Goal: Task Accomplishment & Management: Complete application form

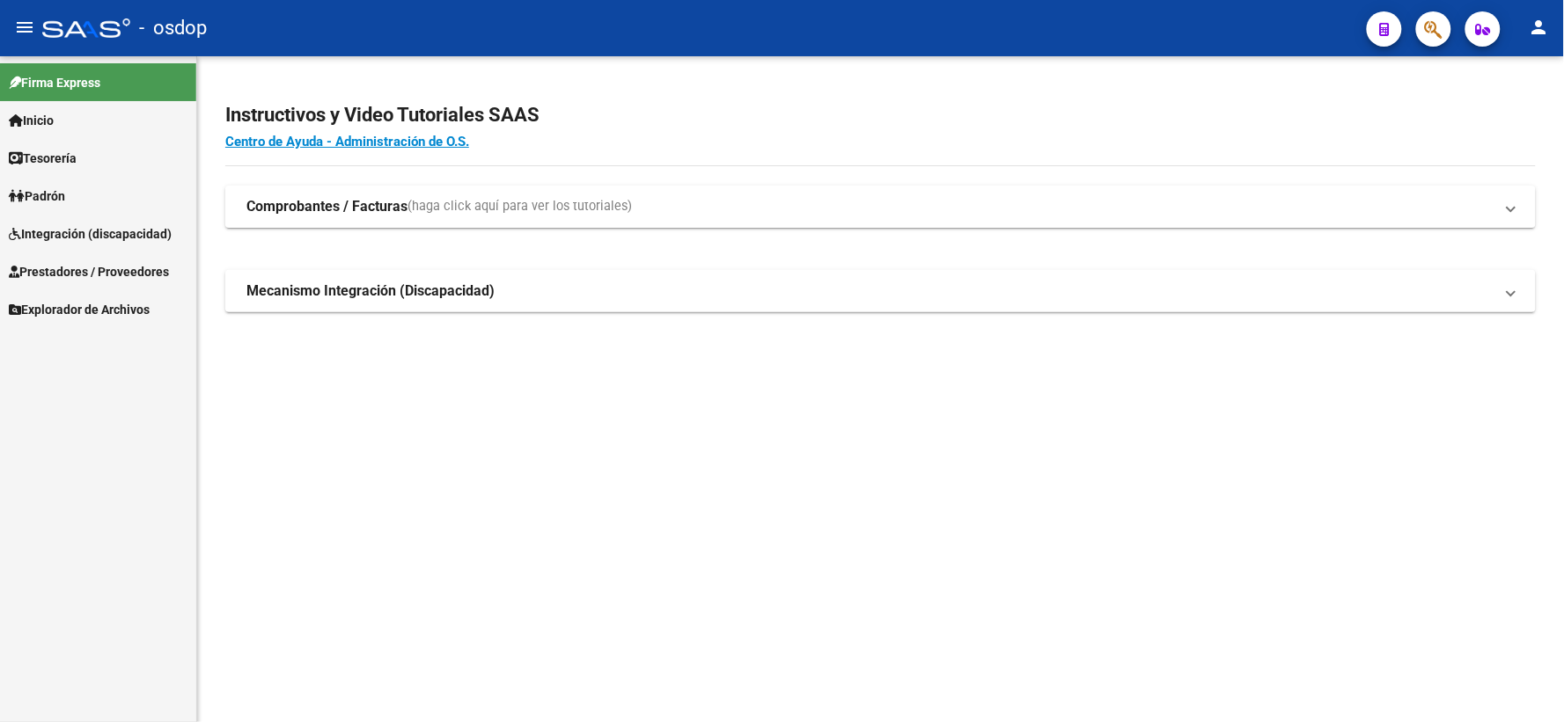
click at [110, 230] on span "Integración (discapacidad)" at bounding box center [90, 233] width 163 height 19
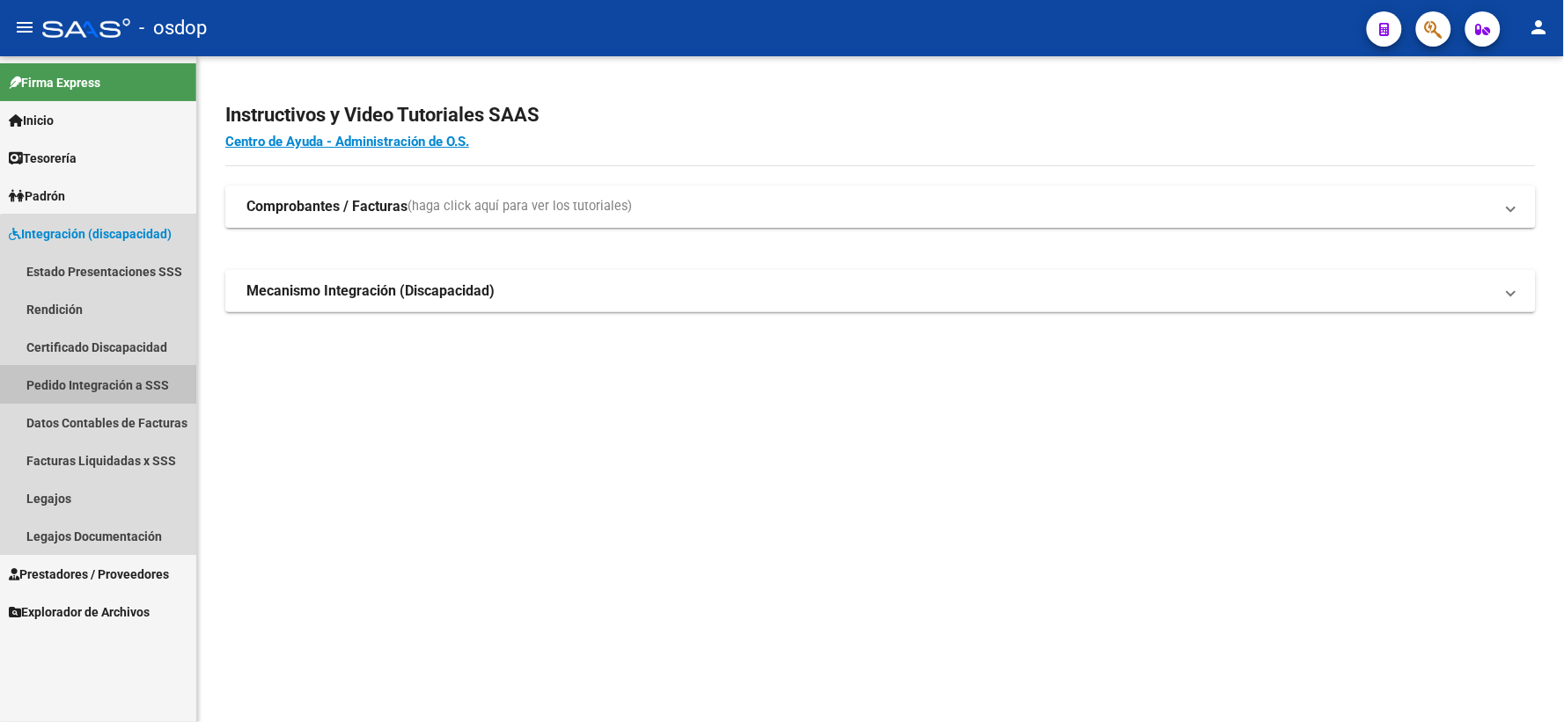
click at [106, 389] on link "Pedido Integración a SSS" at bounding box center [98, 385] width 196 height 38
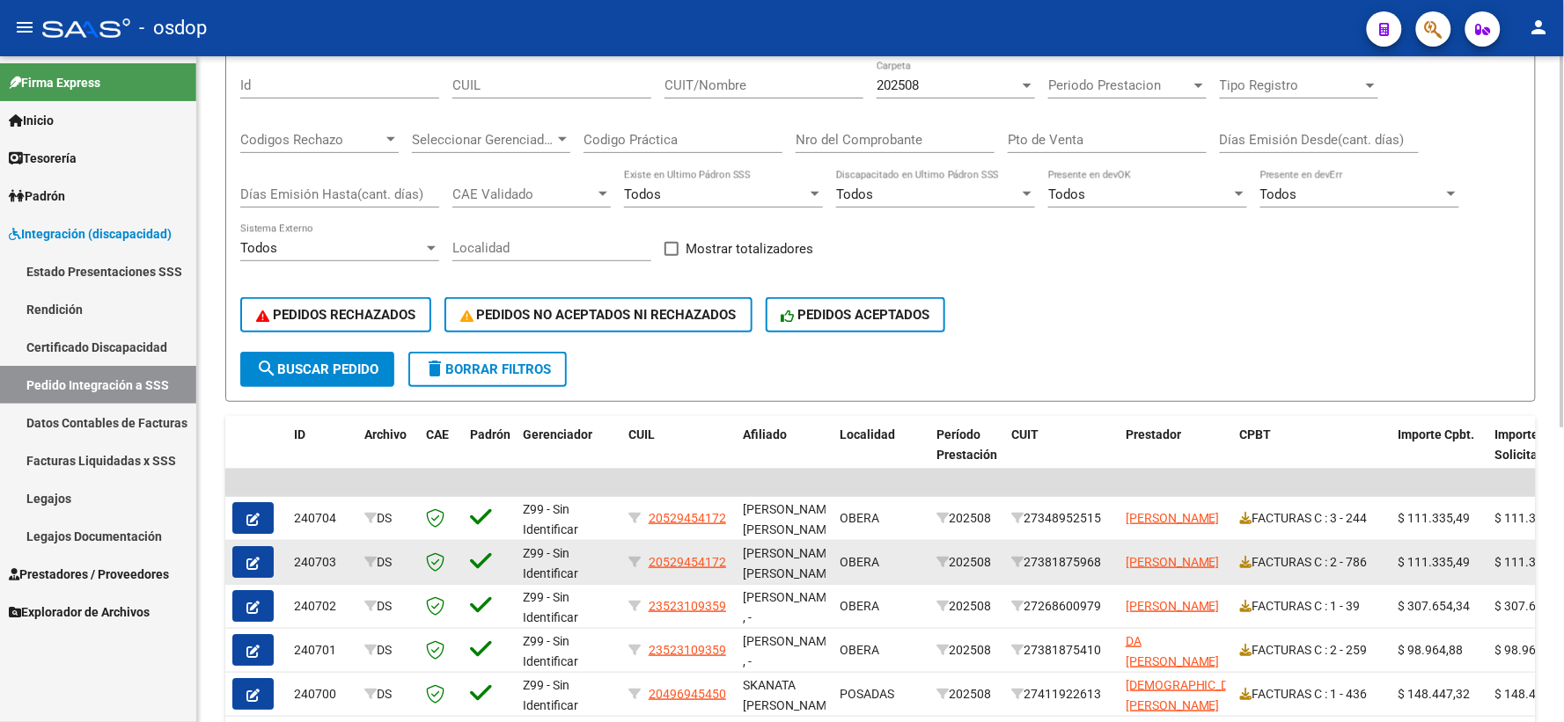
scroll to position [293, 0]
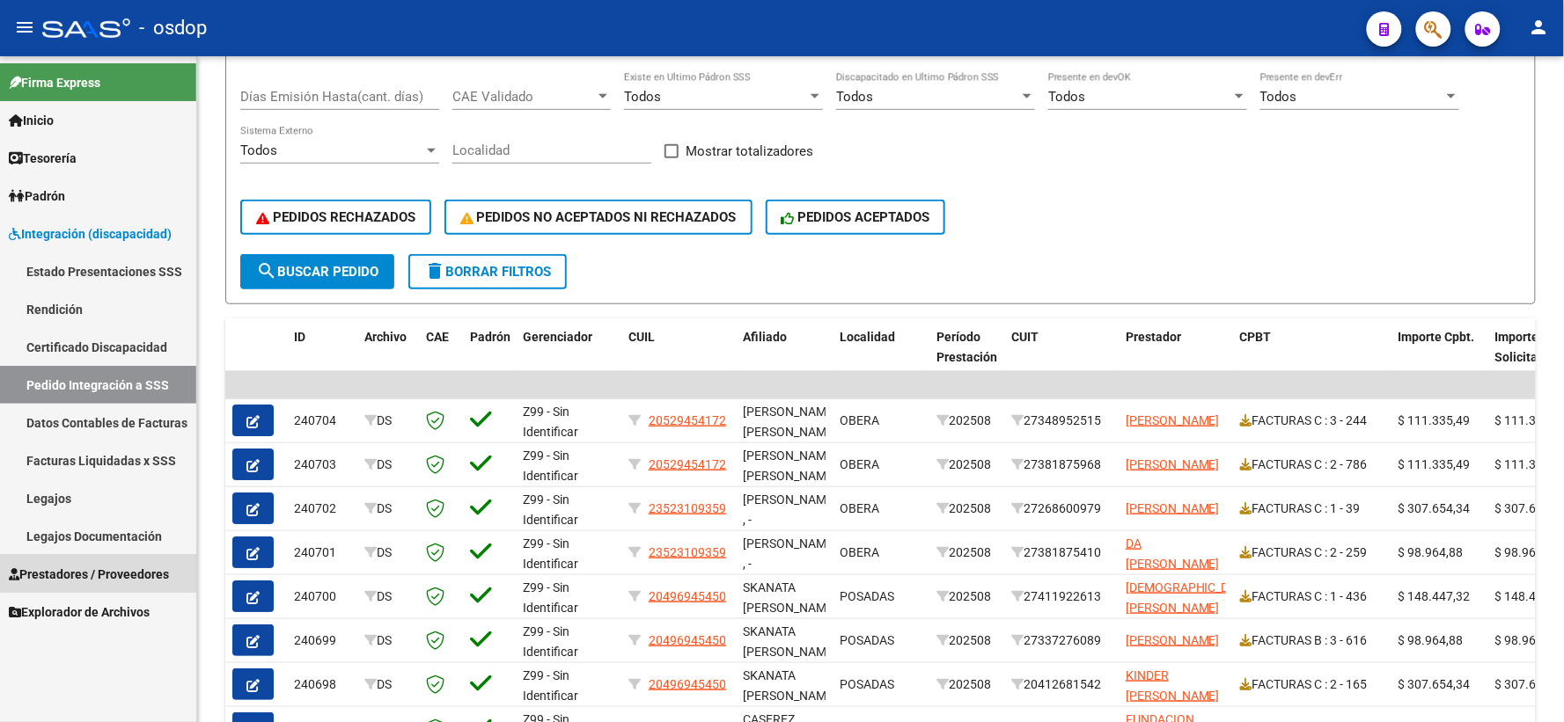
click at [113, 572] on span "Prestadores / Proveedores" at bounding box center [89, 574] width 160 height 19
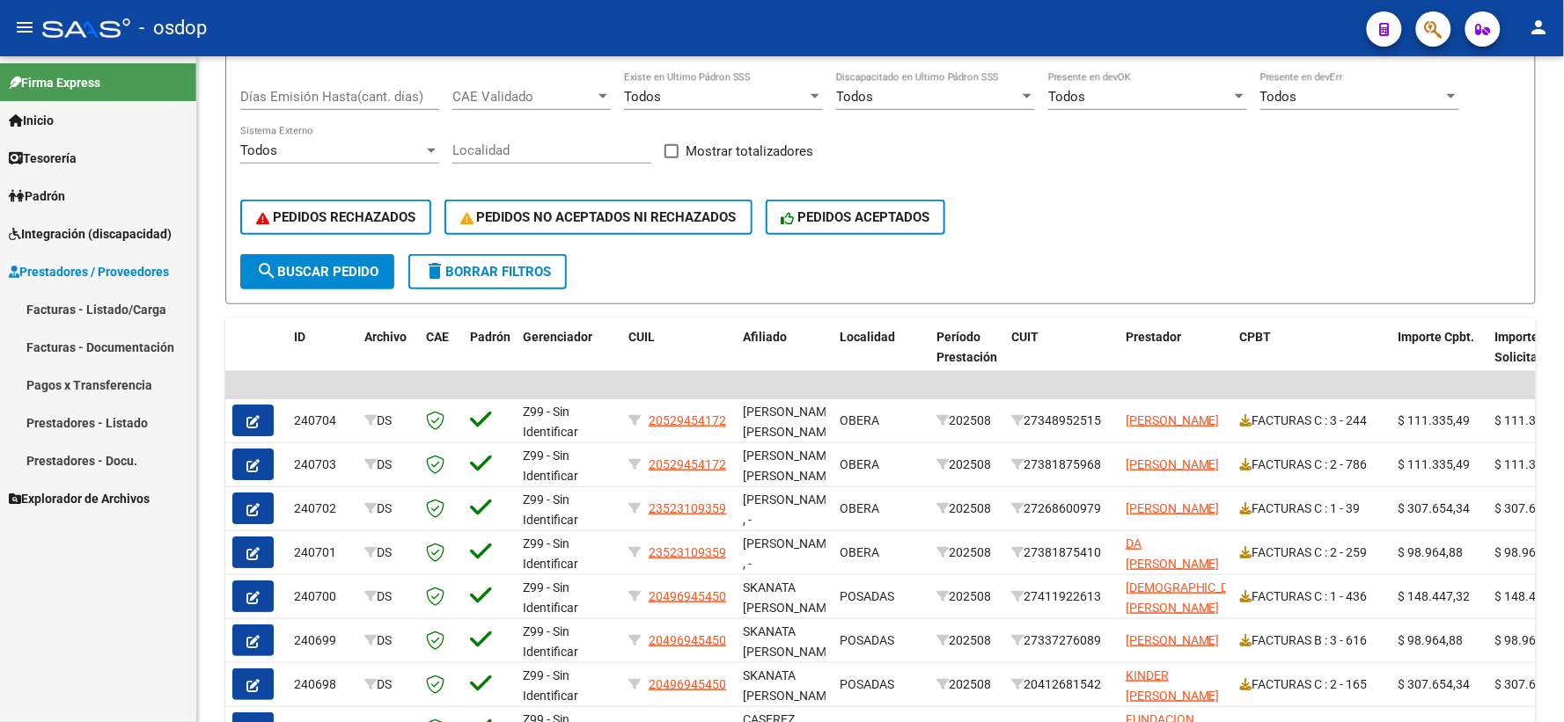
click at [100, 311] on link "Facturas - Listado/Carga" at bounding box center [98, 309] width 196 height 38
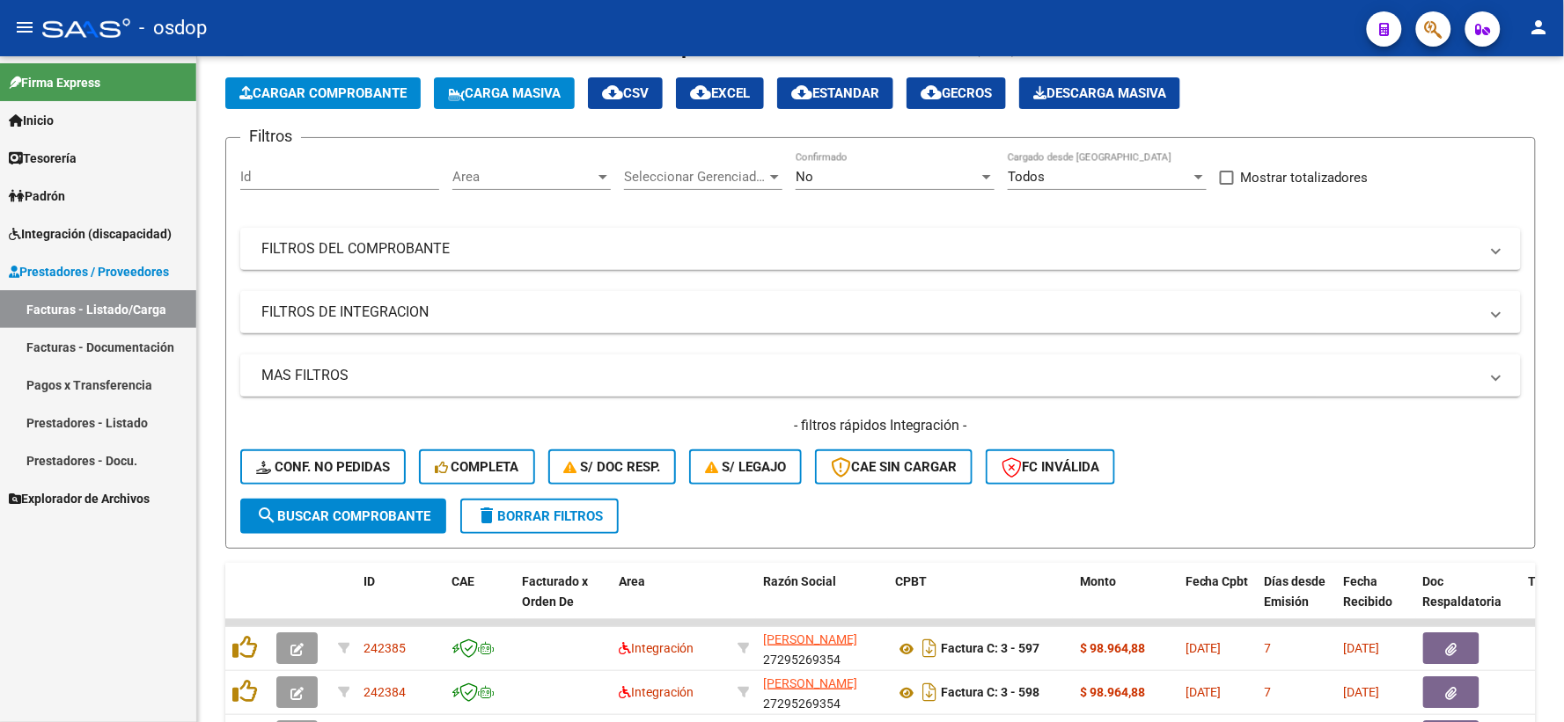
scroll to position [293, 0]
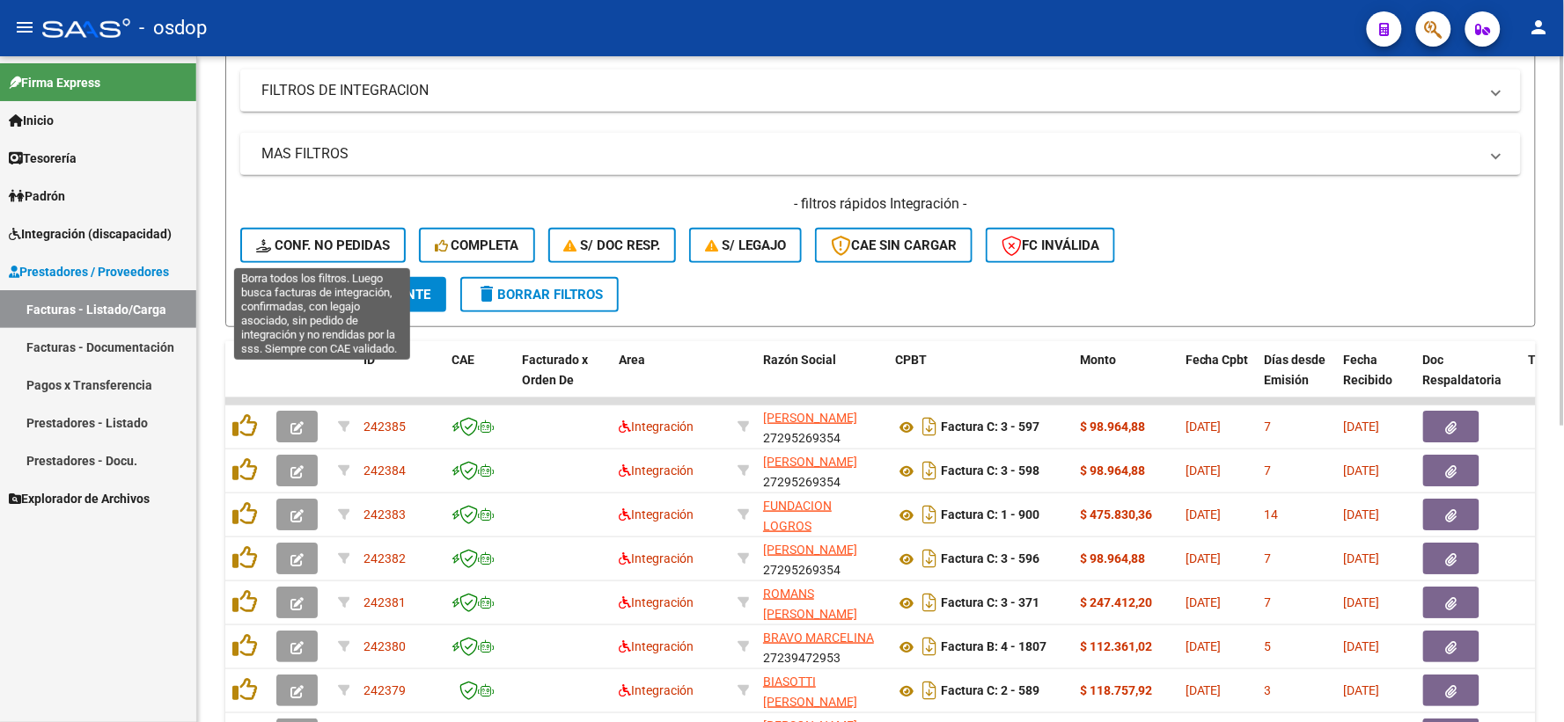
click at [368, 253] on button "Conf. no pedidas" at bounding box center [322, 245] width 165 height 35
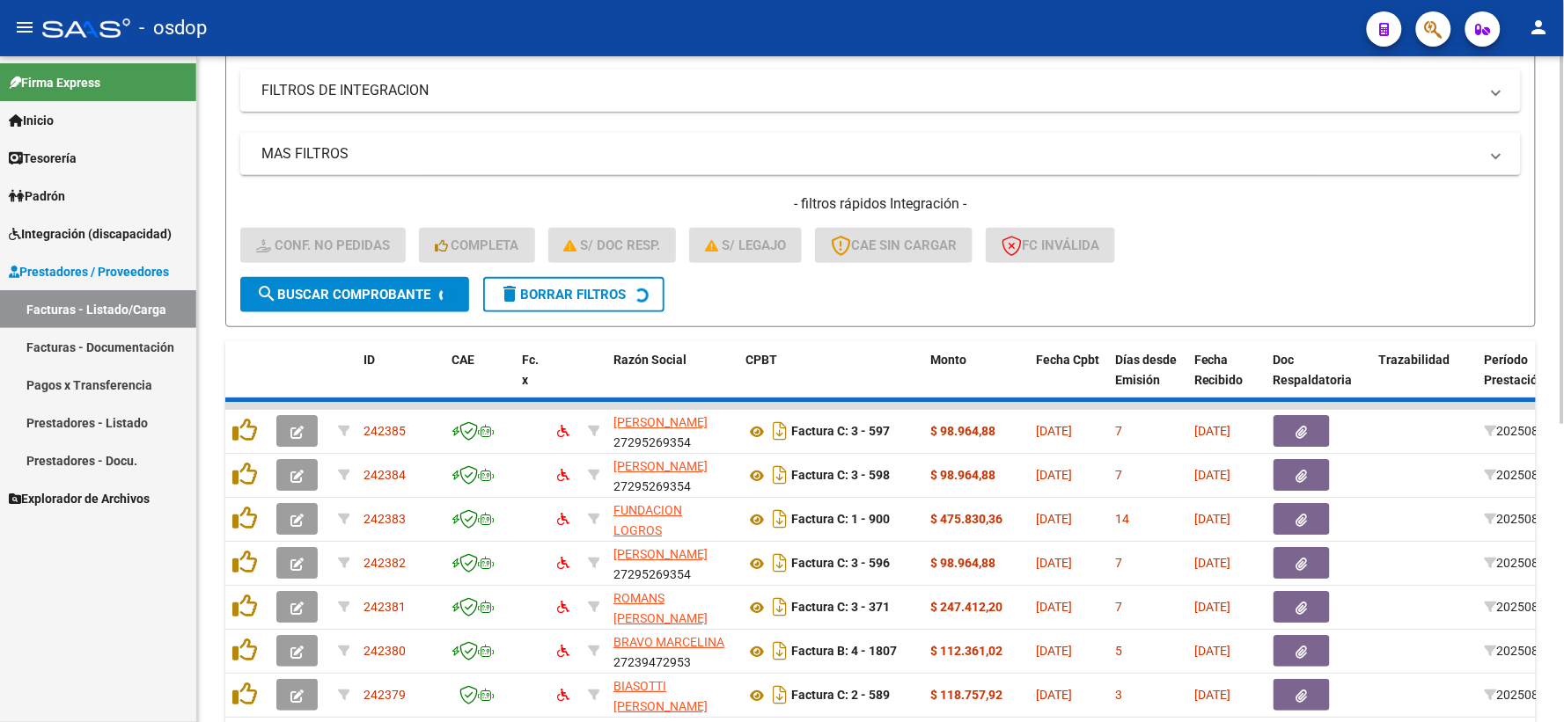
click at [339, 79] on mat-expansion-panel-header "FILTROS DE INTEGRACION" at bounding box center [880, 91] width 1280 height 42
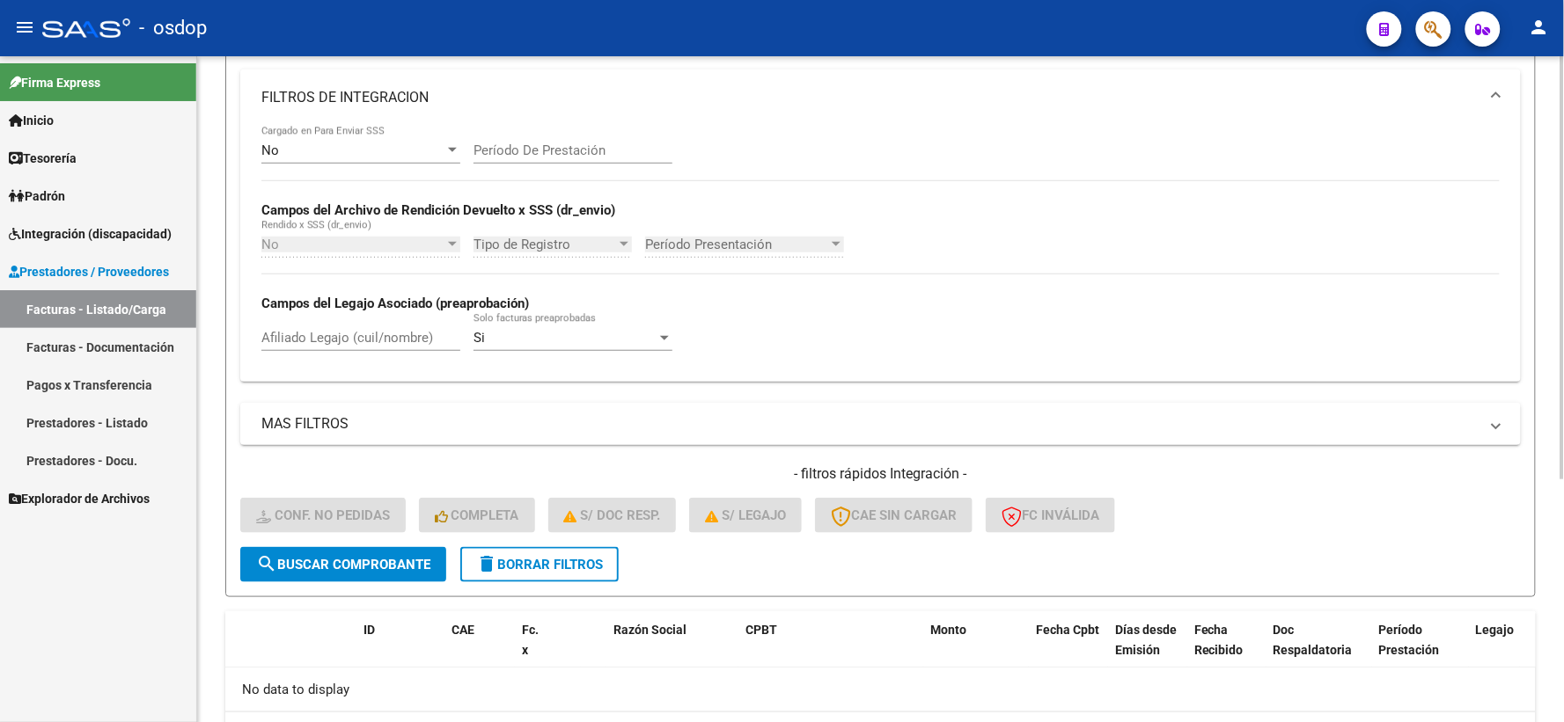
click at [385, 337] on input "Afiliado Legajo (cuil/nombre)" at bounding box center [360, 338] width 199 height 16
paste input "23585992089"
type input "23585992089"
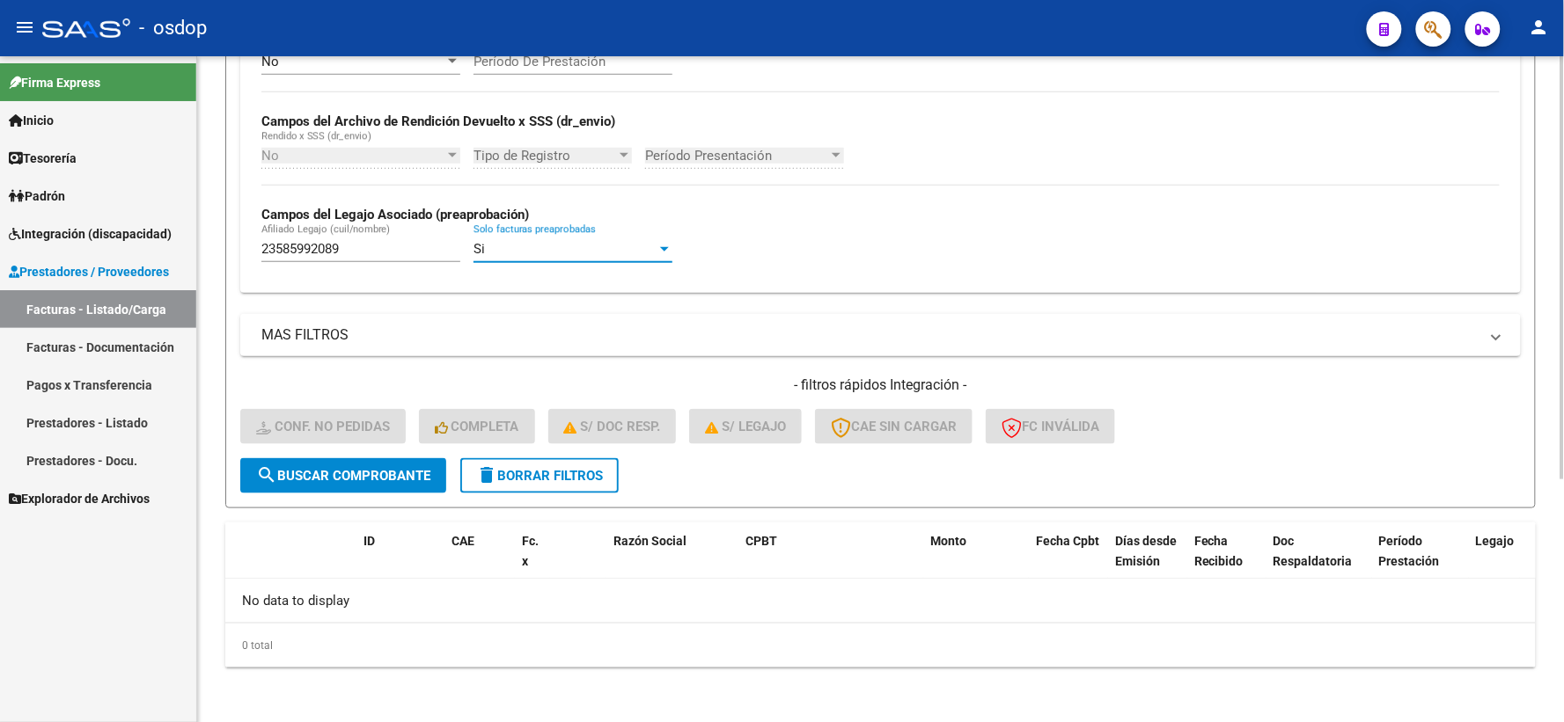
click at [362, 255] on input "23585992089" at bounding box center [360, 249] width 199 height 16
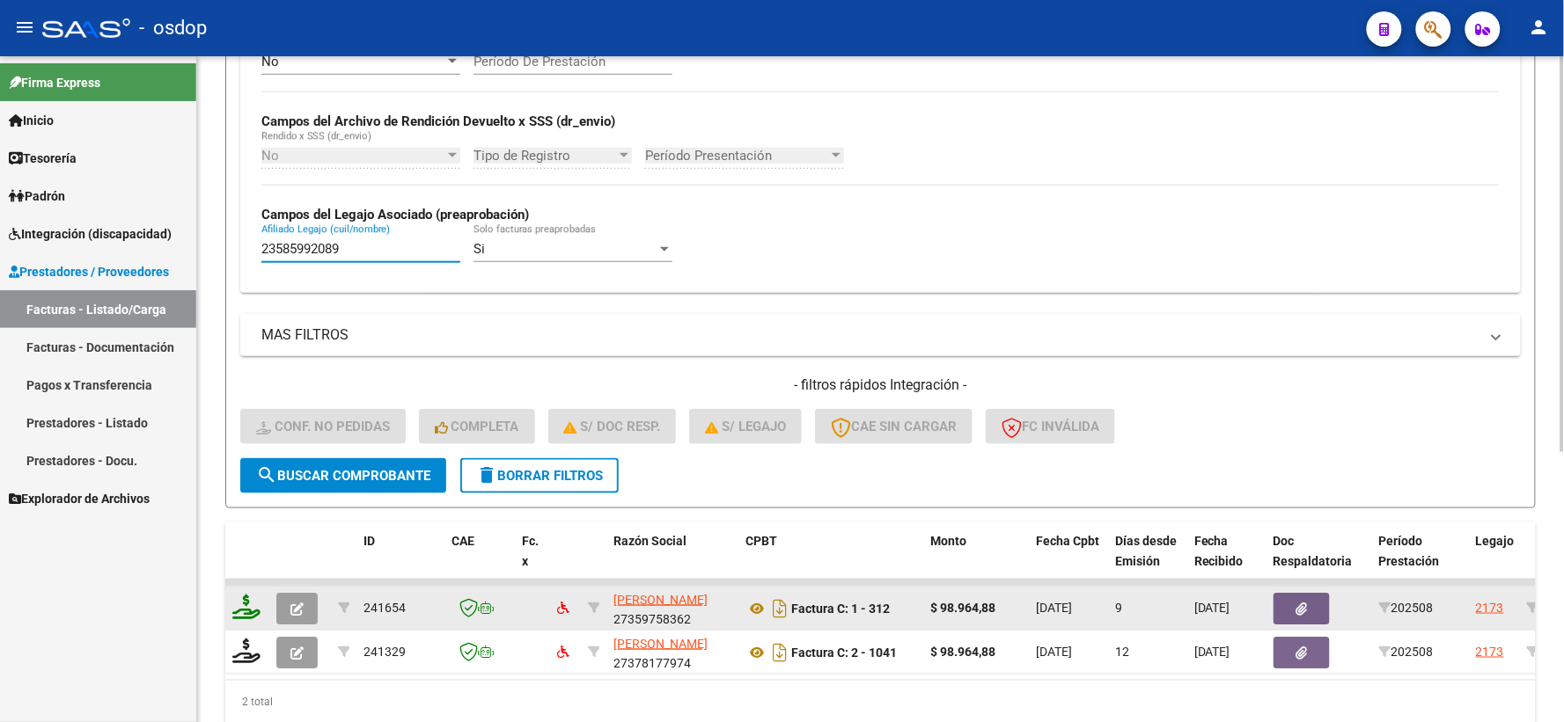
click at [259, 605] on icon at bounding box center [246, 607] width 28 height 25
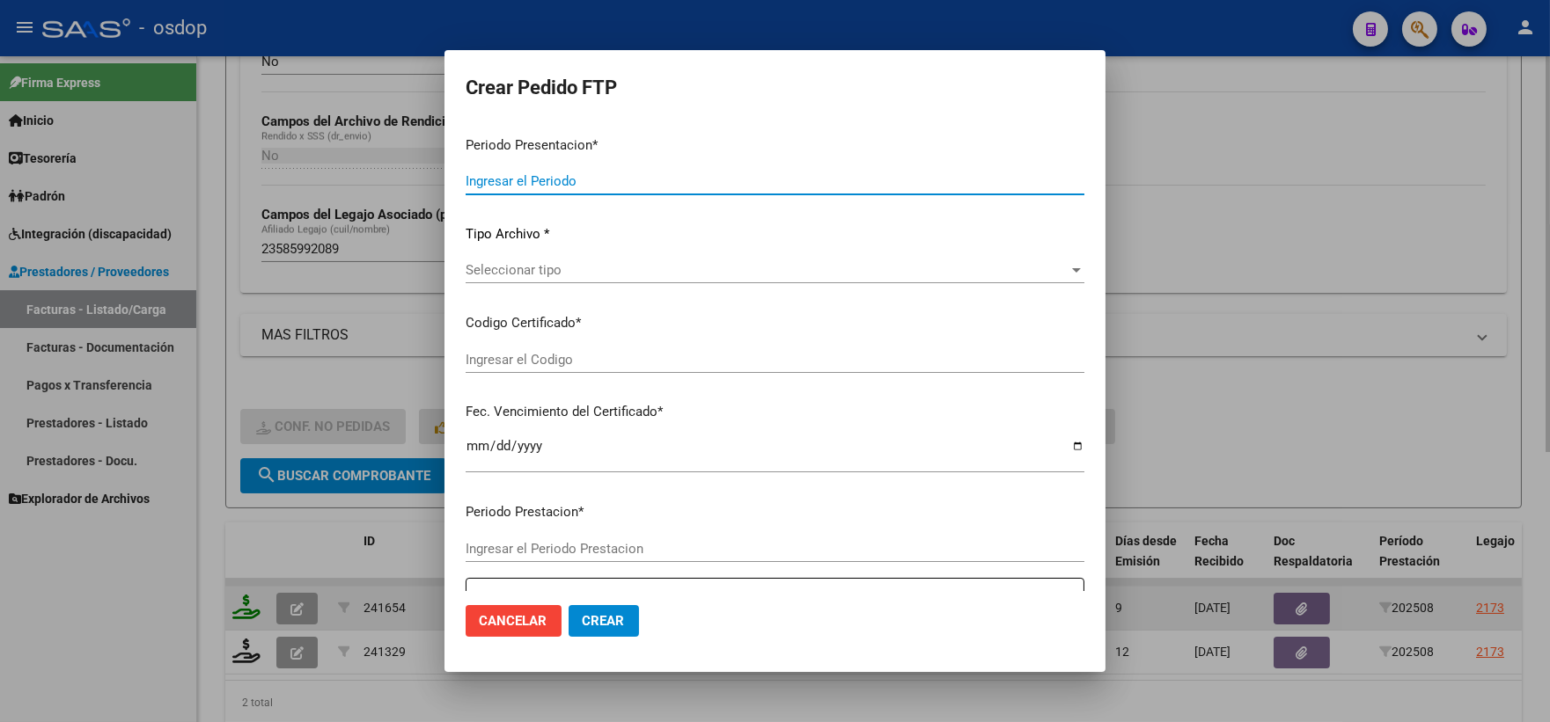
type input "202508"
type input "$ 98.964,88"
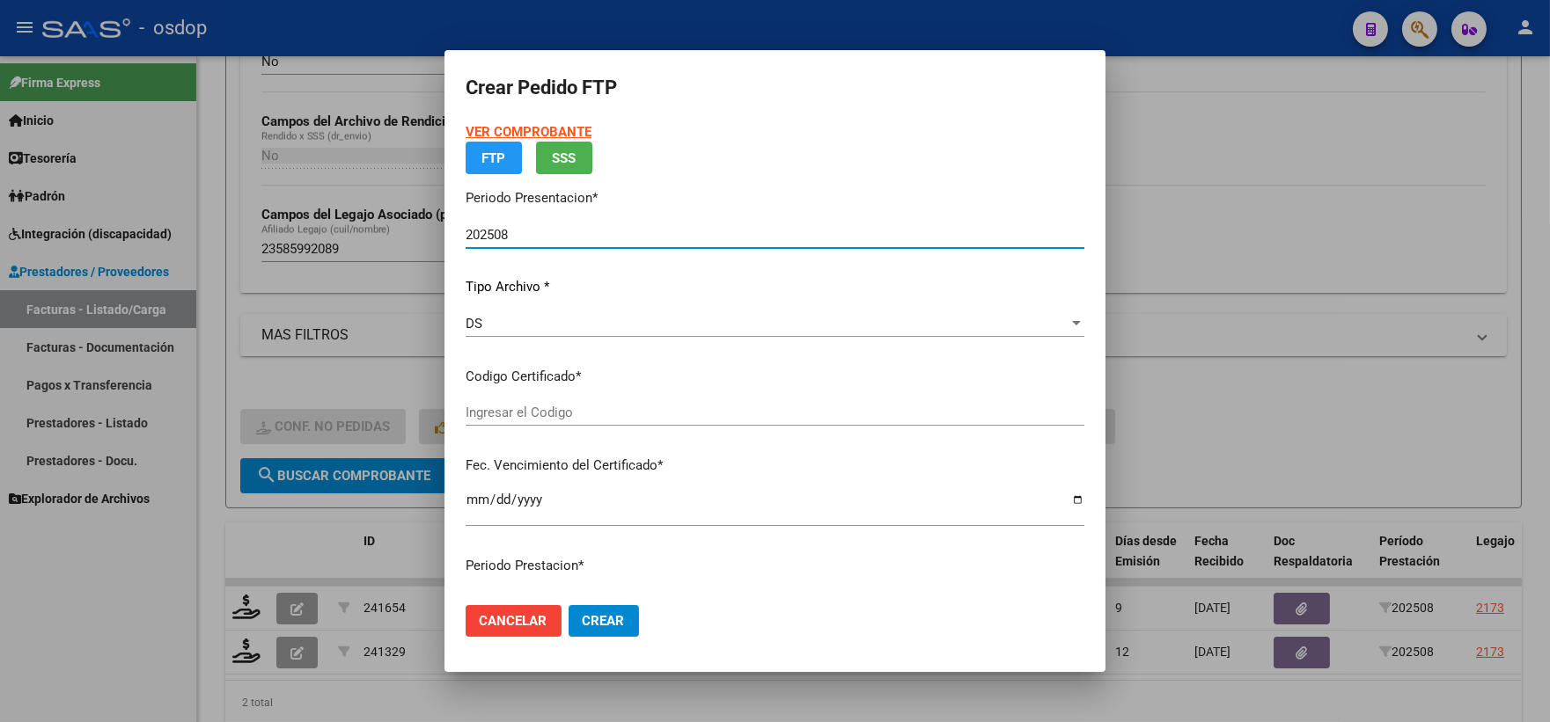
type input "100507473"
type input "2028-02-26"
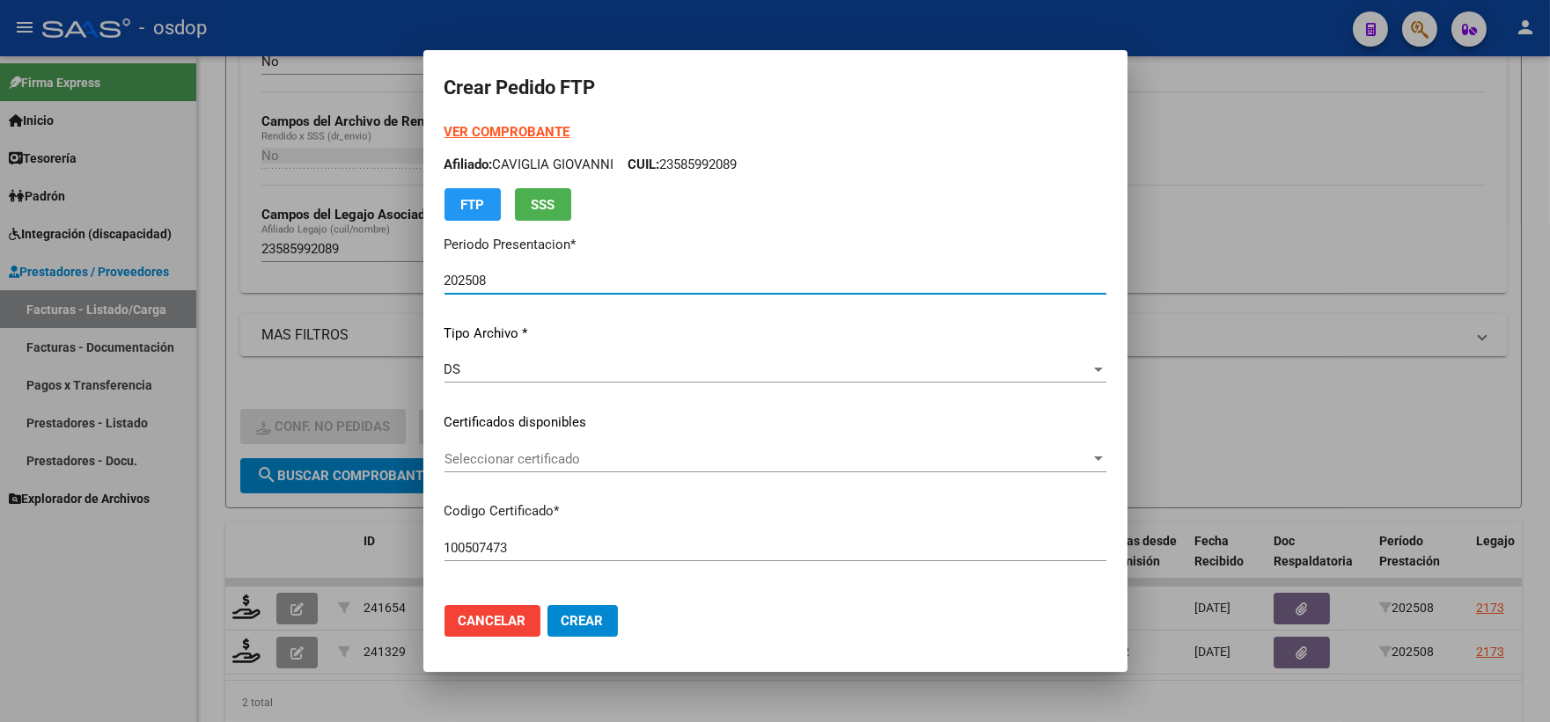
click at [576, 444] on div "VER COMPROBANTE ARCA Padrón Afiliado: CAVIGLIA GIOVANNI CUIL: 23585992089 FTP S…" at bounding box center [775, 410] width 662 height 576
click at [586, 450] on div "Seleccionar certificado Seleccionar certificado" at bounding box center [775, 459] width 662 height 26
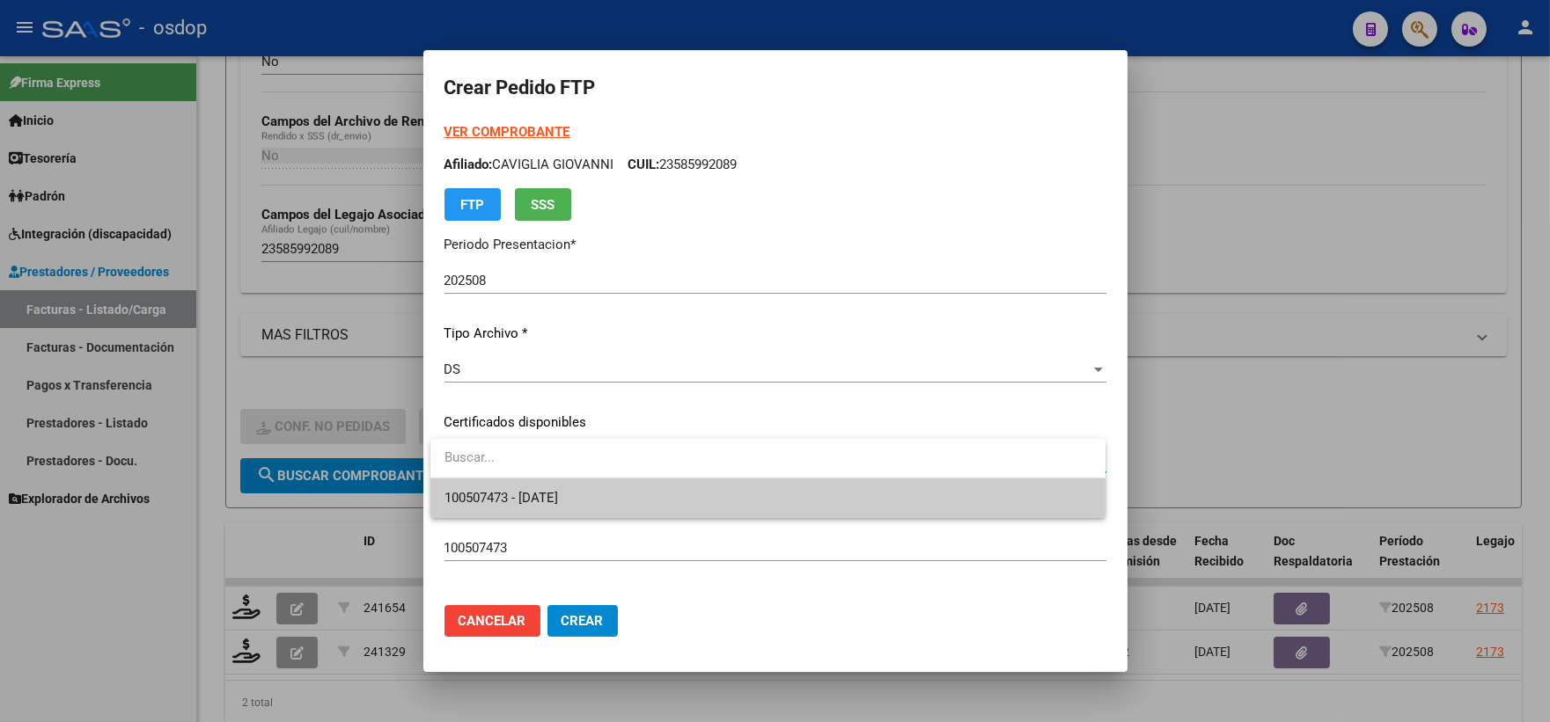
click at [601, 482] on span "100507473 - 2028-02-26" at bounding box center [767, 499] width 647 height 40
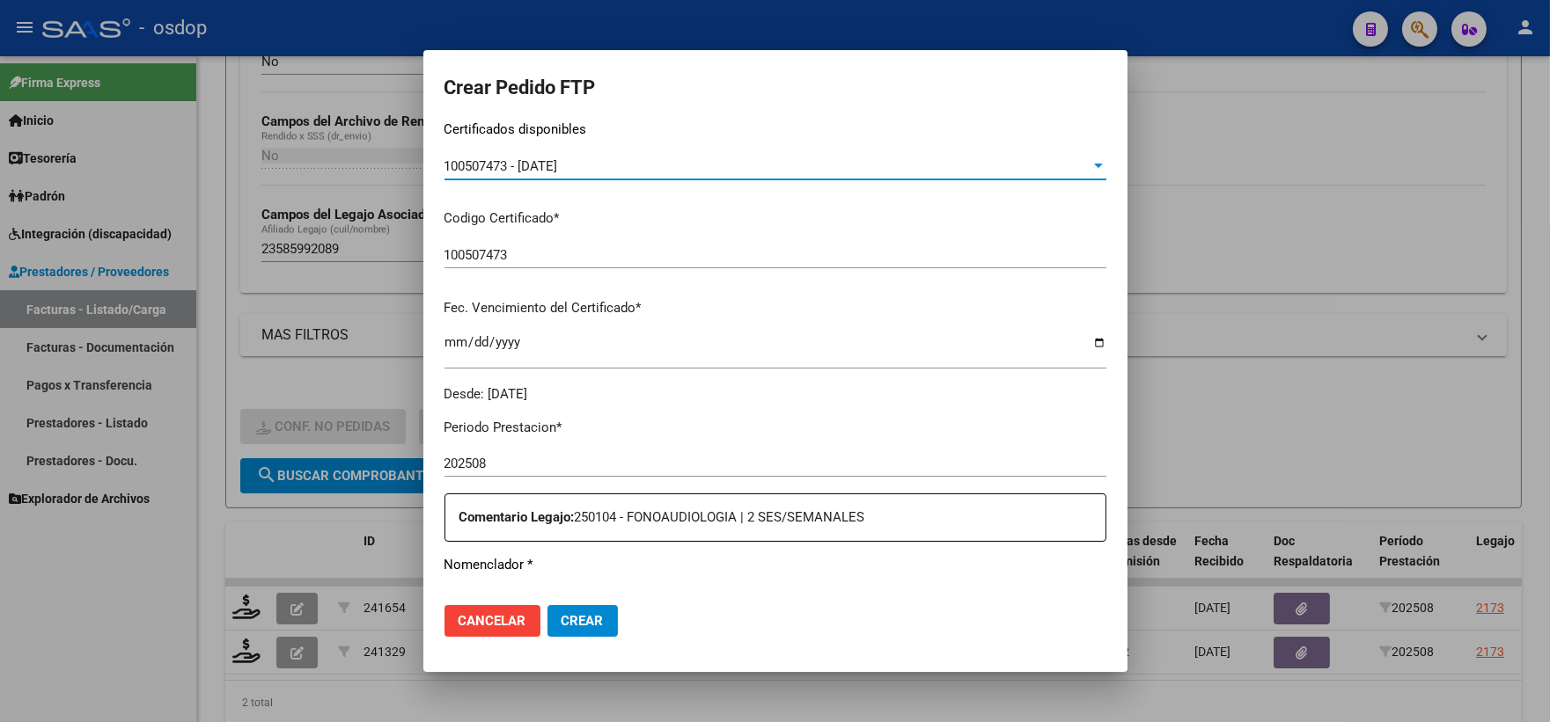
scroll to position [586, 0]
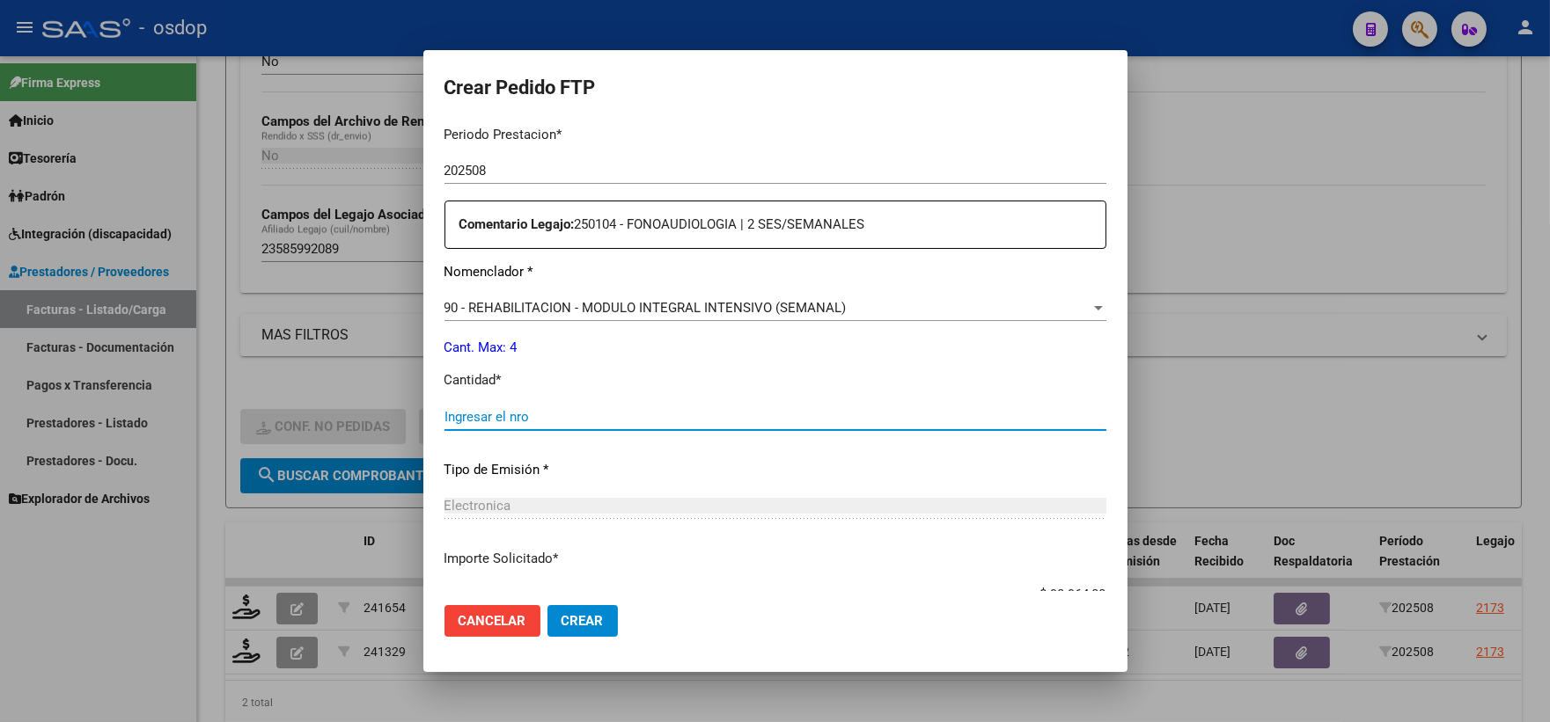
click at [619, 421] on input "Ingresar el nro" at bounding box center [775, 417] width 662 height 16
type input "4"
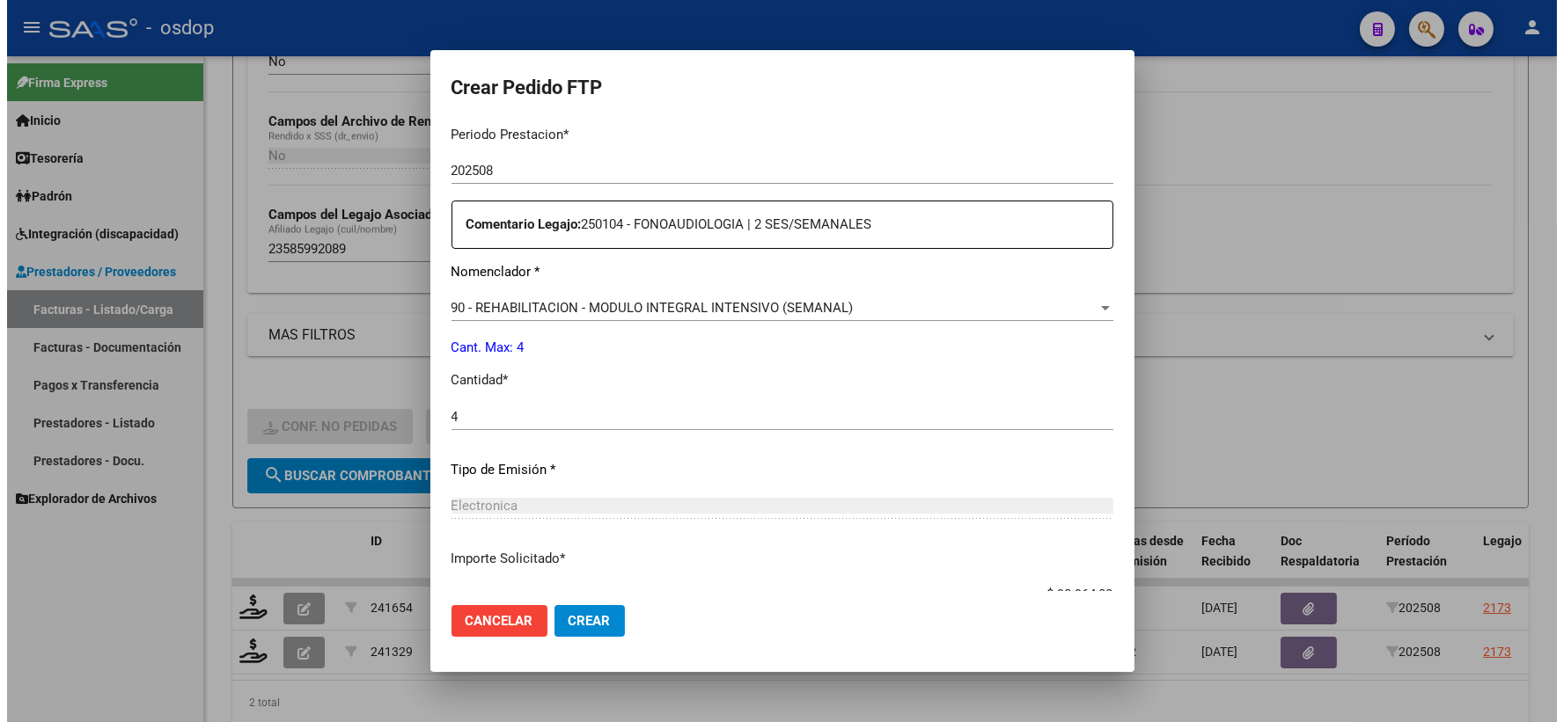
scroll to position [708, 0]
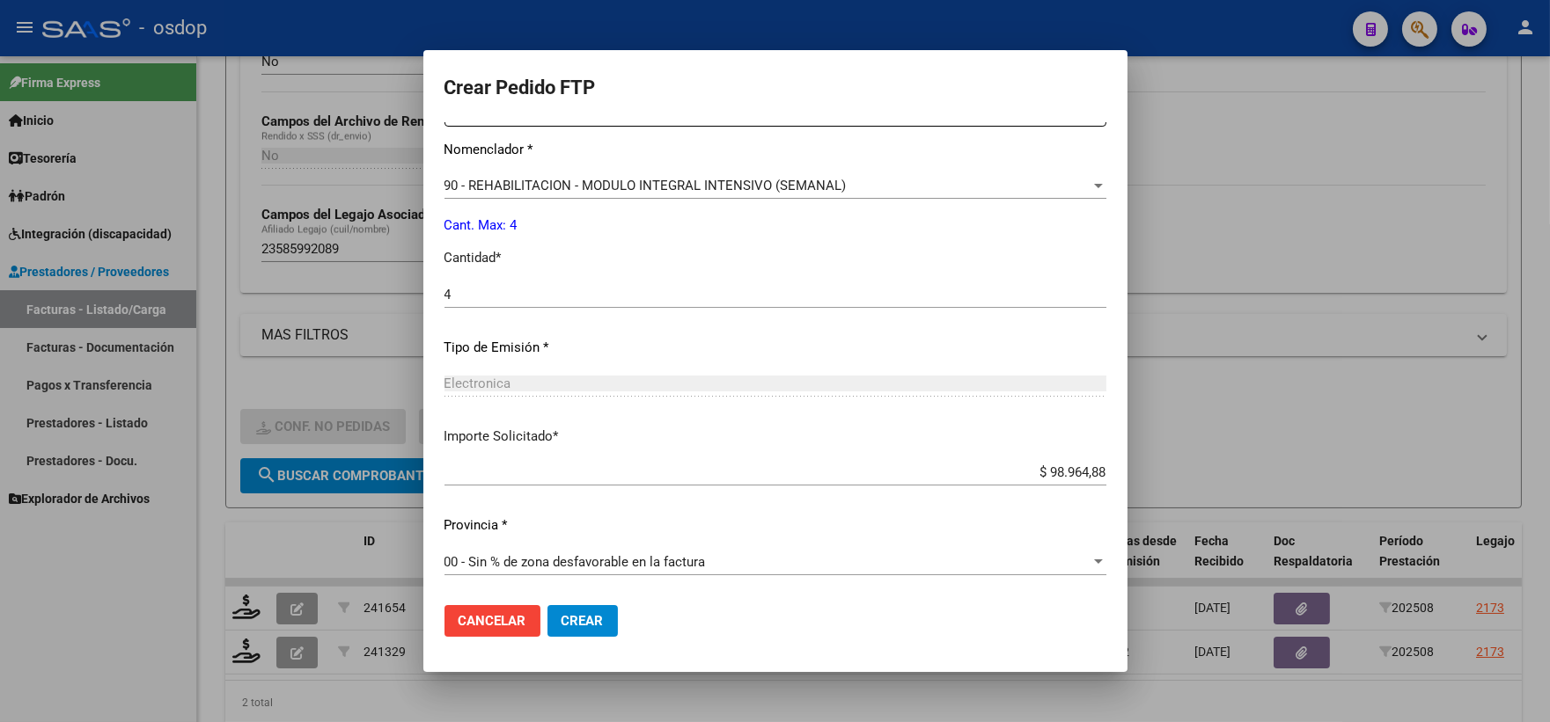
click at [600, 603] on mat-dialog-actions "Cancelar Crear" at bounding box center [775, 621] width 662 height 60
click at [610, 610] on button "Crear" at bounding box center [582, 621] width 70 height 32
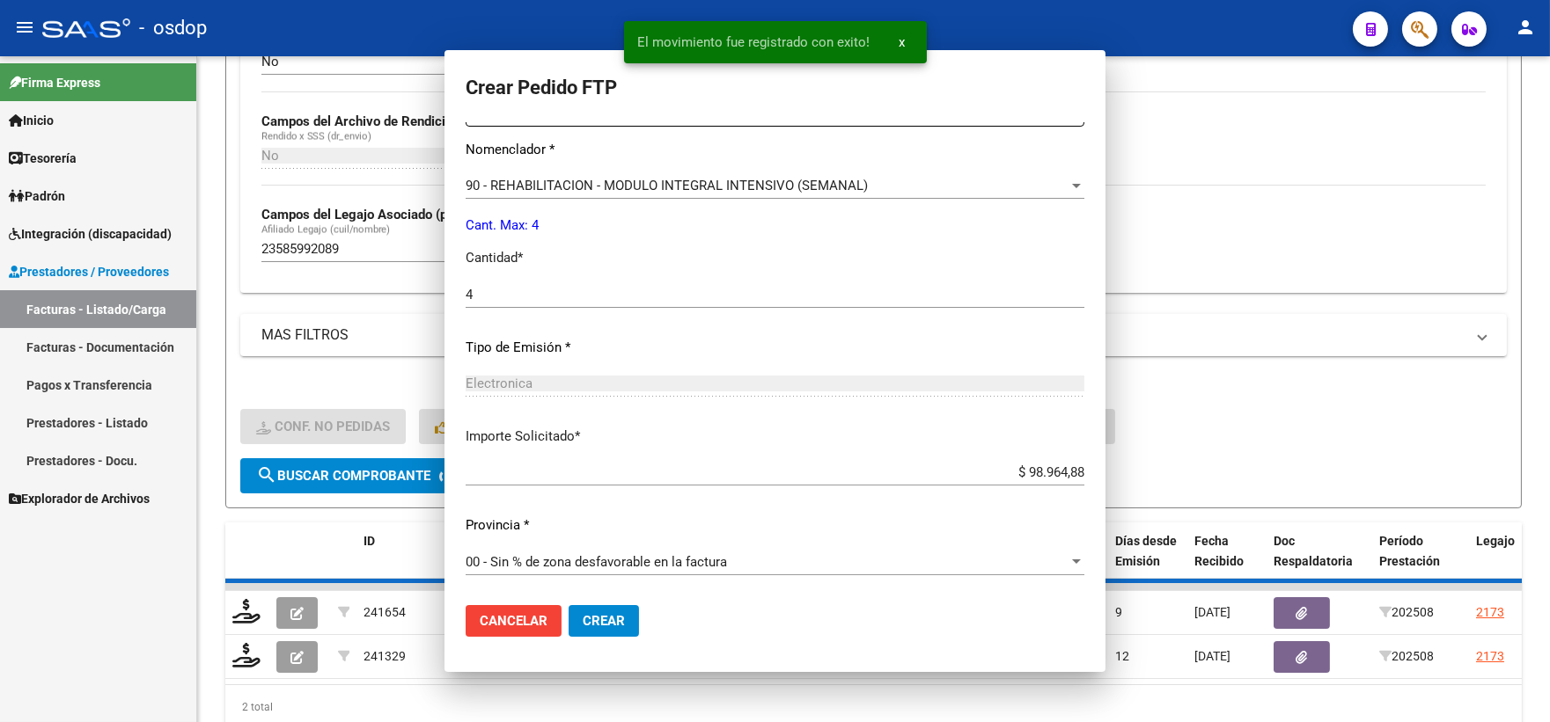
scroll to position [0, 0]
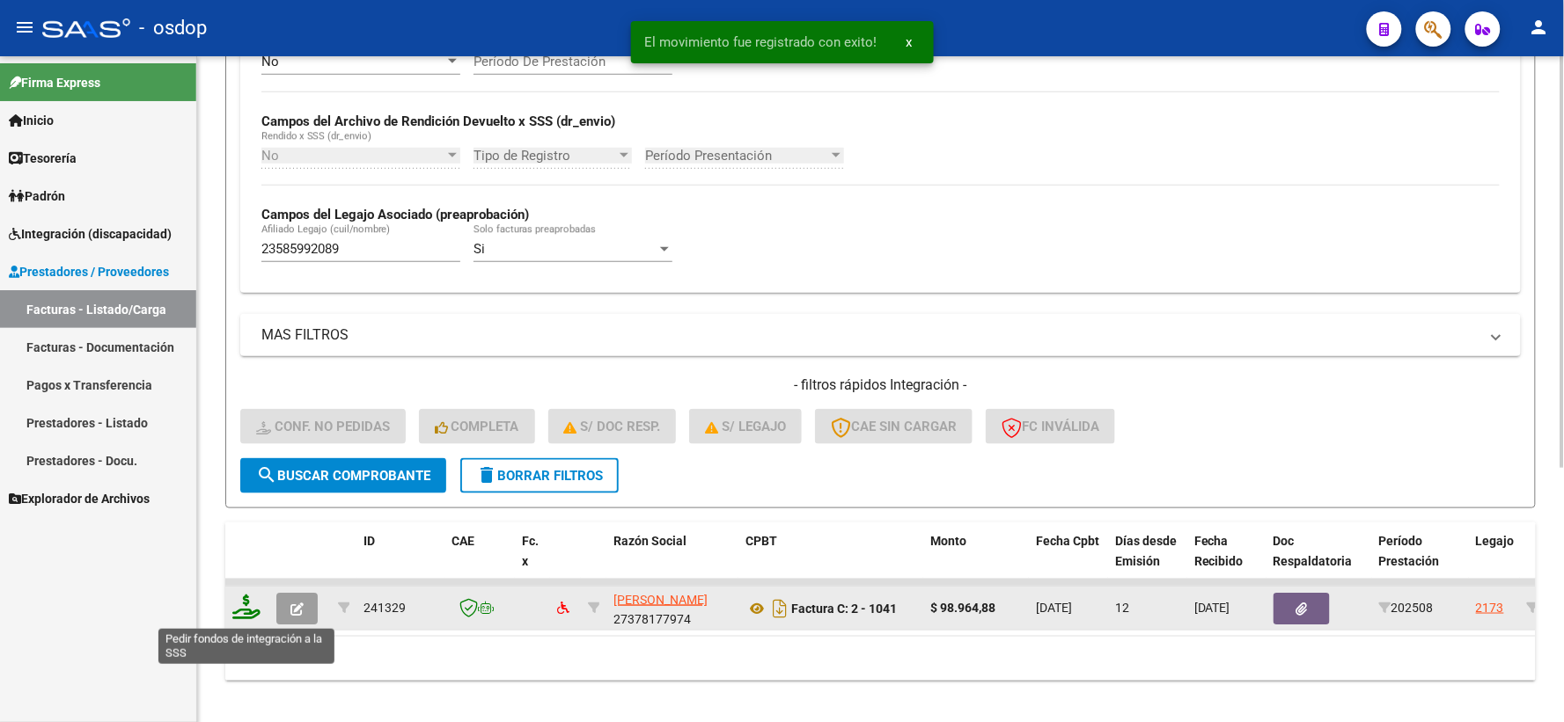
click at [246, 598] on icon at bounding box center [246, 607] width 28 height 25
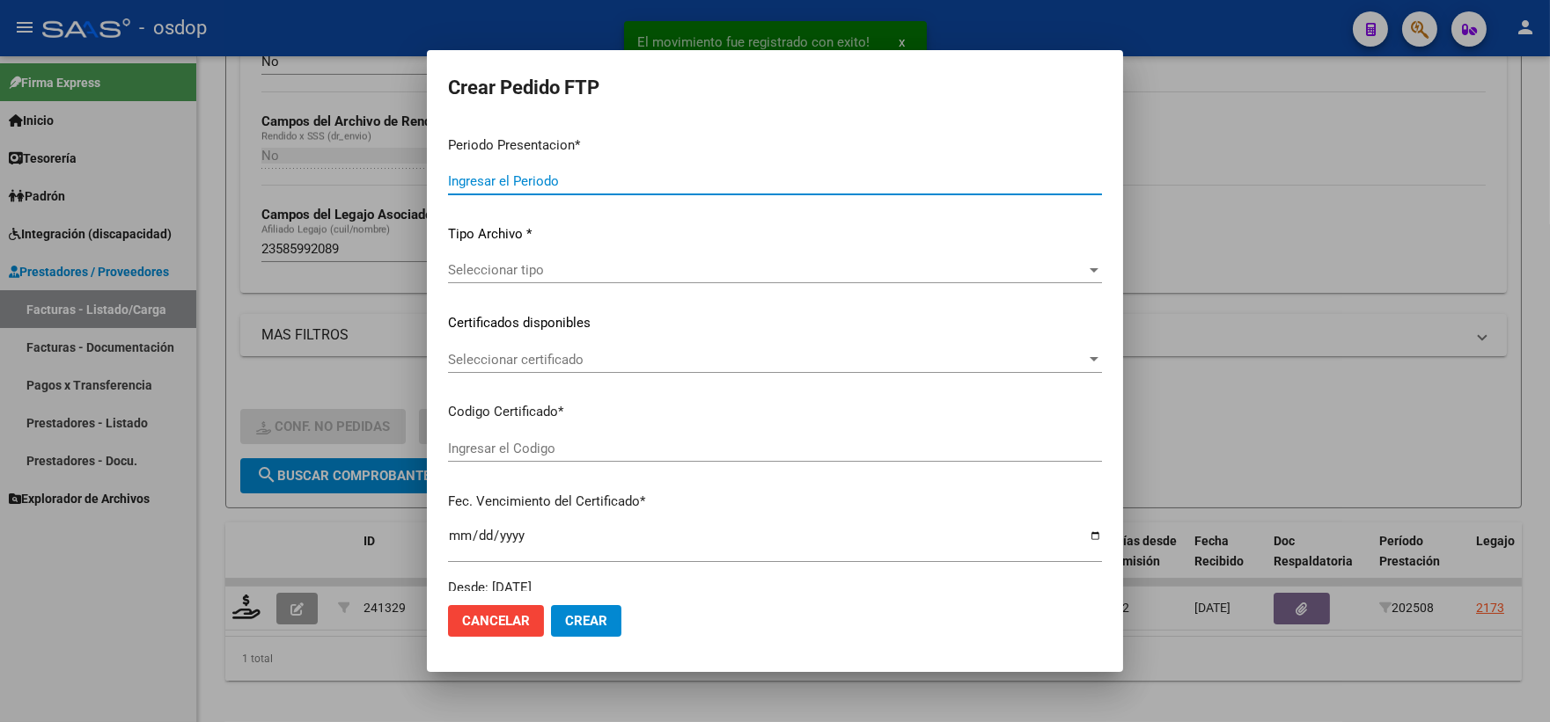
type input "202508"
type input "$ 98.964,88"
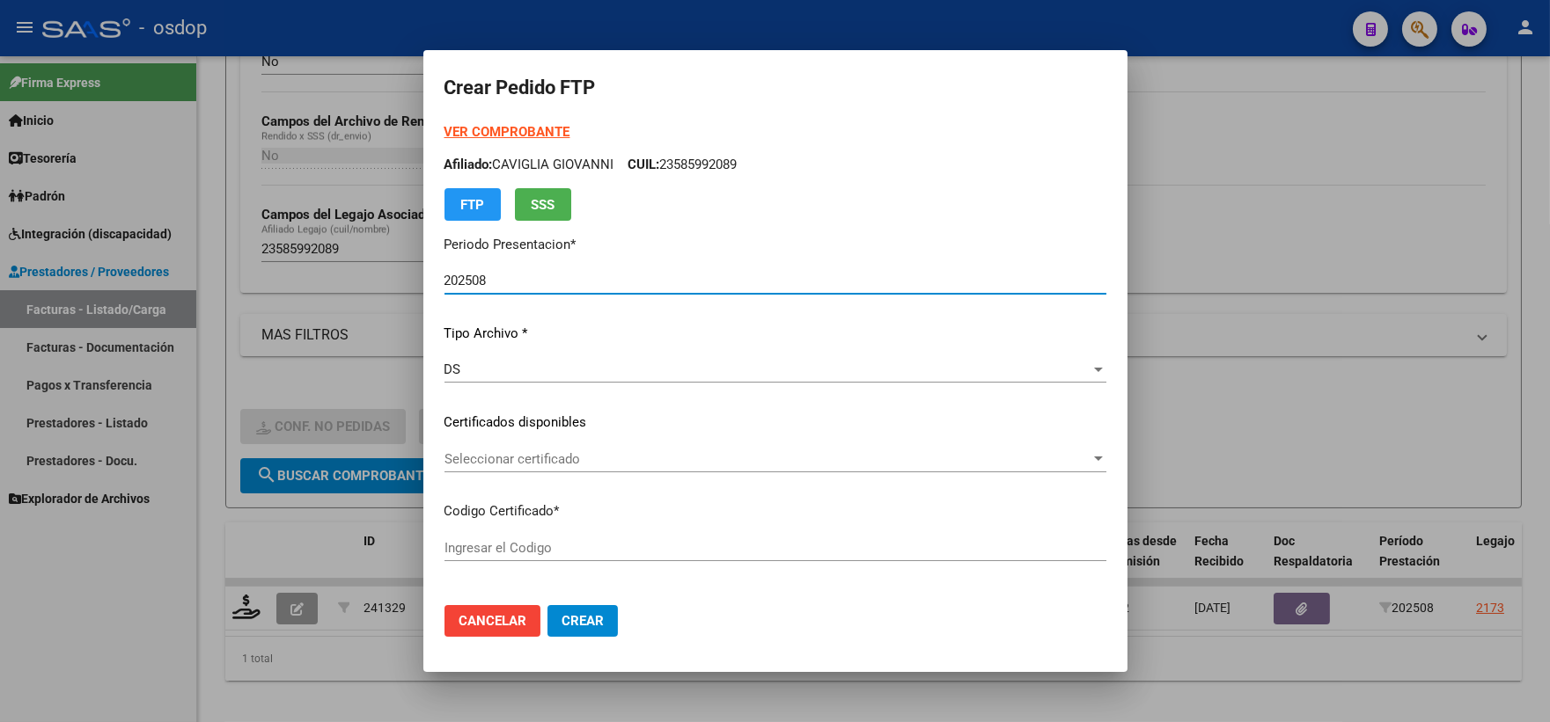
type input "100507473"
type input "2028-02-26"
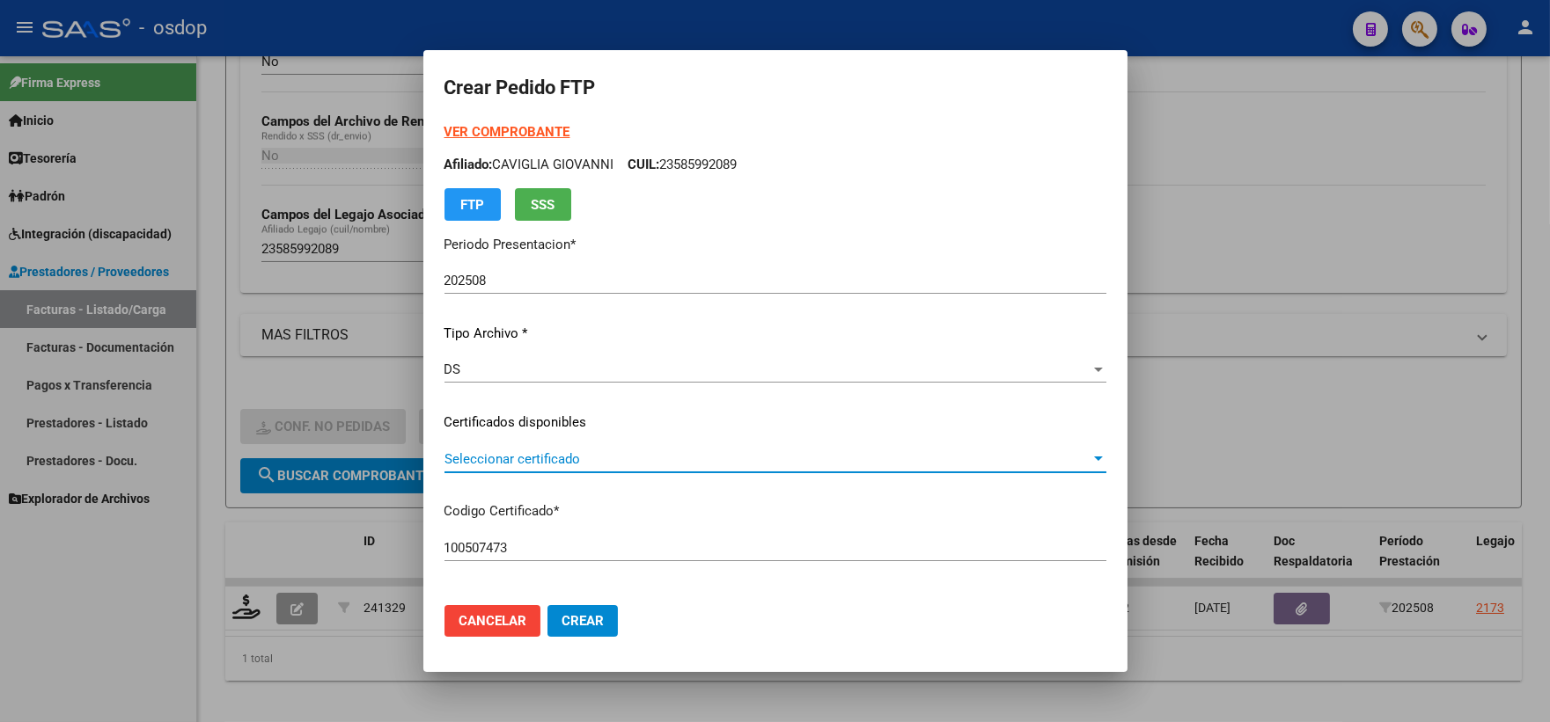
click at [613, 465] on span "Seleccionar certificado" at bounding box center [767, 459] width 646 height 16
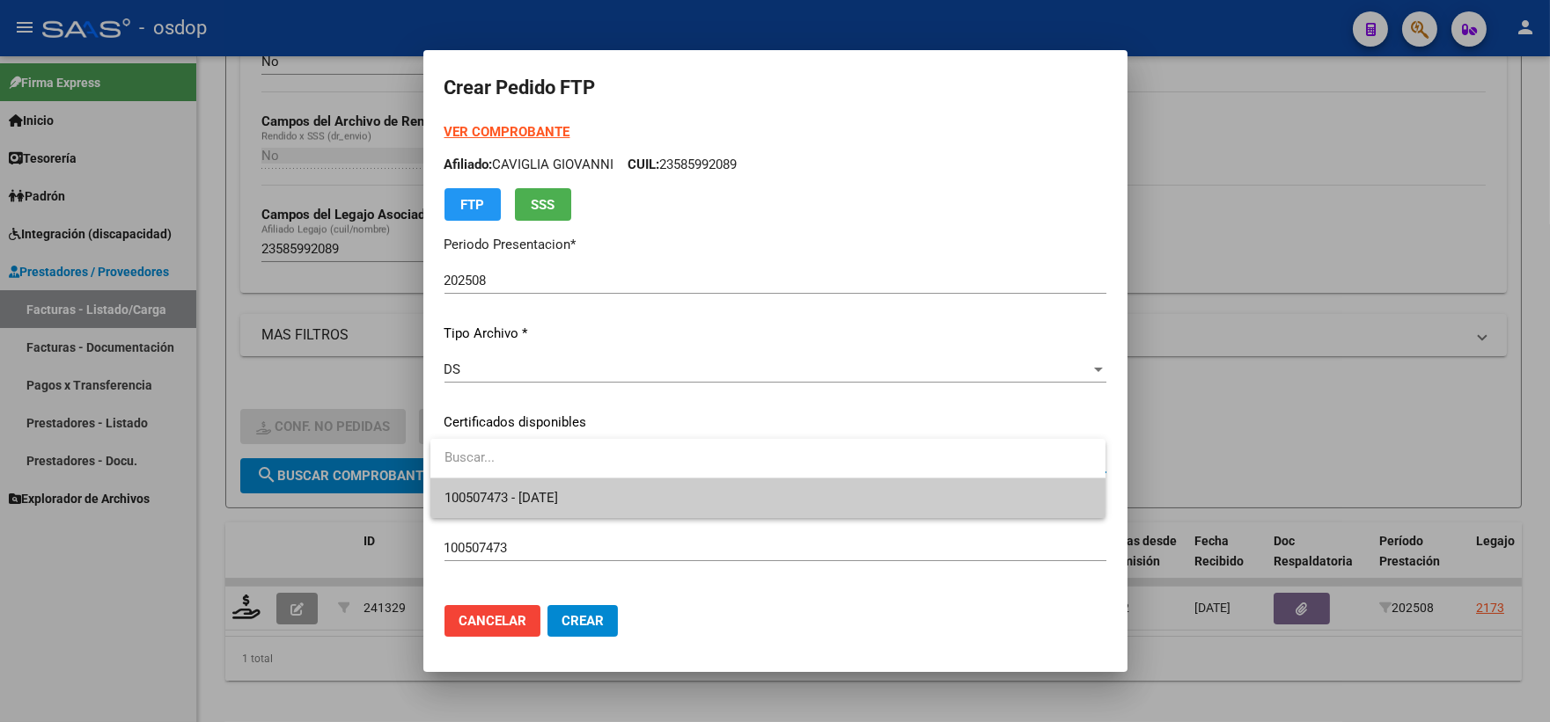
click at [616, 485] on span "100507473 - 2028-02-26" at bounding box center [767, 499] width 647 height 40
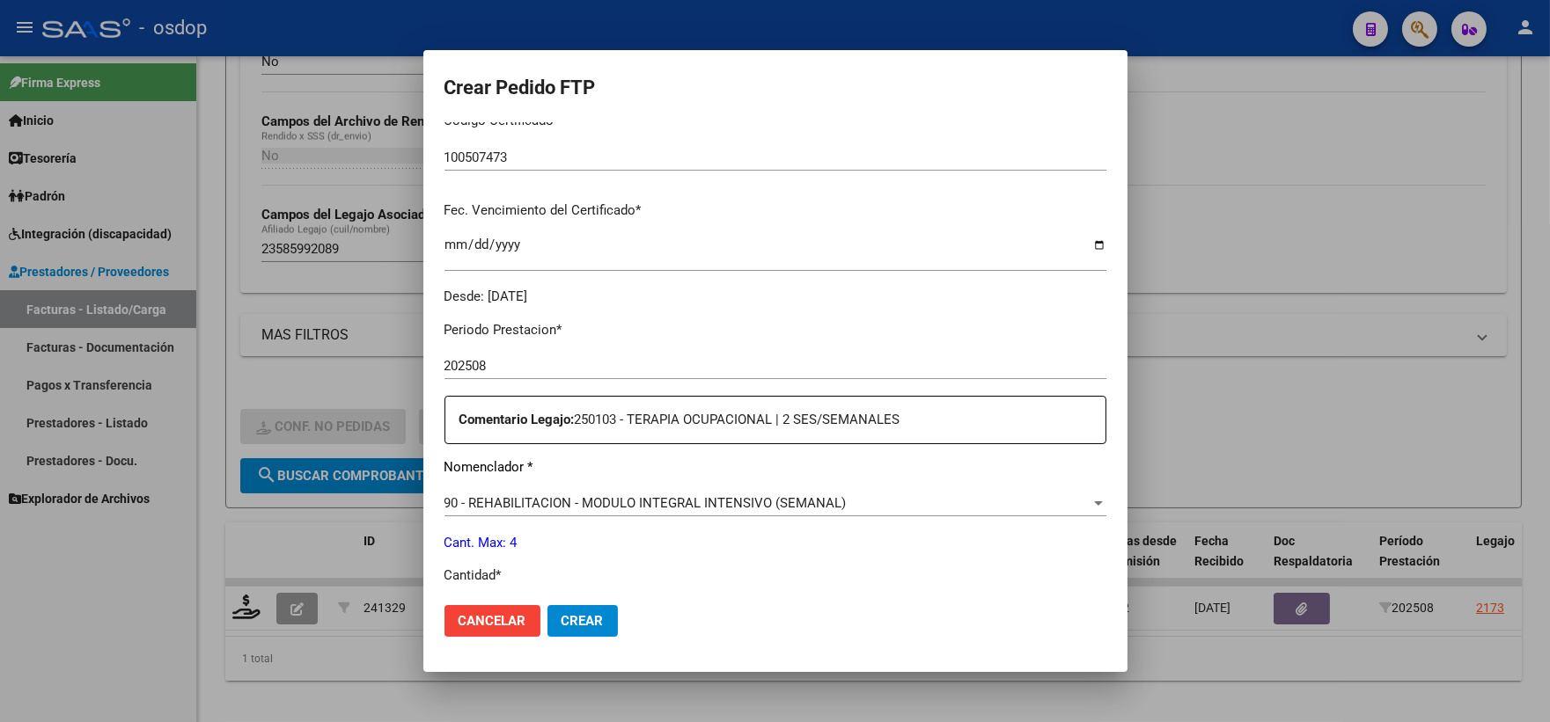
scroll to position [684, 0]
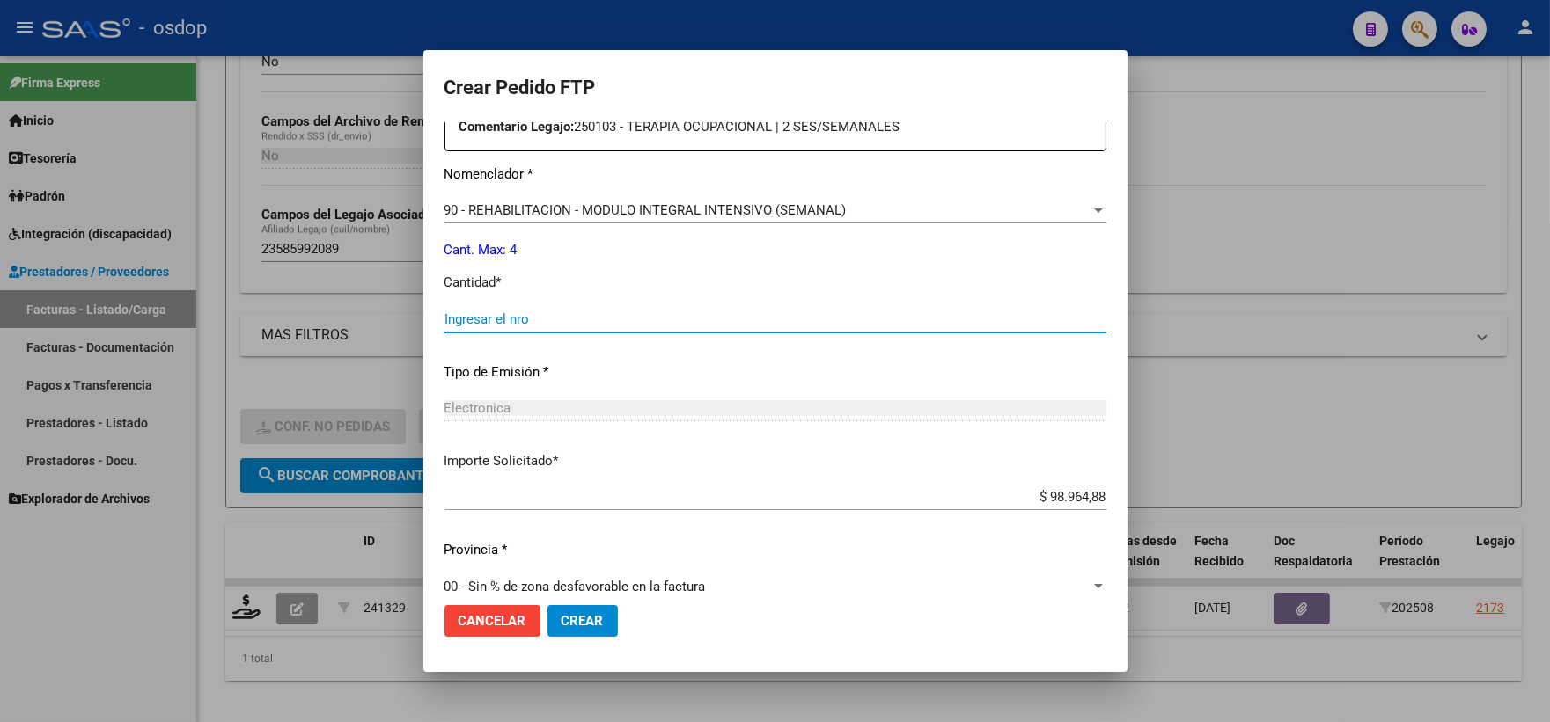
click at [602, 320] on input "Ingresar el nro" at bounding box center [775, 320] width 662 height 16
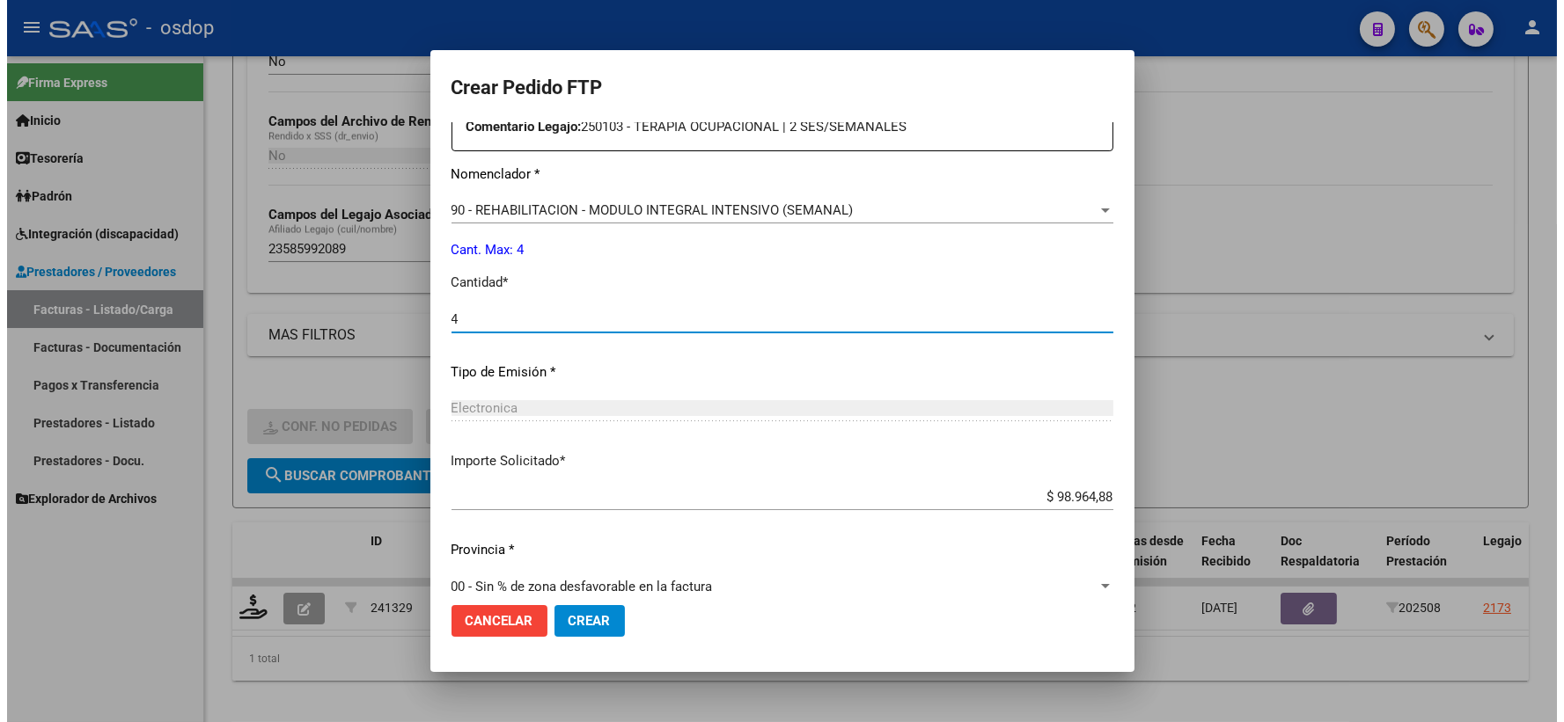
scroll to position [708, 0]
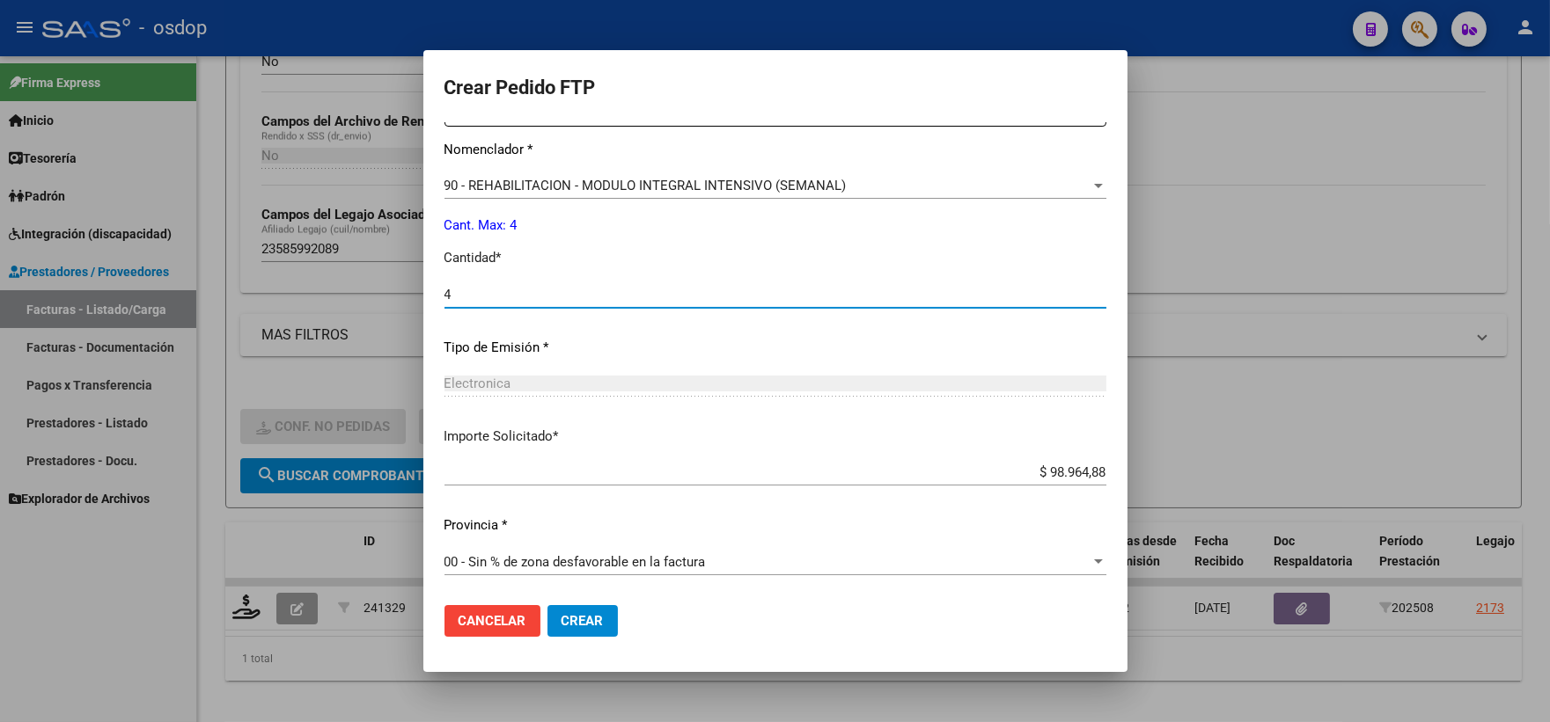
type input "4"
click at [566, 627] on span "Crear" at bounding box center [582, 621] width 42 height 16
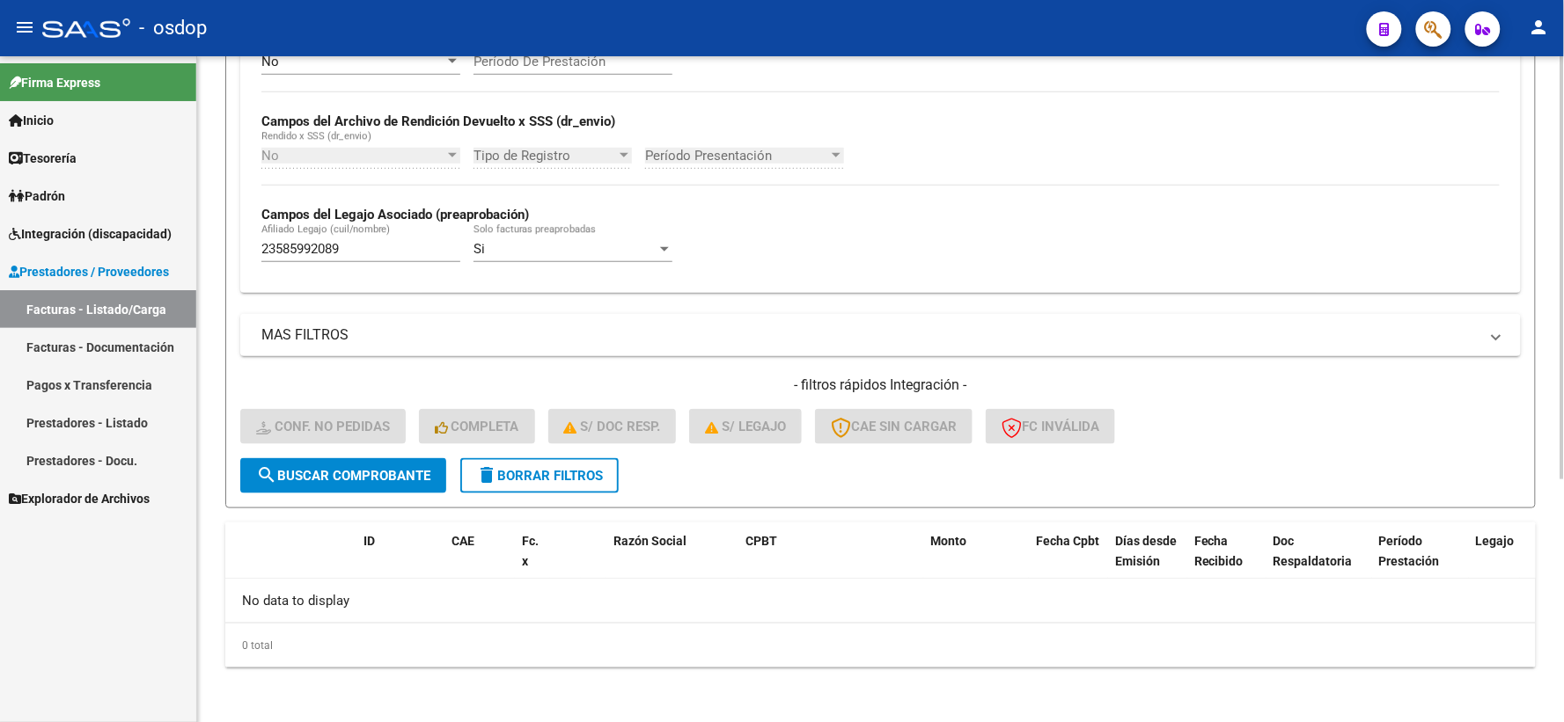
click at [400, 455] on div "- filtros rápidos Integración - Conf. no pedidas Completa S/ Doc Resp. S/ legaj…" at bounding box center [880, 417] width 1280 height 83
click at [423, 478] on span "search Buscar Comprobante" at bounding box center [343, 476] width 174 height 16
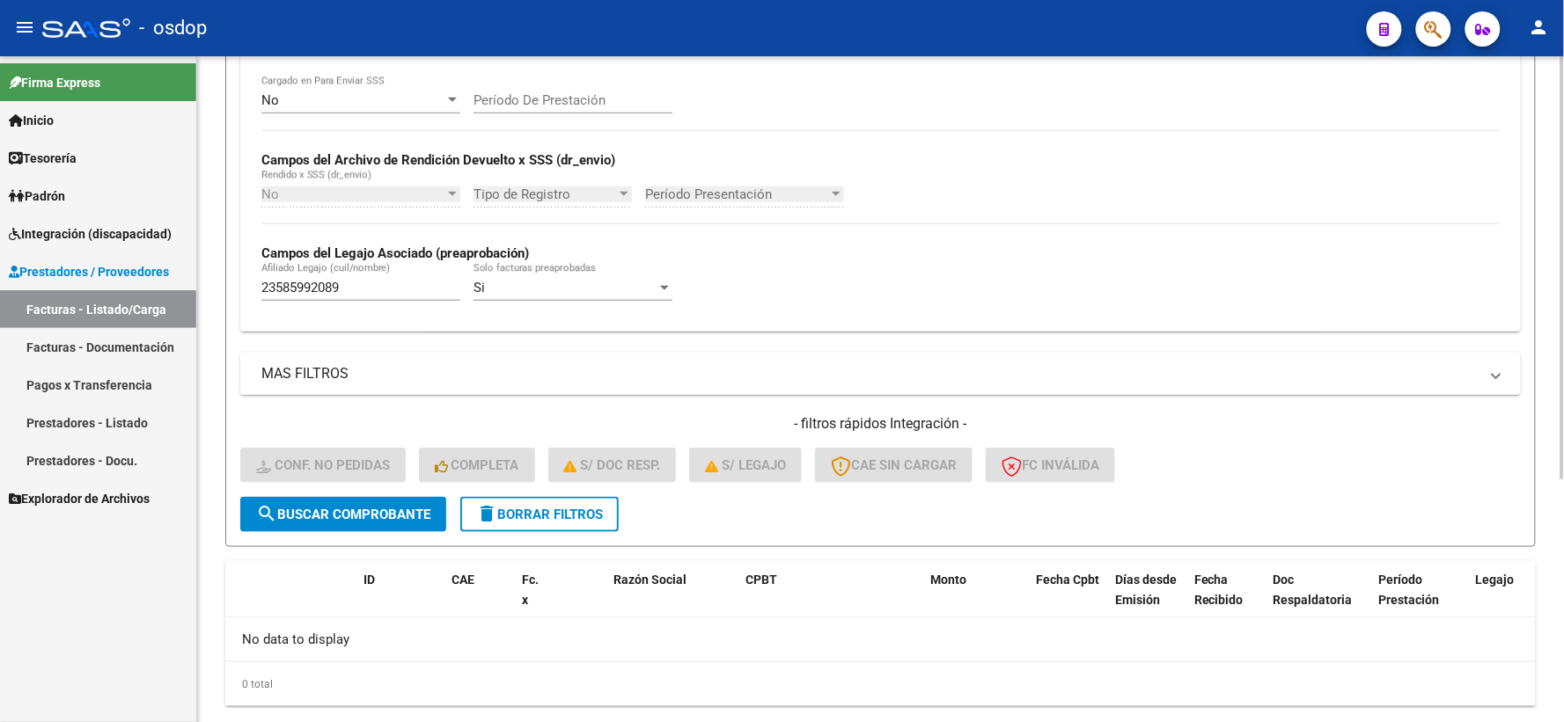
scroll to position [382, 0]
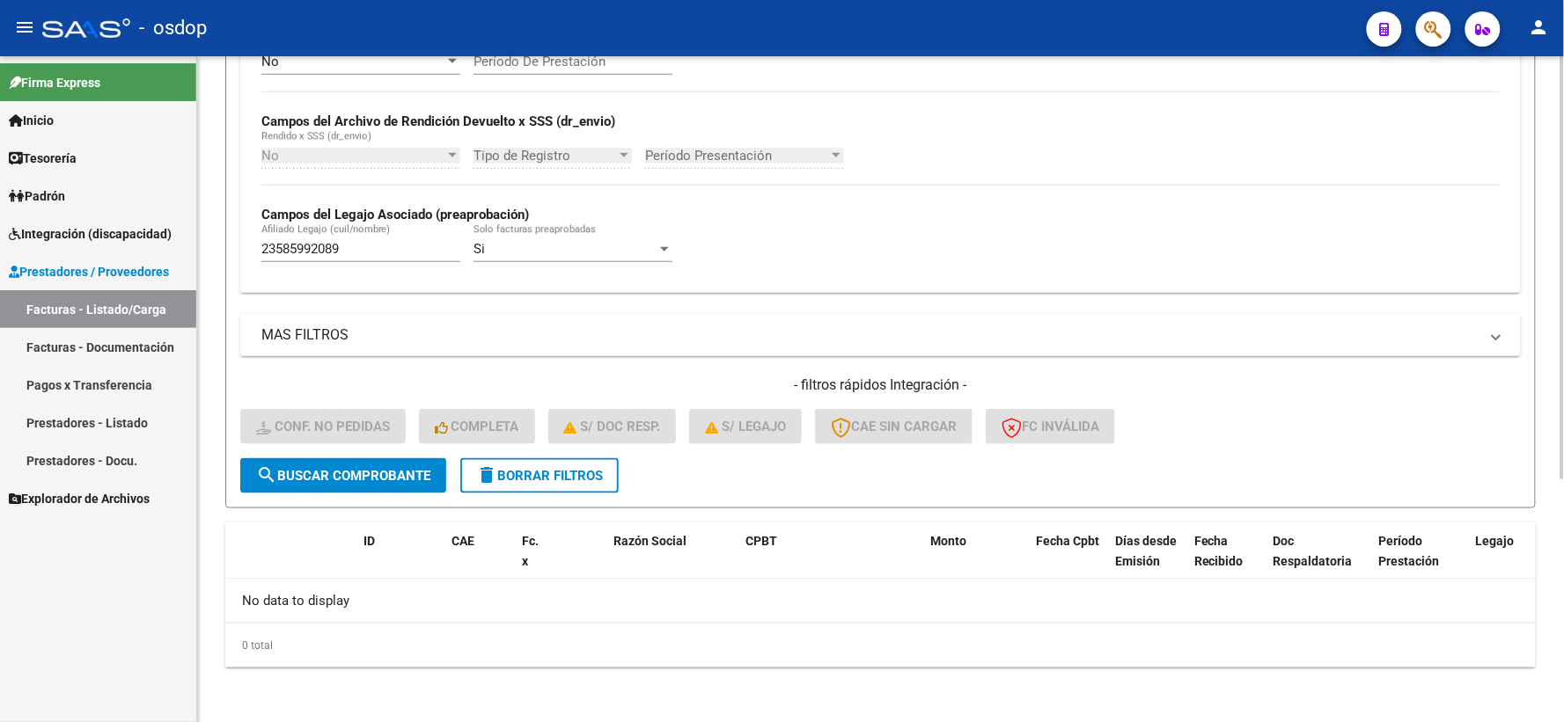
click at [376, 234] on div "23585992089 Afiliado Legajo (cuil/nombre)" at bounding box center [360, 243] width 199 height 38
click at [385, 242] on input "23585992089" at bounding box center [360, 249] width 199 height 16
click at [381, 255] on input "23585992089" at bounding box center [360, 249] width 199 height 16
click at [372, 246] on input "23585992089" at bounding box center [360, 249] width 199 height 16
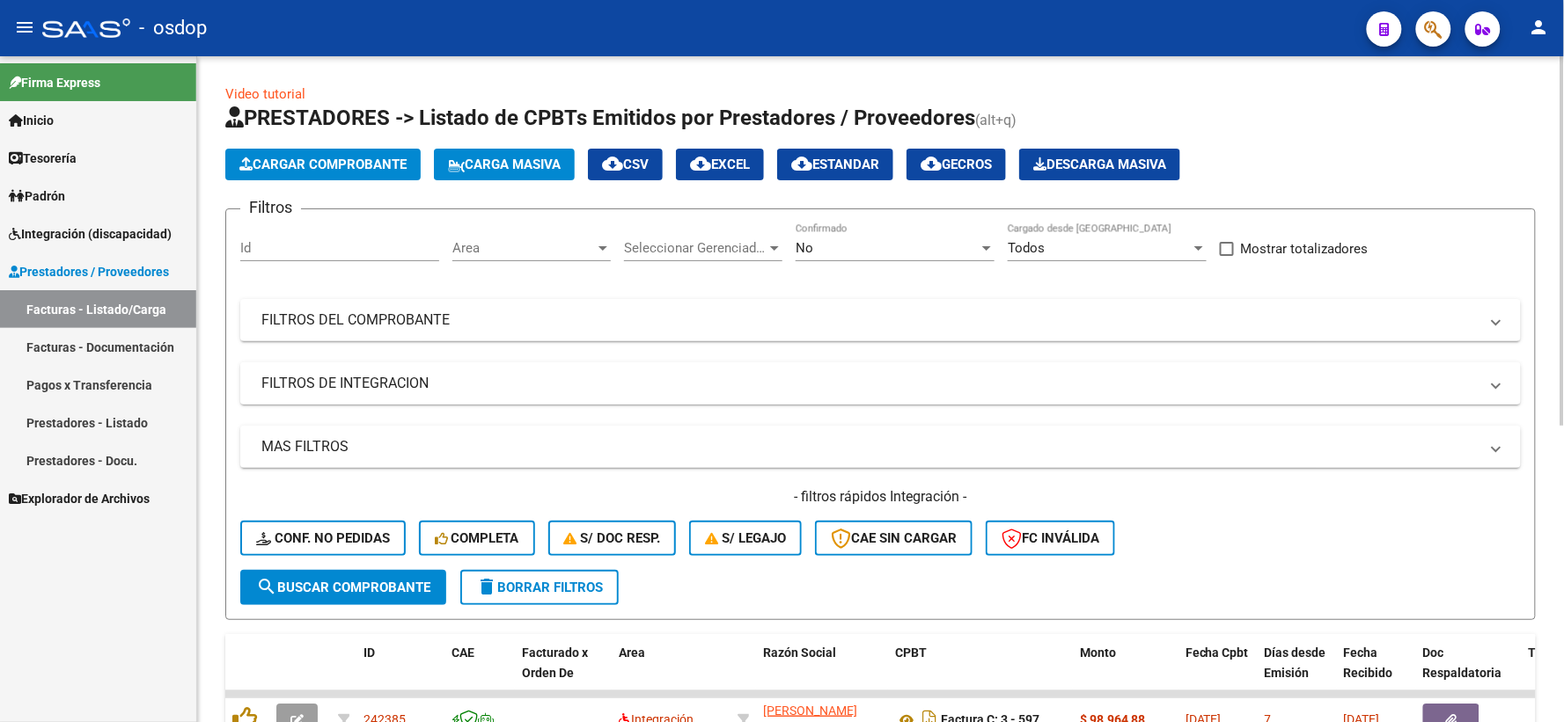
click at [340, 376] on mat-panel-title "FILTROS DE INTEGRACION" at bounding box center [869, 383] width 1217 height 19
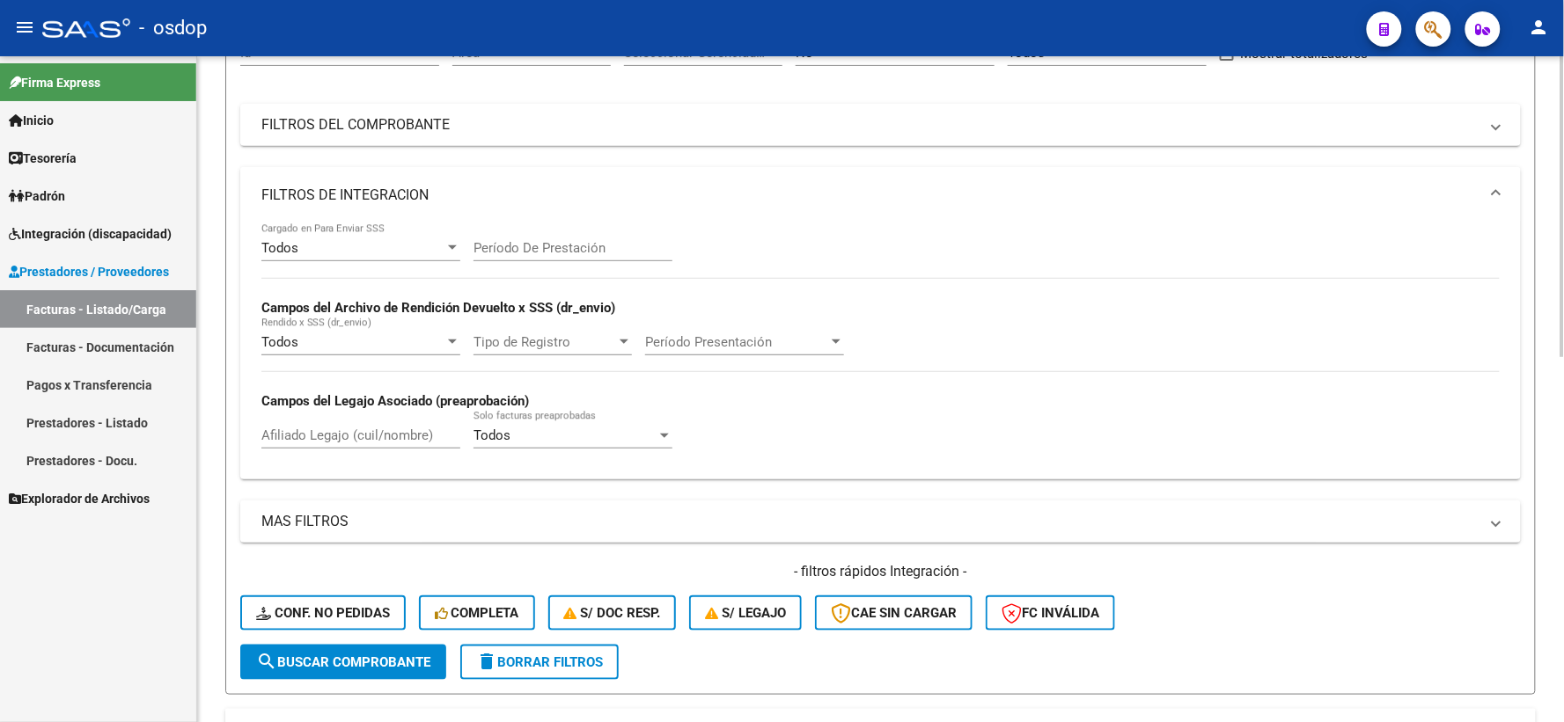
scroll to position [293, 0]
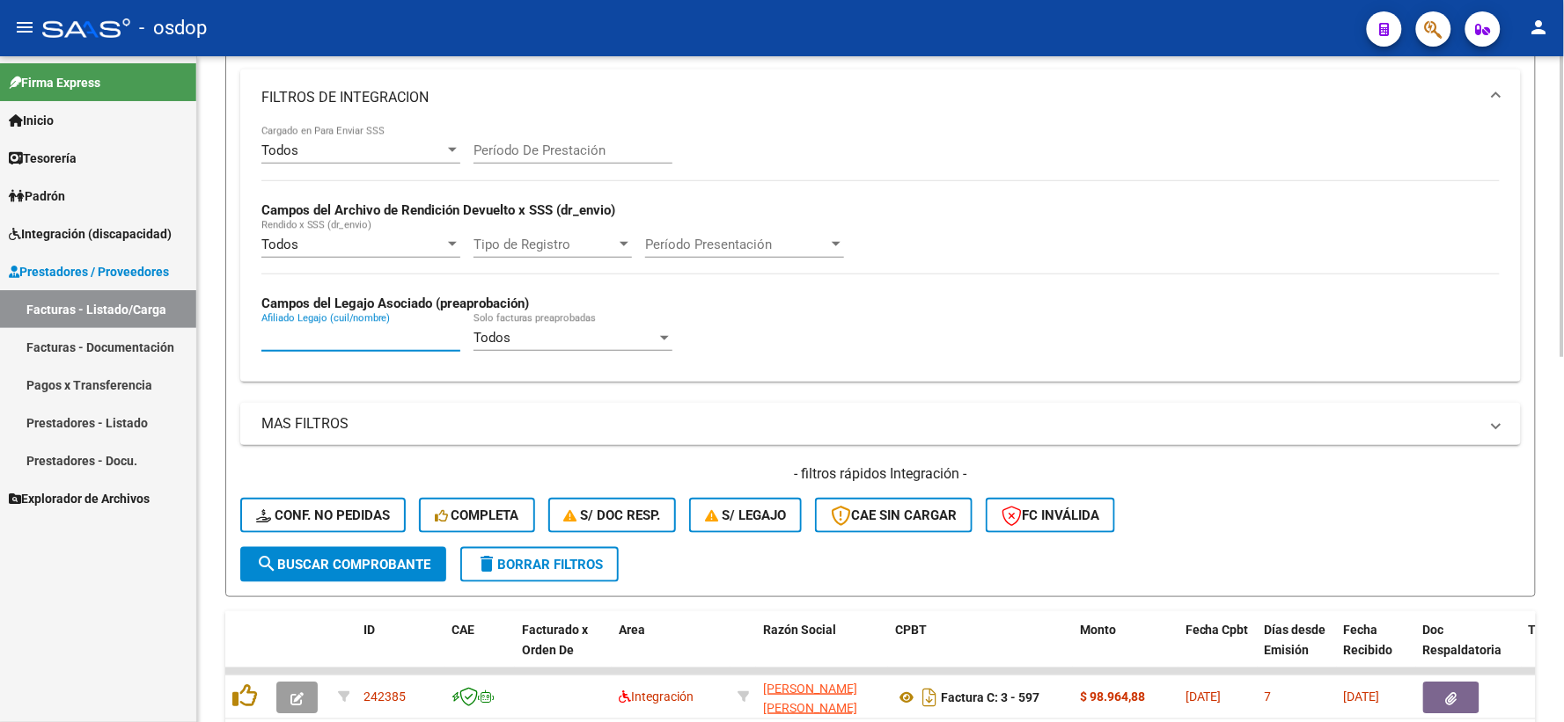
click at [357, 346] on input "Afiliado Legajo (cuil/nombre)" at bounding box center [360, 338] width 199 height 16
paste input "23585992089"
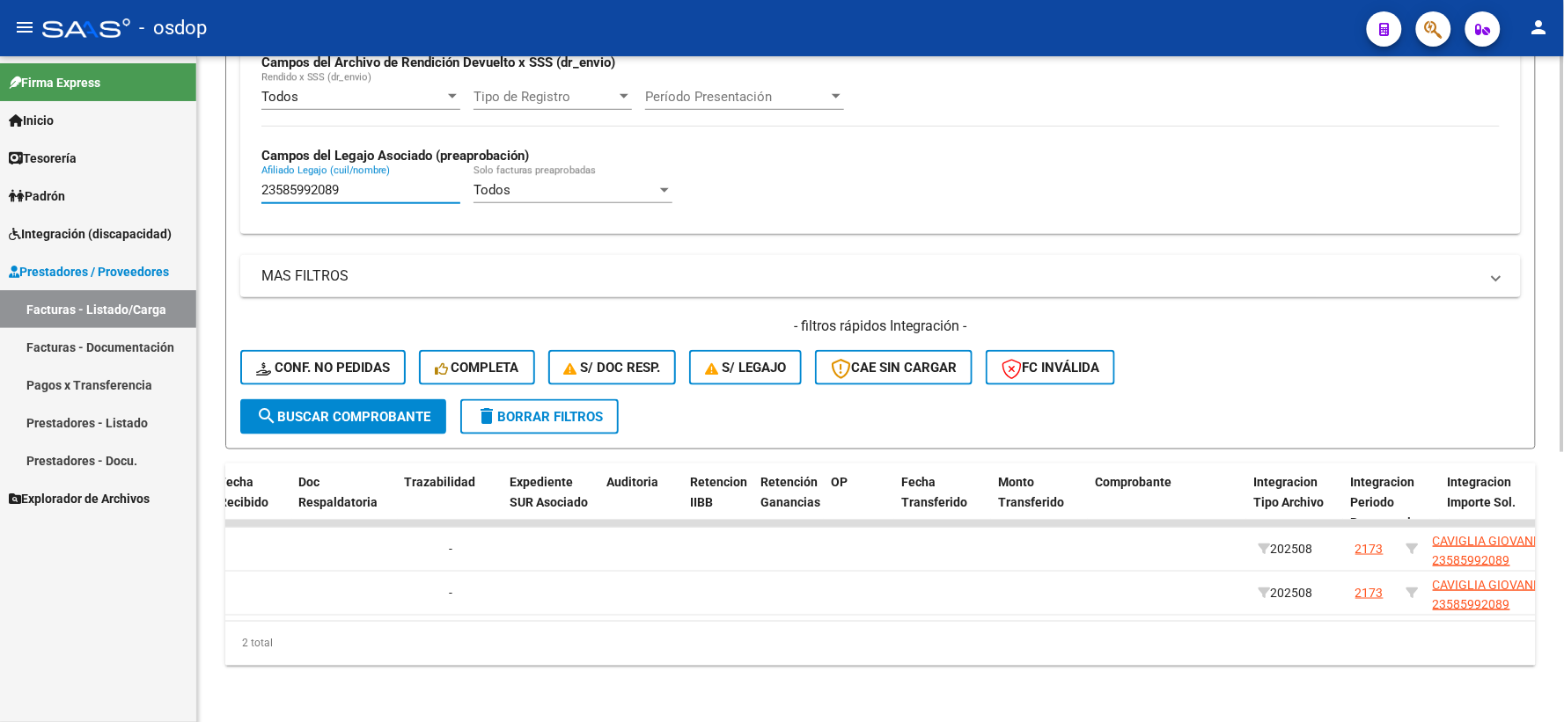
scroll to position [0, 344]
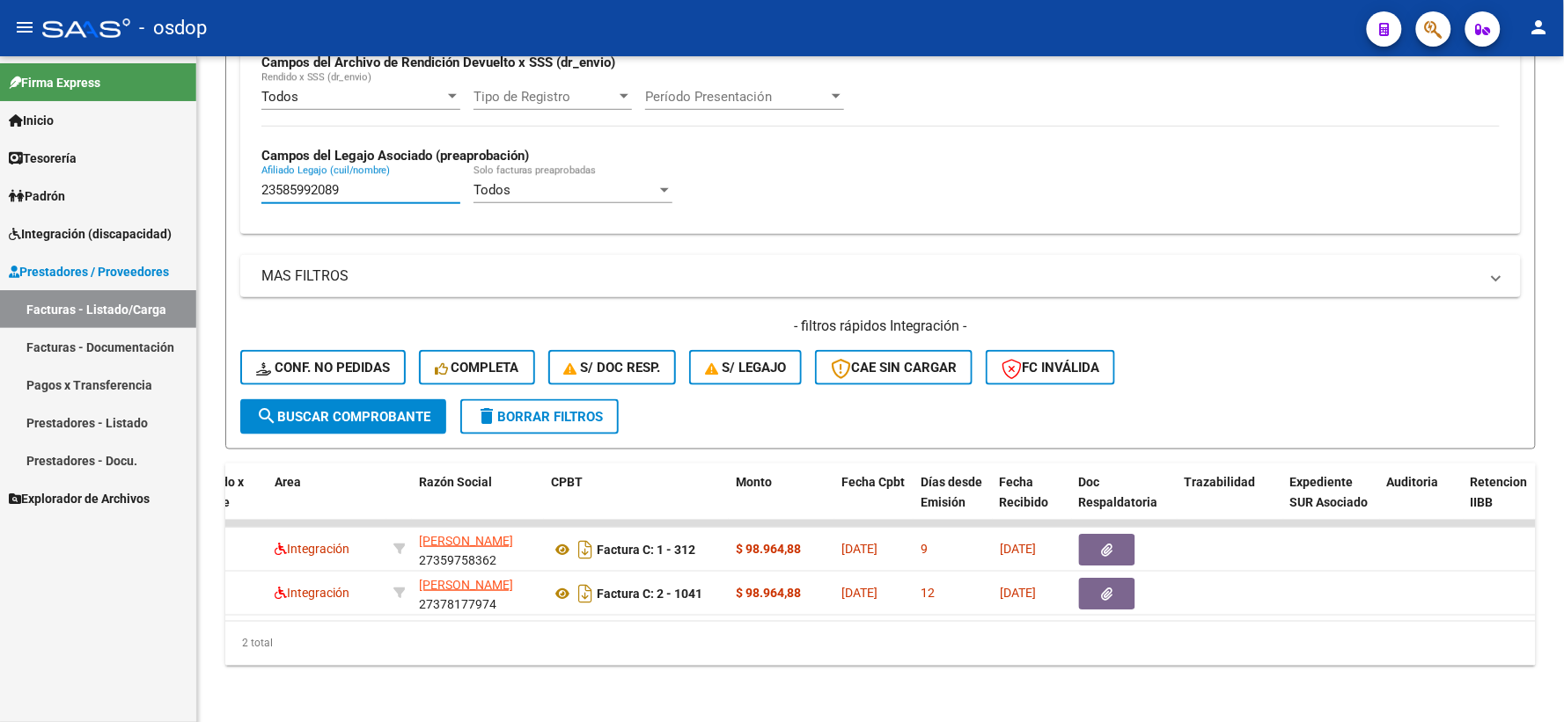
drag, startPoint x: 372, startPoint y: 180, endPoint x: 1, endPoint y: 103, distance: 379.2
click at [1, 103] on mat-sidenav-container "Firma Express Inicio Calendario SSS Instructivos Contacto OS Tesorería Extracto…" at bounding box center [782, 389] width 1564 height 666
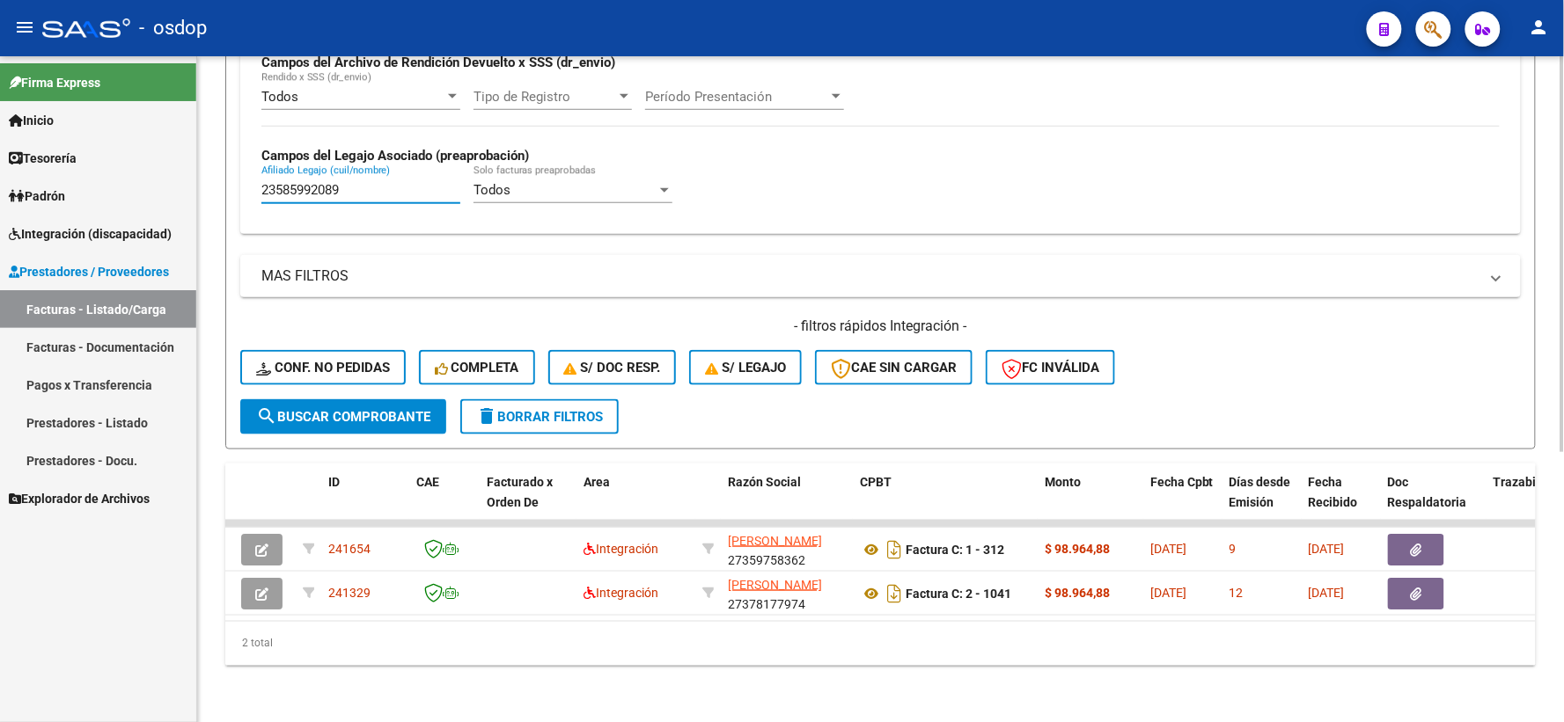
scroll to position [0, 0]
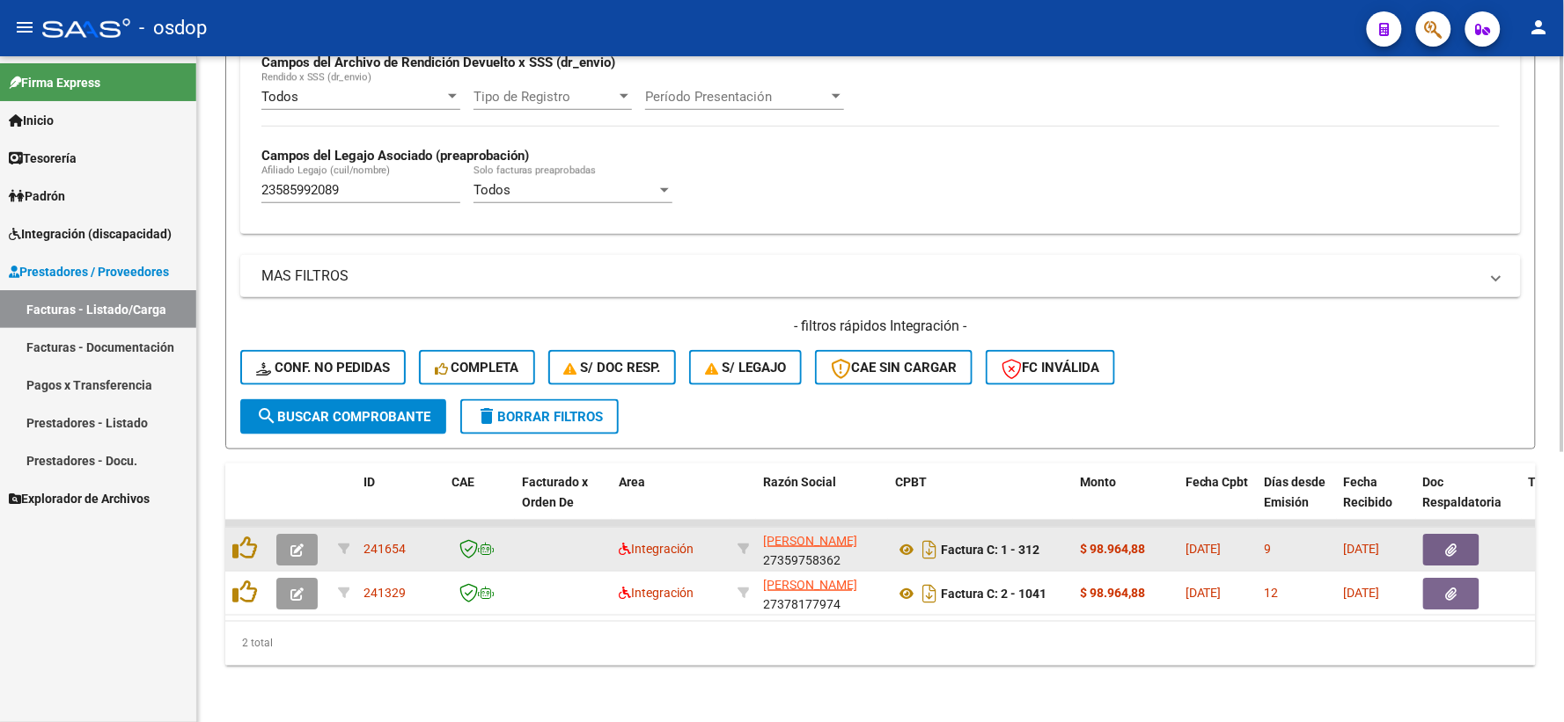
click at [239, 547] on div at bounding box center [247, 549] width 30 height 27
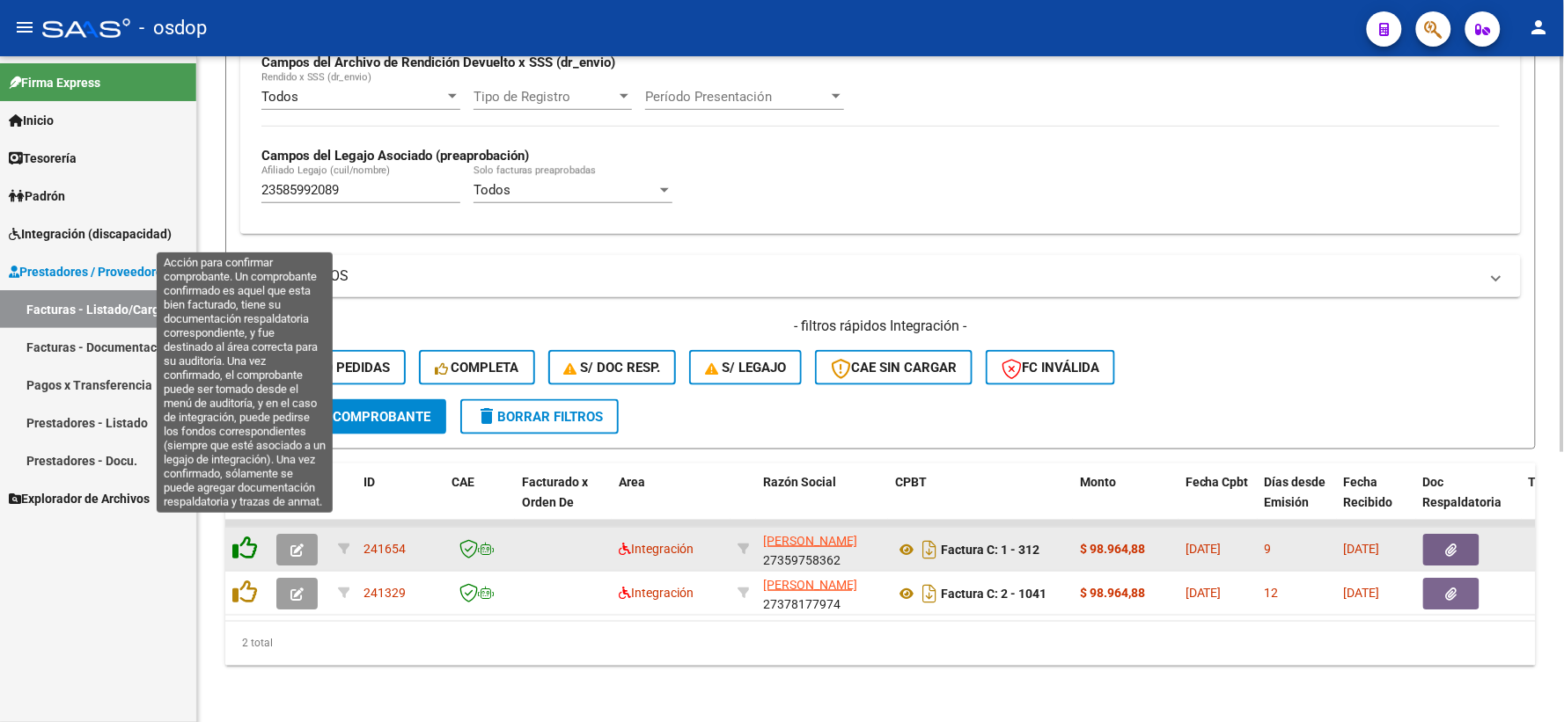
click at [239, 538] on icon at bounding box center [244, 548] width 25 height 25
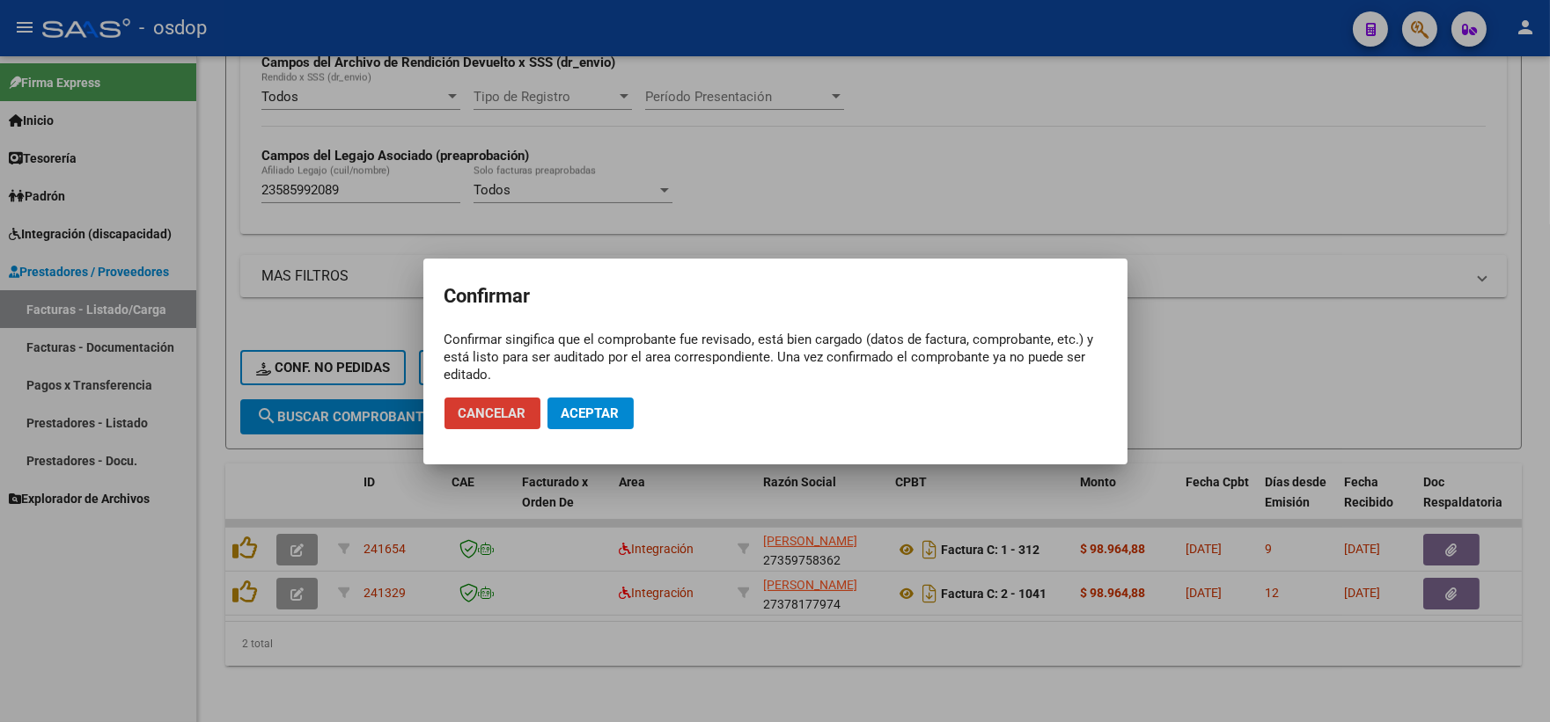
click at [627, 409] on button "Aceptar" at bounding box center [590, 414] width 86 height 32
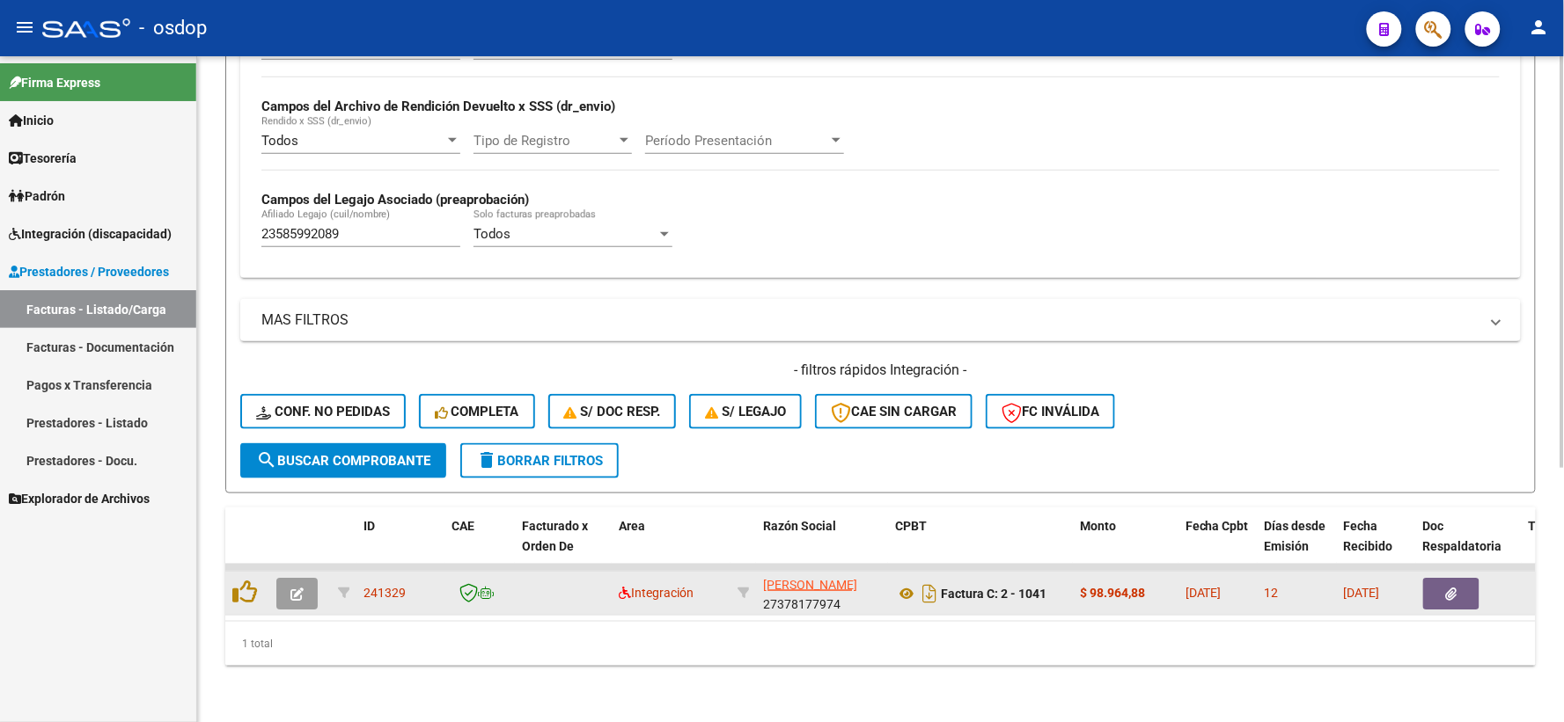
scroll to position [410, 0]
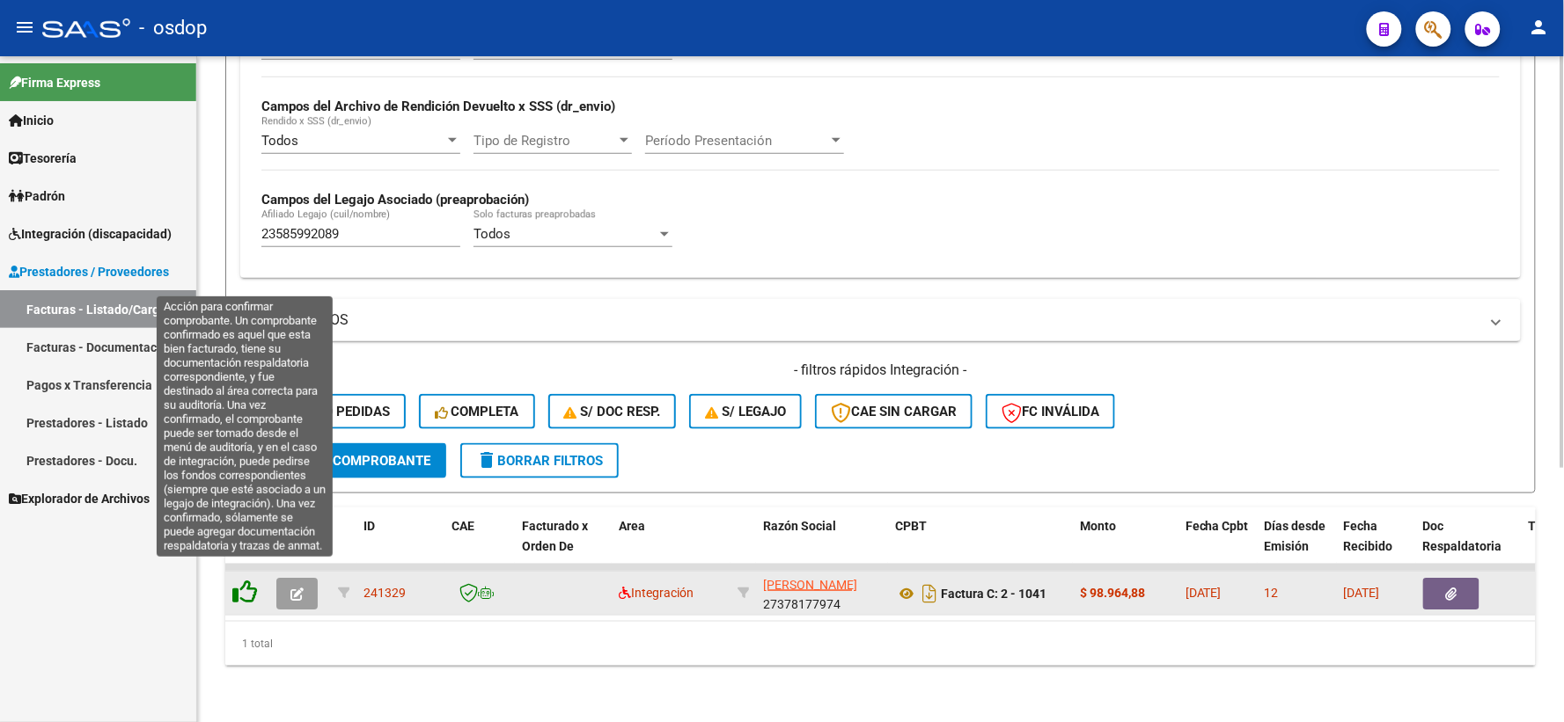
click at [249, 582] on icon at bounding box center [244, 592] width 25 height 25
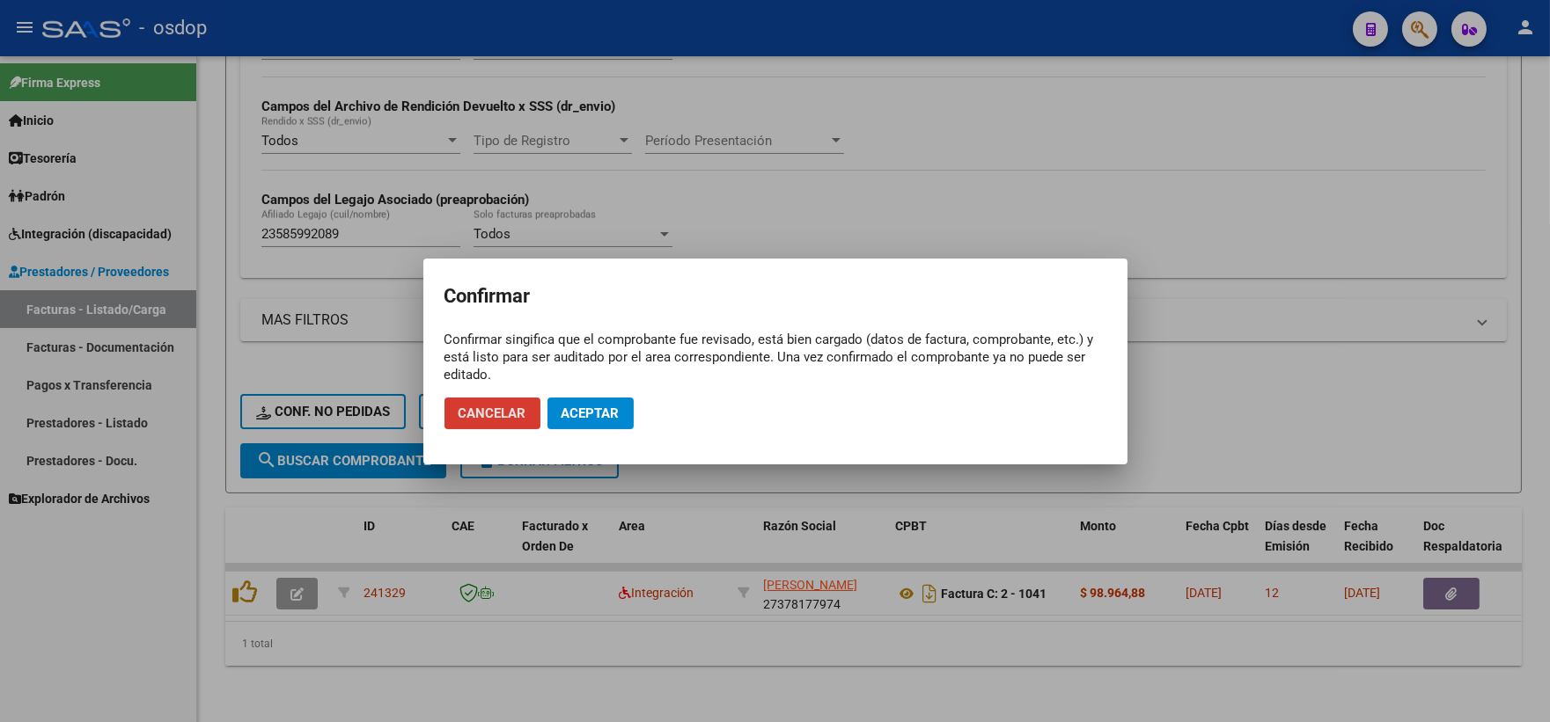
click at [620, 400] on button "Aceptar" at bounding box center [590, 414] width 86 height 32
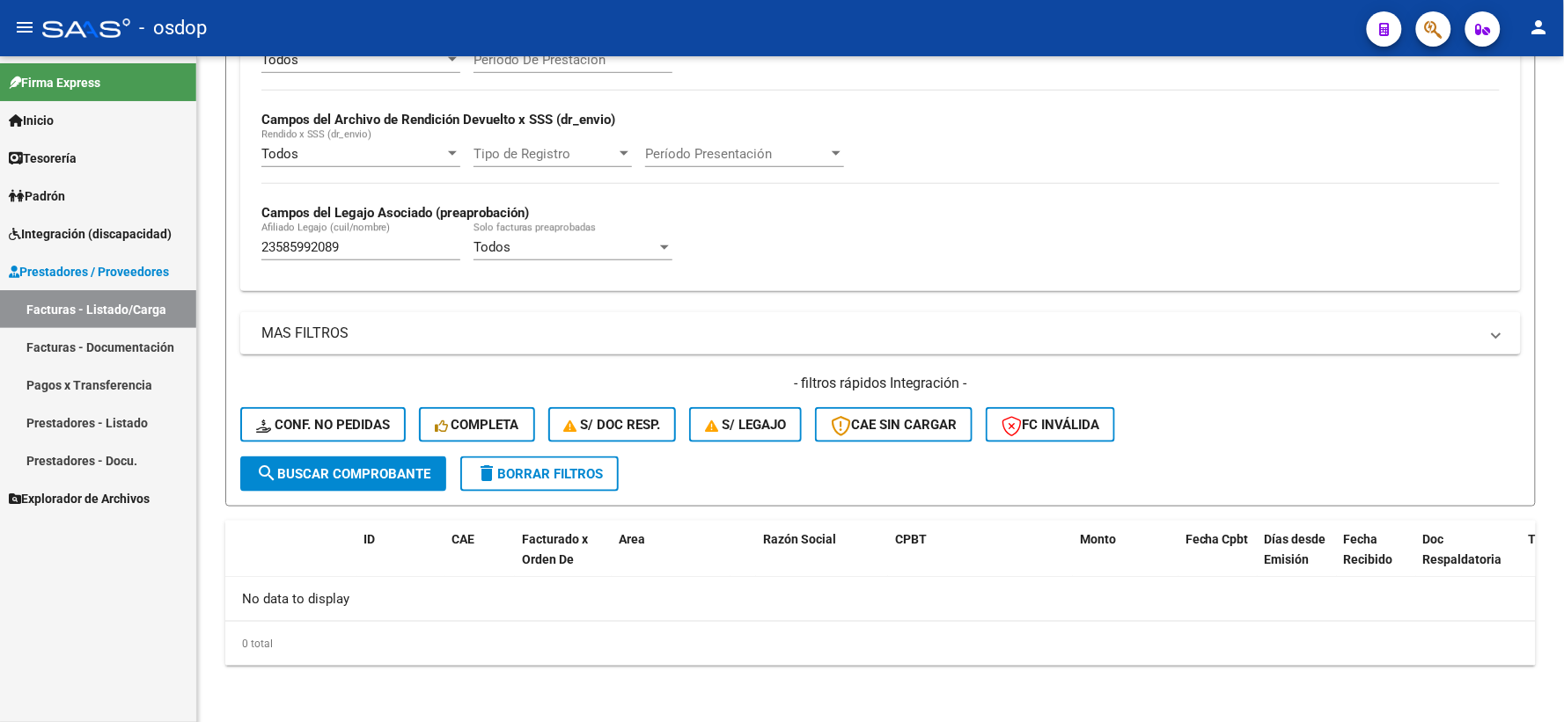
scroll to position [382, 0]
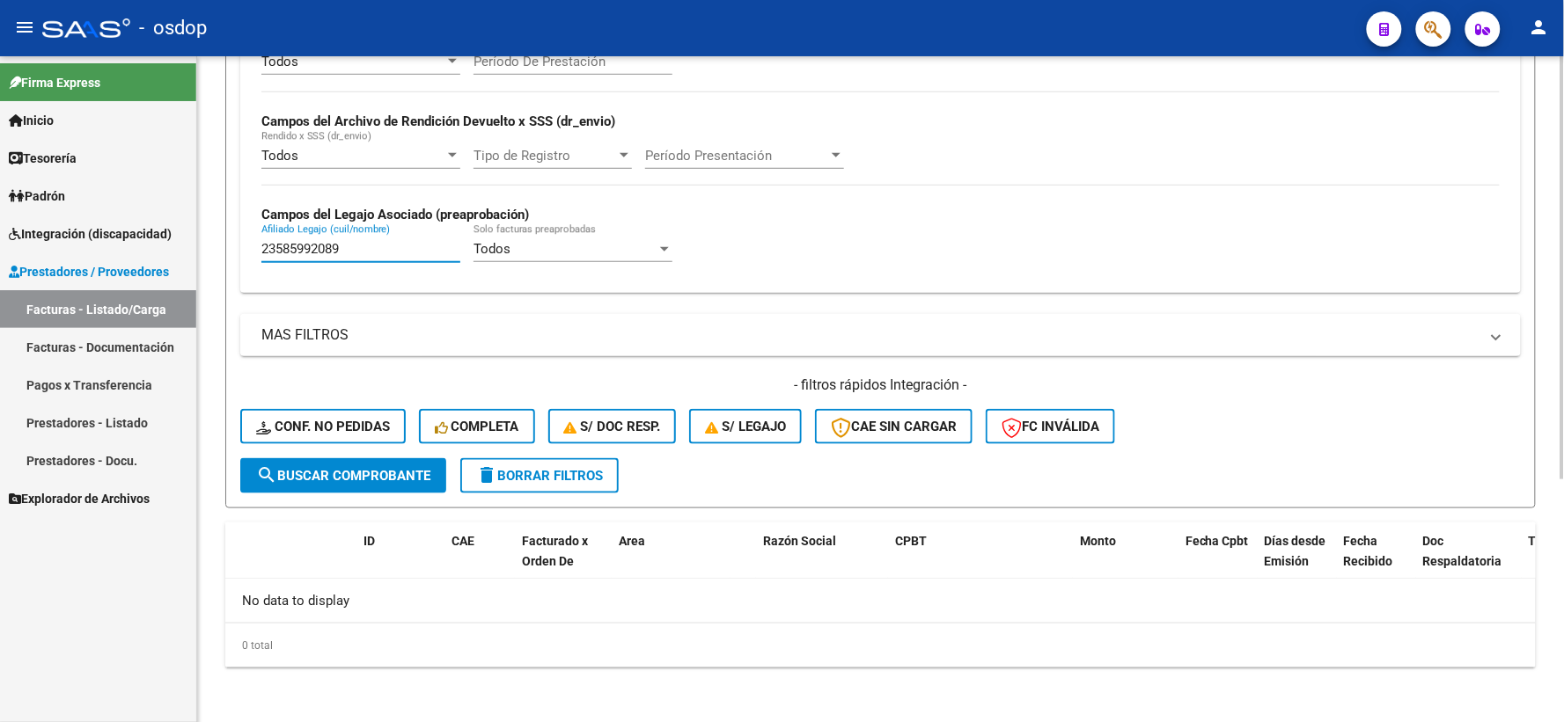
drag, startPoint x: 431, startPoint y: 242, endPoint x: 194, endPoint y: 200, distance: 241.3
click at [202, 206] on div "Video tutorial PRESTADORES -> Listado de CPBTs Emitidos por Prestadores / Prove…" at bounding box center [880, 199] width 1367 height 1050
paste input "0553599866"
drag, startPoint x: 361, startPoint y: 253, endPoint x: 91, endPoint y: 223, distance: 271.9
click at [125, 235] on mat-sidenav-container "Firma Express Inicio Calendario SSS Instructivos Contacto OS Tesorería Extracto…" at bounding box center [782, 389] width 1564 height 666
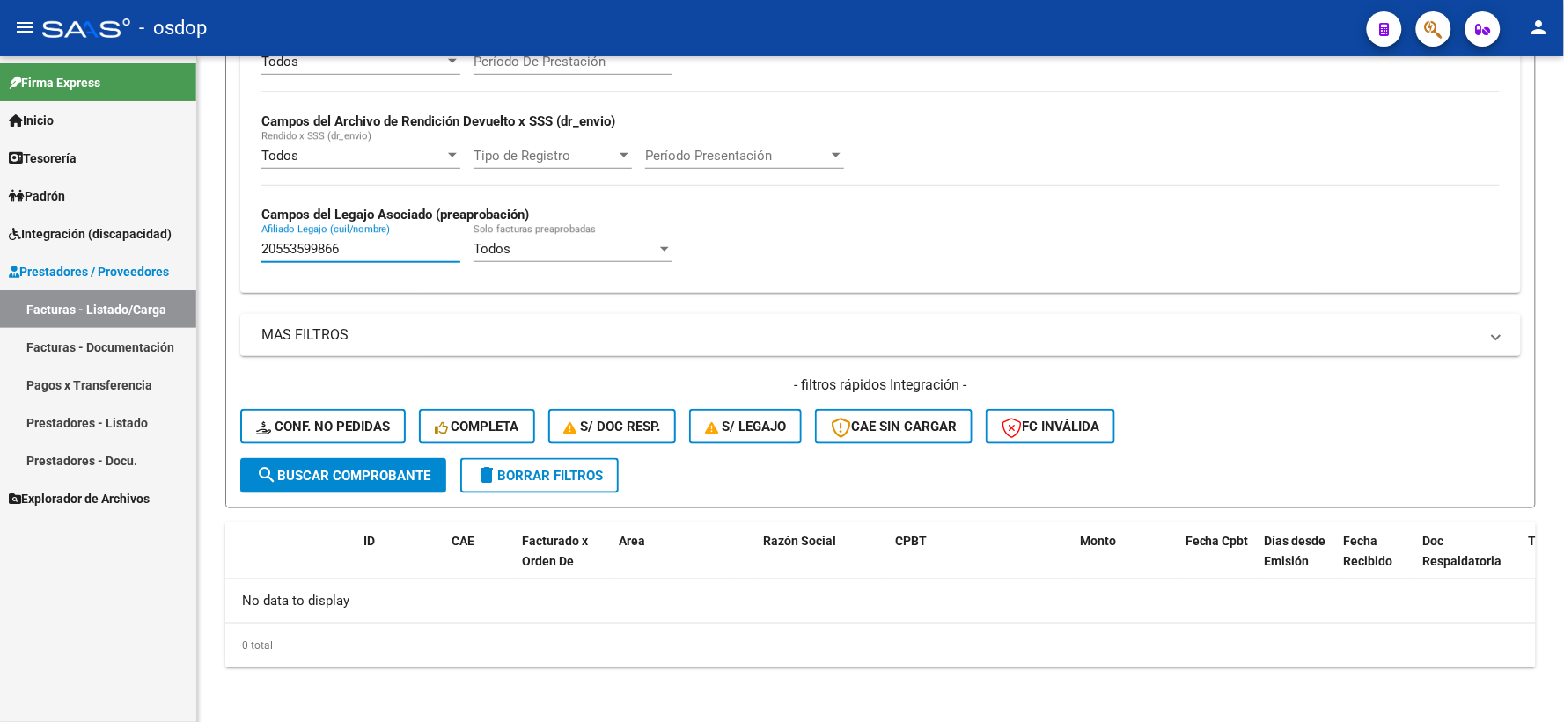
paste input "83337203"
drag, startPoint x: 358, startPoint y: 249, endPoint x: 141, endPoint y: 194, distance: 224.3
click at [179, 209] on mat-sidenav-container "Firma Express Inicio Calendario SSS Instructivos Contacto OS Tesorería Extracto…" at bounding box center [782, 389] width 1564 height 666
paste input "4989499"
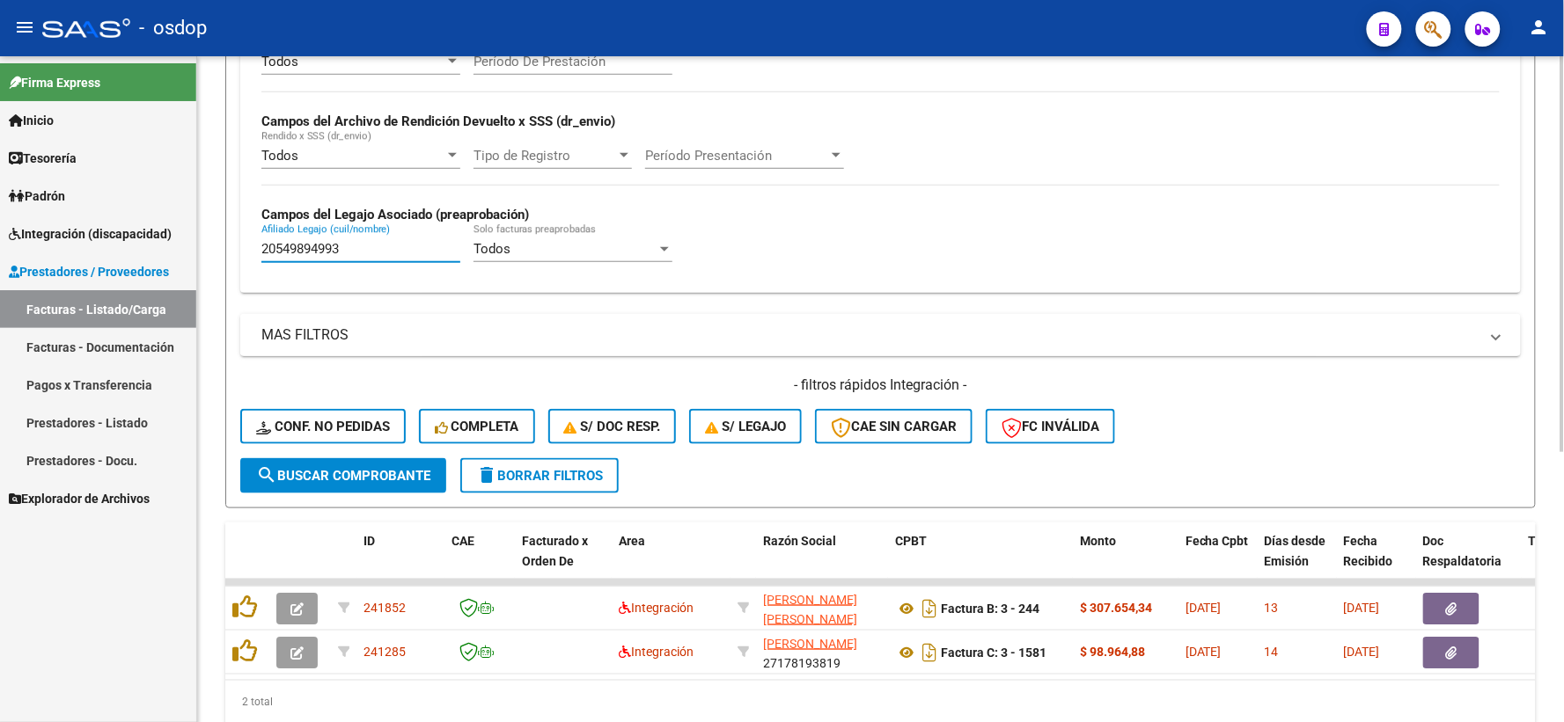
scroll to position [454, 0]
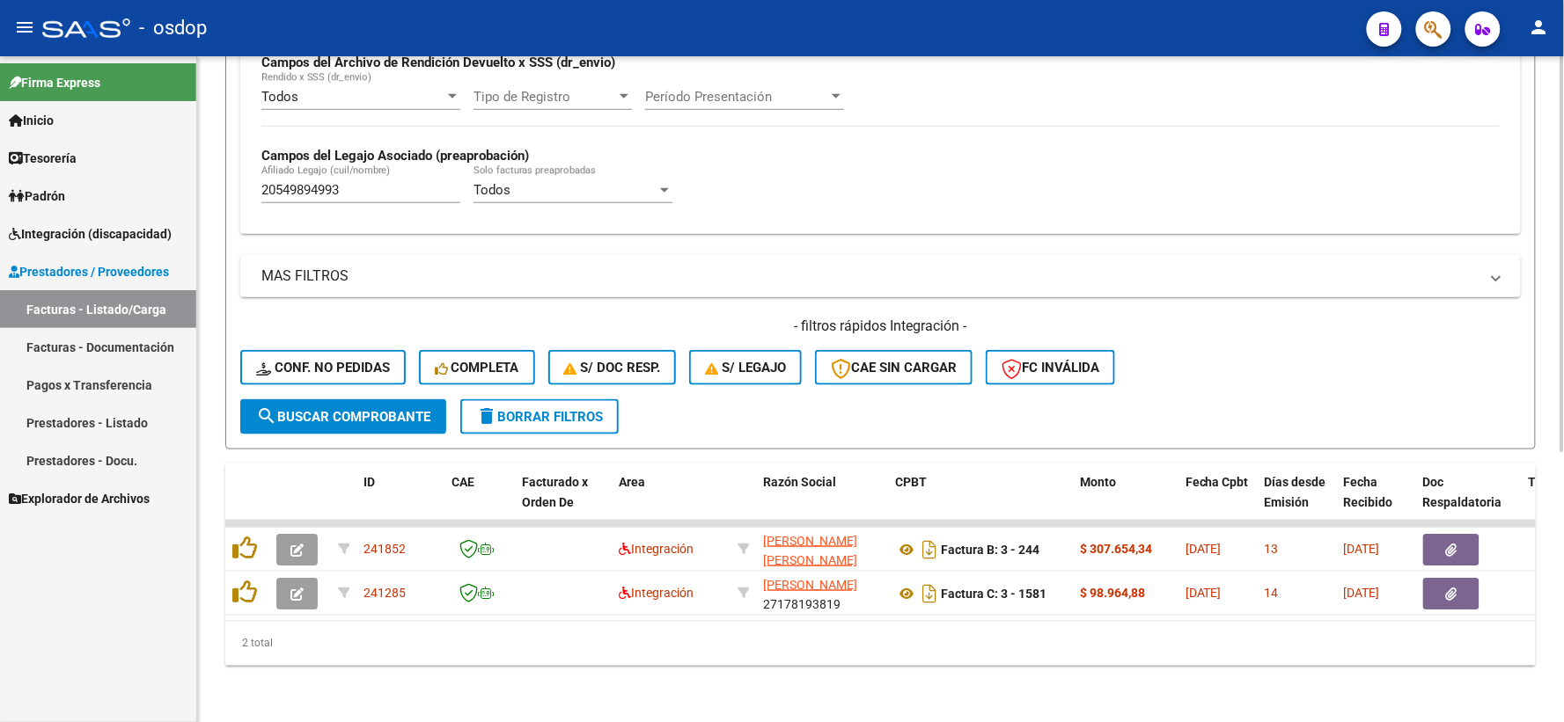
drag, startPoint x: 530, startPoint y: 599, endPoint x: 544, endPoint y: 607, distance: 16.2
click at [532, 599] on datatable-body-cell at bounding box center [563, 593] width 97 height 43
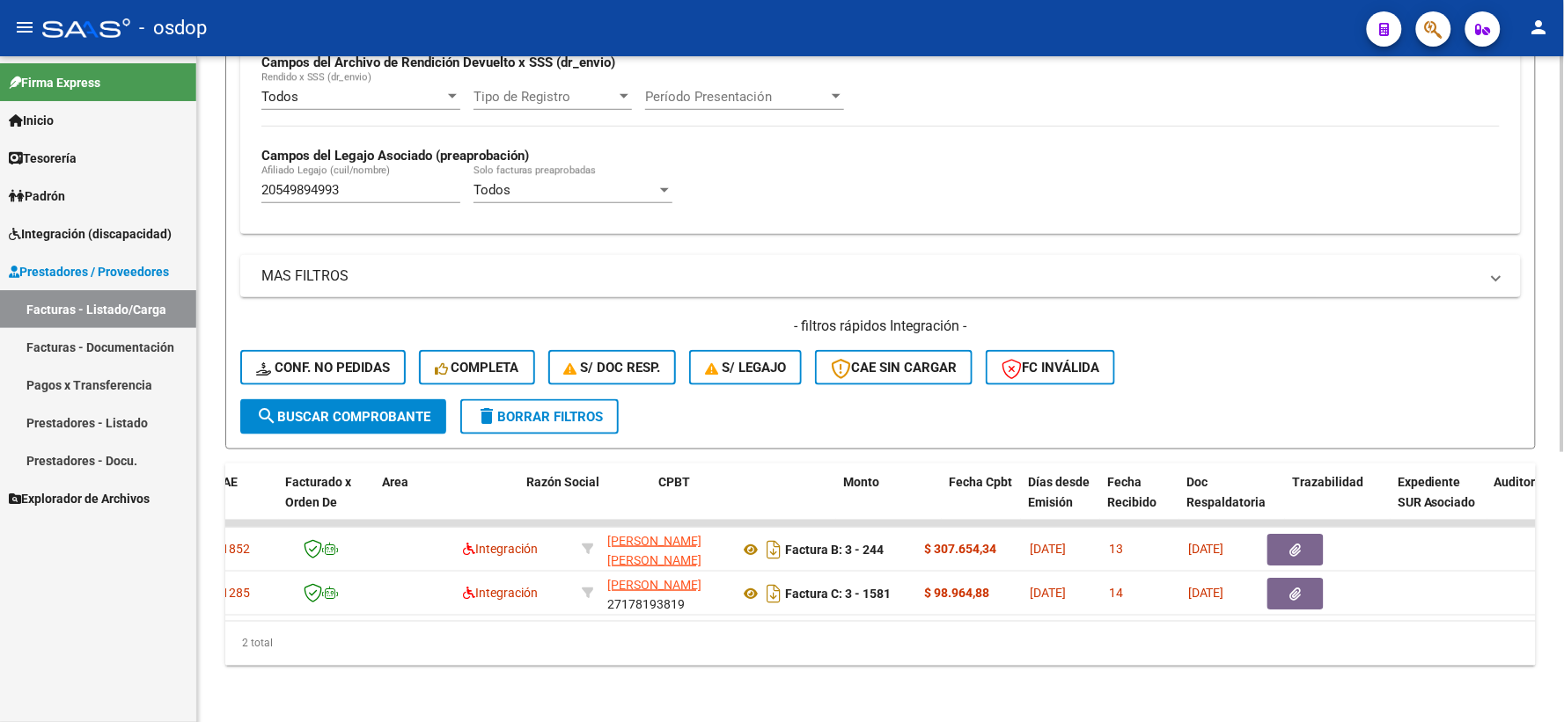
scroll to position [0, 240]
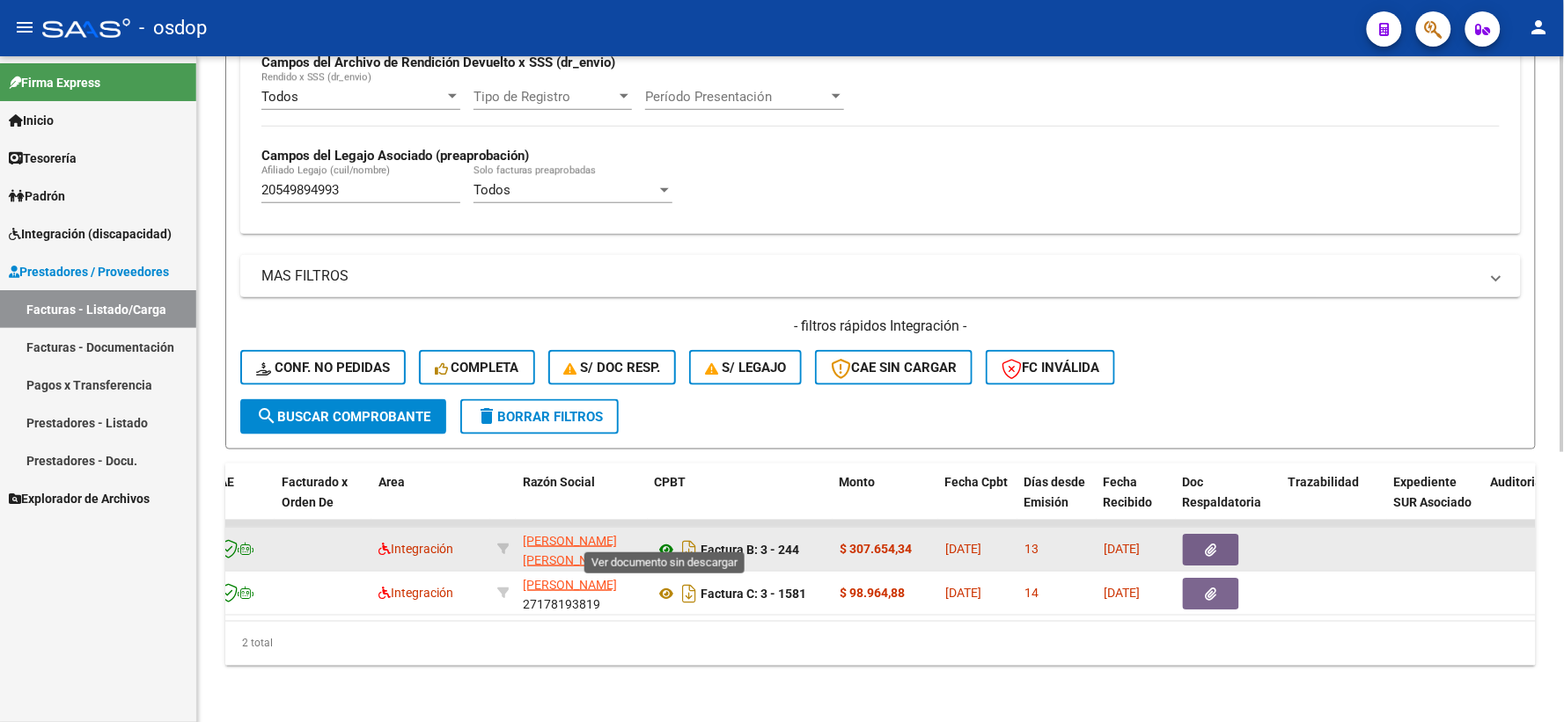
click at [674, 539] on icon at bounding box center [666, 549] width 23 height 21
click at [1216, 544] on icon "button" at bounding box center [1211, 550] width 11 height 13
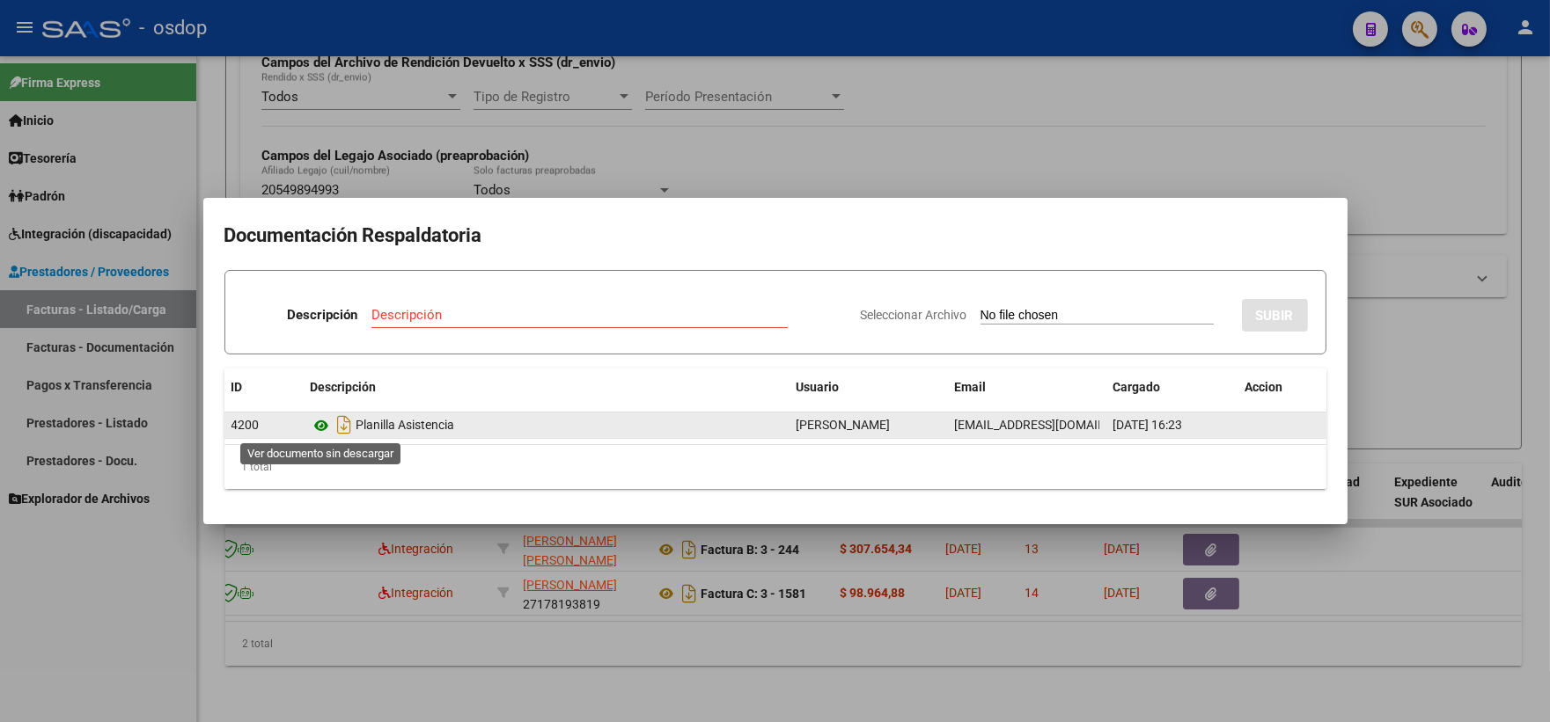
click at [312, 425] on icon at bounding box center [322, 425] width 23 height 21
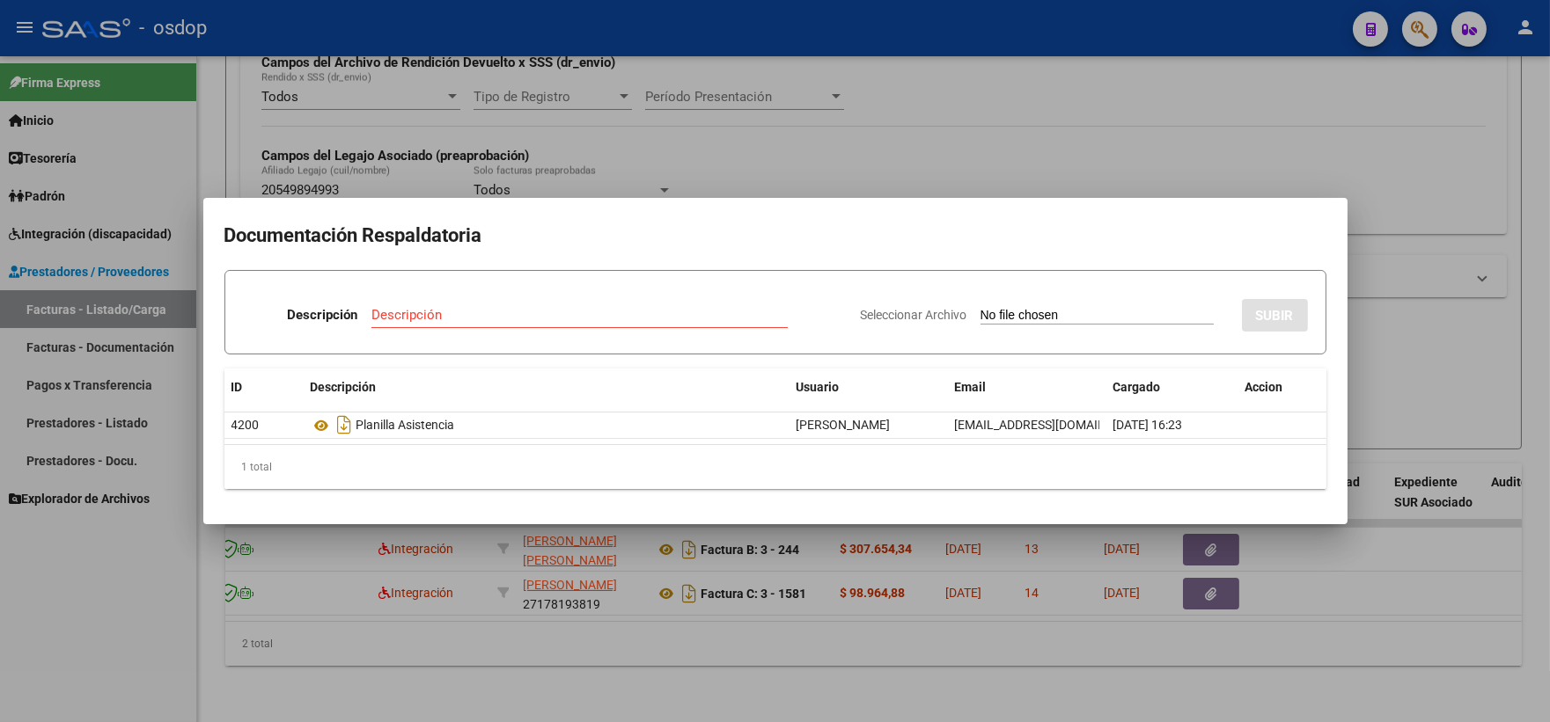
click at [314, 81] on div at bounding box center [775, 361] width 1550 height 722
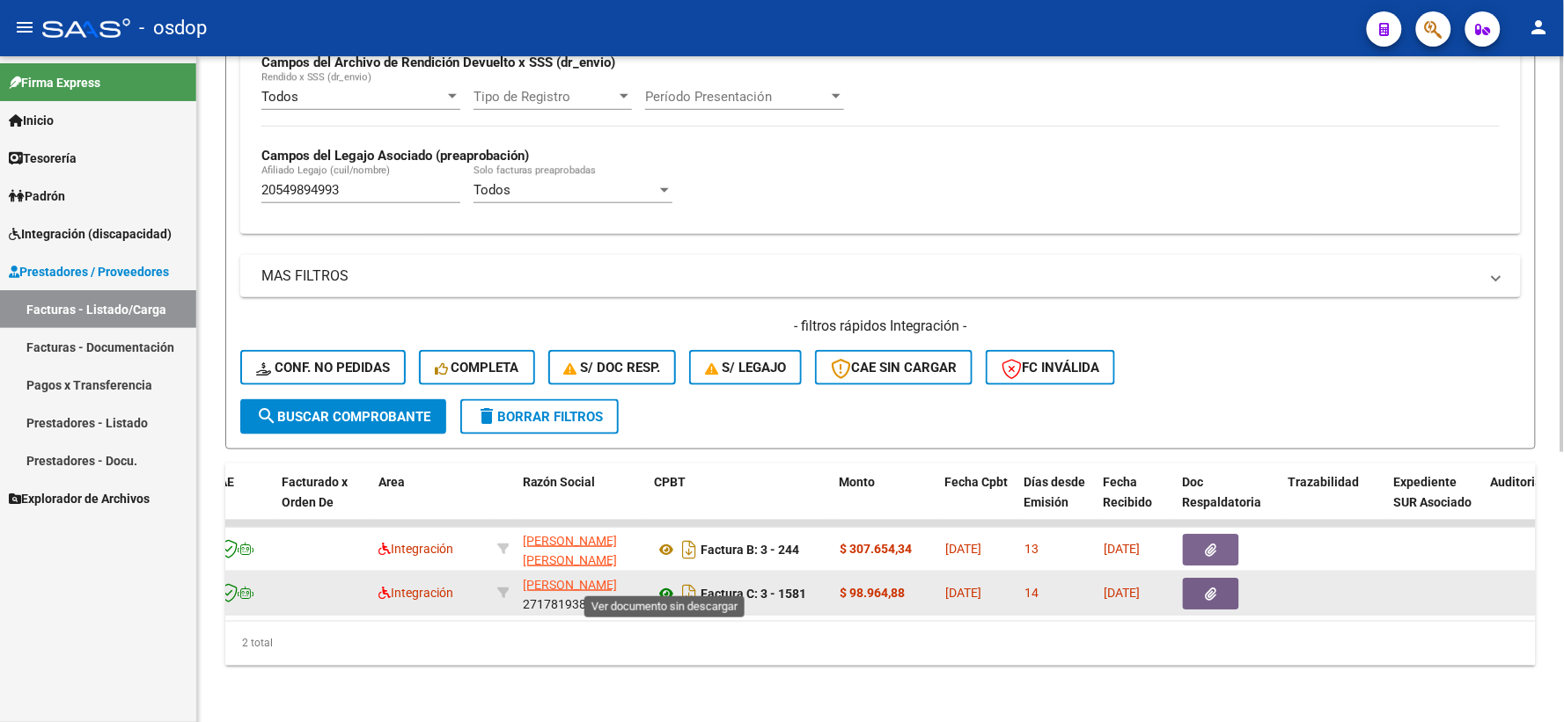
click at [665, 588] on icon at bounding box center [666, 593] width 23 height 21
click at [1232, 578] on button "button" at bounding box center [1211, 594] width 56 height 32
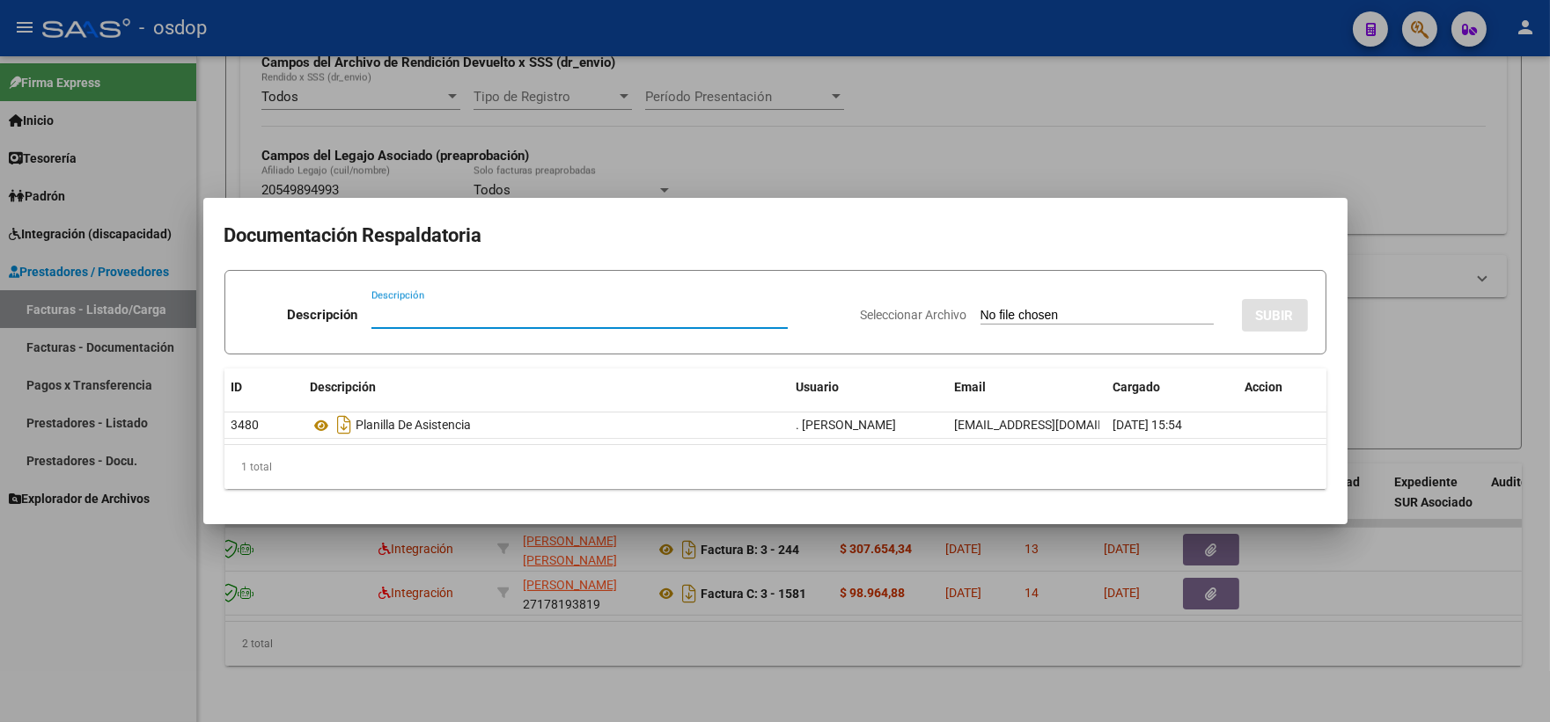
click at [310, 443] on datatable-body "3480 Planilla De Asistencia . VELEZ LAURA EVELINA velezlaurafono@gmail.com 03/0…" at bounding box center [775, 429] width 1102 height 33
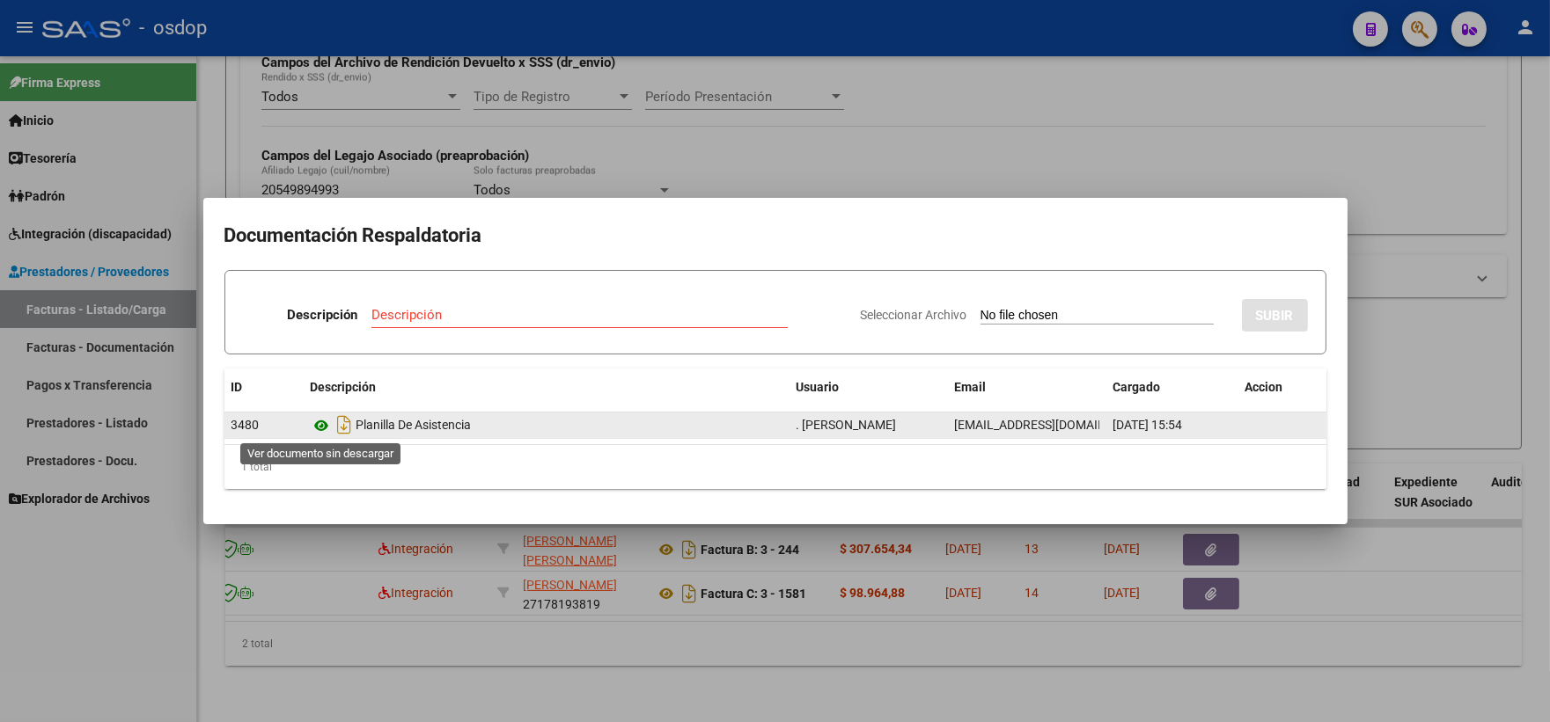
click at [311, 421] on icon at bounding box center [322, 425] width 23 height 21
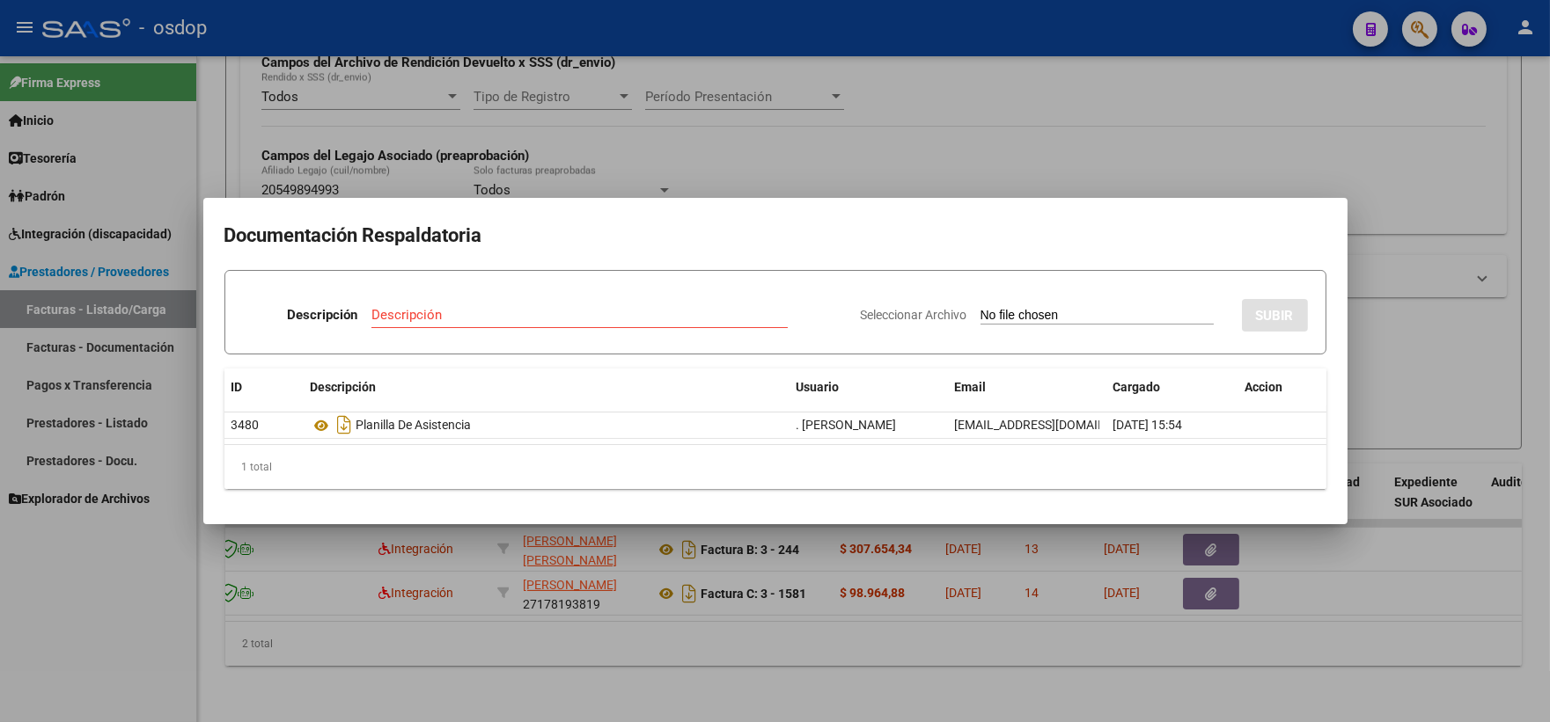
click at [408, 178] on div at bounding box center [775, 361] width 1550 height 722
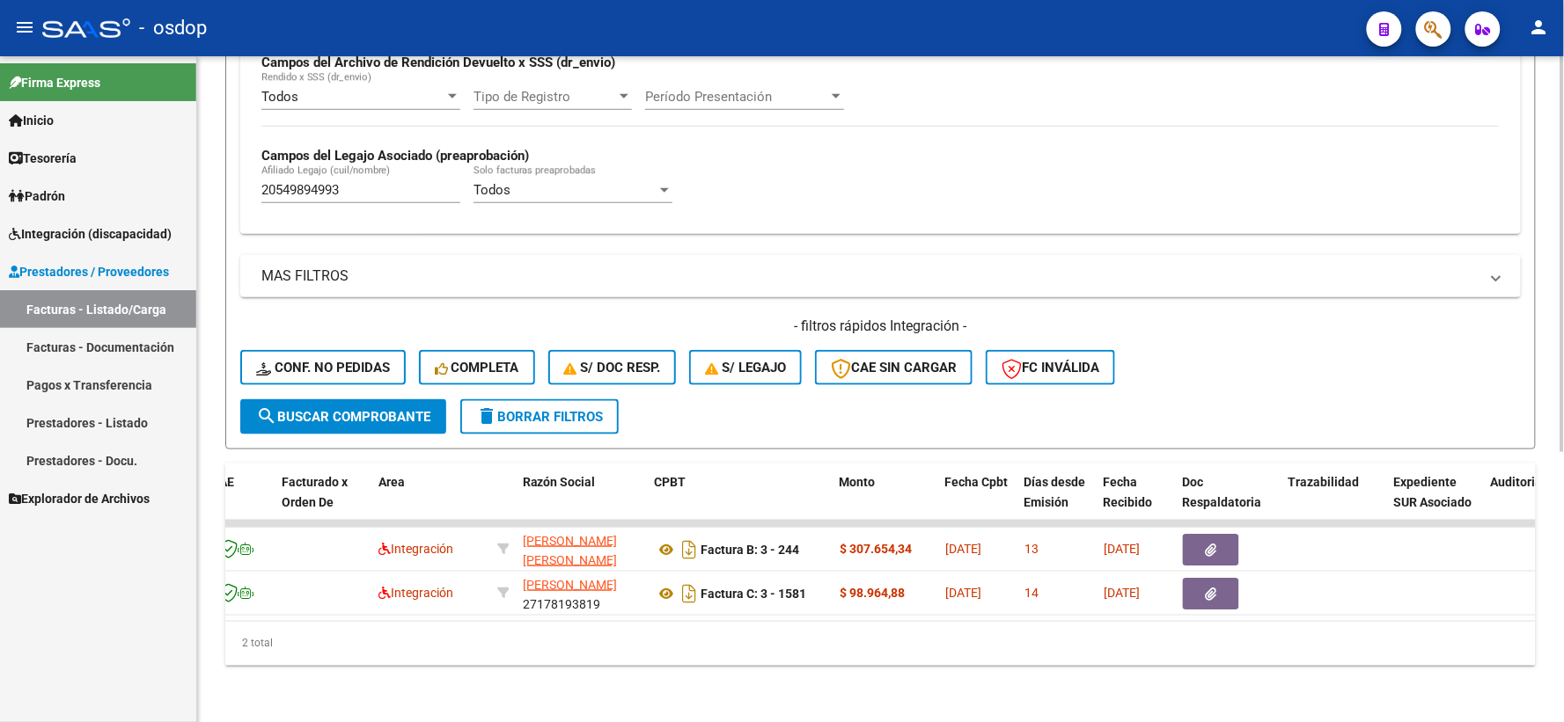
scroll to position [0, 0]
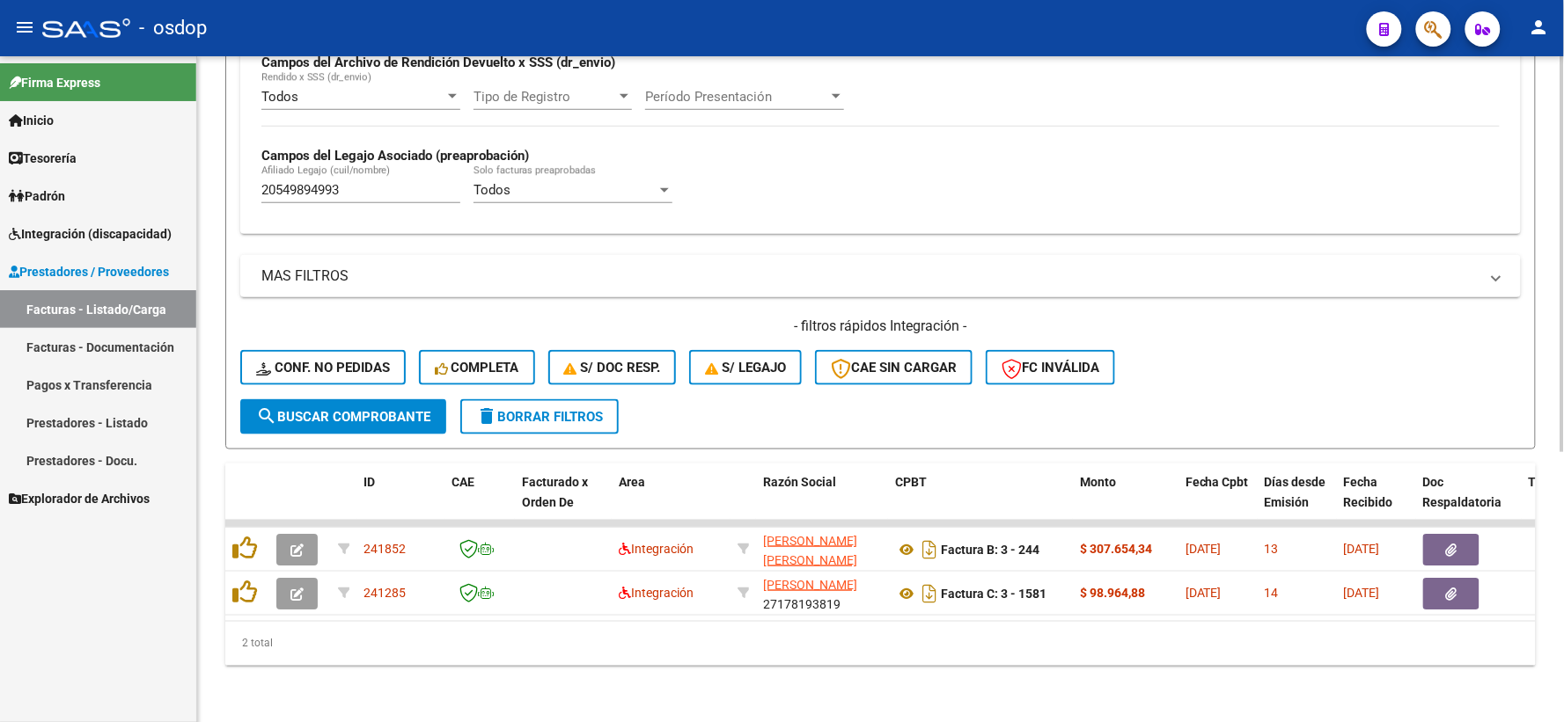
click at [350, 682] on div "Video tutorial PRESTADORES -> Listado de CPBTs Emitidos por Prestadores / Prove…" at bounding box center [880, 168] width 1367 height 1107
click at [60, 656] on div "Firma Express Inicio Calendario SSS Instructivos Contacto OS Tesorería Extracto…" at bounding box center [98, 389] width 196 height 666
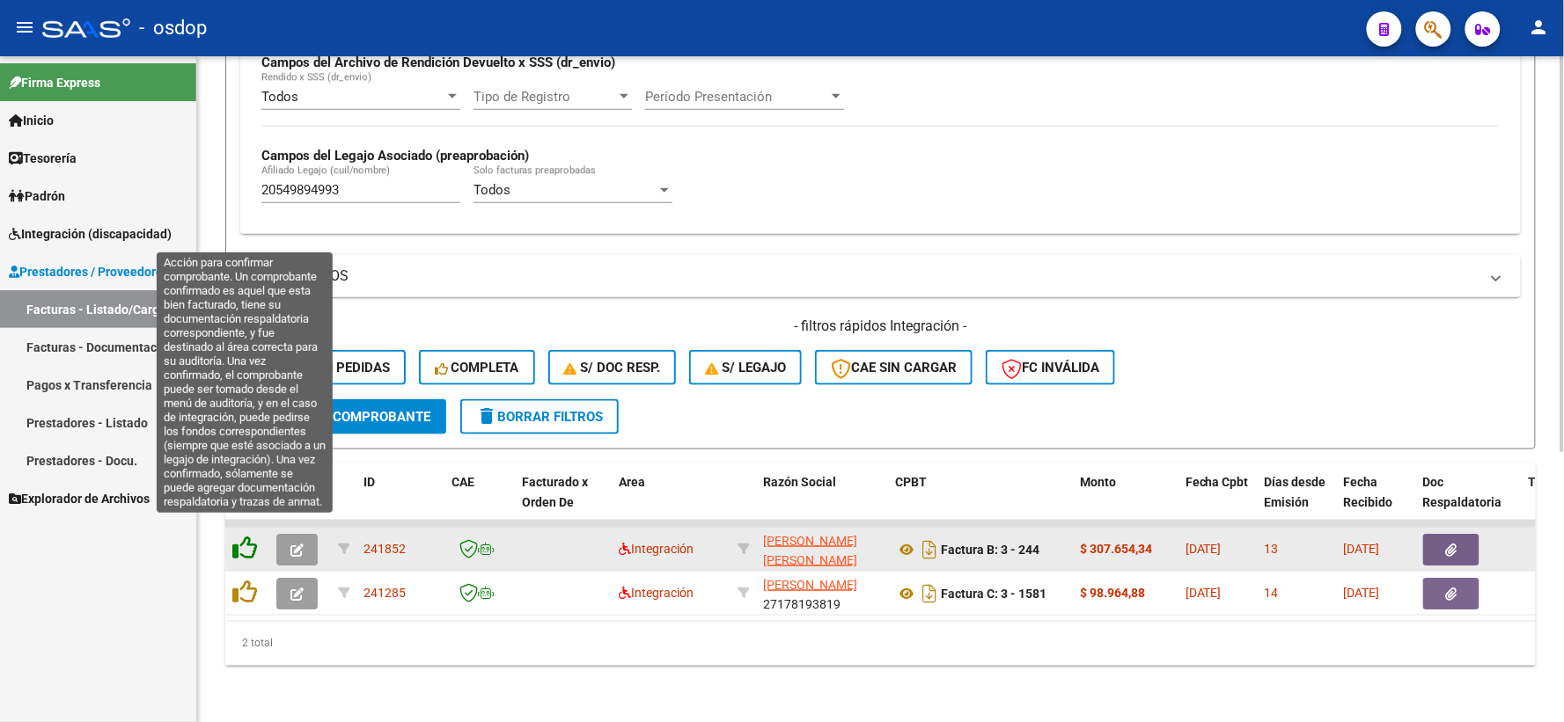
click at [245, 536] on icon at bounding box center [244, 548] width 25 height 25
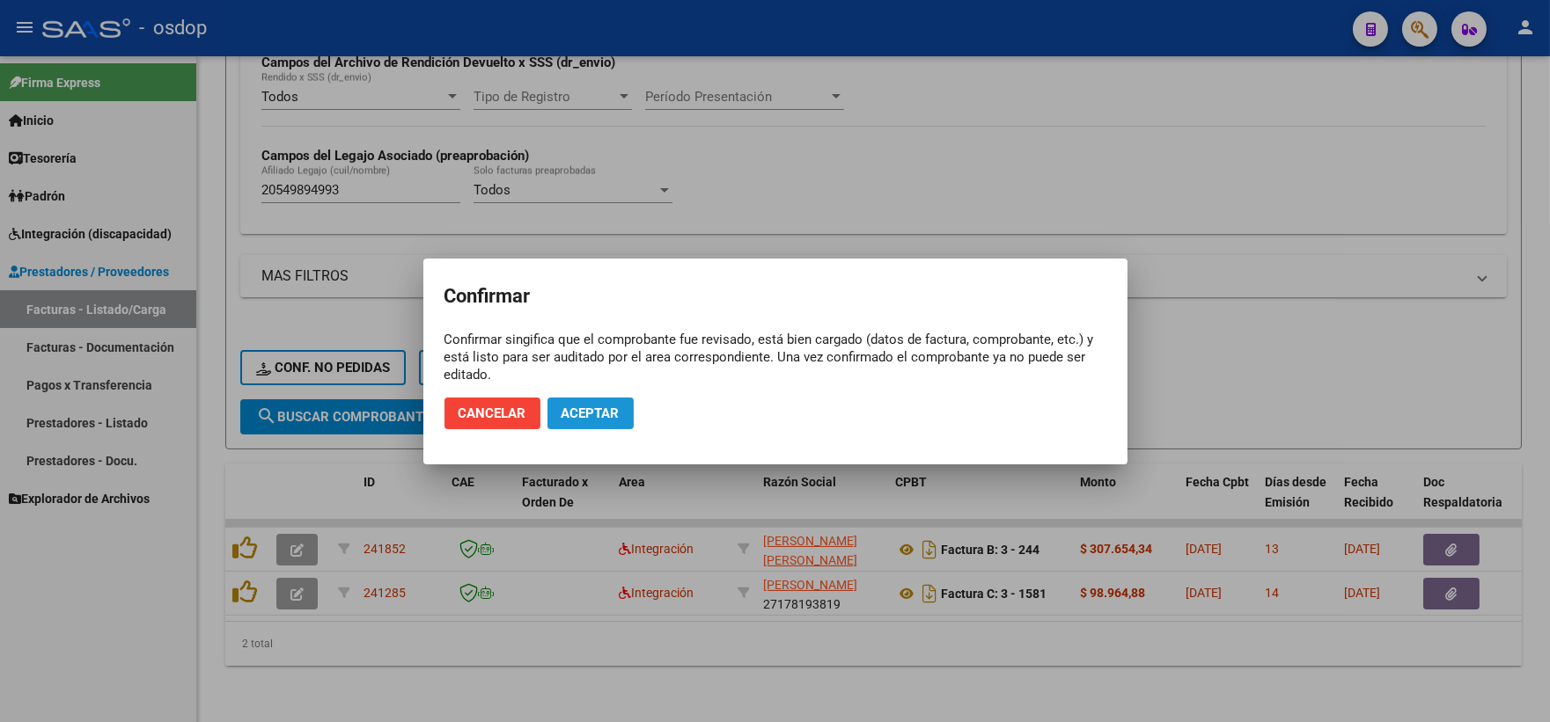
click at [618, 400] on button "Aceptar" at bounding box center [590, 414] width 86 height 32
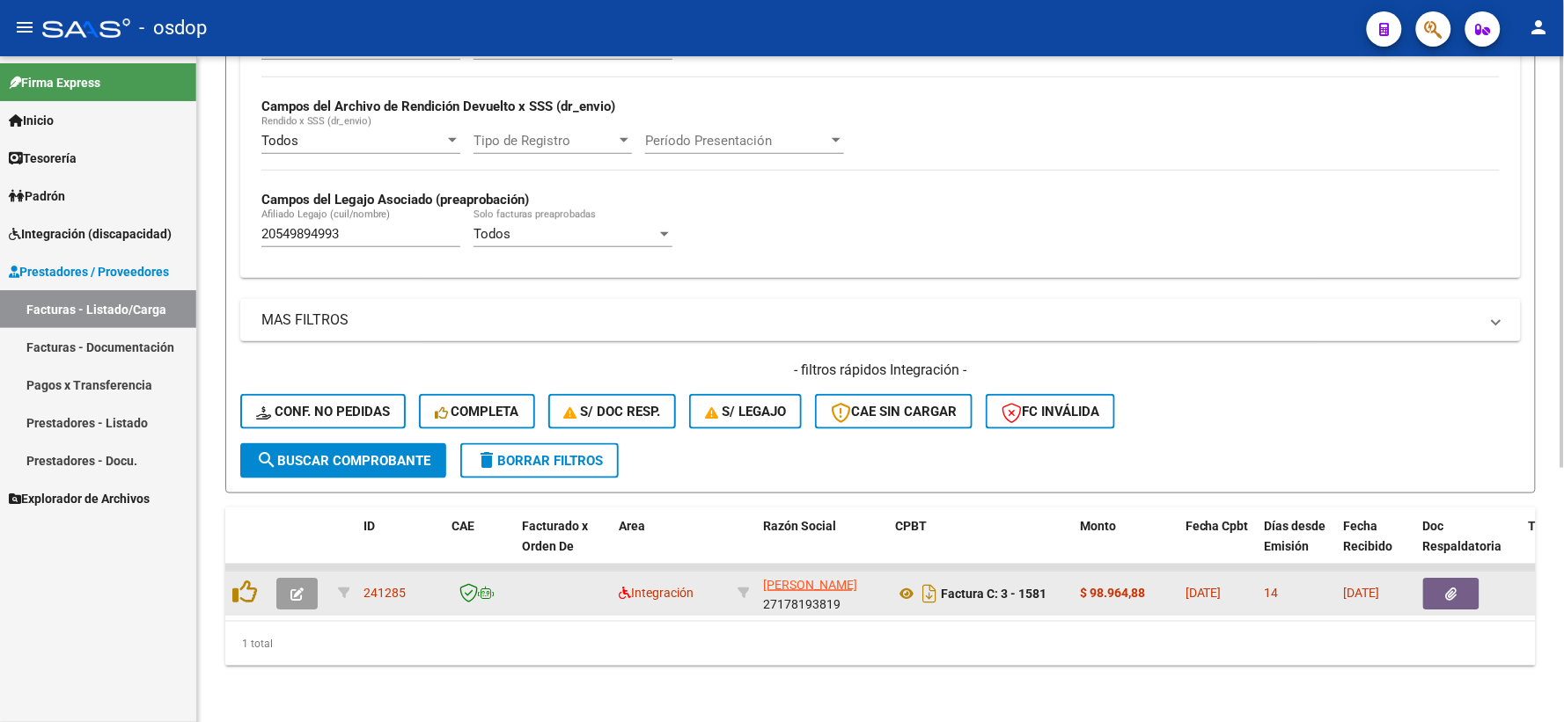
scroll to position [410, 0]
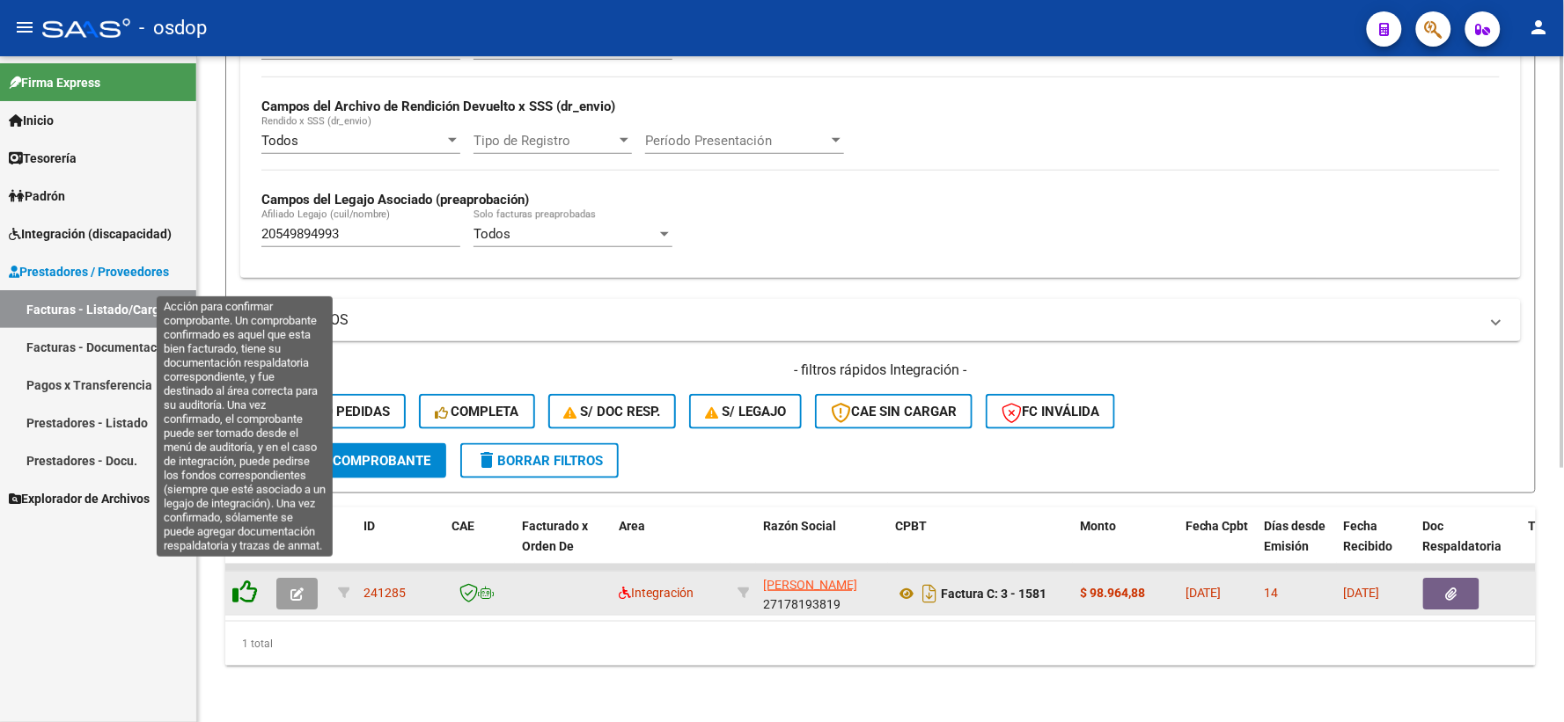
click at [242, 580] on icon at bounding box center [244, 592] width 25 height 25
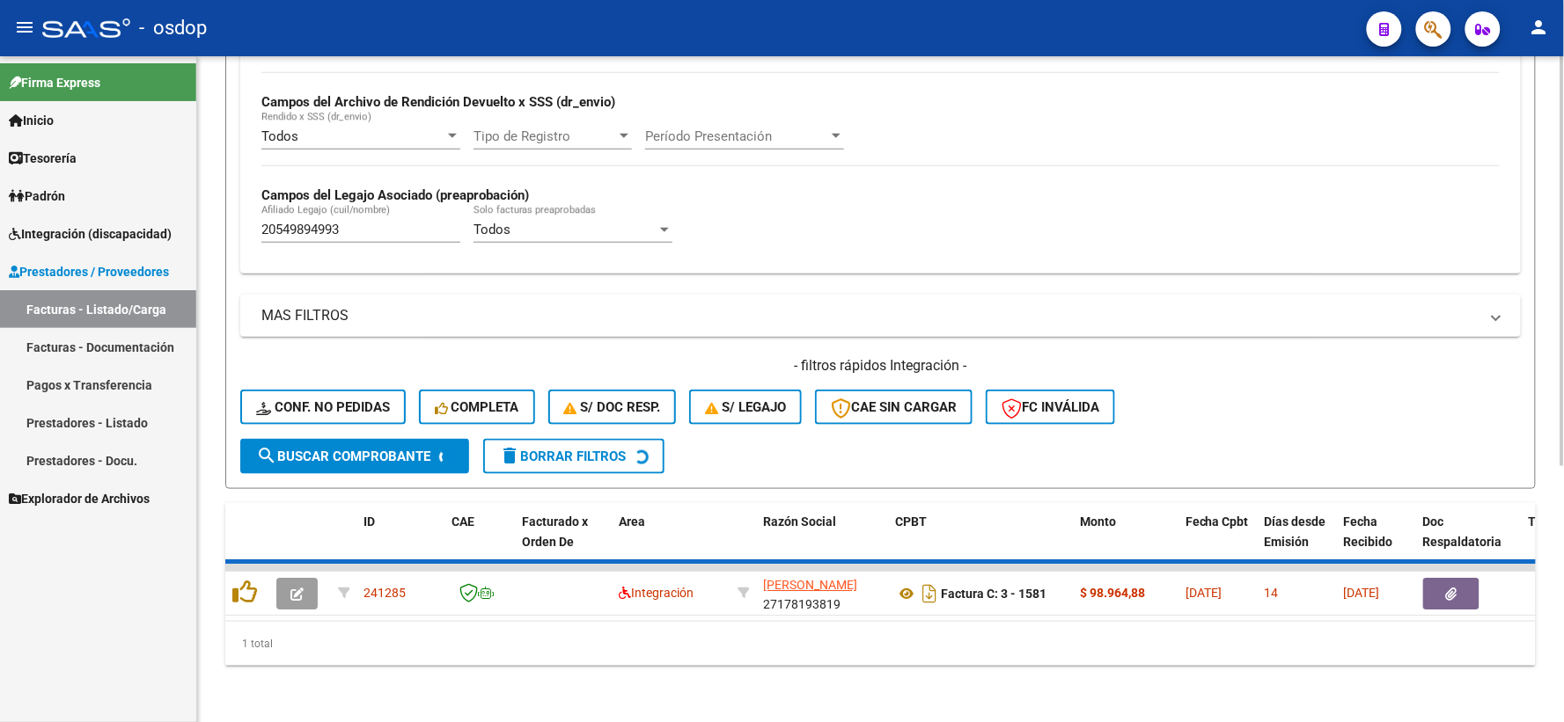
scroll to position [382, 0]
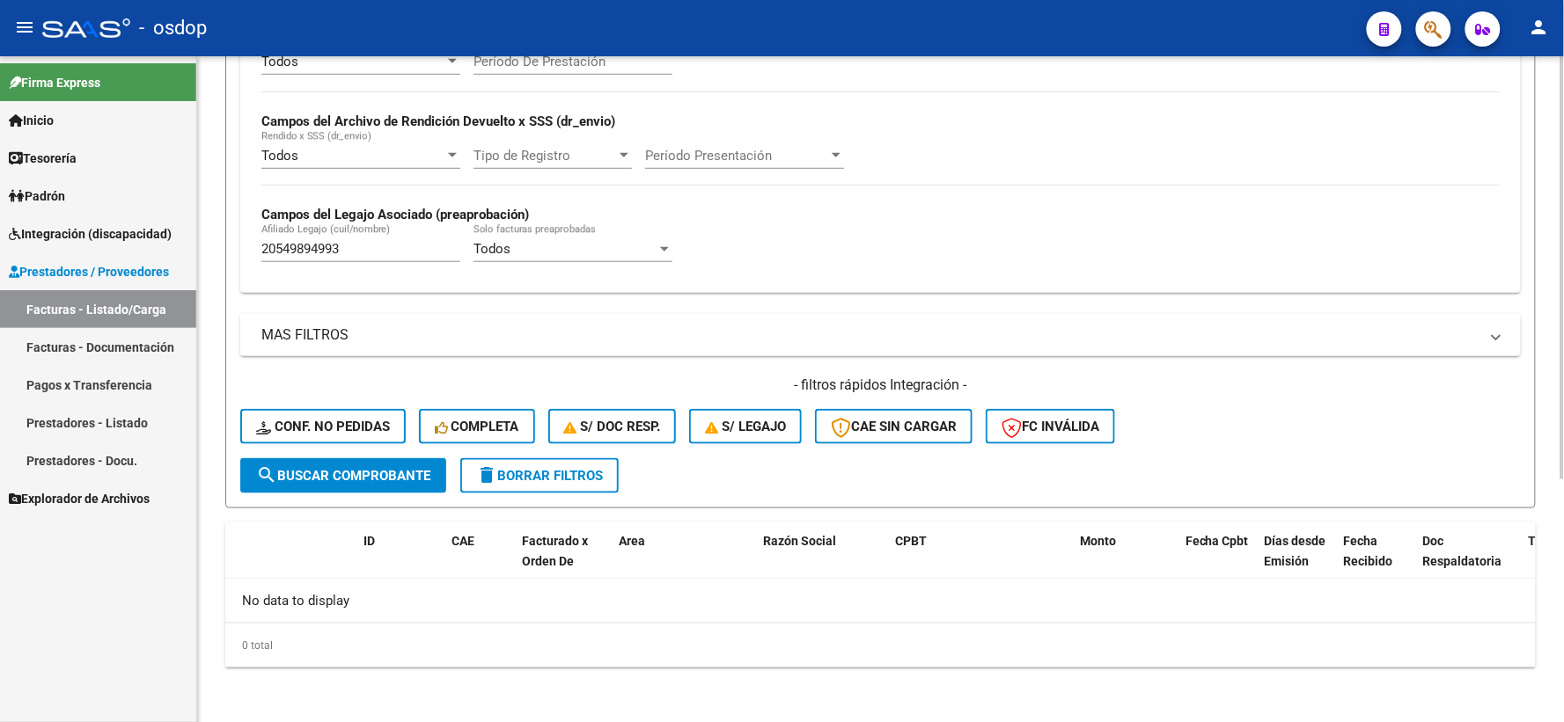
click at [423, 262] on div "20549894993 Afiliado Legajo (cuil/nombre)" at bounding box center [360, 243] width 199 height 38
click at [400, 249] on input "20549894993" at bounding box center [360, 249] width 199 height 16
drag, startPoint x: 373, startPoint y: 253, endPoint x: 0, endPoint y: 230, distance: 373.9
click at [0, 235] on mat-sidenav-container "Firma Express Inicio Calendario SSS Instructivos Contacto OS Tesorería Extracto…" at bounding box center [782, 389] width 1564 height 666
paste input "3537993839"
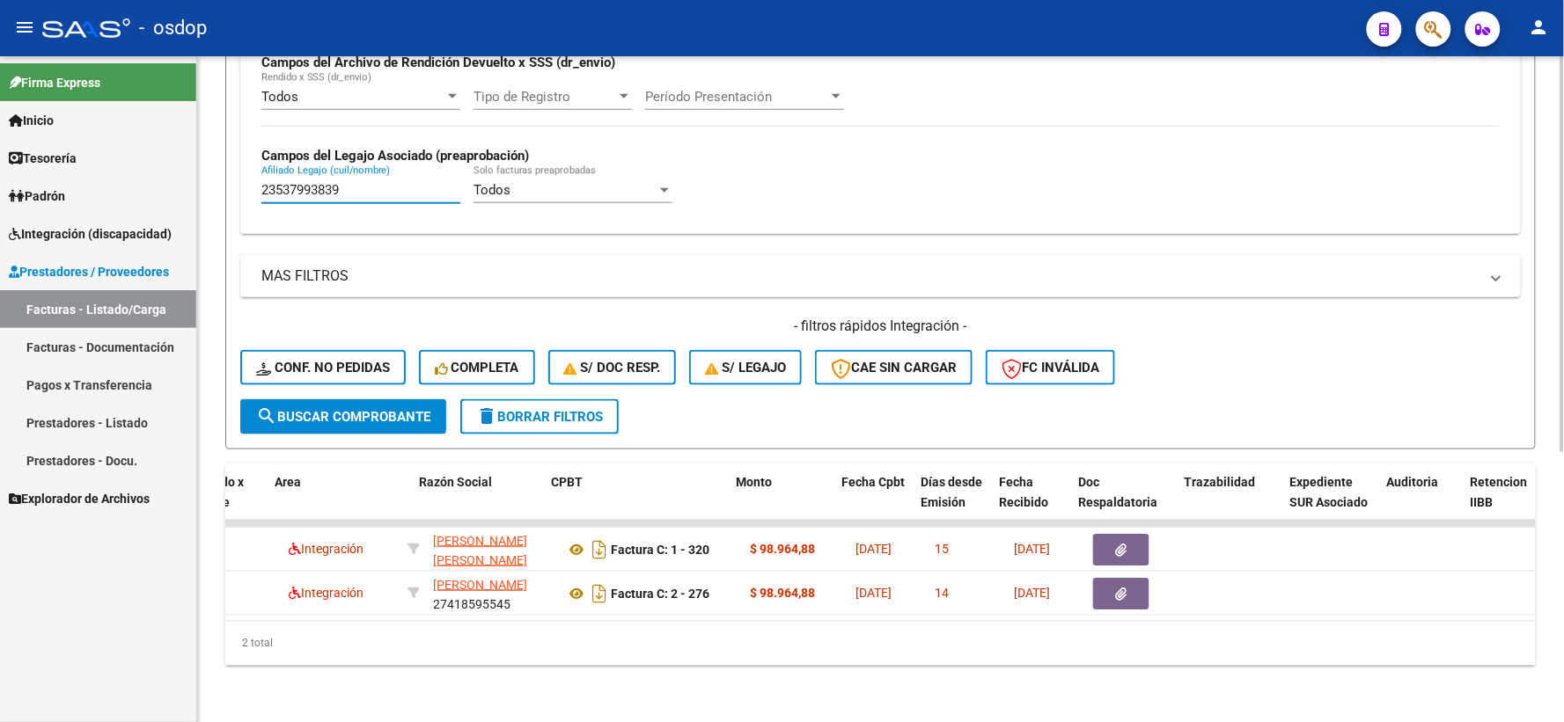
scroll to position [0, 362]
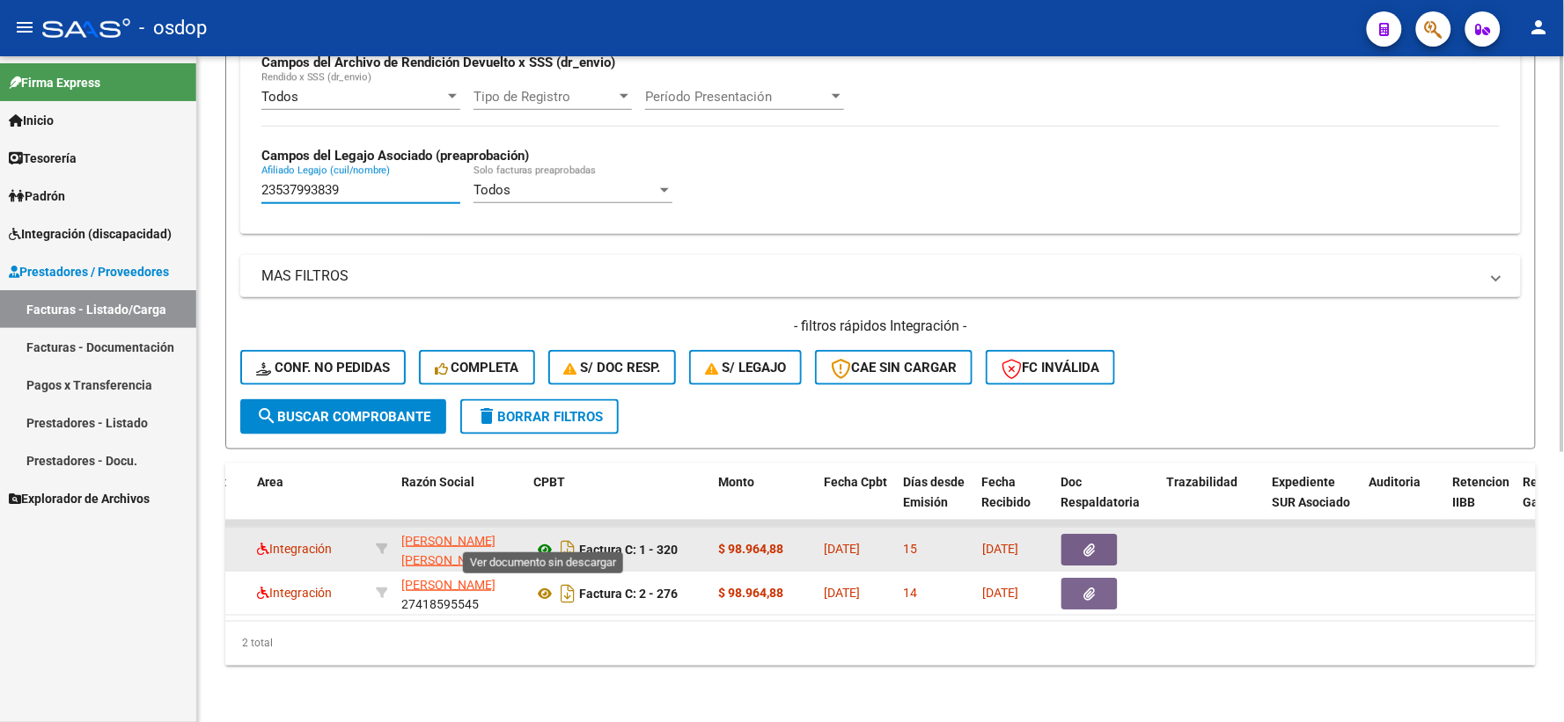
click at [541, 539] on icon at bounding box center [544, 549] width 23 height 21
click at [1068, 534] on button "button" at bounding box center [1089, 550] width 56 height 32
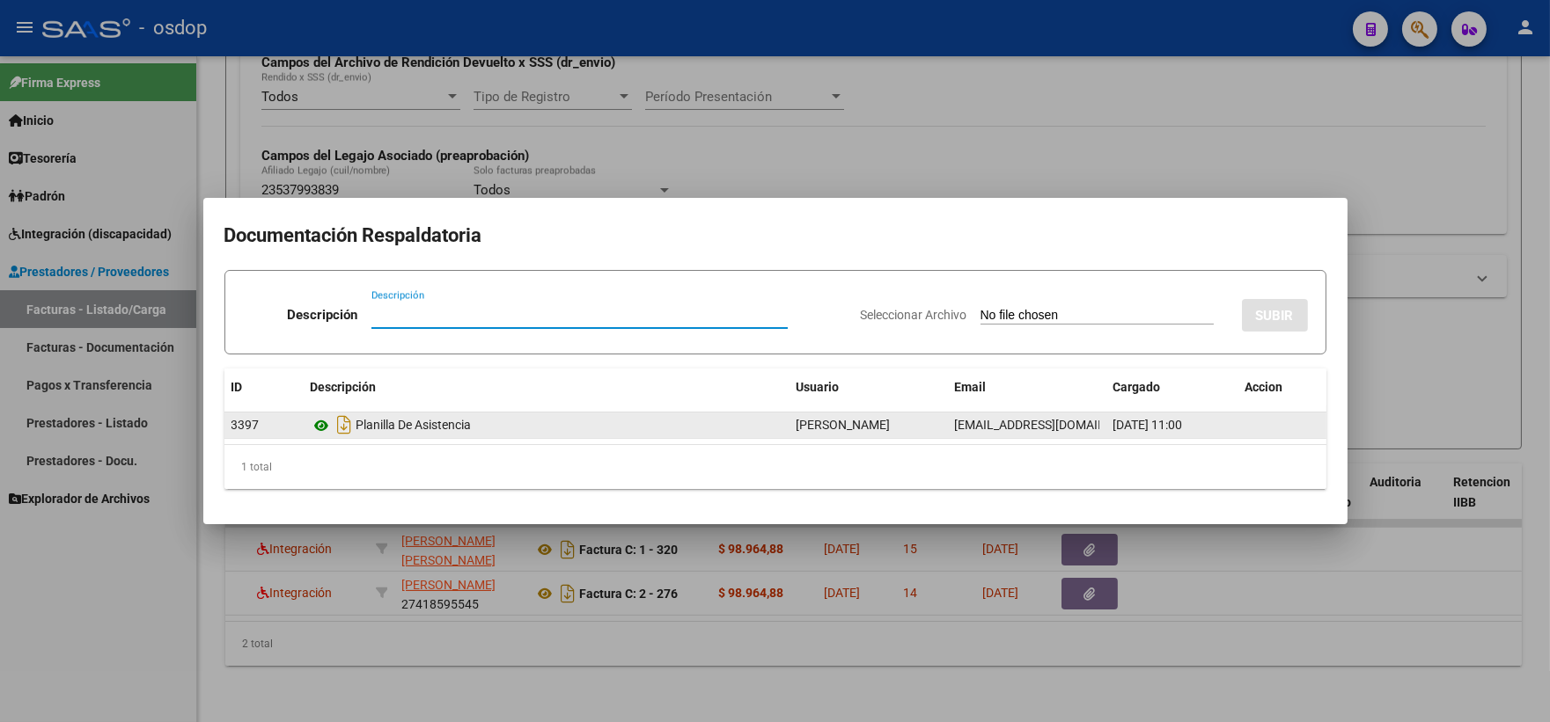
click at [319, 436] on icon at bounding box center [322, 425] width 23 height 21
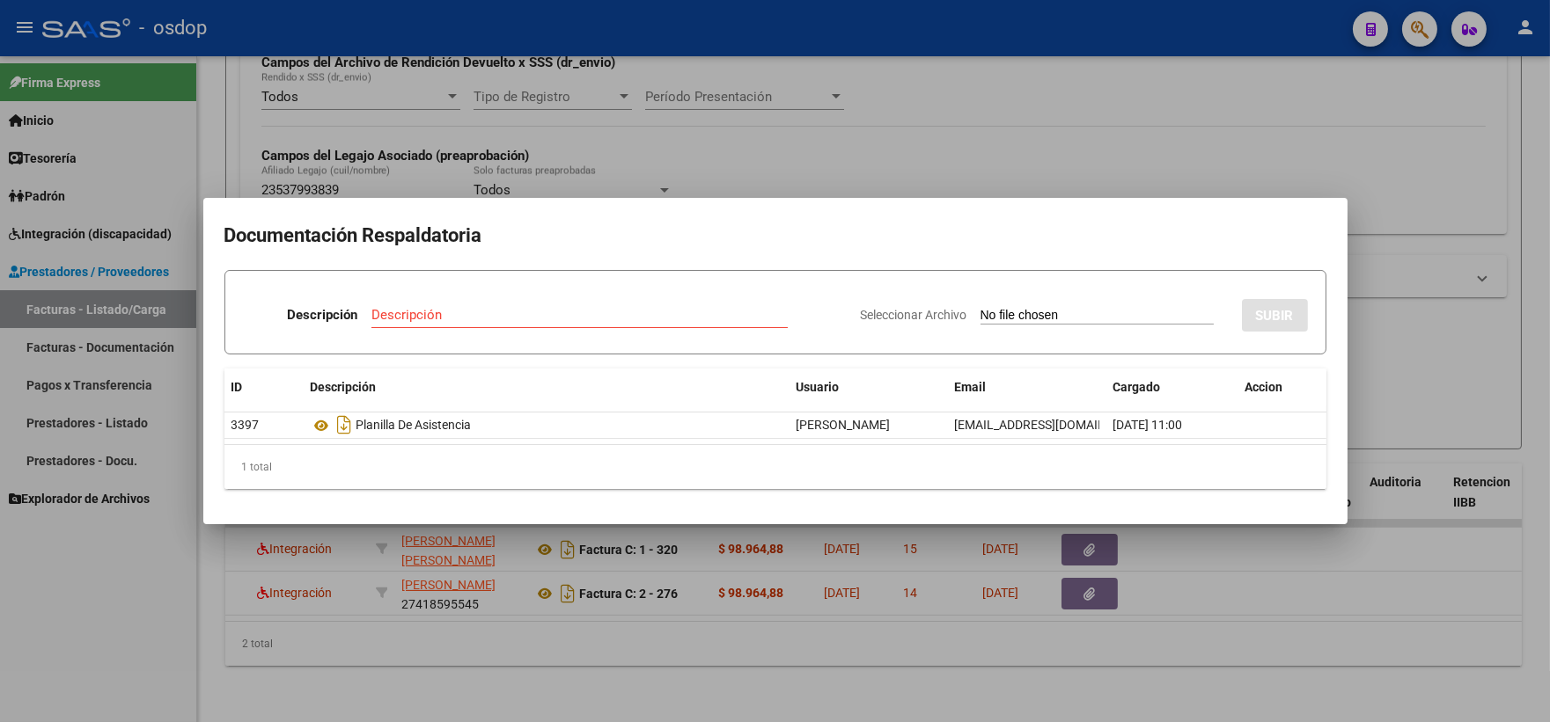
click at [480, 138] on div at bounding box center [775, 361] width 1550 height 722
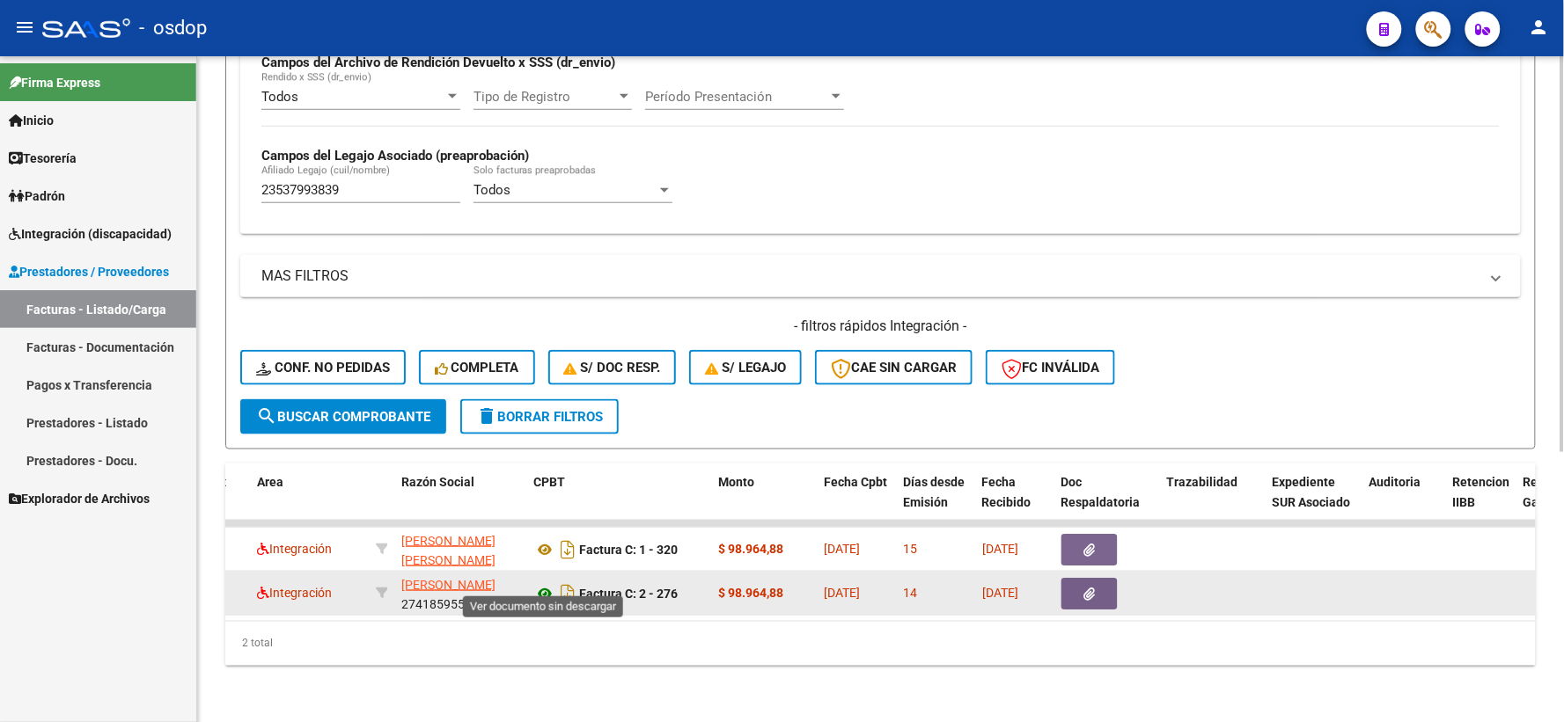
click at [539, 583] on icon at bounding box center [544, 593] width 23 height 21
click at [1089, 588] on icon "button" at bounding box center [1089, 594] width 11 height 13
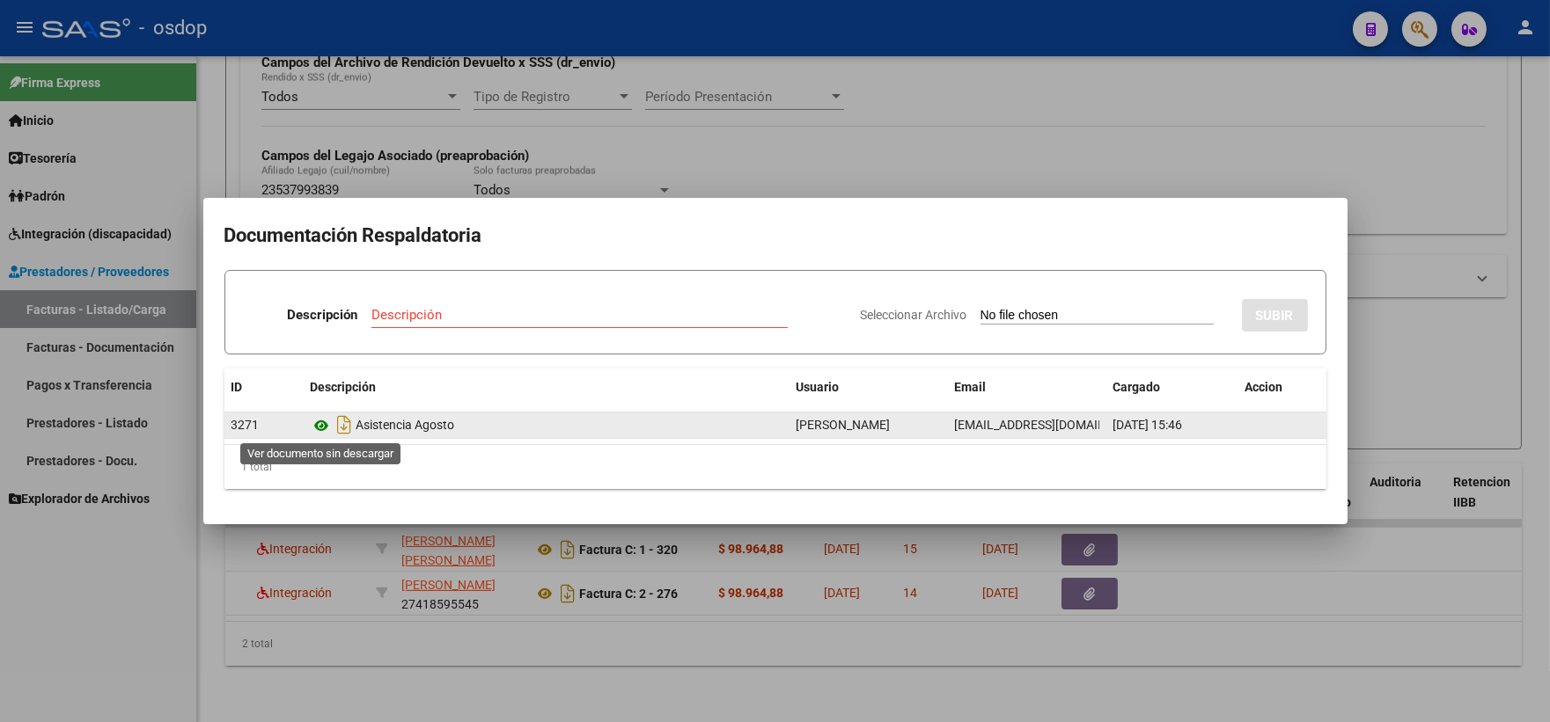
click at [321, 426] on icon at bounding box center [322, 425] width 23 height 21
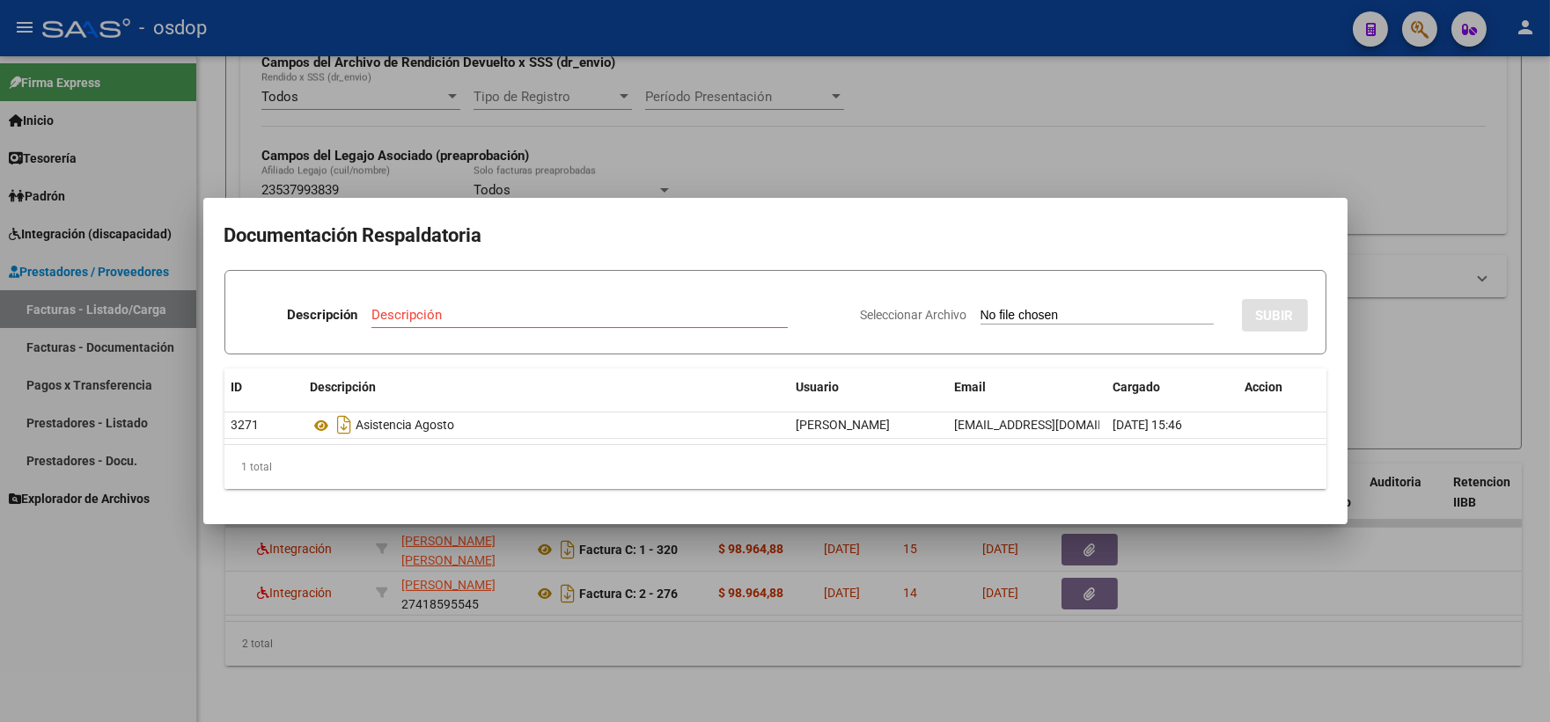
click at [429, 94] on div at bounding box center [775, 361] width 1550 height 722
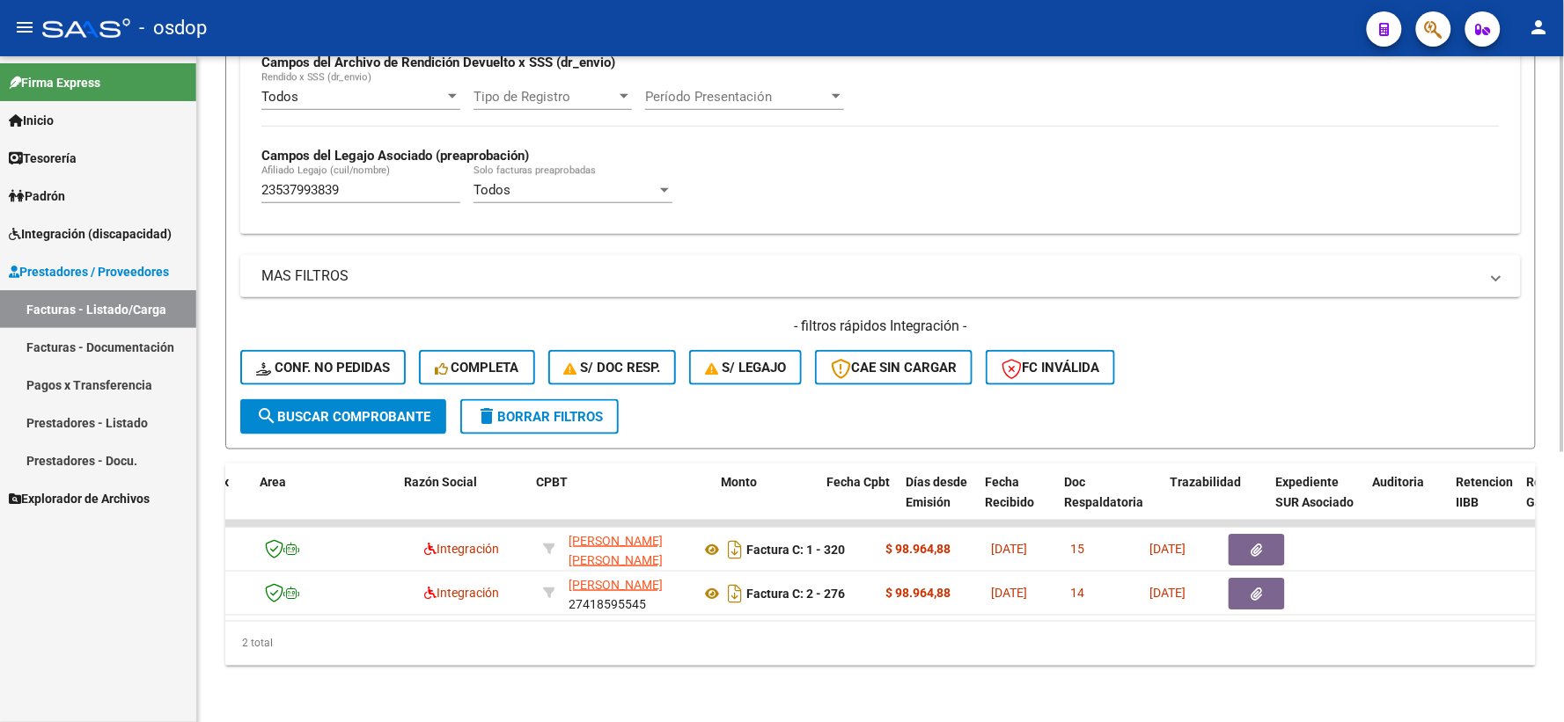
scroll to position [0, 0]
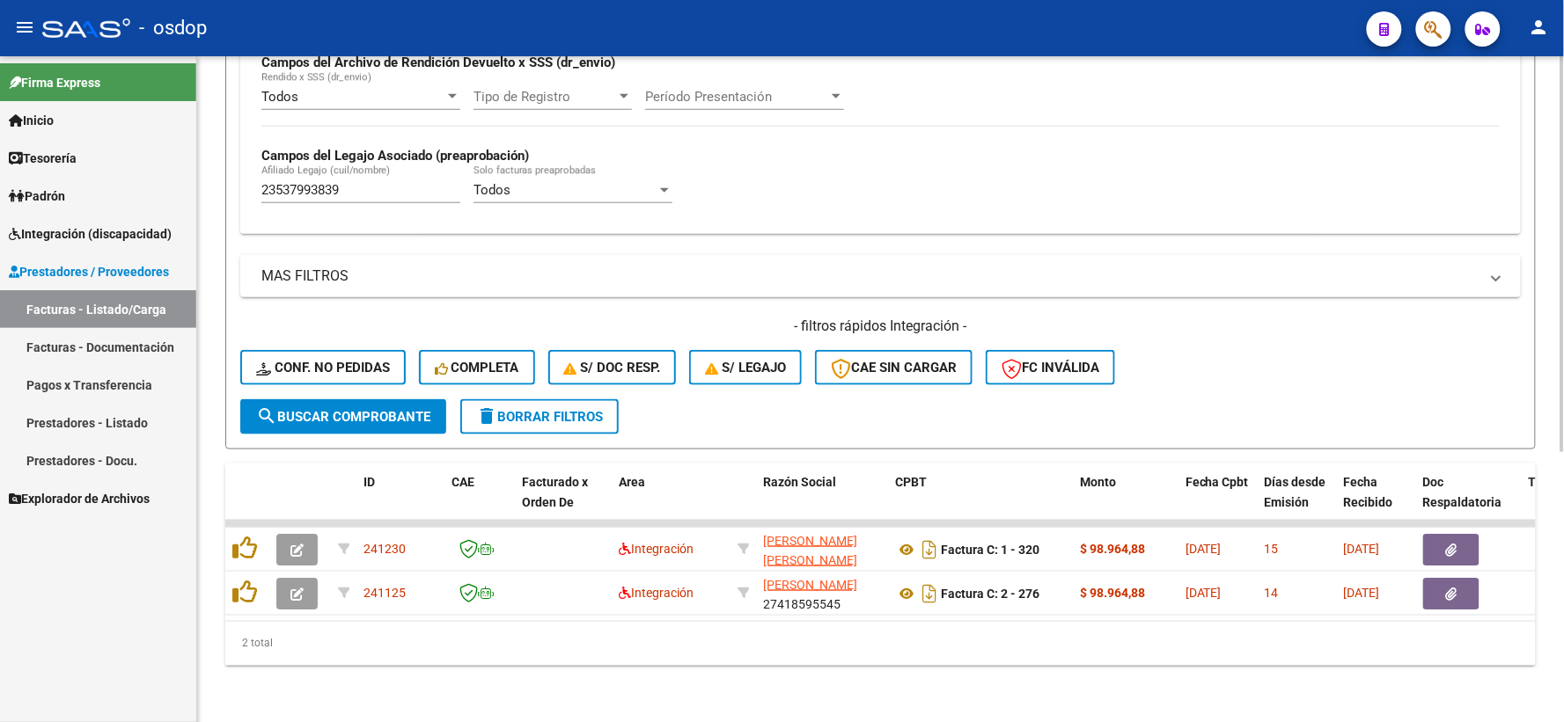
click at [353, 683] on div "Video tutorial PRESTADORES -> Listado de CPBTs Emitidos por Prestadores / Prove…" at bounding box center [880, 168] width 1367 height 1107
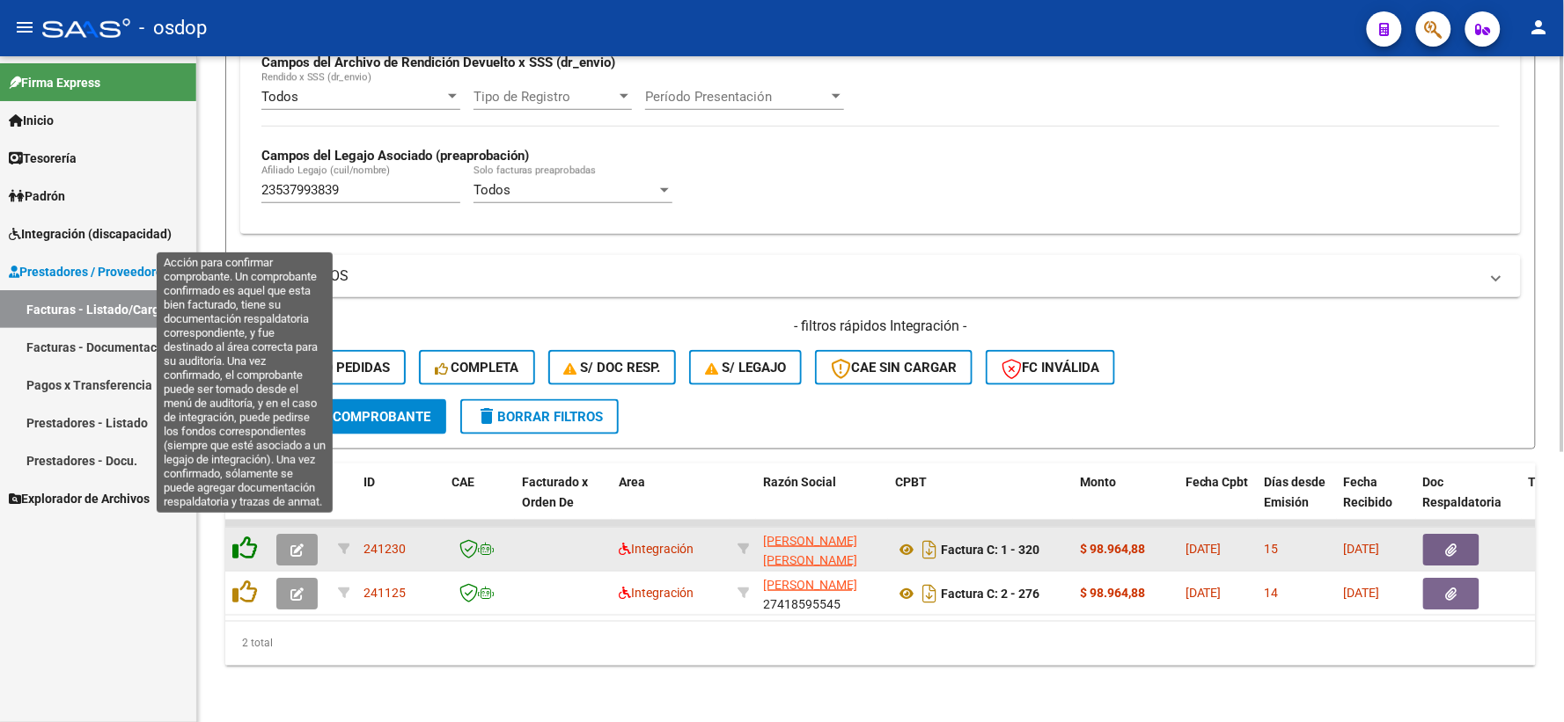
click at [244, 536] on icon at bounding box center [244, 548] width 25 height 25
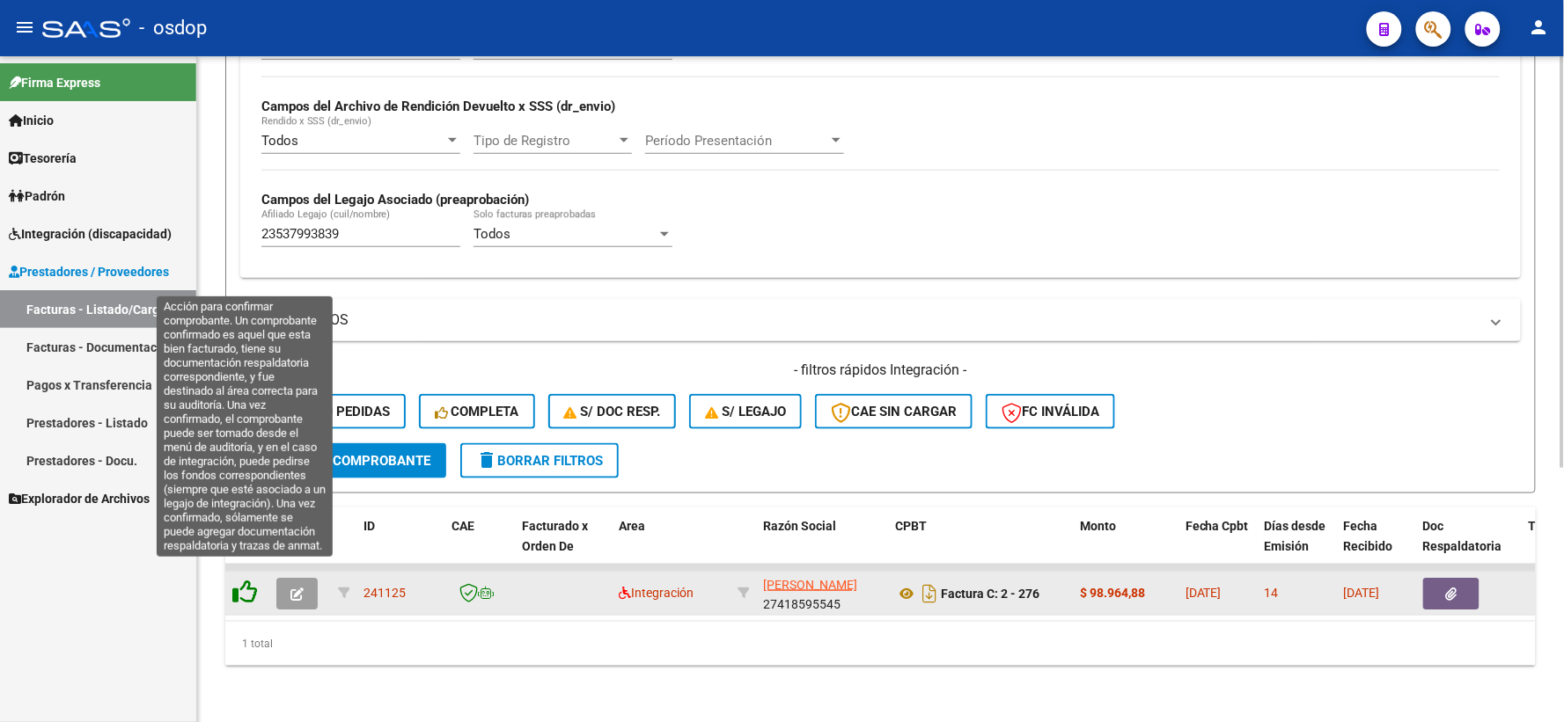
click at [247, 587] on icon at bounding box center [244, 592] width 25 height 25
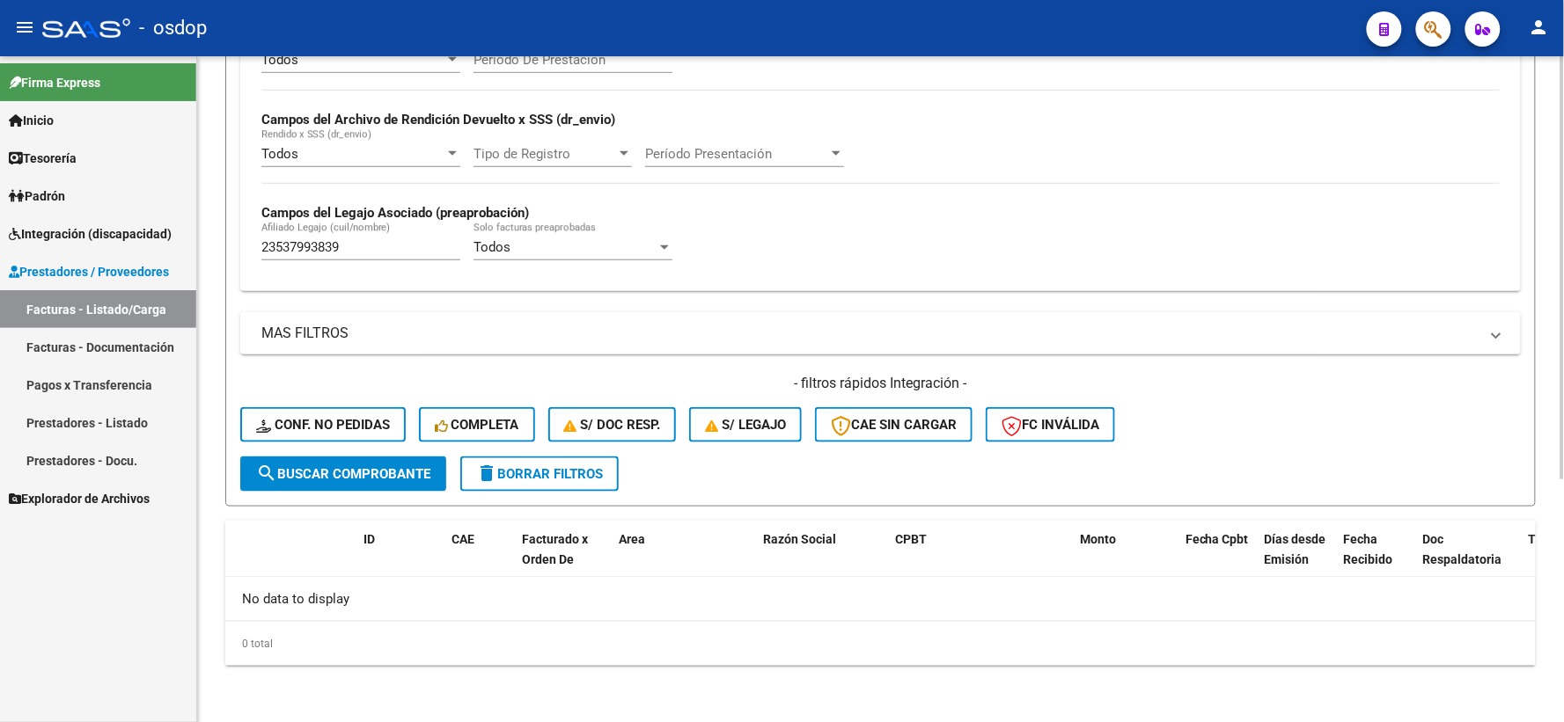
scroll to position [382, 0]
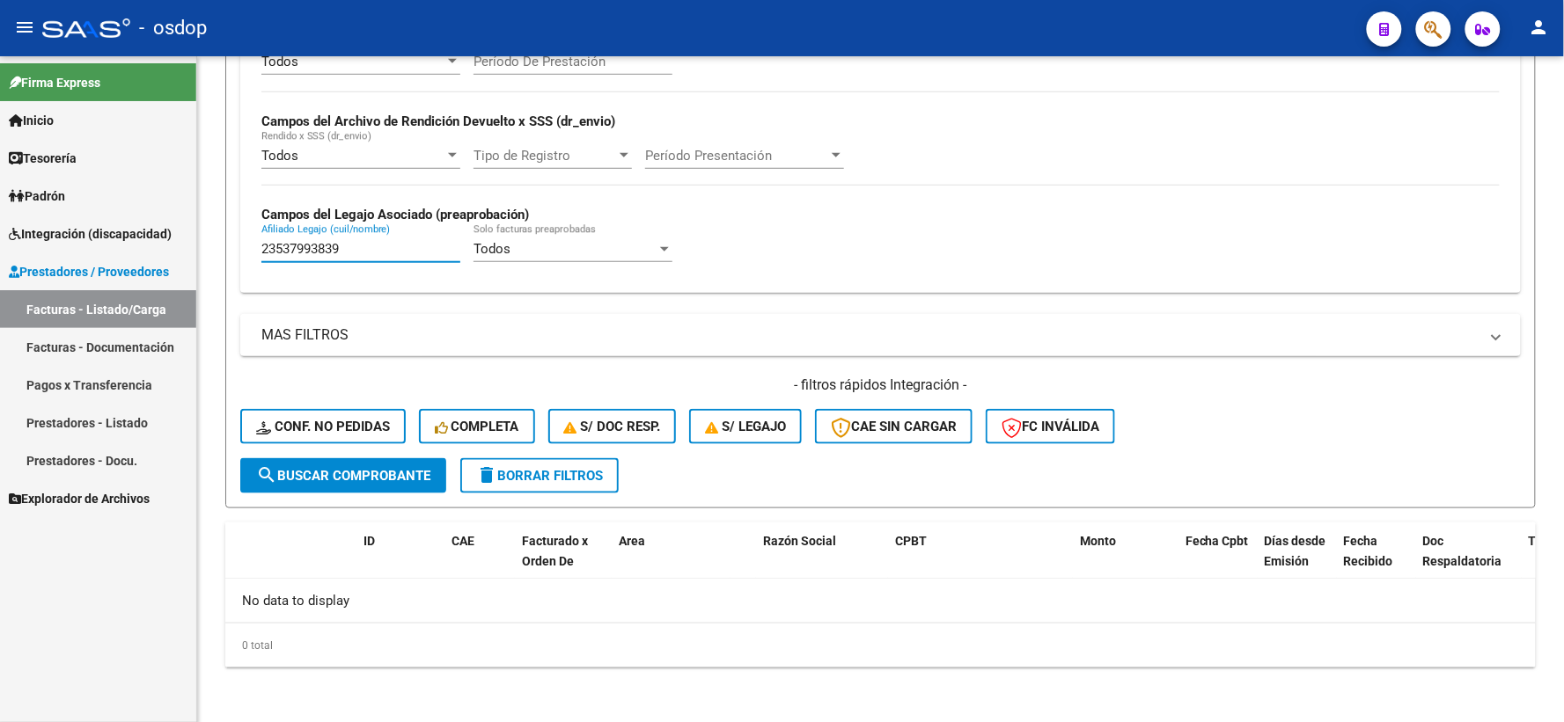
drag, startPoint x: 378, startPoint y: 245, endPoint x: 94, endPoint y: 62, distance: 337.6
click at [0, 209] on mat-sidenav-container "Firma Express Inicio Calendario SSS Instructivos Contacto OS Tesorería Extracto…" at bounding box center [782, 389] width 1564 height 666
paste input "0593755828"
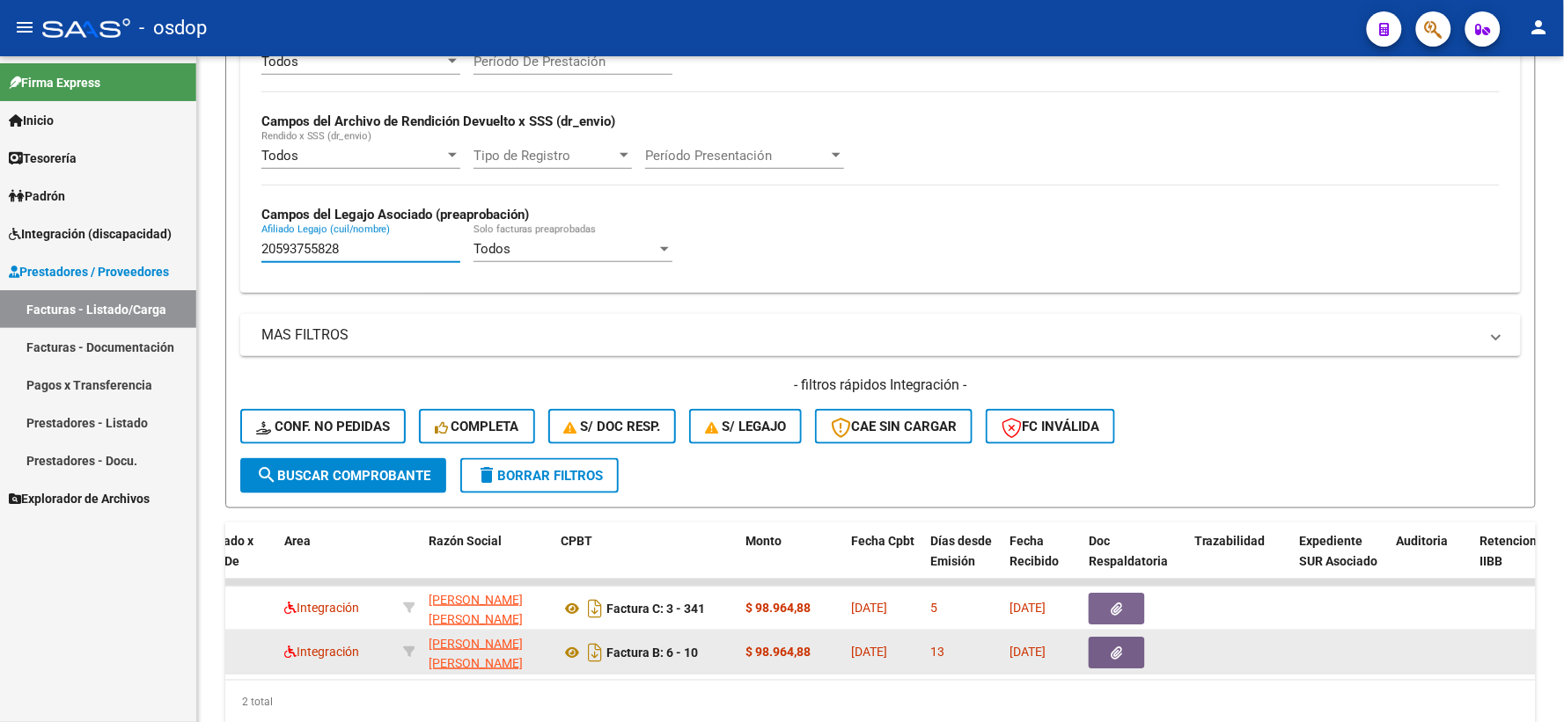
scroll to position [0, 327]
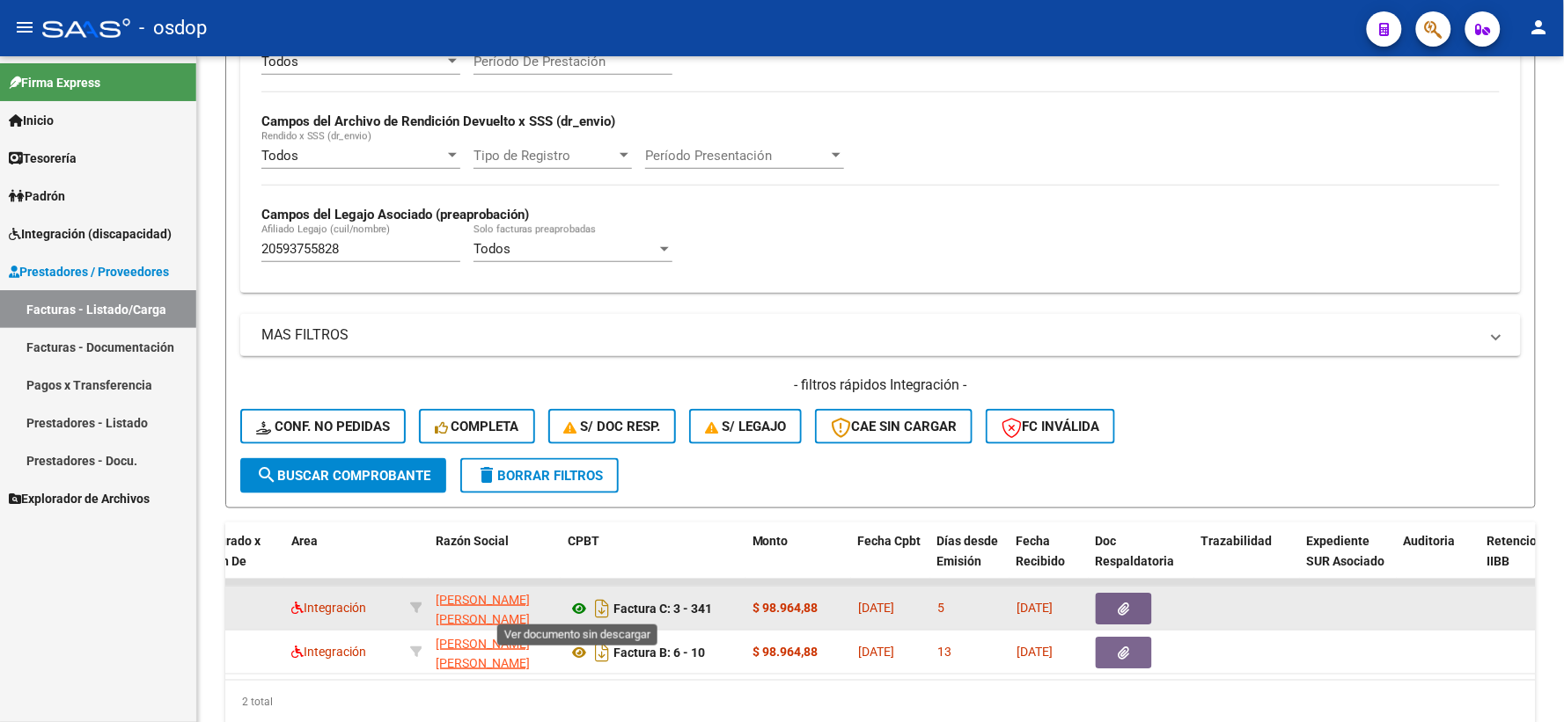
click at [578, 612] on icon at bounding box center [579, 608] width 23 height 21
click at [1112, 610] on button "button" at bounding box center [1124, 609] width 56 height 32
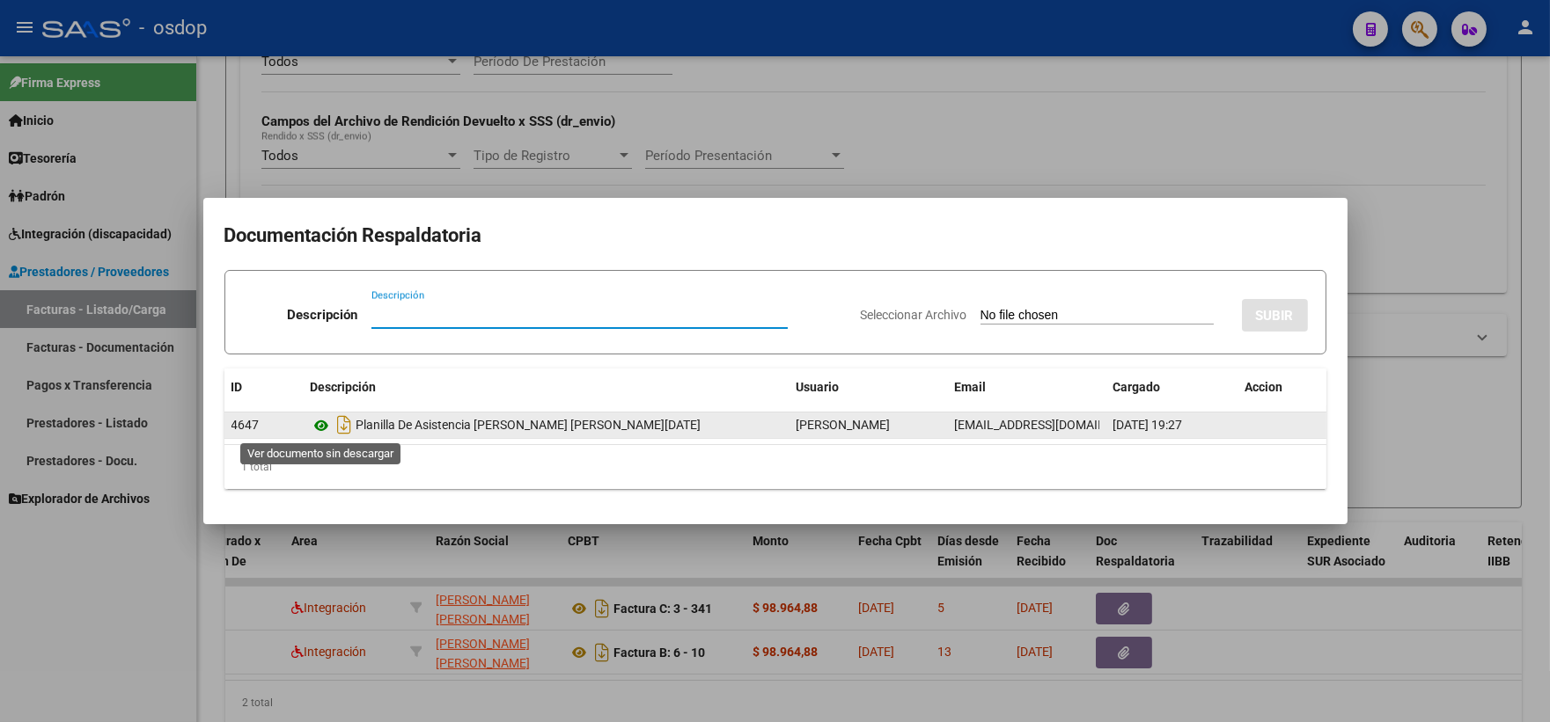
click at [314, 429] on icon at bounding box center [322, 425] width 23 height 21
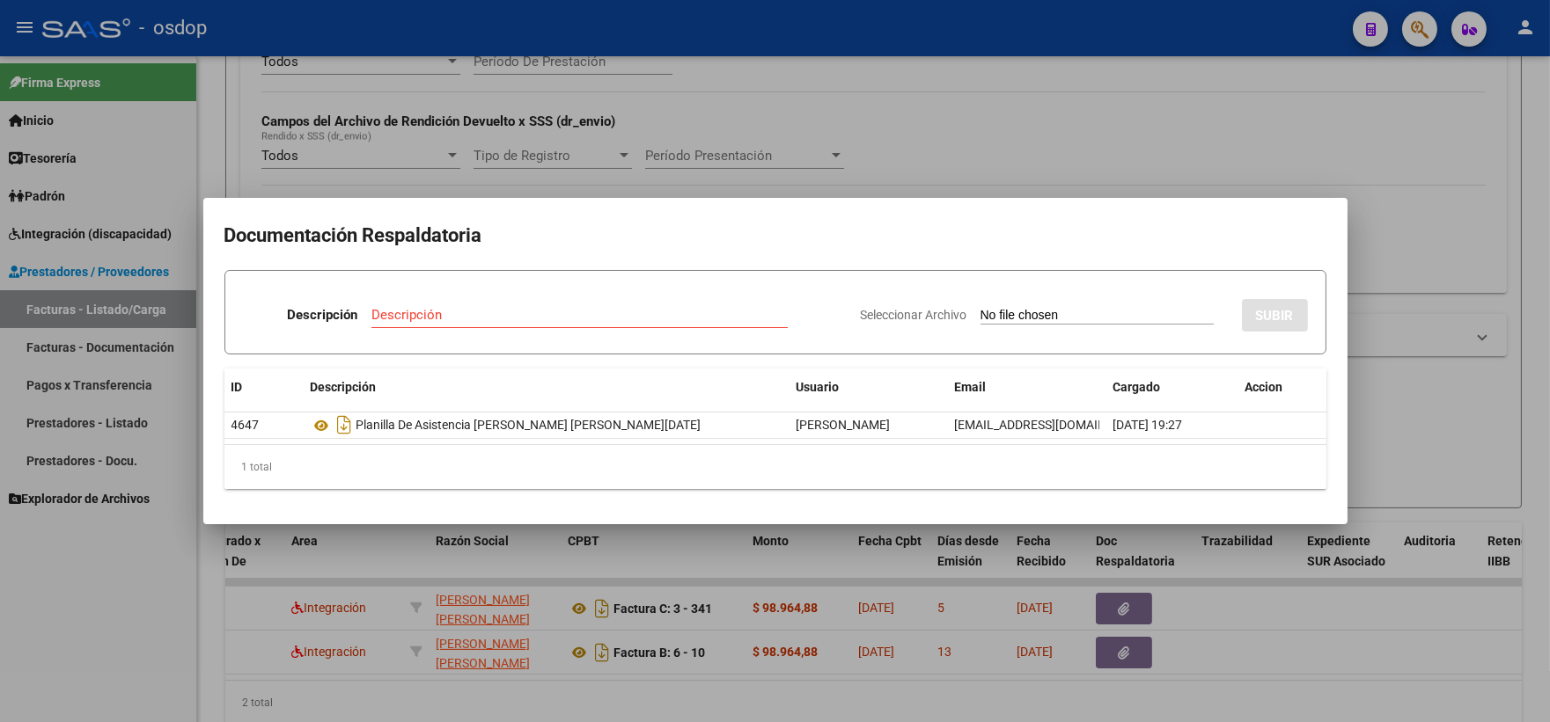
click at [427, 113] on div at bounding box center [775, 361] width 1550 height 722
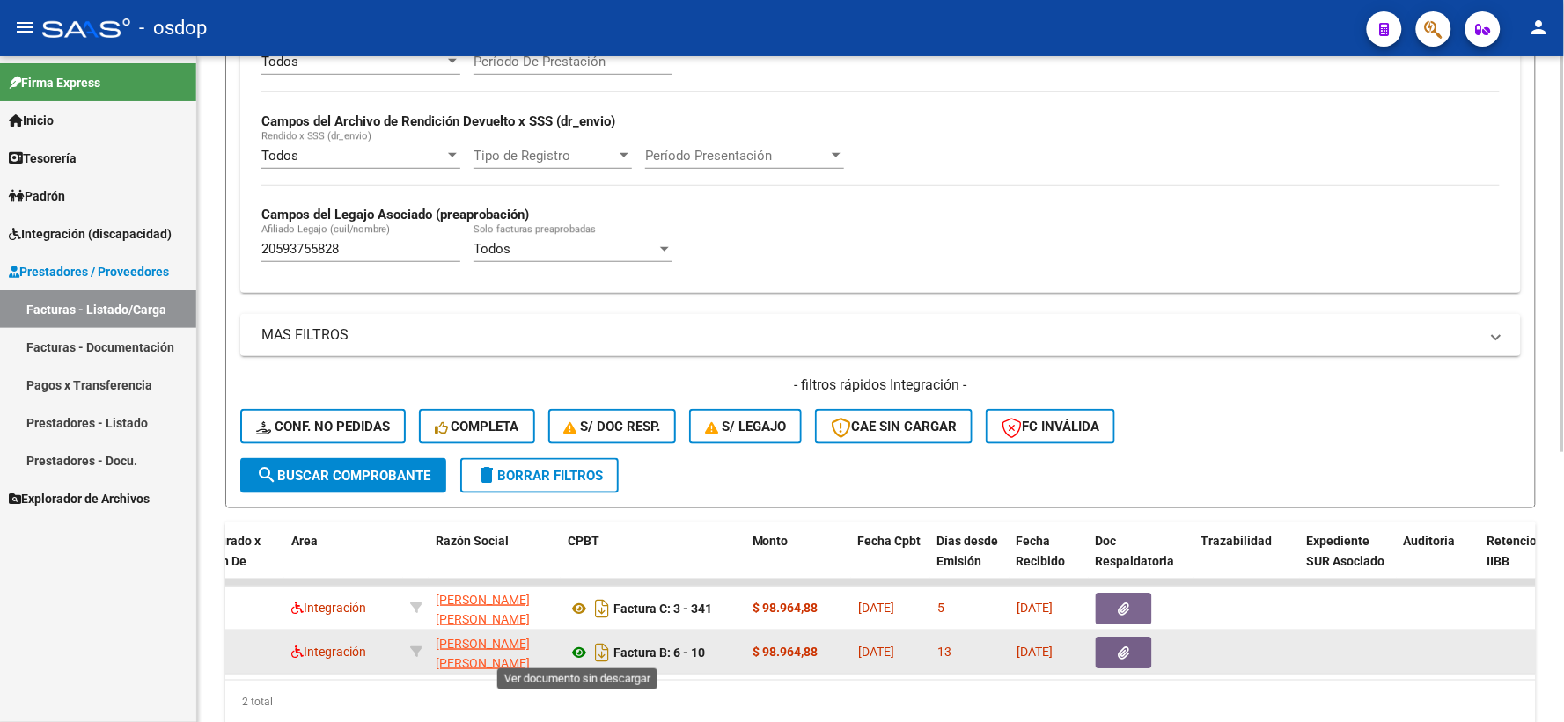
click at [579, 644] on icon at bounding box center [579, 652] width 23 height 21
click at [1114, 657] on button "button" at bounding box center [1124, 653] width 56 height 32
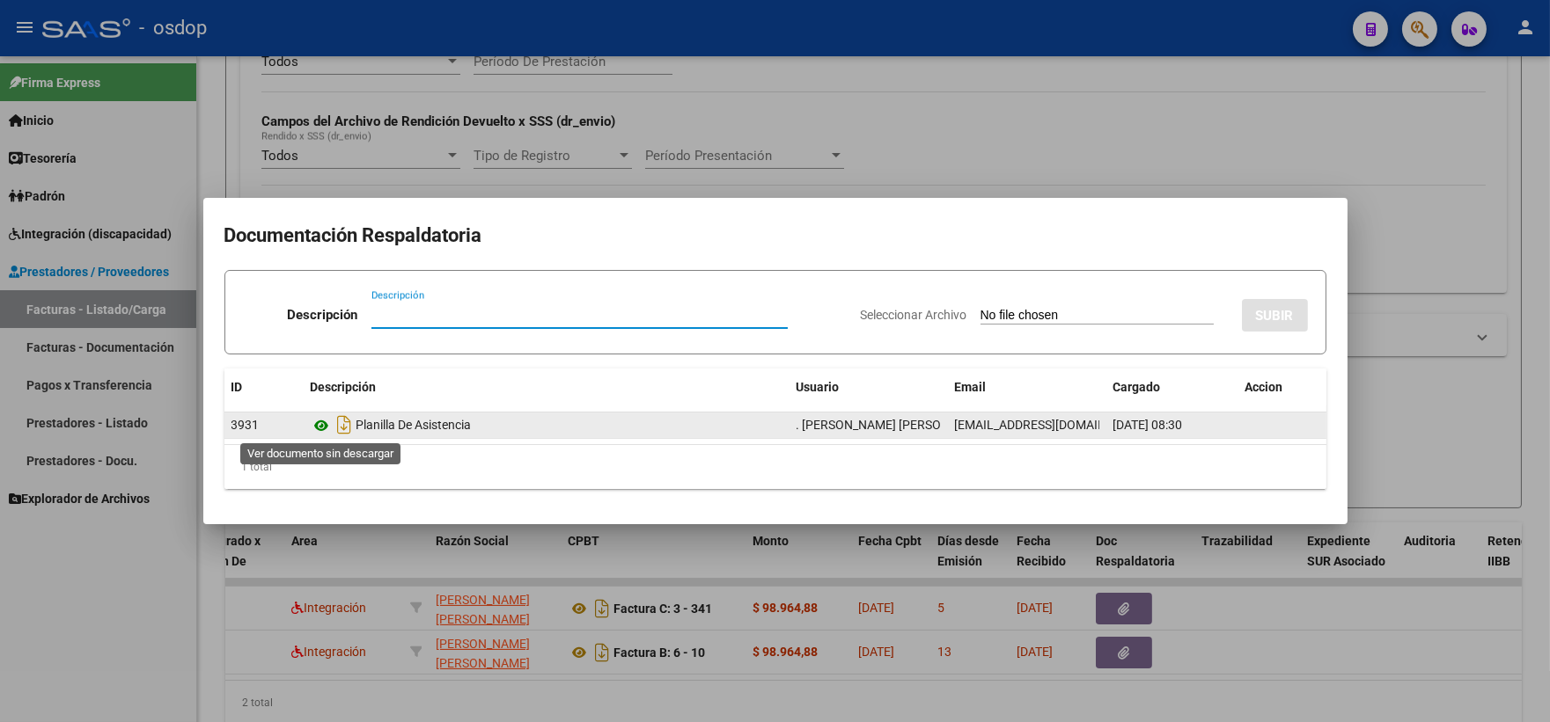
click at [312, 429] on icon at bounding box center [322, 425] width 23 height 21
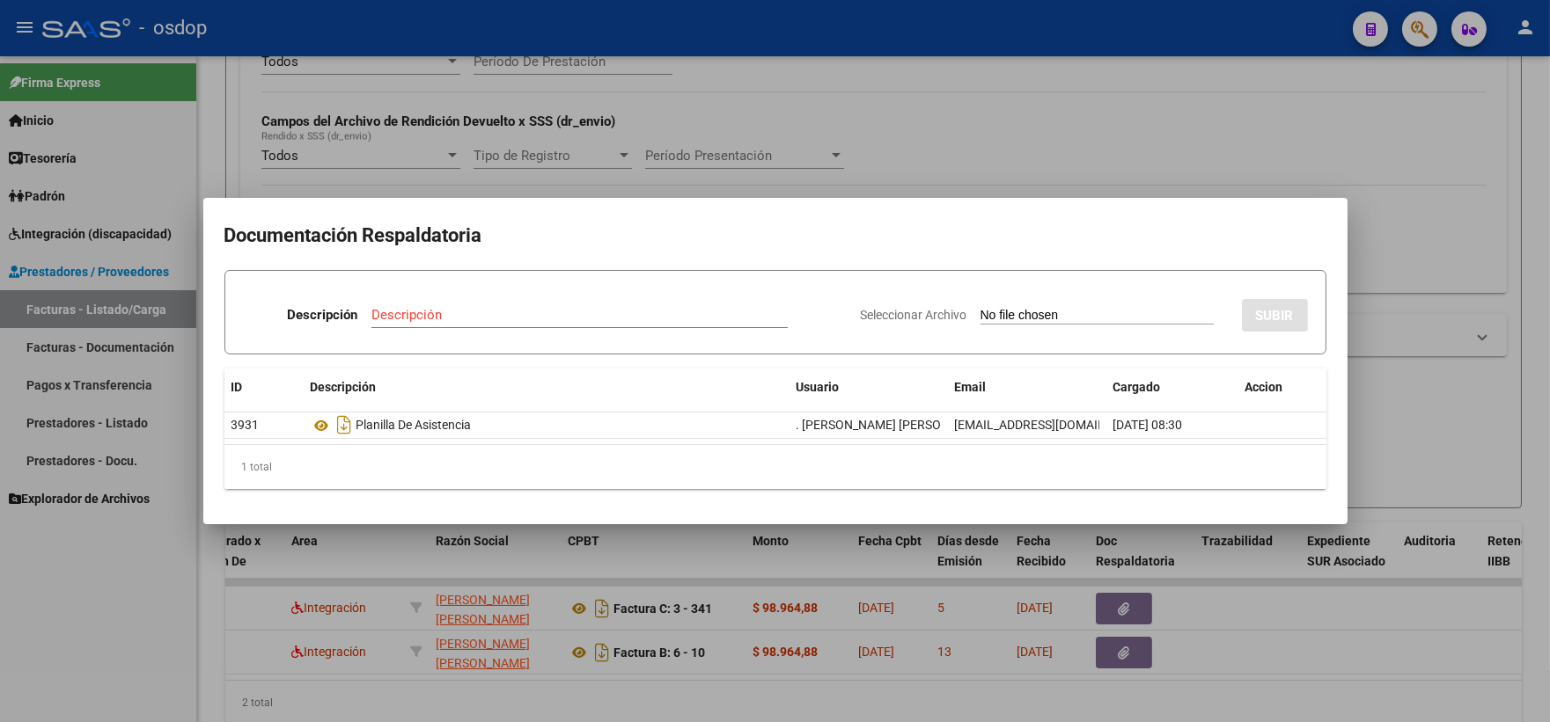
click at [463, 129] on div at bounding box center [775, 361] width 1550 height 722
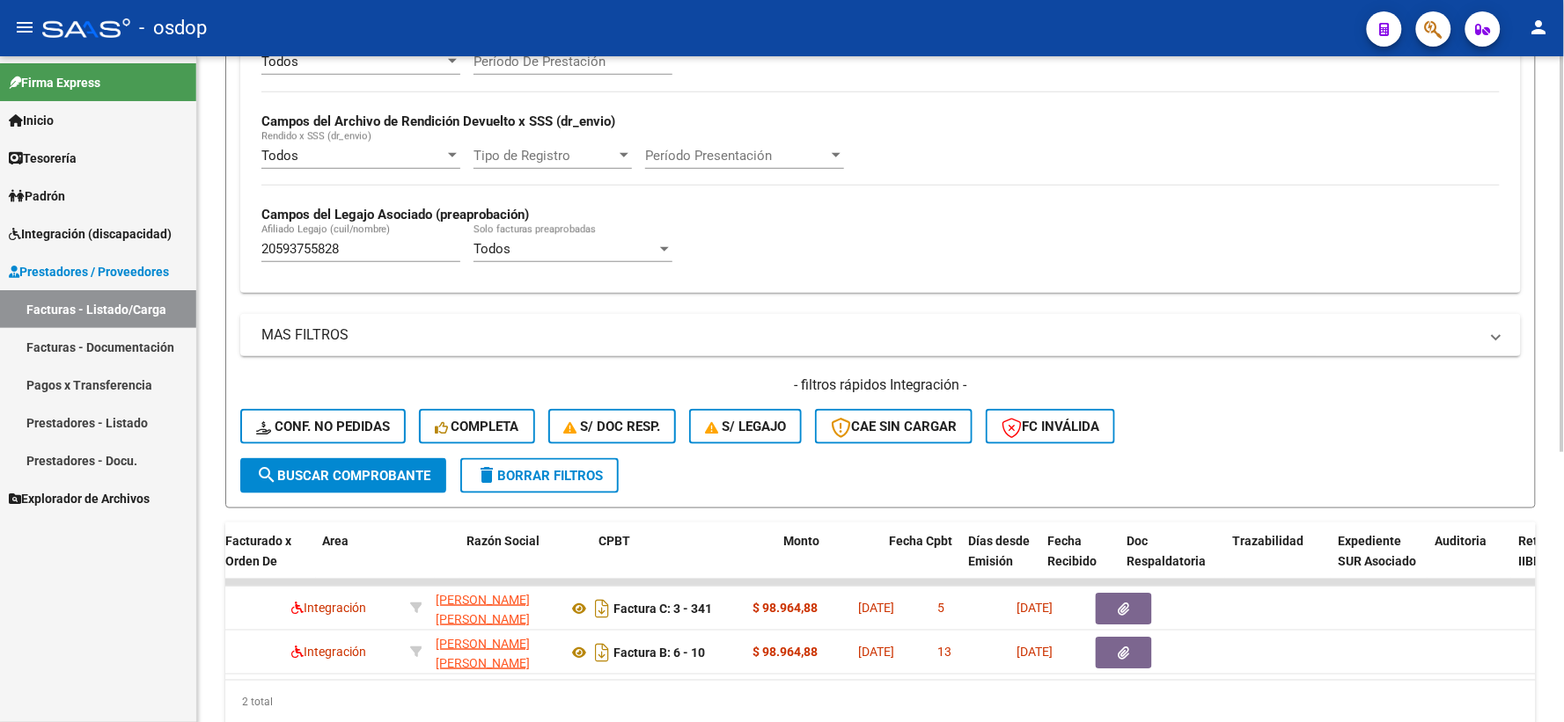
scroll to position [0, 0]
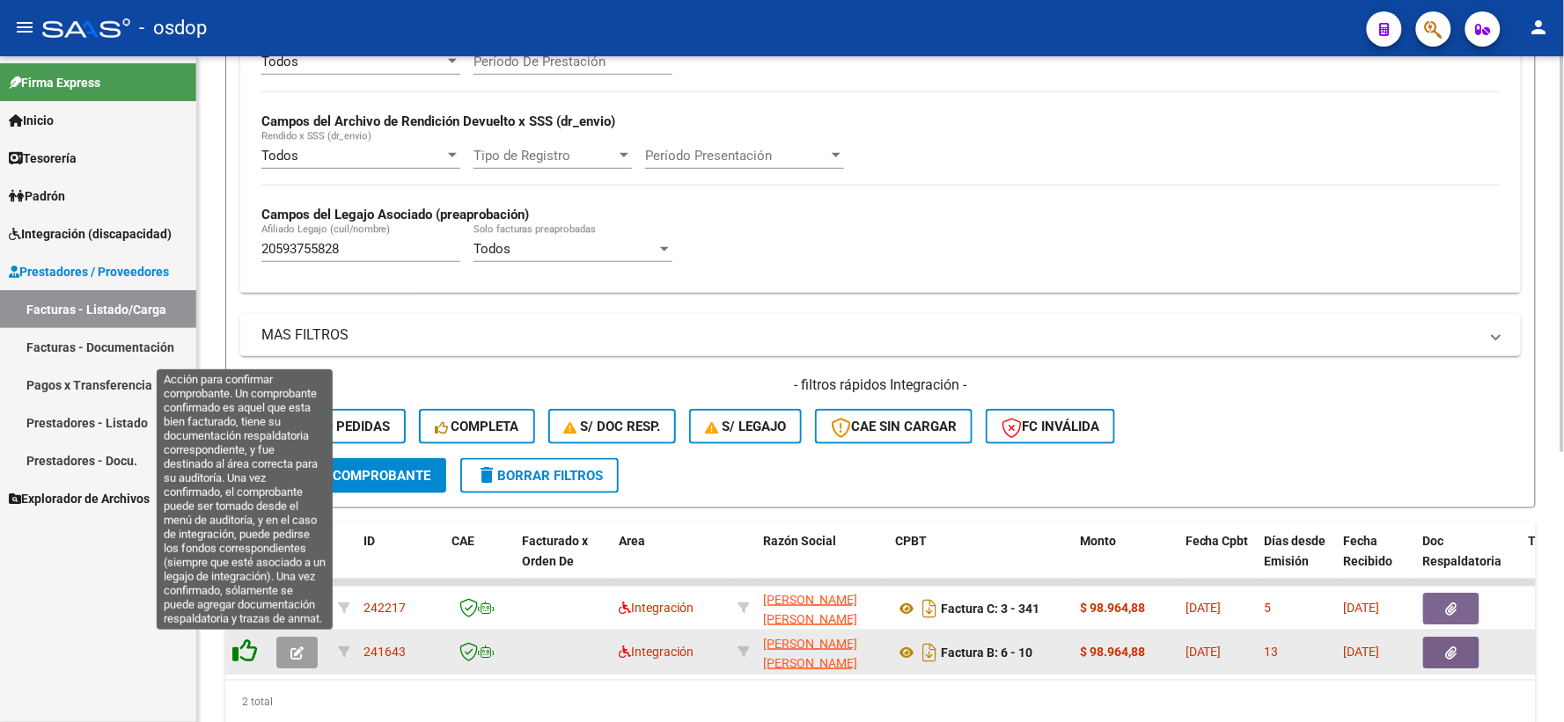
click at [235, 654] on icon at bounding box center [244, 651] width 25 height 25
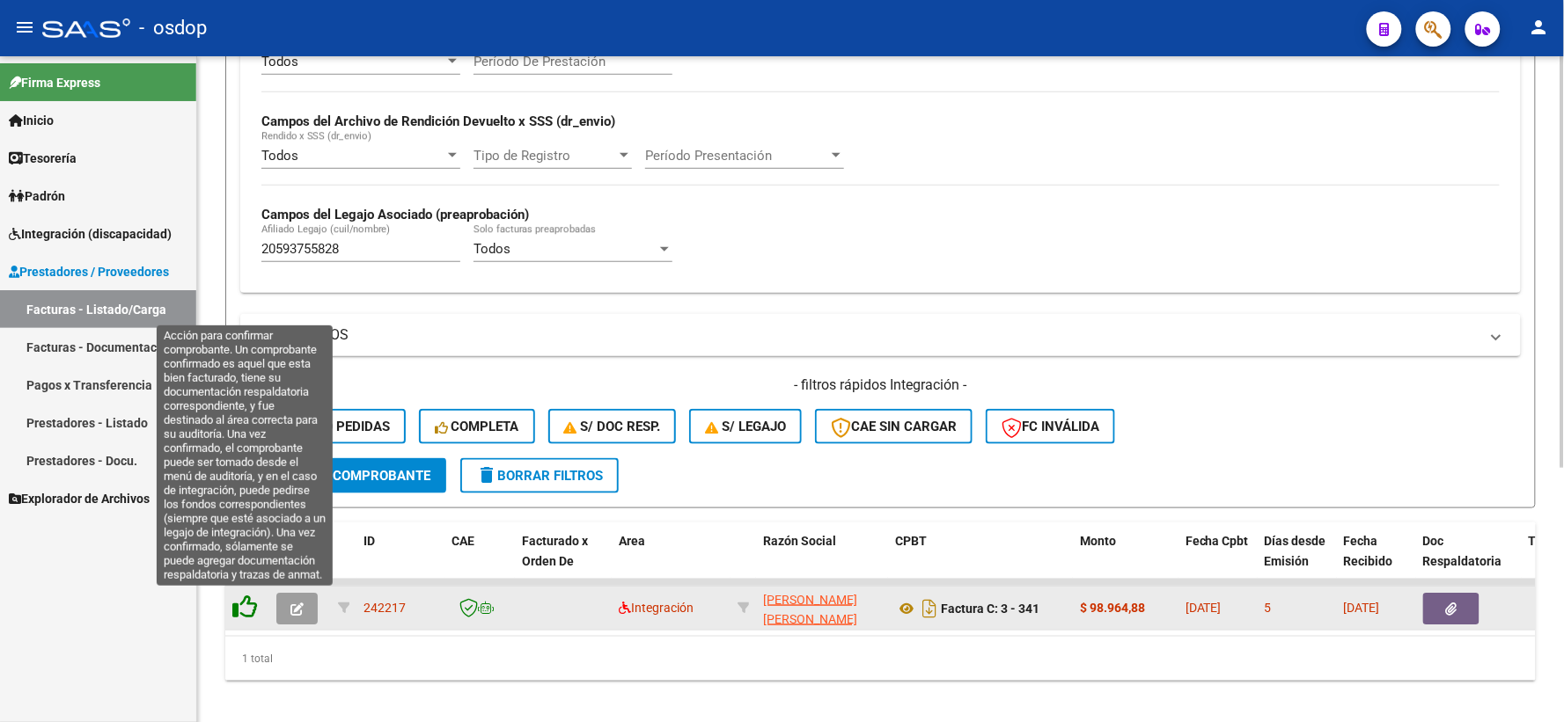
click at [251, 596] on icon at bounding box center [244, 607] width 25 height 25
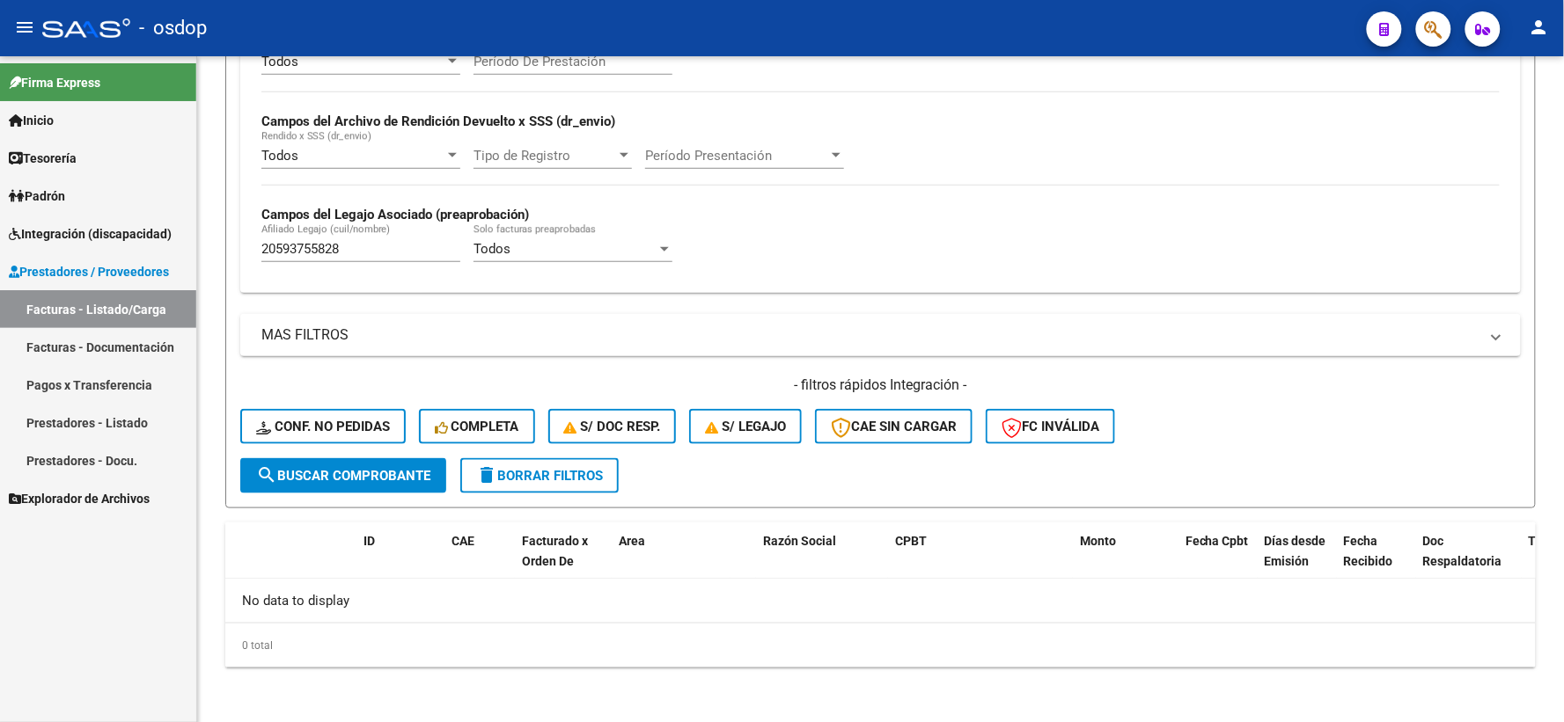
drag, startPoint x: 354, startPoint y: 259, endPoint x: 103, endPoint y: 261, distance: 250.8
click at [93, 256] on mat-sidenav-container "Firma Express Inicio Calendario SSS Instructivos Contacto OS Tesorería Extracto…" at bounding box center [782, 389] width 1564 height 666
click at [334, 257] on input "20593755828" at bounding box center [360, 249] width 199 height 16
drag, startPoint x: 370, startPoint y: 250, endPoint x: 134, endPoint y: 216, distance: 238.3
click at [170, 216] on mat-sidenav-container "Firma Express Inicio Calendario SSS Instructivos Contacto OS Tesorería Extracto…" at bounding box center [782, 389] width 1564 height 666
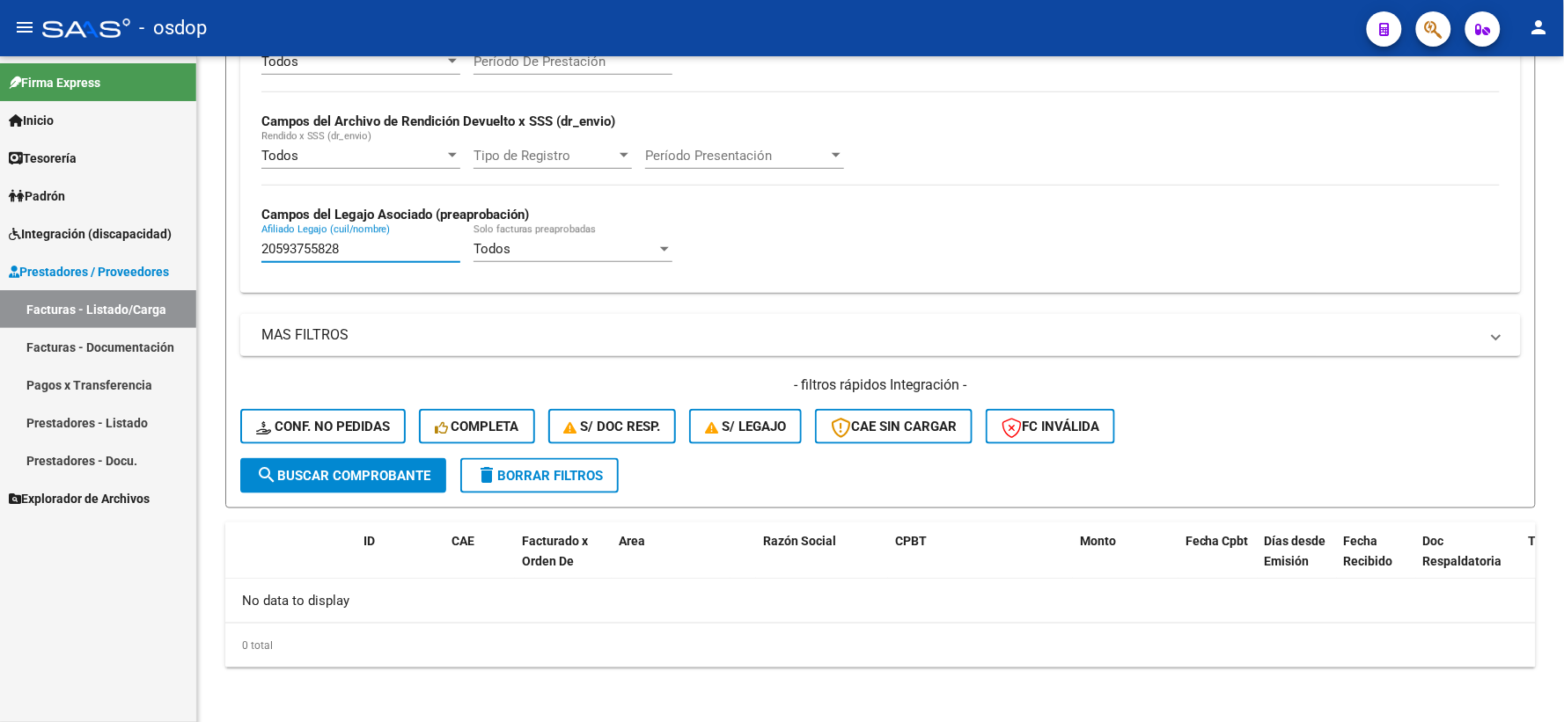
paste input "63777487"
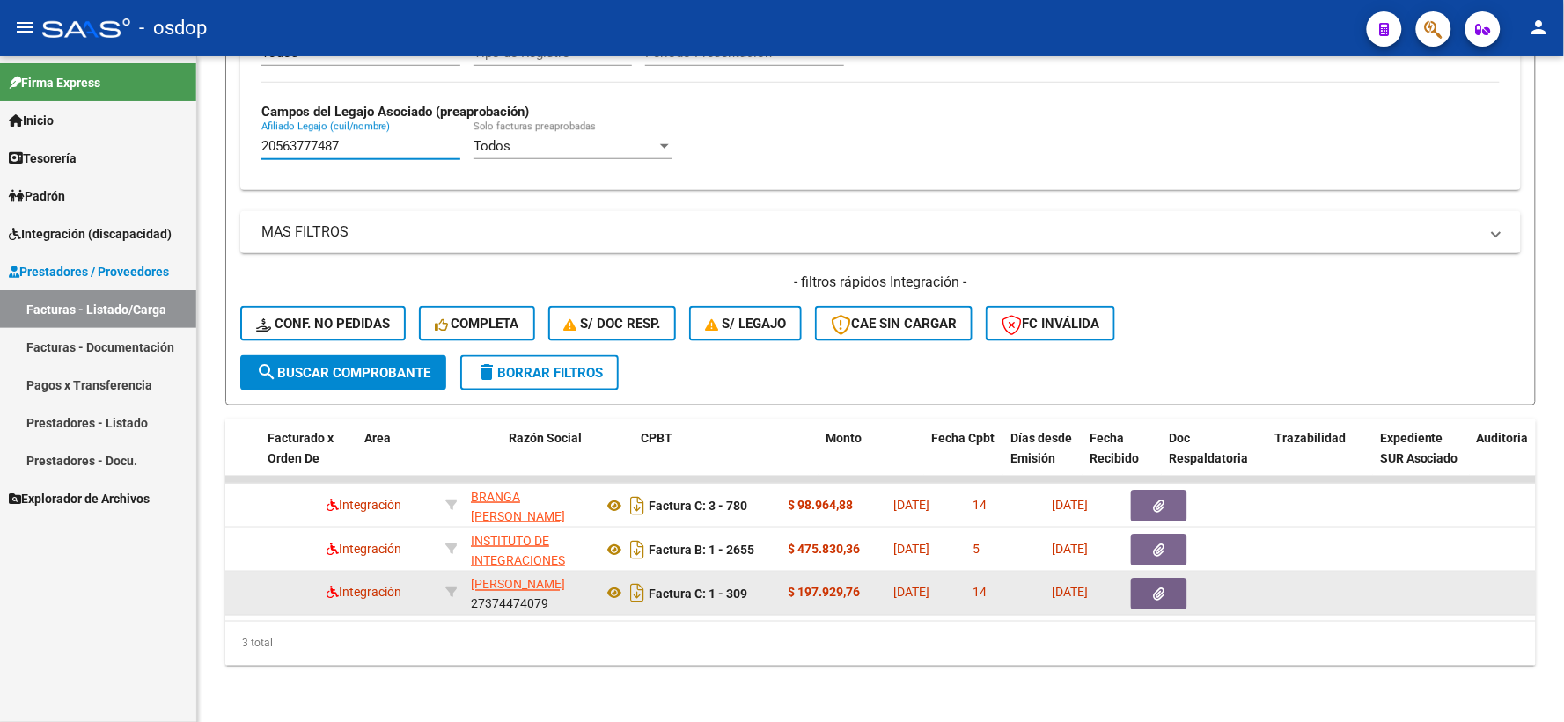
scroll to position [0, 253]
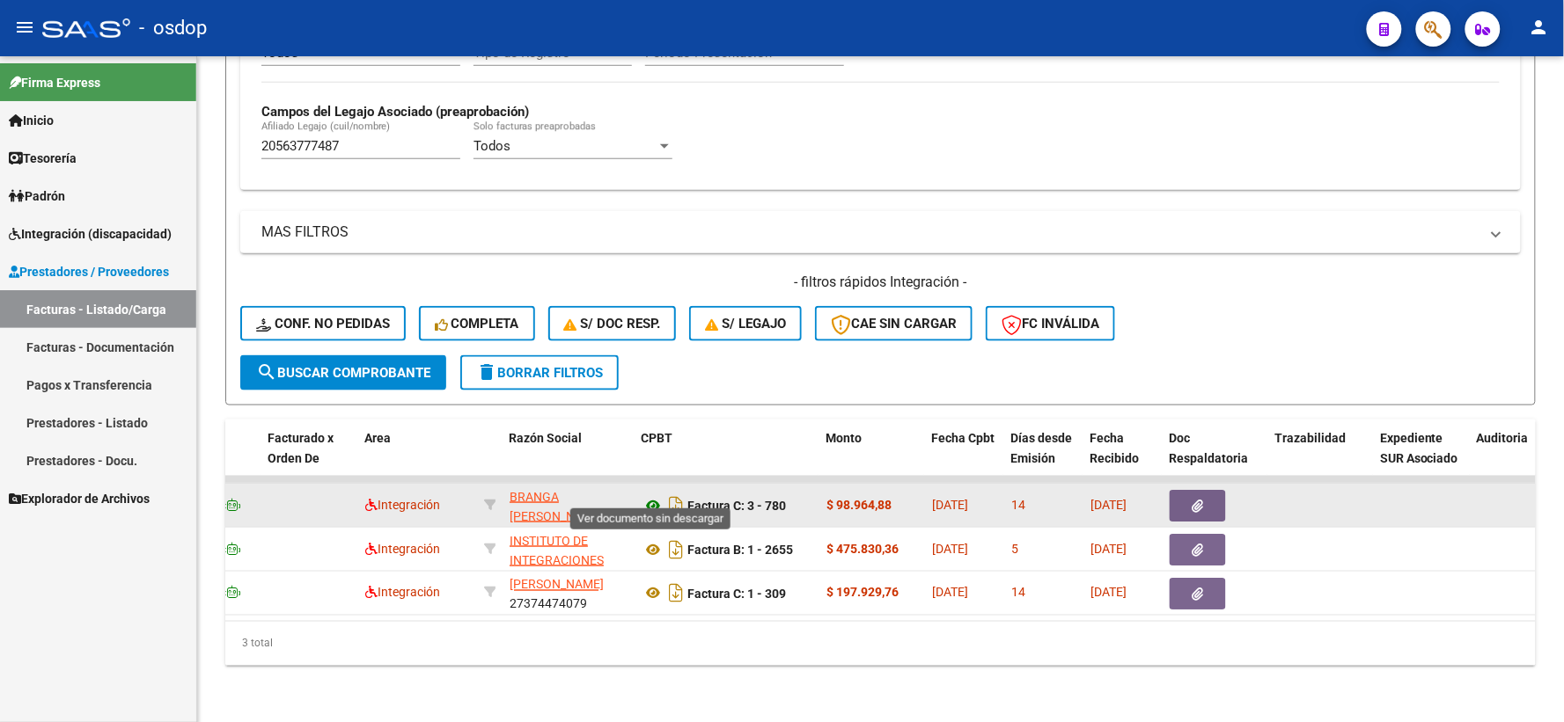
click at [652, 495] on icon at bounding box center [653, 505] width 23 height 21
click at [1190, 491] on button "button" at bounding box center [1198, 506] width 56 height 32
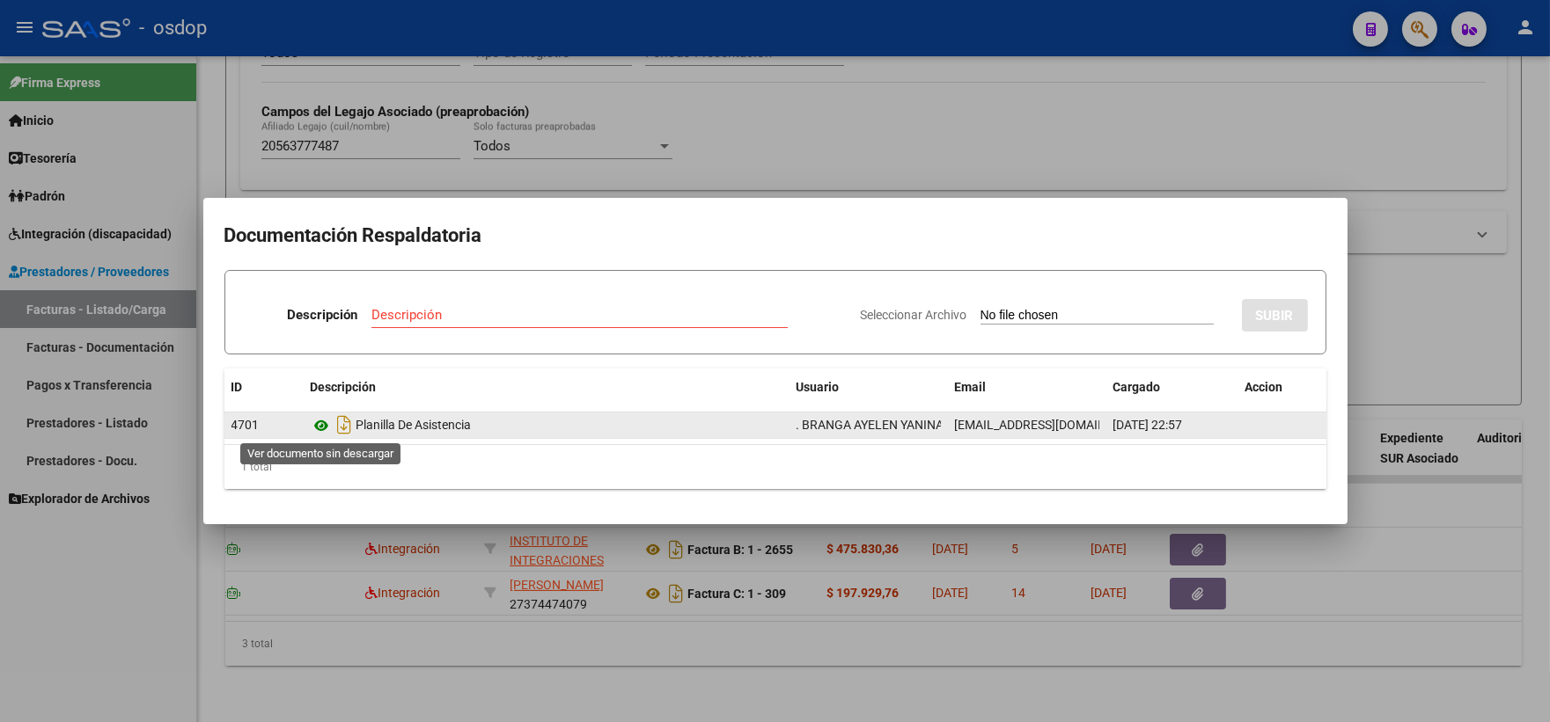
click at [322, 425] on icon at bounding box center [322, 425] width 23 height 21
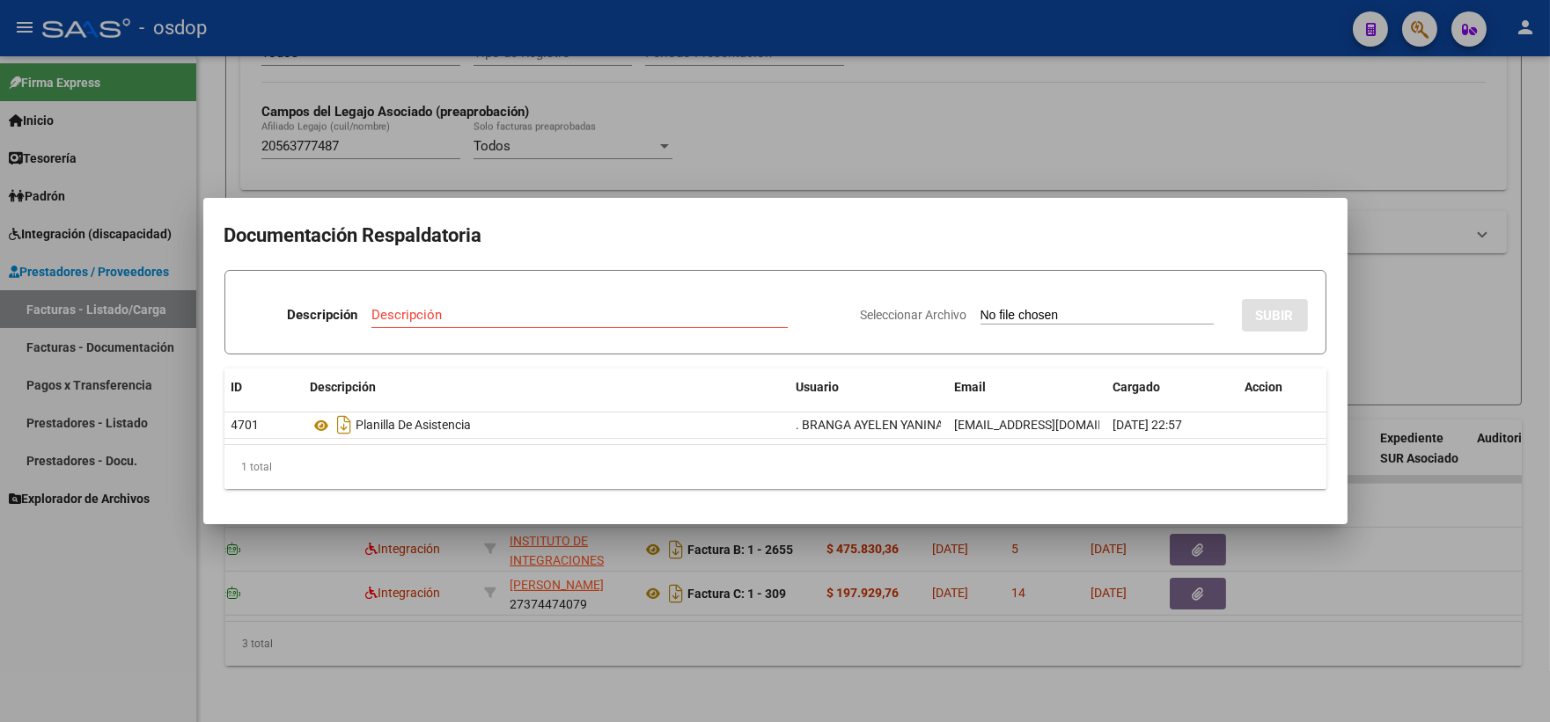
click at [412, 121] on div at bounding box center [775, 361] width 1550 height 722
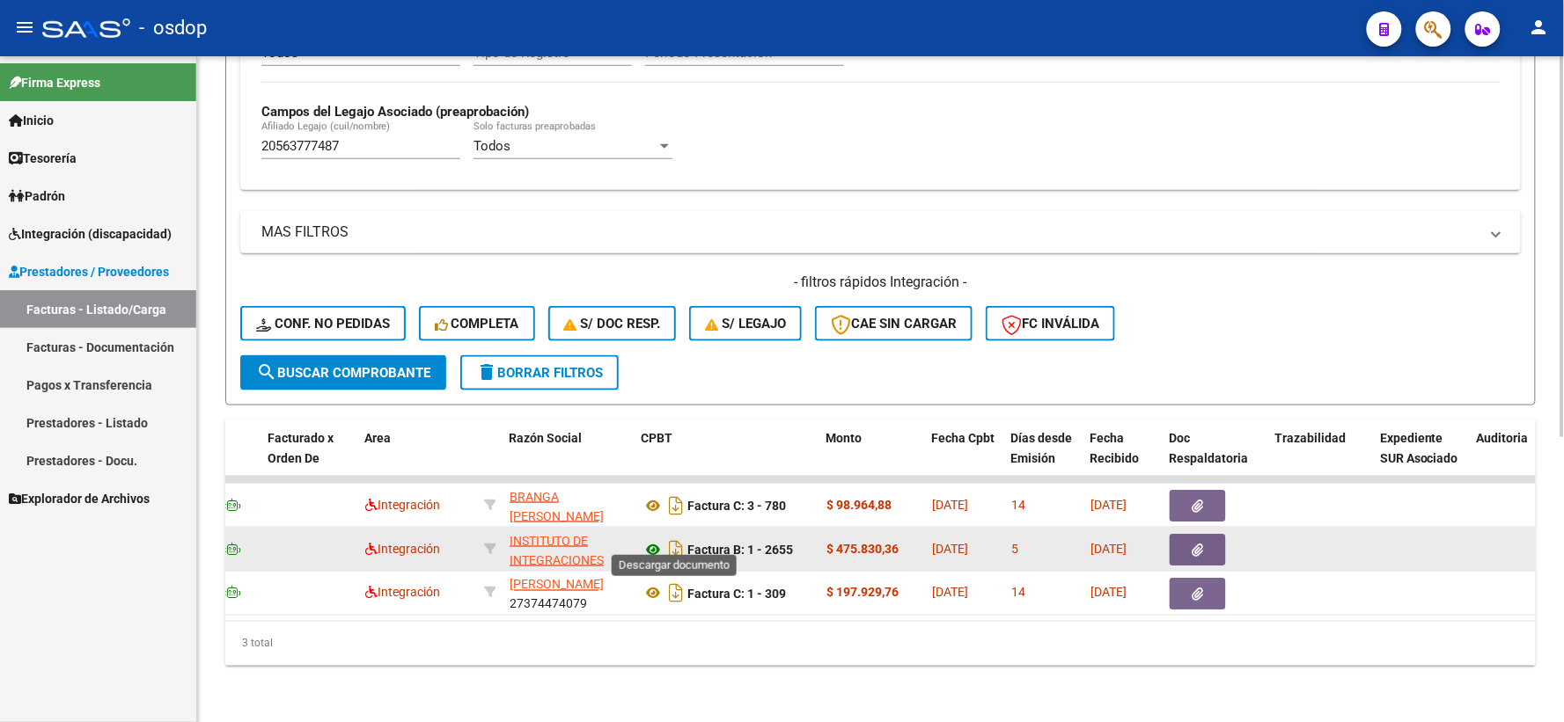
click at [656, 539] on icon at bounding box center [653, 549] width 23 height 21
click at [1183, 540] on button "button" at bounding box center [1198, 550] width 56 height 32
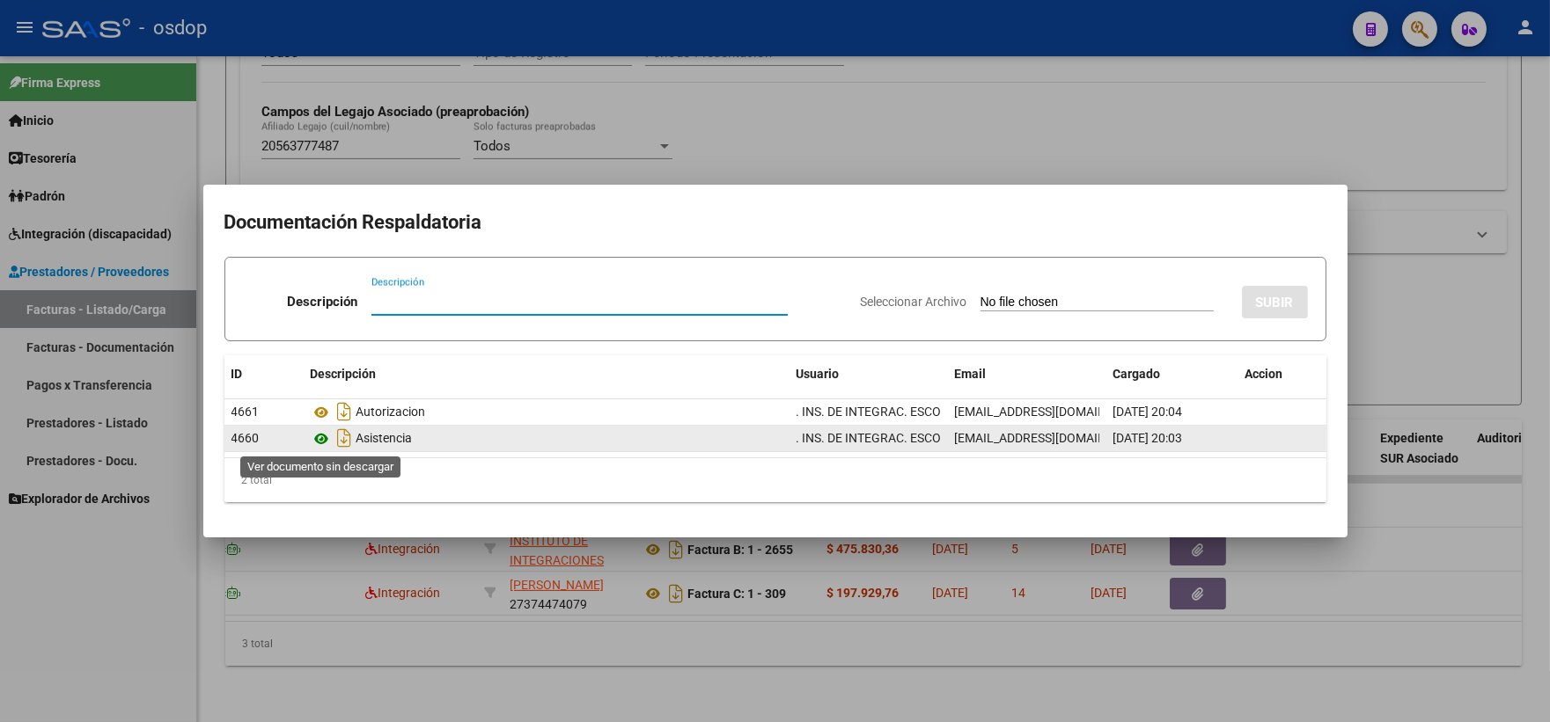
click at [326, 440] on icon at bounding box center [322, 439] width 23 height 21
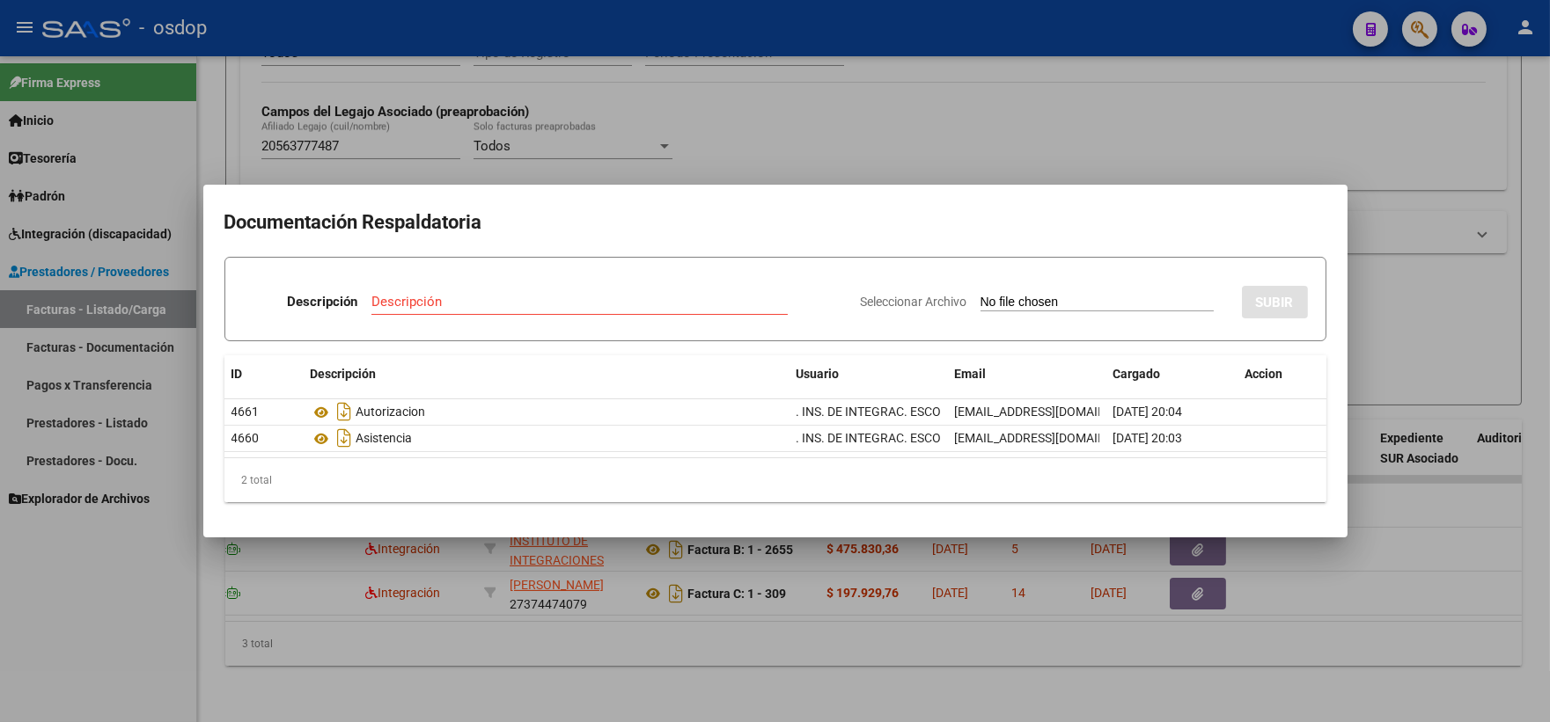
click at [419, 121] on div at bounding box center [775, 361] width 1550 height 722
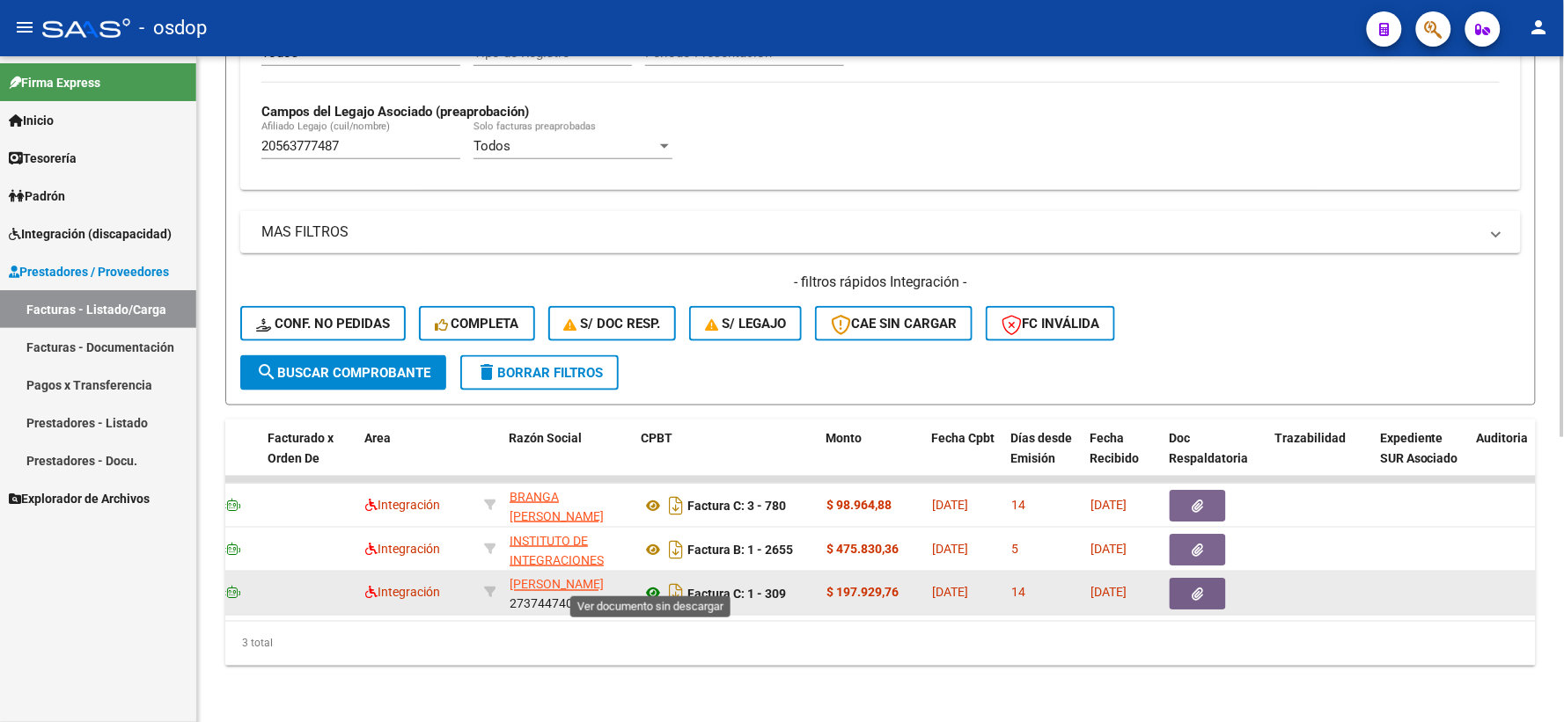
click at [652, 583] on icon at bounding box center [653, 593] width 23 height 21
click at [1192, 588] on icon "button" at bounding box center [1197, 594] width 11 height 13
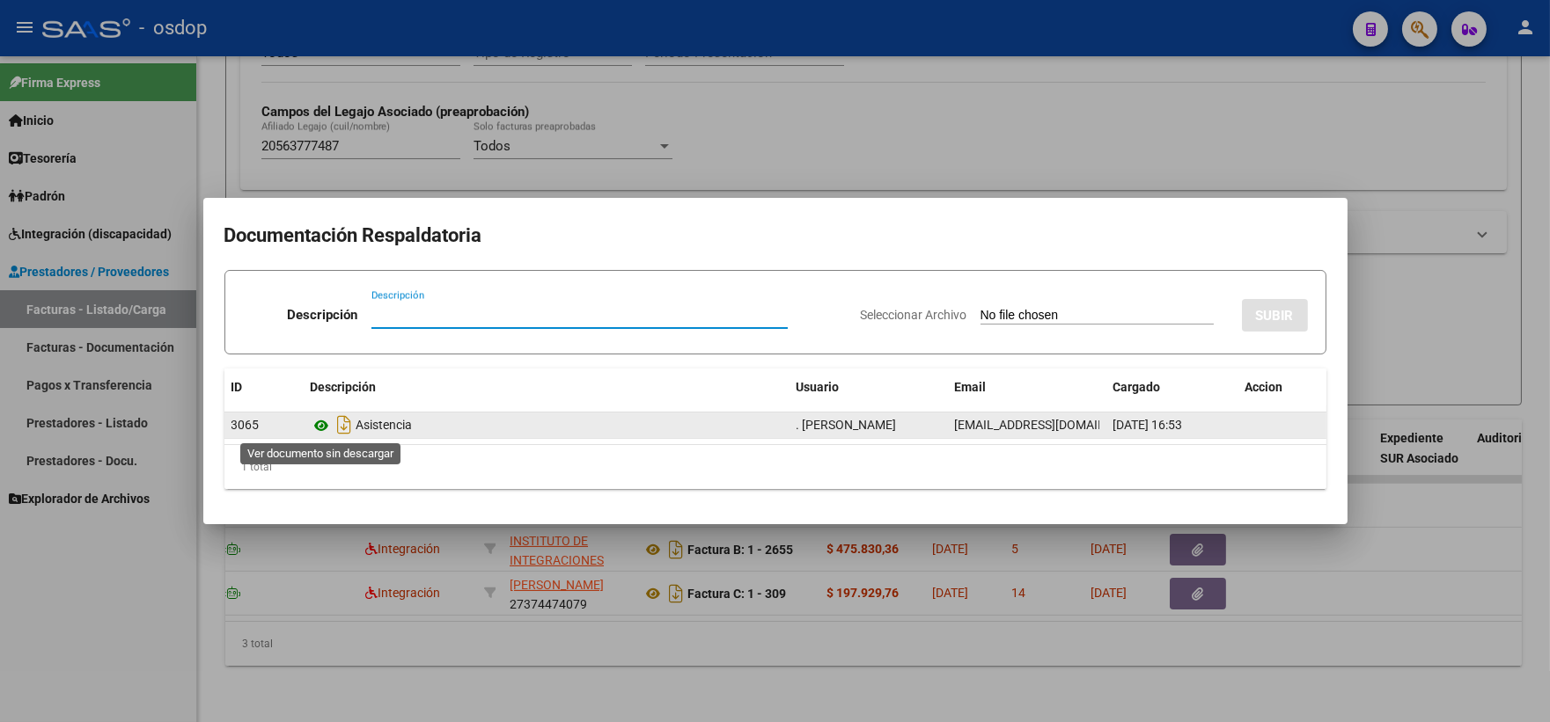
click at [322, 424] on icon at bounding box center [322, 425] width 23 height 21
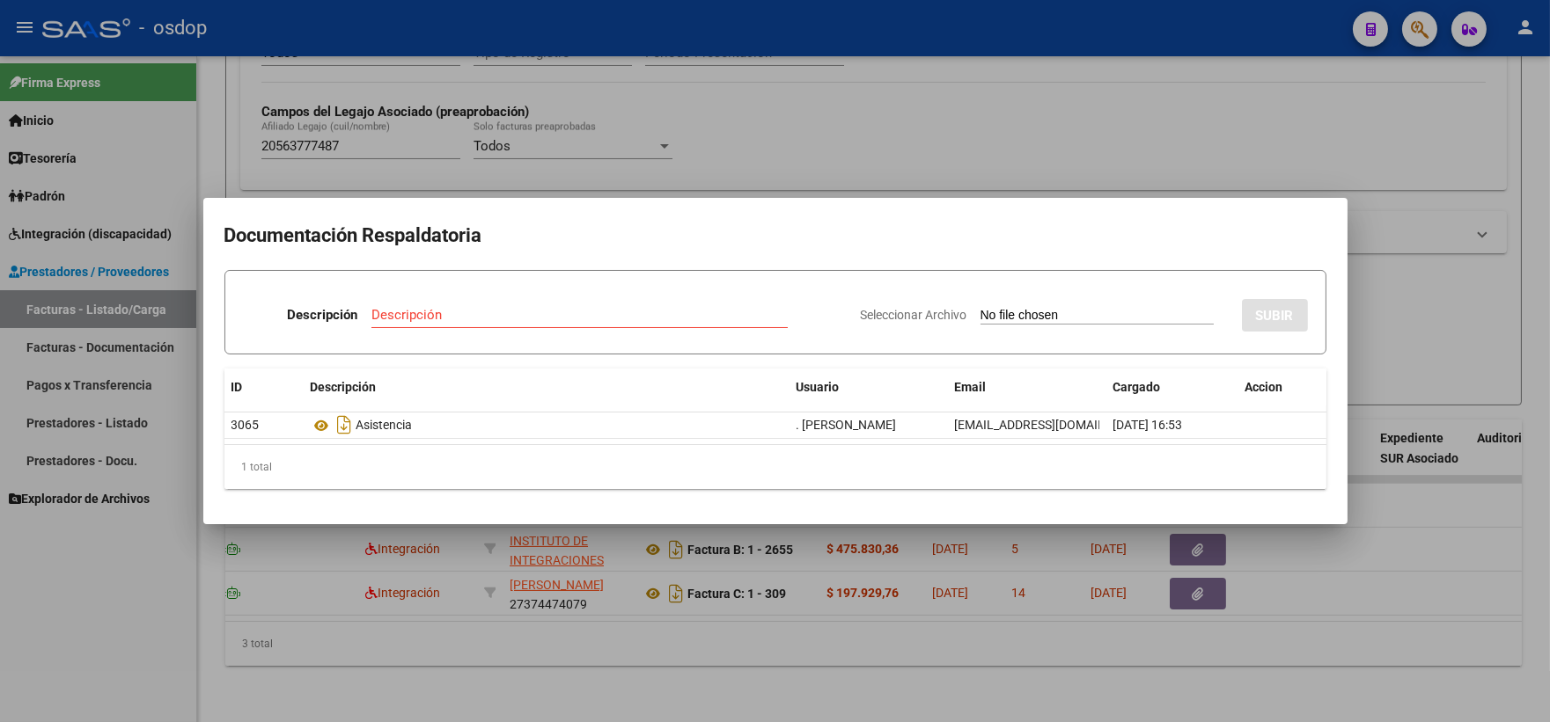
click at [426, 143] on div at bounding box center [775, 361] width 1550 height 722
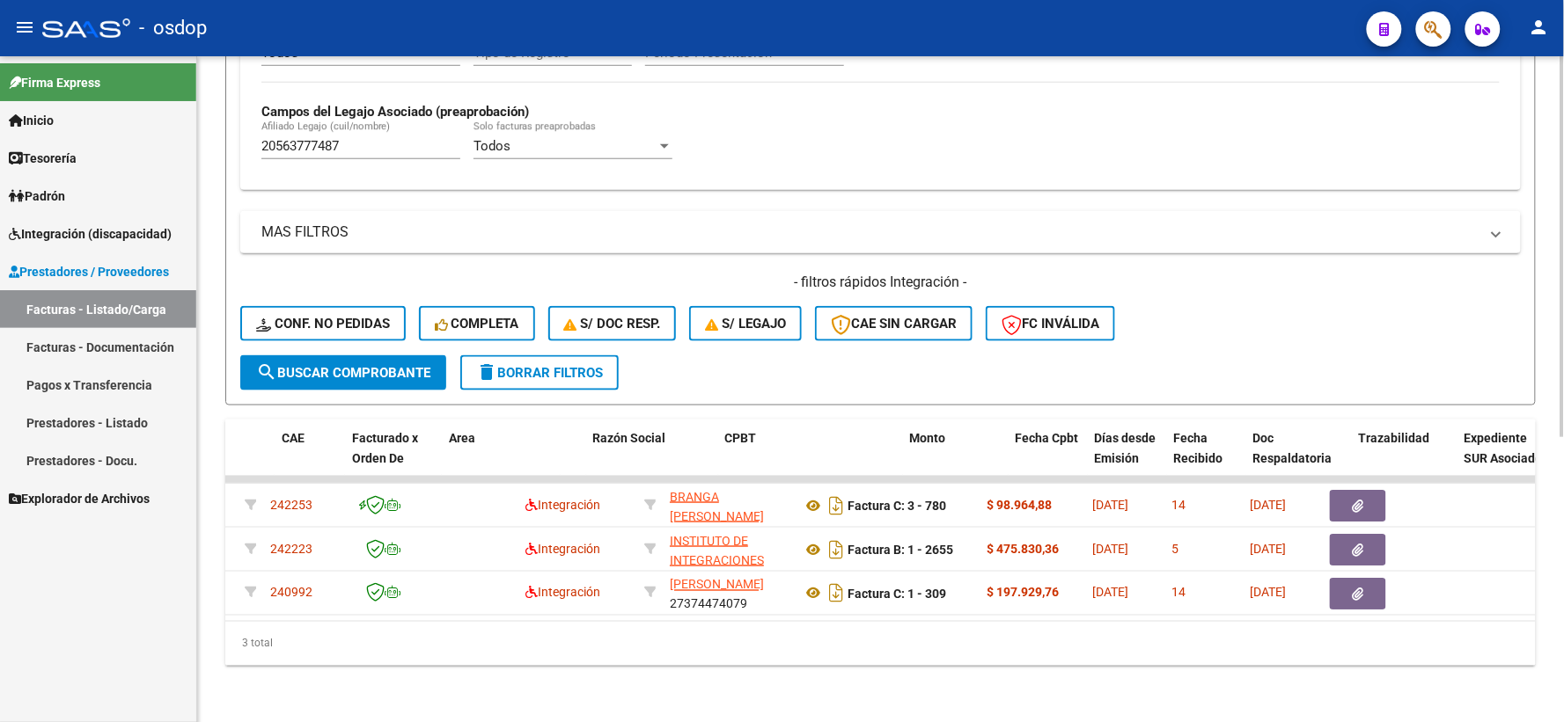
scroll to position [0, 0]
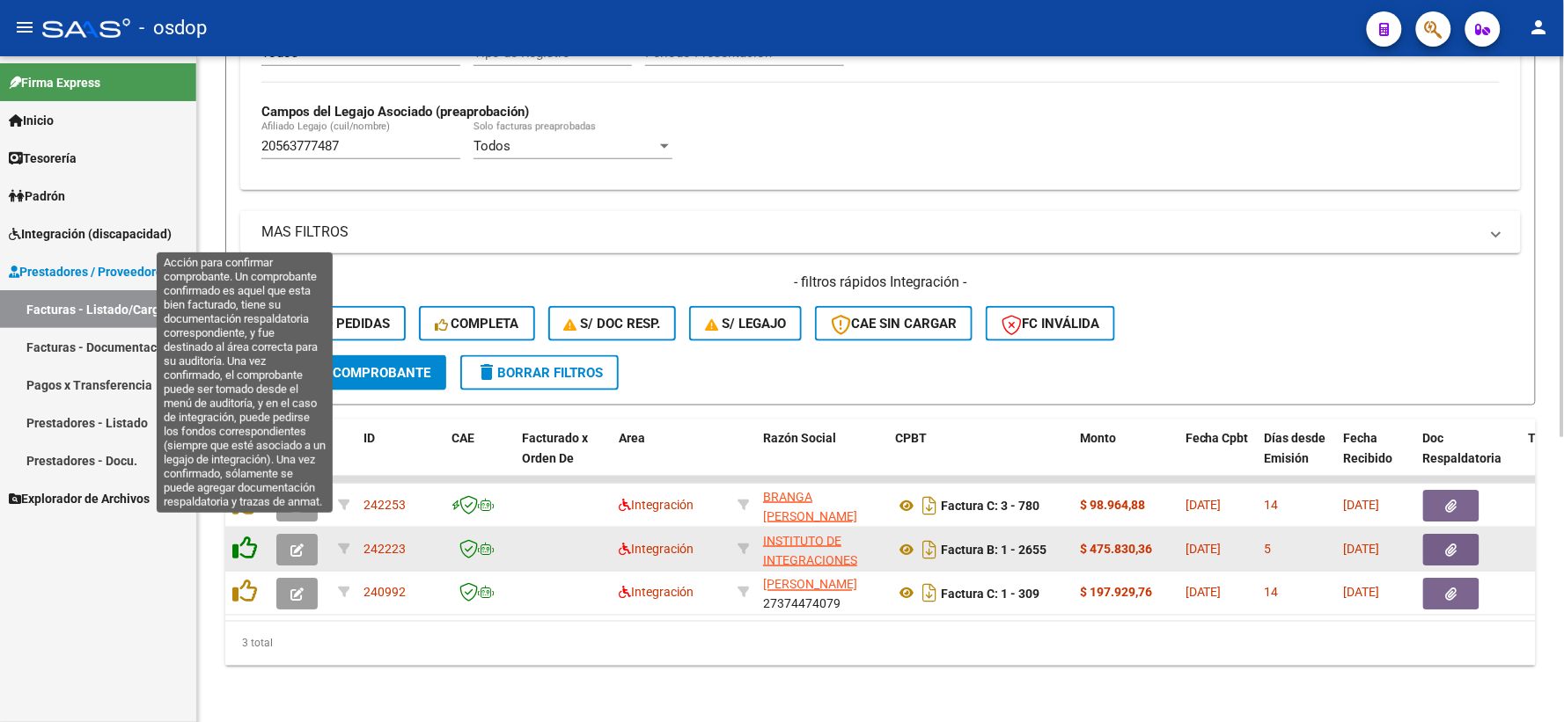
click at [236, 539] on icon at bounding box center [244, 548] width 25 height 25
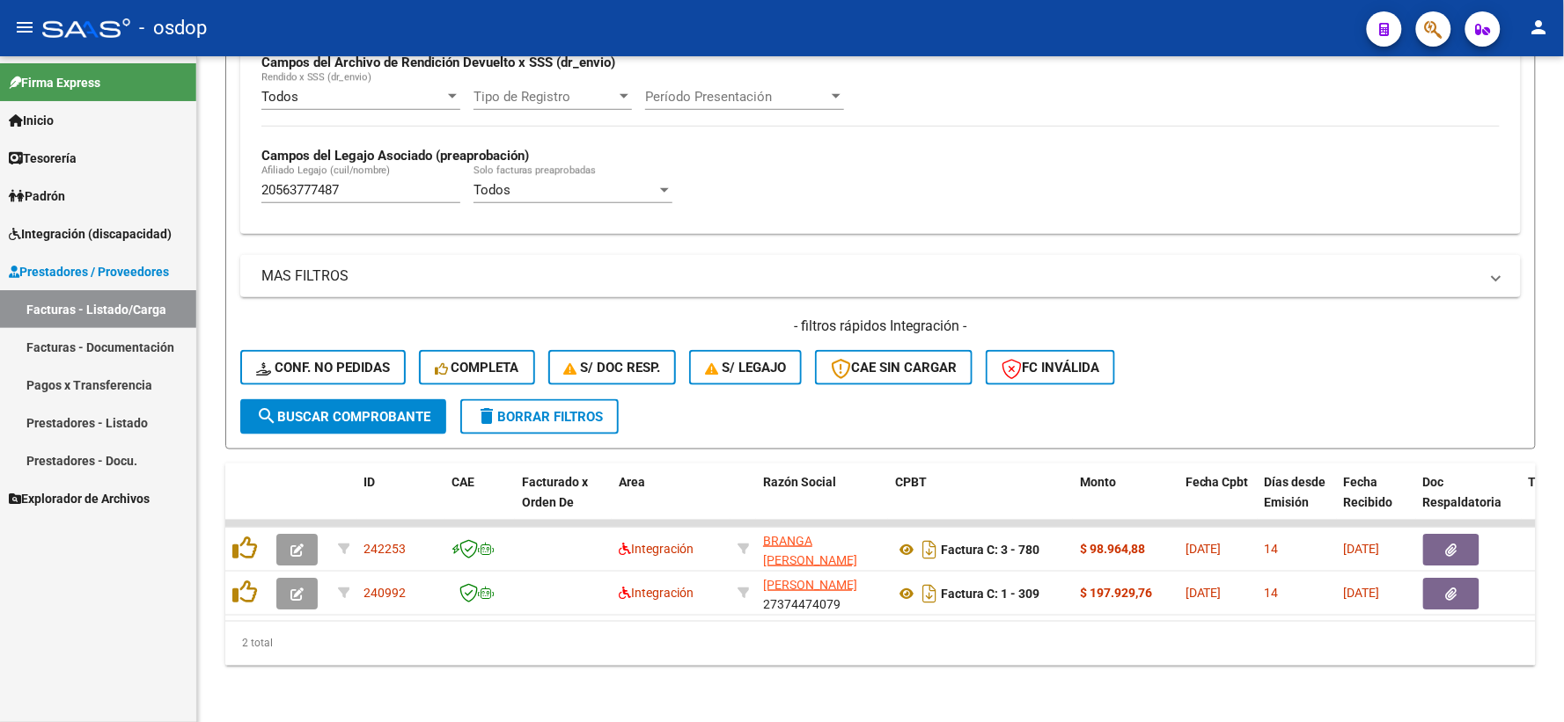
scroll to position [454, 0]
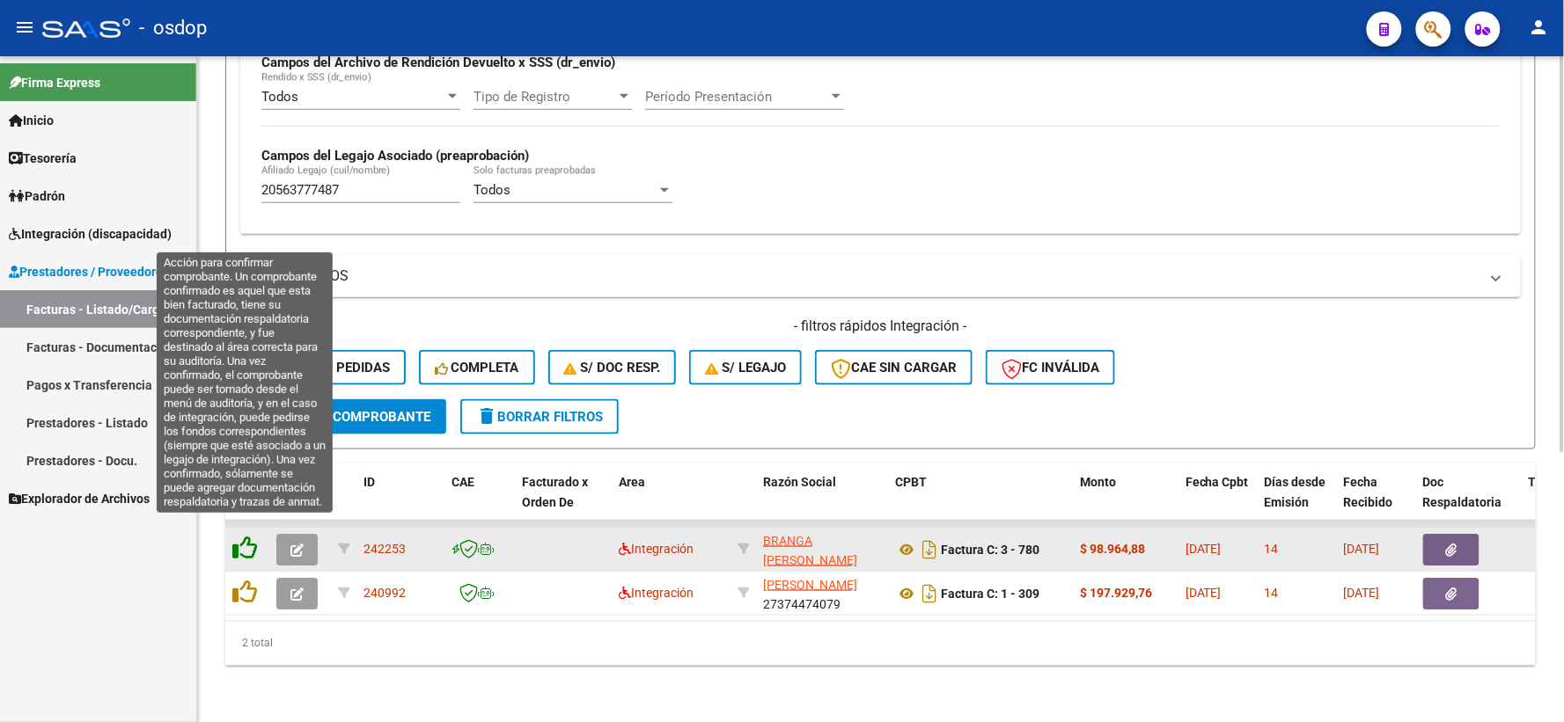
click at [241, 543] on icon at bounding box center [244, 548] width 25 height 25
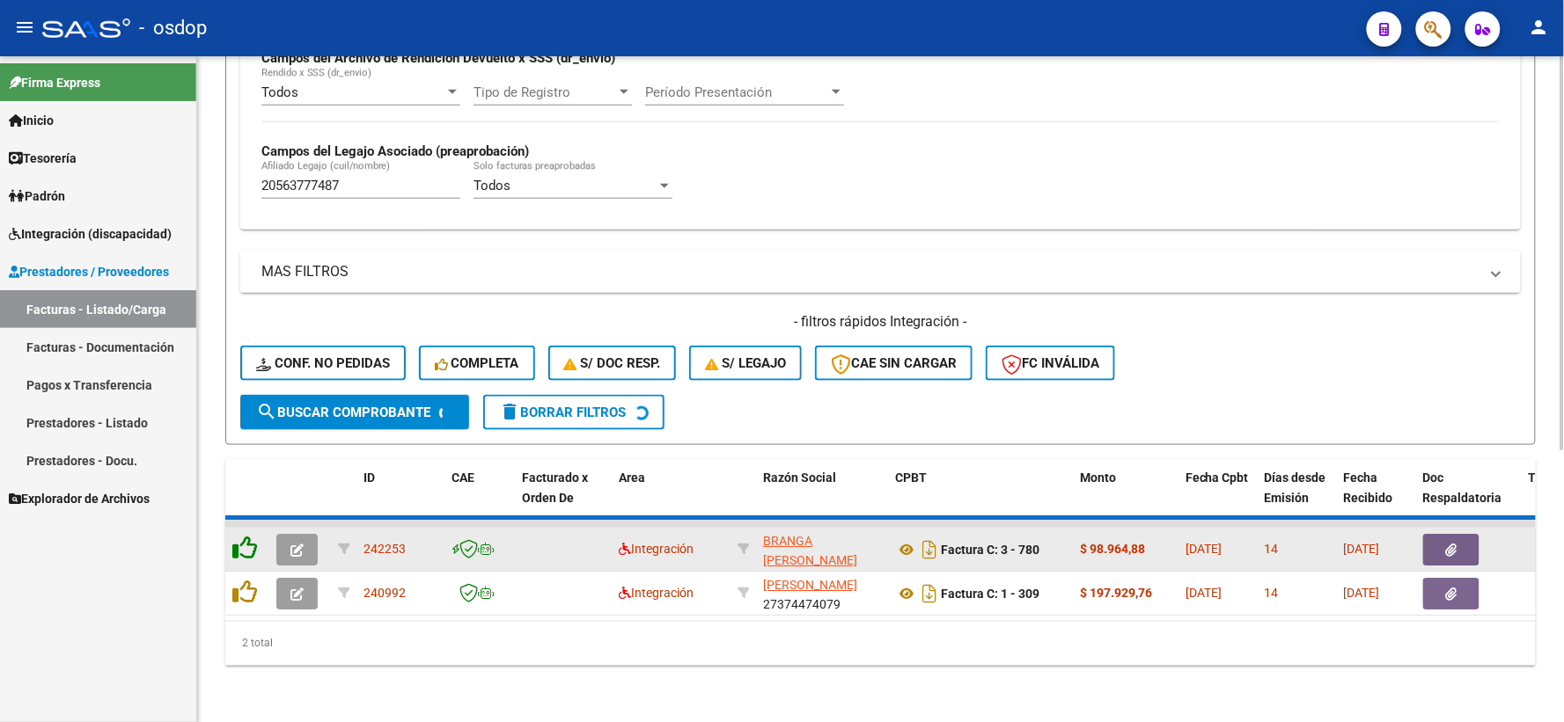
scroll to position [410, 0]
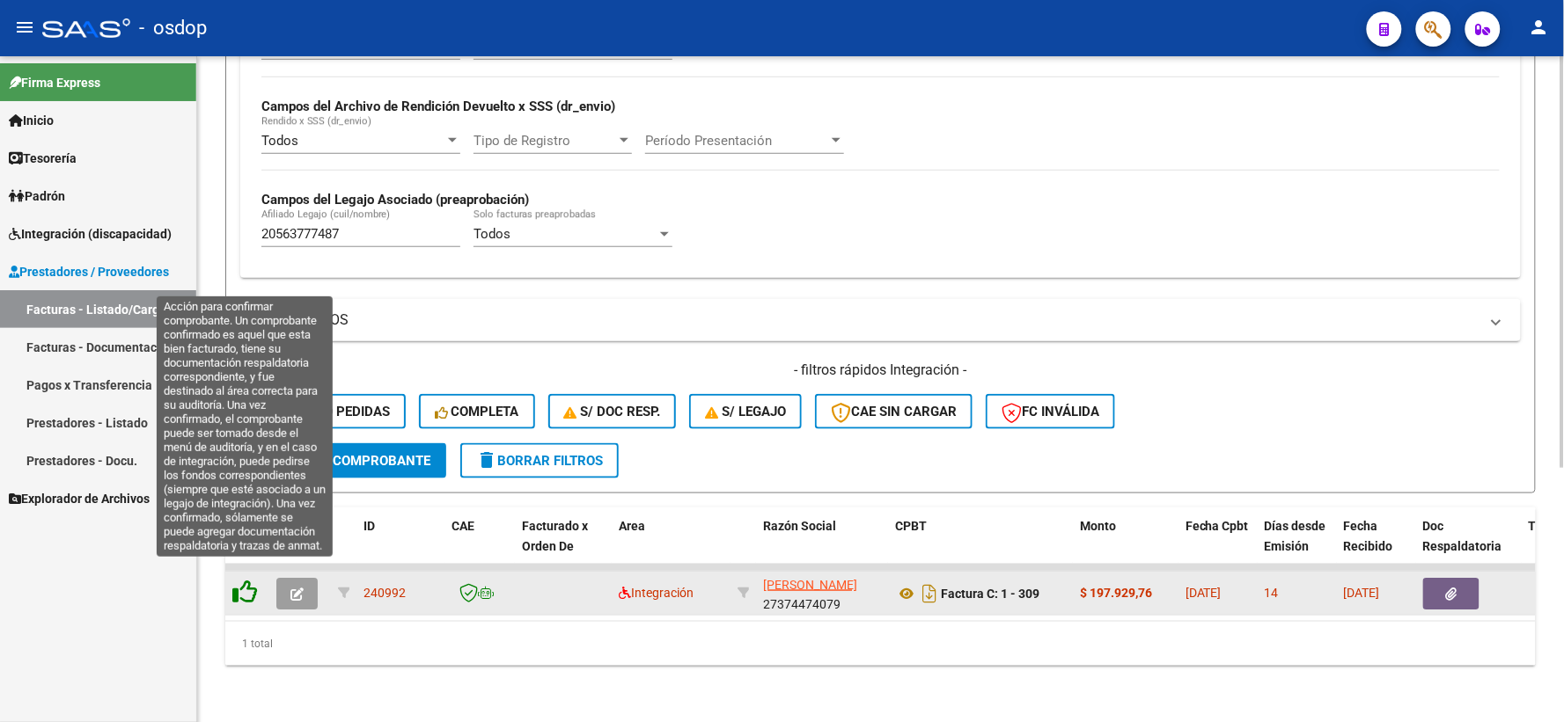
click at [249, 581] on icon at bounding box center [244, 592] width 25 height 25
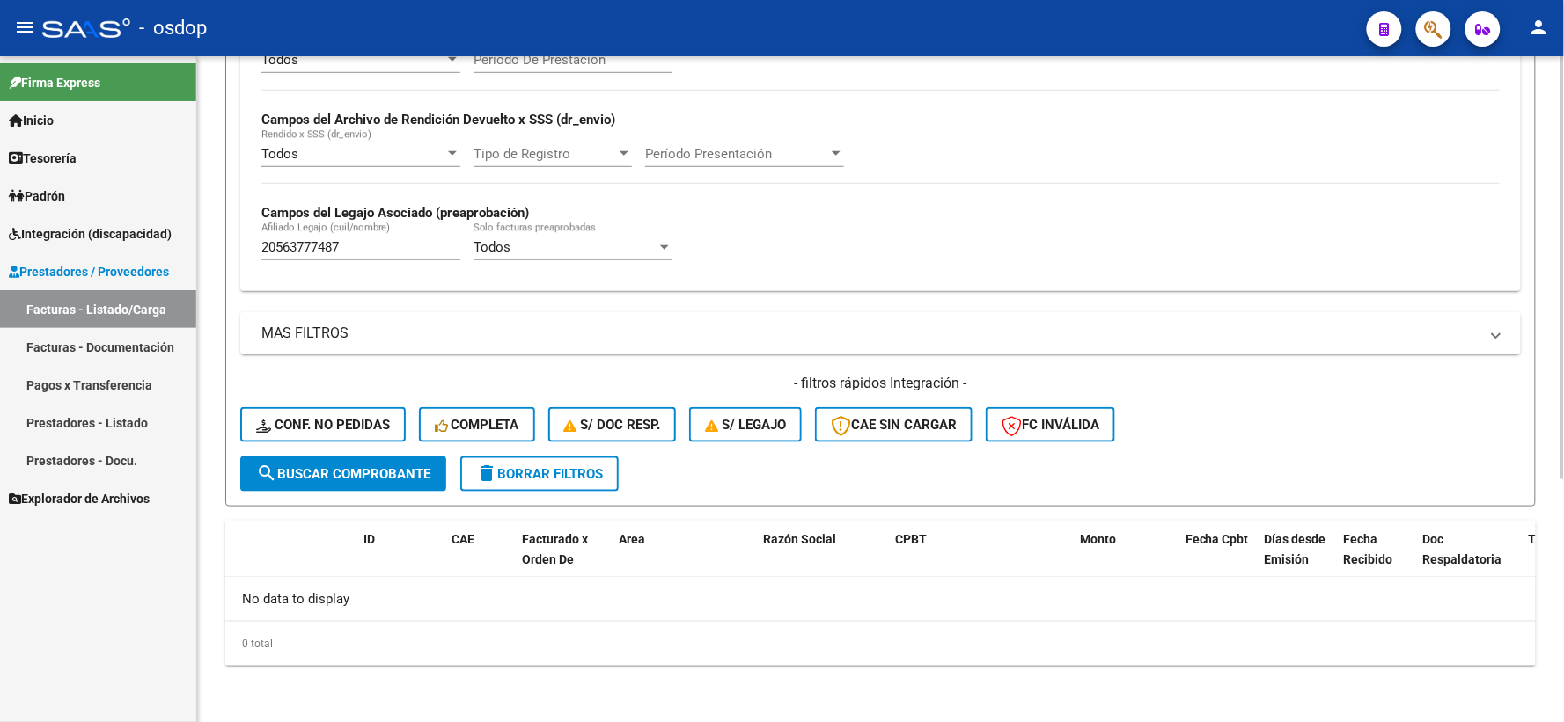
scroll to position [382, 0]
drag, startPoint x: 379, startPoint y: 259, endPoint x: 273, endPoint y: 273, distance: 107.4
click at [267, 273] on div "20563777487 Afiliado Legajo (cuil/nombre)" at bounding box center [360, 251] width 199 height 55
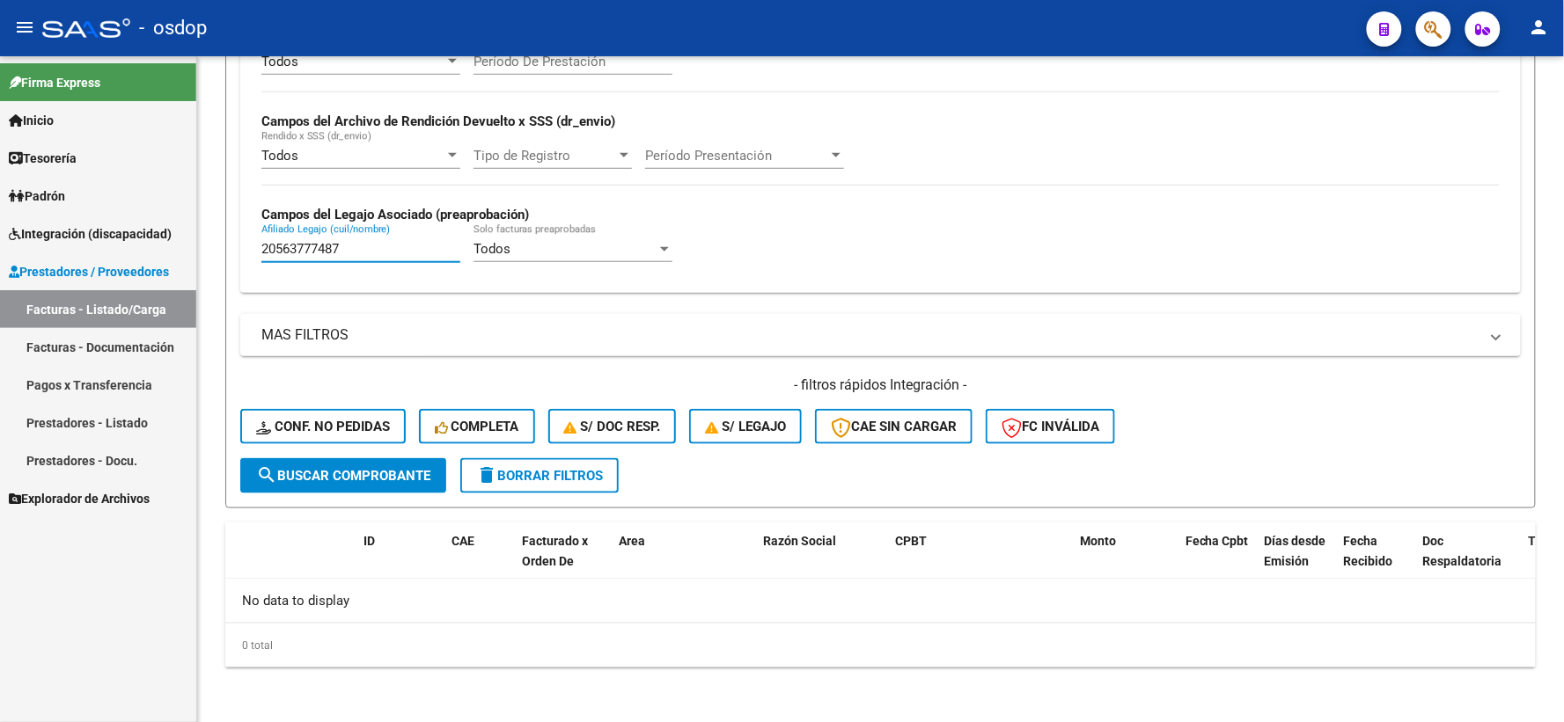
drag, startPoint x: 348, startPoint y: 255, endPoint x: 167, endPoint y: 216, distance: 185.4
click at [186, 224] on mat-sidenav-container "Firma Express Inicio Calendario SSS Instructivos Contacto OS Tesorería Extracto…" at bounding box center [782, 389] width 1564 height 666
paste input "51334261"
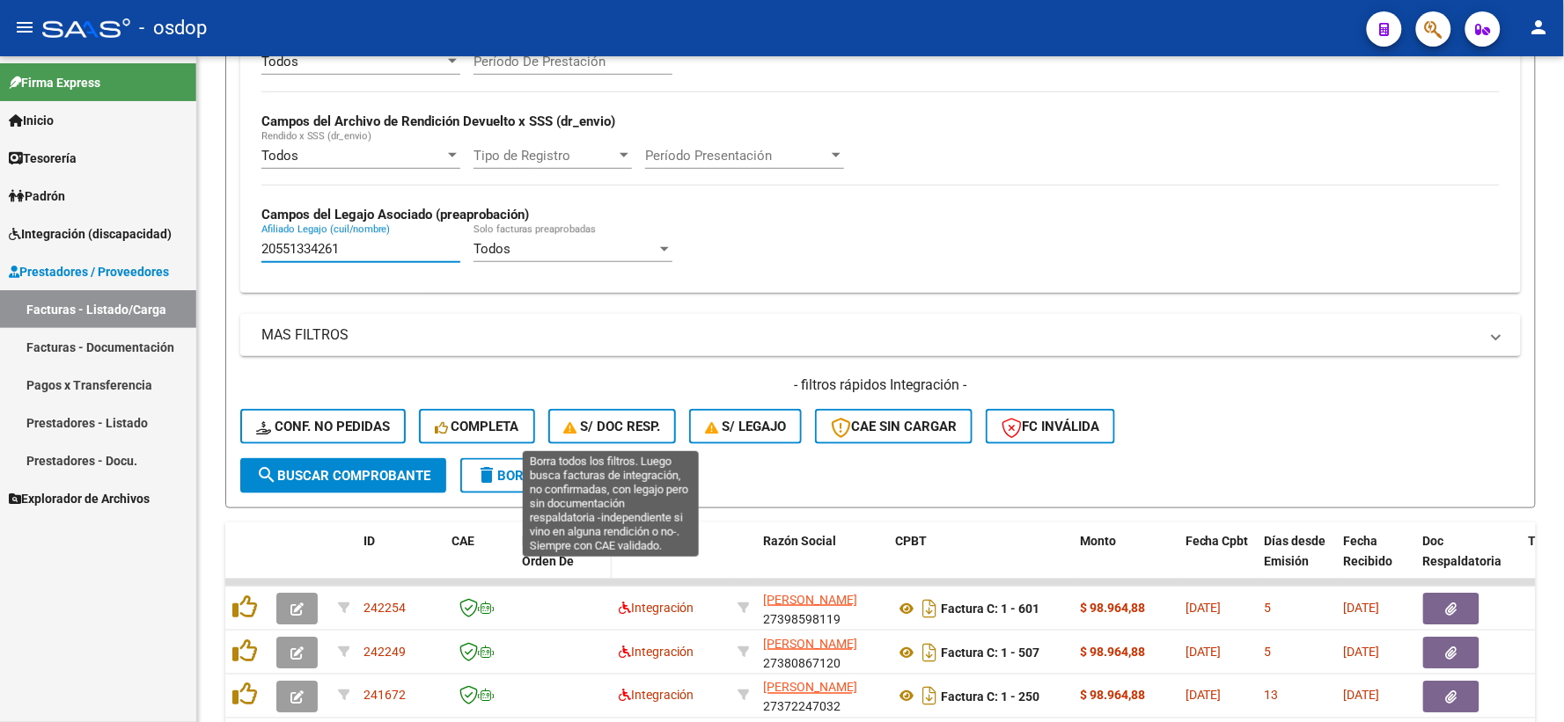
scroll to position [542, 0]
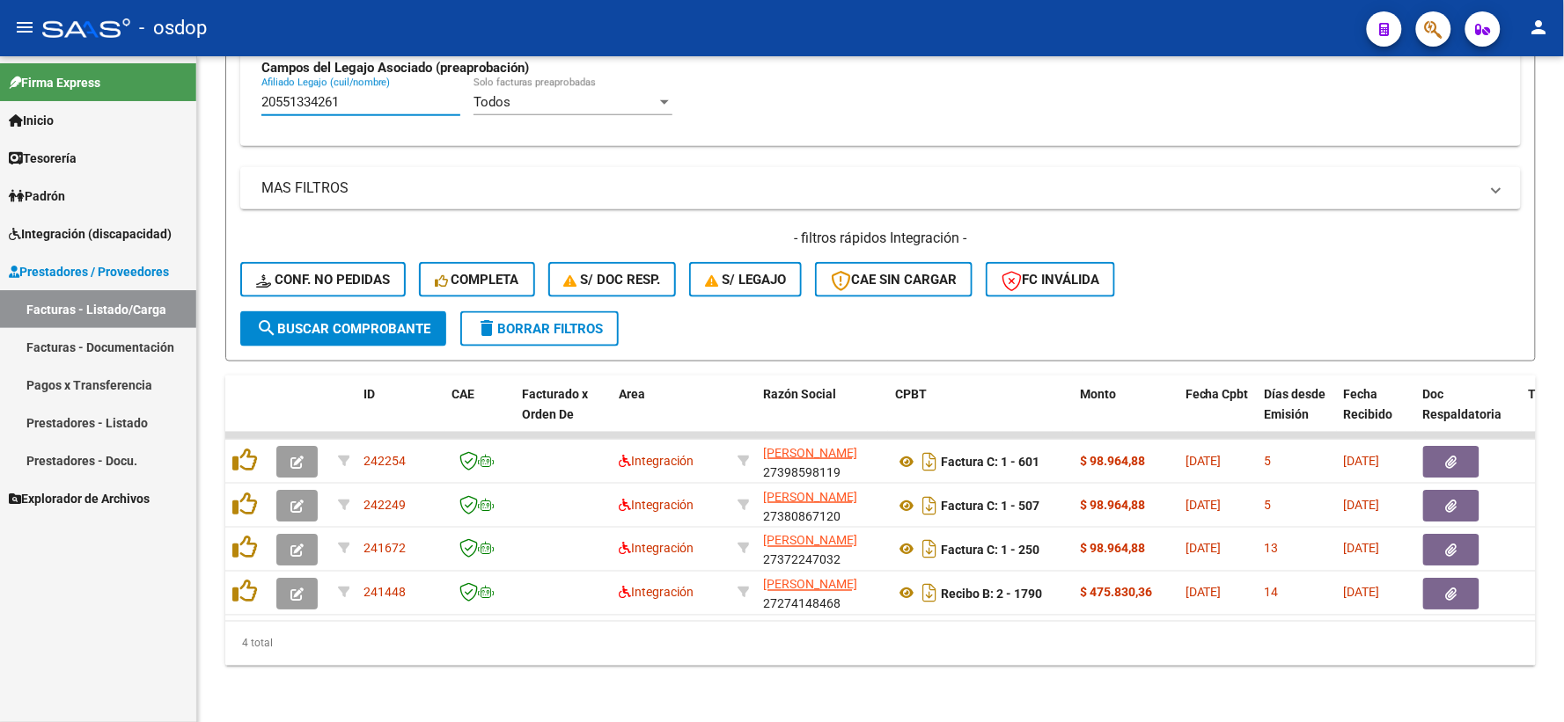
drag, startPoint x: 379, startPoint y: 94, endPoint x: 155, endPoint y: 71, distance: 225.6
click at [155, 71] on mat-sidenav-container "Firma Express Inicio Calendario SSS Instructivos Contacto OS Tesorería Extracto…" at bounding box center [782, 389] width 1564 height 666
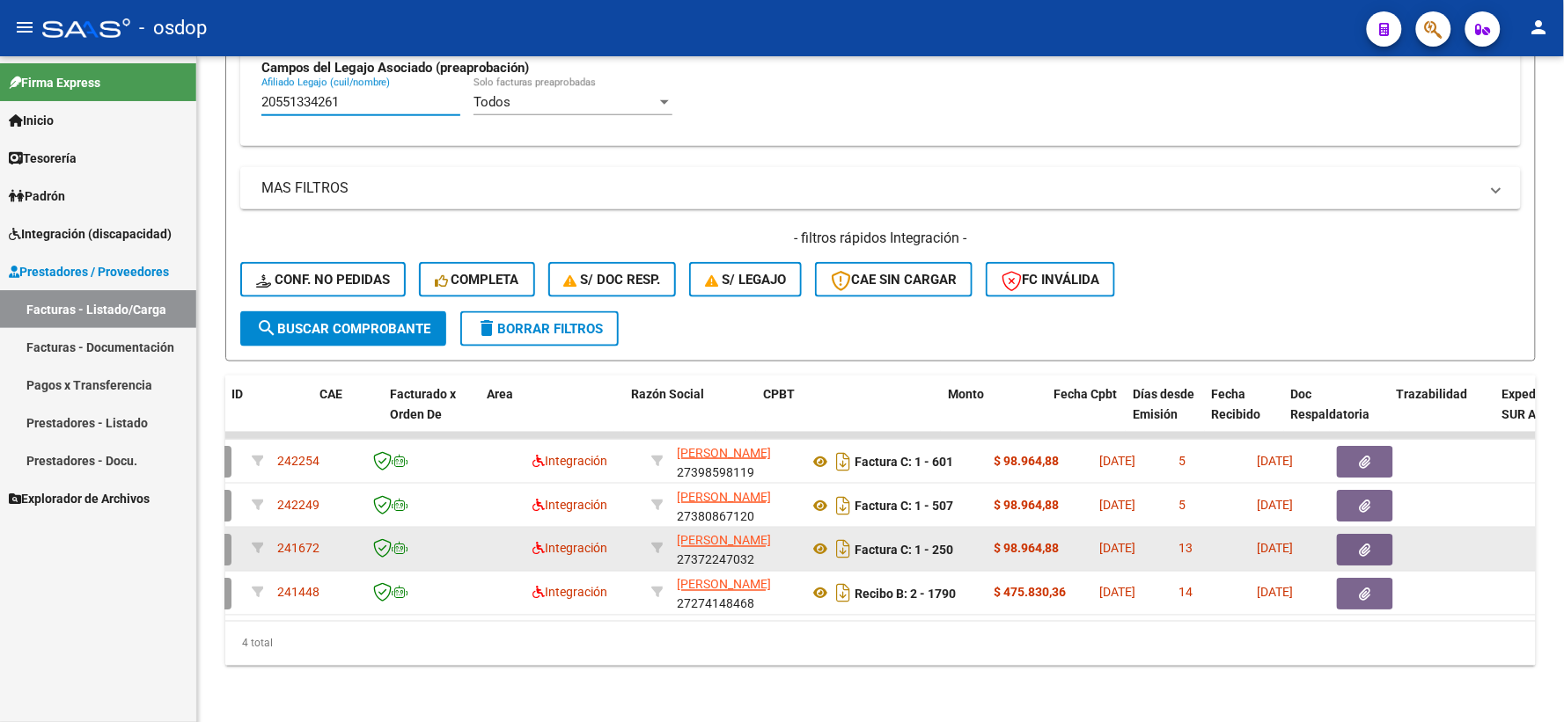
scroll to position [0, 132]
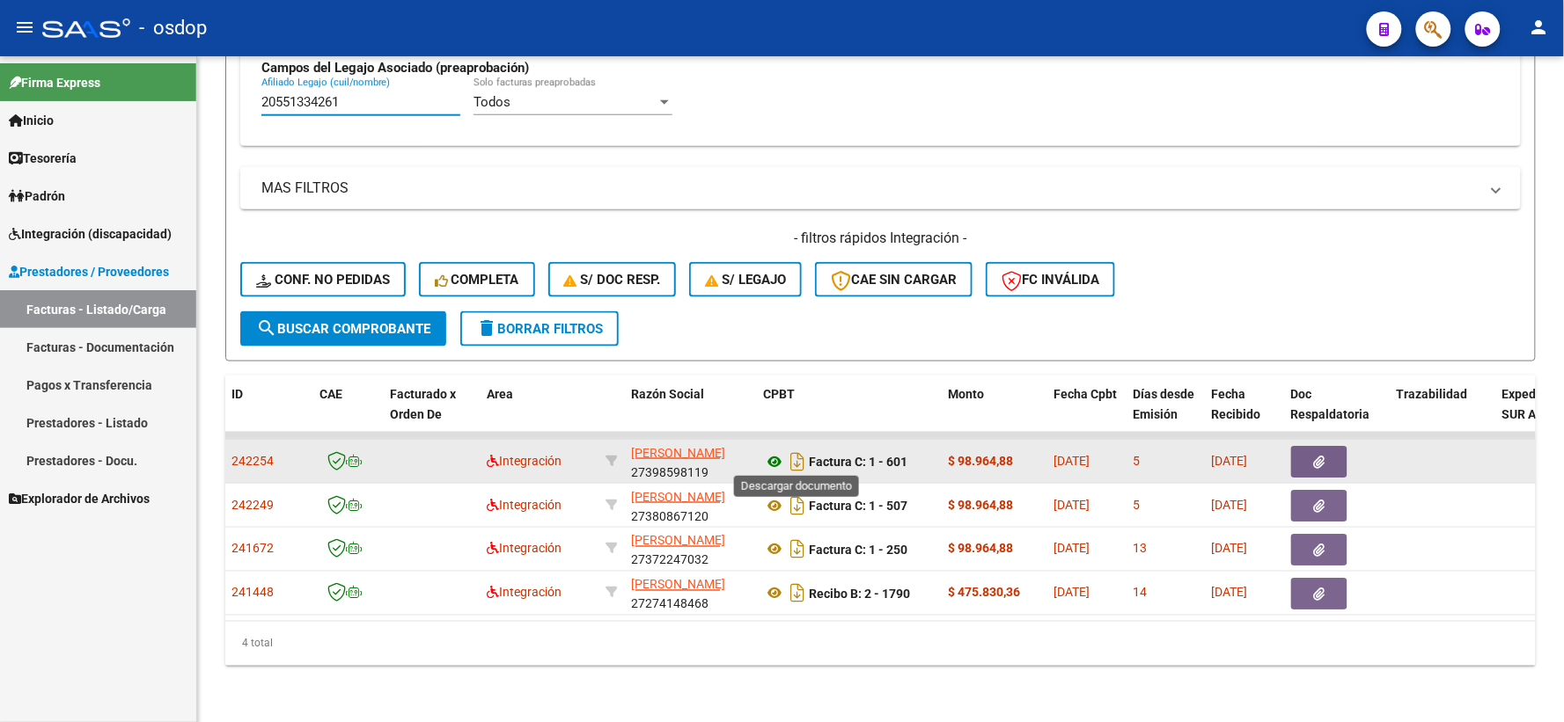
click at [774, 451] on icon at bounding box center [774, 461] width 23 height 21
click at [1305, 452] on button "button" at bounding box center [1319, 462] width 56 height 32
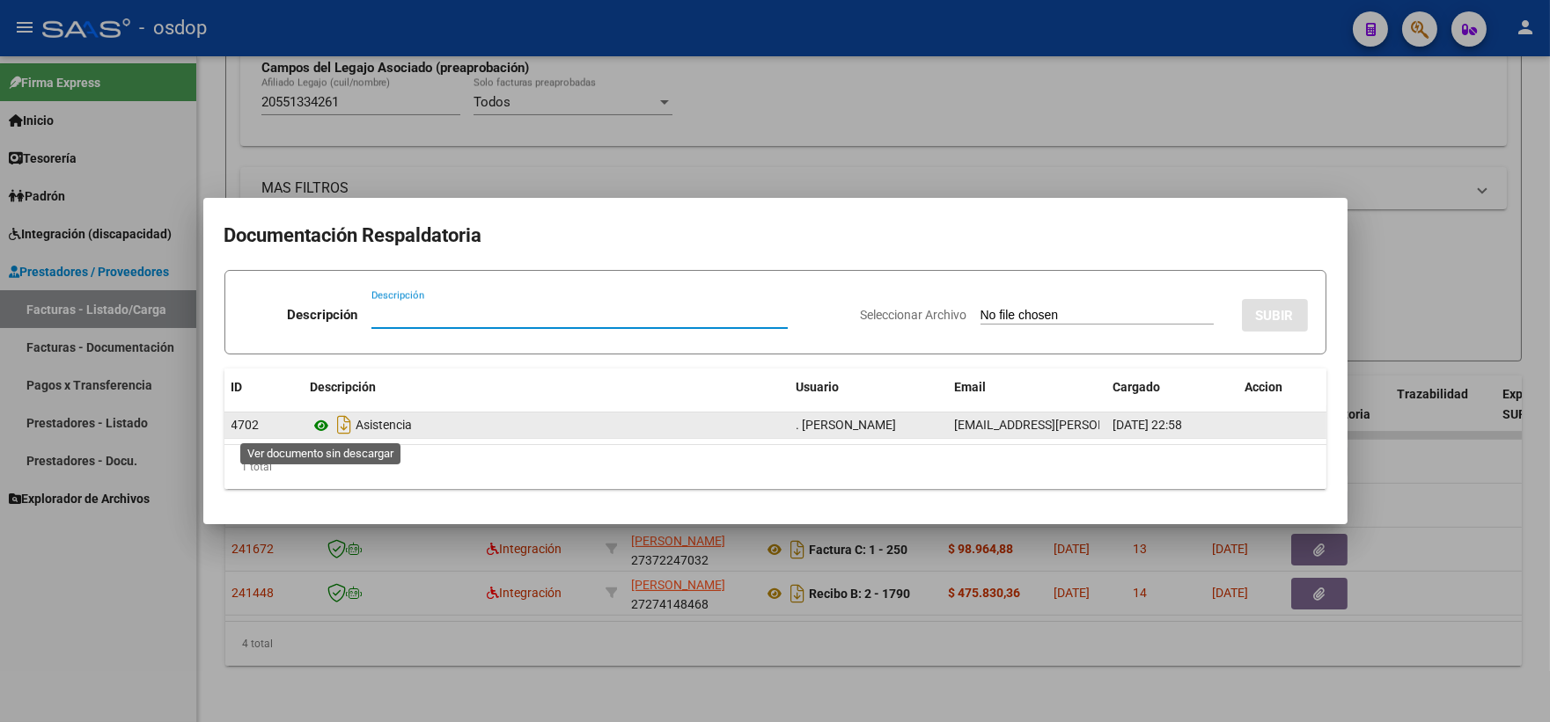
click at [314, 418] on icon at bounding box center [322, 425] width 23 height 21
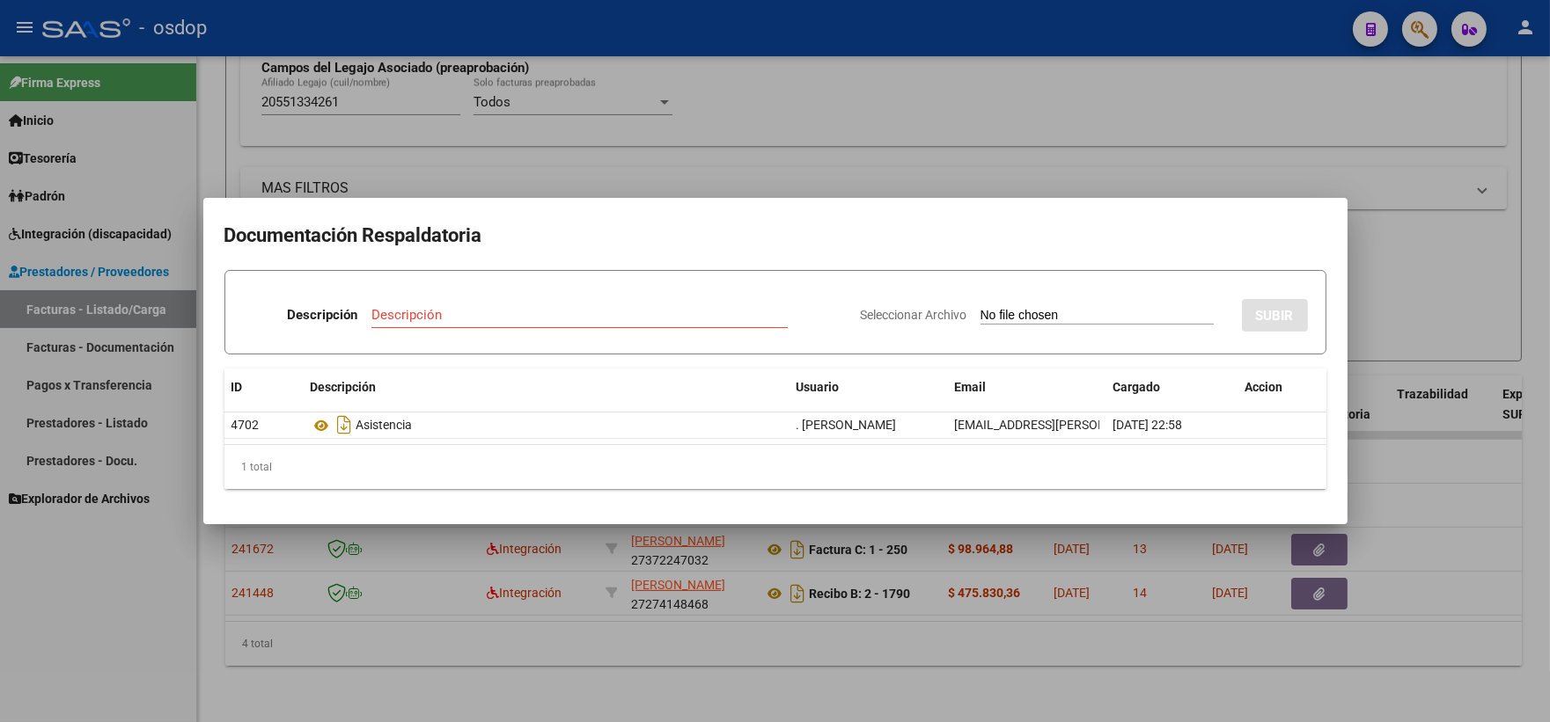
click at [568, 593] on div at bounding box center [775, 361] width 1550 height 722
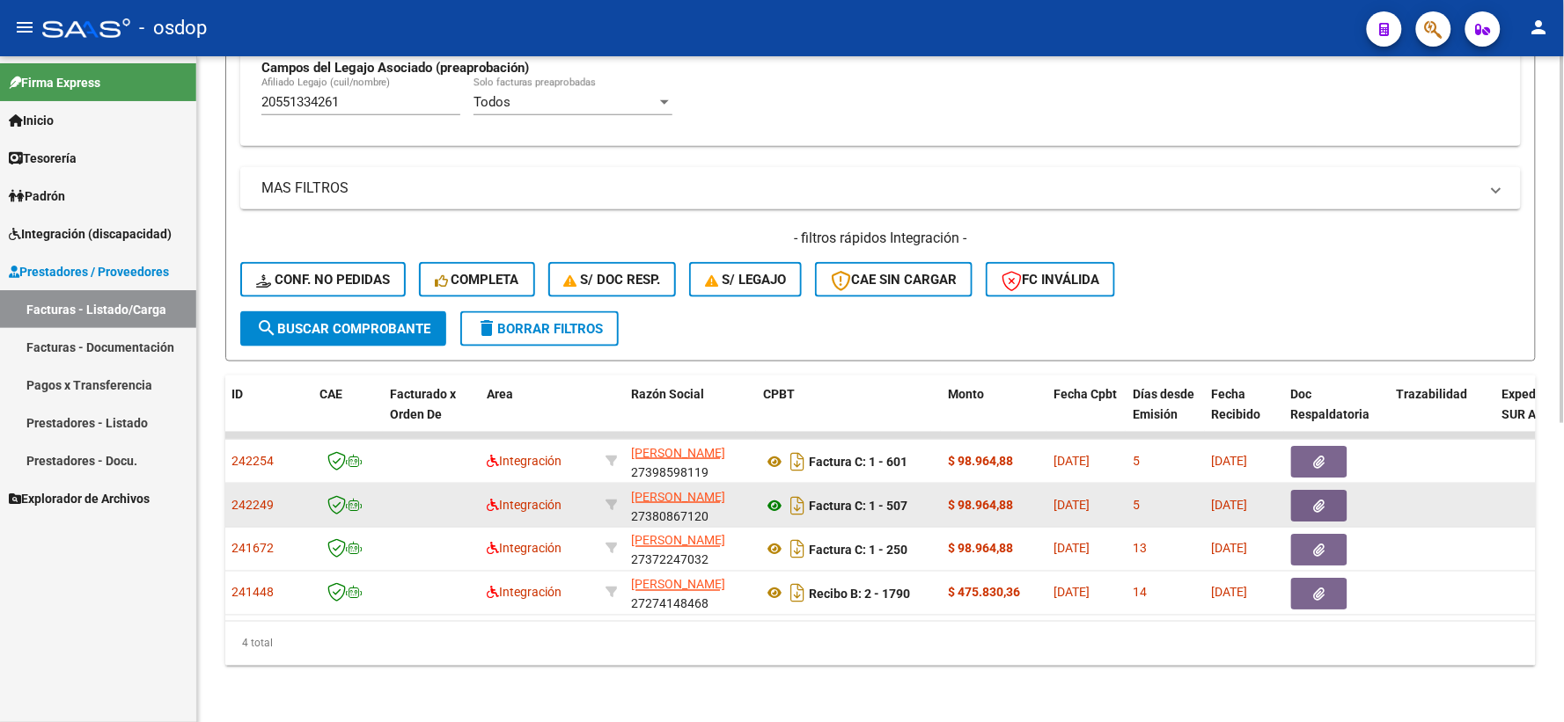
click at [770, 505] on icon at bounding box center [774, 505] width 23 height 21
click at [1308, 498] on button "button" at bounding box center [1319, 506] width 56 height 32
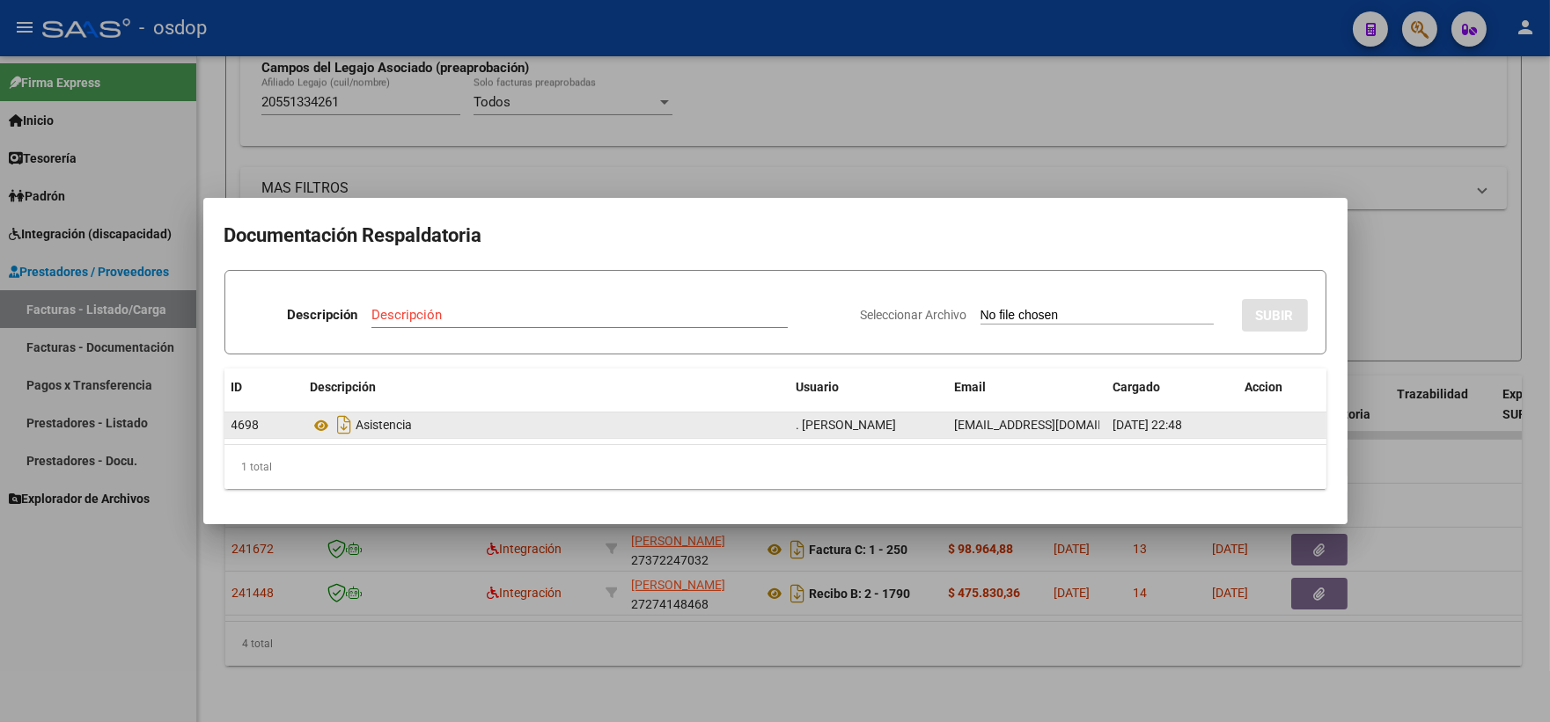
click at [300, 415] on datatable-body-cell "4698" at bounding box center [263, 426] width 79 height 26
click at [314, 423] on icon at bounding box center [322, 425] width 23 height 21
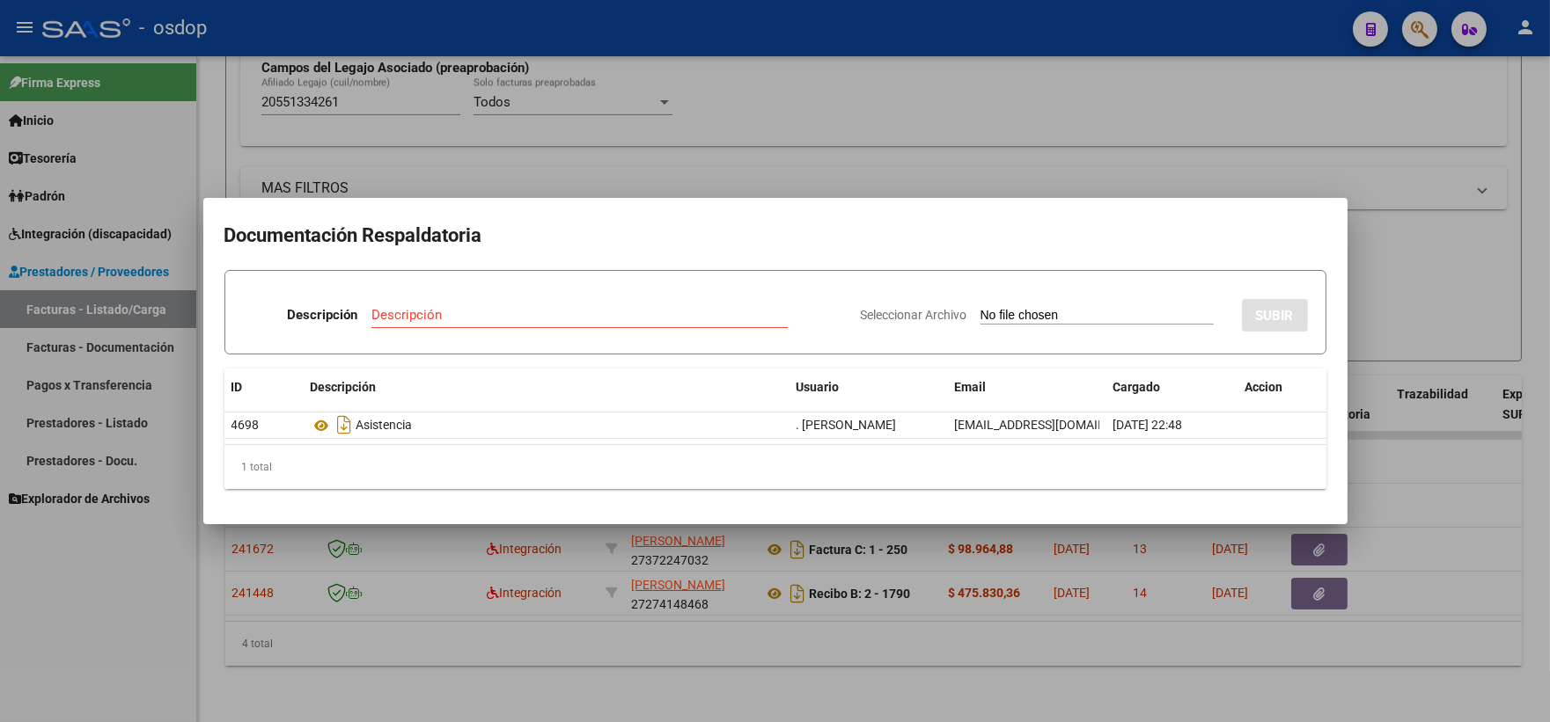
click at [472, 146] on div at bounding box center [775, 361] width 1550 height 722
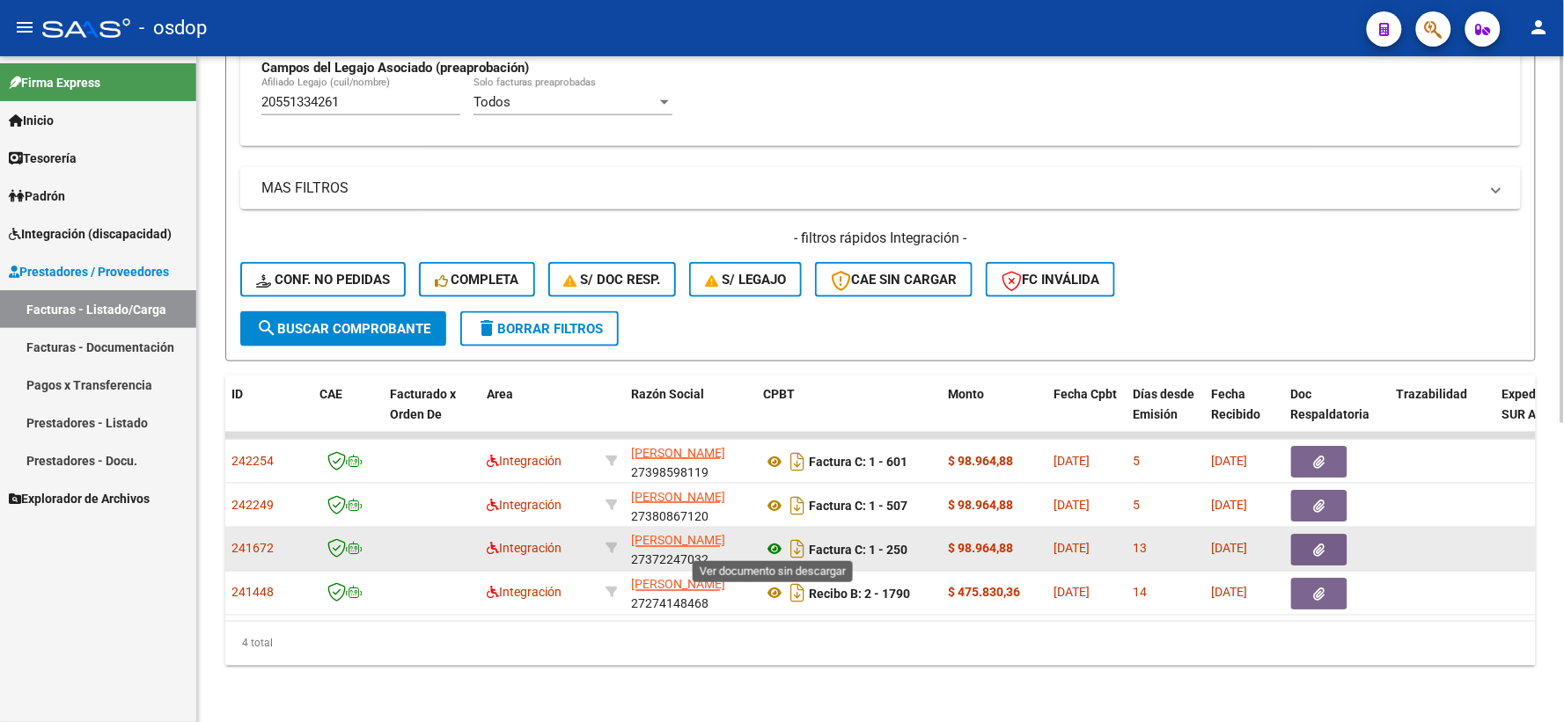
click at [775, 541] on icon at bounding box center [774, 549] width 23 height 21
click at [1321, 544] on icon "button" at bounding box center [1319, 550] width 11 height 13
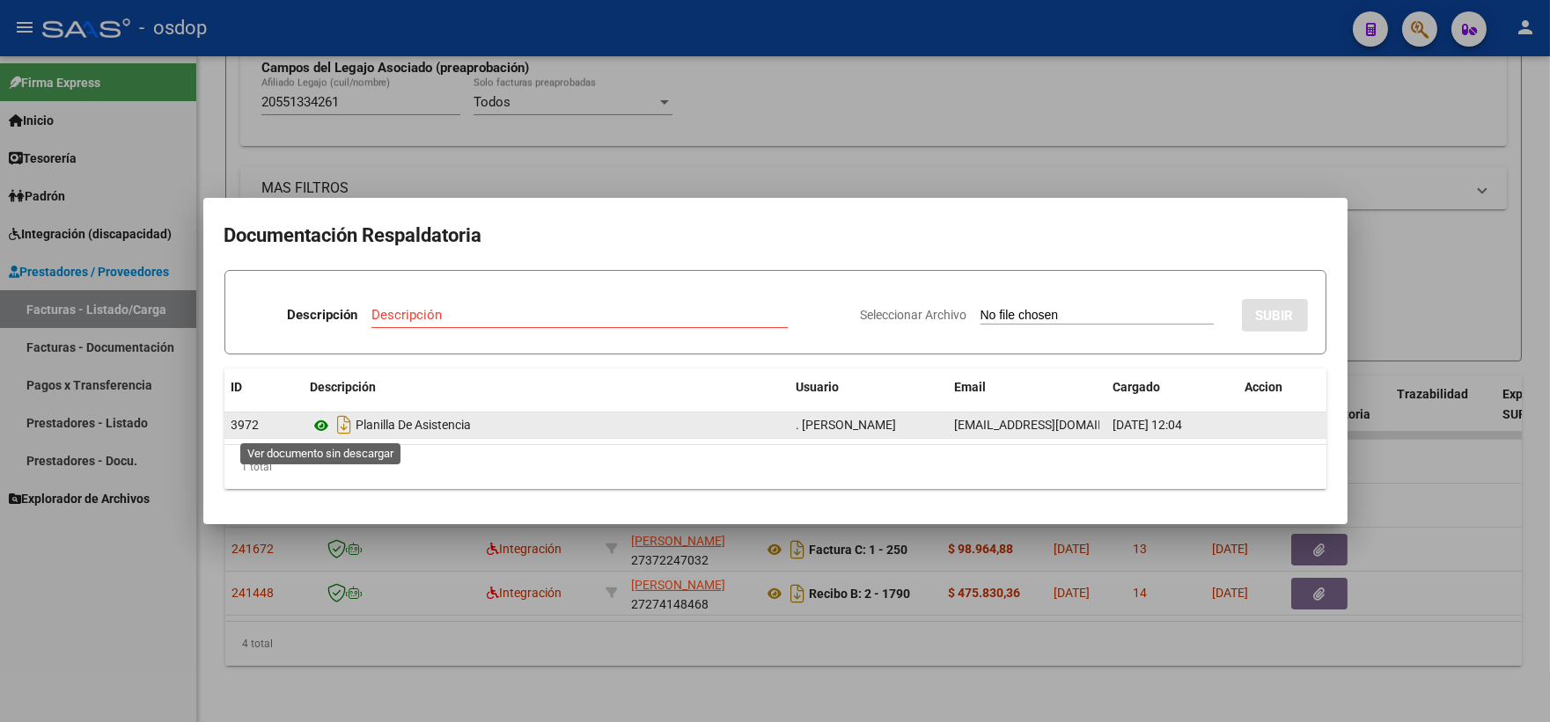
click at [320, 415] on icon at bounding box center [322, 425] width 23 height 21
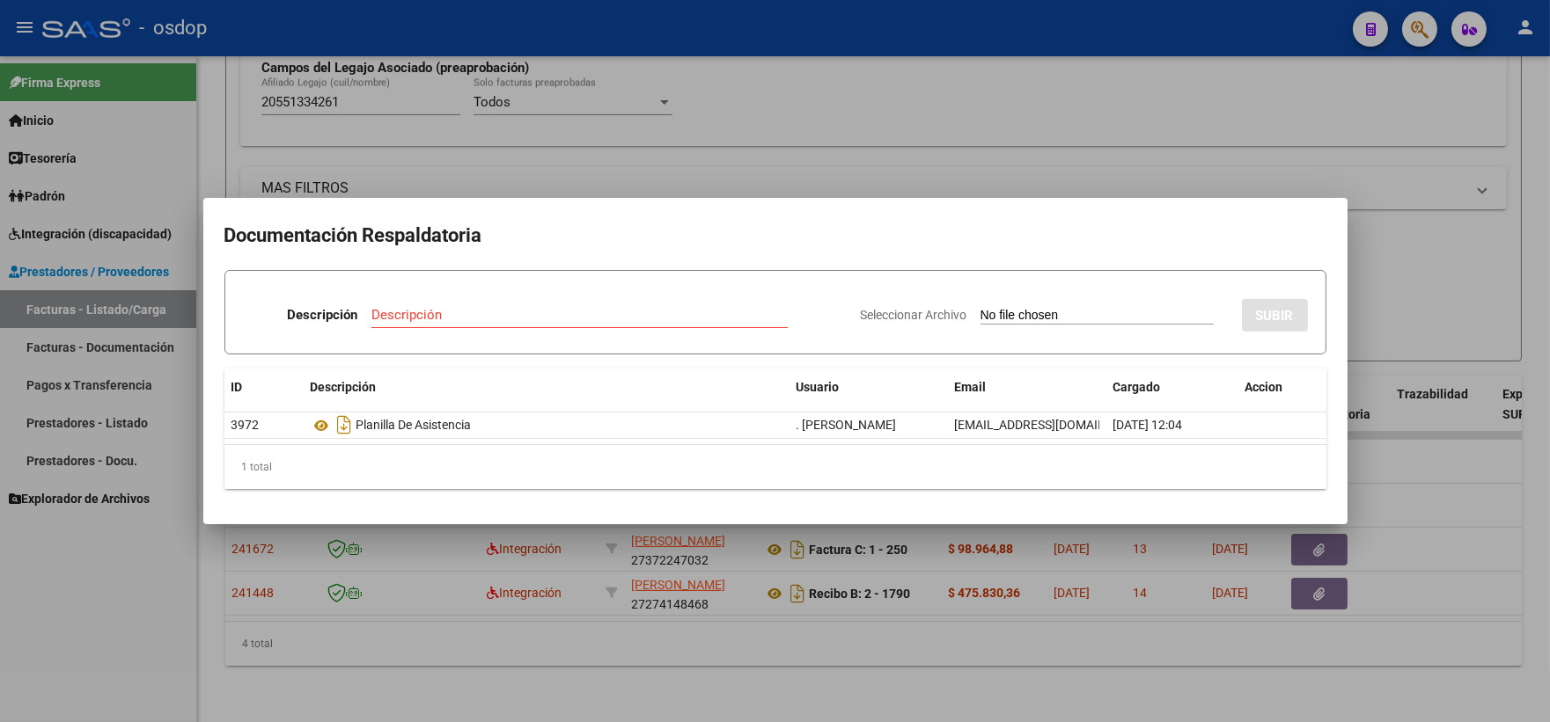
click at [473, 114] on div at bounding box center [775, 361] width 1550 height 722
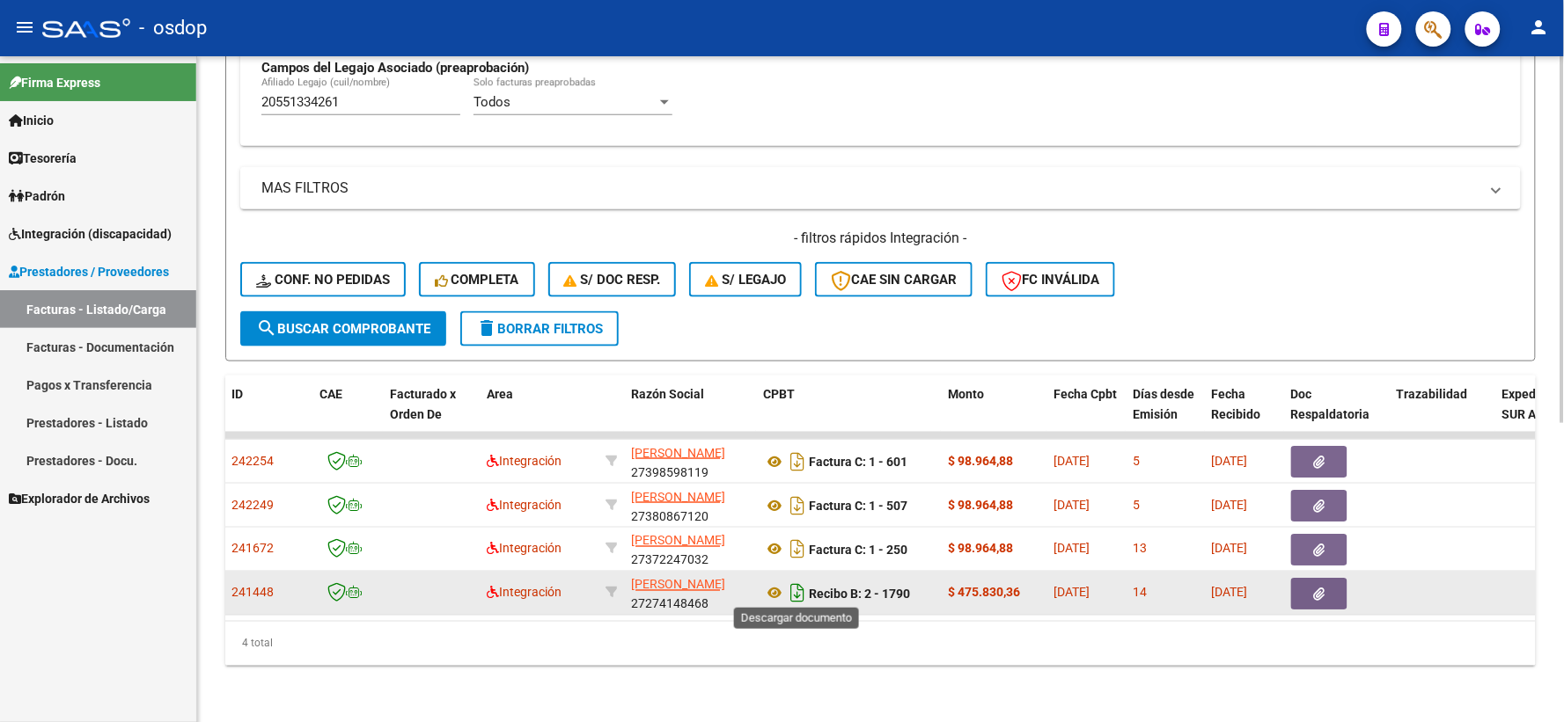
click at [786, 586] on icon "Descargar documento" at bounding box center [797, 594] width 23 height 28
click at [781, 586] on icon at bounding box center [774, 593] width 23 height 21
click at [1327, 592] on button "button" at bounding box center [1319, 594] width 56 height 32
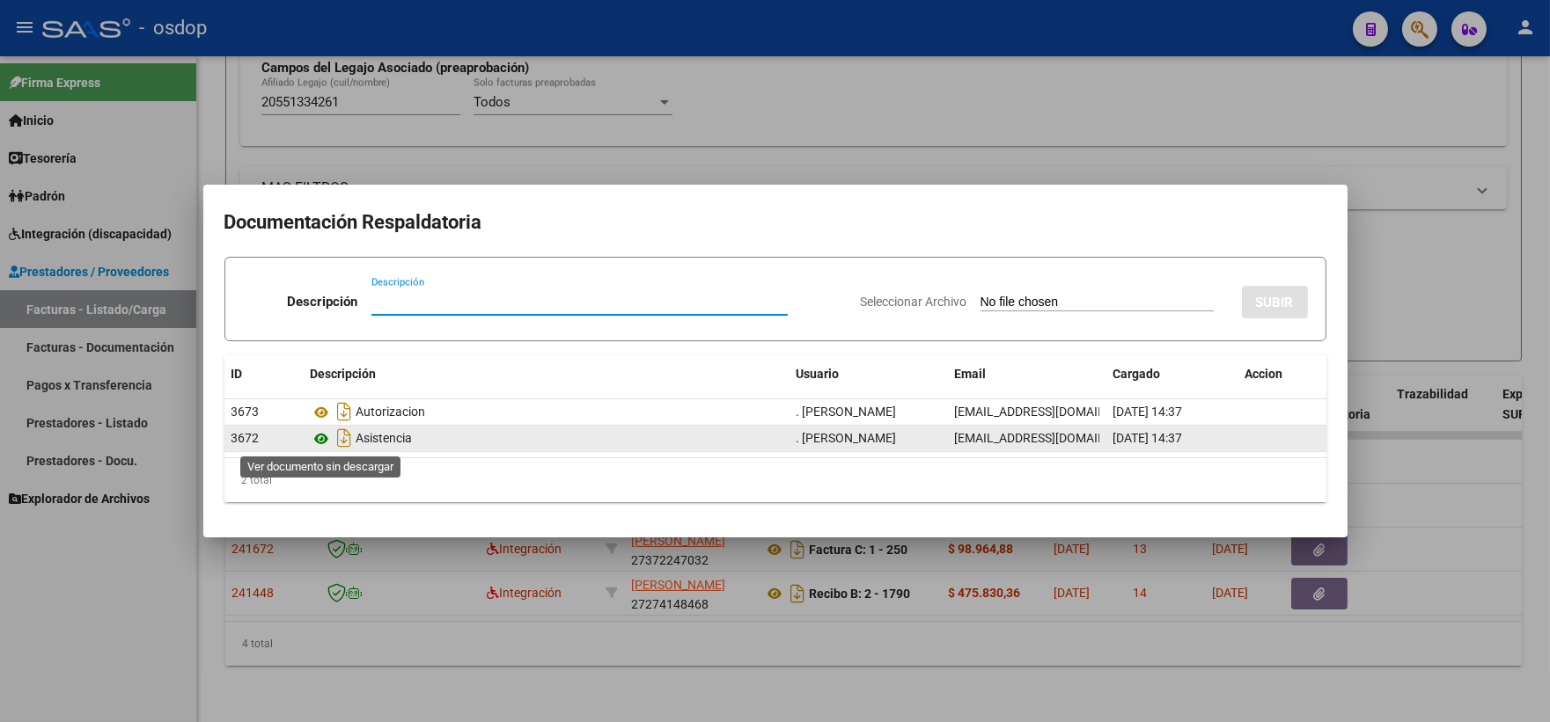
click at [326, 442] on icon at bounding box center [322, 439] width 23 height 21
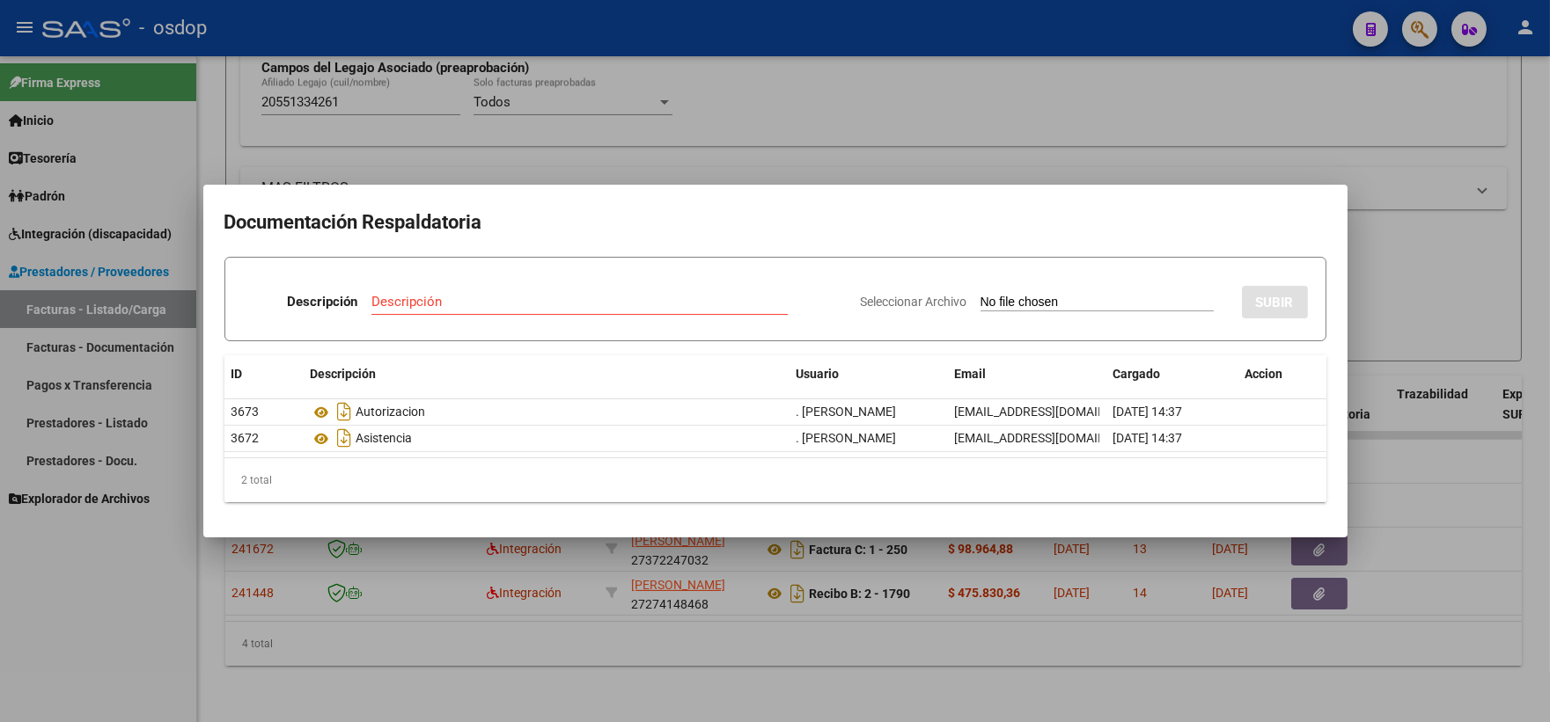
drag, startPoint x: 349, startPoint y: 106, endPoint x: 392, endPoint y: 231, distance: 133.0
click at [352, 107] on div at bounding box center [775, 361] width 1550 height 722
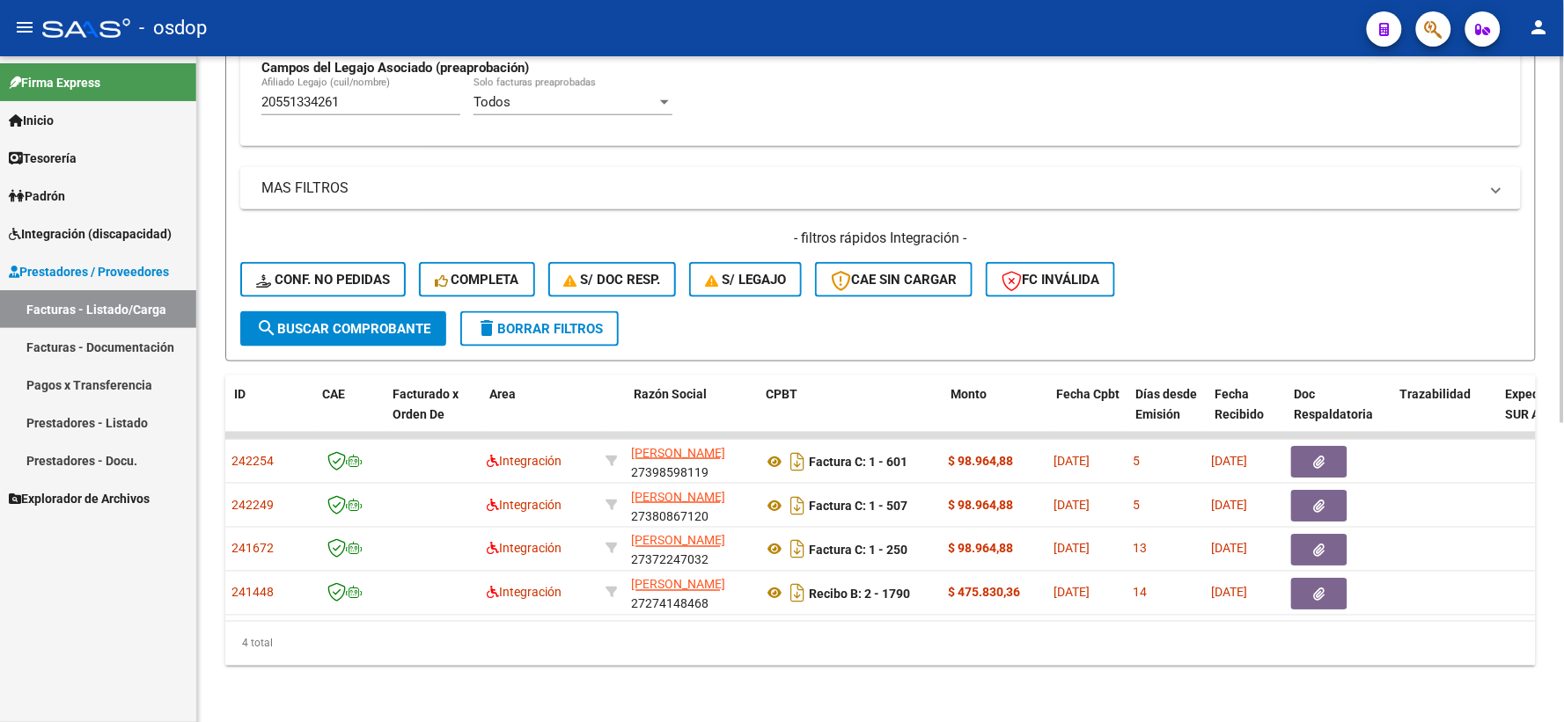
scroll to position [0, 0]
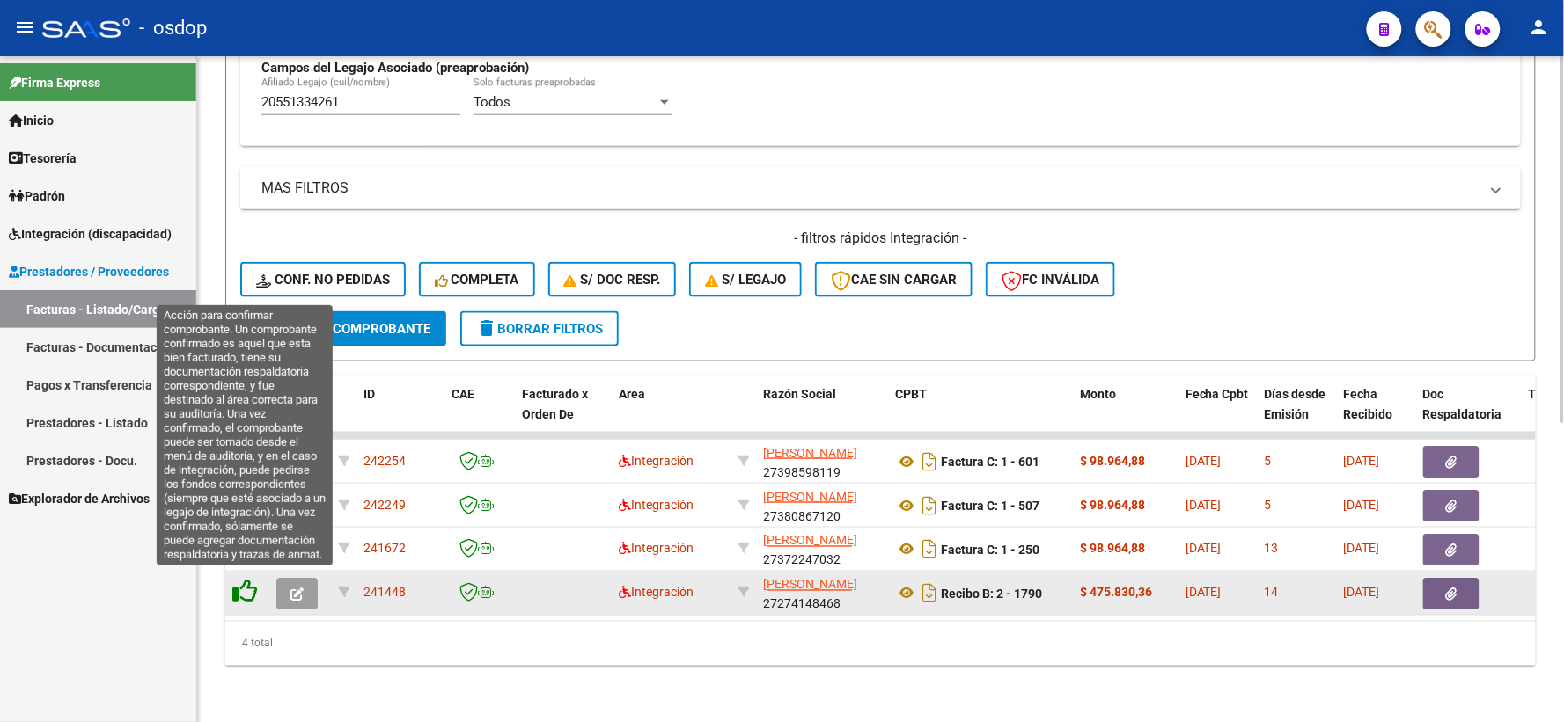
click at [239, 581] on icon at bounding box center [244, 592] width 25 height 25
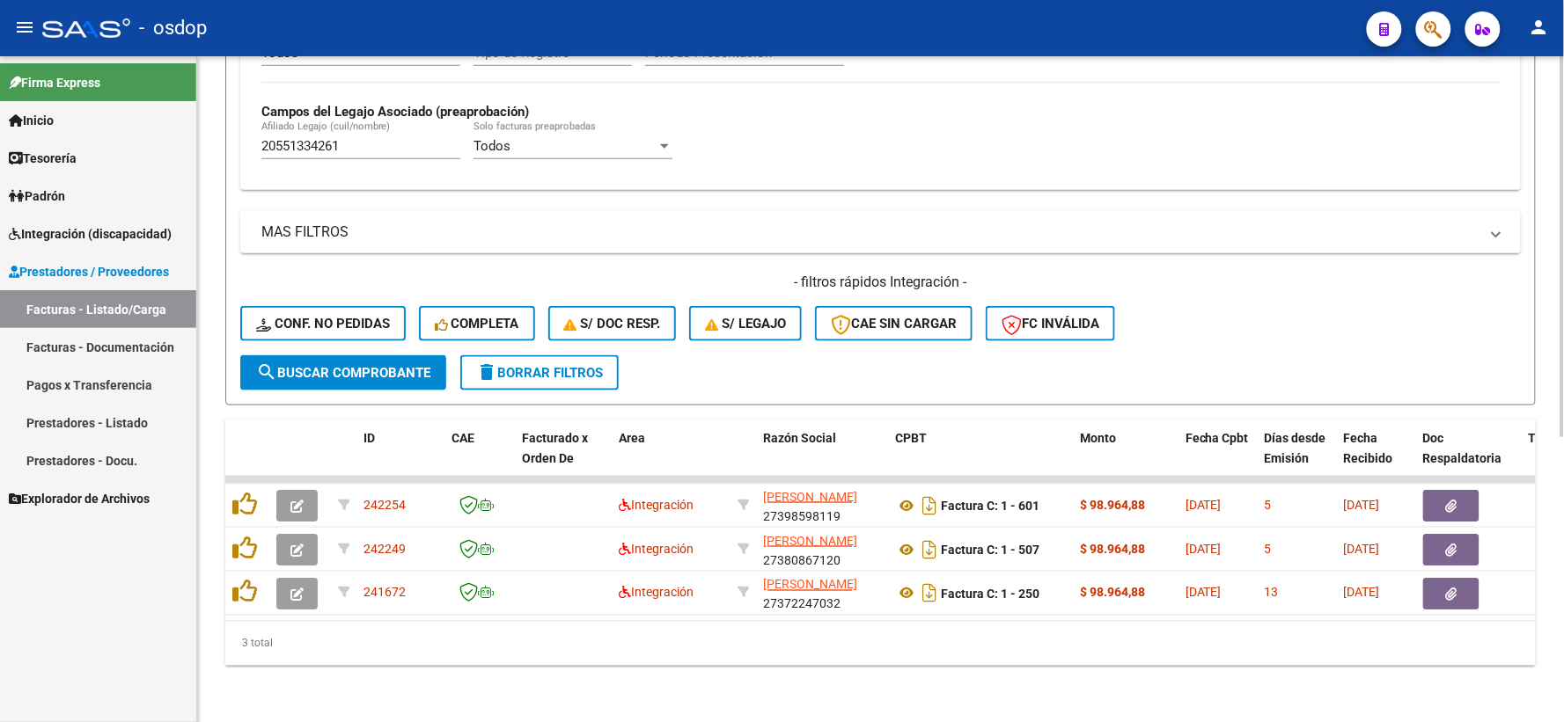
scroll to position [498, 0]
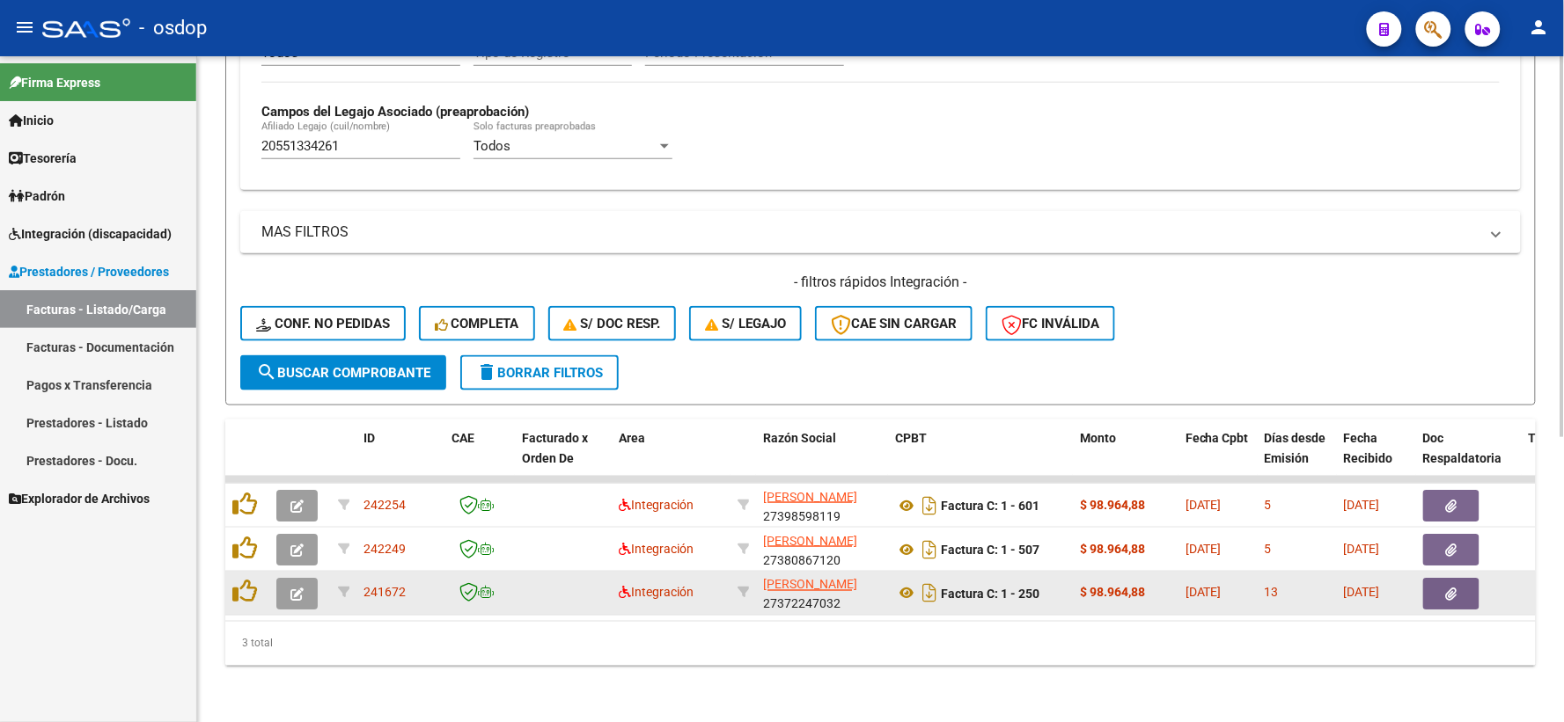
click at [246, 590] on div at bounding box center [247, 593] width 30 height 27
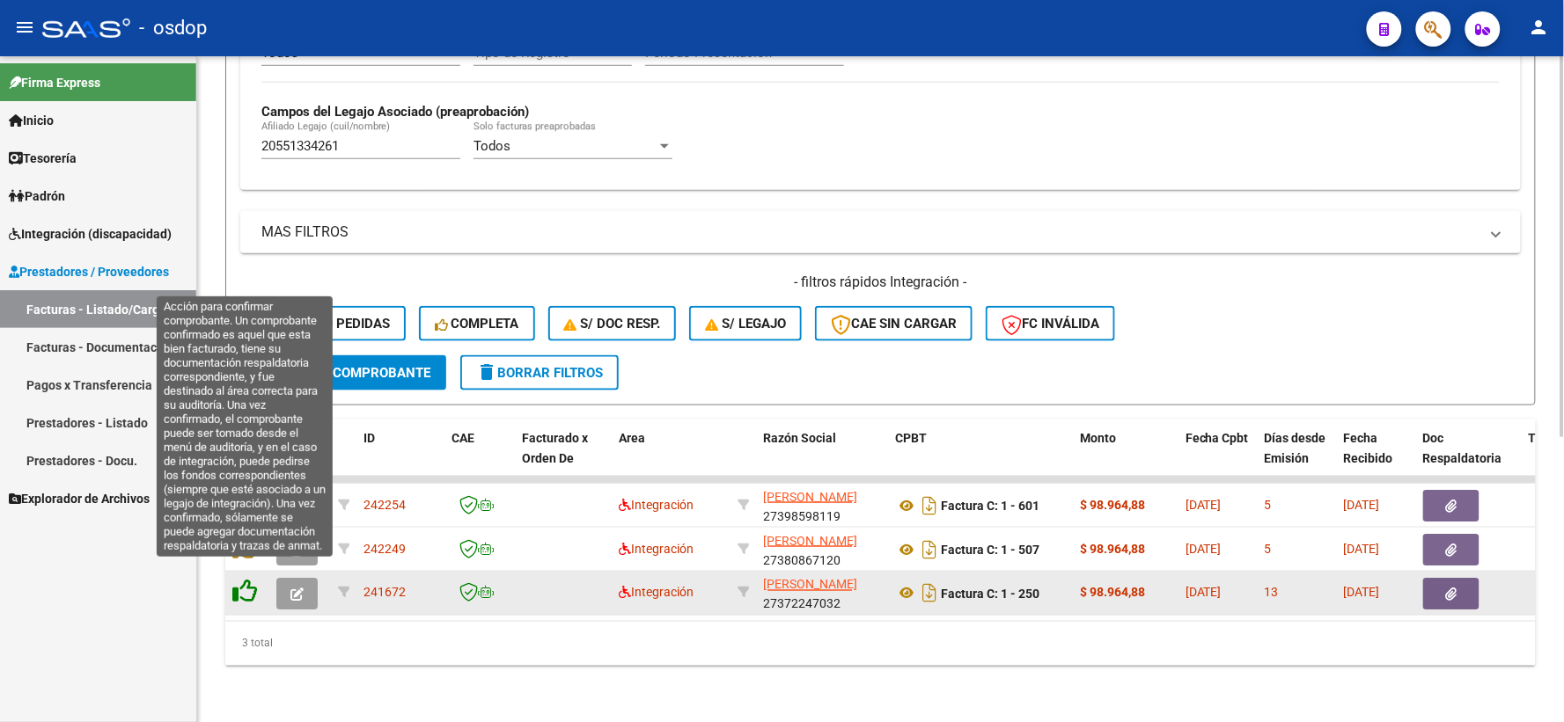
click at [242, 580] on icon at bounding box center [244, 592] width 25 height 25
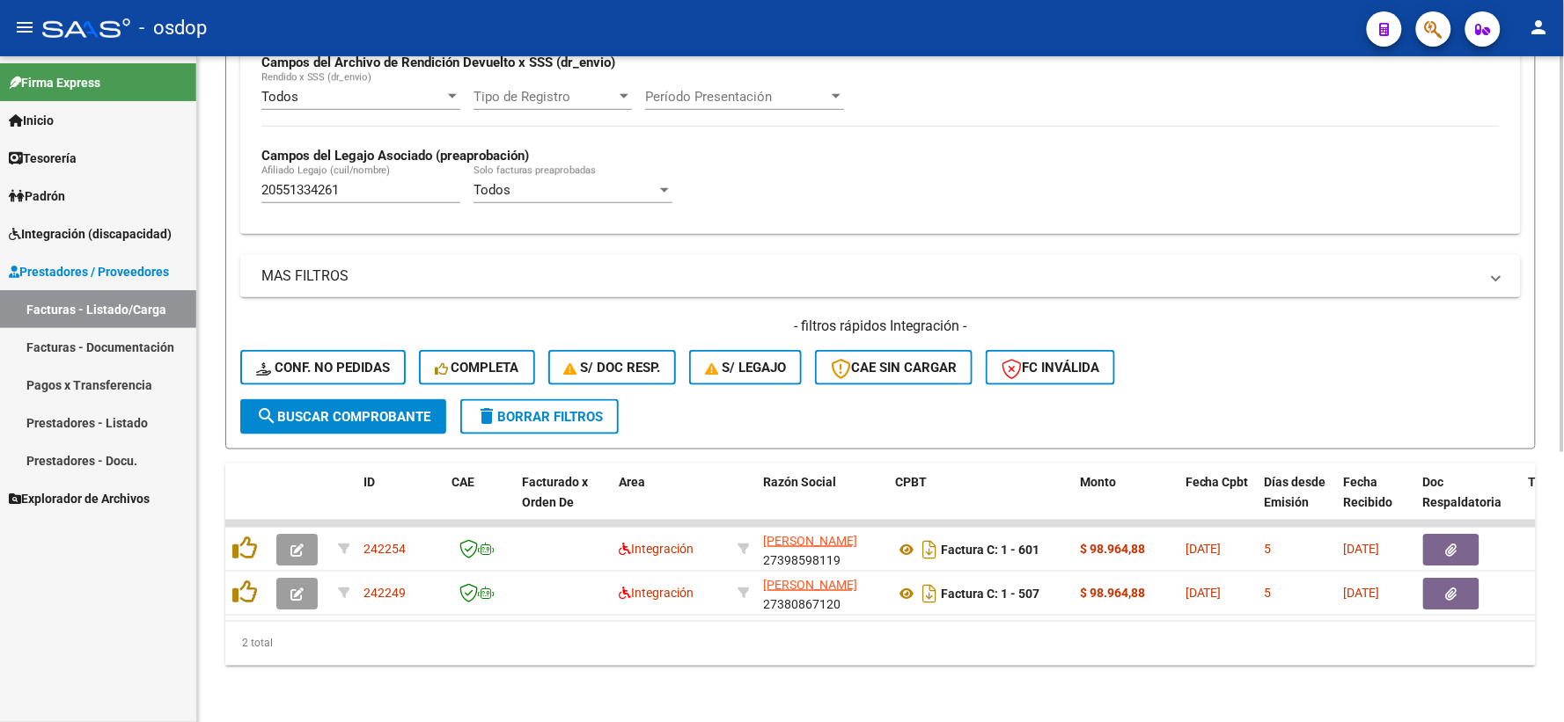
scroll to position [454, 0]
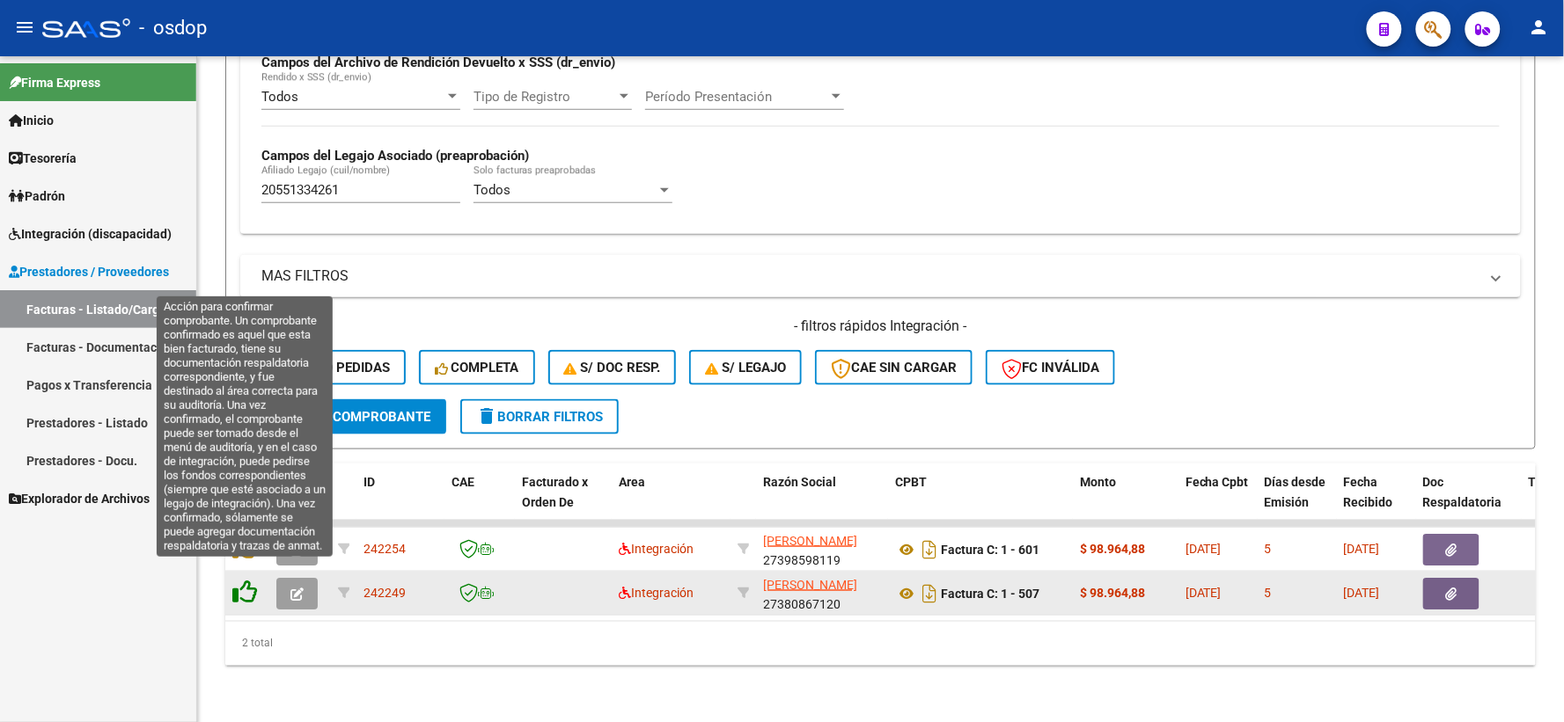
click at [244, 580] on icon at bounding box center [244, 592] width 25 height 25
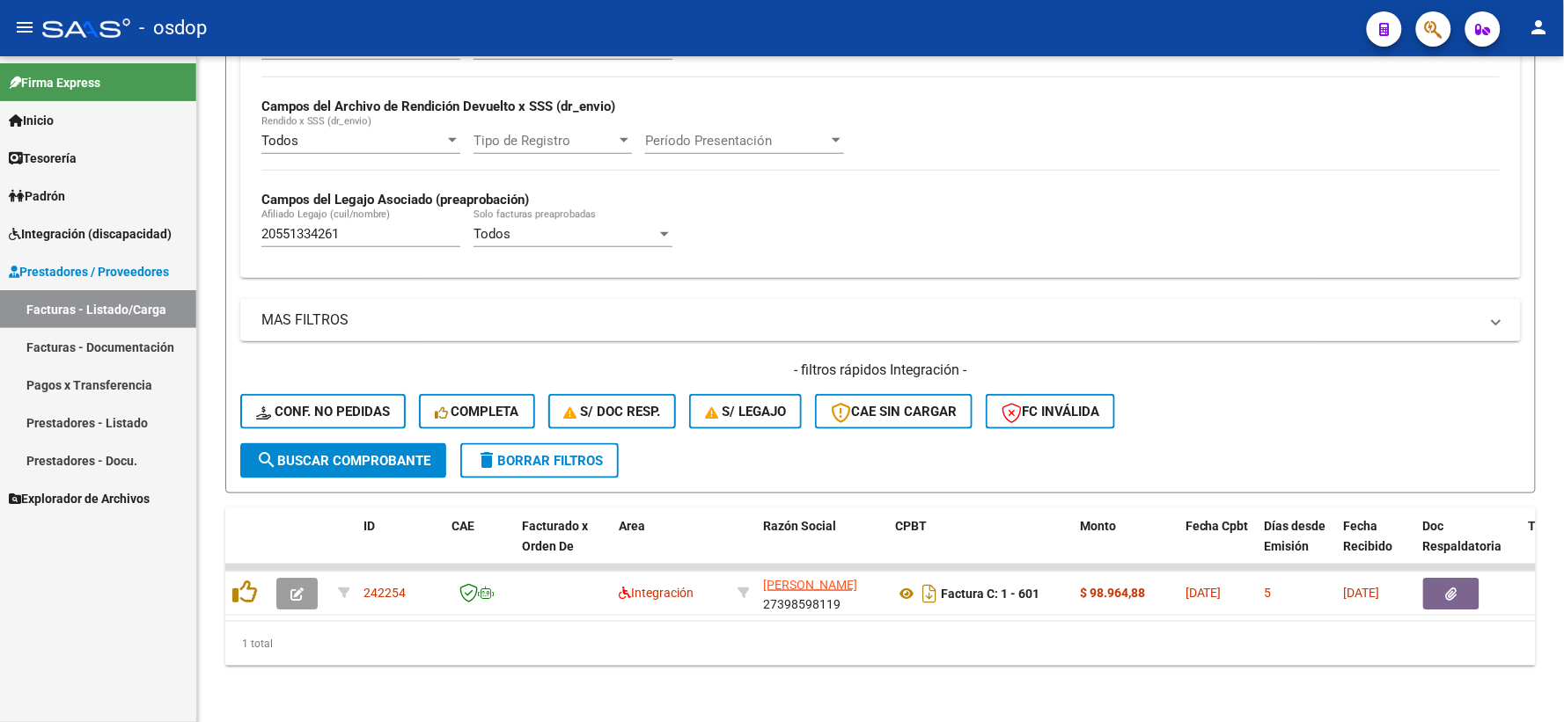
scroll to position [410, 0]
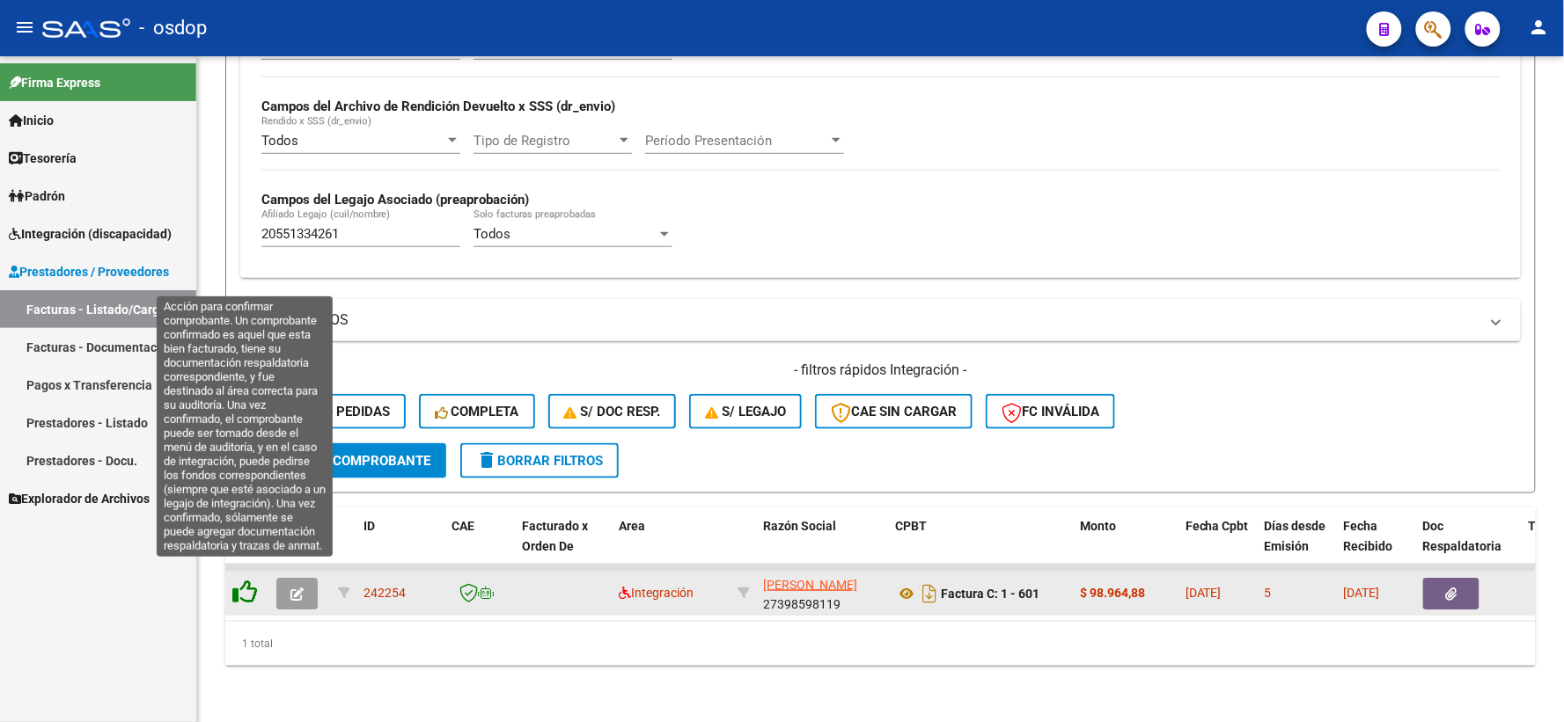
click at [253, 580] on div at bounding box center [247, 593] width 30 height 27
click at [253, 580] on icon at bounding box center [244, 592] width 25 height 25
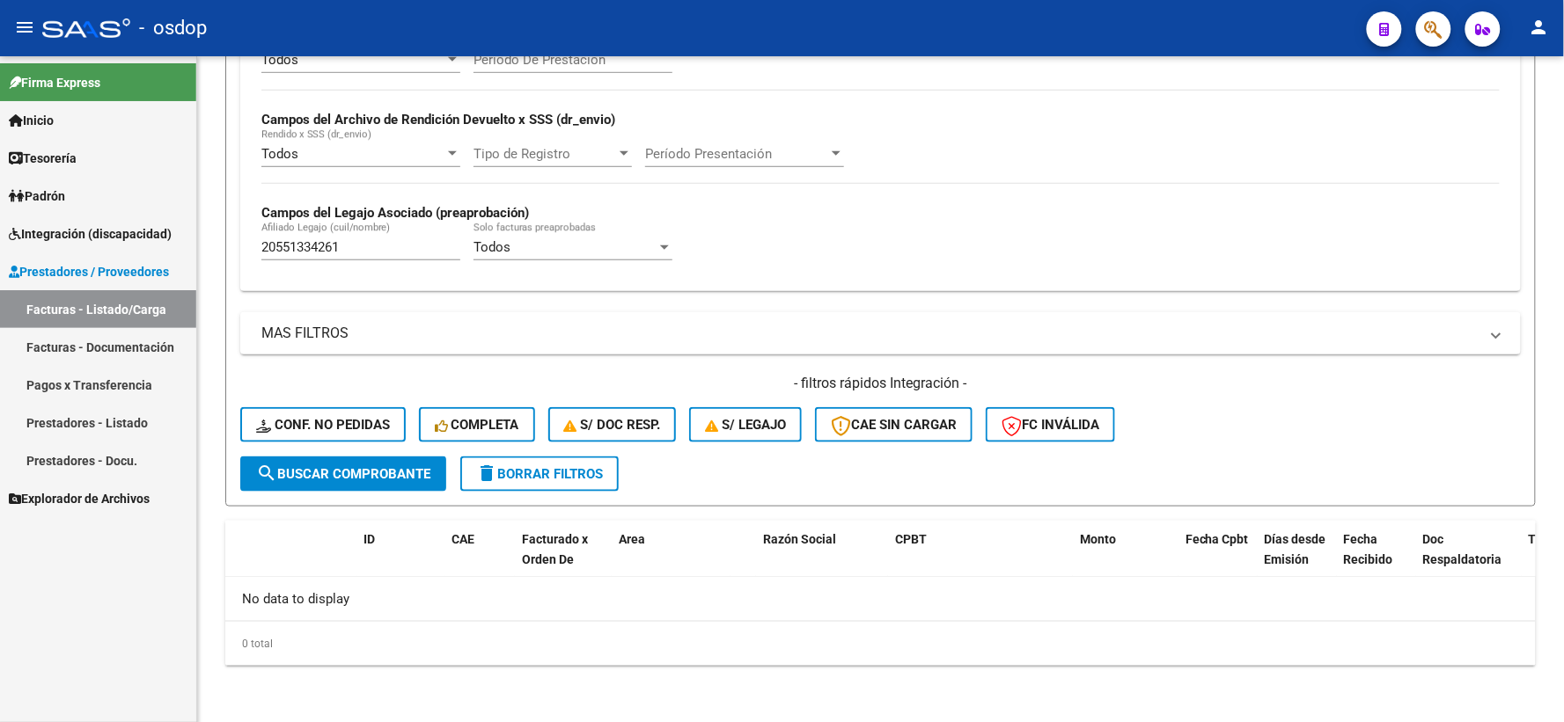
scroll to position [382, 0]
drag, startPoint x: 370, startPoint y: 249, endPoint x: 0, endPoint y: 195, distance: 373.5
click at [0, 221] on mat-sidenav-container "Firma Express Inicio Calendario SSS Instructivos Contacto OS Tesorería Extracto…" at bounding box center [782, 389] width 1564 height 666
paste input "7499772926"
click at [341, 258] on div "27499772926 Afiliado Legajo (cuil/nombre)" at bounding box center [360, 243] width 199 height 38
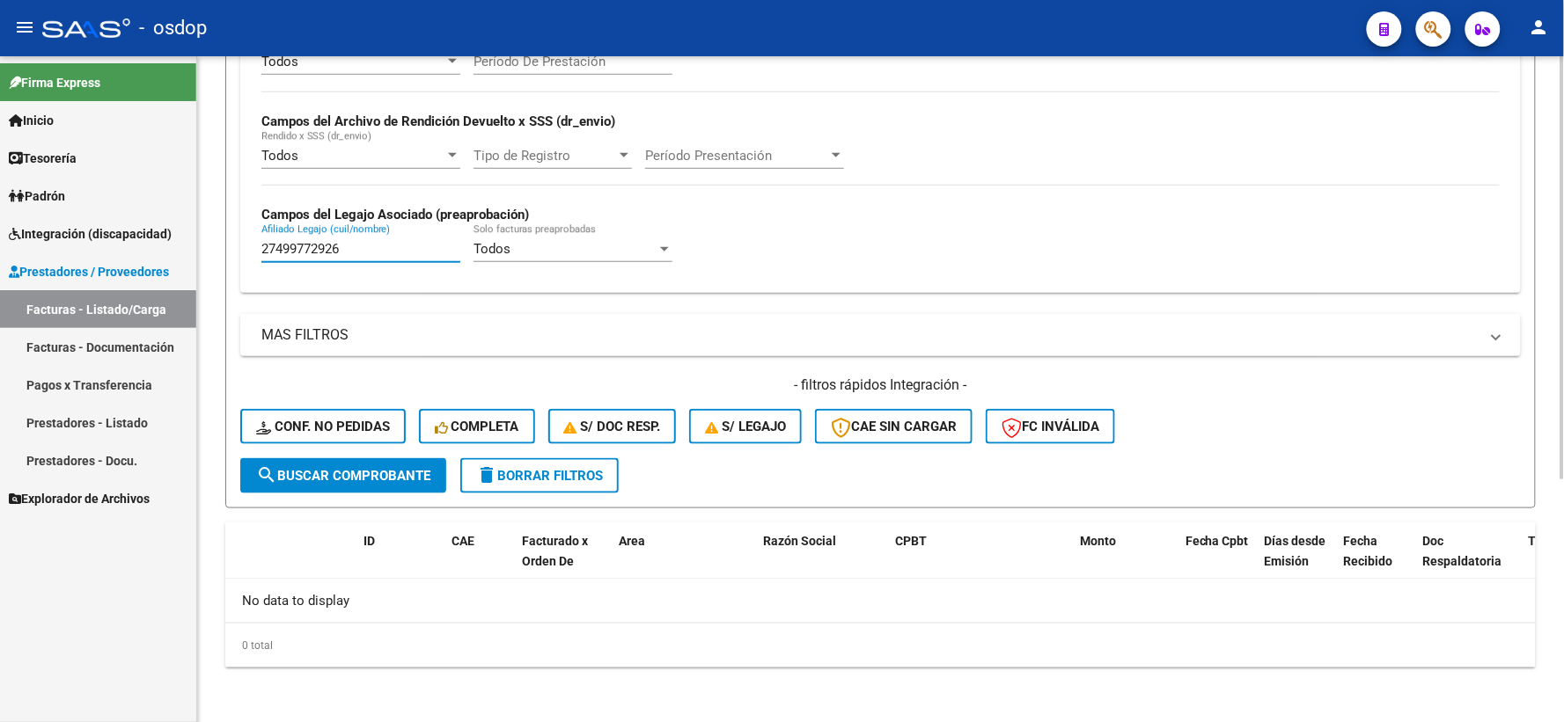
drag, startPoint x: 348, startPoint y: 246, endPoint x: 33, endPoint y: 182, distance: 321.5
click at [275, 238] on div "27499772926 Afiliado Legajo (cuil/nombre)" at bounding box center [360, 243] width 199 height 38
paste input "27499772934"
drag, startPoint x: 366, startPoint y: 247, endPoint x: 0, endPoint y: 125, distance: 386.0
click at [0, 128] on mat-sidenav-container "Firma Express Inicio Calendario SSS Instructivos Contacto OS Tesorería Extracto…" at bounding box center [782, 389] width 1564 height 666
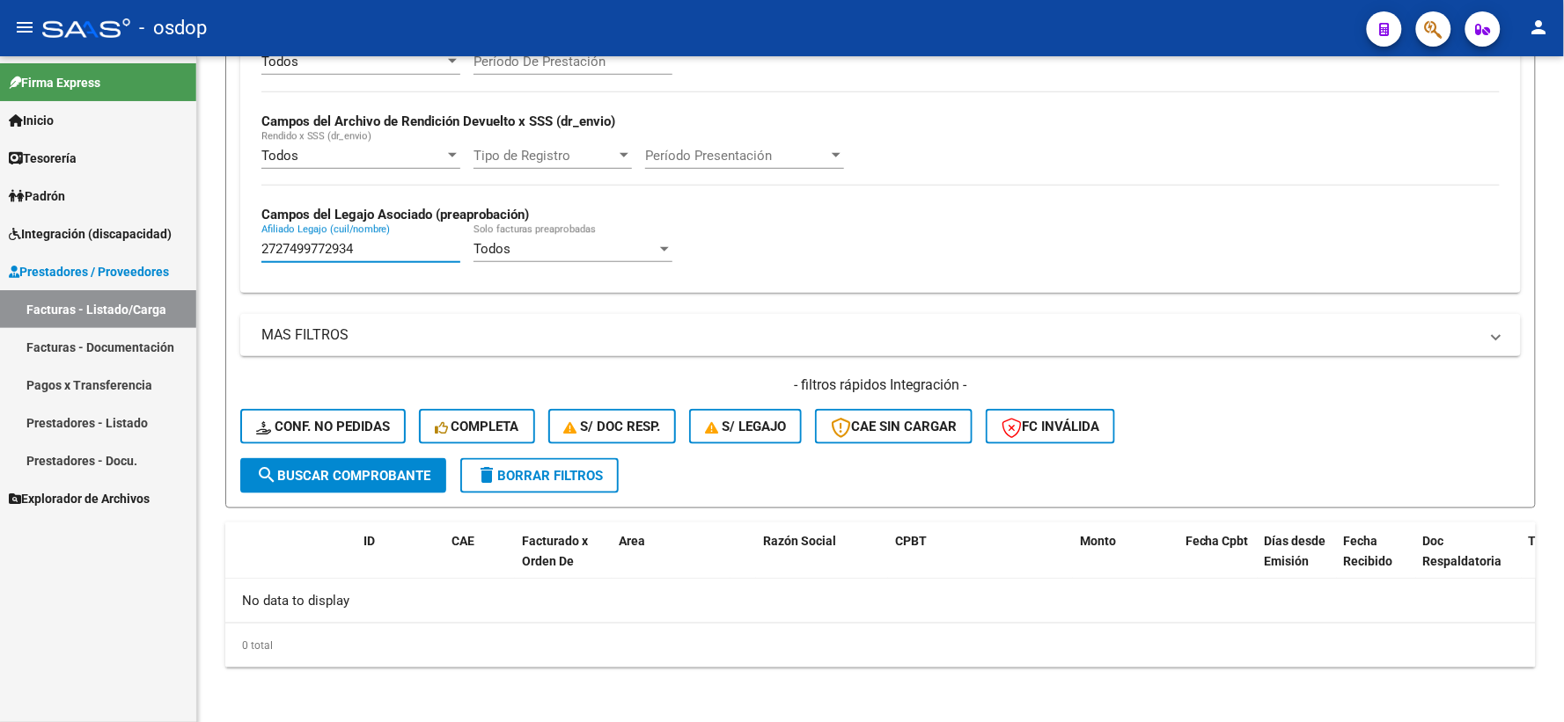
paste input "text"
drag, startPoint x: 363, startPoint y: 241, endPoint x: 0, endPoint y: 97, distance: 391.0
click at [0, 156] on mat-sidenav-container "Firma Express Inicio Calendario SSS Instructivos Contacto OS Tesorería Extracto…" at bounding box center [782, 389] width 1564 height 666
paste input "517225555"
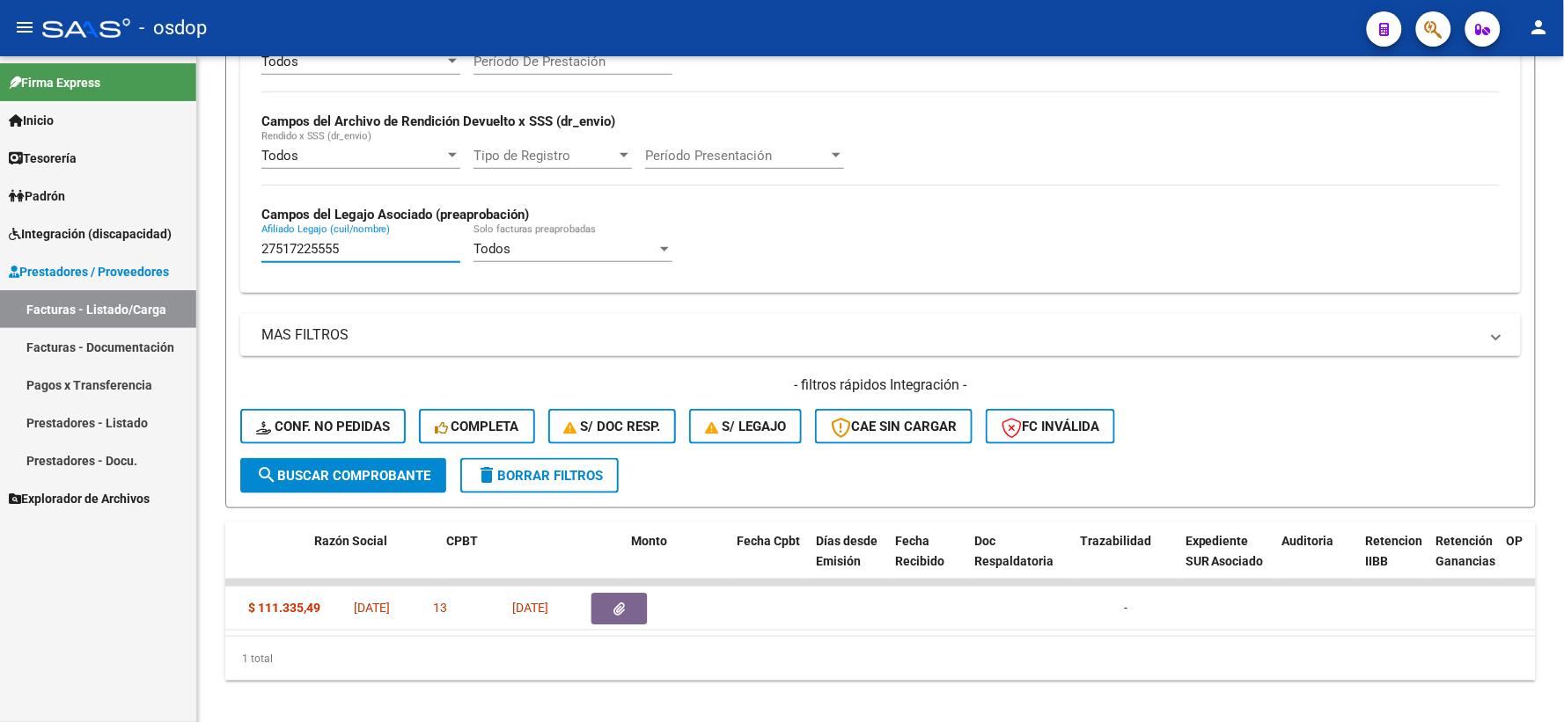
scroll to position [0, 449]
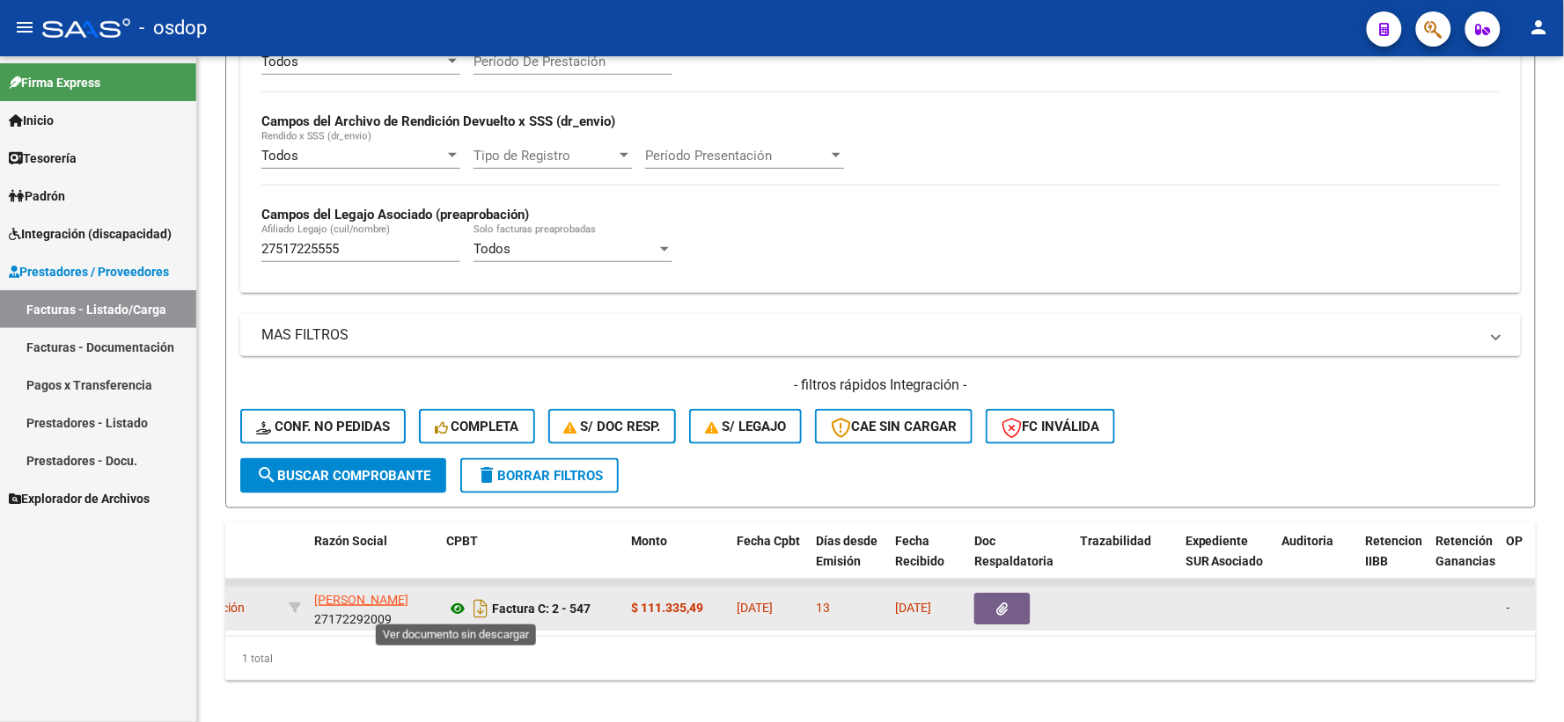
click at [450, 602] on icon at bounding box center [457, 608] width 23 height 21
click at [986, 602] on button "button" at bounding box center [1002, 609] width 56 height 32
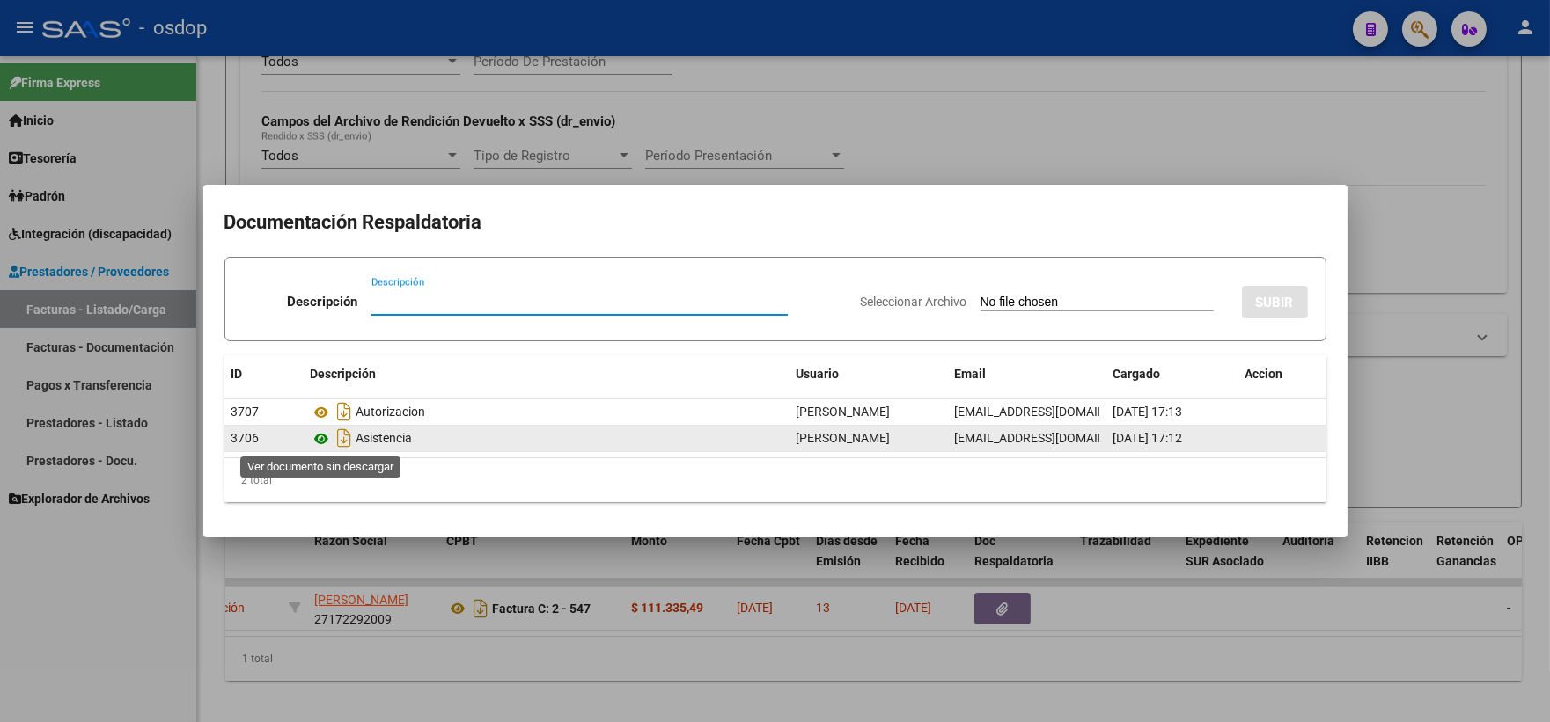
click at [324, 436] on icon at bounding box center [322, 439] width 23 height 21
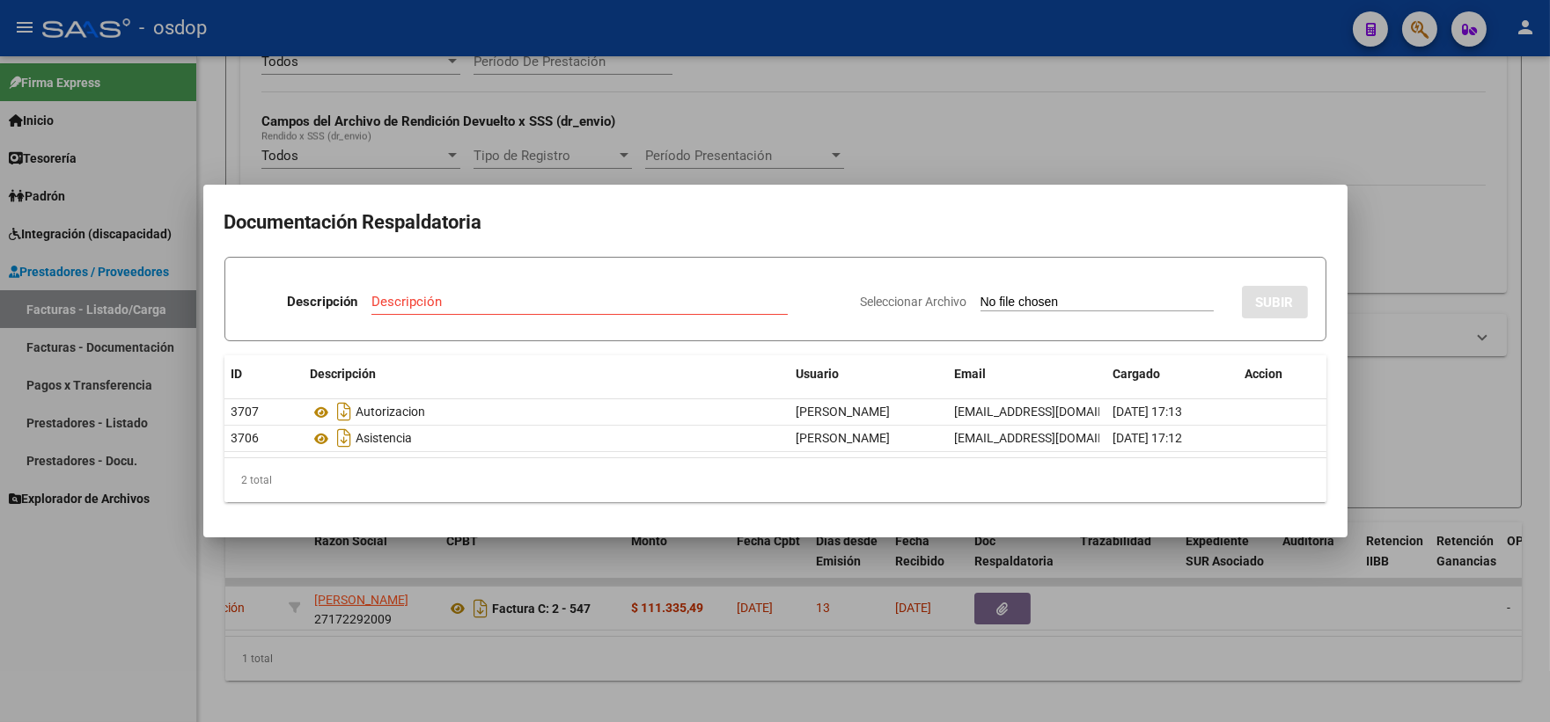
click at [427, 93] on div at bounding box center [775, 361] width 1550 height 722
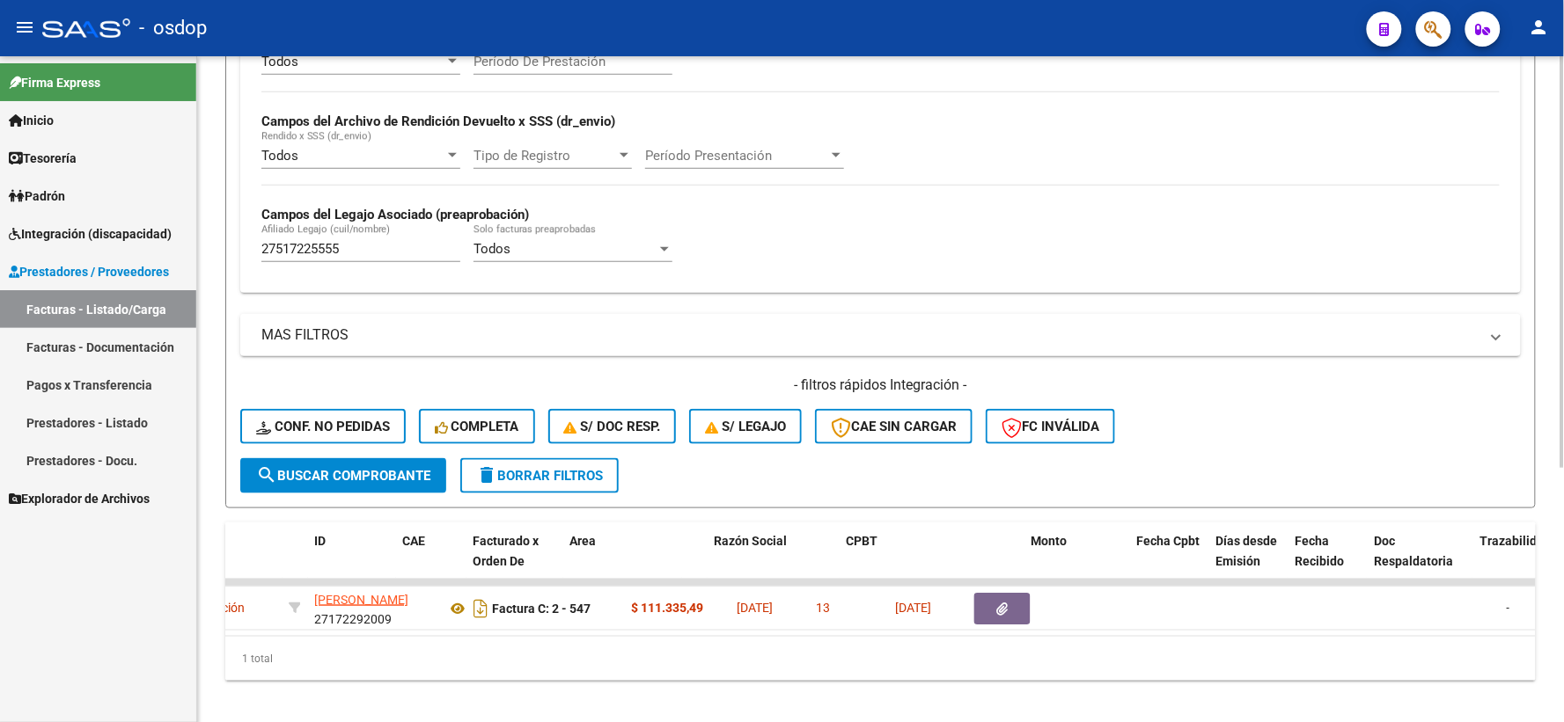
scroll to position [0, 0]
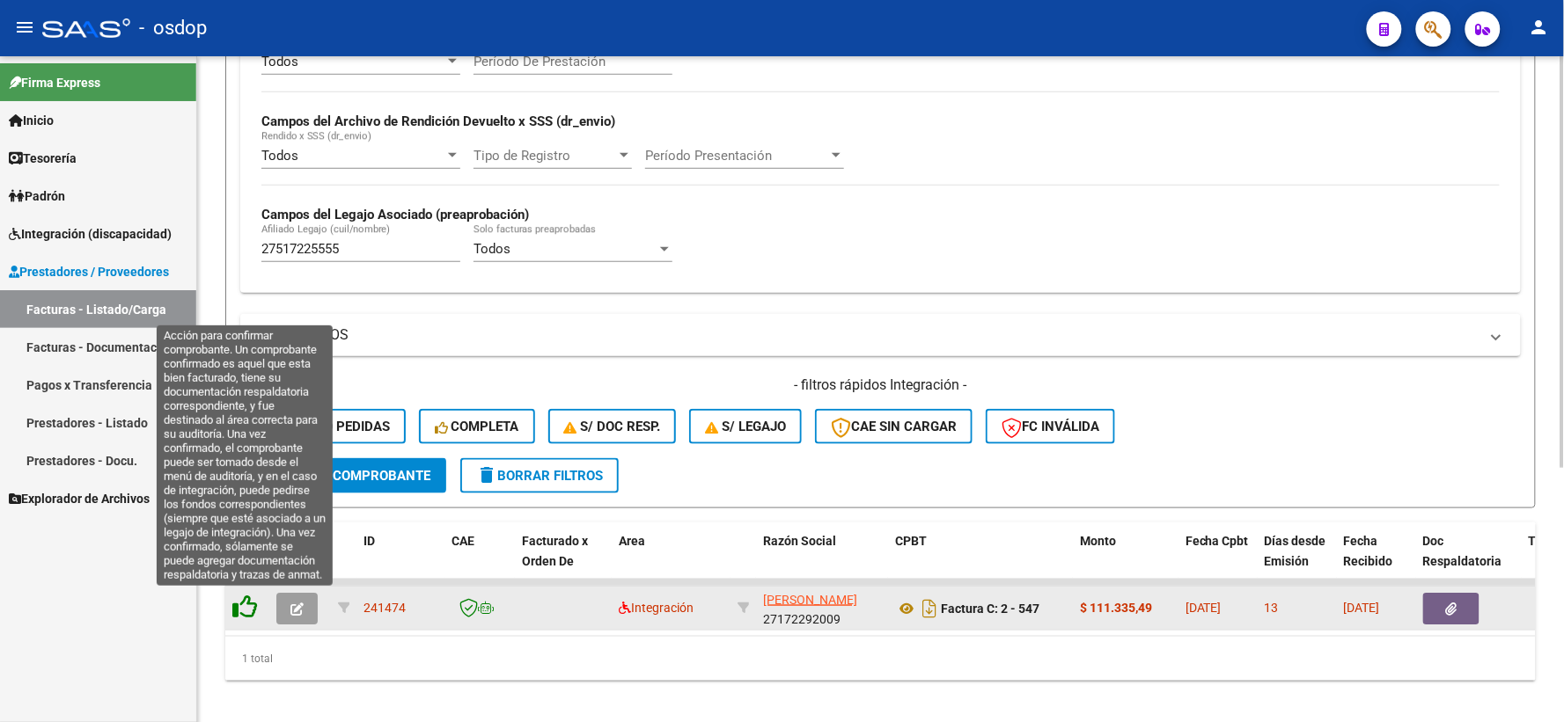
click at [247, 616] on icon at bounding box center [244, 607] width 25 height 25
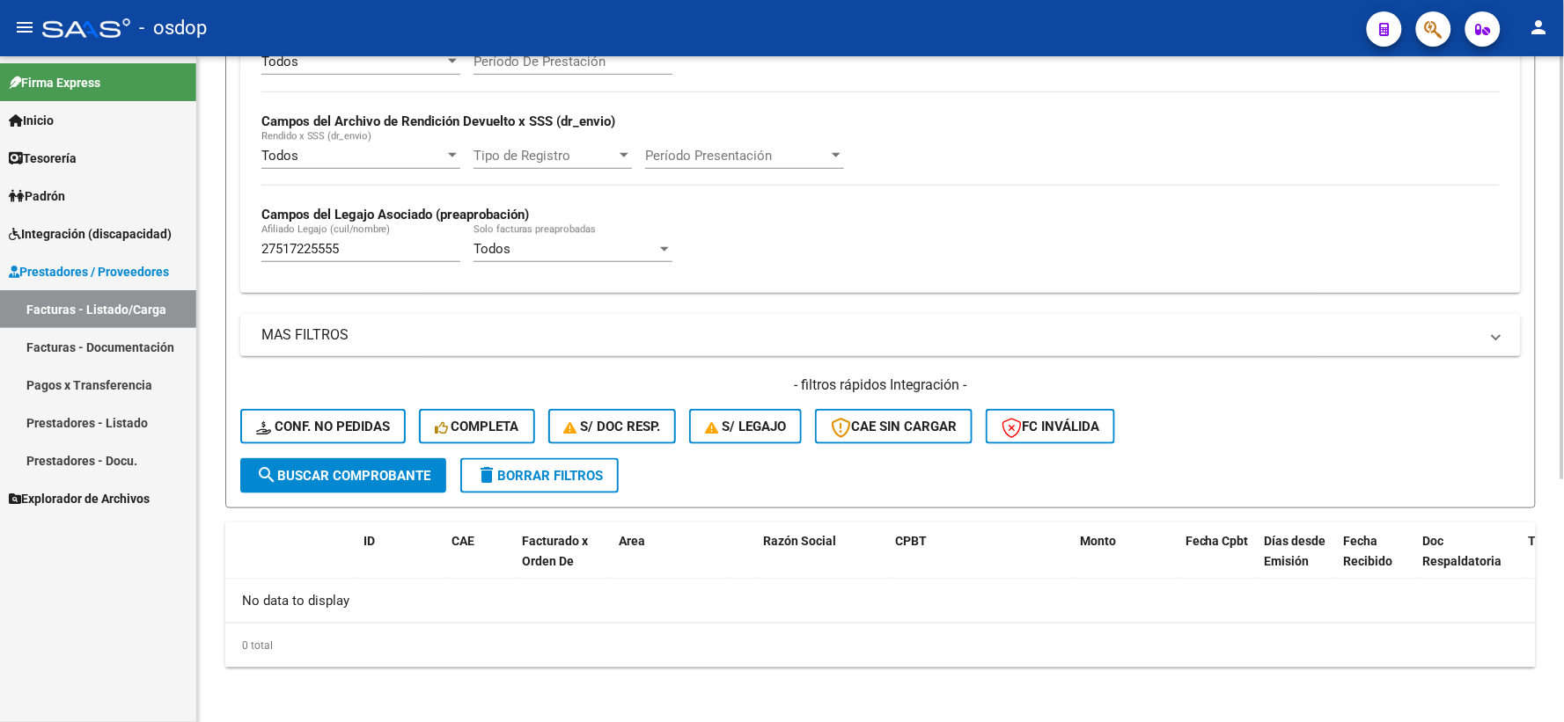
click at [347, 243] on input "27517225555" at bounding box center [360, 249] width 199 height 16
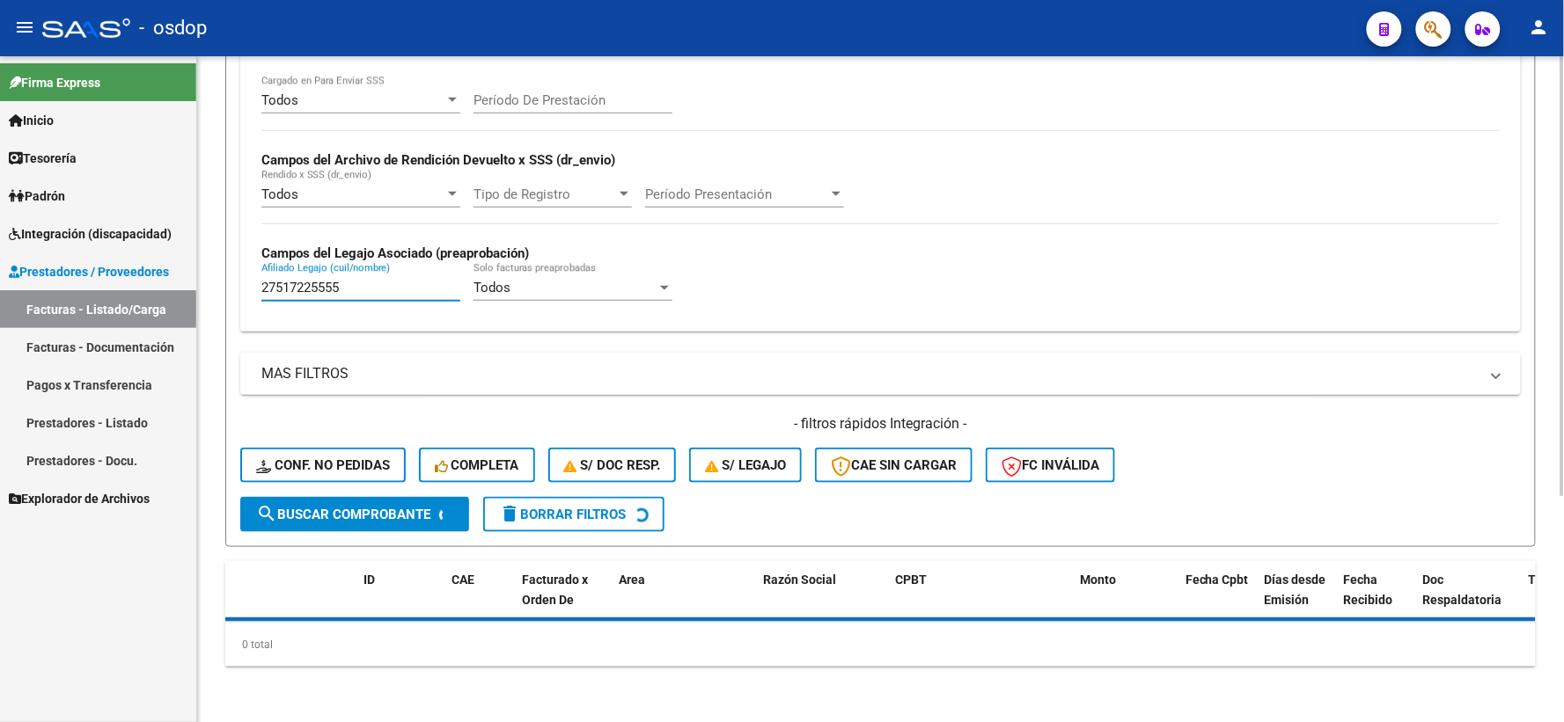
scroll to position [382, 0]
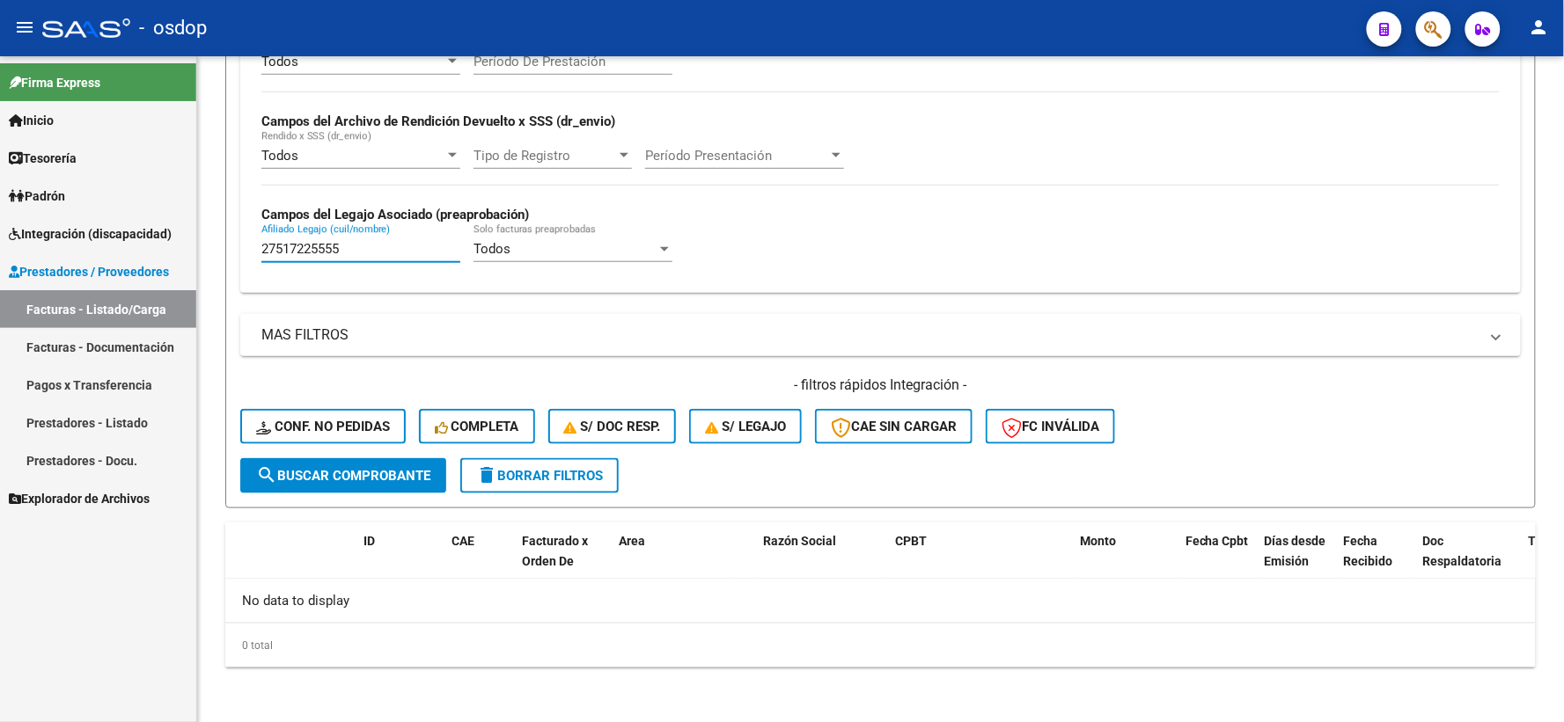
drag, startPoint x: 376, startPoint y: 247, endPoint x: 0, endPoint y: 81, distance: 410.9
click at [0, 156] on mat-sidenav-container "Firma Express Inicio Calendario SSS Instructivos Contacto OS Tesorería Extracto…" at bounding box center [782, 389] width 1564 height 666
paste input "0561664979"
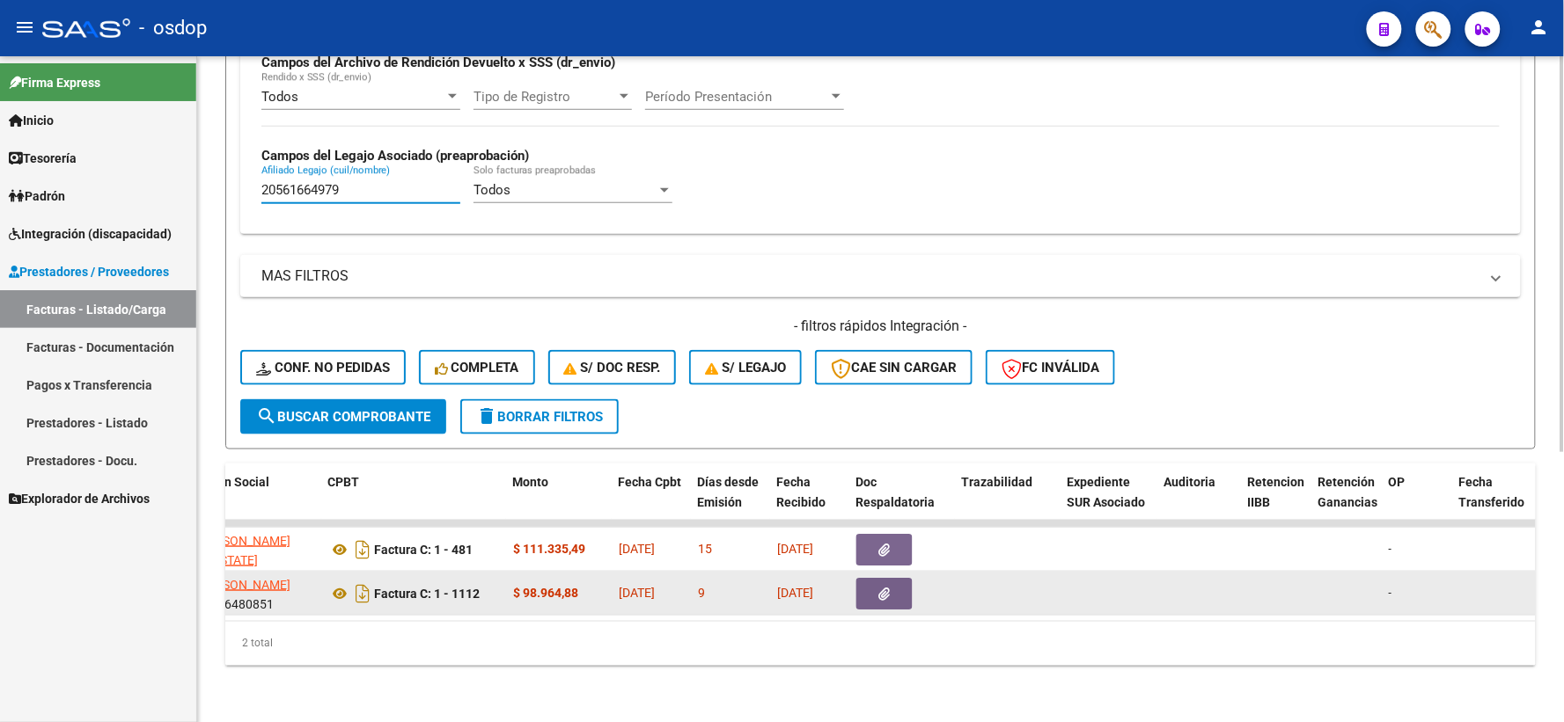
scroll to position [0, 557]
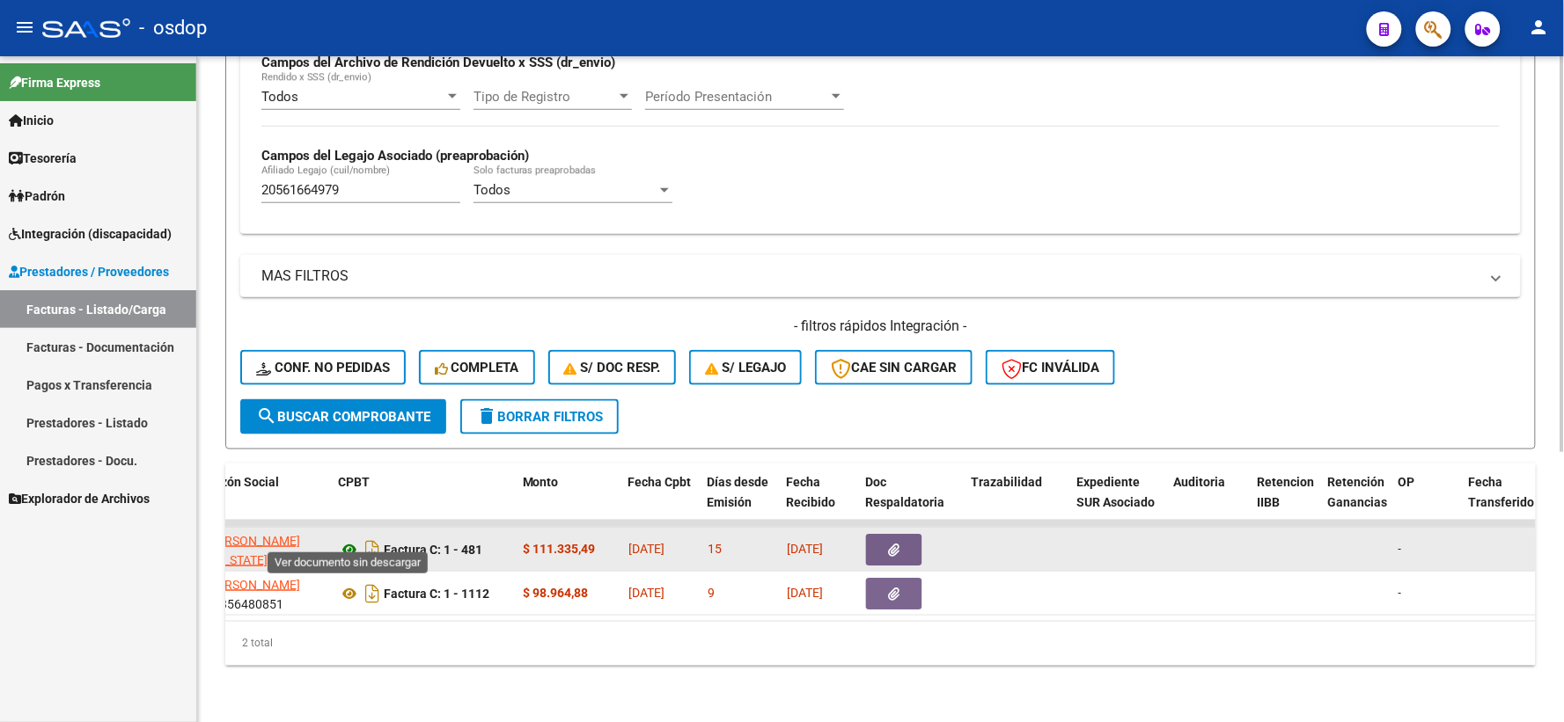
click at [356, 539] on icon at bounding box center [349, 549] width 23 height 21
click at [898, 544] on icon "button" at bounding box center [894, 550] width 11 height 13
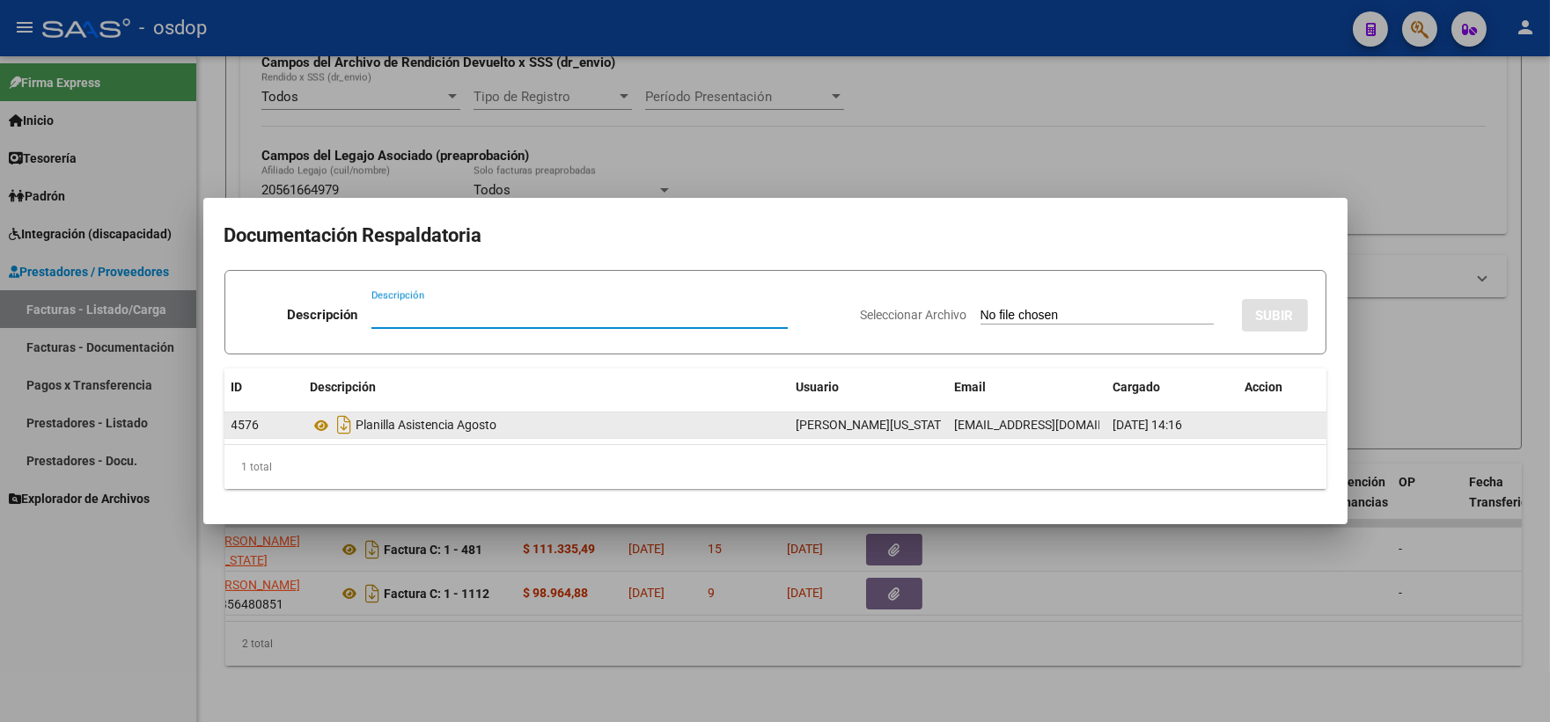
click at [309, 435] on datatable-body-cell "Planilla Asistencia Agosto" at bounding box center [547, 426] width 486 height 26
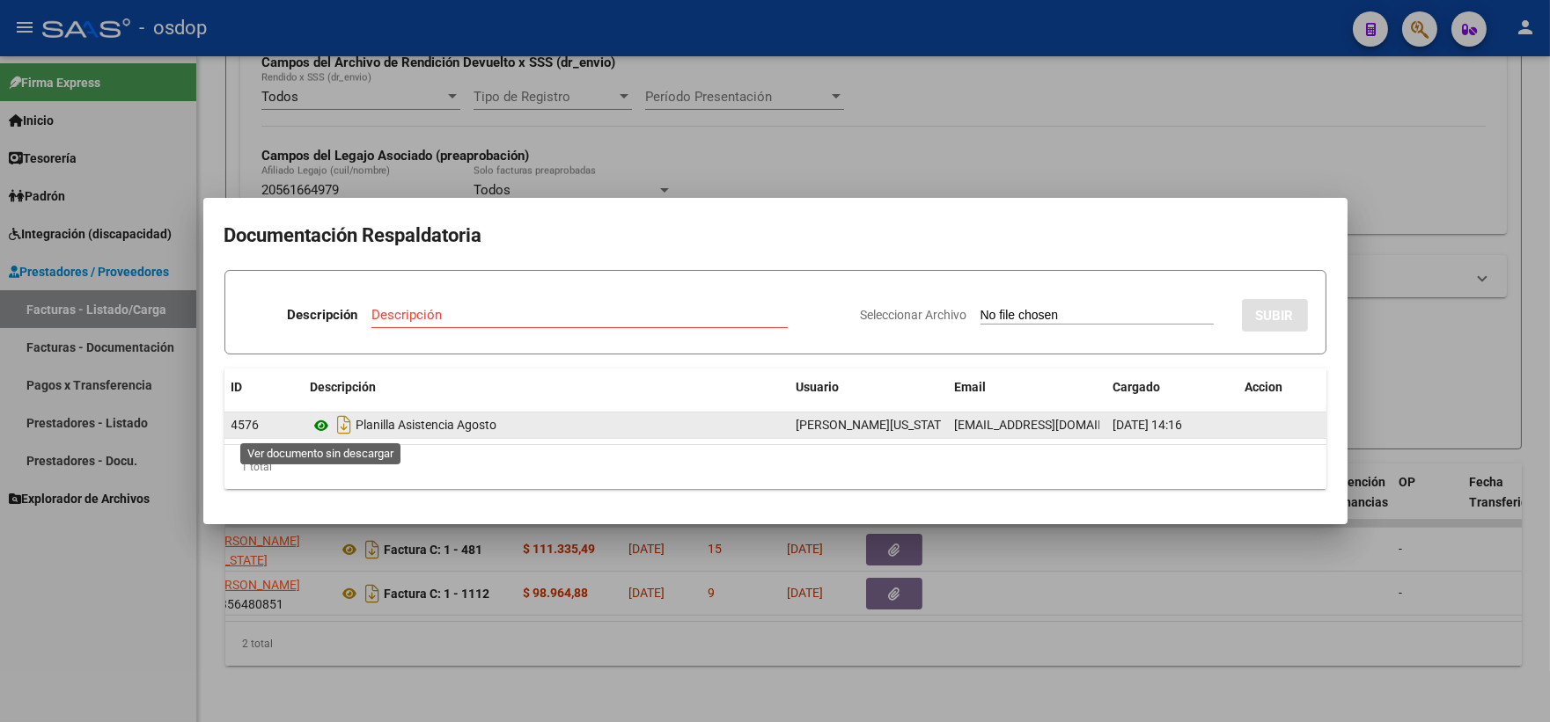
click at [322, 429] on icon at bounding box center [322, 425] width 23 height 21
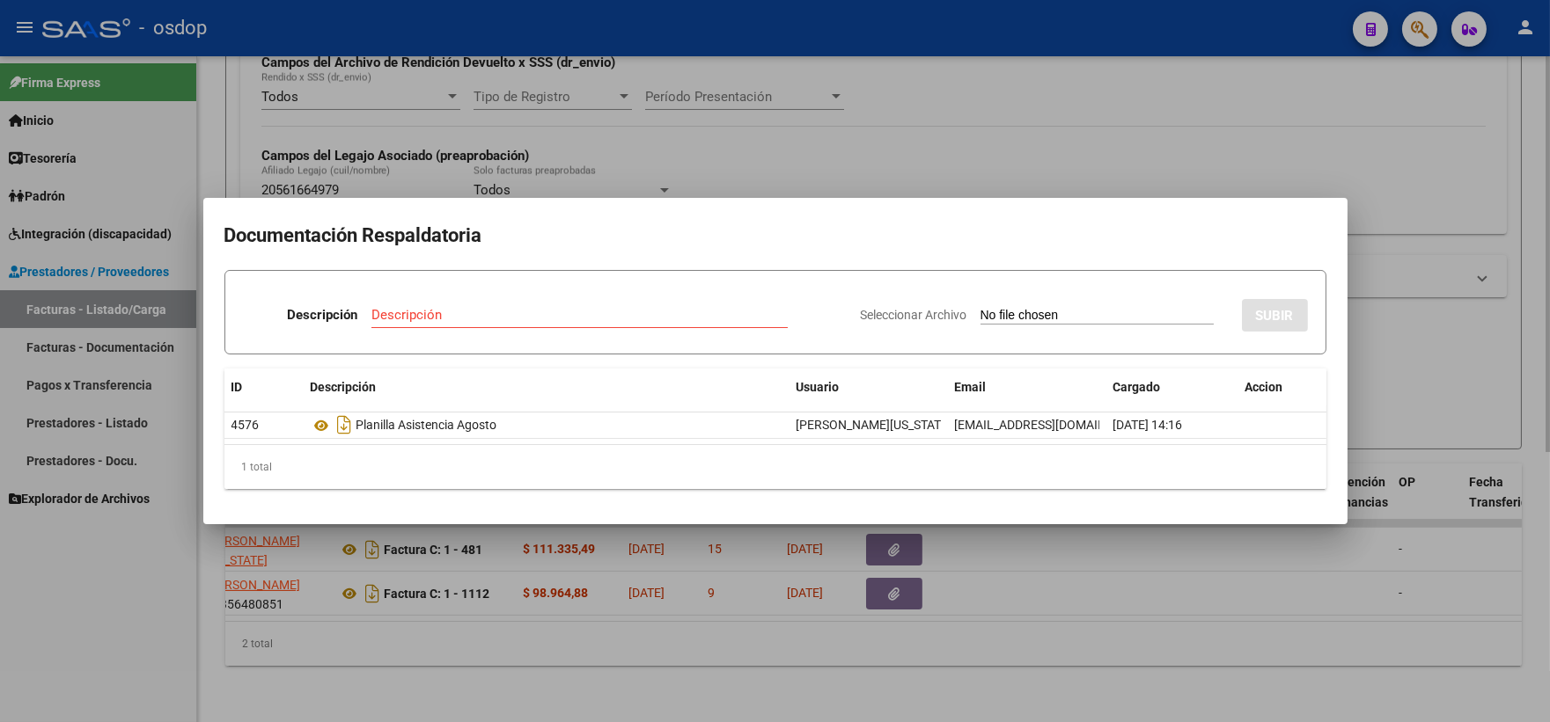
click at [372, 644] on div at bounding box center [775, 361] width 1550 height 722
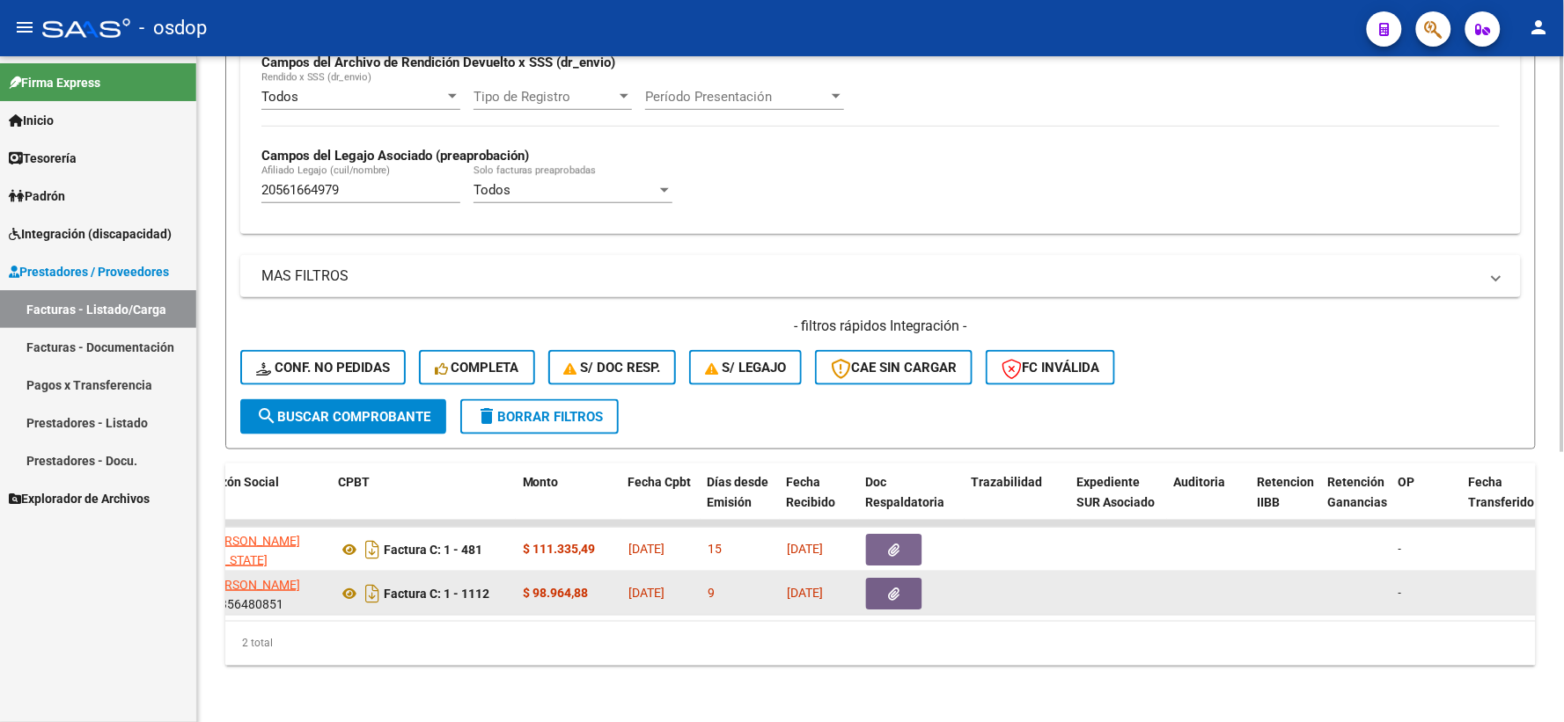
click at [332, 572] on datatable-body-cell "Factura C: 1 - 1112" at bounding box center [423, 593] width 185 height 43
click at [348, 583] on icon at bounding box center [349, 593] width 23 height 21
click at [898, 596] on datatable-body-cell at bounding box center [912, 593] width 106 height 43
click at [889, 588] on icon "button" at bounding box center [894, 594] width 11 height 13
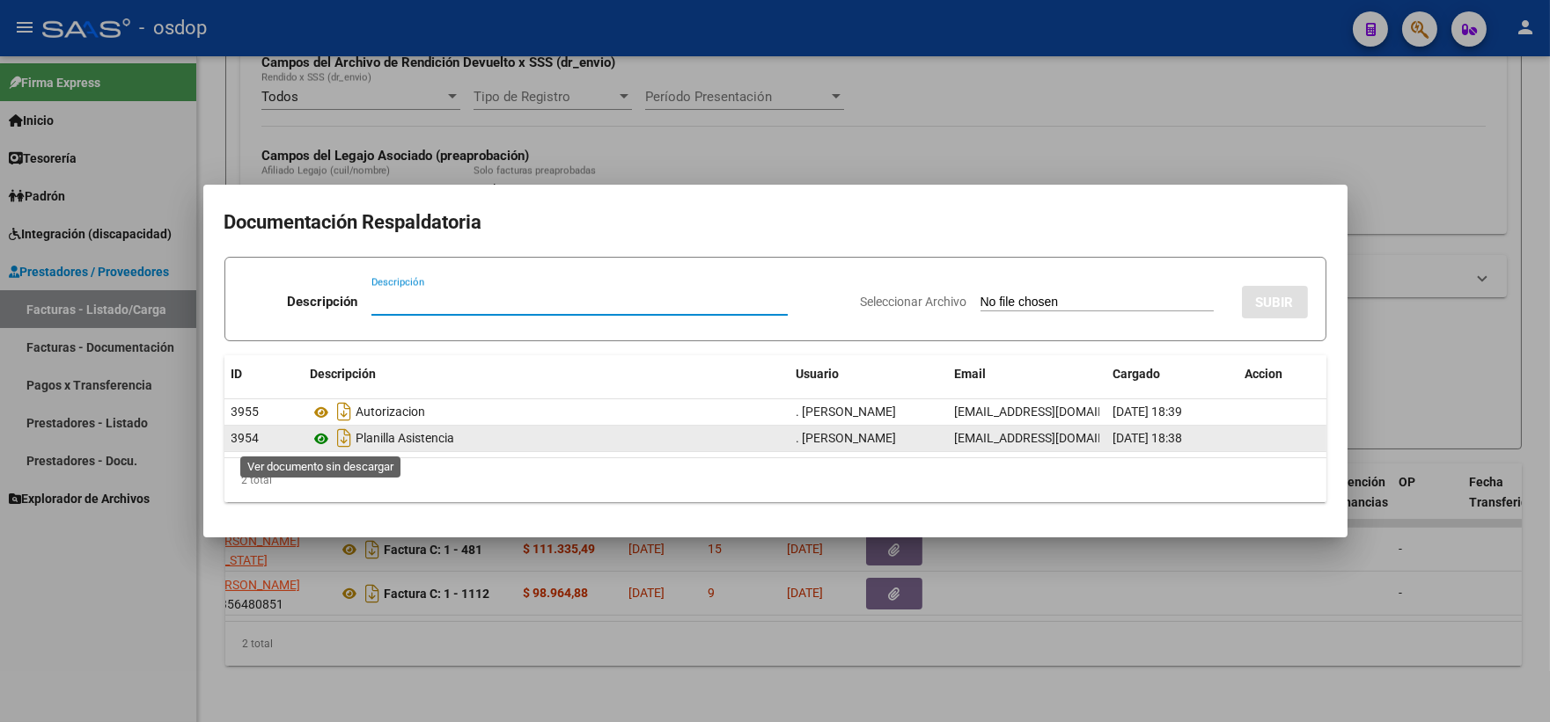
click at [321, 442] on icon at bounding box center [322, 439] width 23 height 21
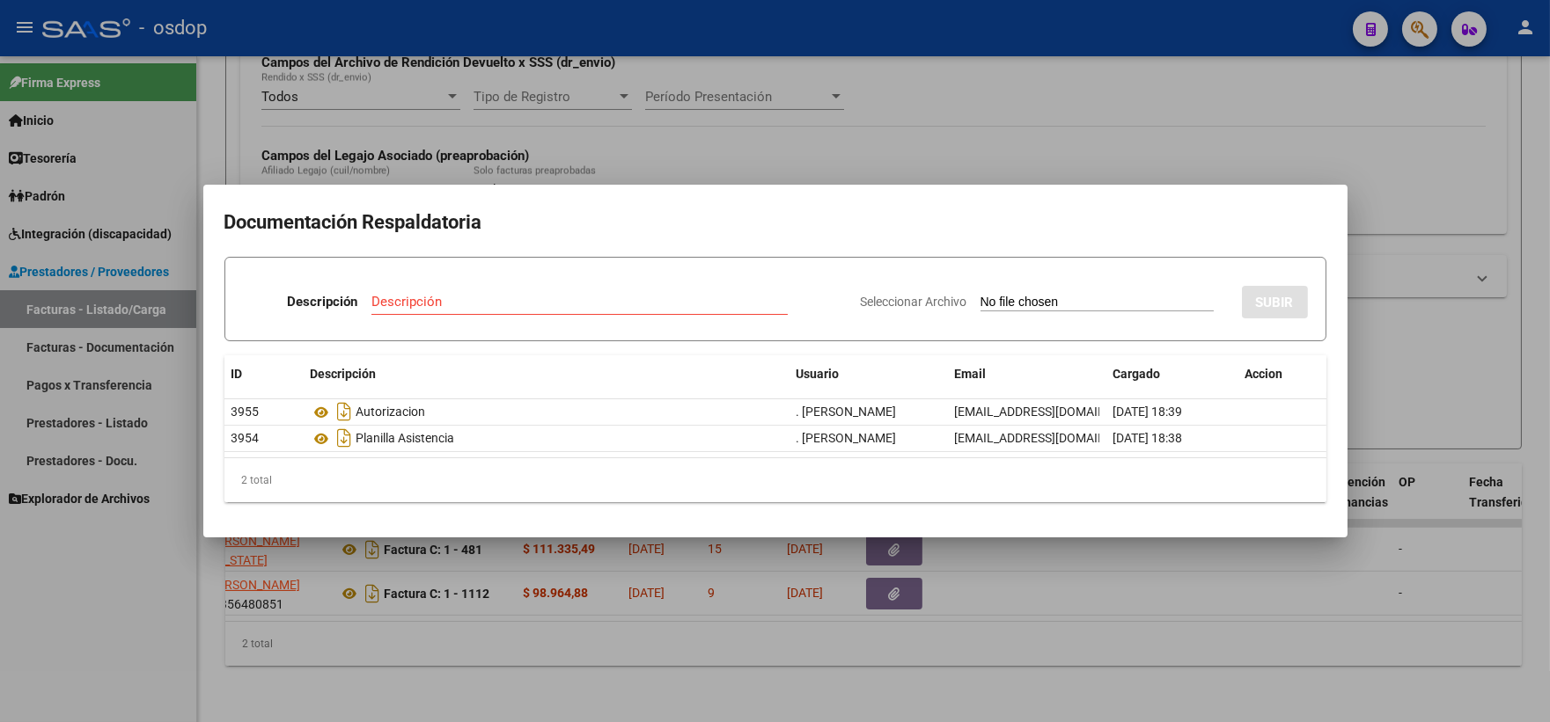
click at [556, 613] on div at bounding box center [775, 361] width 1550 height 722
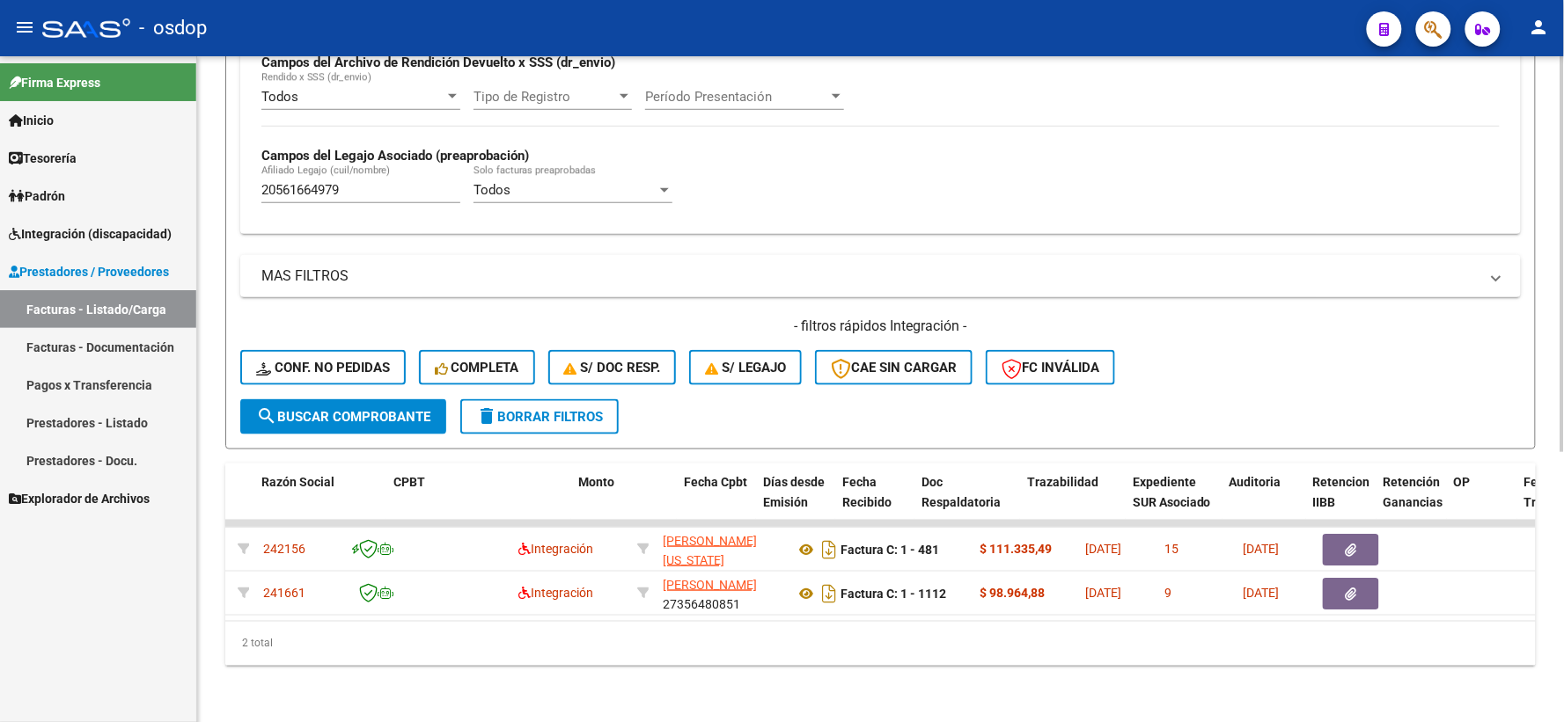
scroll to position [0, 0]
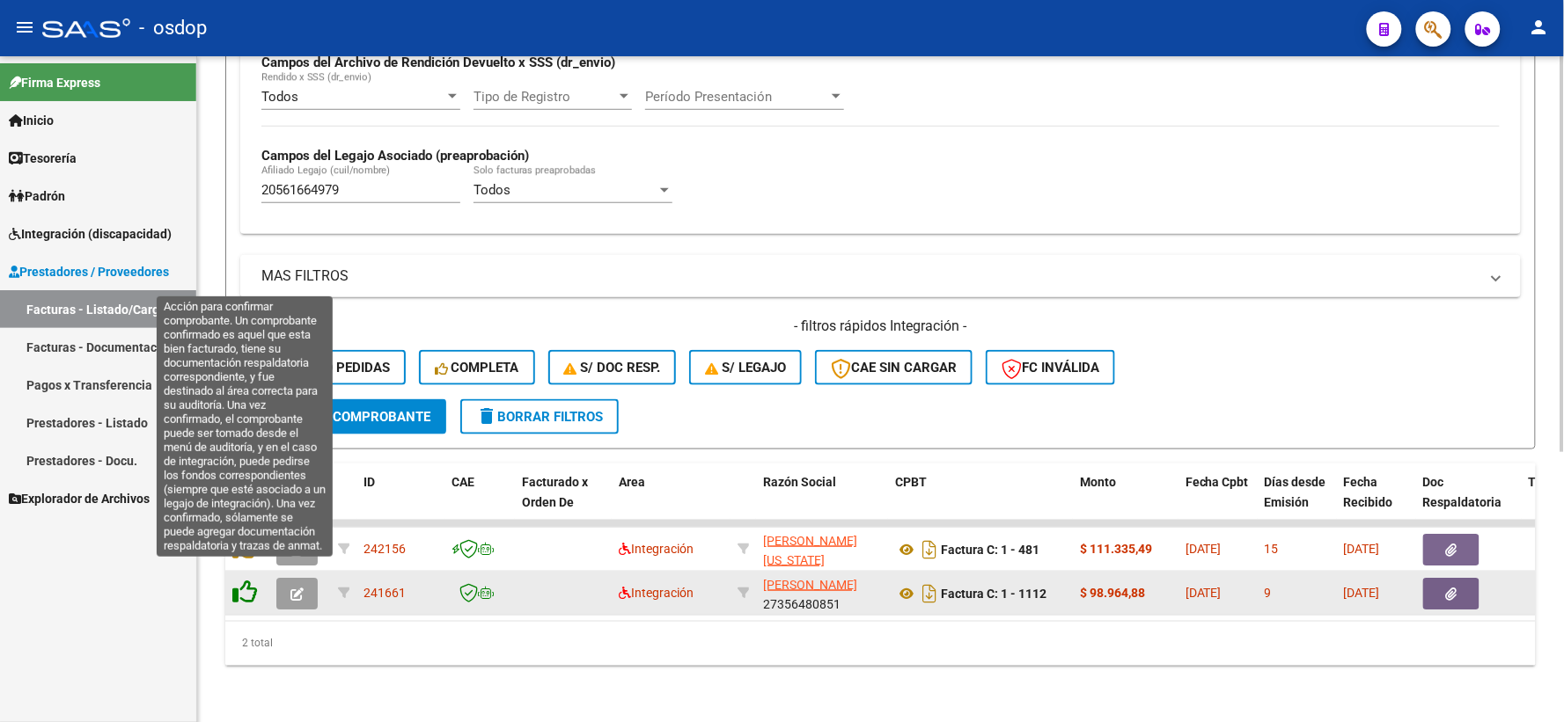
click at [244, 580] on icon at bounding box center [244, 592] width 25 height 25
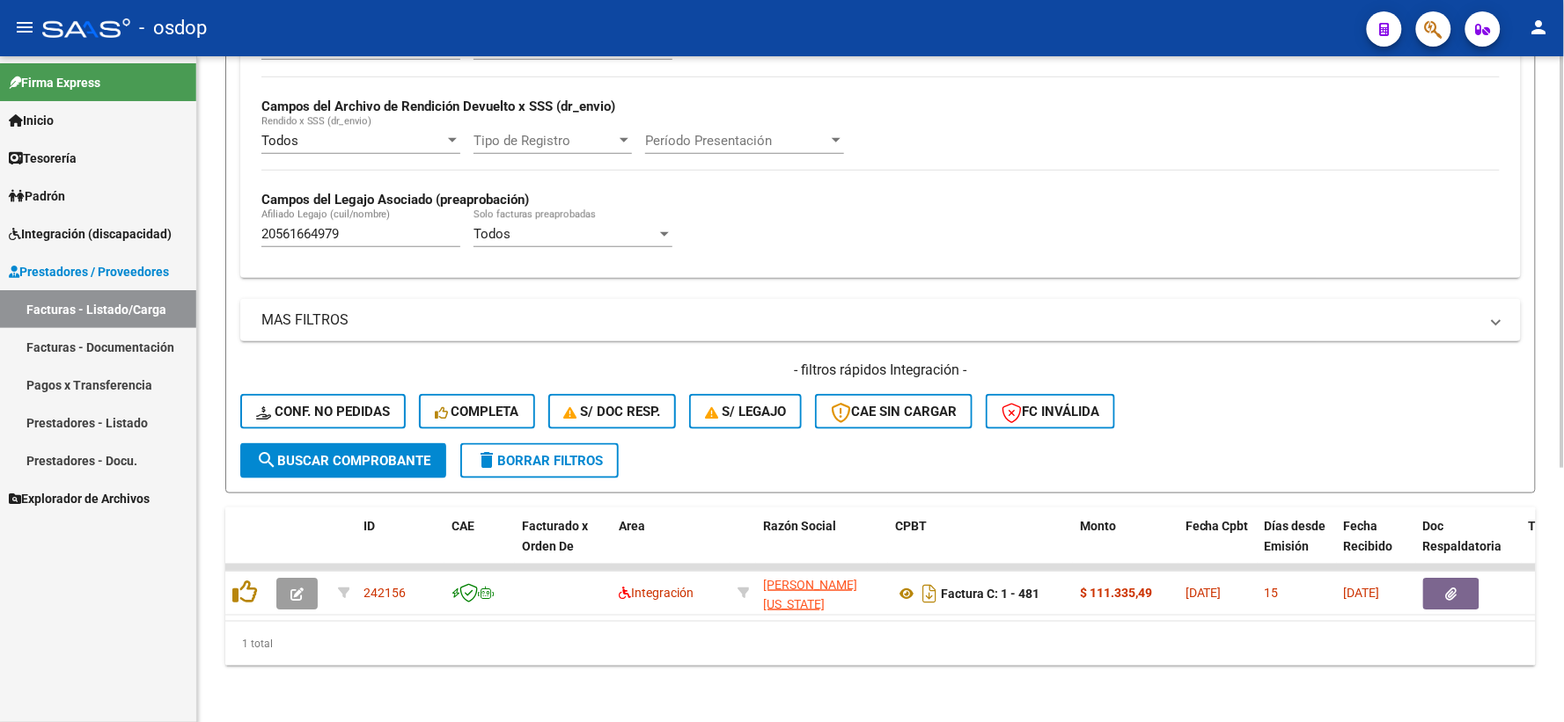
scroll to position [410, 0]
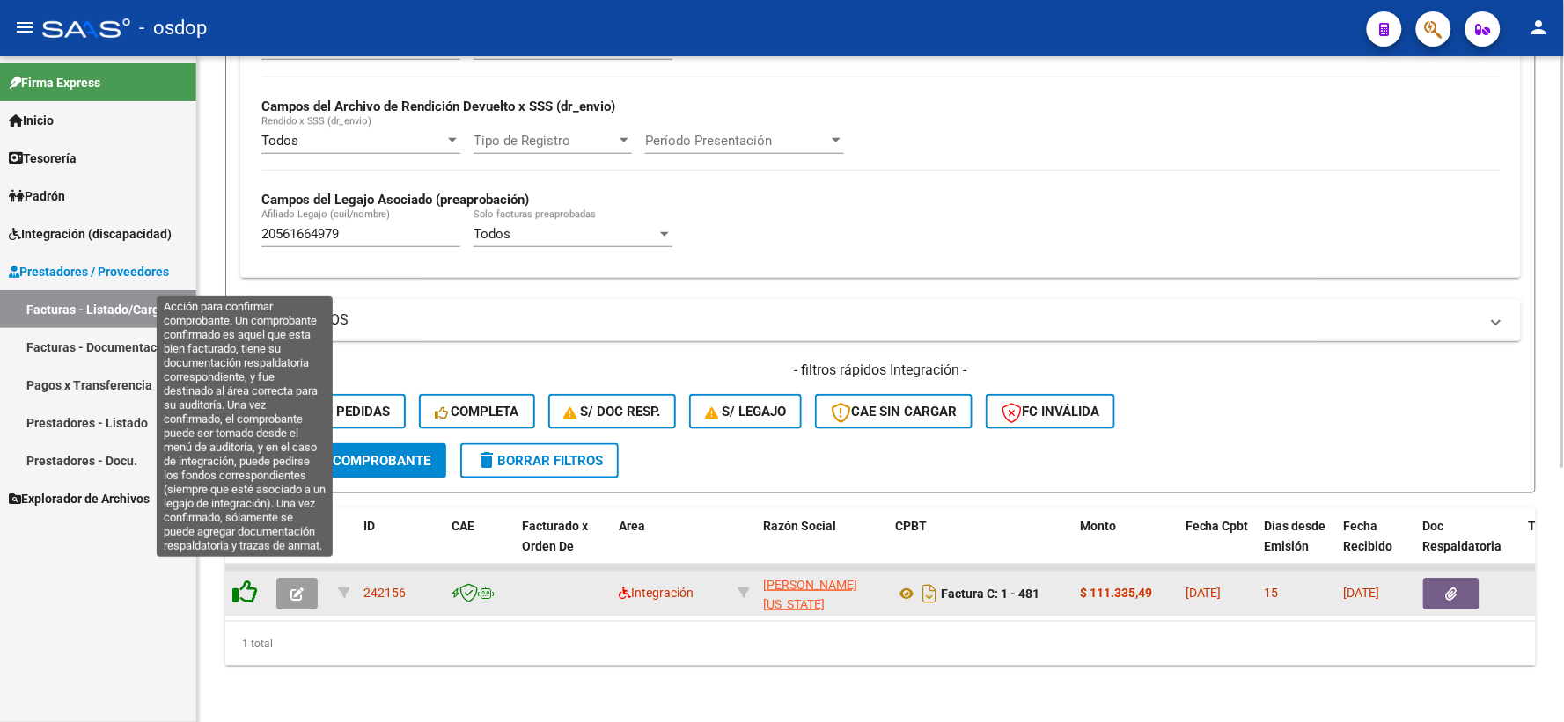
click at [253, 580] on icon at bounding box center [244, 592] width 25 height 25
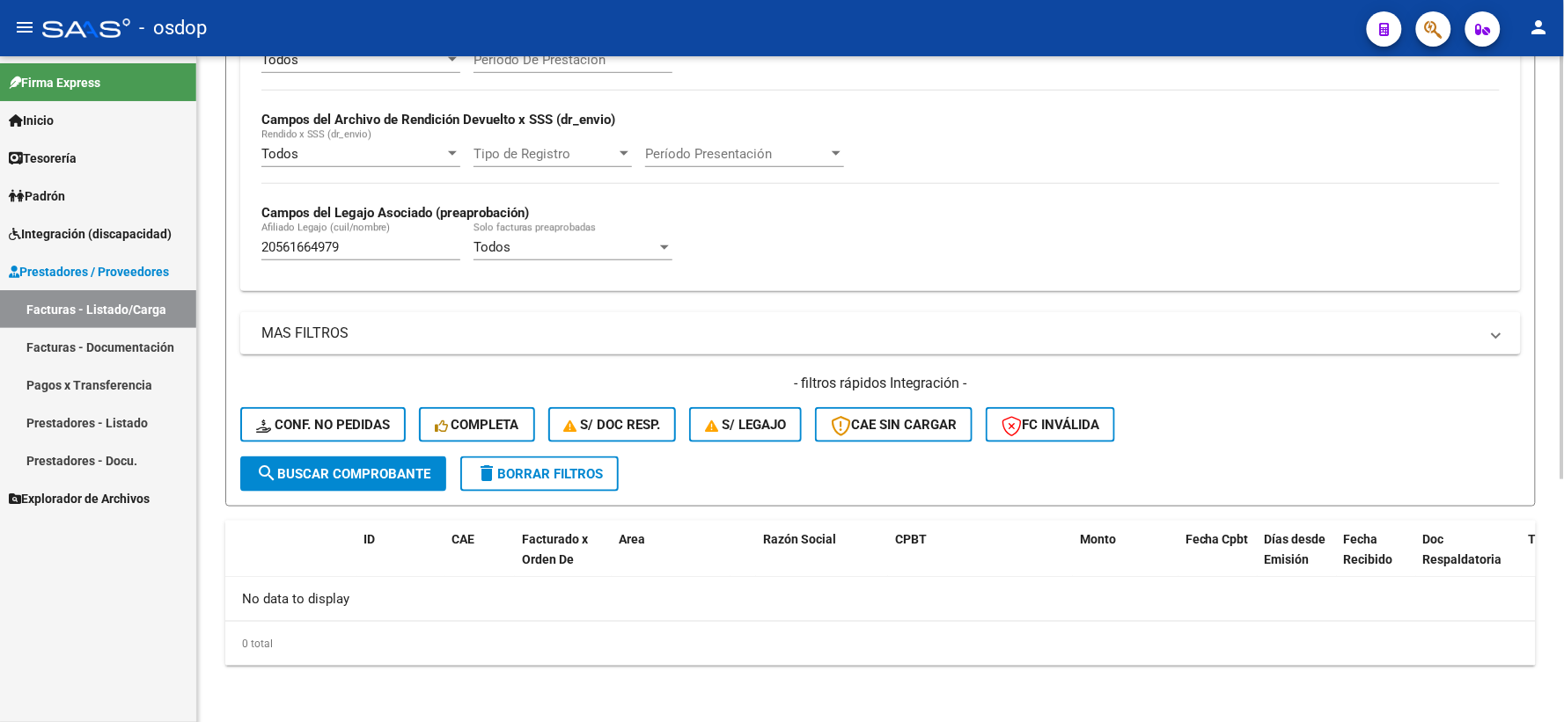
scroll to position [382, 0]
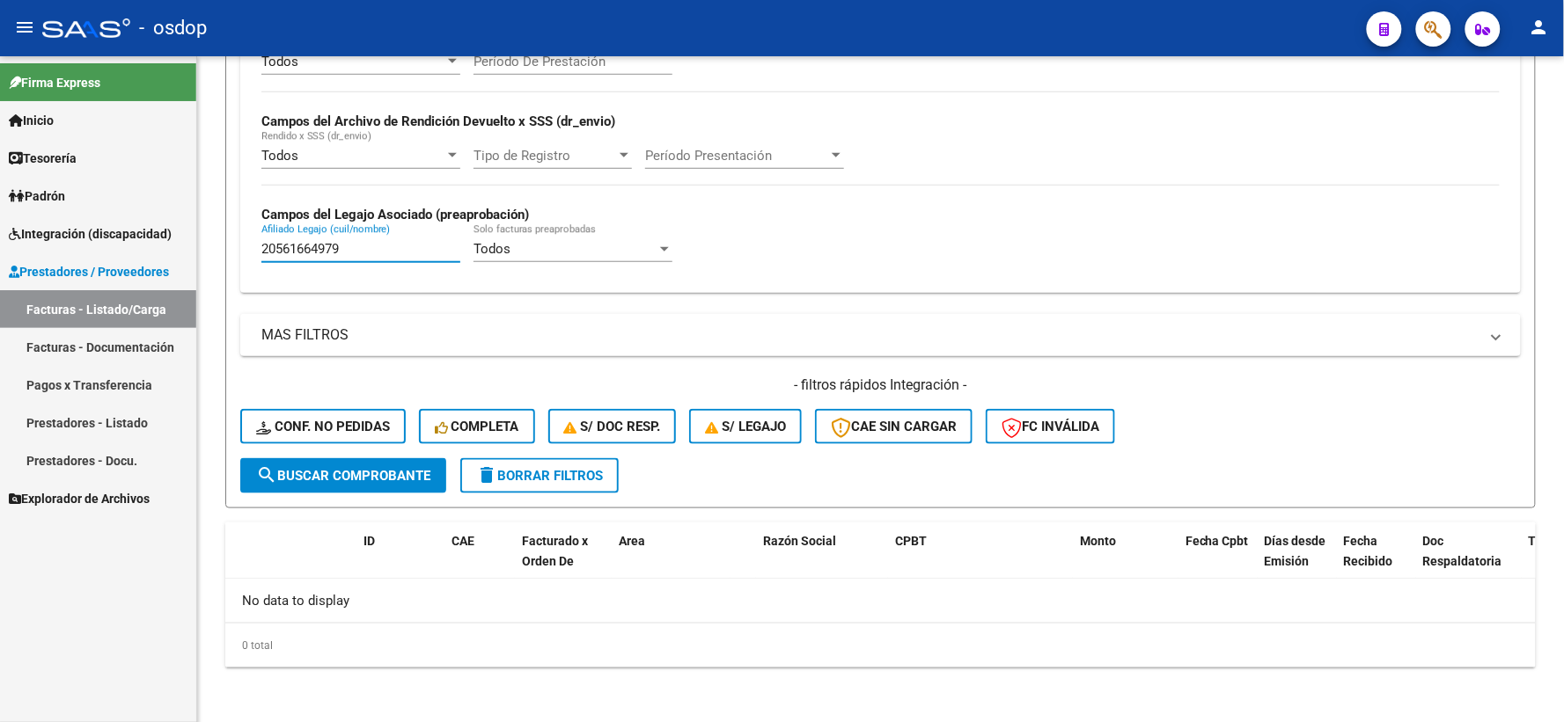
drag, startPoint x: 397, startPoint y: 248, endPoint x: 0, endPoint y: 88, distance: 428.0
click at [0, 106] on mat-sidenav-container "Firma Express Inicio Calendario SSS Instructivos Contacto OS Tesorería Extracto…" at bounding box center [782, 389] width 1564 height 666
paste input "356166121"
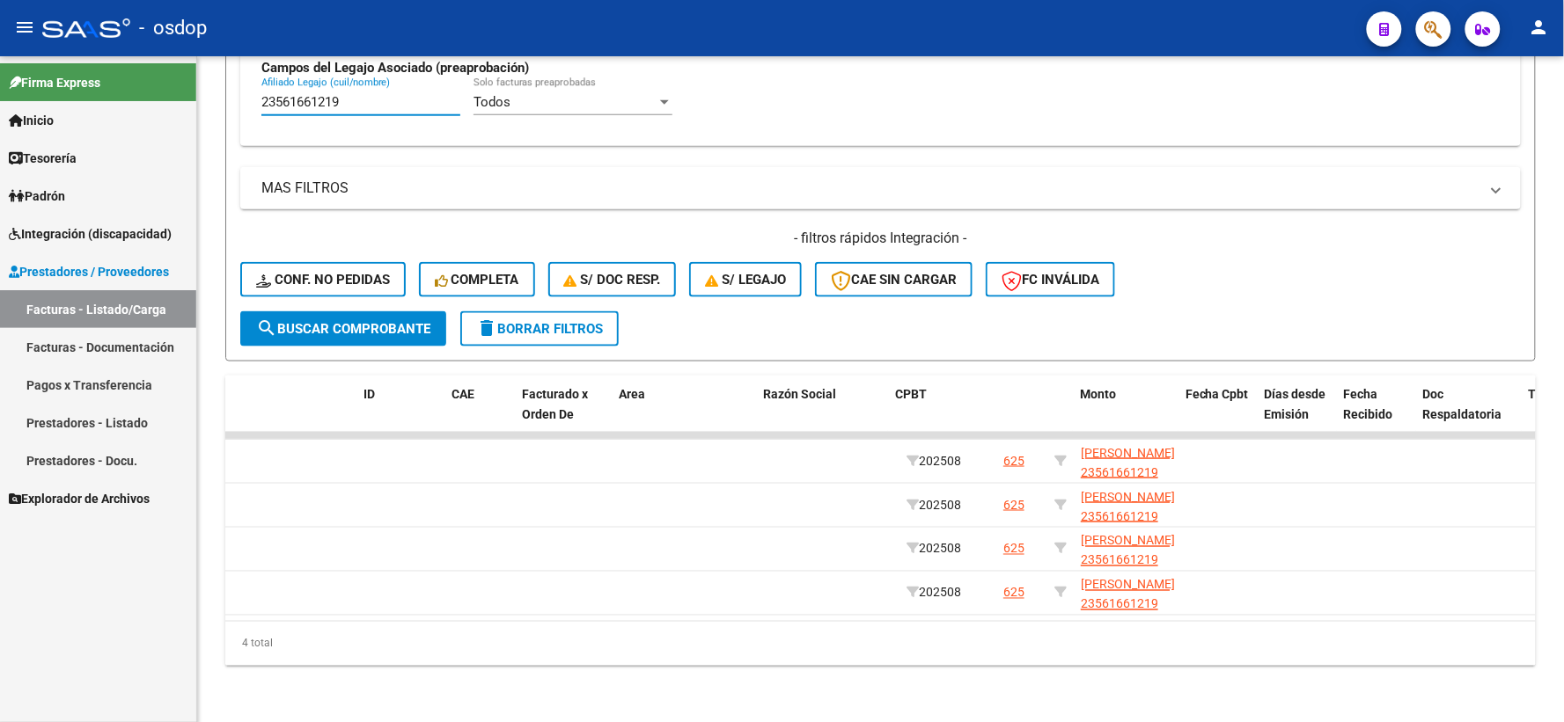
scroll to position [0, 0]
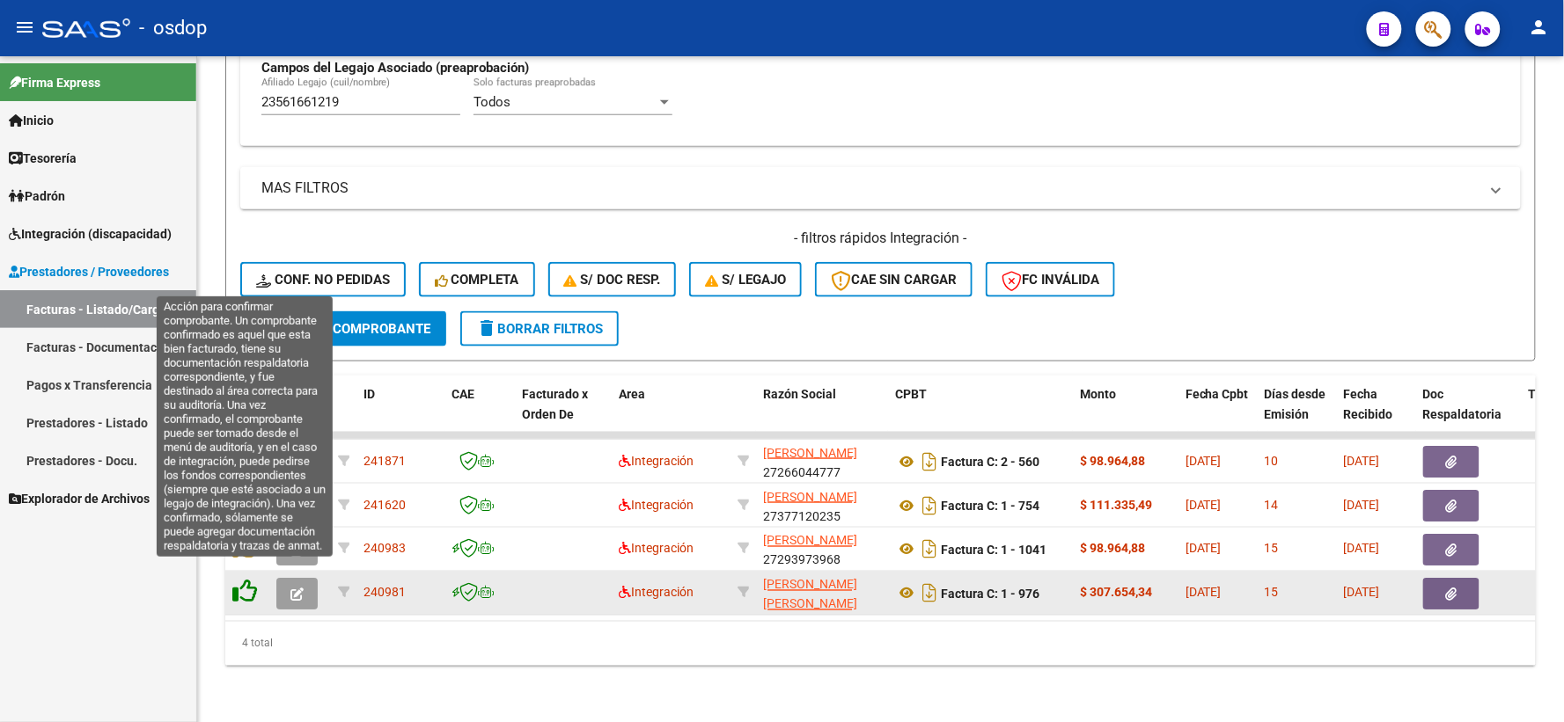
click at [257, 581] on icon at bounding box center [244, 592] width 25 height 25
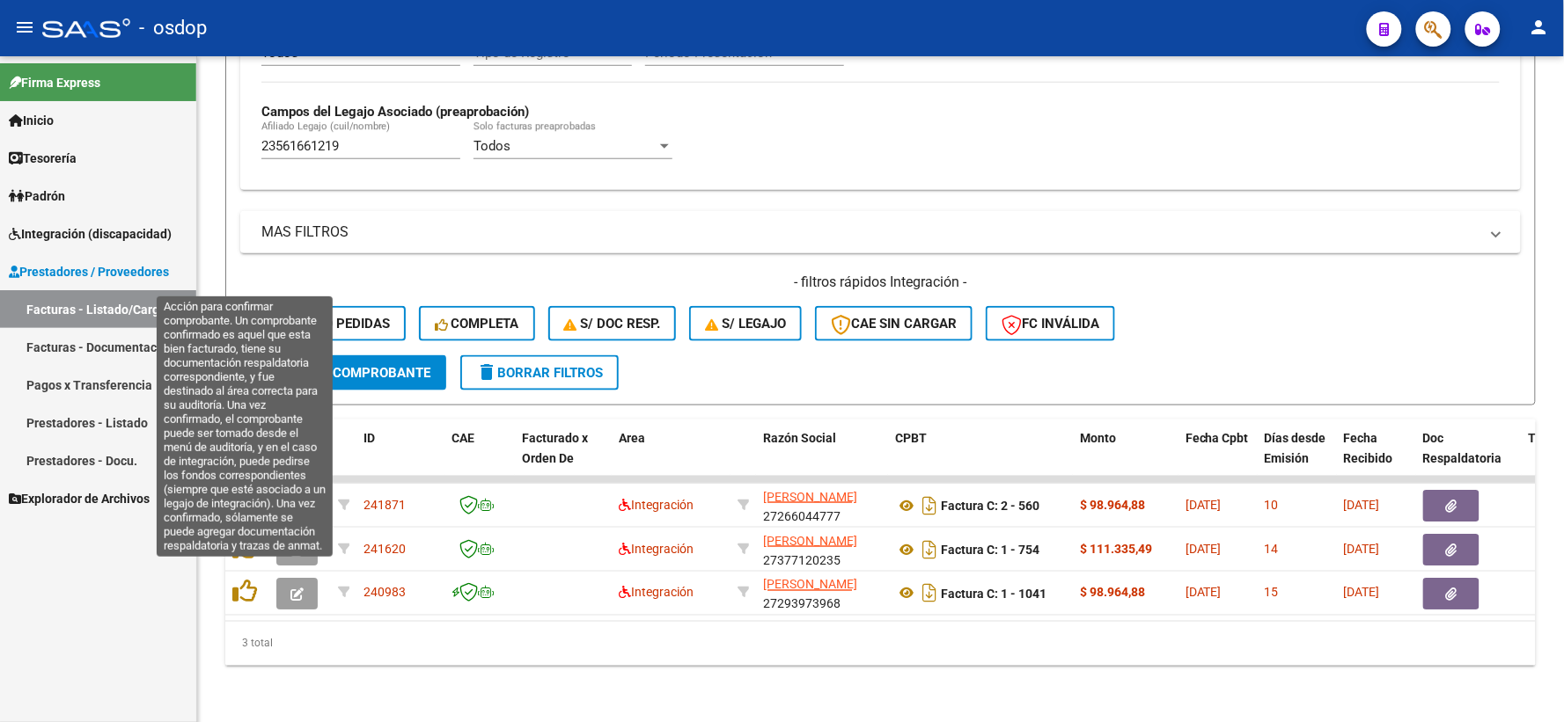
scroll to position [498, 0]
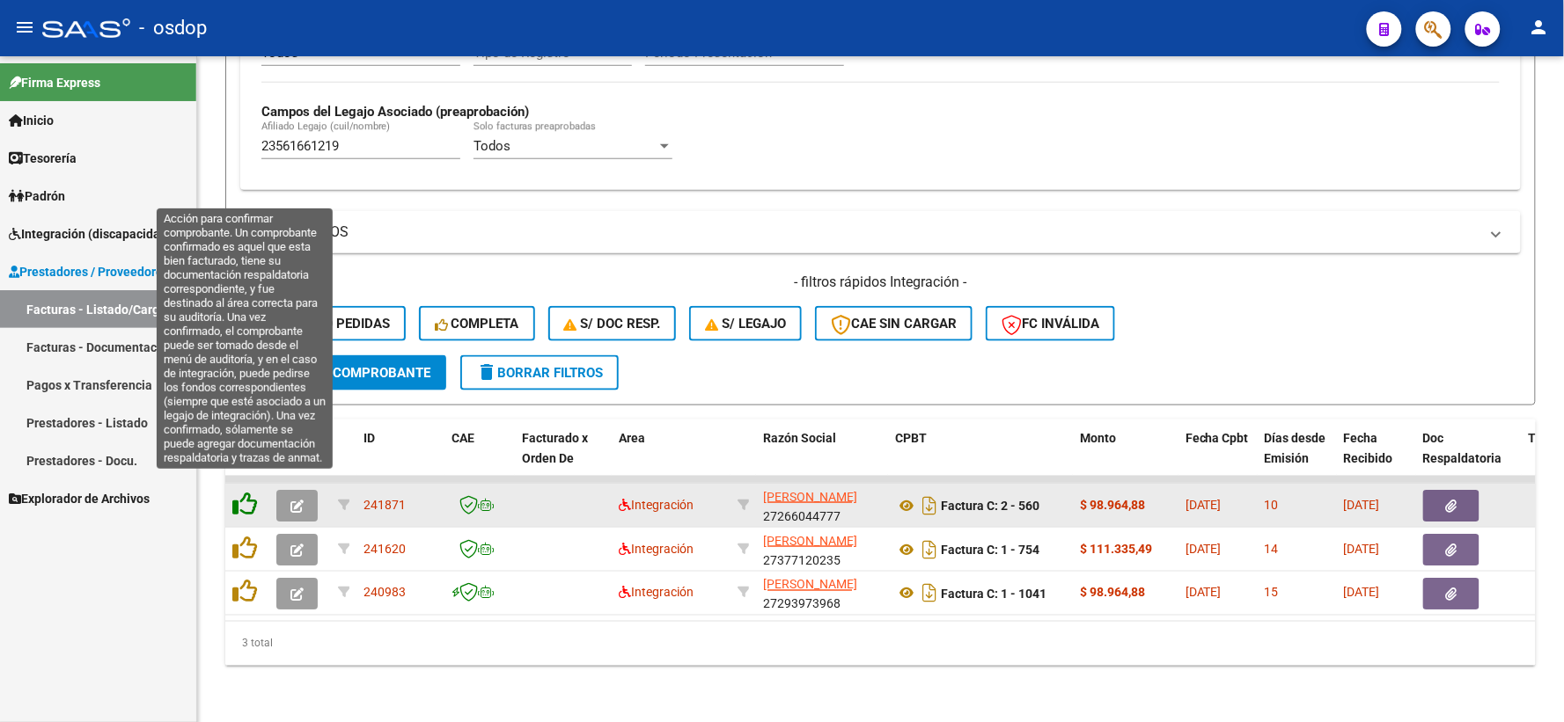
click at [239, 492] on icon at bounding box center [244, 504] width 25 height 25
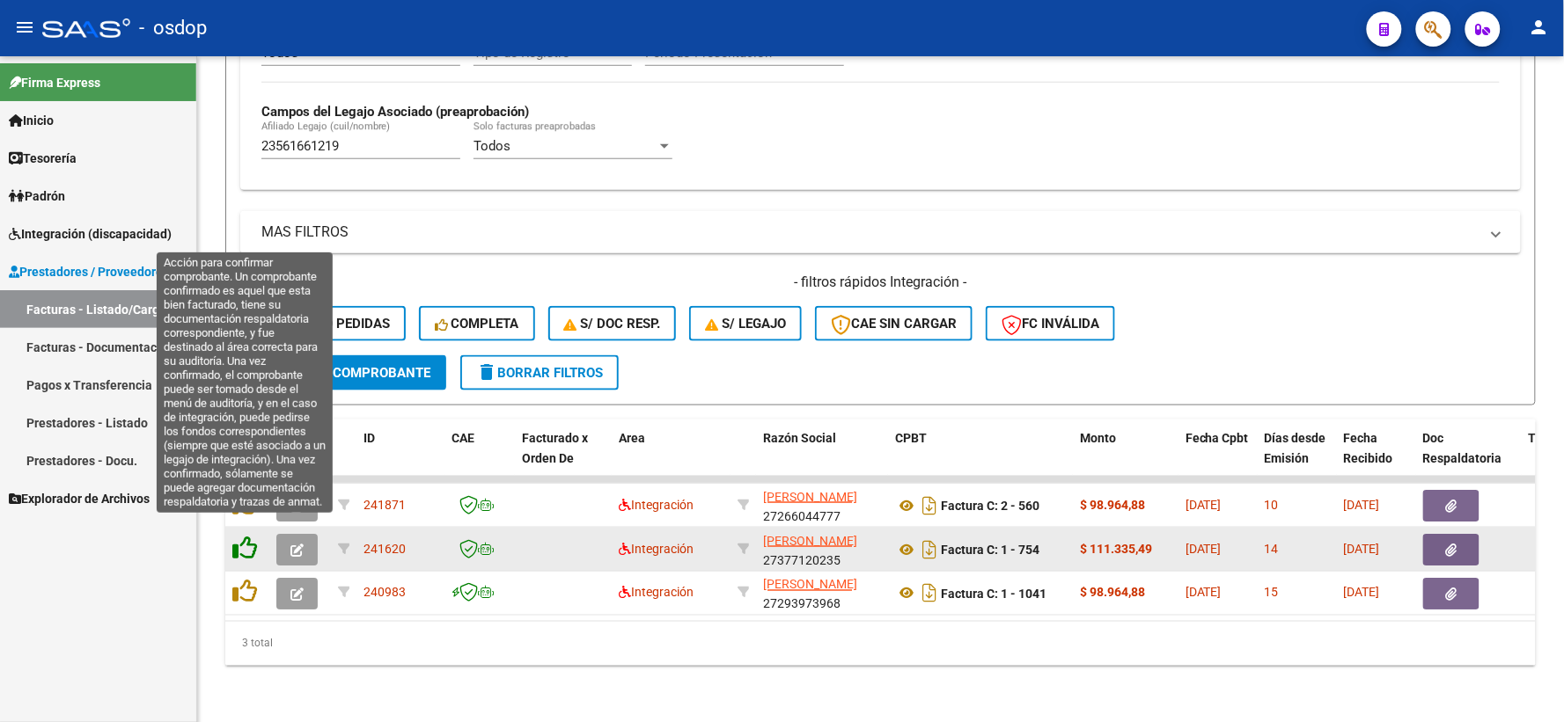
click at [245, 536] on icon at bounding box center [244, 548] width 25 height 25
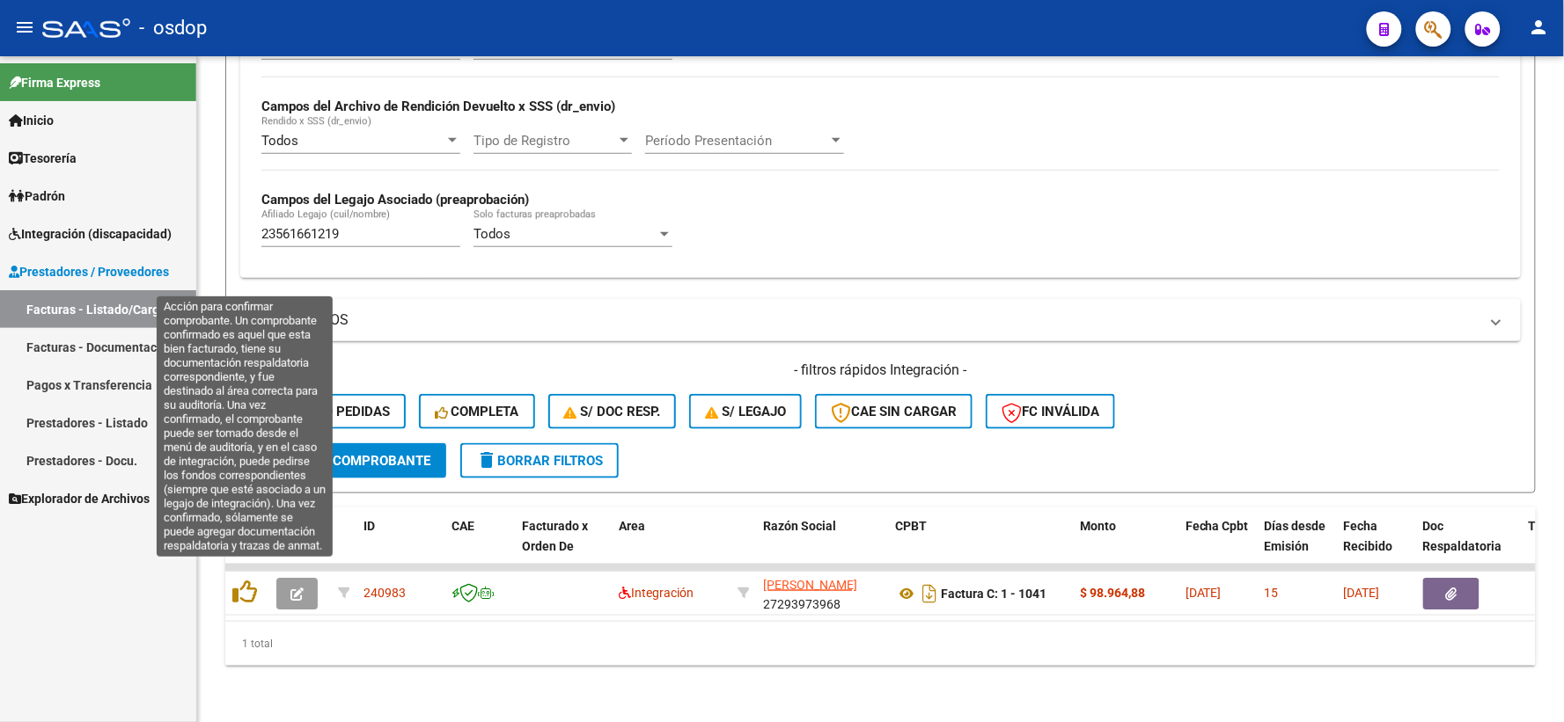
scroll to position [410, 0]
click at [252, 580] on icon at bounding box center [244, 592] width 25 height 25
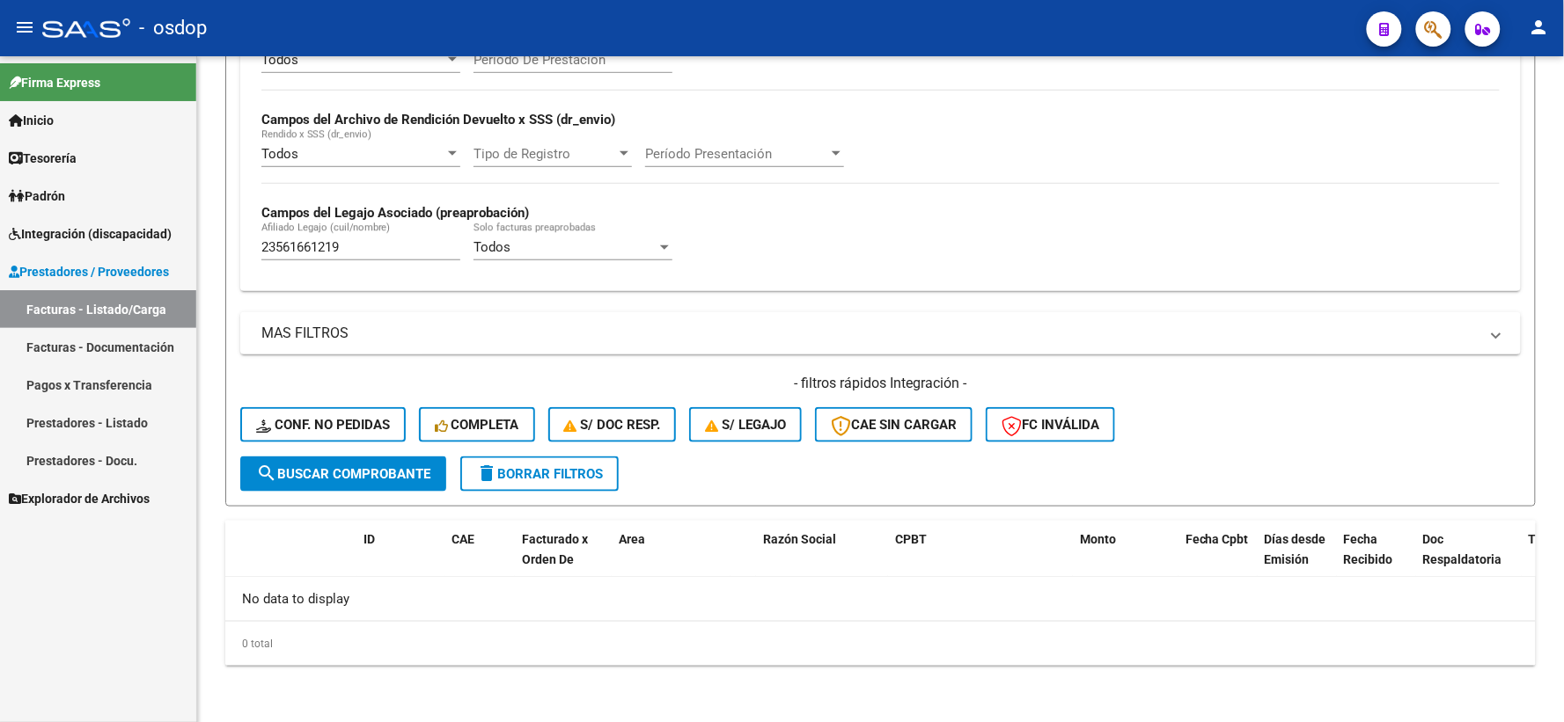
scroll to position [382, 0]
click at [380, 234] on div "23561661219 Afiliado Legajo (cuil/nombre)" at bounding box center [360, 243] width 199 height 38
drag, startPoint x: 388, startPoint y: 242, endPoint x: 73, endPoint y: 224, distance: 315.6
click at [77, 223] on mat-sidenav-container "Firma Express Inicio Calendario SSS Instructivos Contacto OS Tesorería Extracto…" at bounding box center [782, 389] width 1564 height 666
paste input "0576008660"
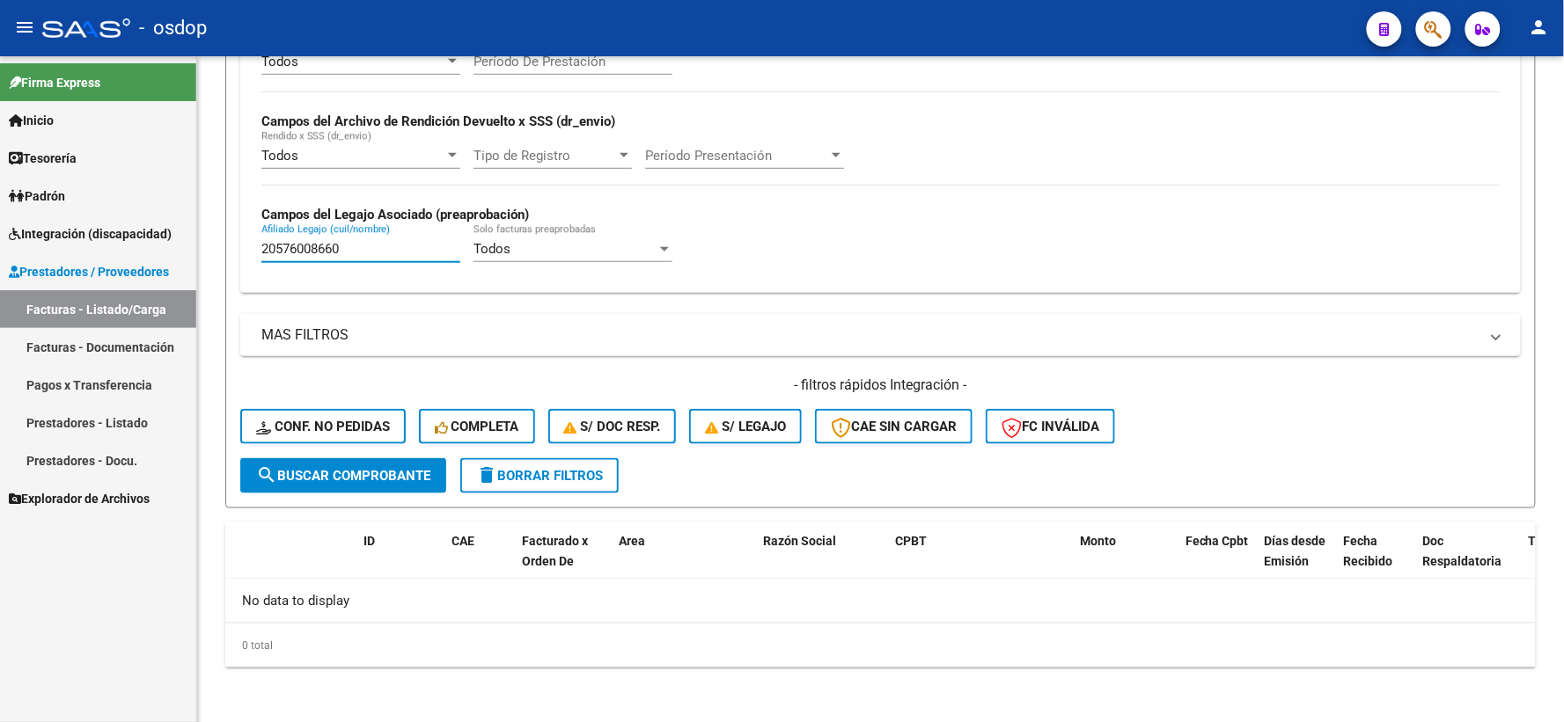
drag, startPoint x: 398, startPoint y: 256, endPoint x: 0, endPoint y: 172, distance: 406.6
click at [0, 195] on mat-sidenav-container "Firma Express Inicio Calendario SSS Instructivos Contacto OS Tesorería Extracto…" at bounding box center [782, 389] width 1564 height 666
paste input "7546209461"
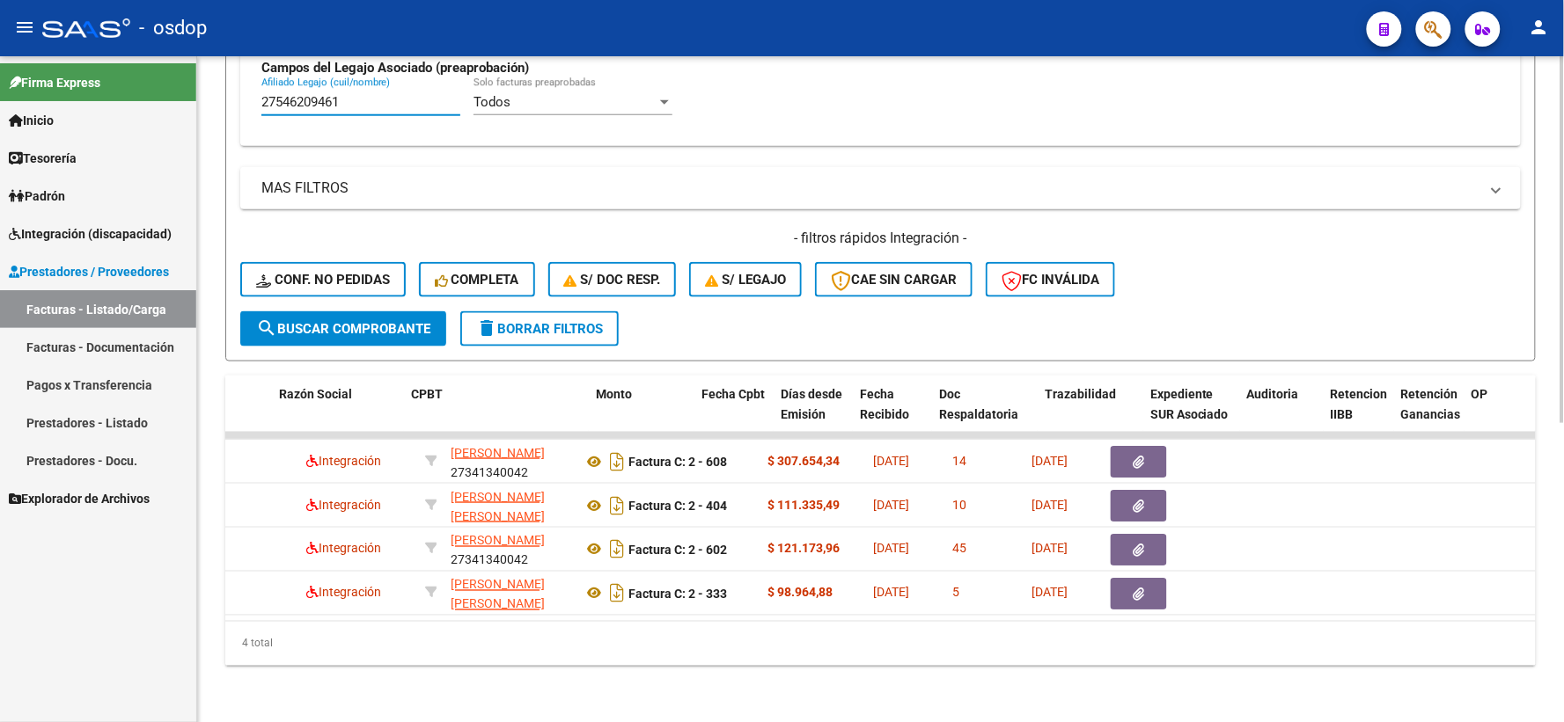
scroll to position [0, 508]
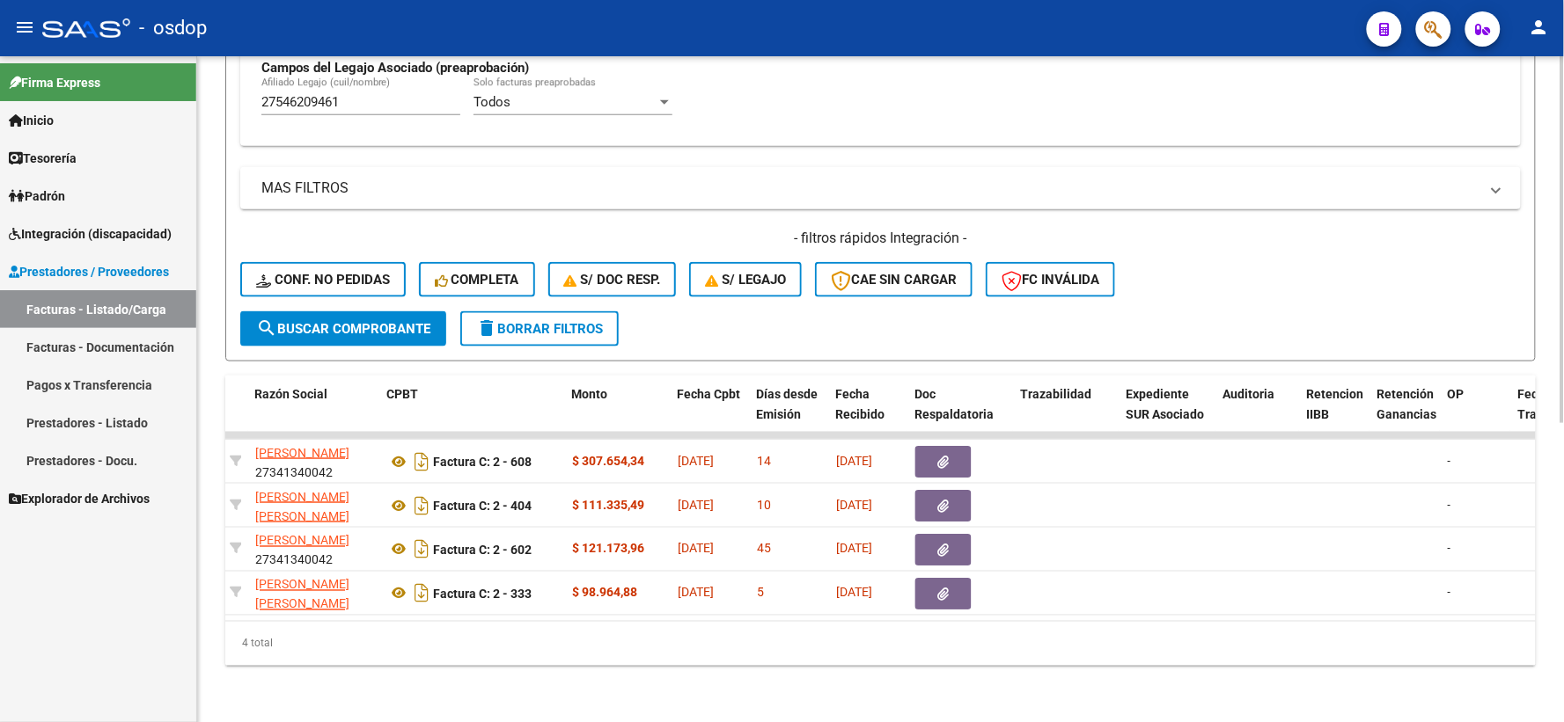
click at [632, 627] on div "4 total" at bounding box center [880, 644] width 1310 height 44
drag, startPoint x: 352, startPoint y: 89, endPoint x: 222, endPoint y: 6, distance: 154.3
click at [108, 33] on div "menu - osdop person Firma Express Inicio Calendario SSS Instructivos Contacto O…" at bounding box center [782, 361] width 1564 height 722
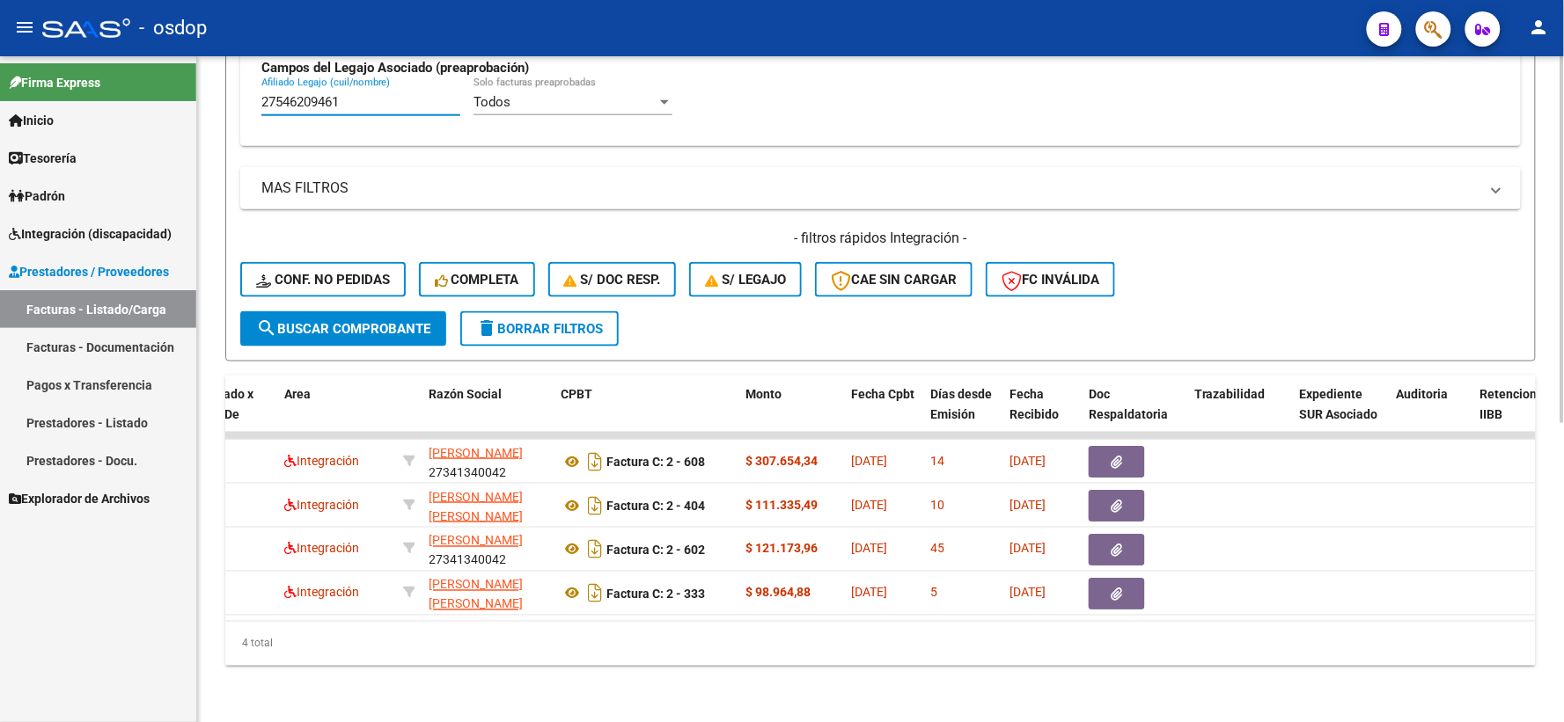
scroll to position [0, 285]
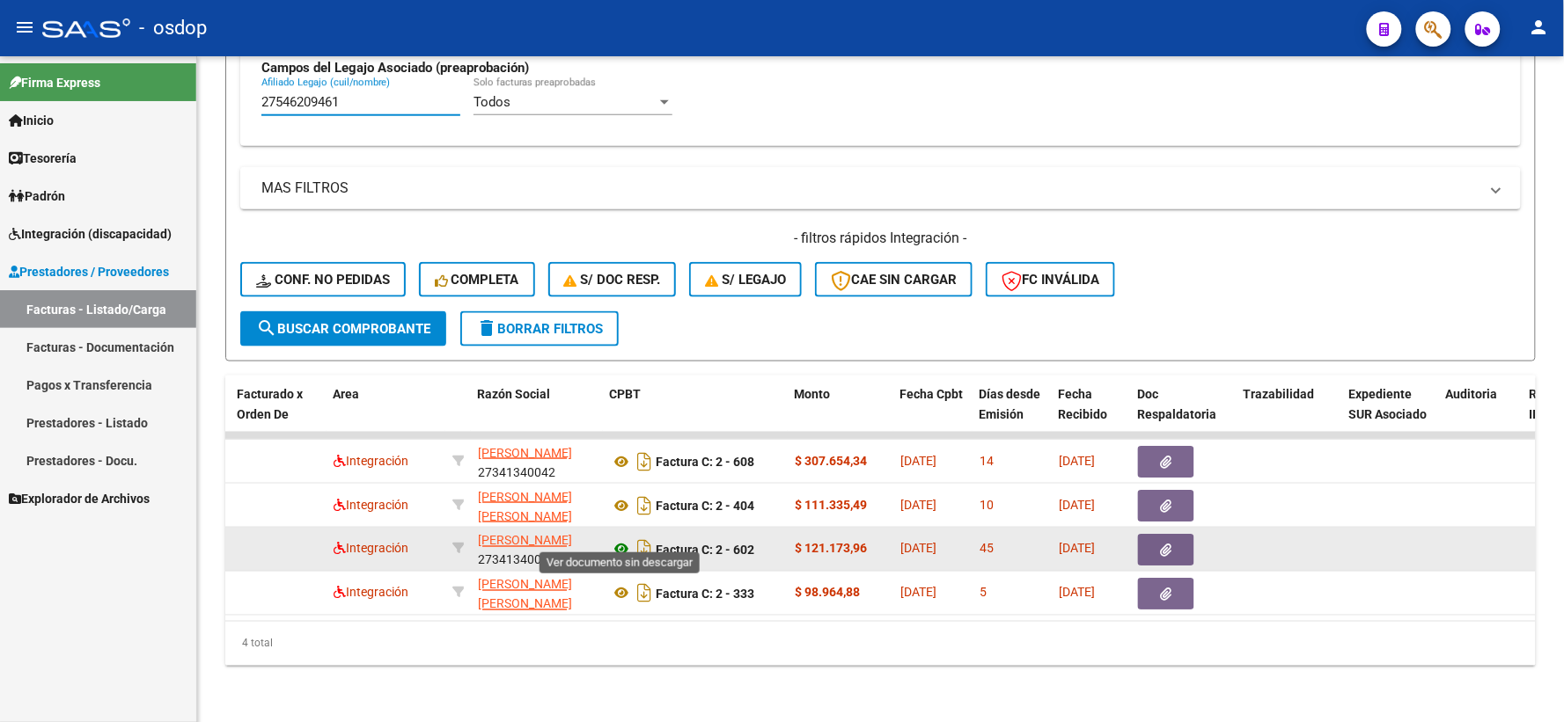
click at [612, 539] on icon at bounding box center [621, 549] width 23 height 21
click at [1158, 553] on datatable-body-cell at bounding box center [1184, 549] width 106 height 43
click at [1175, 539] on button "button" at bounding box center [1166, 550] width 56 height 32
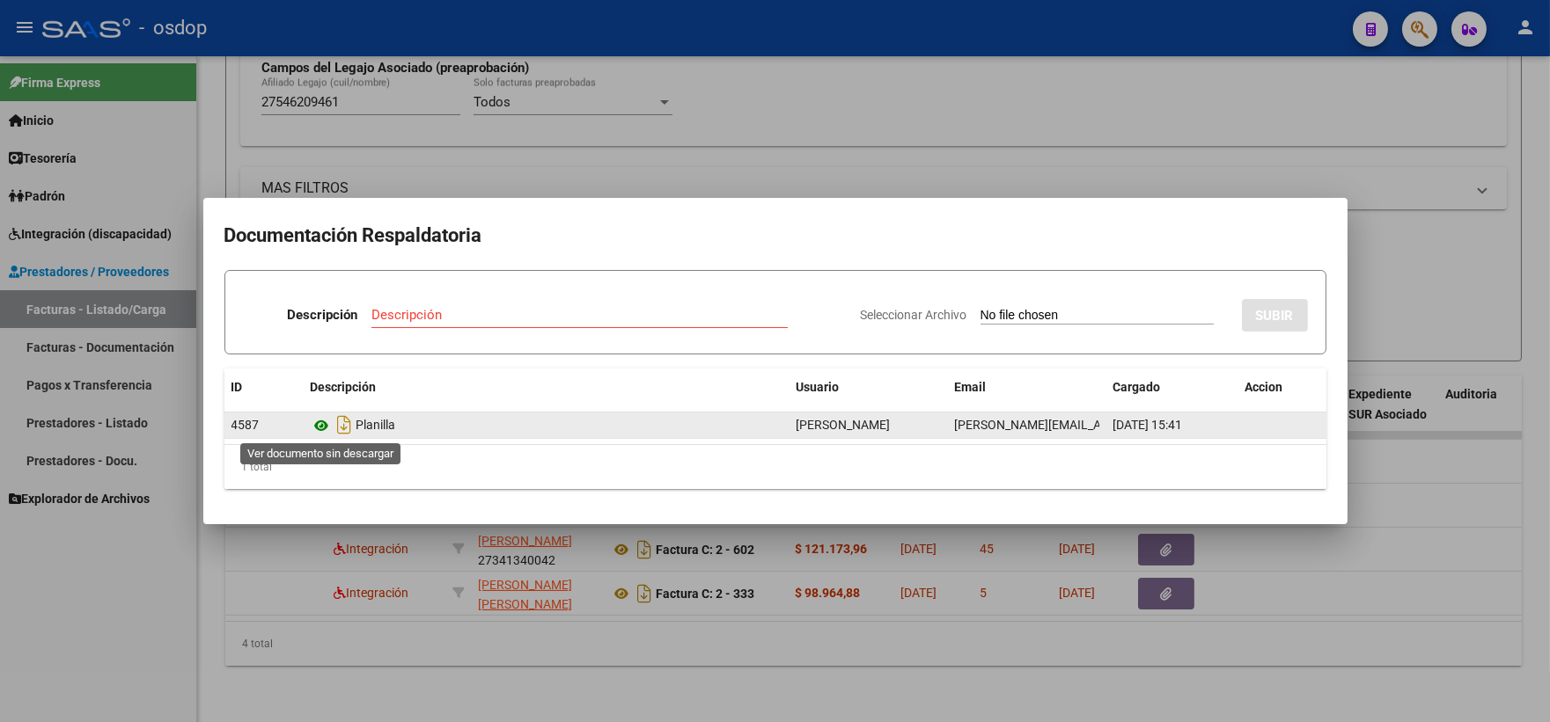
click at [326, 425] on icon at bounding box center [322, 425] width 23 height 21
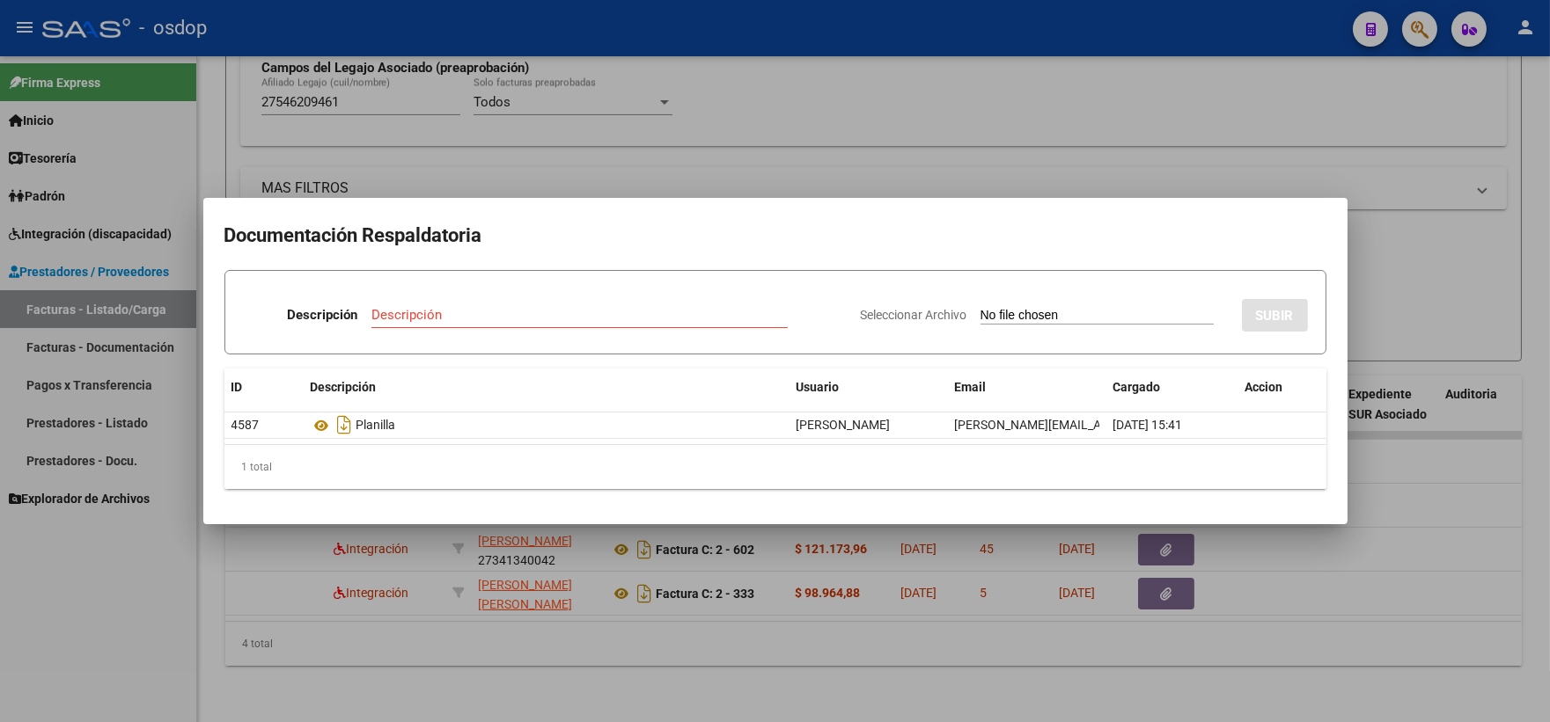
click at [569, 575] on div at bounding box center [775, 361] width 1550 height 722
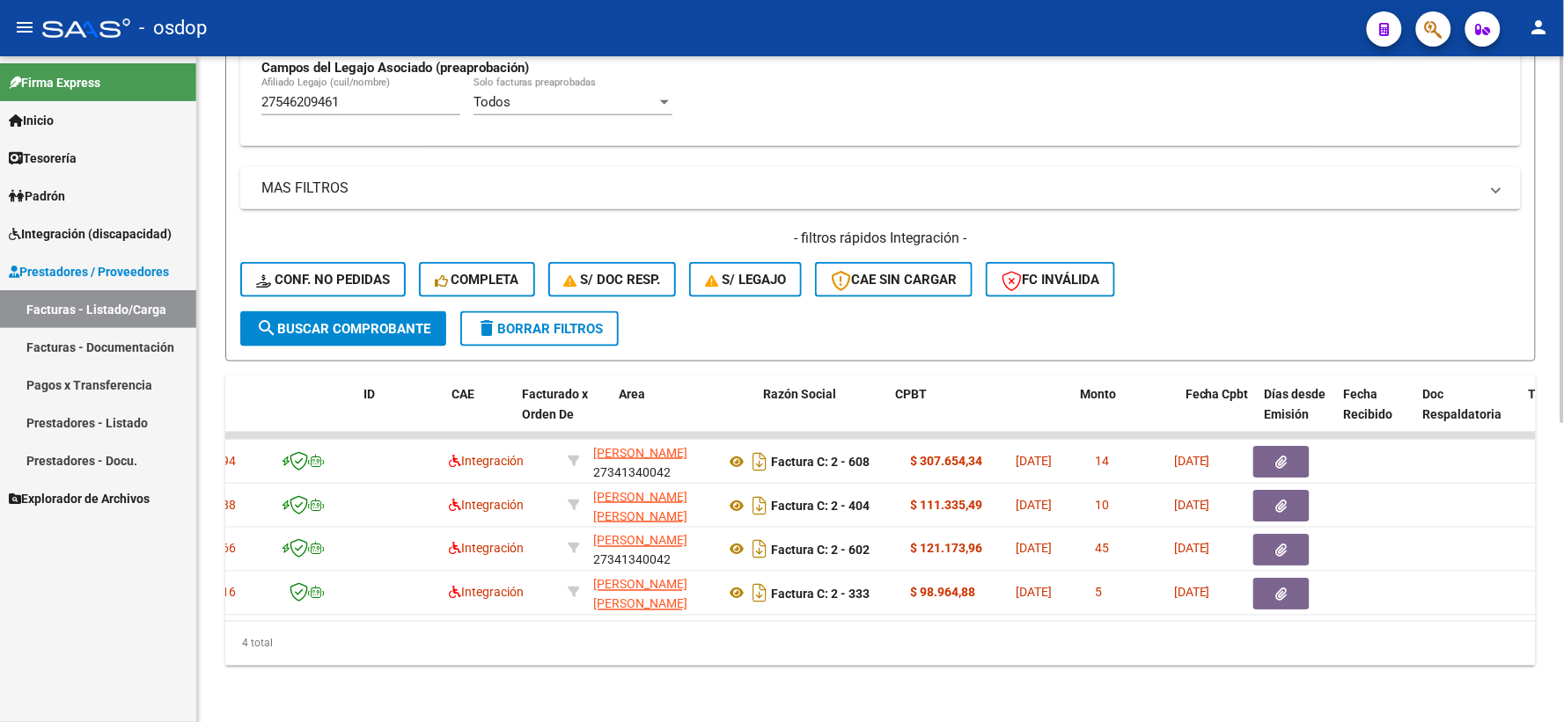
scroll to position [0, 0]
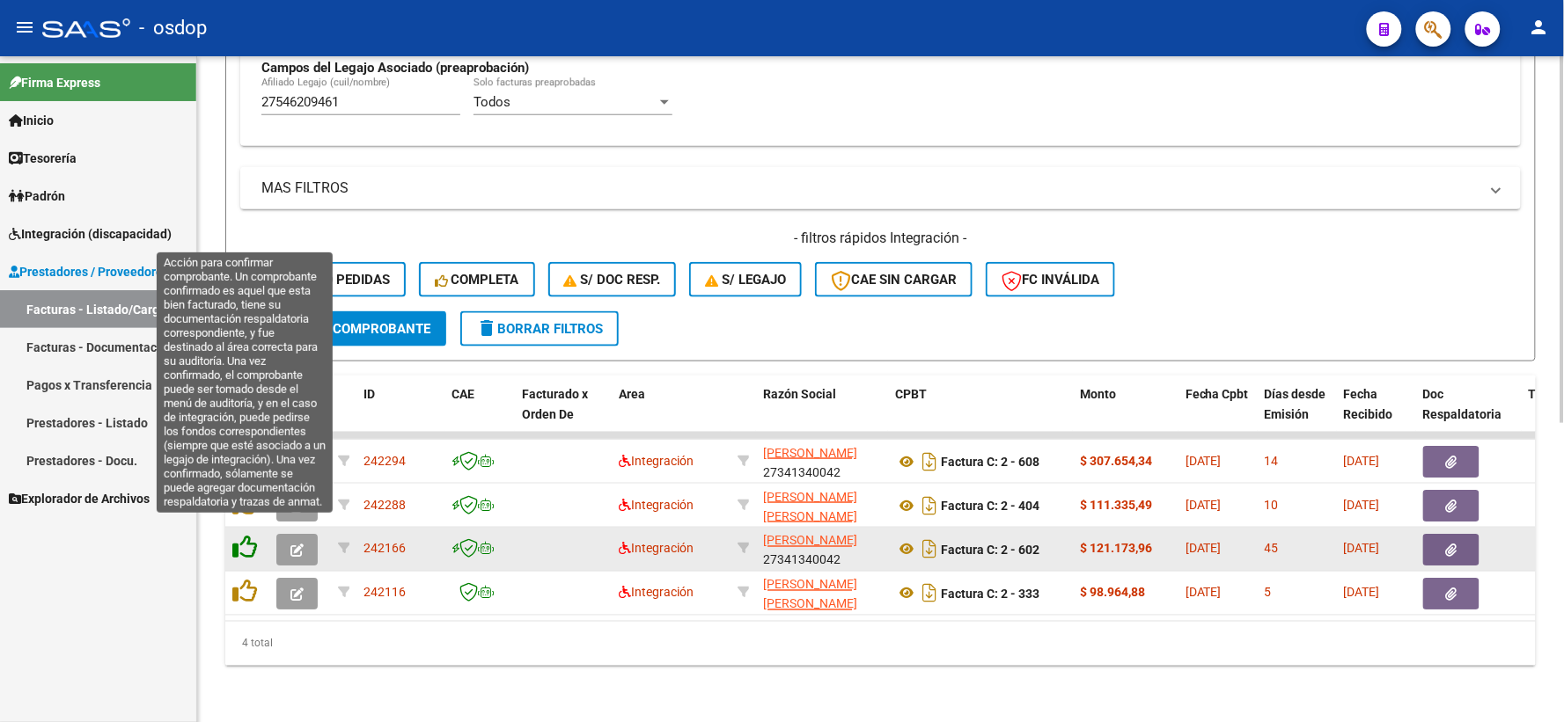
click at [245, 536] on icon at bounding box center [244, 548] width 25 height 25
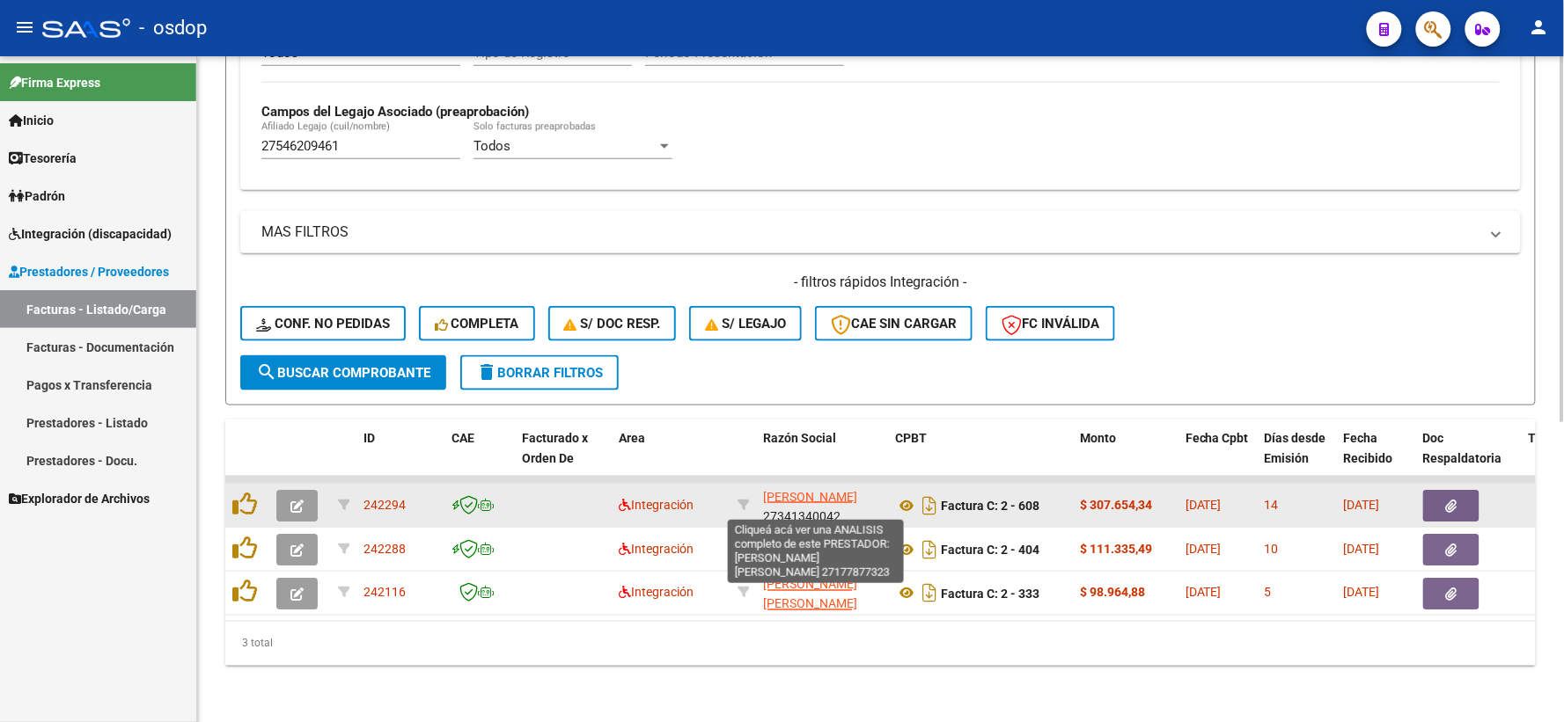
scroll to position [498, 0]
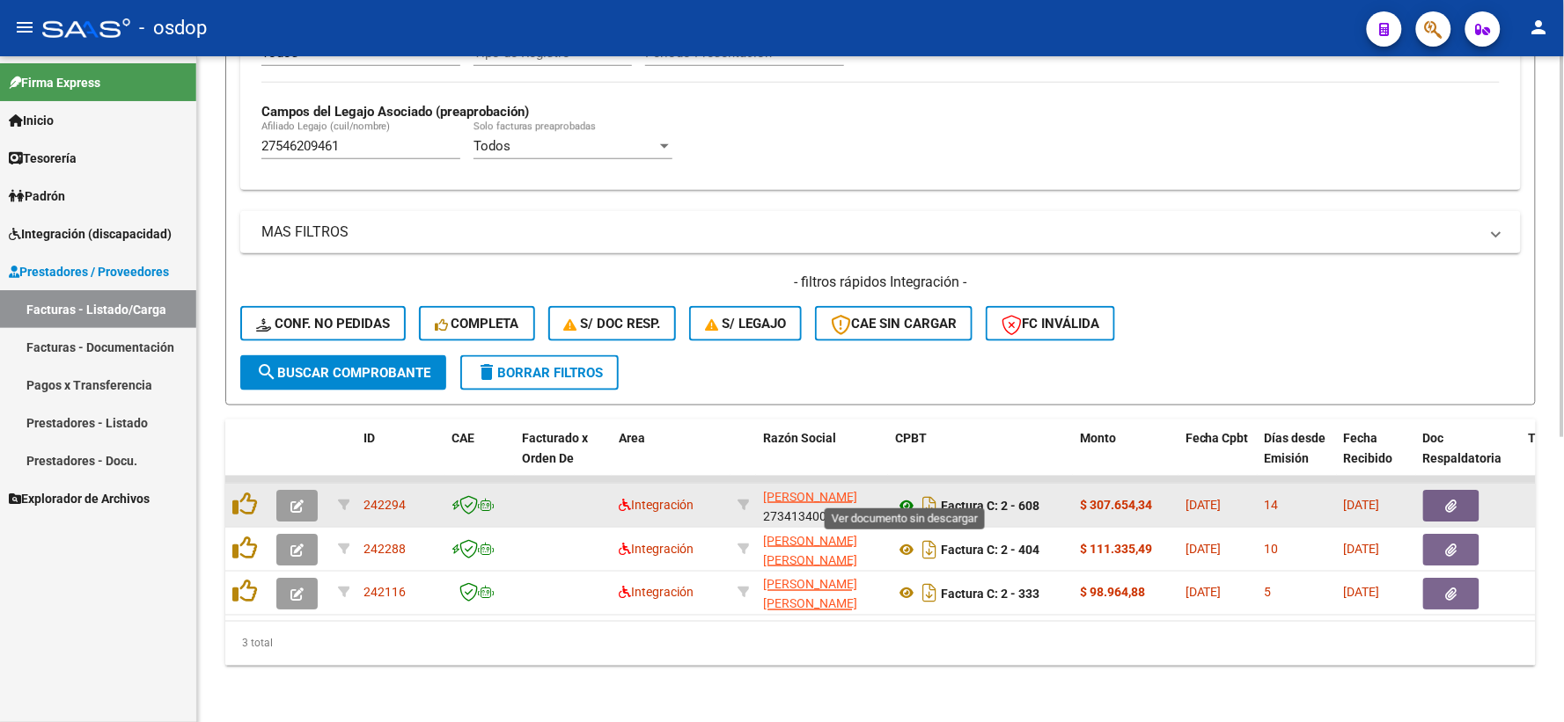
click at [906, 495] on icon at bounding box center [906, 505] width 23 height 21
click at [1440, 490] on button "button" at bounding box center [1451, 506] width 56 height 32
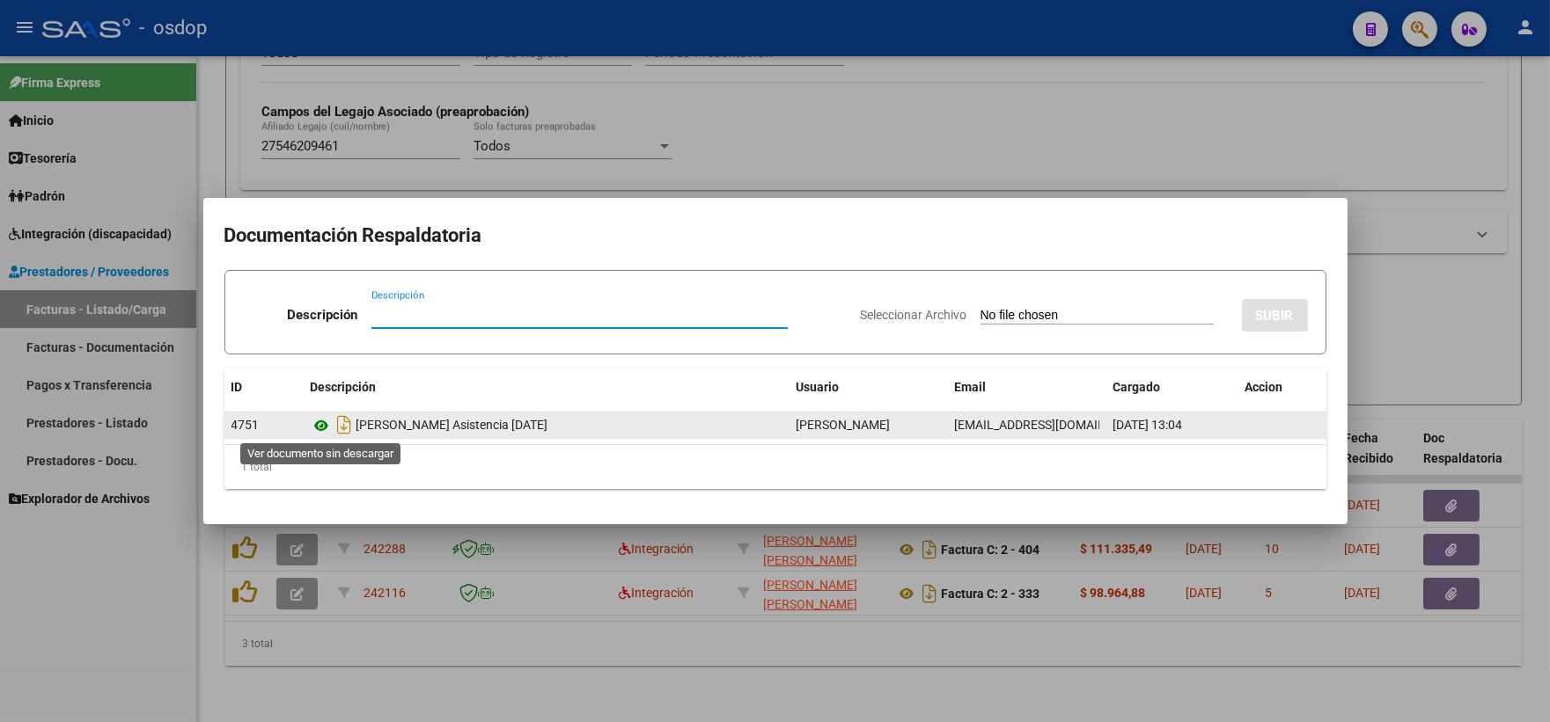
click at [328, 434] on icon at bounding box center [322, 425] width 23 height 21
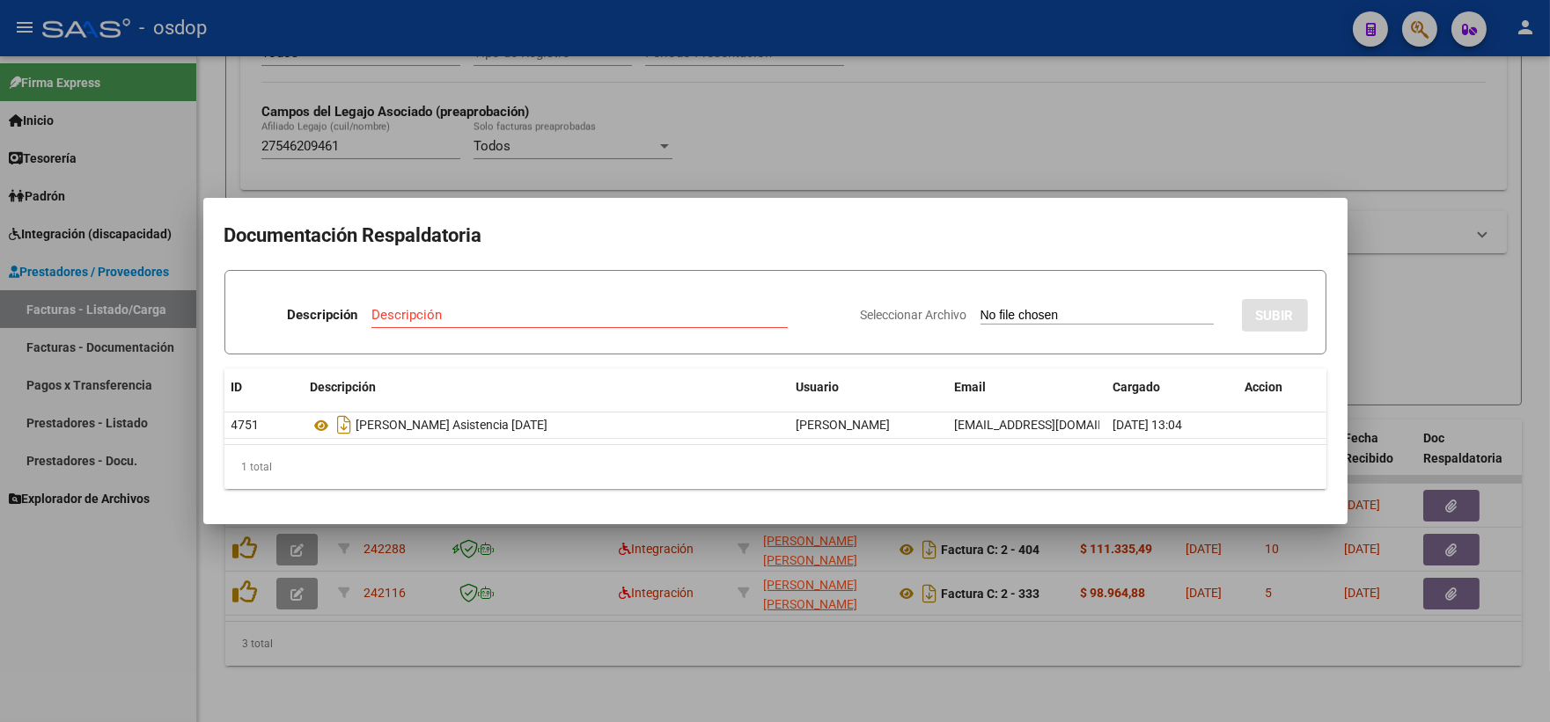
click at [481, 499] on mat-dialog-content "Documentación Respaldatoria Descripción Descripción Seleccionar Archivo SUBIR I…" at bounding box center [775, 361] width 1144 height 284
click at [660, 674] on div at bounding box center [775, 361] width 1550 height 722
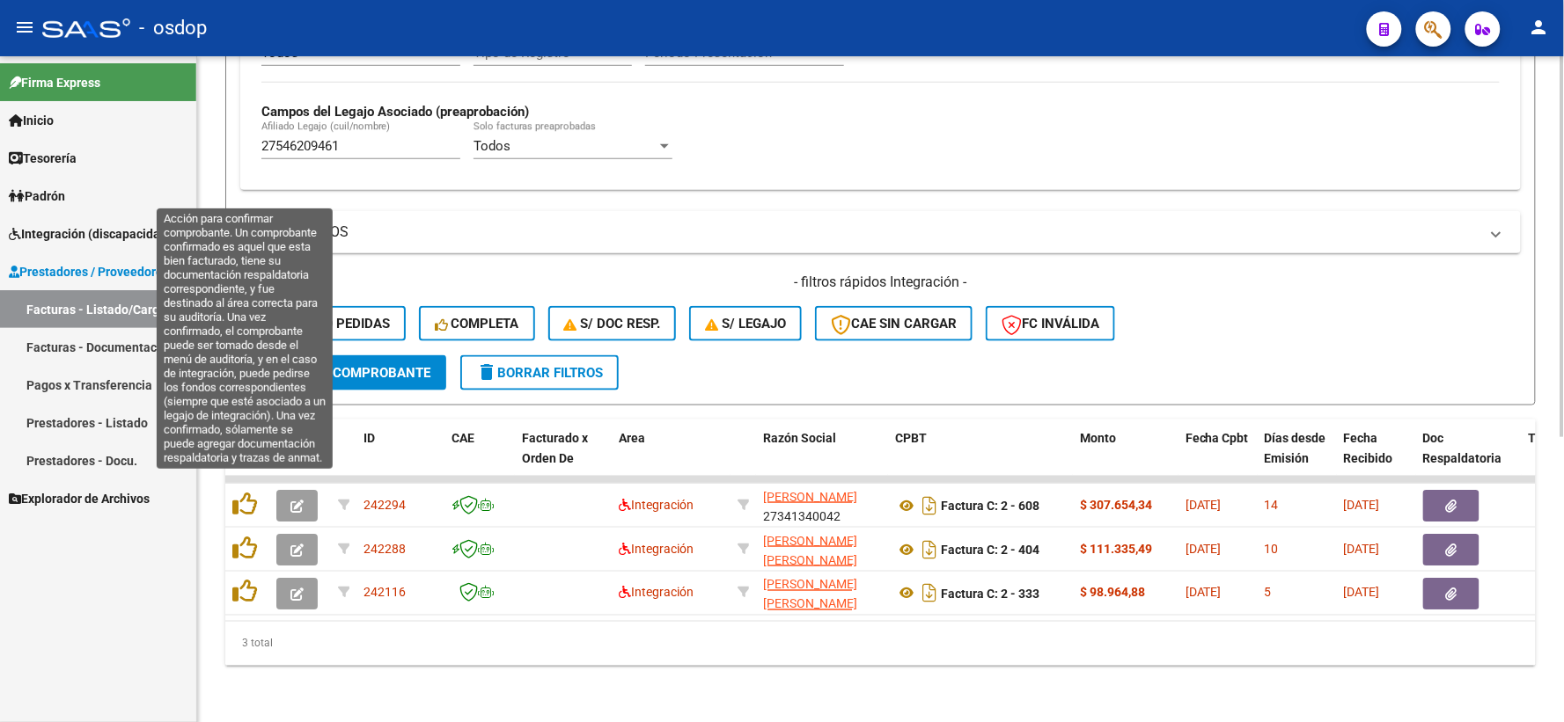
drag, startPoint x: 239, startPoint y: 490, endPoint x: 947, endPoint y: 282, distance: 737.6
click at [887, 291] on div "Video tutorial PRESTADORES -> Listado de CPBTs Emitidos por Prestadores / Prove…" at bounding box center [880, 133] width 1310 height 1067
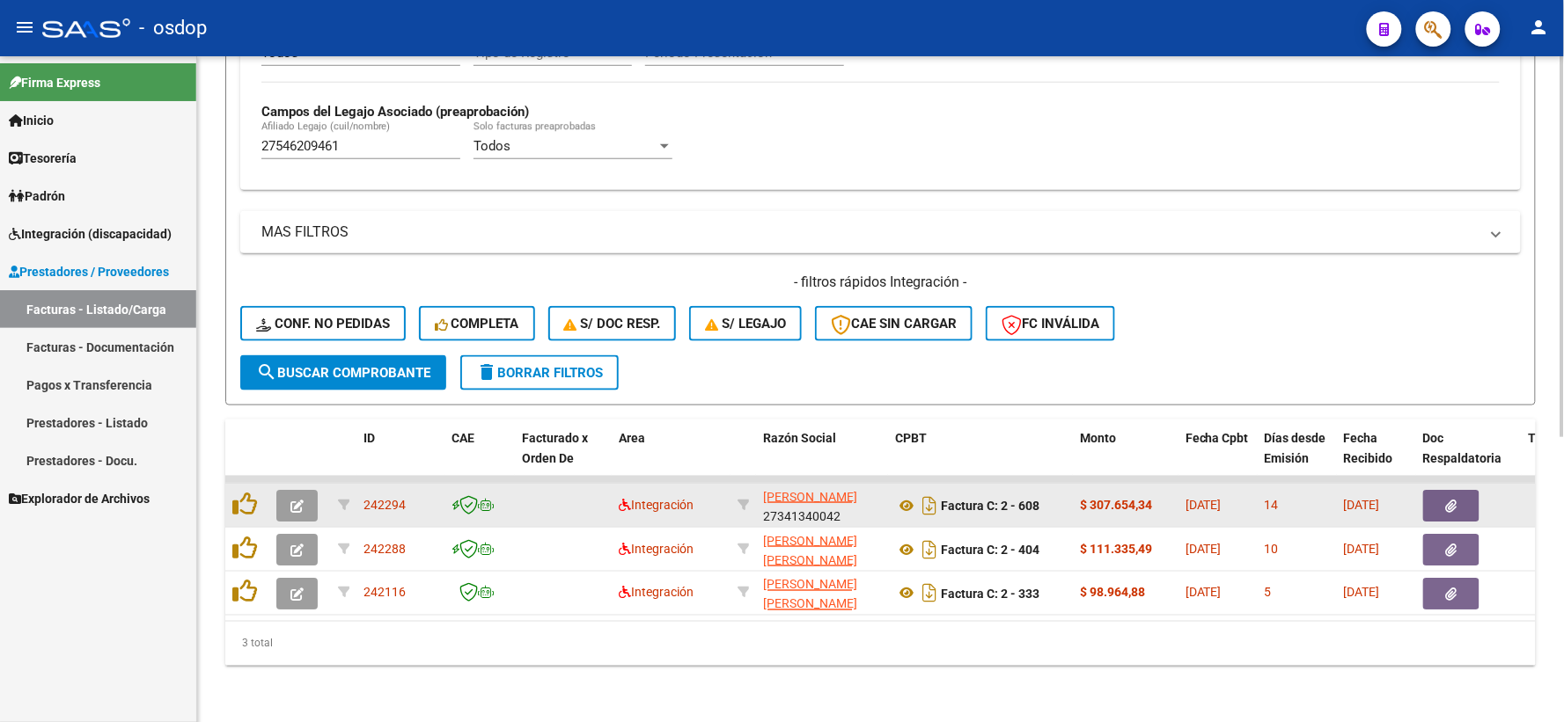
click at [1457, 490] on button "button" at bounding box center [1451, 506] width 56 height 32
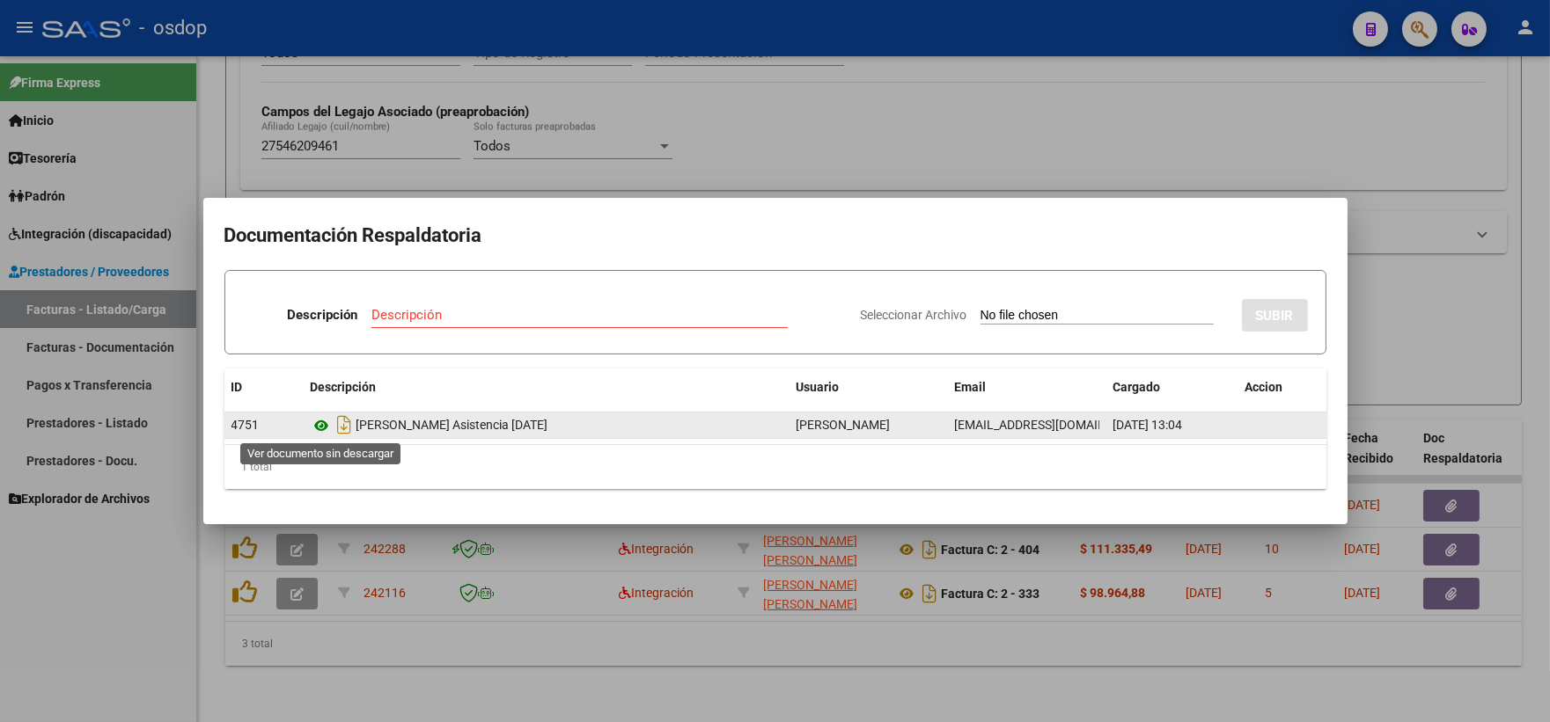
click at [322, 427] on icon at bounding box center [322, 425] width 23 height 21
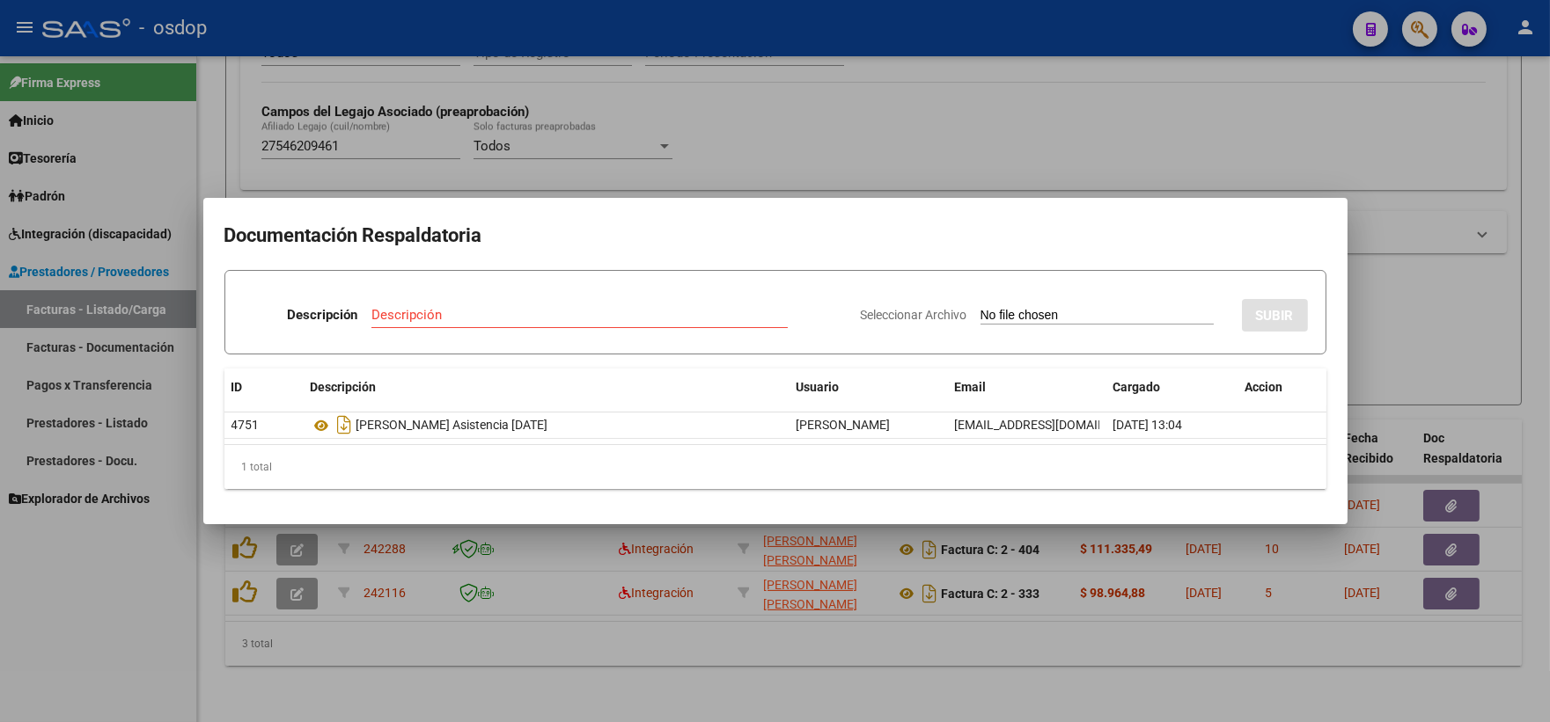
click at [710, 641] on div at bounding box center [775, 361] width 1550 height 722
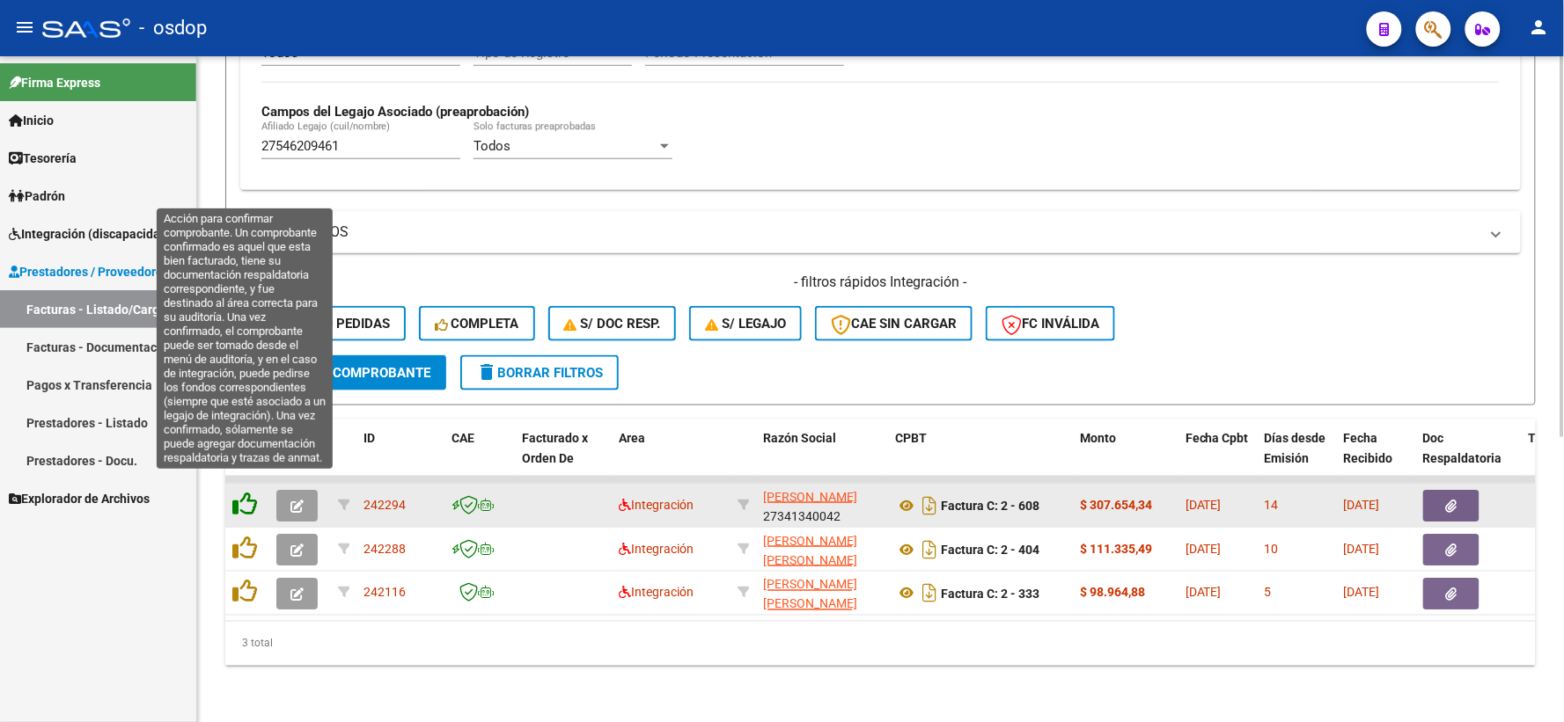
click at [235, 492] on icon at bounding box center [244, 504] width 25 height 25
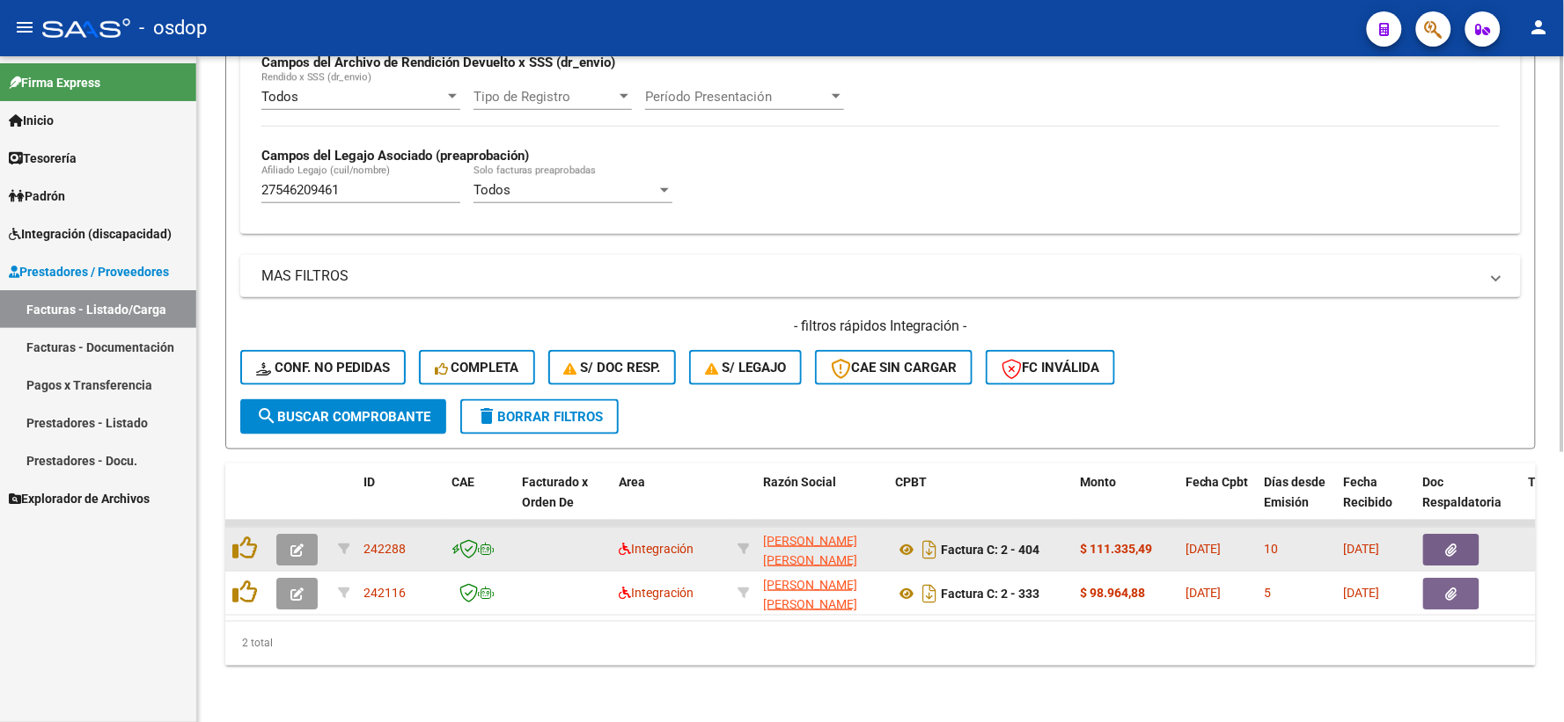
scroll to position [454, 0]
click at [901, 539] on icon at bounding box center [906, 549] width 23 height 21
click at [1452, 544] on icon "button" at bounding box center [1451, 550] width 11 height 13
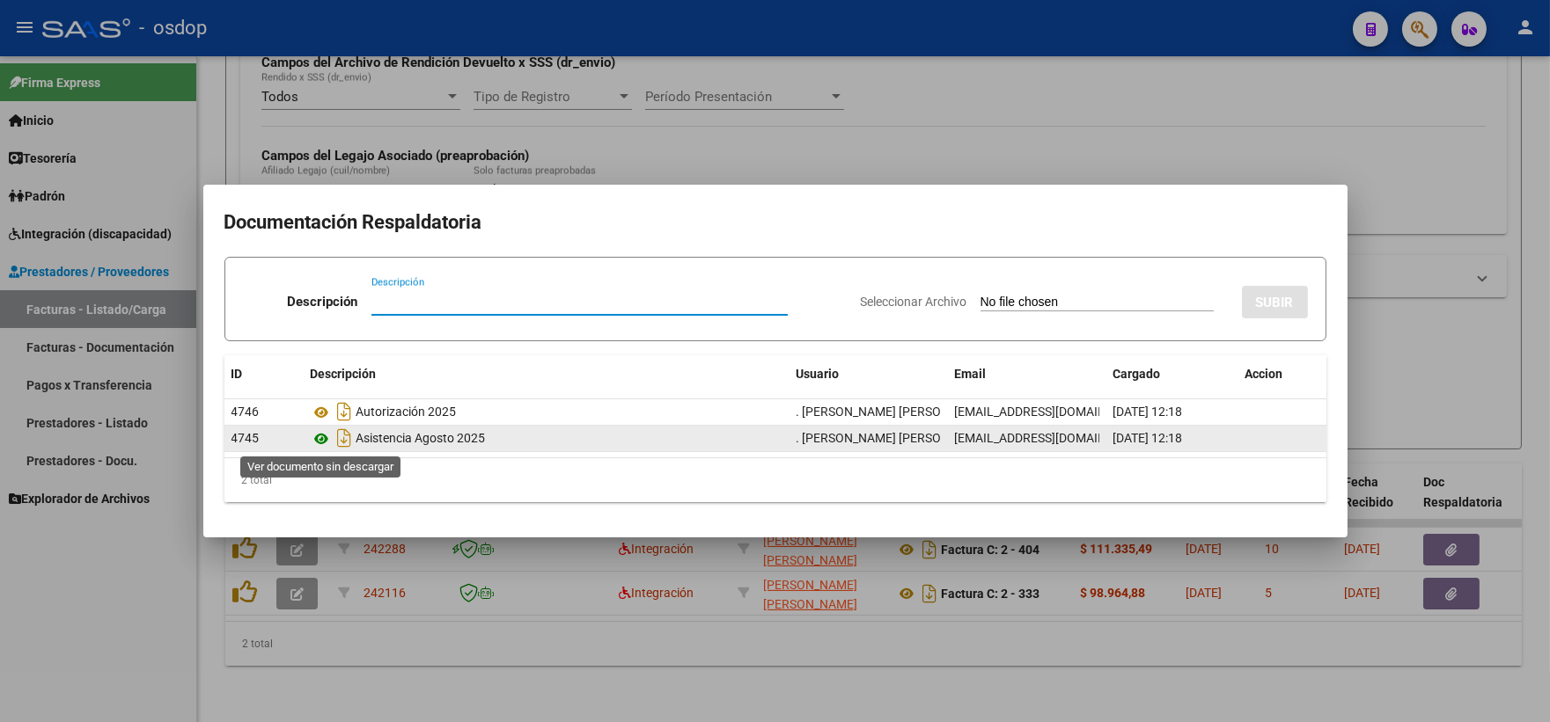
click at [324, 436] on icon at bounding box center [322, 439] width 23 height 21
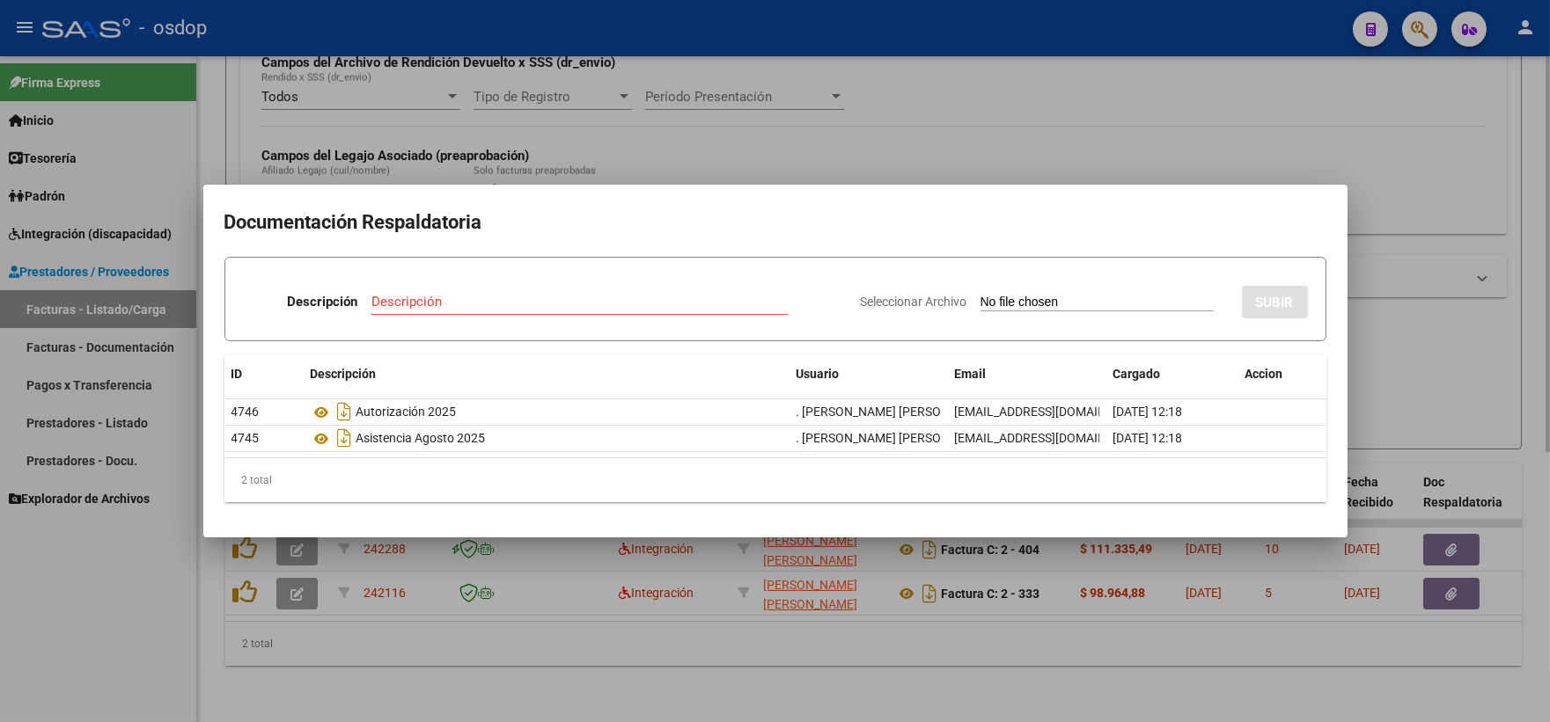
click at [464, 153] on div at bounding box center [775, 361] width 1550 height 722
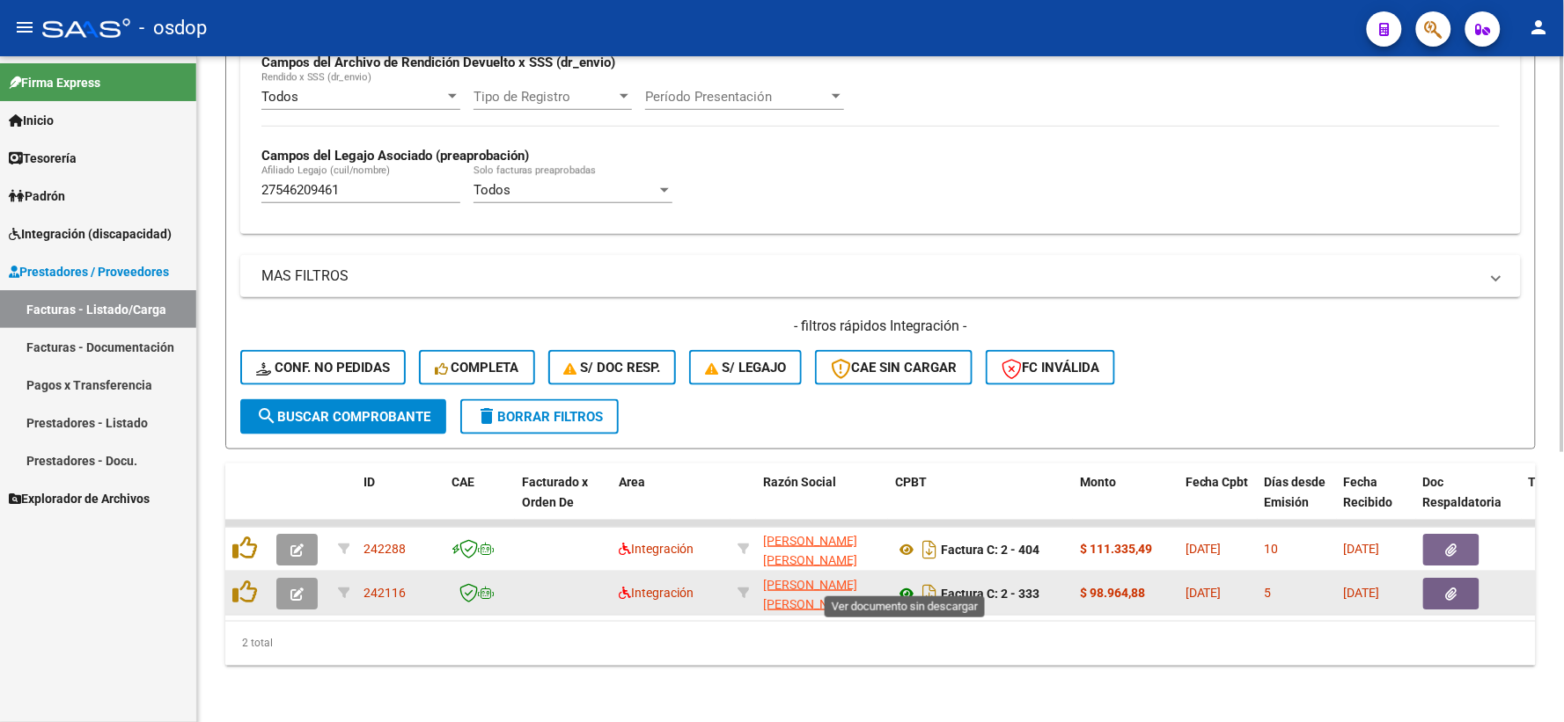
click at [912, 583] on icon at bounding box center [906, 593] width 23 height 21
drag, startPoint x: 1412, startPoint y: 585, endPoint x: 1432, endPoint y: 578, distance: 21.4
click at [1413, 584] on datatable-body-cell "[DATE]" at bounding box center [1376, 593] width 79 height 43
click at [1446, 588] on icon "button" at bounding box center [1451, 594] width 11 height 13
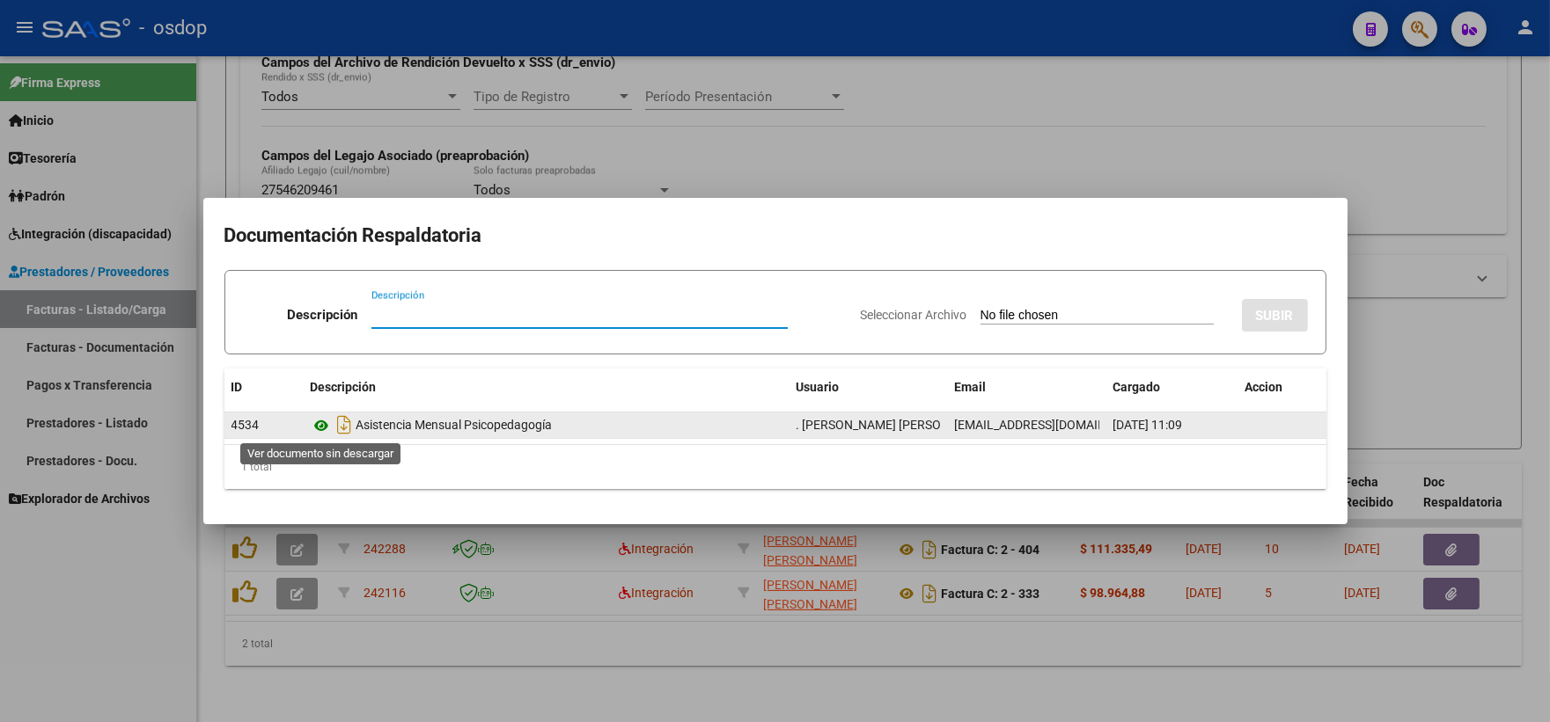
click at [324, 422] on icon at bounding box center [322, 425] width 23 height 21
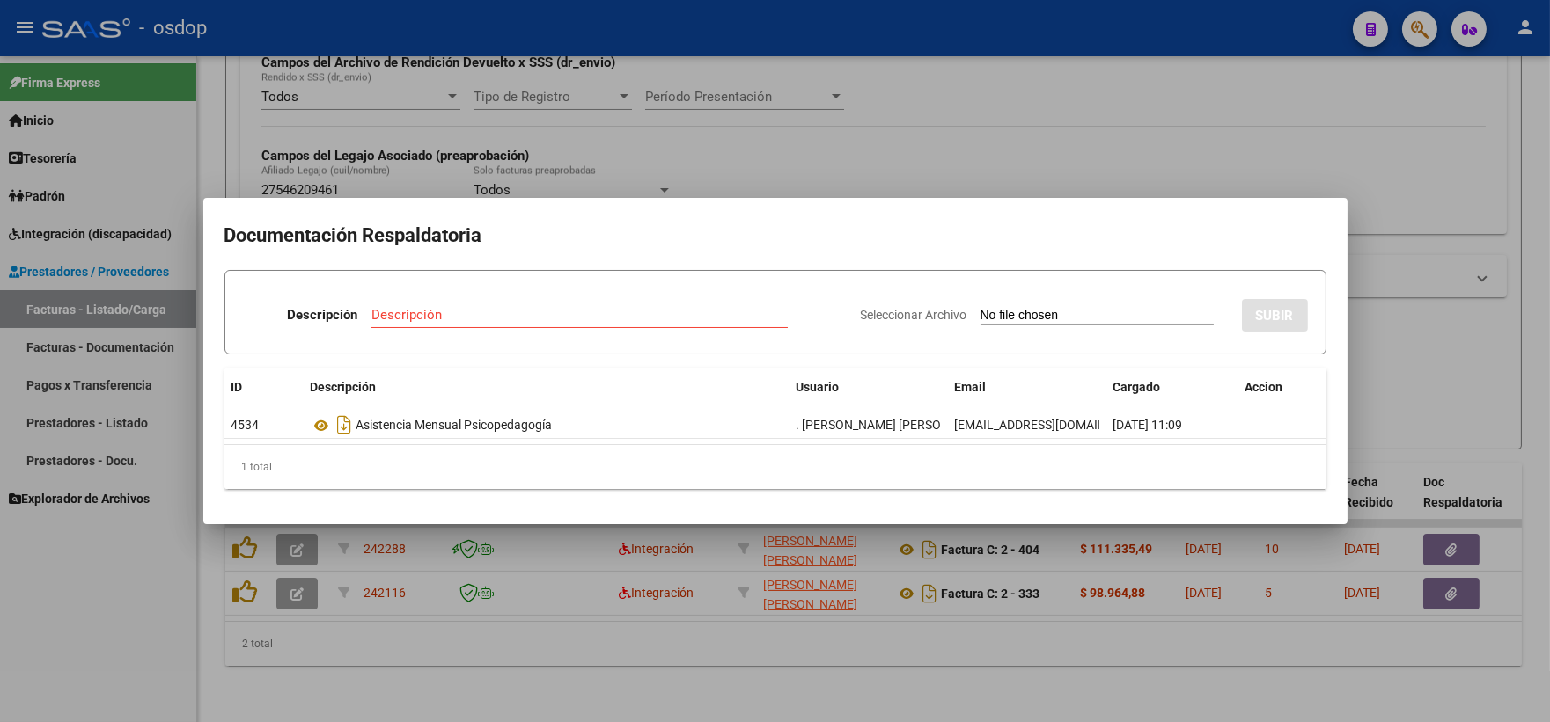
click at [555, 148] on div at bounding box center [775, 361] width 1550 height 722
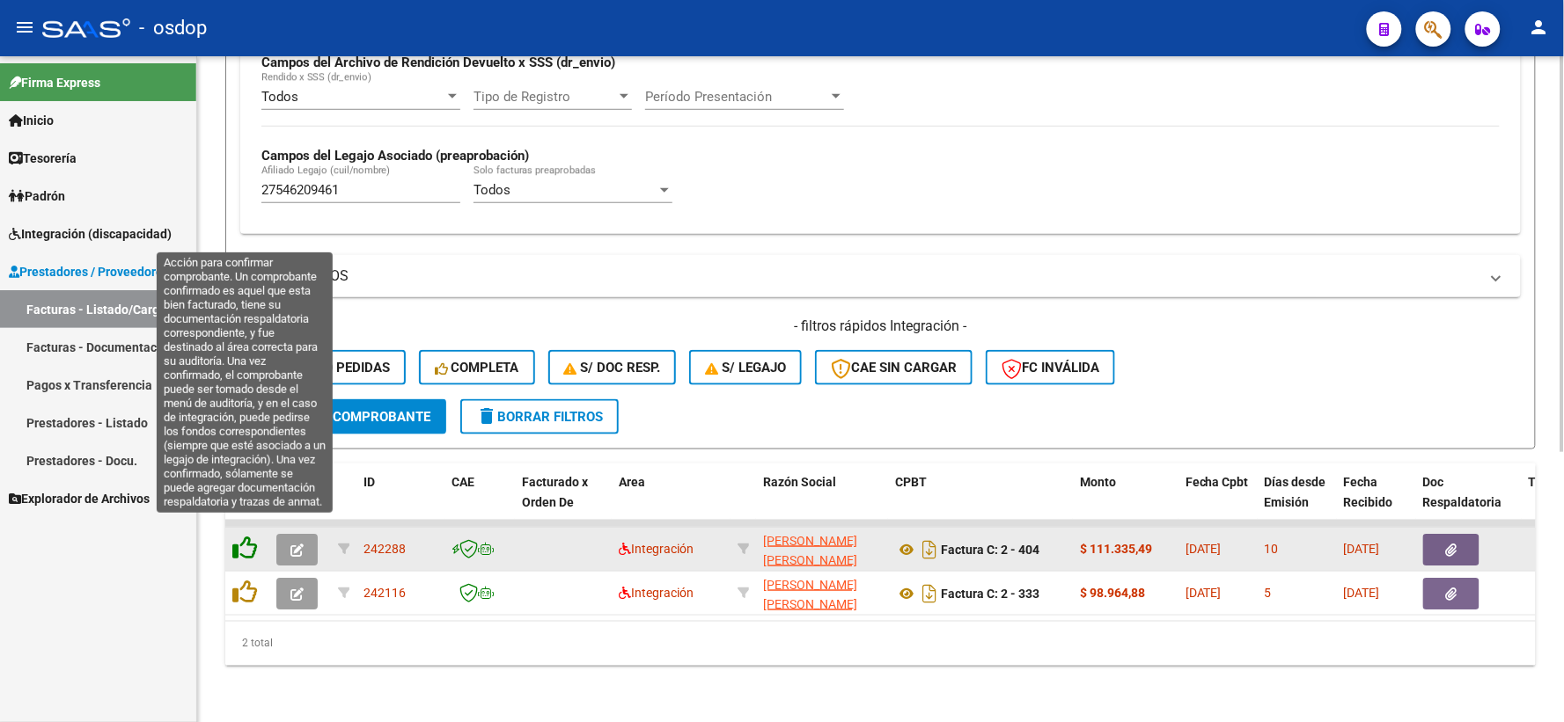
click at [243, 540] on icon at bounding box center [244, 548] width 25 height 25
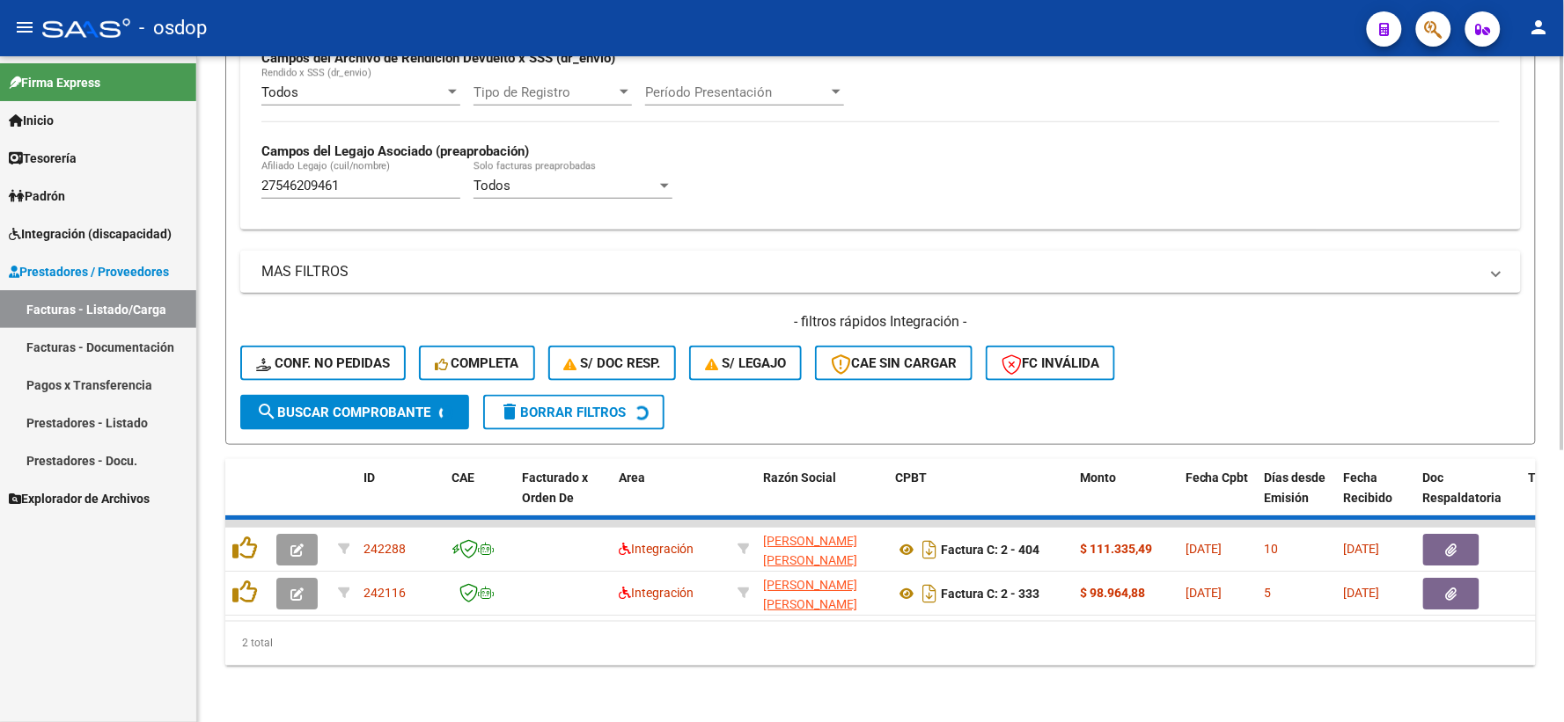
scroll to position [410, 0]
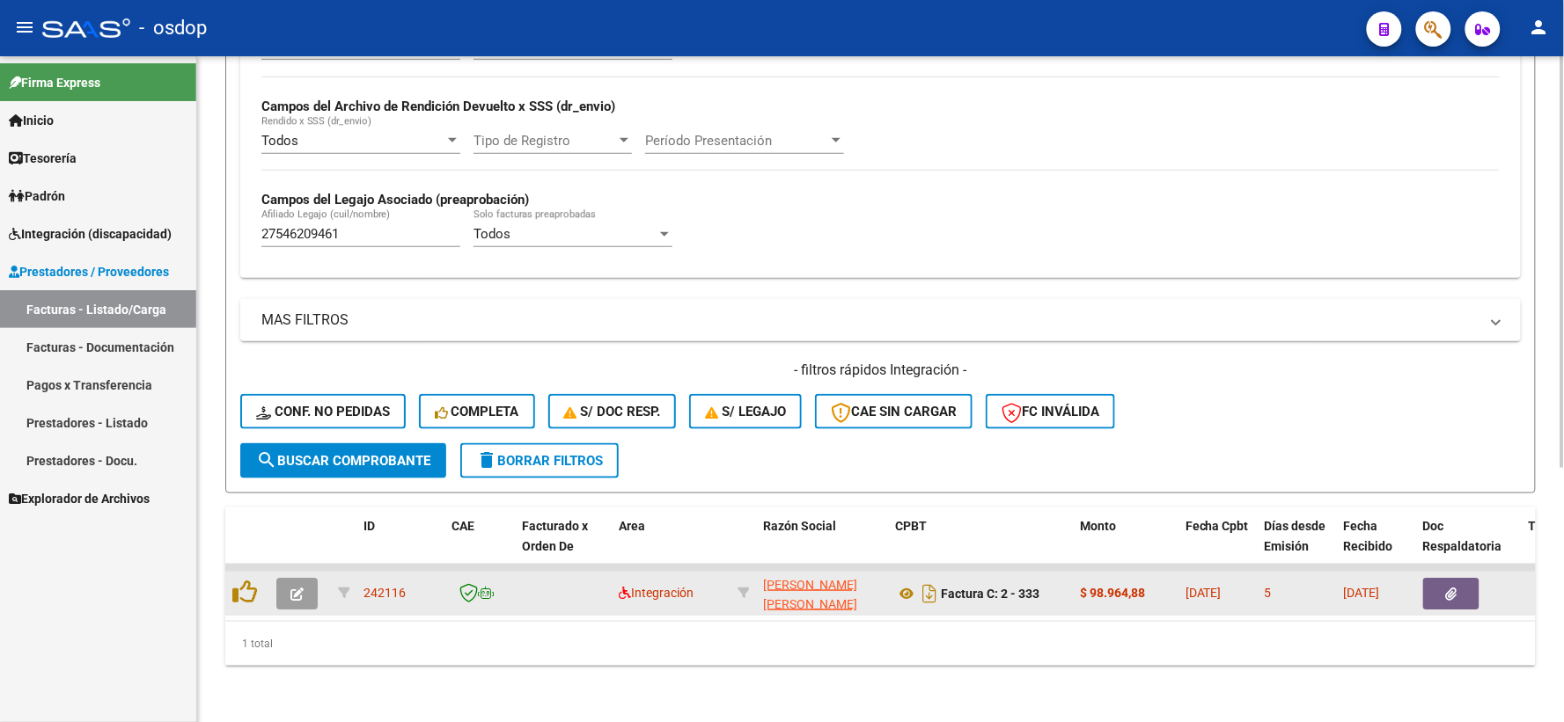
click at [258, 583] on div at bounding box center [247, 593] width 30 height 27
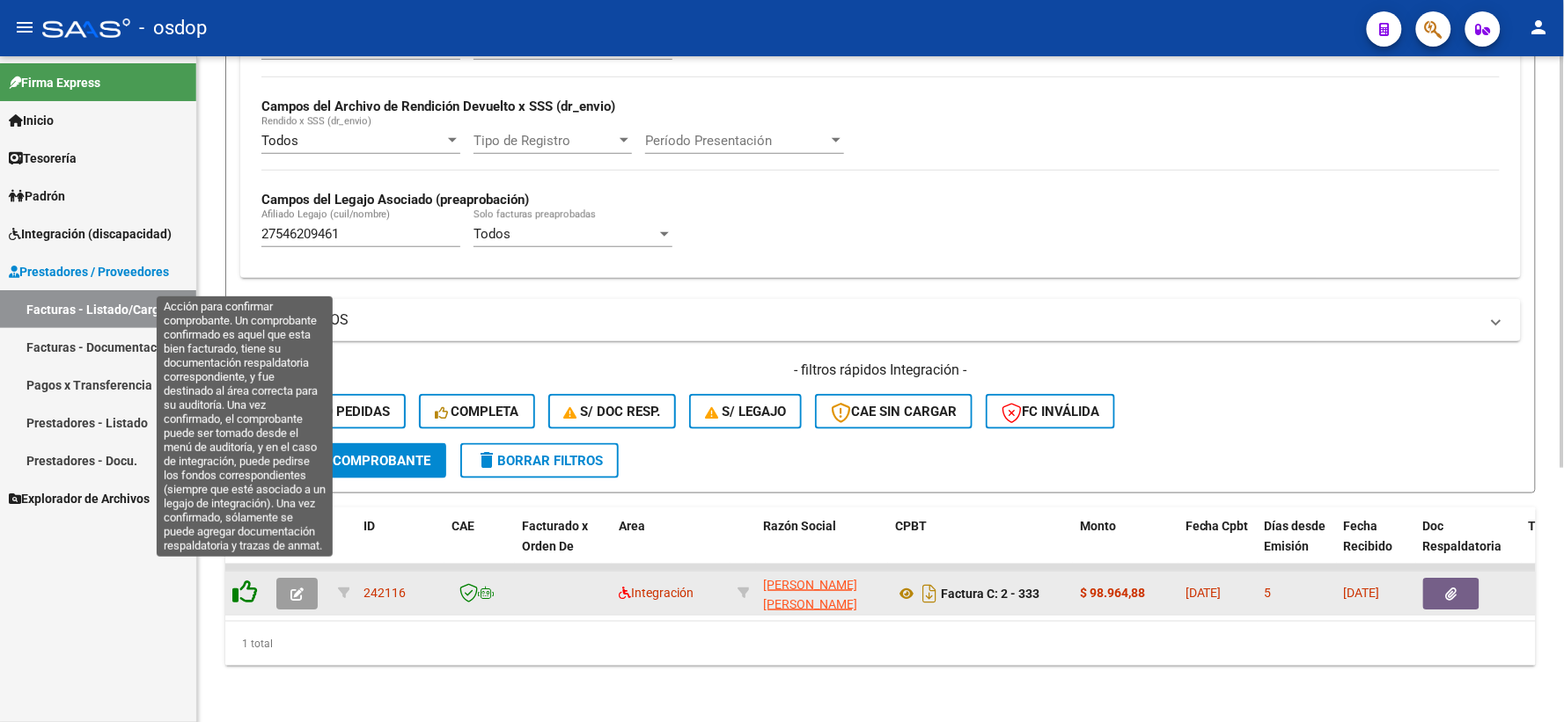
click at [245, 580] on icon at bounding box center [244, 592] width 25 height 25
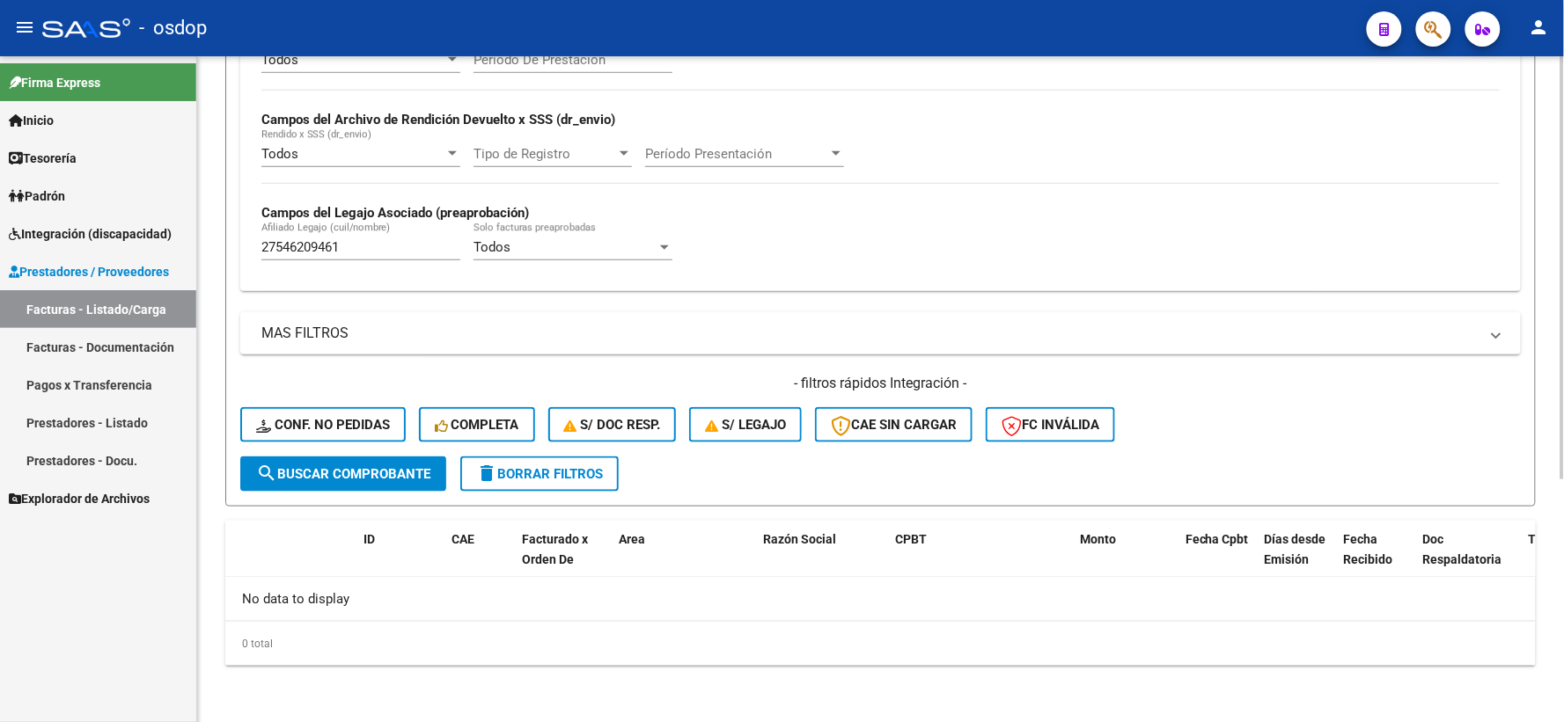
scroll to position [382, 0]
drag, startPoint x: 379, startPoint y: 231, endPoint x: 392, endPoint y: 241, distance: 16.4
click at [383, 232] on div "27546209461 Afiliado Legajo (cuil/nombre)" at bounding box center [360, 243] width 199 height 38
click at [407, 262] on div "27546209461 Afiliado Legajo (cuil/nombre)" at bounding box center [360, 243] width 199 height 38
click at [392, 251] on input "27546209461" at bounding box center [360, 249] width 199 height 16
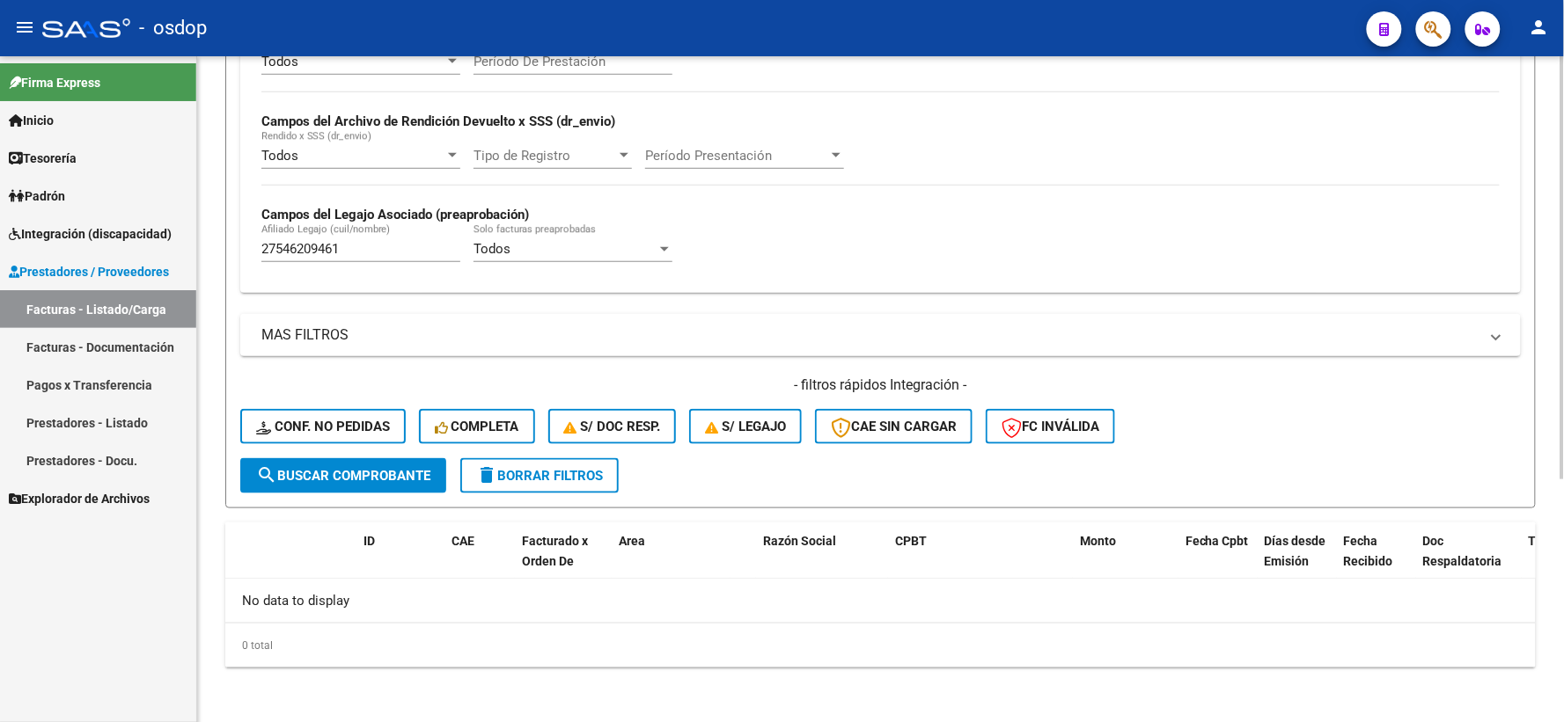
click at [216, 257] on div "Video tutorial PRESTADORES -> Listado de CPBTs Emitidos por Prestadores / Prove…" at bounding box center [880, 199] width 1367 height 1050
click at [370, 487] on button "search Buscar Comprobante" at bounding box center [343, 475] width 206 height 35
drag, startPoint x: 341, startPoint y: 257, endPoint x: 0, endPoint y: 123, distance: 365.9
click at [23, 257] on mat-sidenav-container "Firma Express Inicio Calendario SSS Instructivos Contacto OS Tesorería Extracto…" at bounding box center [782, 389] width 1564 height 666
paste input "3528721729"
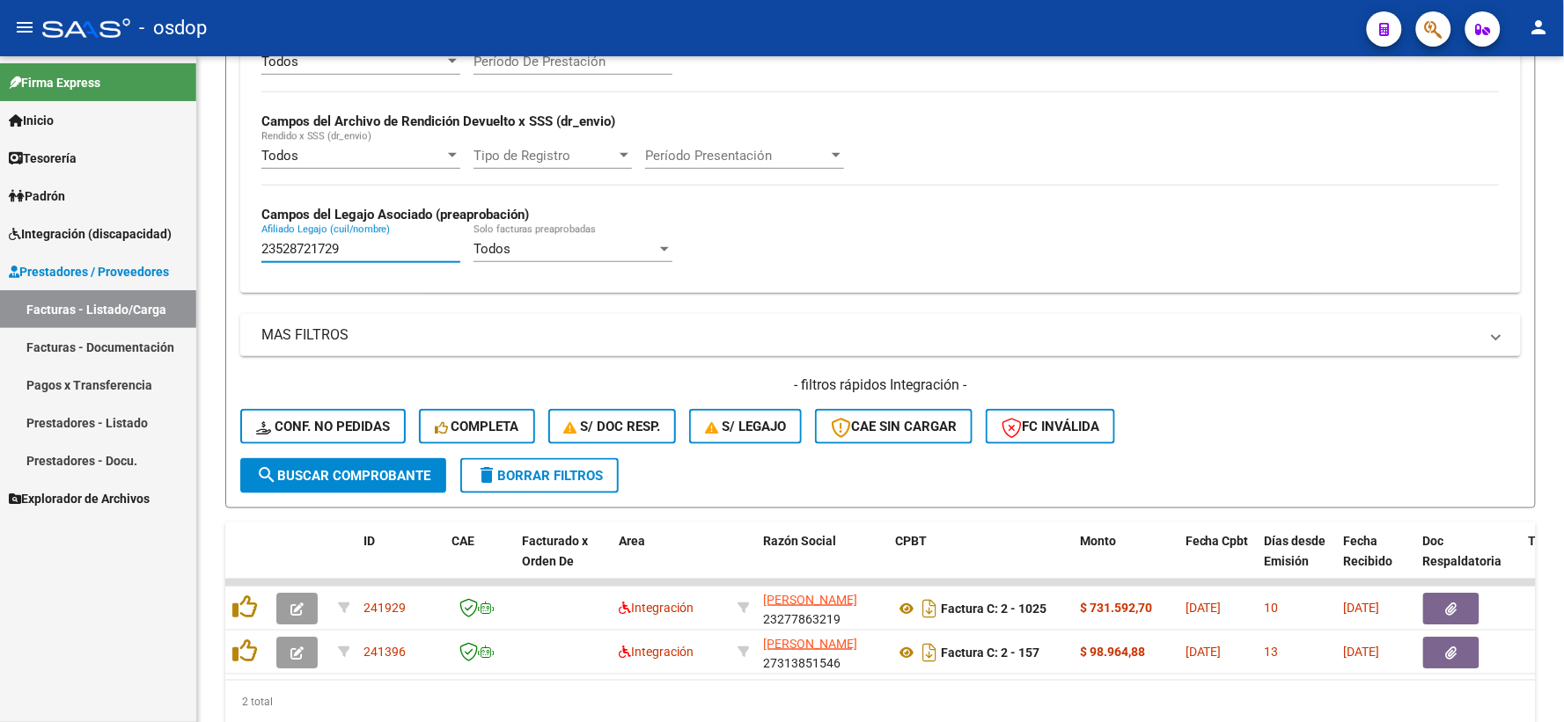
type input "23528721729"
click at [465, 696] on div "2 total" at bounding box center [880, 703] width 1310 height 44
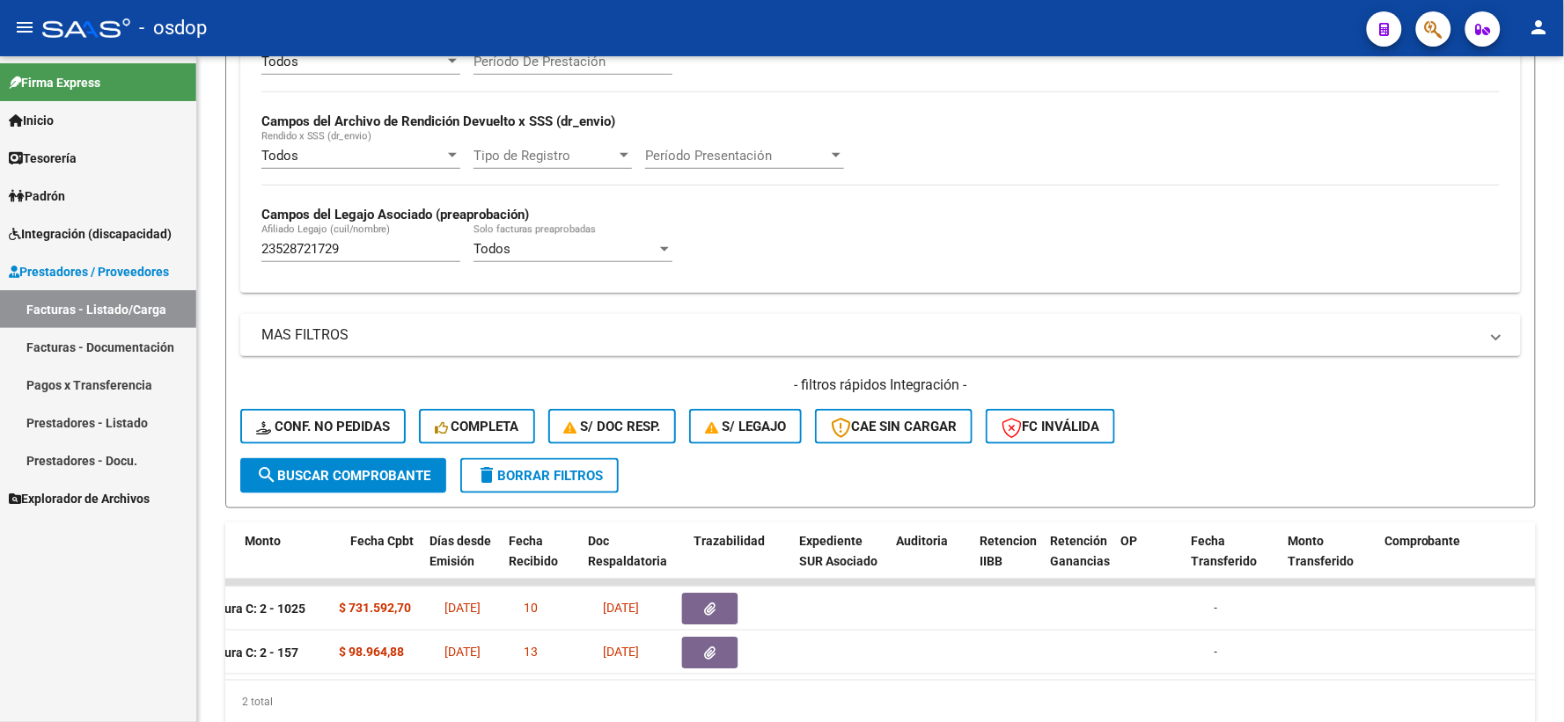
scroll to position [0, 0]
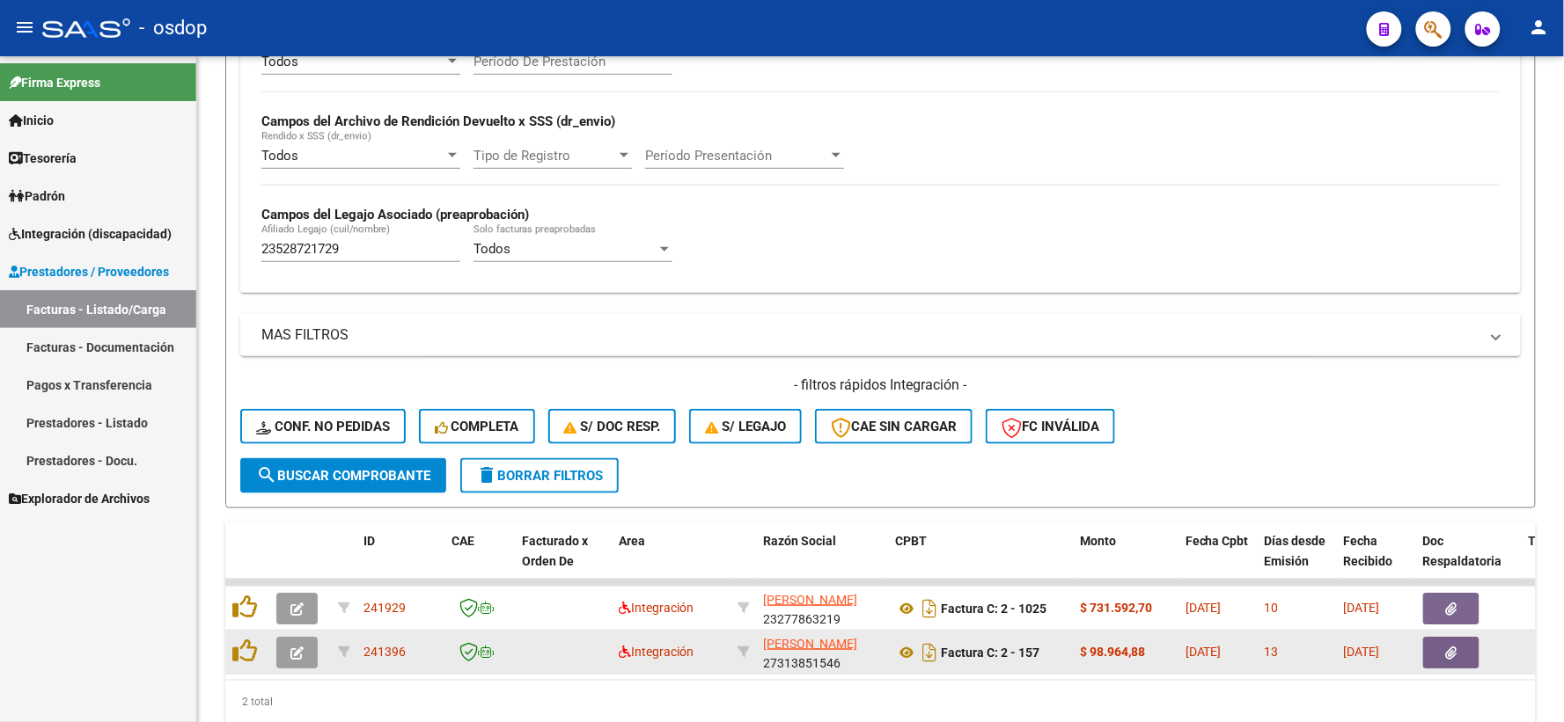
click at [892, 644] on datatable-body-cell "Factura C: 2 - 157" at bounding box center [980, 652] width 185 height 43
click at [904, 649] on icon at bounding box center [906, 652] width 23 height 21
click at [1496, 658] on div at bounding box center [1469, 653] width 92 height 32
click at [1471, 645] on button "button" at bounding box center [1451, 653] width 56 height 32
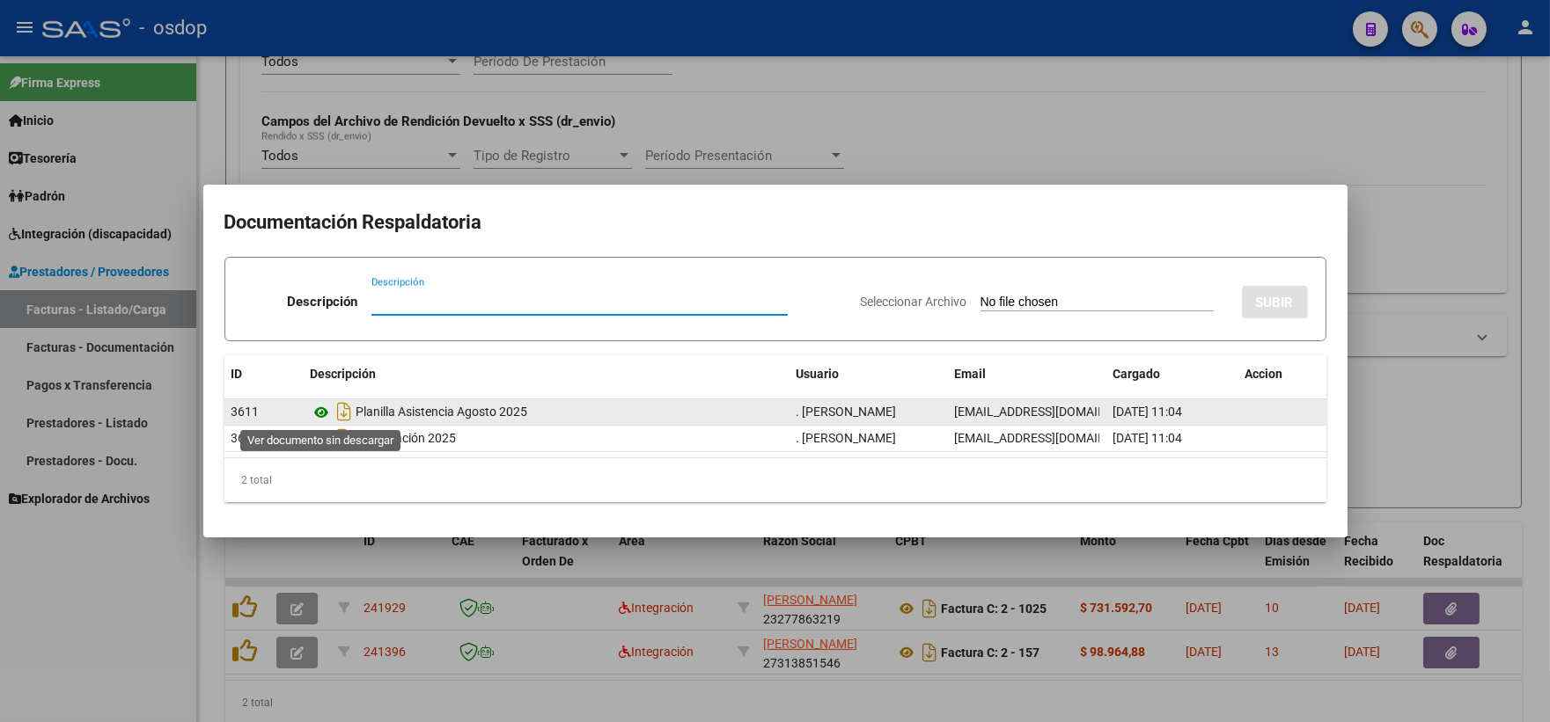
click at [321, 407] on icon at bounding box center [322, 412] width 23 height 21
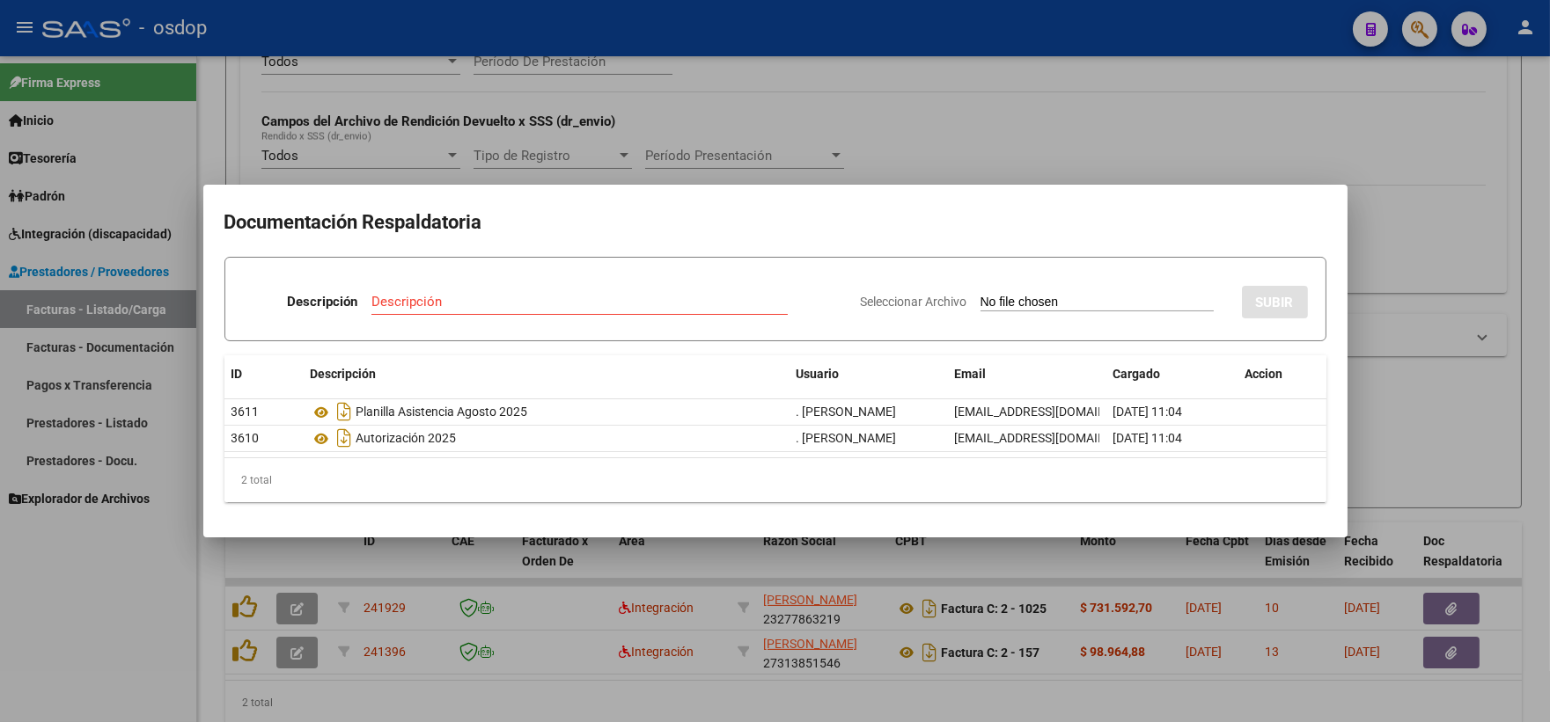
click at [234, 146] on div at bounding box center [775, 361] width 1550 height 722
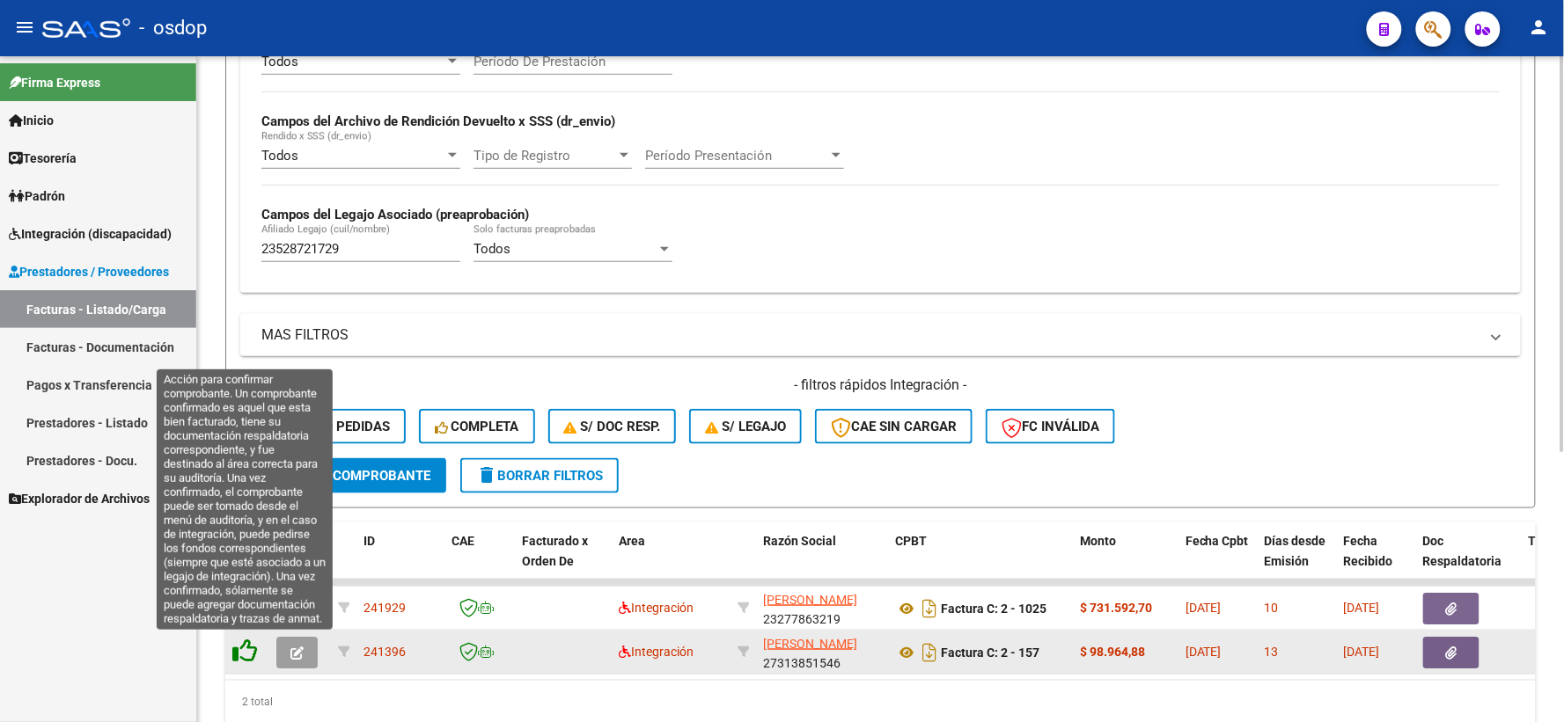
click at [242, 649] on icon at bounding box center [244, 651] width 25 height 25
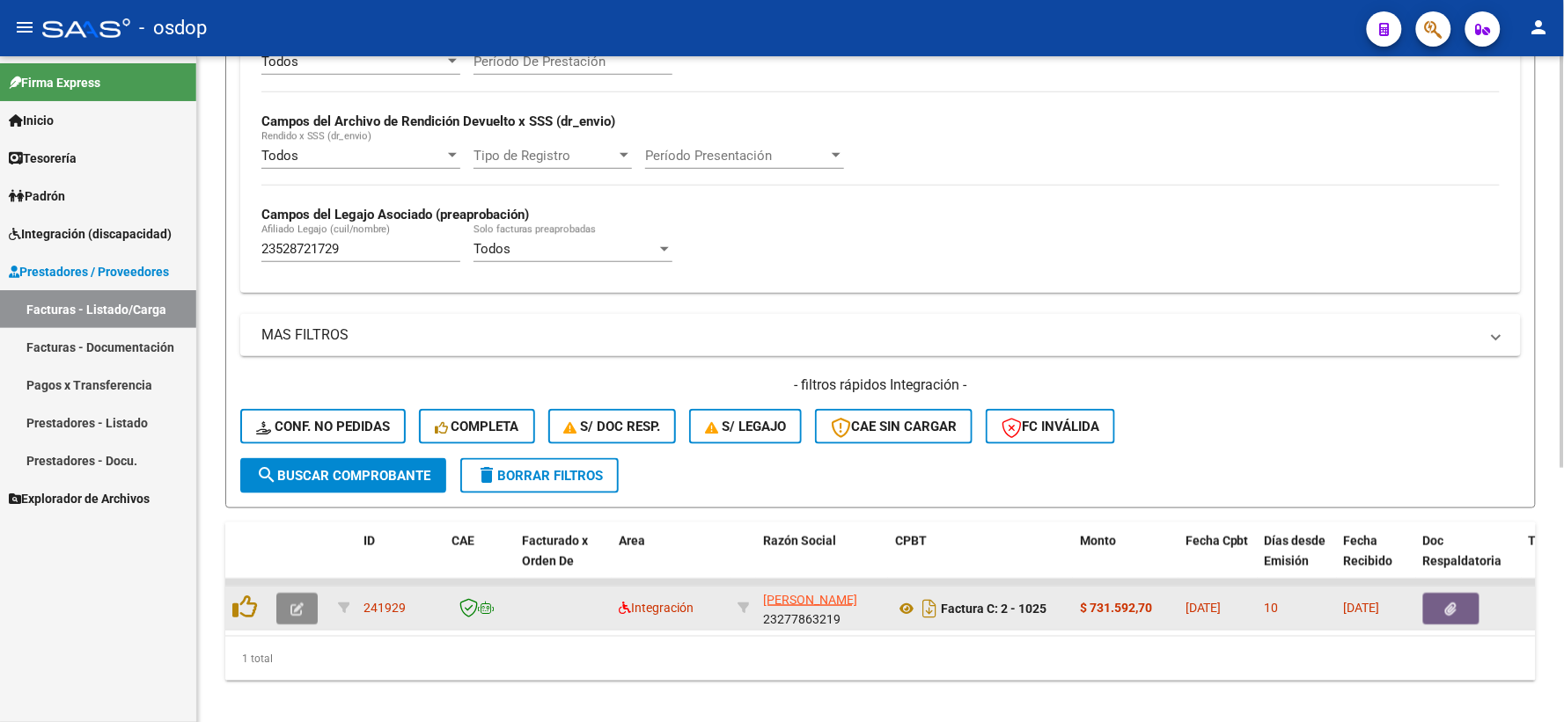
click at [305, 619] on button "button" at bounding box center [296, 609] width 41 height 32
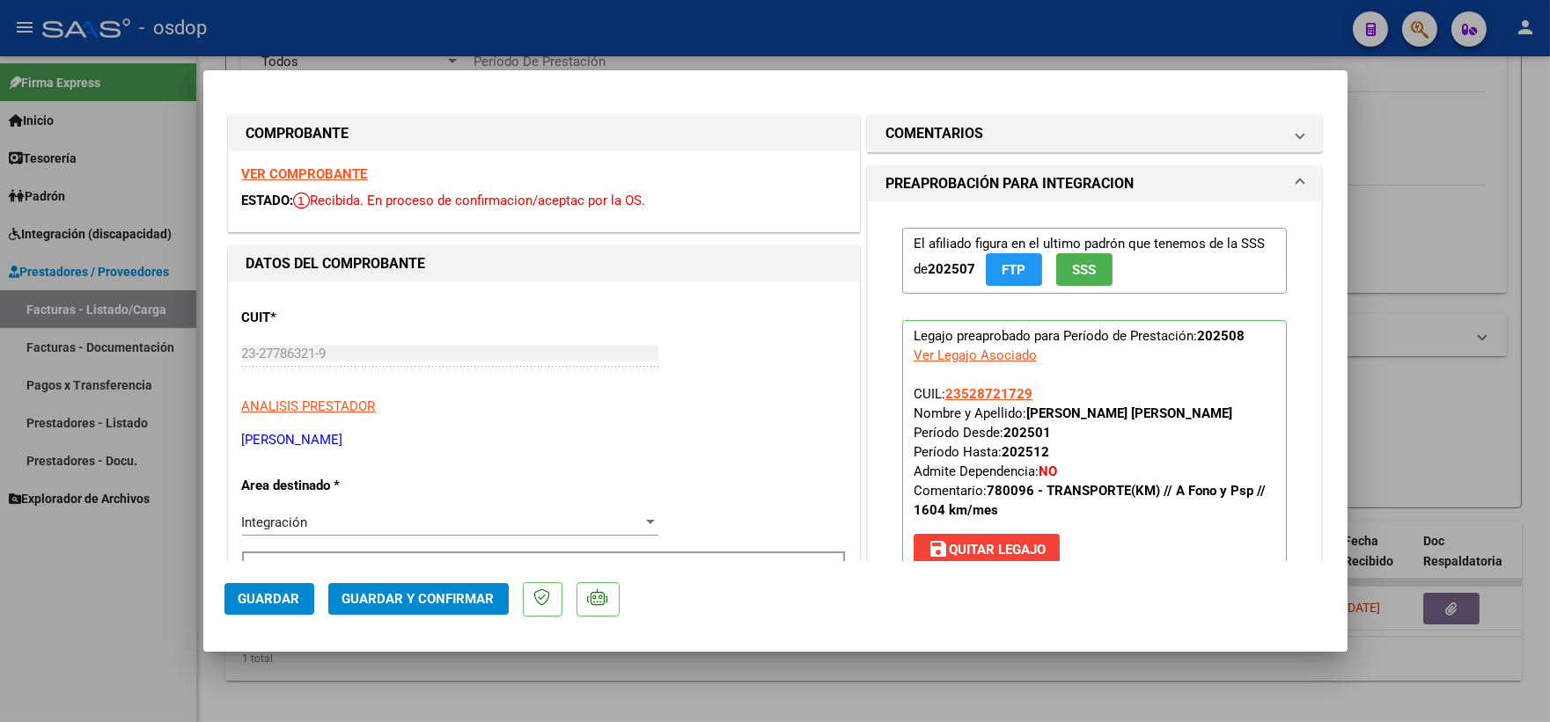
click at [114, 638] on div at bounding box center [775, 361] width 1550 height 722
type input "$ 0,00"
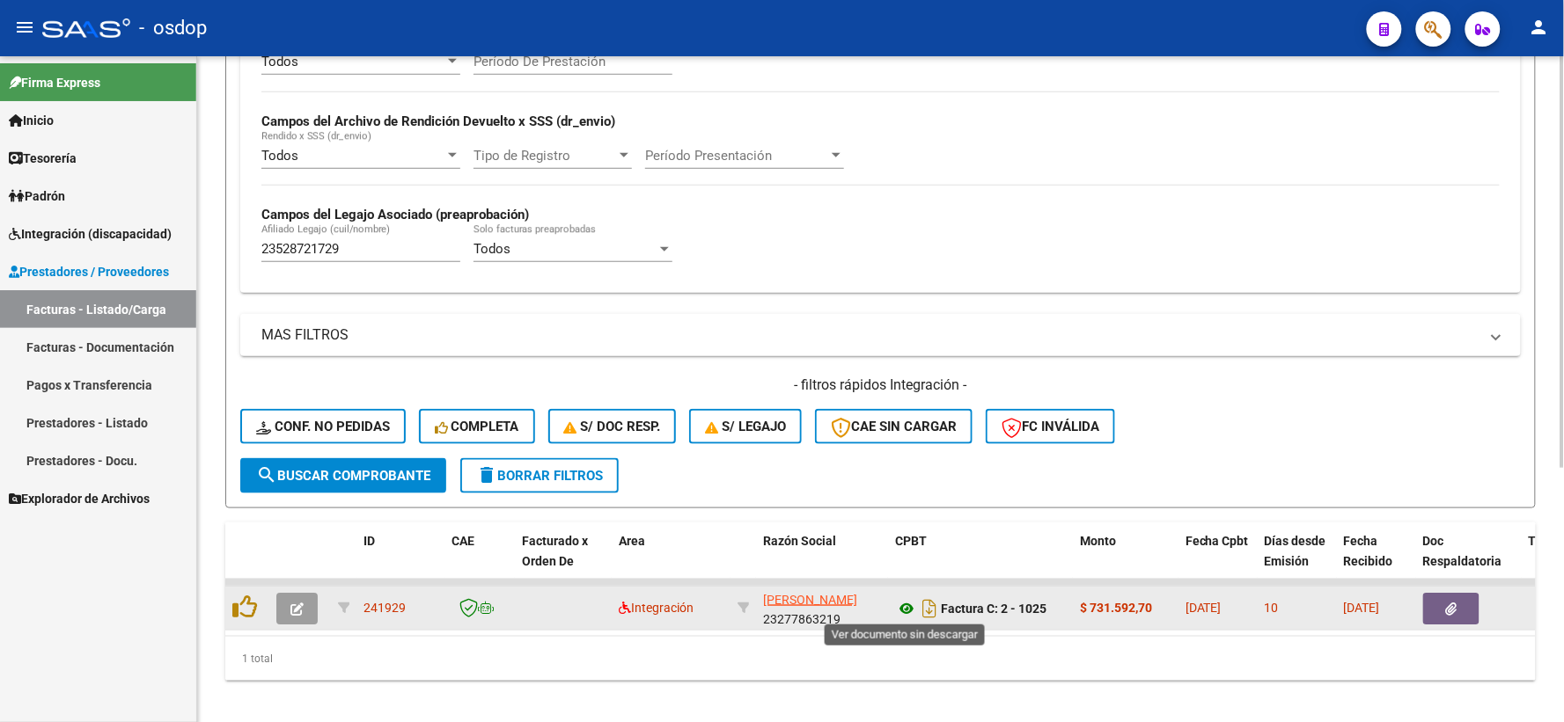
click at [902, 607] on icon at bounding box center [906, 608] width 23 height 21
click at [1431, 600] on button "button" at bounding box center [1451, 609] width 56 height 32
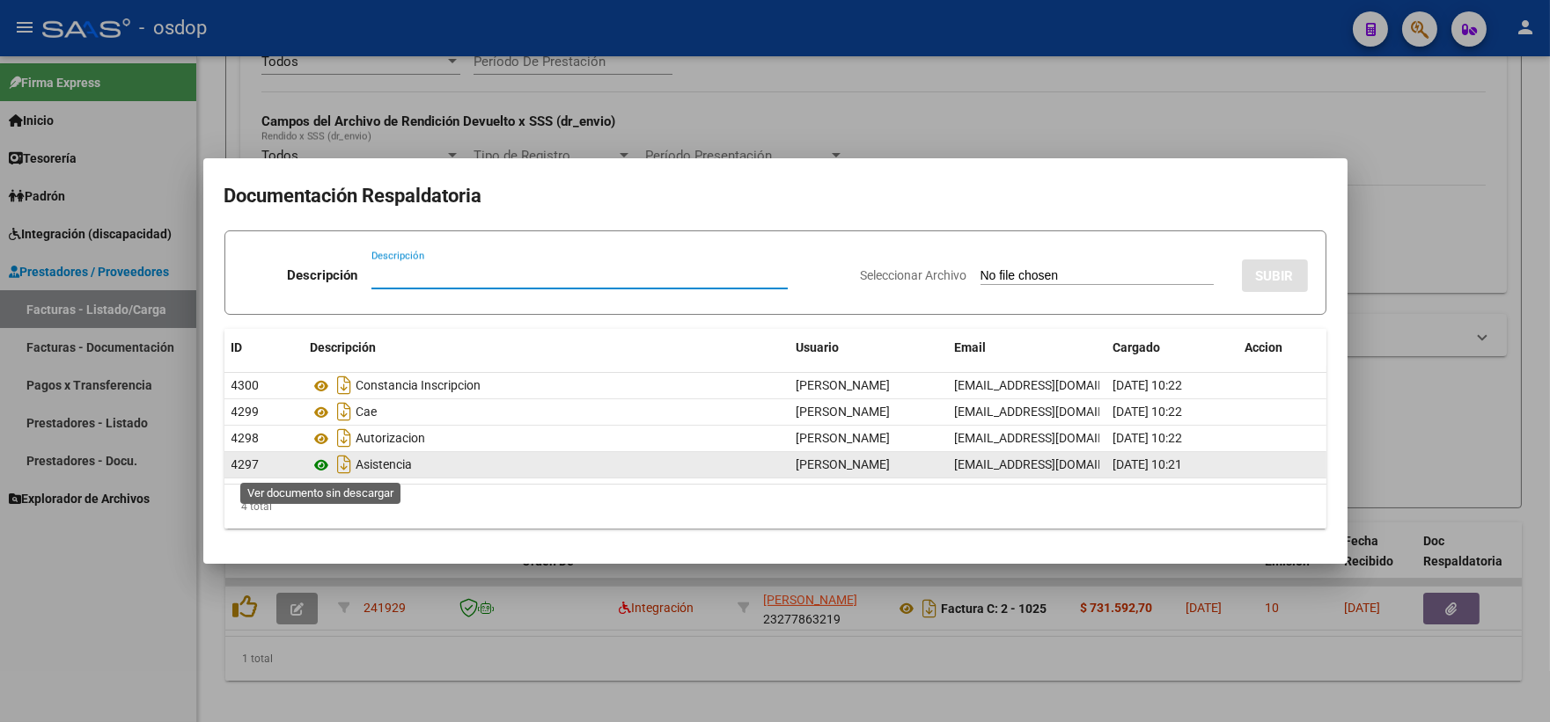
click at [326, 458] on icon at bounding box center [322, 465] width 23 height 21
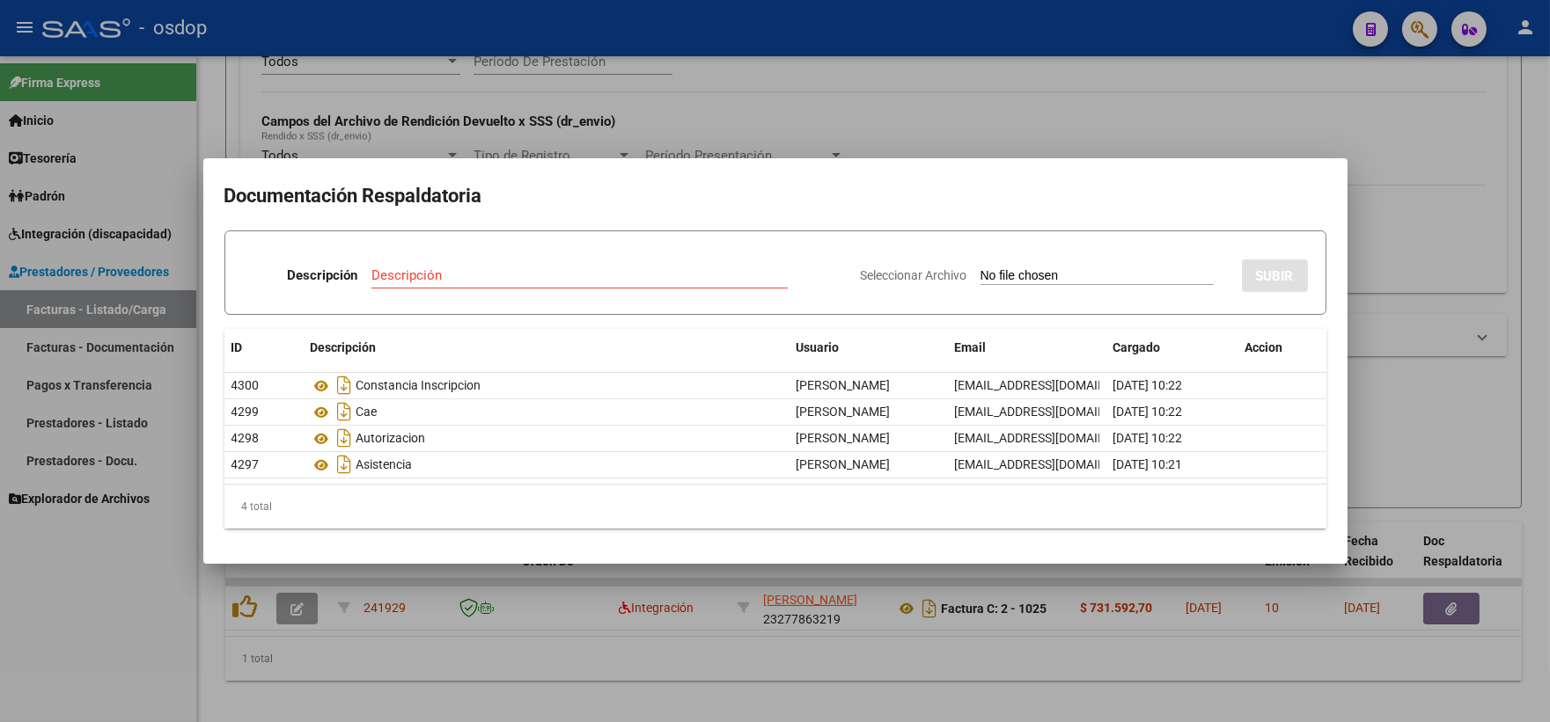
click at [390, 75] on div at bounding box center [775, 361] width 1550 height 722
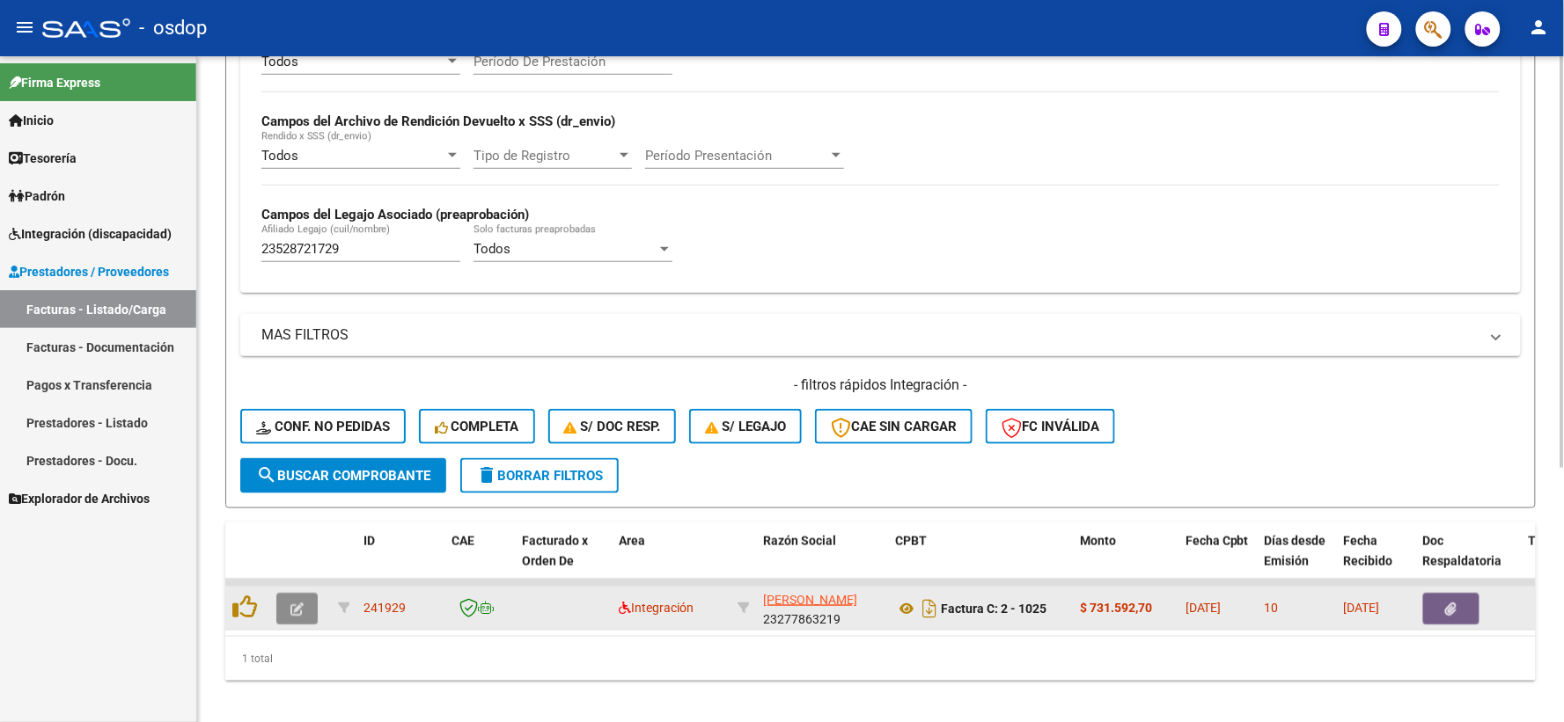
click at [302, 607] on icon "button" at bounding box center [296, 609] width 13 height 13
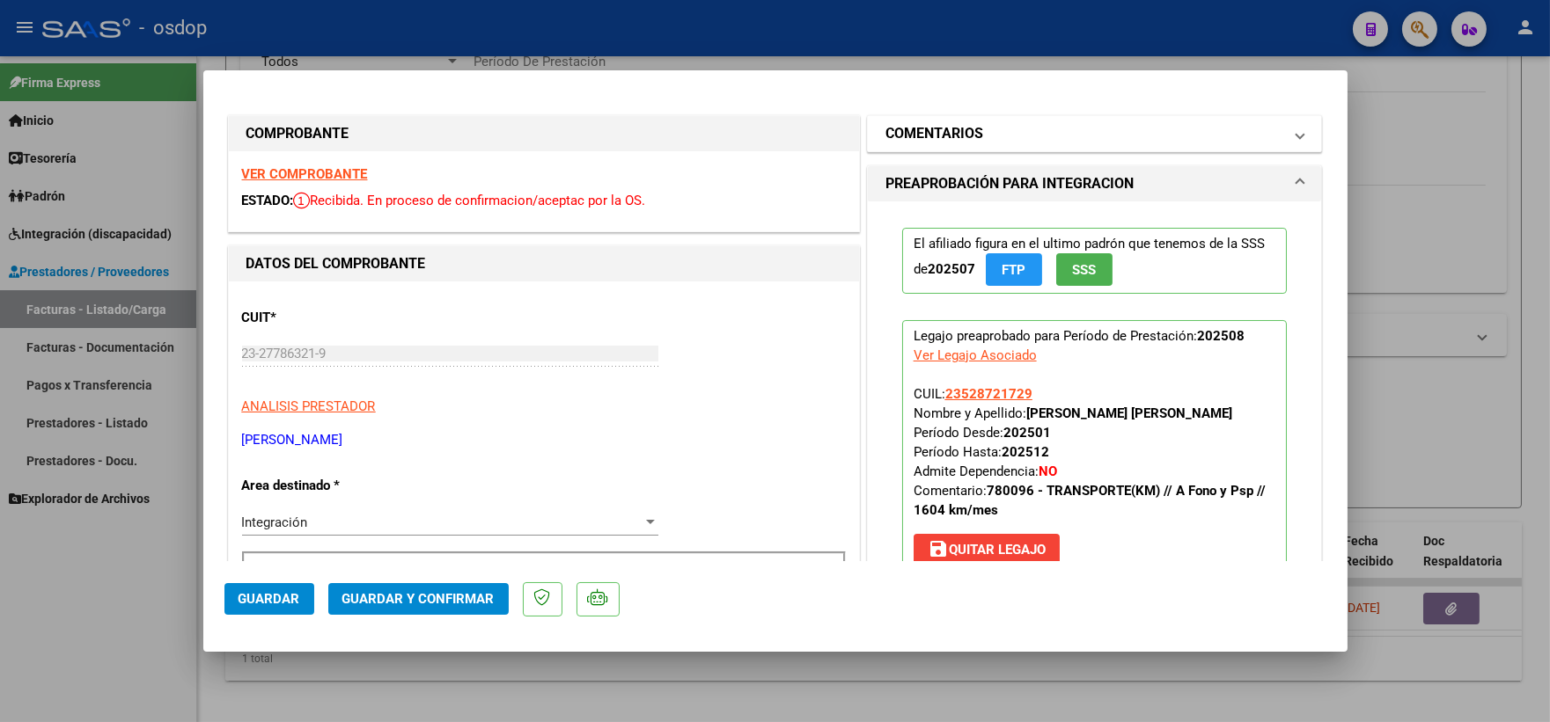
click at [920, 138] on h1 "COMENTARIOS" at bounding box center [934, 133] width 98 height 21
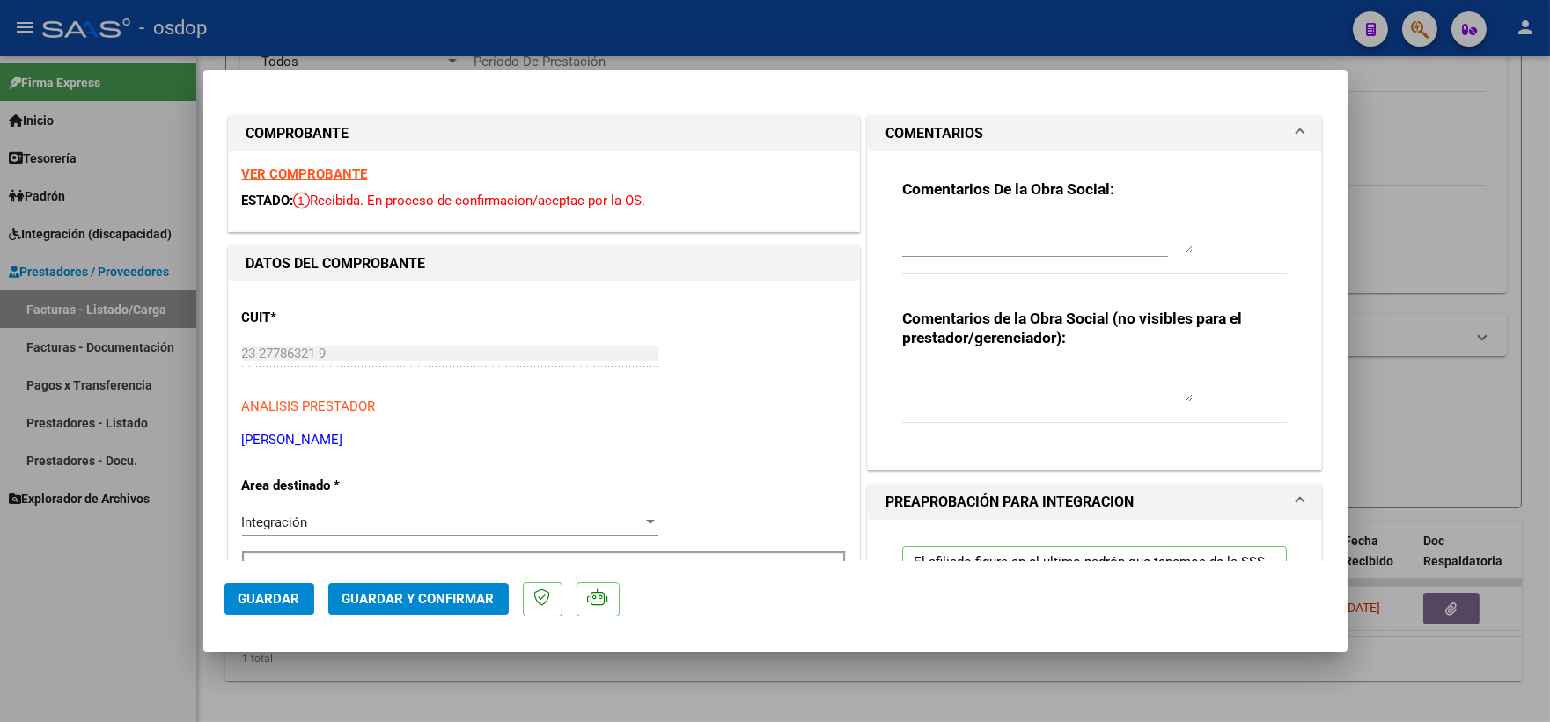
click at [1000, 420] on div at bounding box center [1035, 392] width 266 height 59
click at [973, 388] on textarea at bounding box center [1047, 384] width 290 height 35
type textarea "Y"
type textarea "Traslado a Terapias, km/mensuales 1350.4, valor x km 541.76. Sin dependencia"
click at [831, 587] on mat-dialog-actions "Guardar Guardar y Confirmar" at bounding box center [775, 596] width 1102 height 70
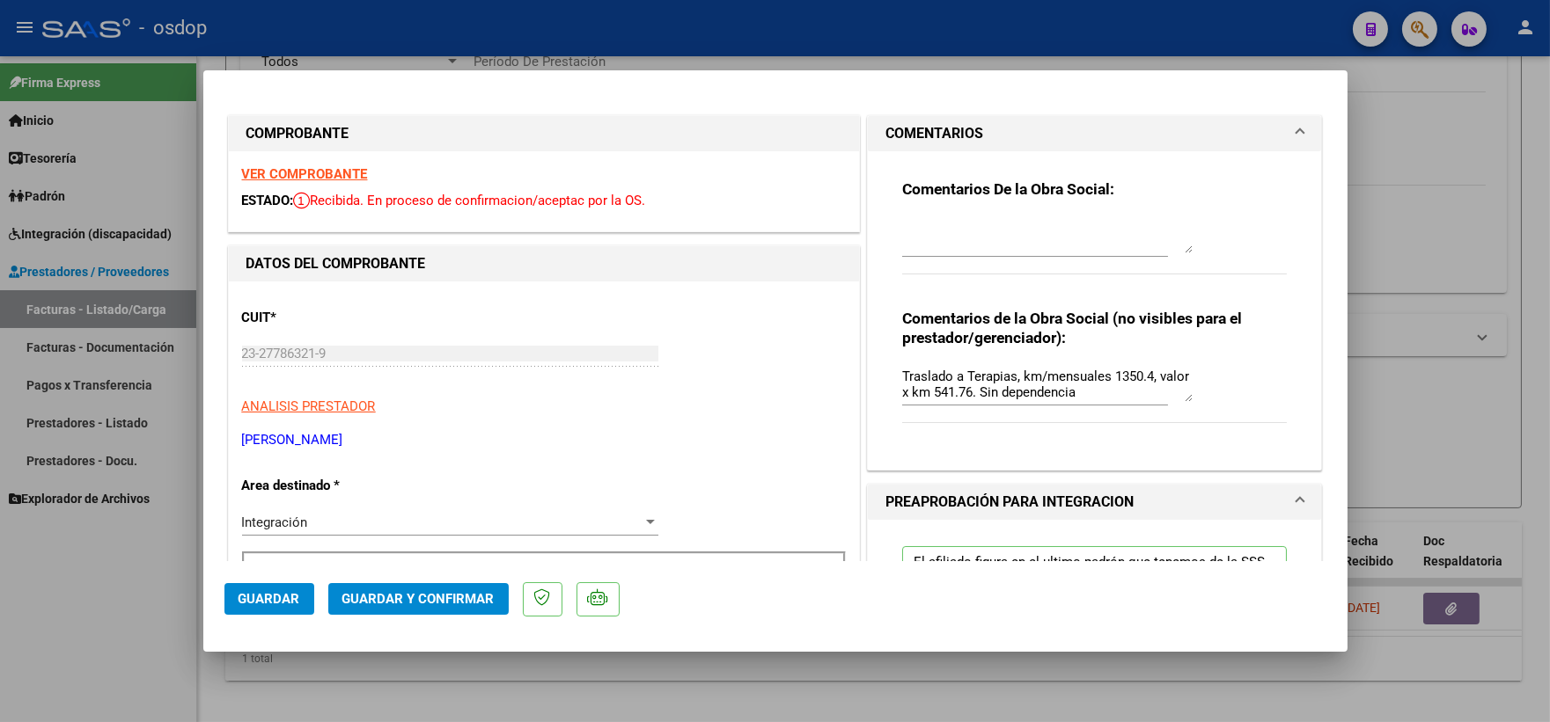
click at [417, 596] on span "Guardar y Confirmar" at bounding box center [418, 599] width 152 height 16
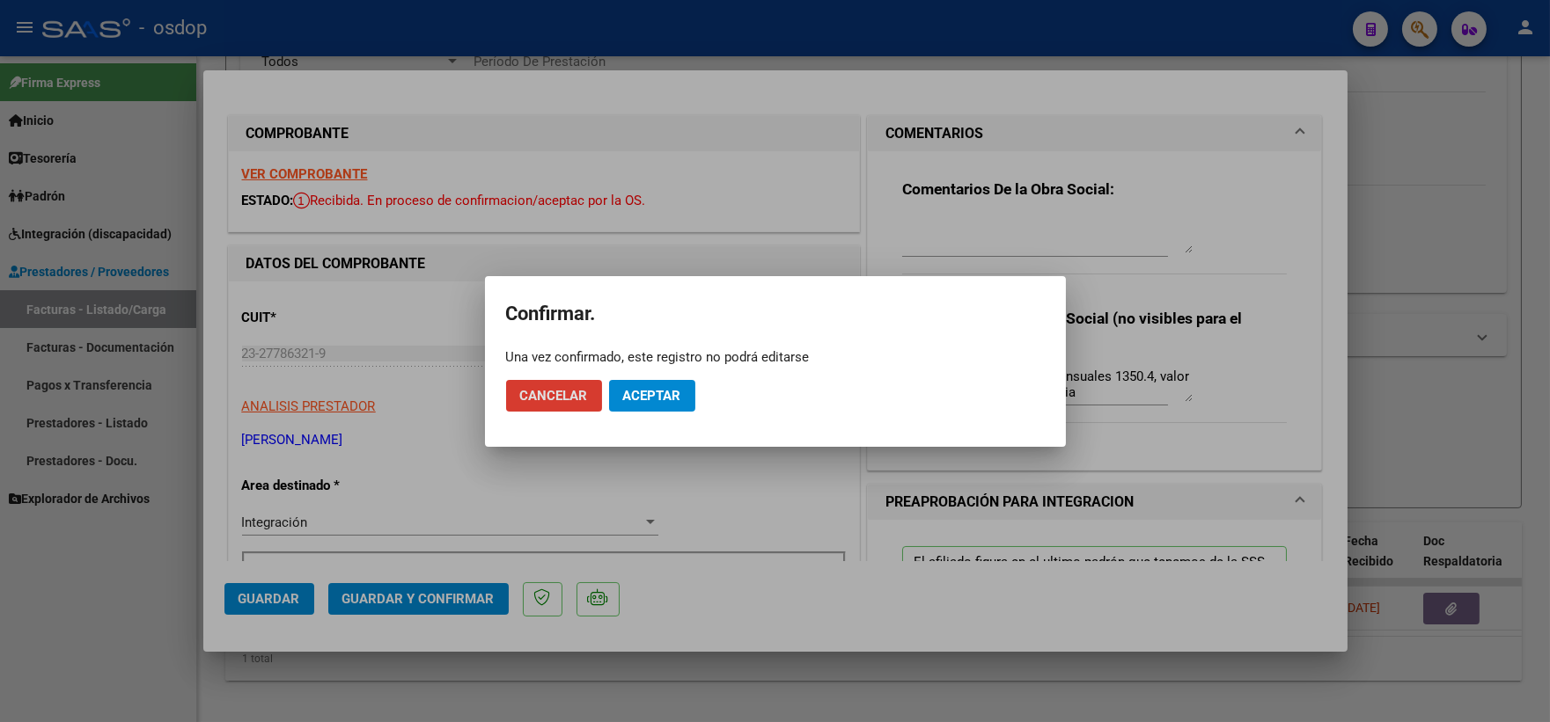
click at [655, 400] on span "Aceptar" at bounding box center [652, 396] width 58 height 16
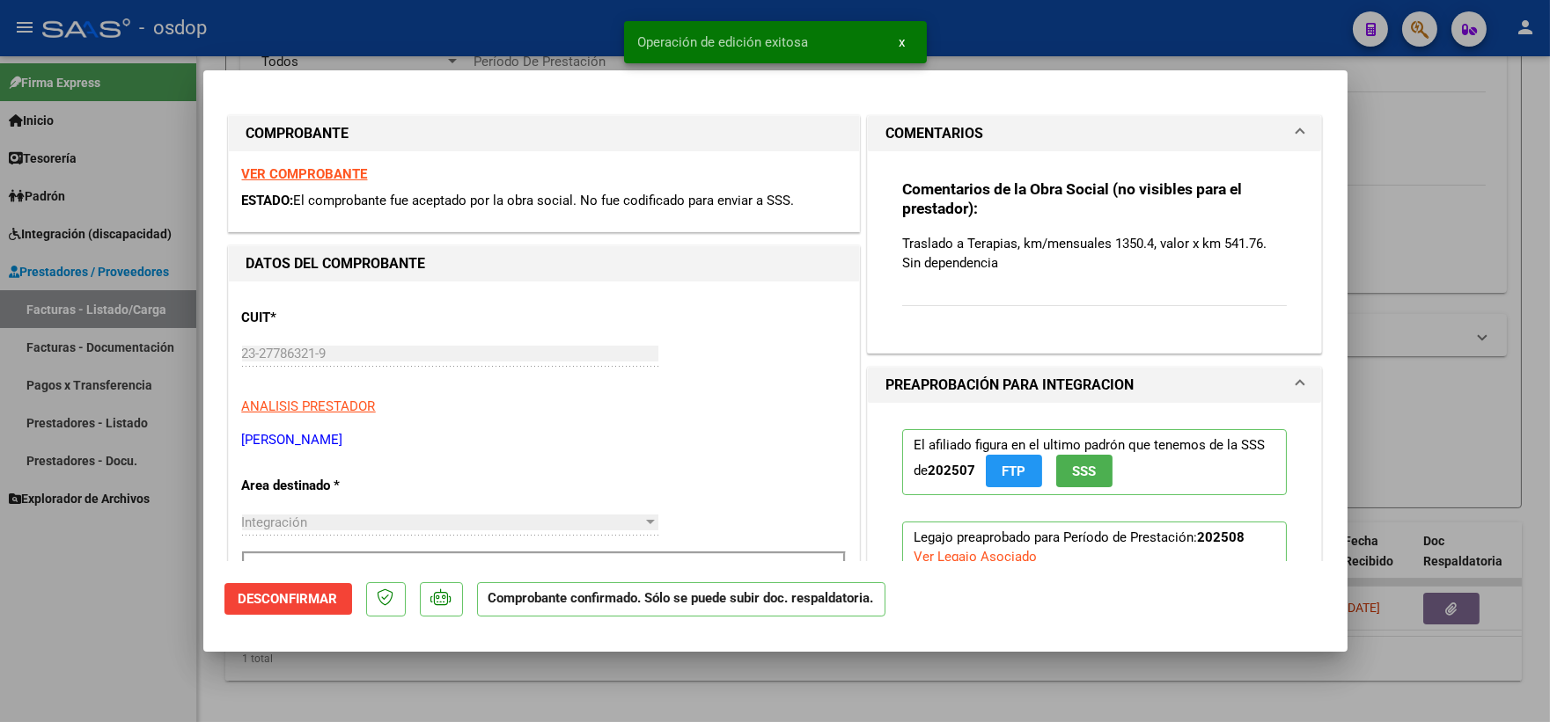
click at [0, 630] on div at bounding box center [775, 361] width 1550 height 722
type input "$ 0,00"
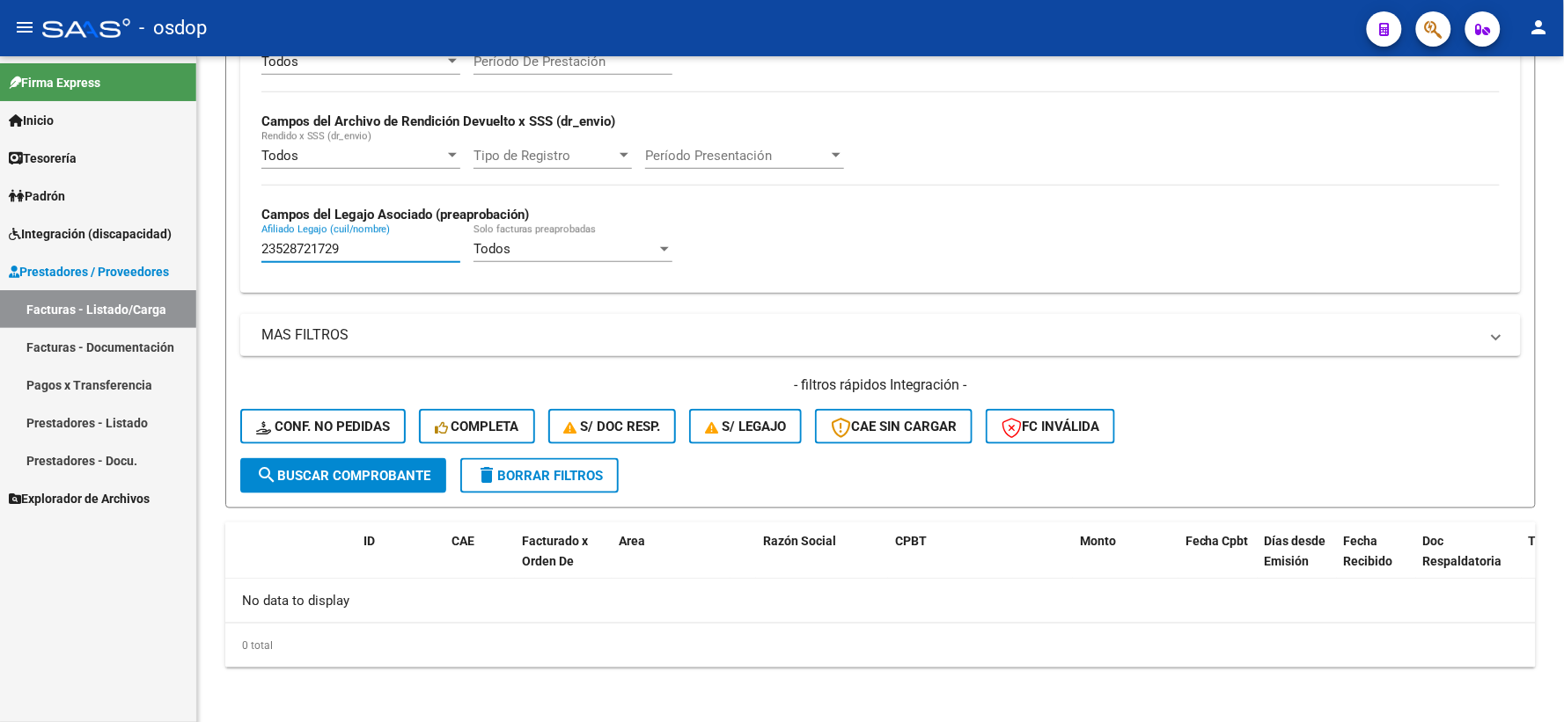
drag, startPoint x: 379, startPoint y: 247, endPoint x: 110, endPoint y: 206, distance: 272.4
click at [126, 216] on mat-sidenav-container "Firma Express Inicio Calendario SSS Instructivos Contacto OS Tesorería Extracto…" at bounding box center [782, 389] width 1564 height 666
paste input "0570389921"
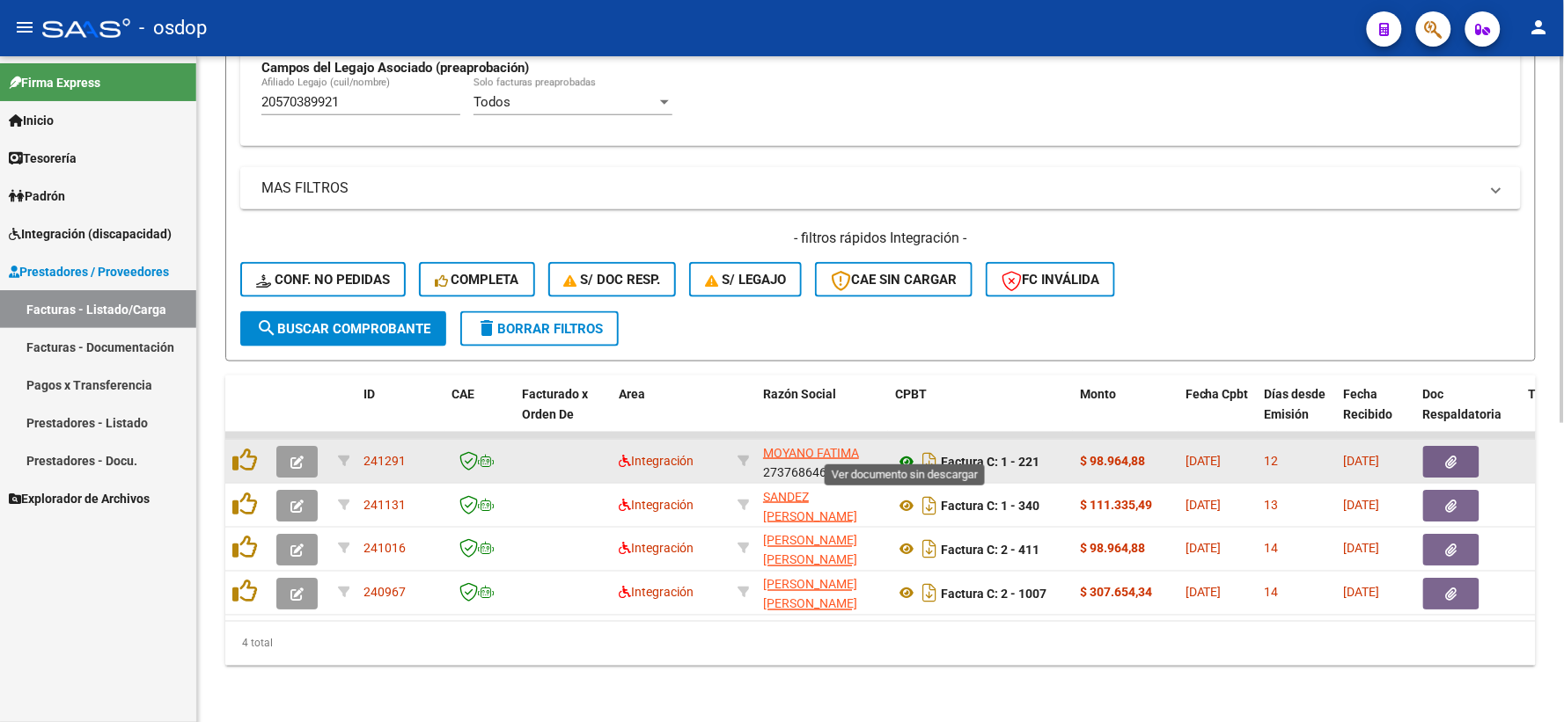
click at [908, 451] on icon at bounding box center [906, 461] width 23 height 21
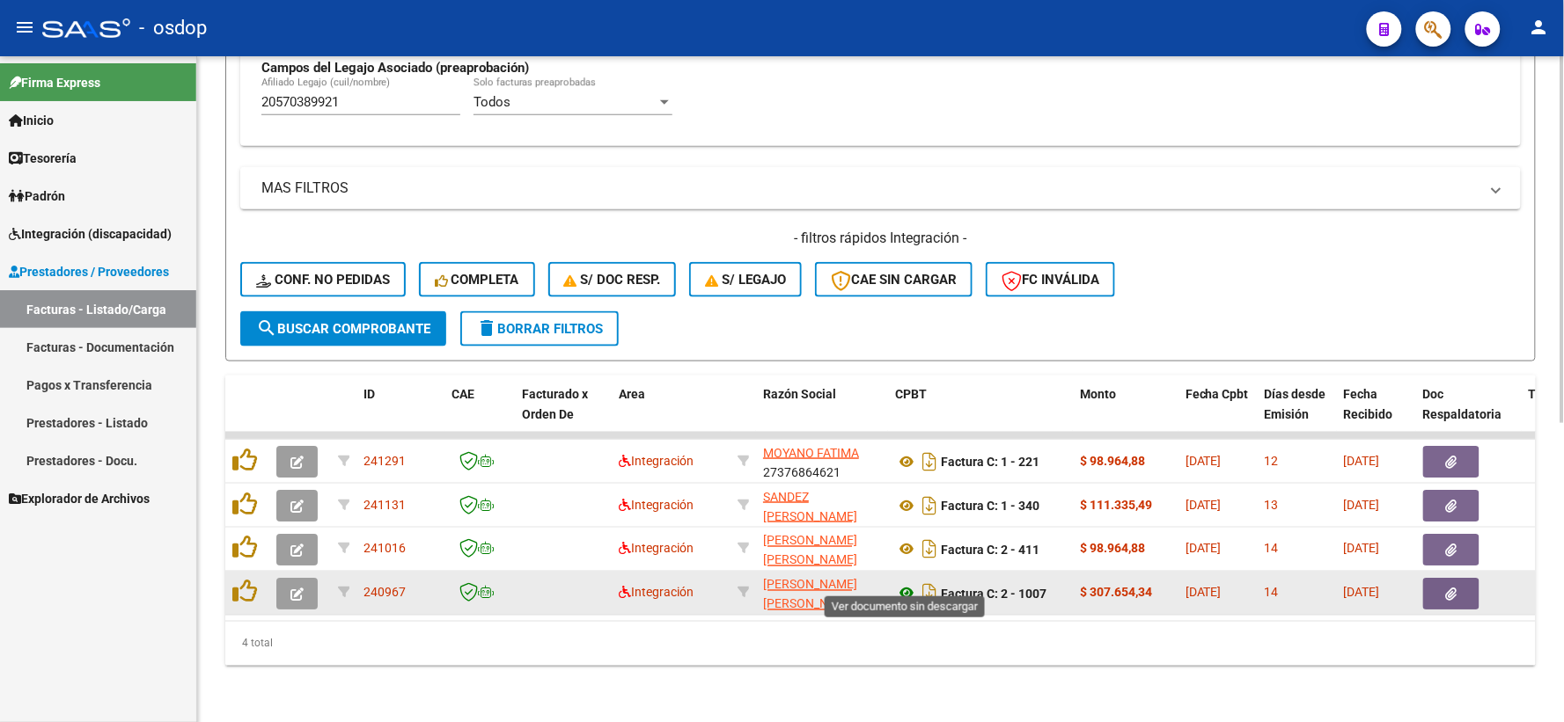
click at [898, 583] on icon at bounding box center [906, 593] width 23 height 21
click at [1436, 578] on button "button" at bounding box center [1451, 594] width 56 height 32
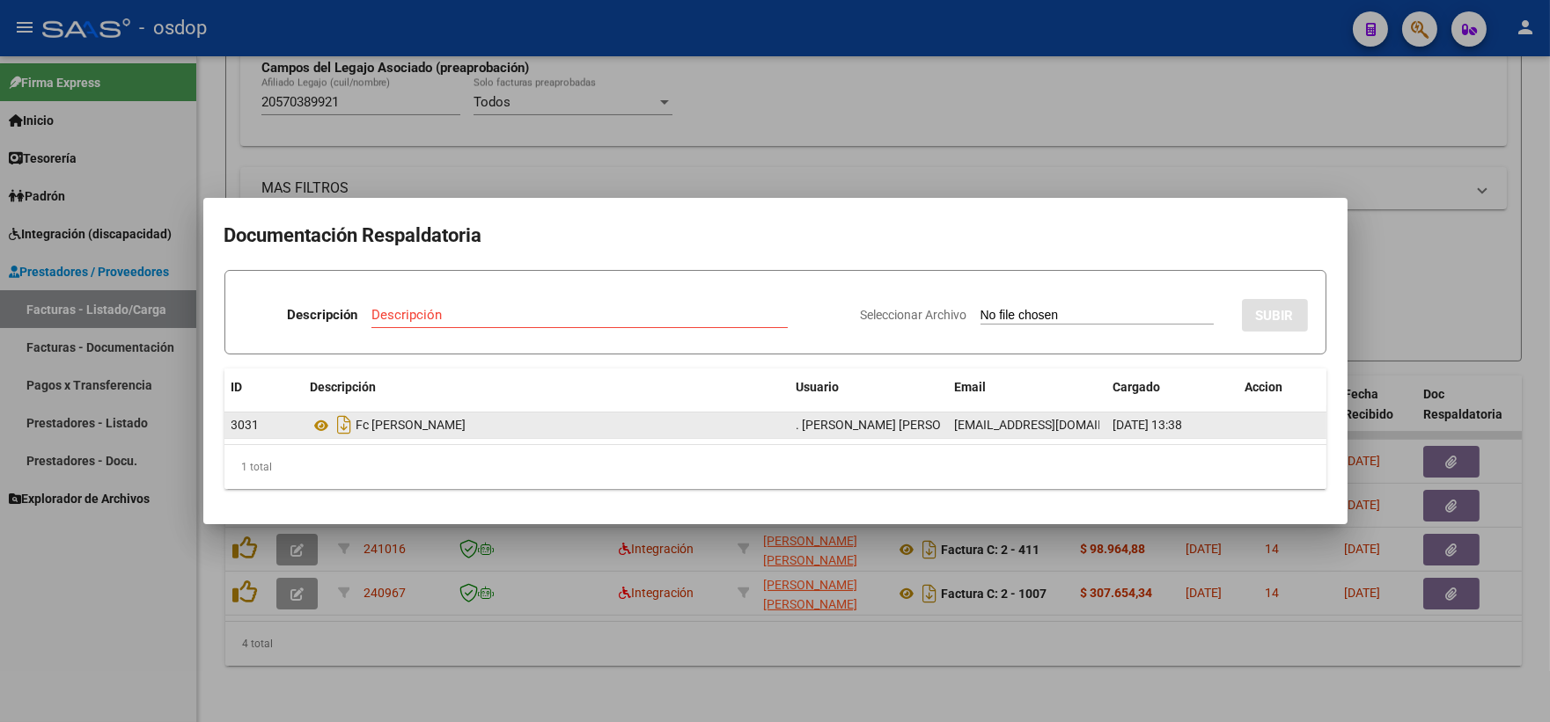
click at [331, 414] on div "Fc Isaac Olivera Agosto" at bounding box center [547, 425] width 472 height 28
click at [323, 421] on icon at bounding box center [322, 425] width 23 height 21
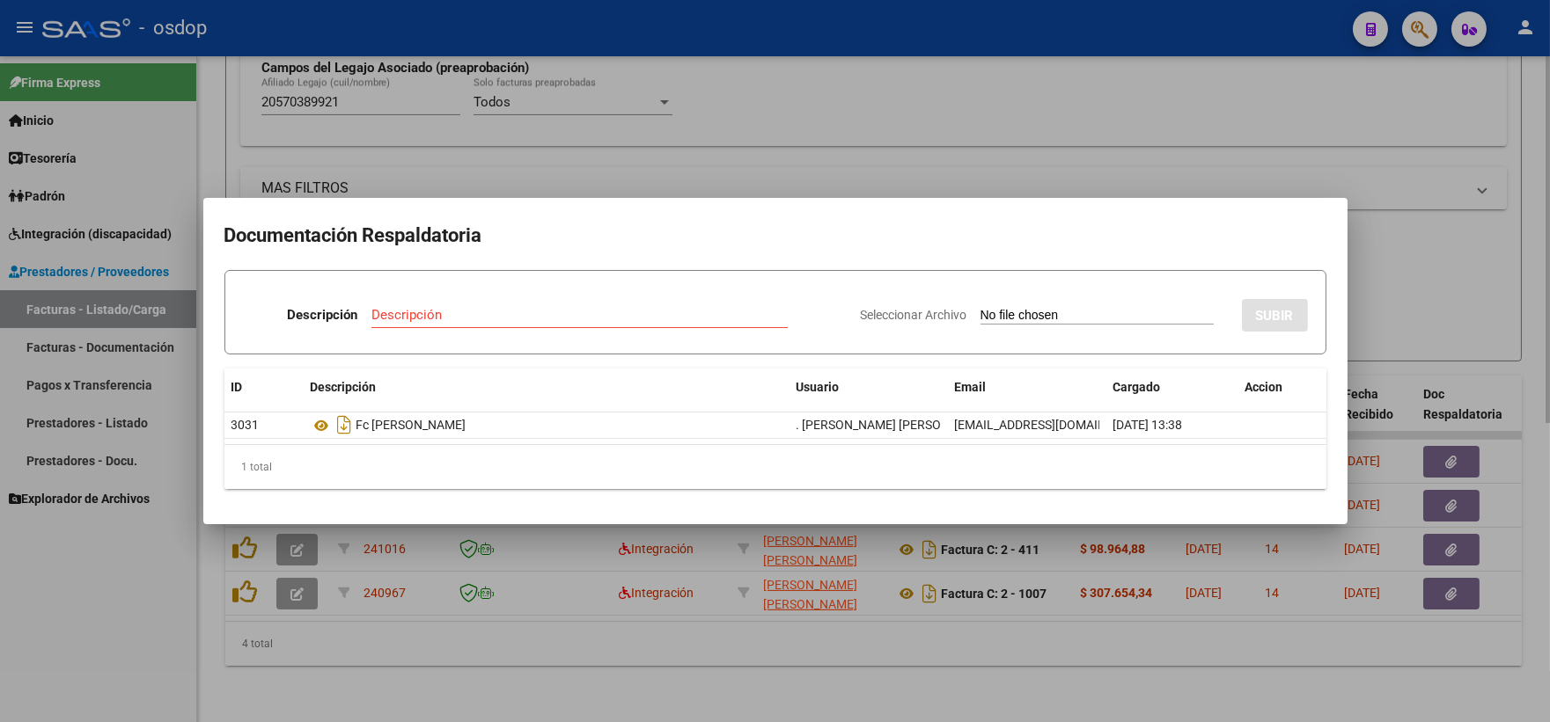
click at [410, 187] on div at bounding box center [775, 361] width 1550 height 722
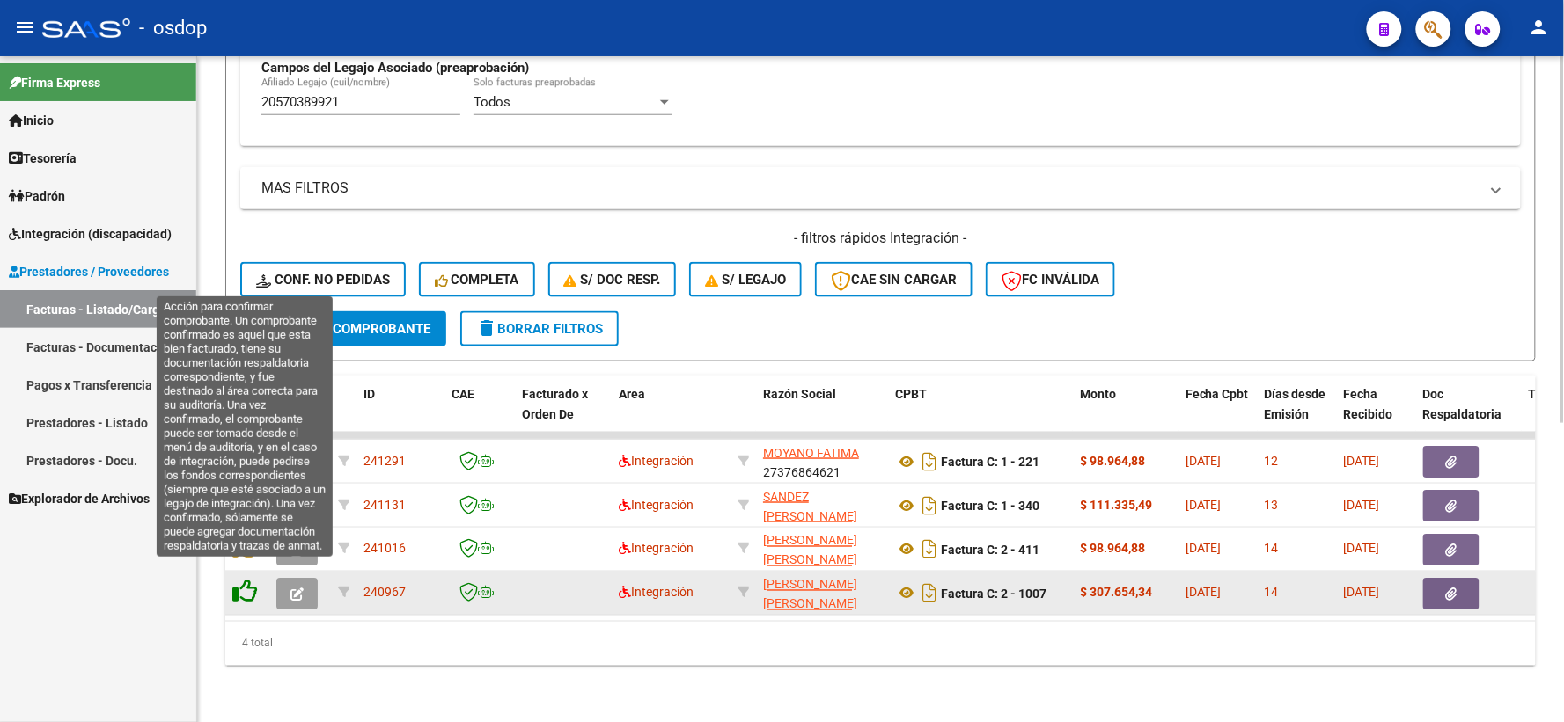
click at [247, 580] on icon at bounding box center [244, 592] width 25 height 25
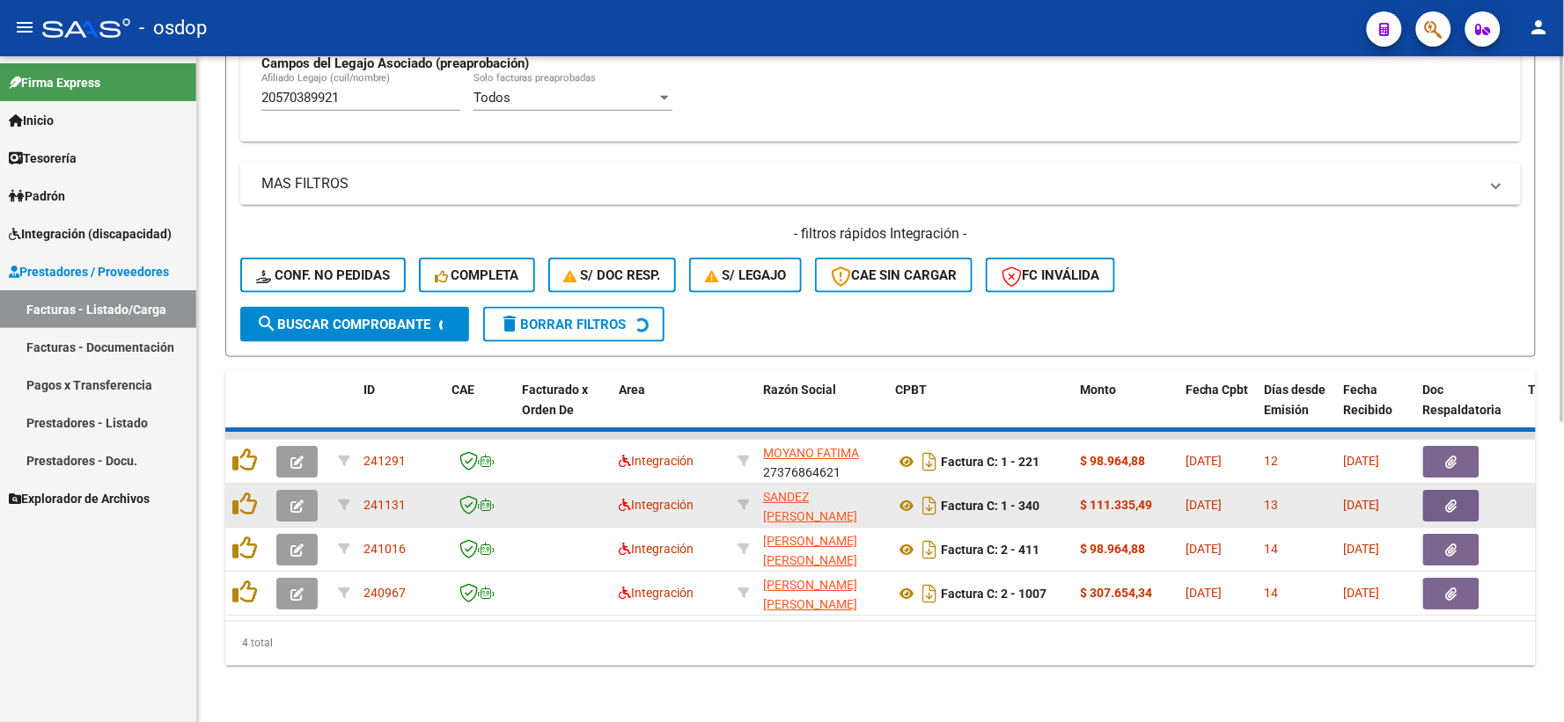
scroll to position [498, 0]
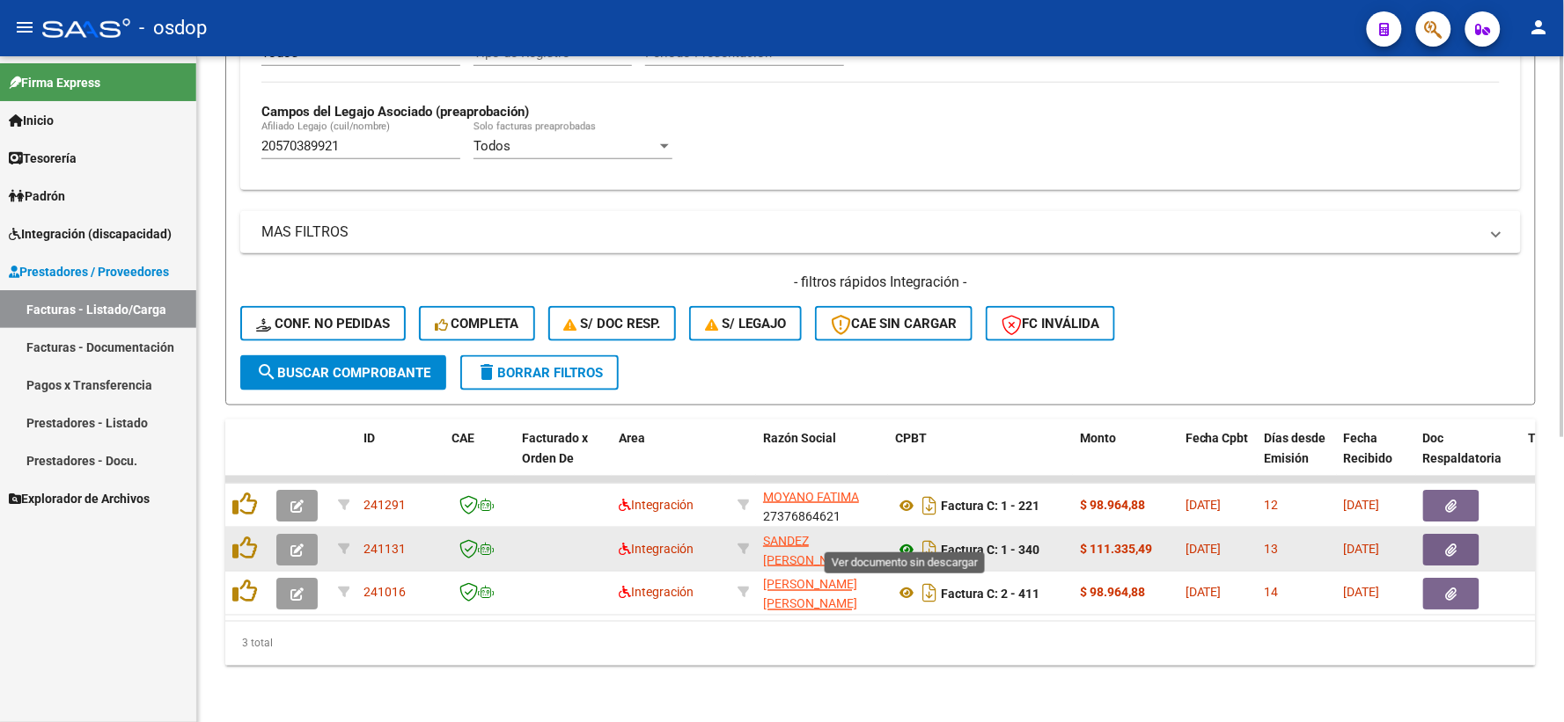
click at [902, 539] on icon at bounding box center [906, 549] width 23 height 21
click at [1446, 543] on button "button" at bounding box center [1451, 550] width 56 height 32
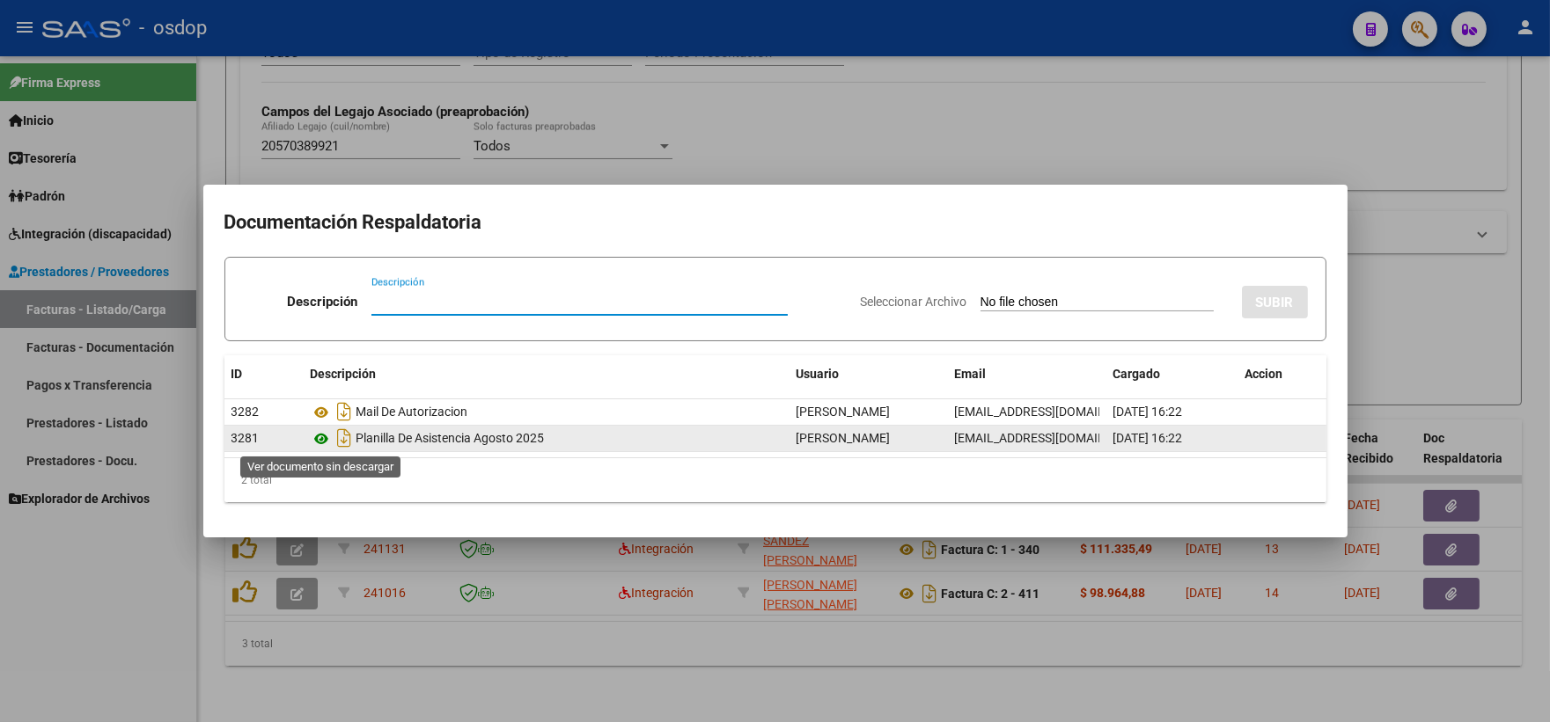
click at [327, 436] on icon at bounding box center [322, 439] width 23 height 21
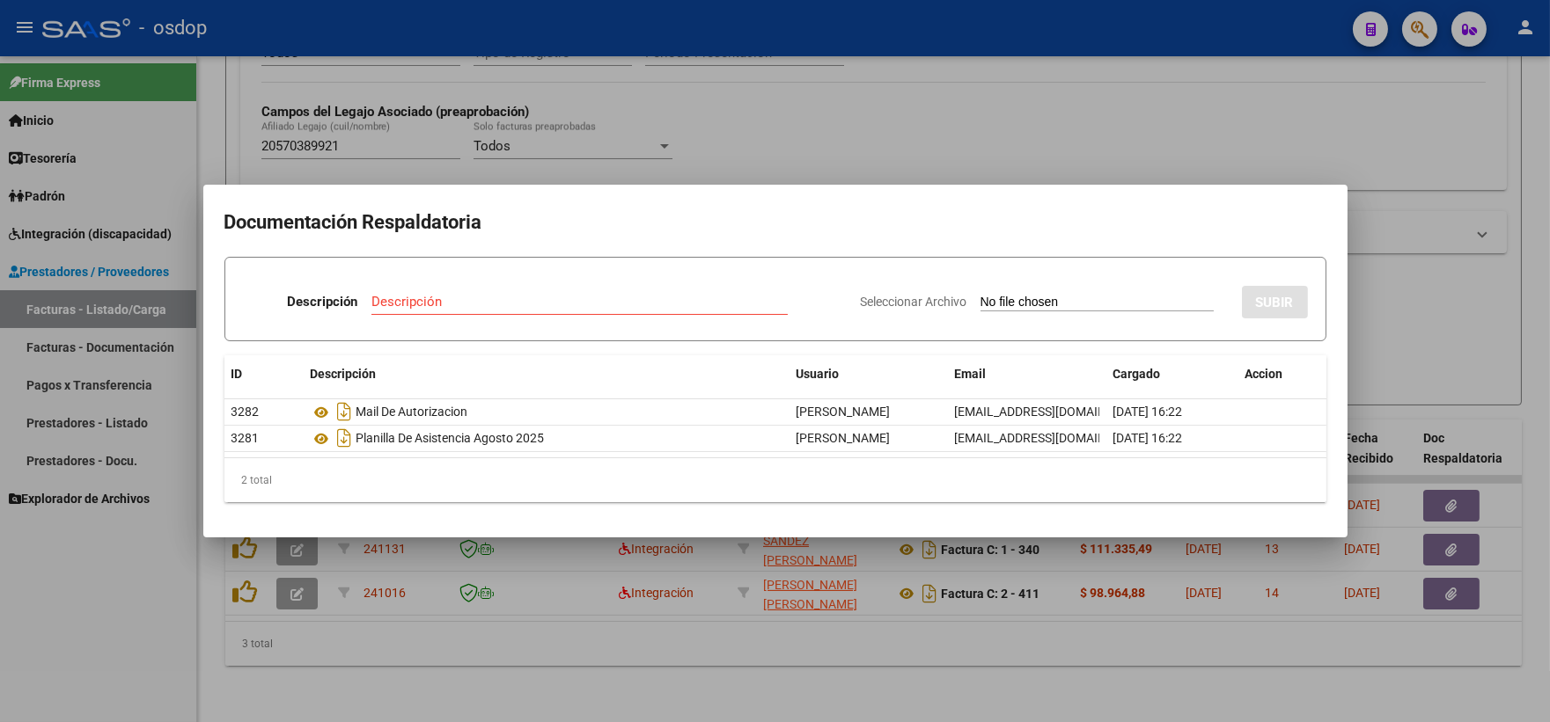
click at [485, 125] on div at bounding box center [775, 361] width 1550 height 722
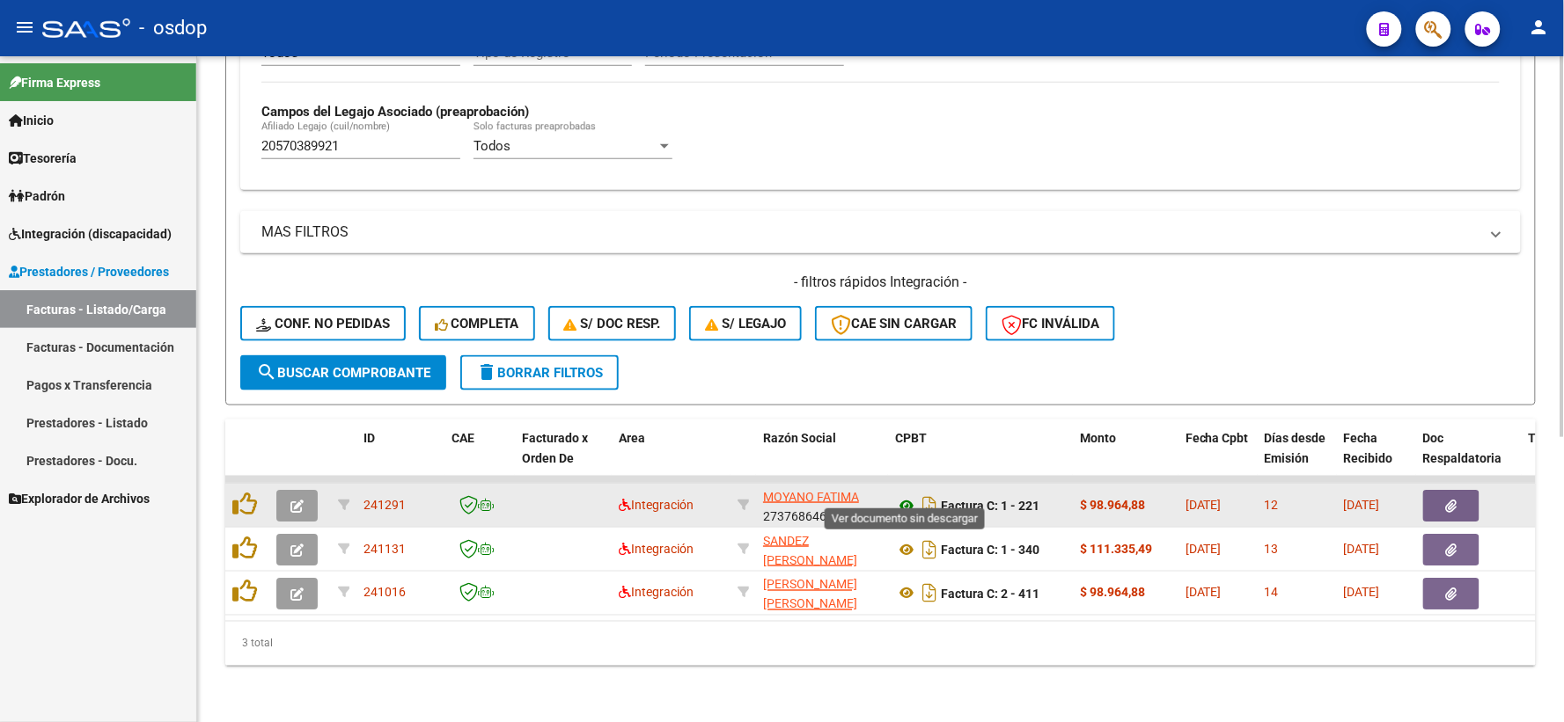
click at [908, 495] on icon at bounding box center [906, 505] width 23 height 21
click at [1455, 500] on icon "button" at bounding box center [1451, 506] width 11 height 13
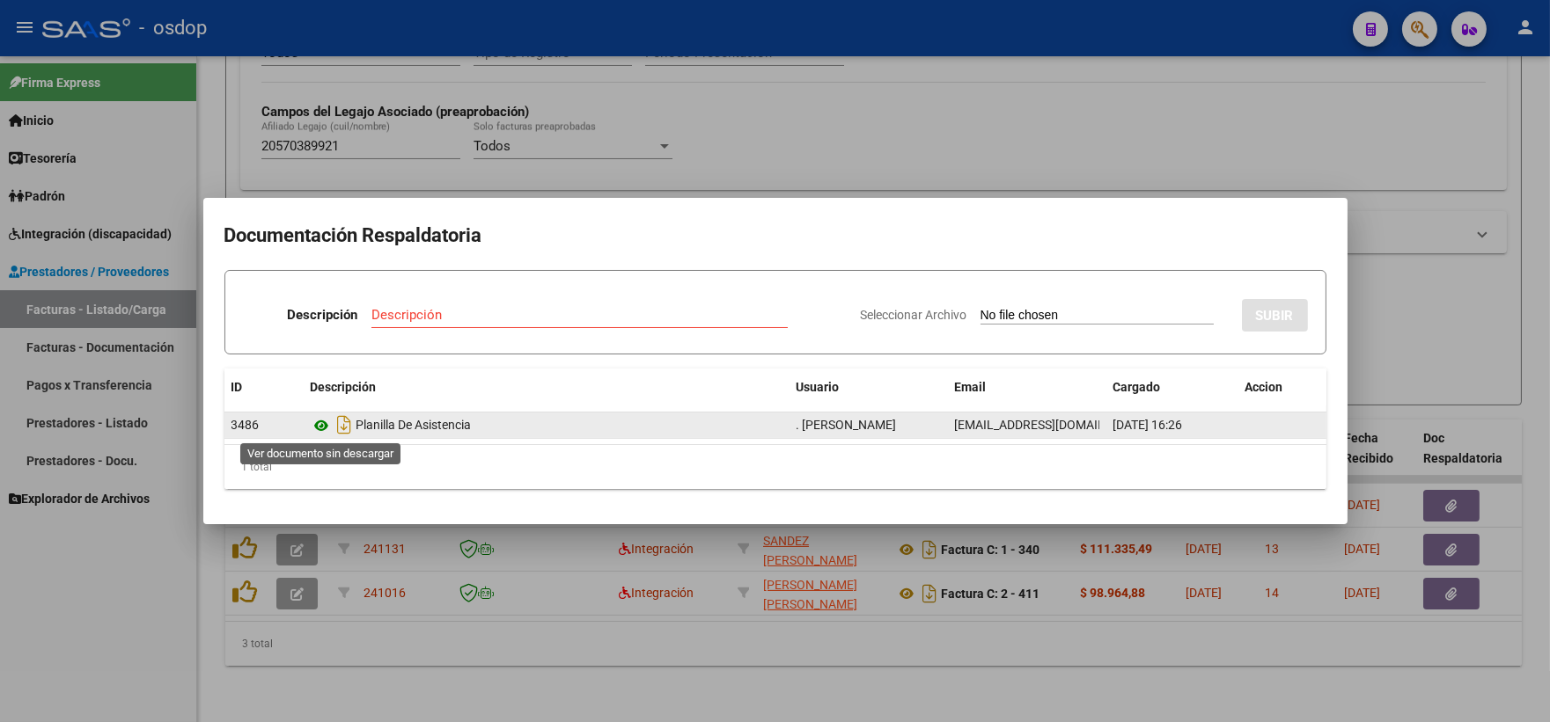
click at [318, 424] on icon at bounding box center [322, 425] width 23 height 21
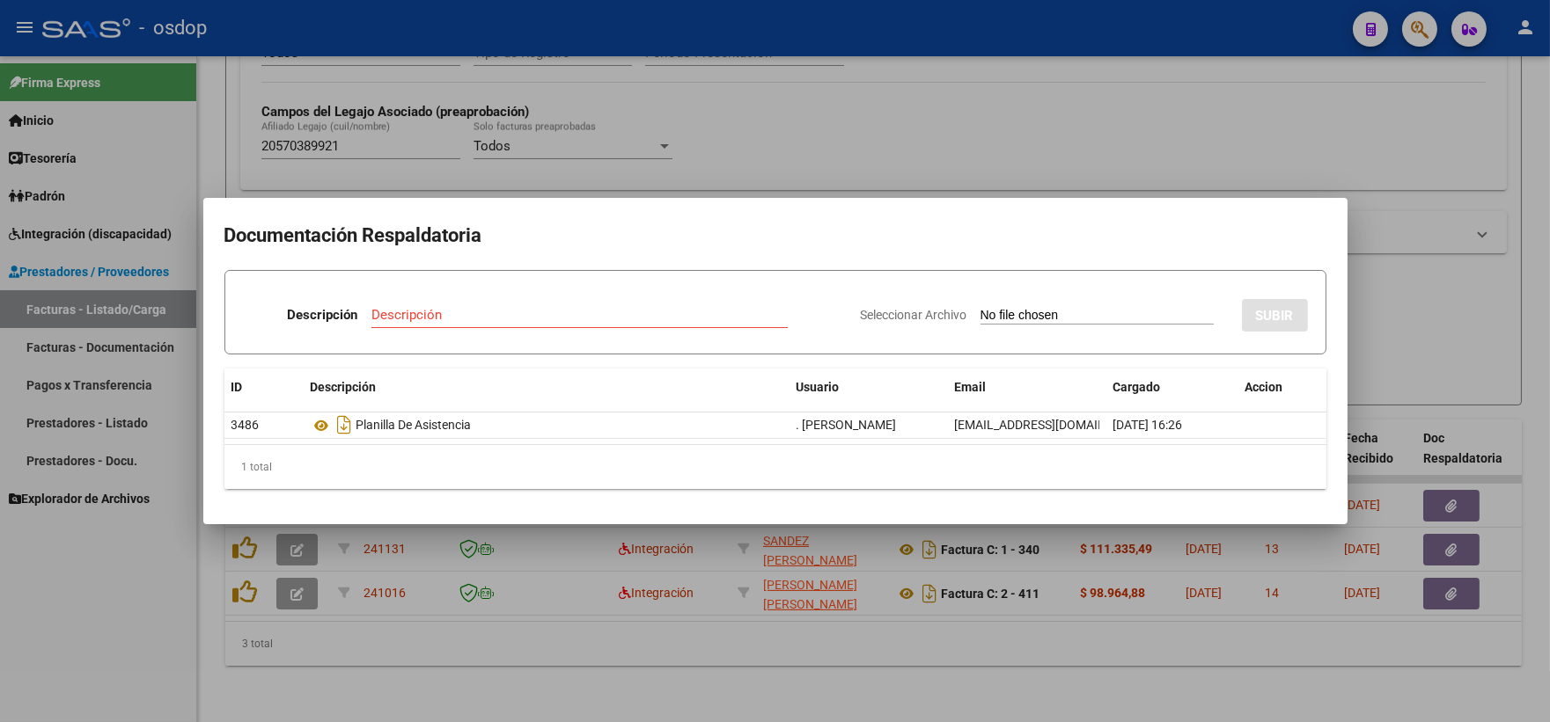
click at [539, 195] on div at bounding box center [775, 361] width 1550 height 722
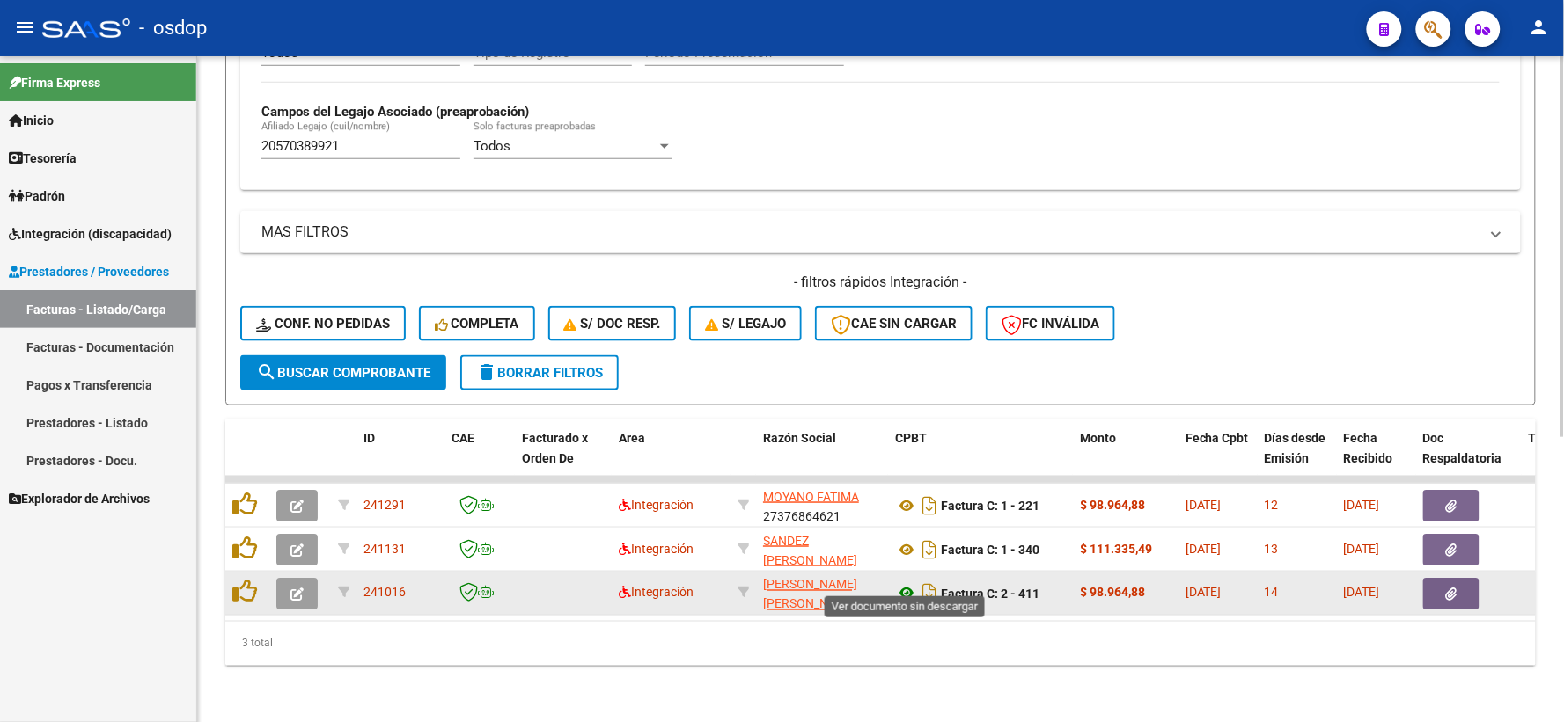
click at [907, 583] on icon at bounding box center [906, 593] width 23 height 21
click at [1424, 578] on button "button" at bounding box center [1451, 594] width 56 height 32
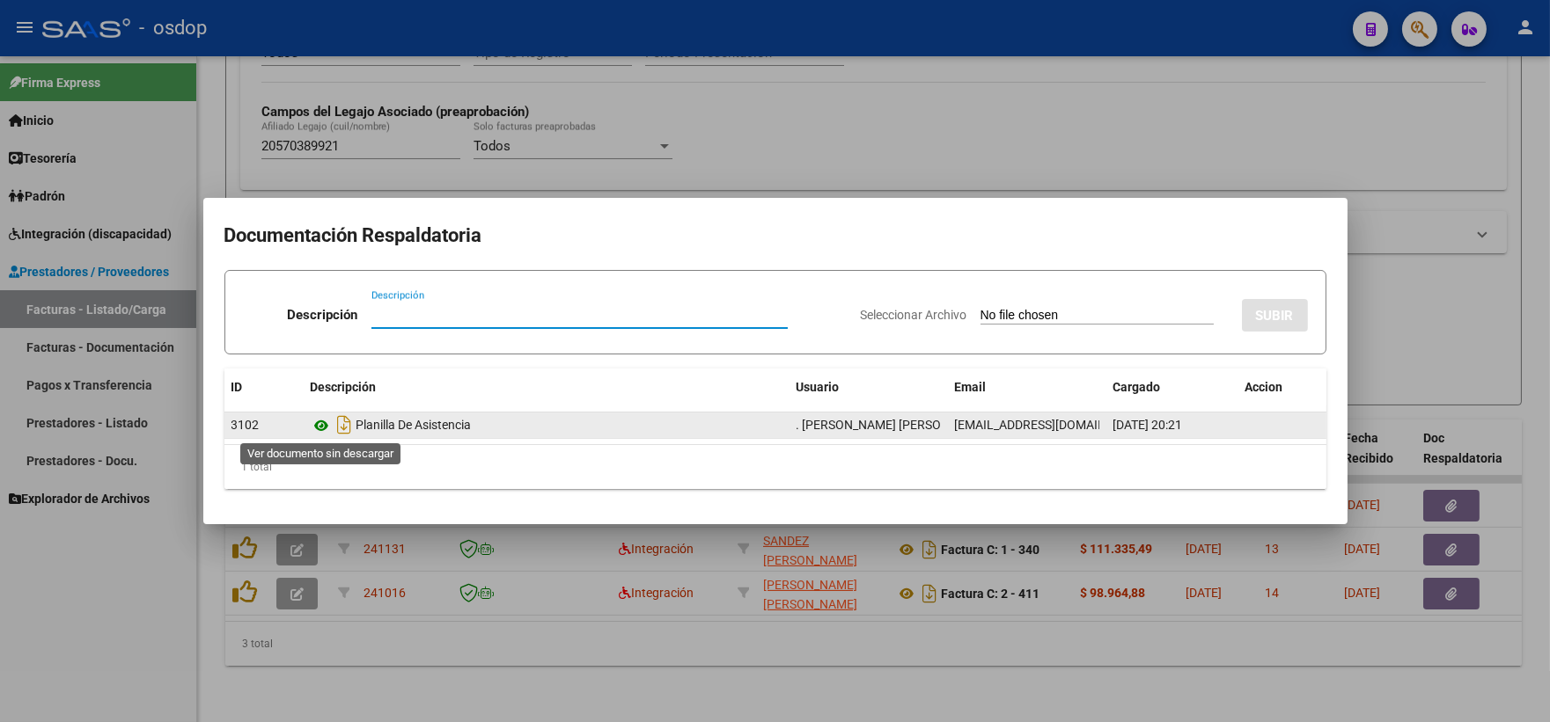
click at [331, 431] on icon at bounding box center [322, 425] width 23 height 21
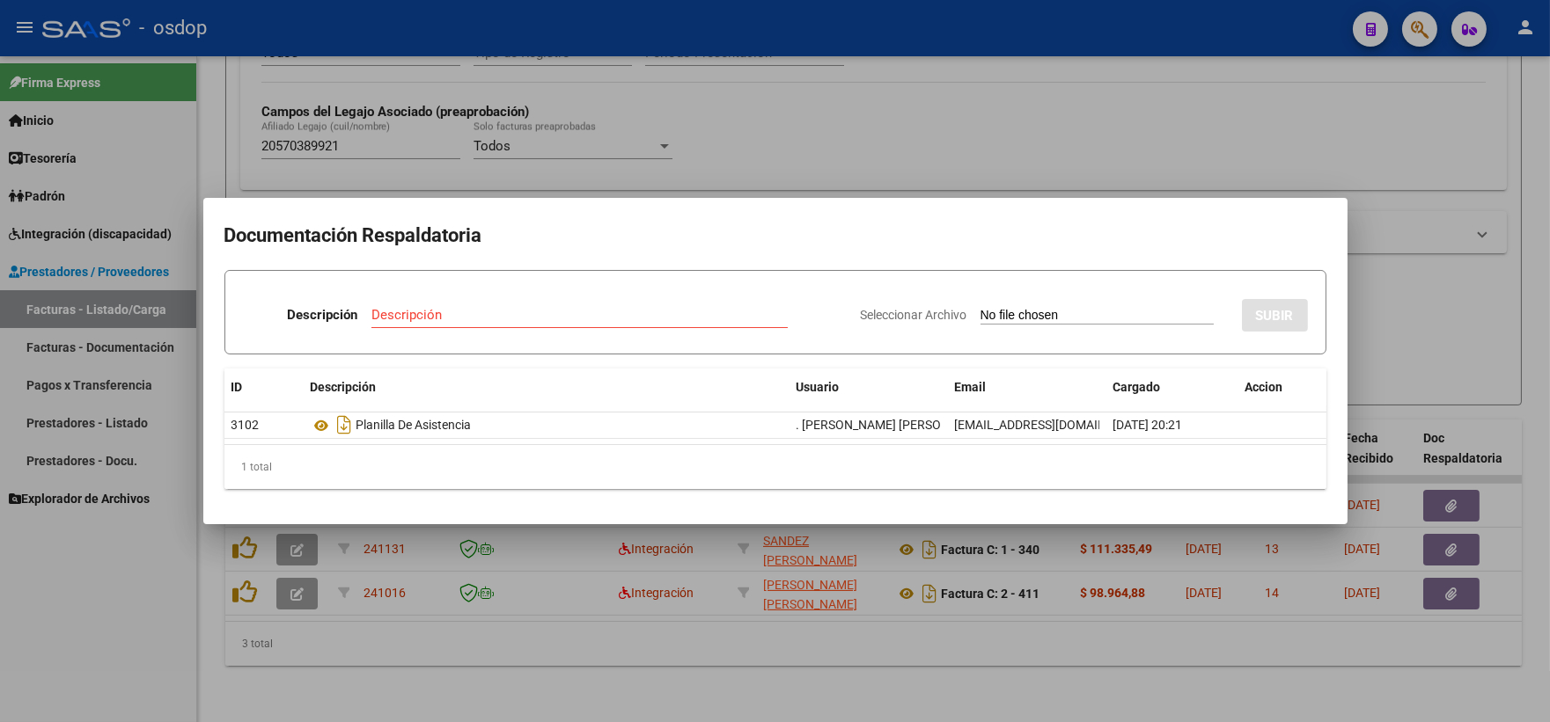
click at [437, 179] on div at bounding box center [775, 361] width 1550 height 722
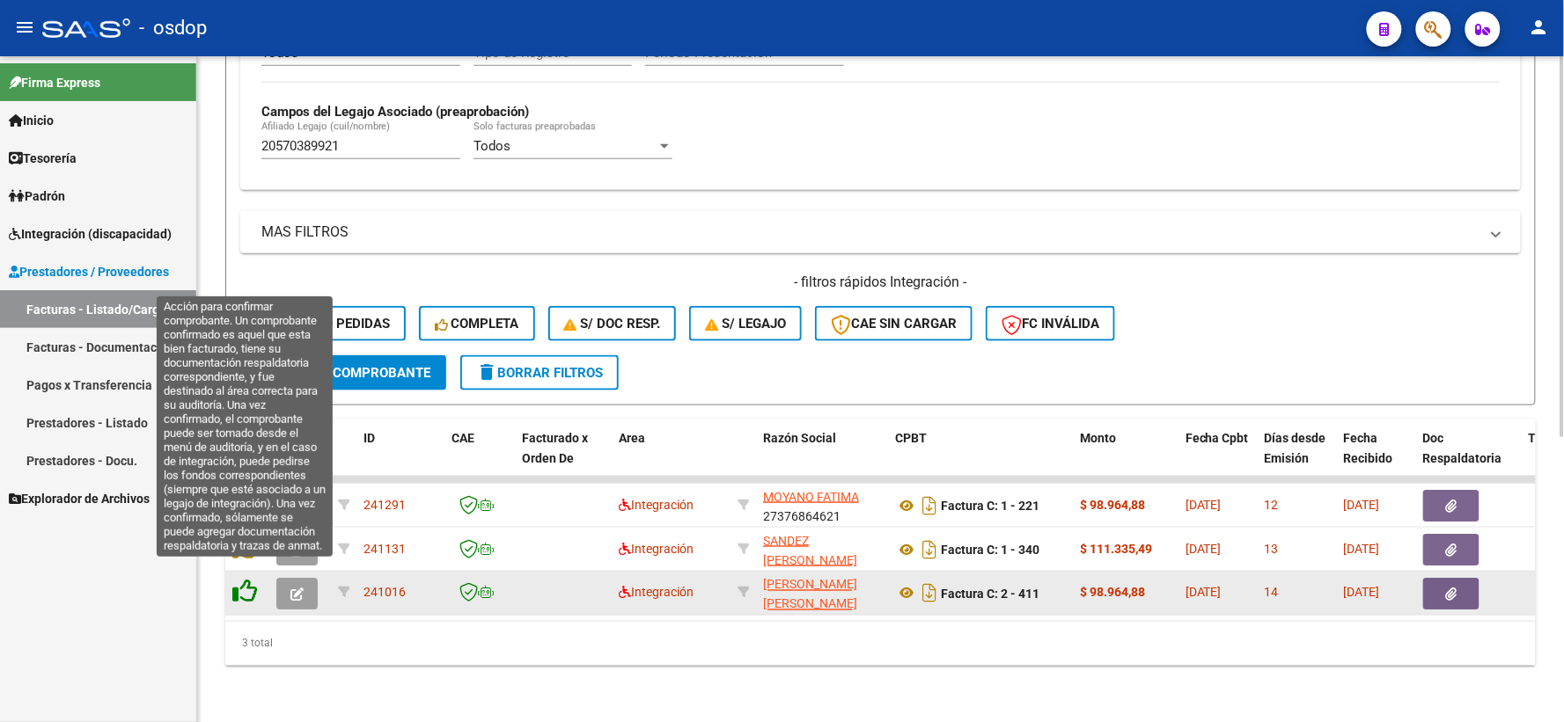
click at [255, 581] on icon at bounding box center [244, 592] width 25 height 25
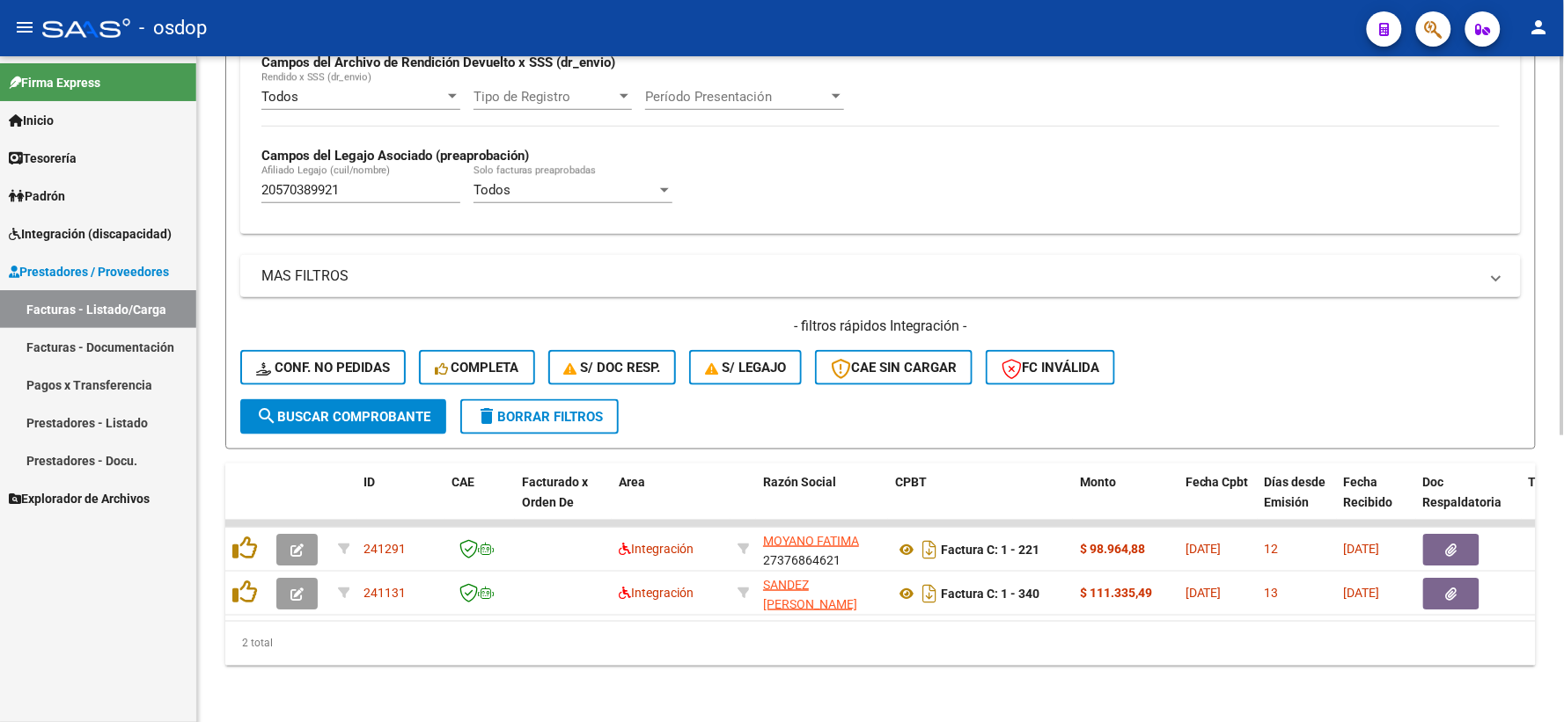
scroll to position [454, 0]
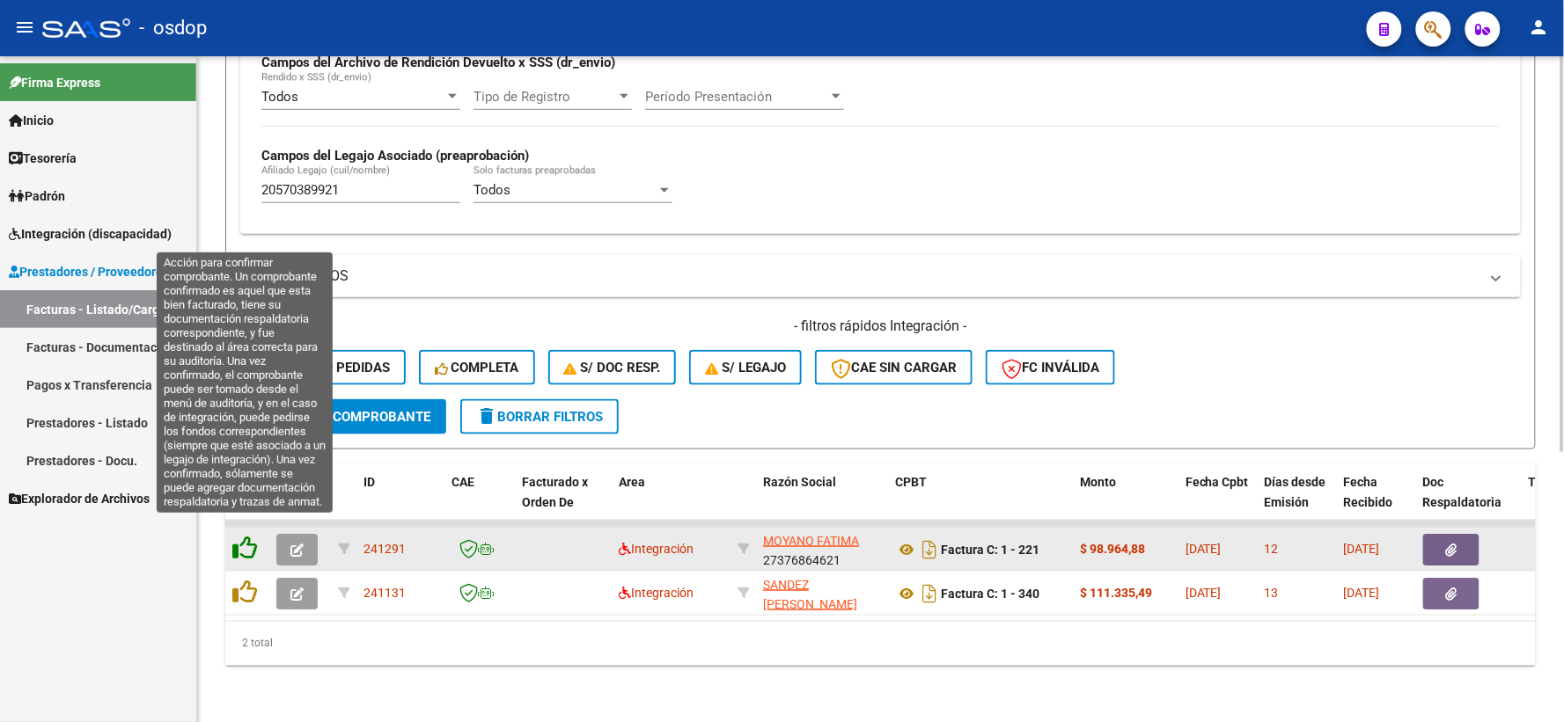
click at [255, 537] on icon at bounding box center [244, 548] width 25 height 25
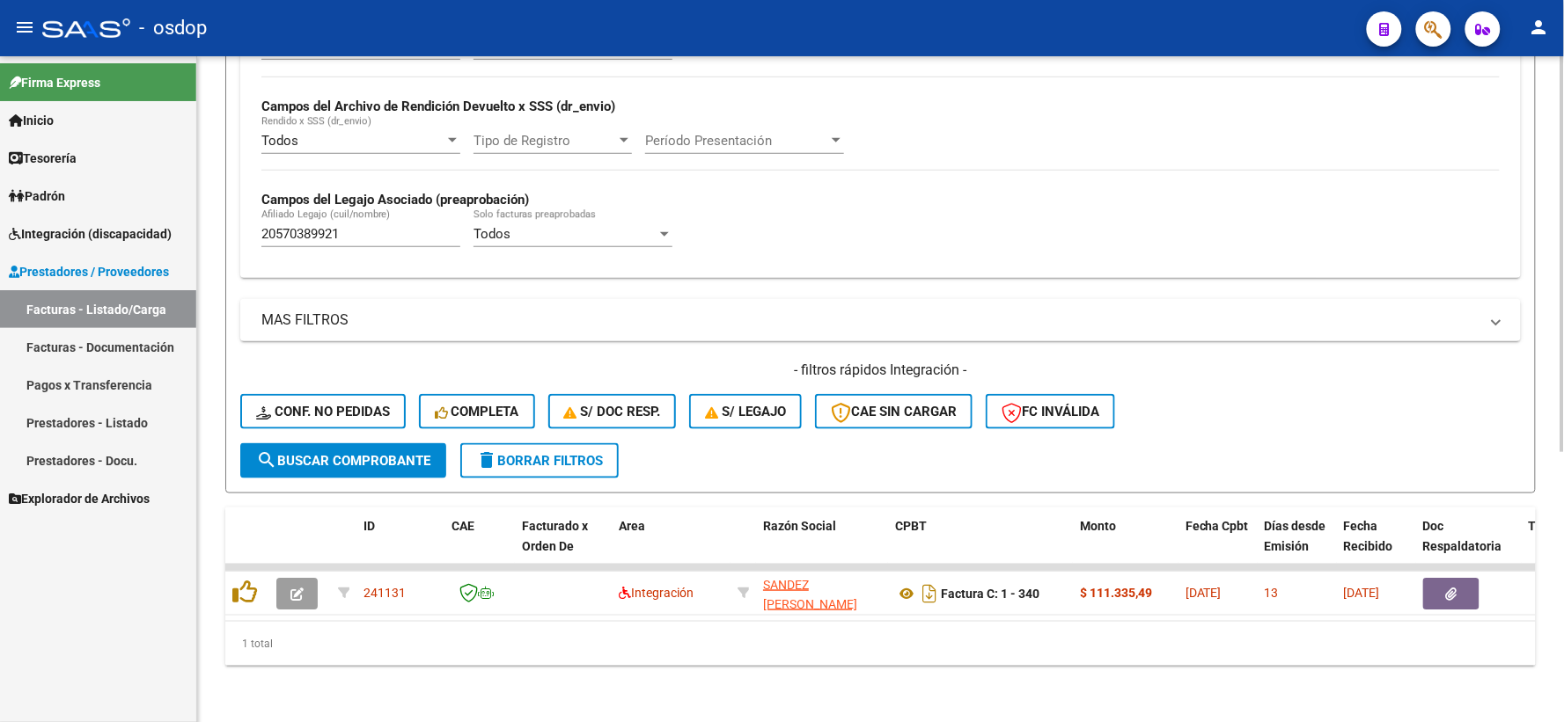
scroll to position [410, 0]
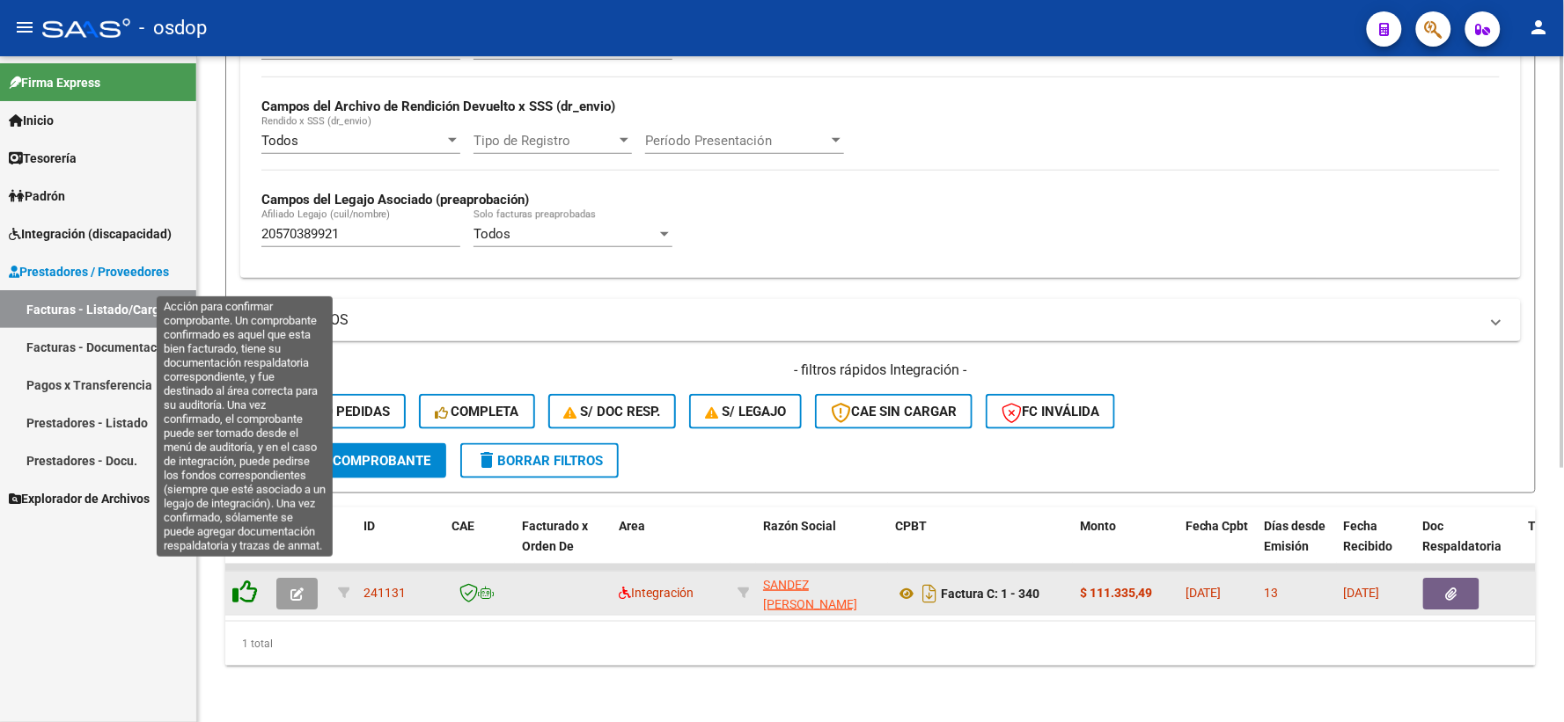
click at [240, 584] on icon at bounding box center [244, 592] width 25 height 25
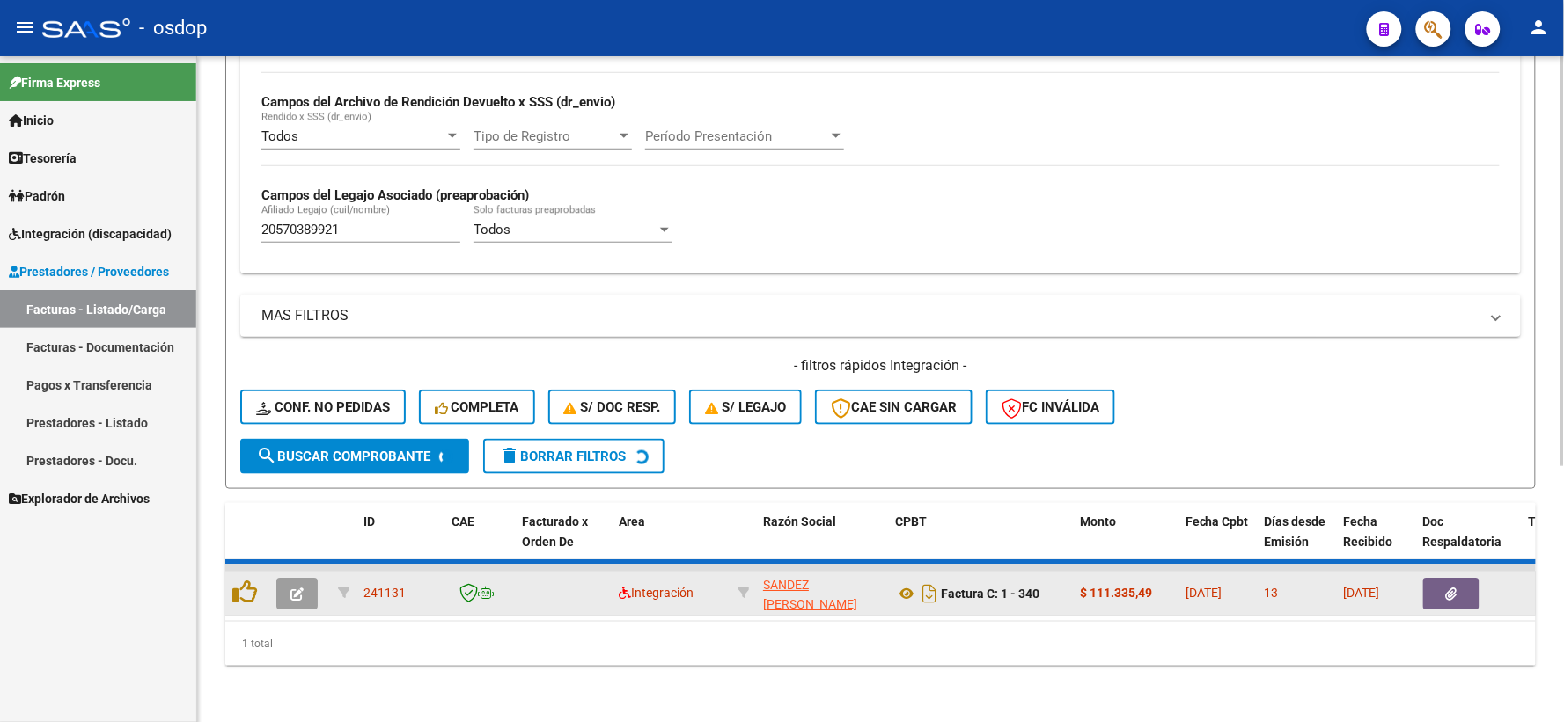
scroll to position [382, 0]
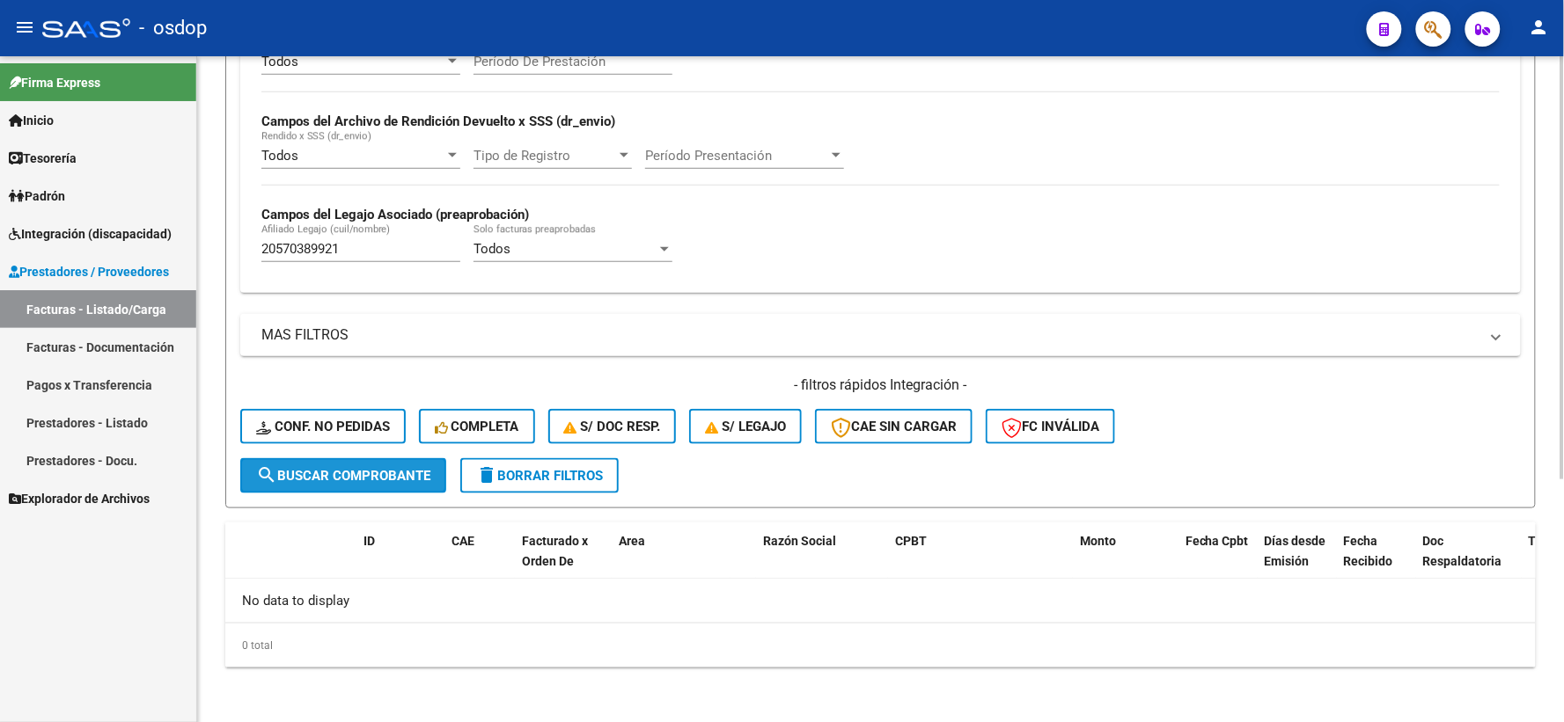
click at [365, 469] on span "search Buscar Comprobante" at bounding box center [343, 476] width 174 height 16
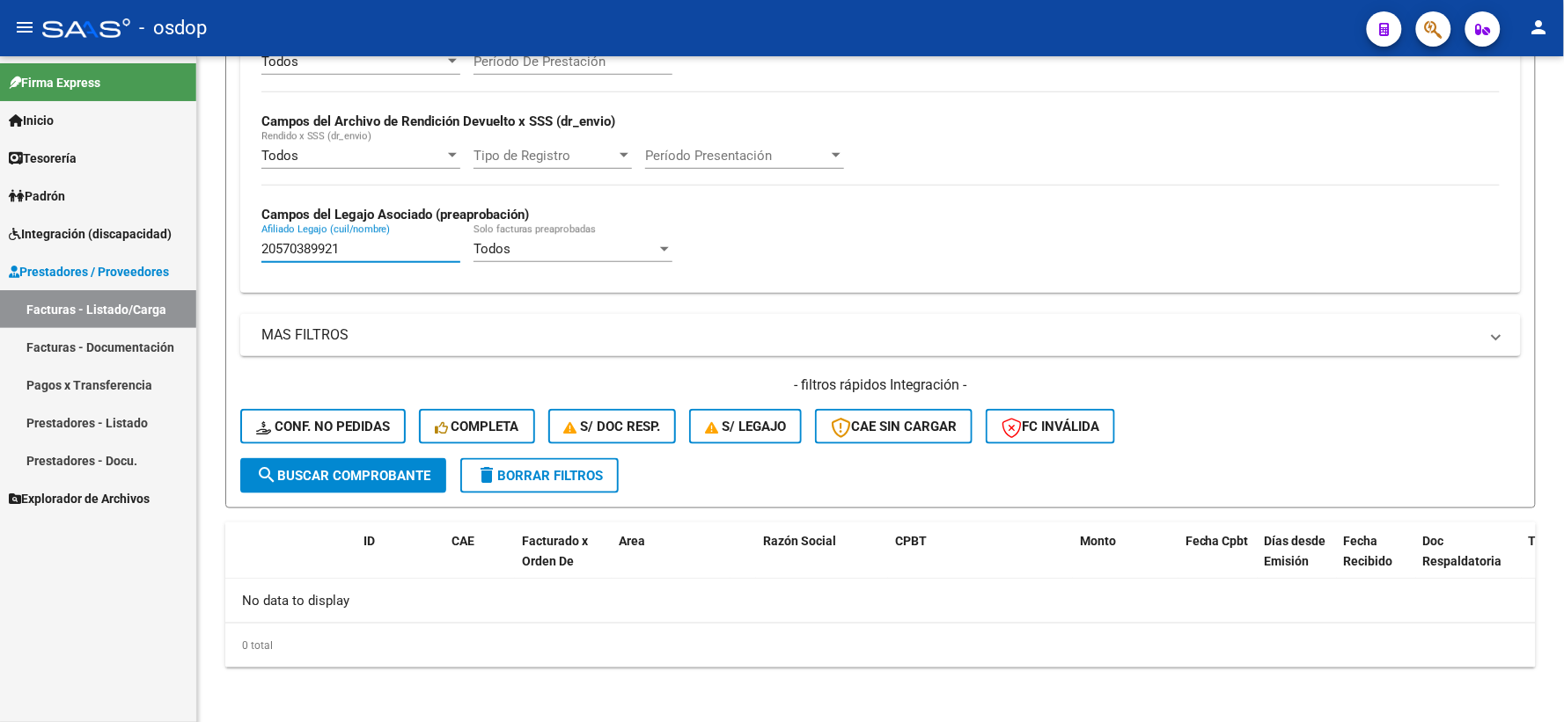
drag, startPoint x: 372, startPoint y: 251, endPoint x: 0, endPoint y: 200, distance: 375.7
click at [0, 224] on mat-sidenav-container "Firma Express Inicio Calendario SSS Instructivos Contacto OS Tesorería Extracto…" at bounding box center [782, 389] width 1564 height 666
paste input "35037486"
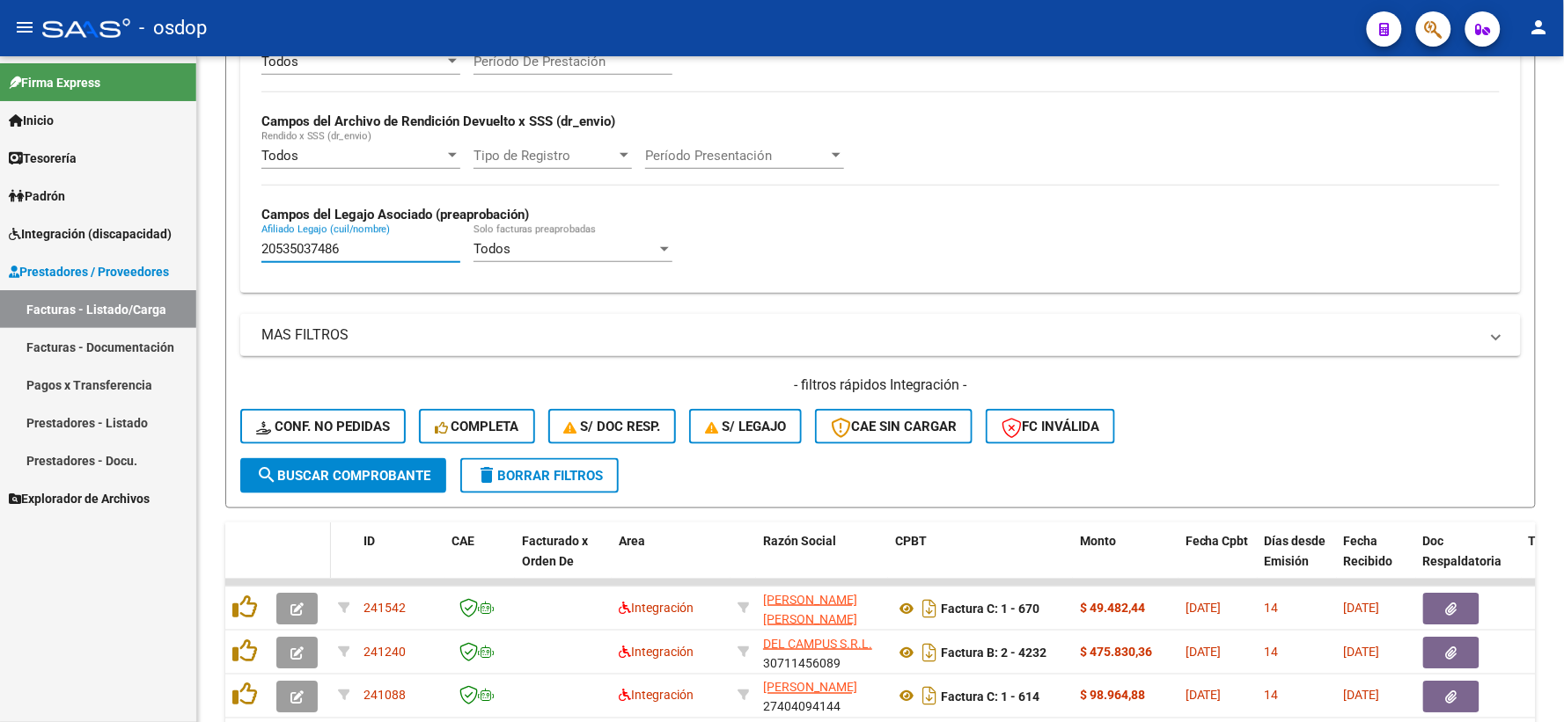
scroll to position [498, 0]
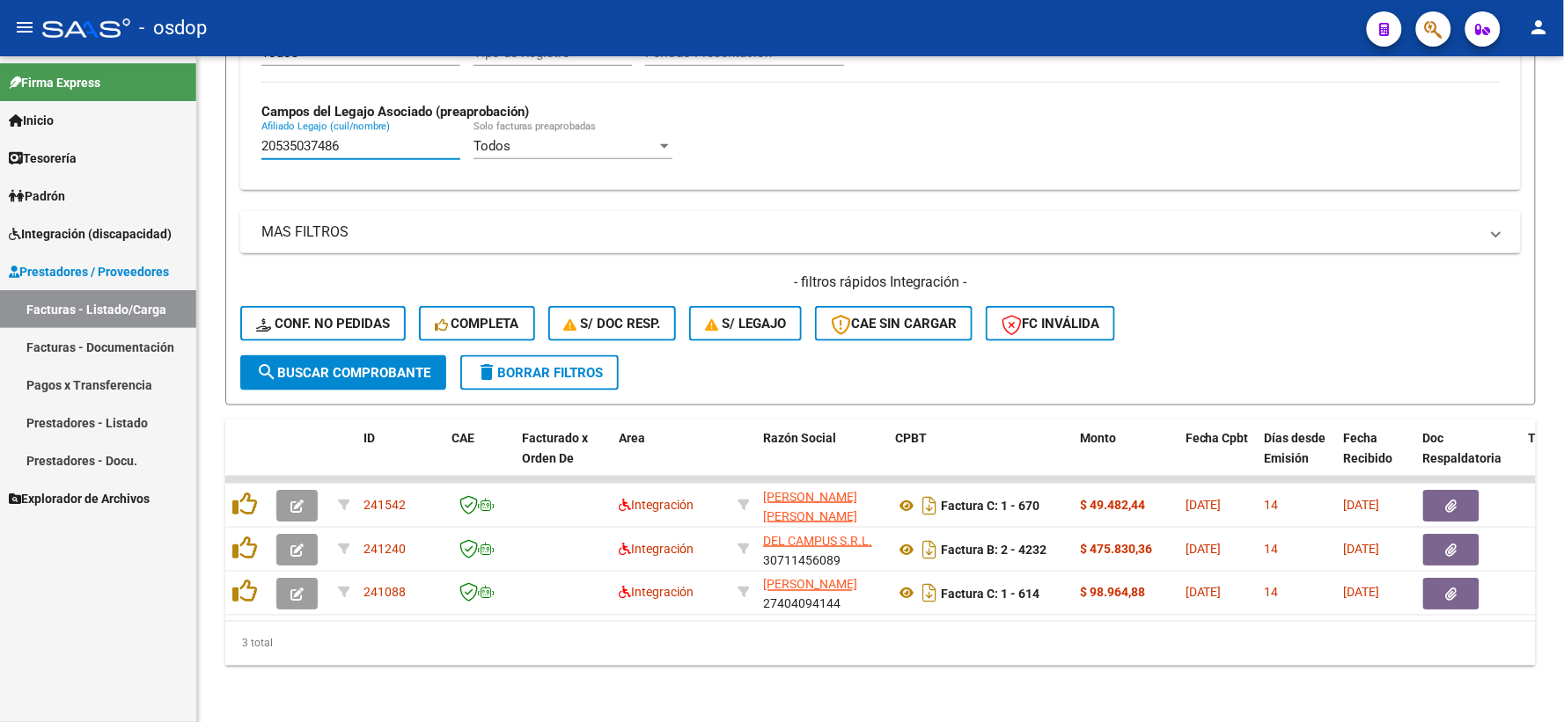
type input "20535037486"
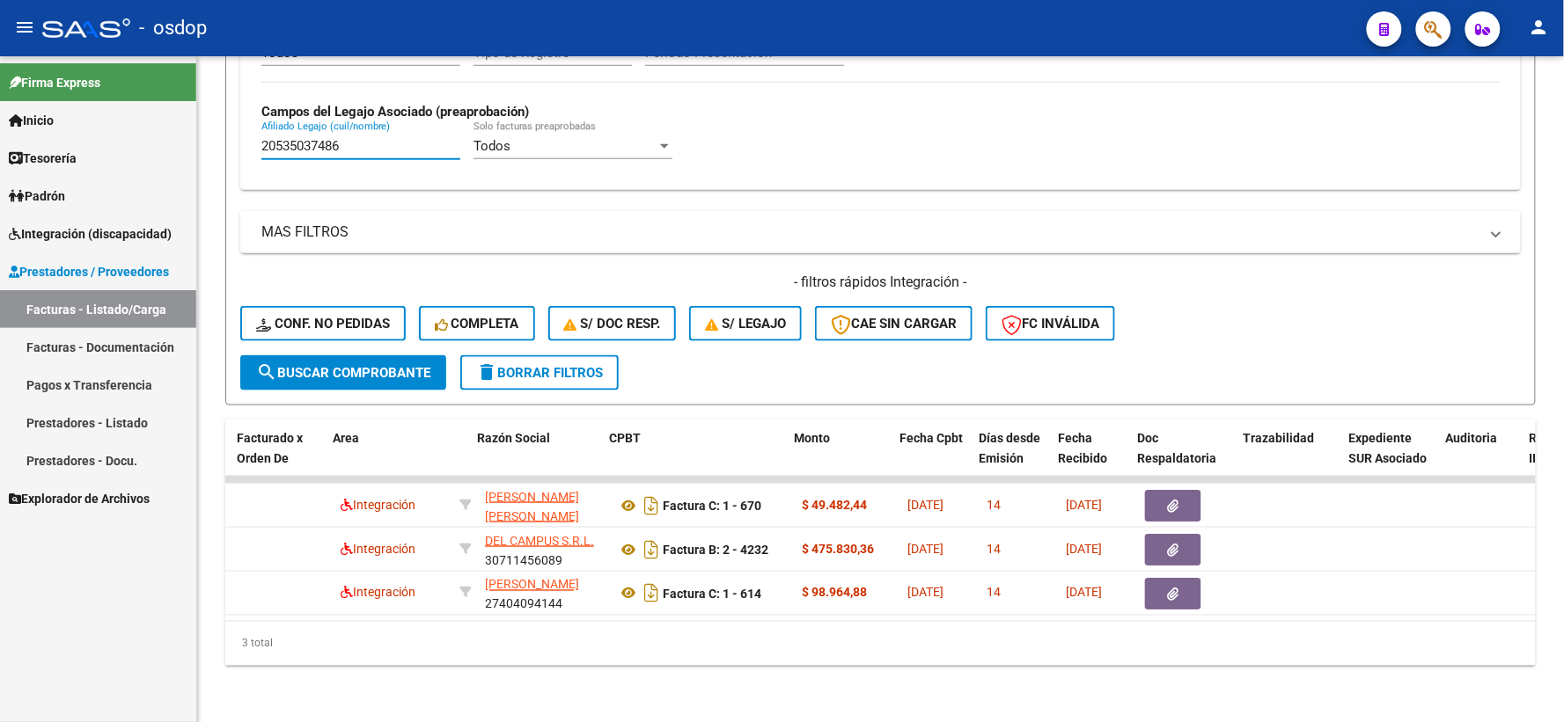
scroll to position [0, 285]
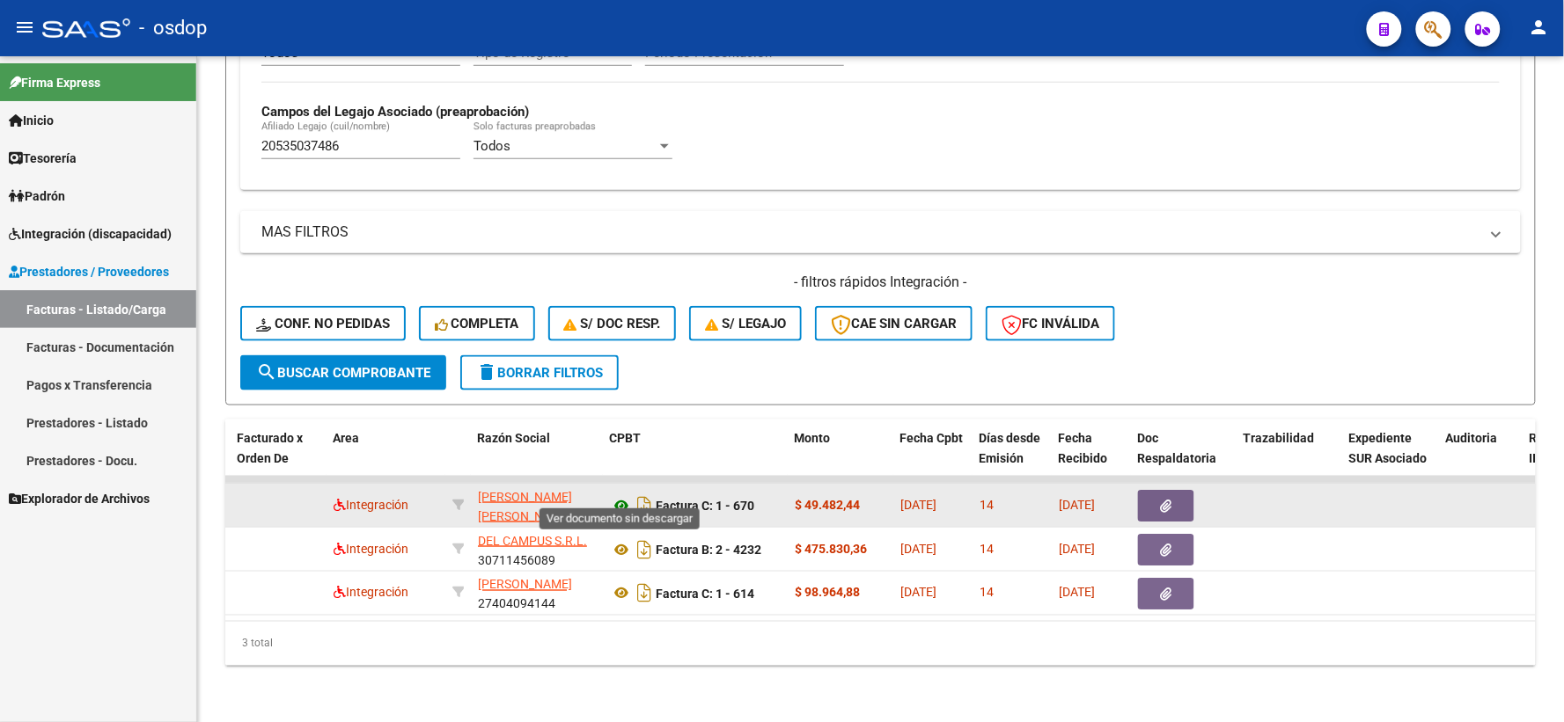
click at [620, 496] on icon at bounding box center [621, 505] width 23 height 21
click at [1201, 490] on div at bounding box center [1184, 506] width 92 height 32
click at [1179, 490] on button "button" at bounding box center [1166, 506] width 56 height 32
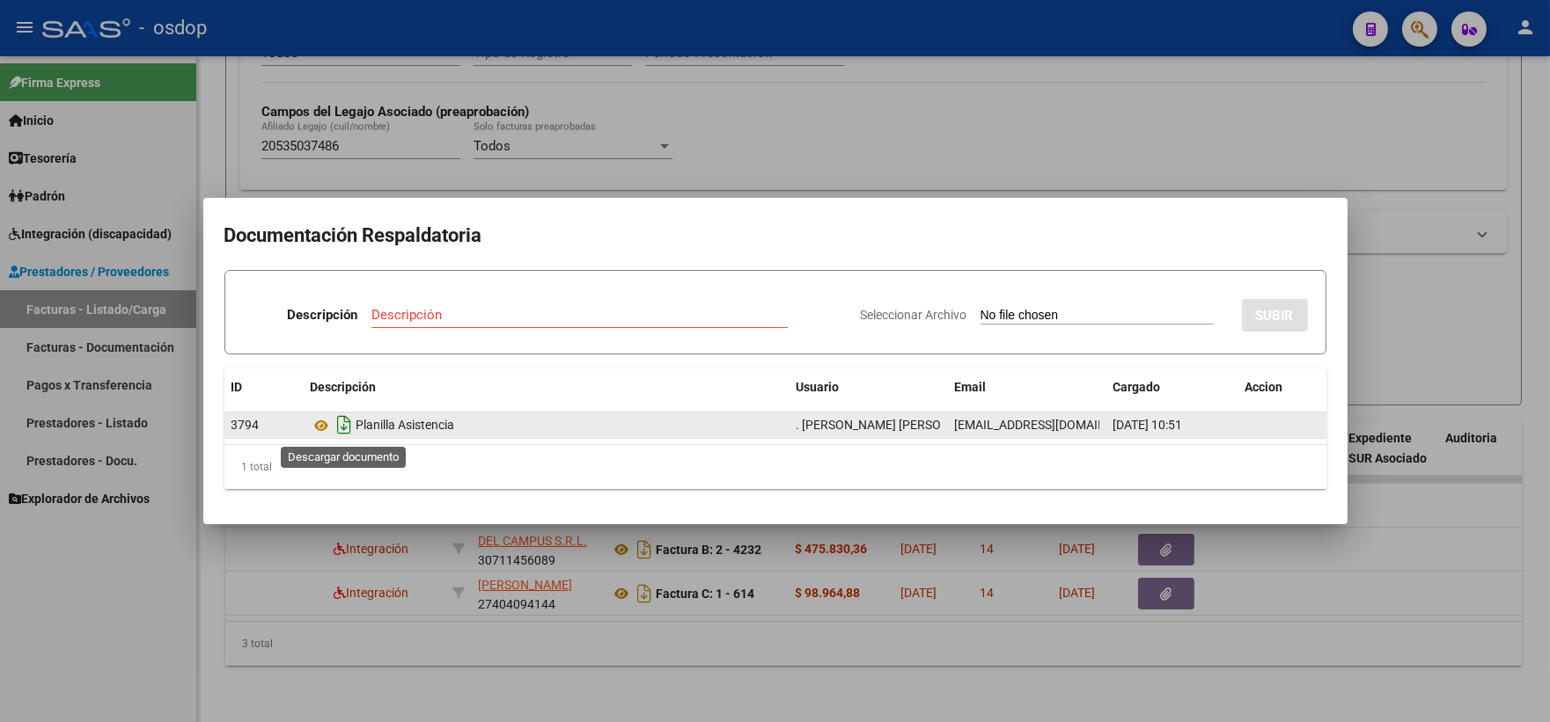
click at [334, 423] on icon "Descargar documento" at bounding box center [345, 425] width 23 height 28
click at [326, 423] on icon at bounding box center [322, 425] width 23 height 21
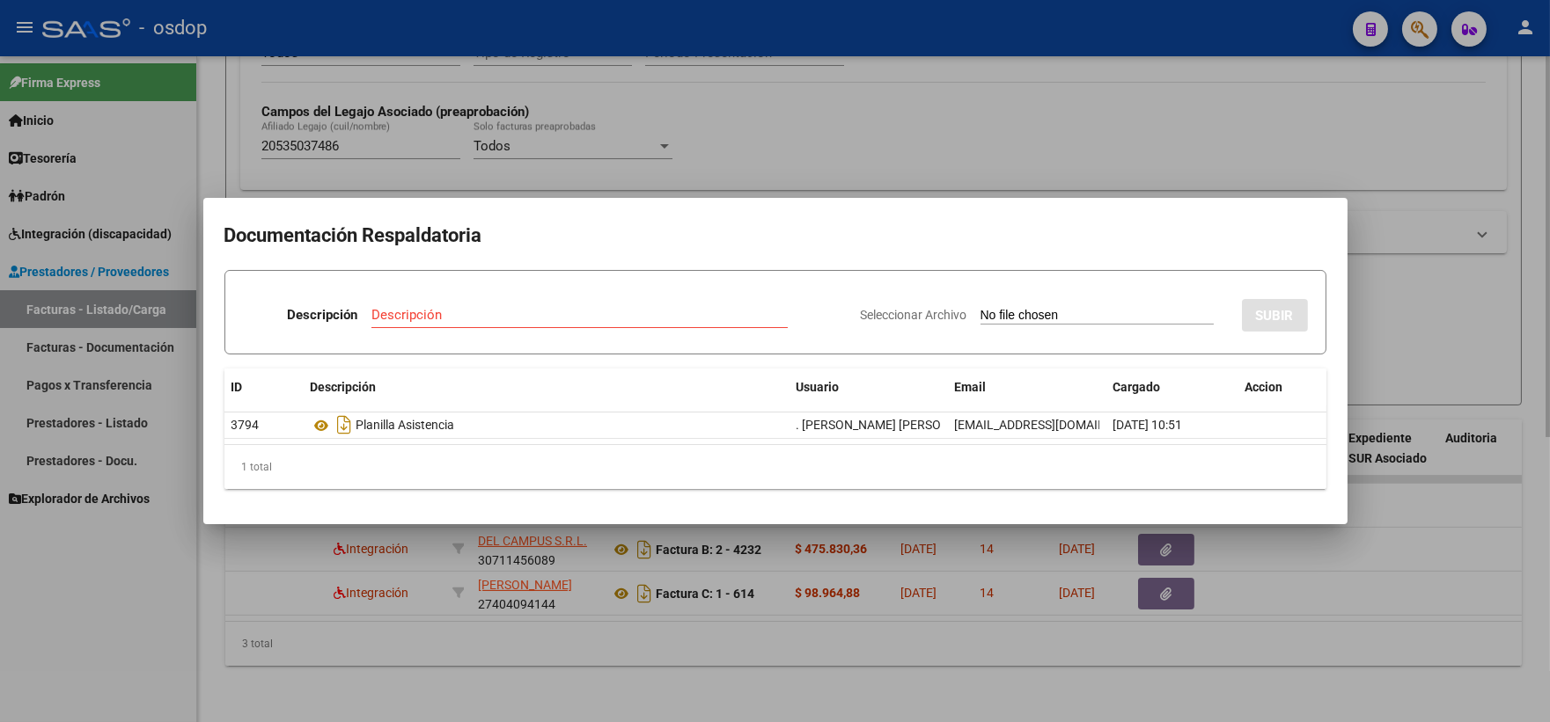
click at [445, 168] on div at bounding box center [775, 361] width 1550 height 722
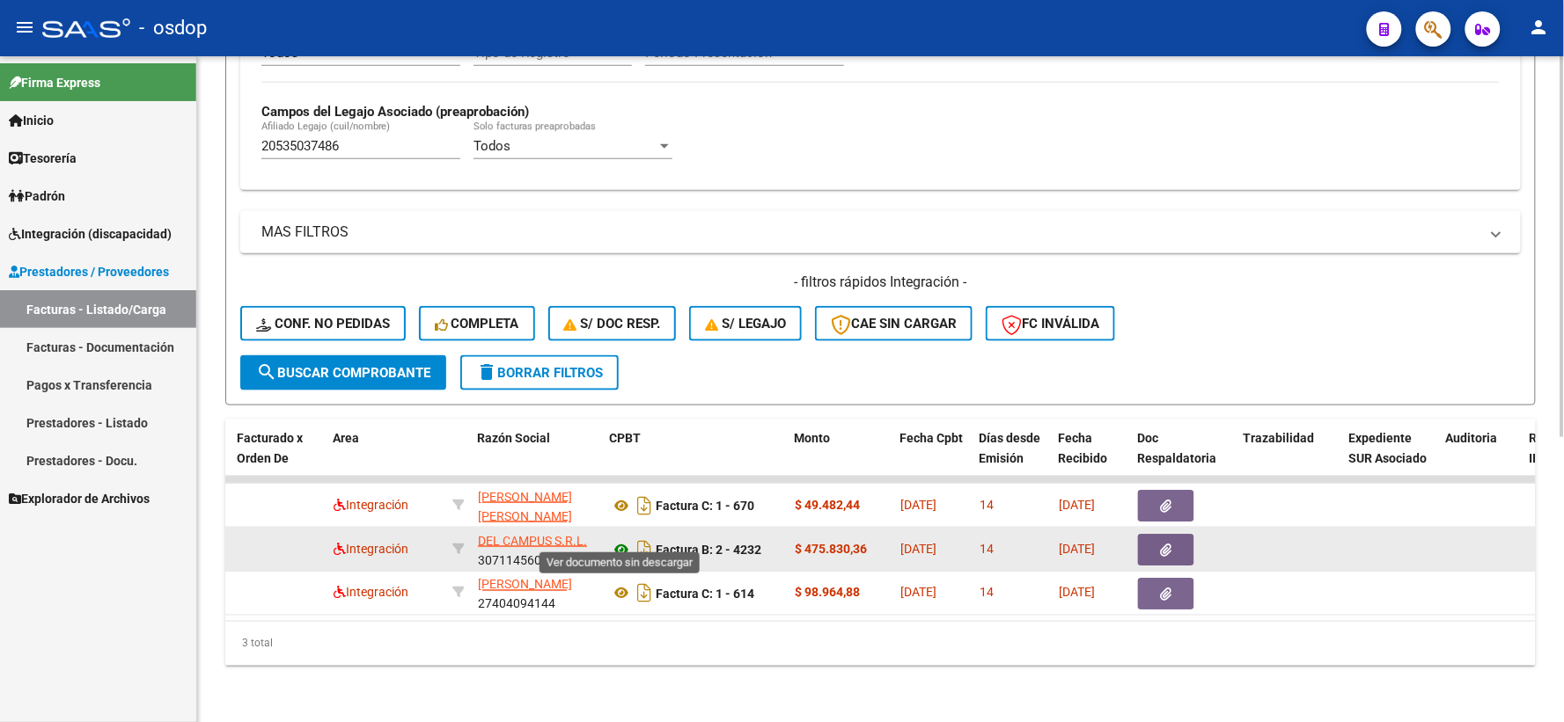
click at [613, 539] on icon at bounding box center [621, 549] width 23 height 21
click at [1125, 529] on datatable-body-cell "[DATE]" at bounding box center [1091, 549] width 79 height 43
click at [1149, 534] on button "button" at bounding box center [1166, 550] width 56 height 32
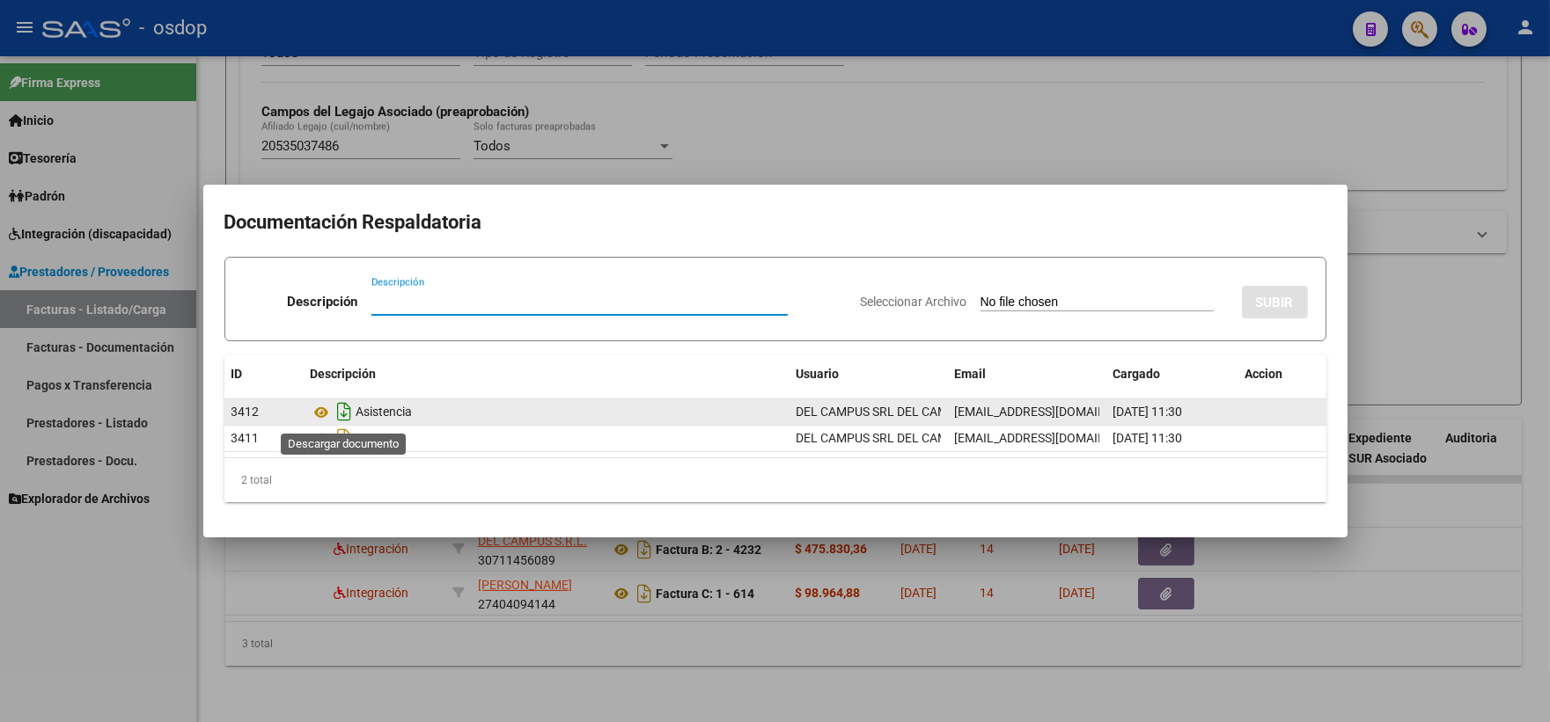
click at [334, 415] on icon "Descargar documento" at bounding box center [345, 412] width 23 height 28
click at [331, 407] on icon at bounding box center [322, 412] width 23 height 21
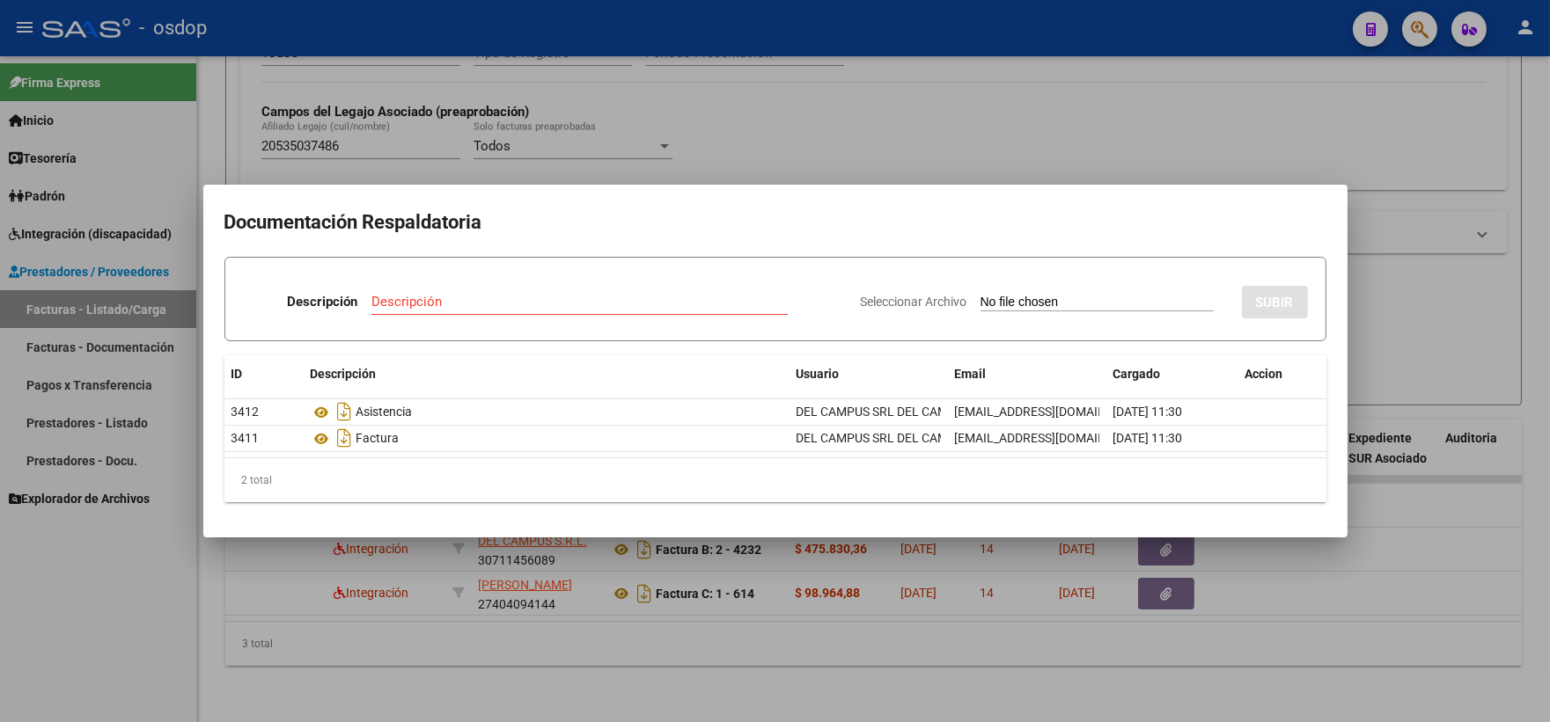
click at [481, 224] on h2 "Documentación Respaldatoria" at bounding box center [775, 222] width 1102 height 33
click at [459, 118] on div at bounding box center [775, 361] width 1550 height 722
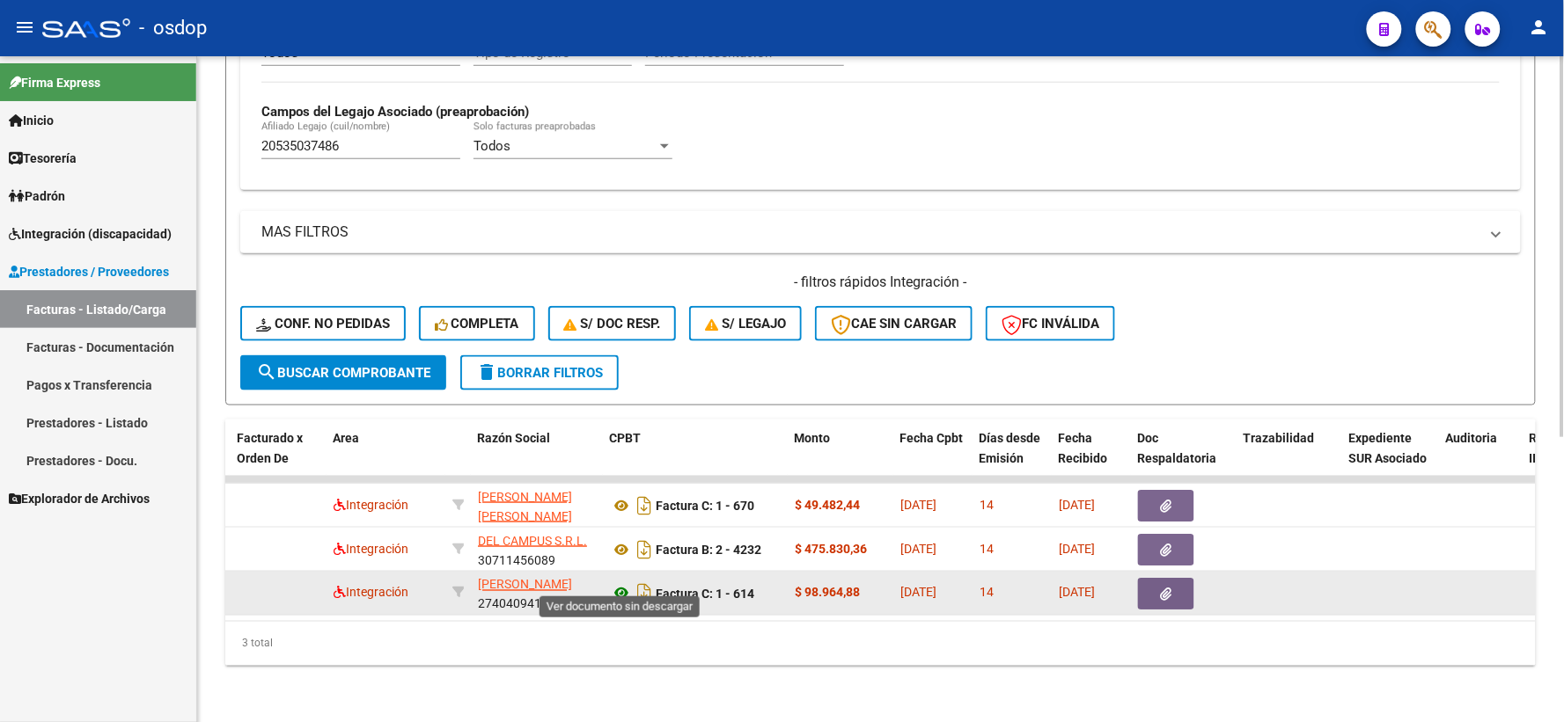
click at [610, 579] on datatable-body-cell "Factura C: 1 - 614" at bounding box center [695, 593] width 185 height 43
click at [616, 583] on icon at bounding box center [621, 593] width 23 height 21
click at [1153, 578] on button "button" at bounding box center [1166, 594] width 56 height 32
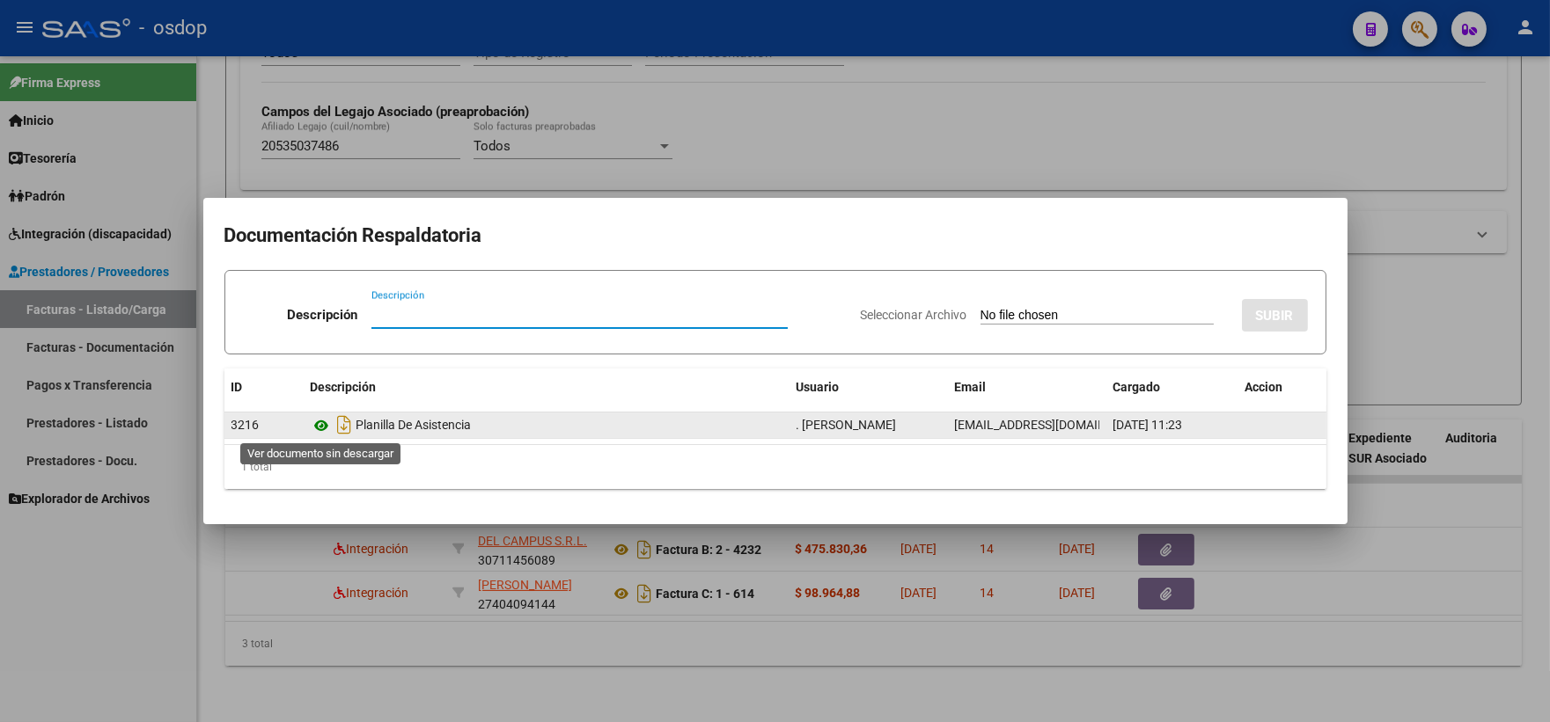
click at [319, 427] on icon at bounding box center [322, 425] width 23 height 21
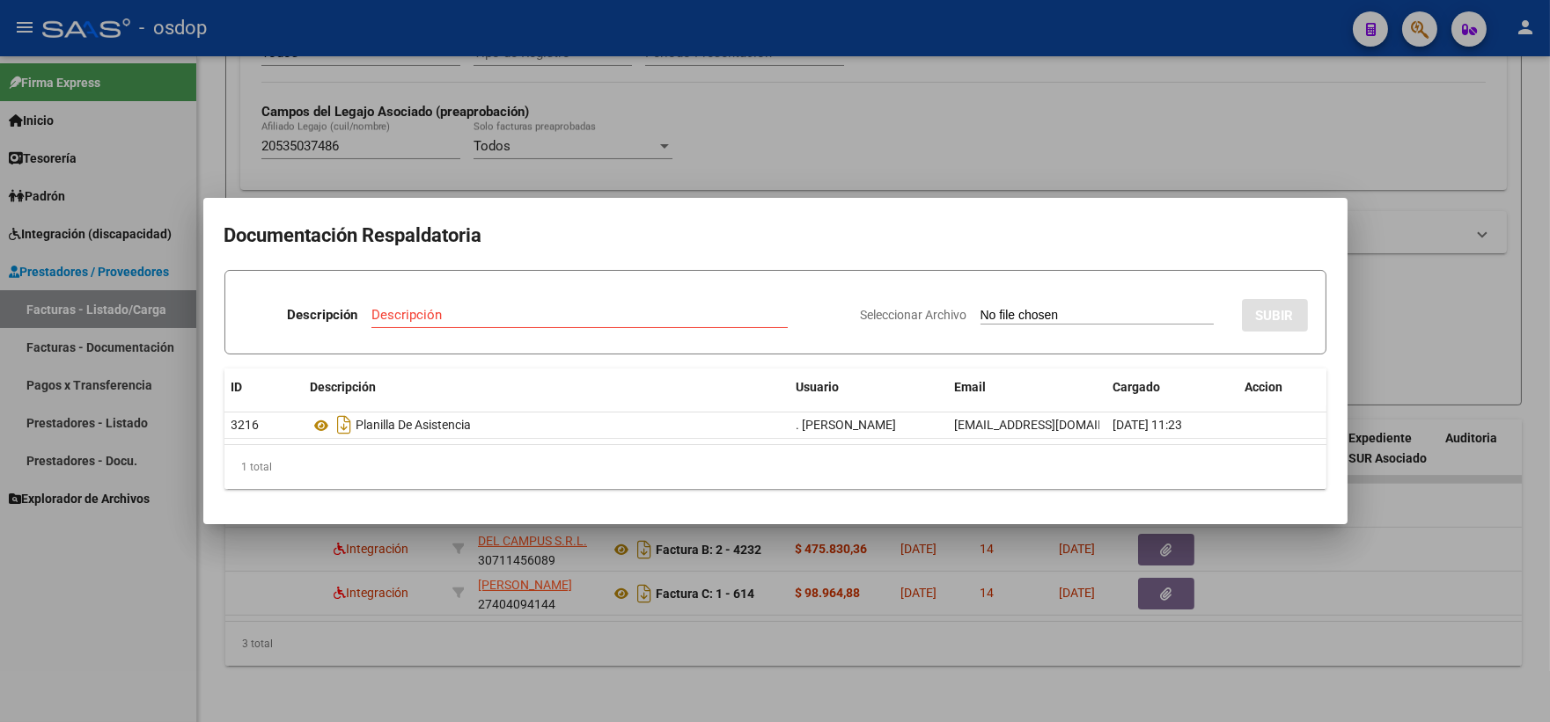
click at [411, 154] on div at bounding box center [775, 361] width 1550 height 722
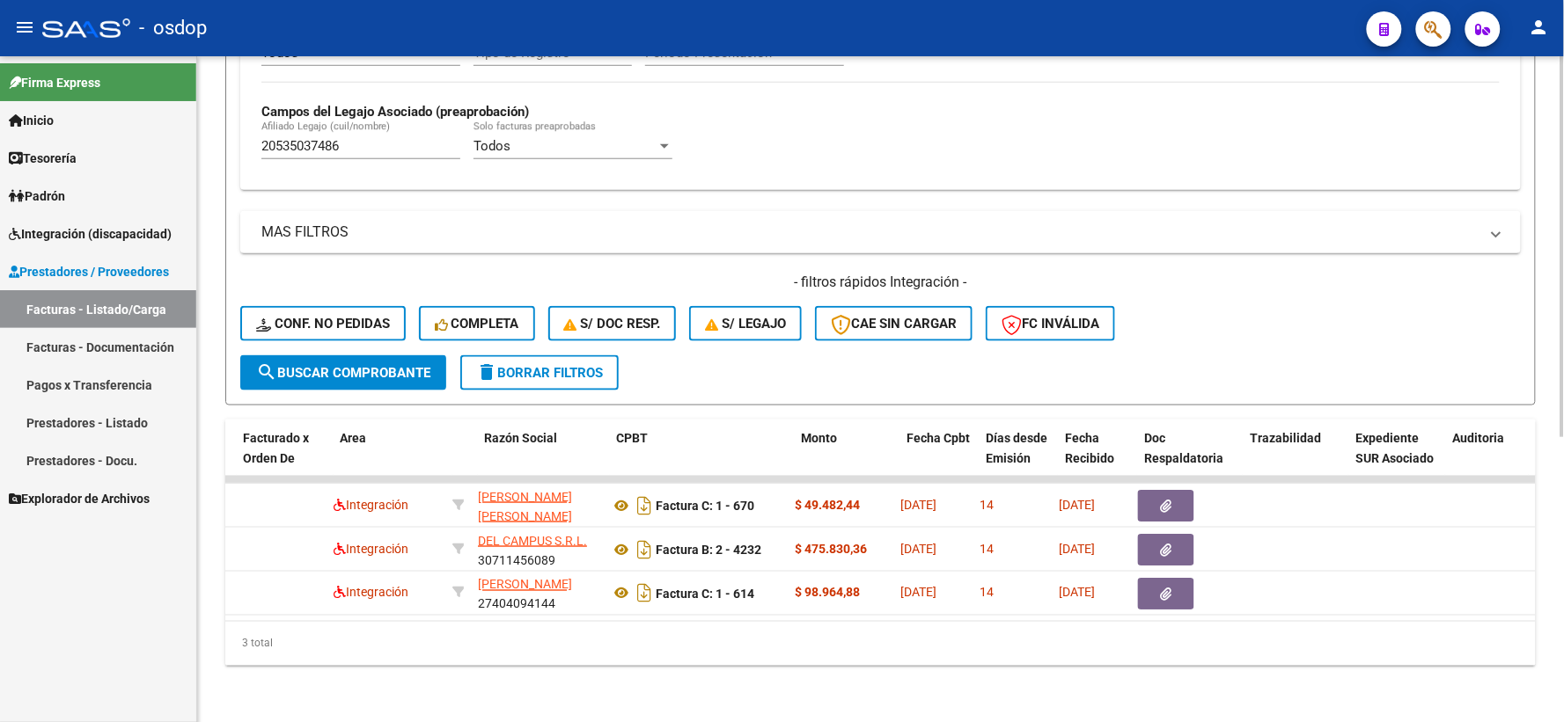
scroll to position [0, 0]
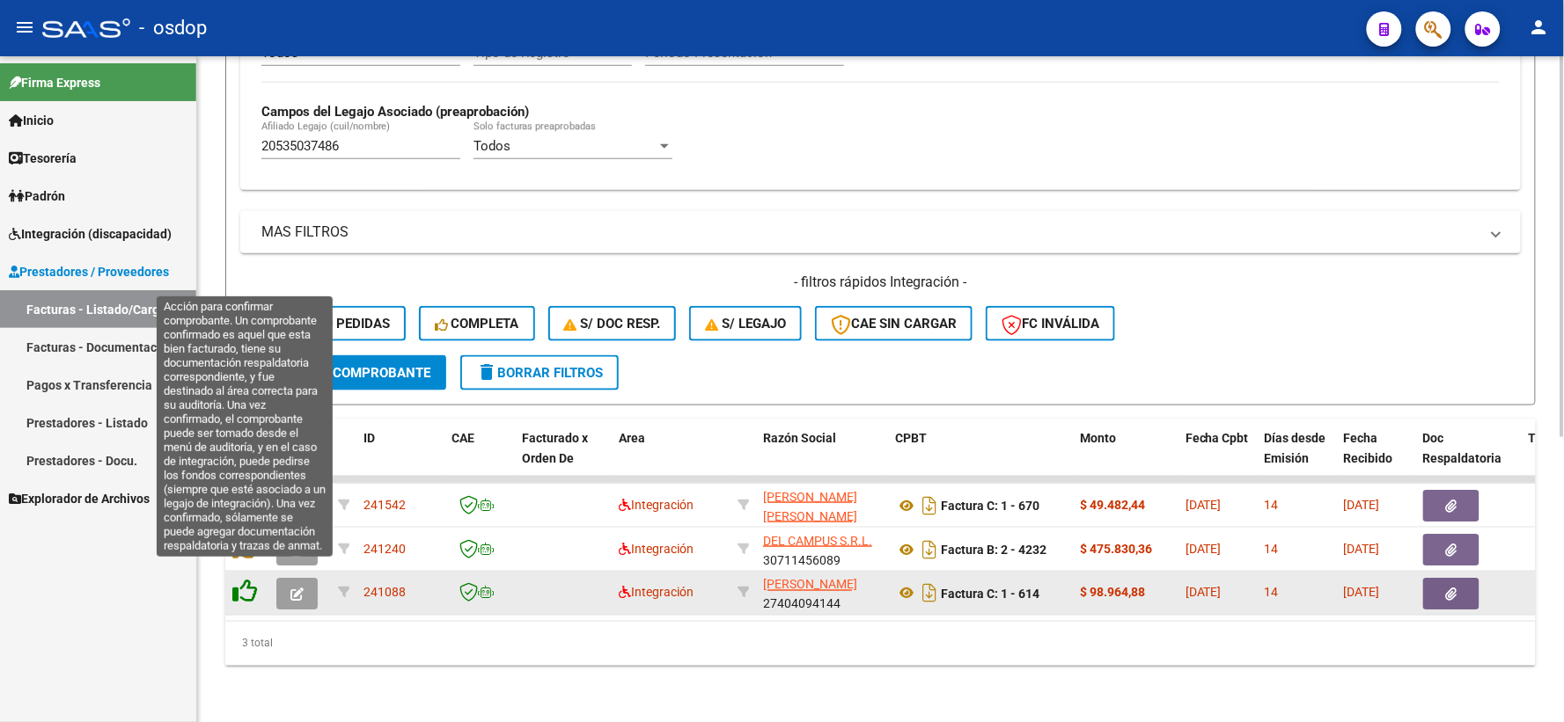
click at [233, 585] on icon at bounding box center [244, 592] width 25 height 25
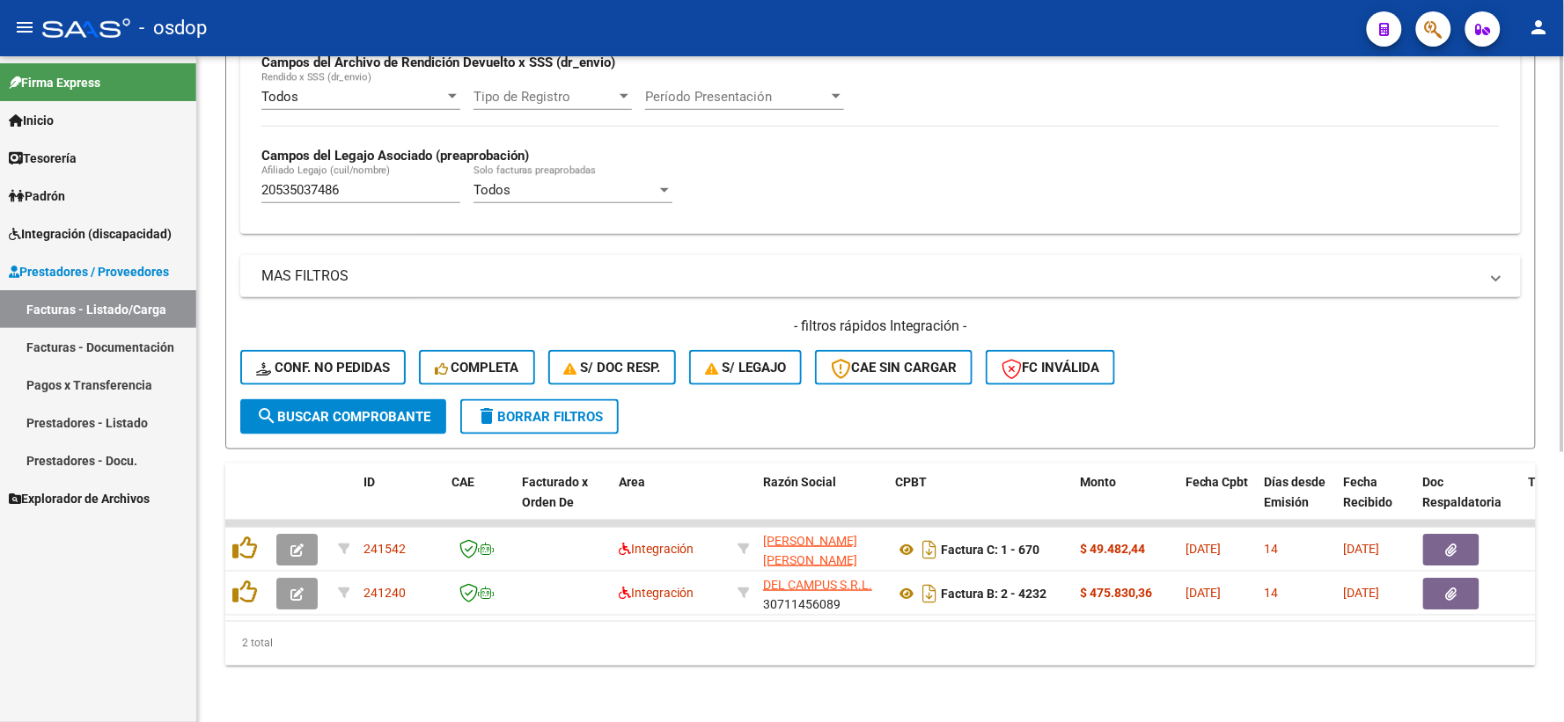
scroll to position [454, 0]
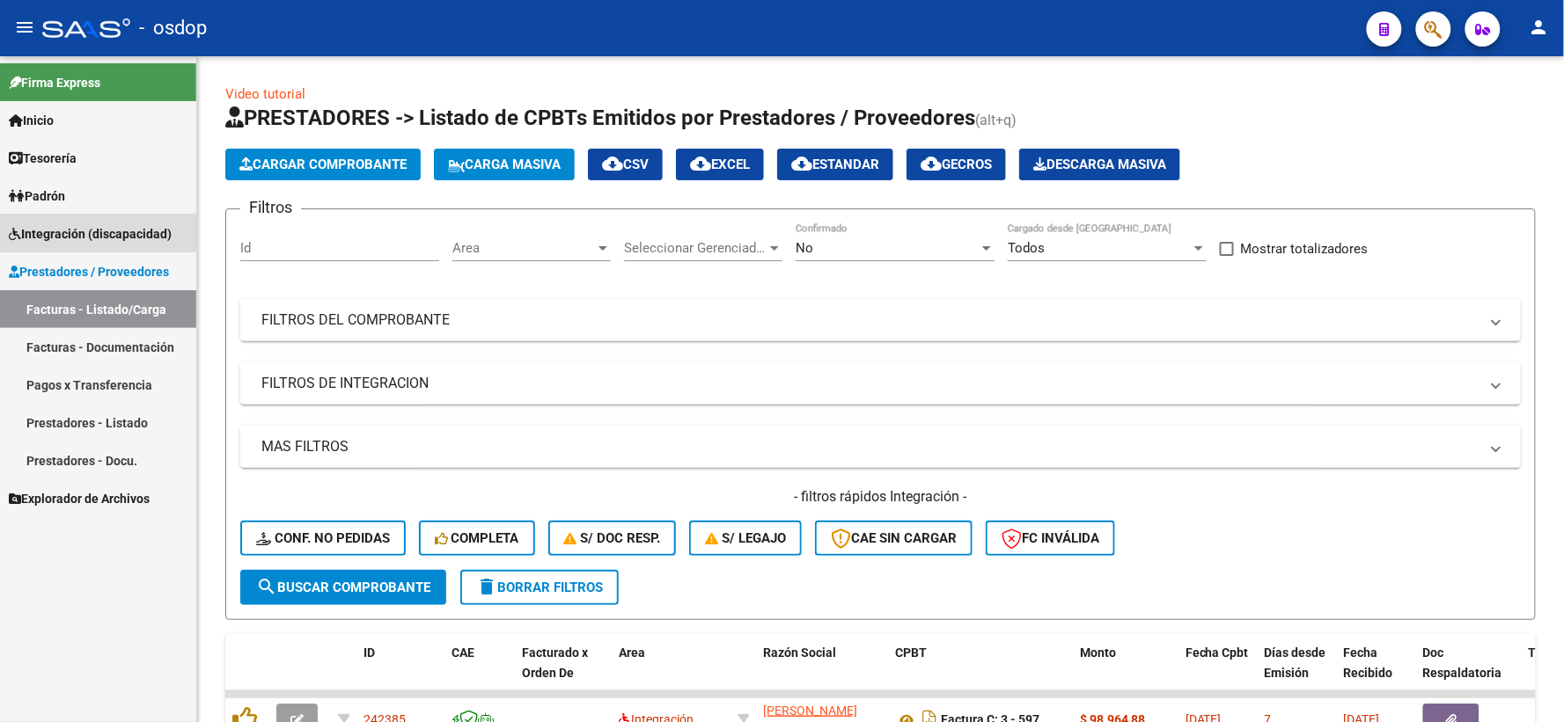
click at [90, 231] on span "Integración (discapacidad)" at bounding box center [90, 233] width 163 height 19
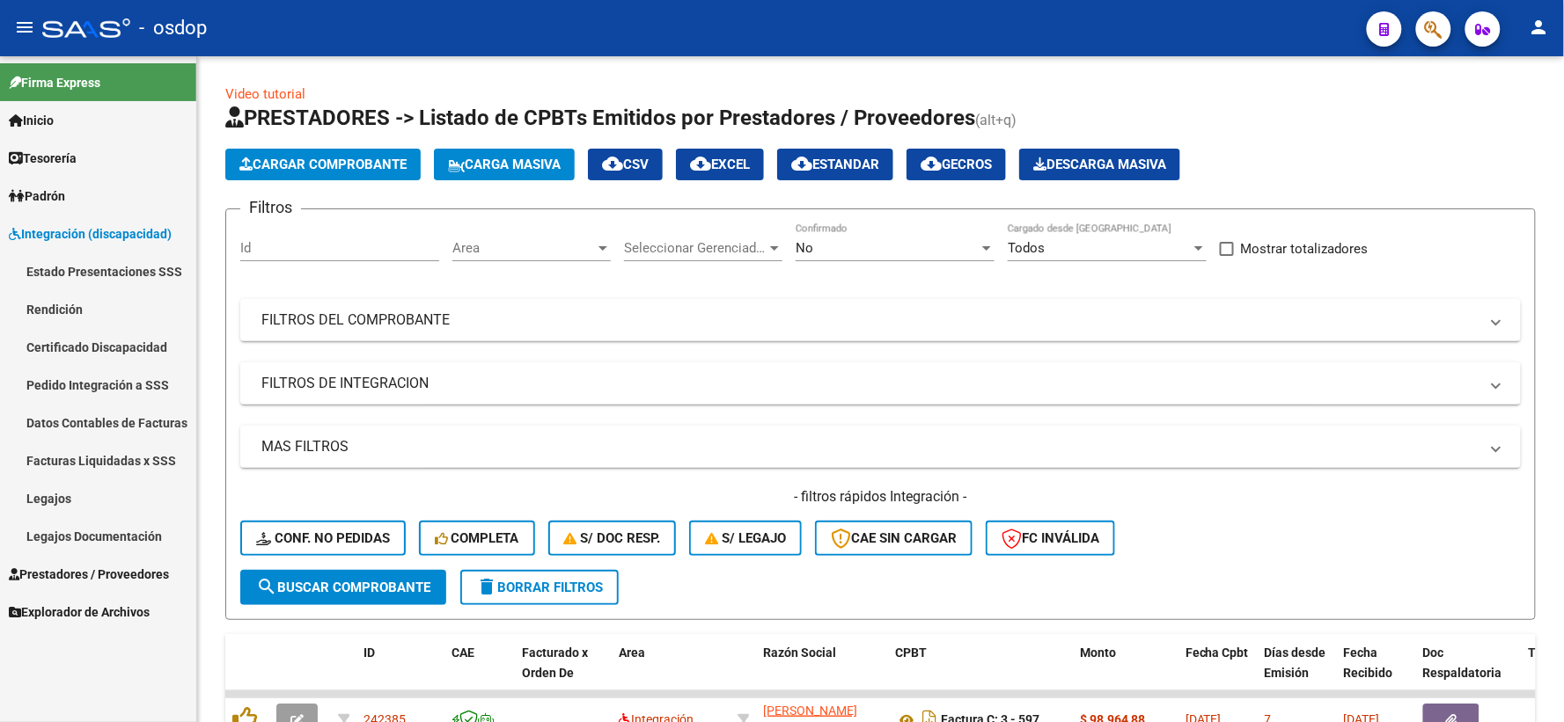
click at [147, 377] on link "Pedido Integración a SSS" at bounding box center [98, 385] width 196 height 38
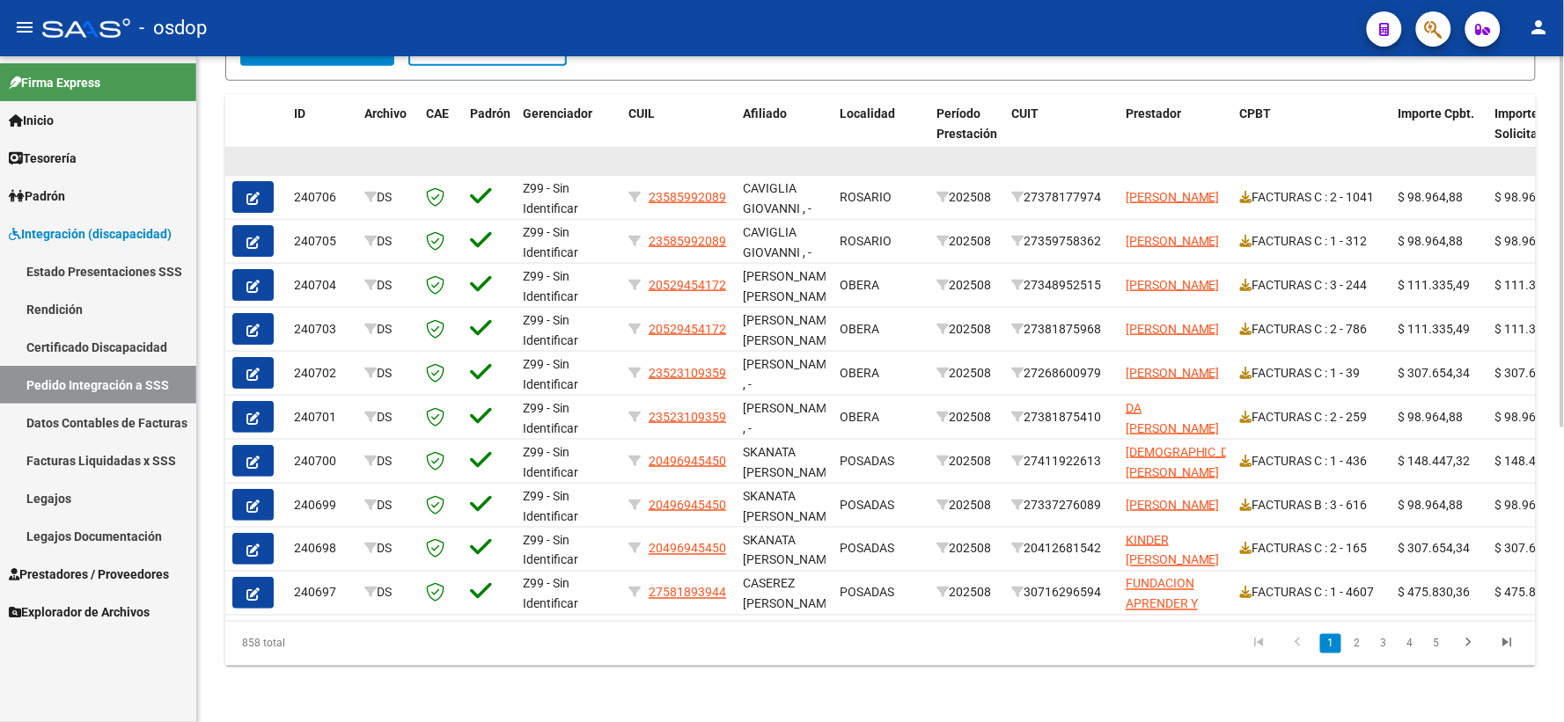
scroll to position [235, 0]
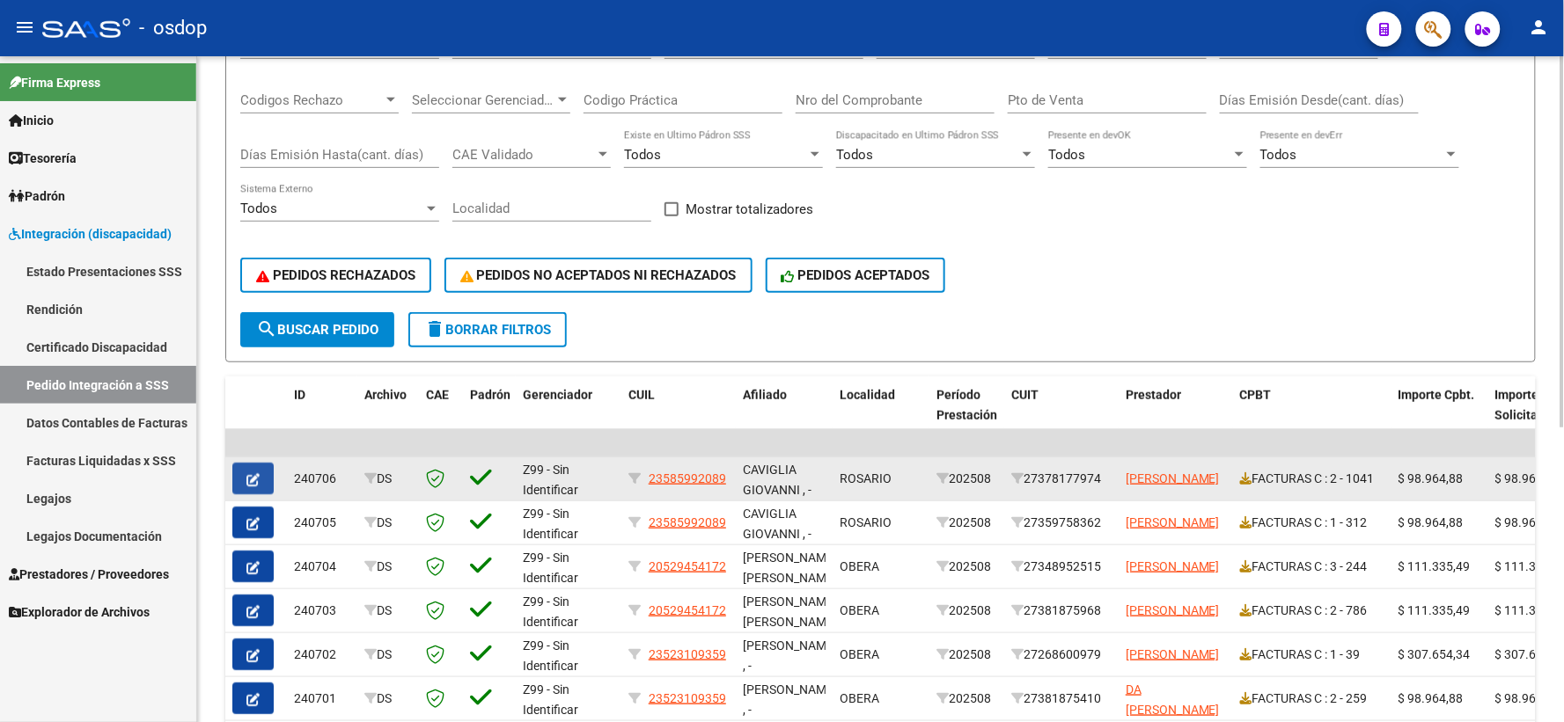
click at [253, 463] on button "button" at bounding box center [252, 479] width 41 height 32
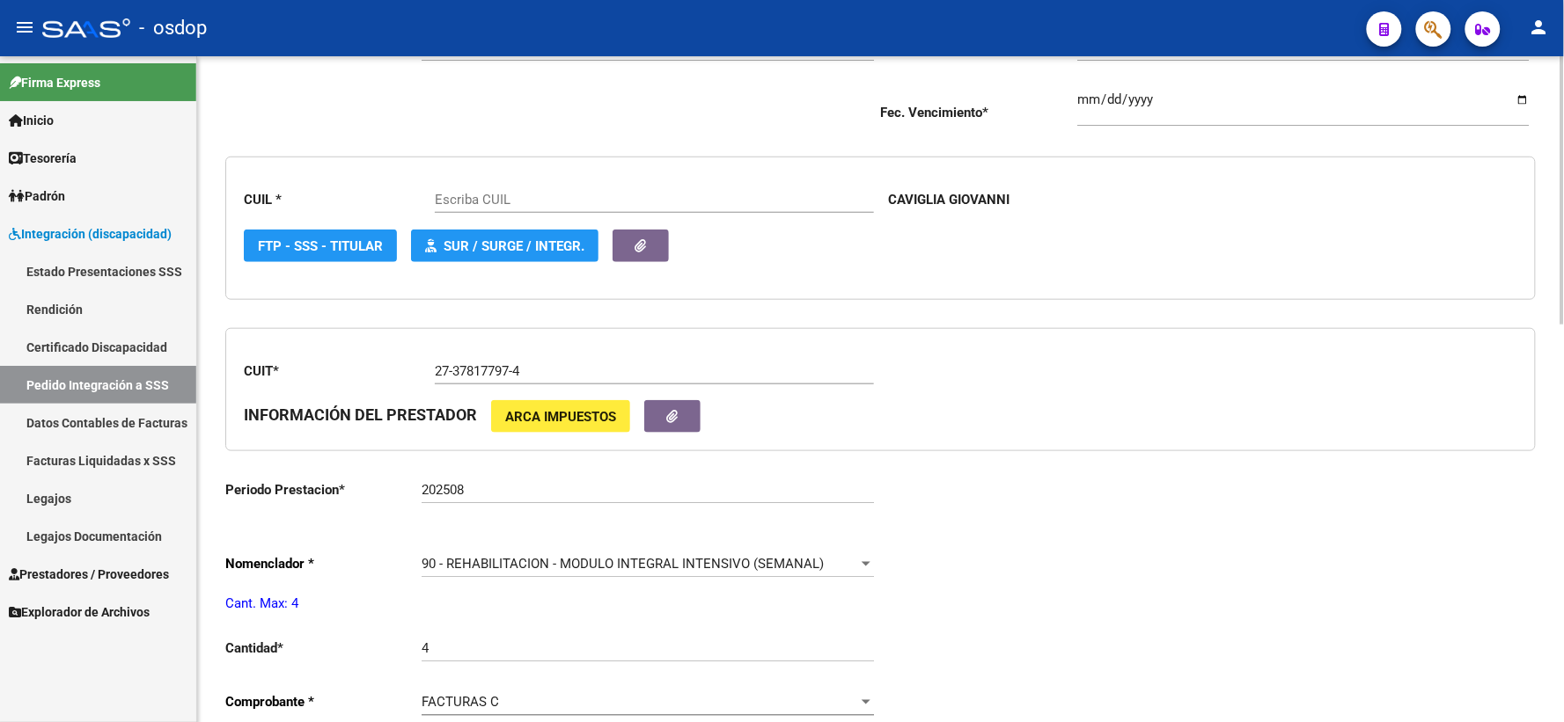
type input "23585992089"
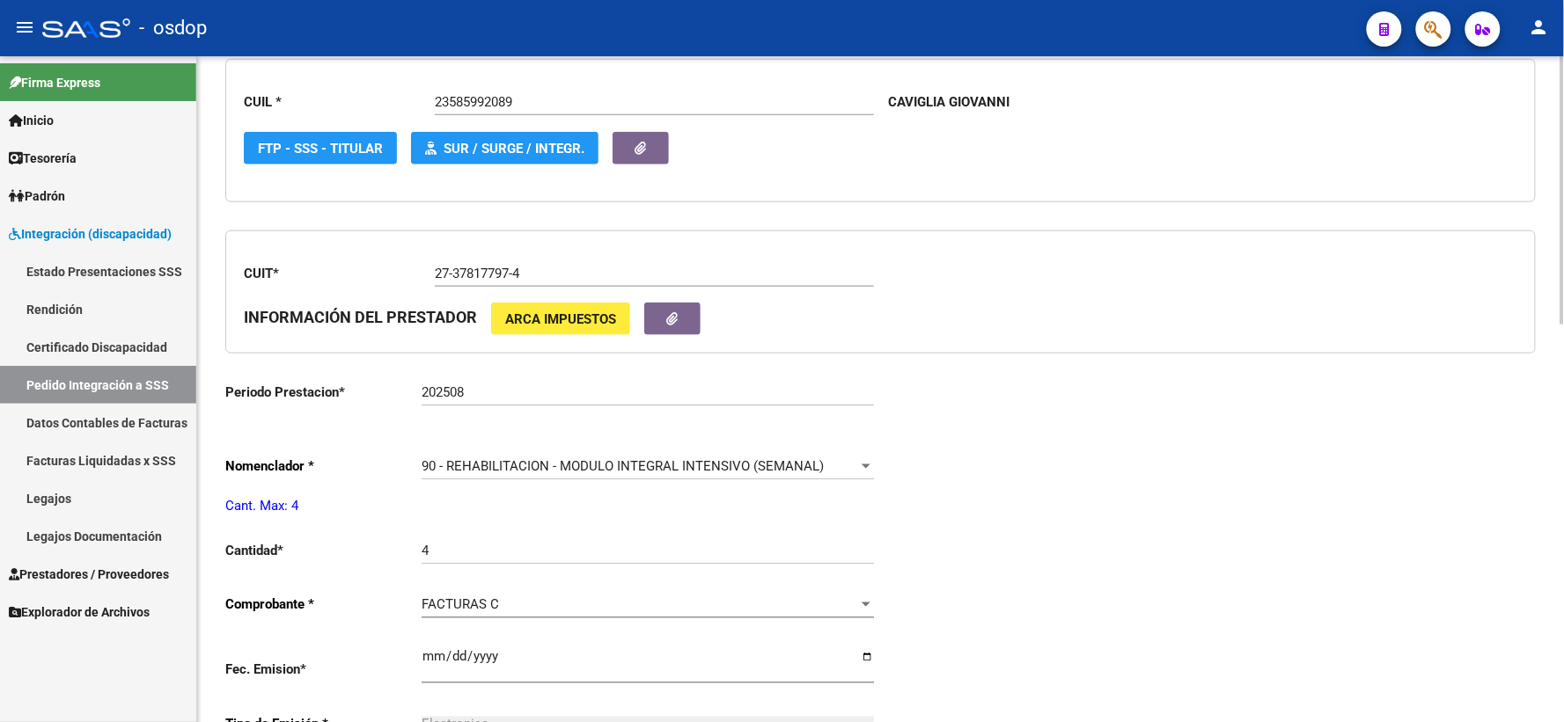
scroll to position [781, 0]
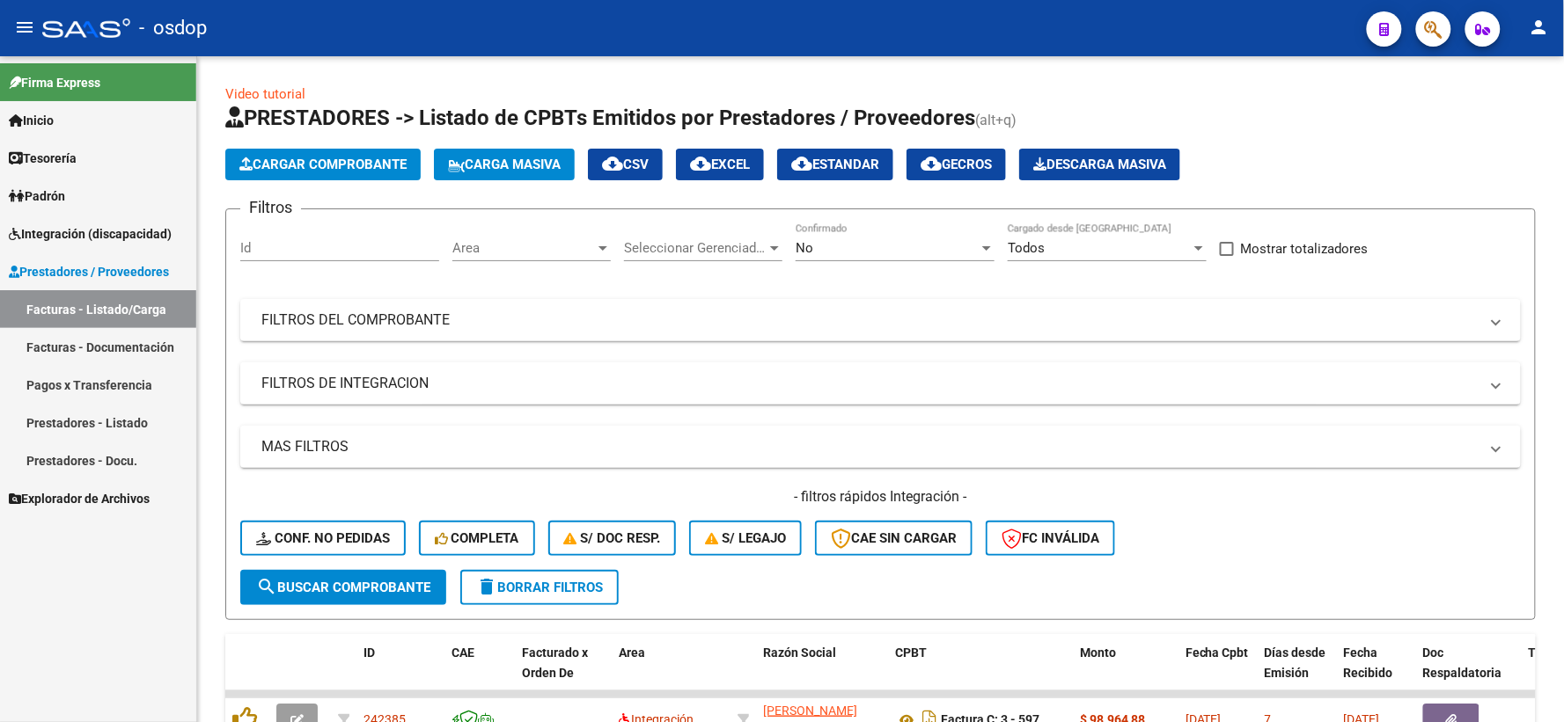
click at [150, 225] on span "Integración (discapacidad)" at bounding box center [90, 233] width 163 height 19
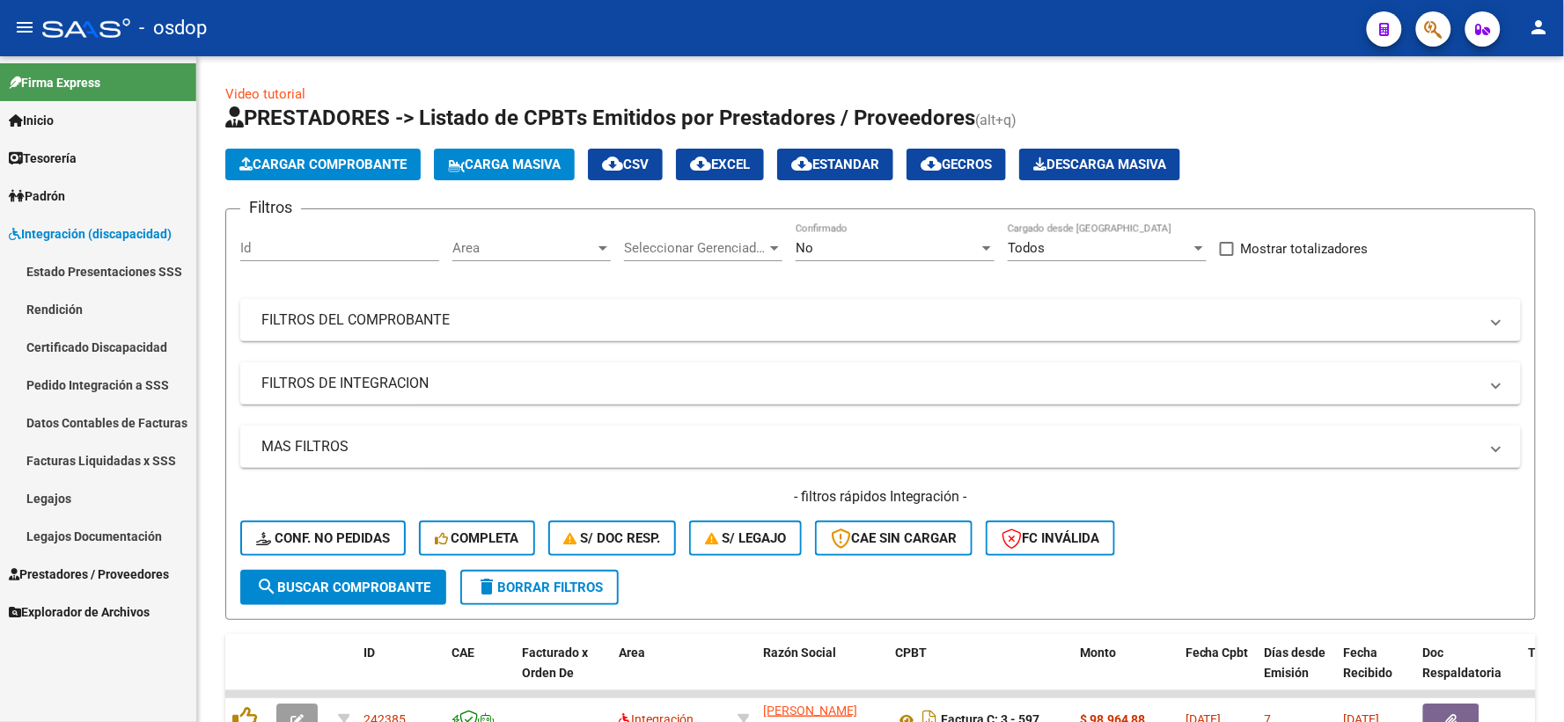
click at [147, 376] on link "Pedido Integración a SSS" at bounding box center [98, 385] width 196 height 38
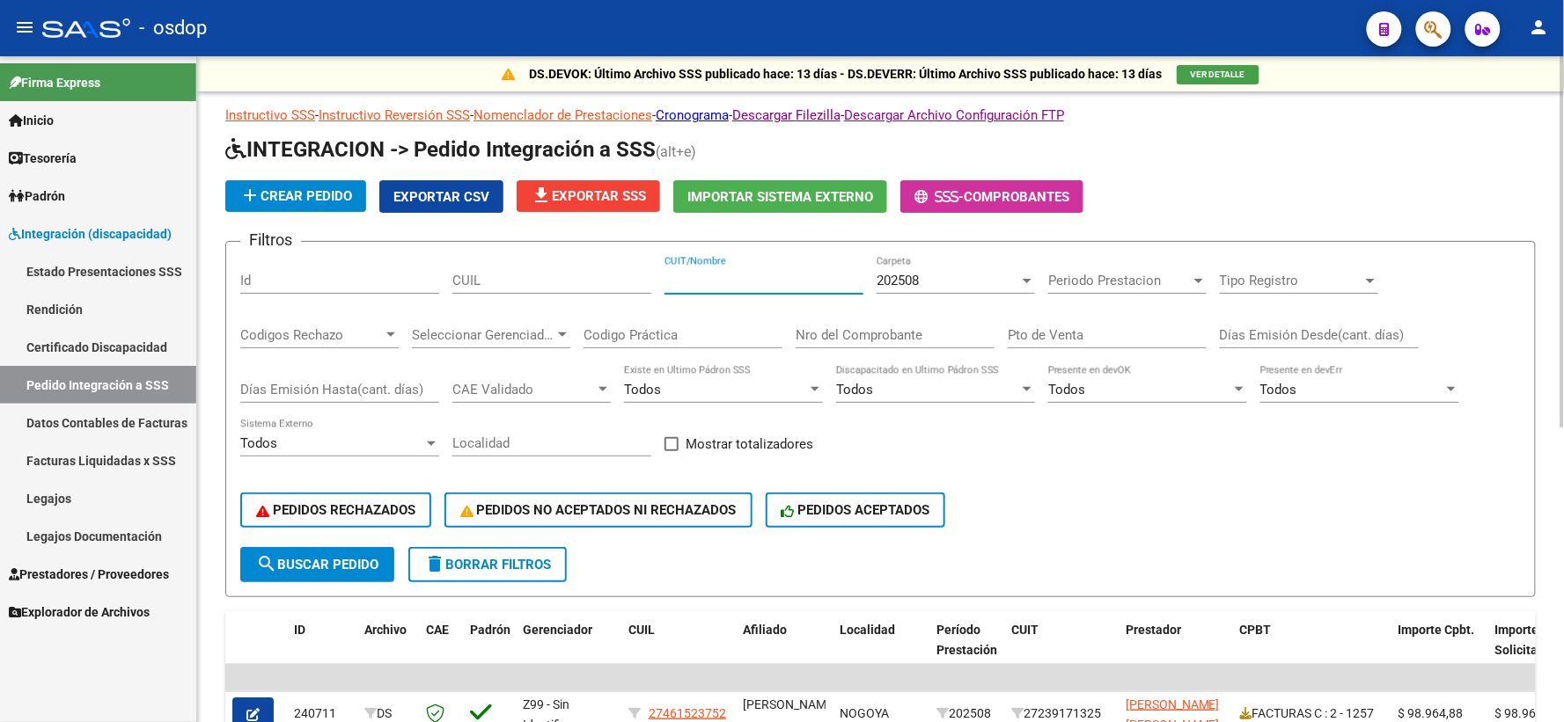
click at [719, 274] on input "CUIT/Nombre" at bounding box center [763, 281] width 199 height 16
paste input "20549894993"
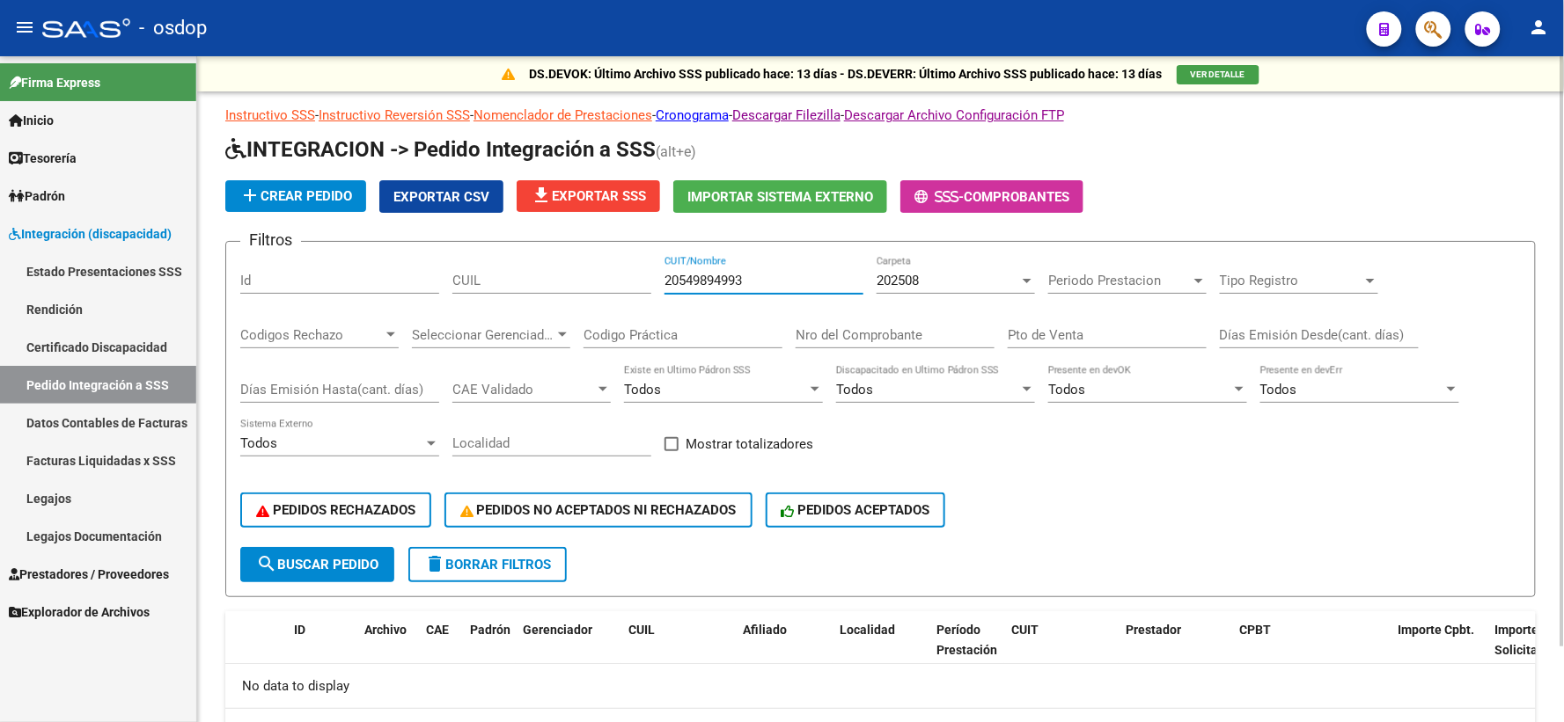
scroll to position [84, 0]
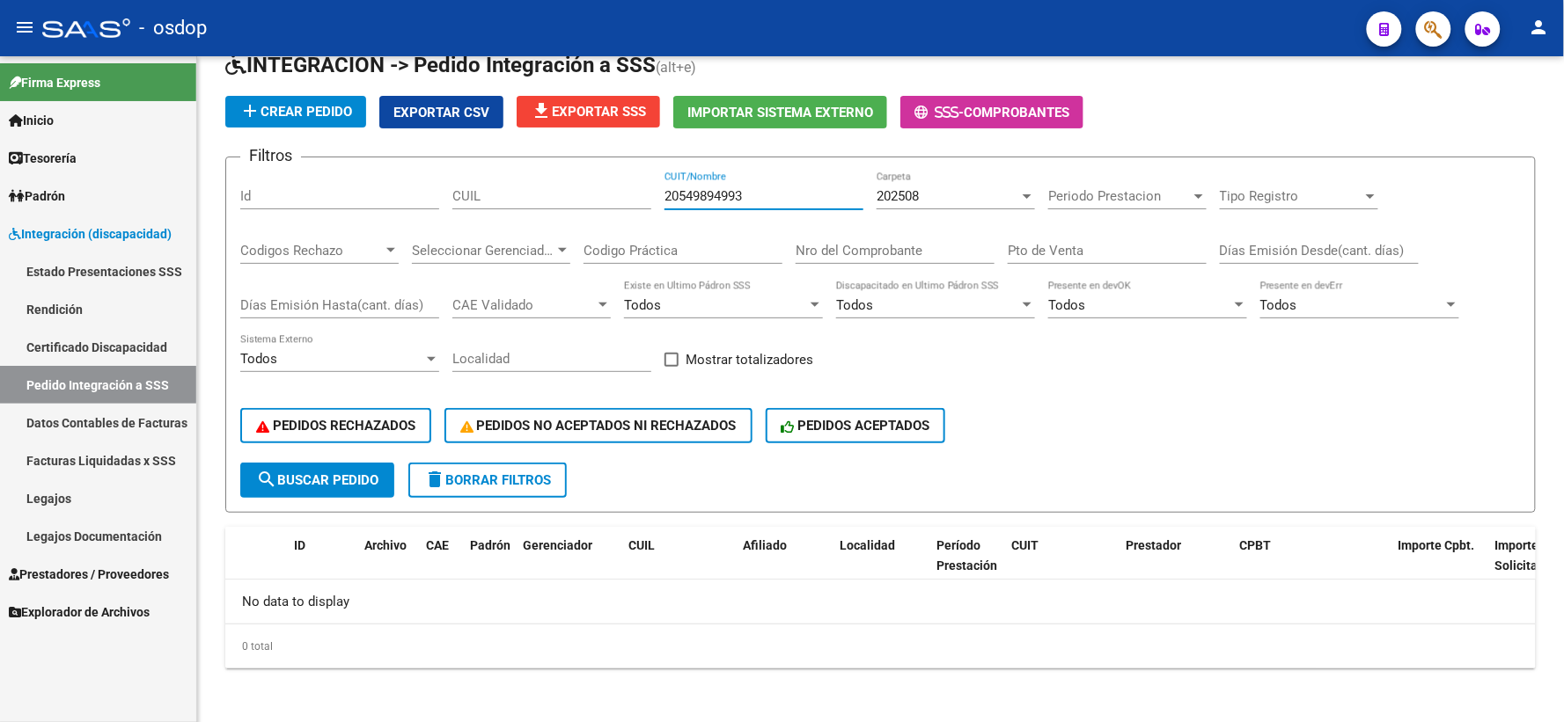
type input "20549894993"
click at [83, 231] on span "Integración (discapacidad)" at bounding box center [90, 233] width 163 height 19
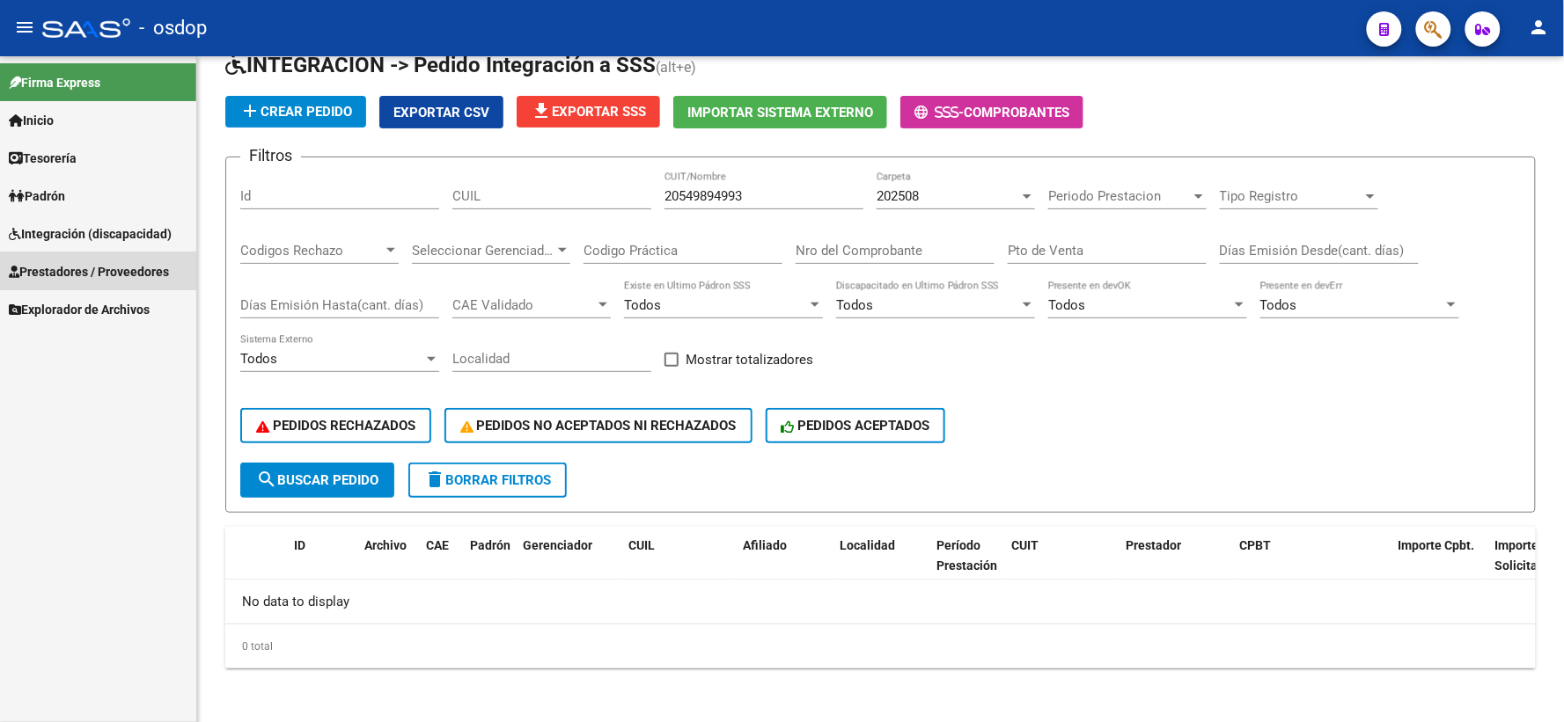
click at [117, 287] on link "Prestadores / Proveedores" at bounding box center [98, 272] width 196 height 38
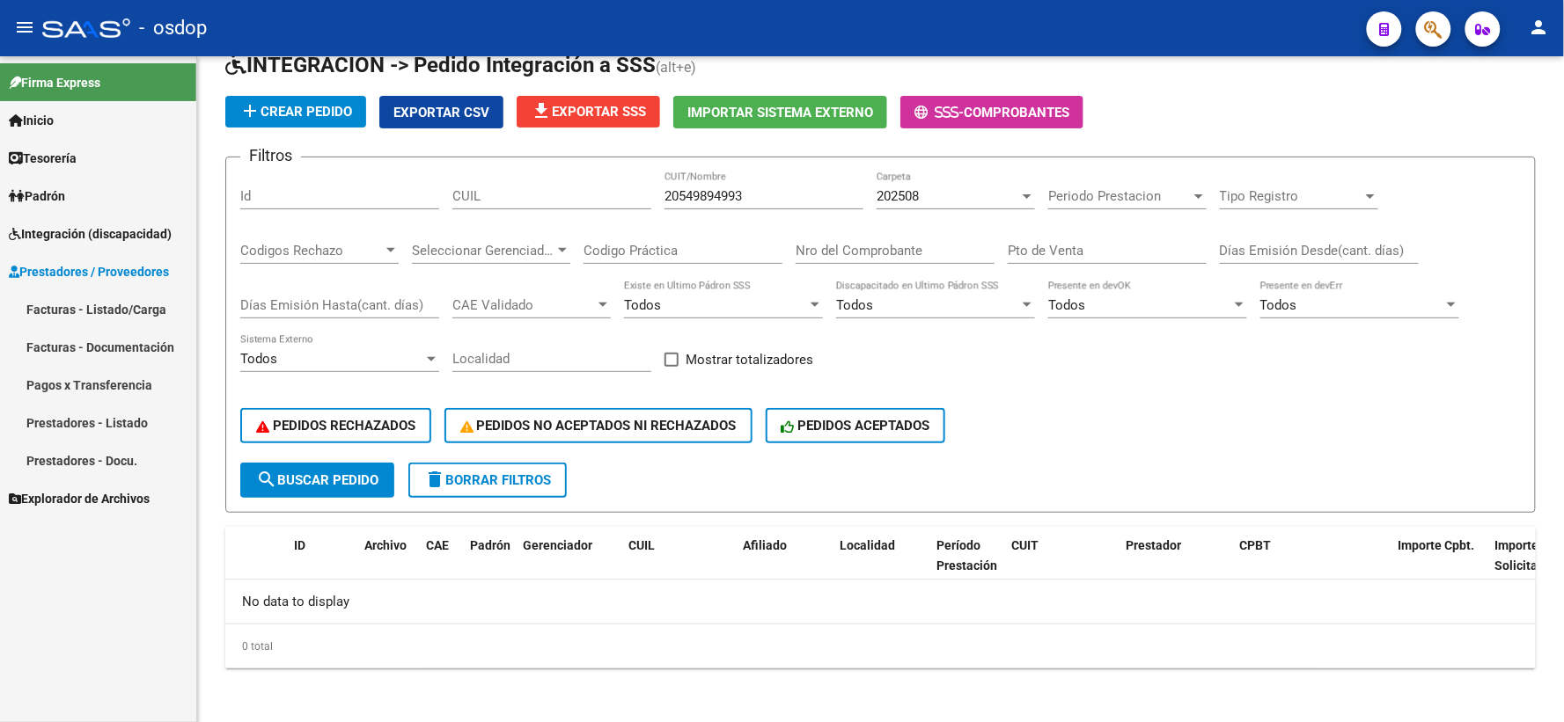
click at [115, 318] on link "Facturas - Listado/Carga" at bounding box center [98, 309] width 196 height 38
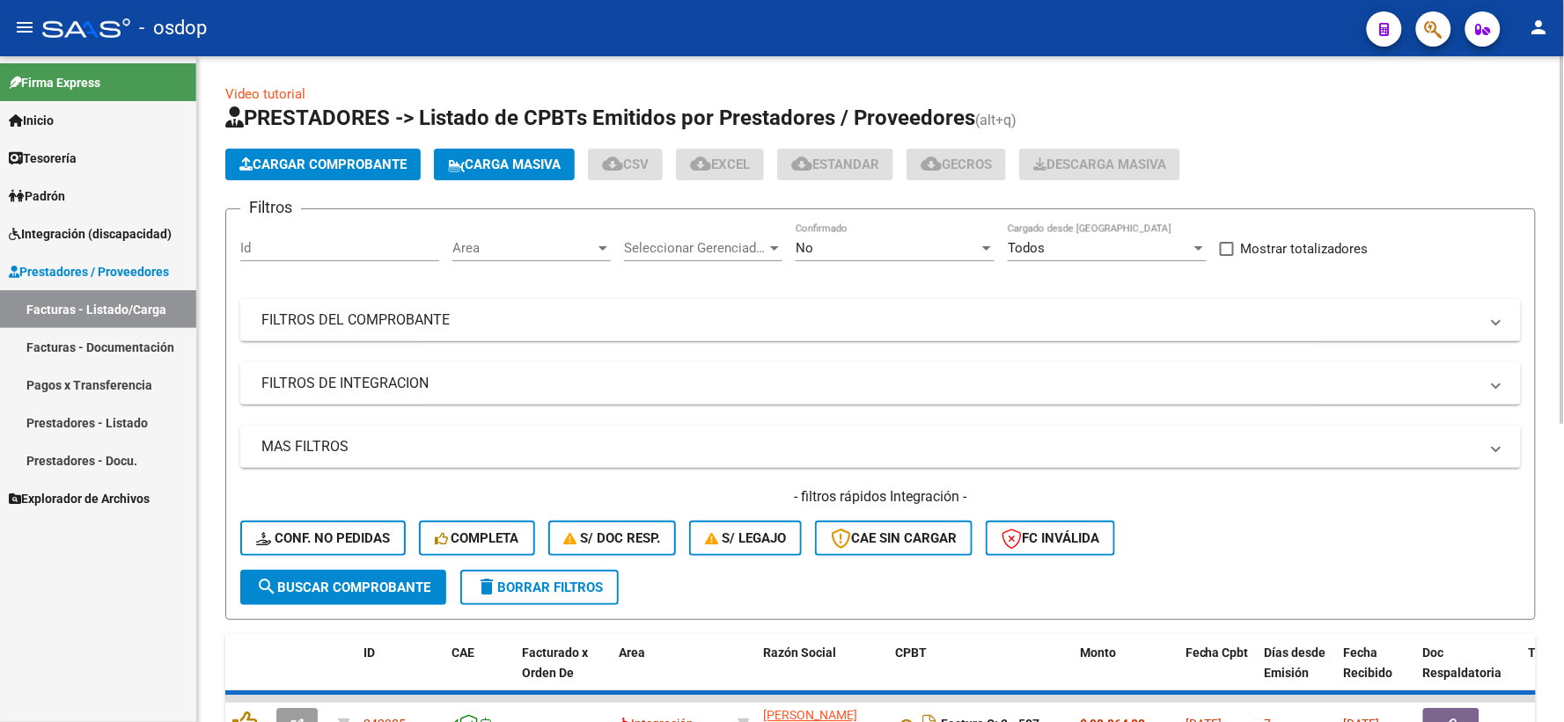
scroll to position [71, 0]
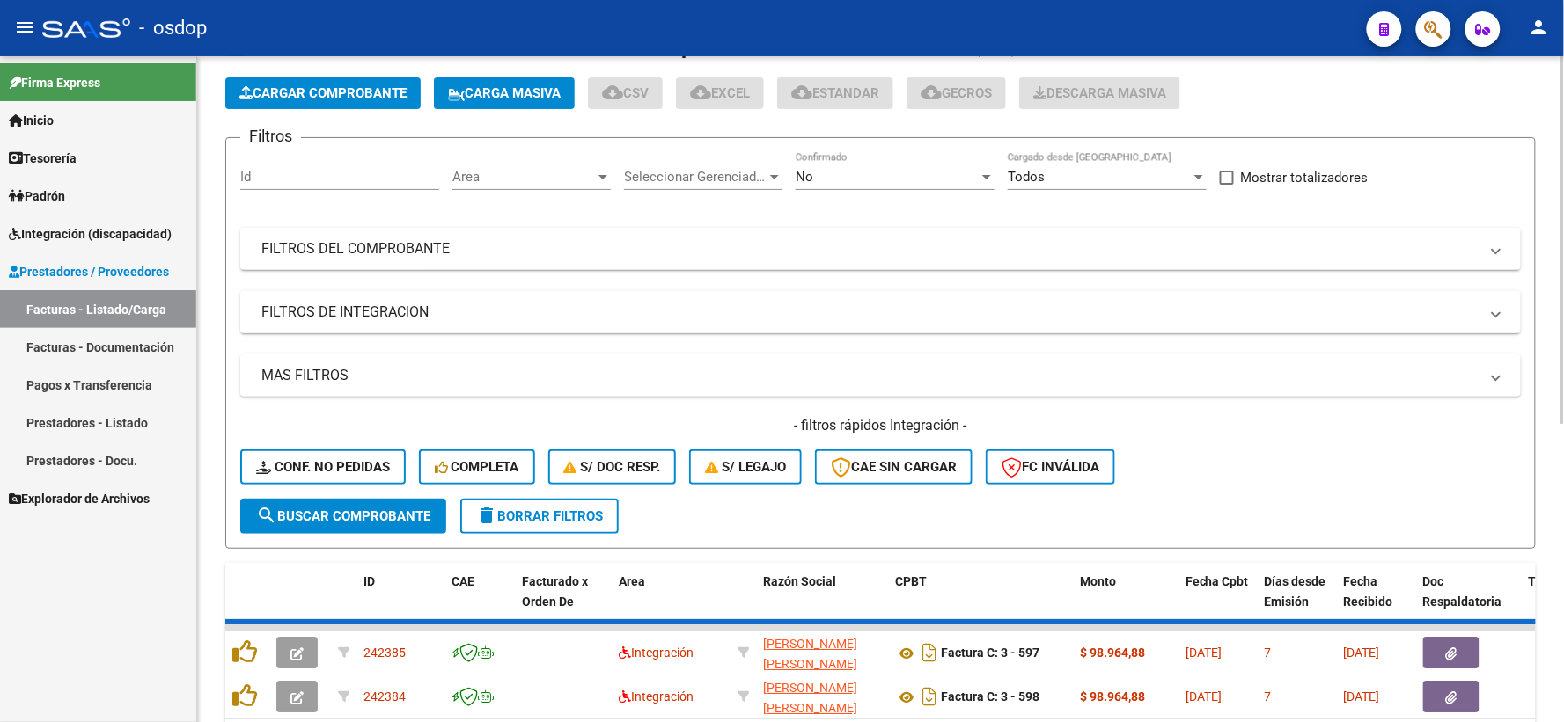
click at [350, 329] on mat-expansion-panel-header "FILTROS DE INTEGRACION" at bounding box center [880, 312] width 1280 height 42
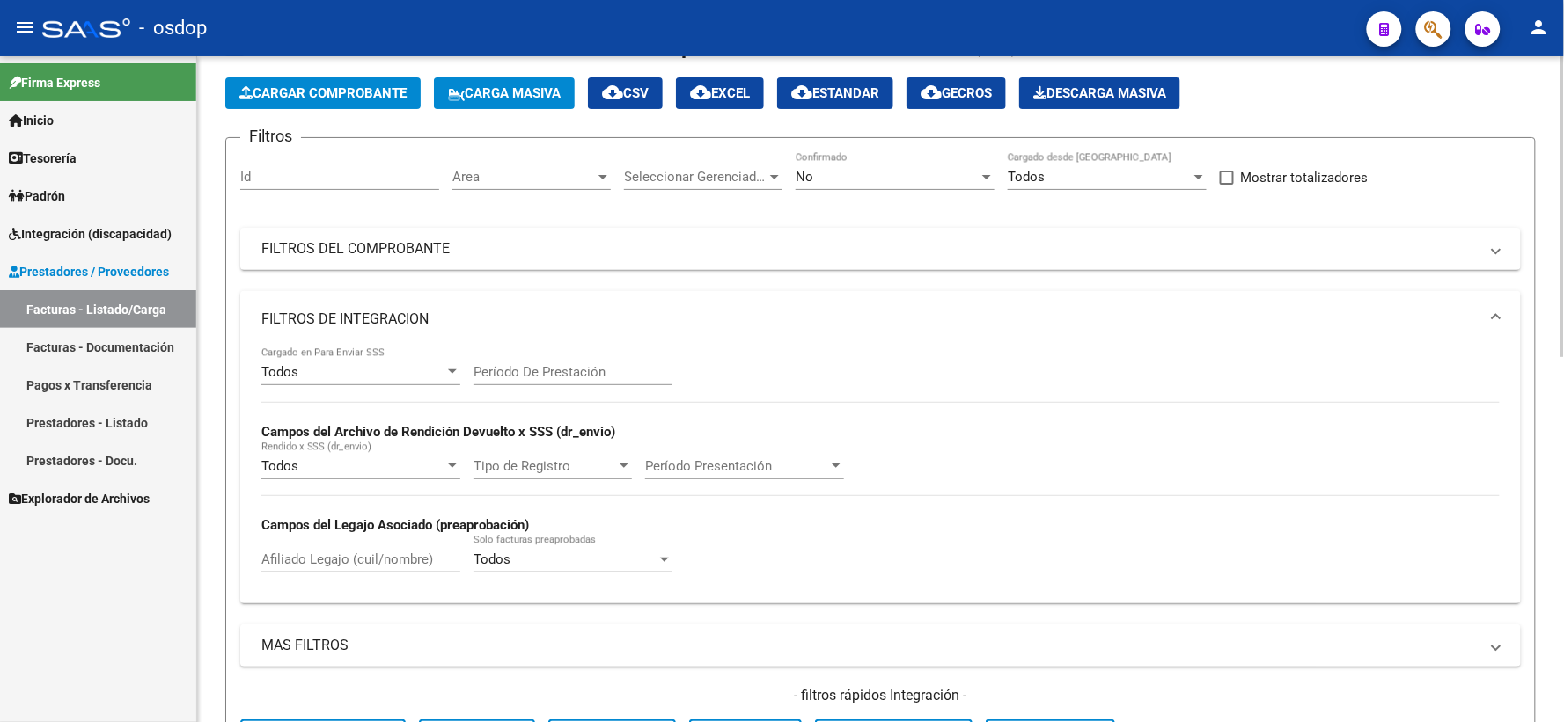
click at [366, 554] on input "Afiliado Legajo (cuil/nombre)" at bounding box center [360, 560] width 199 height 16
paste input "20549894993"
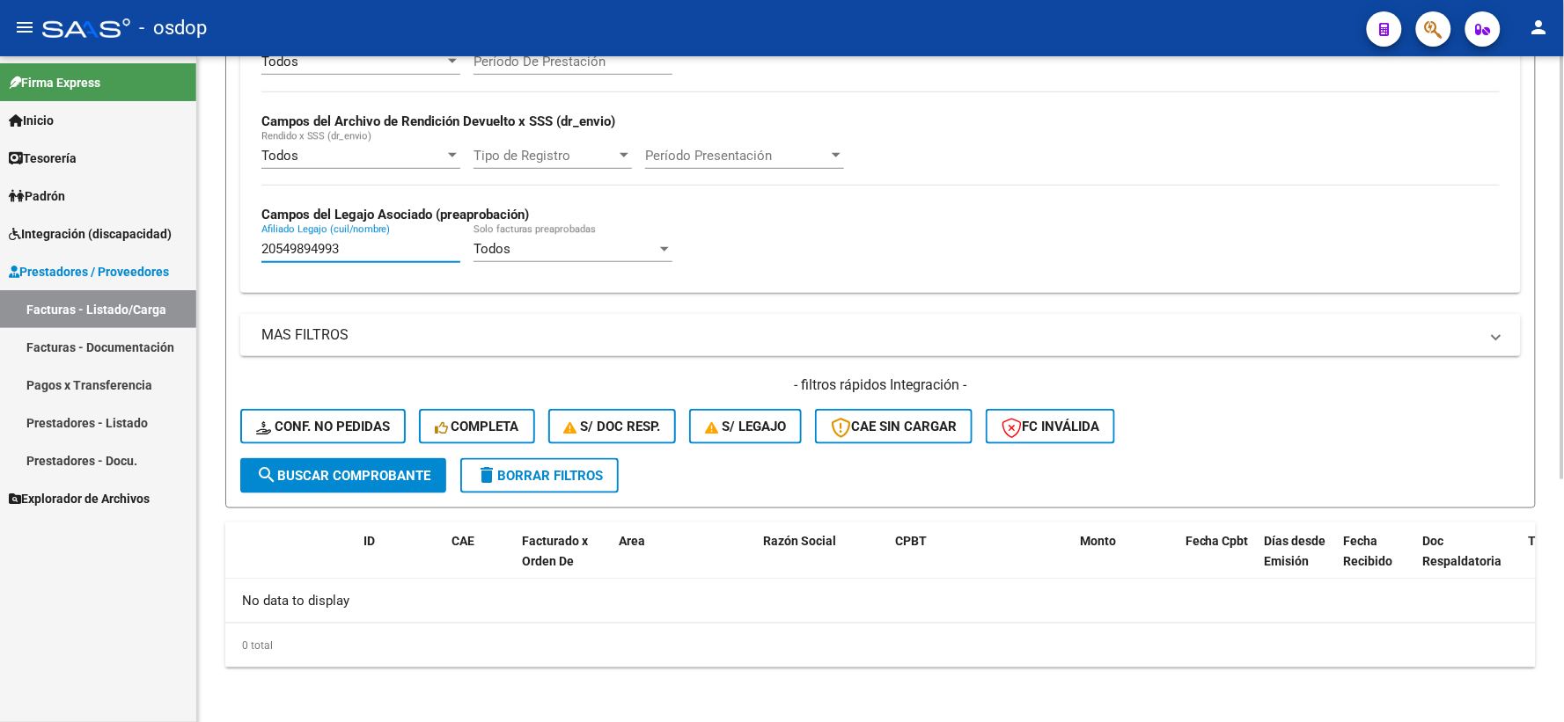
type input "20549894993"
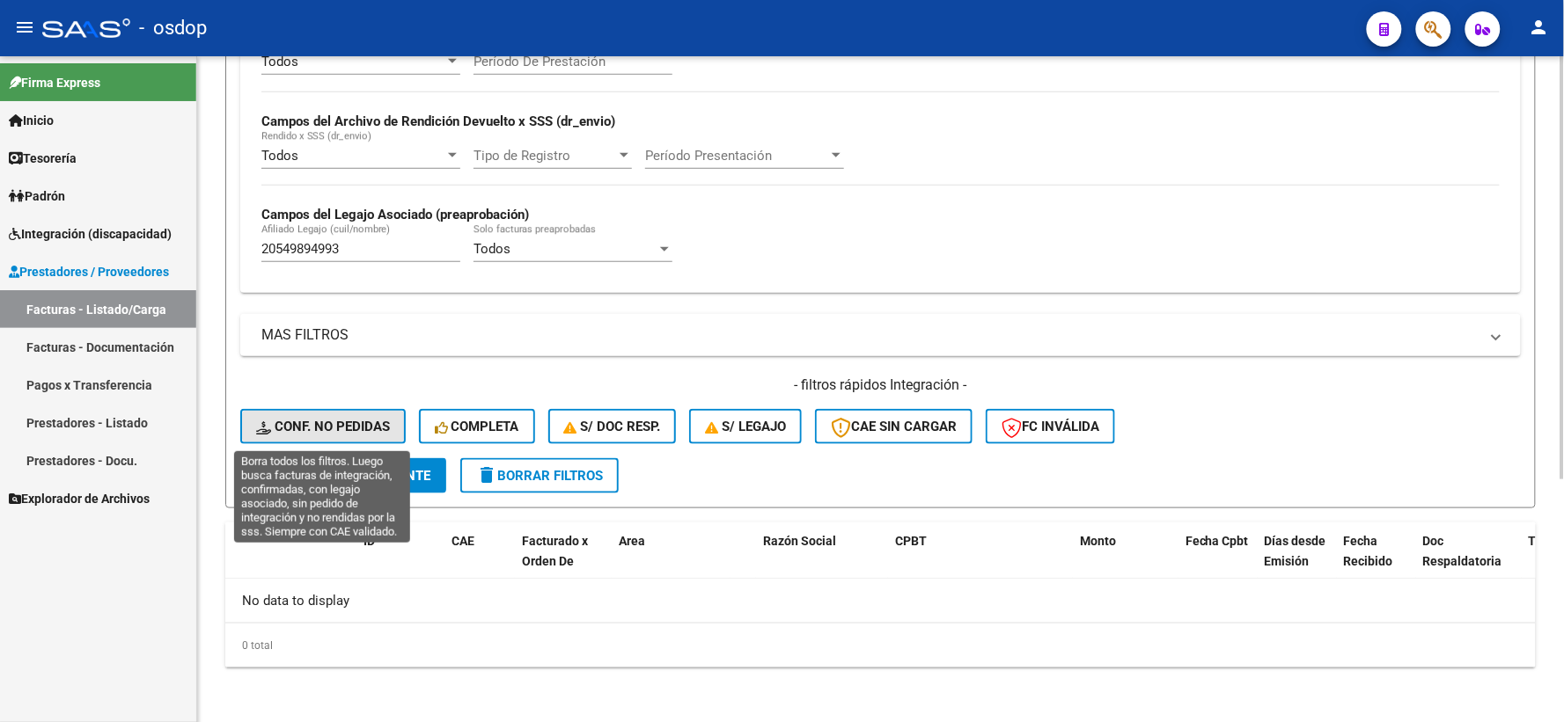
click at [332, 418] on button "Conf. no pedidas" at bounding box center [322, 426] width 165 height 35
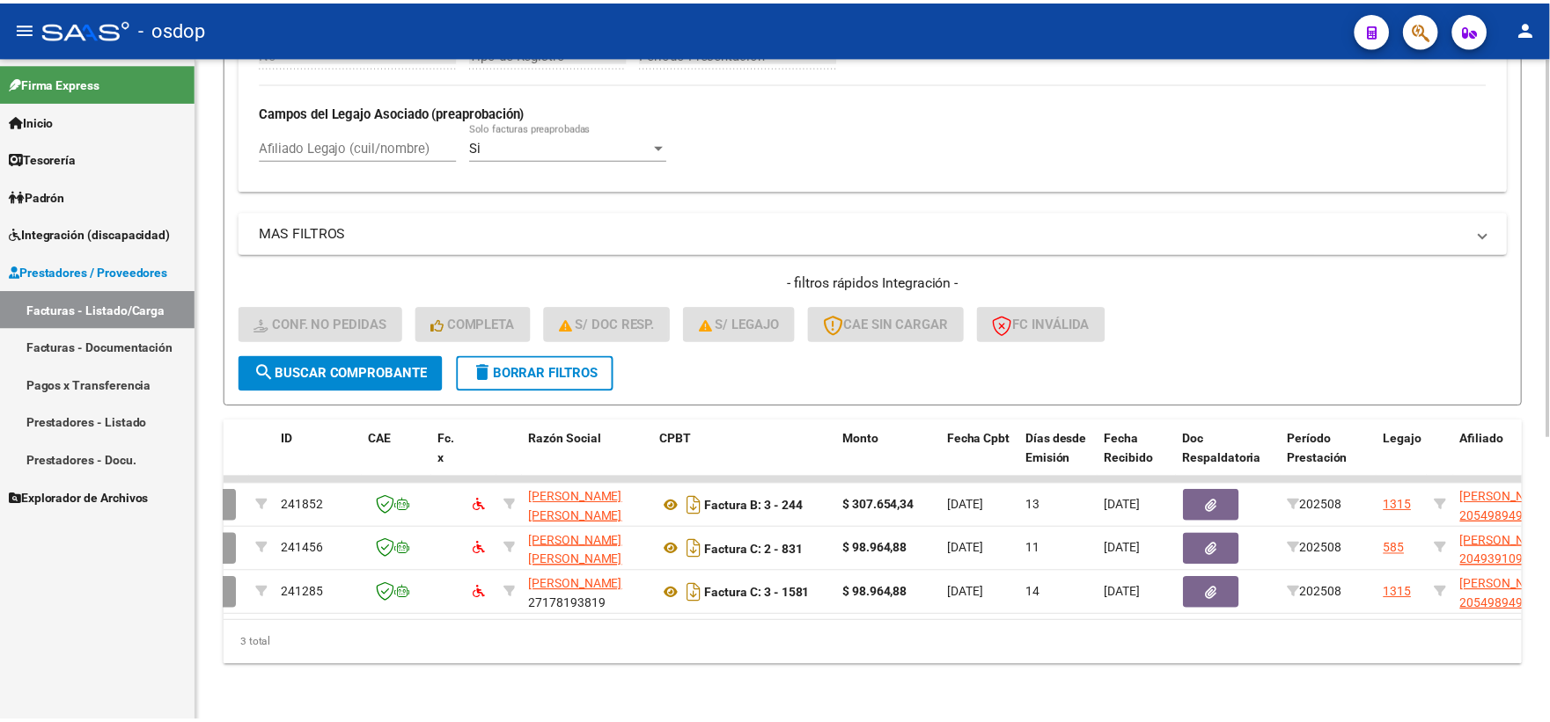
scroll to position [0, 0]
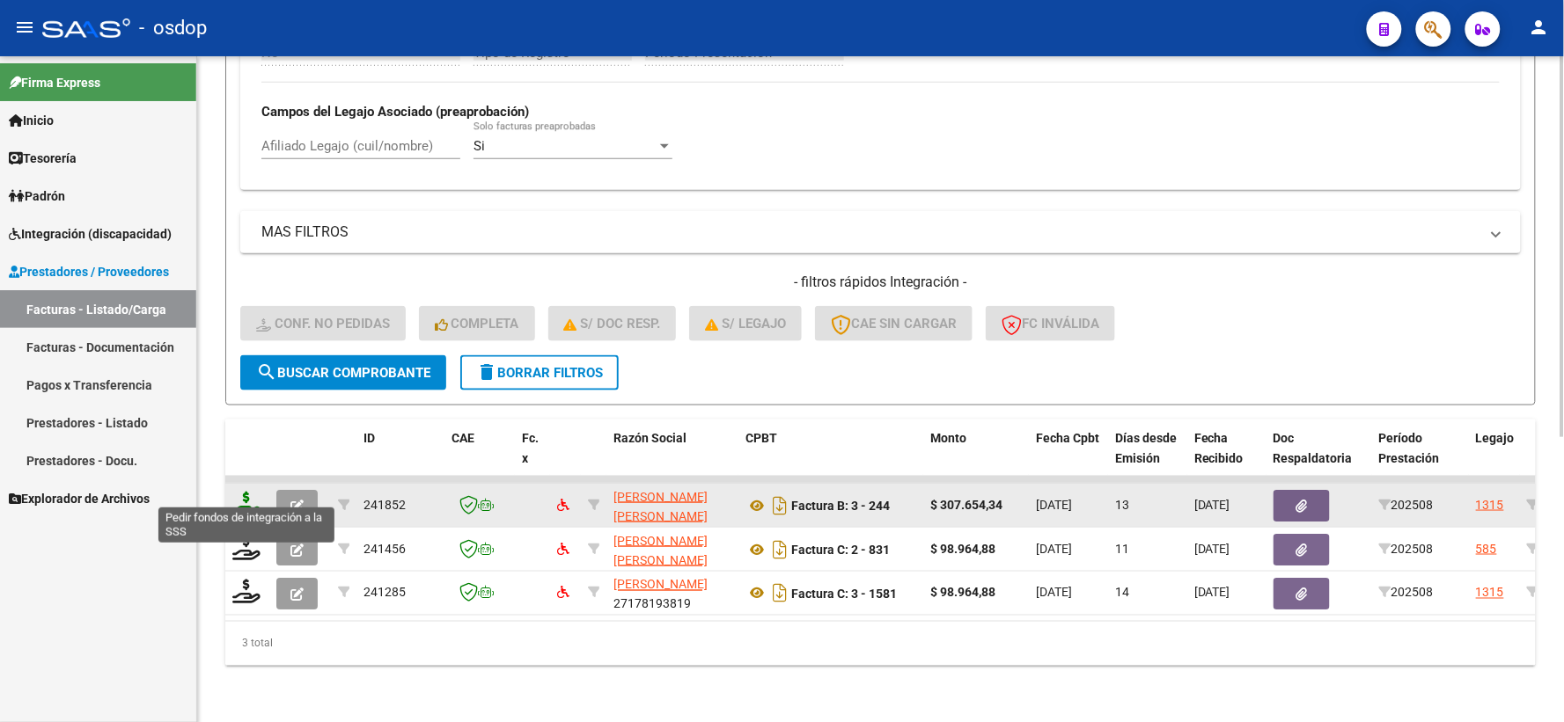
click at [253, 492] on icon at bounding box center [246, 504] width 28 height 25
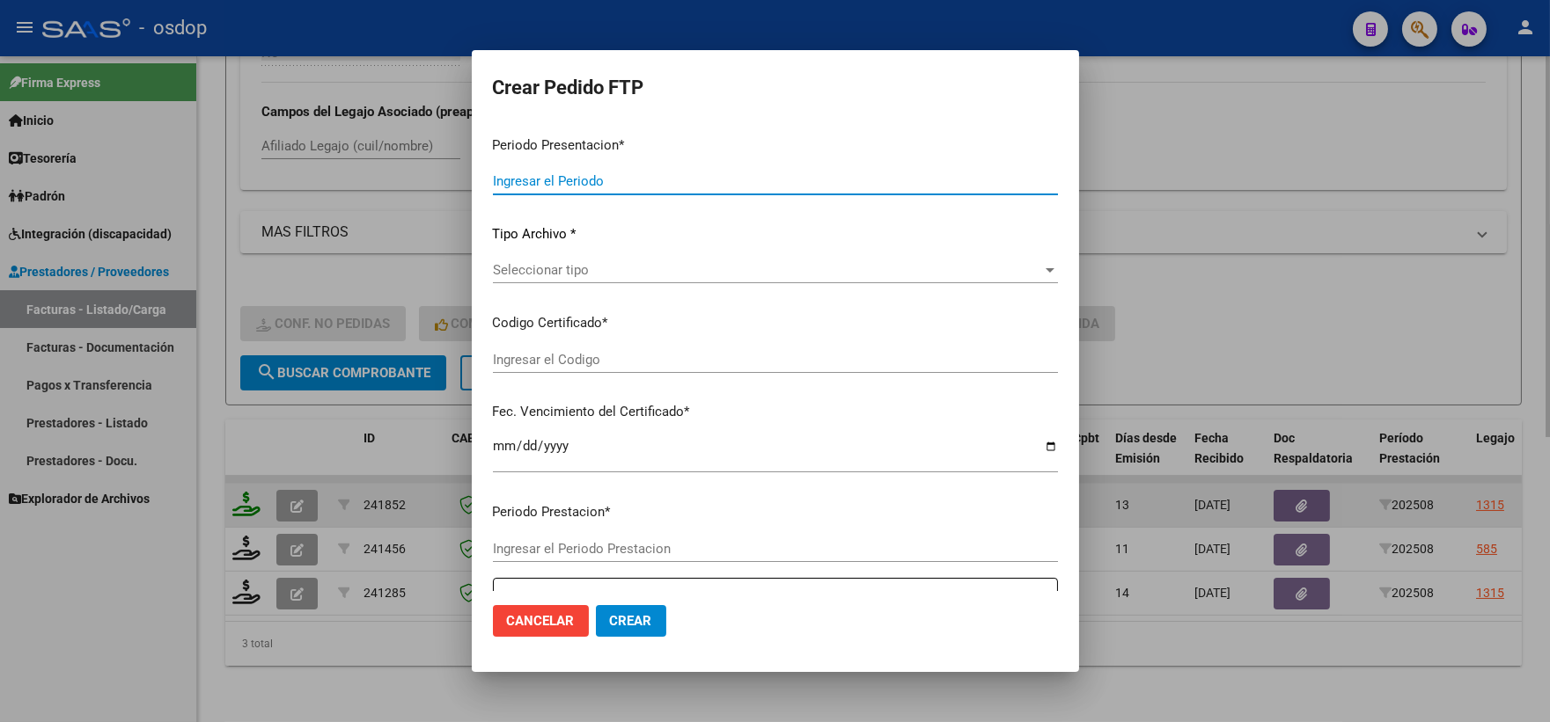
type input "202508"
type input "$ 307.654,34"
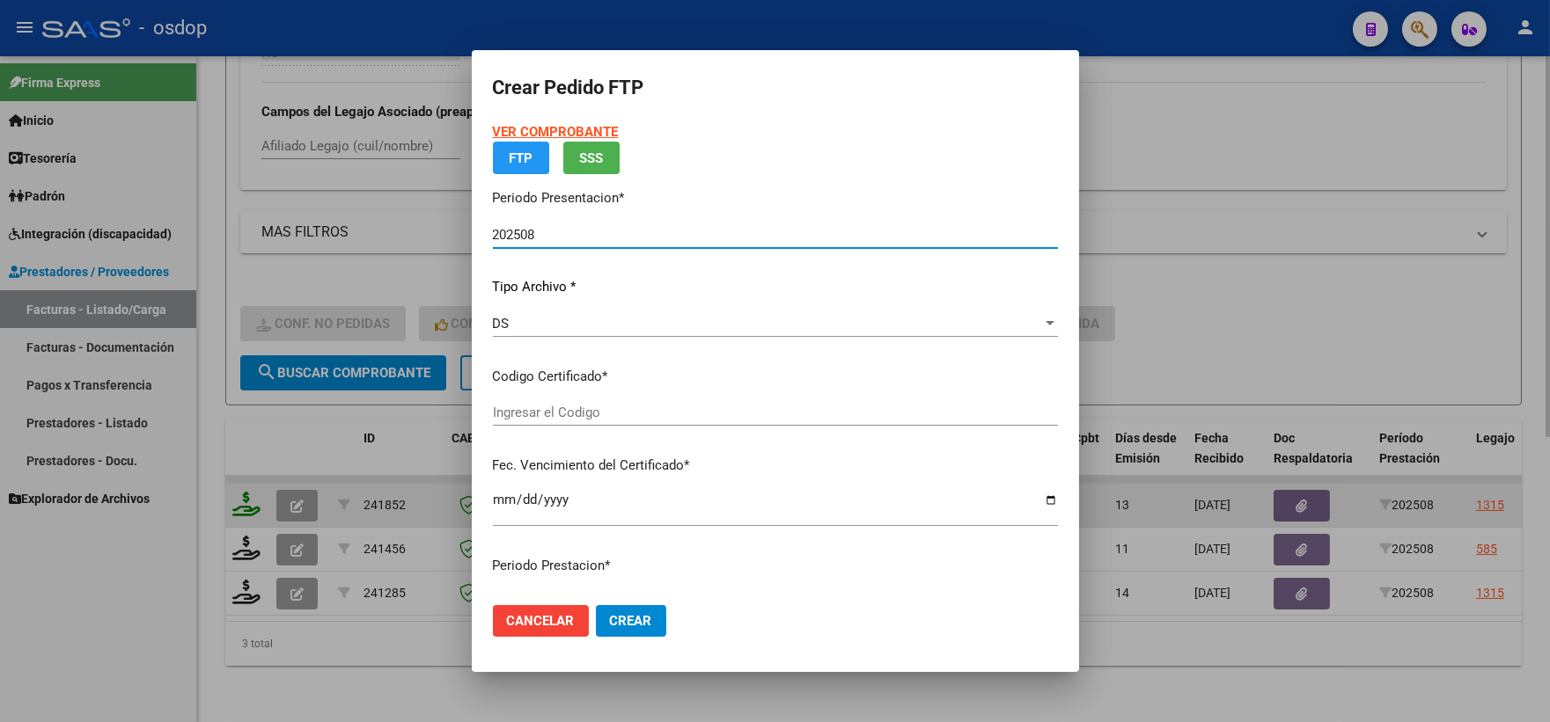
type input "2306172615"
type input "[DATE]"
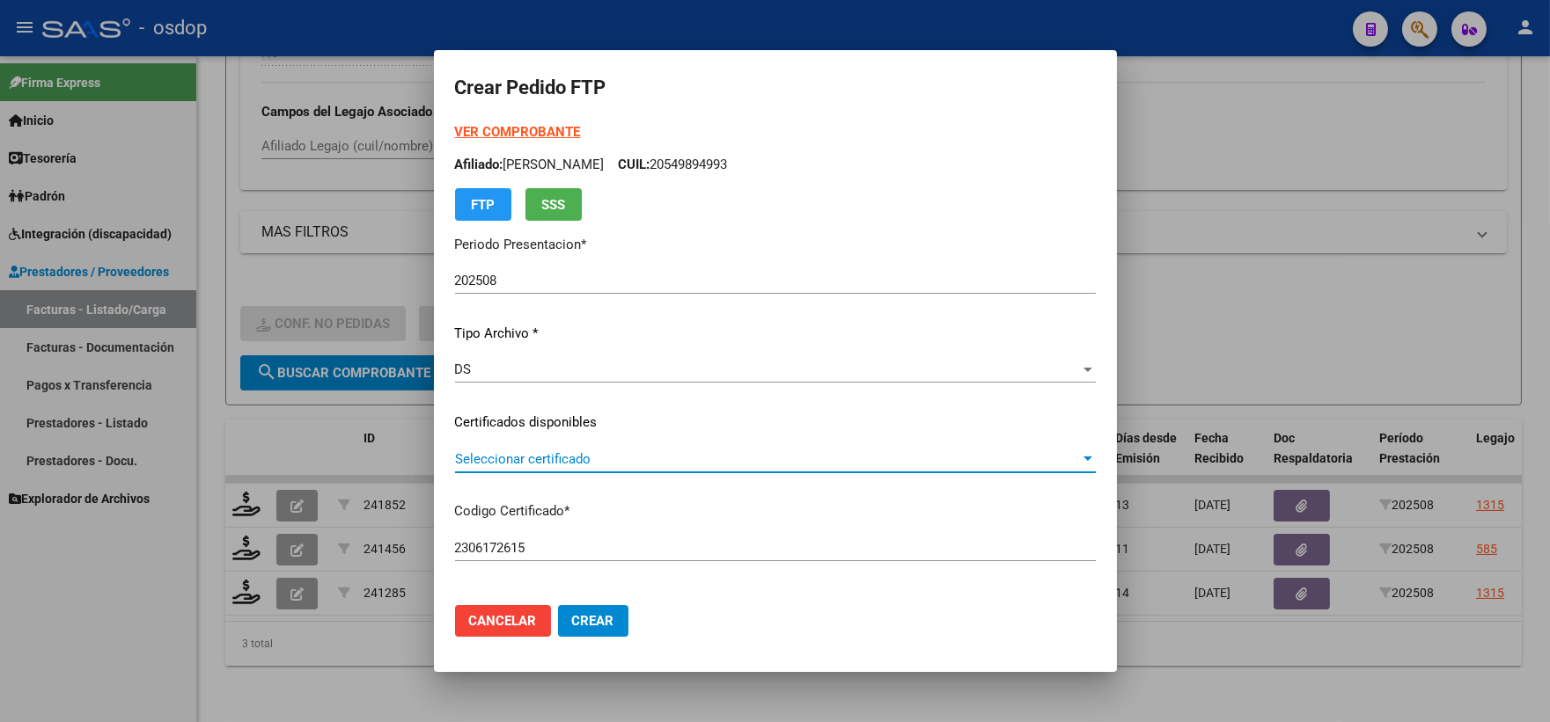
click at [722, 462] on span "Seleccionar certificado" at bounding box center [767, 459] width 625 height 16
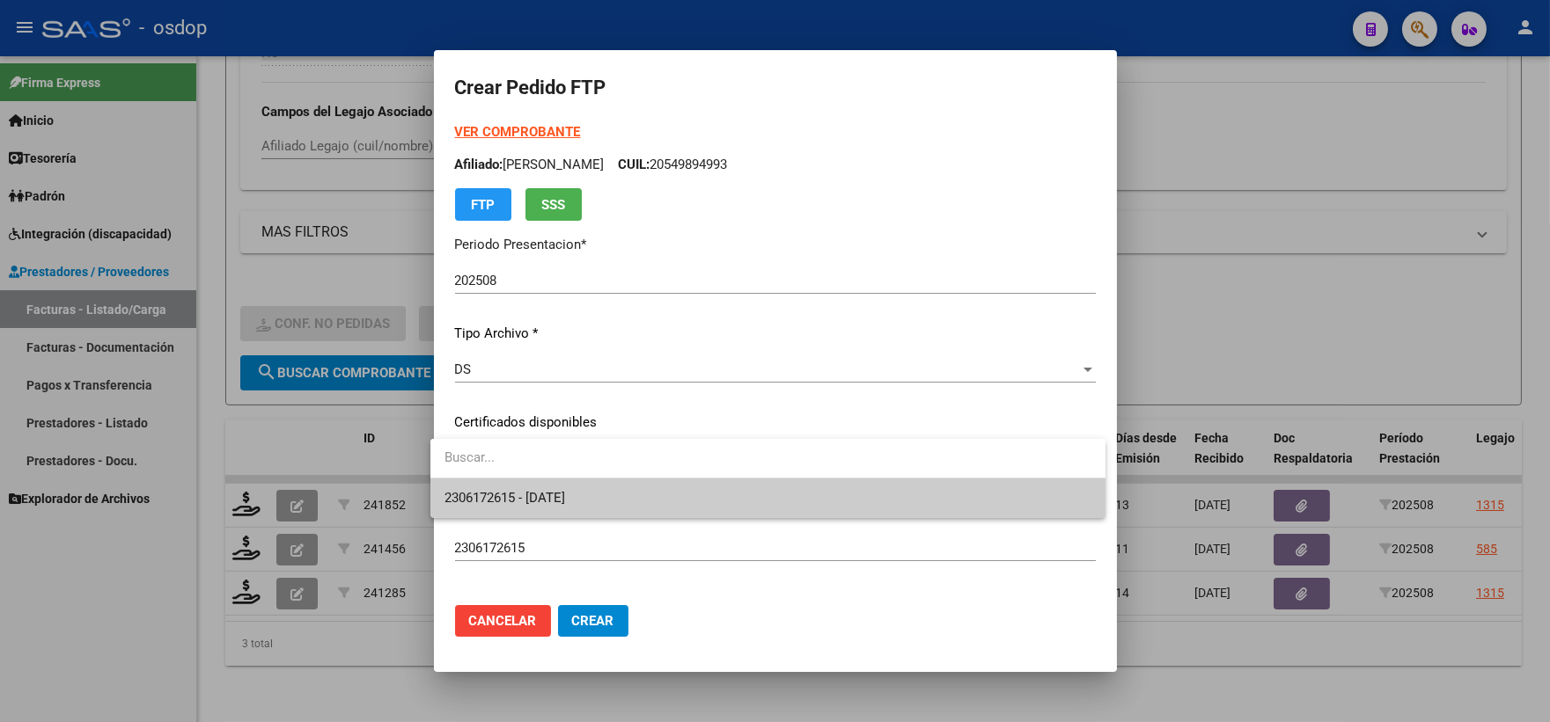
click at [743, 491] on span "2306172615 - [DATE]" at bounding box center [767, 499] width 647 height 40
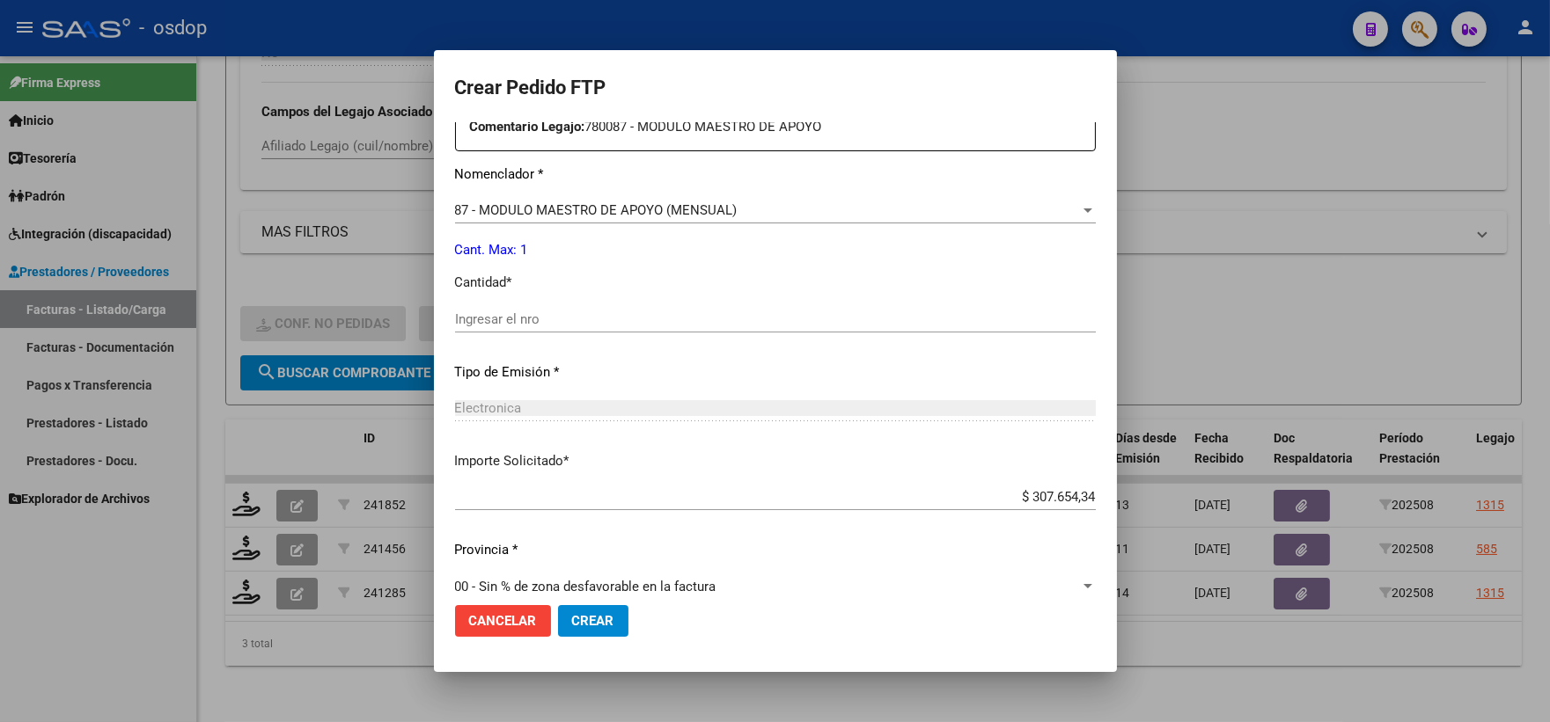
scroll to position [708, 0]
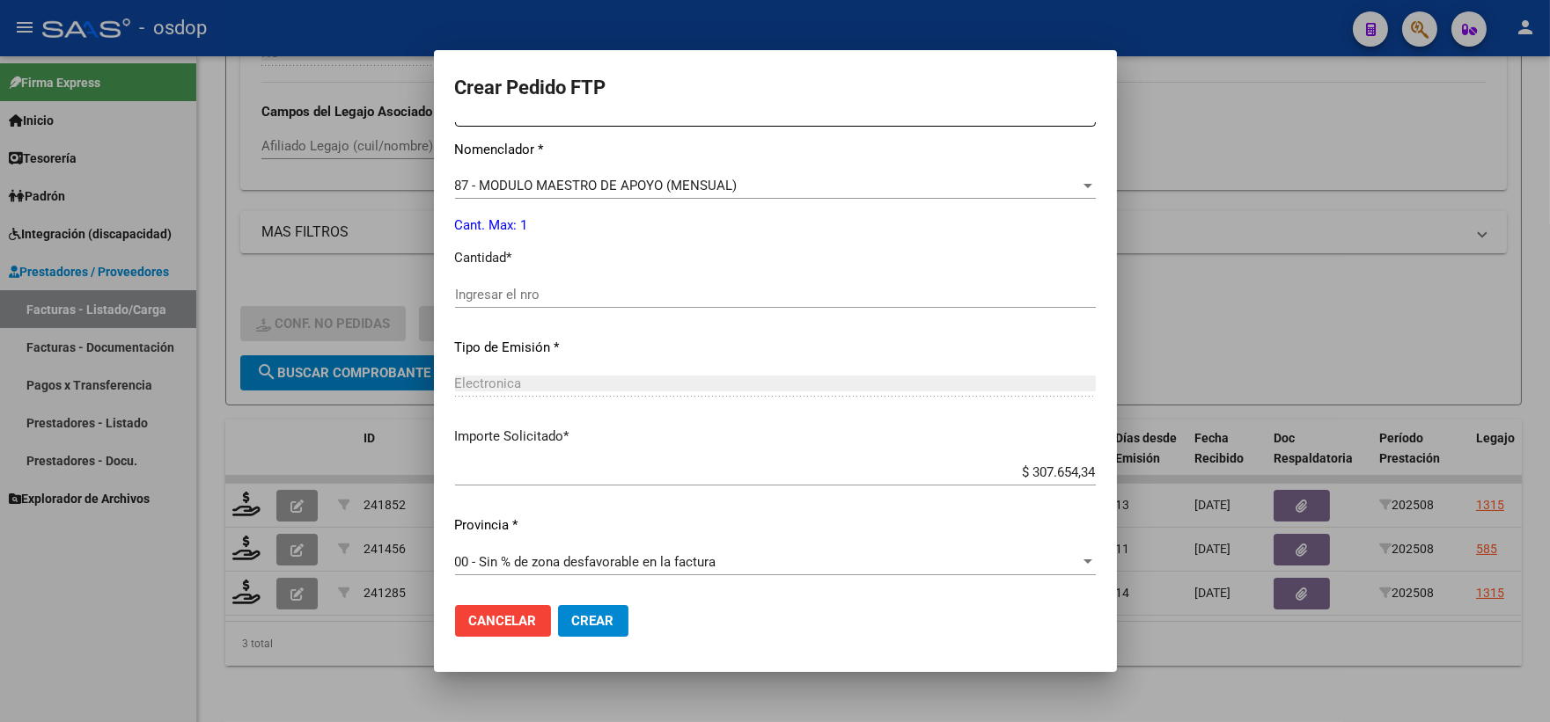
click at [572, 314] on div "Ingresar el nro" at bounding box center [775, 303] width 641 height 43
click at [557, 297] on input "Ingresar el nro" at bounding box center [775, 295] width 641 height 16
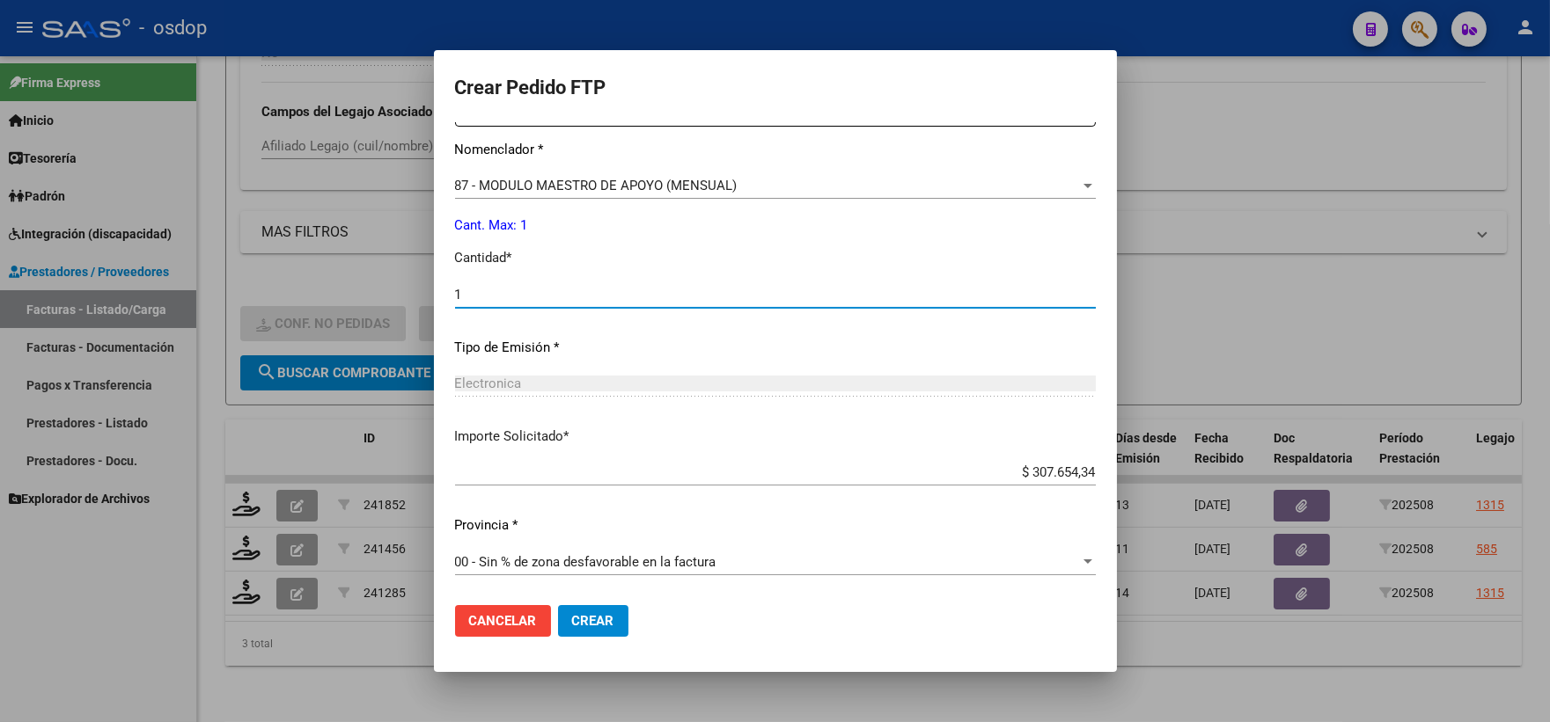
type input "1"
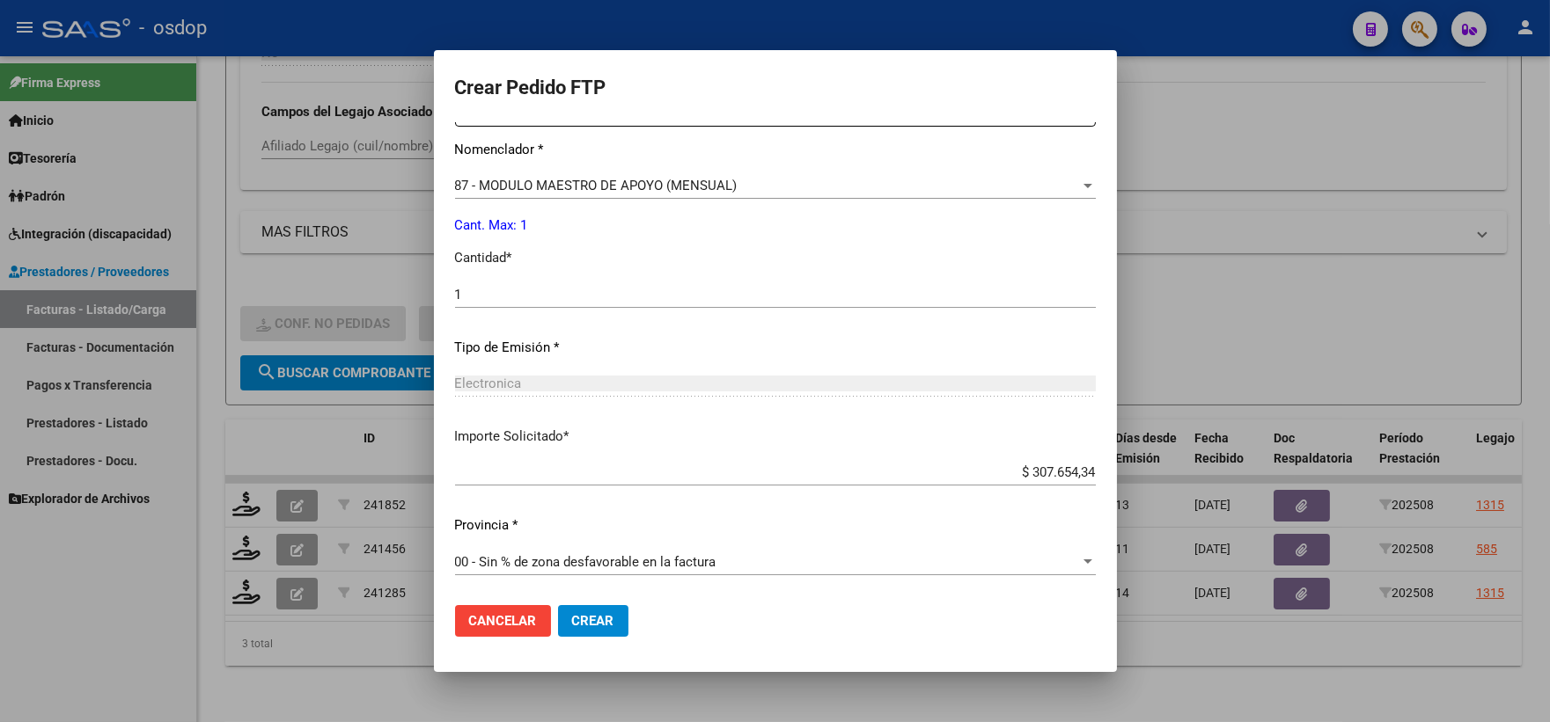
click at [654, 629] on mat-dialog-actions "Cancelar Crear" at bounding box center [775, 621] width 641 height 60
click at [600, 625] on span "Crear" at bounding box center [593, 621] width 42 height 16
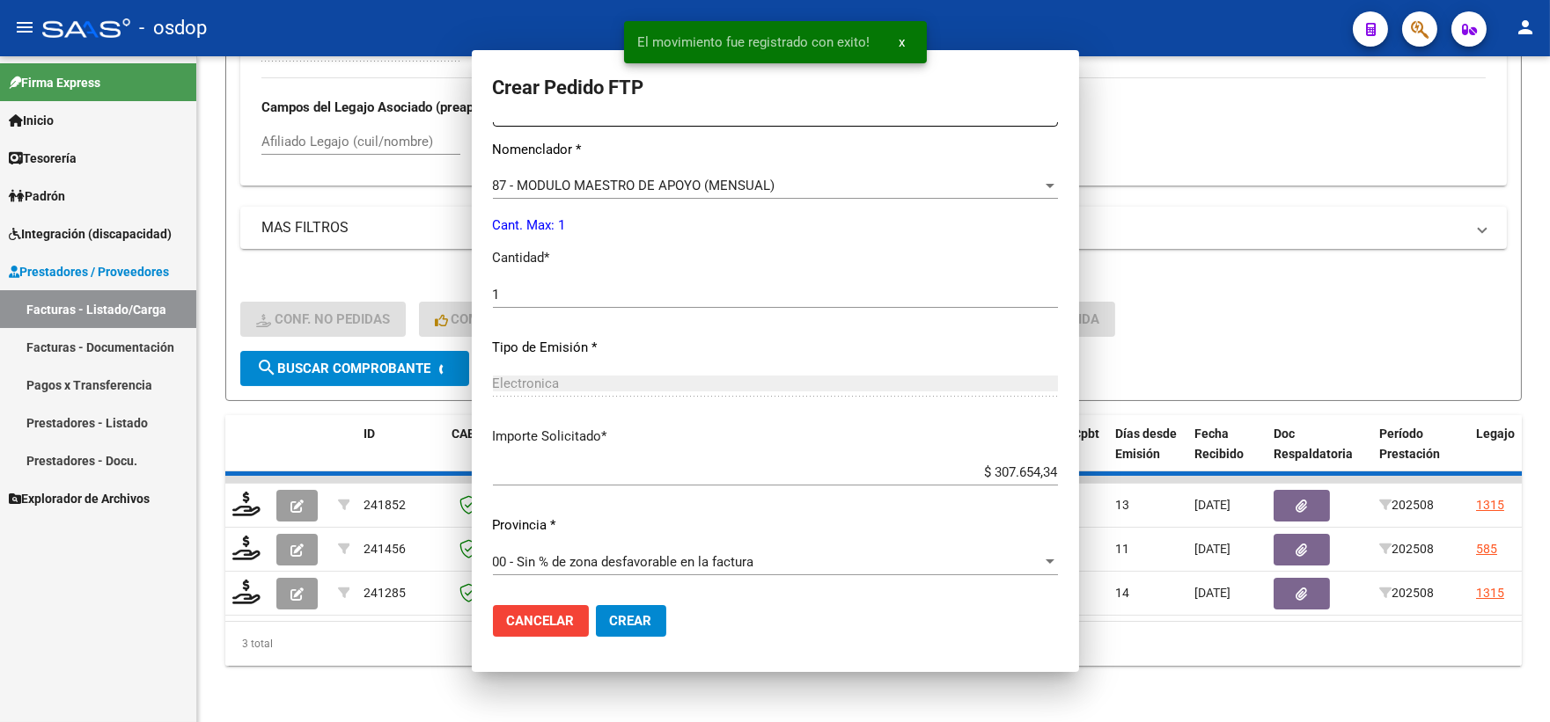
scroll to position [609, 0]
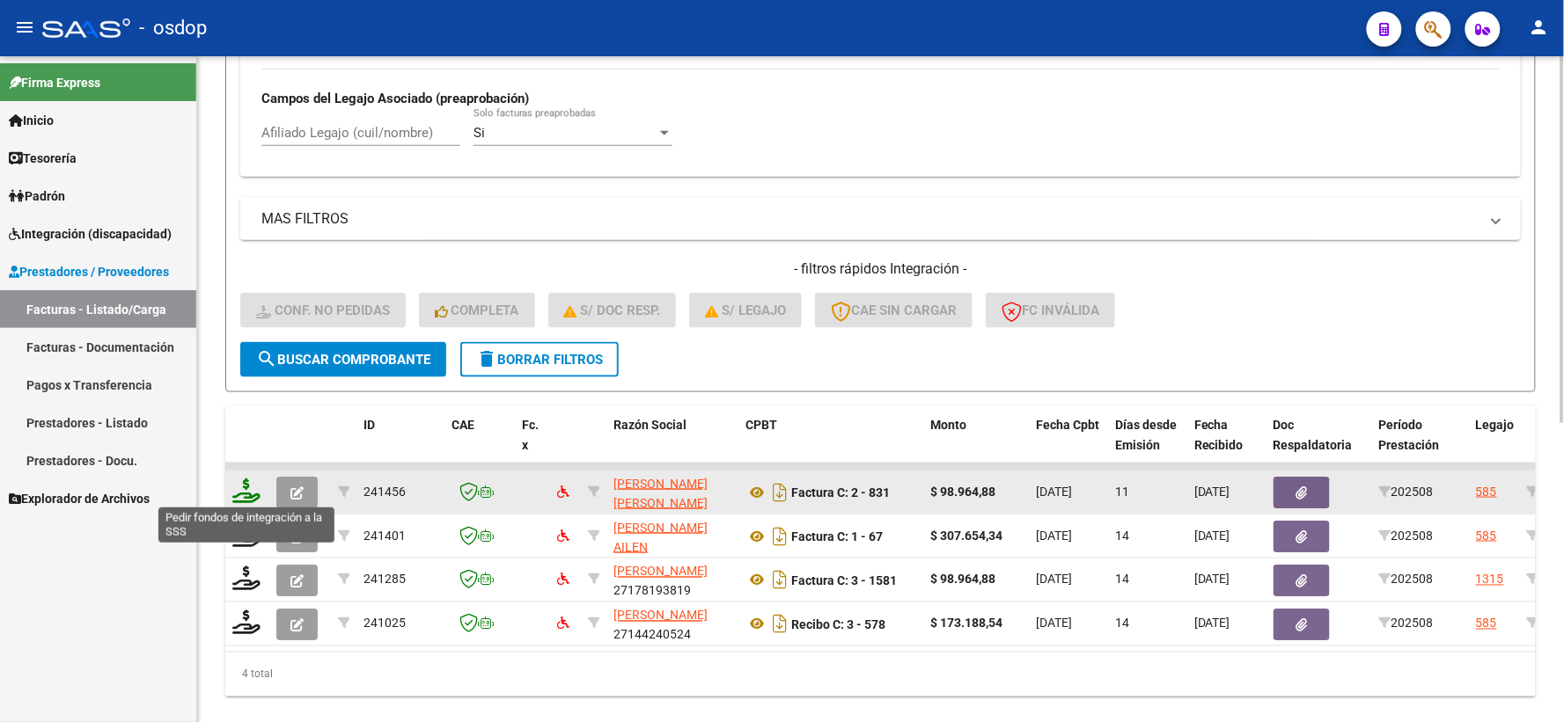
click at [249, 480] on icon at bounding box center [246, 491] width 28 height 25
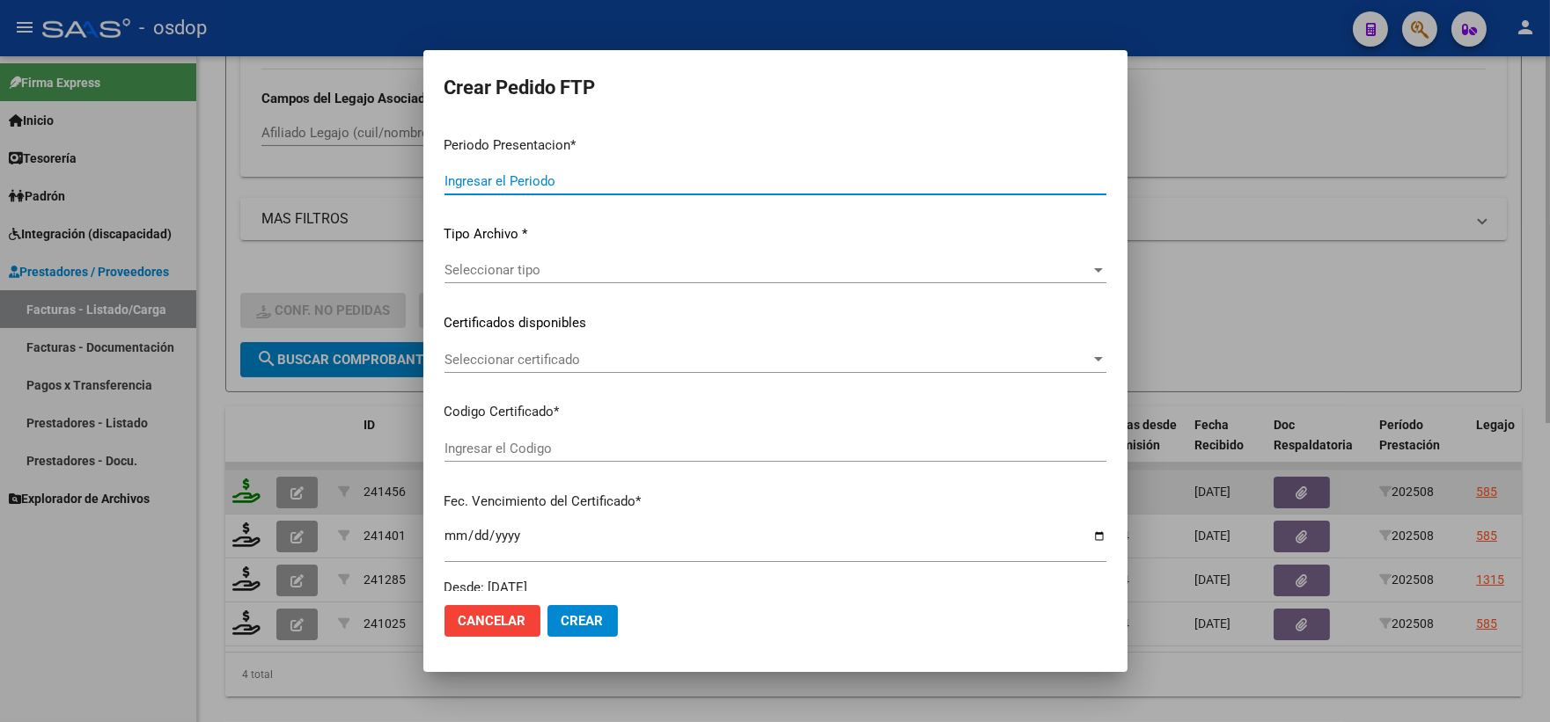
type input "202508"
type input "$ 98.964,88"
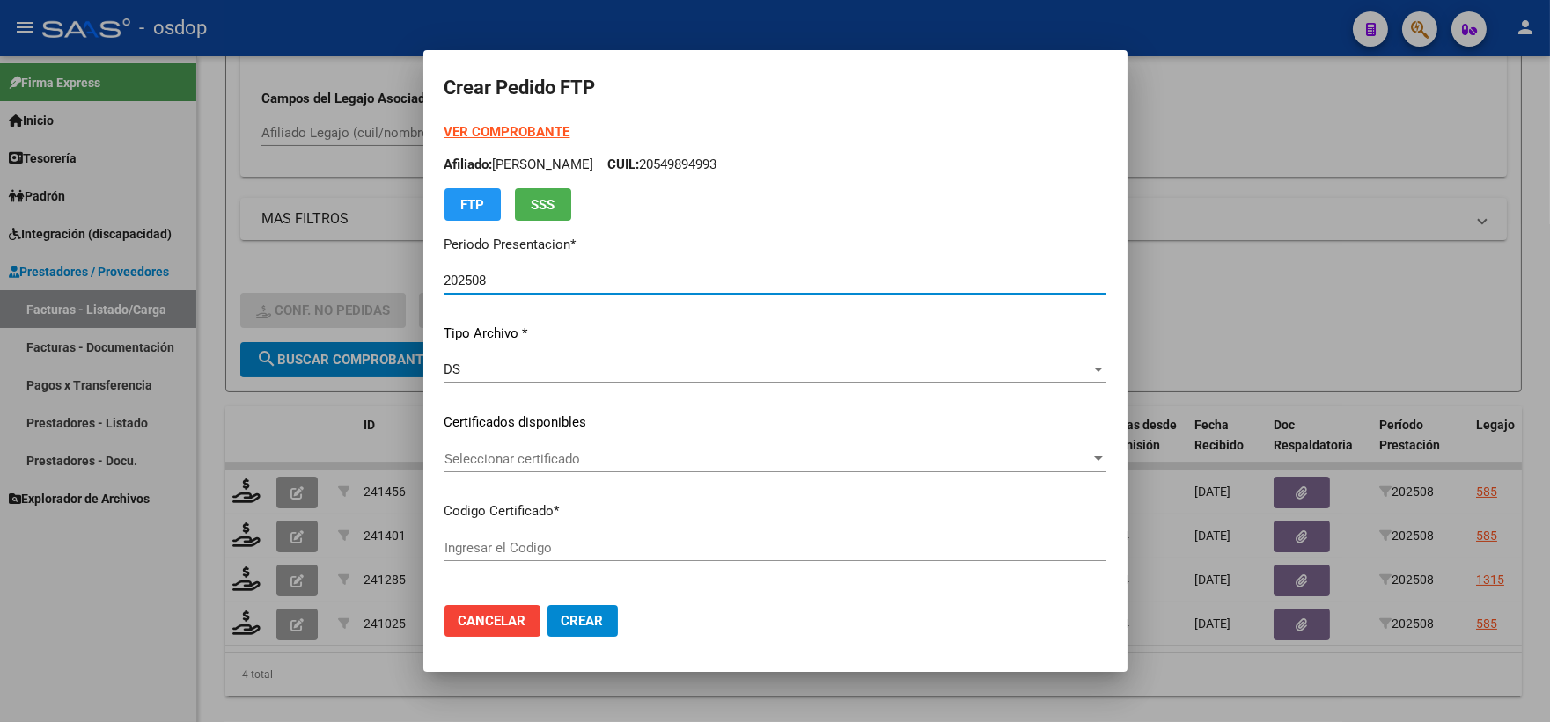
type input "5925688055"
type input "2028-03-13"
click at [552, 477] on div "Seleccionar certificado Seleccionar certificado" at bounding box center [775, 467] width 662 height 43
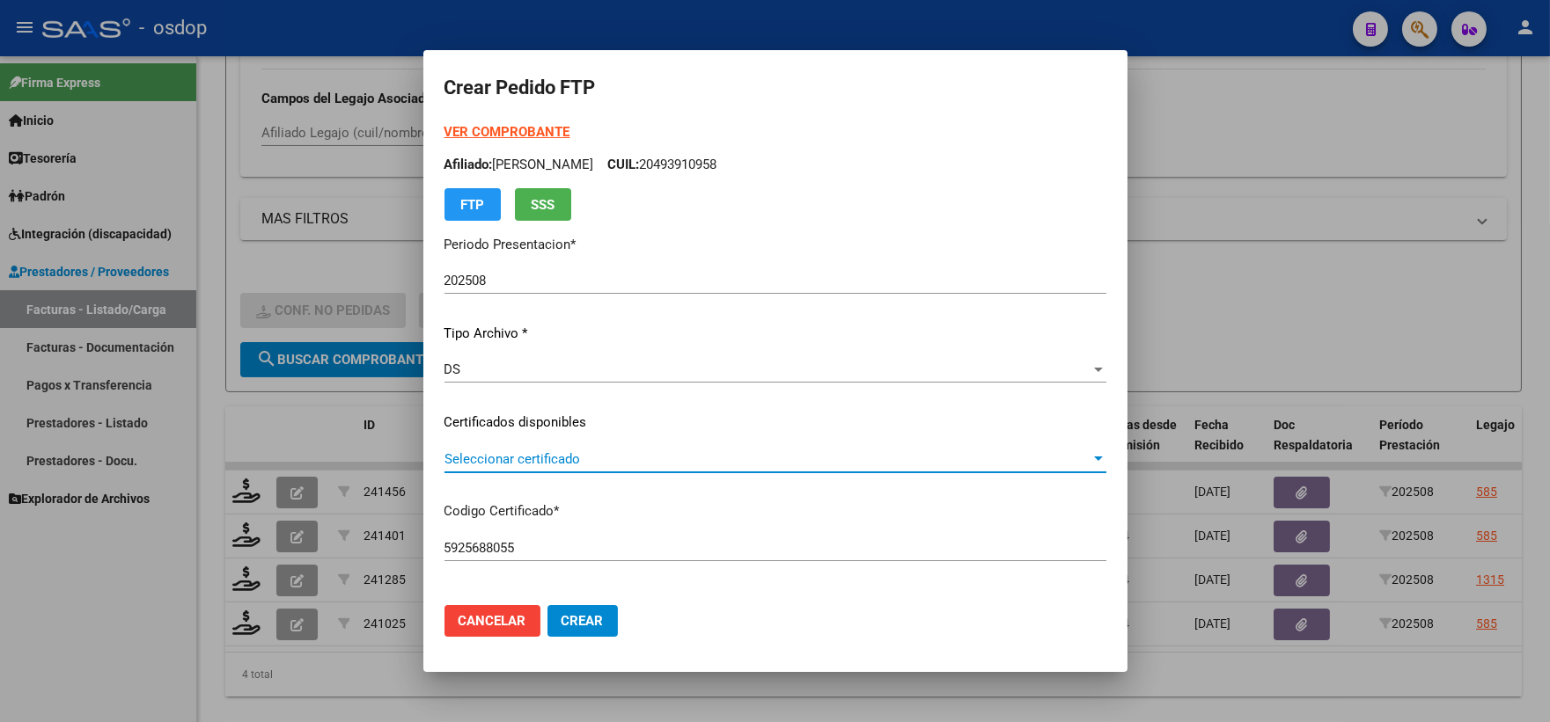
click at [549, 460] on span "Seleccionar certificado" at bounding box center [767, 459] width 646 height 16
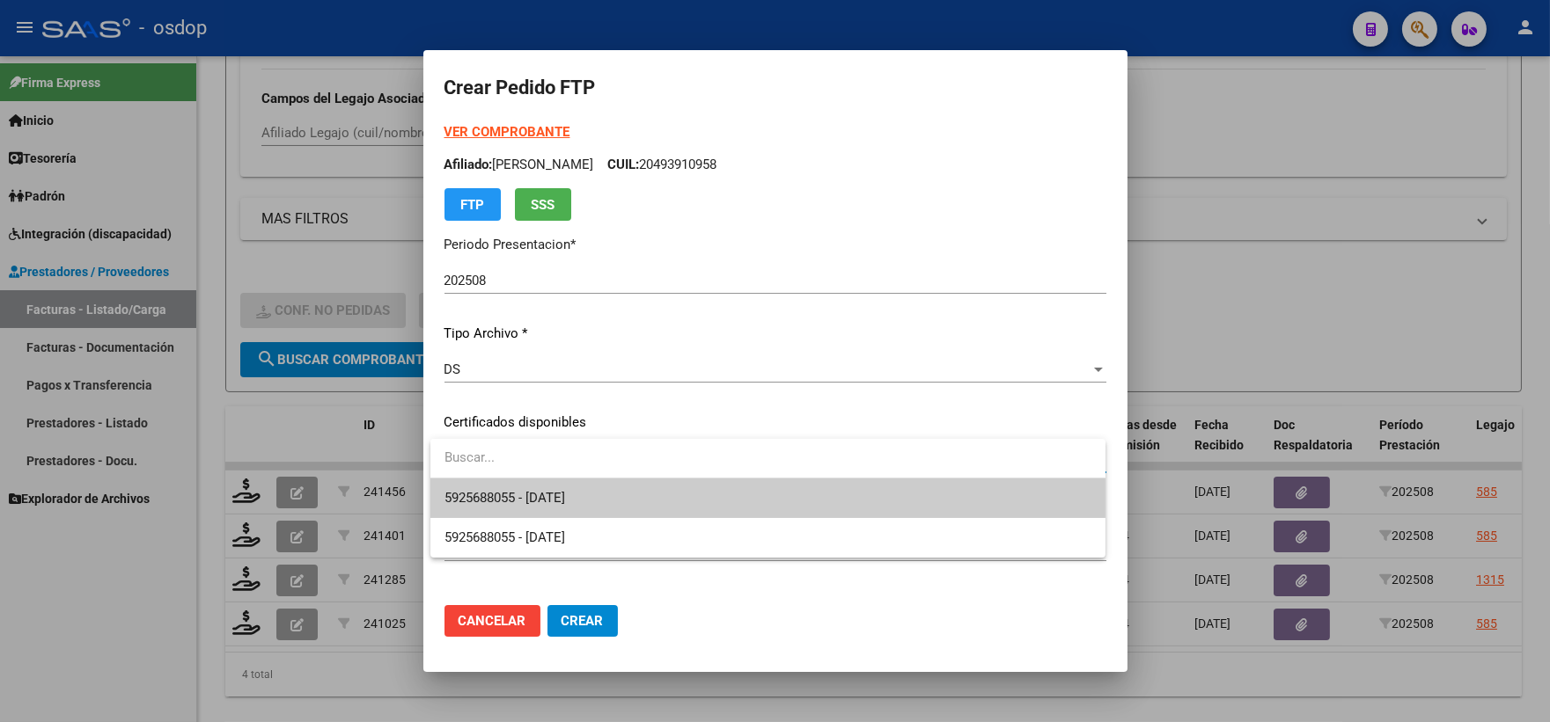
click at [561, 476] on input "dropdown search" at bounding box center [767, 458] width 675 height 40
click at [561, 486] on span "5925688055 - 2028-03-13" at bounding box center [767, 499] width 647 height 40
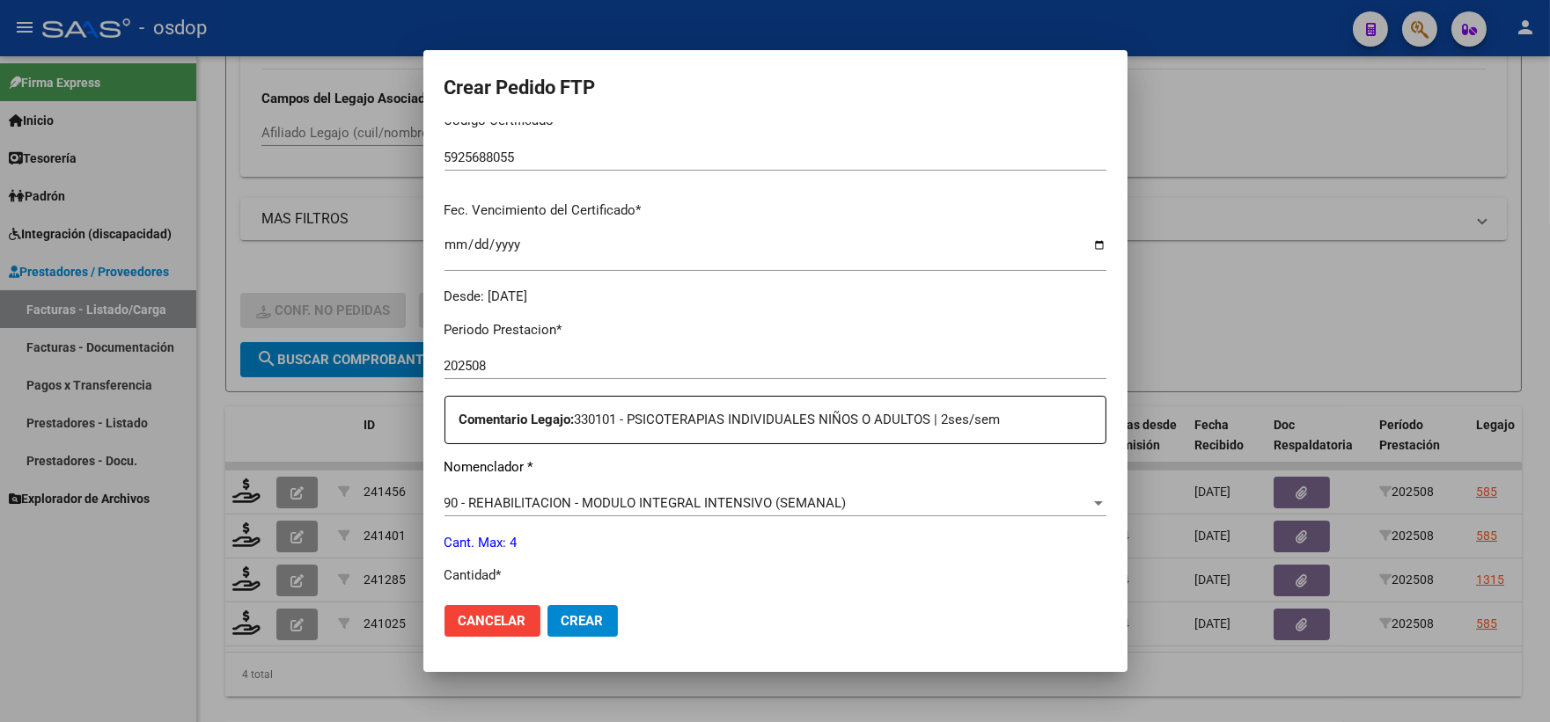
scroll to position [586, 0]
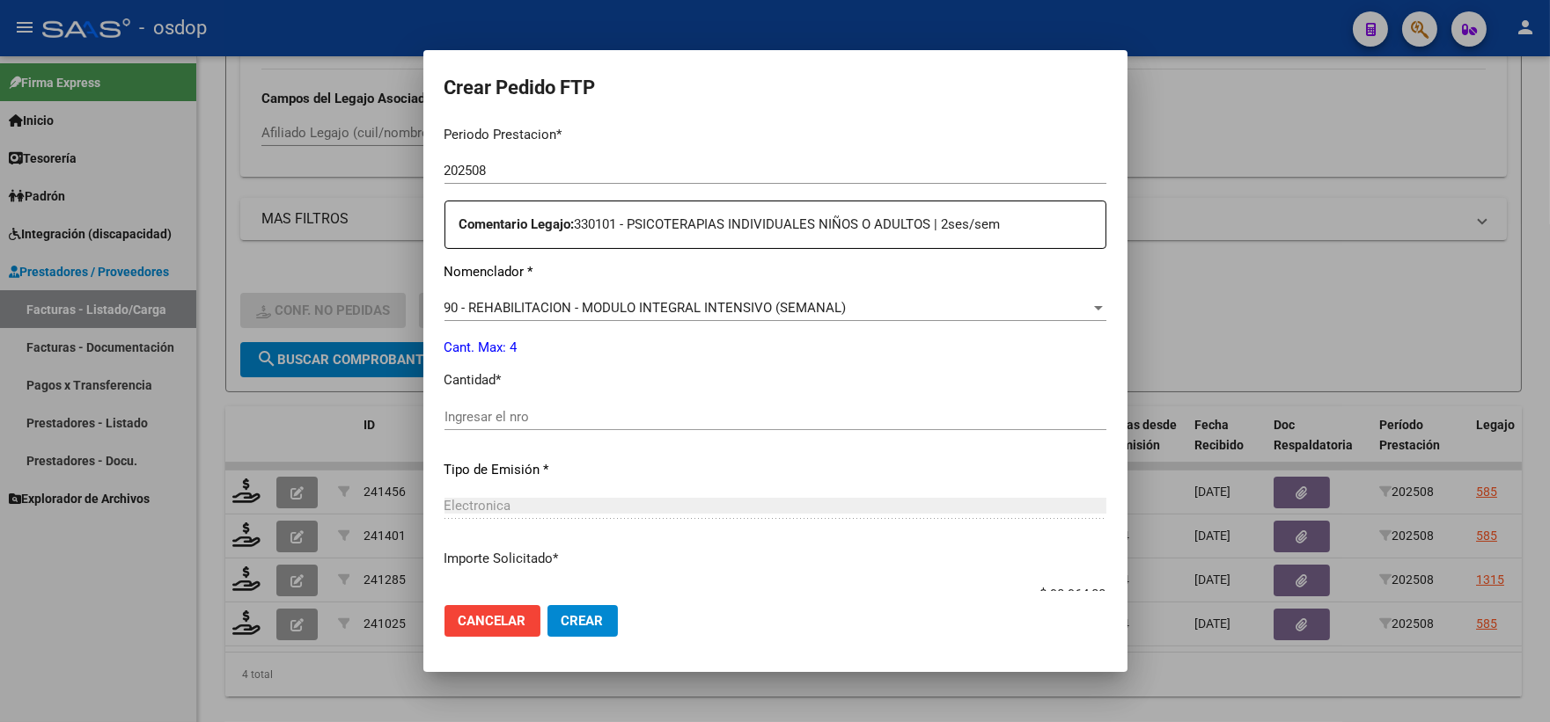
click at [556, 405] on div "Ingresar el nro" at bounding box center [775, 417] width 662 height 26
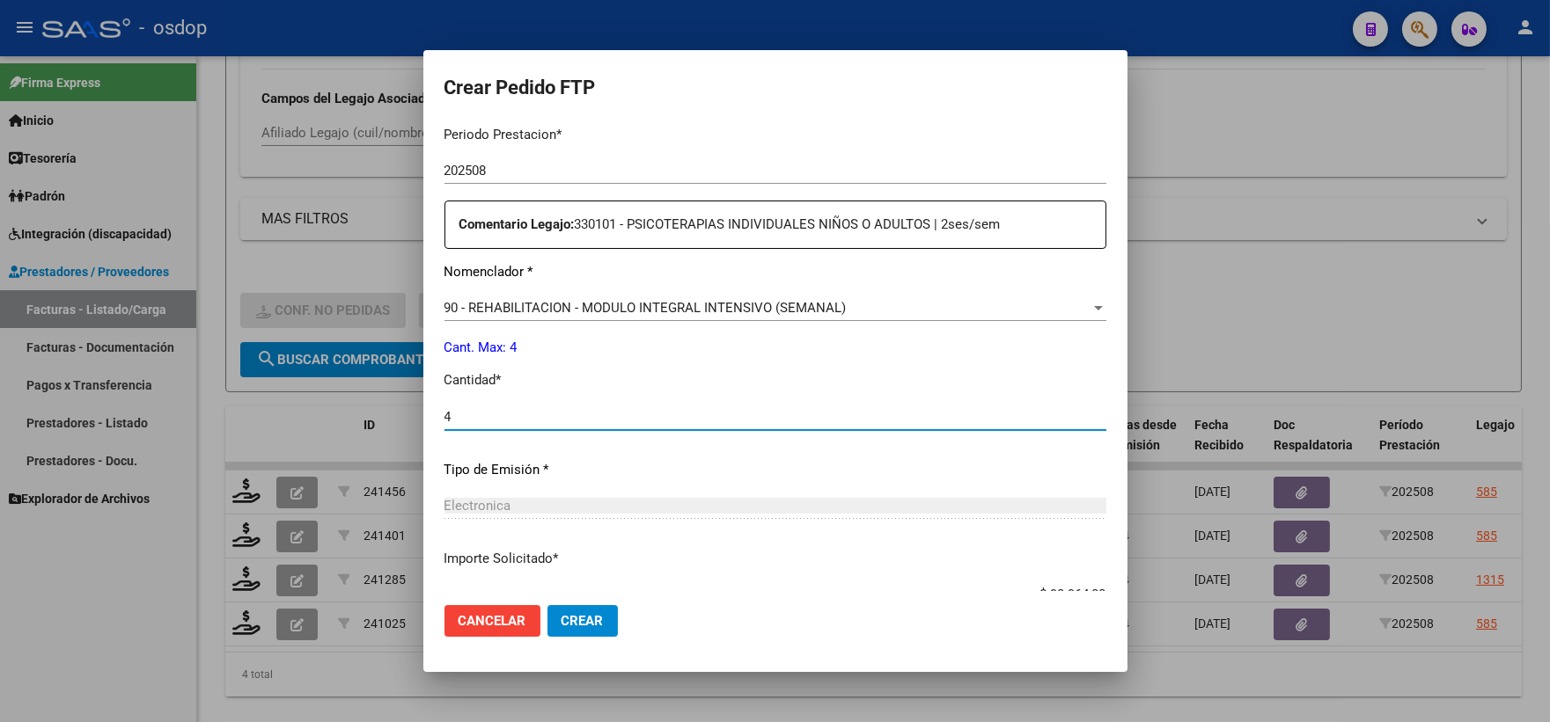
type input "4"
click at [561, 608] on button "Crear" at bounding box center [582, 621] width 70 height 32
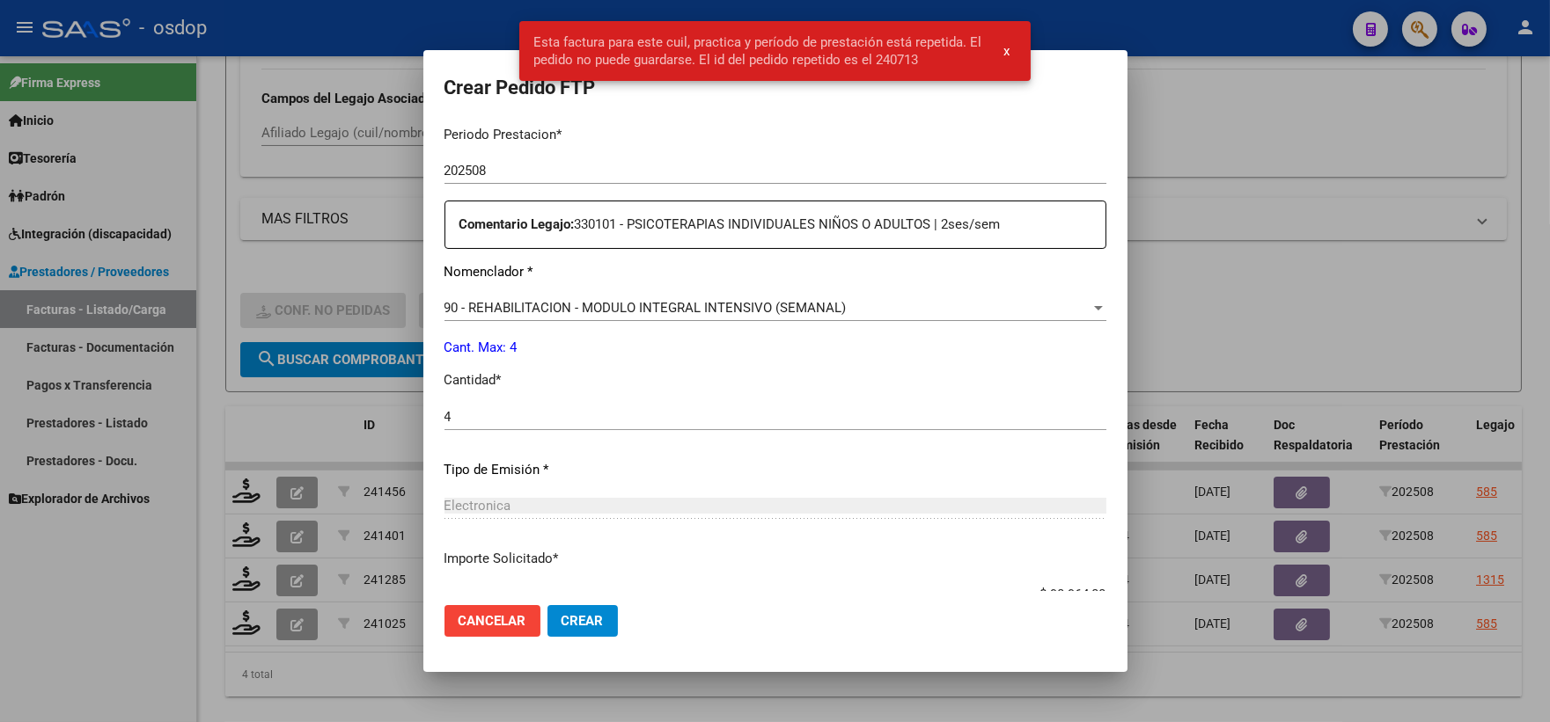
click at [509, 622] on span "Cancelar" at bounding box center [492, 621] width 68 height 16
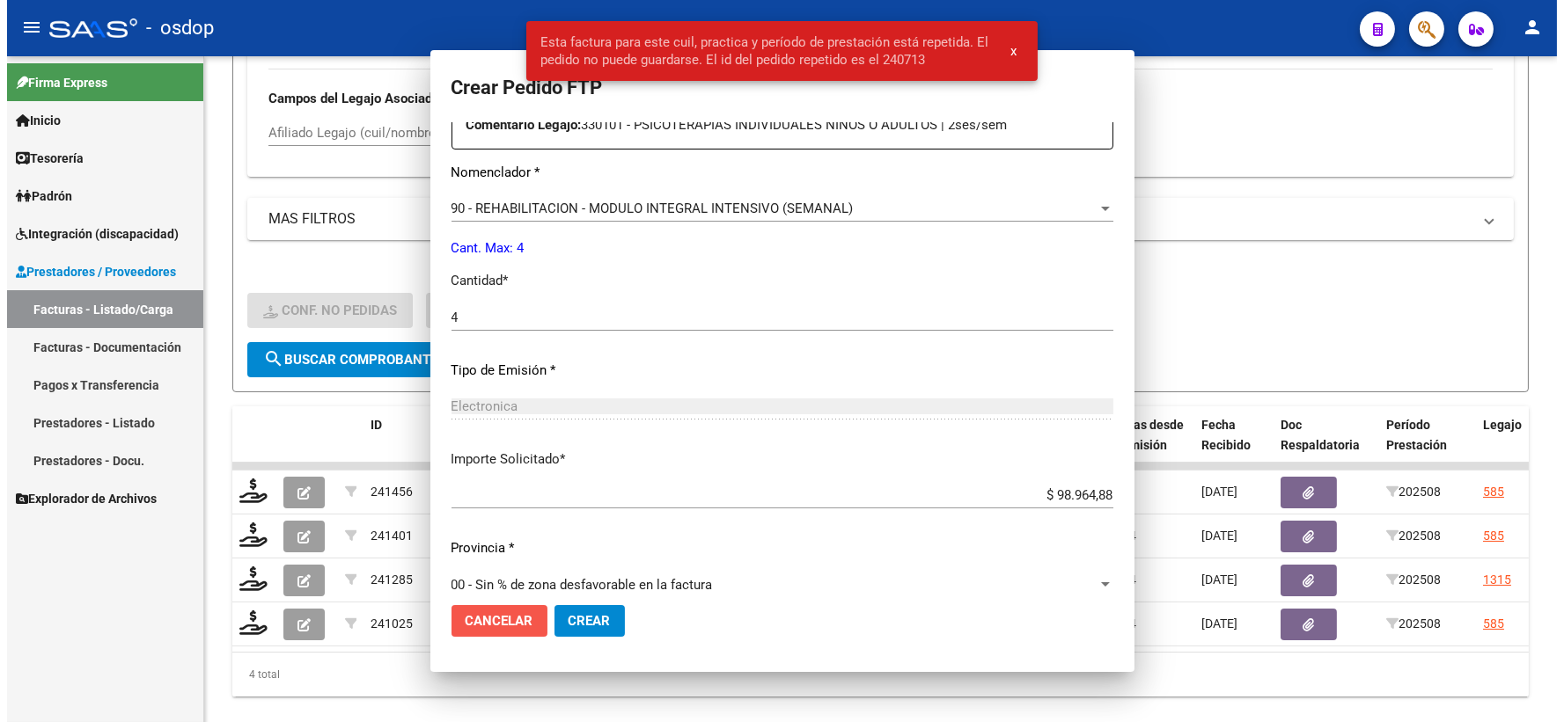
scroll to position [486, 0]
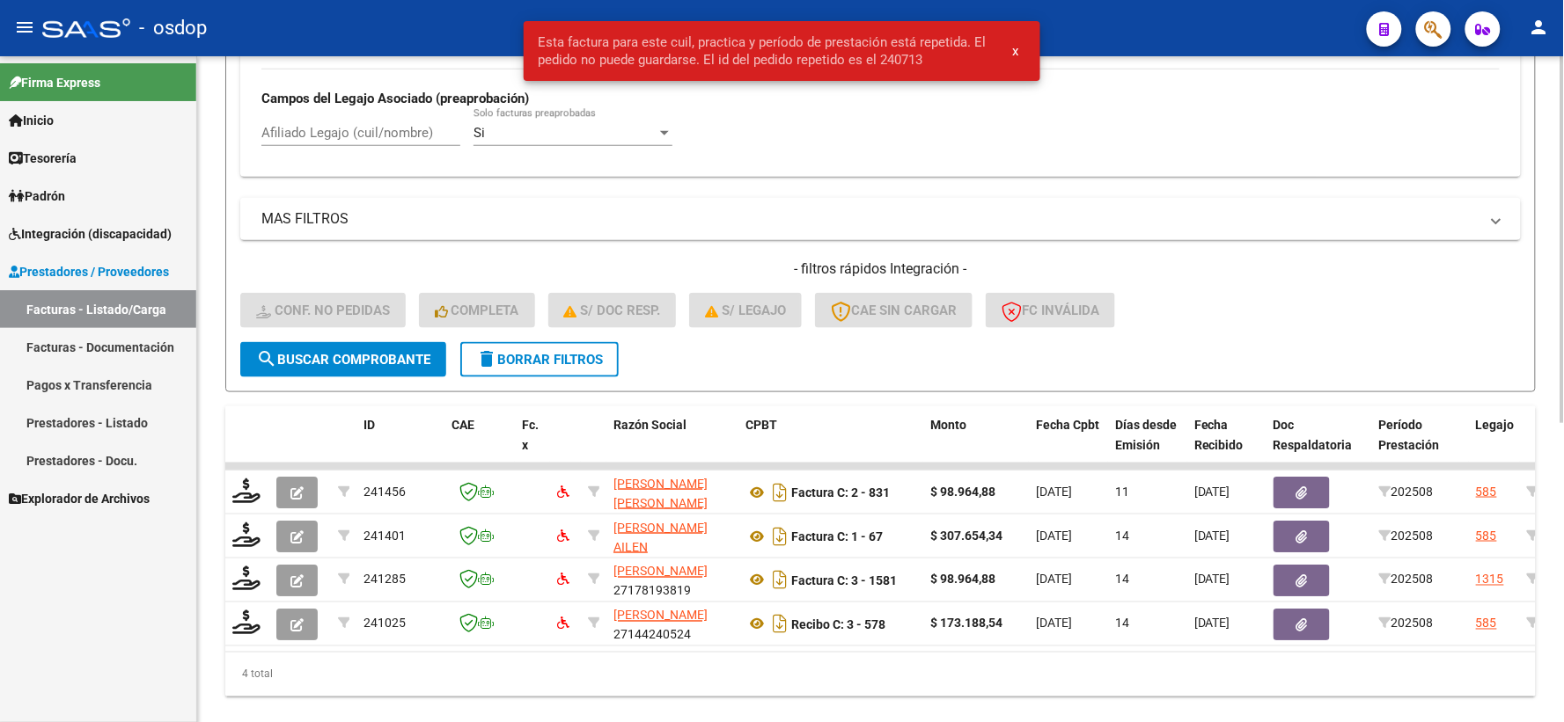
drag, startPoint x: 488, startPoint y: 649, endPoint x: 514, endPoint y: 654, distance: 26.1
click at [514, 652] on datatable-body "241456 STAUDT MARIA CECILIA 27315709097 Factura C: 2 - 831 $ 98.964,88 04/09/20…" at bounding box center [880, 557] width 1310 height 189
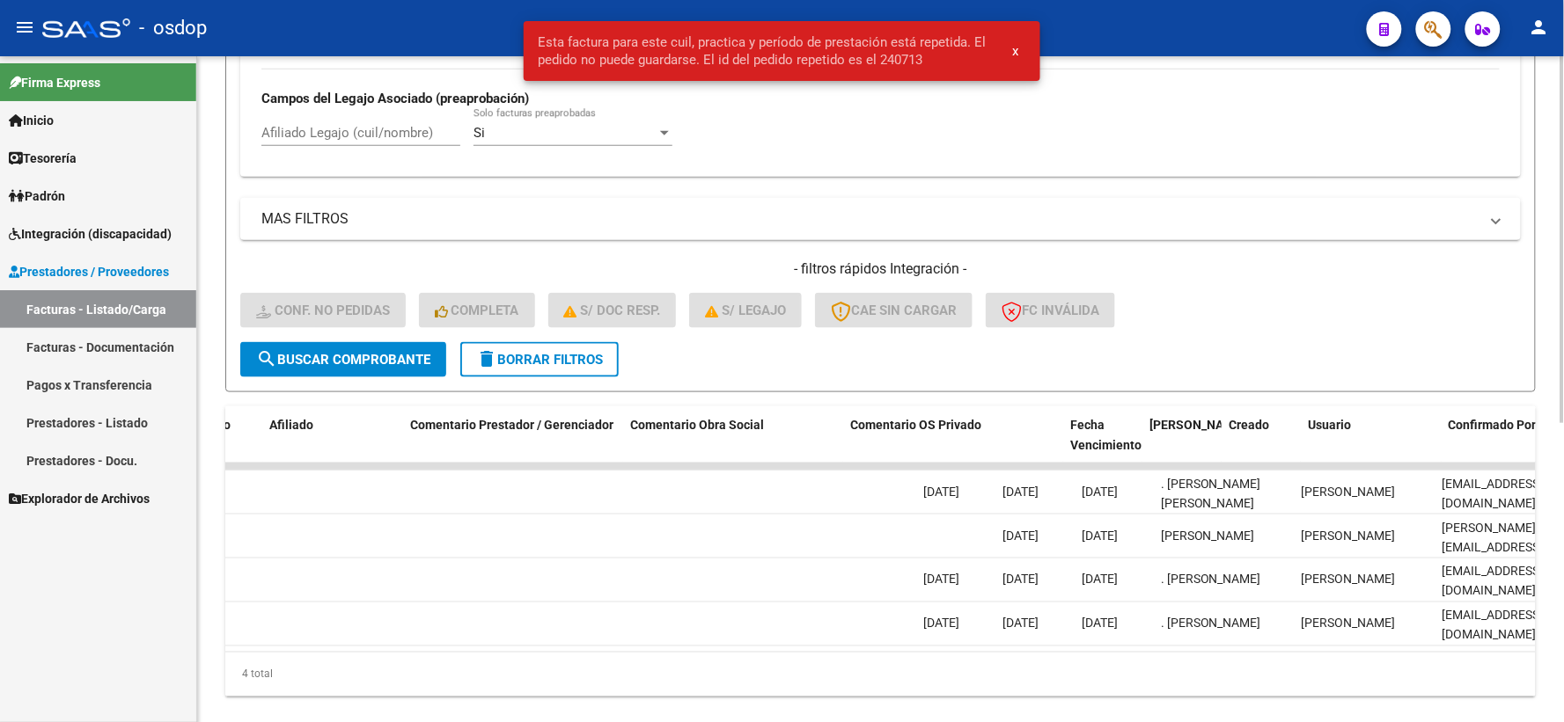
scroll to position [0, 1507]
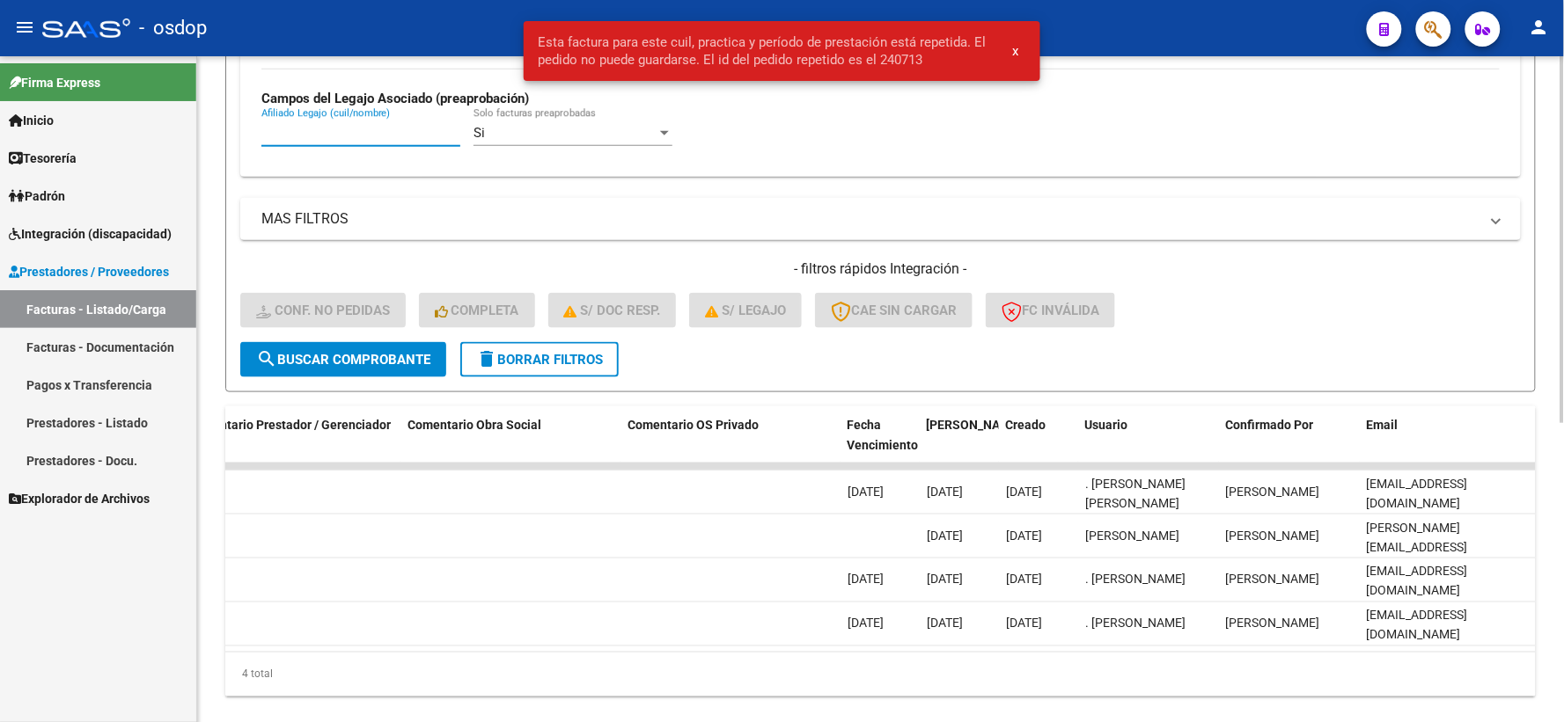
click at [432, 136] on input "Afiliado Legajo (cuil/nombre)" at bounding box center [360, 133] width 199 height 16
paste input "20549894993"
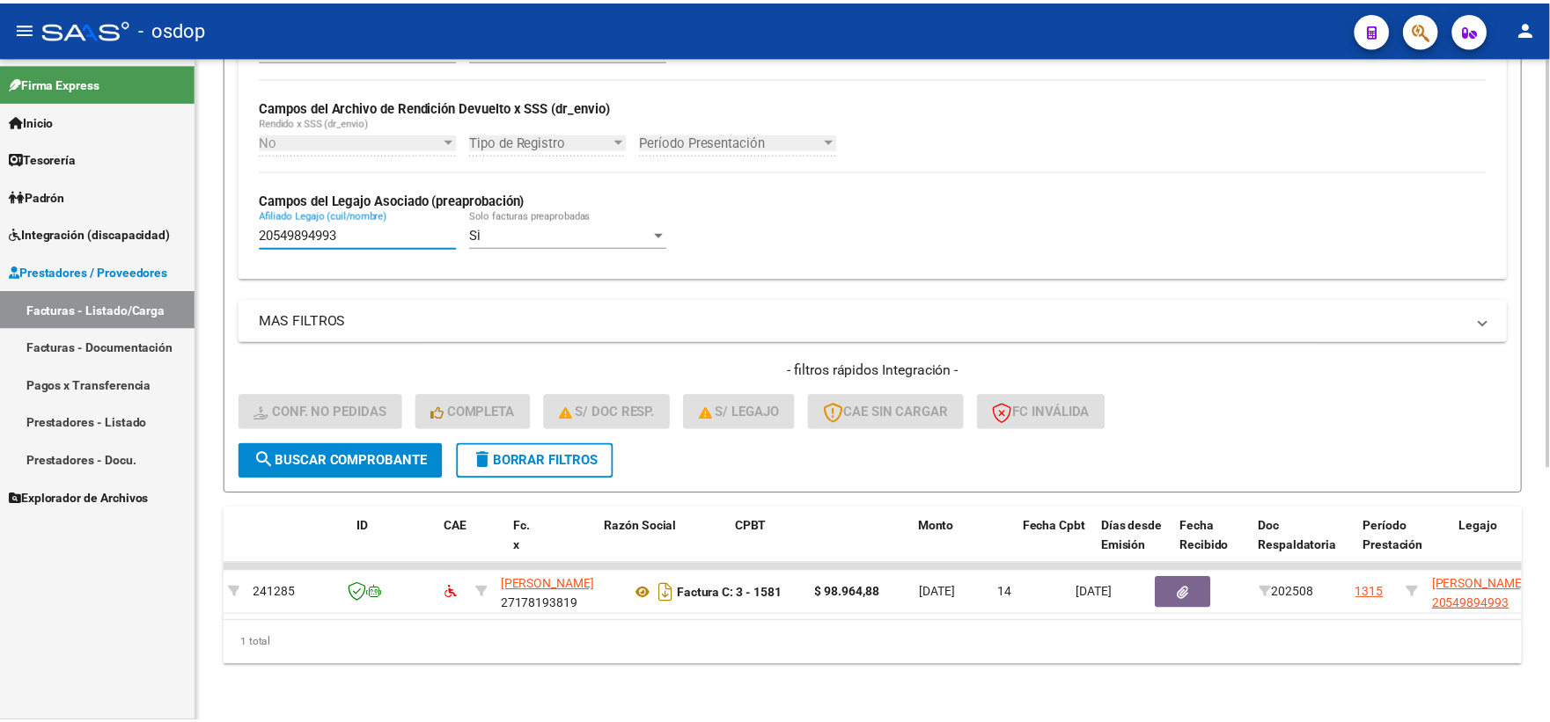
scroll to position [0, 0]
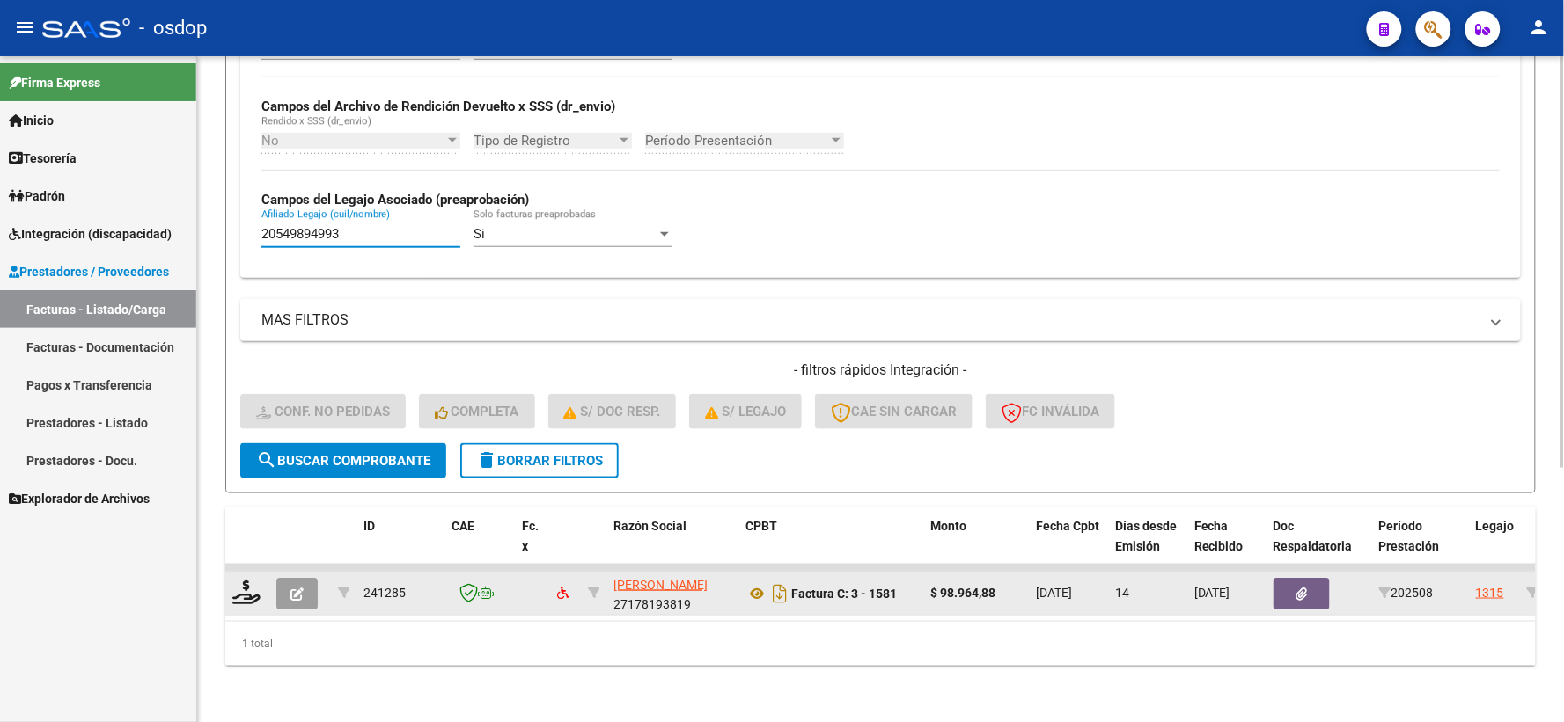
type input "20549894993"
click at [260, 580] on div at bounding box center [247, 593] width 30 height 27
click at [252, 580] on icon at bounding box center [246, 592] width 28 height 25
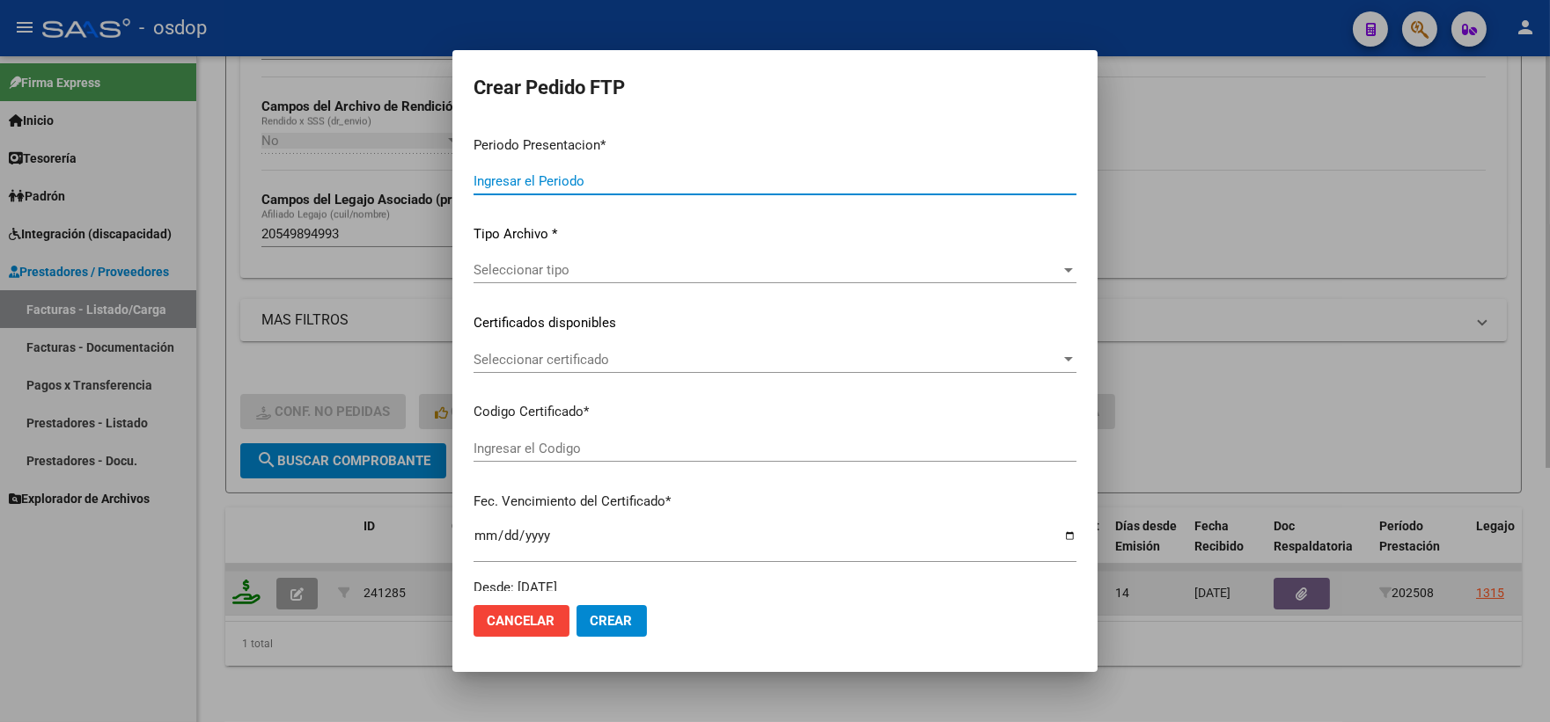
type input "202508"
type input "$ 98.964,88"
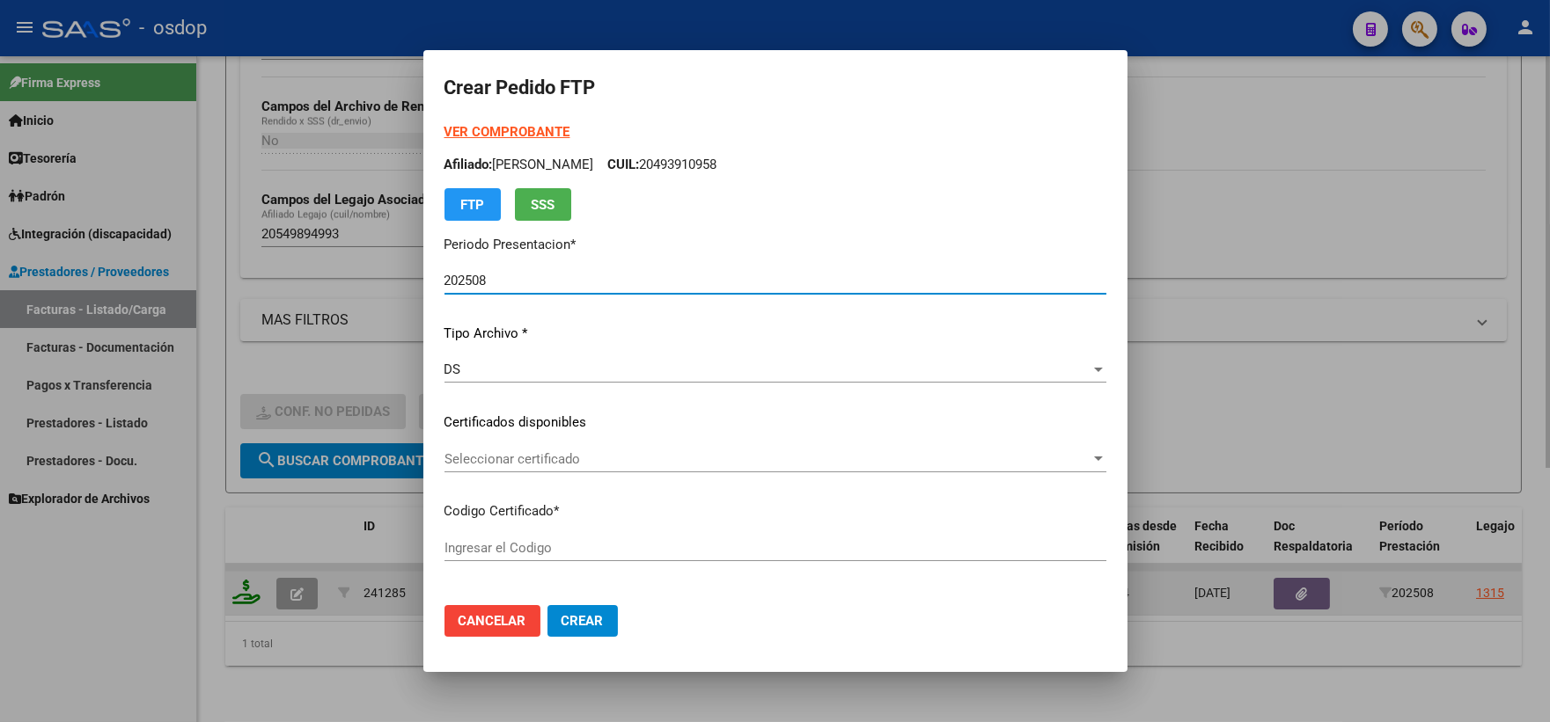
type input "2306172615"
type input "2026-11-23"
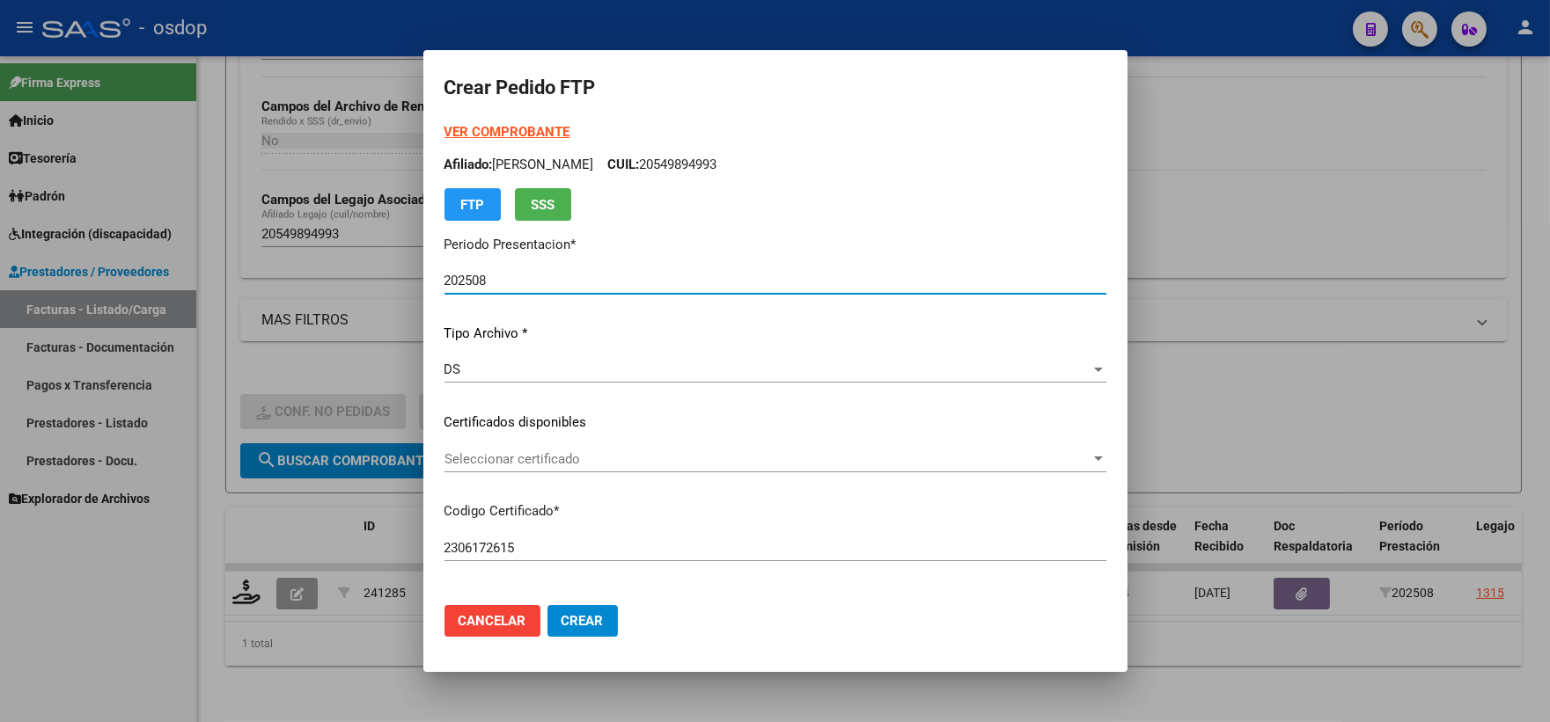
click at [573, 449] on div "Seleccionar certificado Seleccionar certificado" at bounding box center [775, 459] width 662 height 26
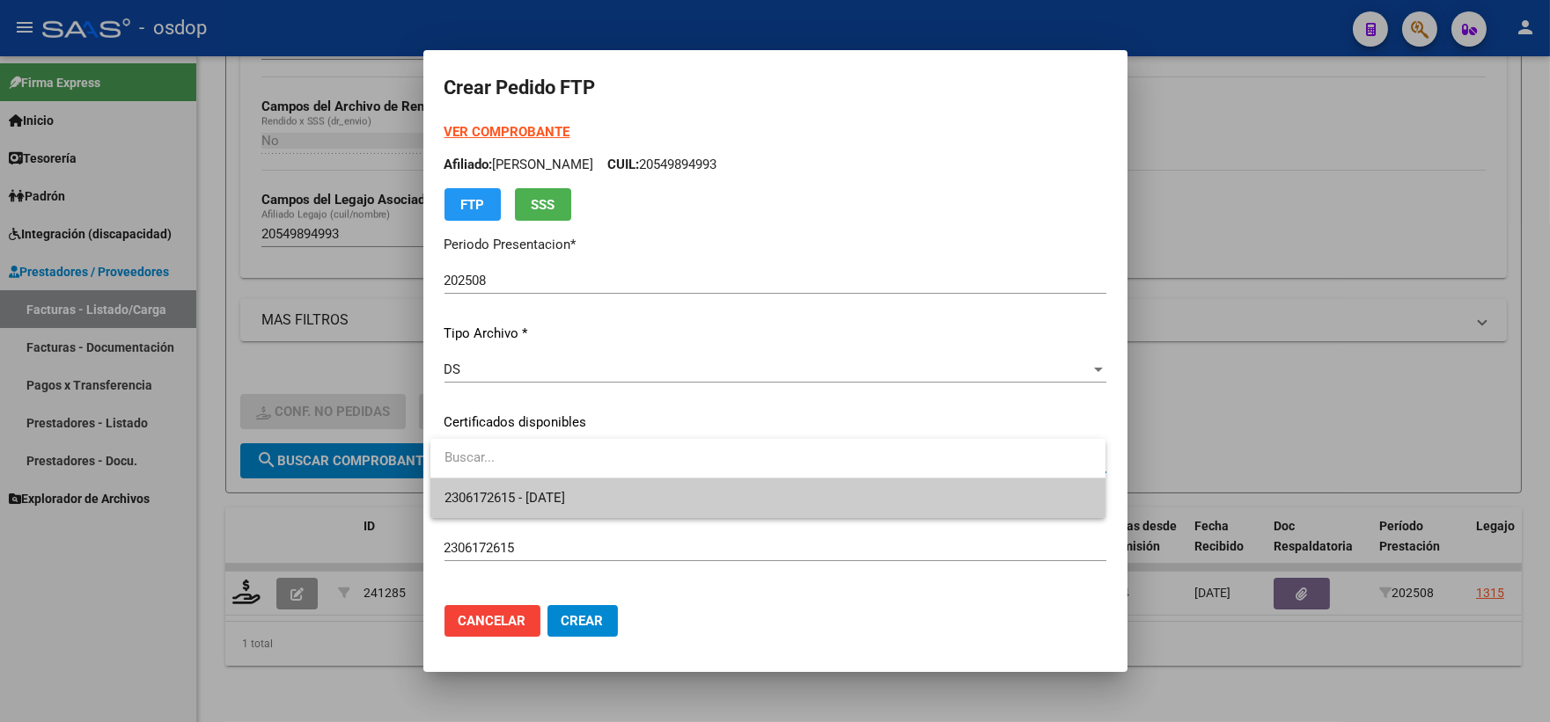
click at [597, 468] on input "dropdown search" at bounding box center [767, 458] width 675 height 40
click at [599, 481] on span "2306172615 - 2026-11-23" at bounding box center [767, 499] width 647 height 40
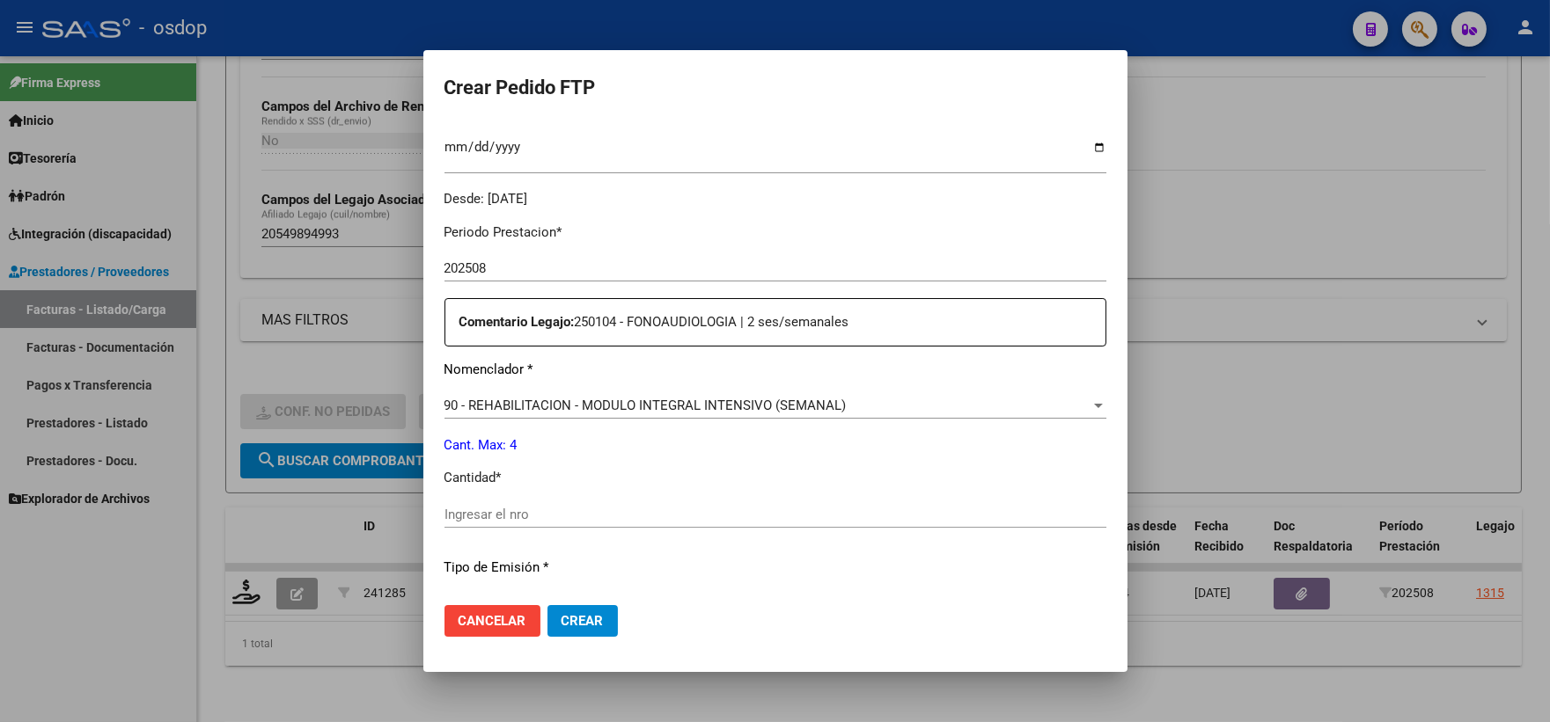
scroll to position [586, 0]
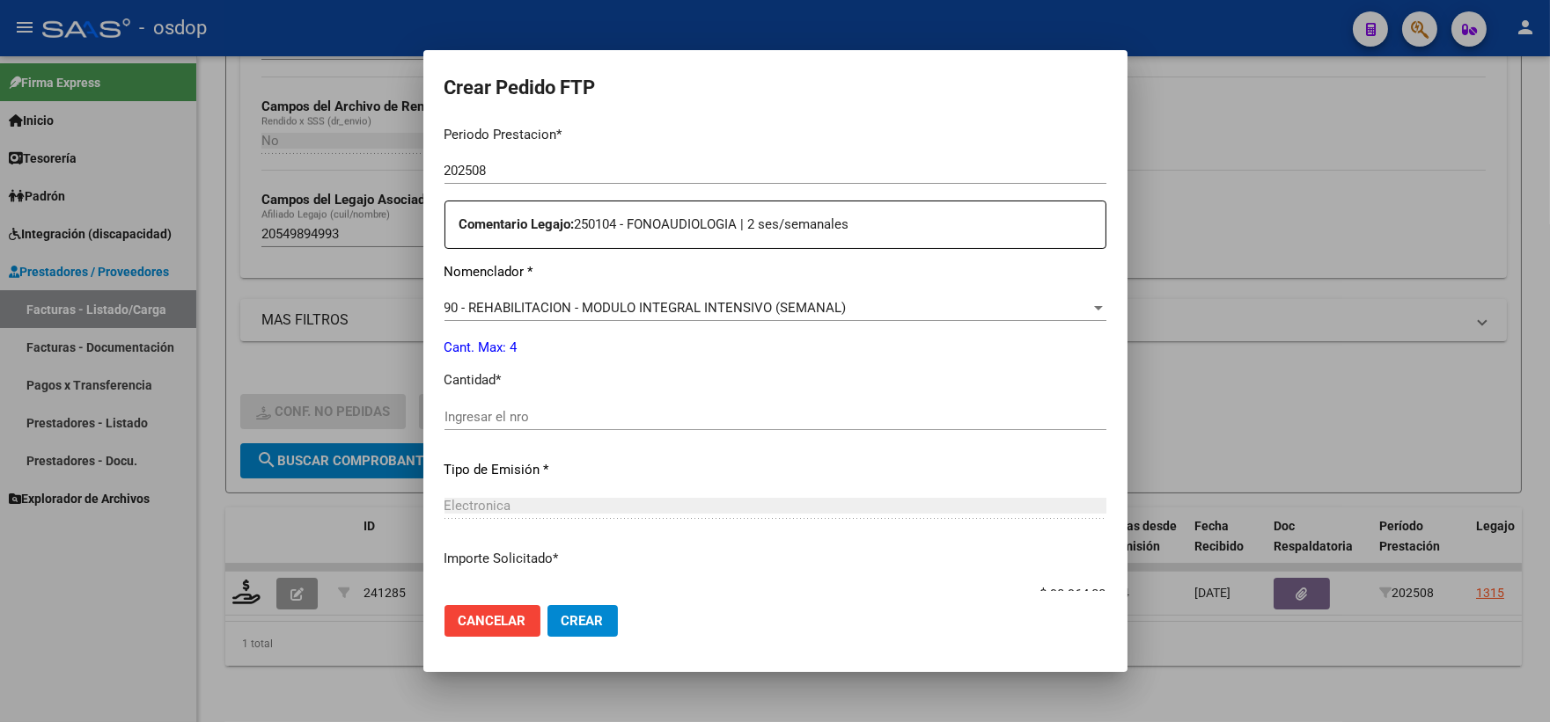
click at [586, 431] on div "Ingresar el nro" at bounding box center [775, 425] width 662 height 43
click at [586, 424] on input "Ingresar el nro" at bounding box center [775, 417] width 662 height 16
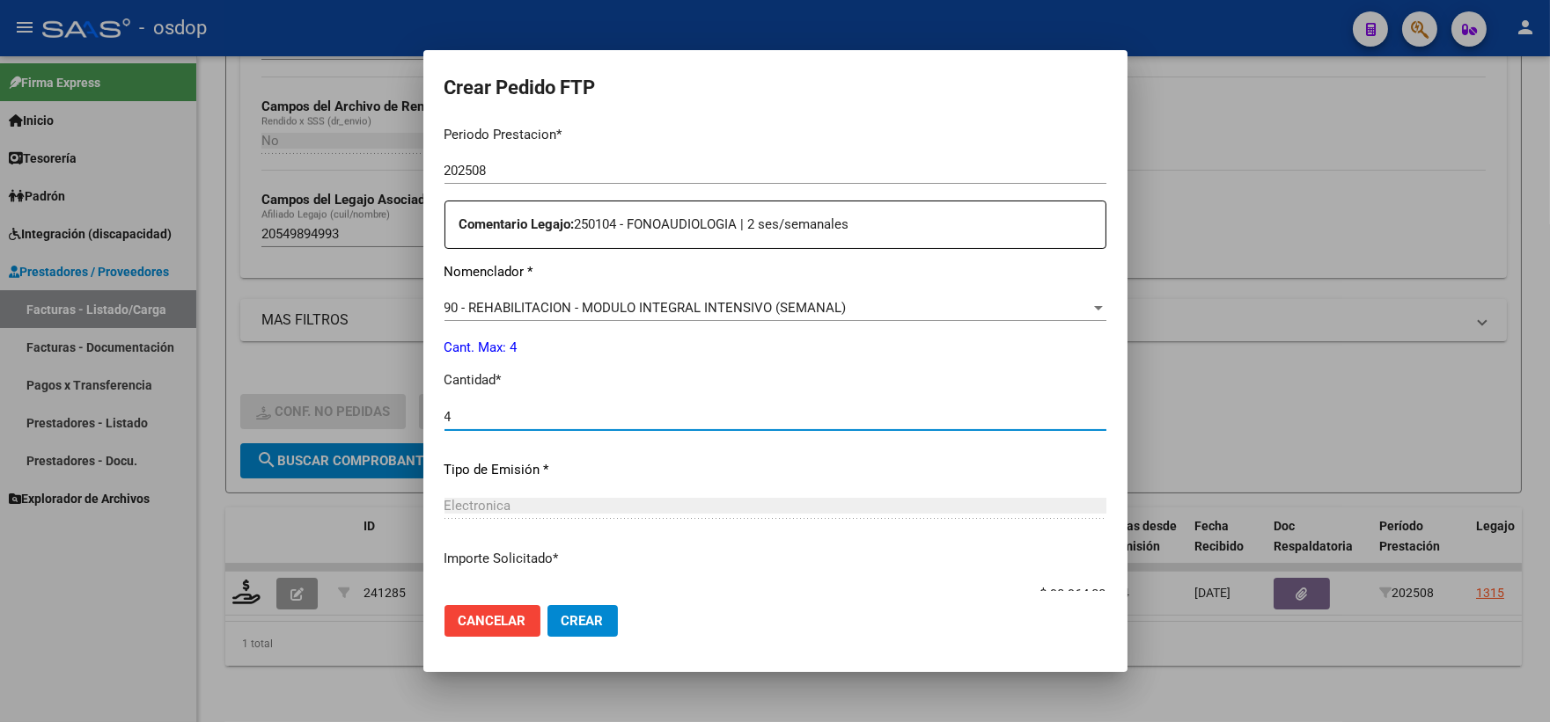
type input "4"
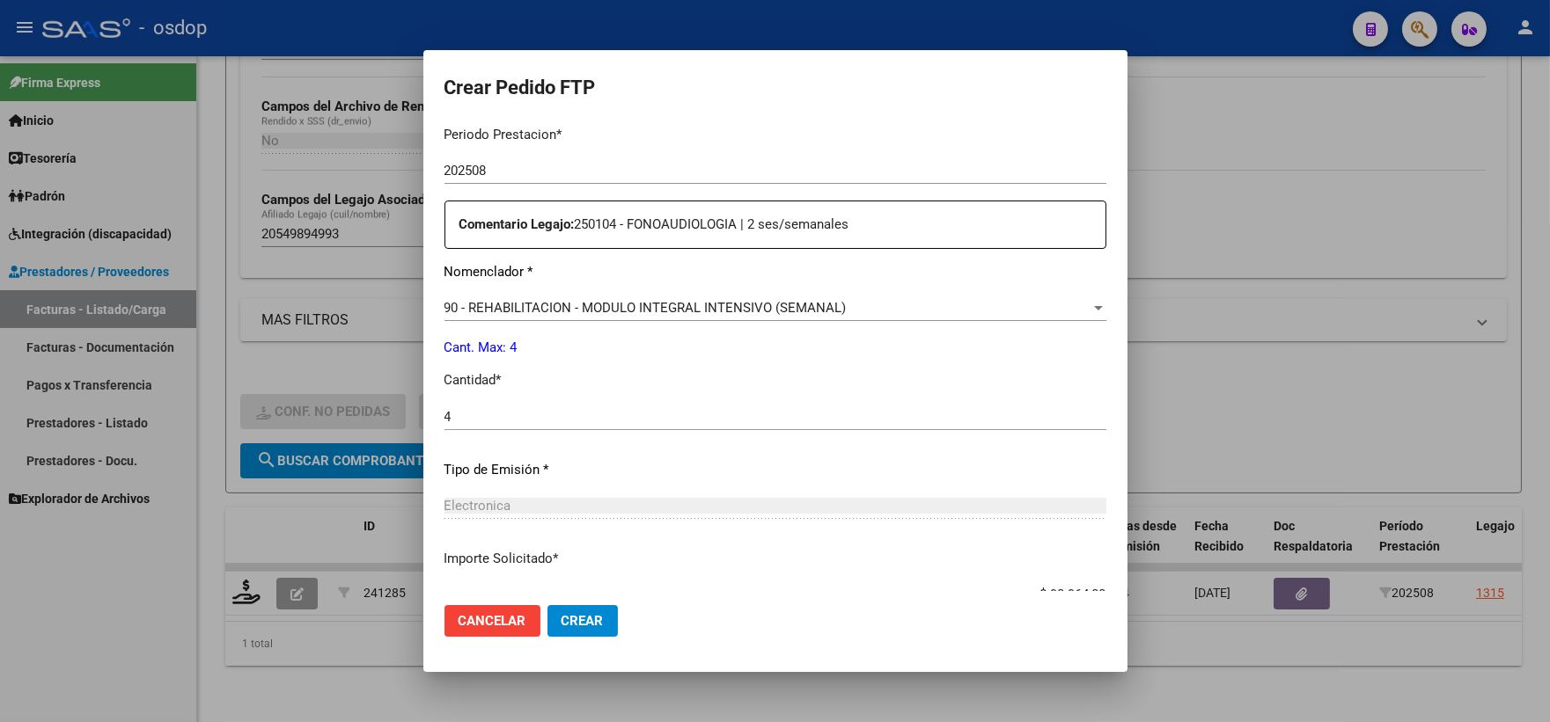
scroll to position [708, 0]
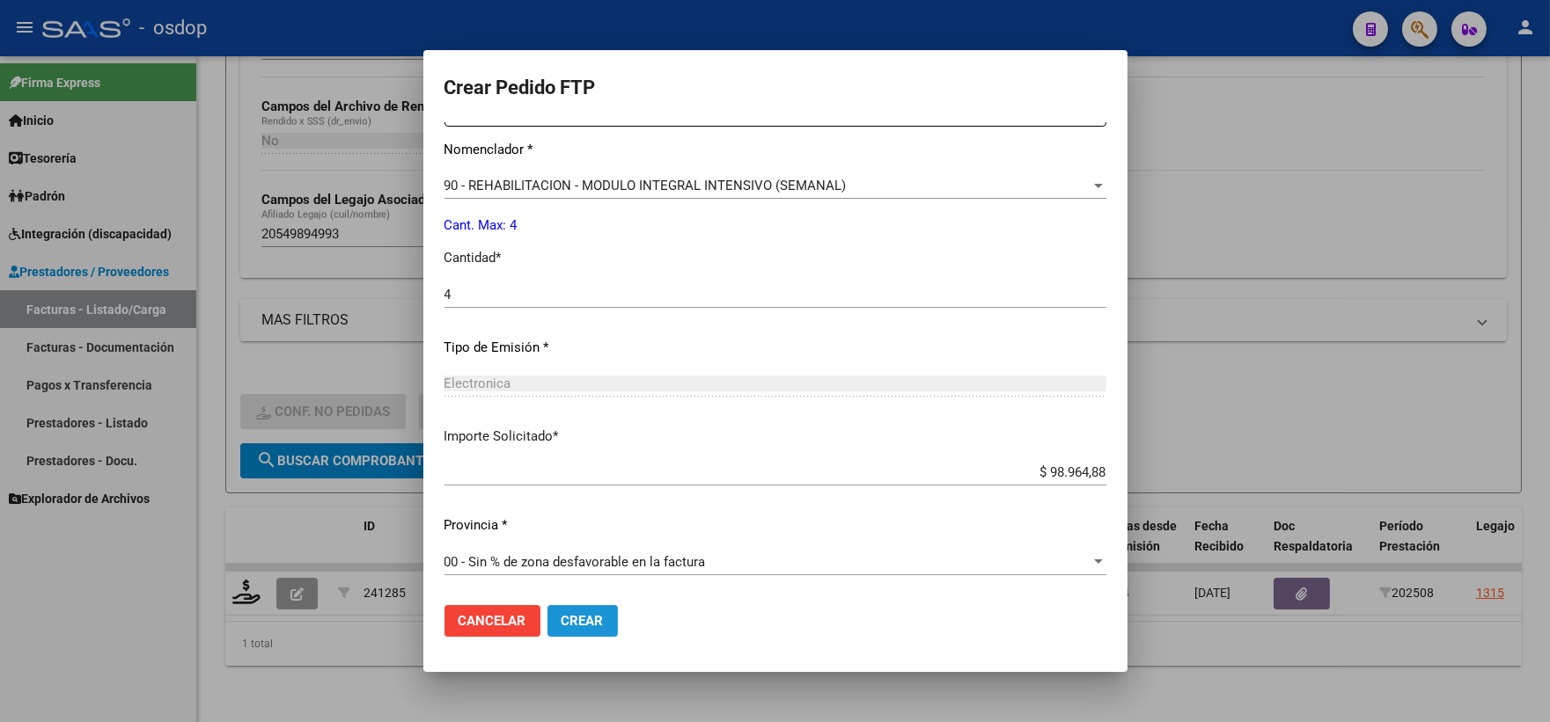
click at [600, 611] on button "Crear" at bounding box center [582, 621] width 70 height 32
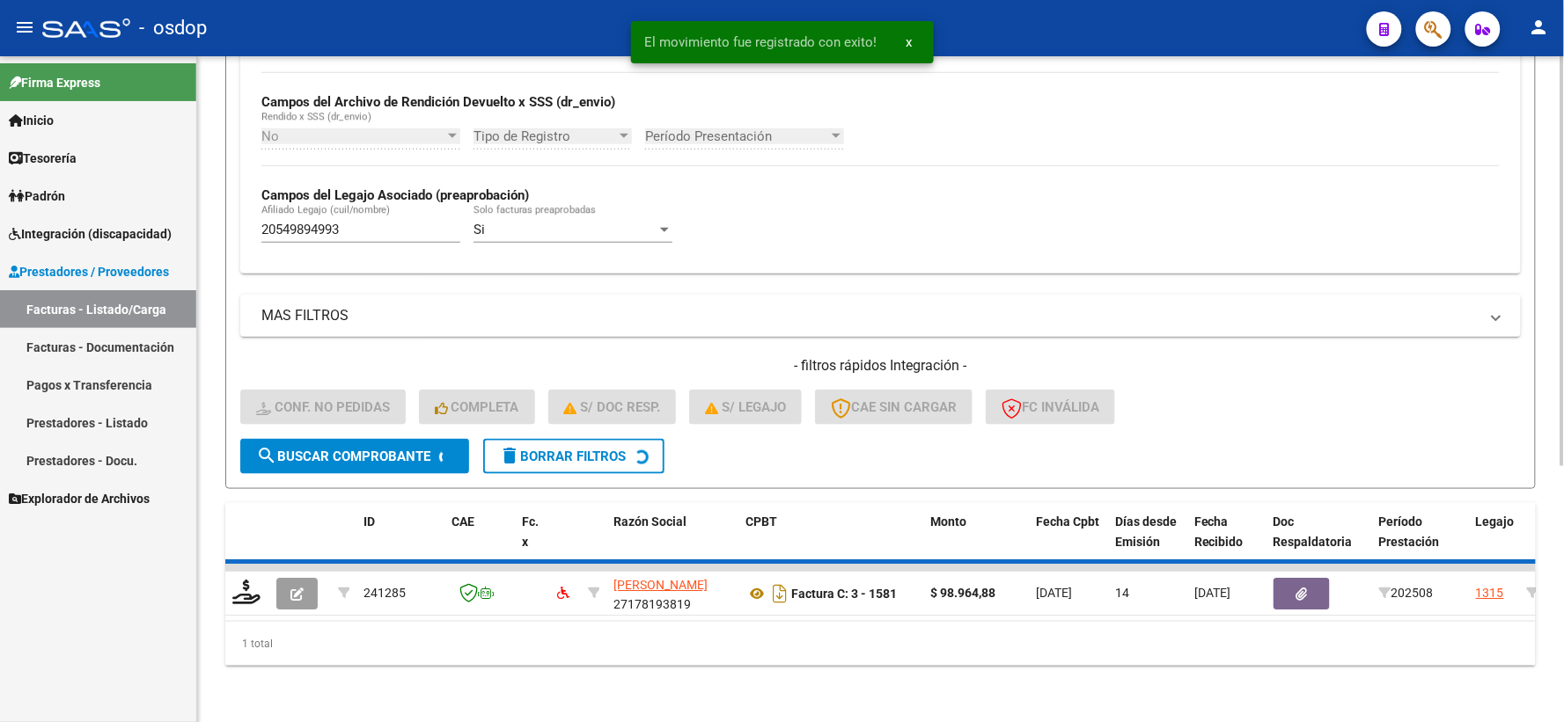
scroll to position [382, 0]
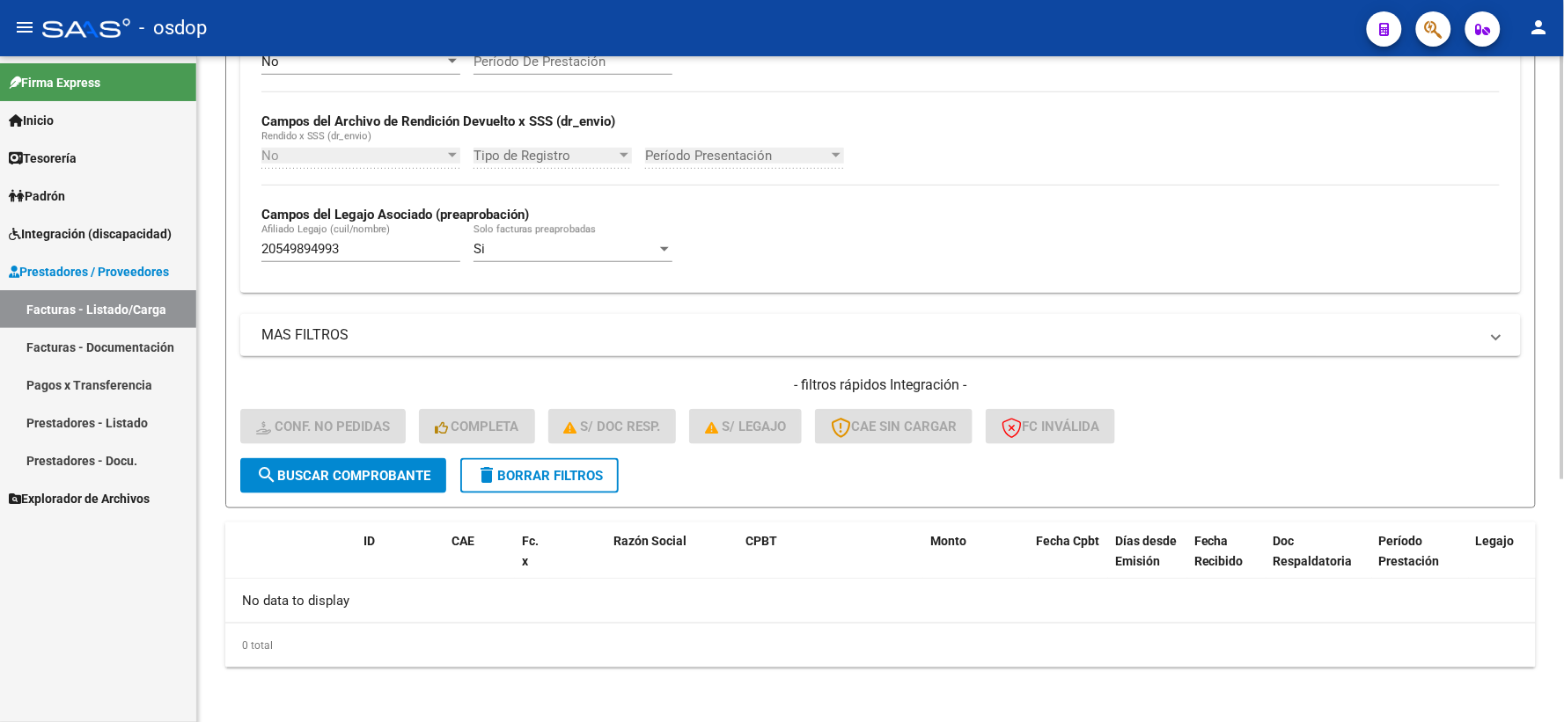
drag, startPoint x: 384, startPoint y: 267, endPoint x: 277, endPoint y: 246, distance: 108.4
click at [275, 245] on div "20549894993 Afiliado Legajo (cuil/nombre)" at bounding box center [360, 251] width 199 height 55
click at [353, 243] on input "20549894993" at bounding box center [360, 249] width 199 height 16
drag, startPoint x: 358, startPoint y: 247, endPoint x: 208, endPoint y: 213, distance: 154.3
click at [214, 213] on div "Video tutorial PRESTADORES -> Listado de CPBTs Emitidos por Prestadores / Prove…" at bounding box center [880, 199] width 1367 height 1050
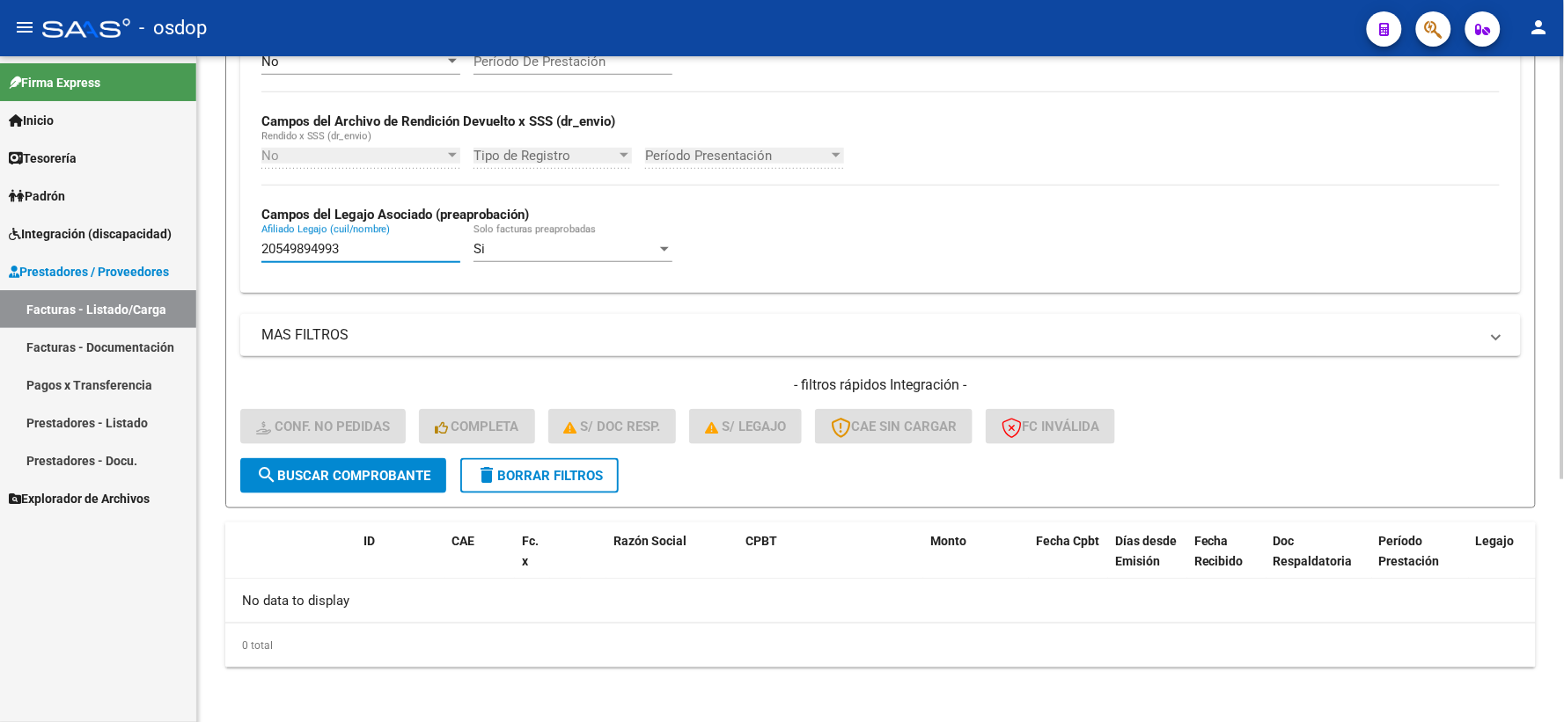
paste input "3537993839"
type input "23537993839"
click at [222, 212] on div "Video tutorial PRESTADORES -> Listado de CPBTs Emitidos por Prestadores / Prove…" at bounding box center [880, 199] width 1367 height 1050
click at [363, 242] on input "23537993839" at bounding box center [360, 249] width 199 height 16
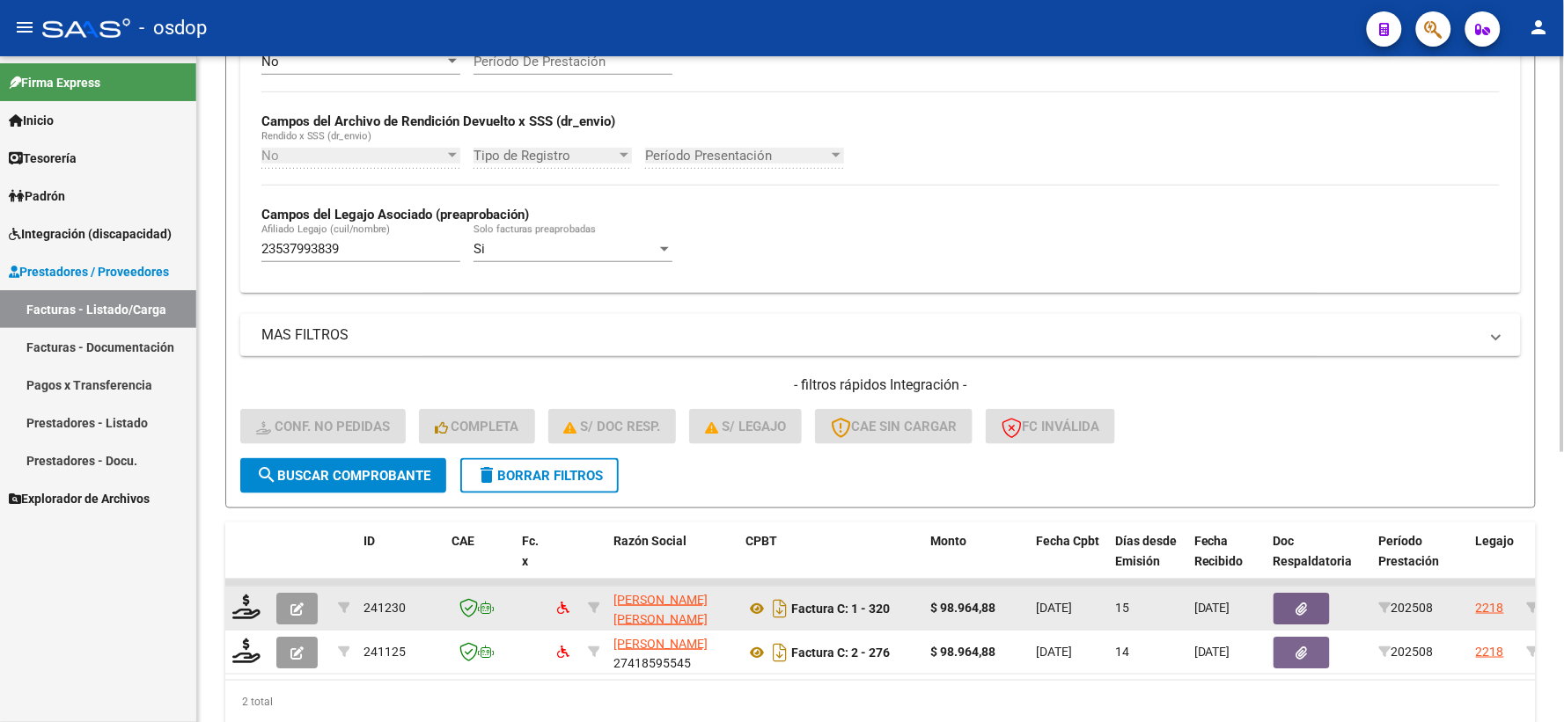
click at [229, 601] on datatable-body-cell at bounding box center [247, 608] width 44 height 43
click at [246, 612] on icon at bounding box center [246, 607] width 28 height 25
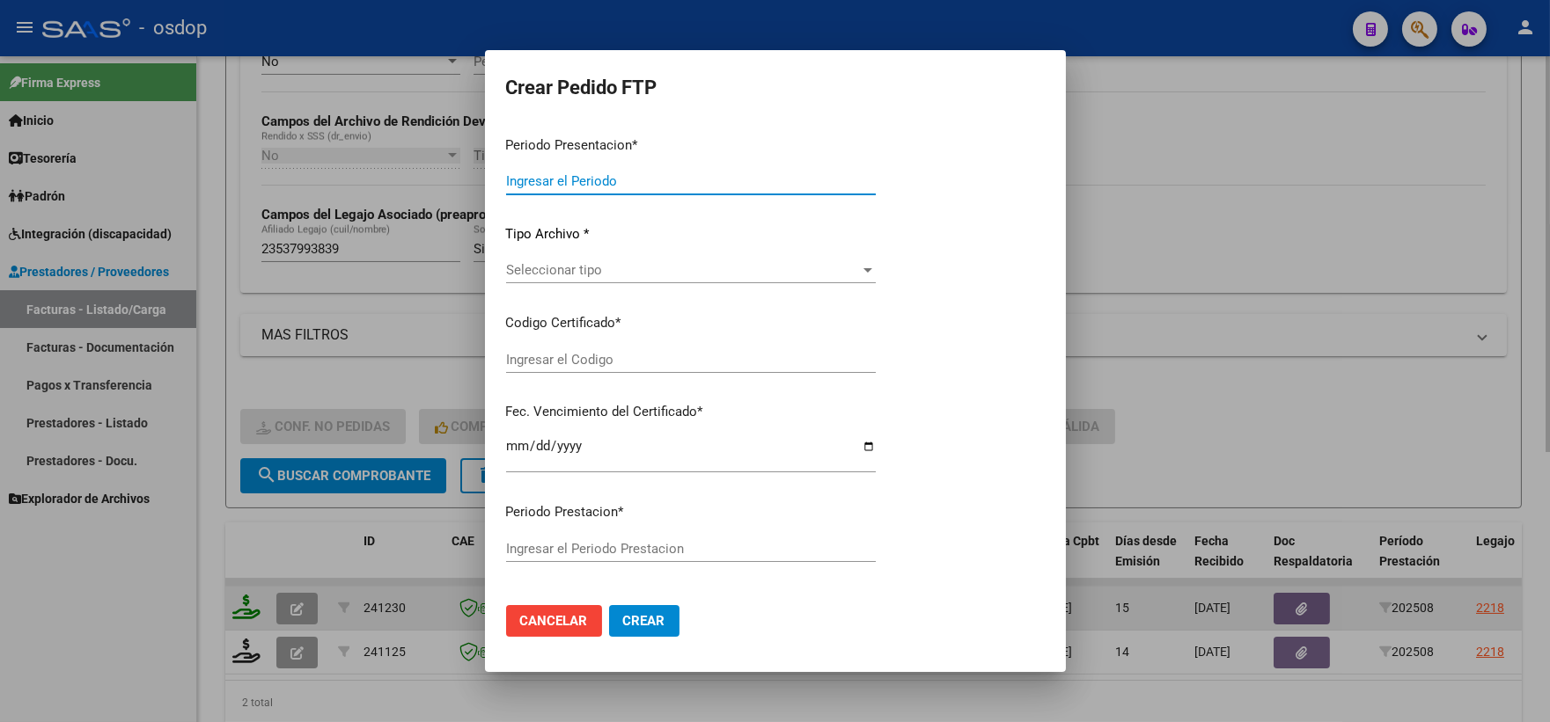
type input "202508"
type input "$ 98.964,88"
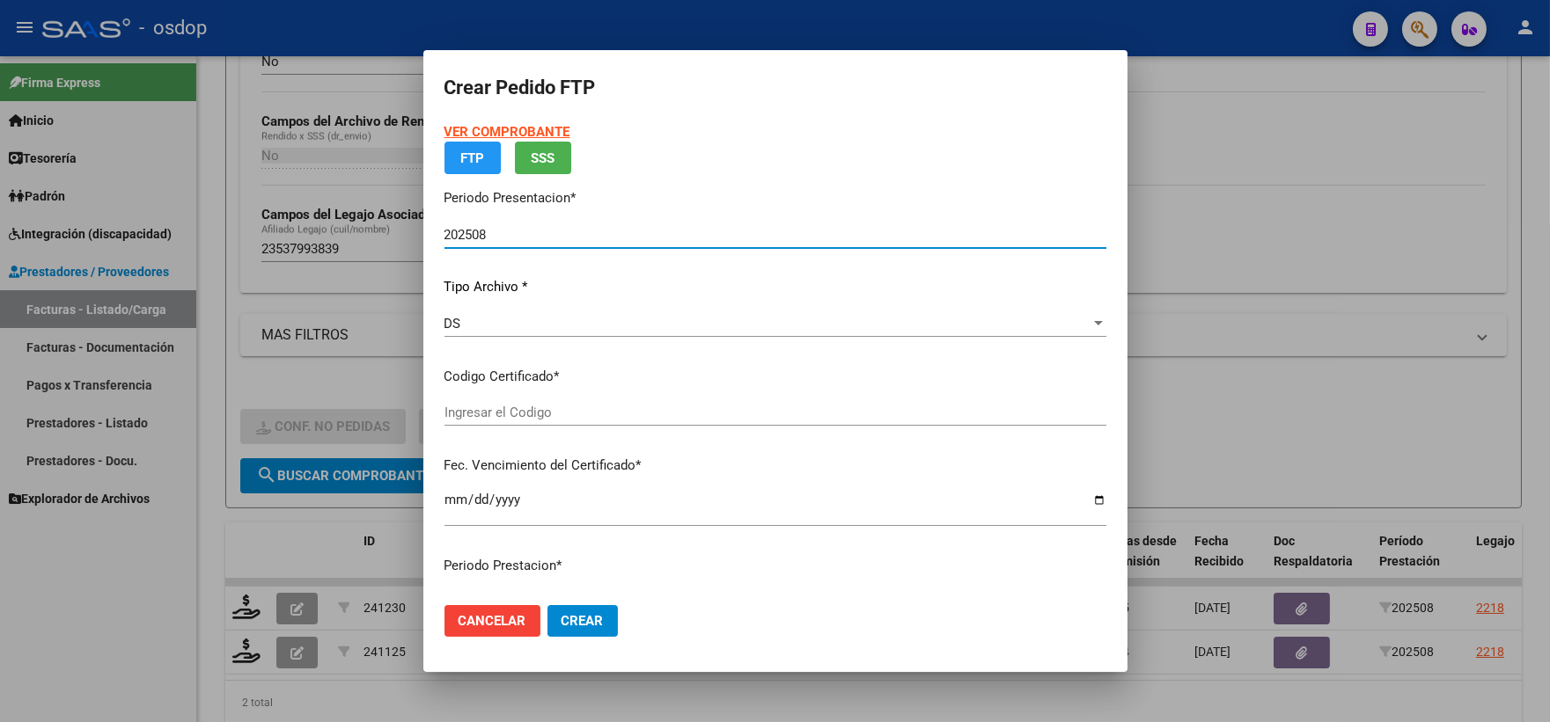
type input "2711010660"
type input "2030-04-29"
click at [539, 473] on div "VER COMPROBANTE ARCA Padrón FTP SSS Periodo Presentacion * 202508 Ingresar el P…" at bounding box center [775, 332] width 662 height 421
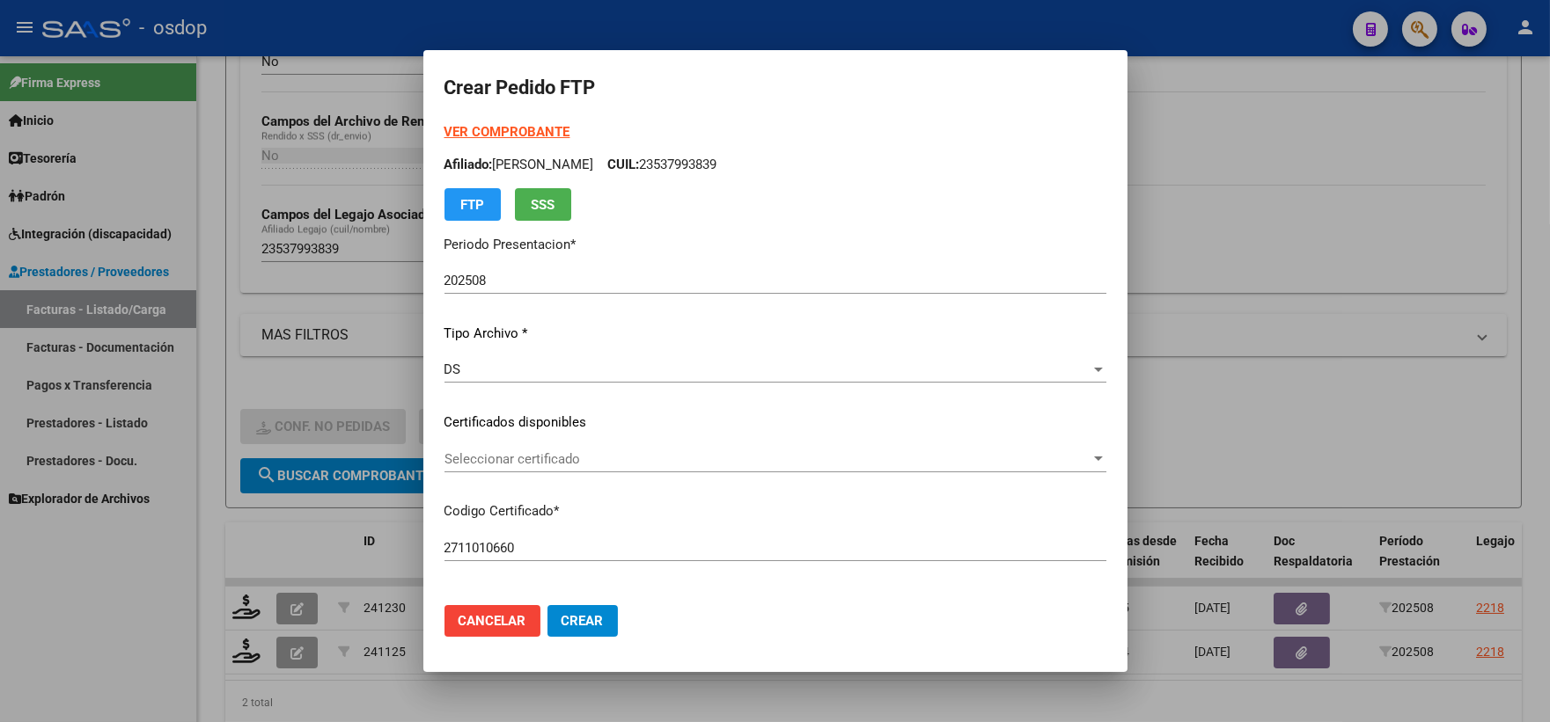
click at [548, 456] on span "Seleccionar certificado" at bounding box center [767, 459] width 646 height 16
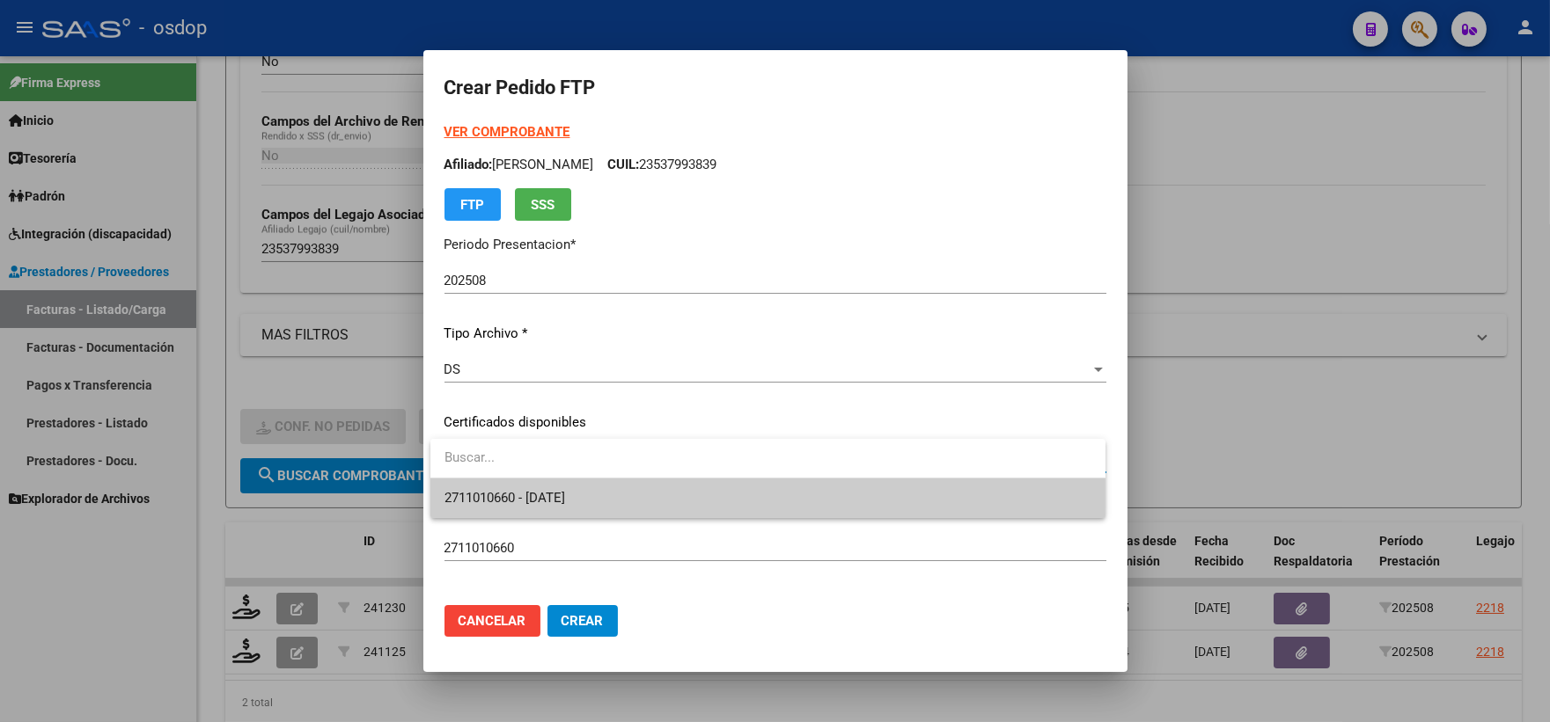
click at [564, 487] on span "2711010660 - 2030-04-29" at bounding box center [767, 499] width 647 height 40
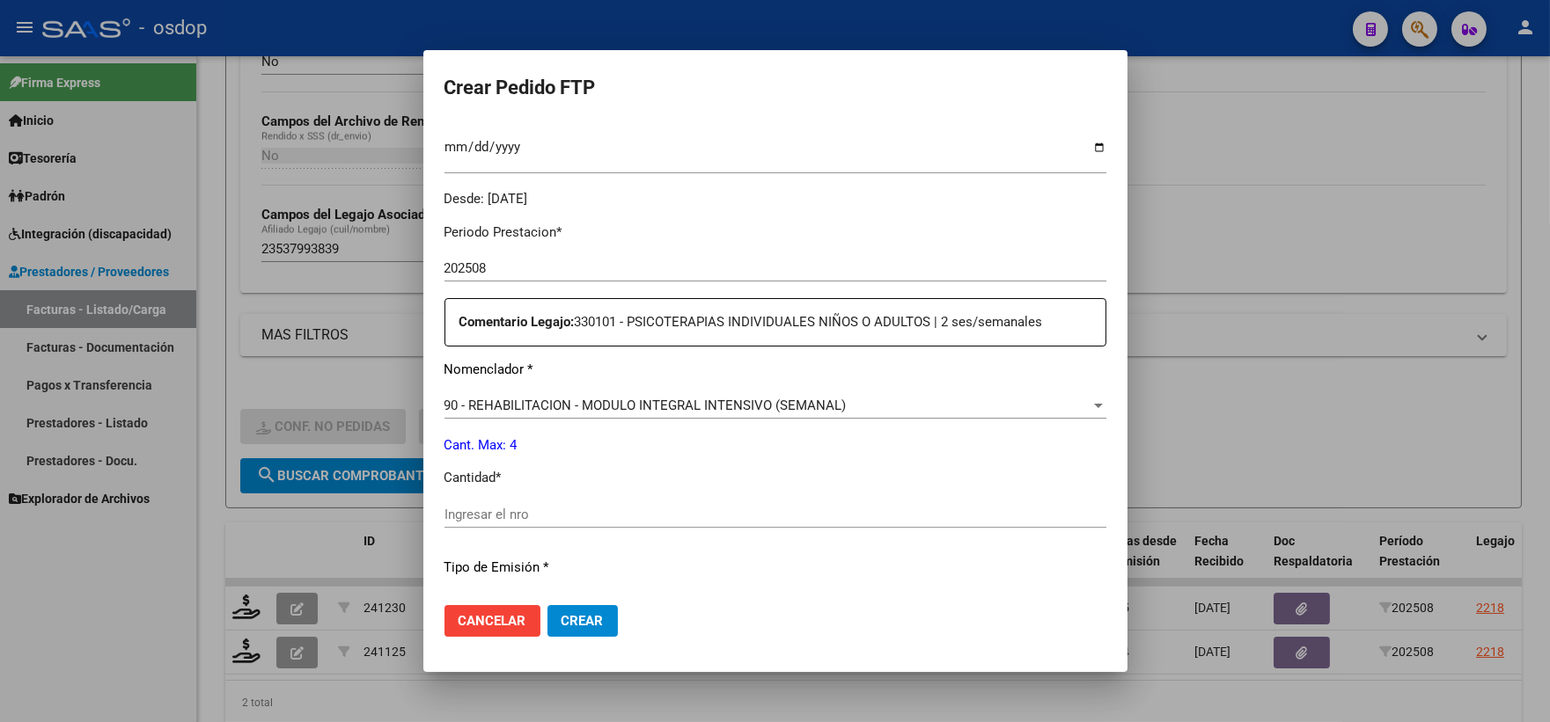
scroll to position [586, 0]
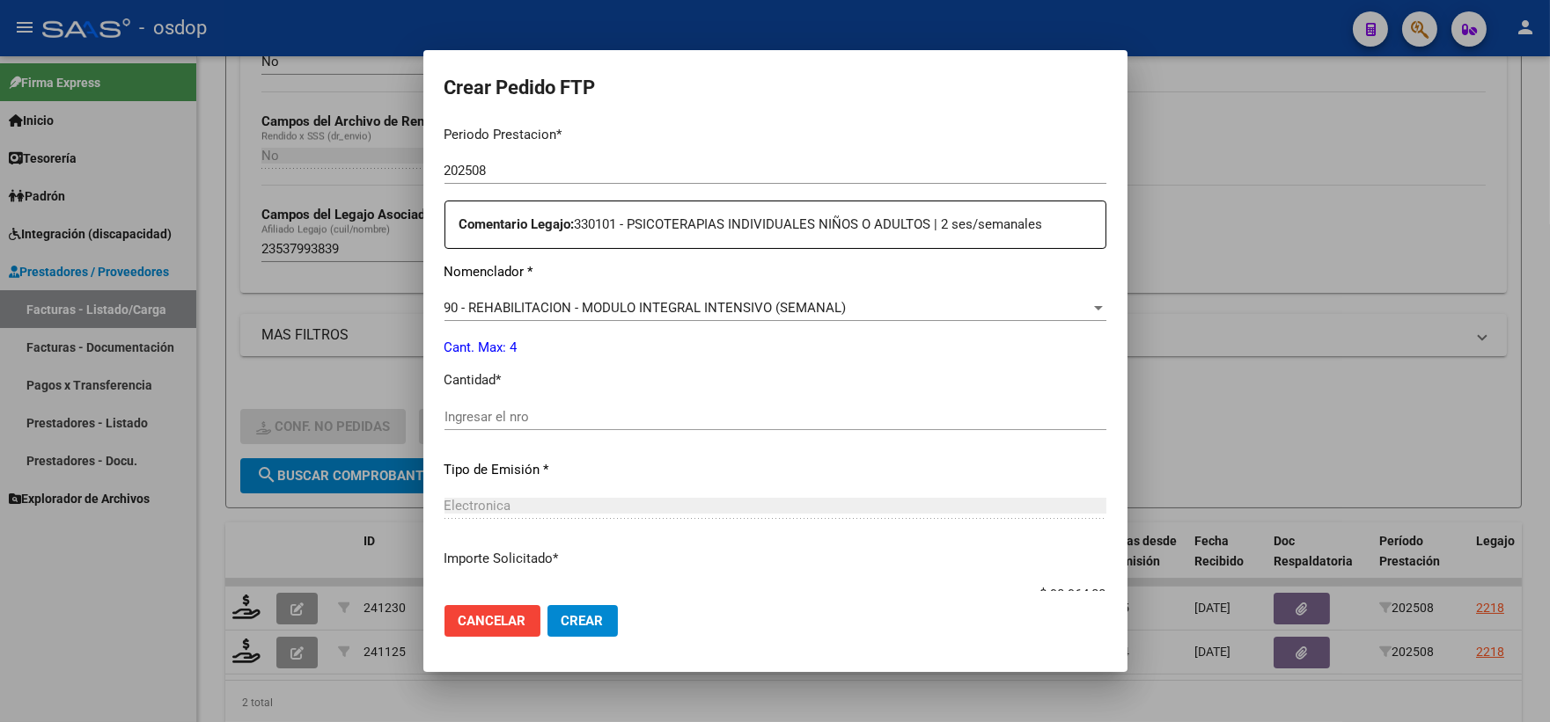
click at [656, 326] on div "90 - REHABILITACION - MODULO INTEGRAL INTENSIVO (SEMANAL) Seleccionar nomenclad…" at bounding box center [775, 316] width 662 height 43
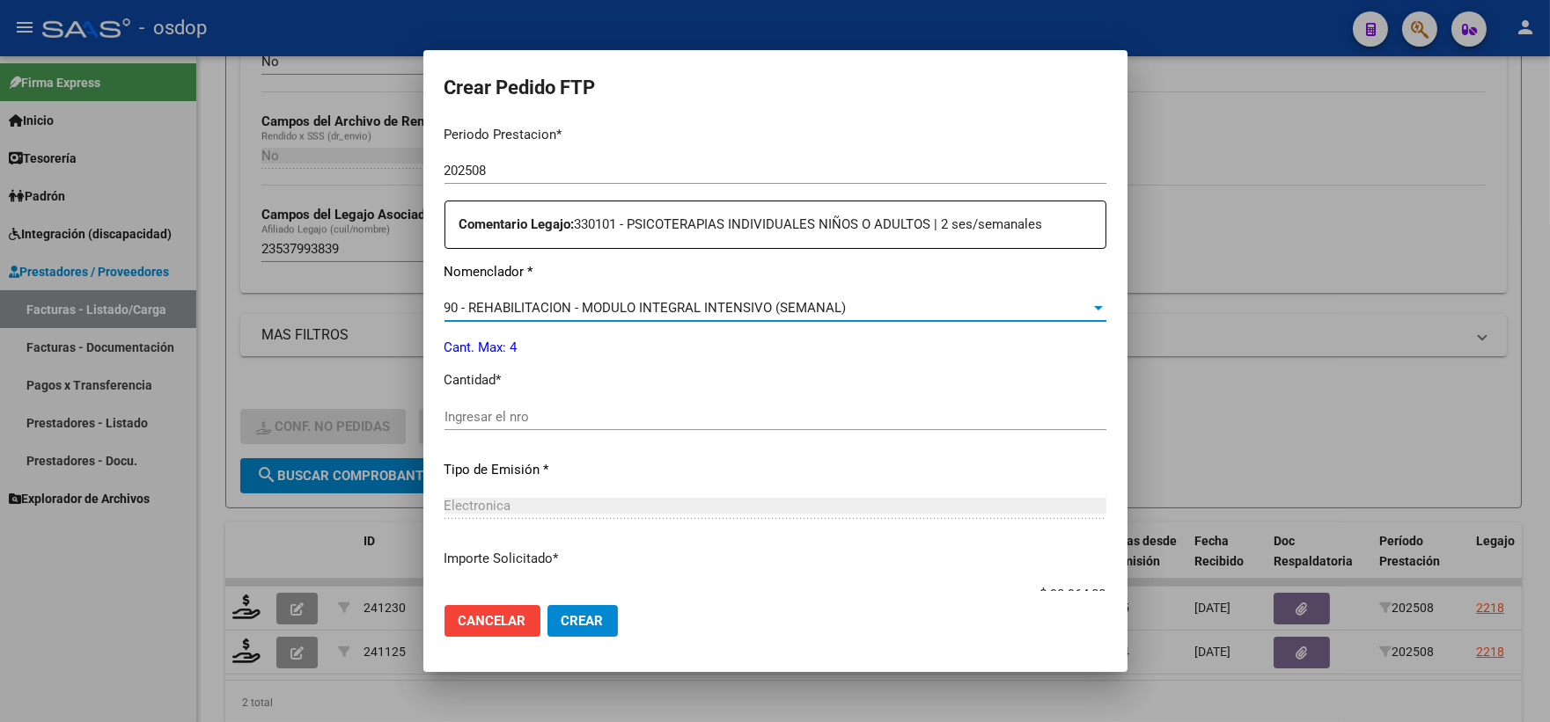
click at [655, 314] on span "90 - REHABILITACION - MODULO INTEGRAL INTENSIVO (SEMANAL)" at bounding box center [645, 308] width 402 height 16
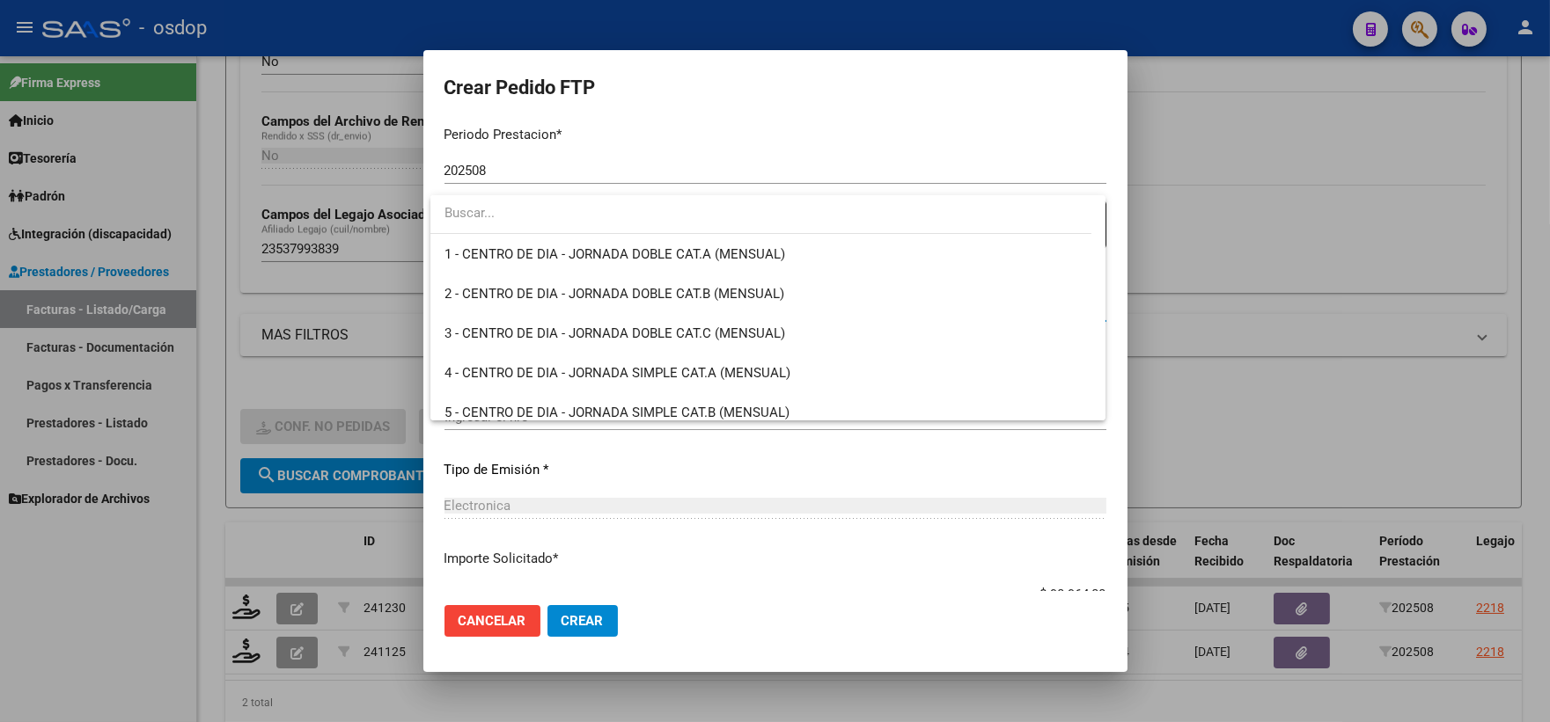
scroll to position [3471, 0]
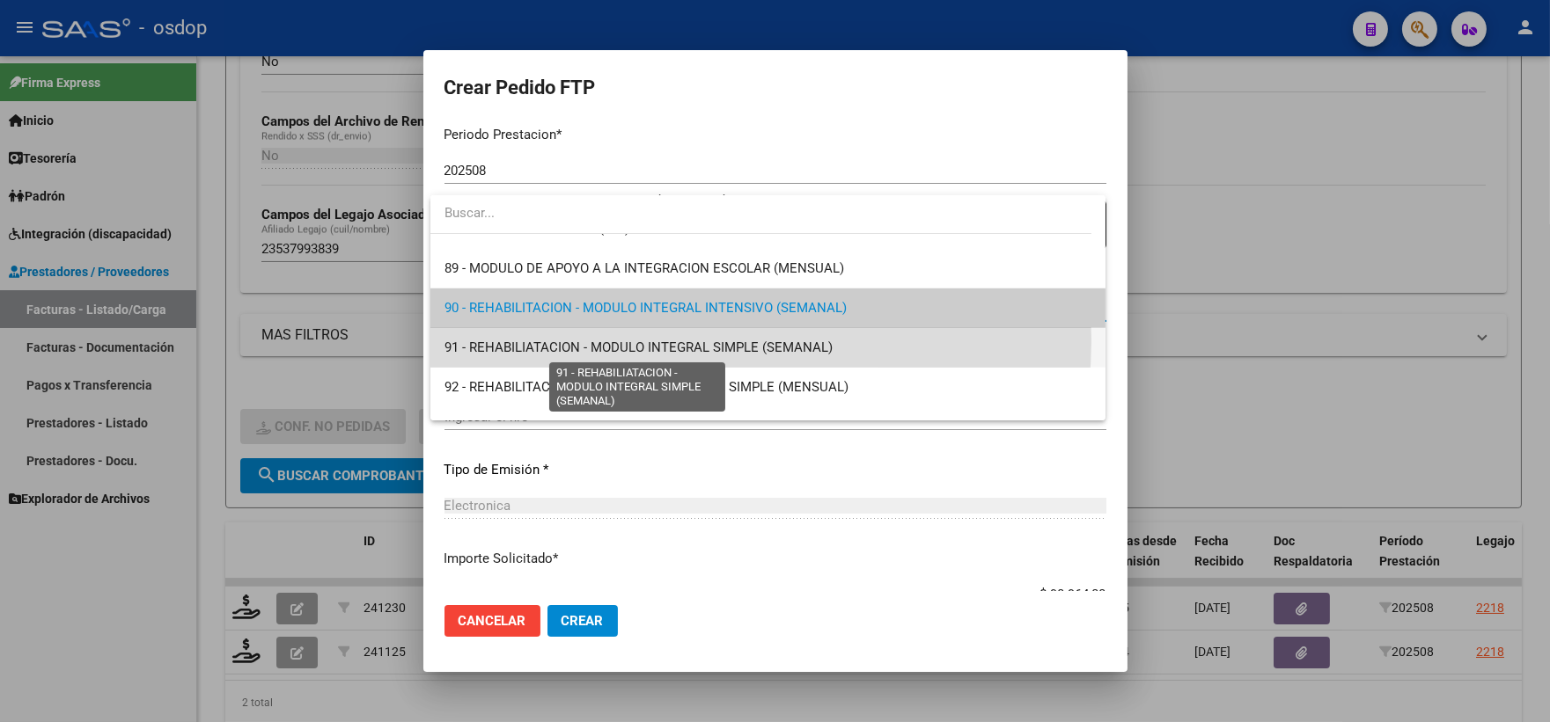
click at [649, 340] on span "91 - REHABILIATACION - MODULO INTEGRAL SIMPLE (SEMANAL)" at bounding box center [638, 348] width 388 height 16
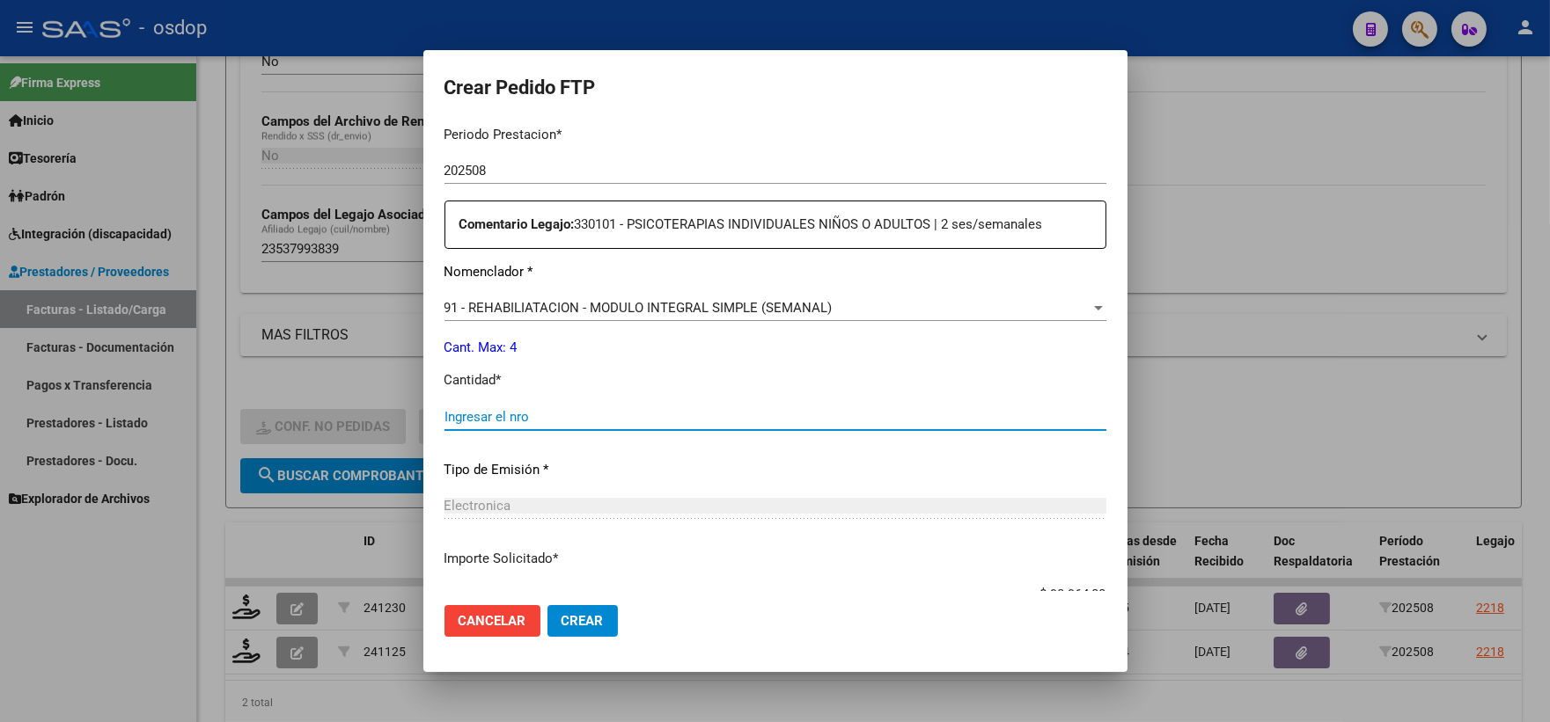
click at [588, 421] on input "Ingresar el nro" at bounding box center [775, 417] width 662 height 16
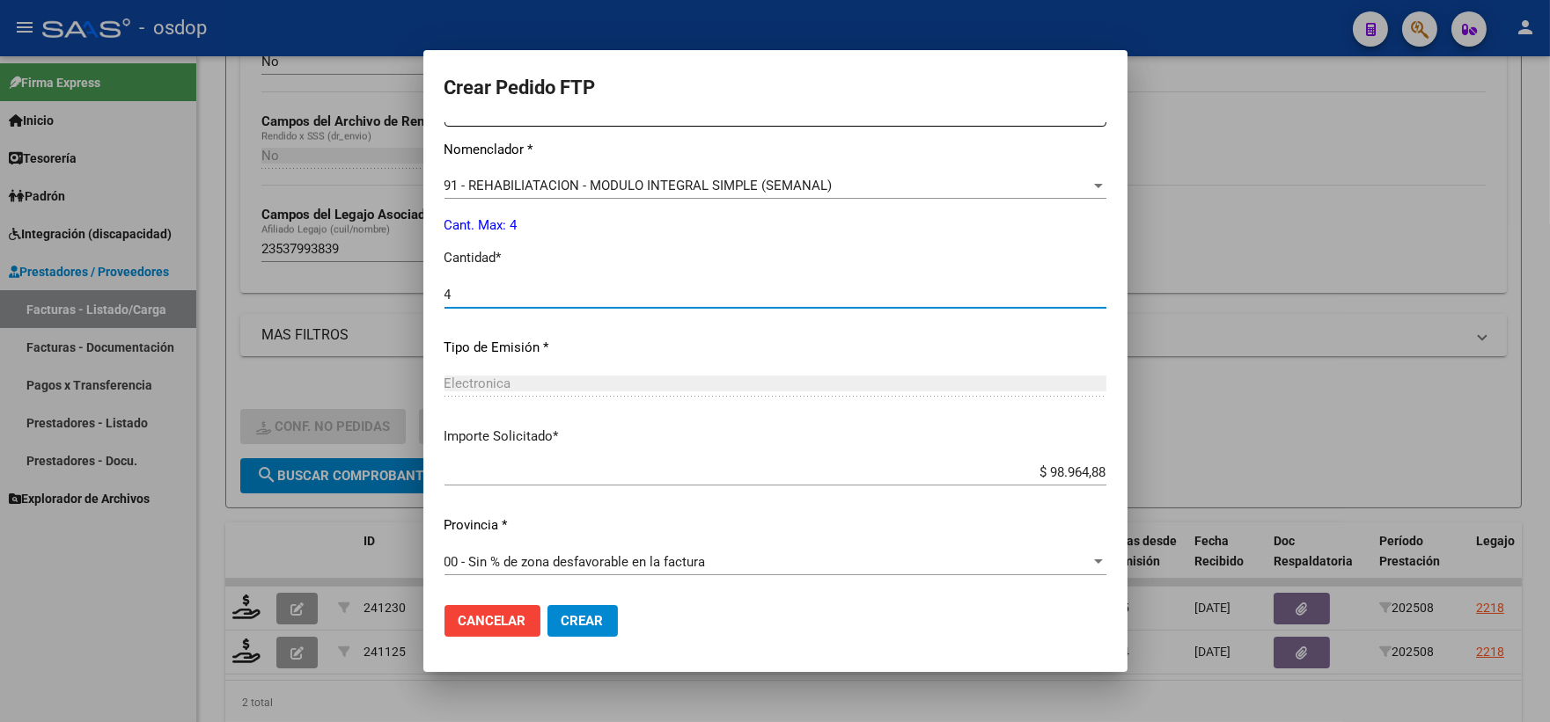
type input "4"
click at [565, 609] on button "Crear" at bounding box center [582, 621] width 70 height 32
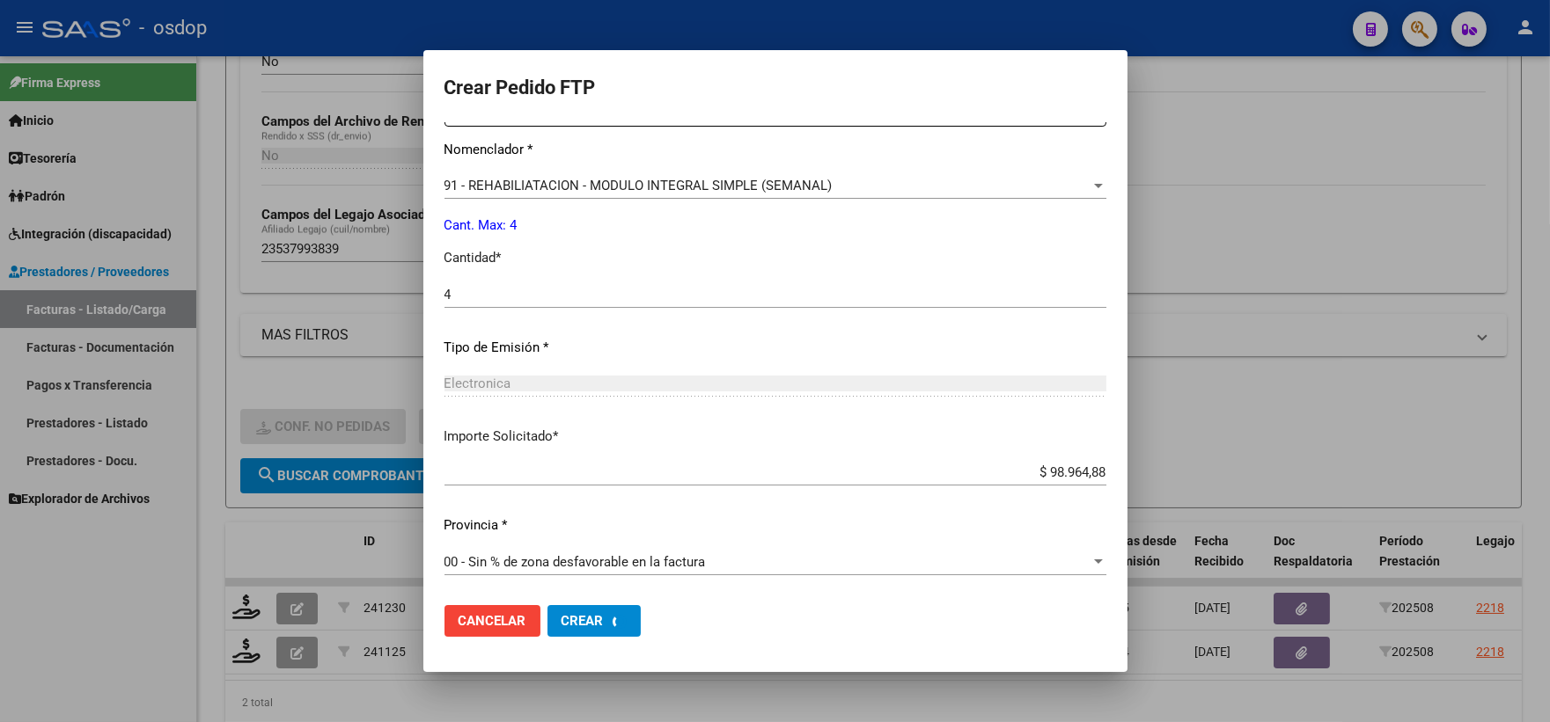
scroll to position [0, 0]
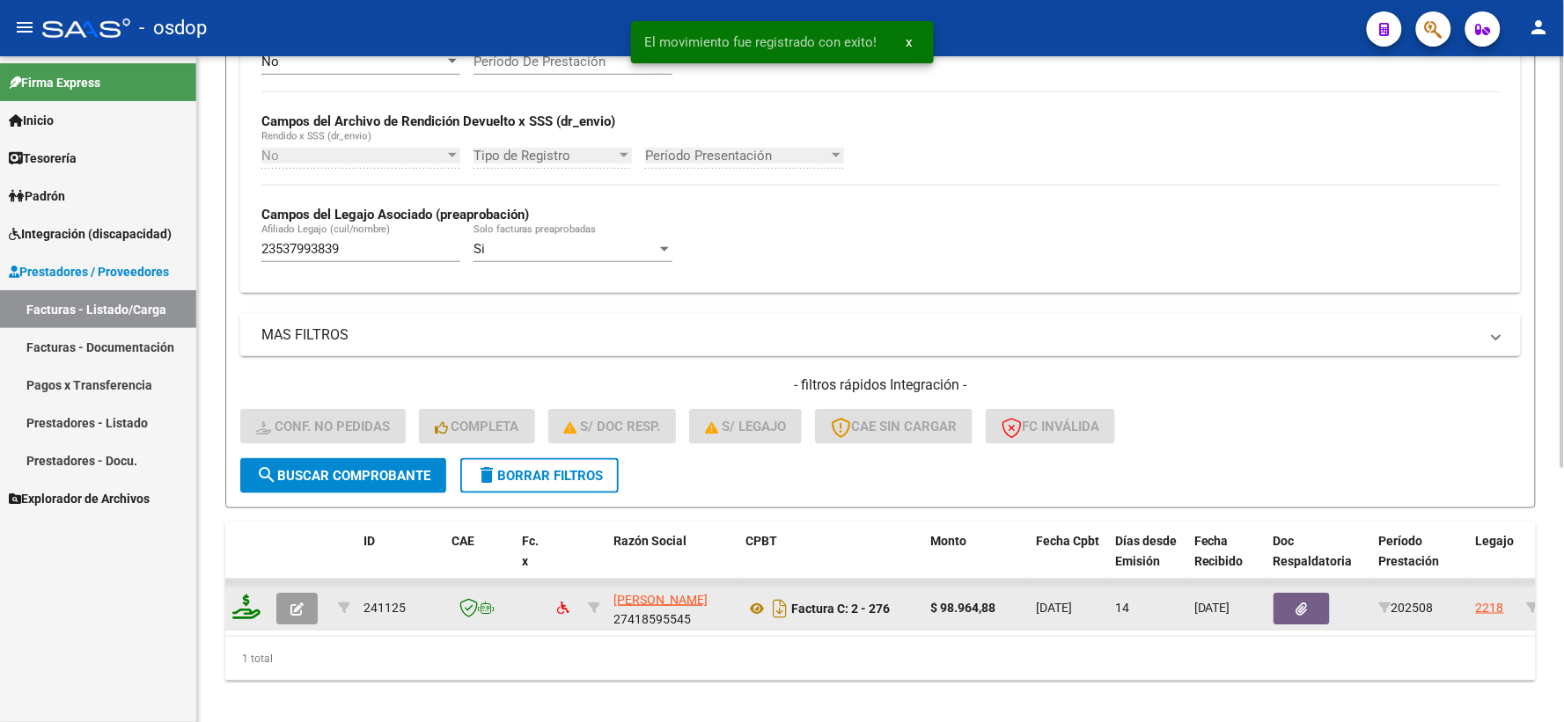
drag, startPoint x: 260, startPoint y: 620, endPoint x: 247, endPoint y: 613, distance: 13.8
click at [256, 619] on div at bounding box center [247, 608] width 30 height 27
click at [247, 613] on icon at bounding box center [246, 607] width 28 height 25
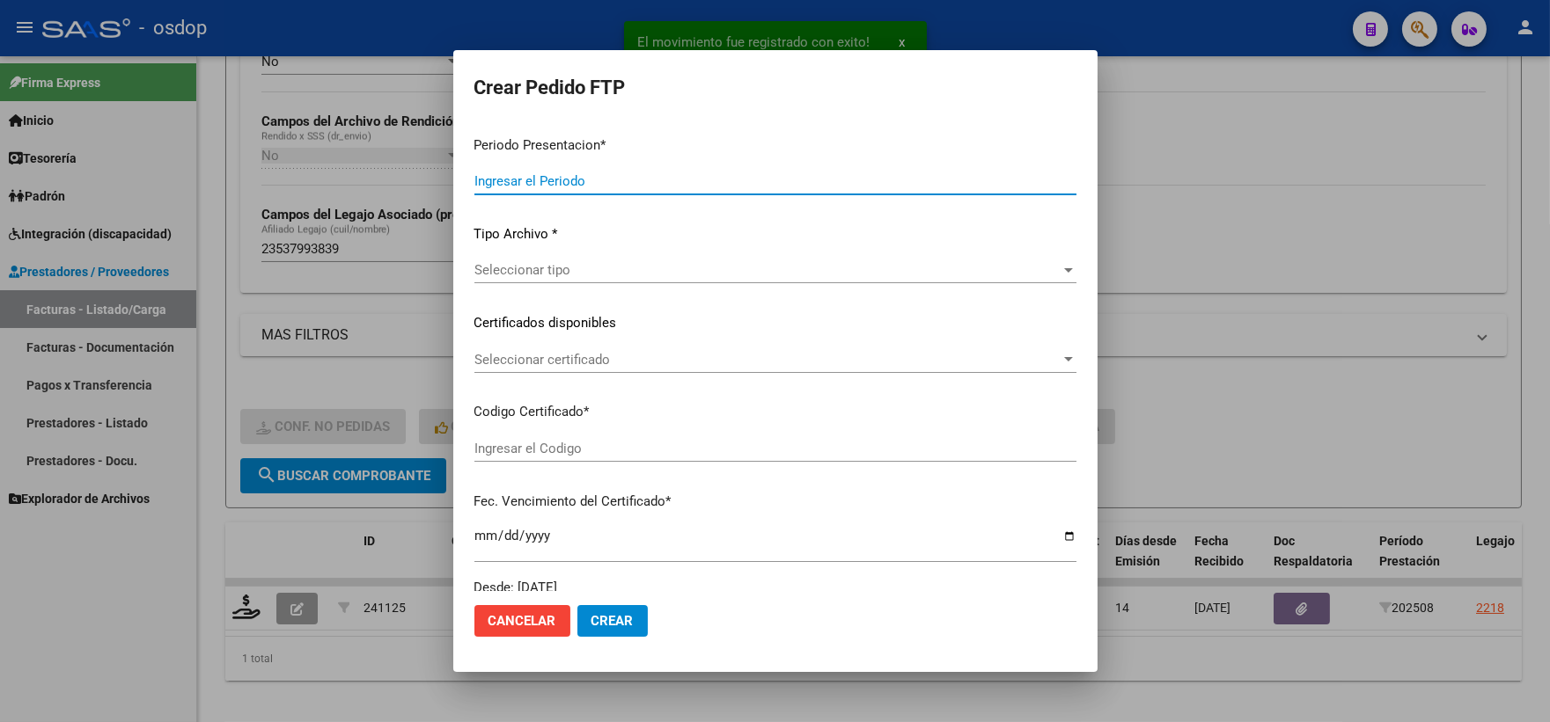
type input "202508"
type input "$ 98.964,88"
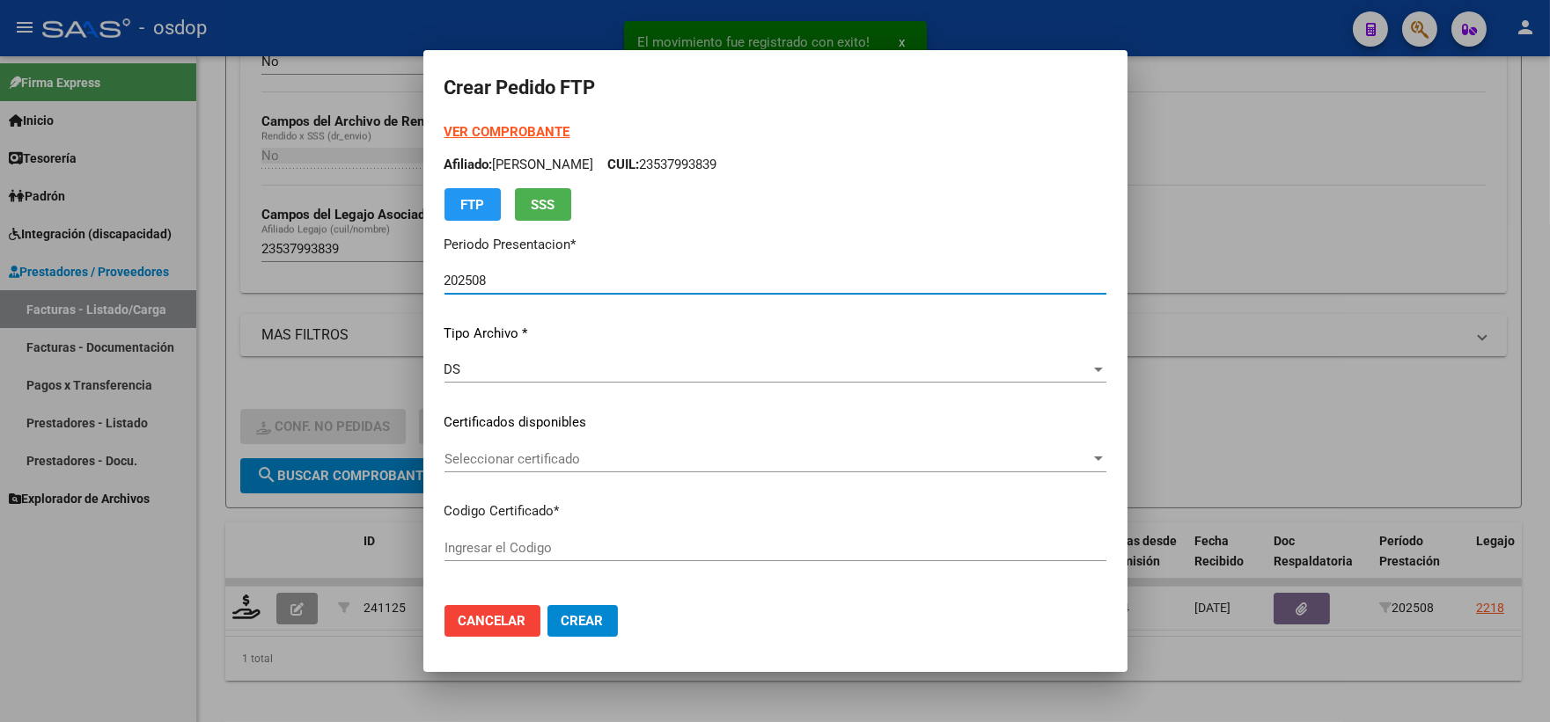
type input "2711010660"
type input "2030-04-29"
click at [517, 475] on div "Seleccionar certificado Seleccionar certificado" at bounding box center [775, 467] width 662 height 43
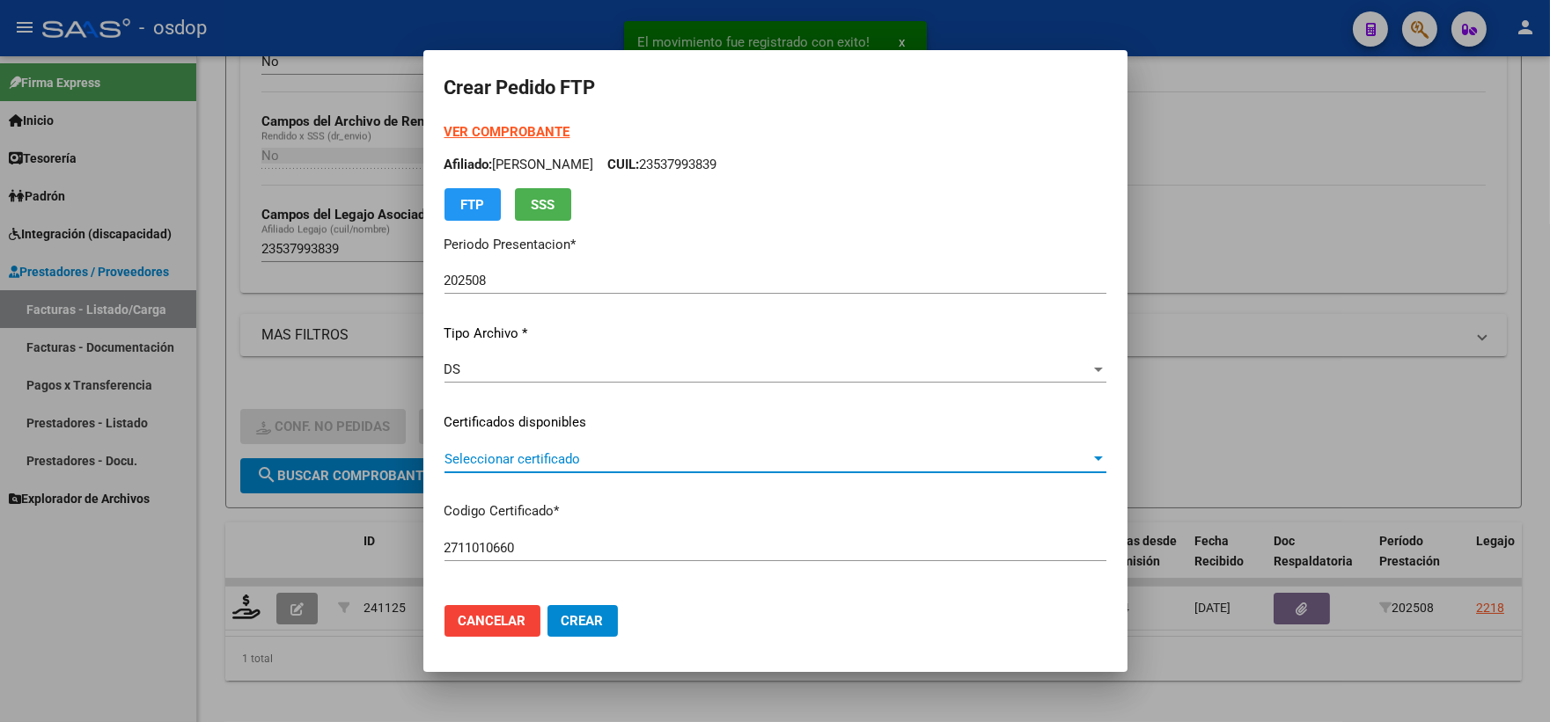
click at [493, 459] on span "Seleccionar certificado" at bounding box center [767, 459] width 646 height 16
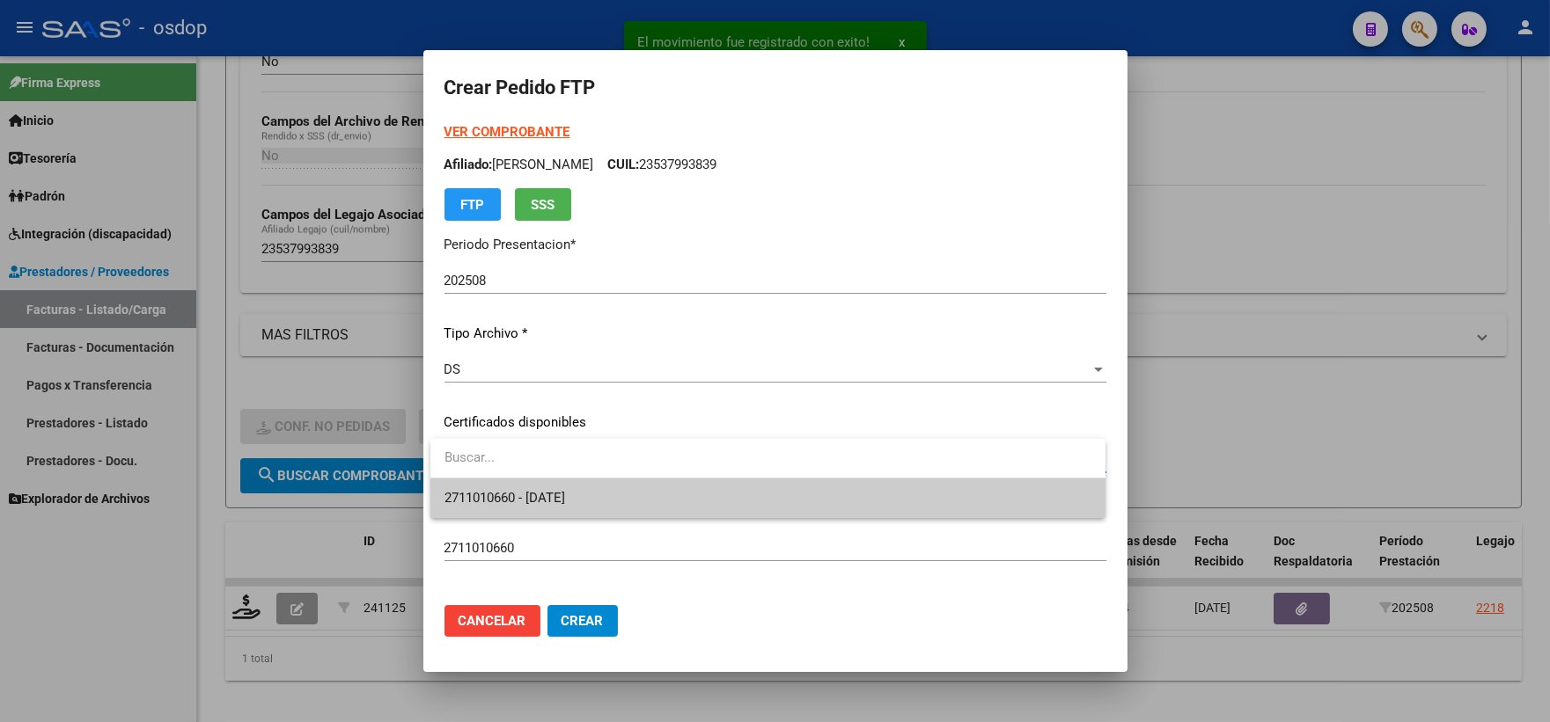
click at [534, 497] on span "2711010660 - 2030-04-29" at bounding box center [504, 498] width 121 height 16
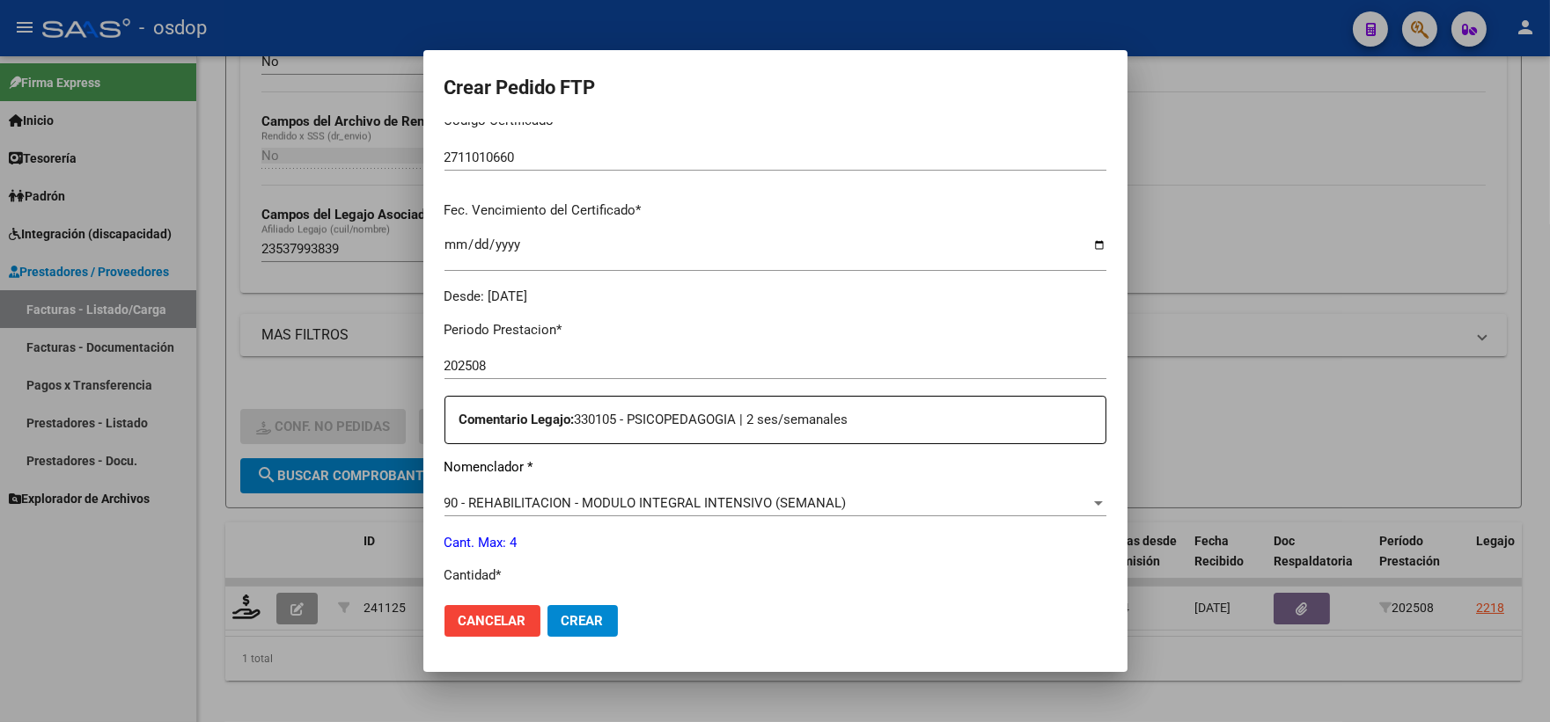
scroll to position [488, 0]
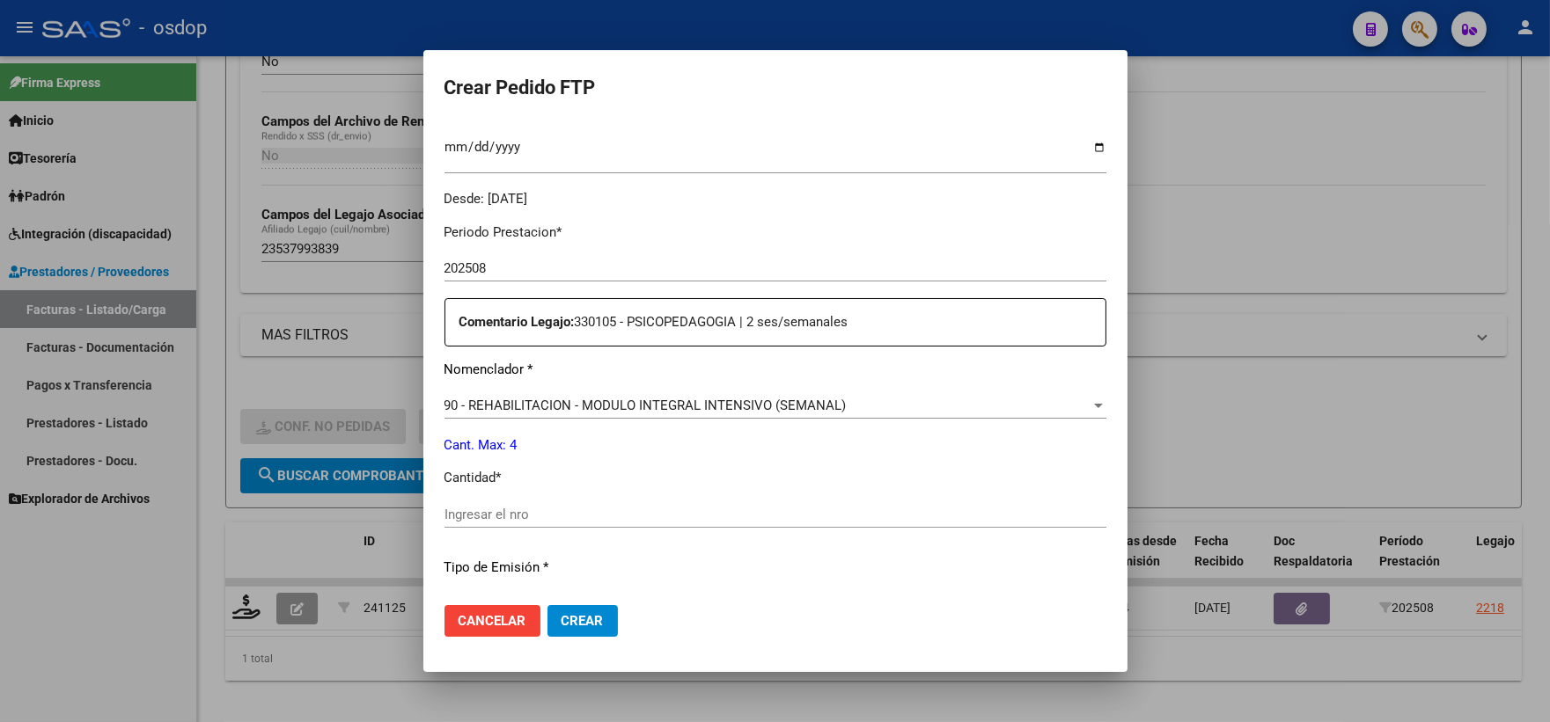
click at [662, 400] on span "90 - REHABILITACION - MODULO INTEGRAL INTENSIVO (SEMANAL)" at bounding box center [645, 406] width 402 height 16
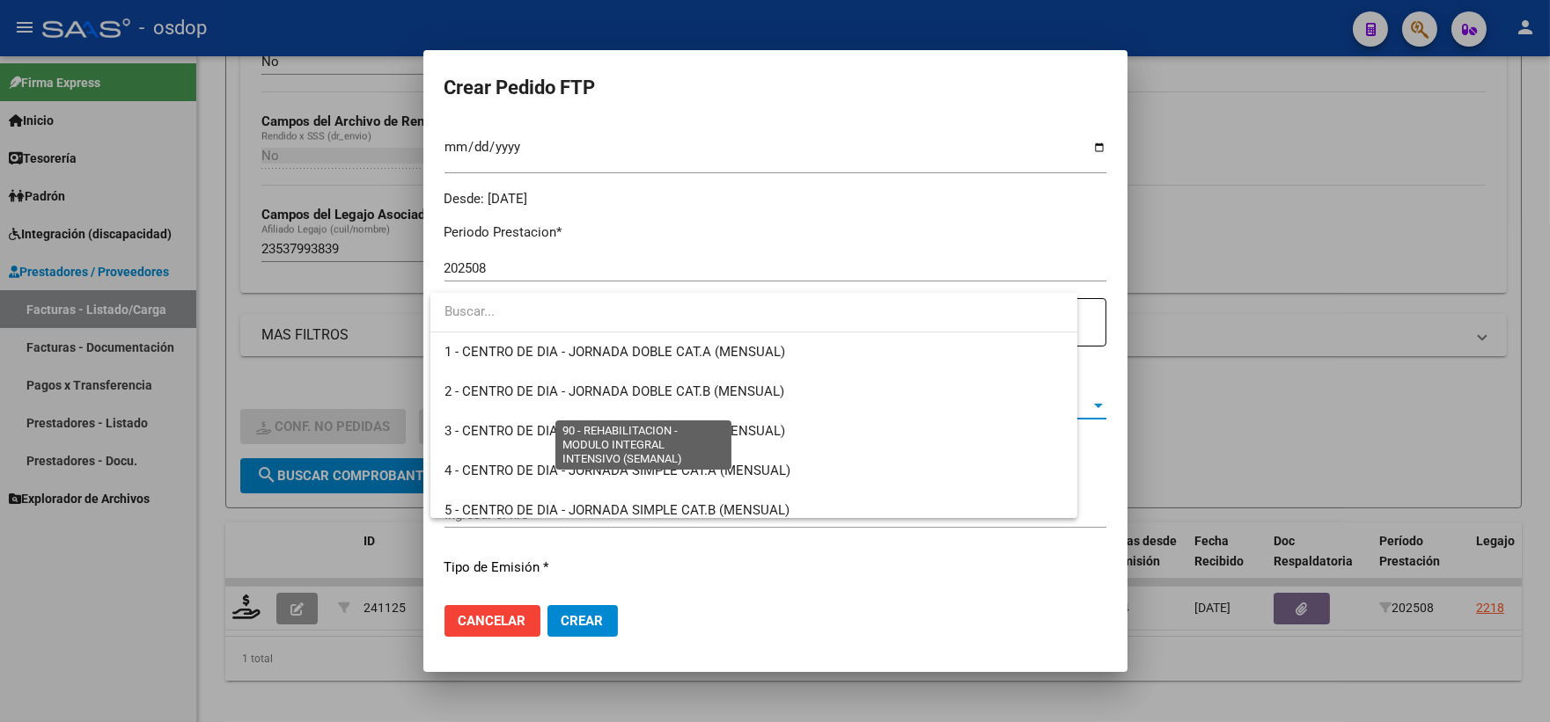
scroll to position [3471, 0]
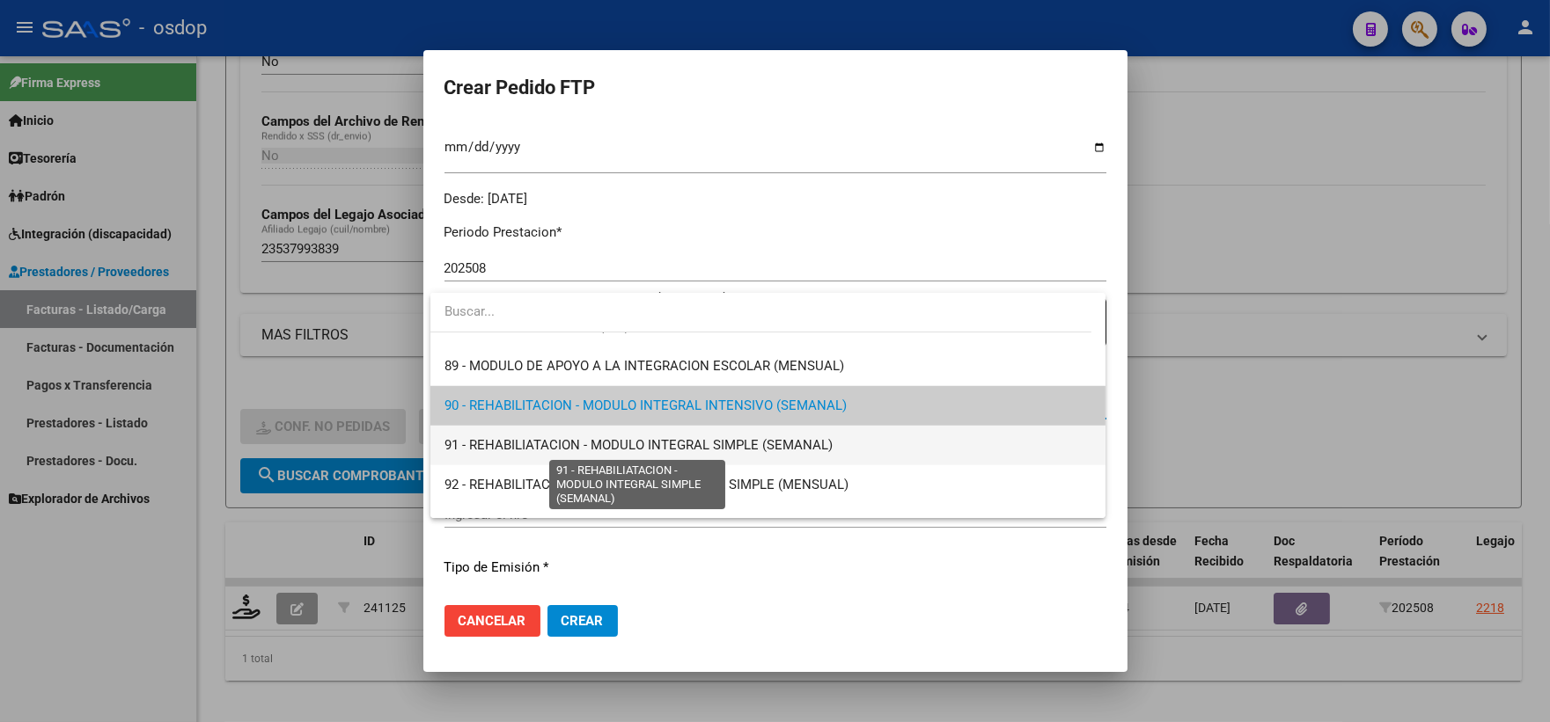
click at [656, 440] on span "91 - REHABILIATACION - MODULO INTEGRAL SIMPLE (SEMANAL)" at bounding box center [638, 445] width 388 height 16
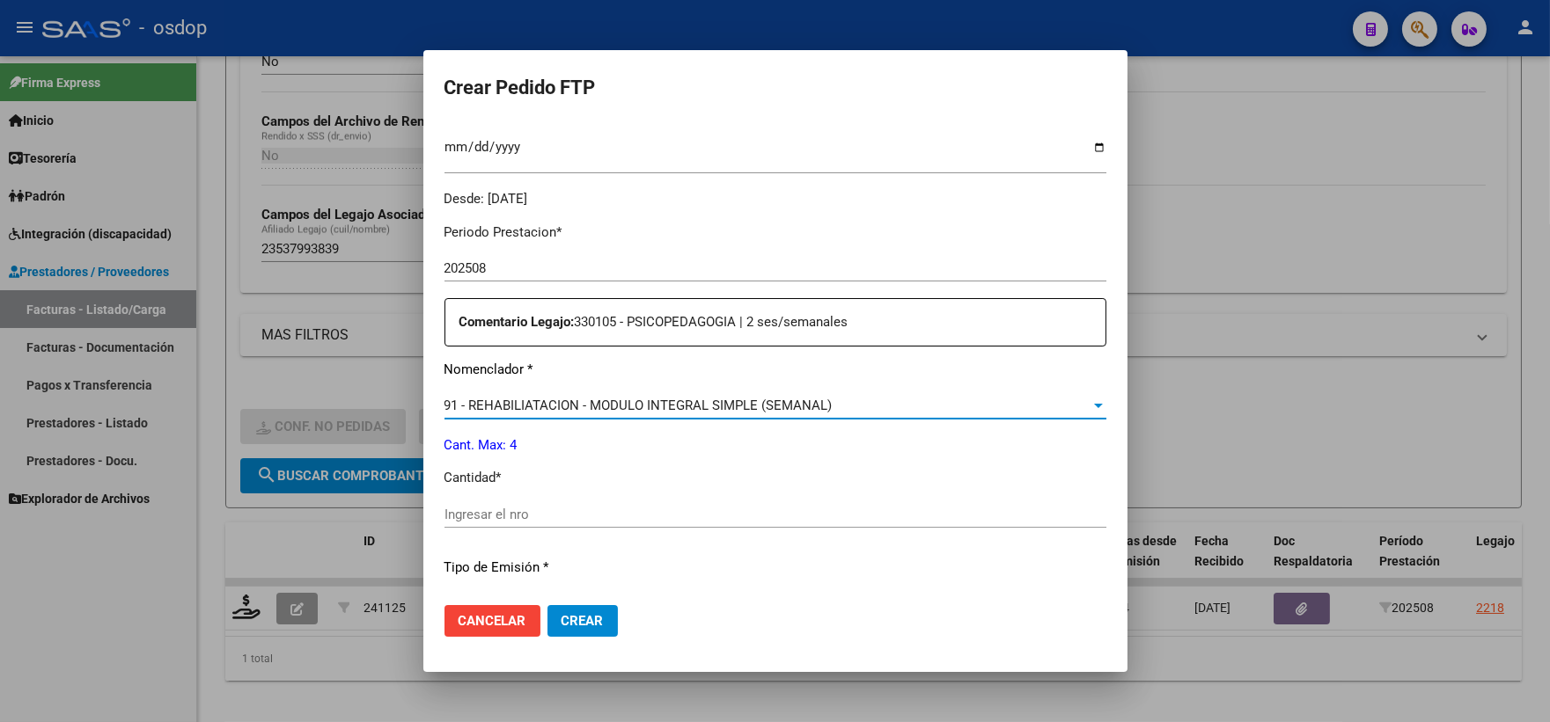
click at [590, 498] on div "Periodo Prestacion * 202508 Ingresar el Periodo Prestacion Comentario Legajo: 3…" at bounding box center [775, 510] width 662 height 603
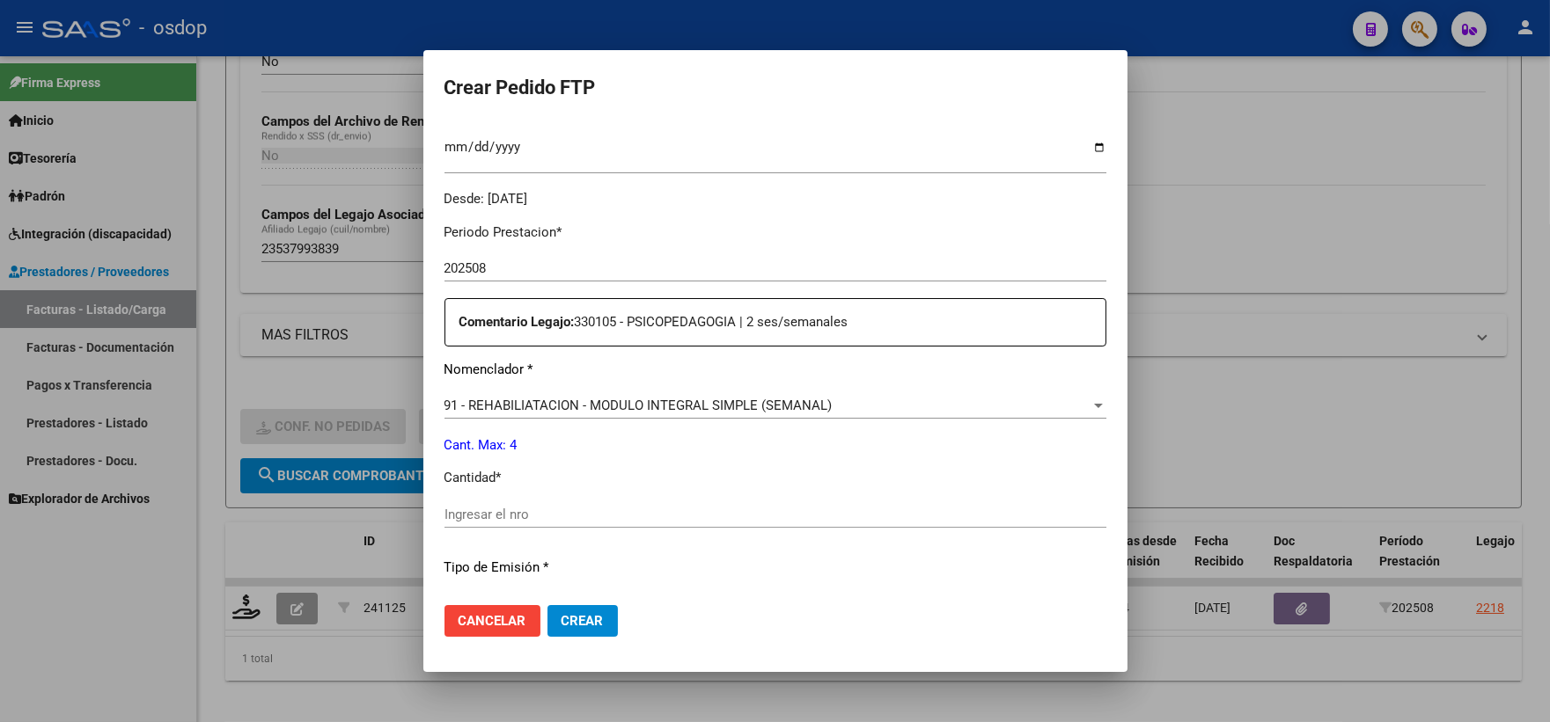
click at [620, 516] on input "Ingresar el nro" at bounding box center [775, 515] width 662 height 16
type input "4"
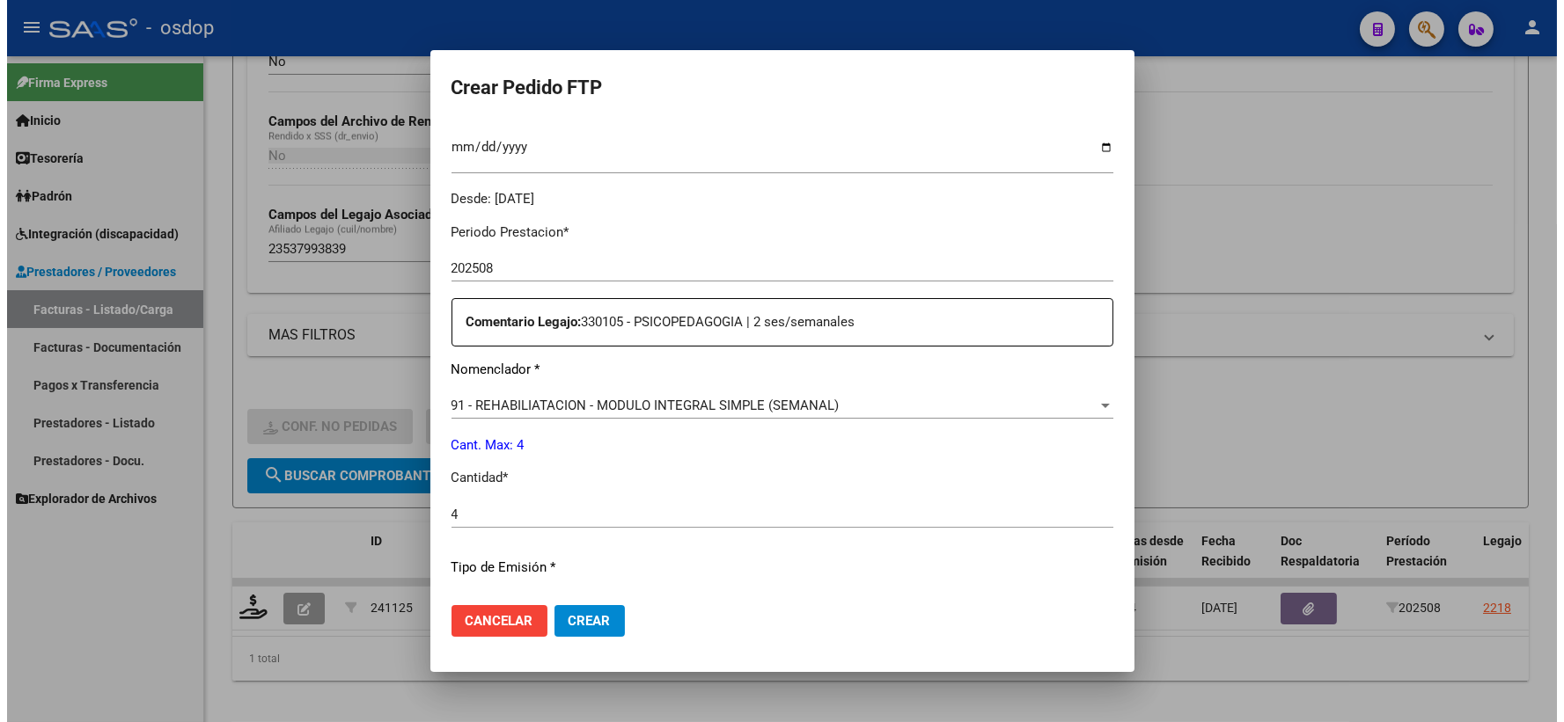
scroll to position [708, 0]
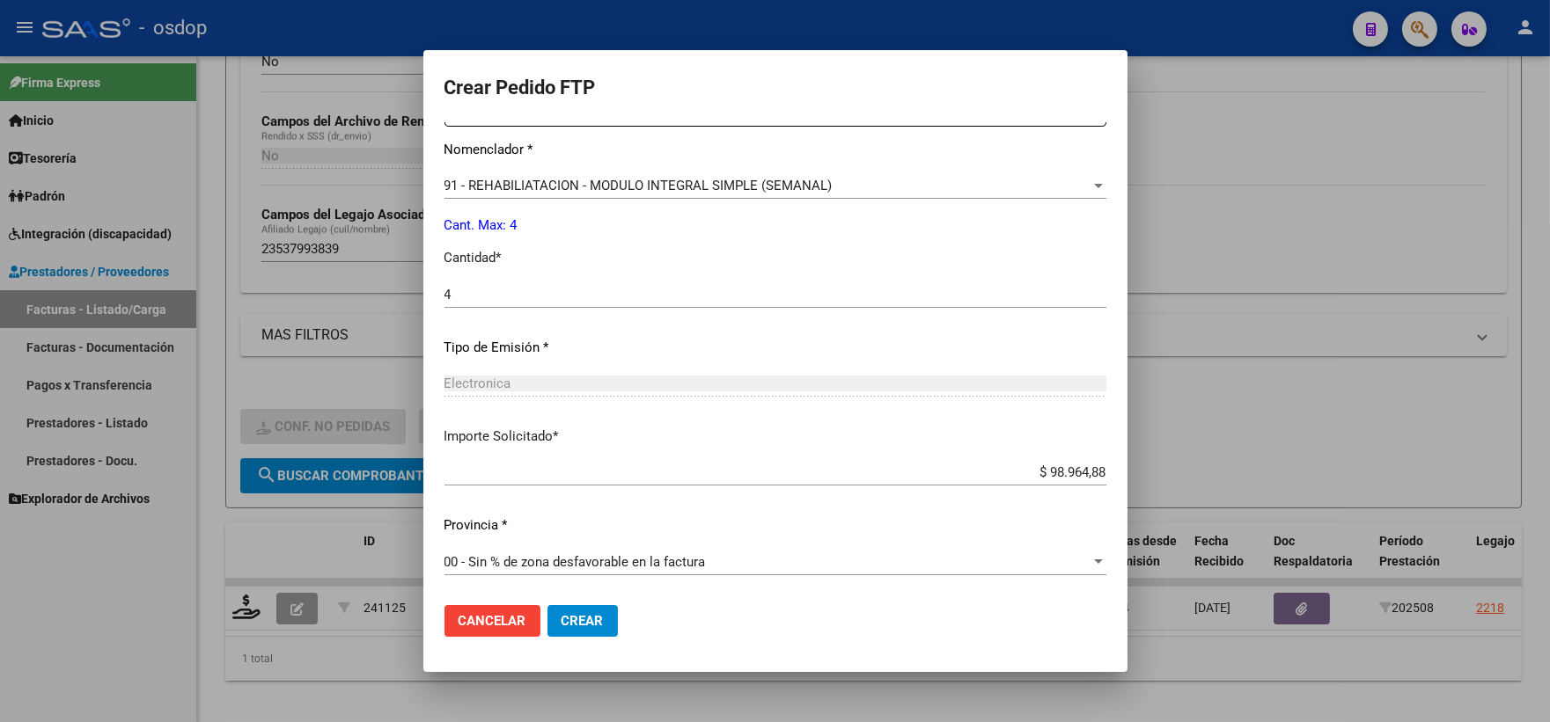
click at [590, 598] on mat-dialog-actions "Cancelar Crear" at bounding box center [775, 621] width 662 height 60
click at [599, 617] on span "Crear" at bounding box center [582, 621] width 42 height 16
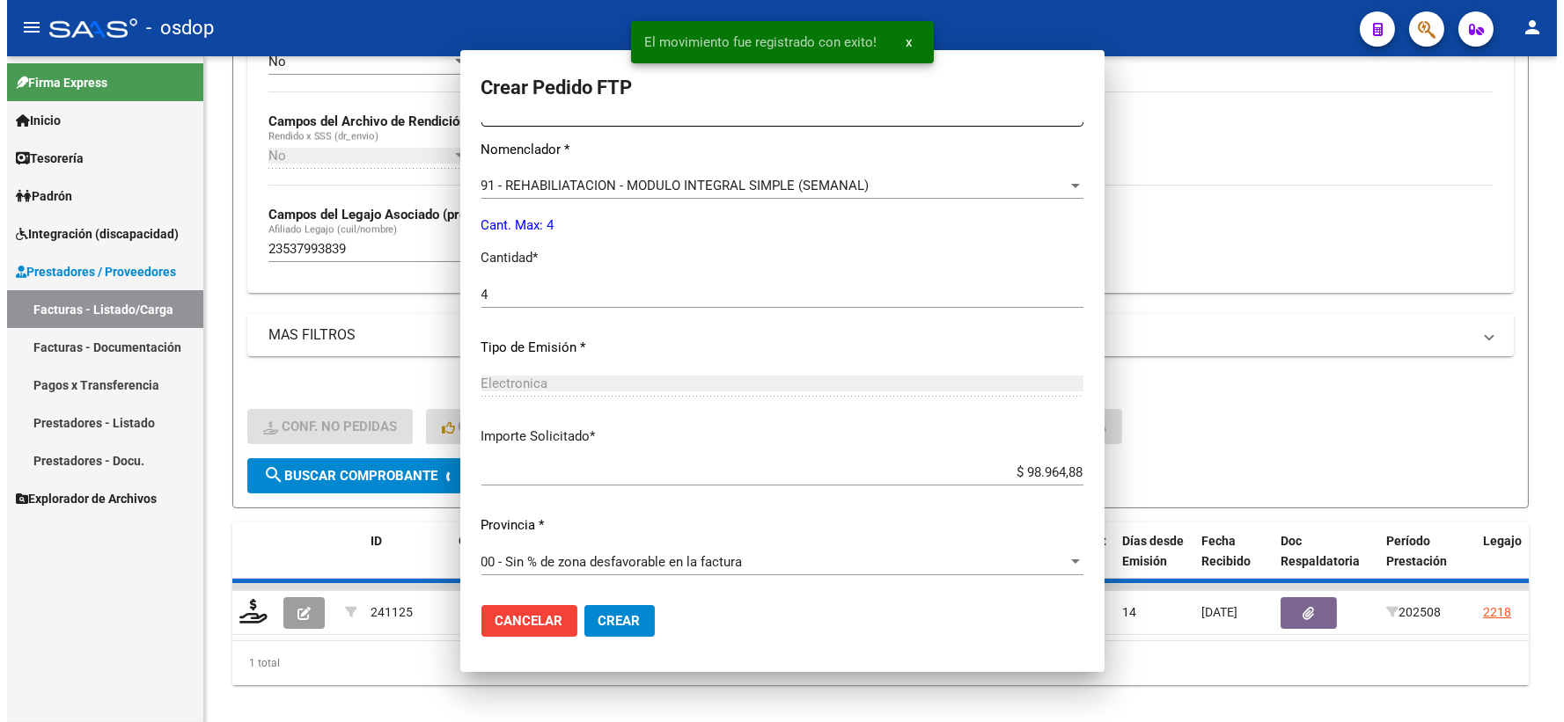
scroll to position [0, 0]
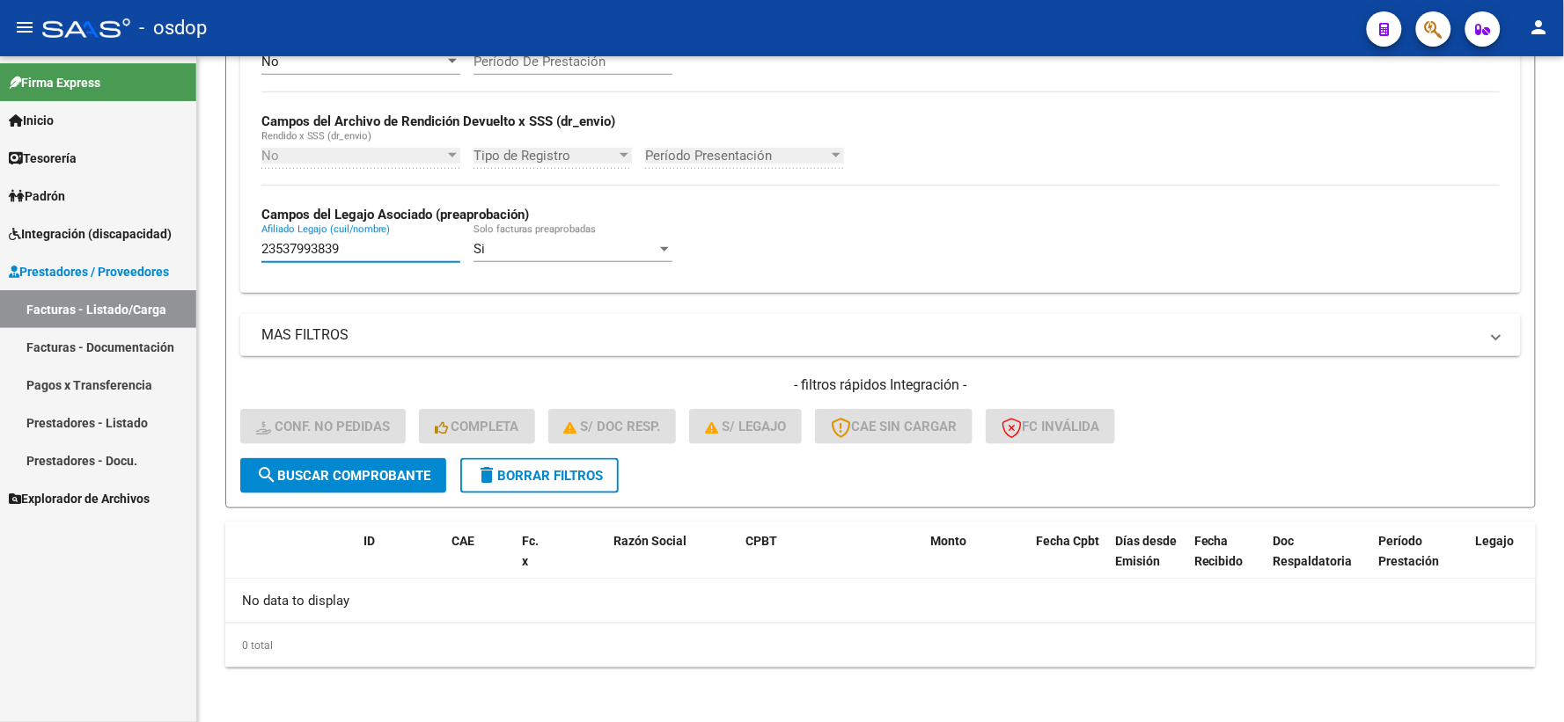
drag, startPoint x: 396, startPoint y: 246, endPoint x: 106, endPoint y: 165, distance: 300.9
click at [106, 165] on mat-sidenav-container "Firma Express Inicio Calendario SSS Instructivos Contacto OS Tesorería Extracto…" at bounding box center [782, 389] width 1564 height 666
paste input "0593755828"
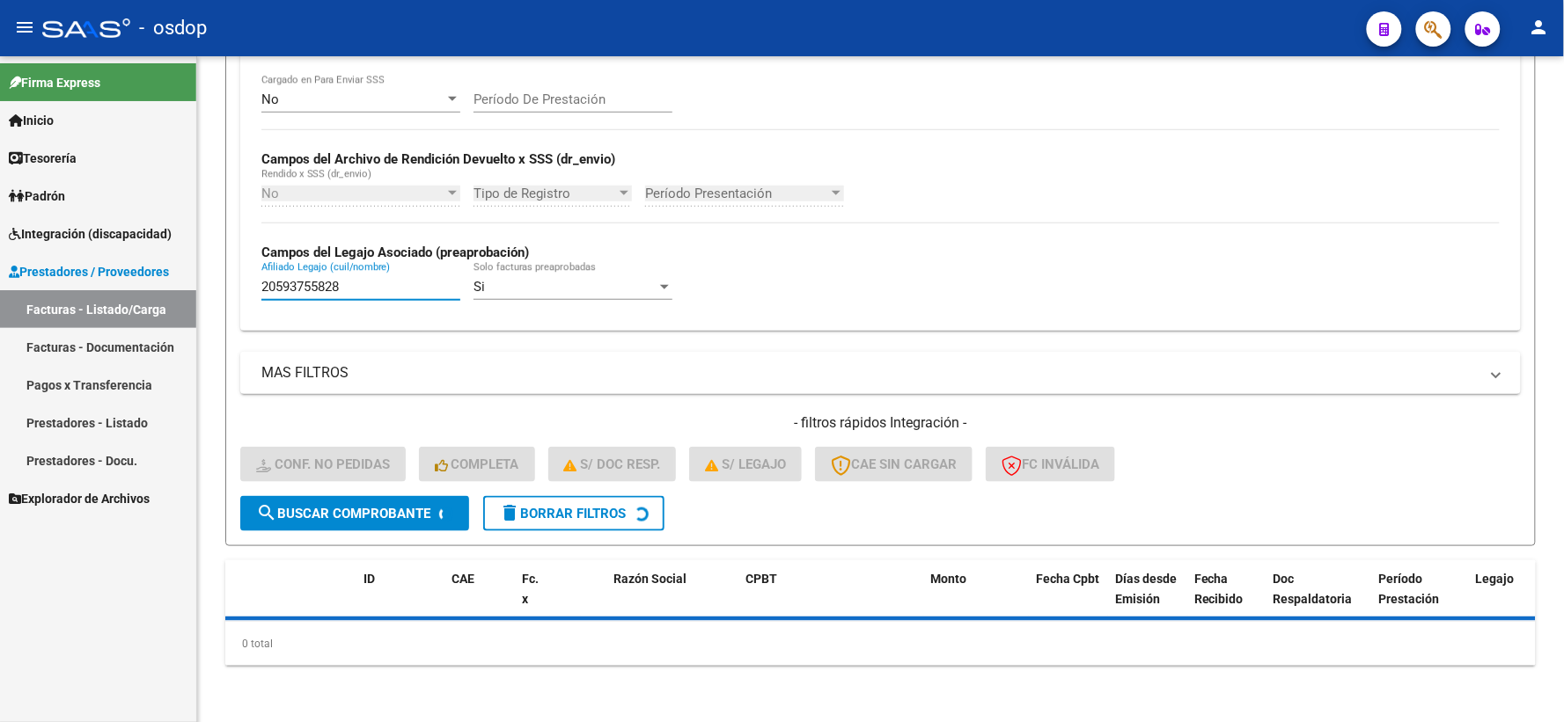
scroll to position [343, 0]
type input "20593755828"
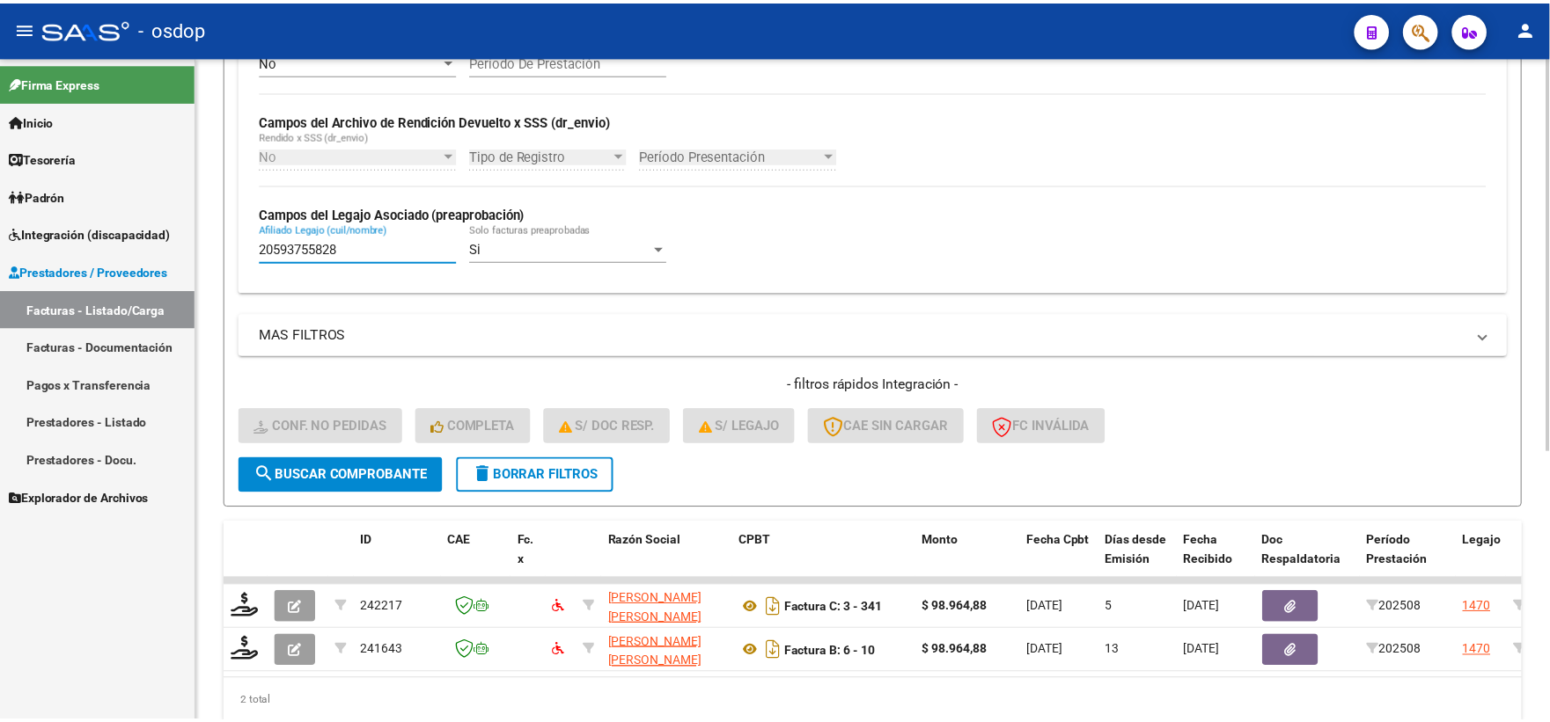
scroll to position [454, 0]
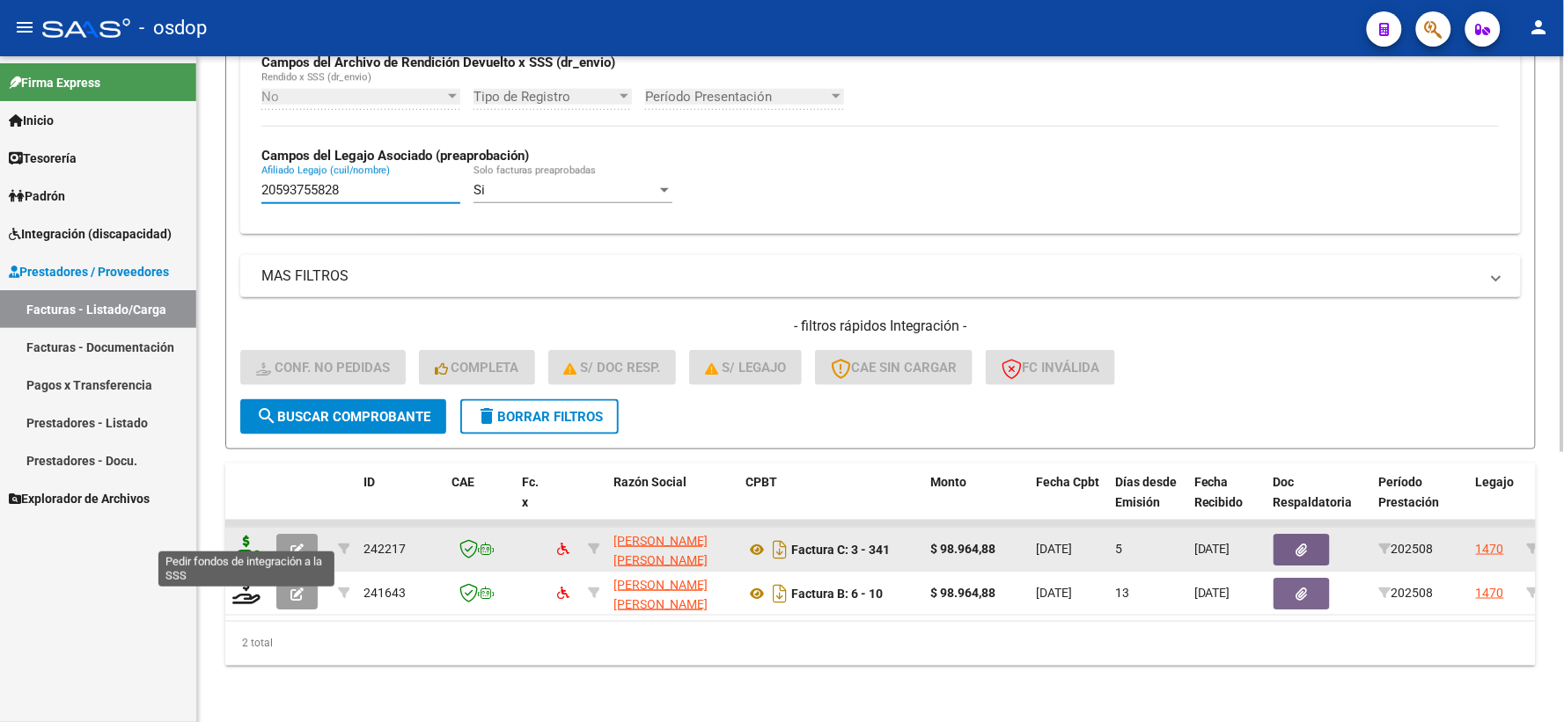
click at [253, 536] on icon at bounding box center [246, 548] width 28 height 25
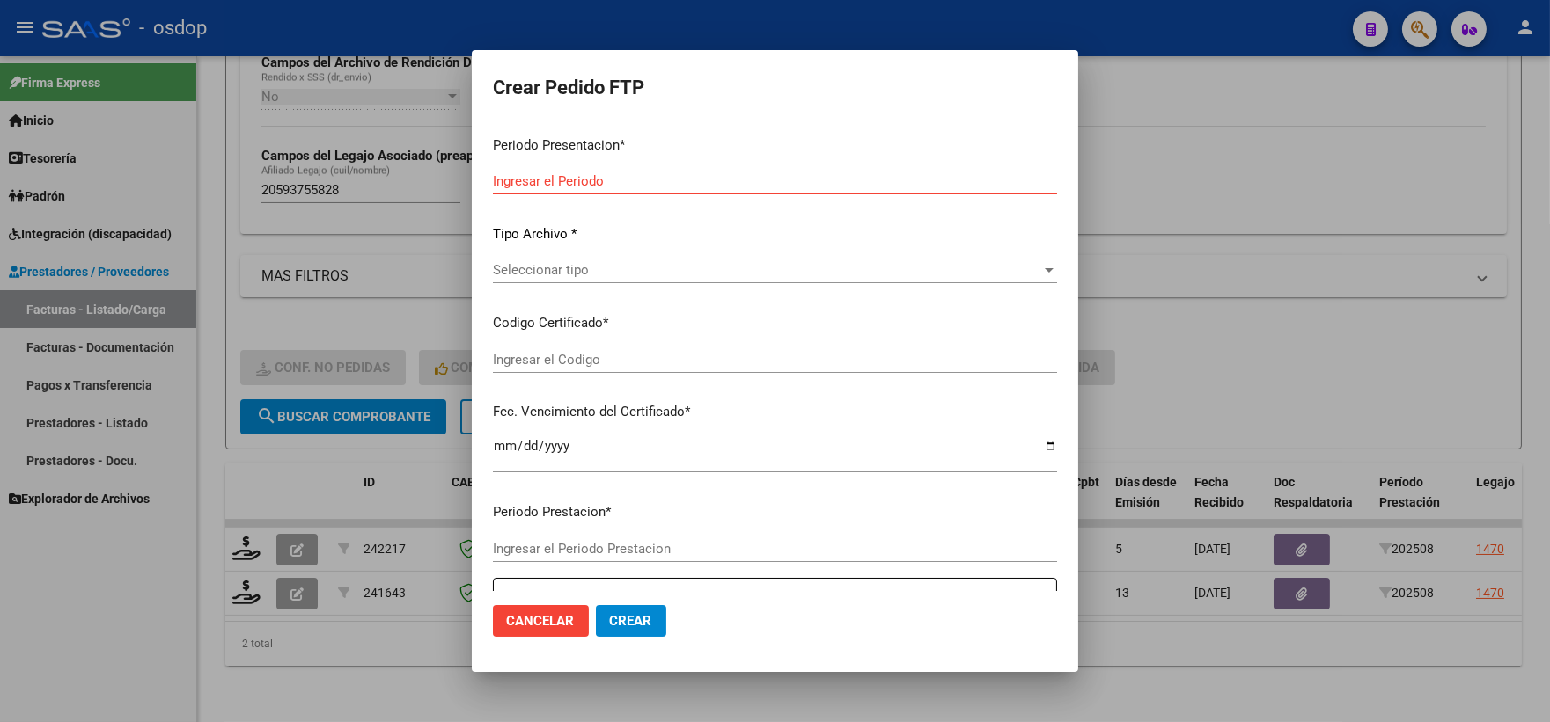
type input "202508"
type input "$ 98.964,88"
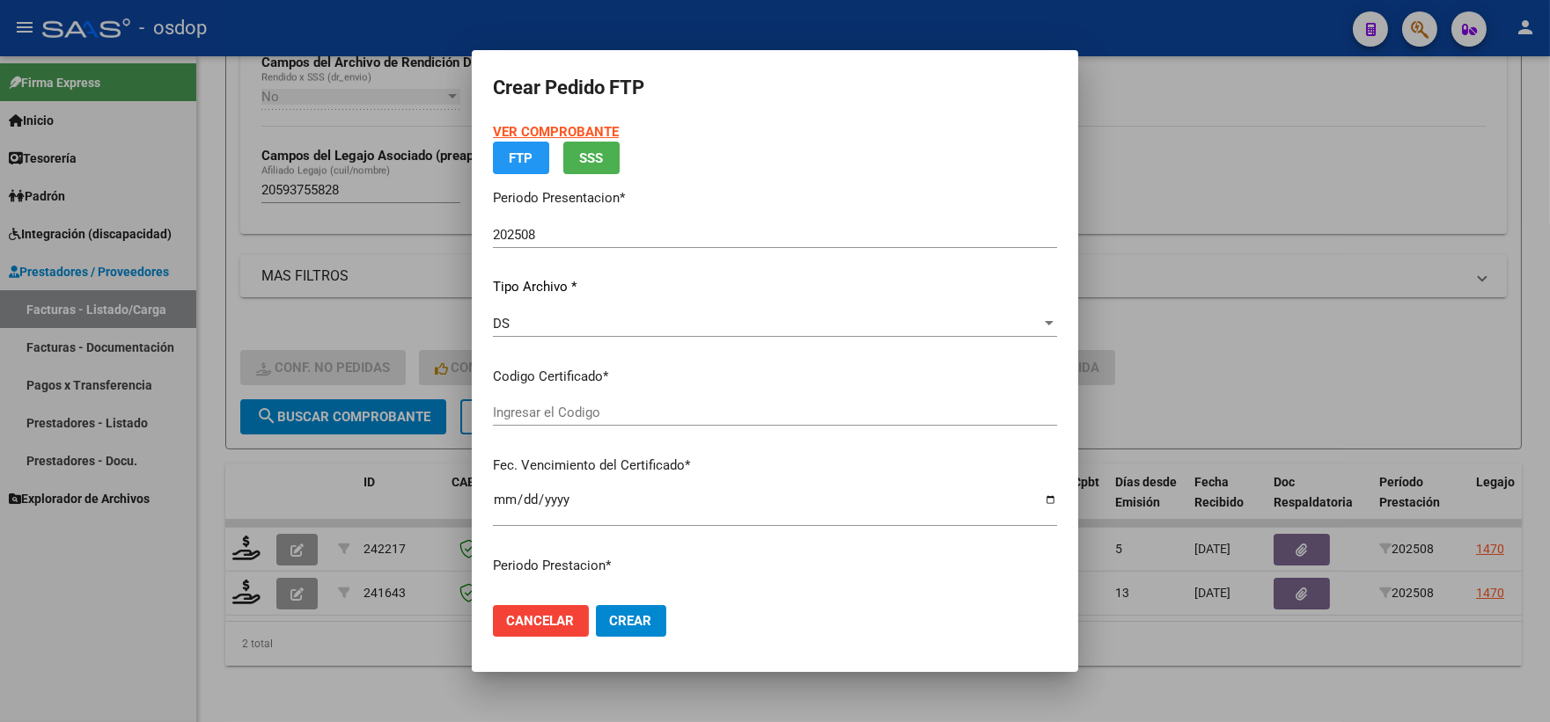
type input "4292275942"
type input "2027-07-26"
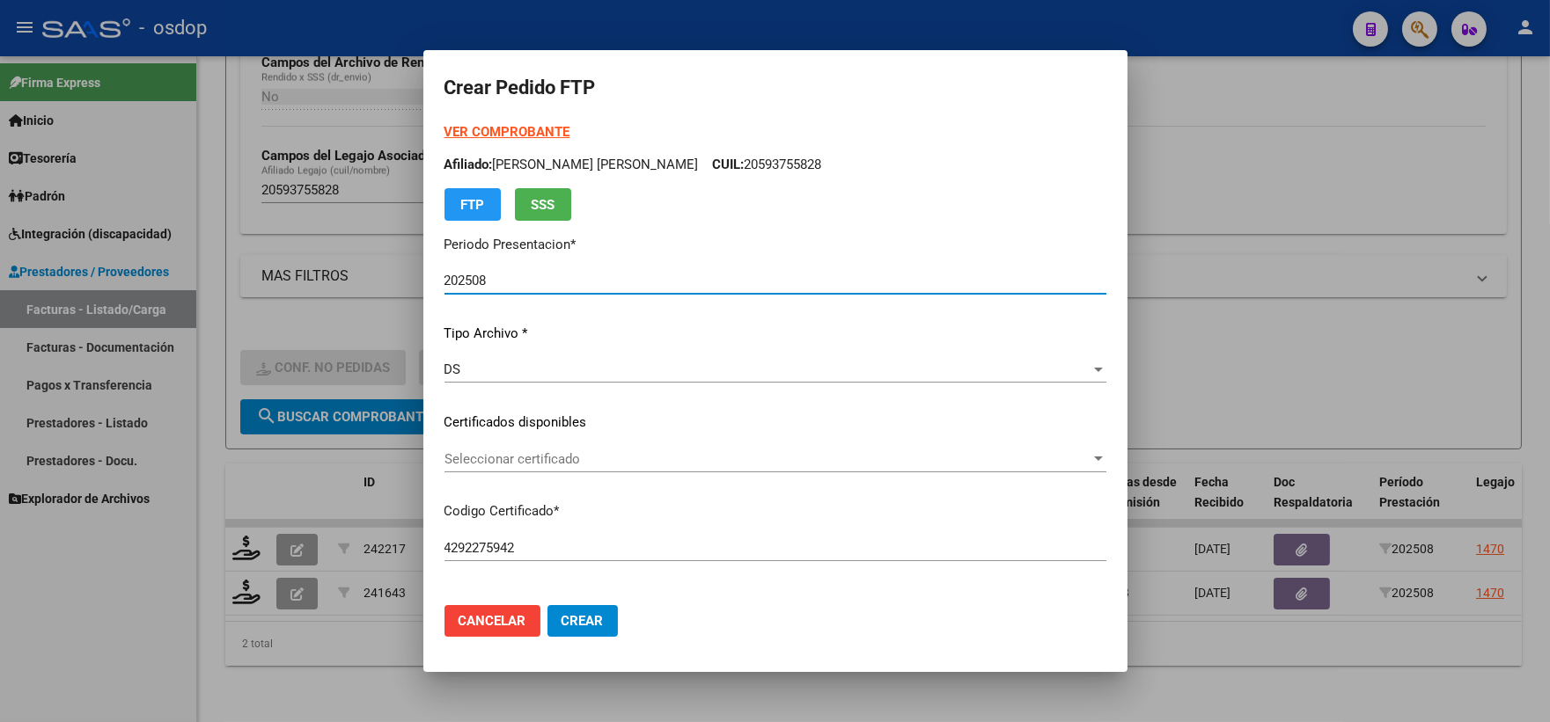
click at [551, 472] on div "Seleccionar certificado Seleccionar certificado" at bounding box center [775, 459] width 662 height 26
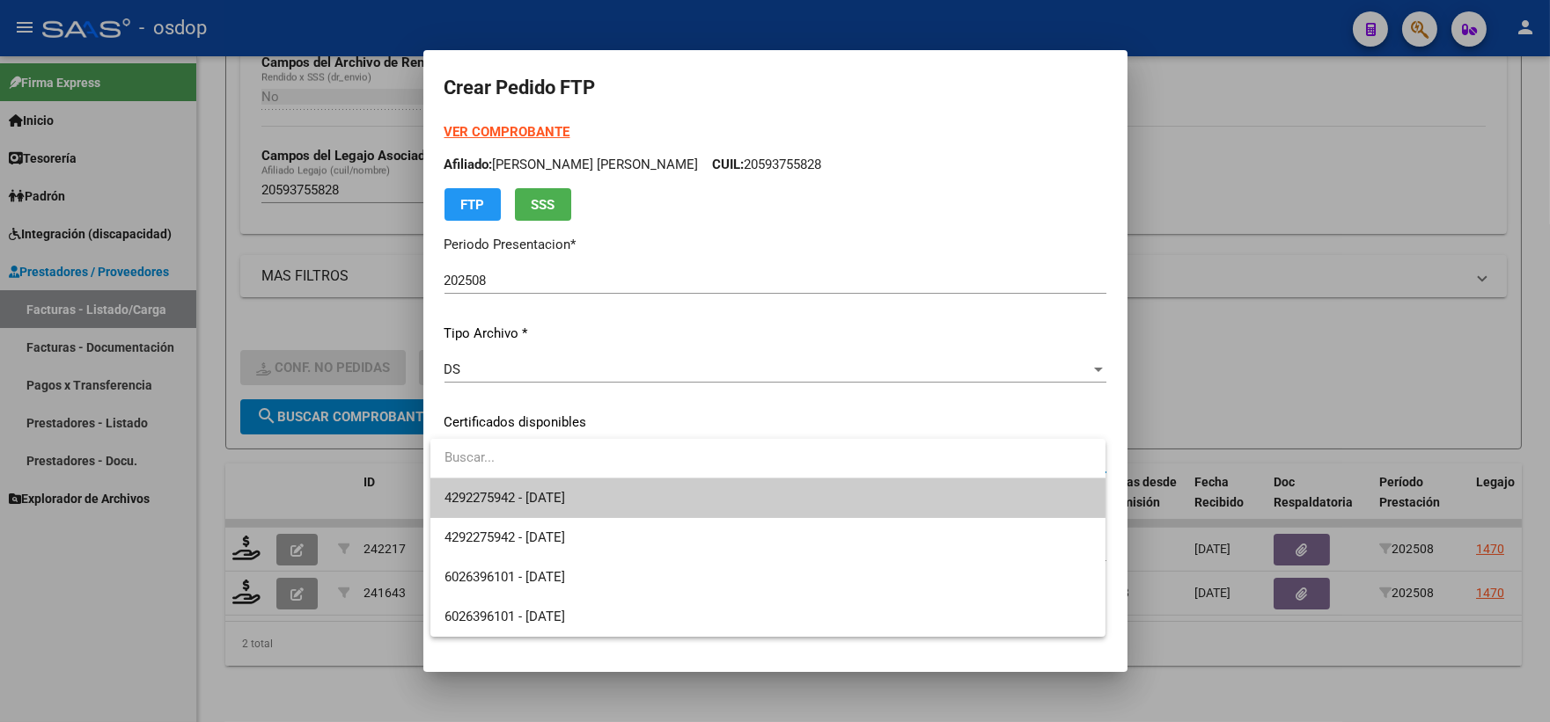
click at [592, 514] on span "4292275942 - 2027-07-26" at bounding box center [767, 499] width 647 height 40
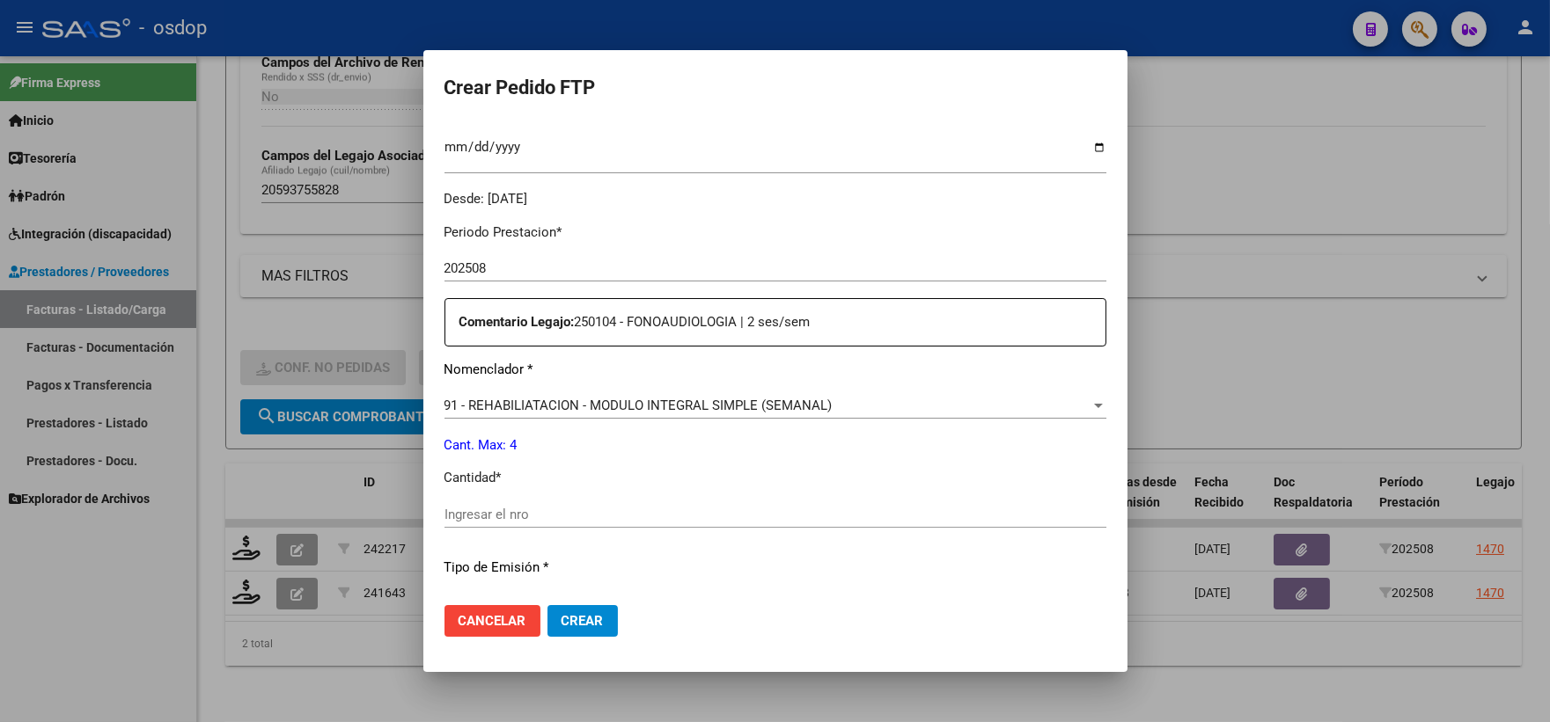
scroll to position [684, 0]
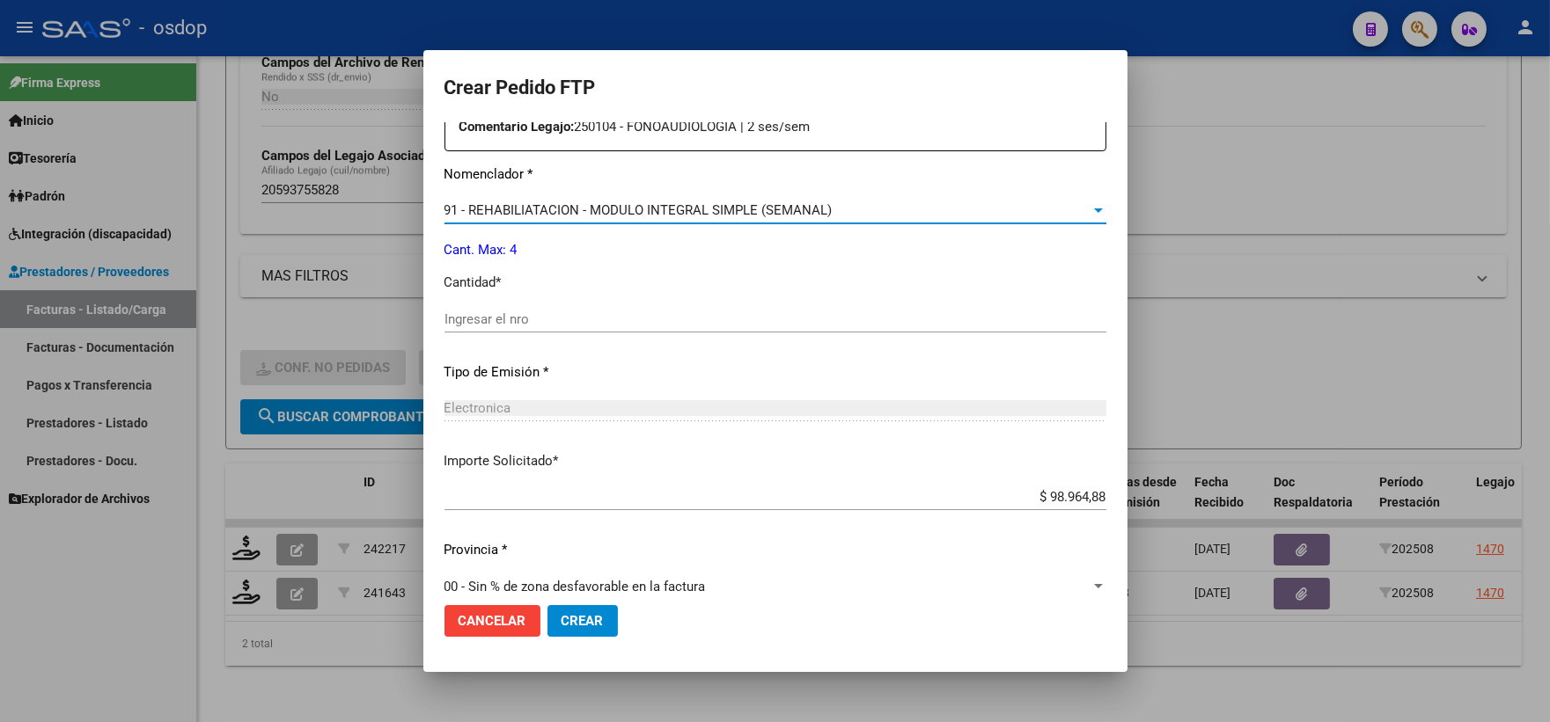
click at [621, 202] on span "91 - REHABILIATACION - MODULO INTEGRAL SIMPLE (SEMANAL)" at bounding box center [638, 210] width 388 height 16
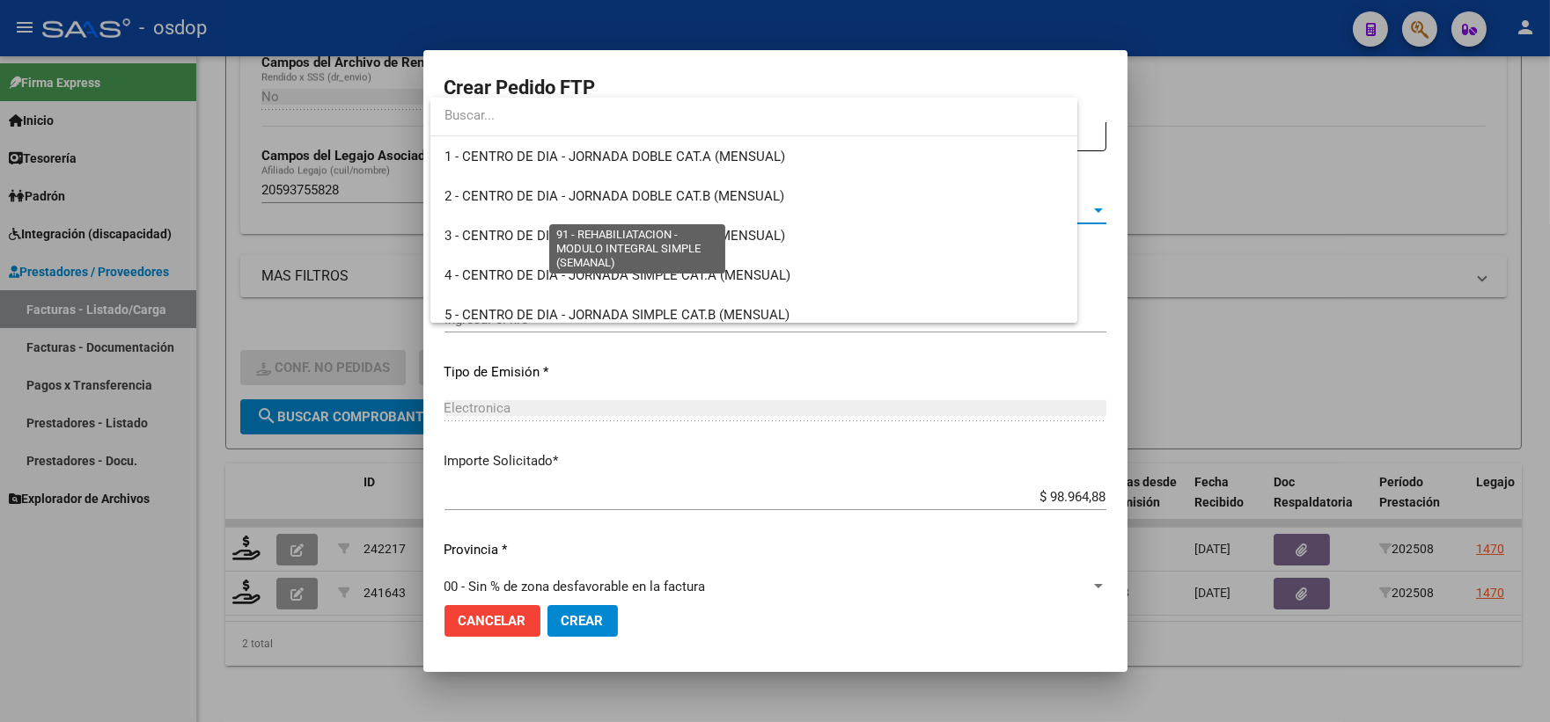
scroll to position [3511, 0]
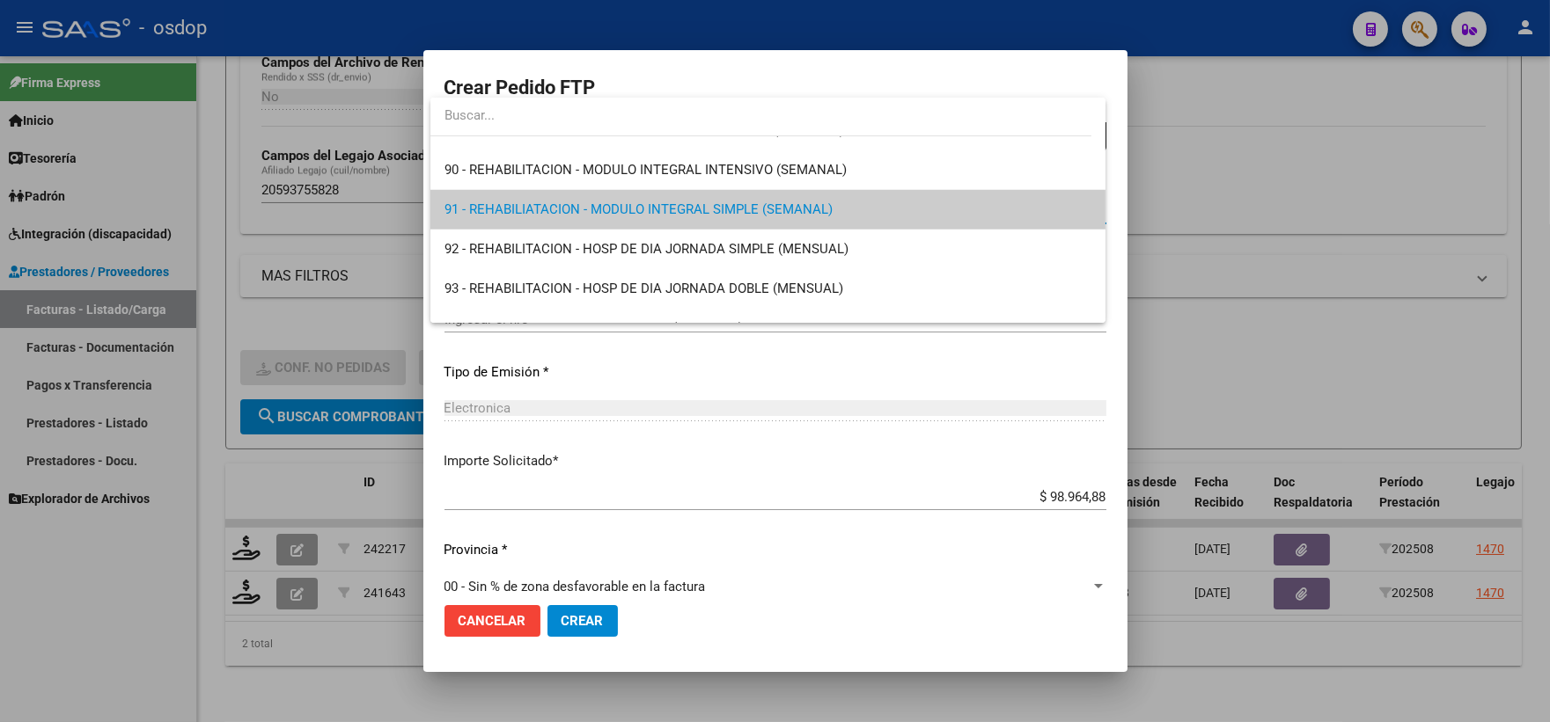
click at [577, 377] on div at bounding box center [775, 361] width 1550 height 722
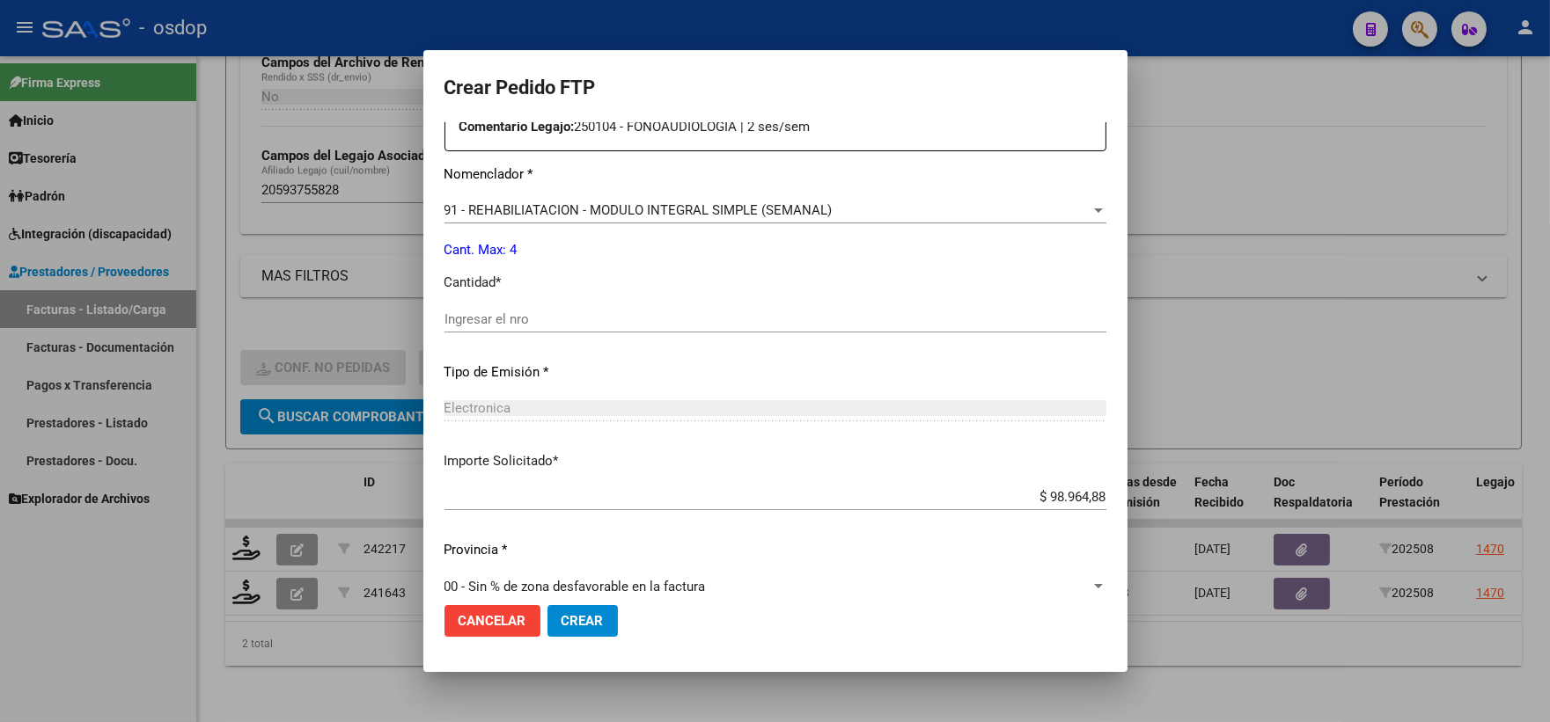
click at [546, 328] on div "Ingresar el nro" at bounding box center [775, 319] width 662 height 26
click at [531, 312] on input "Ingresar el nro" at bounding box center [775, 320] width 662 height 16
type input "4"
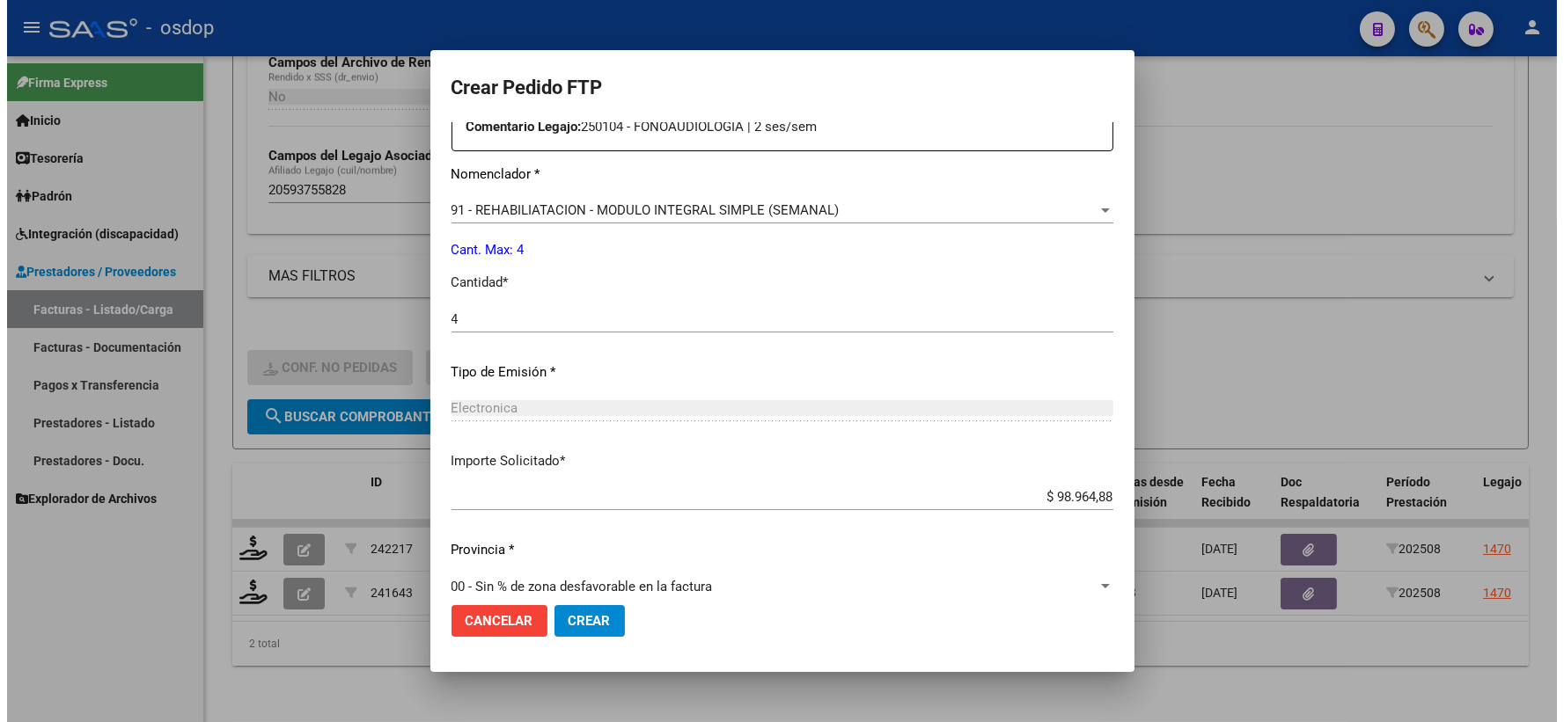
scroll to position [708, 0]
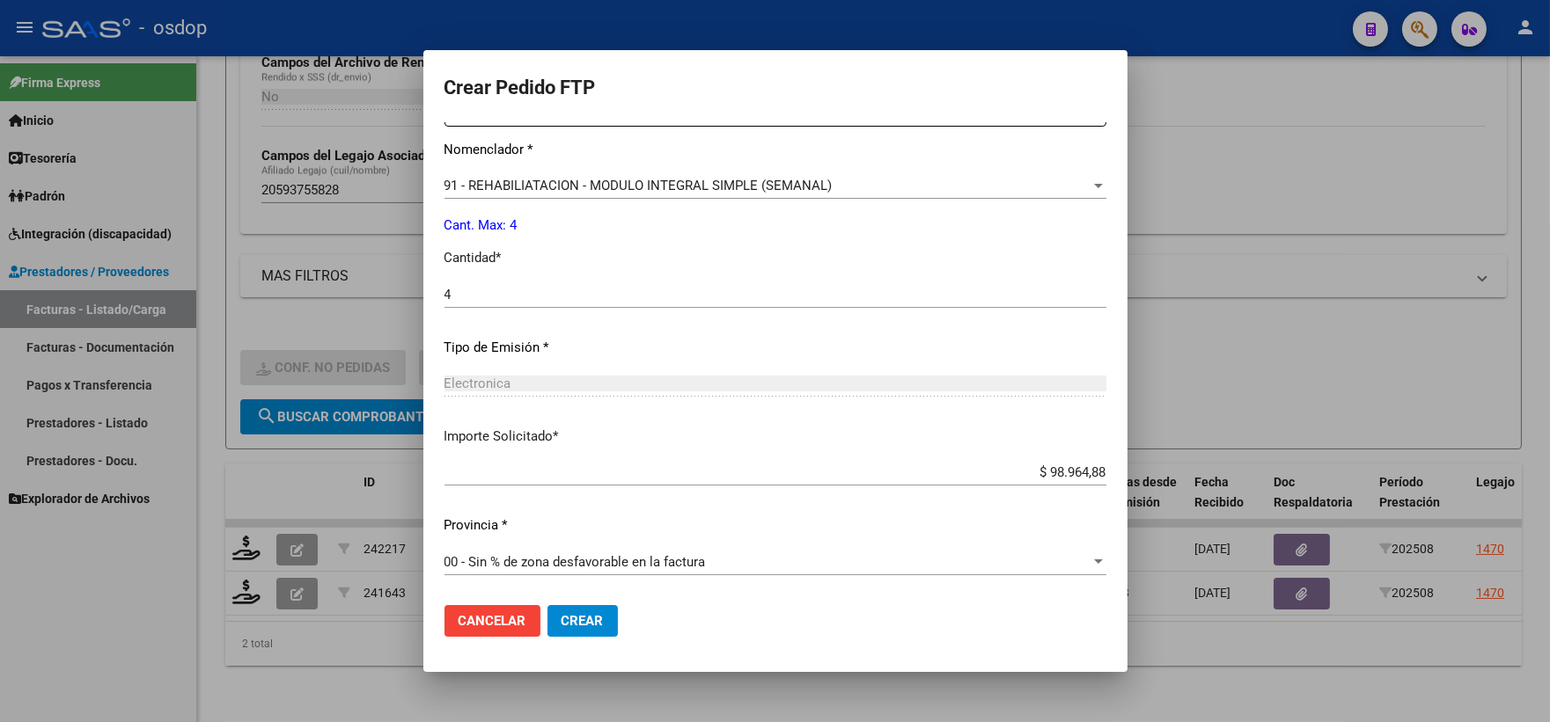
click at [590, 617] on span "Crear" at bounding box center [582, 621] width 42 height 16
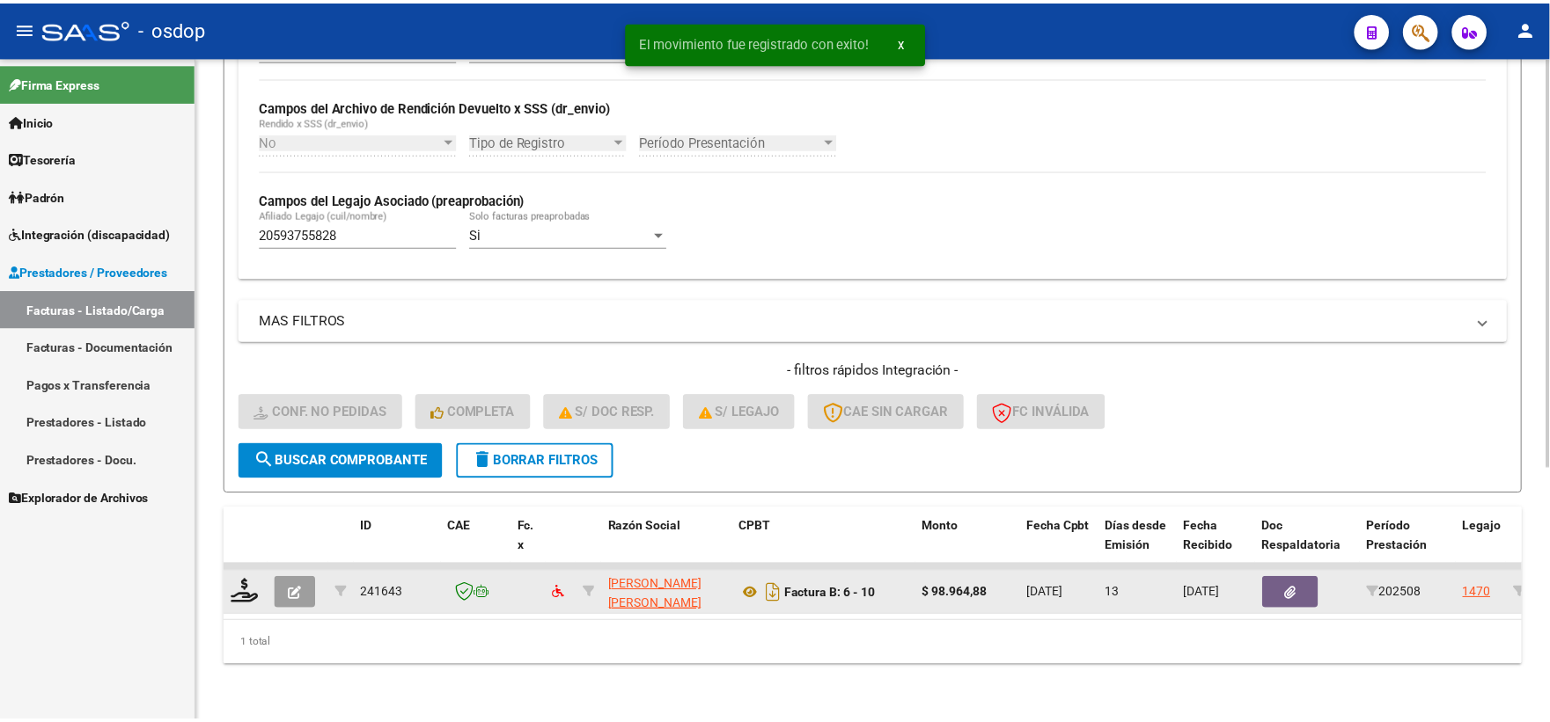
scroll to position [410, 0]
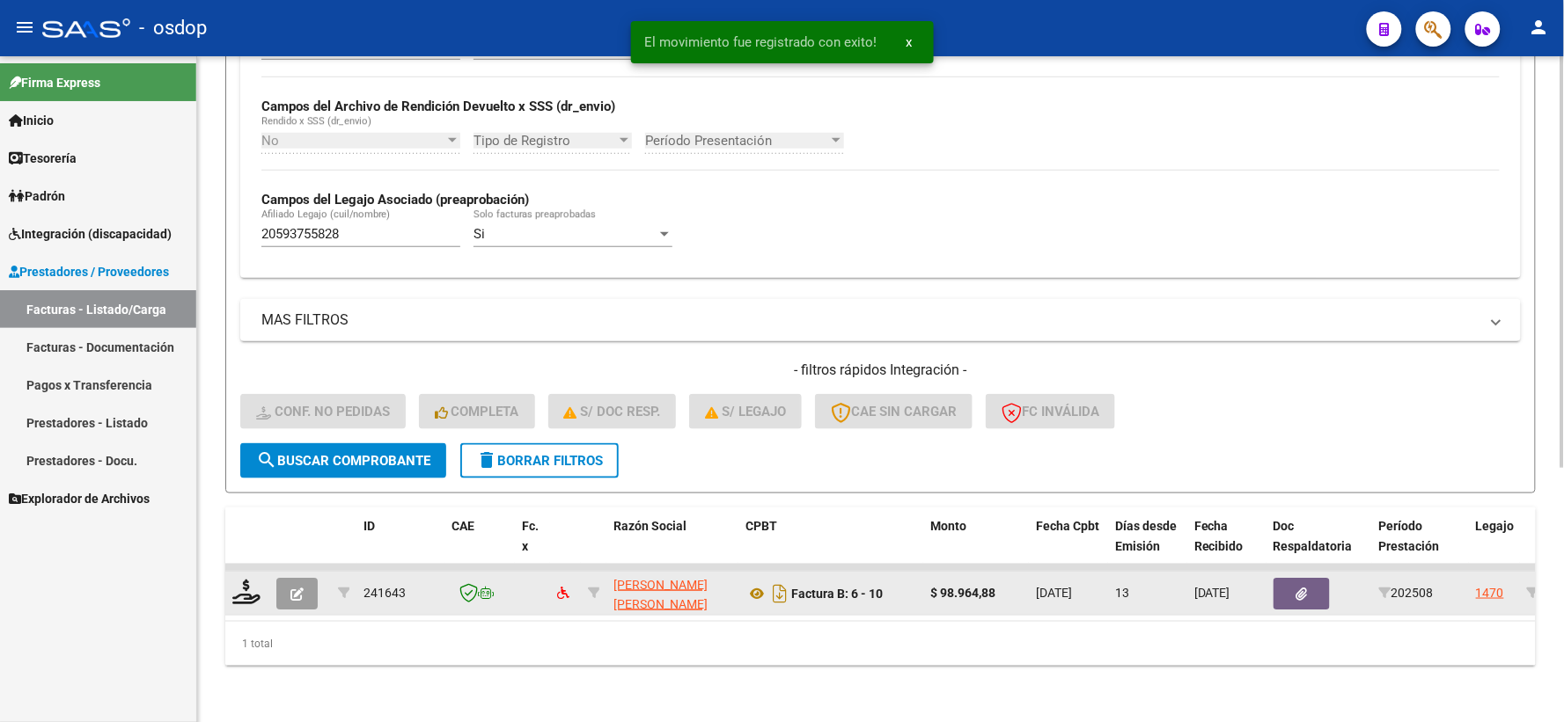
click at [226, 583] on datatable-body-cell at bounding box center [247, 593] width 44 height 43
click at [236, 580] on icon at bounding box center [246, 592] width 28 height 25
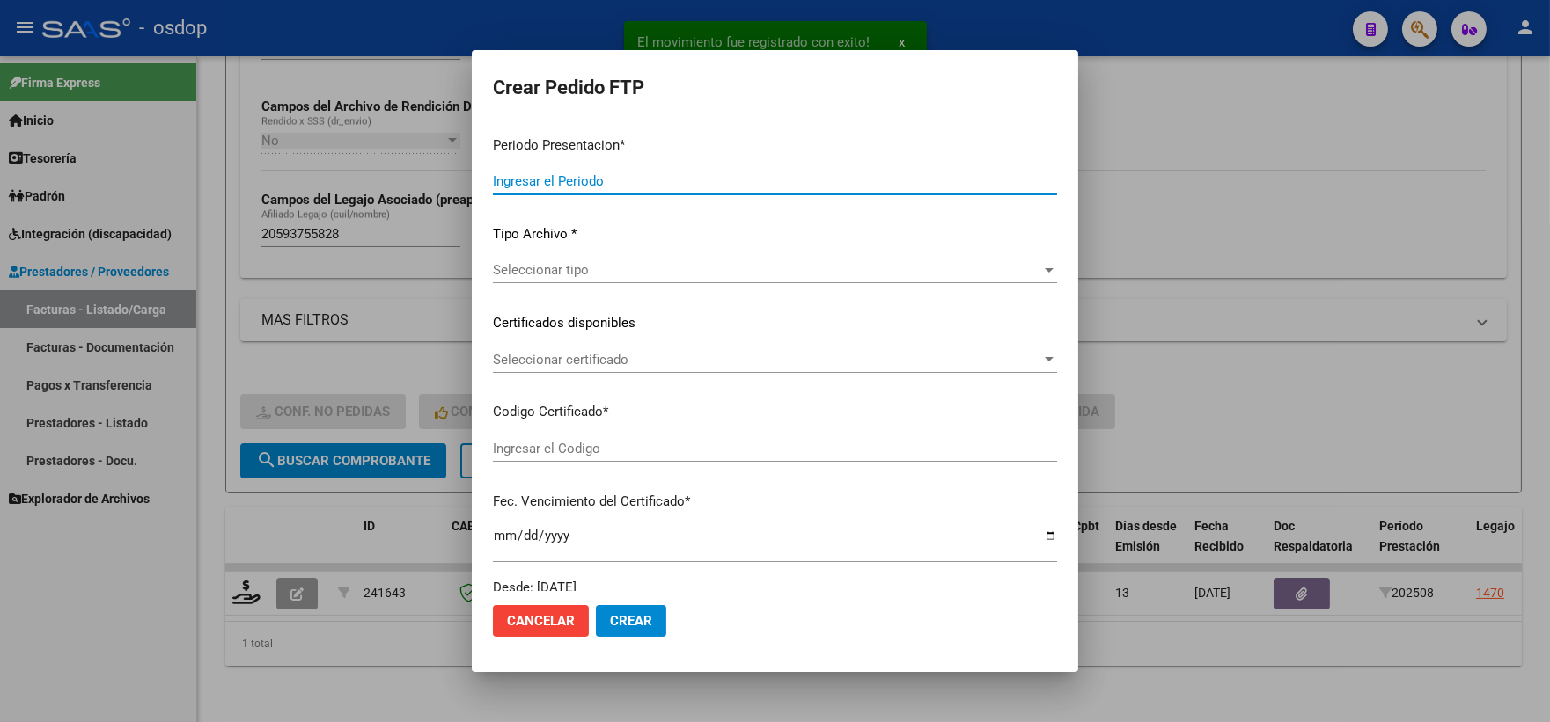
type input "202508"
type input "$ 98.964,88"
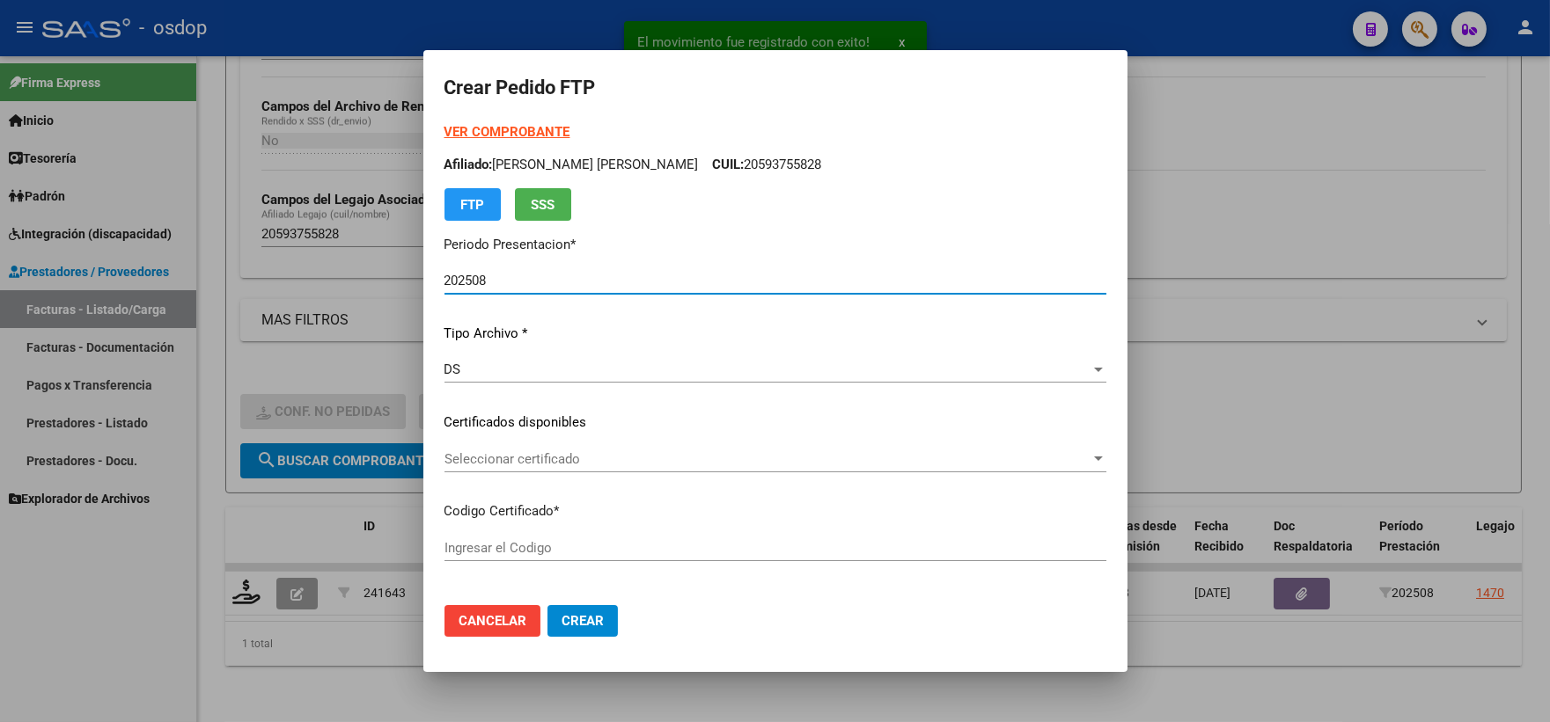
type input "4292275942"
type input "2027-07-26"
click at [554, 464] on span "Seleccionar certificado" at bounding box center [767, 459] width 646 height 16
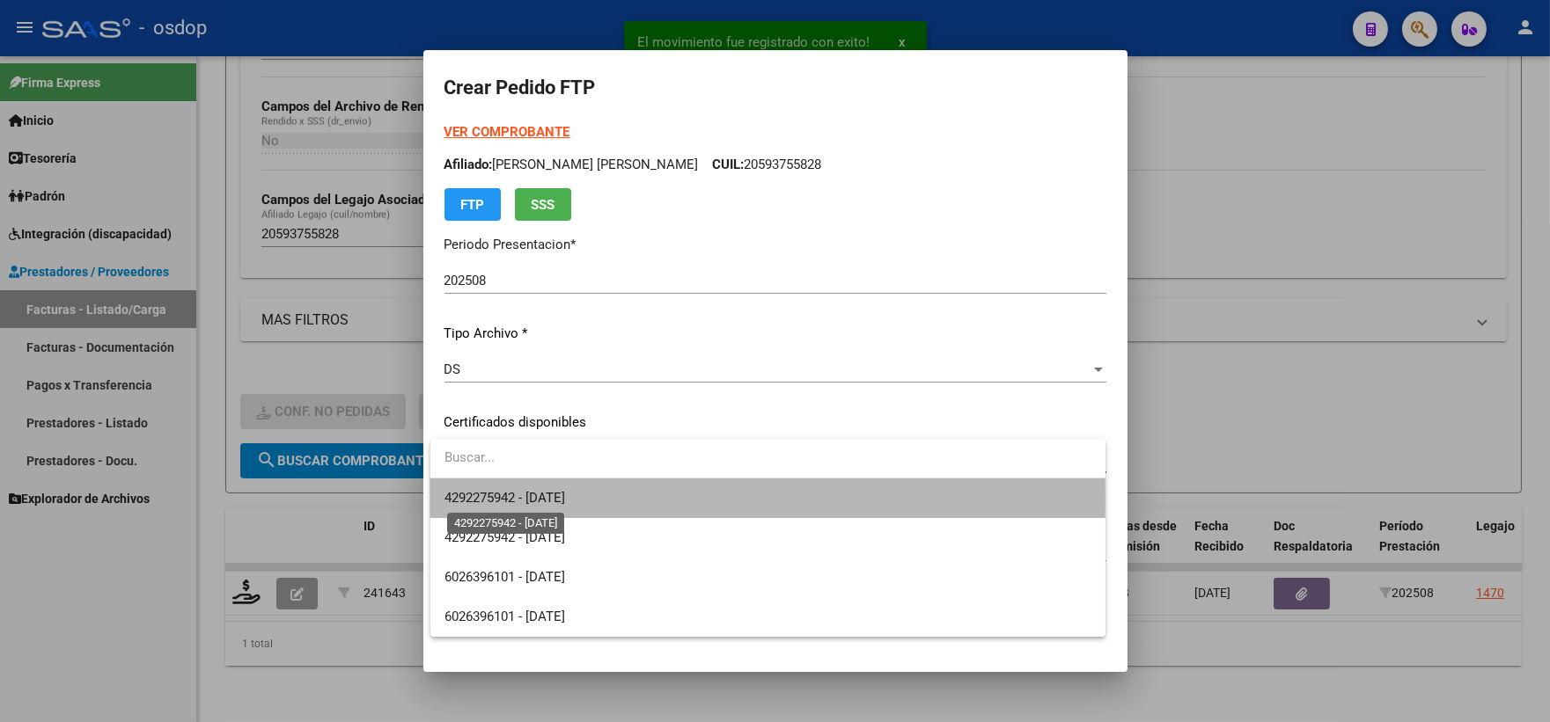
click at [565, 498] on span "4292275942 - 2027-07-26" at bounding box center [504, 498] width 121 height 16
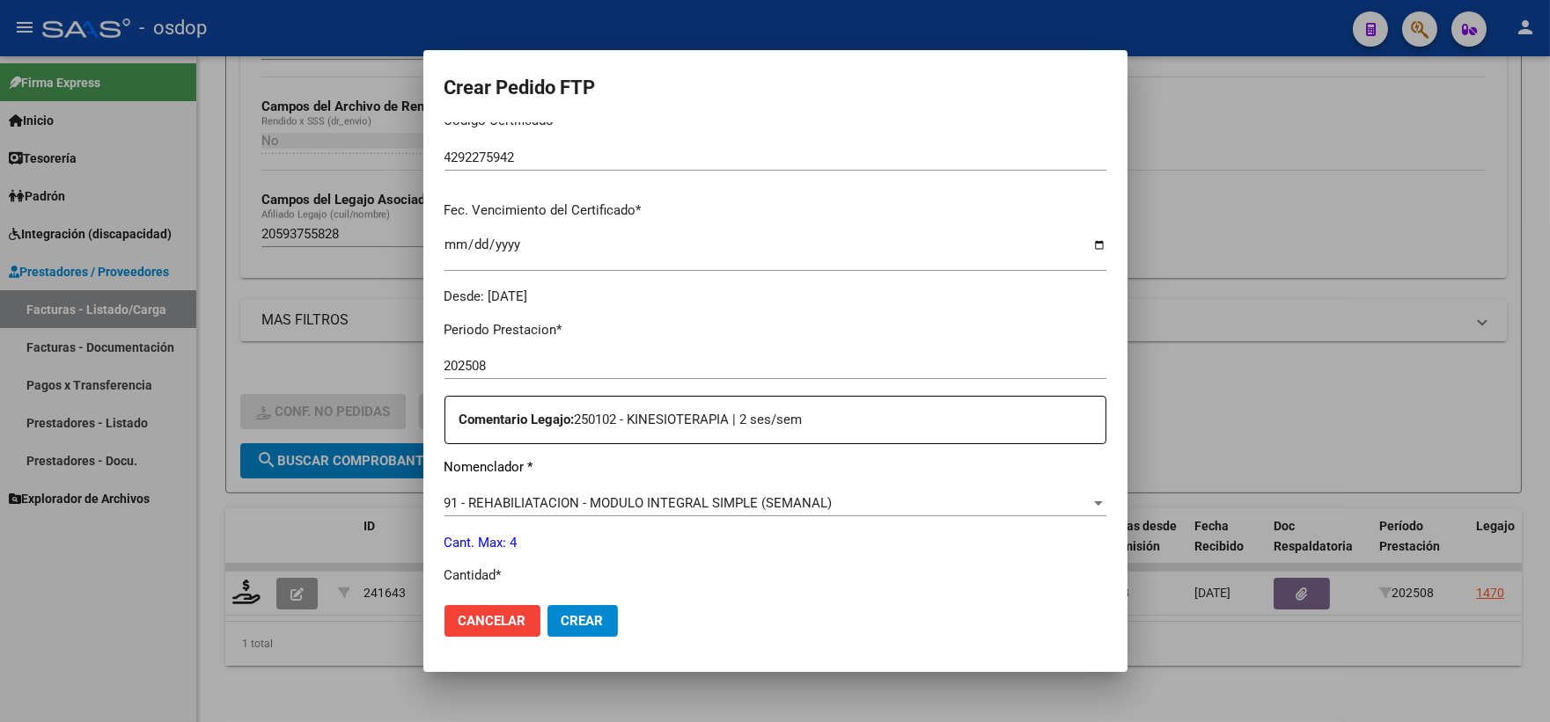
scroll to position [684, 0]
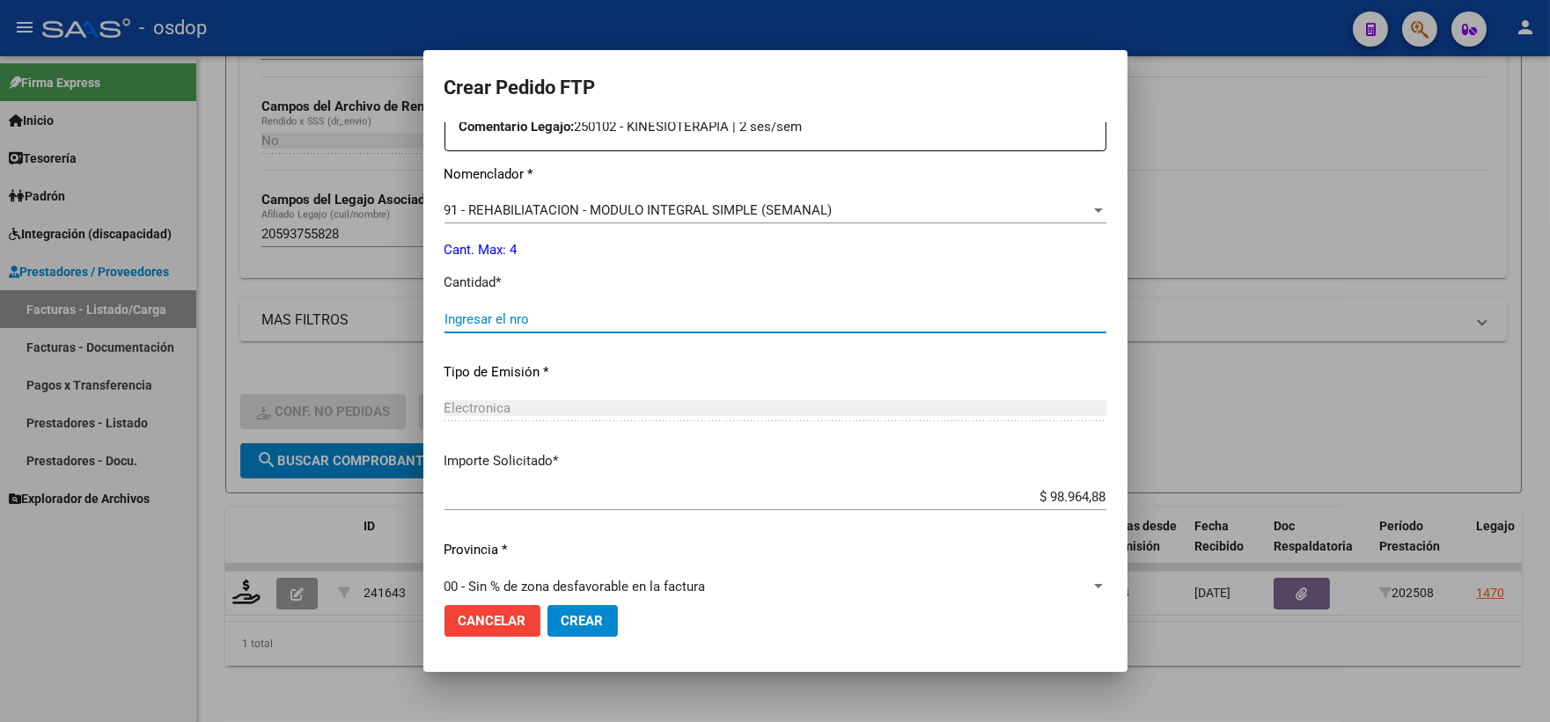
click at [555, 319] on input "Ingresar el nro" at bounding box center [775, 320] width 662 height 16
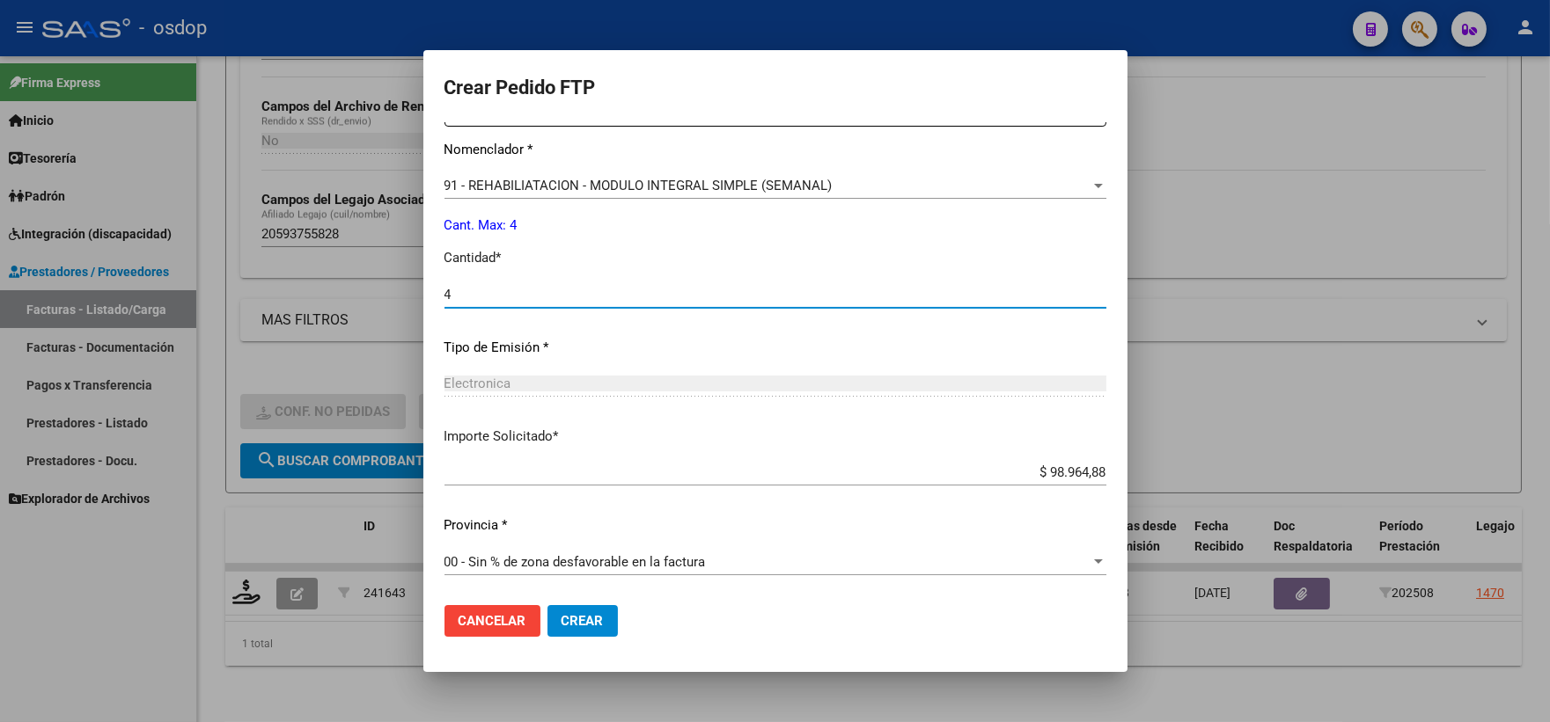
type input "4"
click at [594, 605] on button "Crear" at bounding box center [582, 621] width 70 height 32
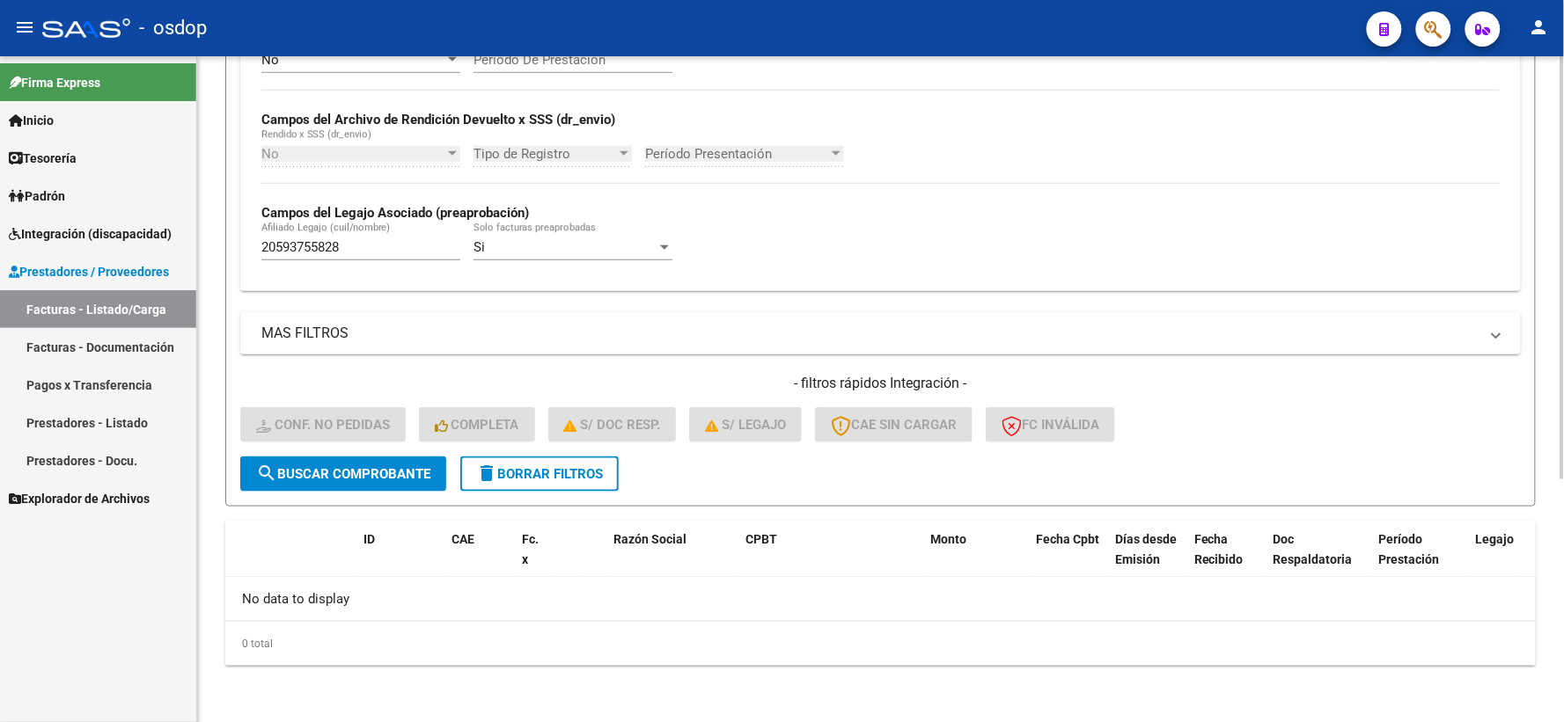
scroll to position [382, 0]
drag, startPoint x: 384, startPoint y: 238, endPoint x: 345, endPoint y: 245, distance: 39.2
click at [343, 242] on div "20593755828 Afiliado Legajo (cuil/nombre)" at bounding box center [360, 243] width 199 height 38
drag, startPoint x: 347, startPoint y: 246, endPoint x: 255, endPoint y: 242, distance: 91.6
click at [266, 244] on input "20593755828" at bounding box center [360, 249] width 199 height 16
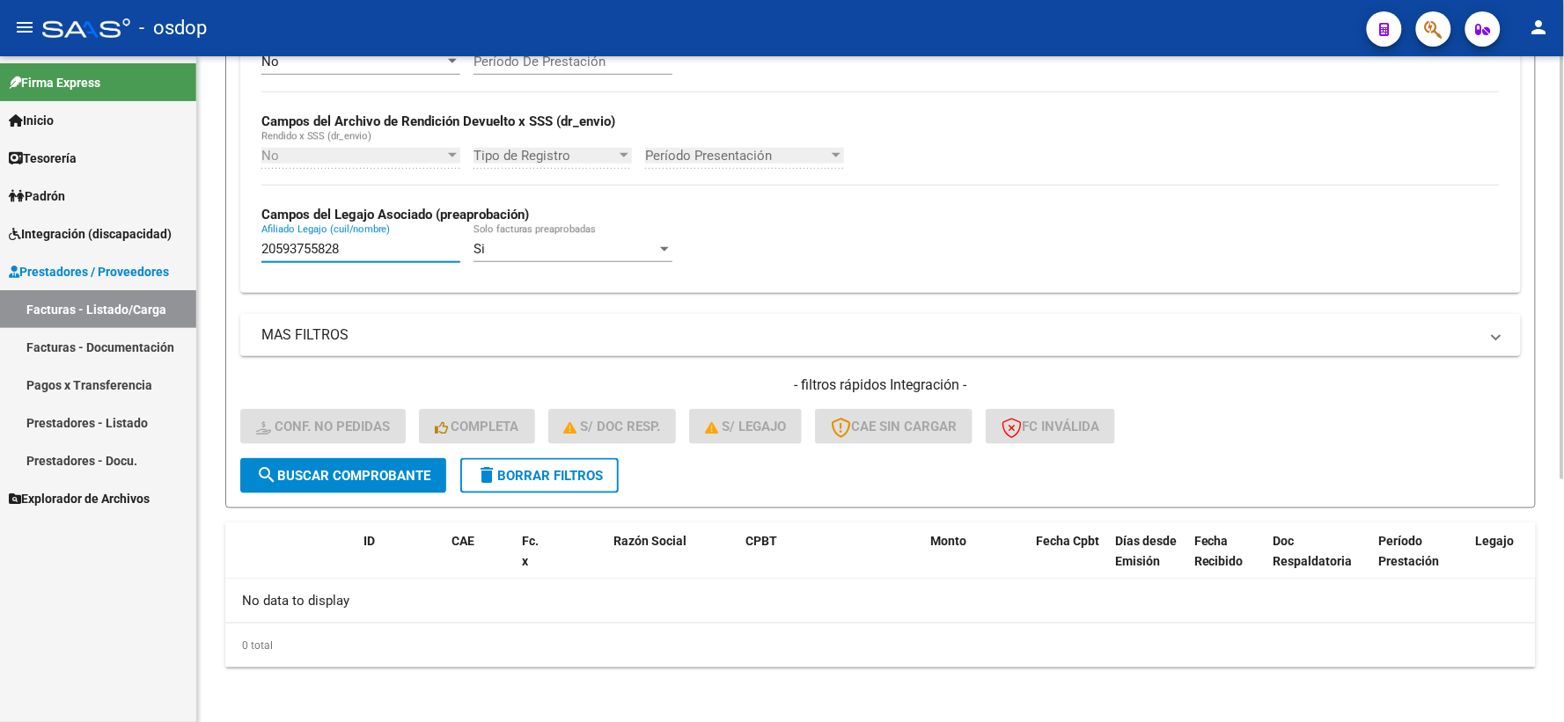
type input "2"
paste input "20563777487"
type input "20563777487"
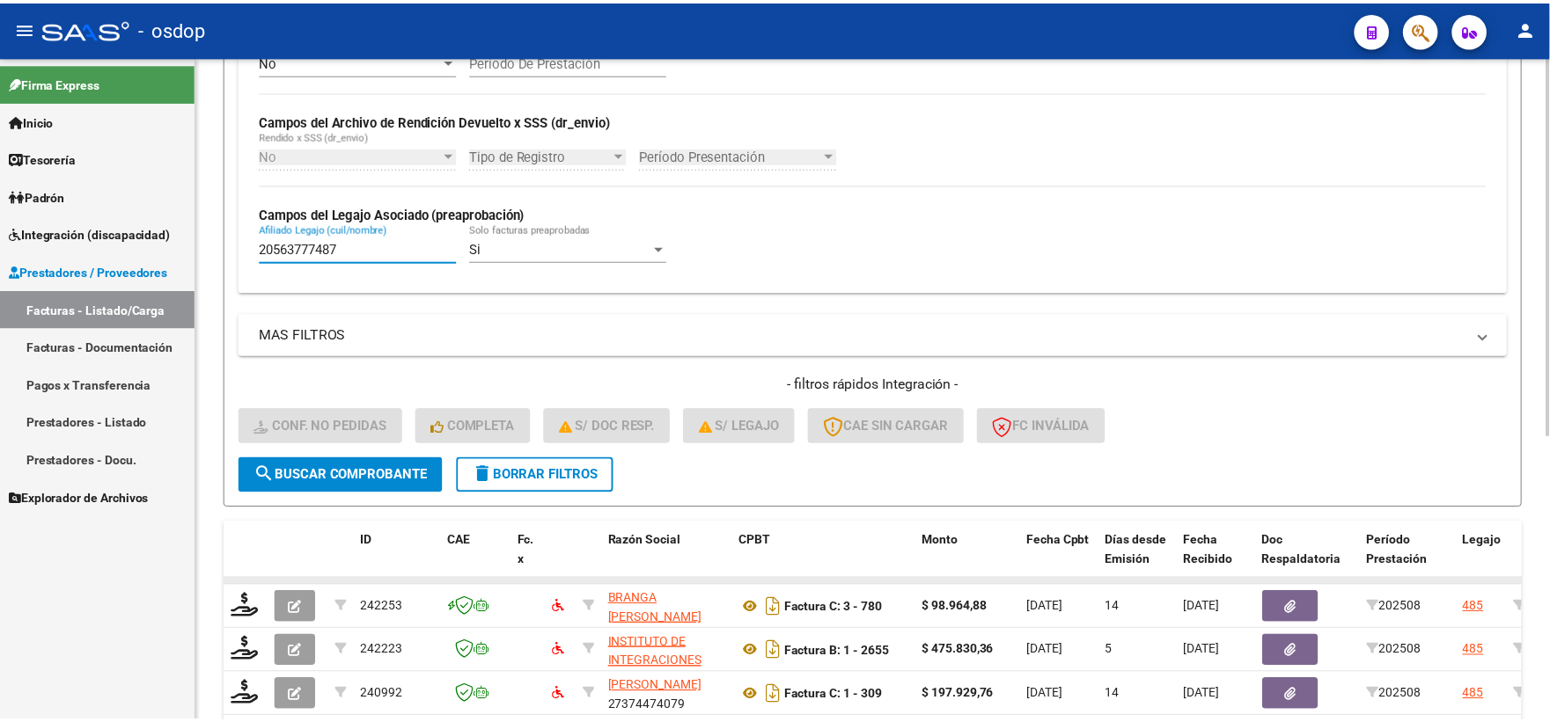
scroll to position [498, 0]
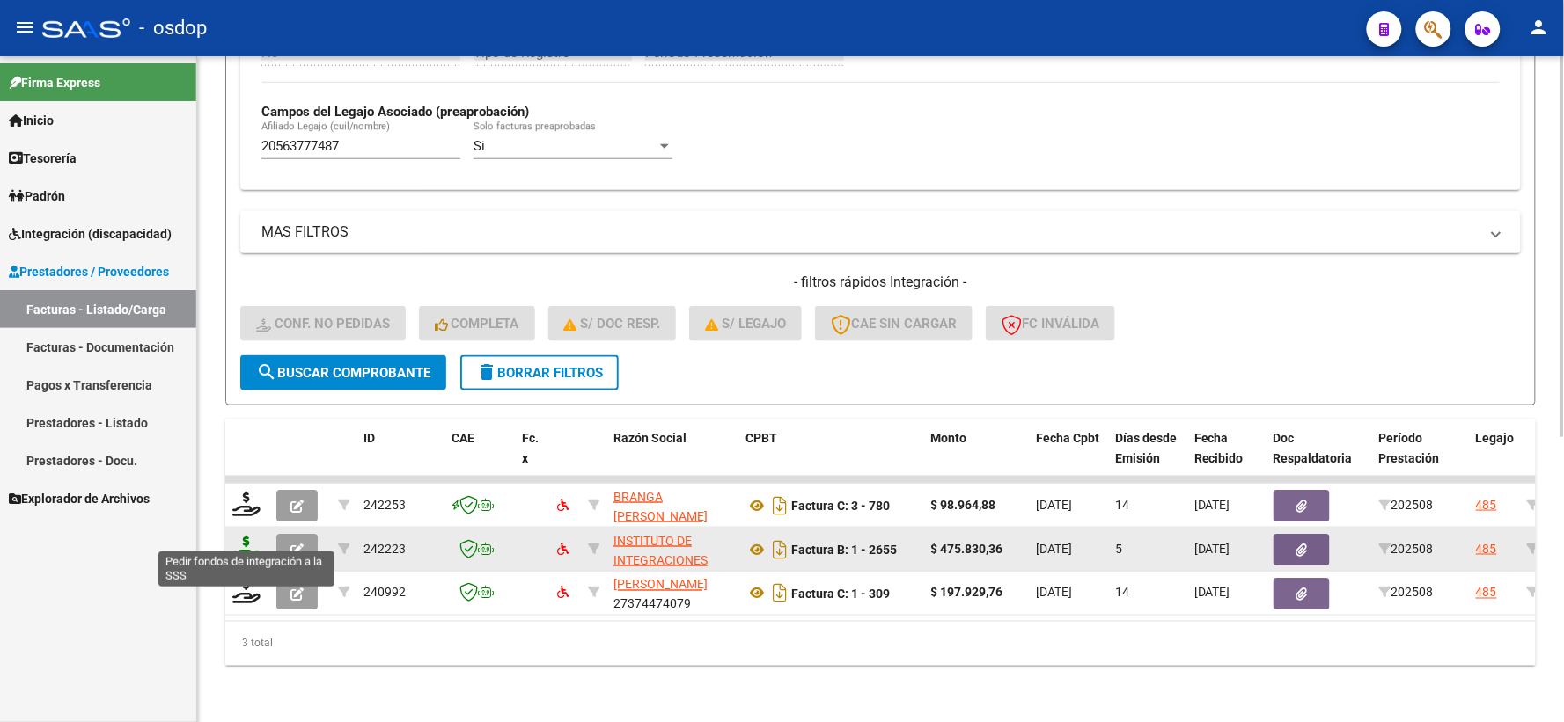
click at [251, 536] on icon at bounding box center [246, 548] width 28 height 25
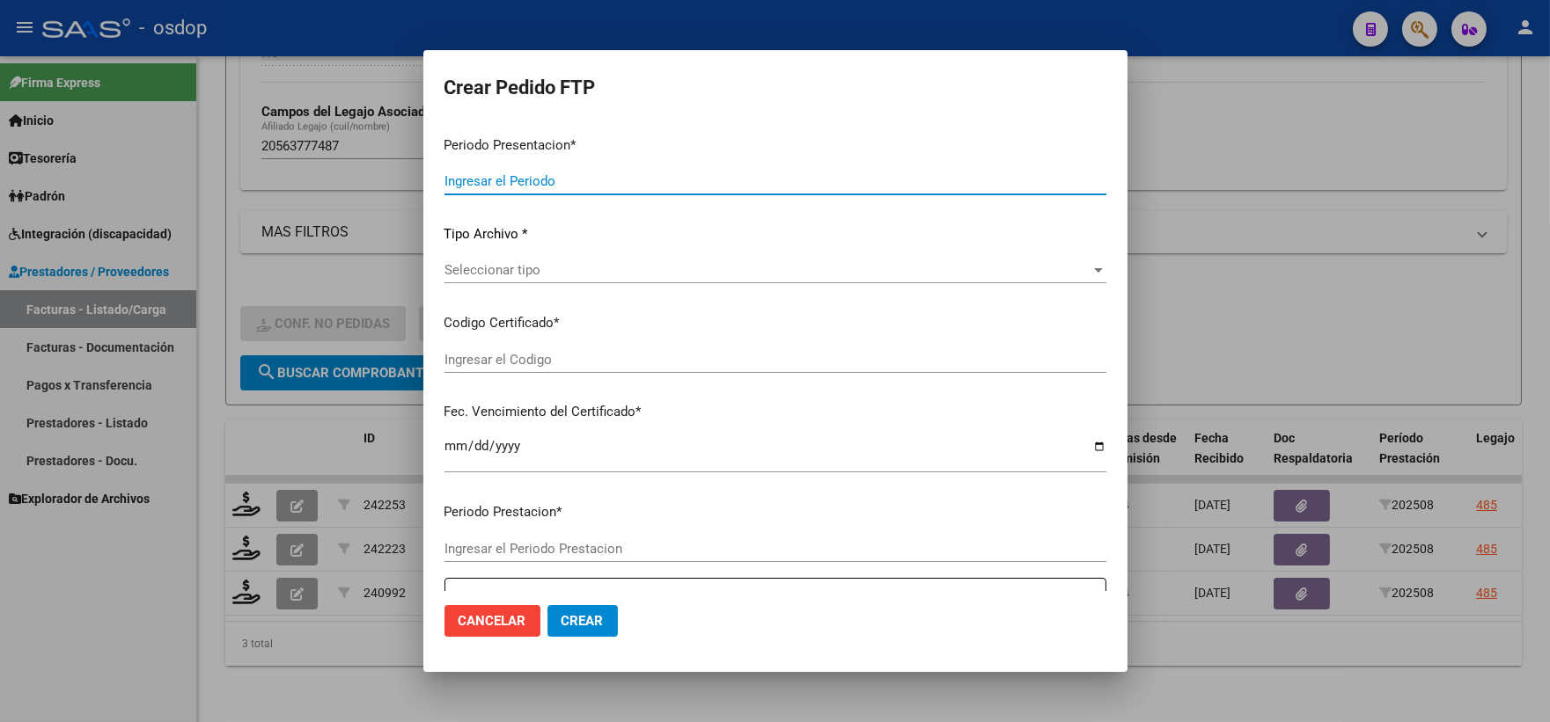
type input "202508"
type input "$ 475.830,36"
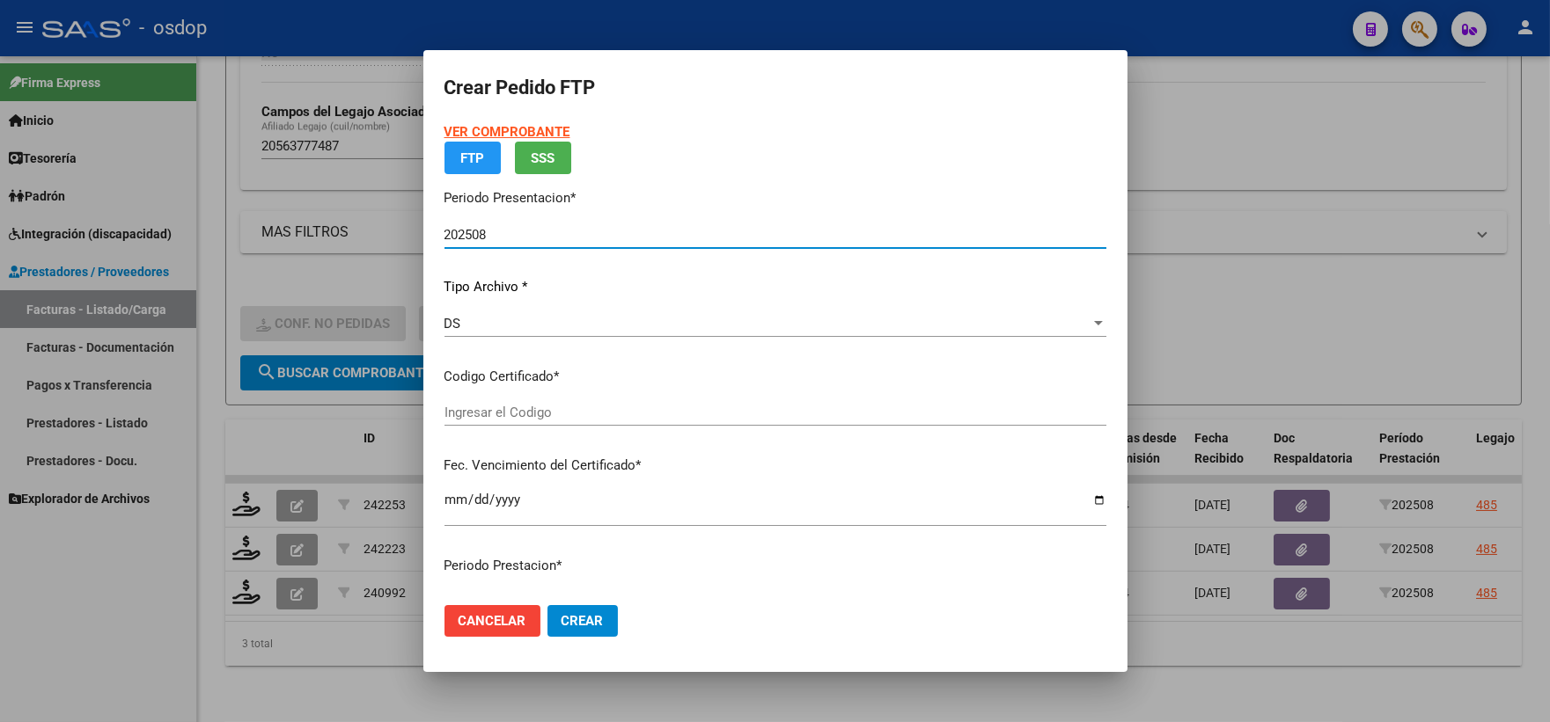
type input "1086102536"
type input "2029-02-08"
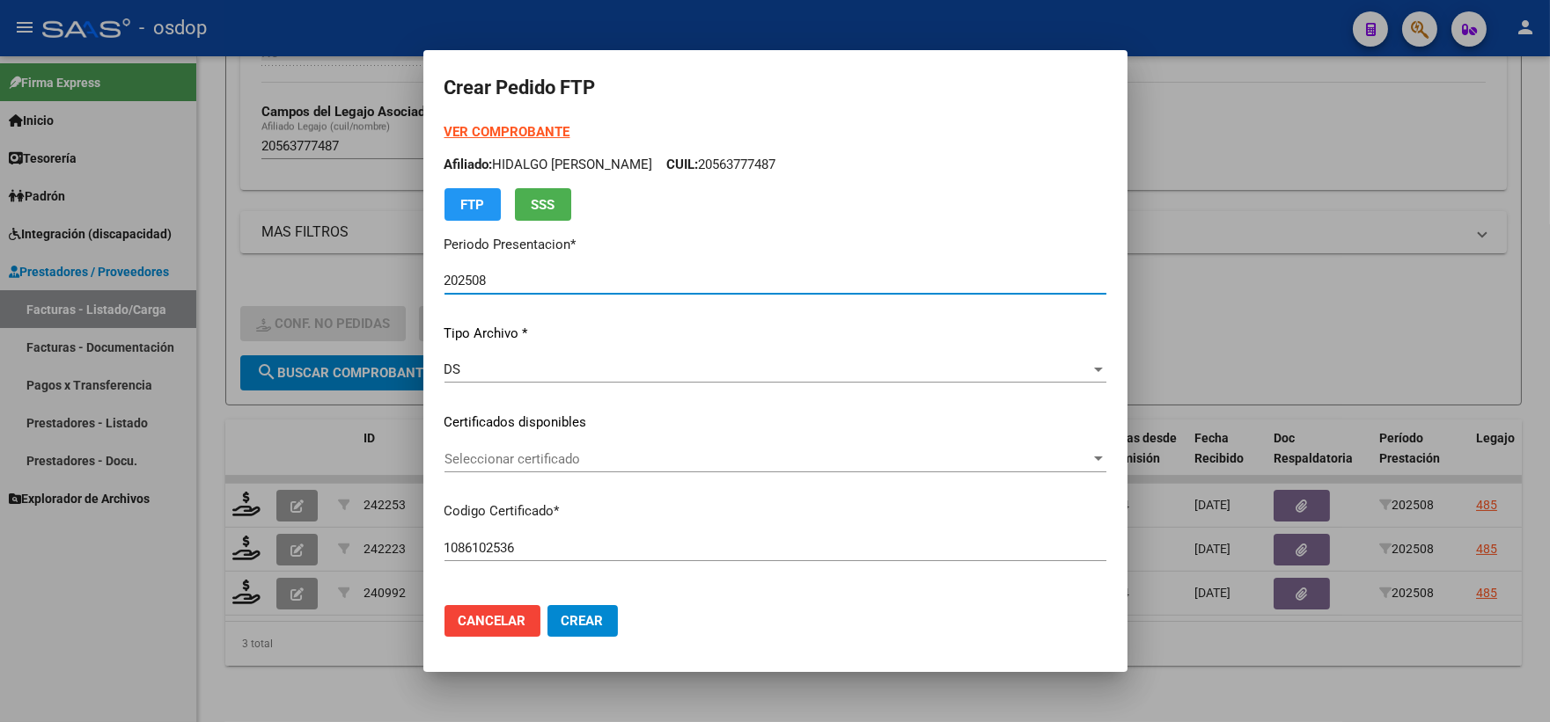
click at [593, 461] on span "Seleccionar certificado" at bounding box center [767, 459] width 646 height 16
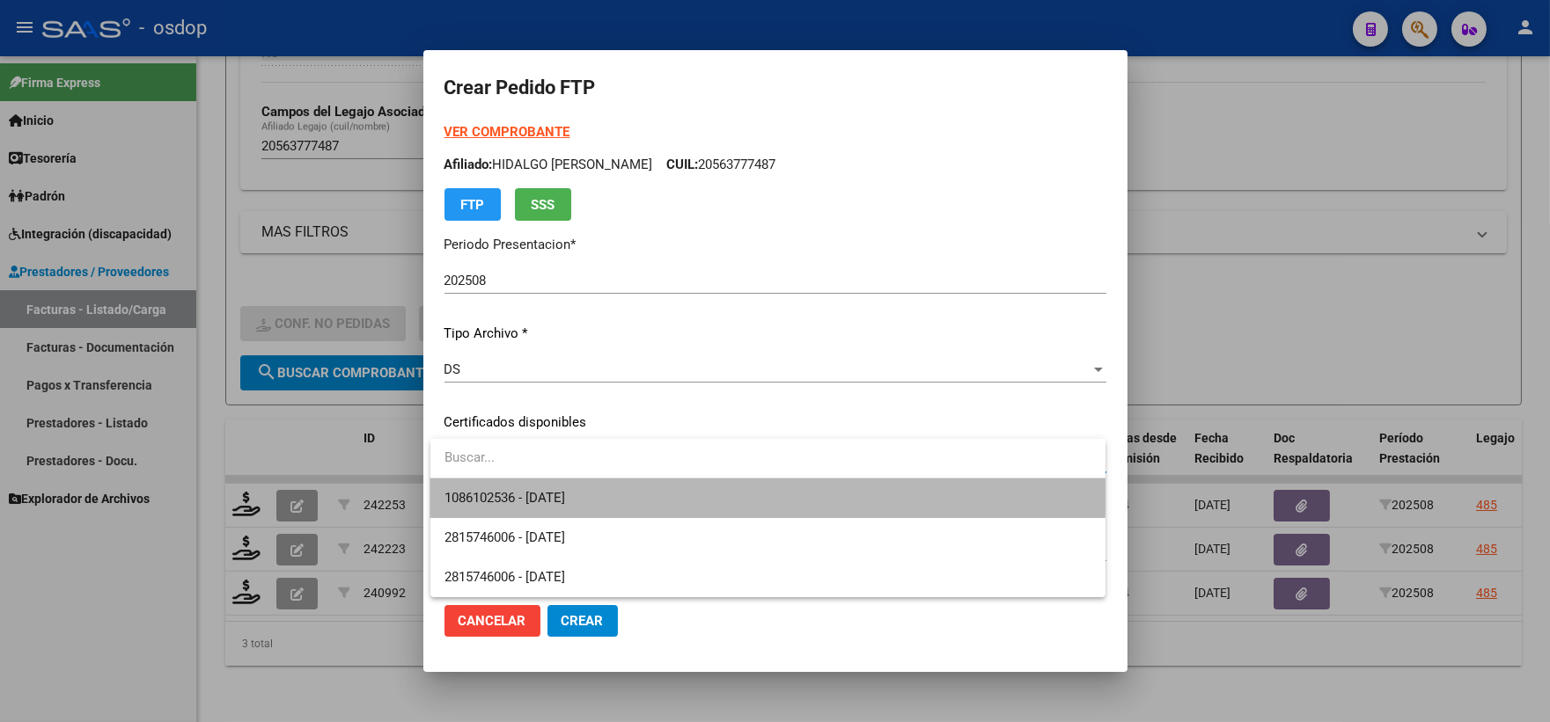
click at [599, 486] on span "1086102536 - 2029-02-08" at bounding box center [767, 499] width 647 height 40
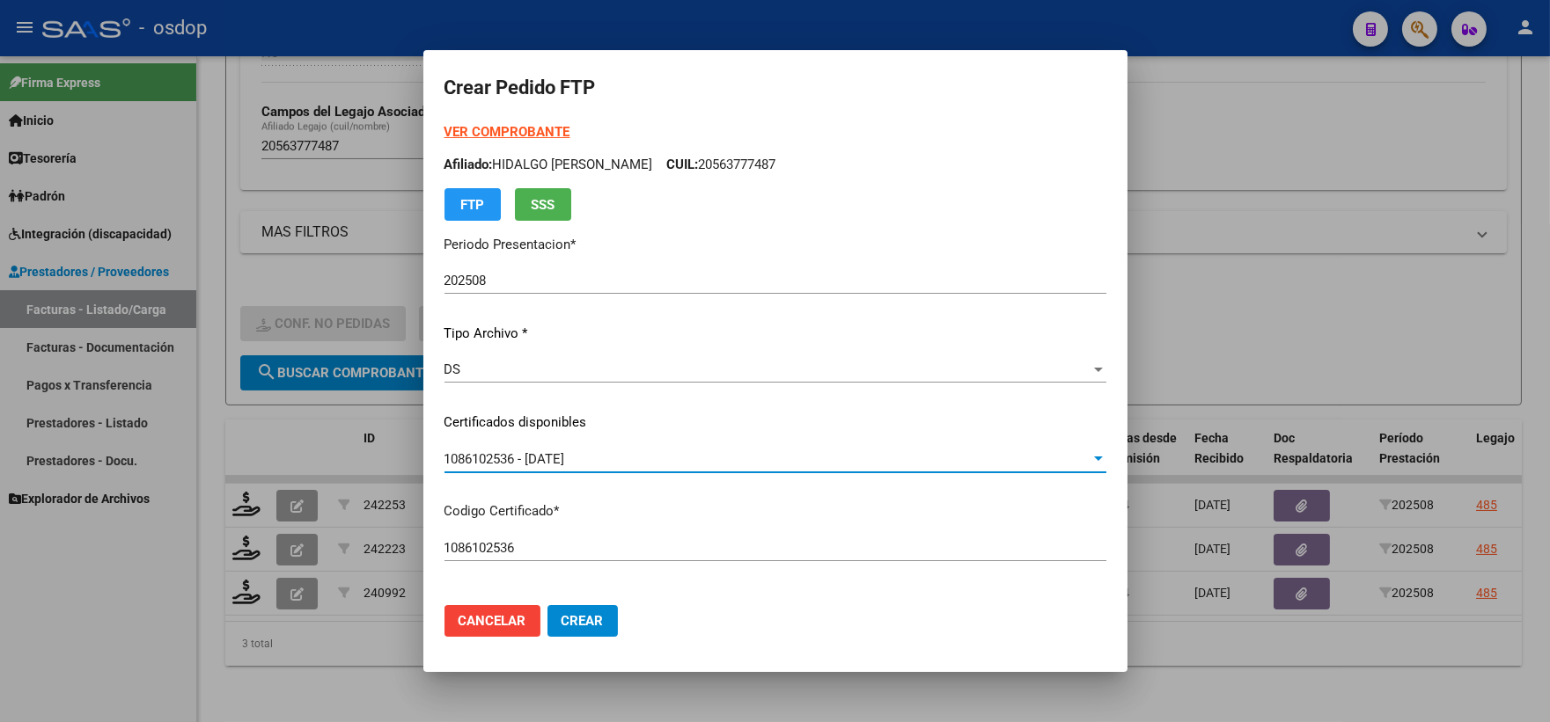
scroll to position [586, 0]
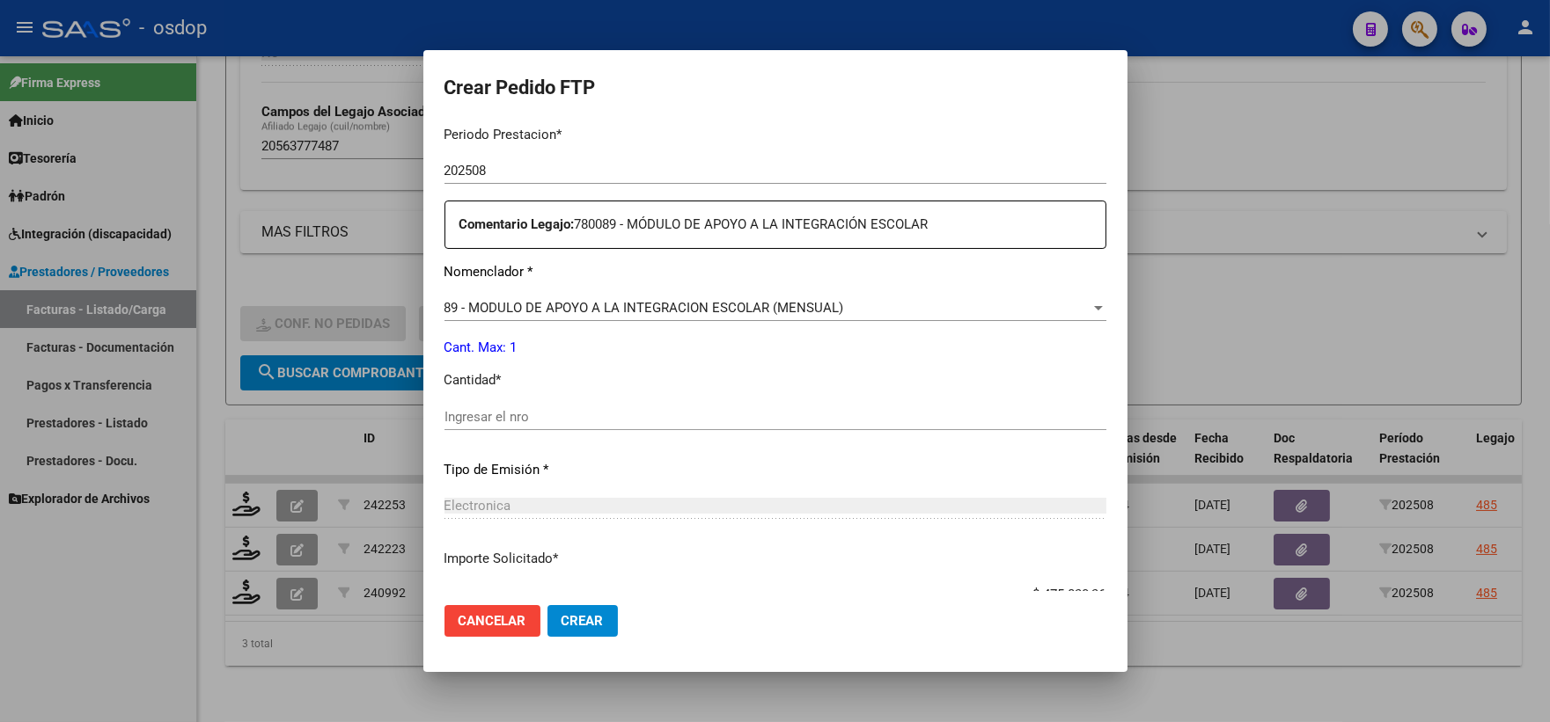
click at [575, 415] on input "Ingresar el nro" at bounding box center [775, 417] width 662 height 16
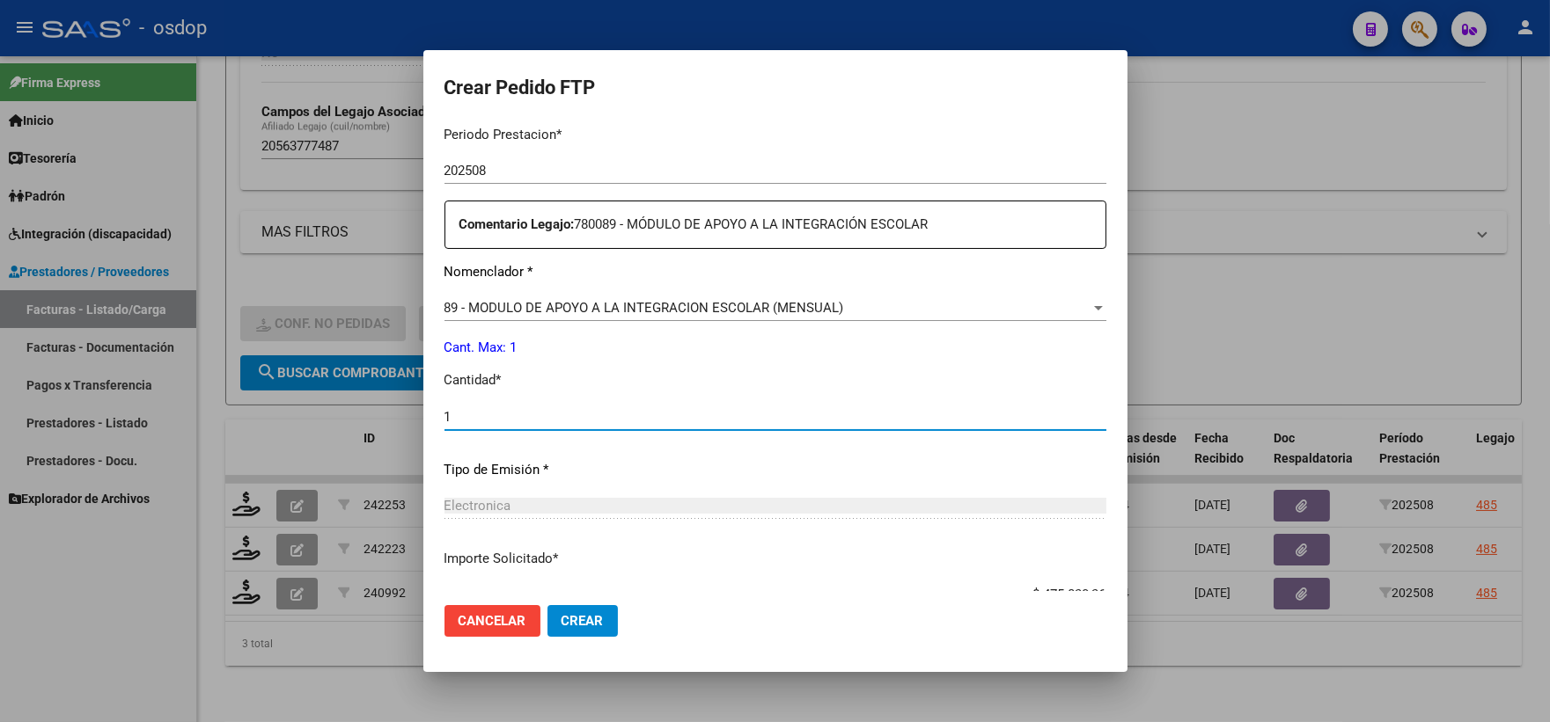
type input "1"
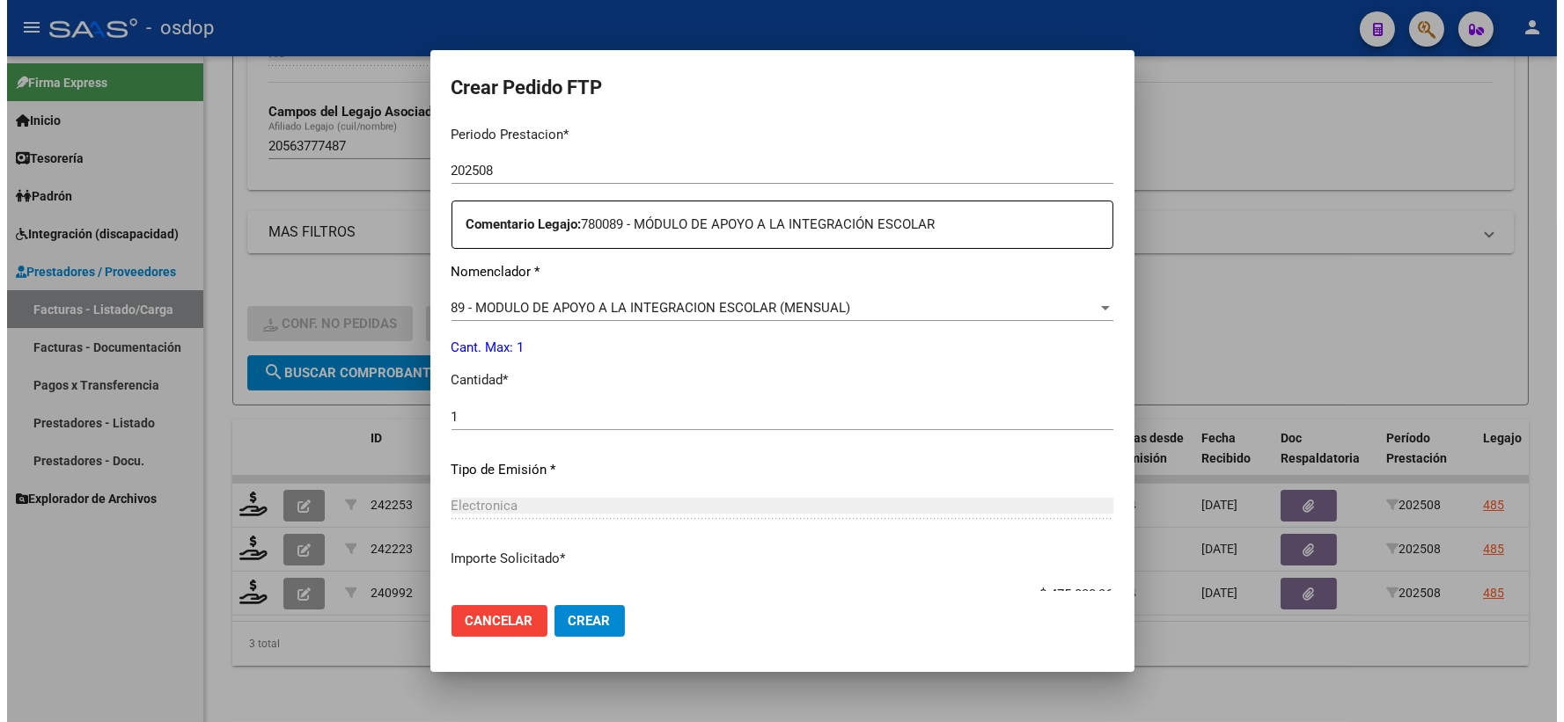
scroll to position [708, 0]
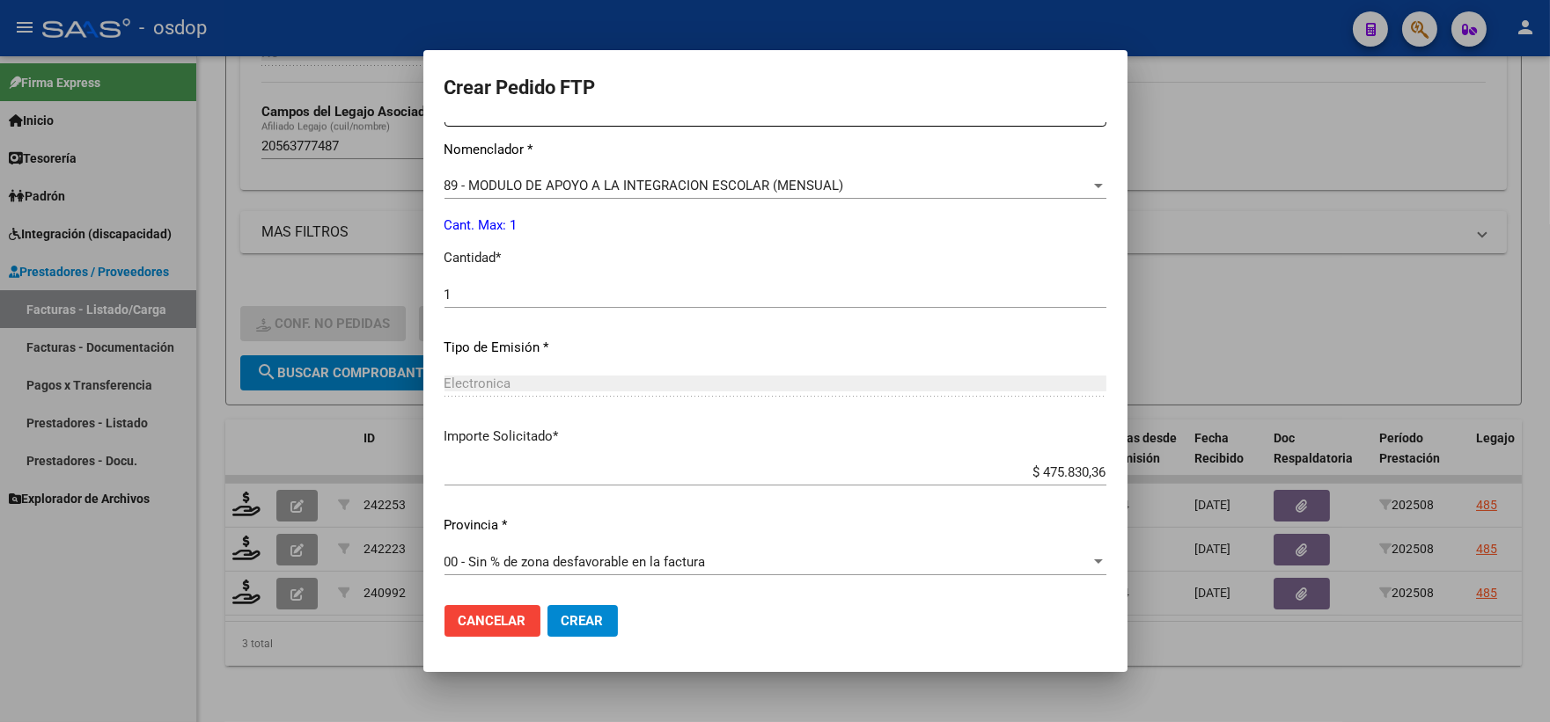
click at [574, 626] on span "Crear" at bounding box center [582, 621] width 42 height 16
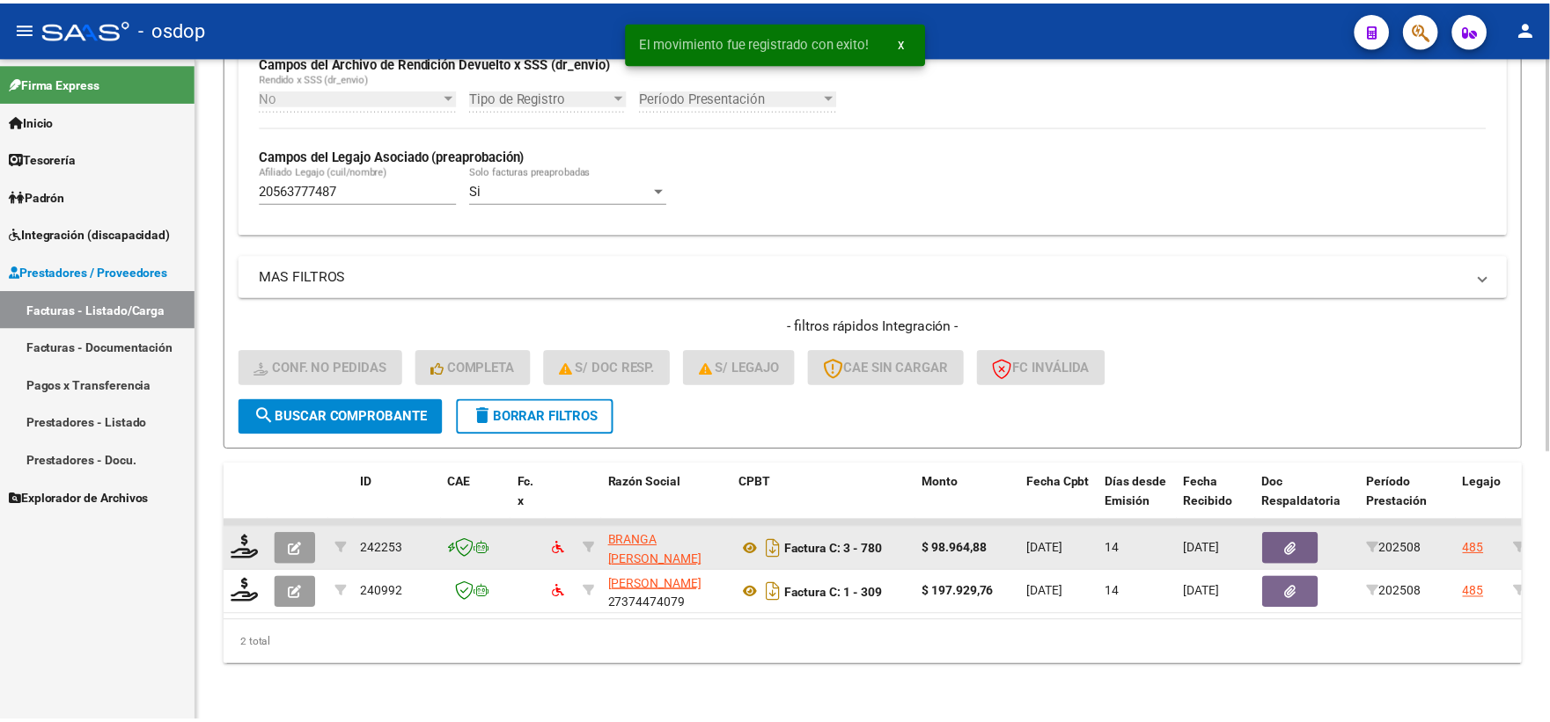
scroll to position [454, 0]
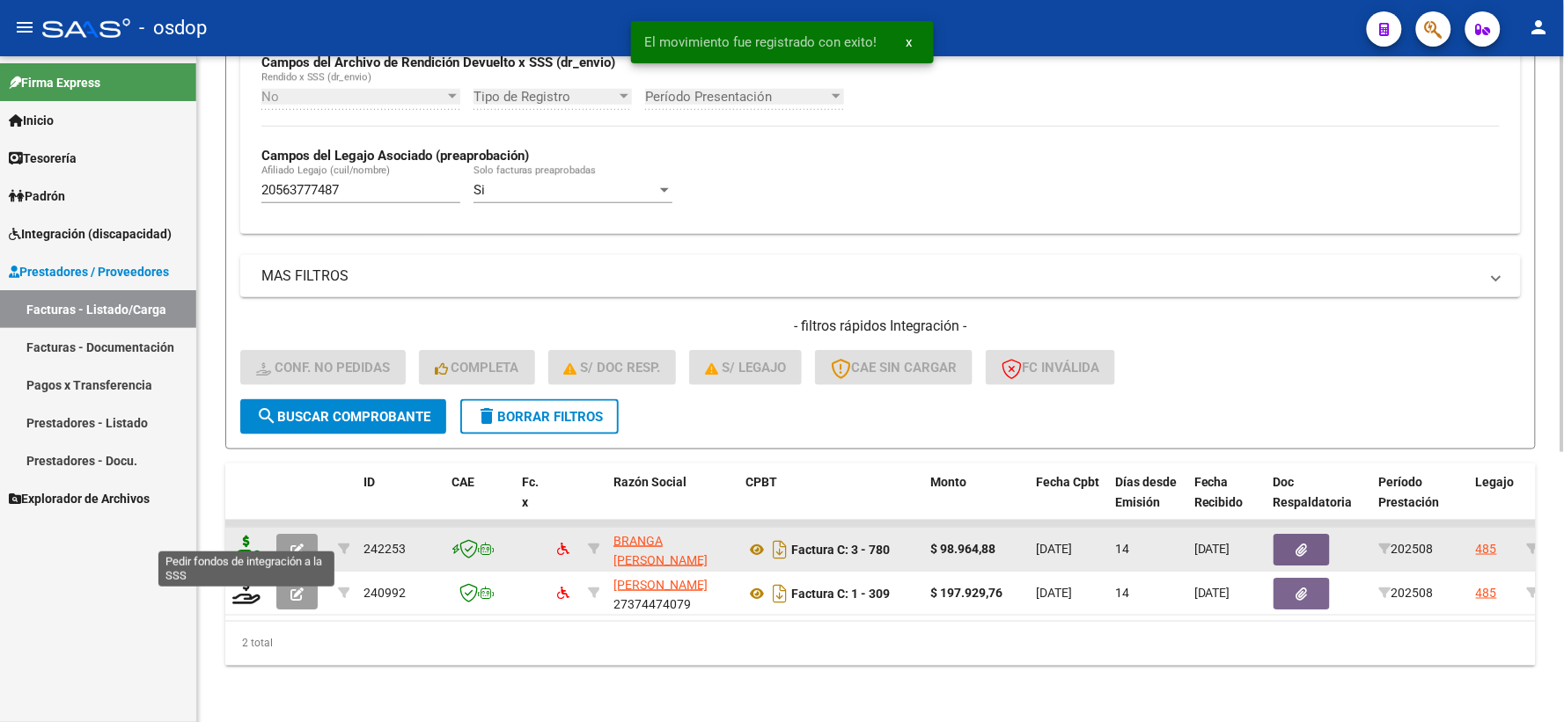
click at [246, 536] on icon at bounding box center [246, 548] width 28 height 25
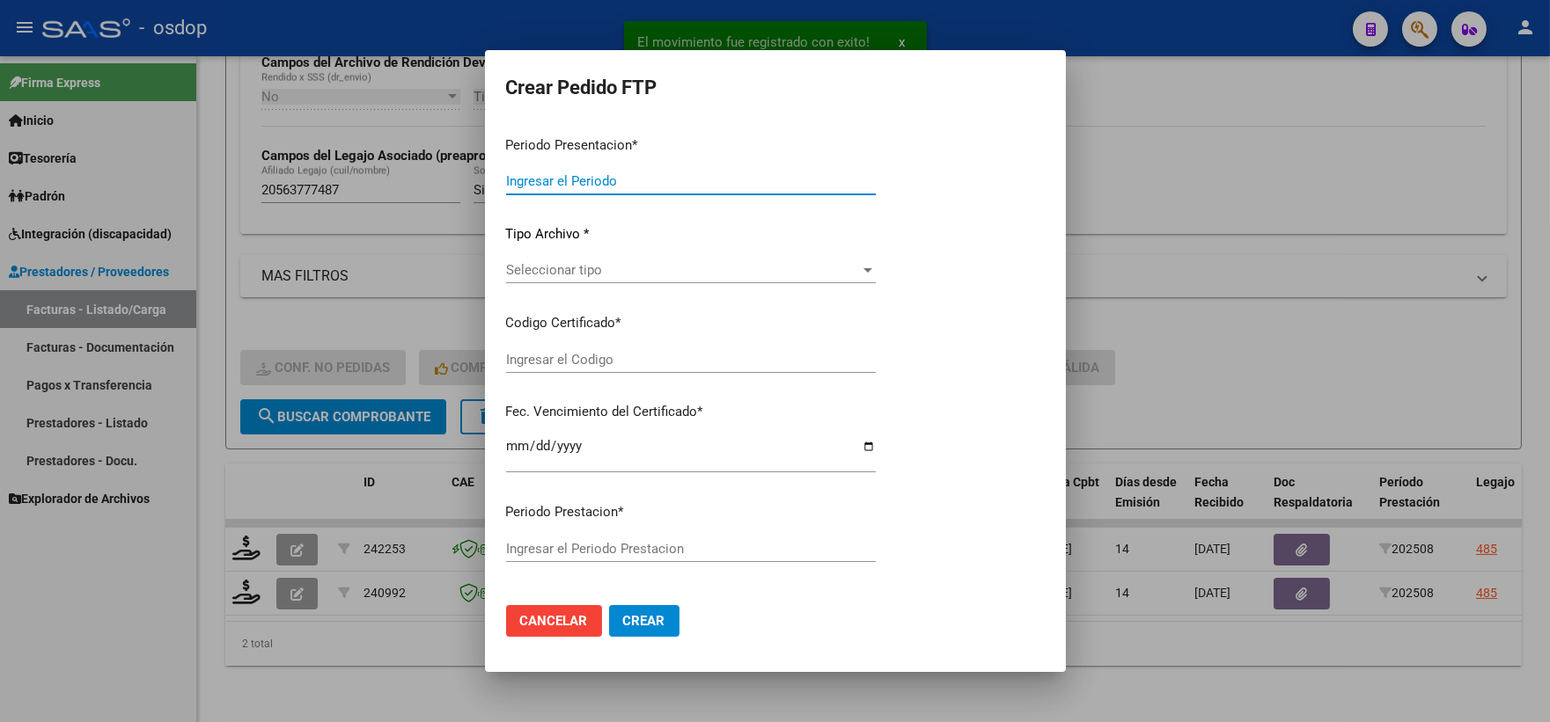
type input "202508"
type input "$ 98.964,88"
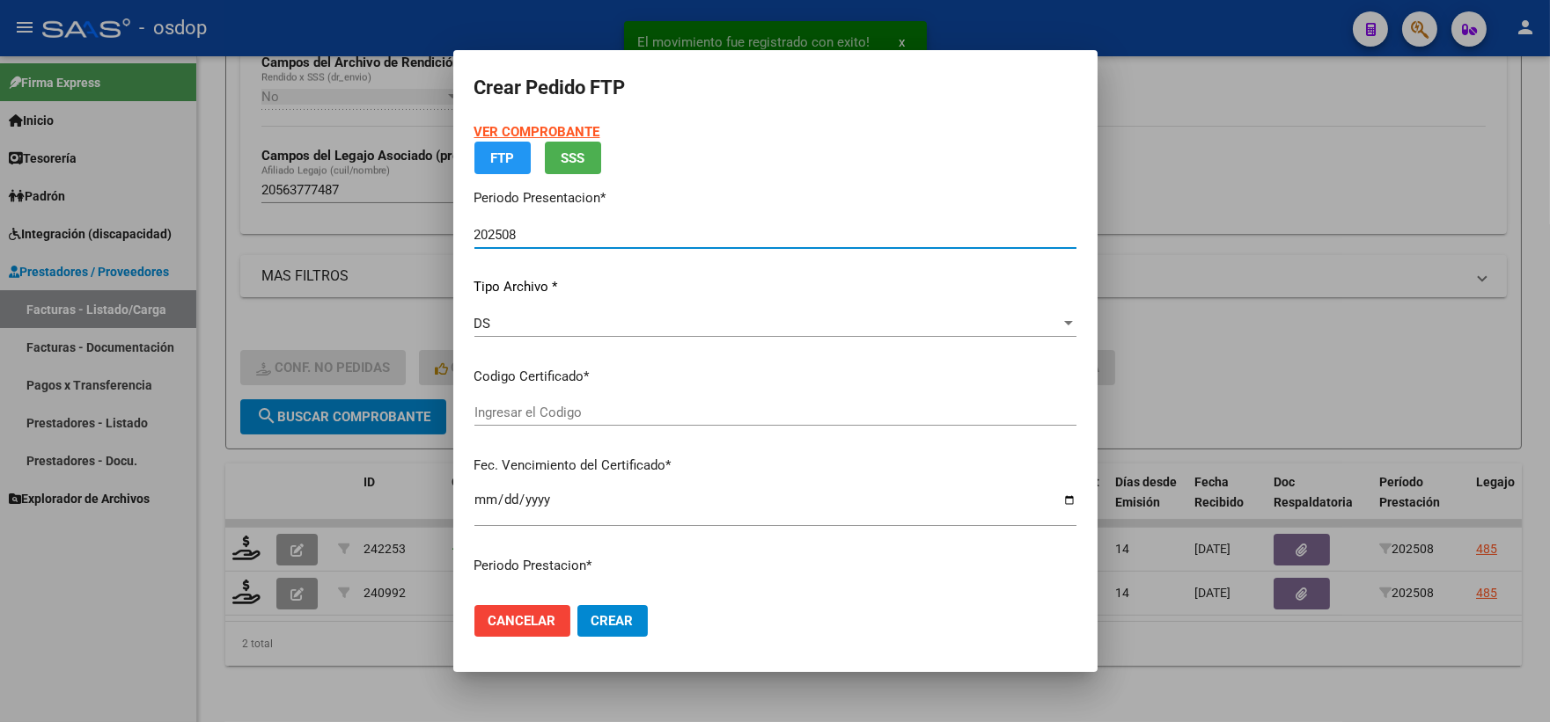
type input "1086102536"
type input "2029-02-08"
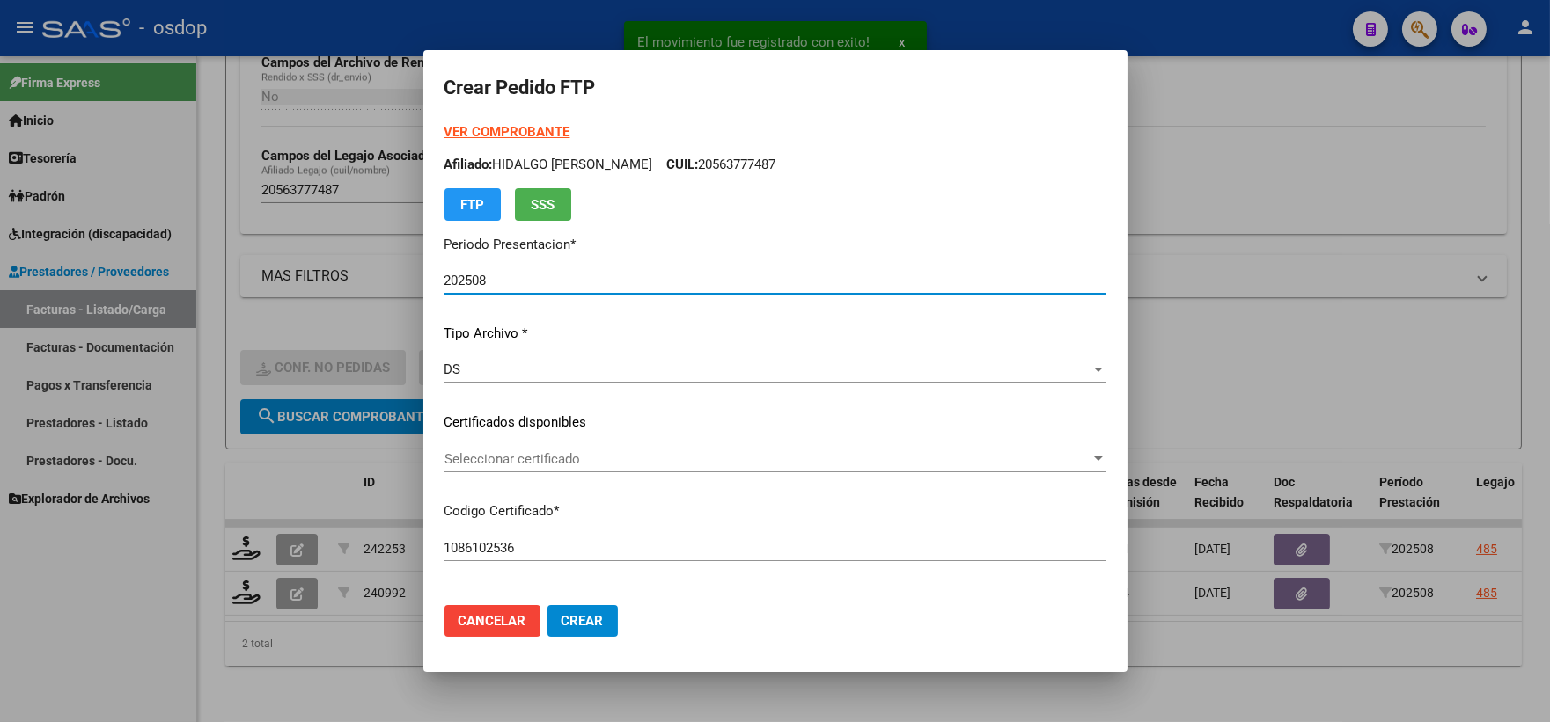
drag, startPoint x: 570, startPoint y: 426, endPoint x: 570, endPoint y: 437, distance: 11.4
click at [570, 428] on p "Certificados disponibles" at bounding box center [775, 423] width 662 height 20
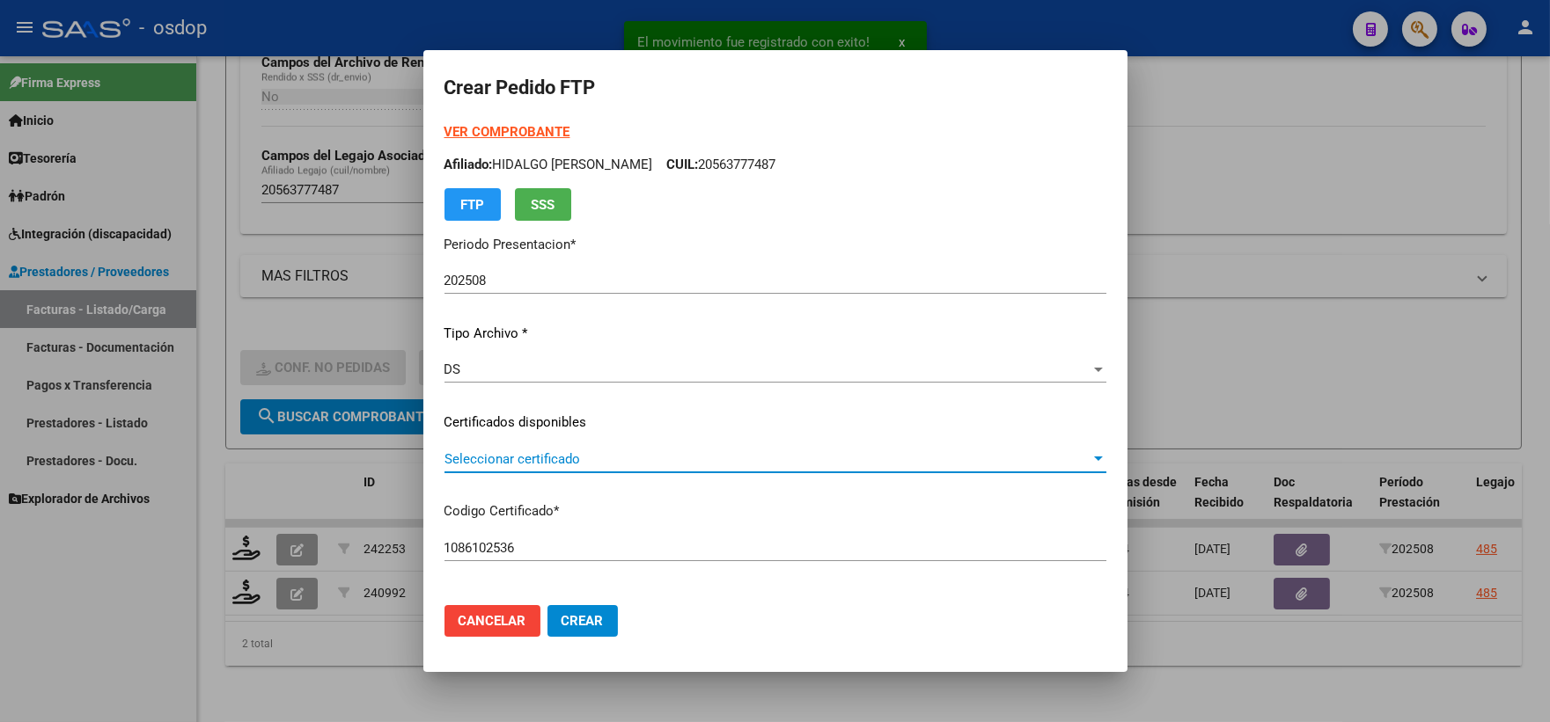
click at [579, 458] on span "Seleccionar certificado" at bounding box center [767, 459] width 646 height 16
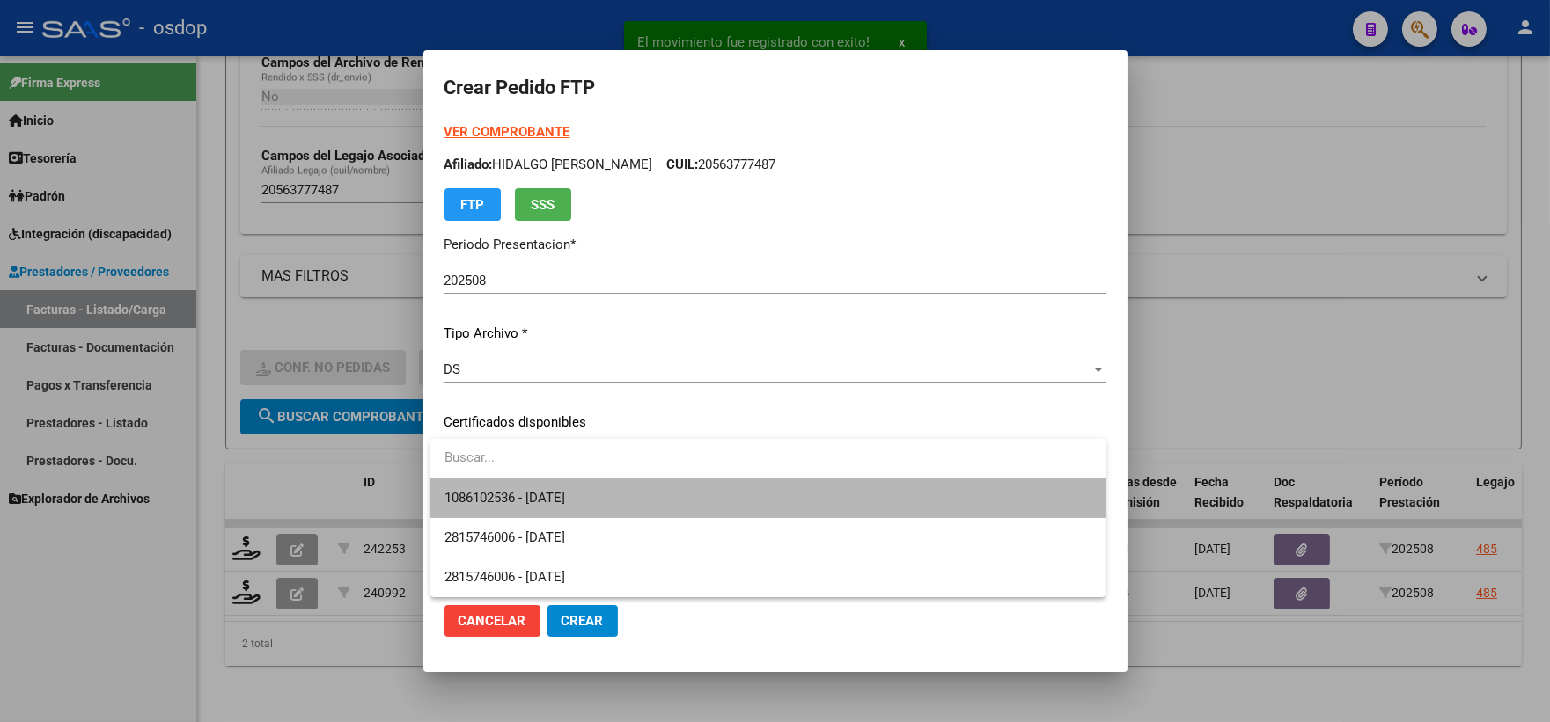
click at [612, 489] on span "1086102536 - 2029-02-08" at bounding box center [767, 499] width 647 height 40
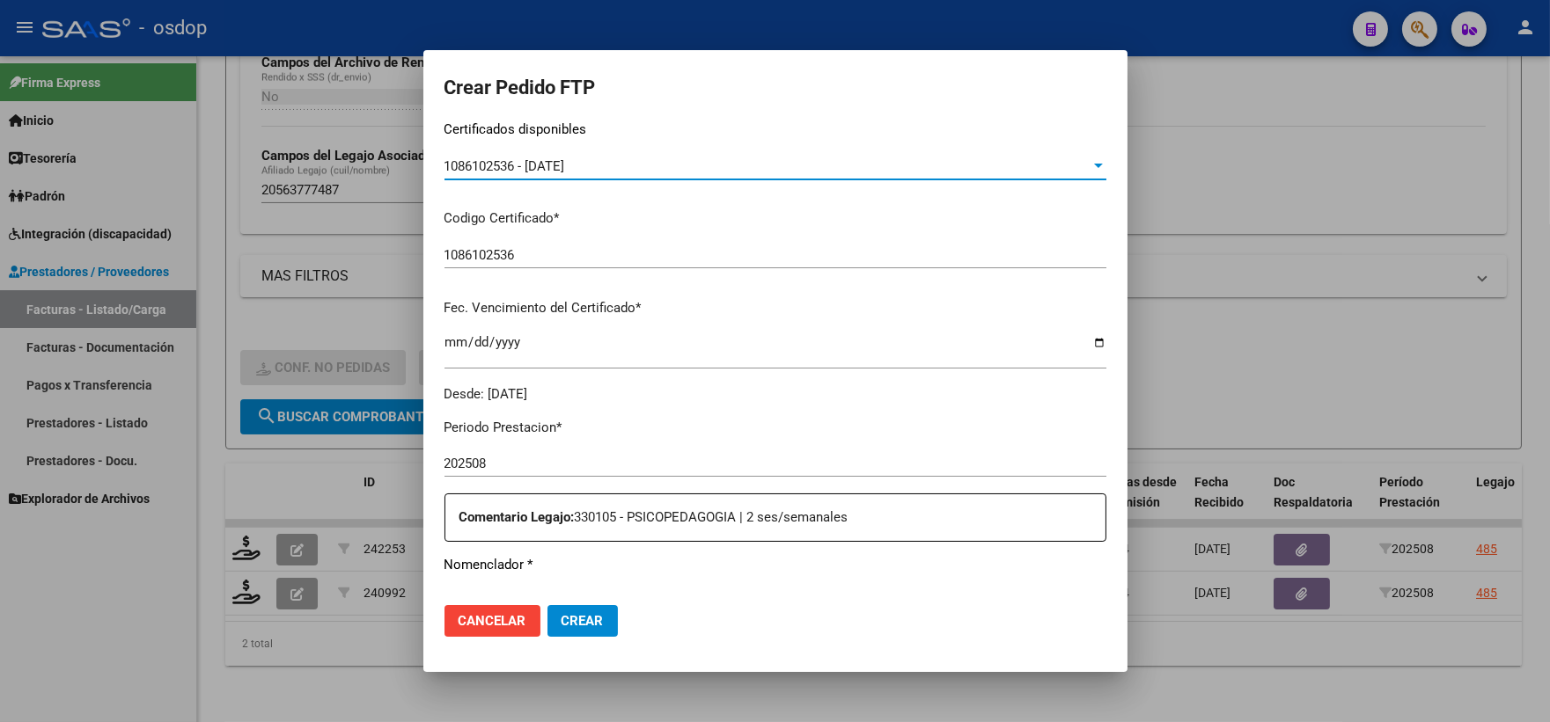
scroll to position [488, 0]
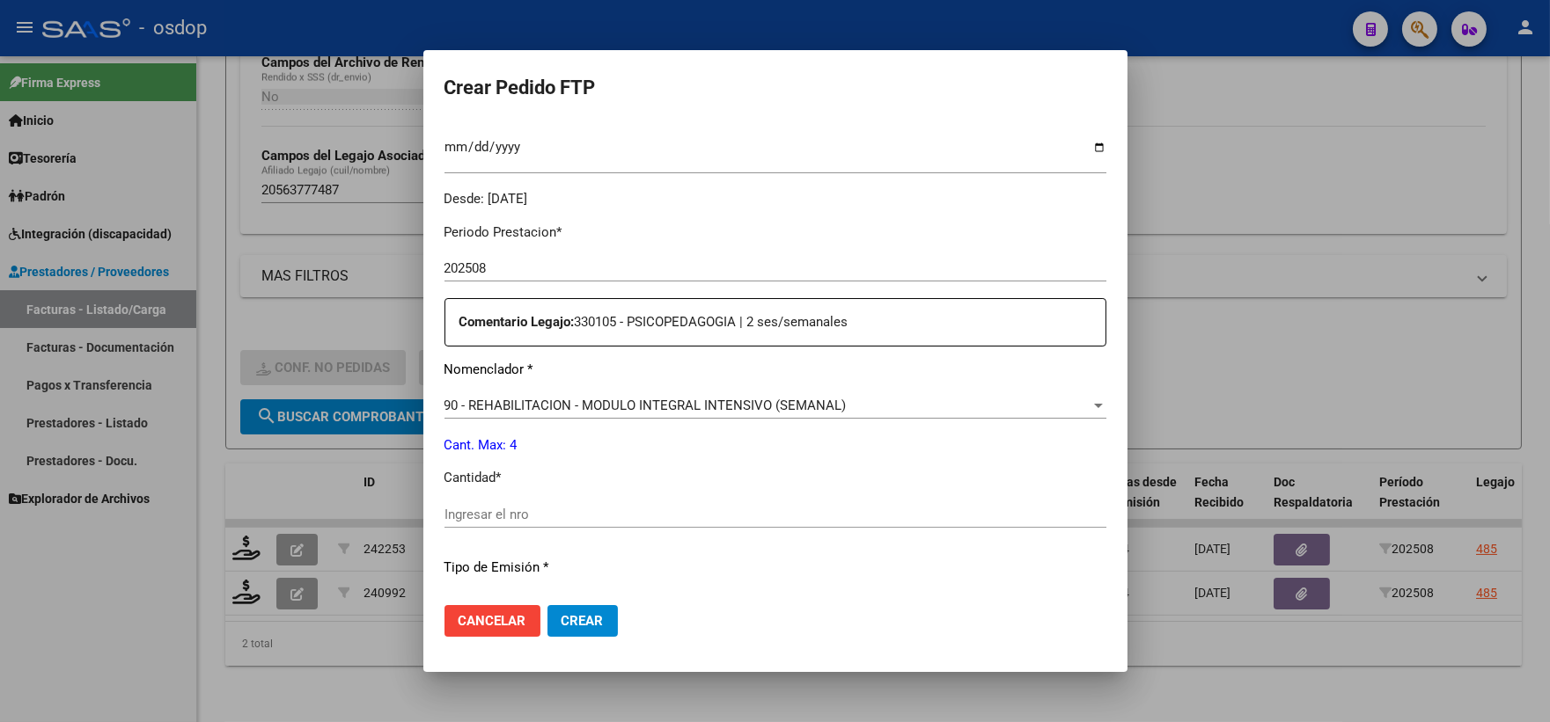
click at [582, 503] on div "Ingresar el nro" at bounding box center [775, 515] width 662 height 26
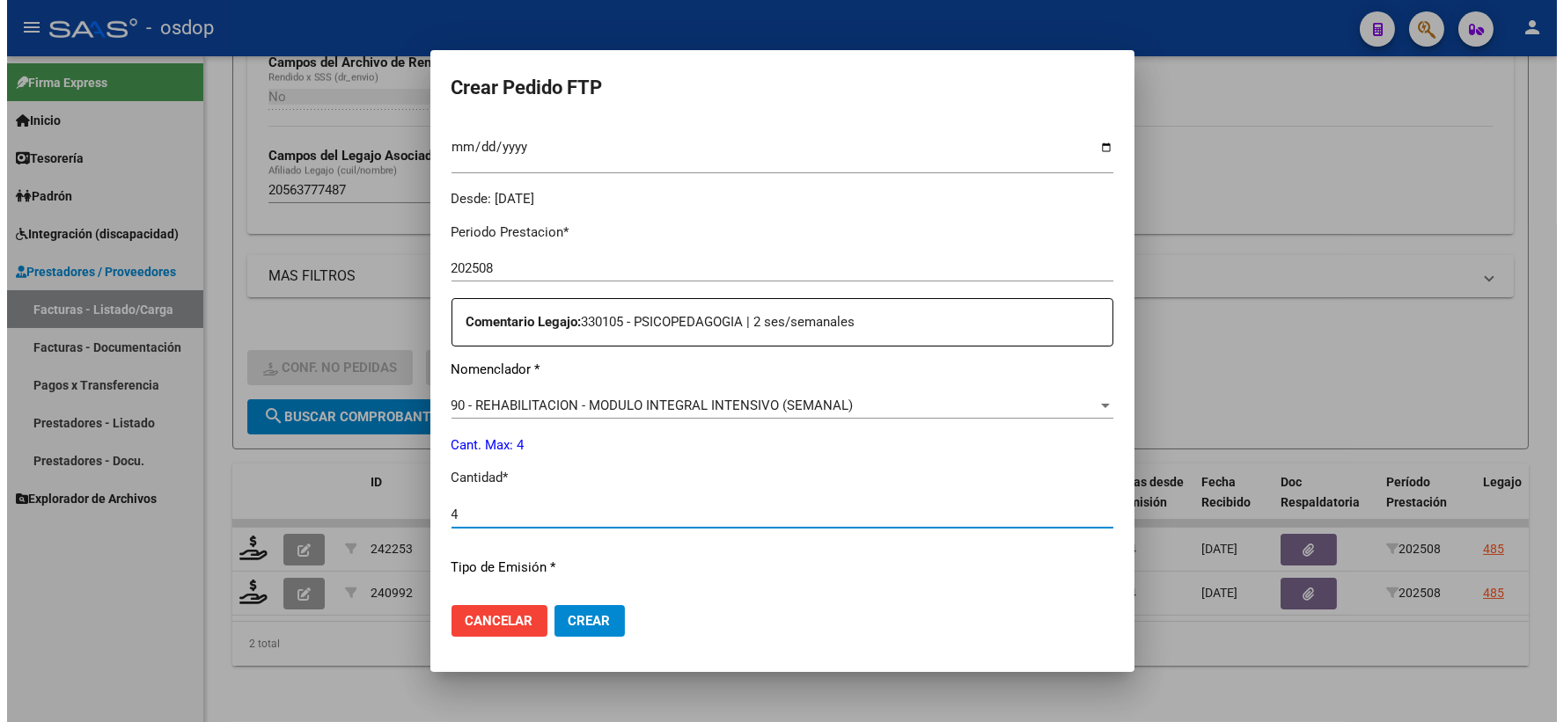
scroll to position [684, 0]
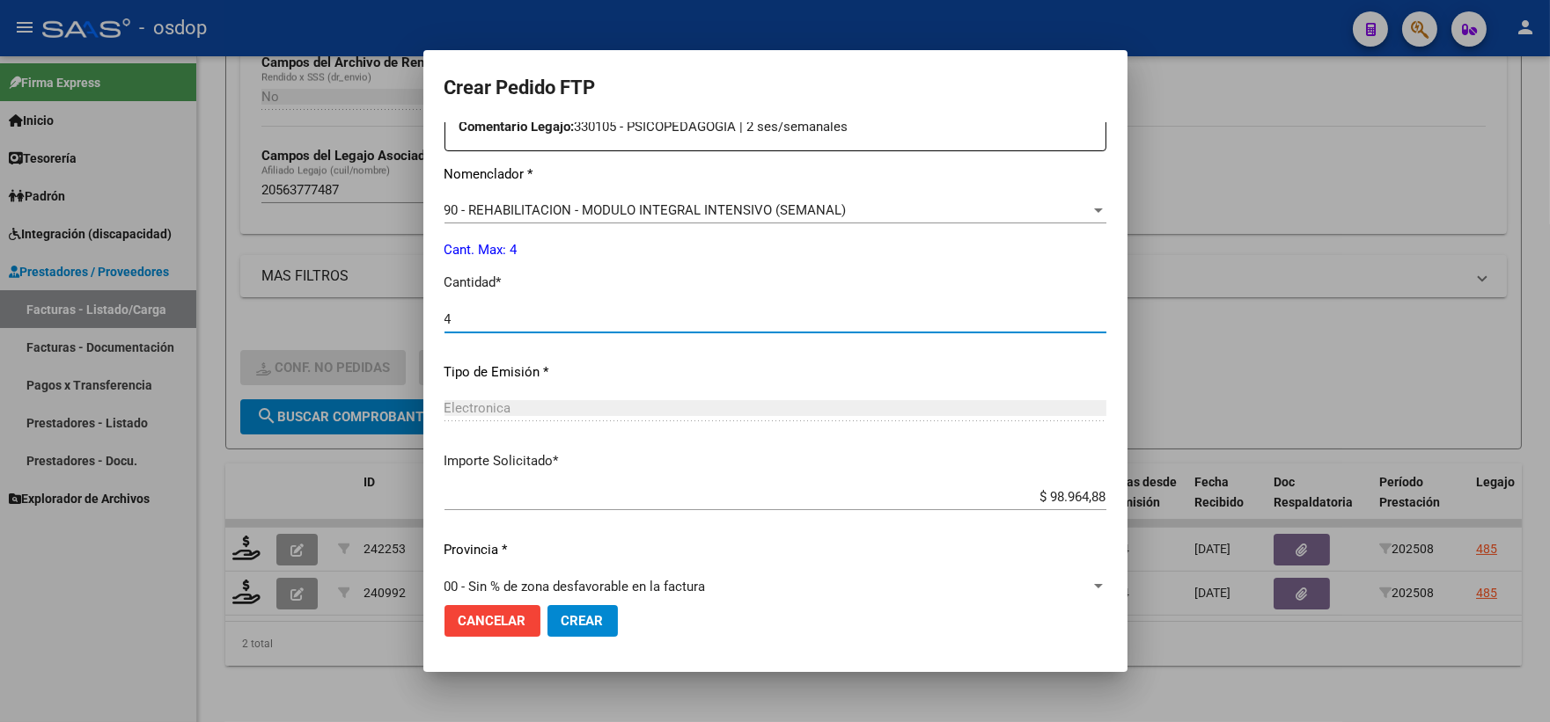
type input "4"
click at [561, 617] on span "Crear" at bounding box center [582, 621] width 42 height 16
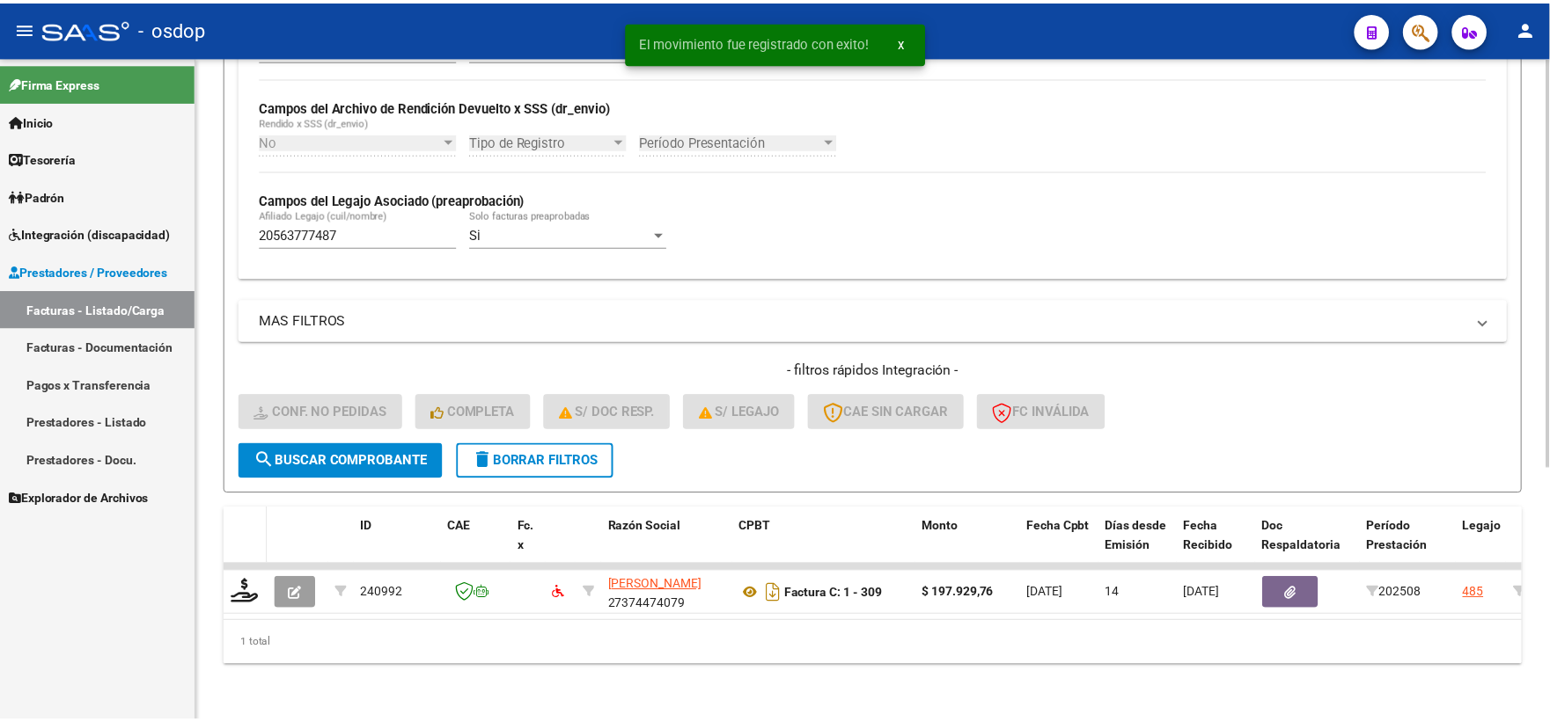
scroll to position [410, 0]
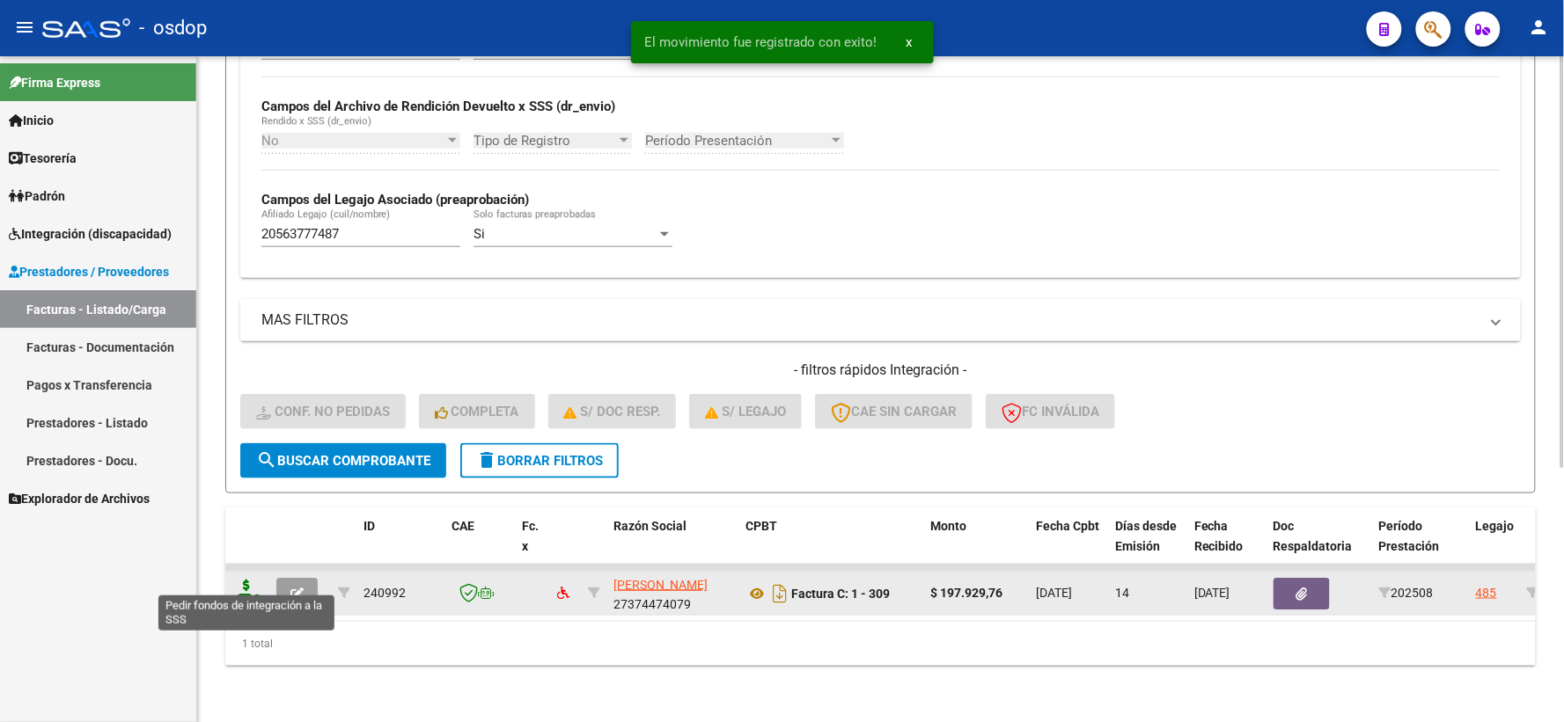
click at [249, 580] on icon at bounding box center [246, 592] width 28 height 25
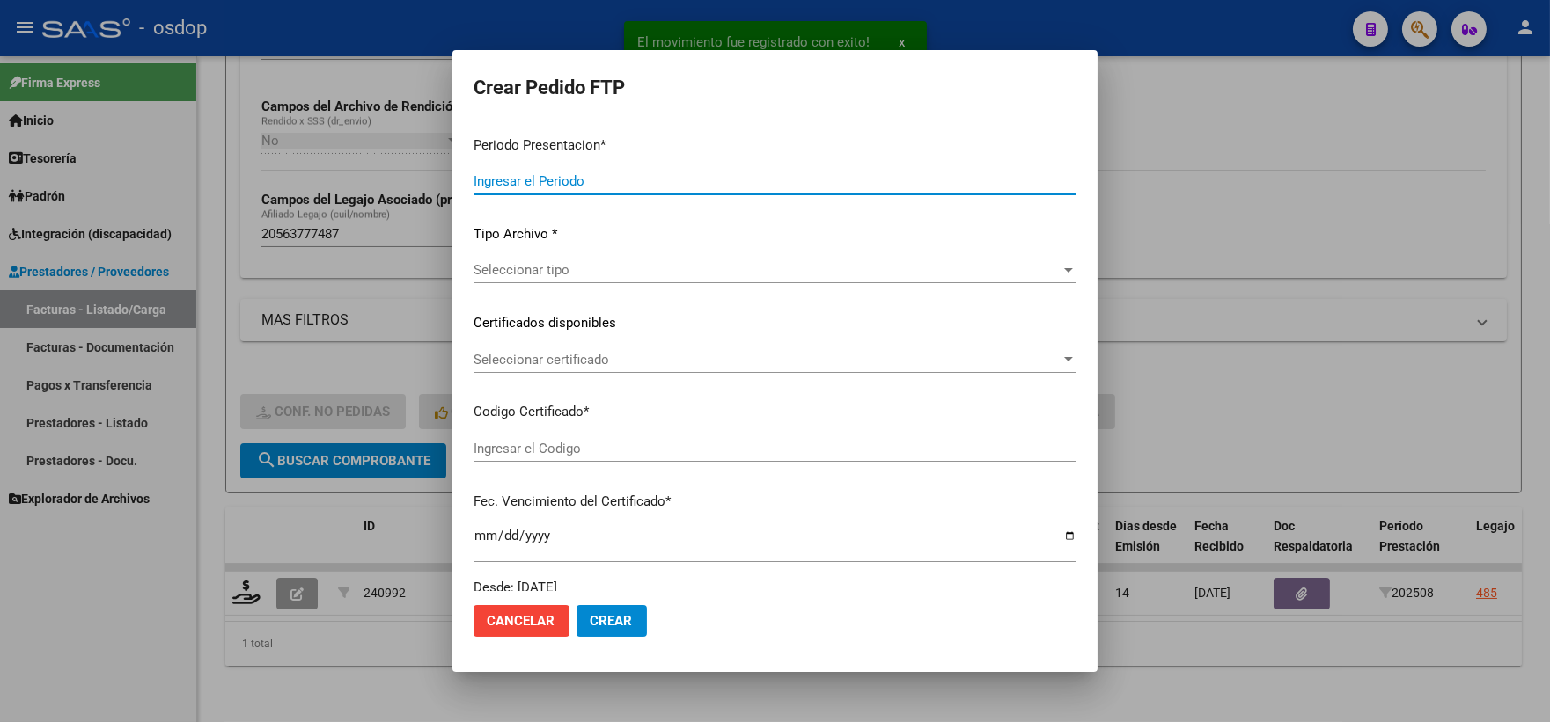
type input "202508"
type input "$ 197.929,76"
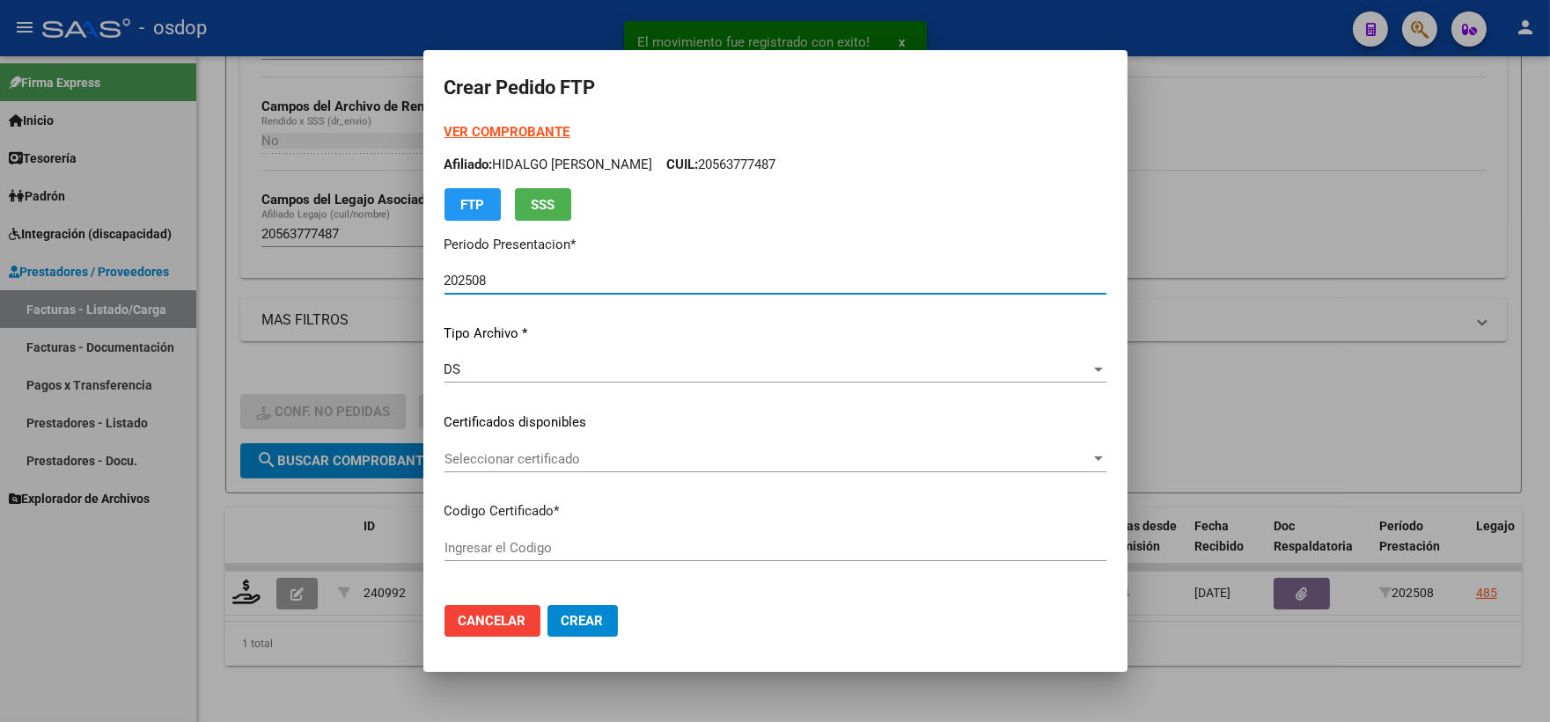
type input "1086102536"
type input "2029-02-08"
click at [572, 467] on div "Seleccionar certificado Seleccionar certificado" at bounding box center [775, 459] width 662 height 26
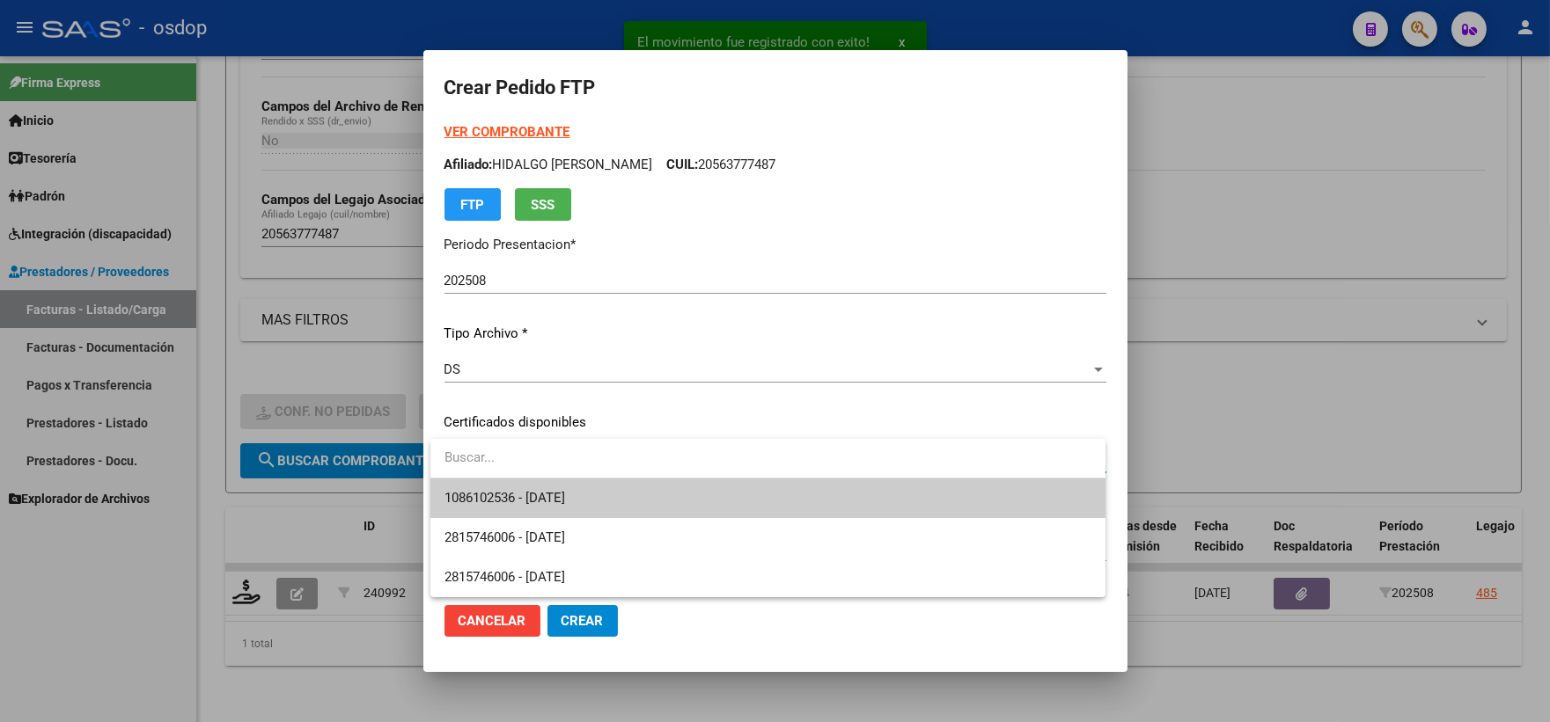
click at [593, 487] on span "1086102536 - 2029-02-08" at bounding box center [767, 499] width 647 height 40
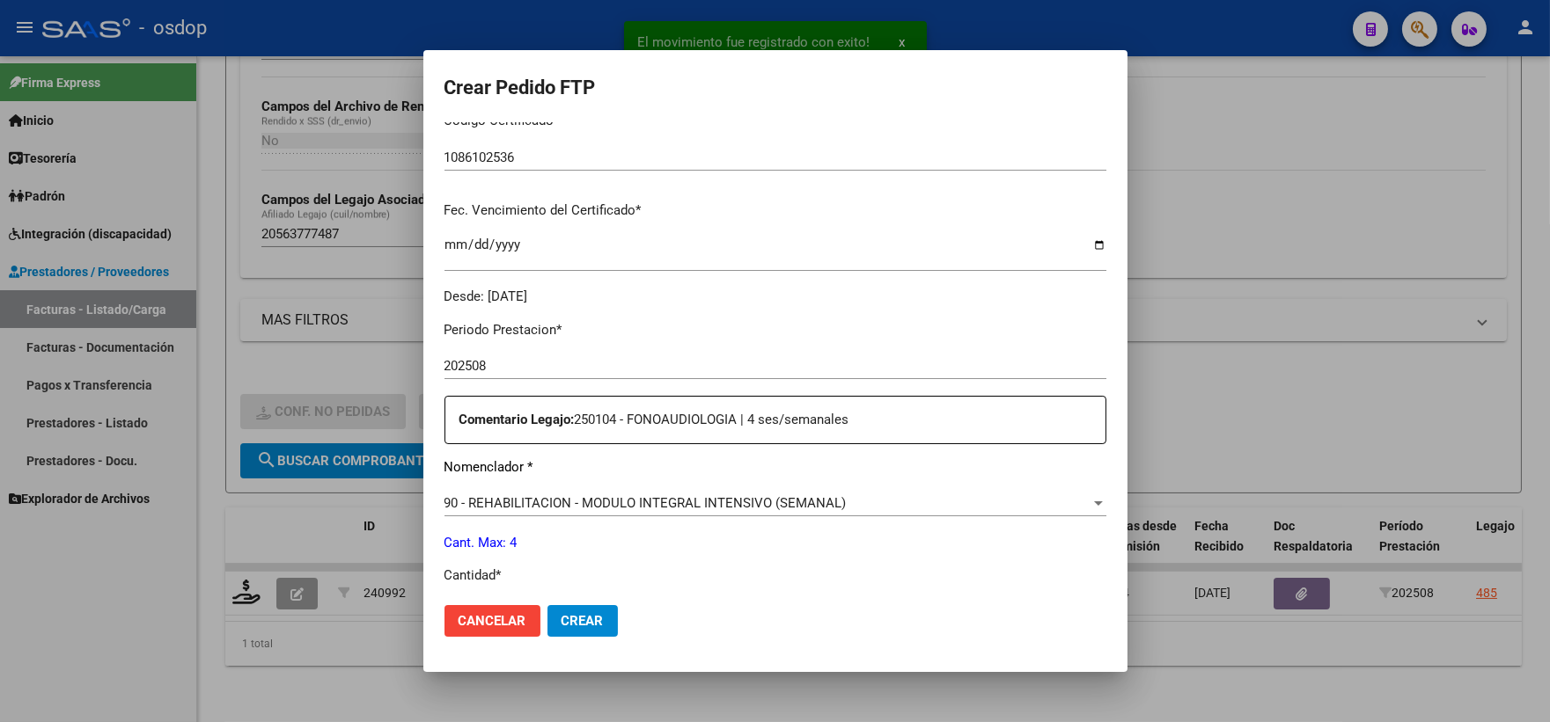
scroll to position [684, 0]
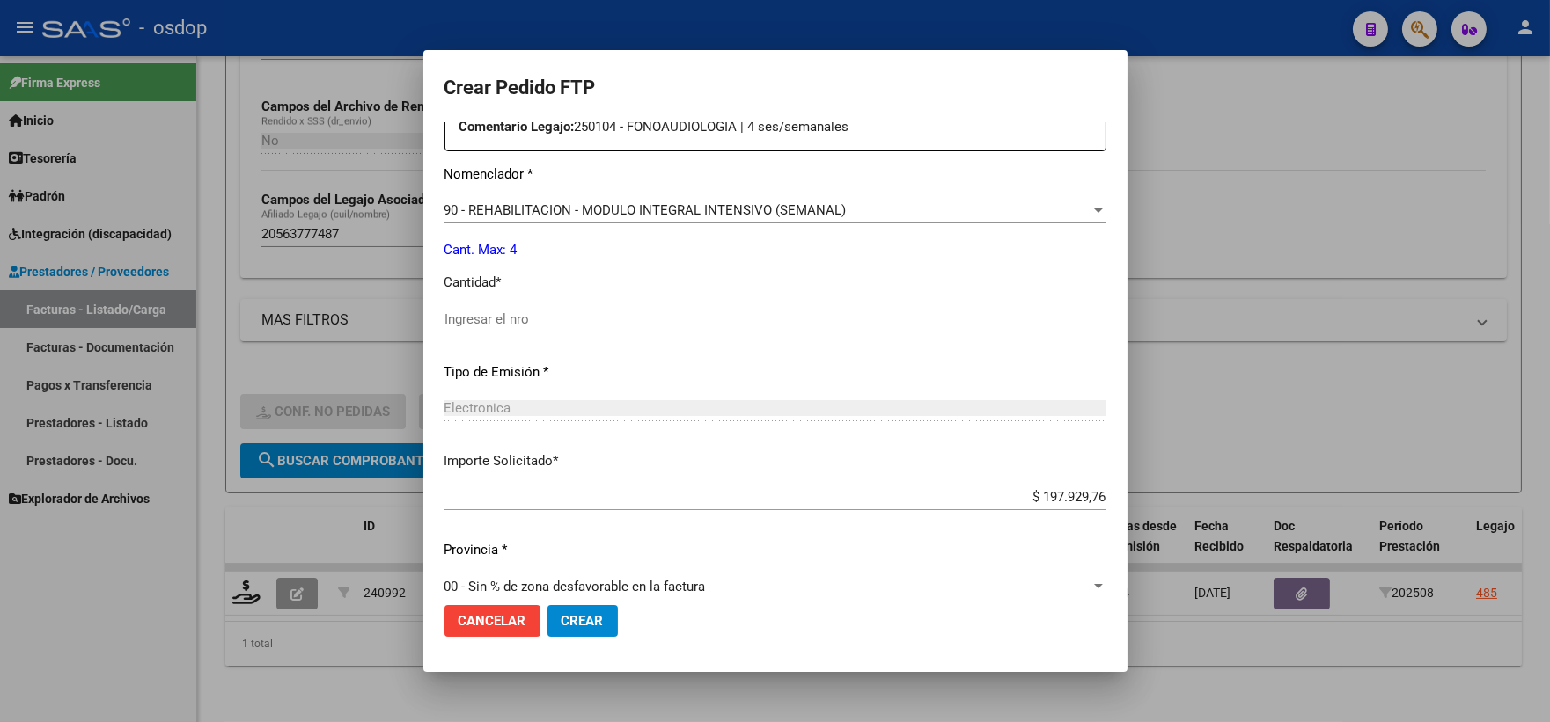
click at [549, 312] on input "Ingresar el nro" at bounding box center [775, 320] width 662 height 16
type input "4"
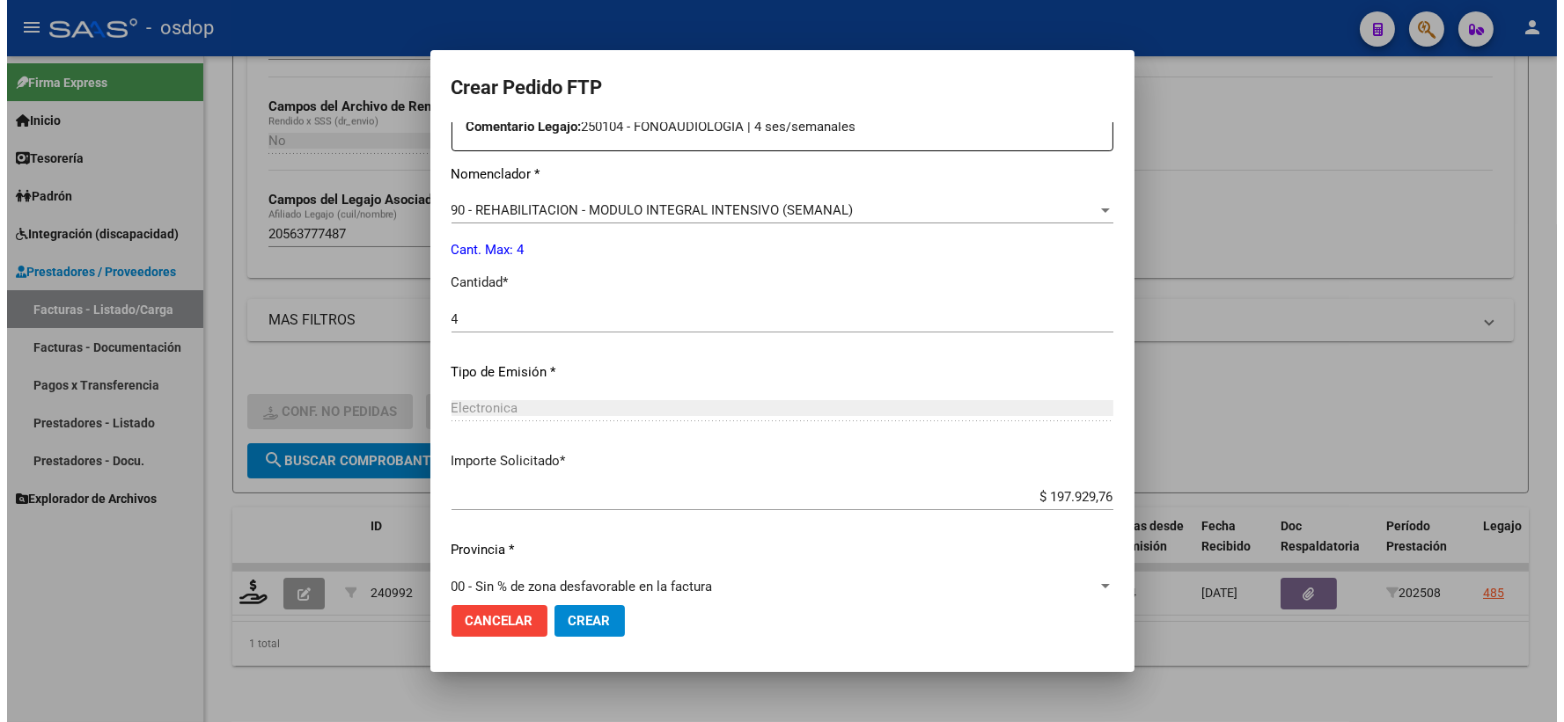
scroll to position [708, 0]
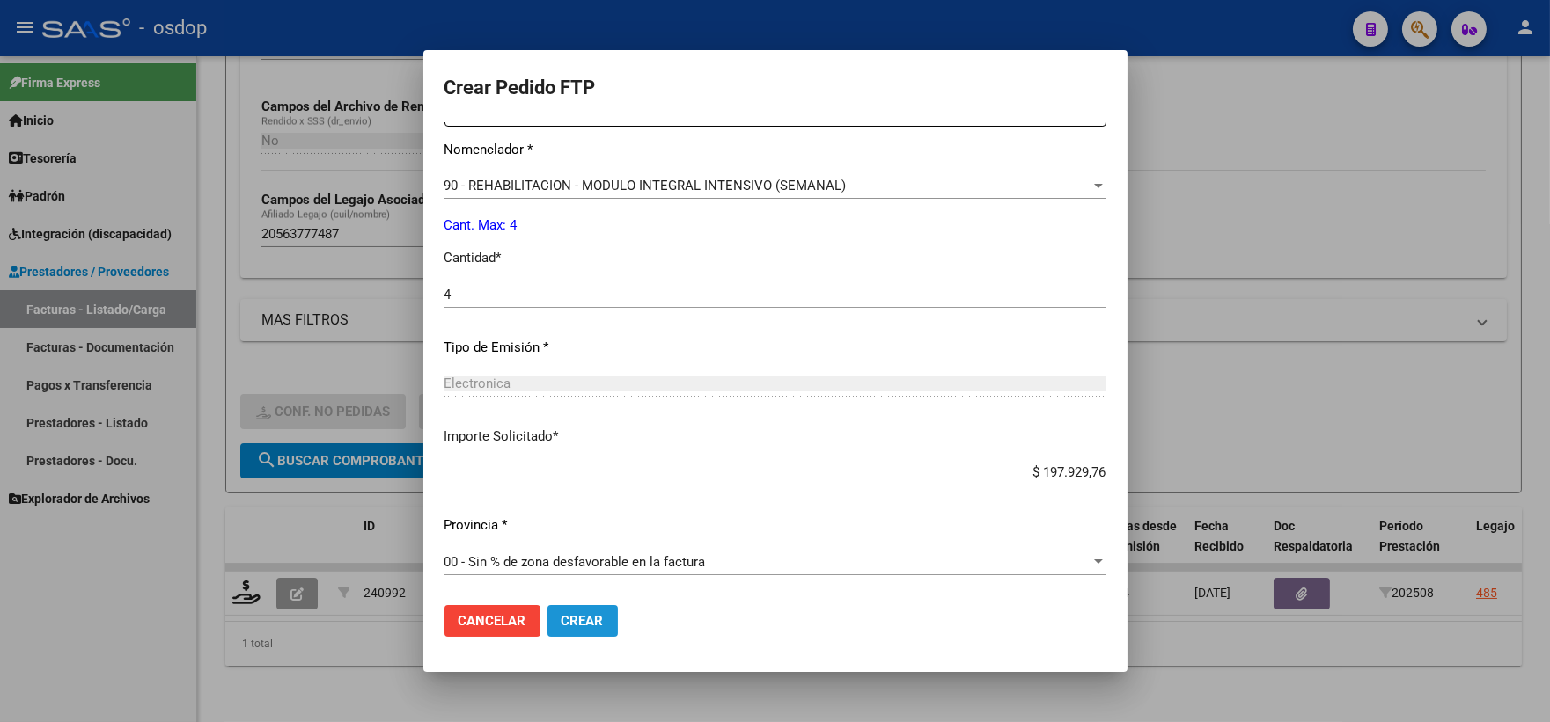
click at [598, 627] on span "Crear" at bounding box center [582, 621] width 42 height 16
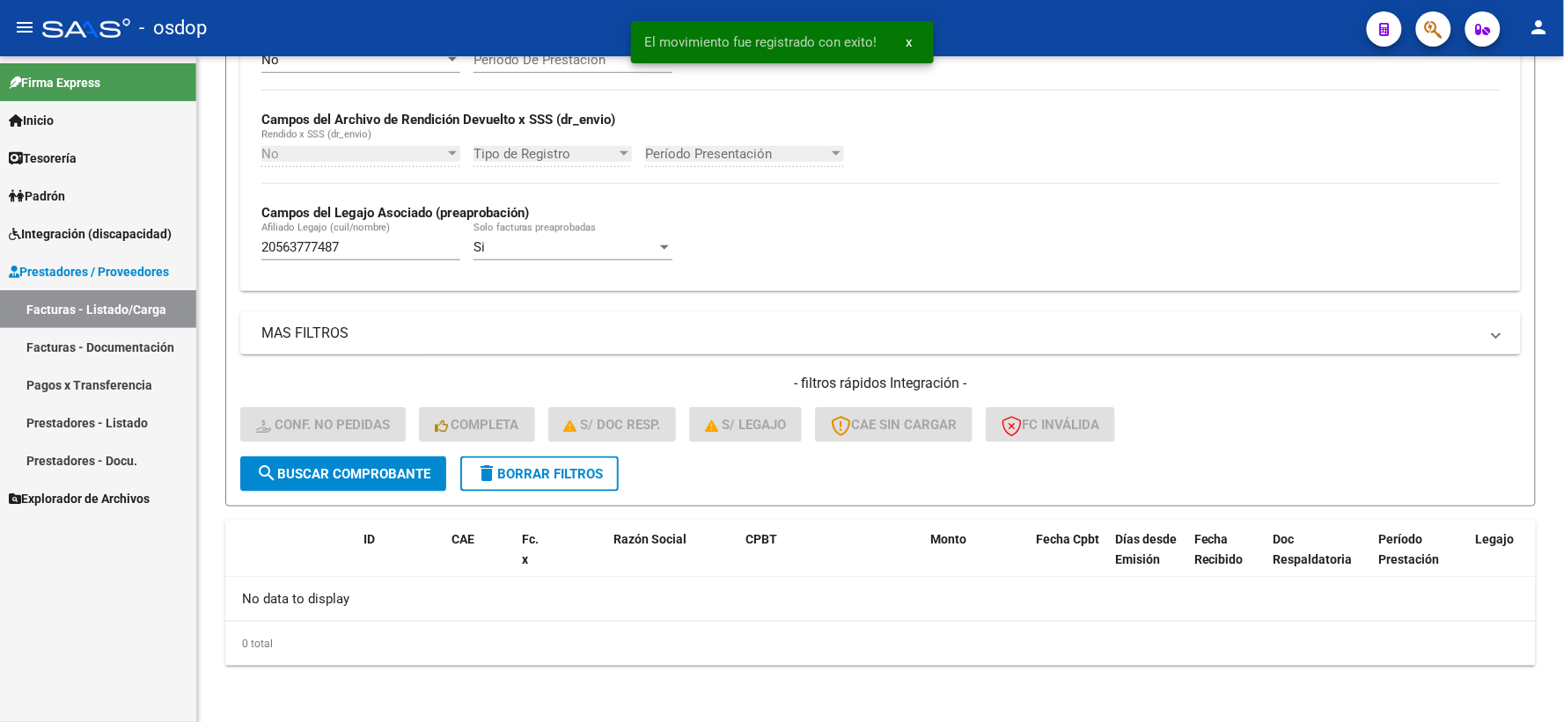
scroll to position [382, 0]
drag, startPoint x: 392, startPoint y: 248, endPoint x: 88, endPoint y: 222, distance: 304.7
click at [90, 223] on mat-sidenav-container "Firma Express Inicio Calendario SSS Instructivos Contacto OS Tesorería Extracto…" at bounding box center [782, 389] width 1564 height 666
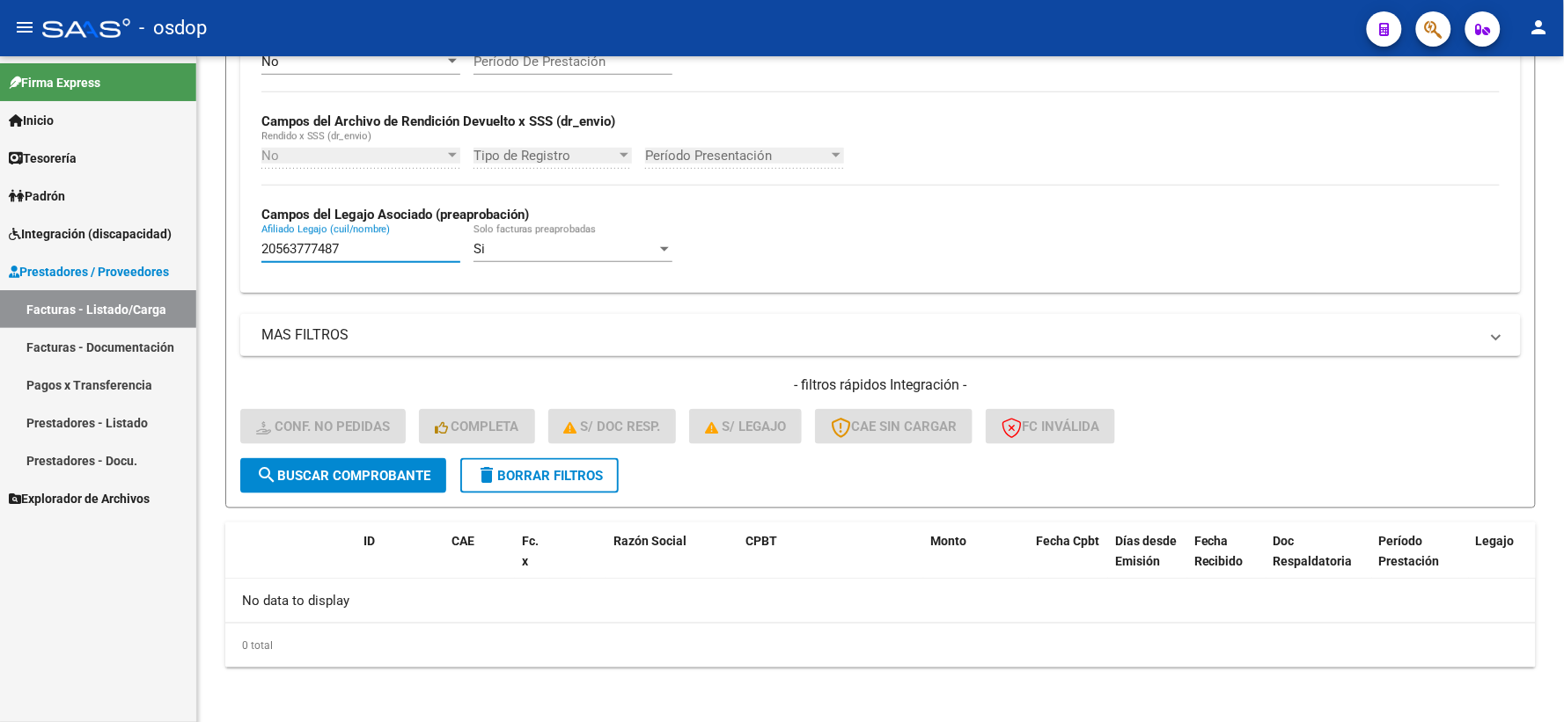
paste input "51334261"
type input "20551334261"
click at [318, 495] on form "Filtros Id Integración Area Seleccionar Gerenciador Seleccionar Gerenciador Si …" at bounding box center [880, 168] width 1310 height 682
click at [318, 478] on span "search Buscar Comprobante" at bounding box center [343, 476] width 174 height 16
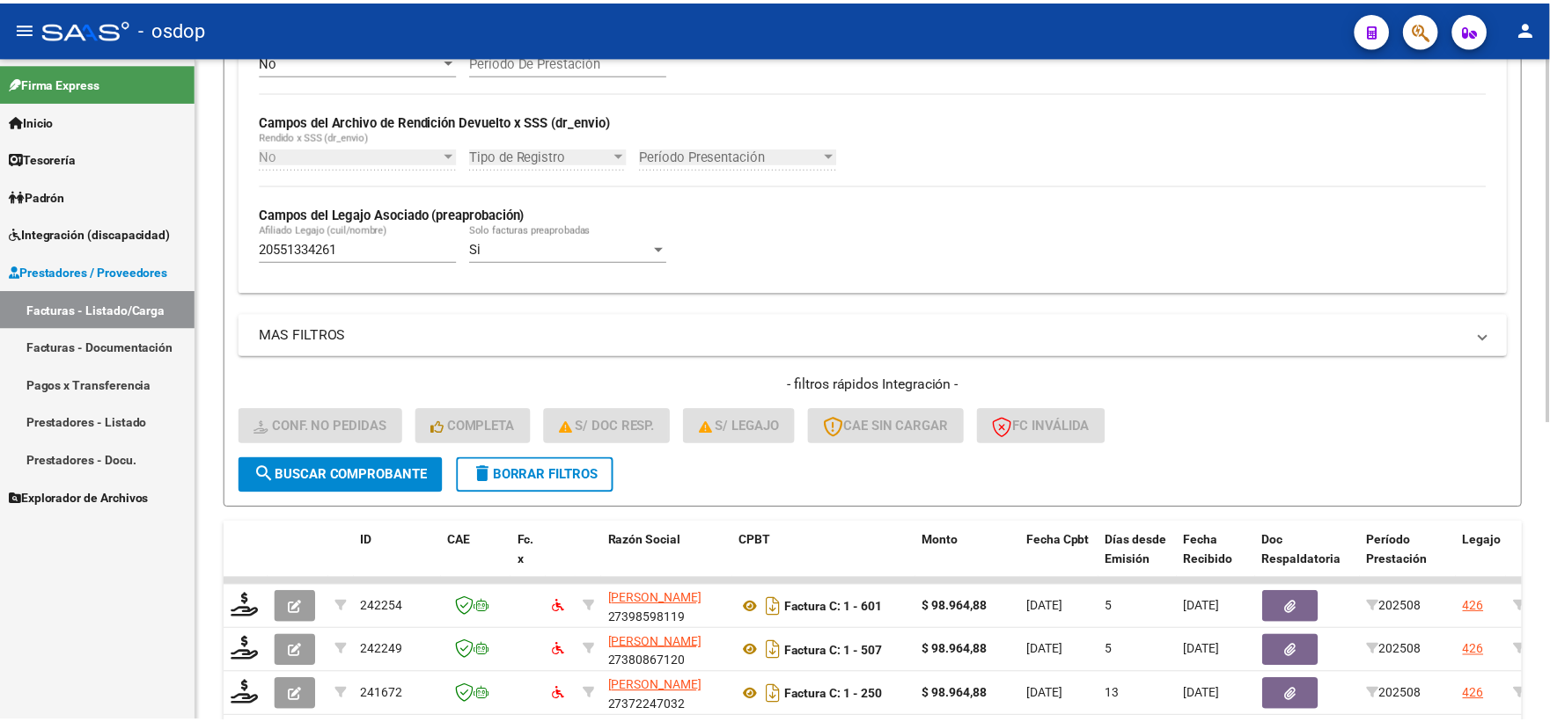
scroll to position [542, 0]
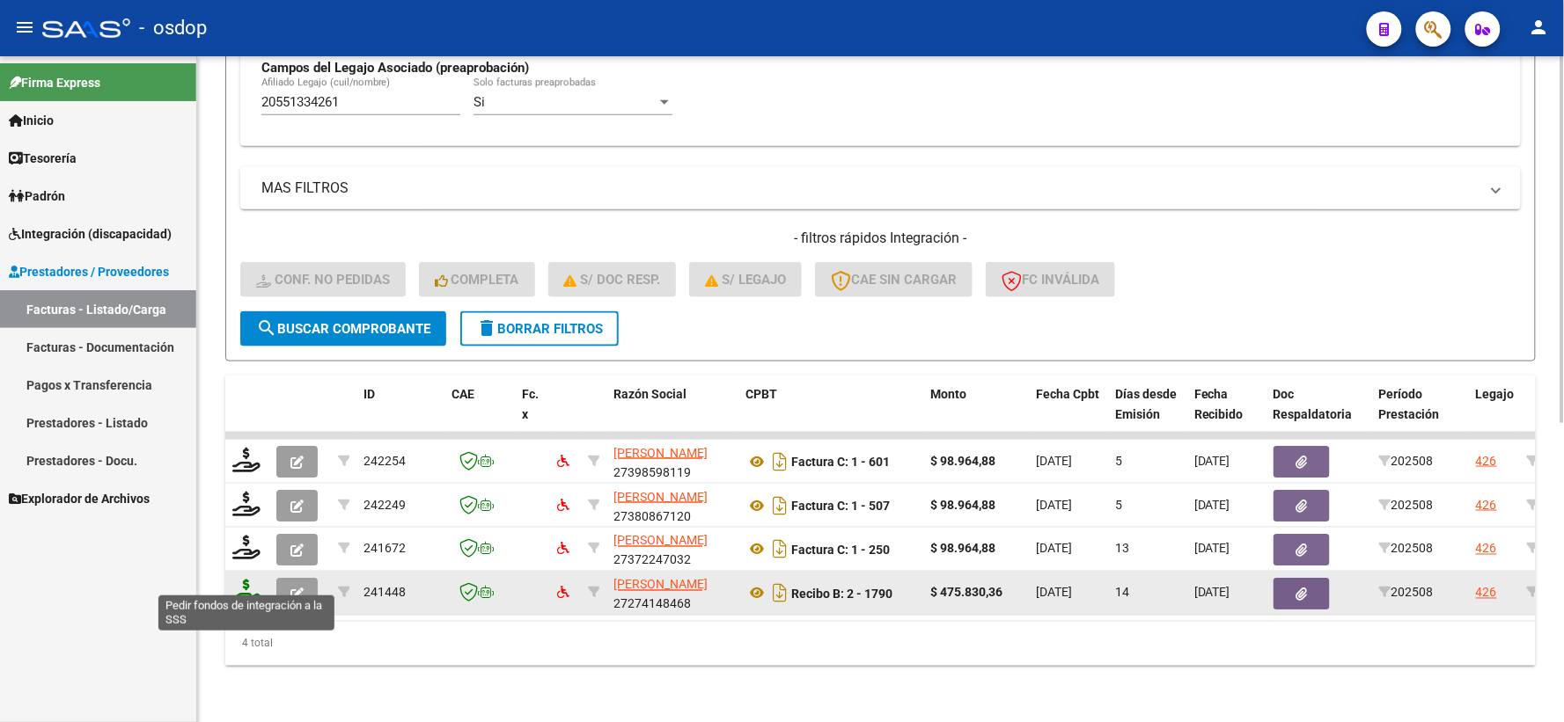
click at [257, 586] on icon at bounding box center [246, 592] width 28 height 25
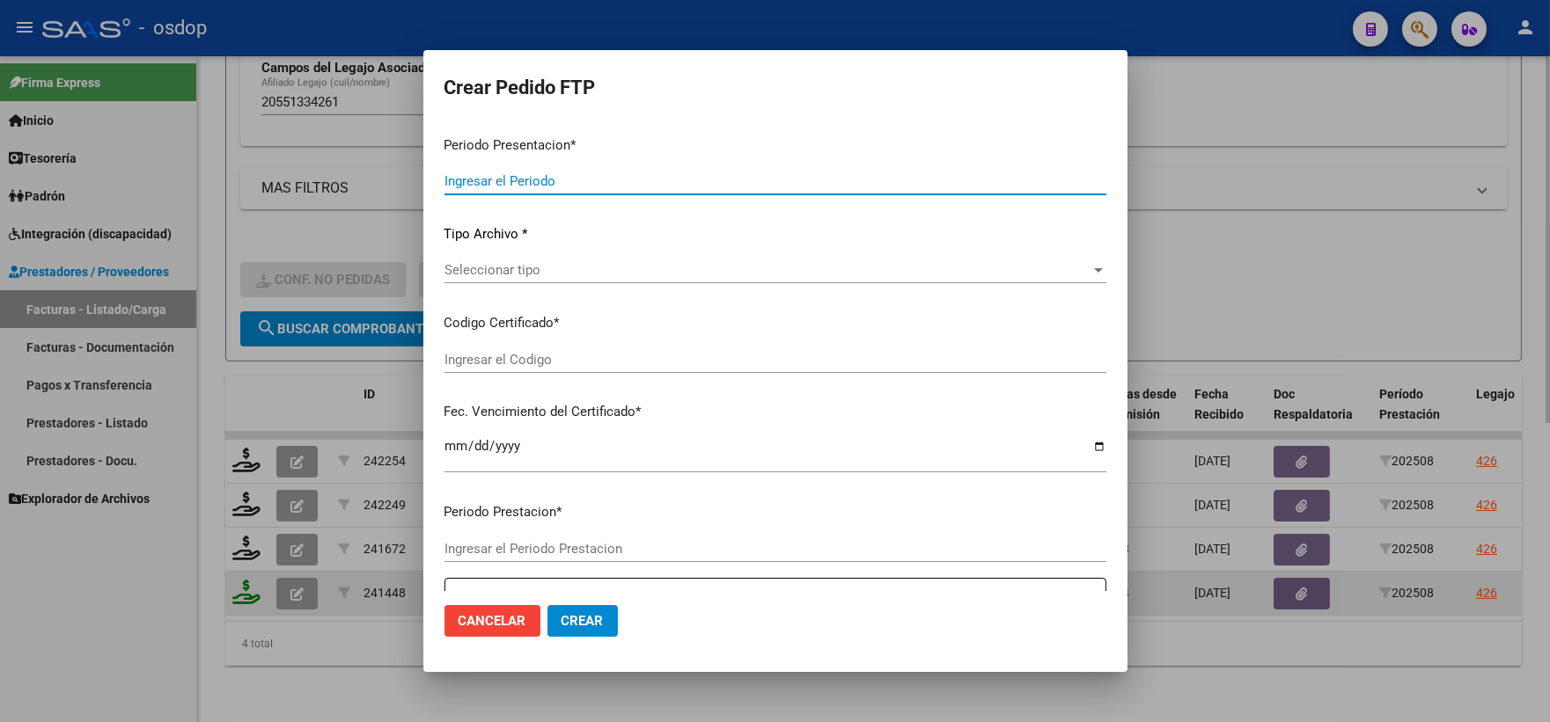
type input "202508"
type input "$ 475.830,36"
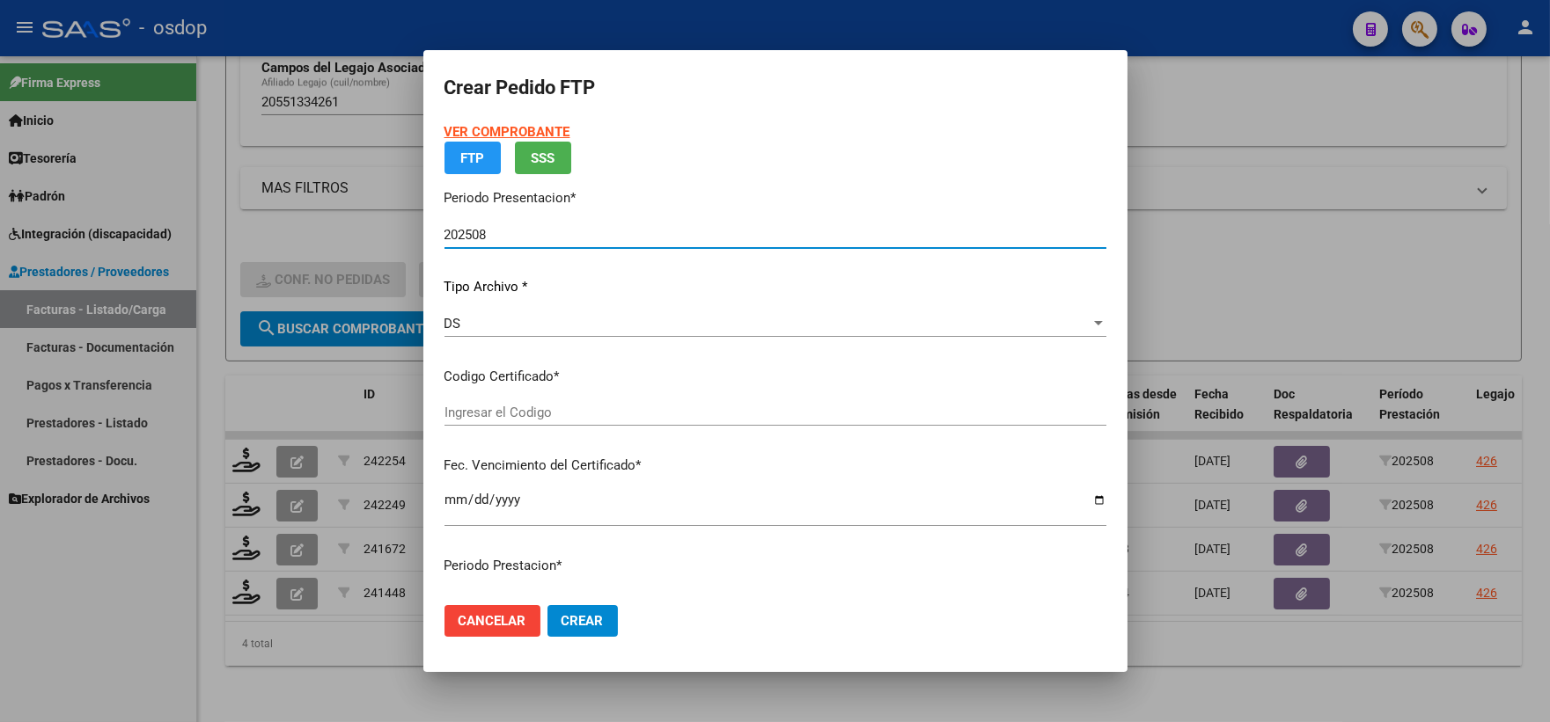
type input "8251695544"
type input "2029-02-07"
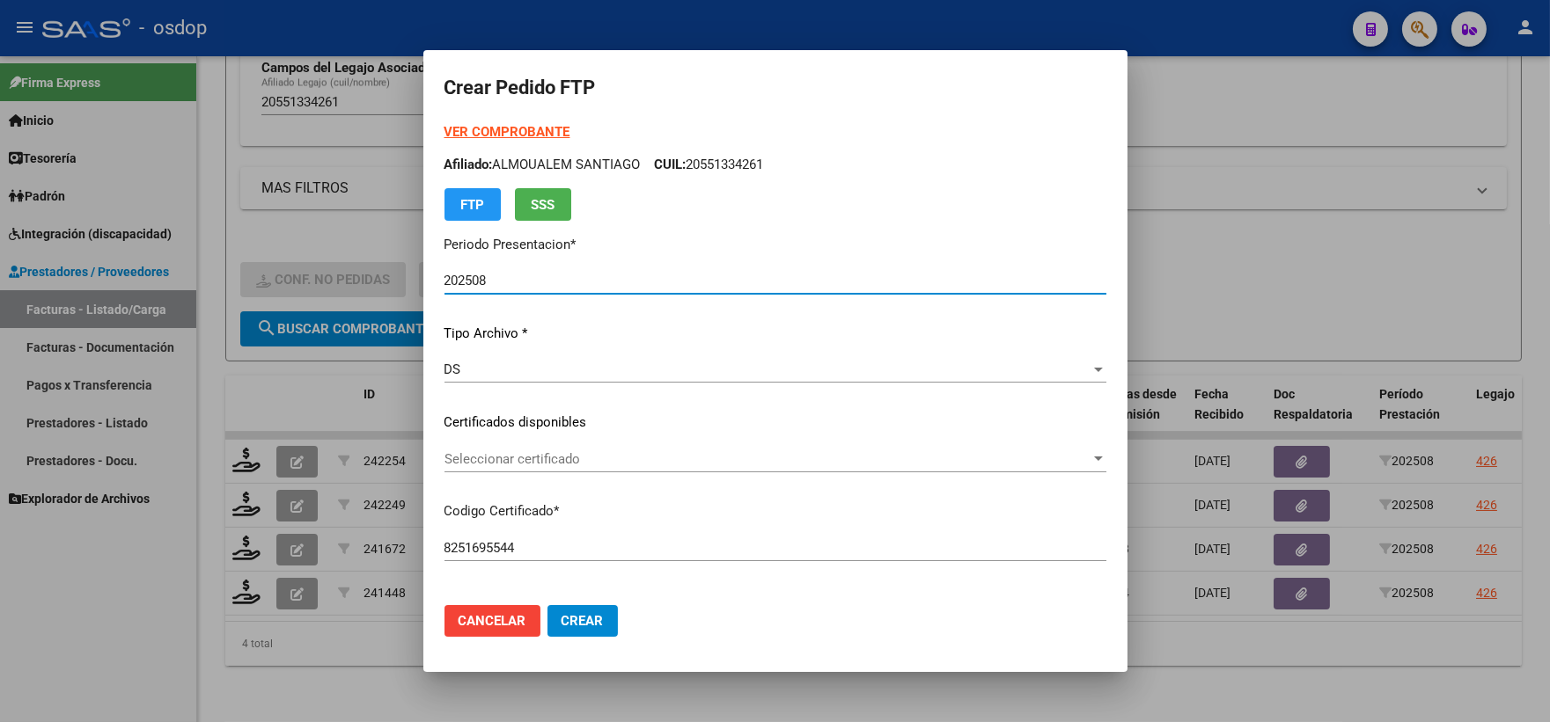
click at [584, 453] on span "Seleccionar certificado" at bounding box center [767, 459] width 646 height 16
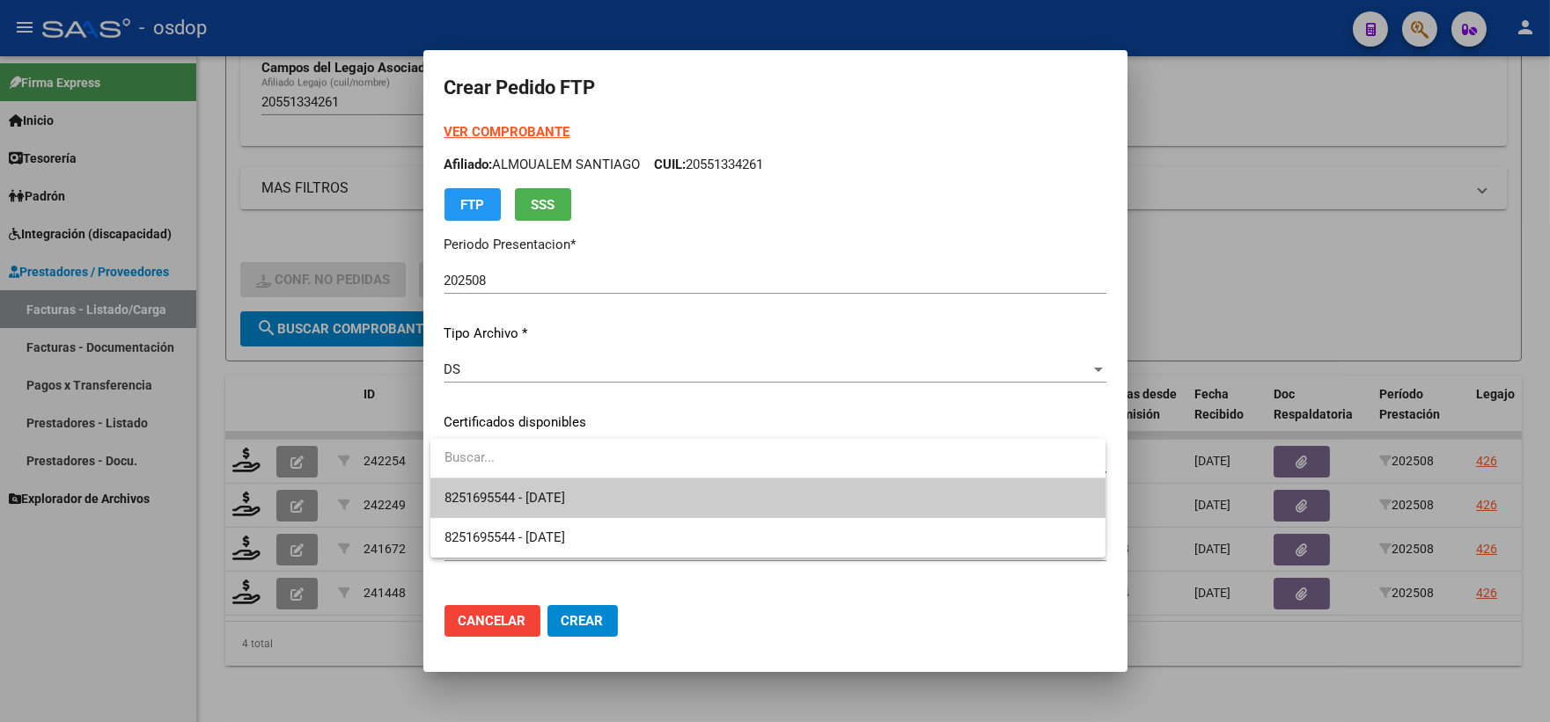
click at [611, 490] on span "8251695544 - 2029-02-07" at bounding box center [767, 499] width 647 height 40
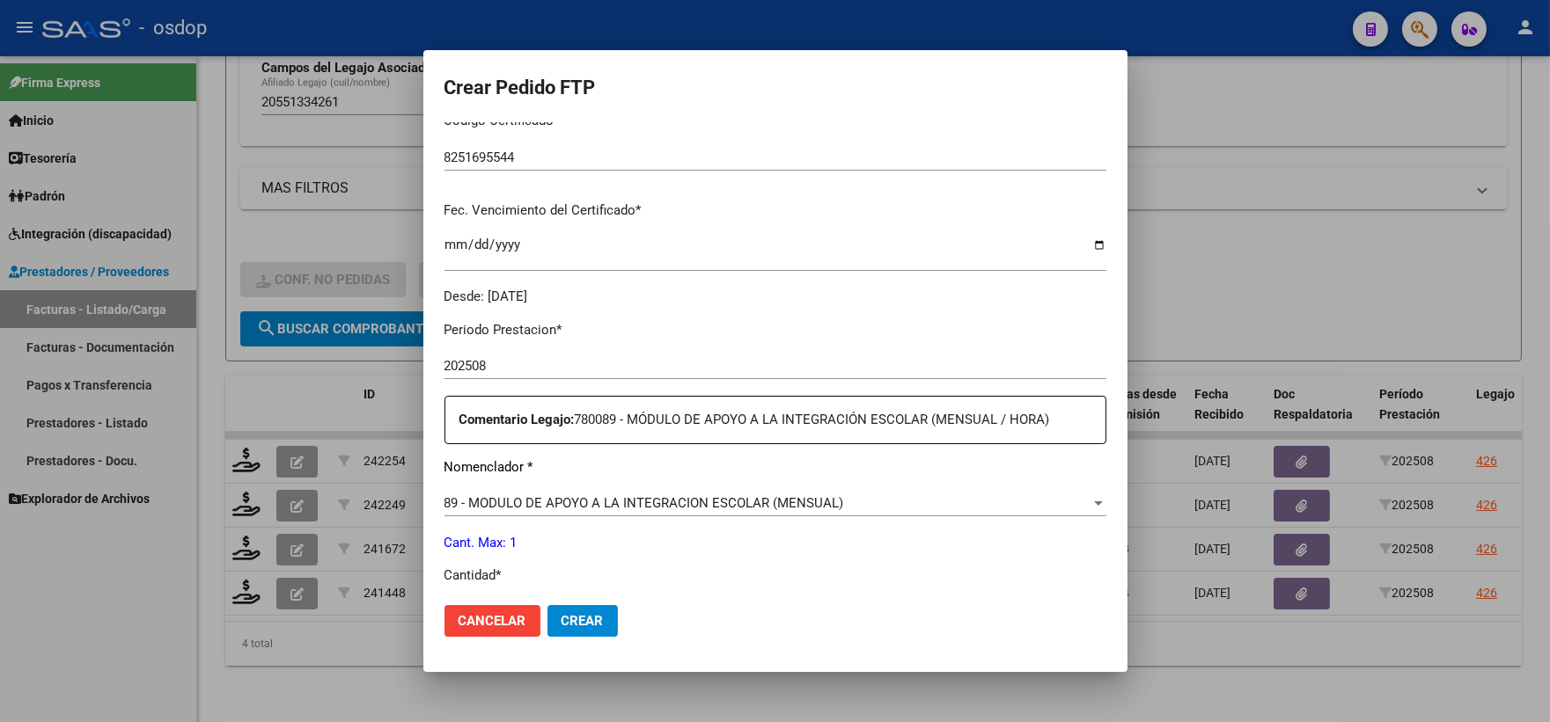
scroll to position [488, 0]
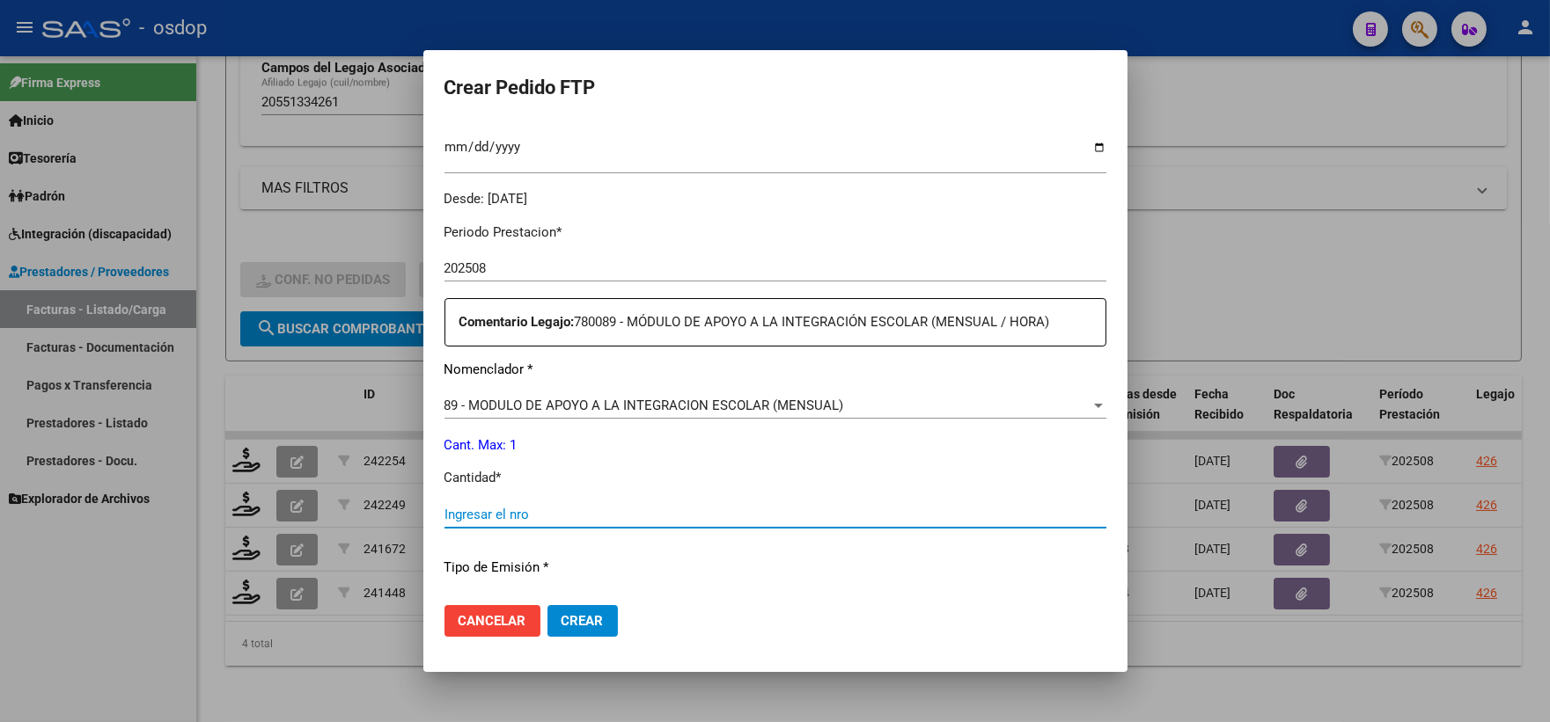
click at [583, 516] on input "Ingresar el nro" at bounding box center [775, 515] width 662 height 16
type input "1"
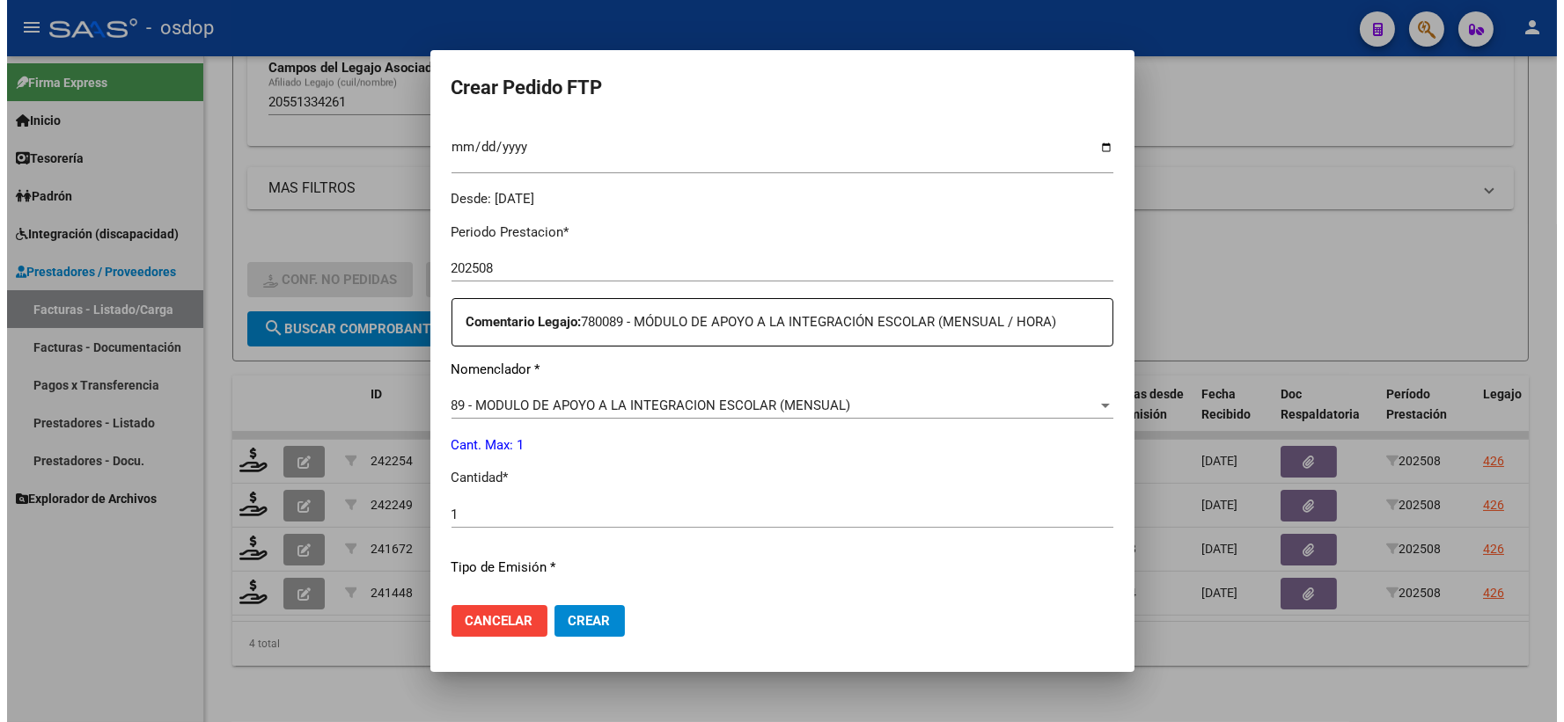
scroll to position [708, 0]
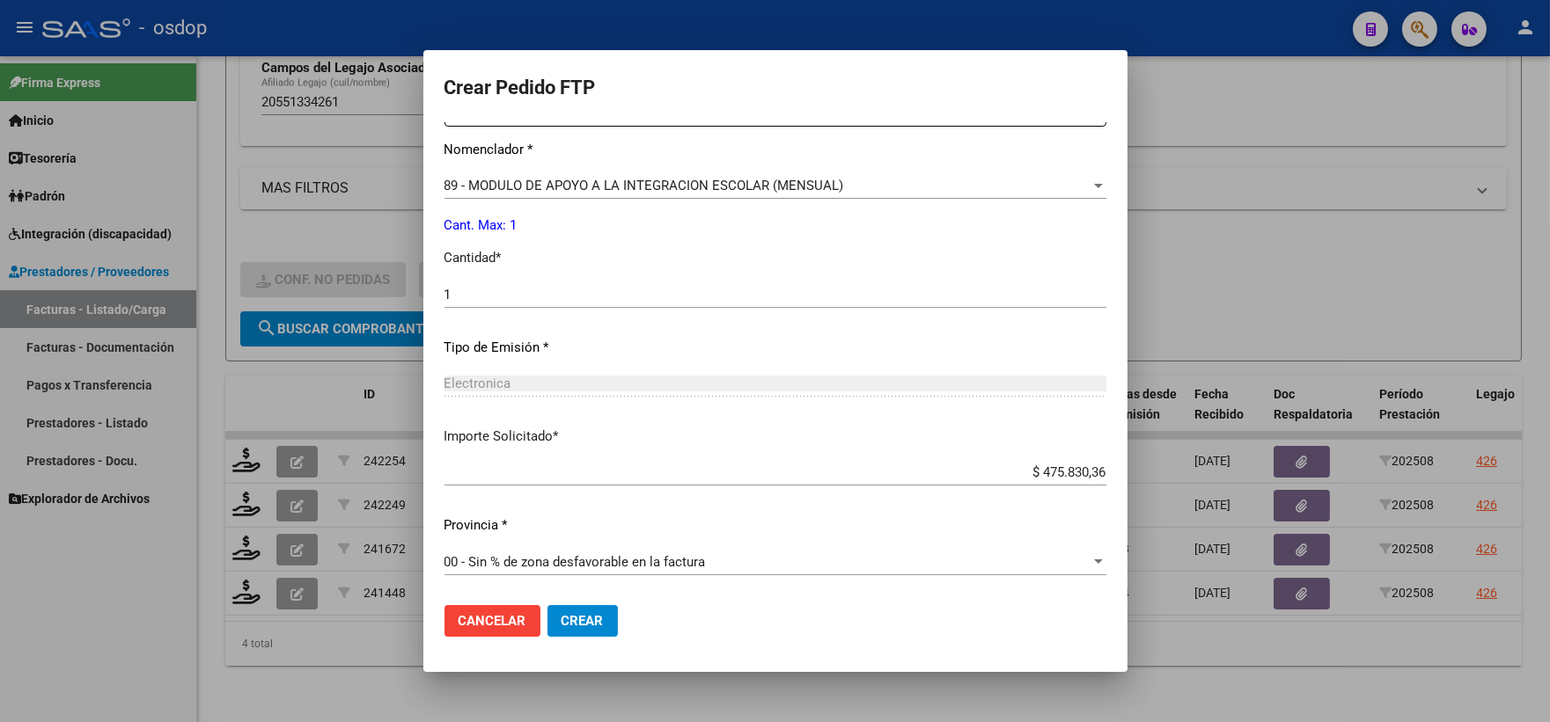
click at [594, 620] on span "Crear" at bounding box center [582, 621] width 42 height 16
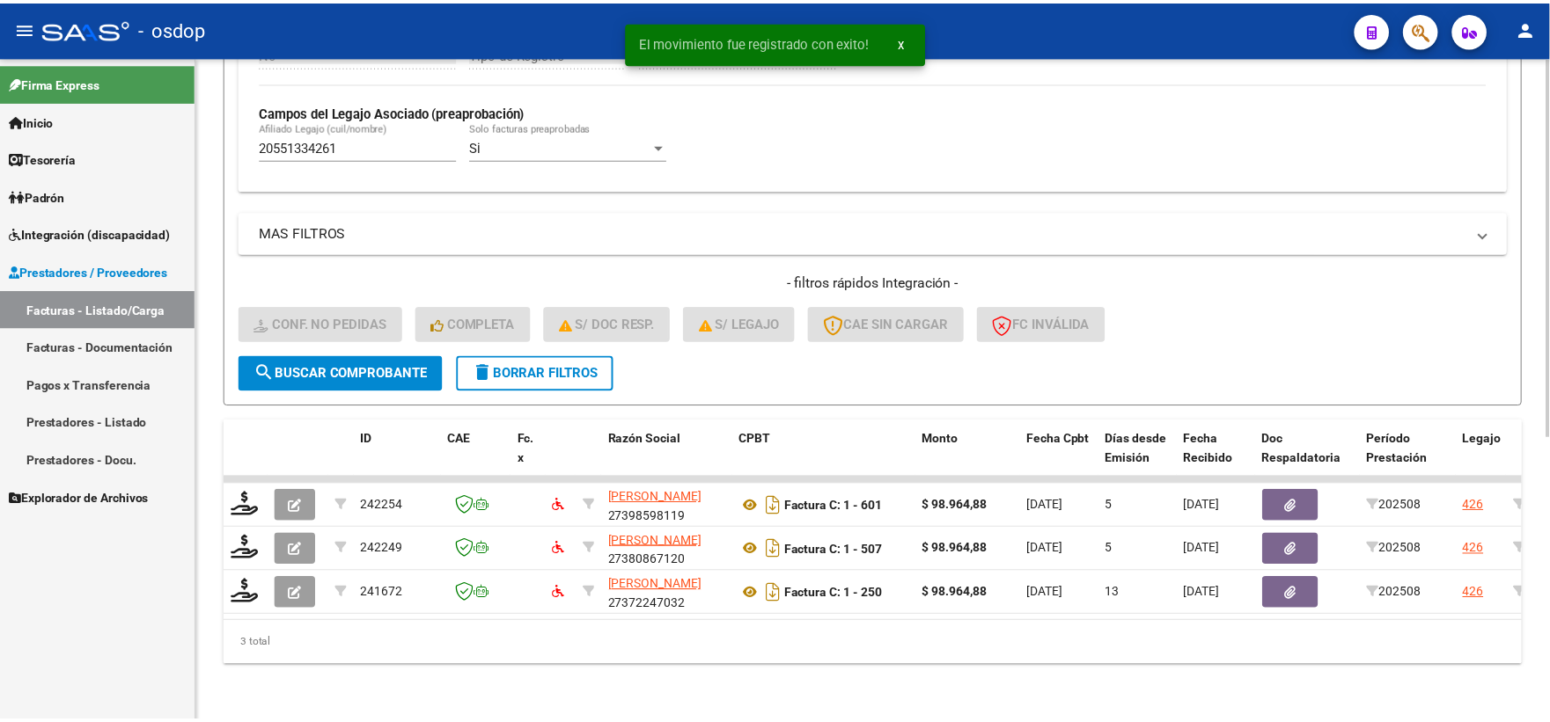
scroll to position [498, 0]
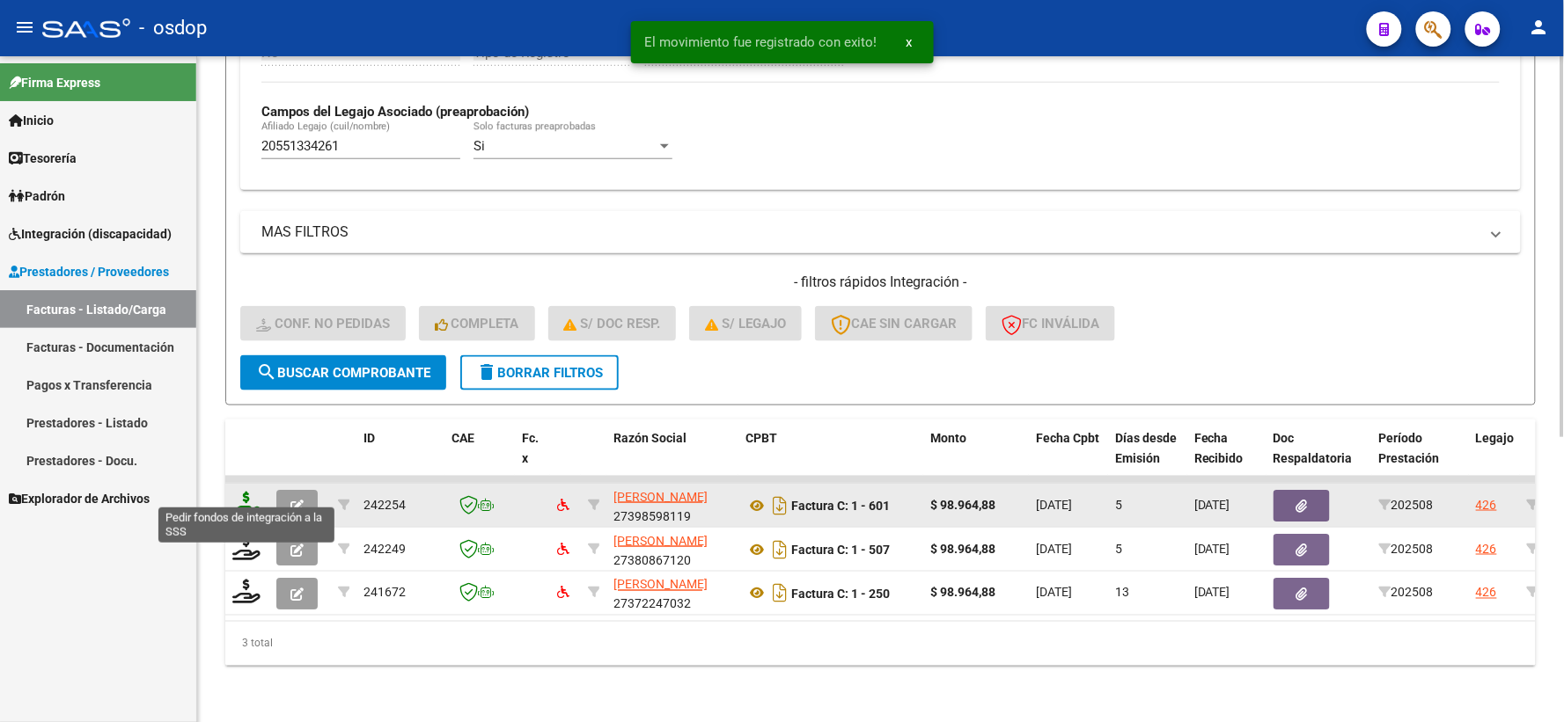
click at [256, 495] on icon at bounding box center [246, 504] width 28 height 25
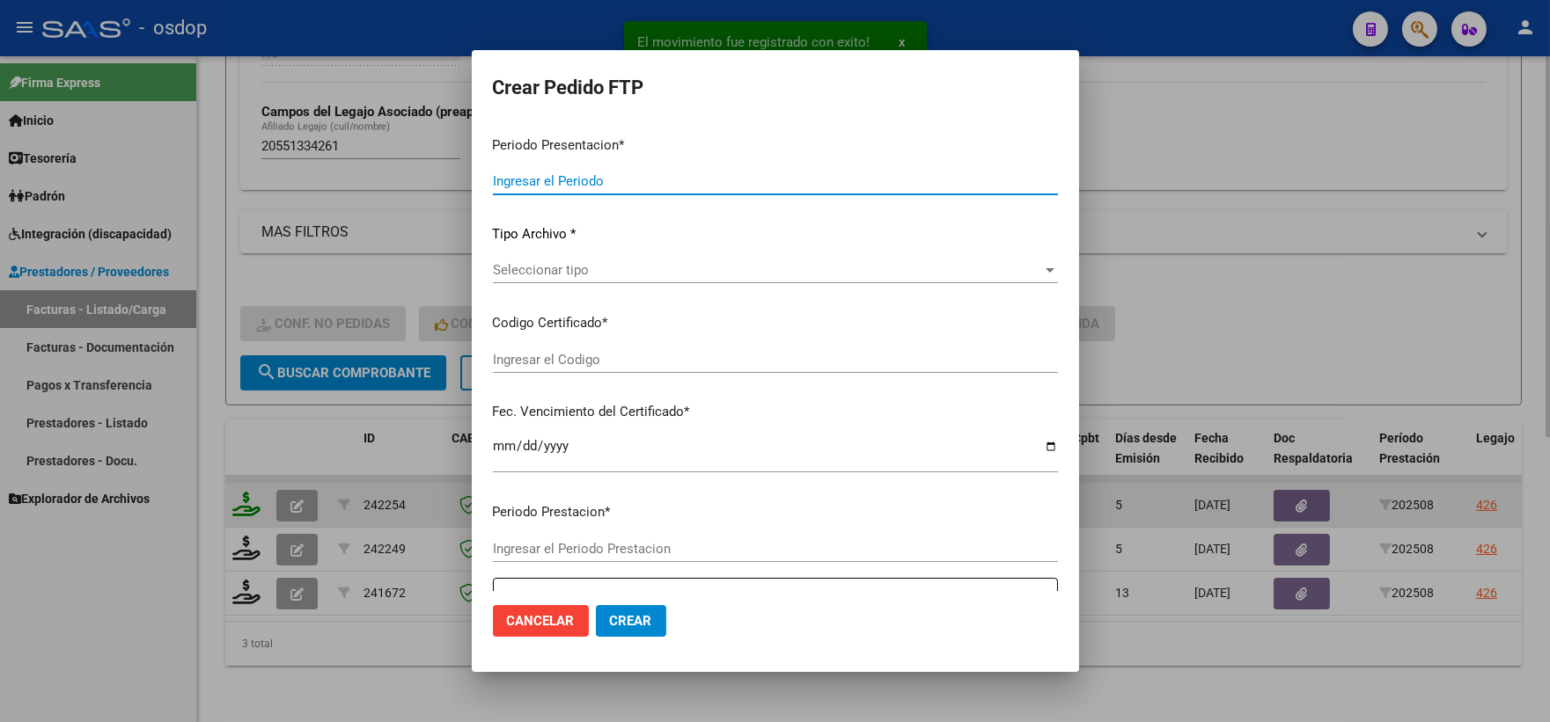
type input "202508"
type input "$ 98.964,88"
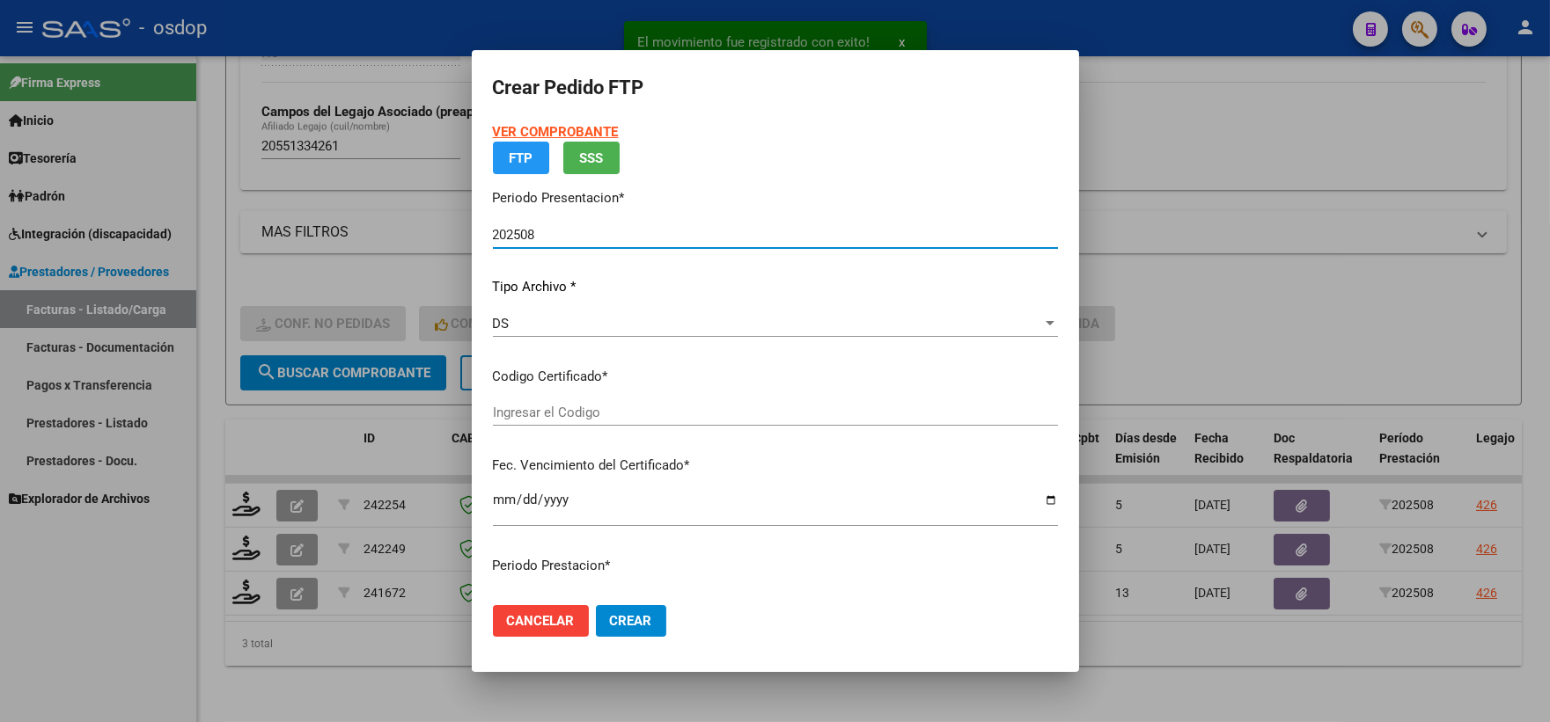
type input "8251695544"
type input "2029-02-07"
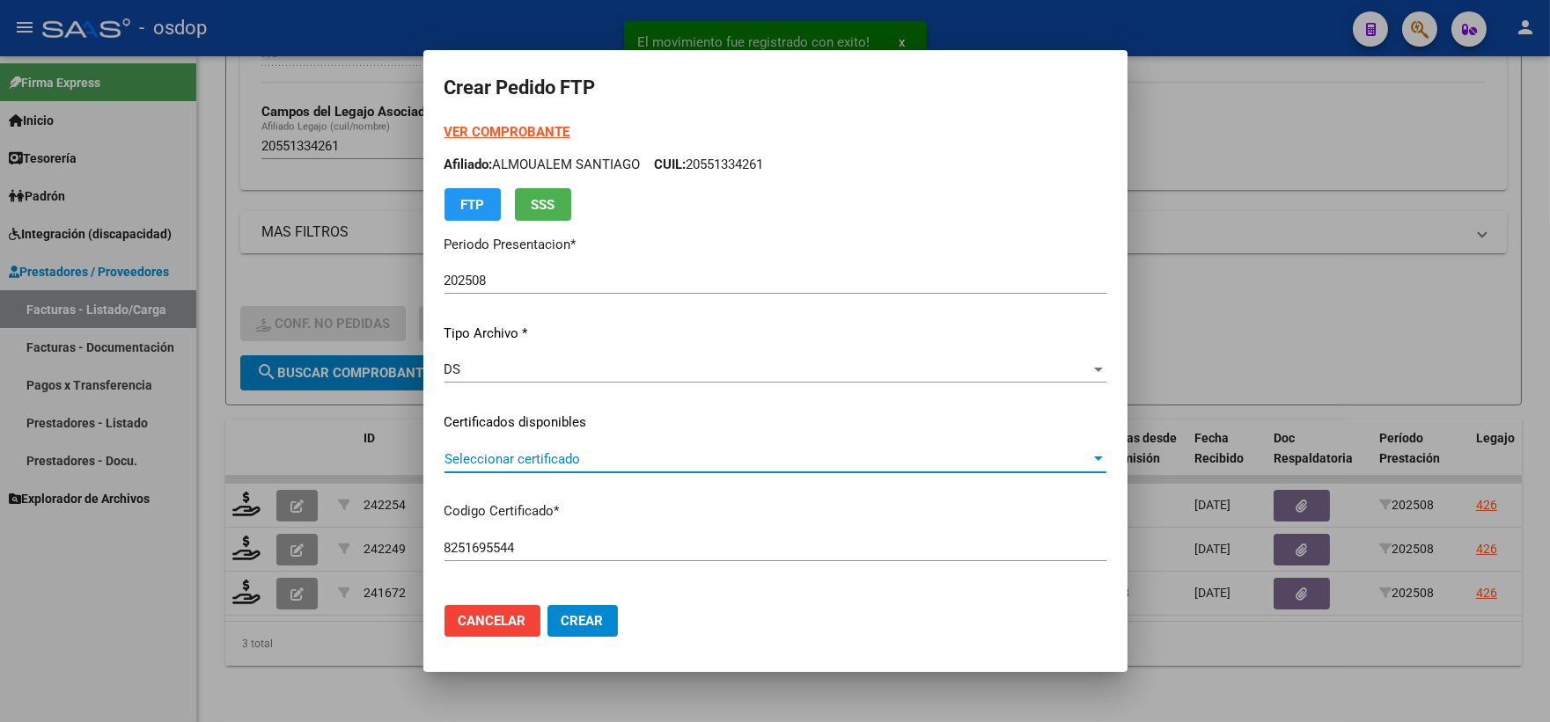
click at [563, 455] on span "Seleccionar certificado" at bounding box center [767, 459] width 646 height 16
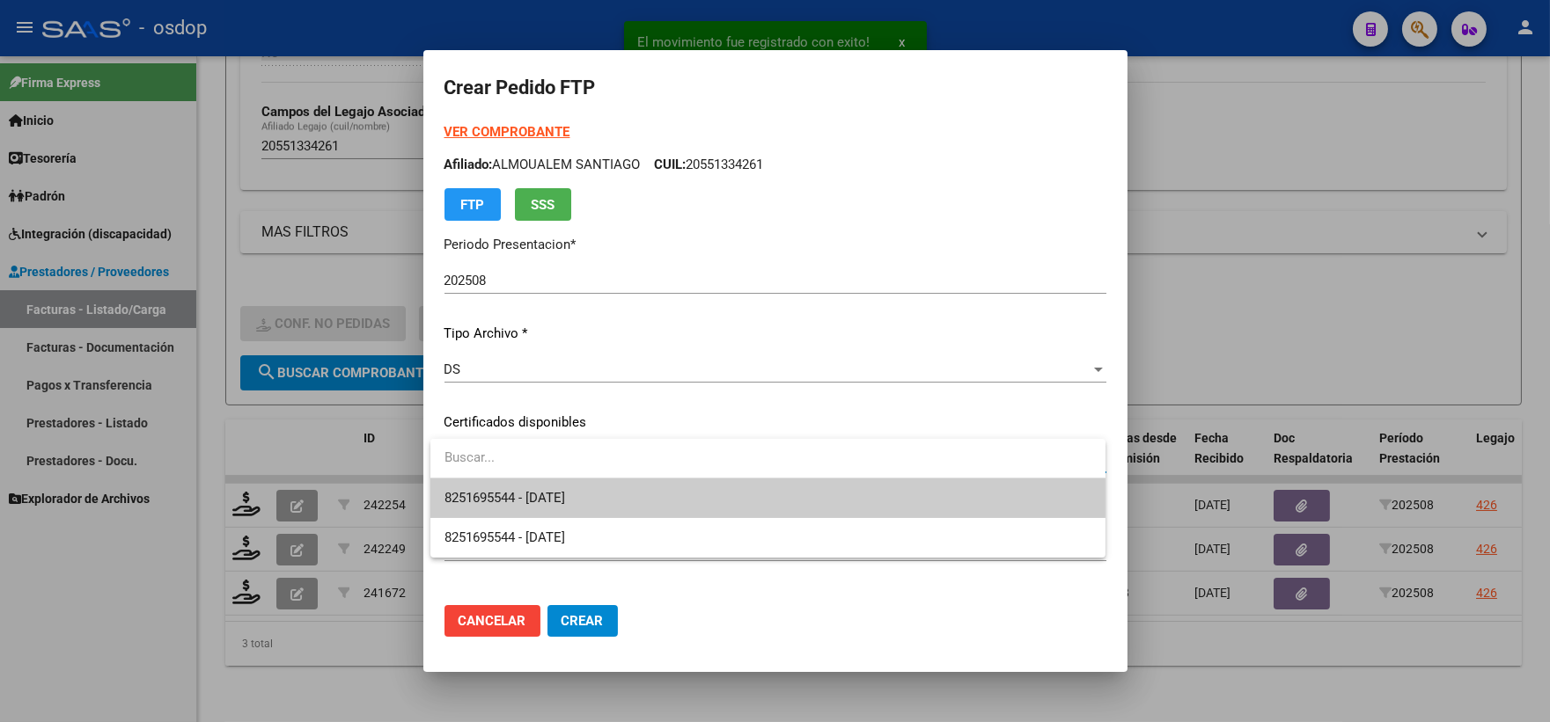
drag, startPoint x: 575, startPoint y: 476, endPoint x: 576, endPoint y: 485, distance: 8.8
click at [575, 482] on div "8251695544 - 2029-02-07 8251695544 - 2029-02-07" at bounding box center [767, 498] width 675 height 119
click at [576, 486] on span "8251695544 - 2029-02-07" at bounding box center [767, 499] width 647 height 40
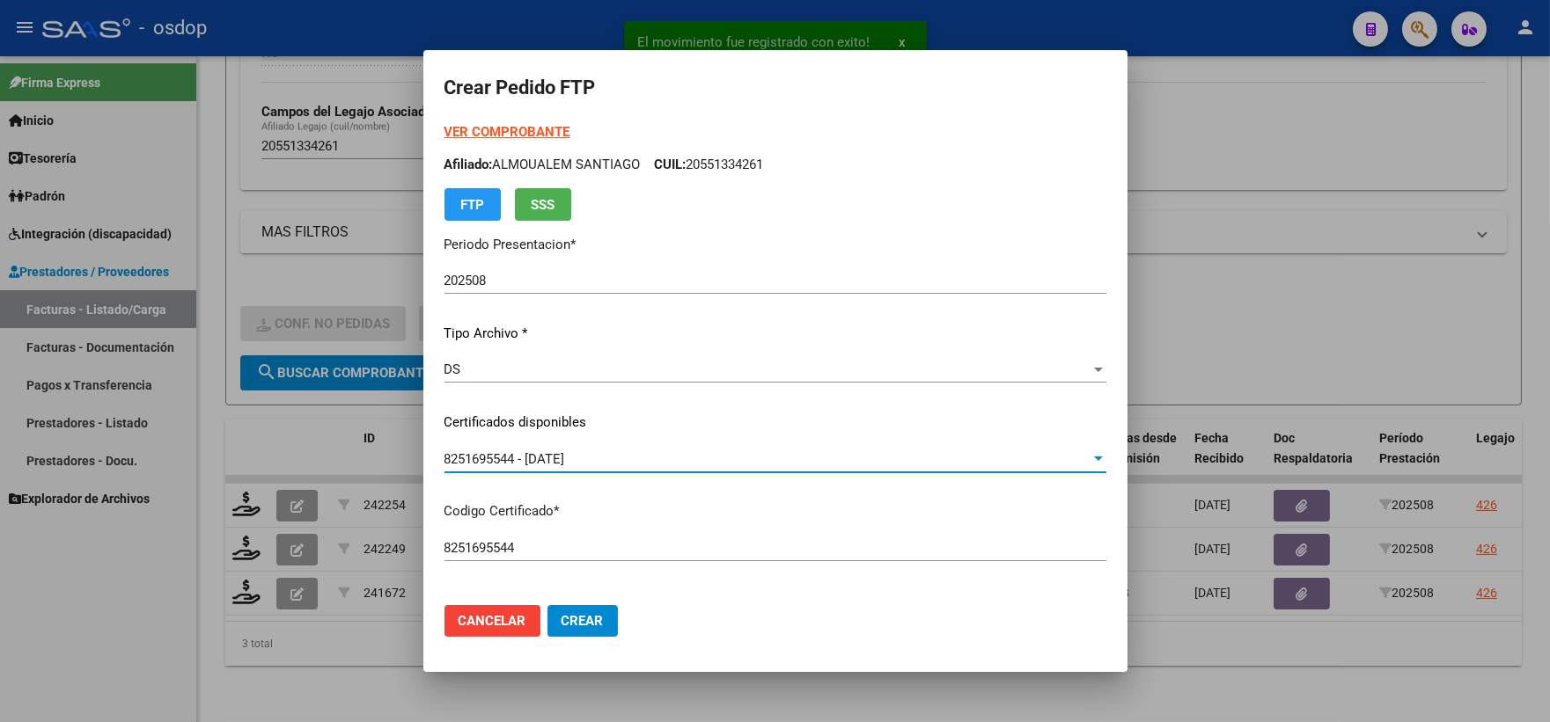
scroll to position [586, 0]
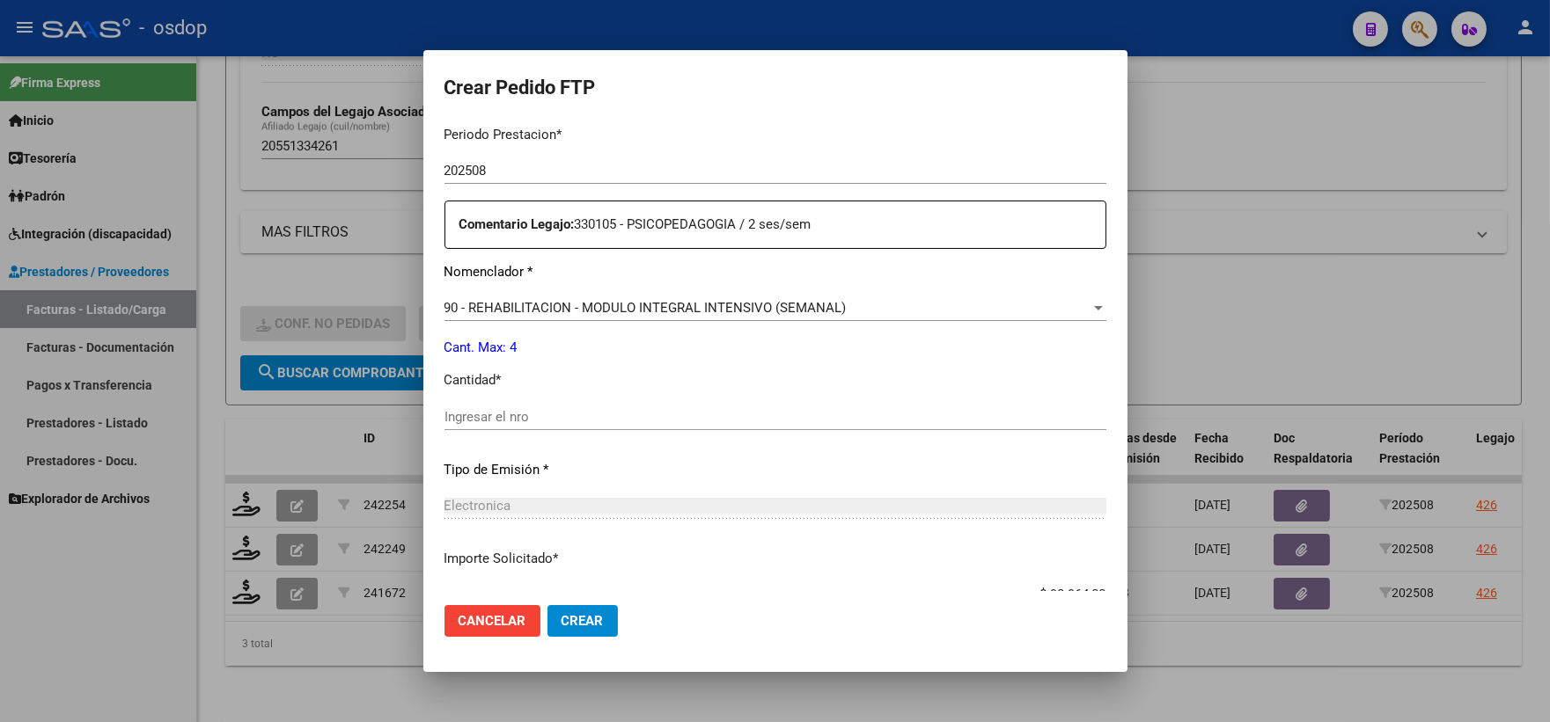
click at [585, 411] on input "Ingresar el nro" at bounding box center [775, 417] width 662 height 16
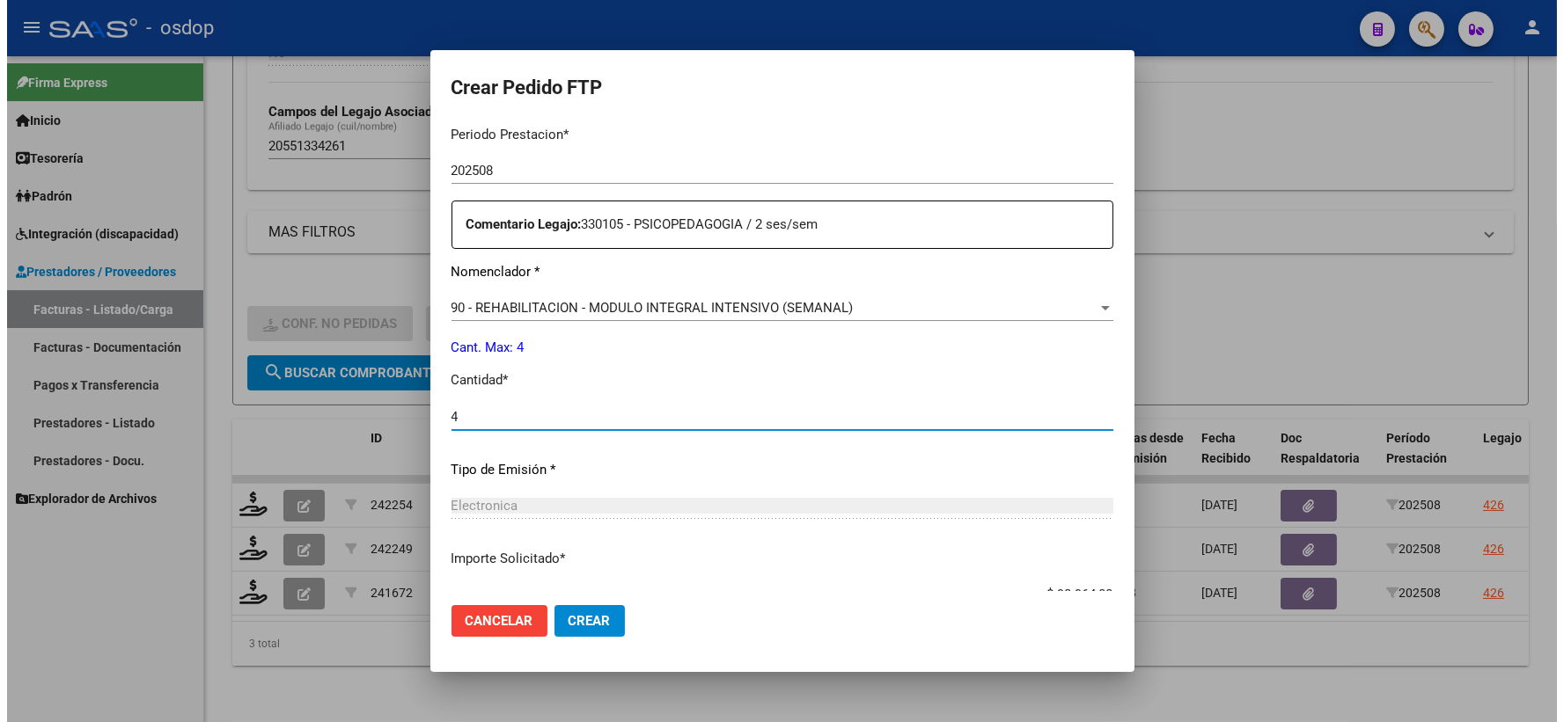
scroll to position [708, 0]
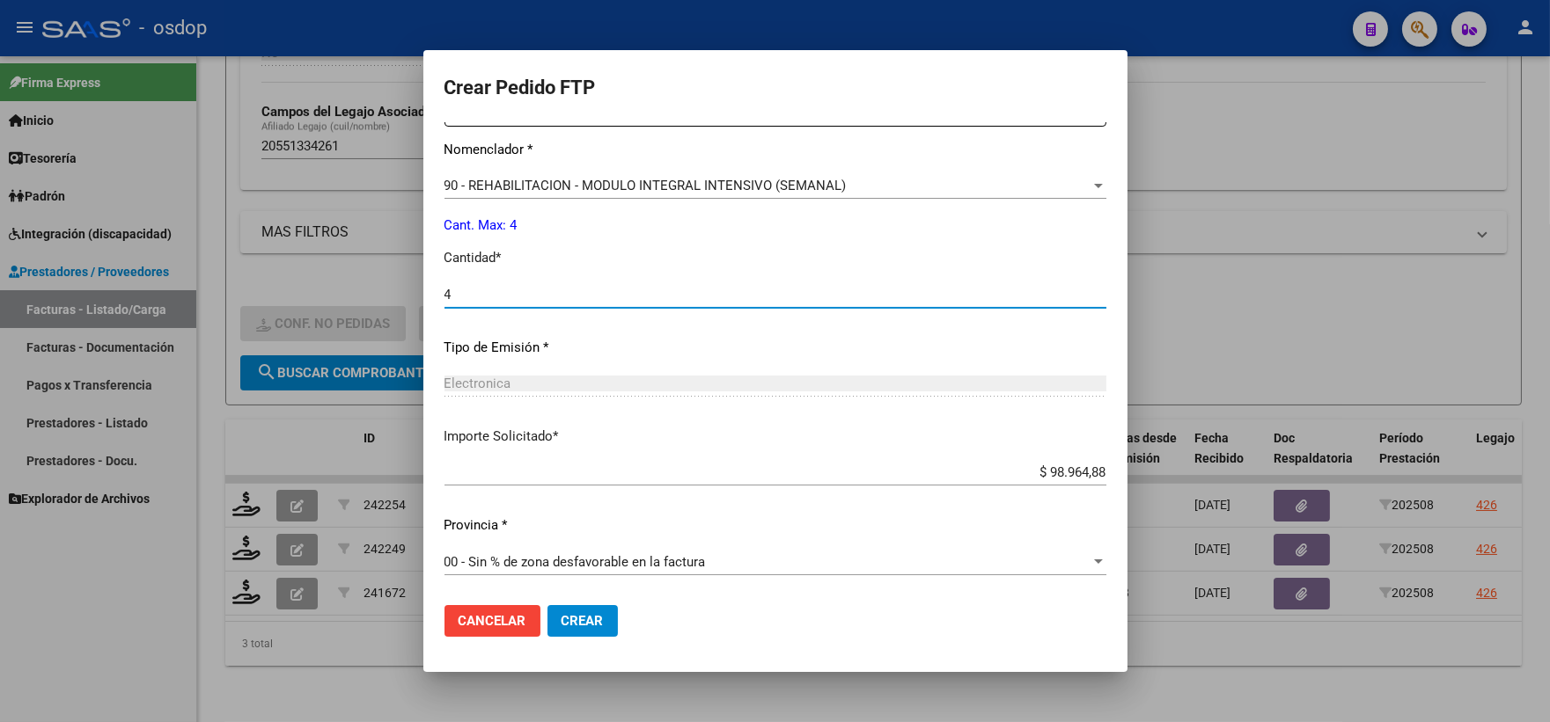
type input "4"
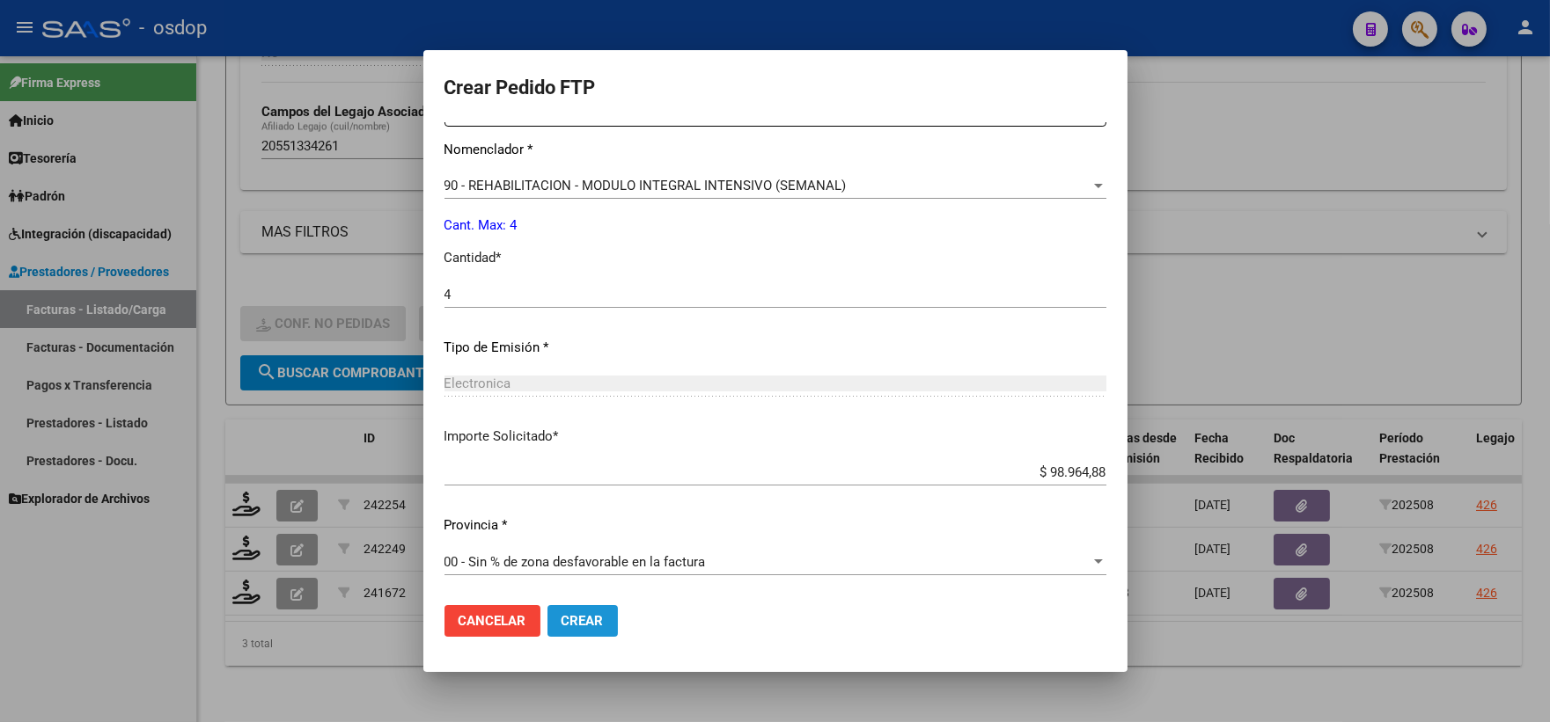
click at [594, 614] on span "Crear" at bounding box center [582, 621] width 42 height 16
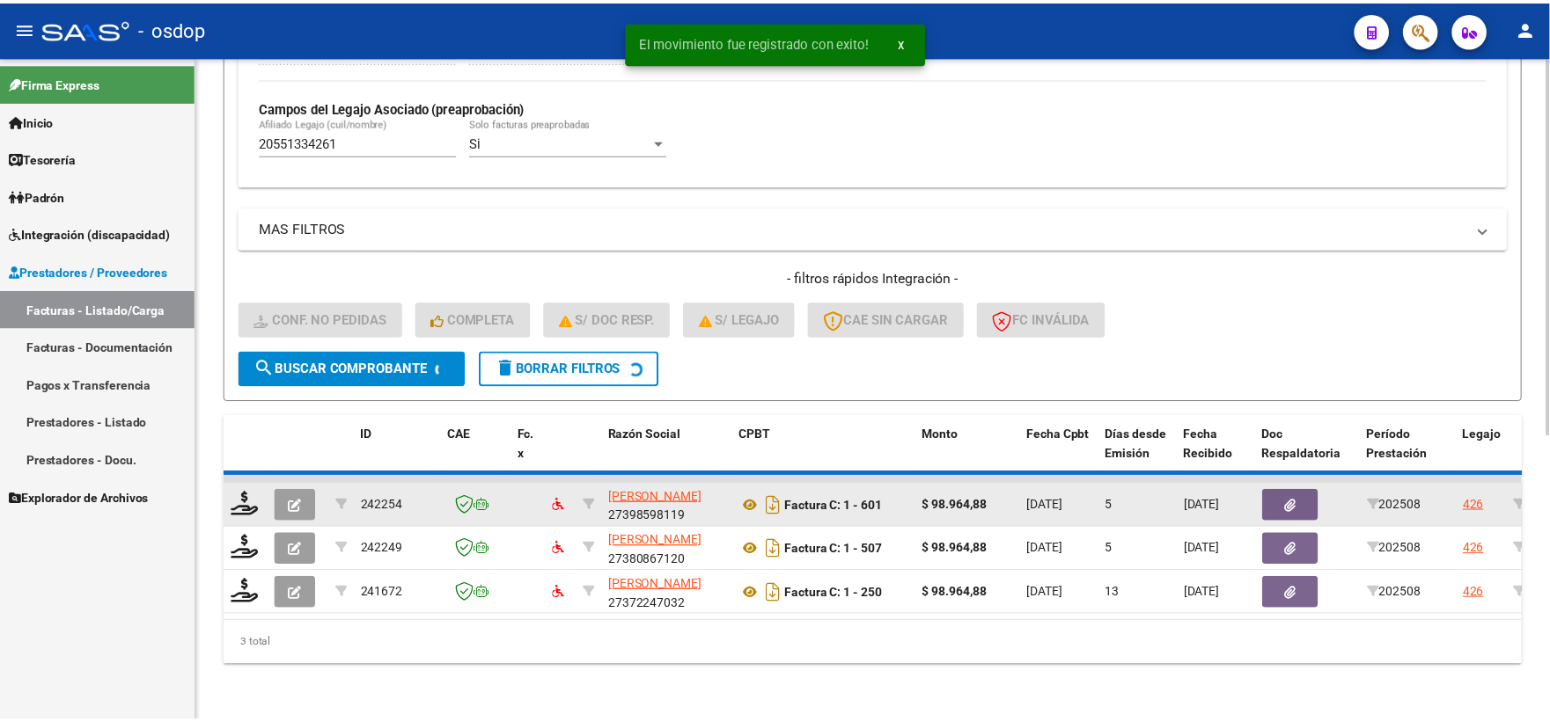
scroll to position [454, 0]
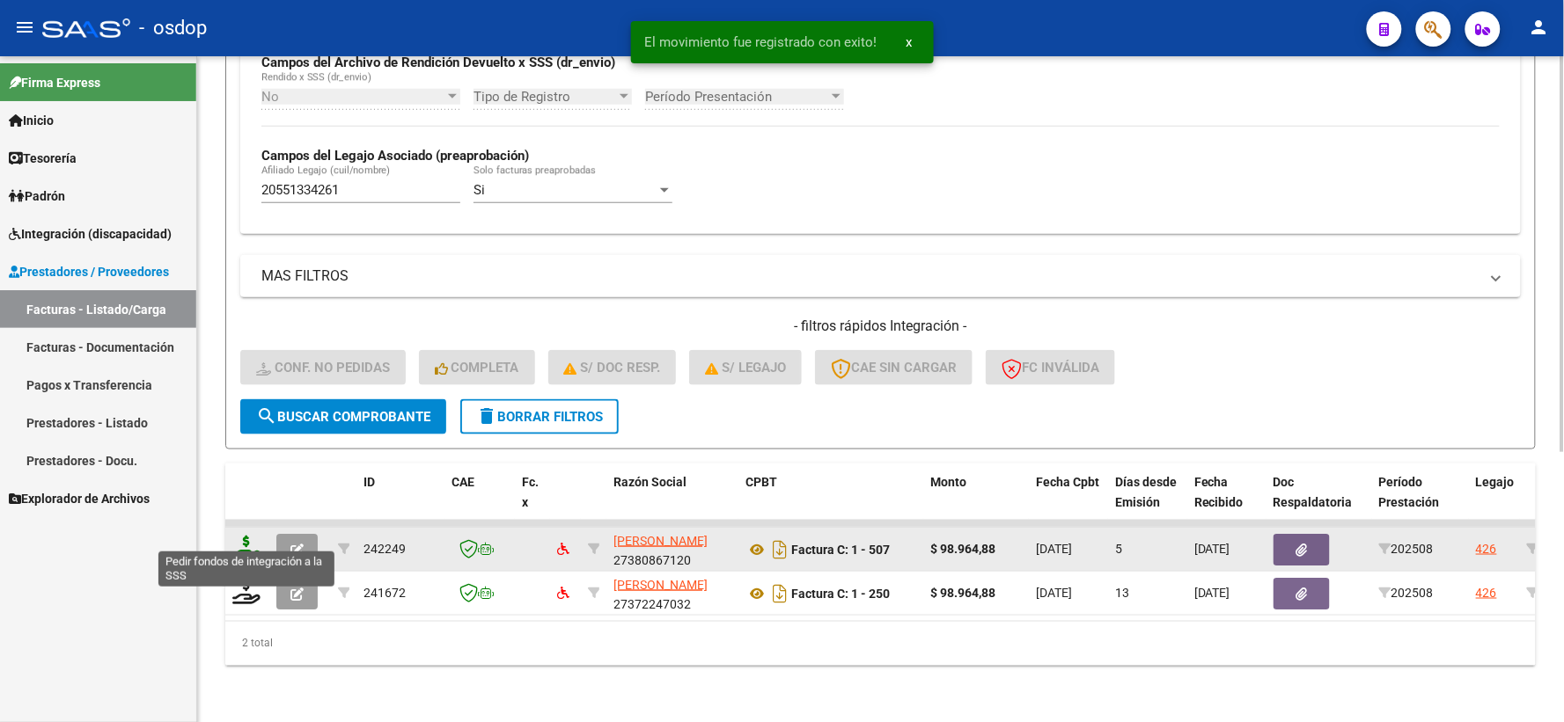
click at [255, 539] on icon at bounding box center [246, 548] width 28 height 25
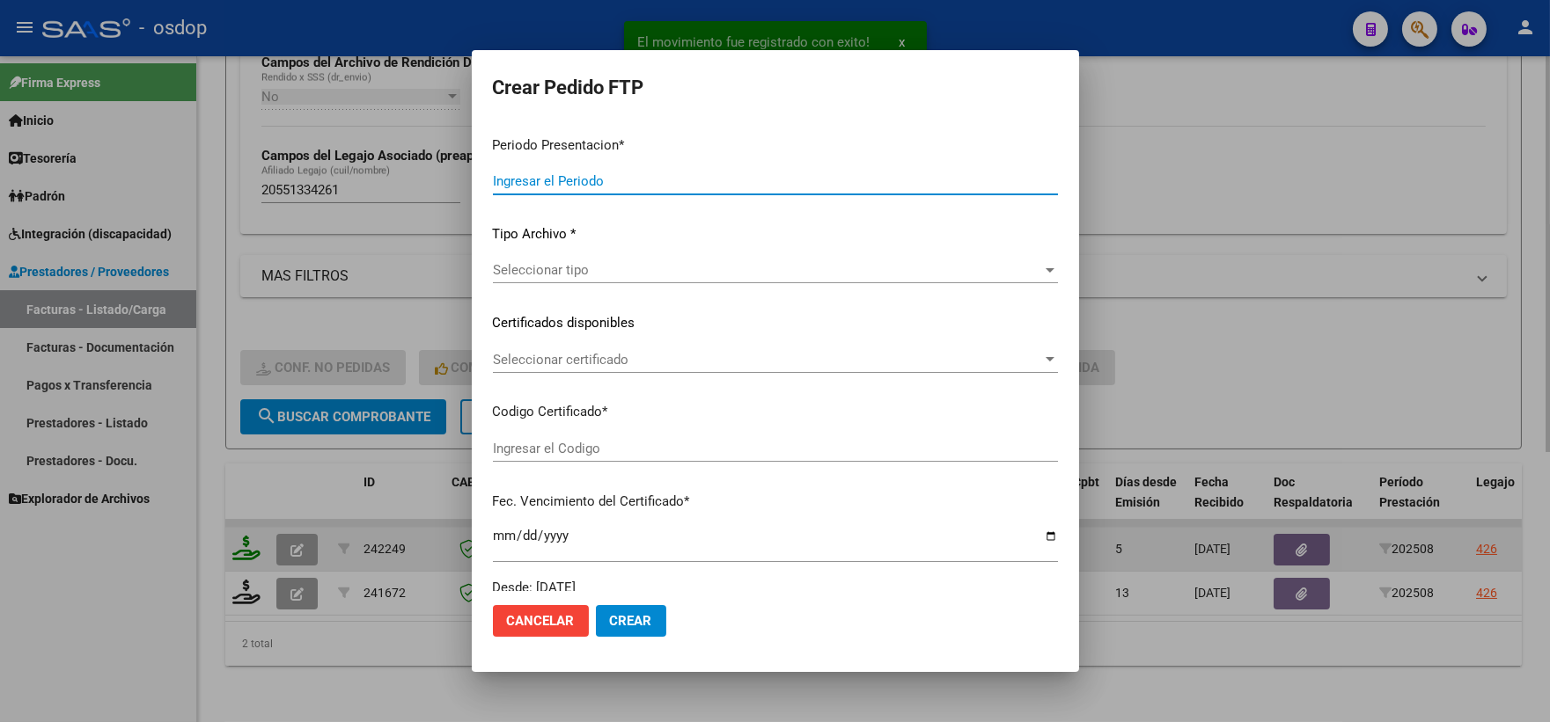
type input "202508"
type input "$ 98.964,88"
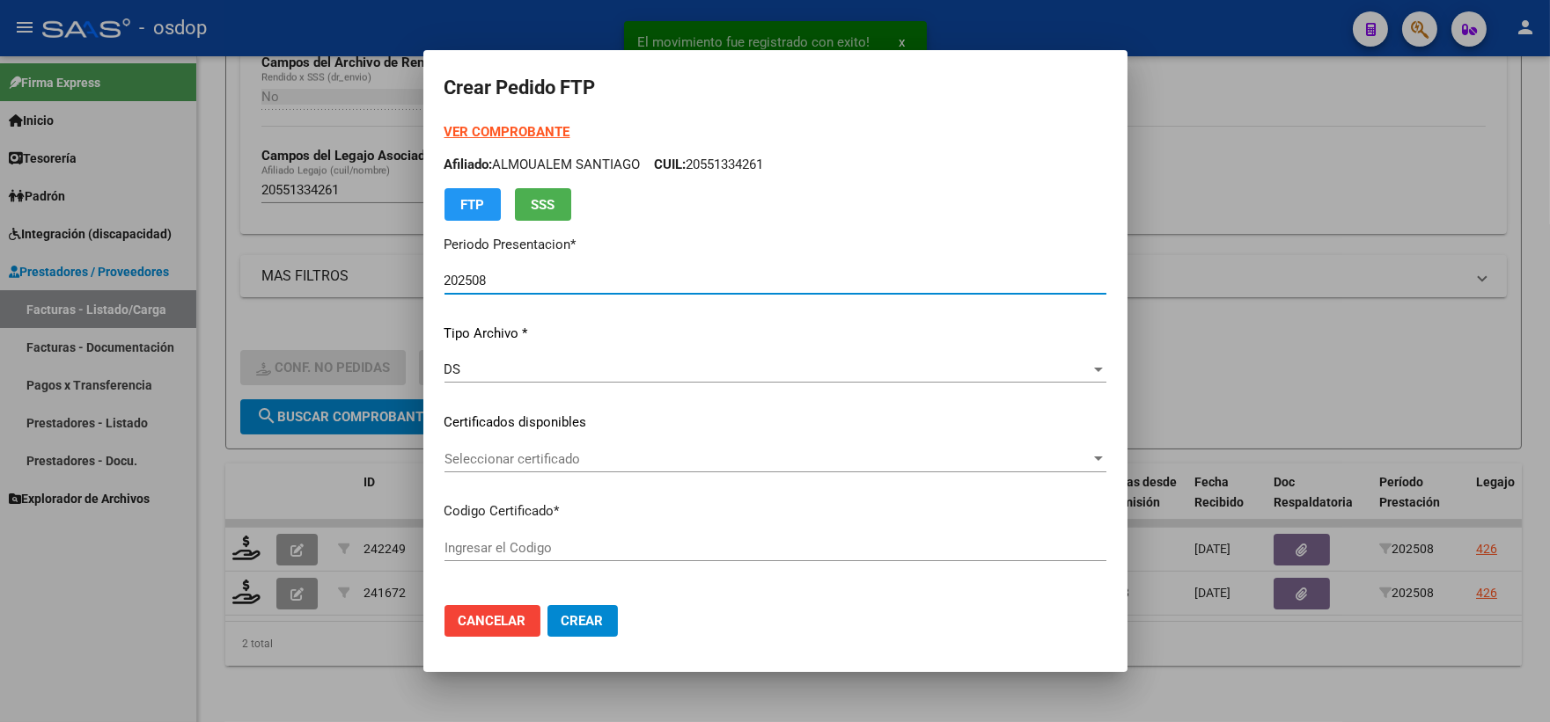
type input "8251695544"
type input "2029-02-07"
click at [576, 453] on span "Seleccionar certificado" at bounding box center [767, 459] width 646 height 16
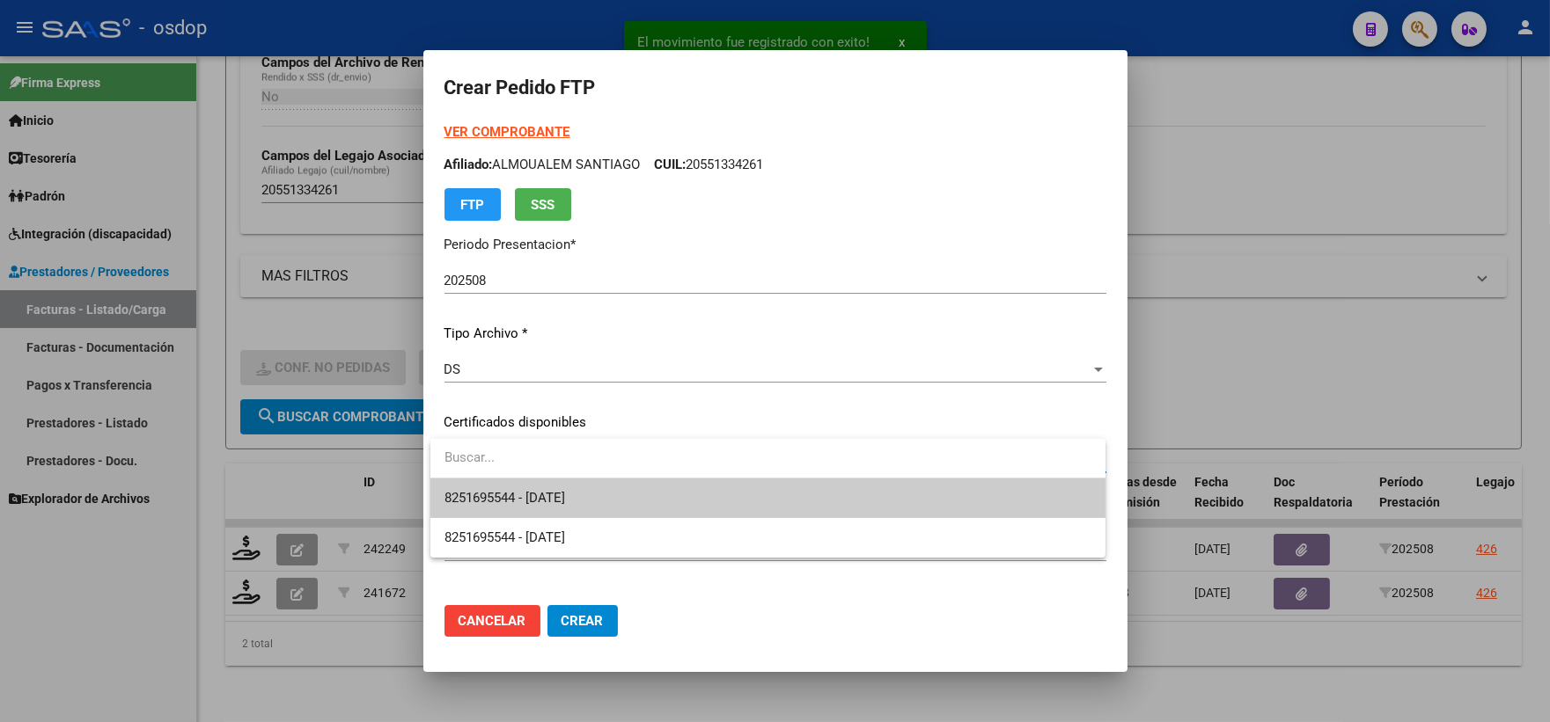
click at [582, 479] on span "8251695544 - 2029-02-07" at bounding box center [767, 499] width 647 height 40
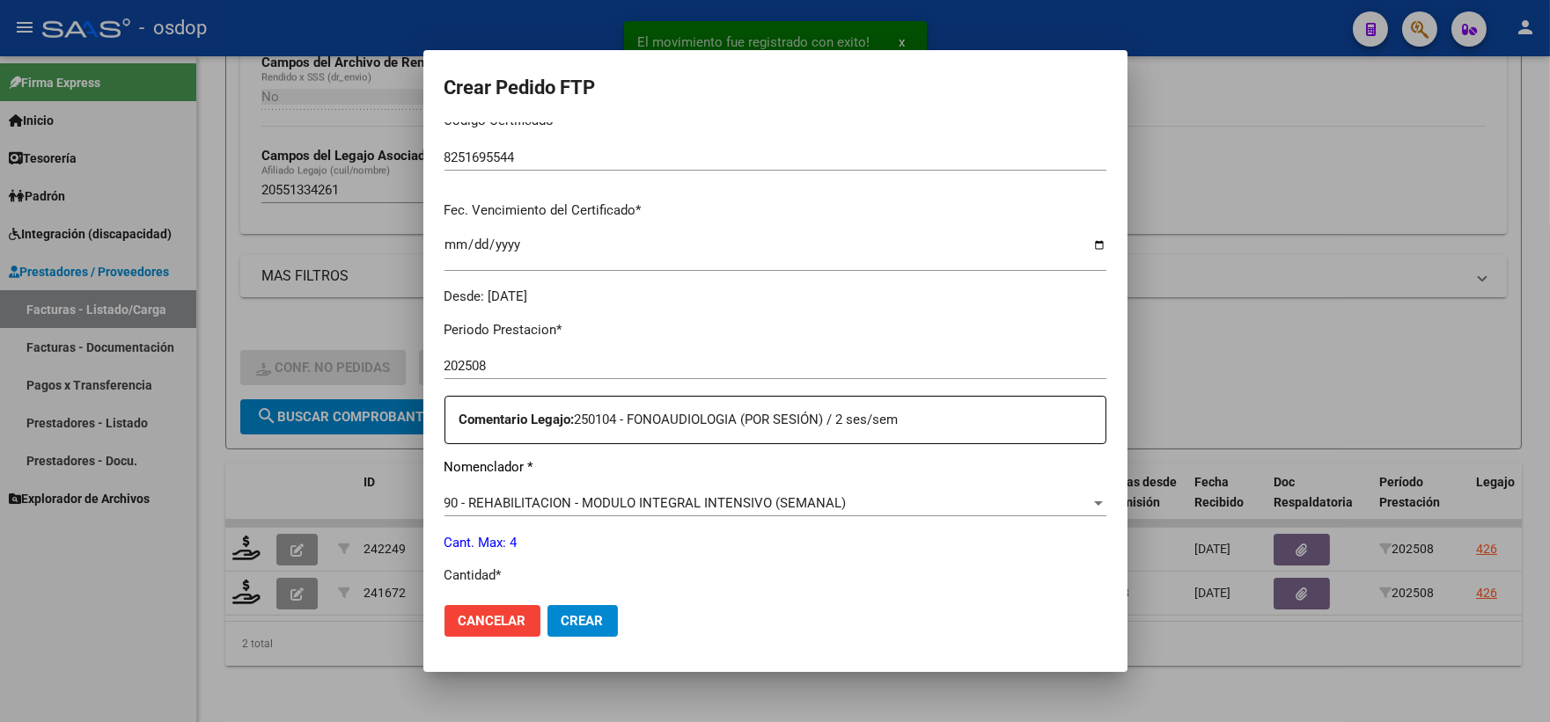
scroll to position [488, 0]
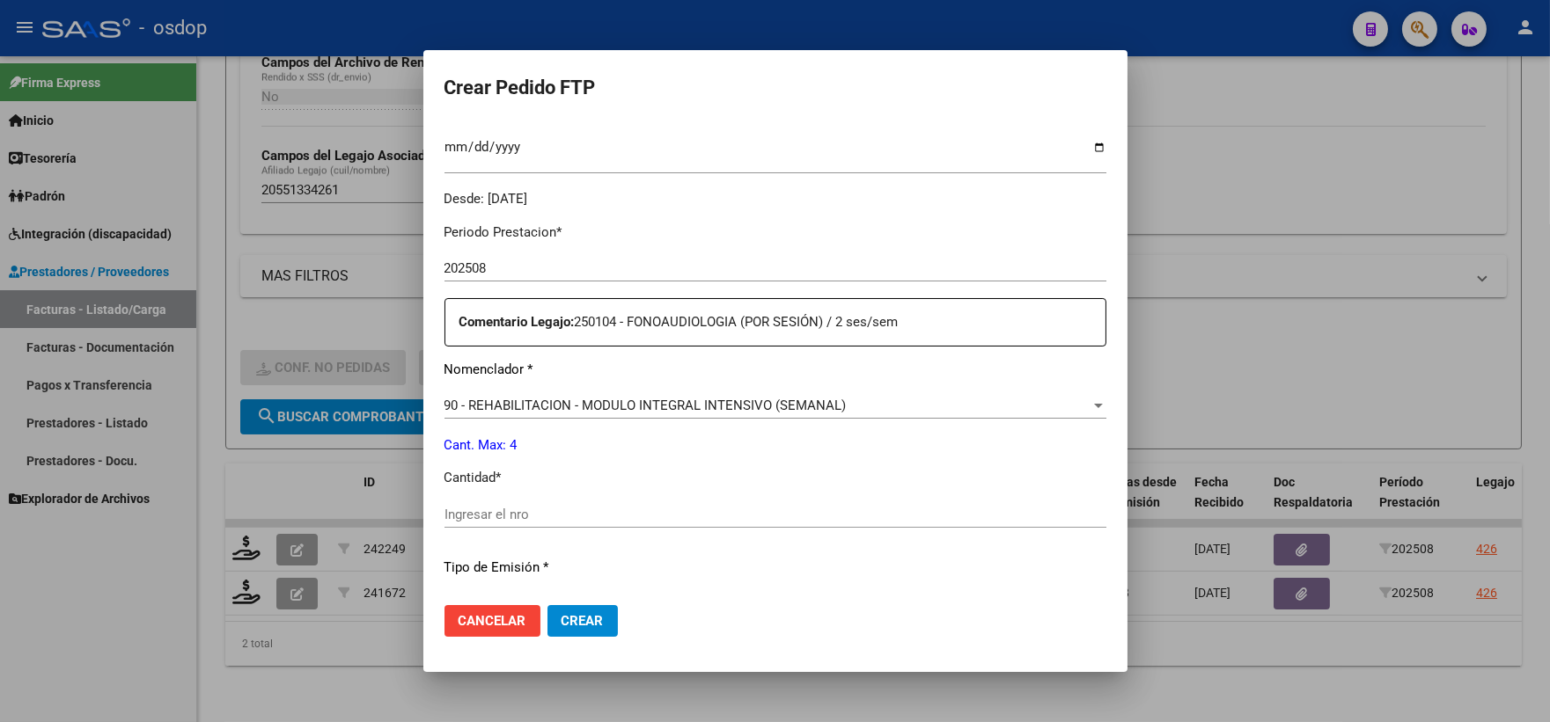
click at [592, 516] on input "Ingresar el nro" at bounding box center [775, 515] width 662 height 16
type input "4"
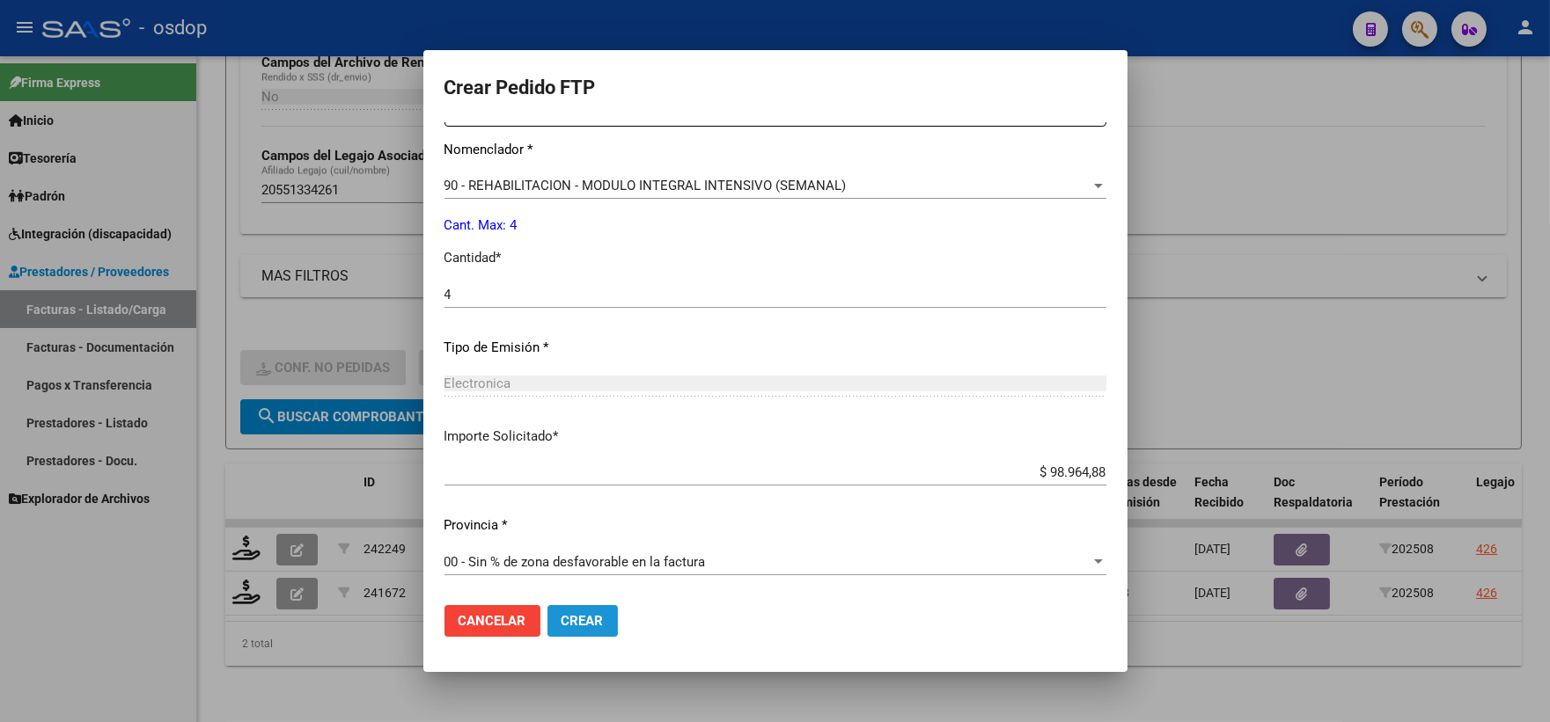
click at [588, 616] on span "Crear" at bounding box center [582, 621] width 42 height 16
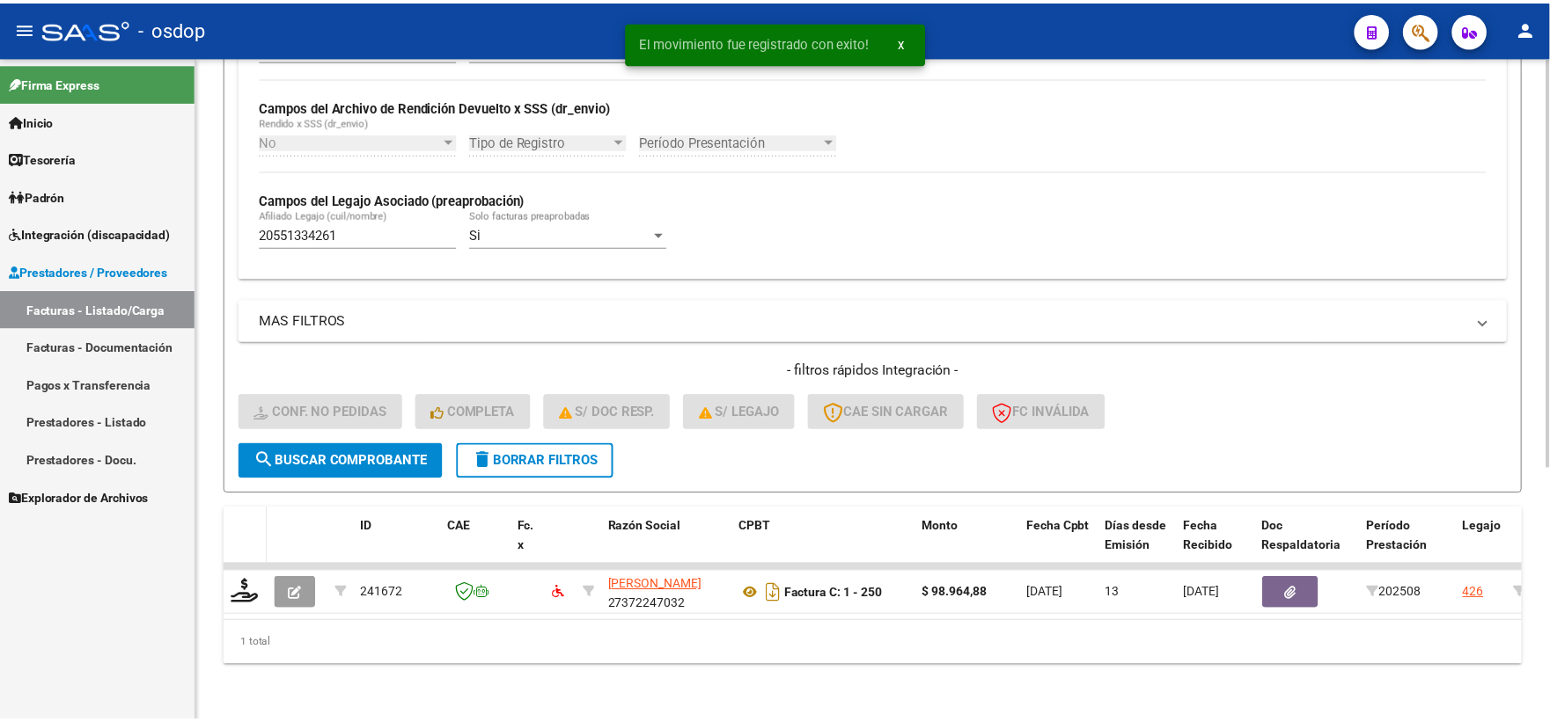
scroll to position [410, 0]
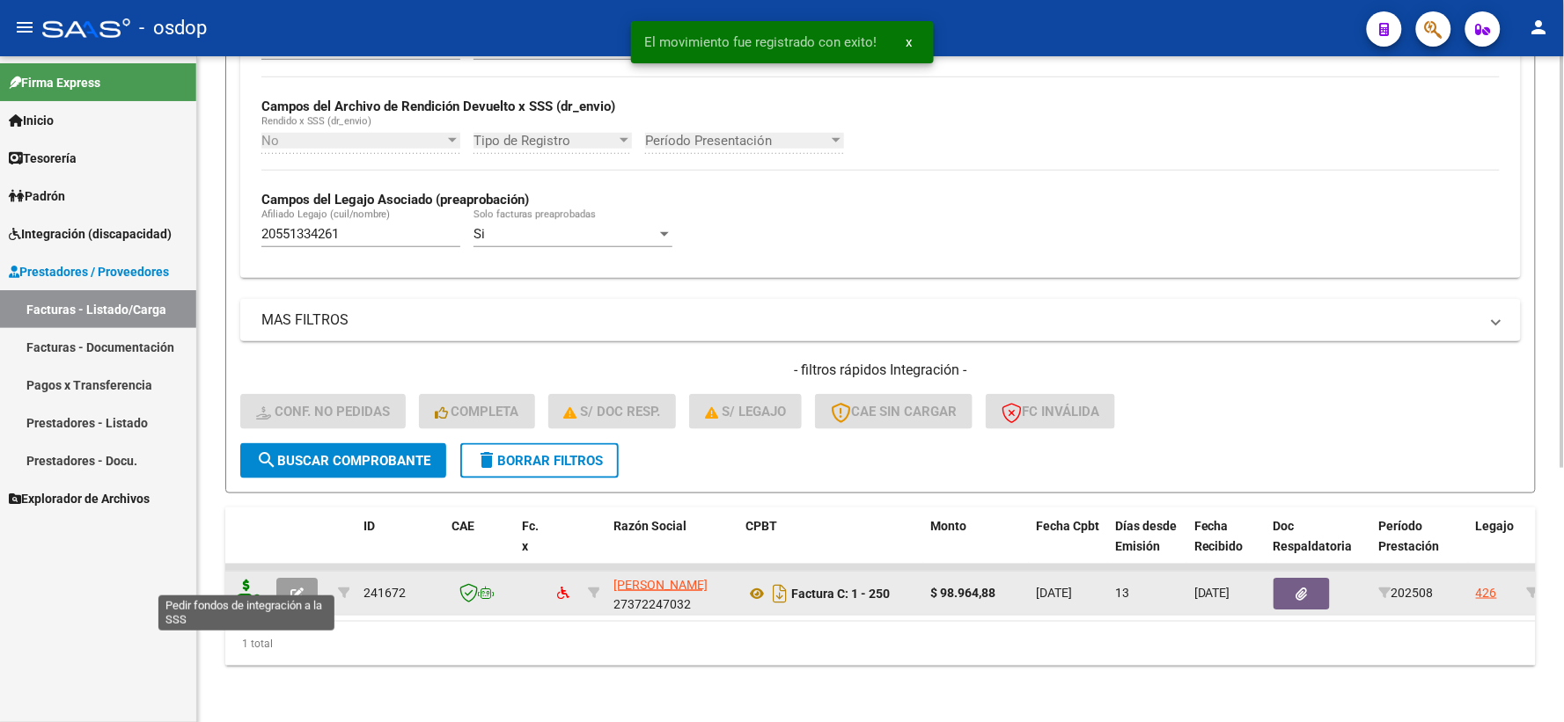
click at [256, 580] on icon at bounding box center [246, 592] width 28 height 25
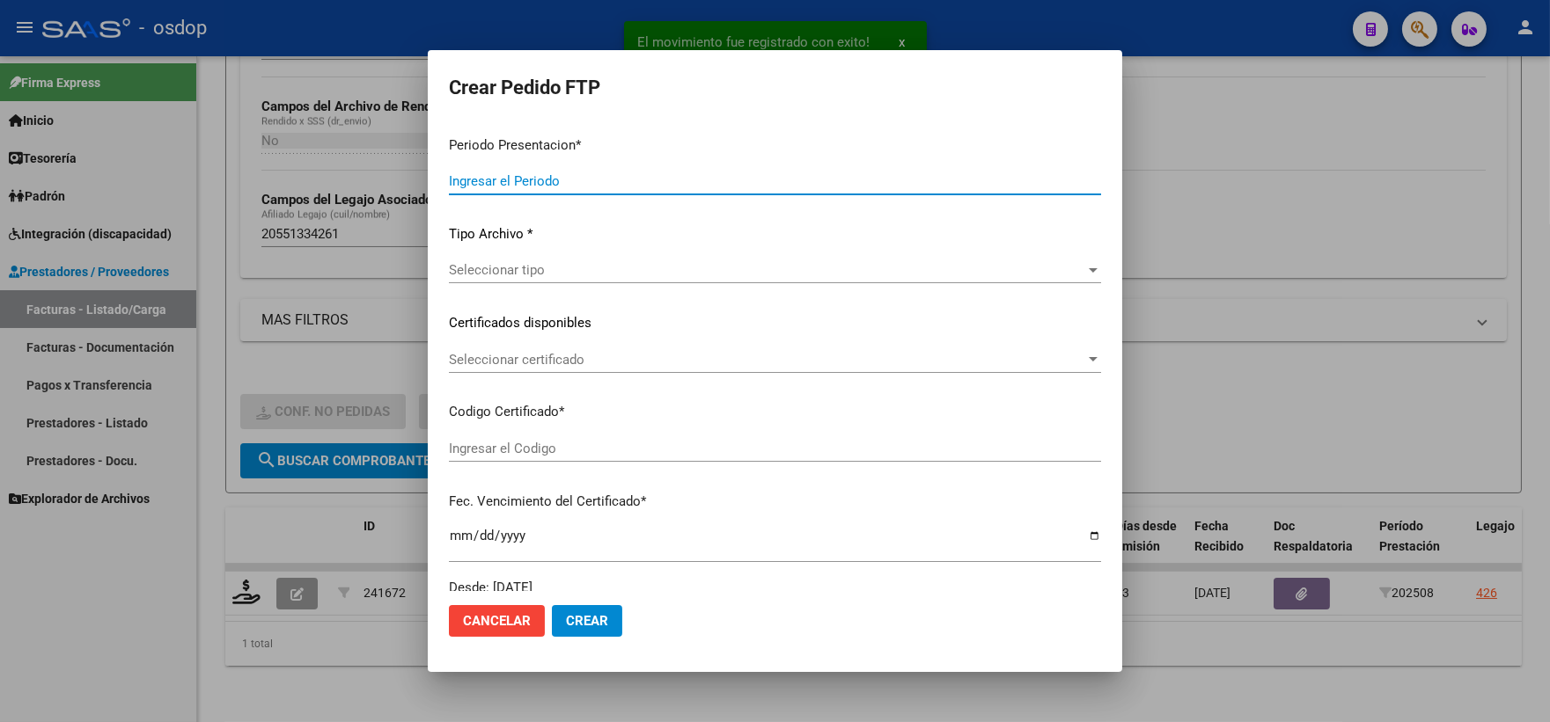
type input "202508"
type input "$ 98.964,88"
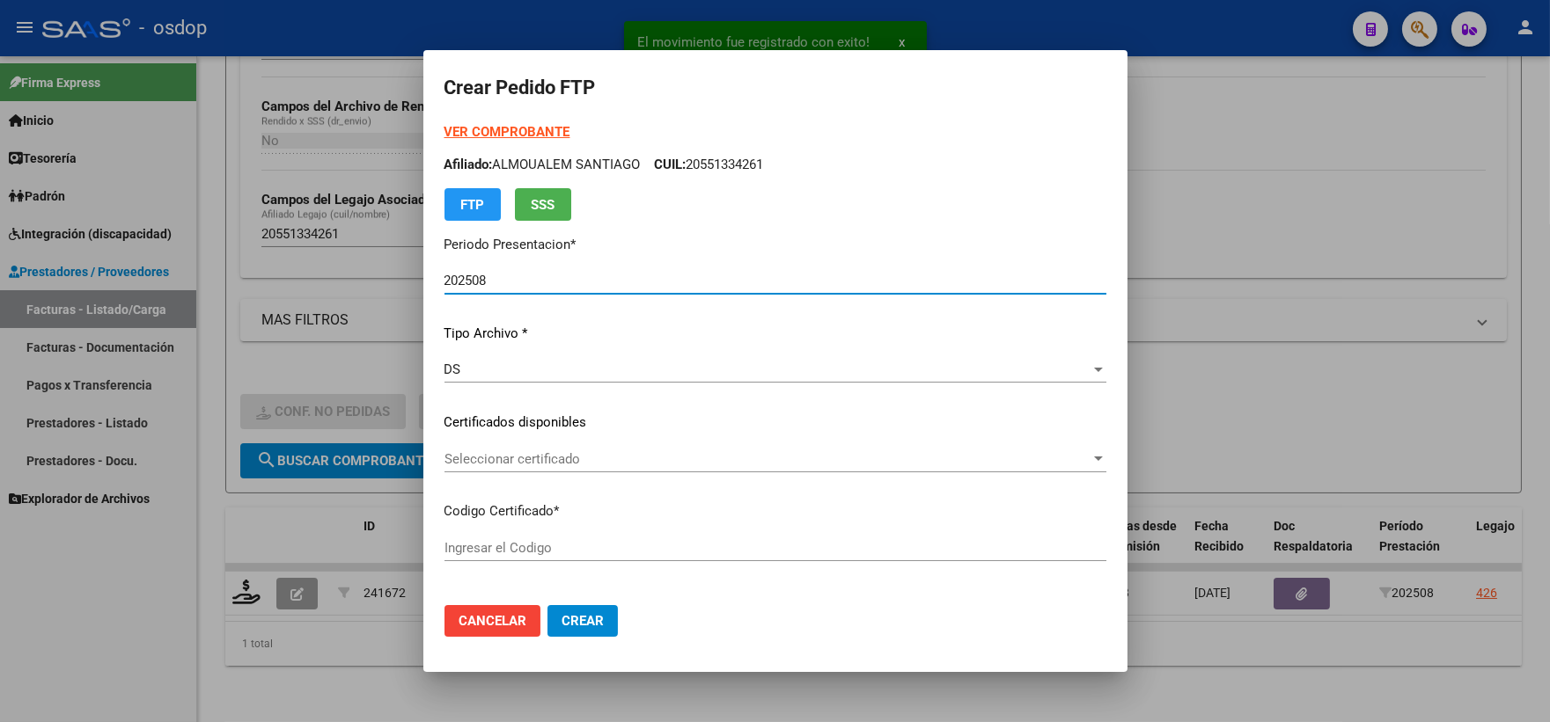
type input "8251695544"
type input "2029-02-07"
click at [574, 462] on span "Seleccionar certificado" at bounding box center [767, 459] width 646 height 16
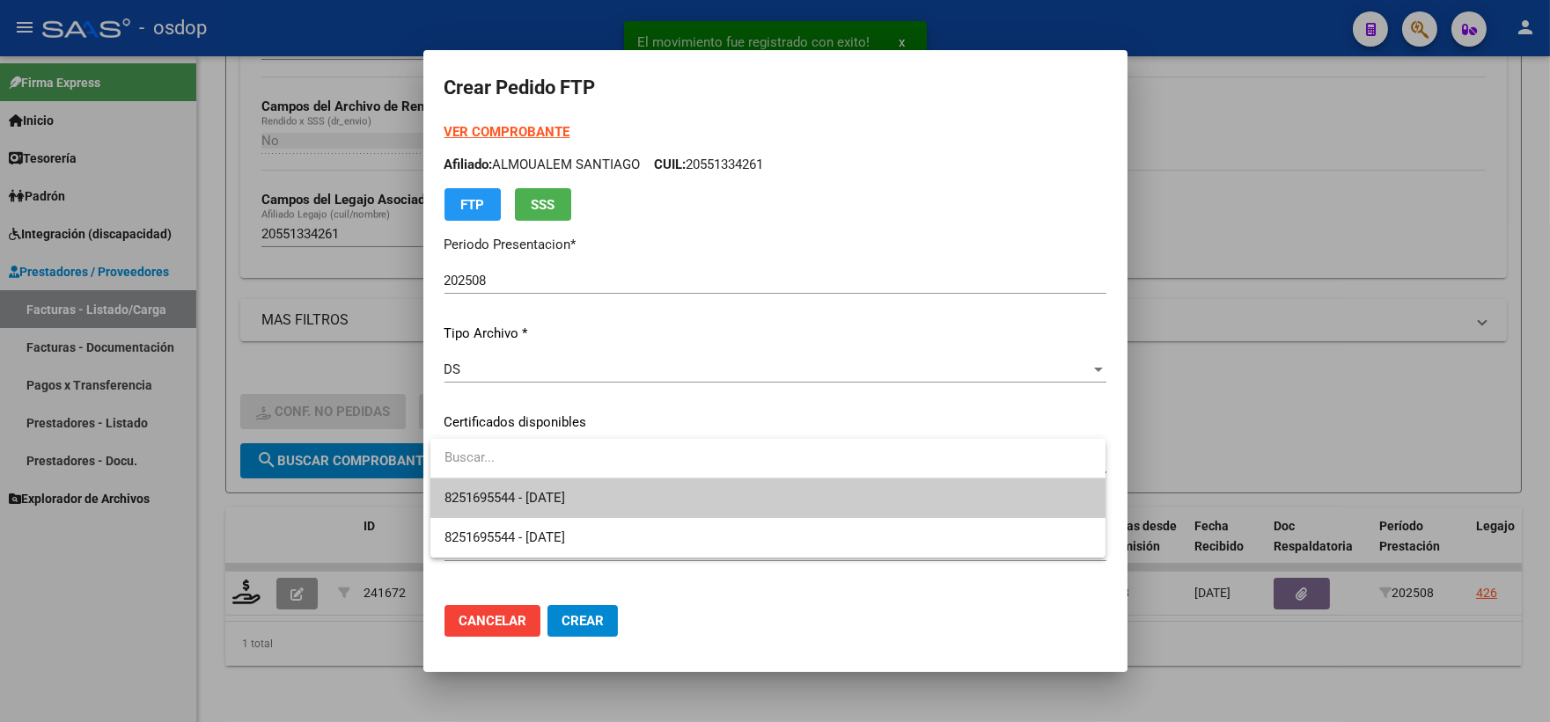
click at [599, 482] on span "8251695544 - 2029-02-07" at bounding box center [767, 499] width 647 height 40
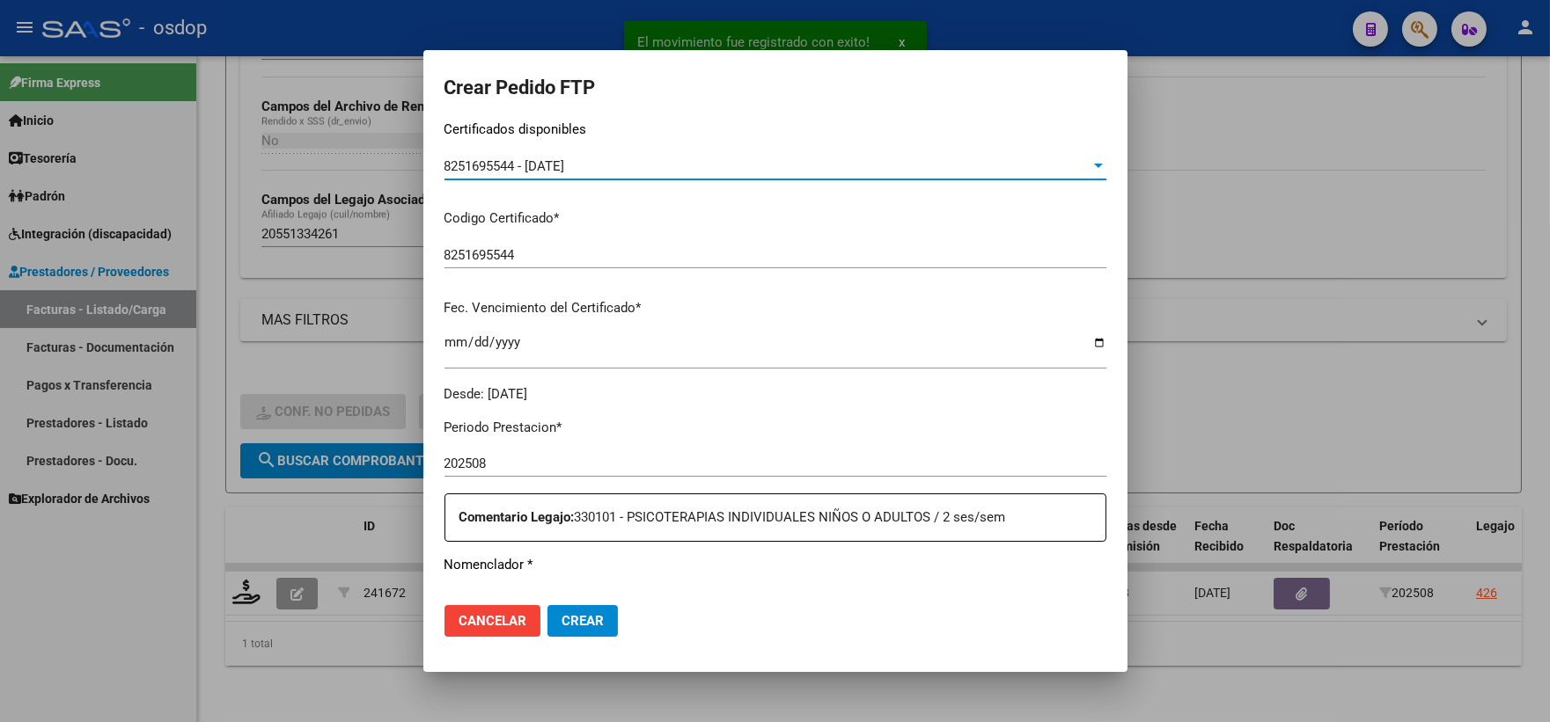
scroll to position [488, 0]
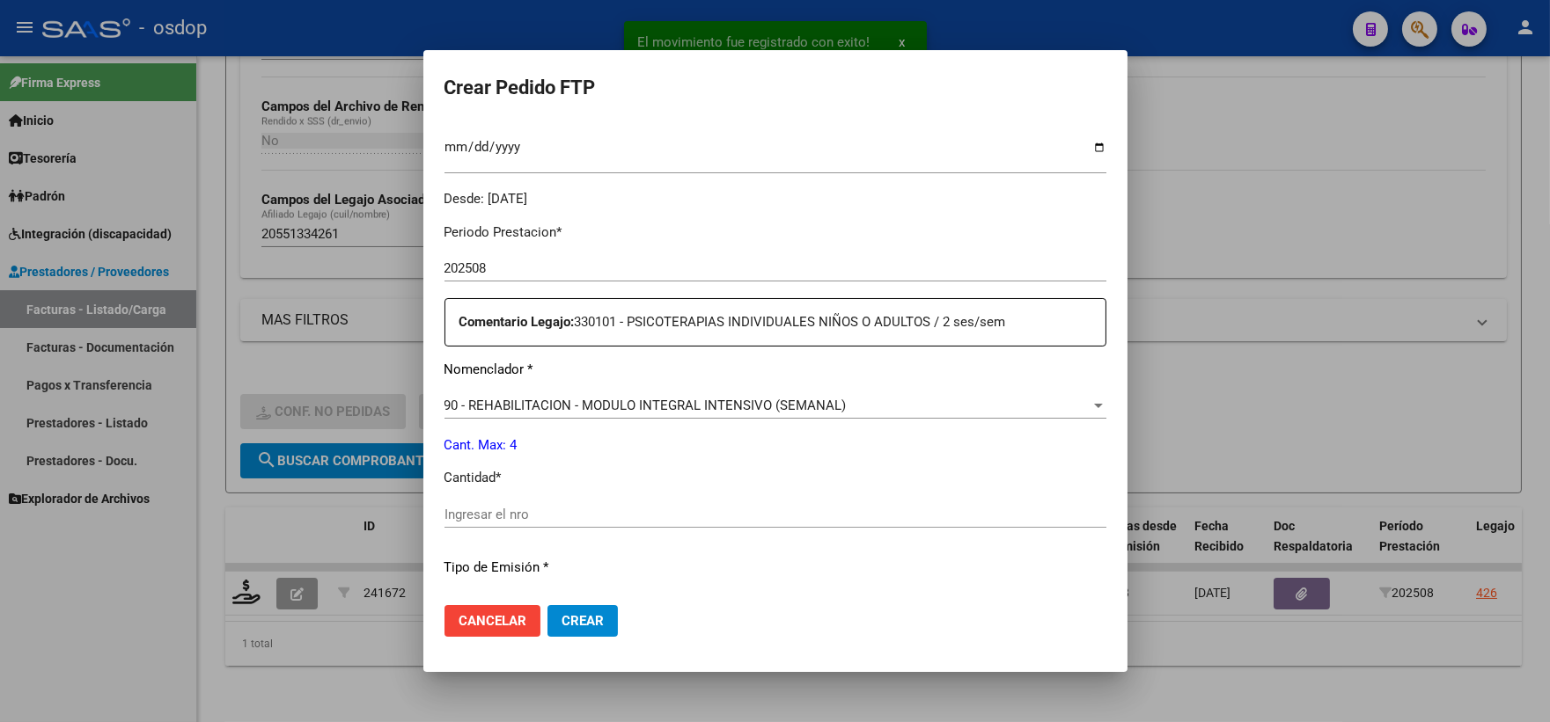
click at [645, 509] on input "Ingresar el nro" at bounding box center [775, 515] width 662 height 16
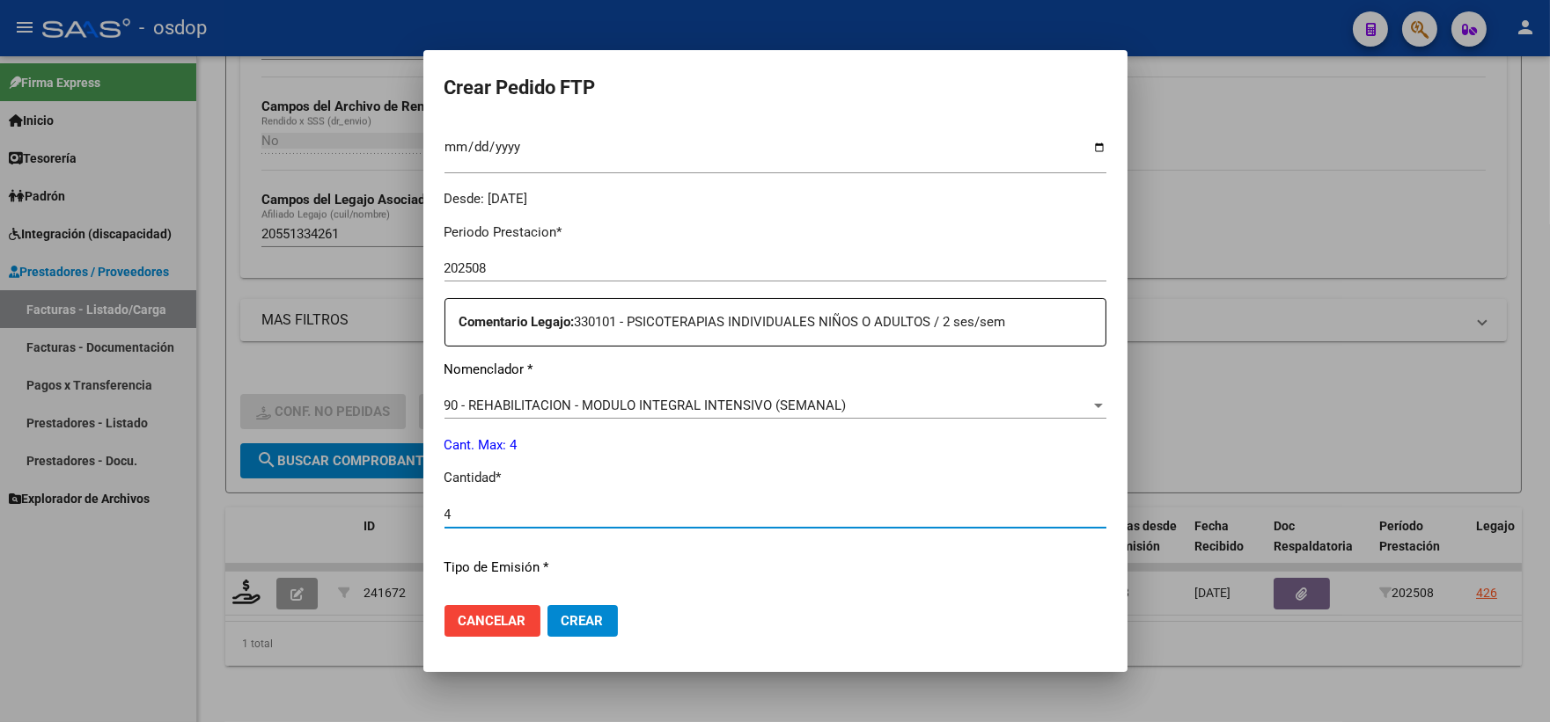
type input "4"
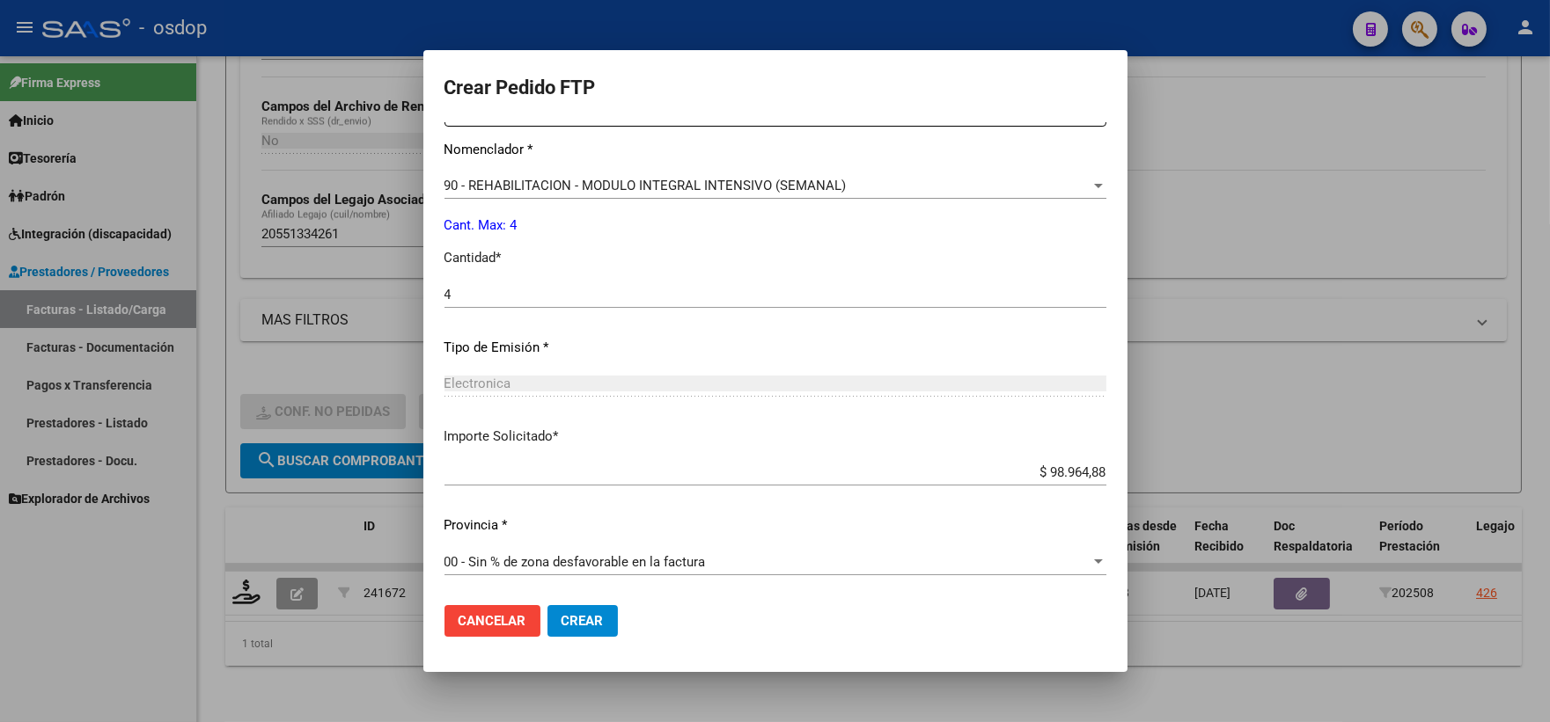
click at [609, 618] on button "Crear" at bounding box center [582, 621] width 70 height 32
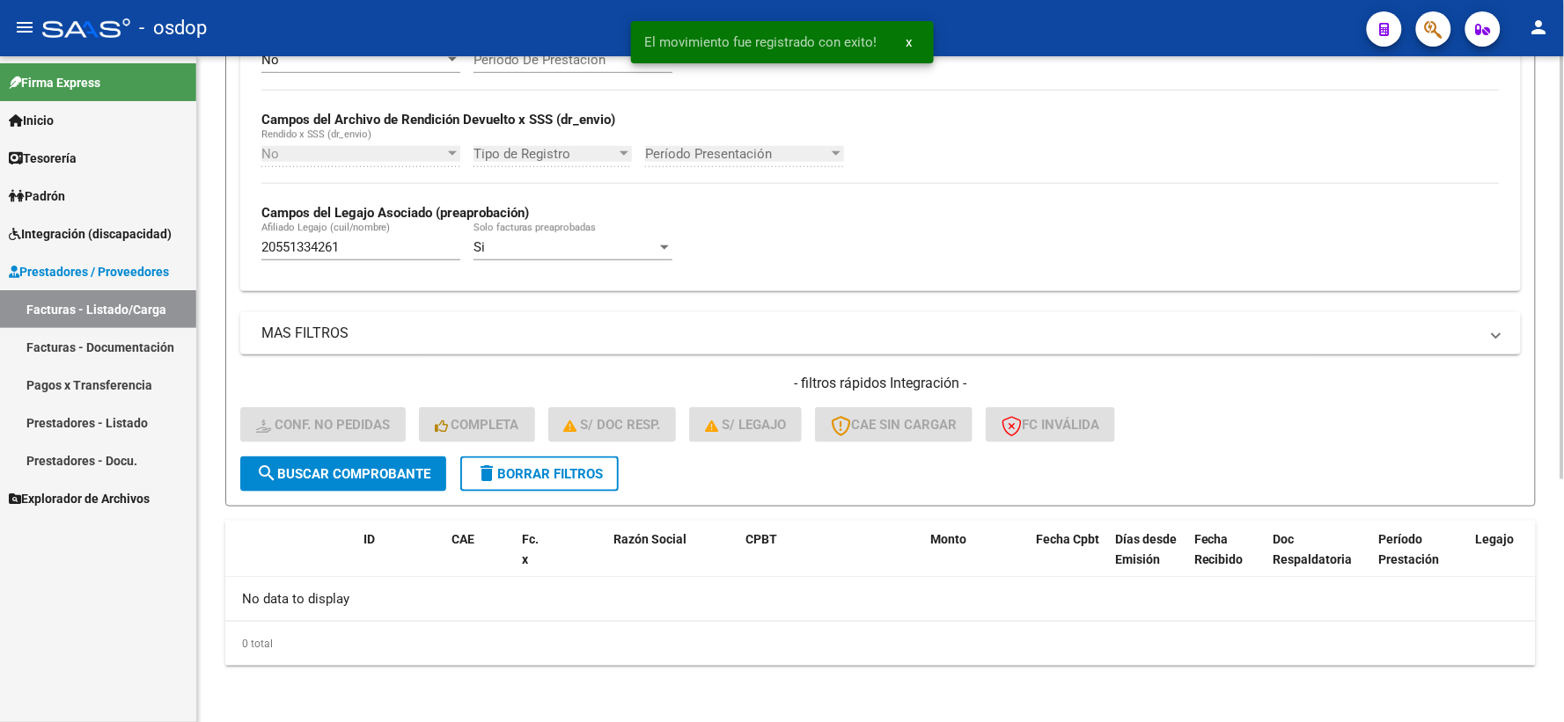
scroll to position [382, 0]
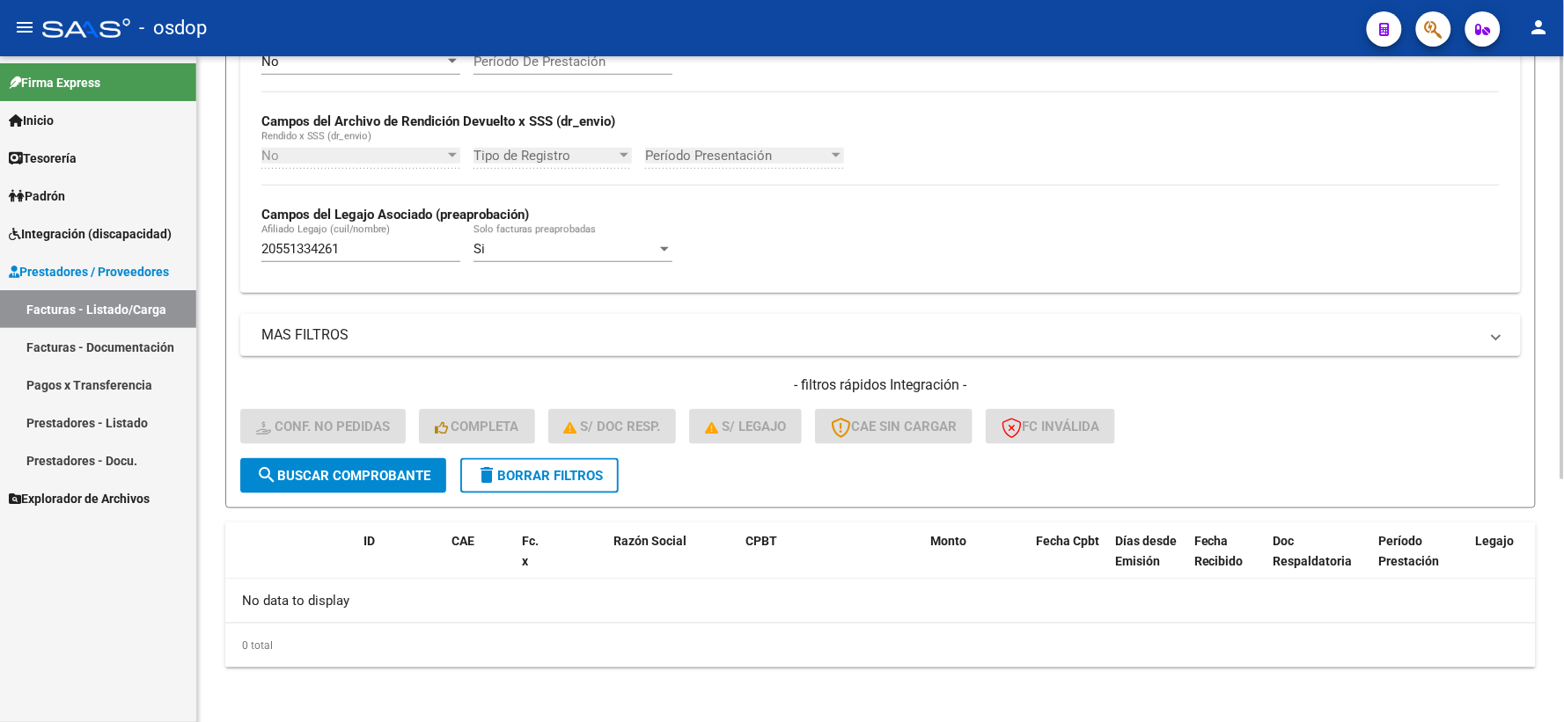
drag, startPoint x: 389, startPoint y: 241, endPoint x: 294, endPoint y: 249, distance: 95.4
click at [287, 243] on div "20551334261 Afiliado Legajo (cuil/nombre)" at bounding box center [360, 243] width 199 height 38
click at [327, 262] on div "20551334261 Afiliado Legajo (cuil/nombre)" at bounding box center [360, 251] width 199 height 55
drag, startPoint x: 233, startPoint y: 220, endPoint x: 200, endPoint y: 159, distance: 69.3
click at [181, 201] on mat-sidenav-container "Firma Express Inicio Calendario SSS Instructivos Contacto OS Tesorería Extracto…" at bounding box center [782, 389] width 1564 height 666
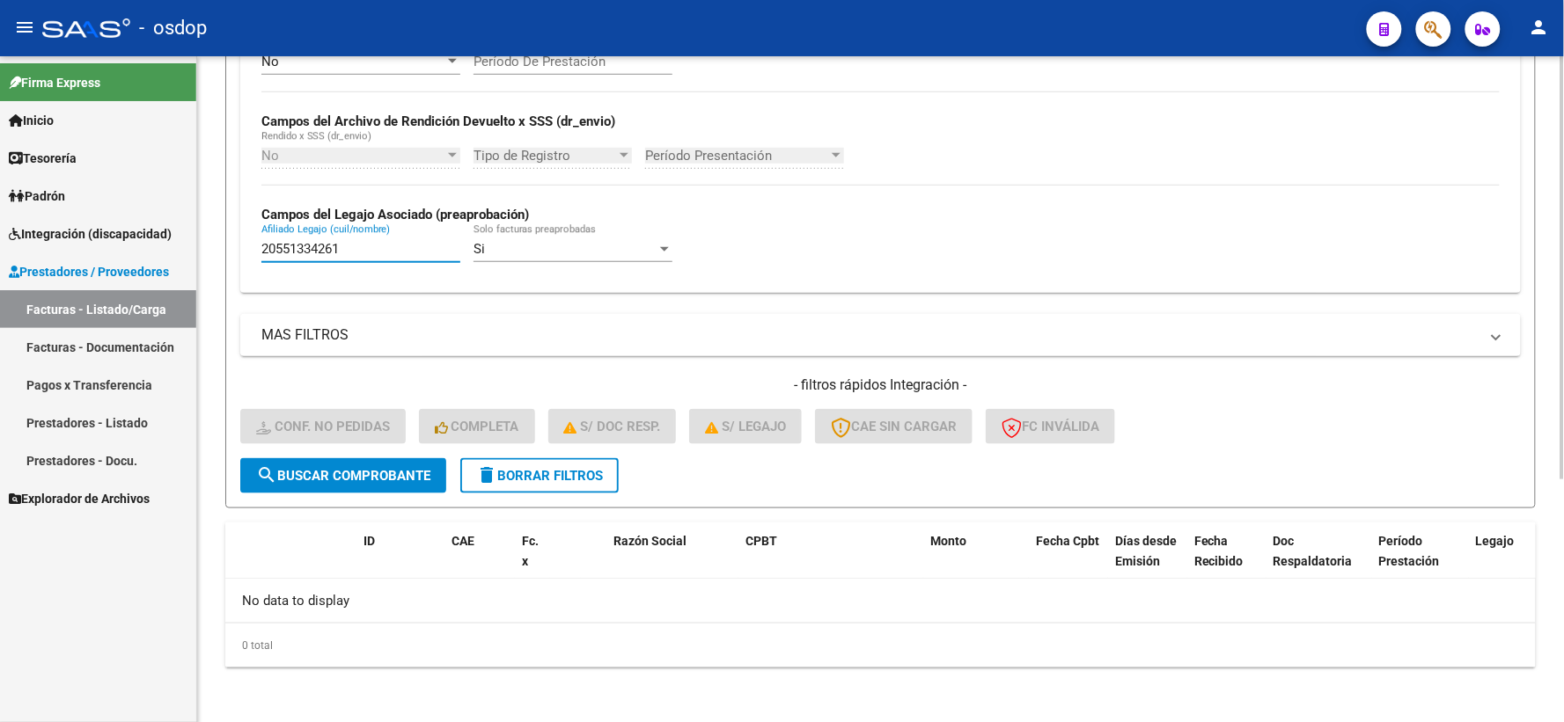
paste input "7517225555"
type input "27517225555"
click at [306, 461] on button "search Buscar Comprobante" at bounding box center [343, 475] width 206 height 35
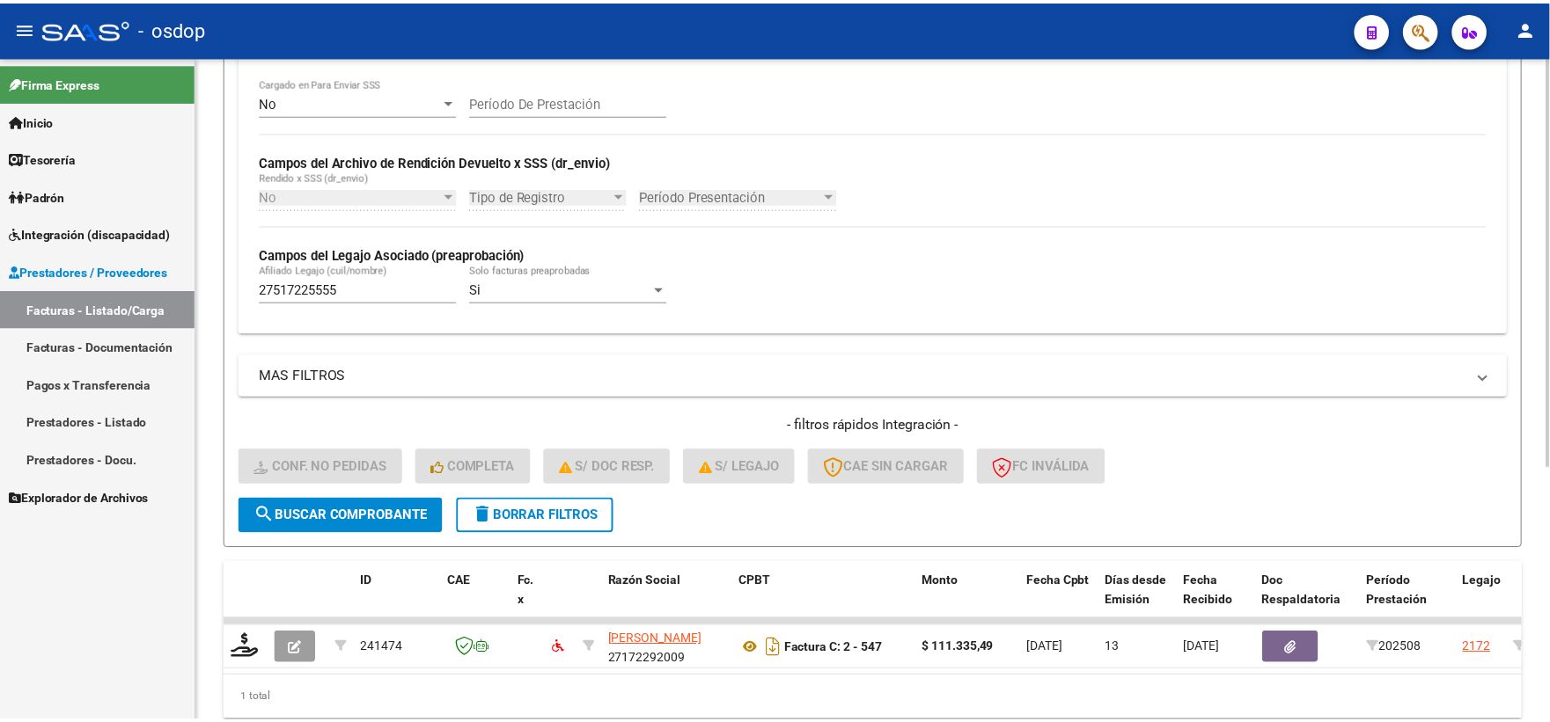
scroll to position [410, 0]
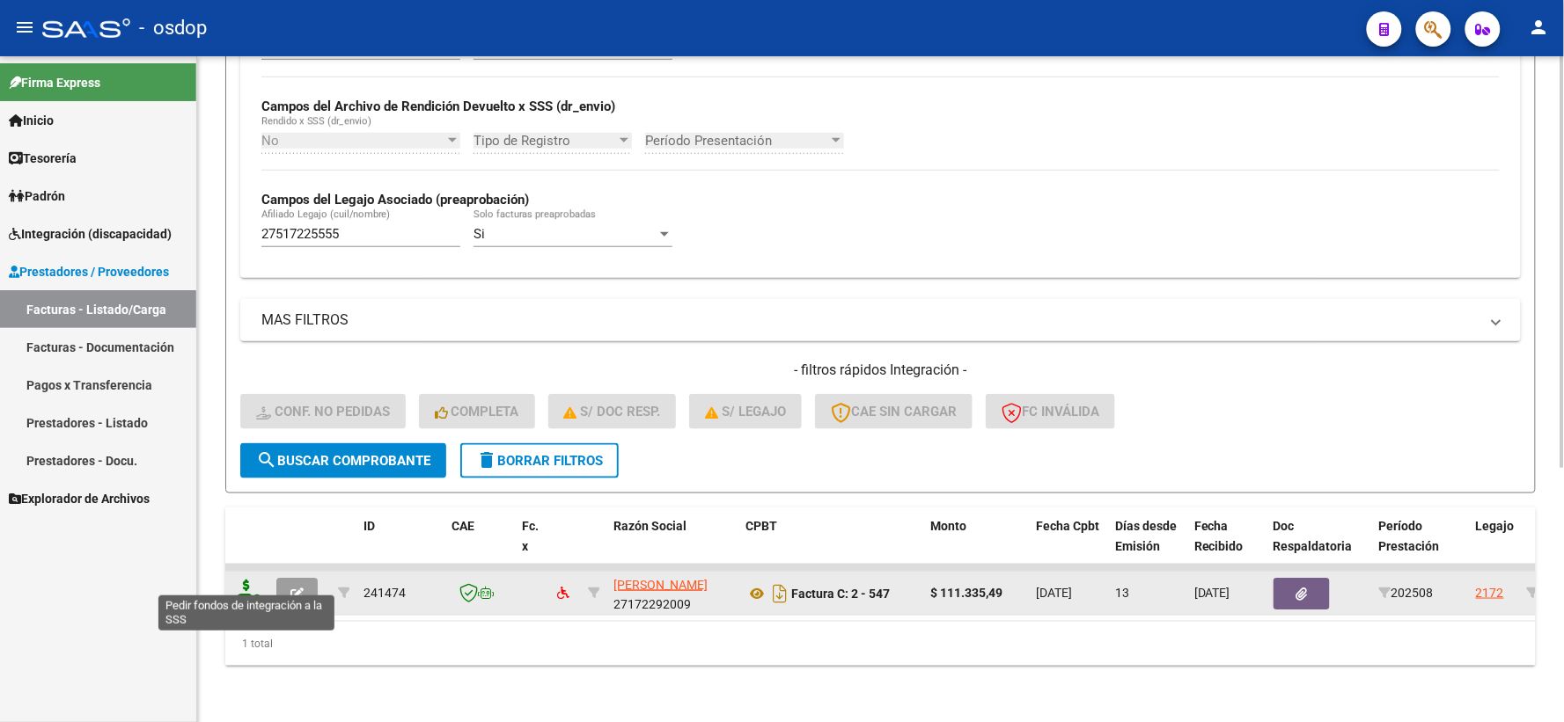
click at [243, 583] on icon at bounding box center [246, 592] width 28 height 25
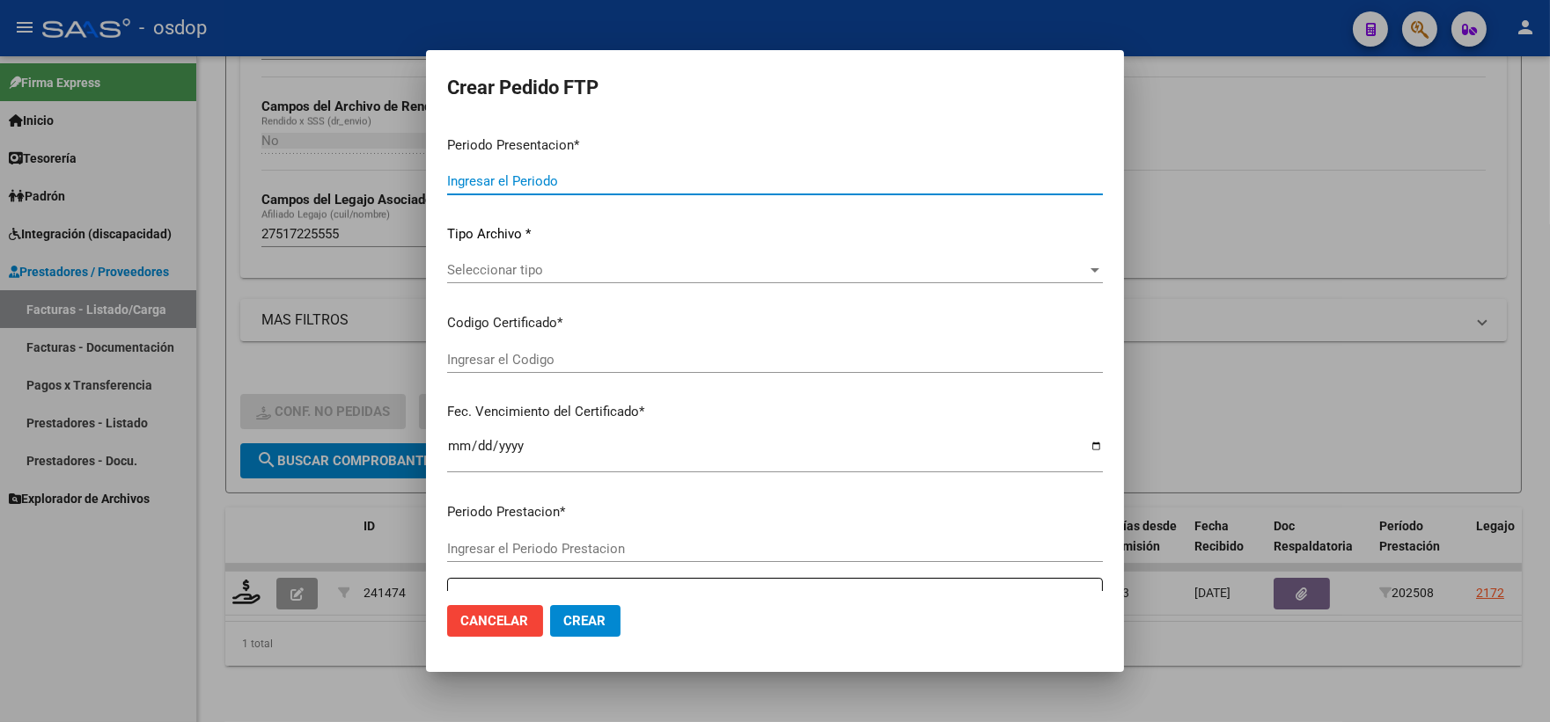
type input "202508"
type input "$ 111.335,49"
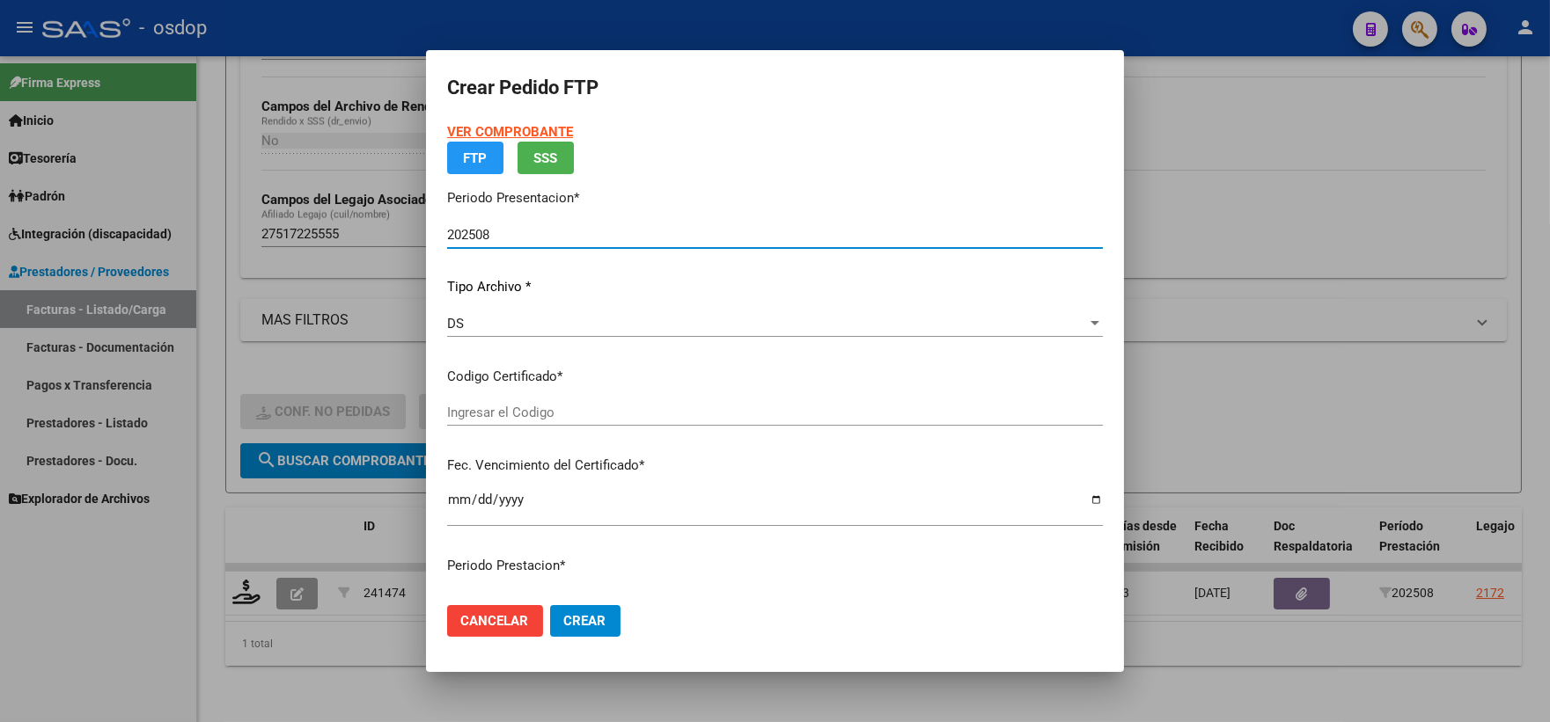
type input "2289045989"
type input "2027-05-21"
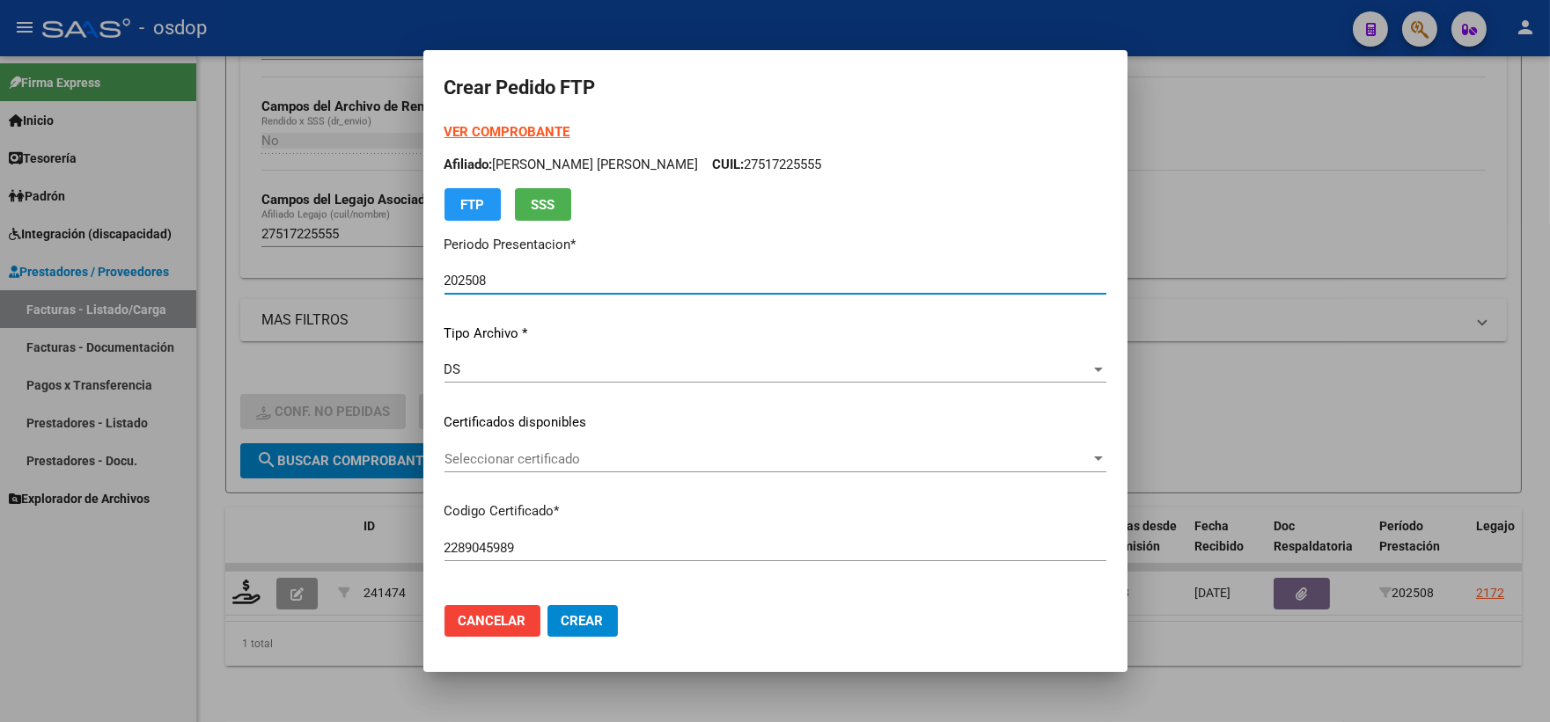
click at [486, 622] on span "Cancelar" at bounding box center [492, 621] width 68 height 16
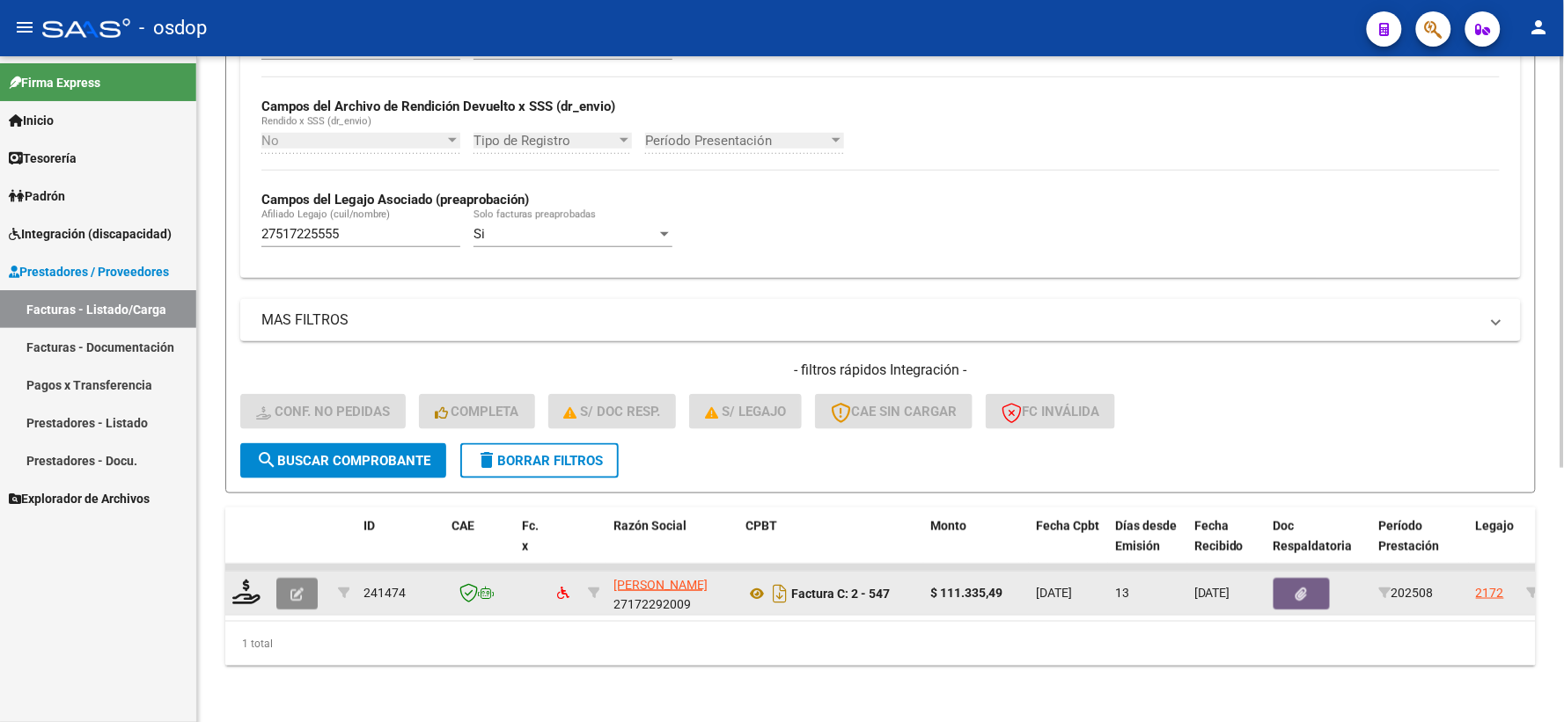
click at [310, 579] on button "button" at bounding box center [296, 594] width 41 height 32
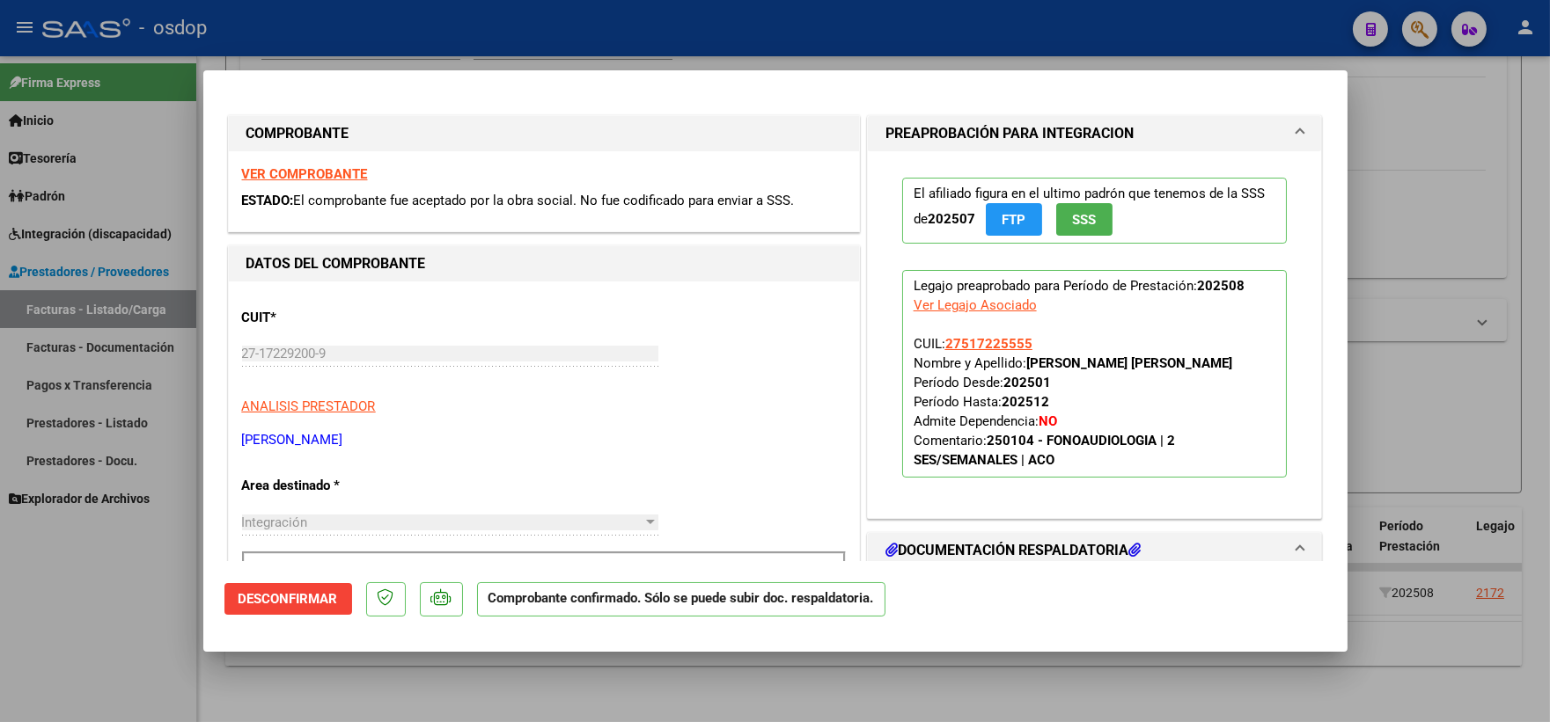
click at [324, 578] on mat-dialog-actions "Desconfirmar Comprobante confirmado. Sólo se puede subir doc. respaldatoria." at bounding box center [775, 596] width 1102 height 70
click at [326, 585] on button "Desconfirmar" at bounding box center [288, 599] width 128 height 32
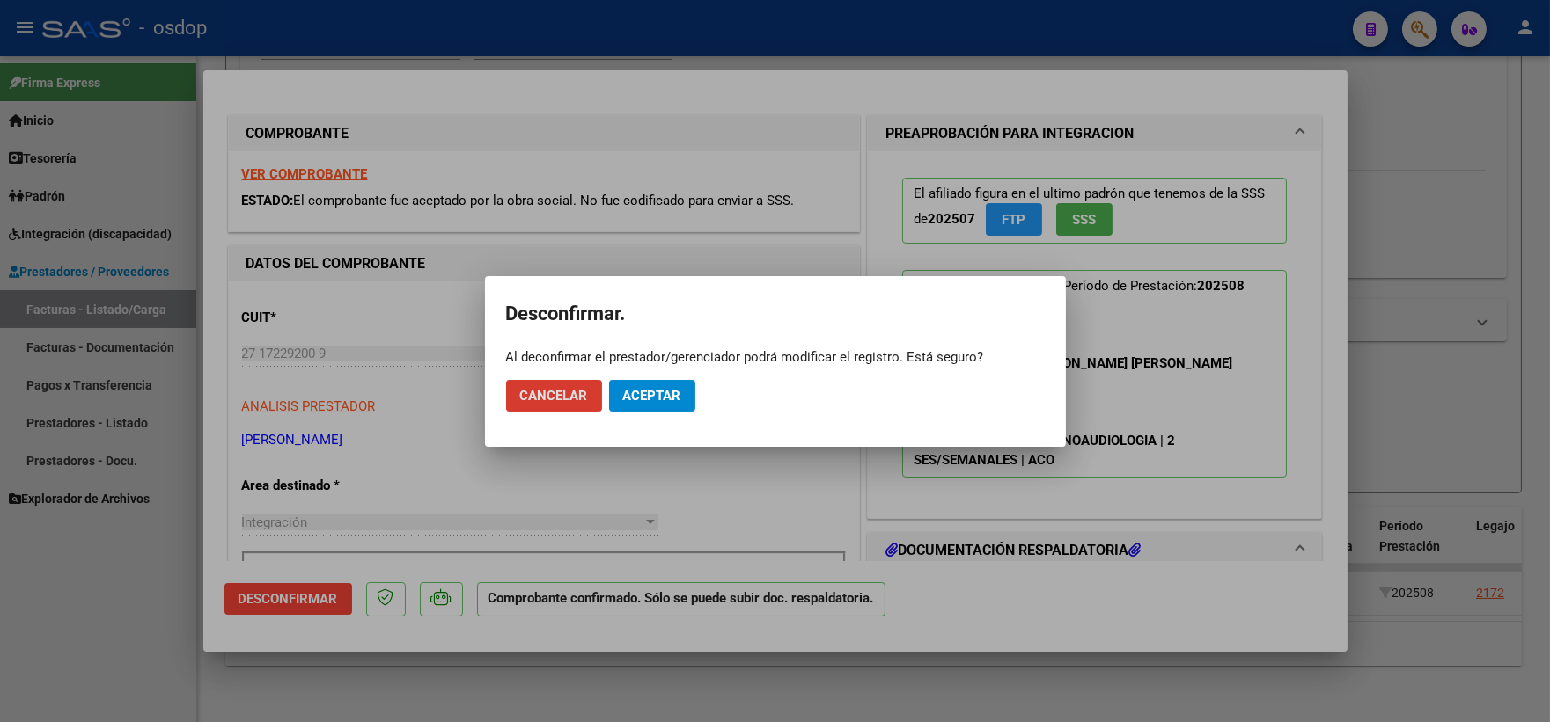
click at [663, 391] on span "Aceptar" at bounding box center [652, 396] width 58 height 16
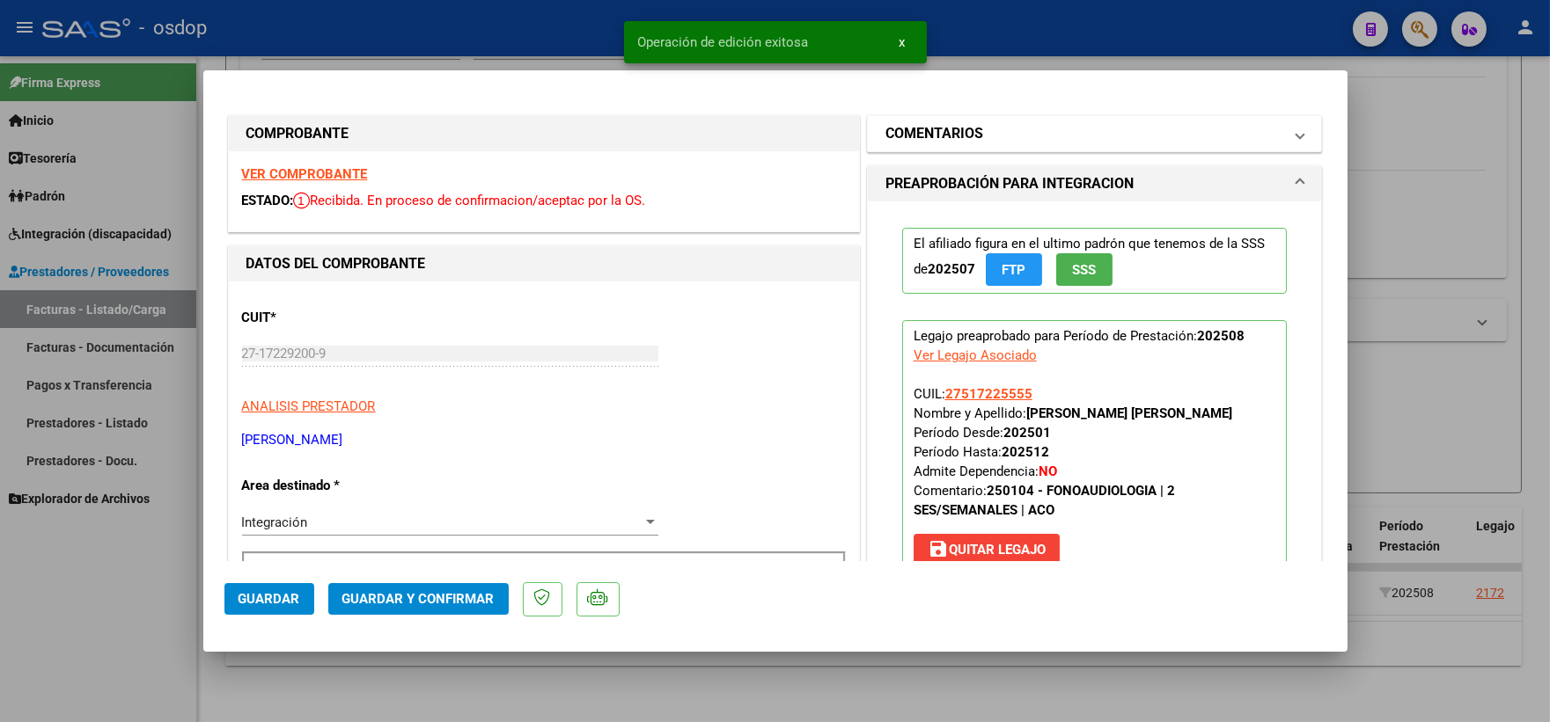
click at [1037, 120] on mat-expansion-panel-header "COMENTARIOS" at bounding box center [1095, 133] width 454 height 35
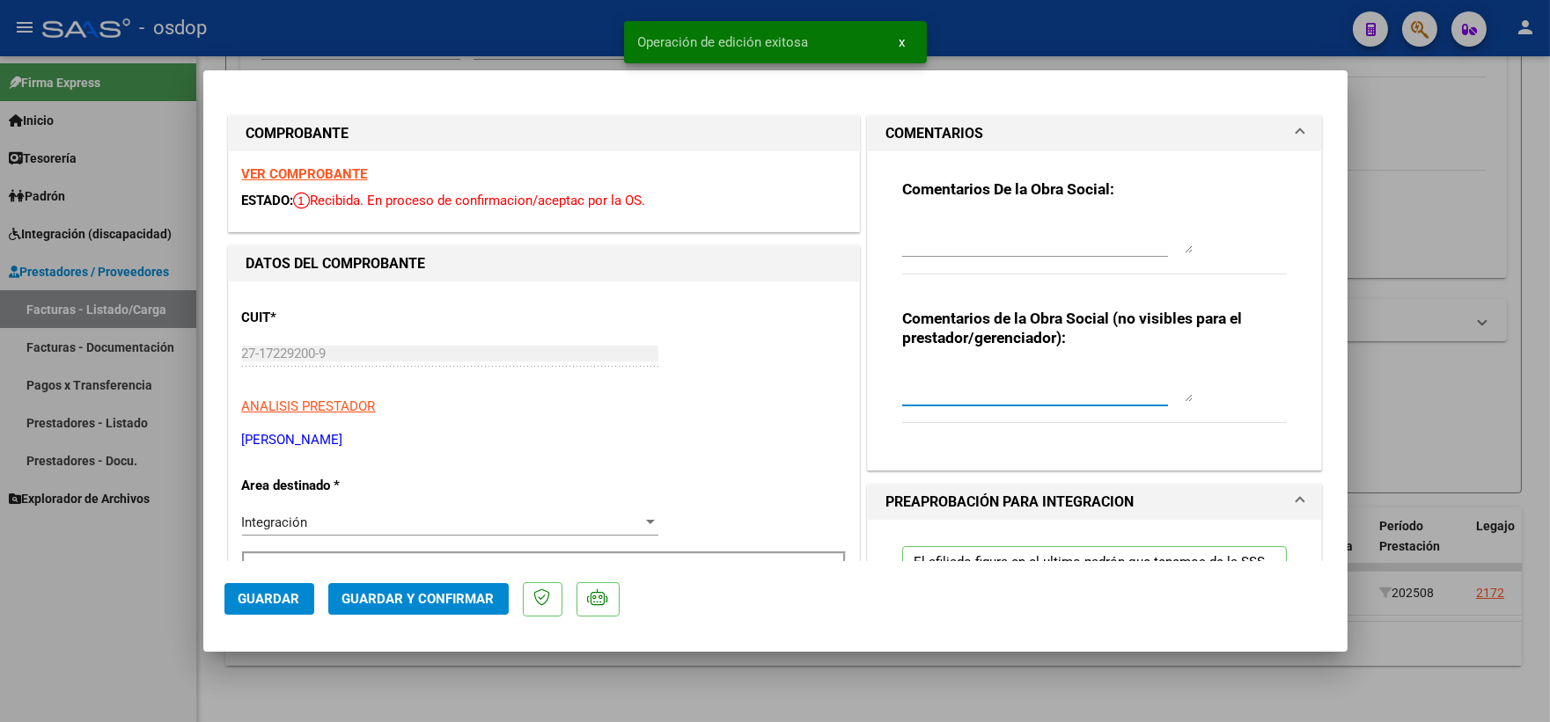
click at [983, 384] on textarea at bounding box center [1047, 384] width 290 height 35
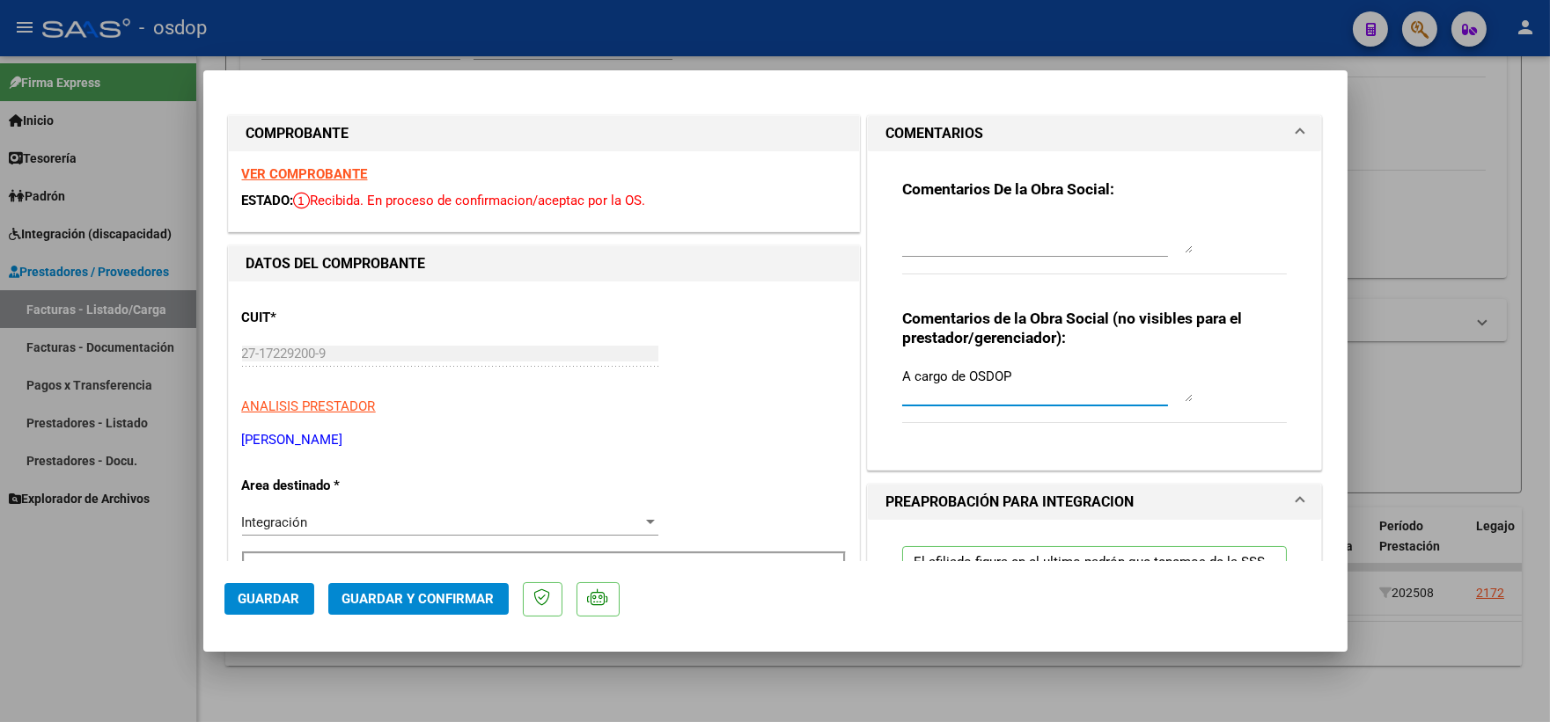
type textarea "A cargo de OSDOP"
click at [453, 596] on span "Guardar y Confirmar" at bounding box center [418, 599] width 152 height 16
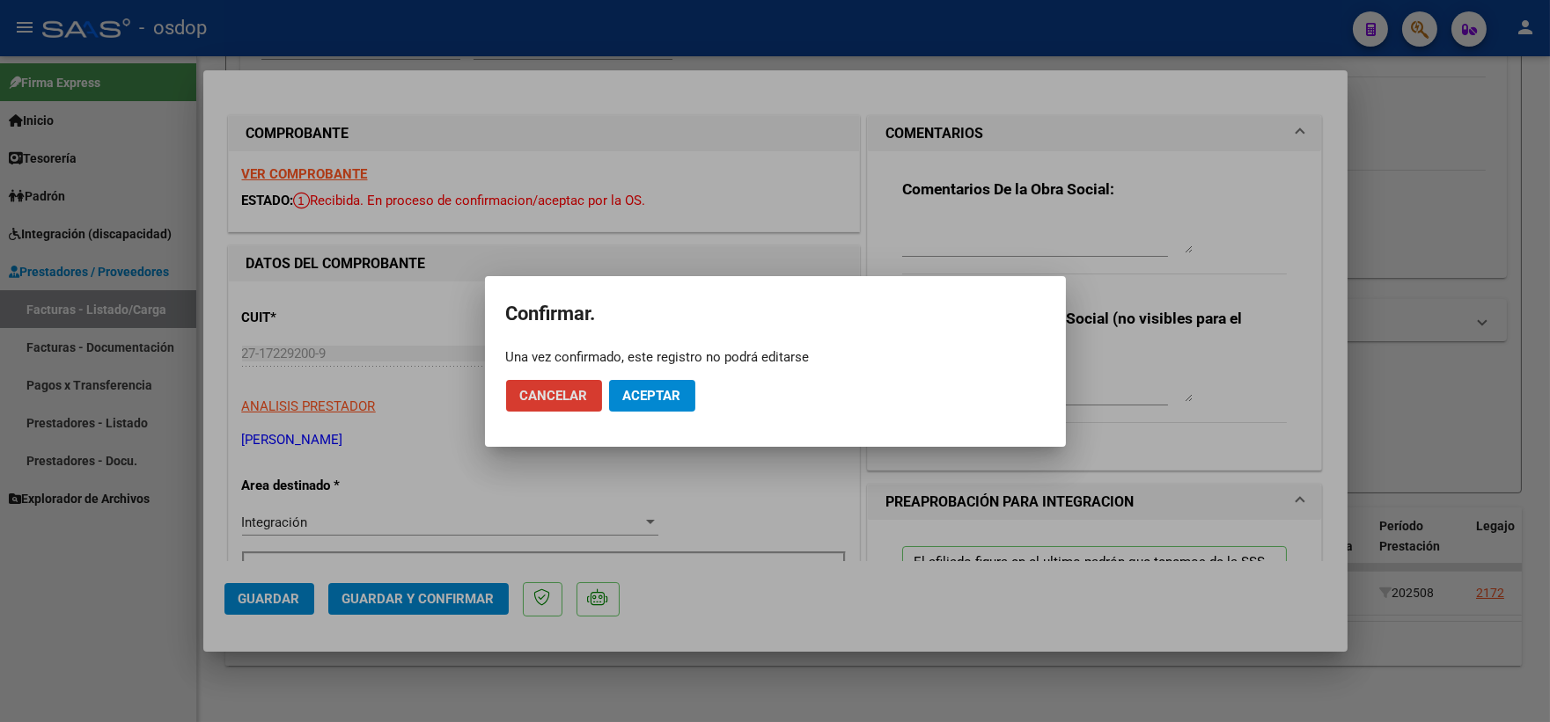
click at [683, 370] on mat-dialog-actions "Cancelar Aceptar" at bounding box center [775, 396] width 539 height 60
click at [671, 392] on span "Aceptar" at bounding box center [652, 396] width 58 height 16
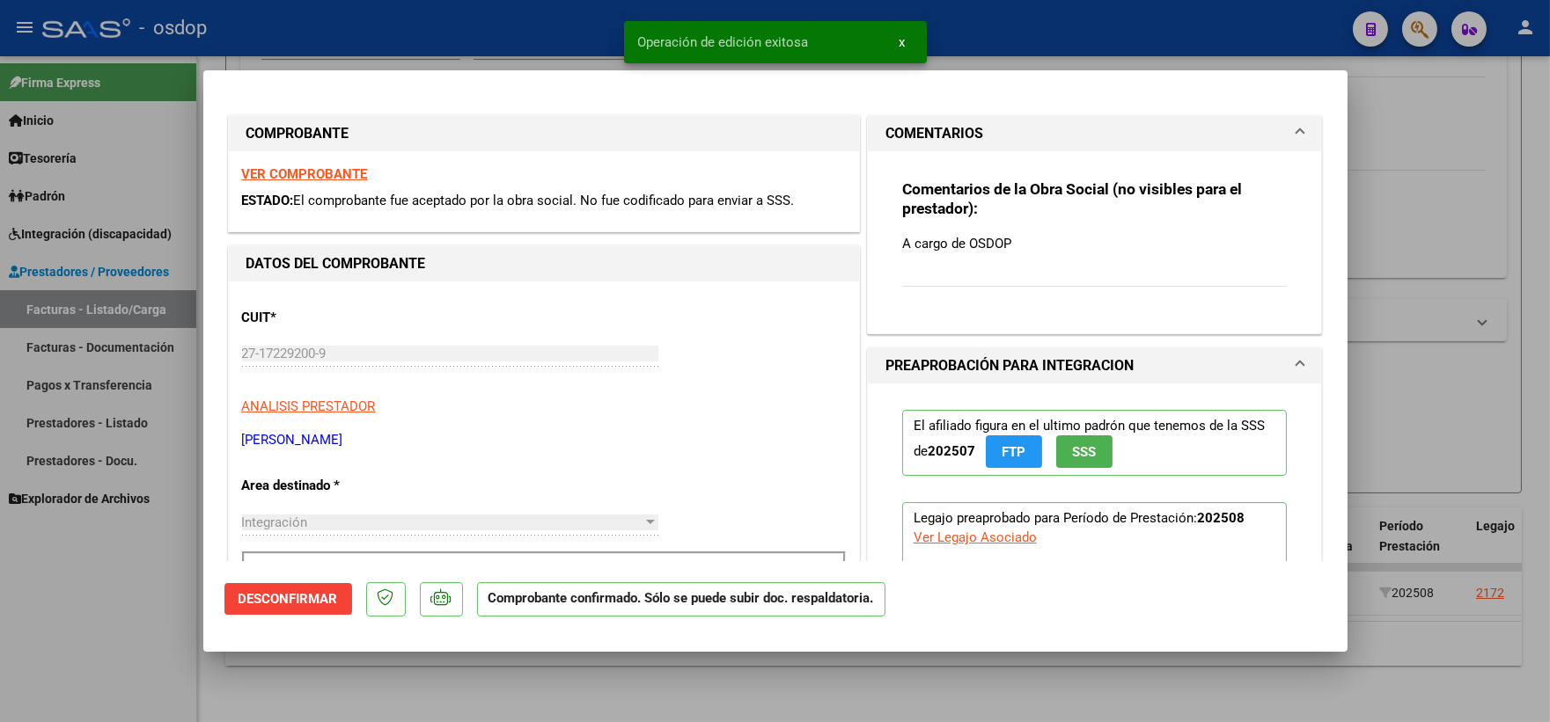
click at [282, 686] on div at bounding box center [775, 361] width 1550 height 722
type input "$ 0,00"
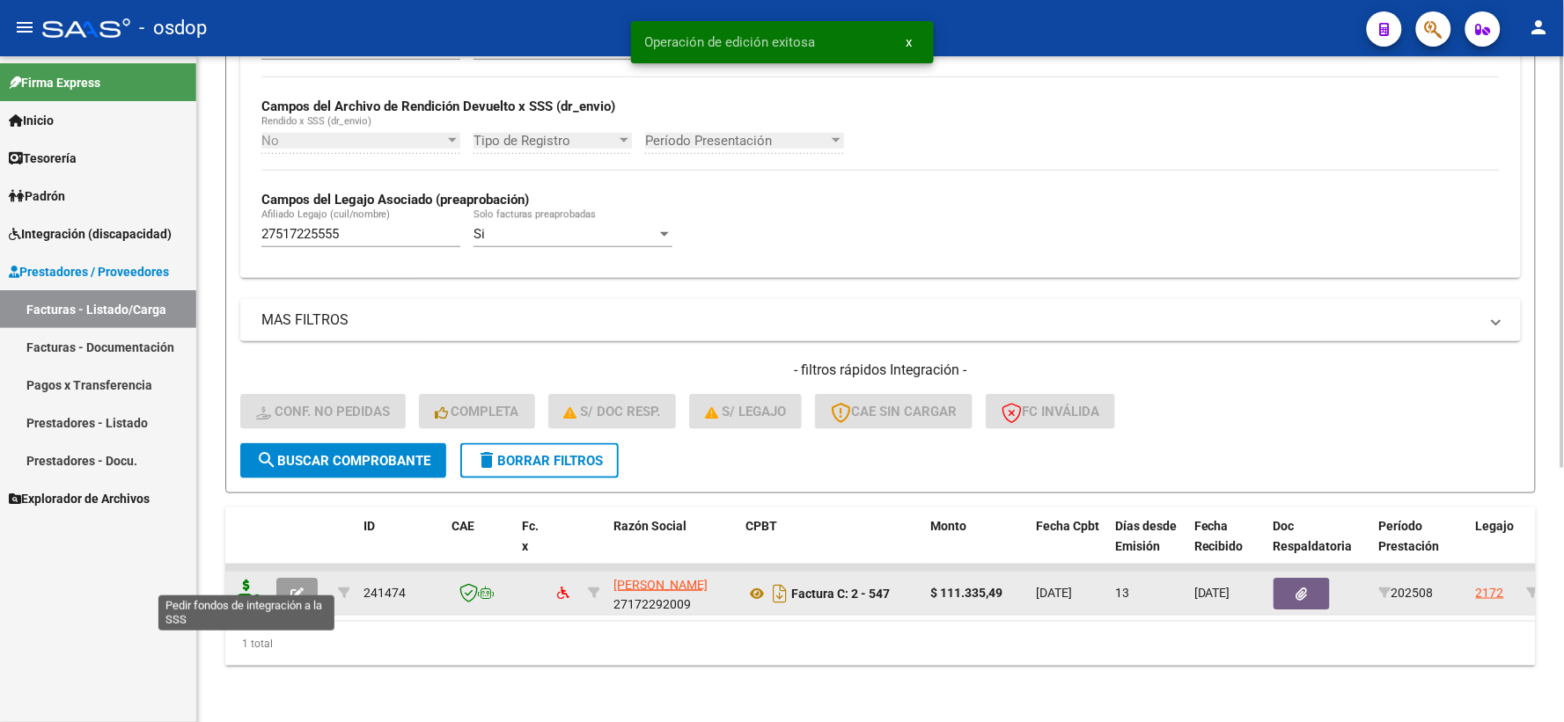
click at [238, 580] on icon at bounding box center [246, 592] width 28 height 25
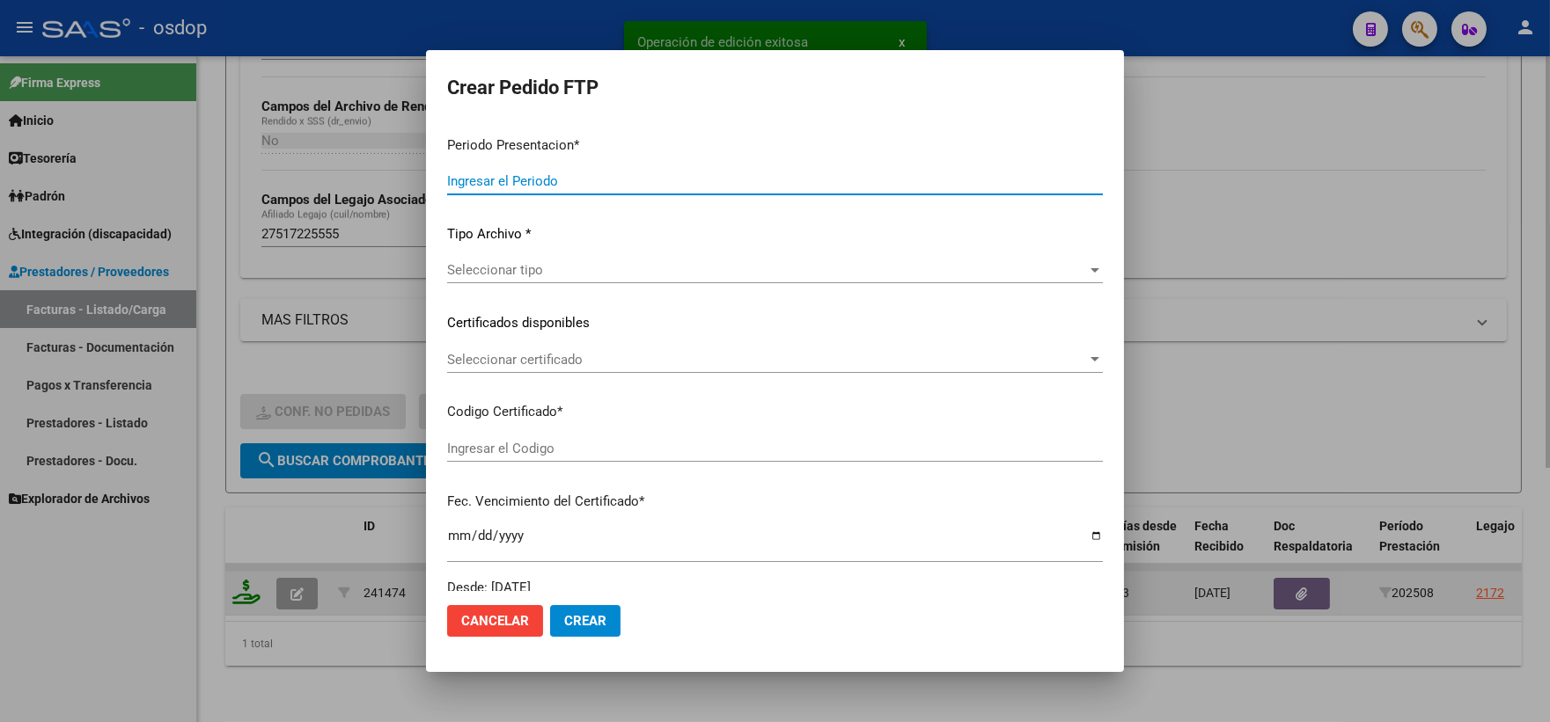
type input "202508"
type input "$ 111.335,49"
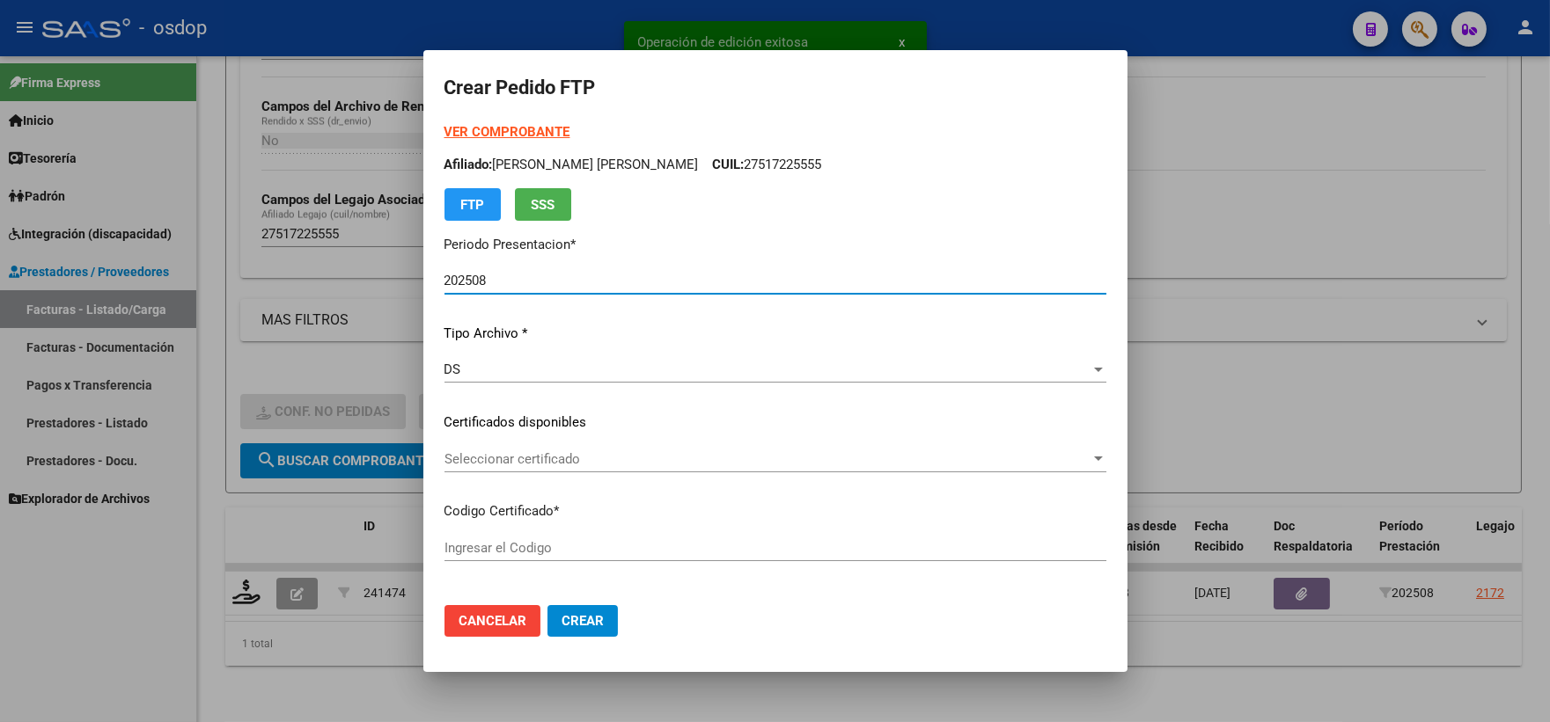
type input "2289045989"
type input "2027-05-21"
click at [528, 455] on span "Seleccionar certificado" at bounding box center [767, 459] width 646 height 16
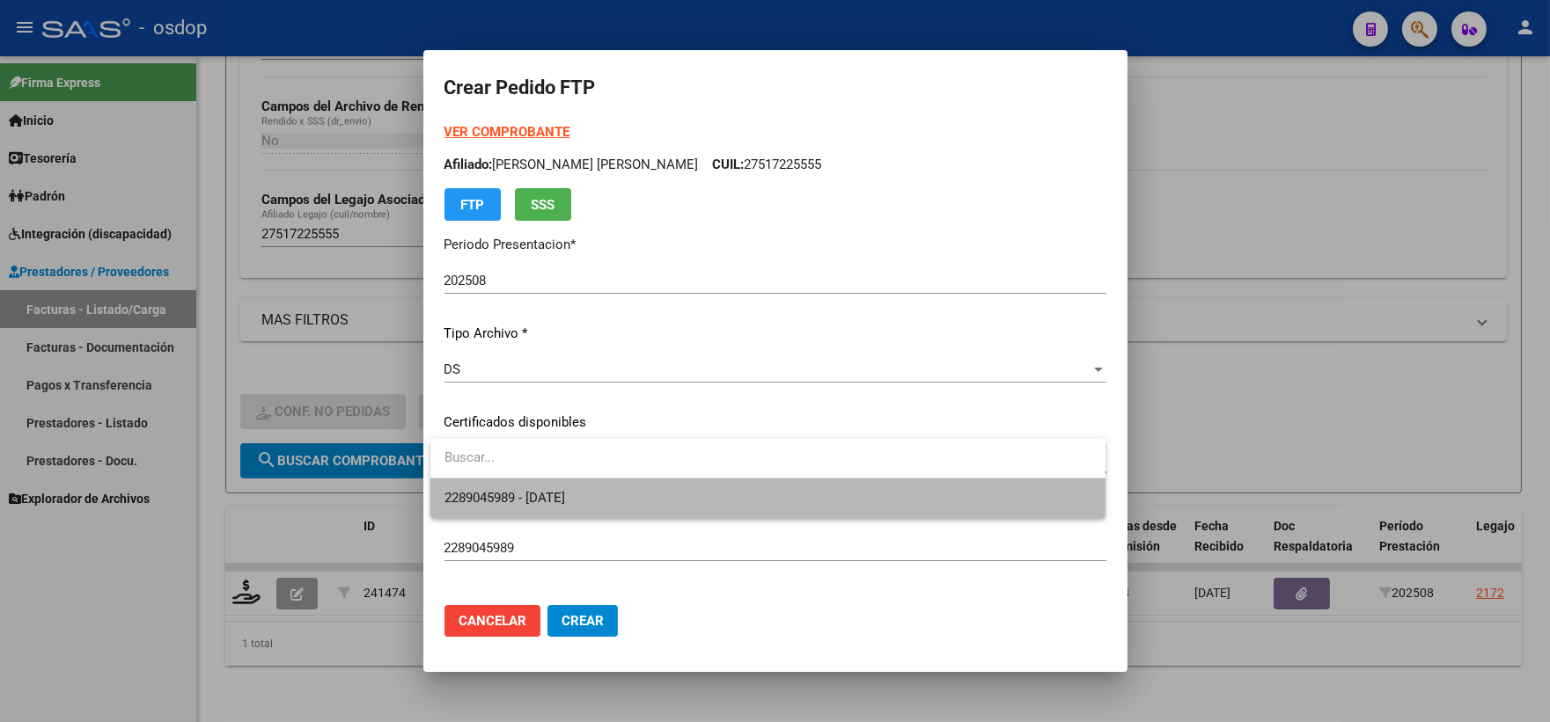
click at [560, 482] on span "2289045989 - 2027-05-21" at bounding box center [767, 499] width 647 height 40
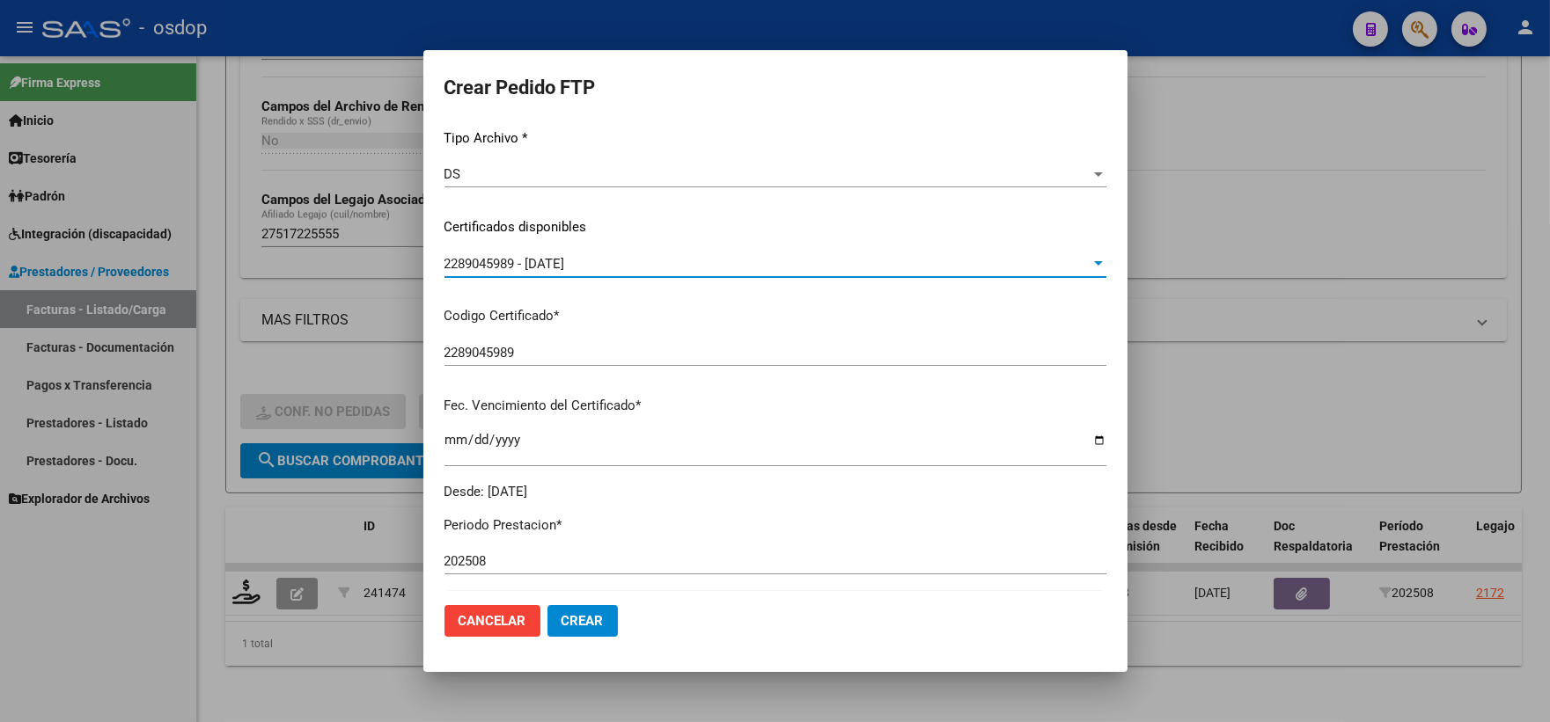
scroll to position [586, 0]
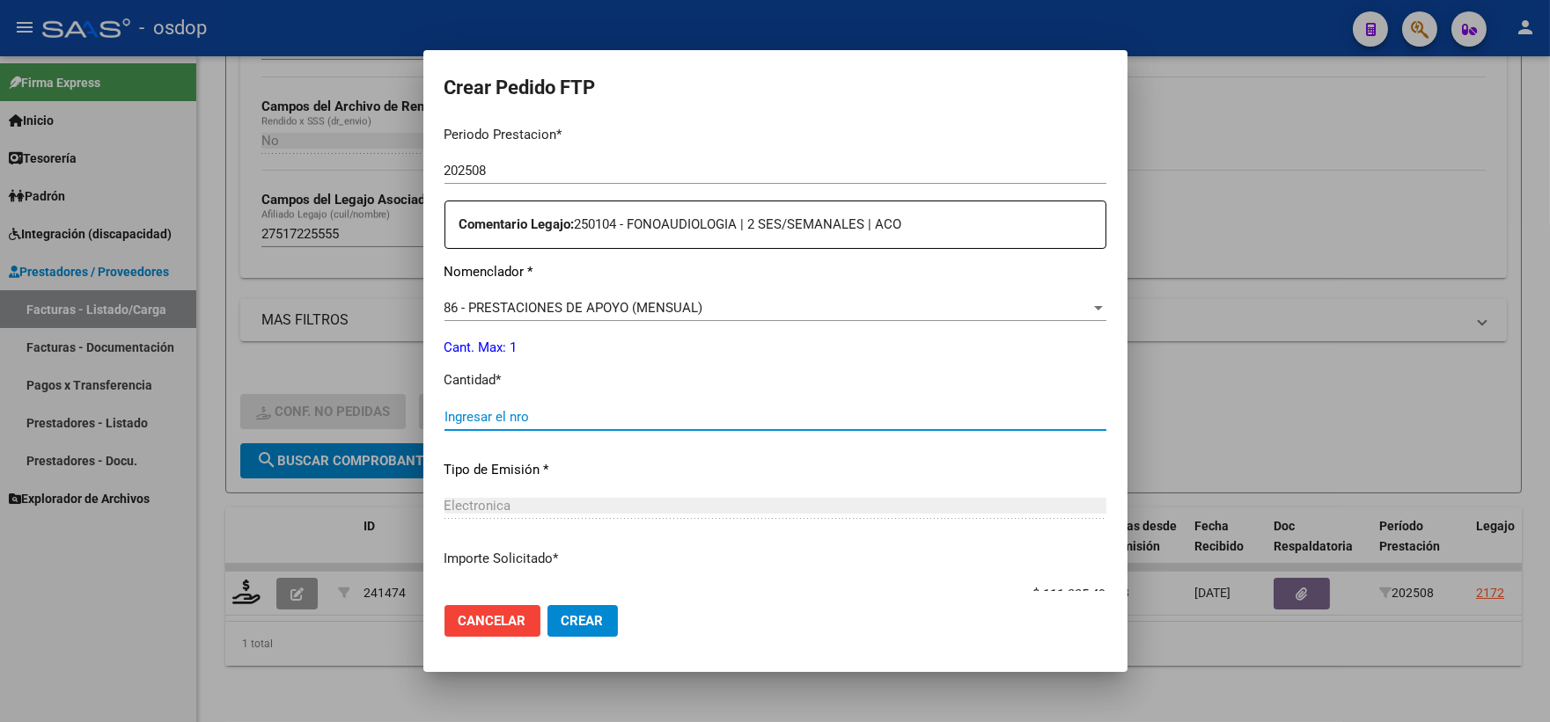
click at [581, 419] on input "Ingresar el nro" at bounding box center [775, 417] width 662 height 16
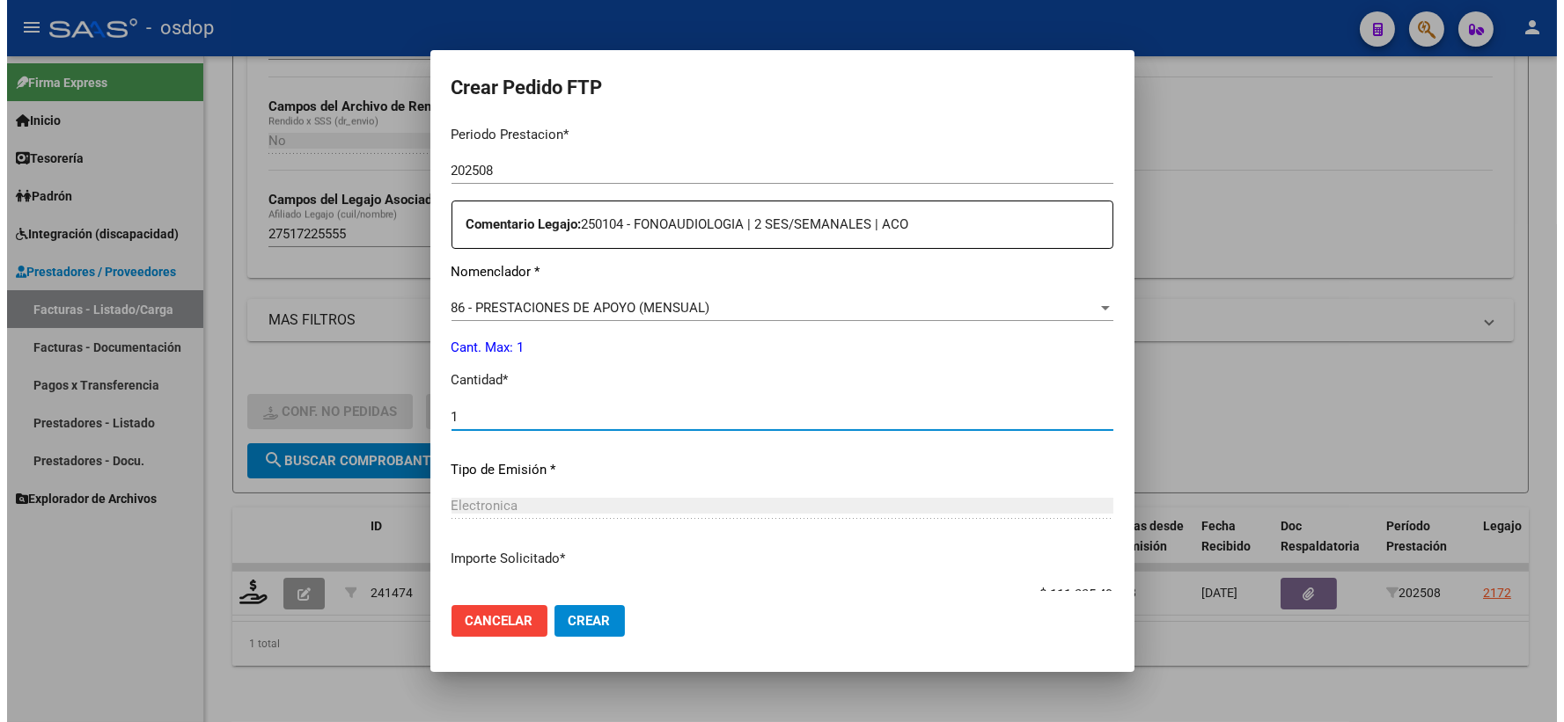
scroll to position [886, 0]
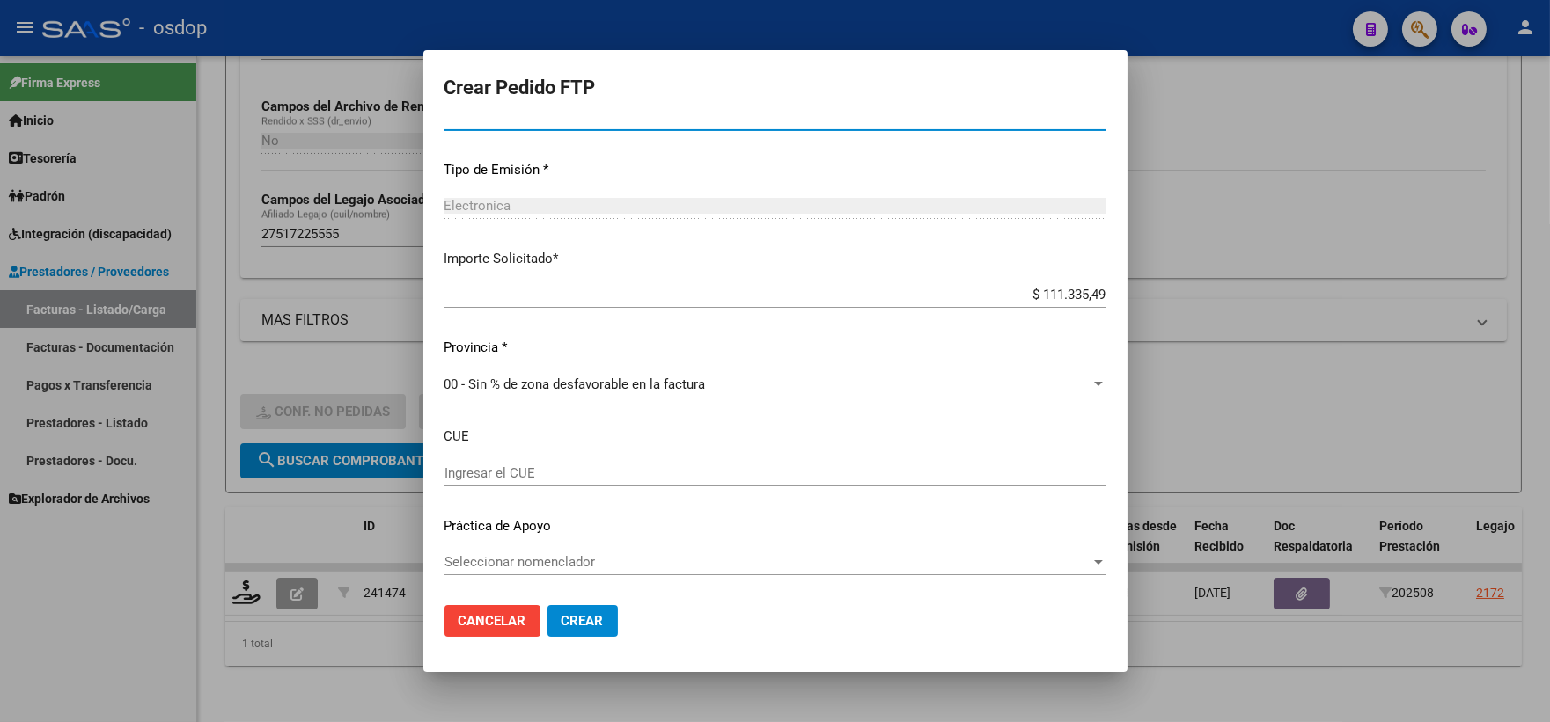
type input "1"
click at [583, 620] on span "Crear" at bounding box center [582, 621] width 42 height 16
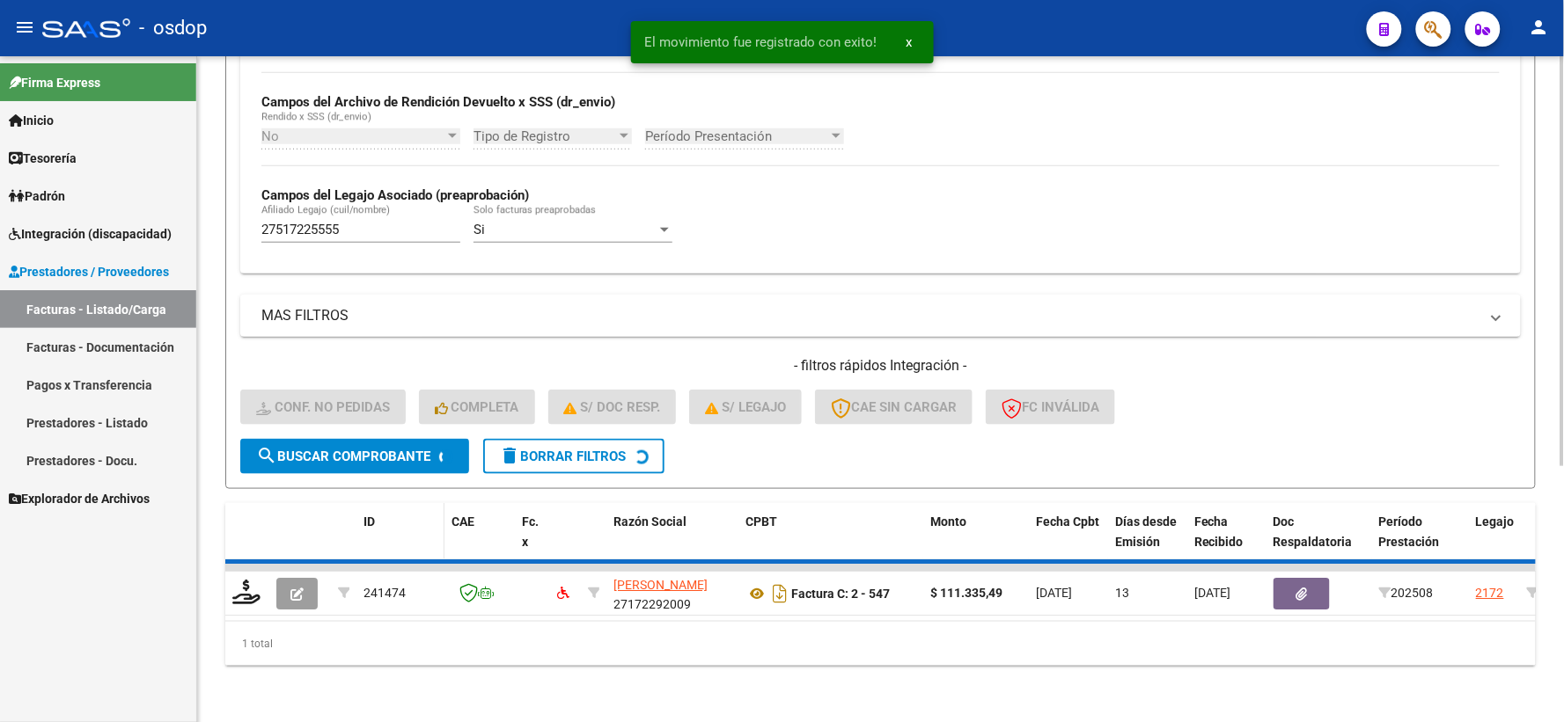
scroll to position [382, 0]
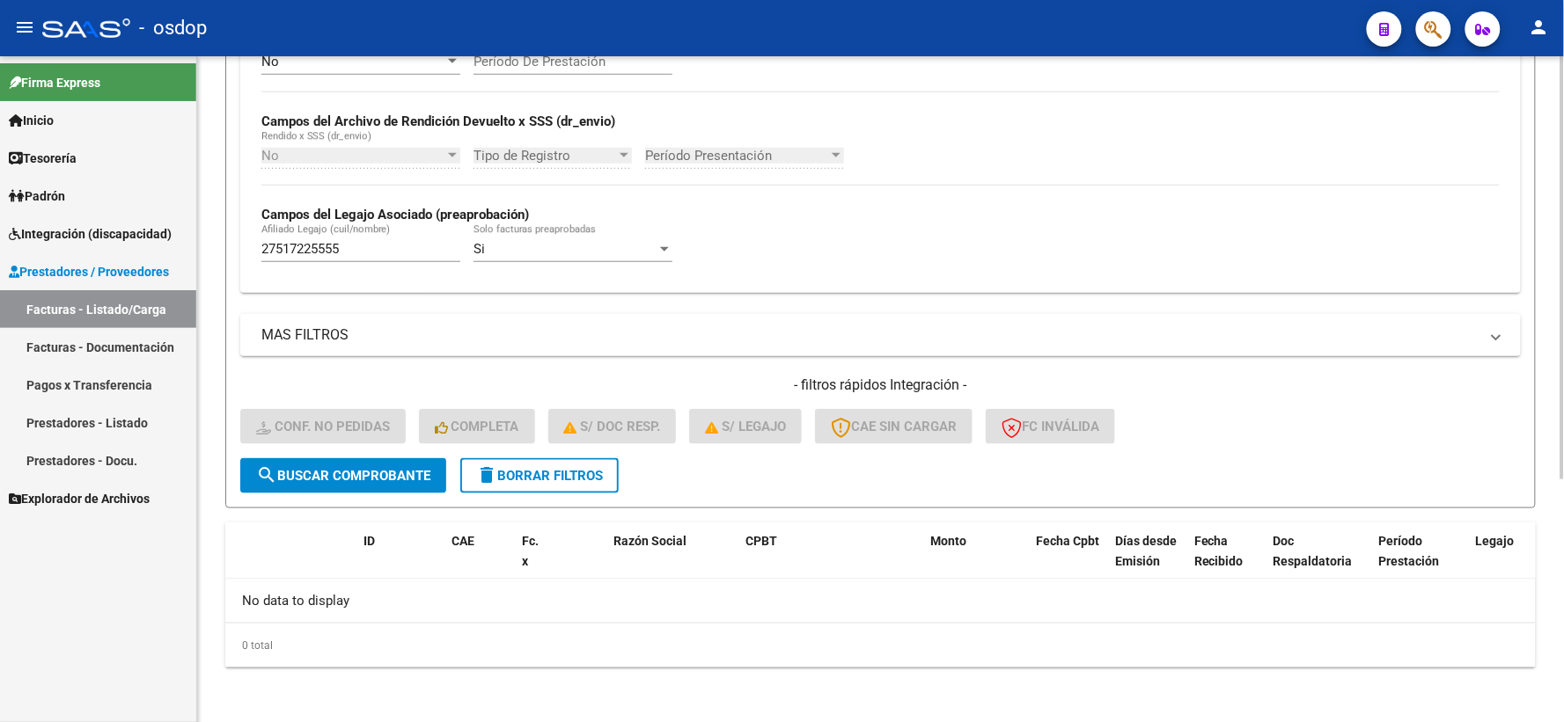
click at [370, 238] on div "27517225555 Afiliado Legajo (cuil/nombre)" at bounding box center [360, 243] width 199 height 38
click at [363, 249] on input "27517225555" at bounding box center [360, 249] width 199 height 16
drag, startPoint x: 403, startPoint y: 248, endPoint x: 48, endPoint y: 66, distance: 398.7
click at [119, 154] on mat-sidenav-container "Firma Express Inicio Calendario SSS Instructivos Contacto OS Tesorería Extracto…" at bounding box center [782, 389] width 1564 height 666
paste input "0561664979"
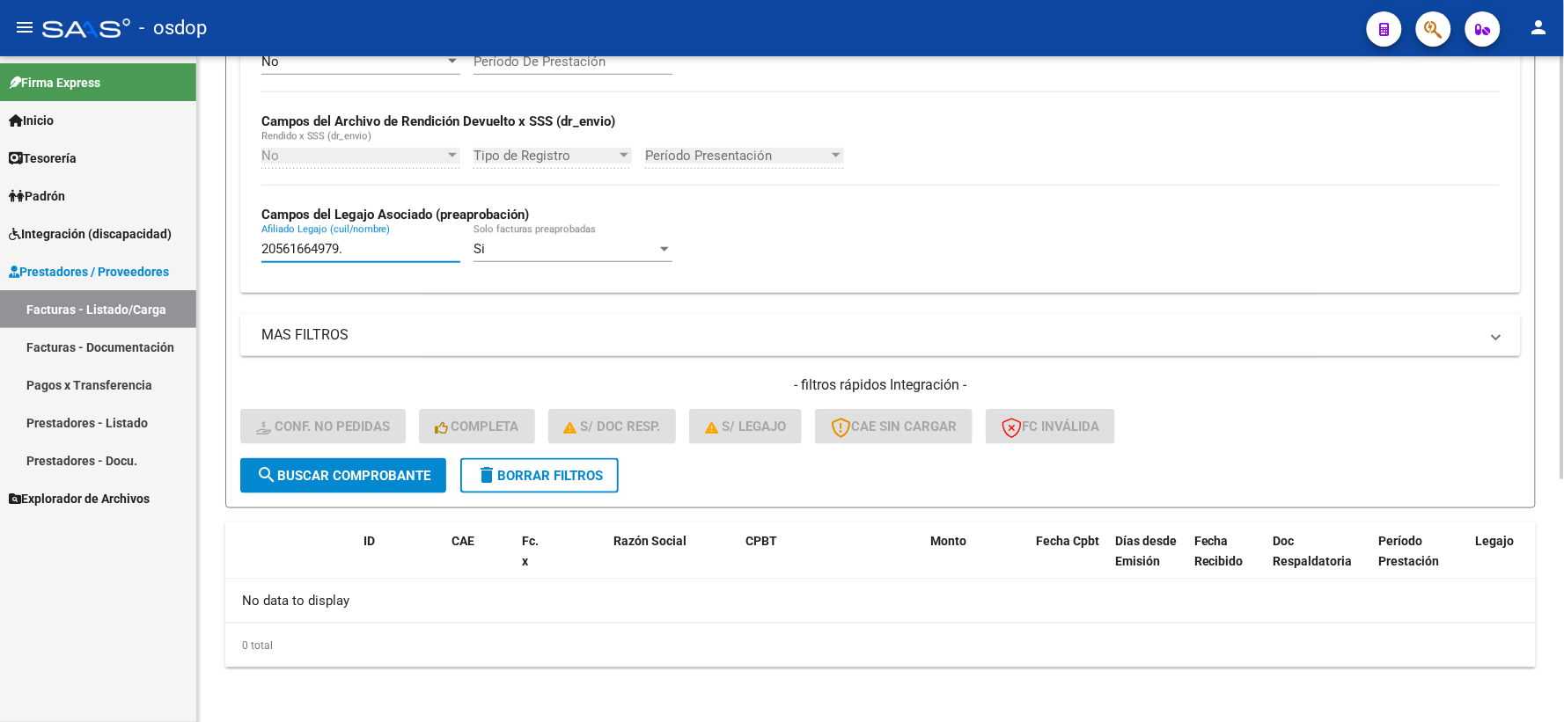
scroll to position [343, 0]
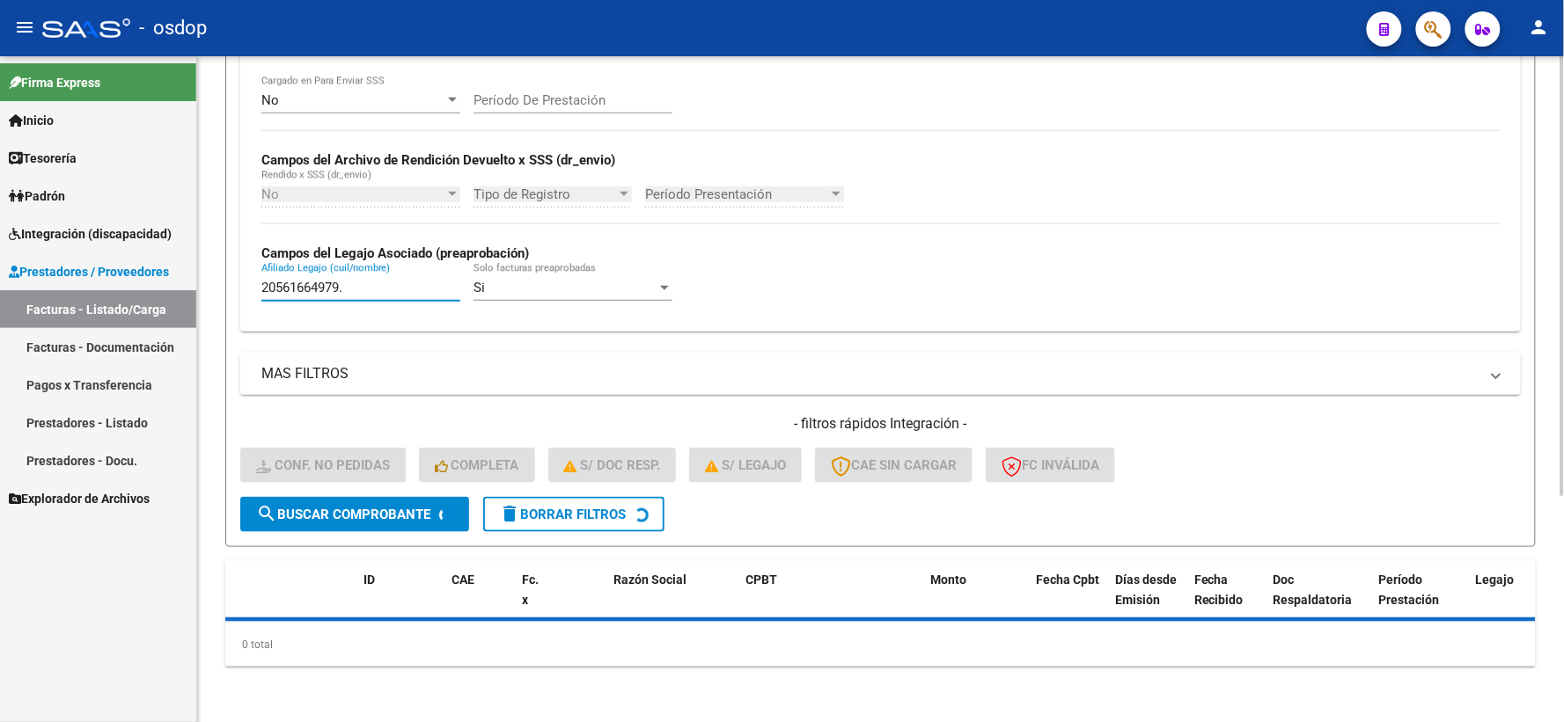
type input "20561664979"
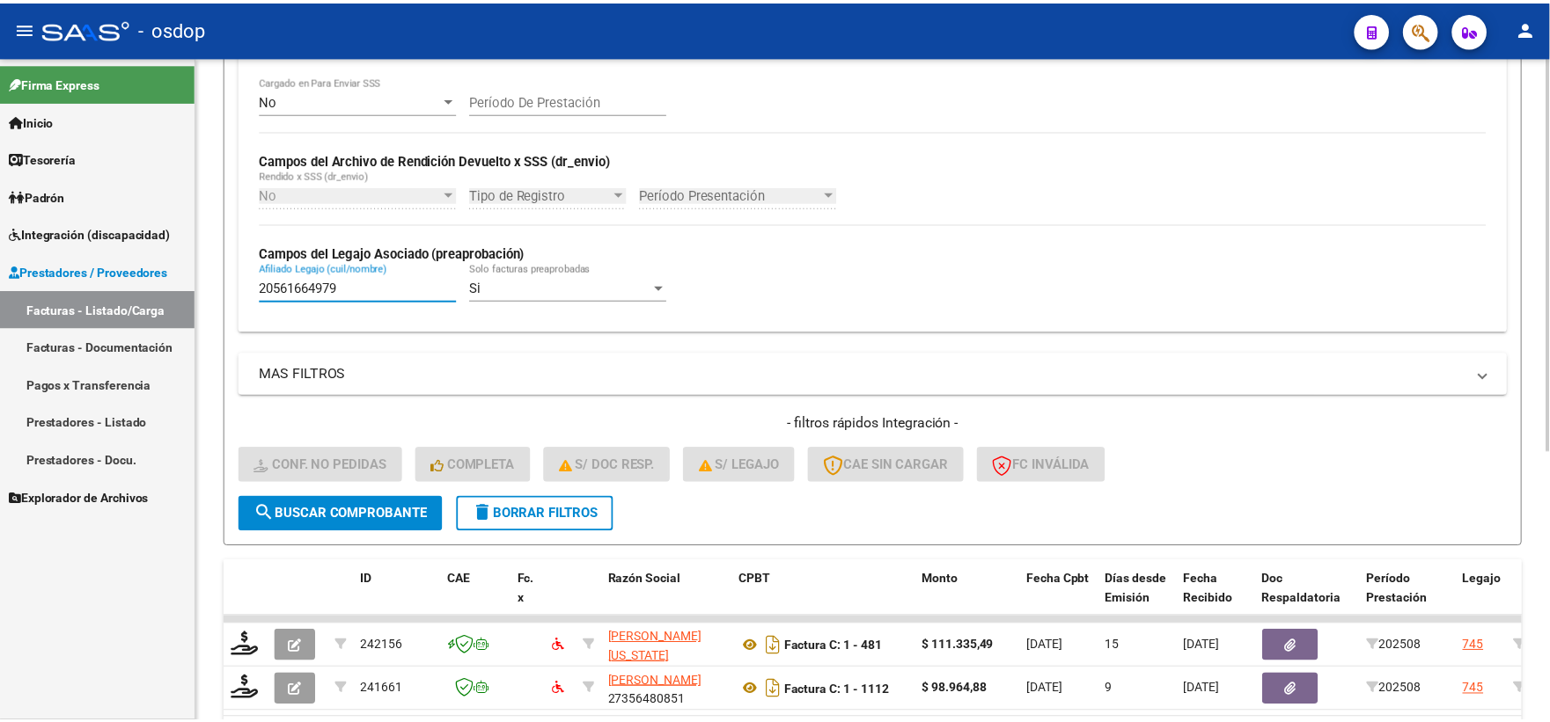
scroll to position [382, 0]
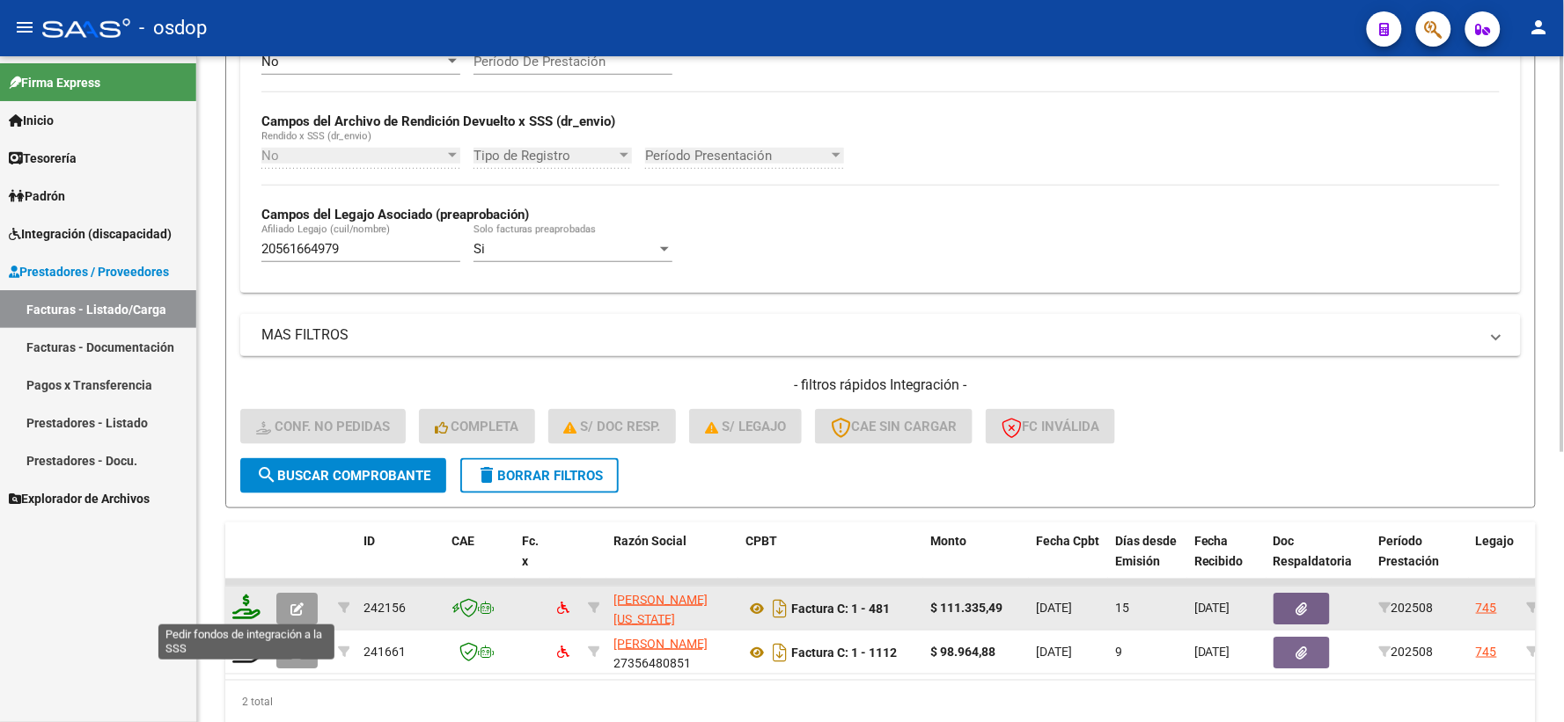
click at [257, 617] on icon at bounding box center [246, 607] width 28 height 25
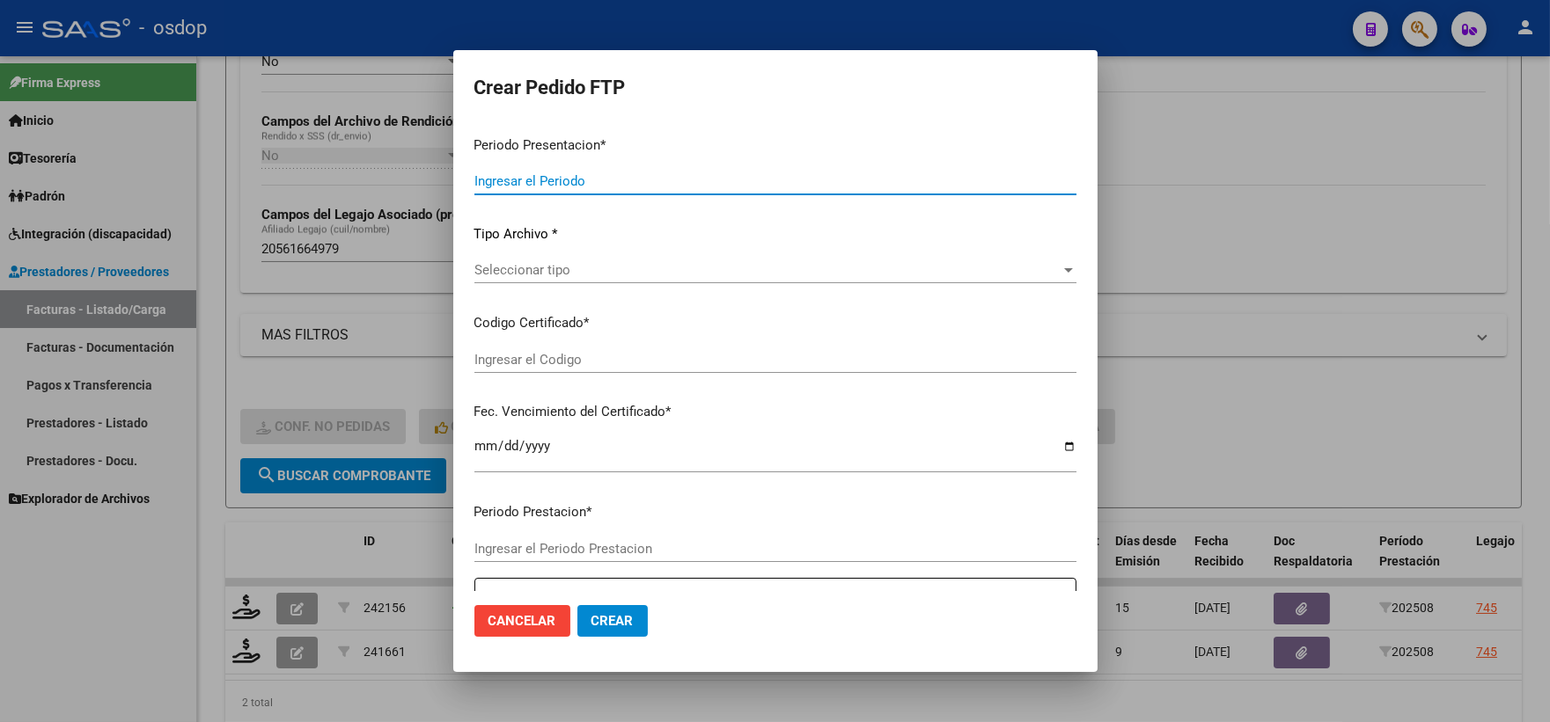
type input "202508"
type input "$ 111.335,49"
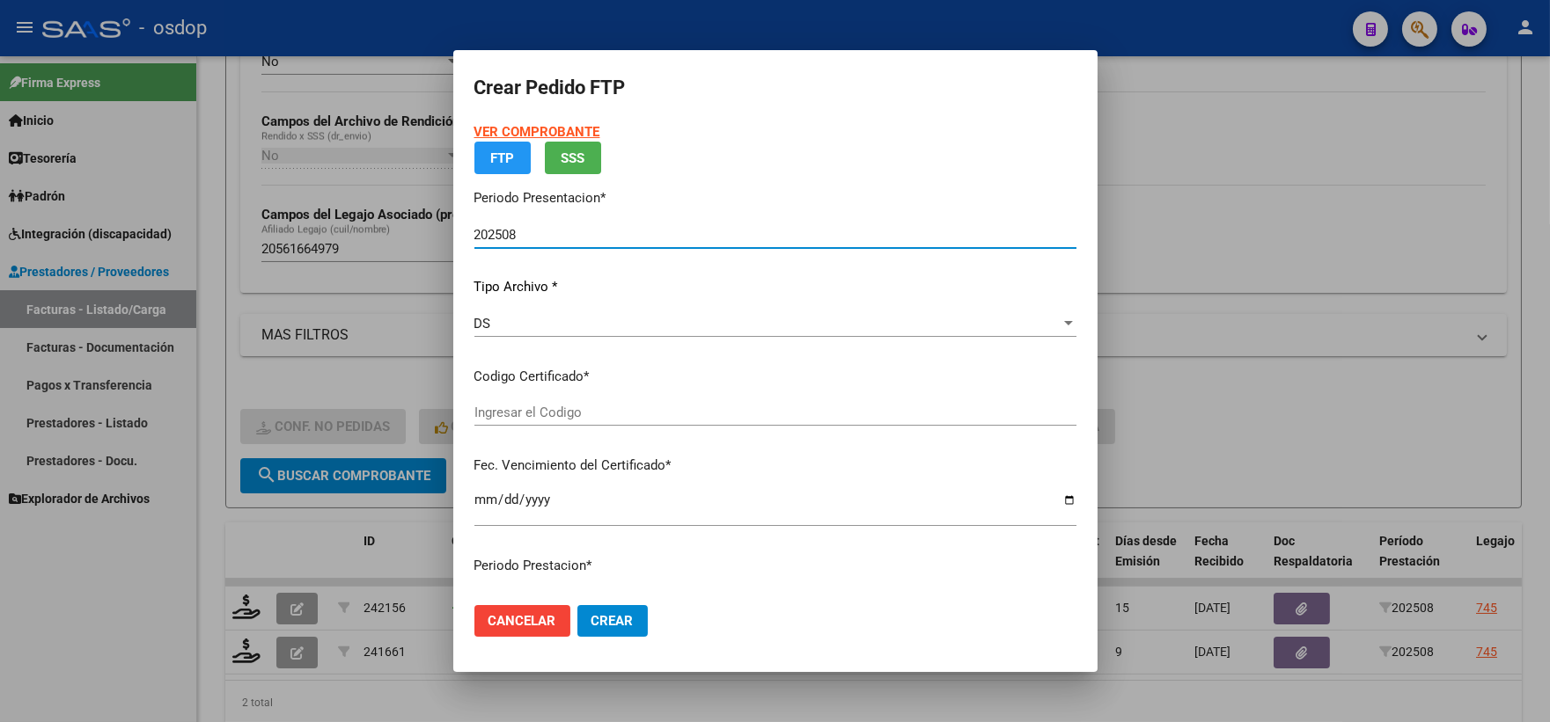
type input "5188619623"
type input "2025-08-23"
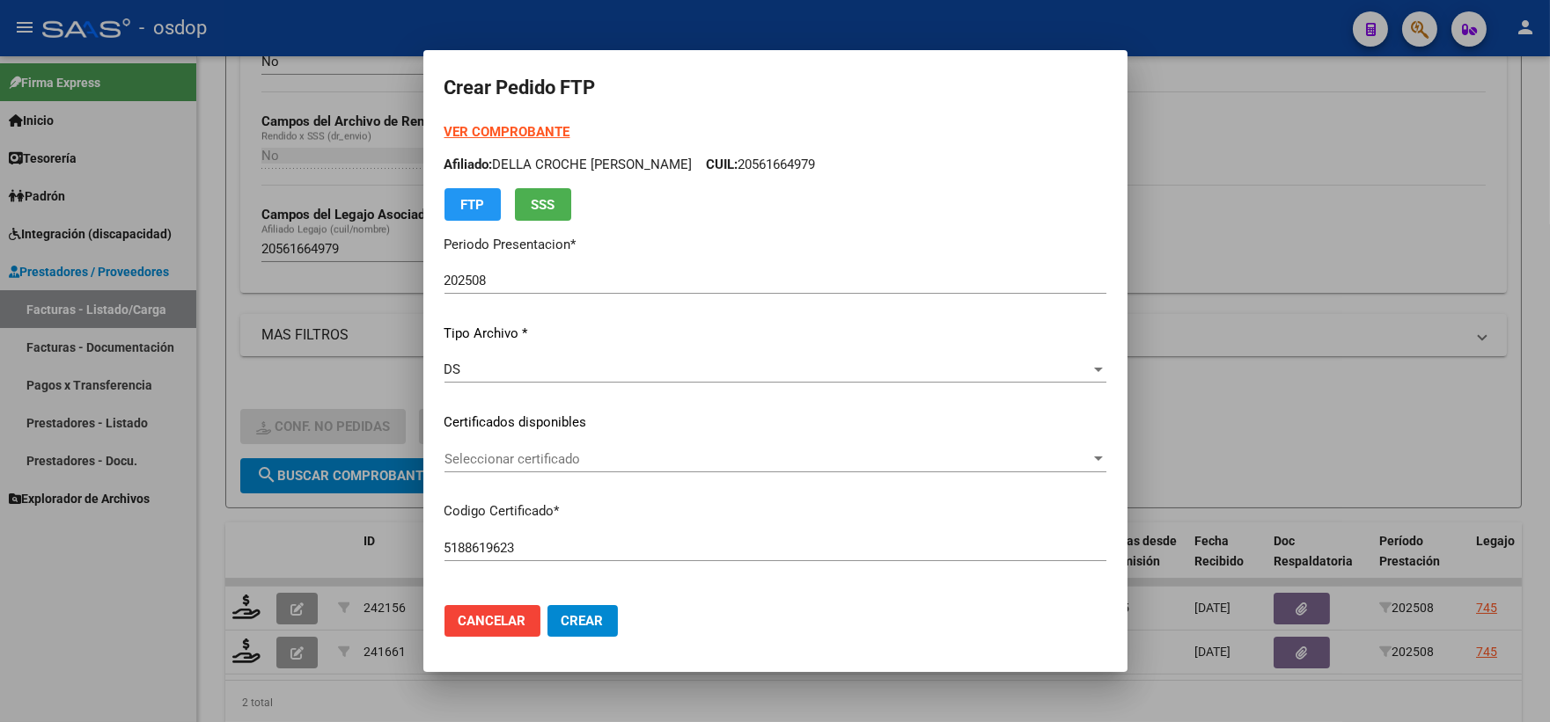
click at [605, 427] on p "Certificados disponibles" at bounding box center [775, 423] width 662 height 20
click at [594, 463] on span "Seleccionar certificado" at bounding box center [767, 459] width 646 height 16
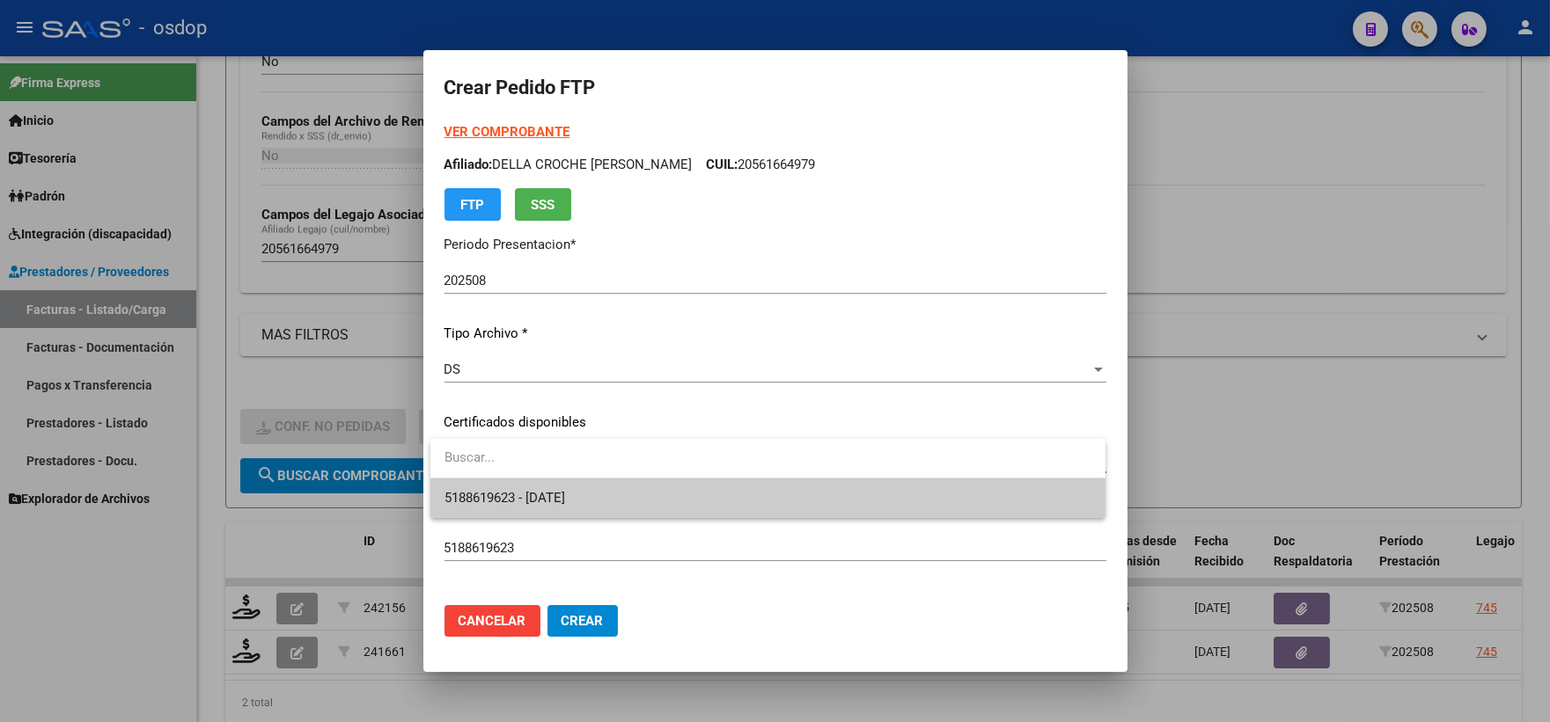
click at [627, 498] on span "5188619623 - 2025-08-23" at bounding box center [767, 499] width 647 height 40
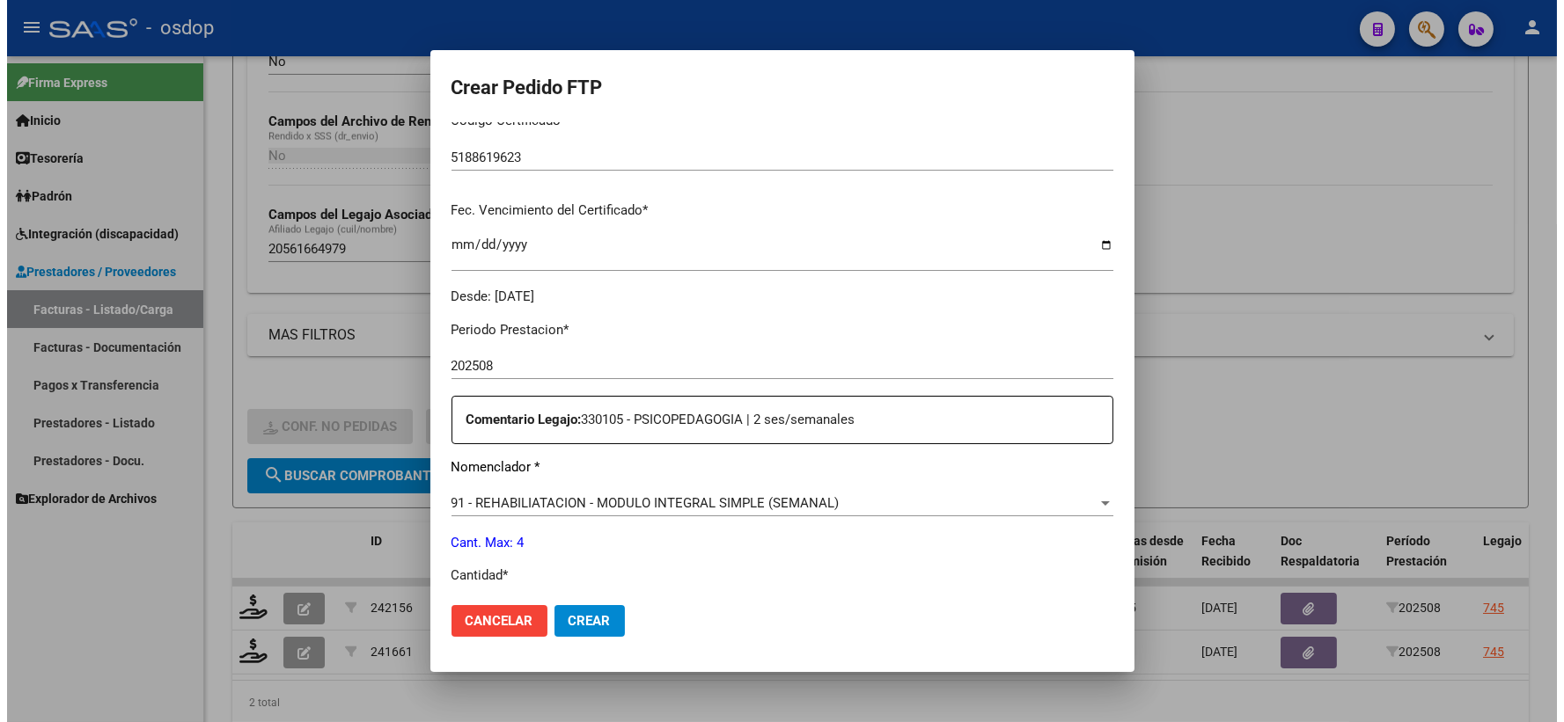
scroll to position [586, 0]
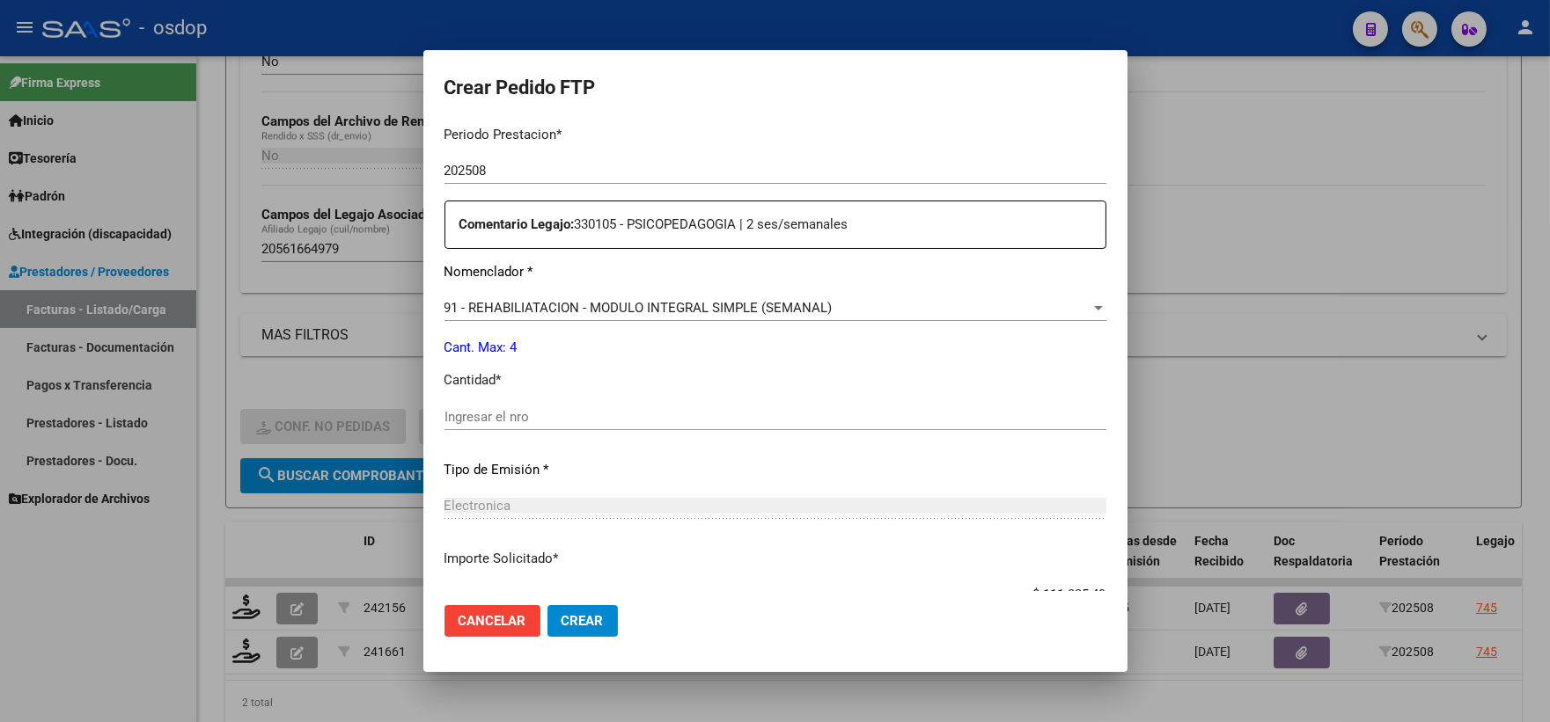
click at [597, 409] on input "Ingresar el nro" at bounding box center [775, 417] width 662 height 16
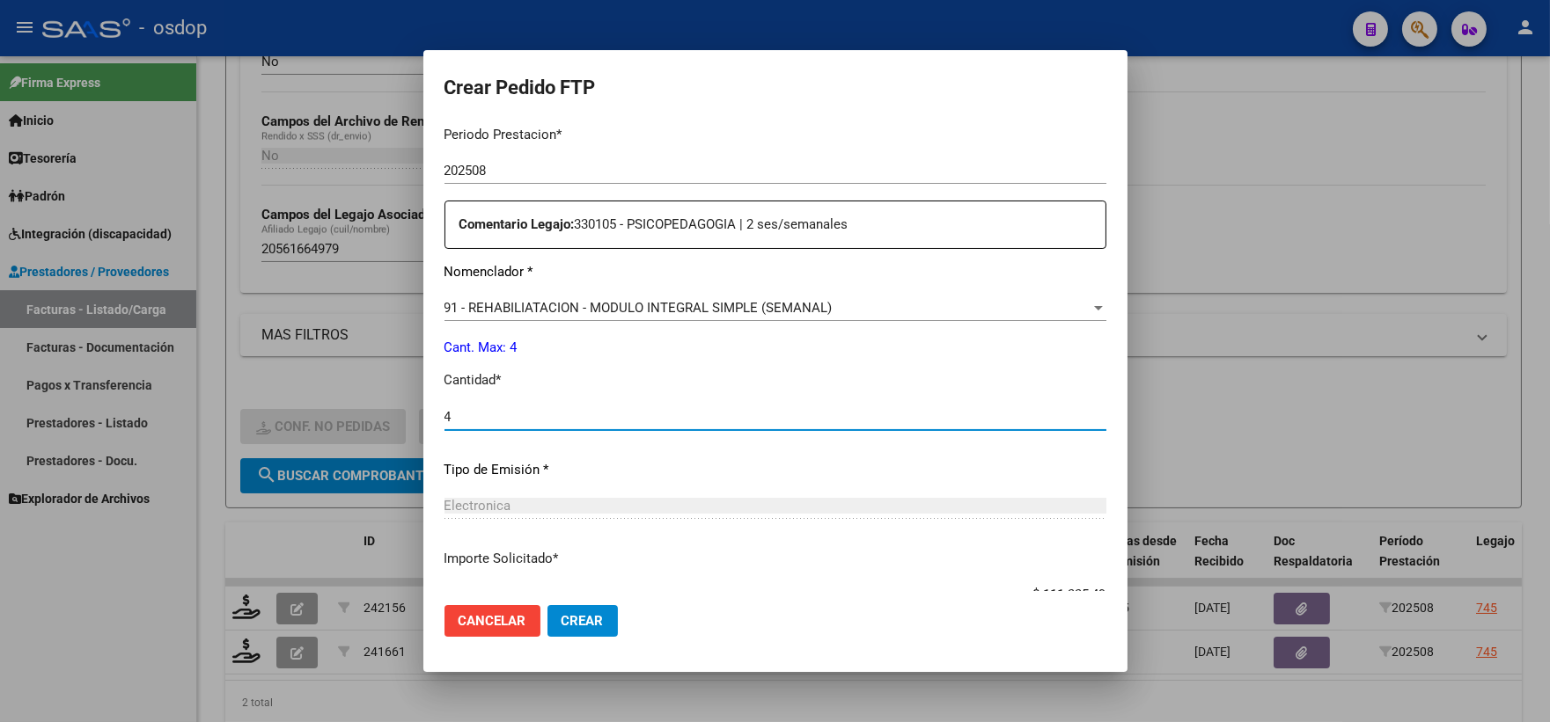
type input "4"
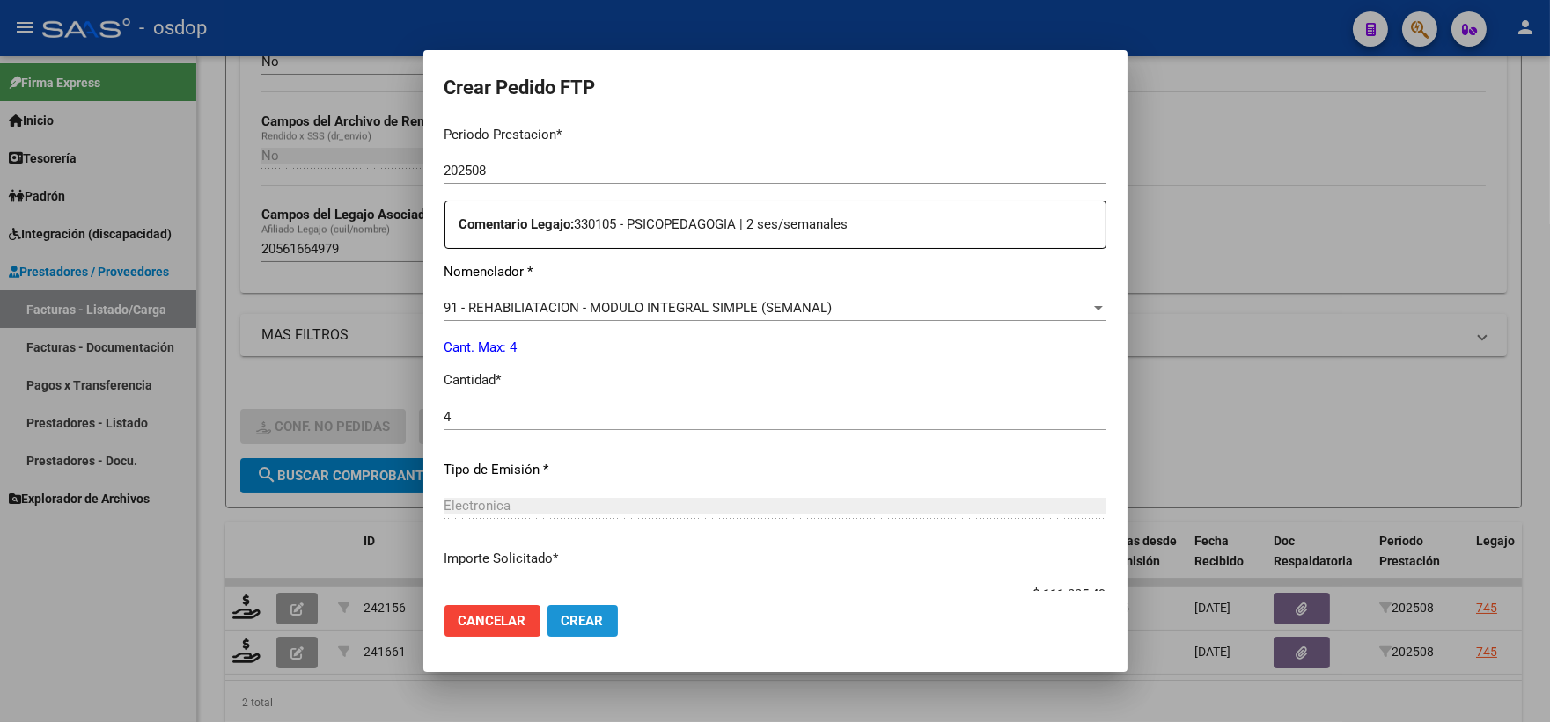
click at [584, 614] on span "Crear" at bounding box center [582, 621] width 42 height 16
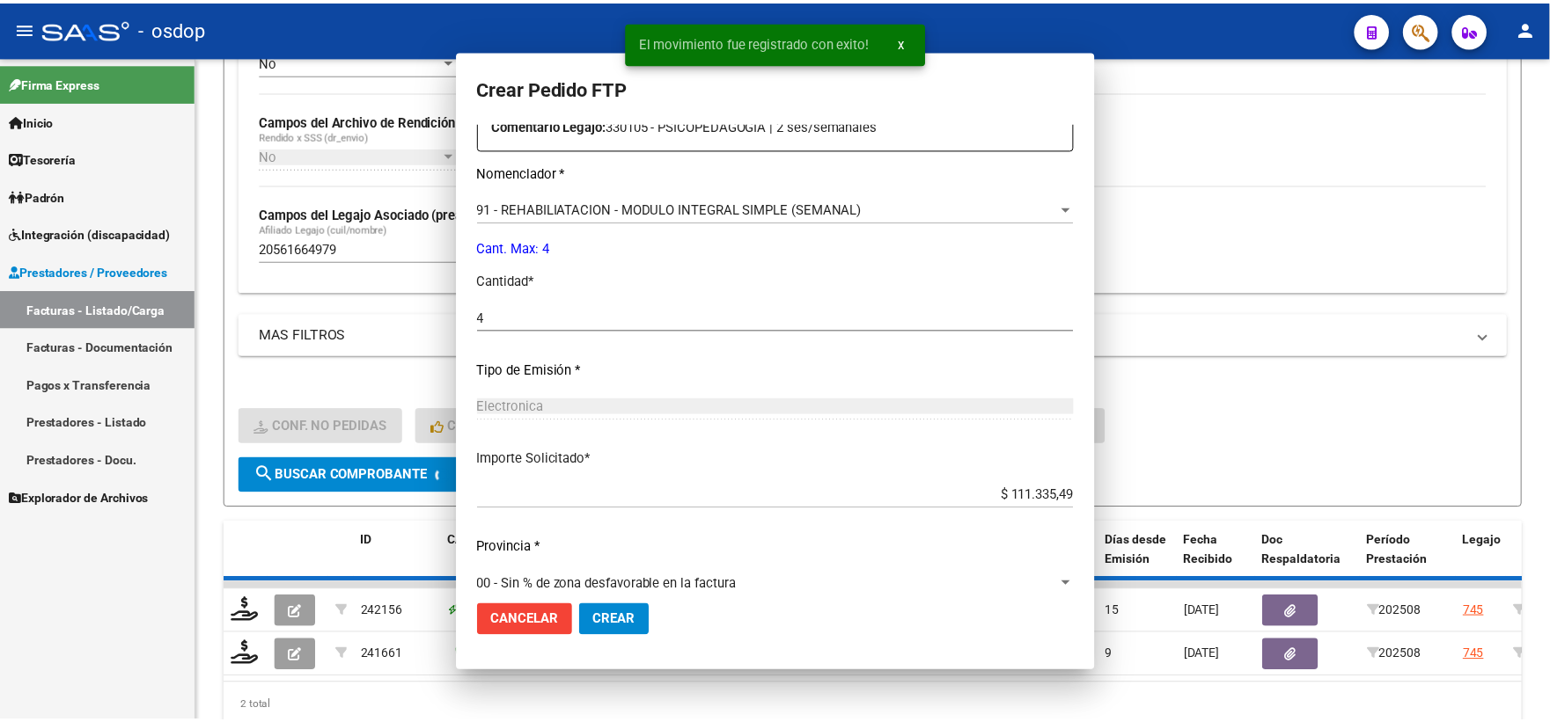
scroll to position [0, 0]
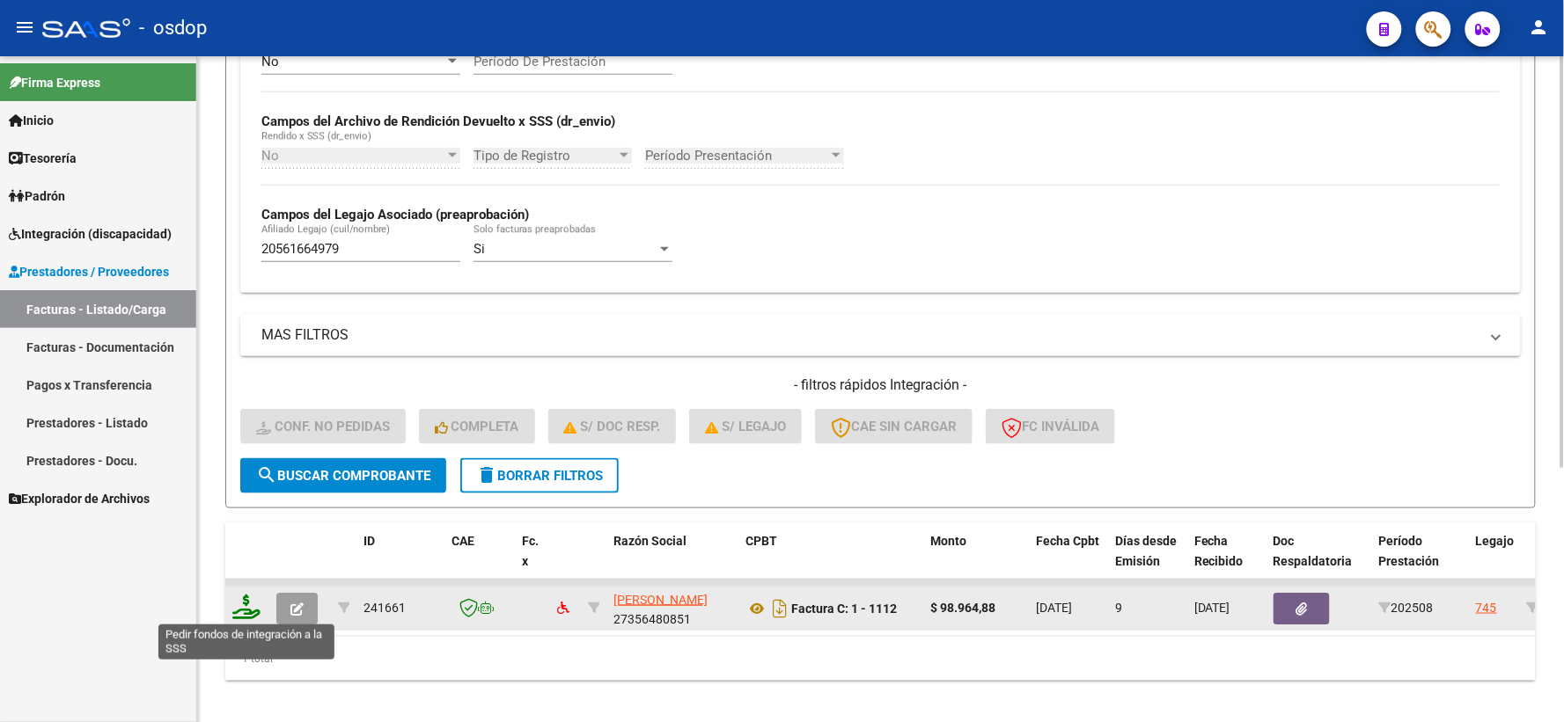
click at [239, 596] on icon at bounding box center [246, 607] width 28 height 25
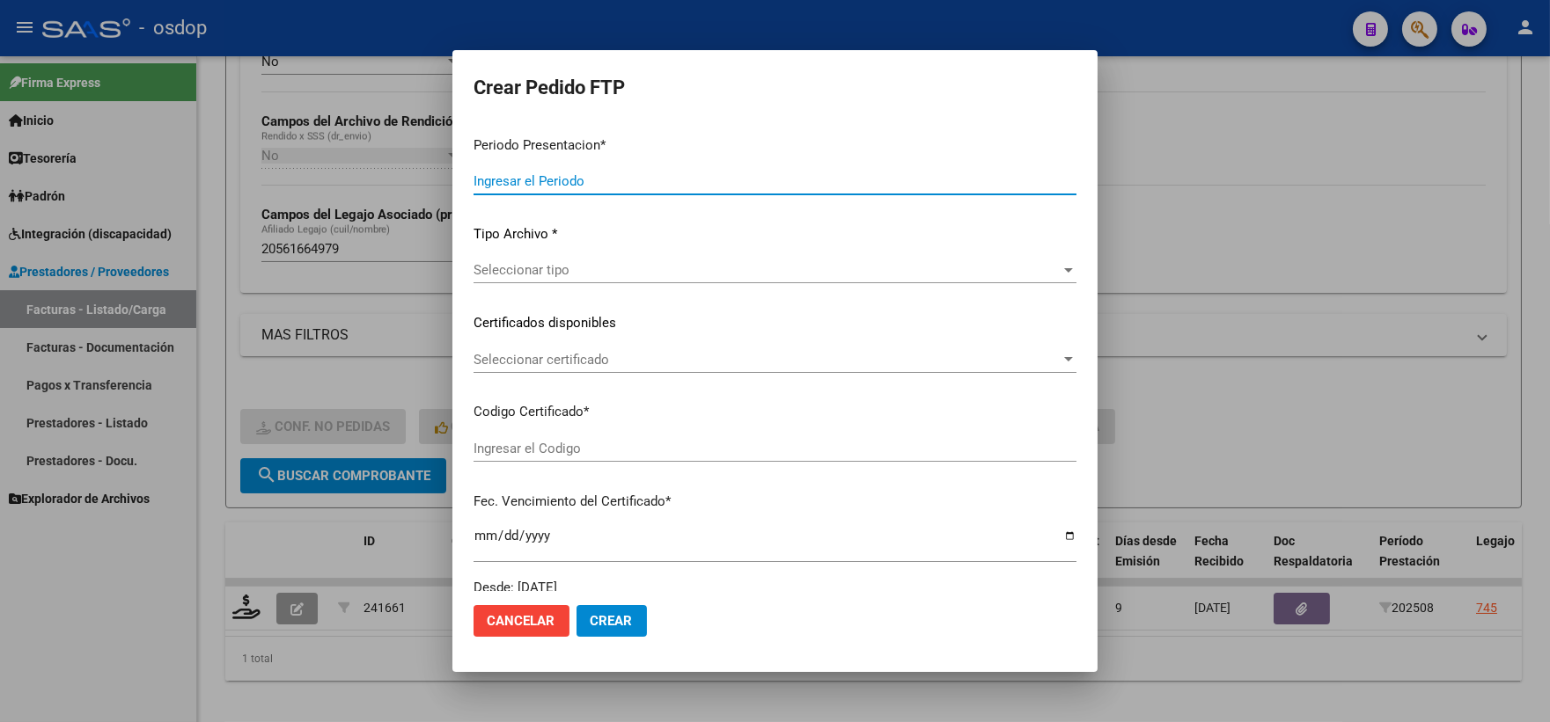
type input "202508"
type input "$ 98.964,88"
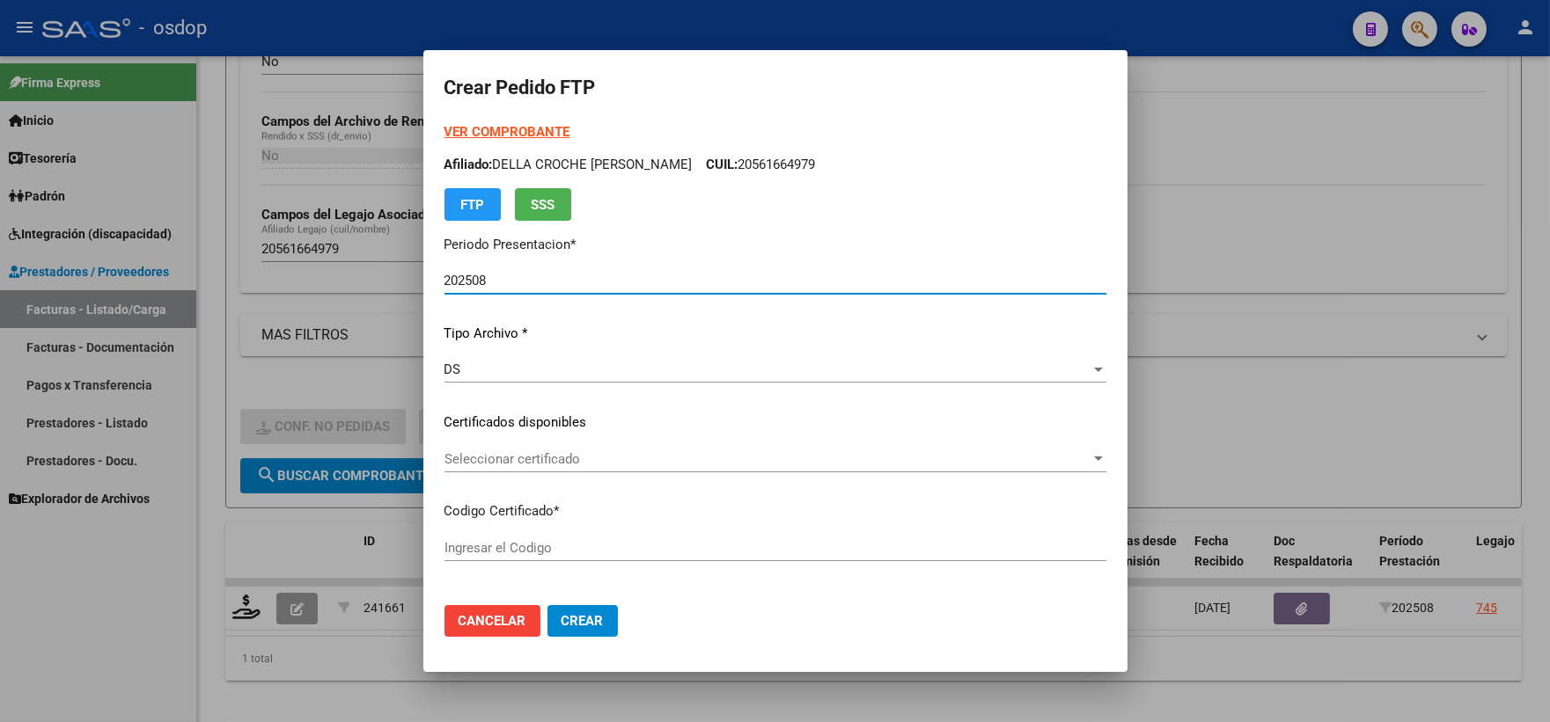
type input "5188619623"
type input "2025-08-23"
click at [565, 460] on span "Seleccionar certificado" at bounding box center [767, 459] width 646 height 16
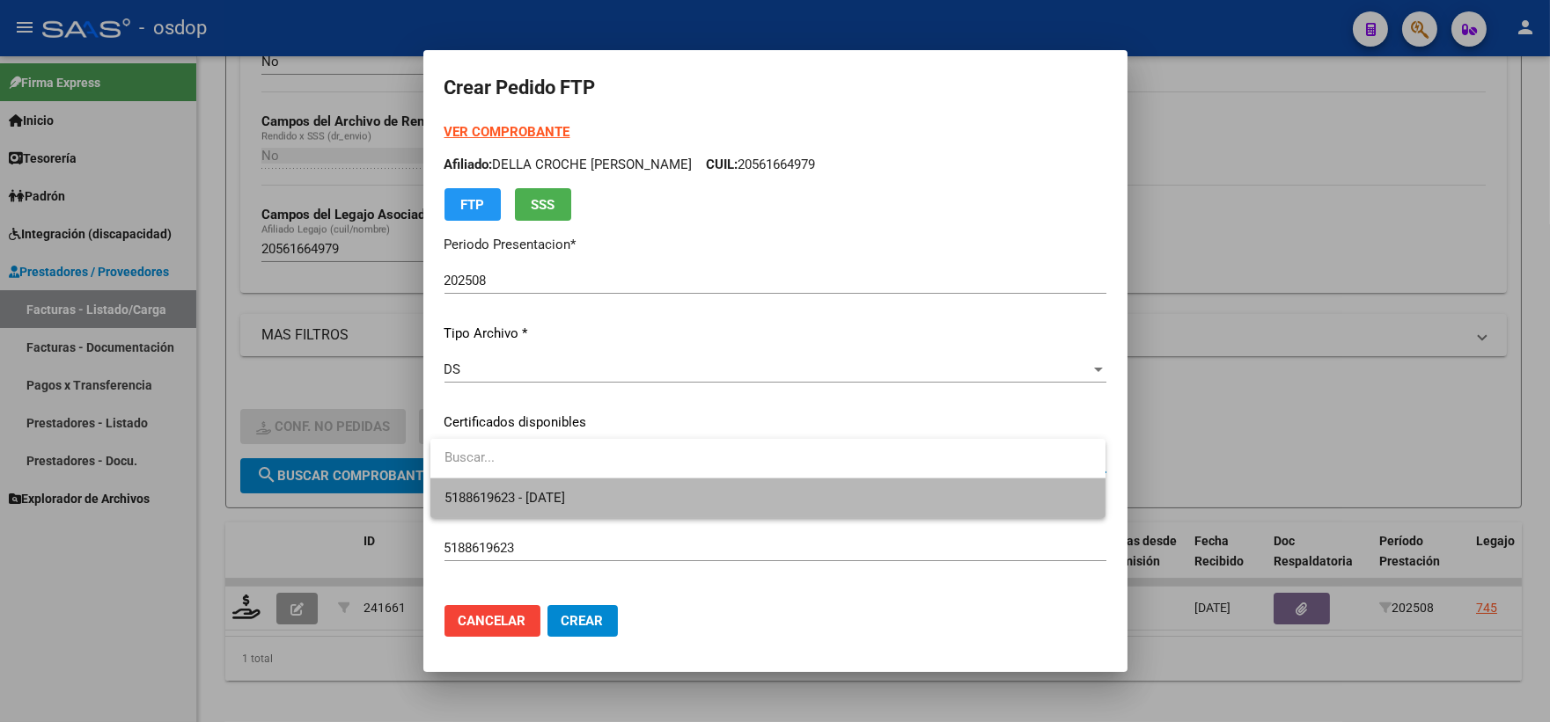
click at [620, 495] on span "5188619623 - 2025-08-23" at bounding box center [767, 499] width 647 height 40
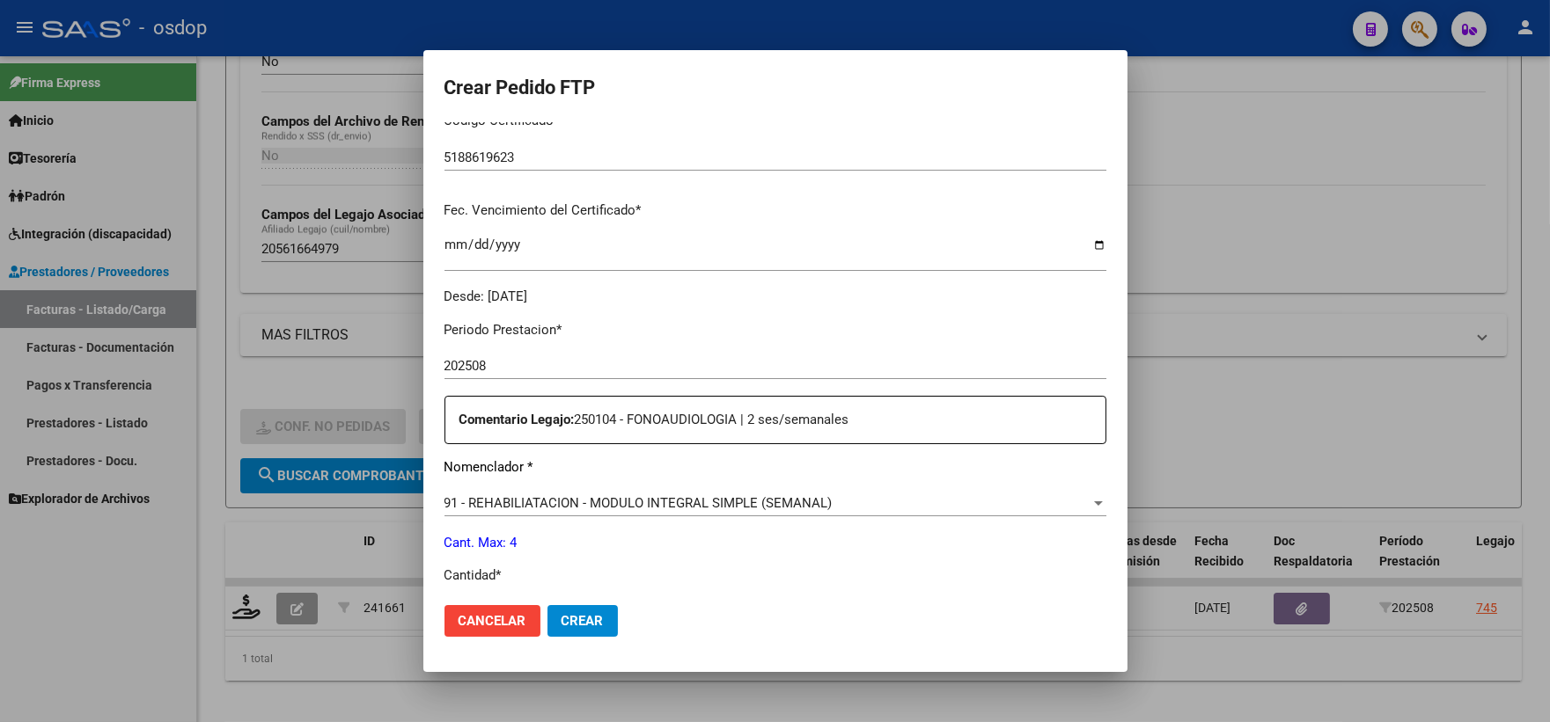
scroll to position [488, 0]
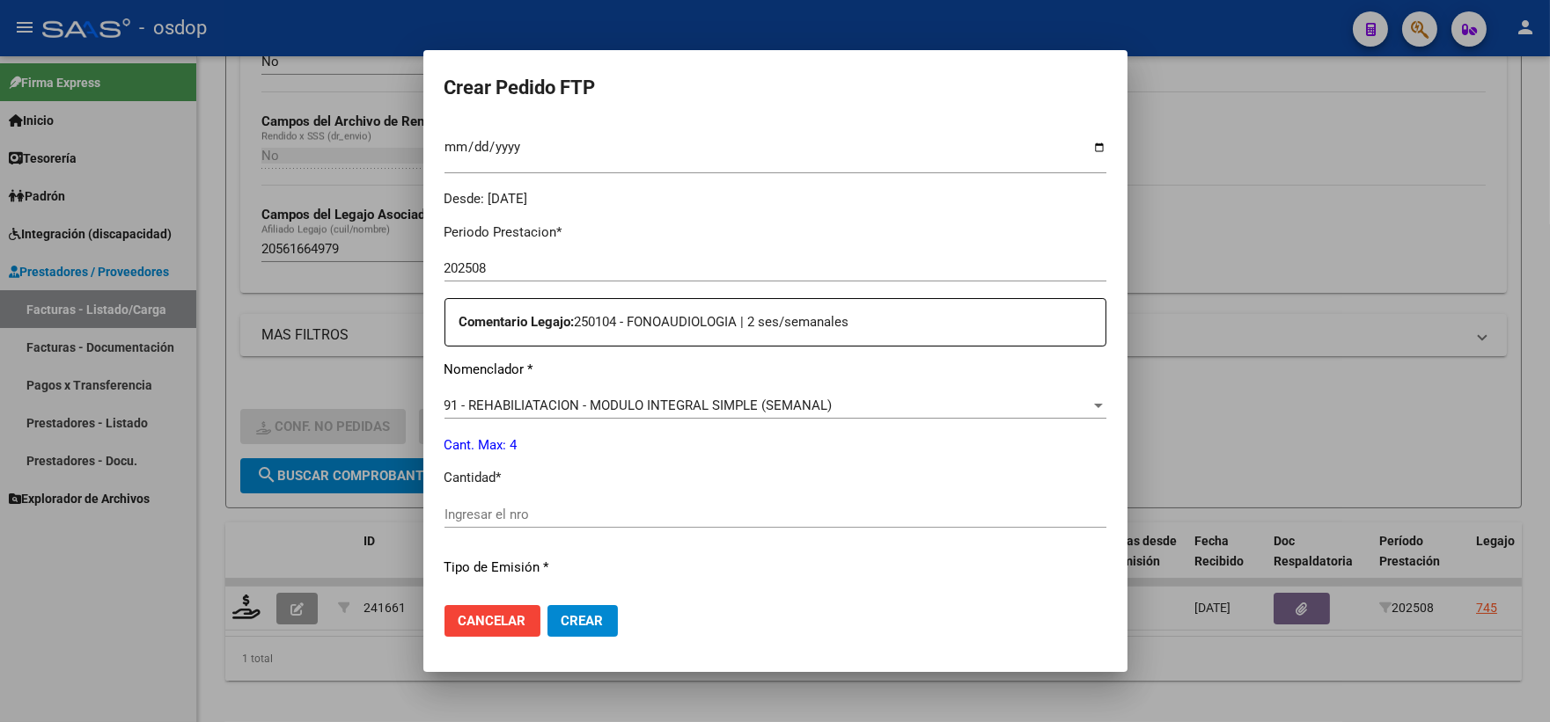
click at [584, 503] on div "Ingresar el nro" at bounding box center [775, 515] width 662 height 26
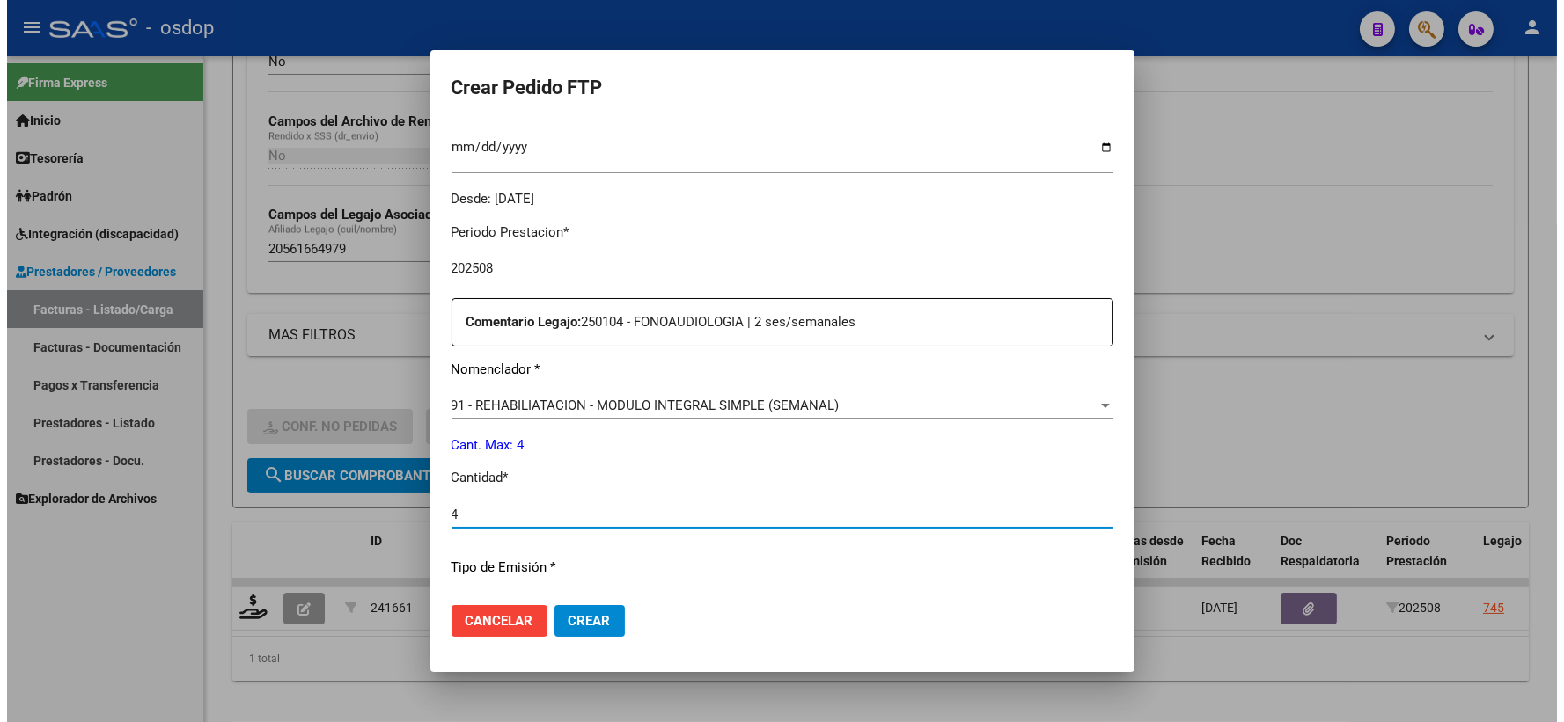
scroll to position [586, 0]
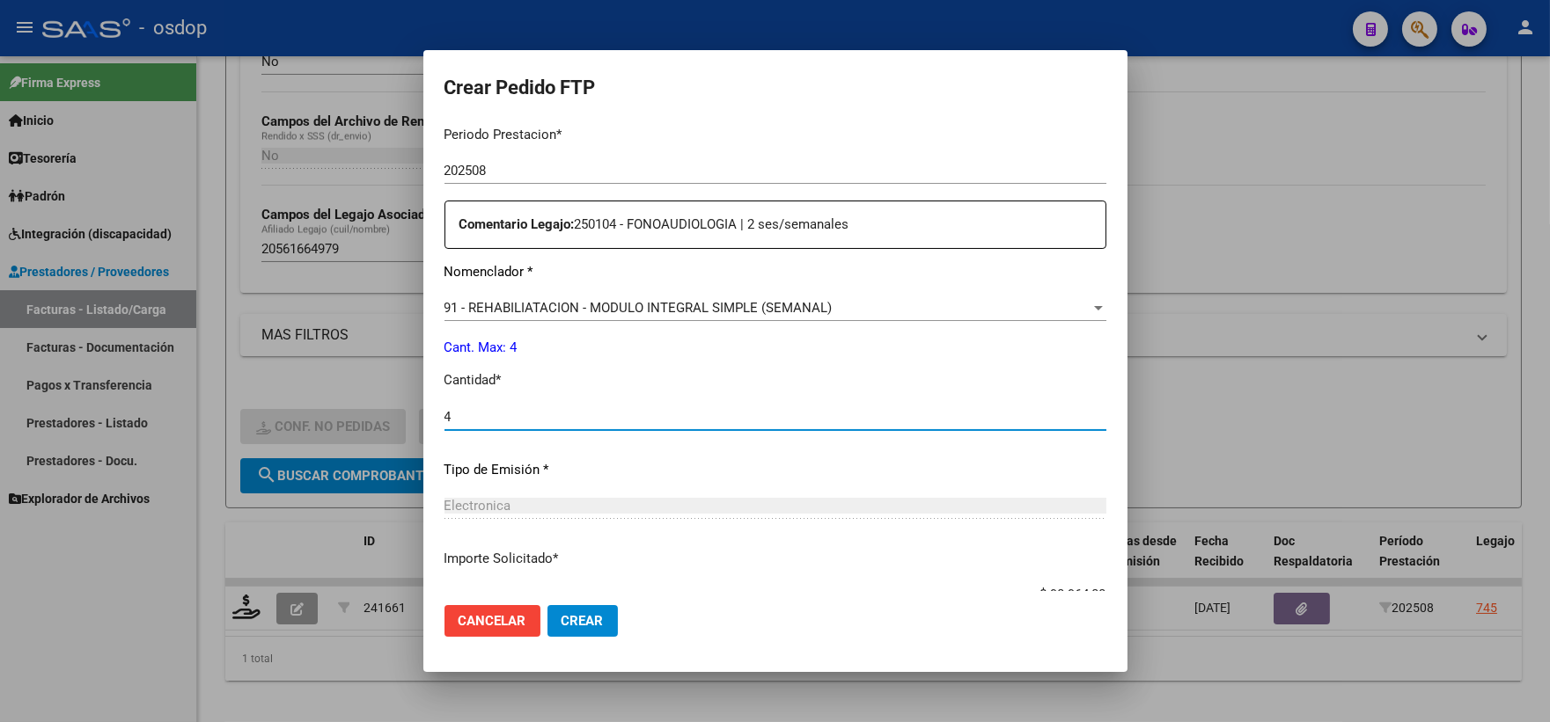
type input "4"
click at [585, 620] on span "Crear" at bounding box center [582, 621] width 42 height 16
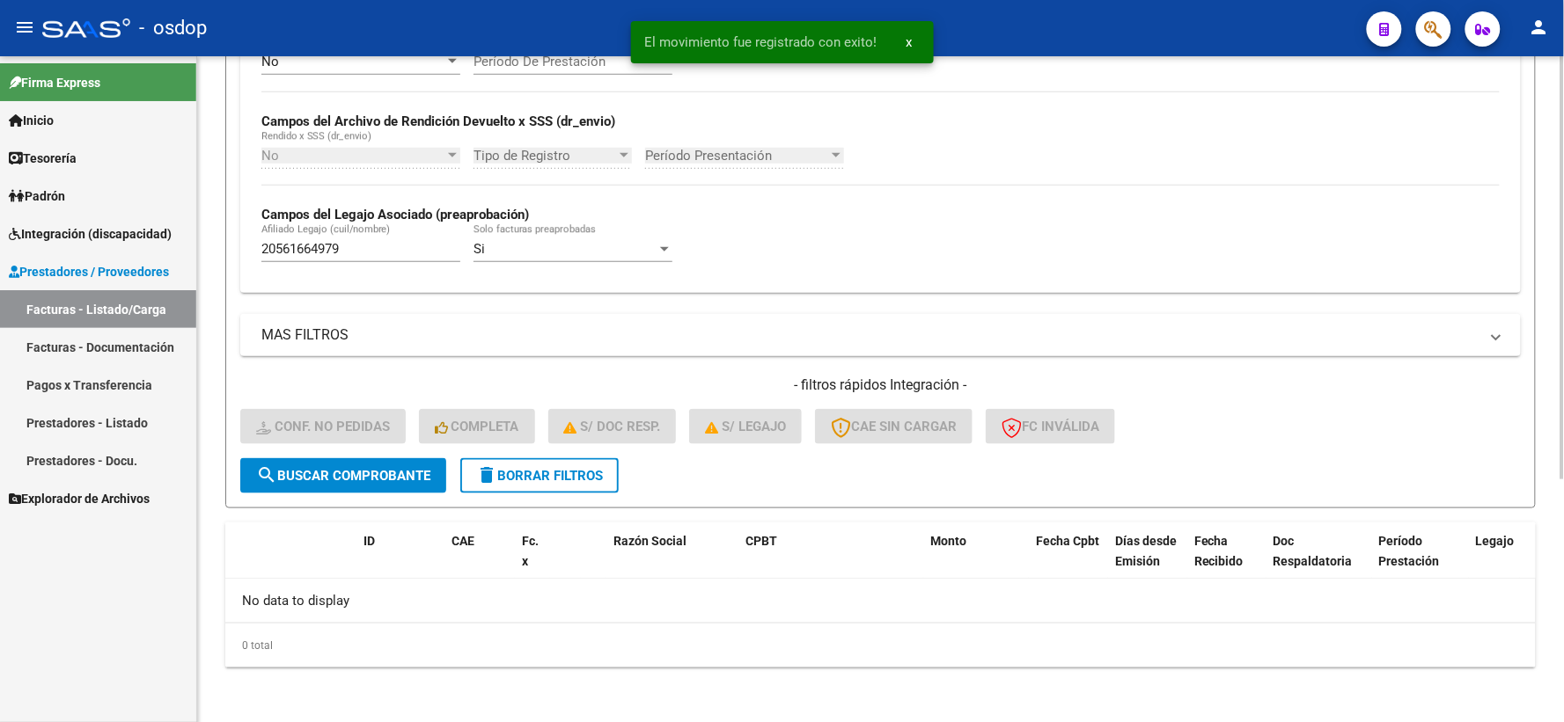
click at [558, 706] on div "Video tutorial PRESTADORES -> Listado de CPBTs Emitidos por Prestadores / Prove…" at bounding box center [880, 199] width 1367 height 1050
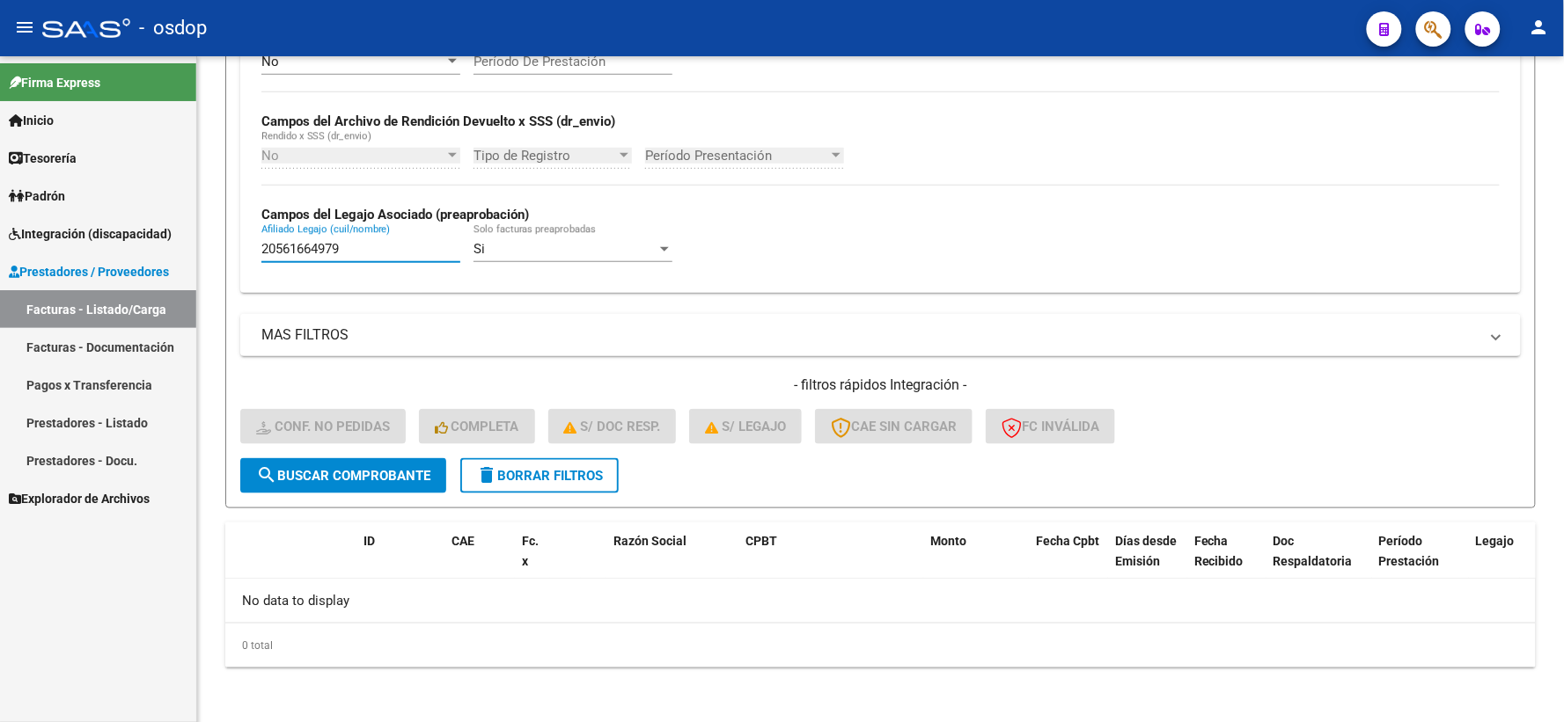
drag, startPoint x: 359, startPoint y: 255, endPoint x: 0, endPoint y: 136, distance: 378.2
click at [0, 138] on mat-sidenav-container "Firma Express Inicio Calendario SSS Instructivos Contacto OS Tesorería Extracto…" at bounding box center [782, 389] width 1564 height 666
paste input "356166121"
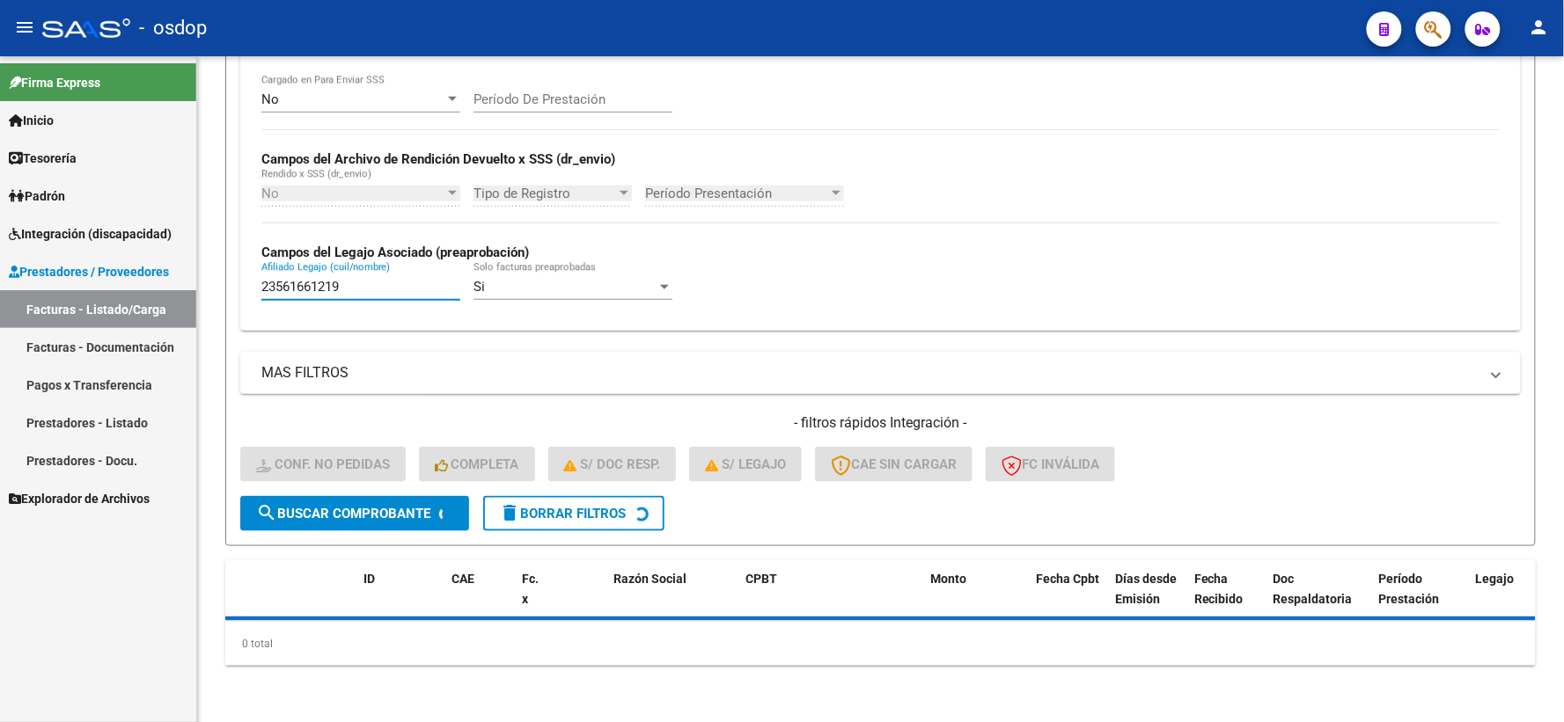
scroll to position [343, 0]
type input "23561661219"
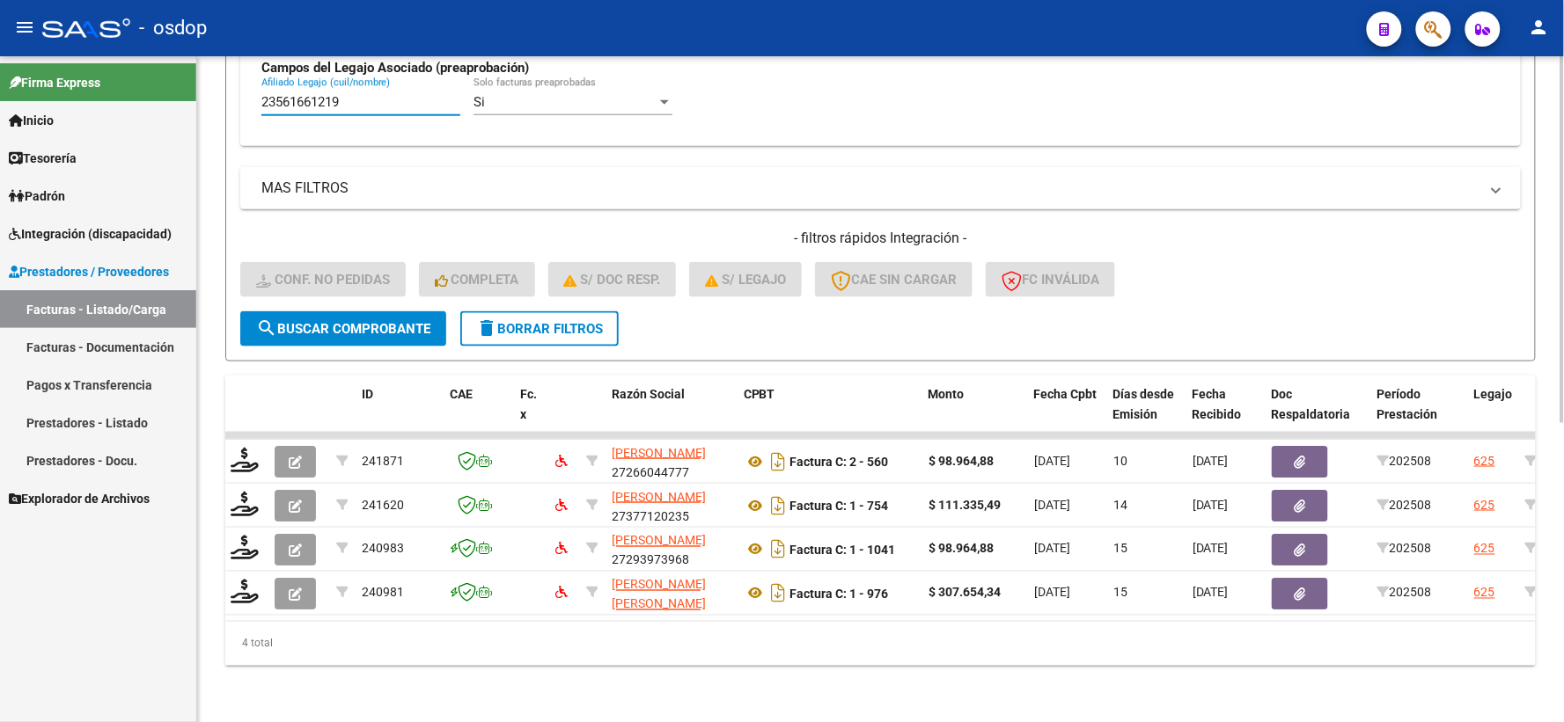
scroll to position [0, 0]
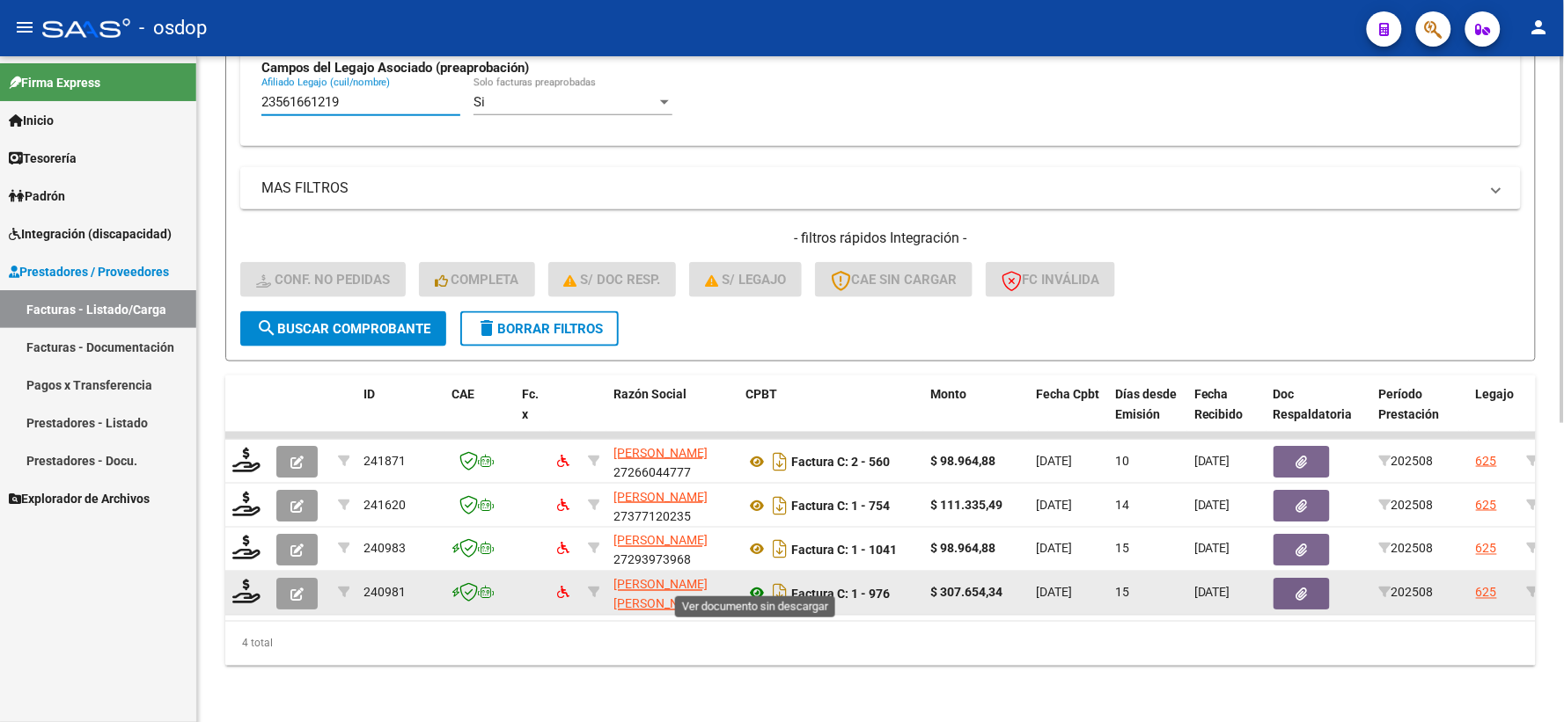
click at [758, 583] on icon at bounding box center [756, 593] width 23 height 21
click at [1296, 588] on icon "button" at bounding box center [1301, 594] width 11 height 13
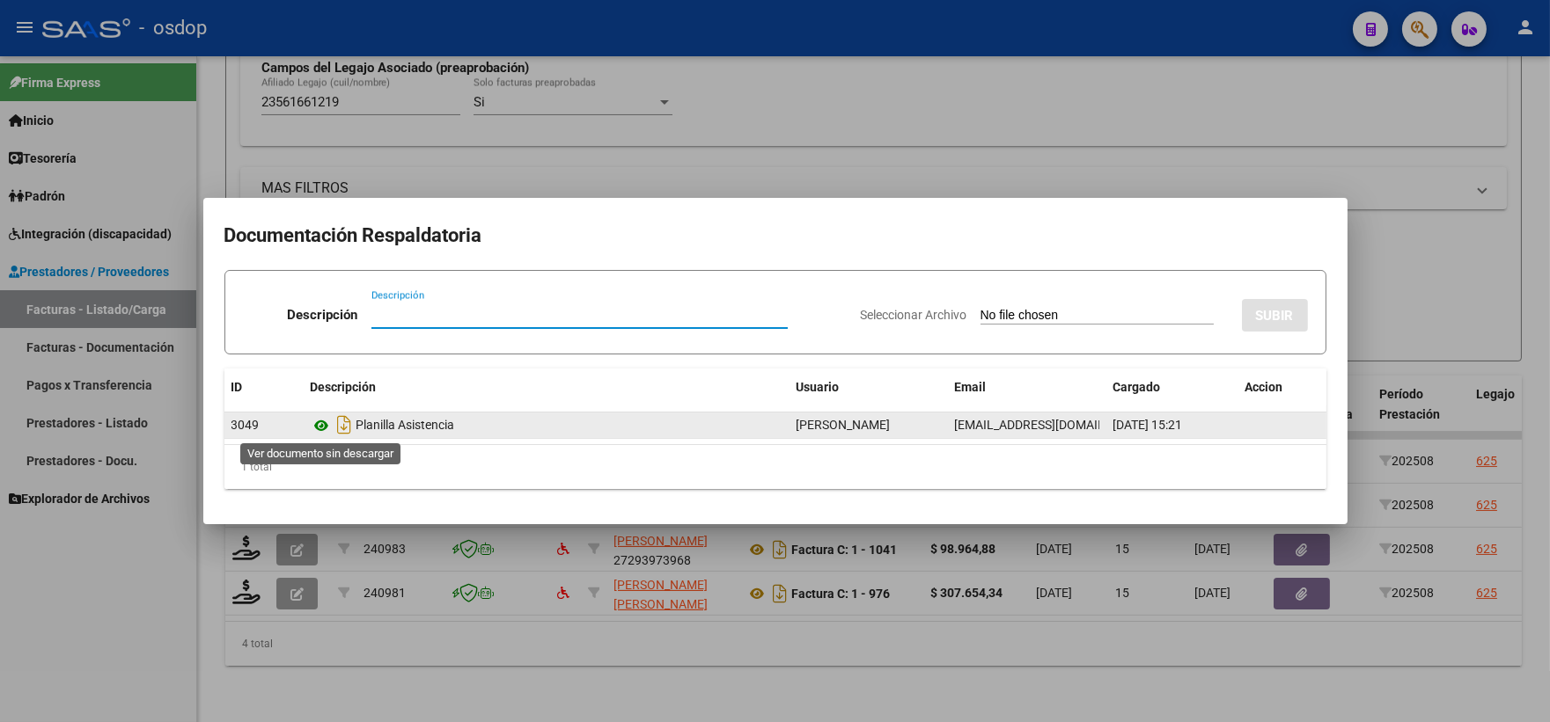
click at [324, 435] on icon at bounding box center [322, 425] width 23 height 21
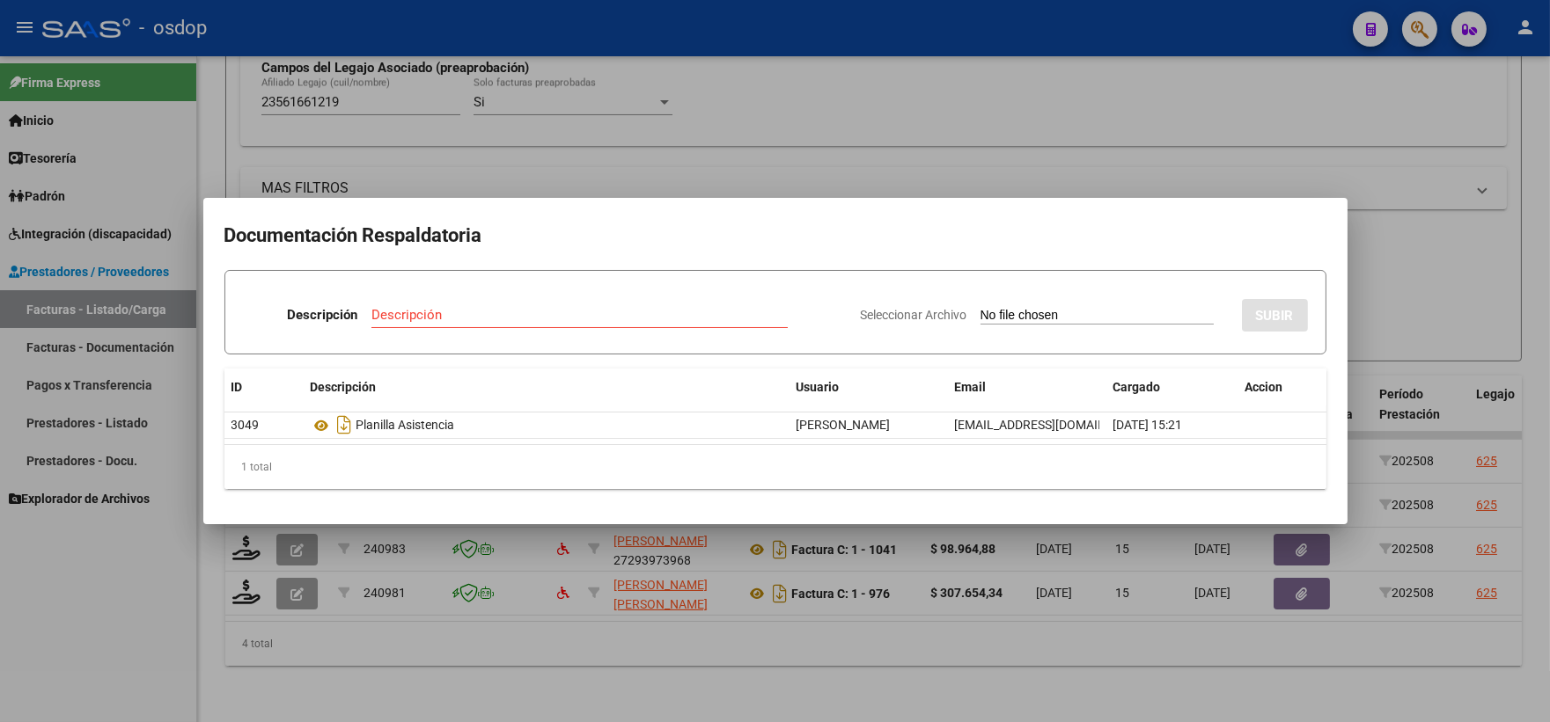
click at [417, 181] on div at bounding box center [775, 361] width 1550 height 722
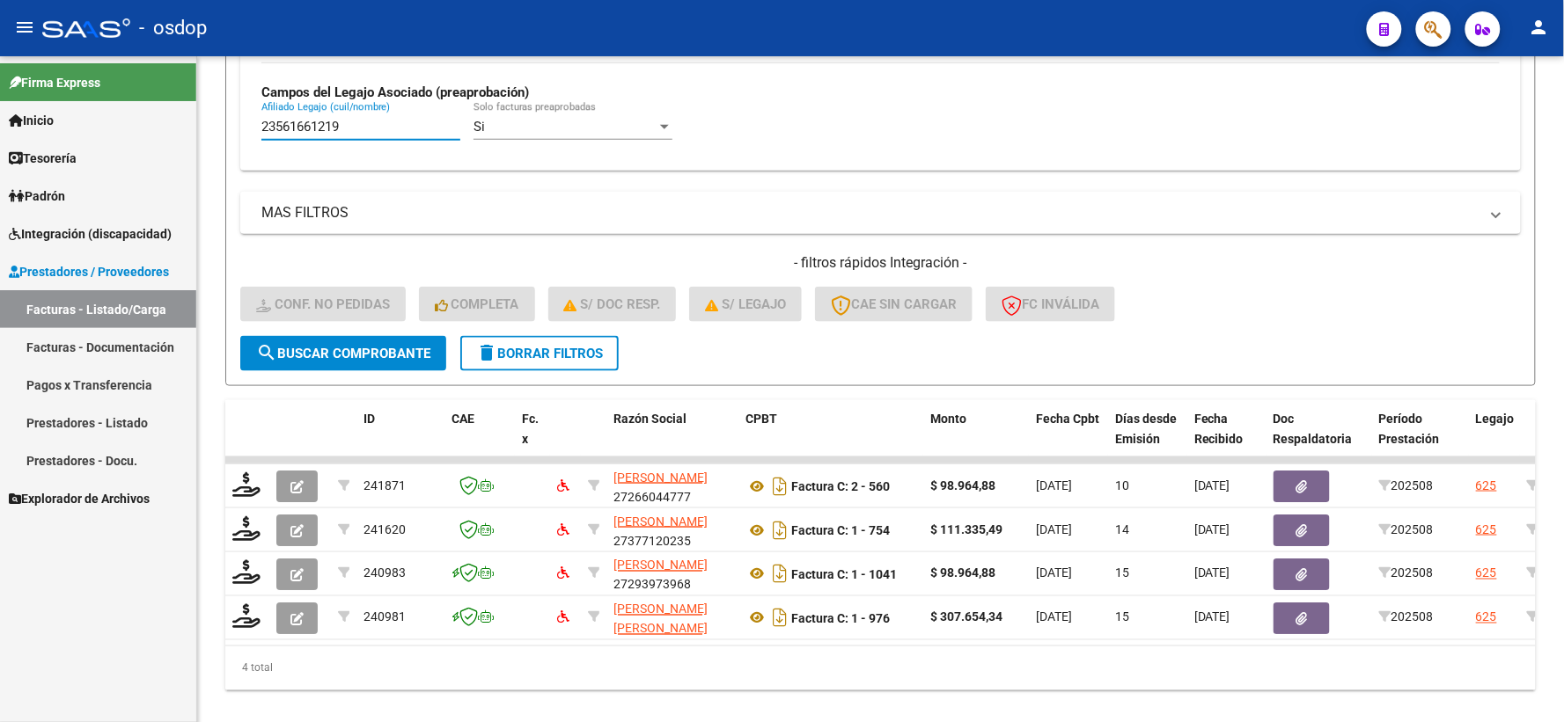
drag, startPoint x: 361, startPoint y: 90, endPoint x: 178, endPoint y: 58, distance: 185.8
click at [172, 57] on mat-sidenav-container "Firma Express Inicio Calendario SSS Instructivos Contacto OS Tesorería Extracto…" at bounding box center [782, 389] width 1564 height 666
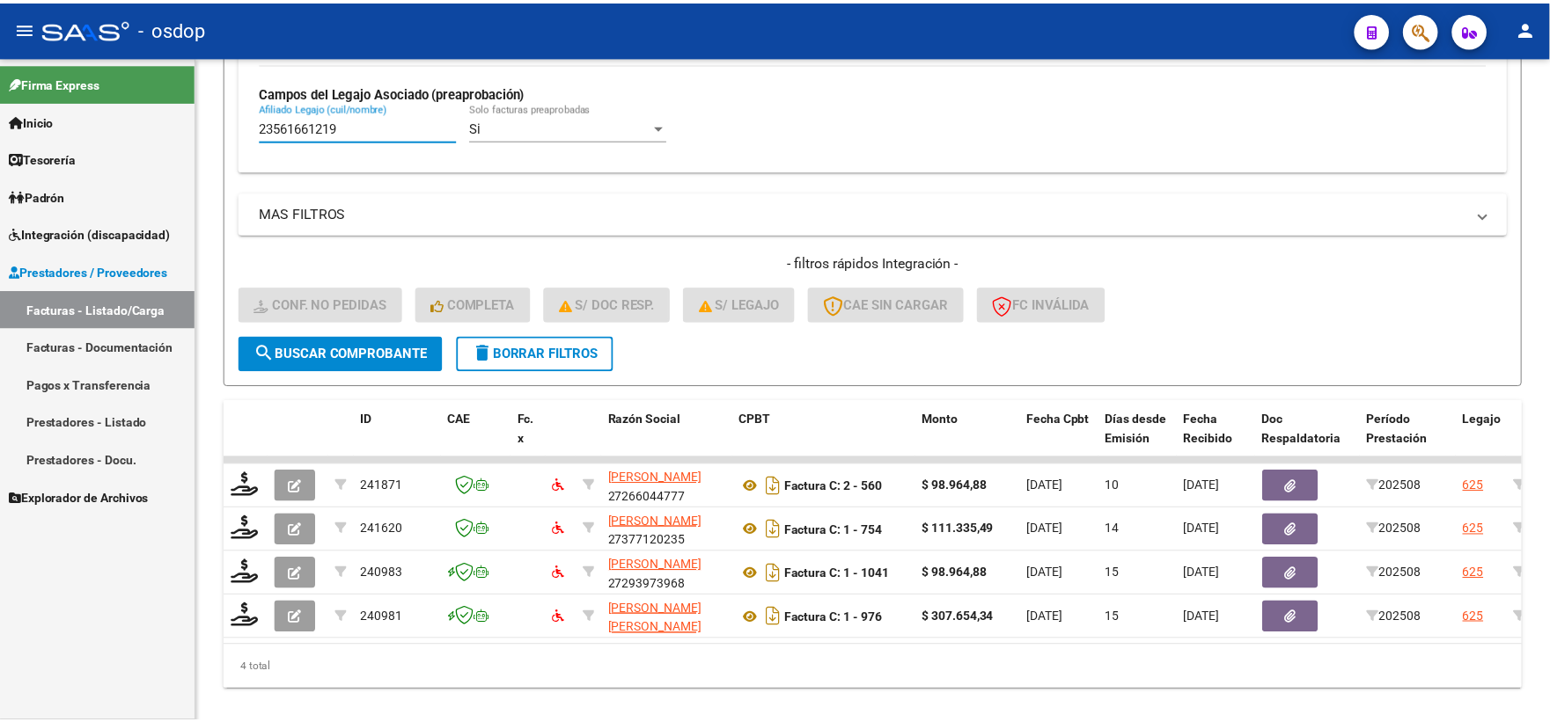
scroll to position [486, 0]
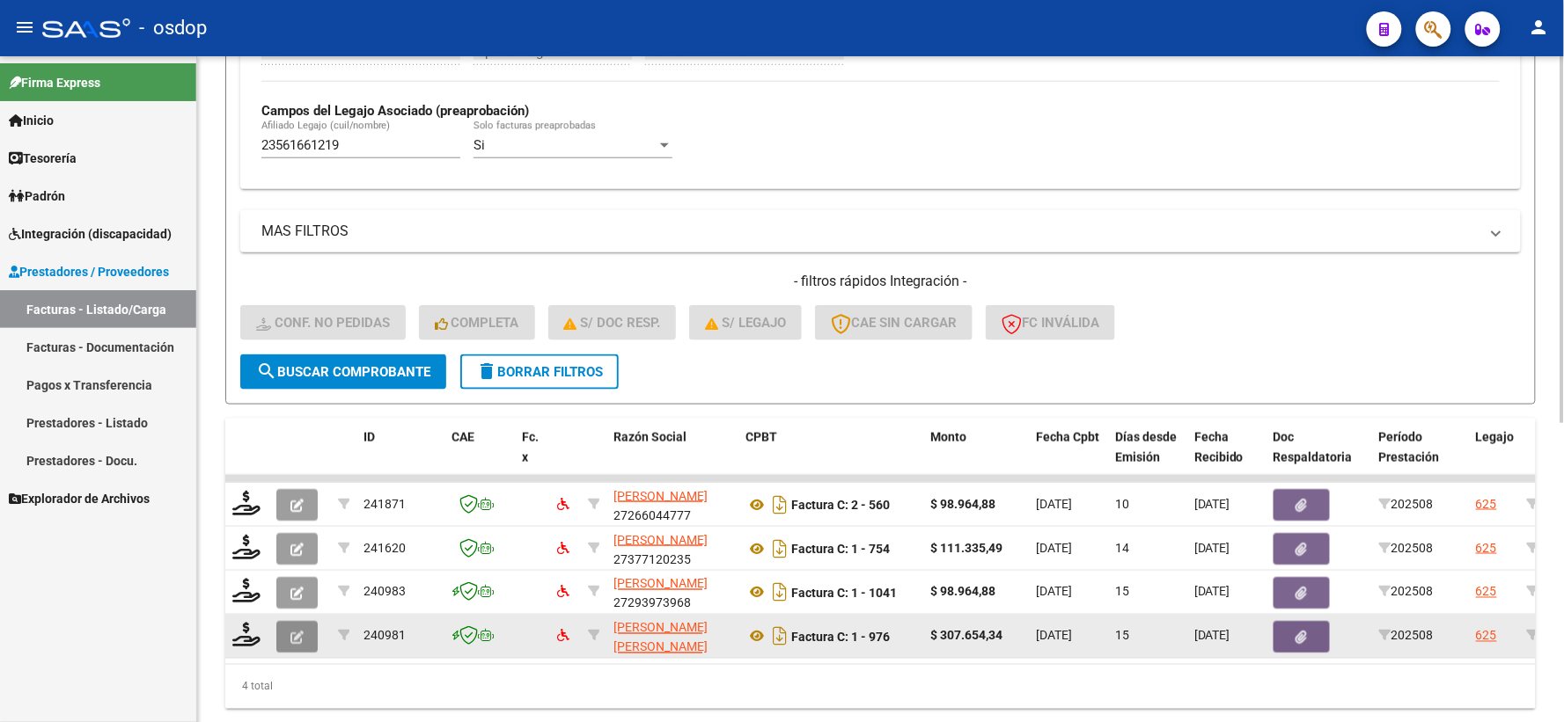
click at [292, 643] on button "button" at bounding box center [296, 637] width 41 height 32
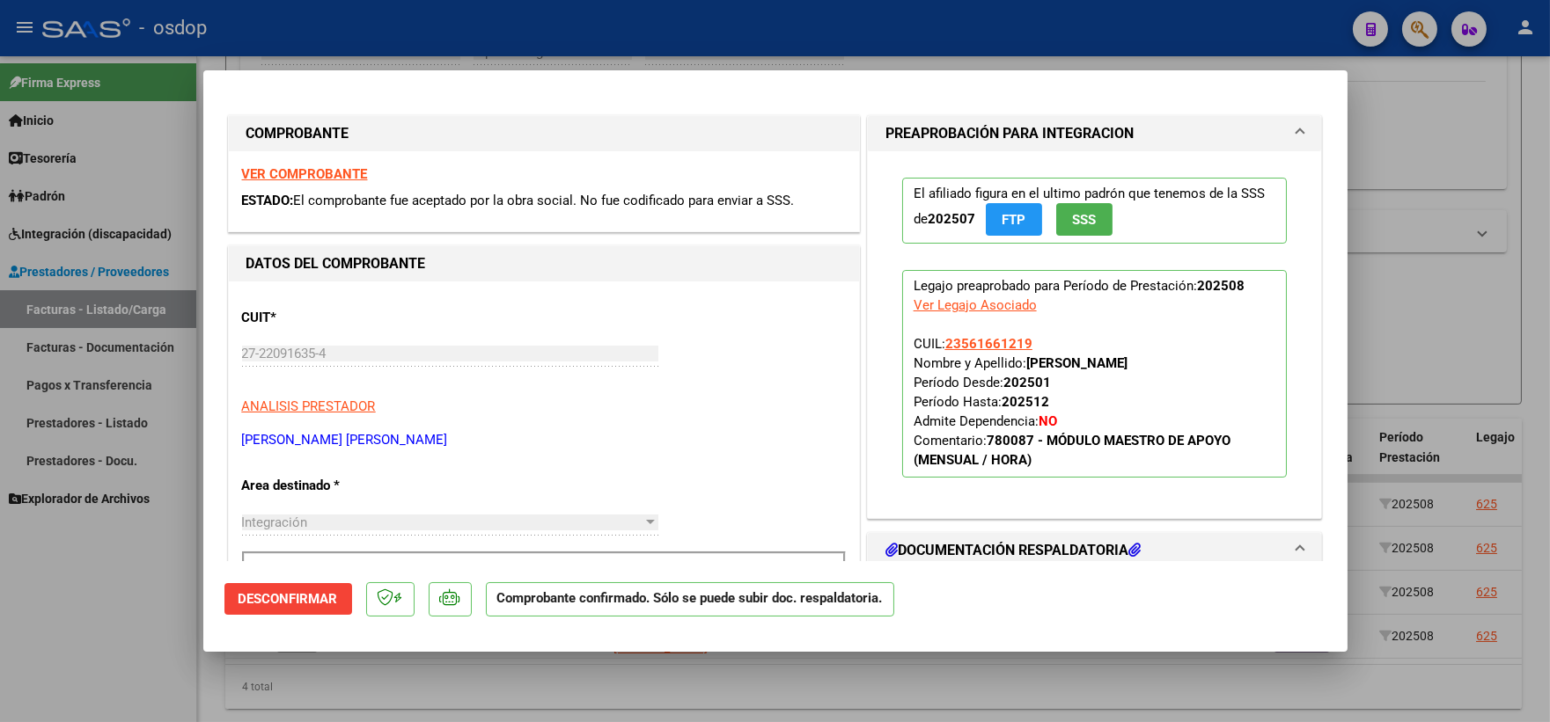
click at [293, 625] on mat-dialog-actions "Desconfirmar Comprobante confirmado. Sólo se puede subir doc. respaldatoria." at bounding box center [775, 596] width 1102 height 70
click at [293, 605] on span "Desconfirmar" at bounding box center [287, 599] width 99 height 16
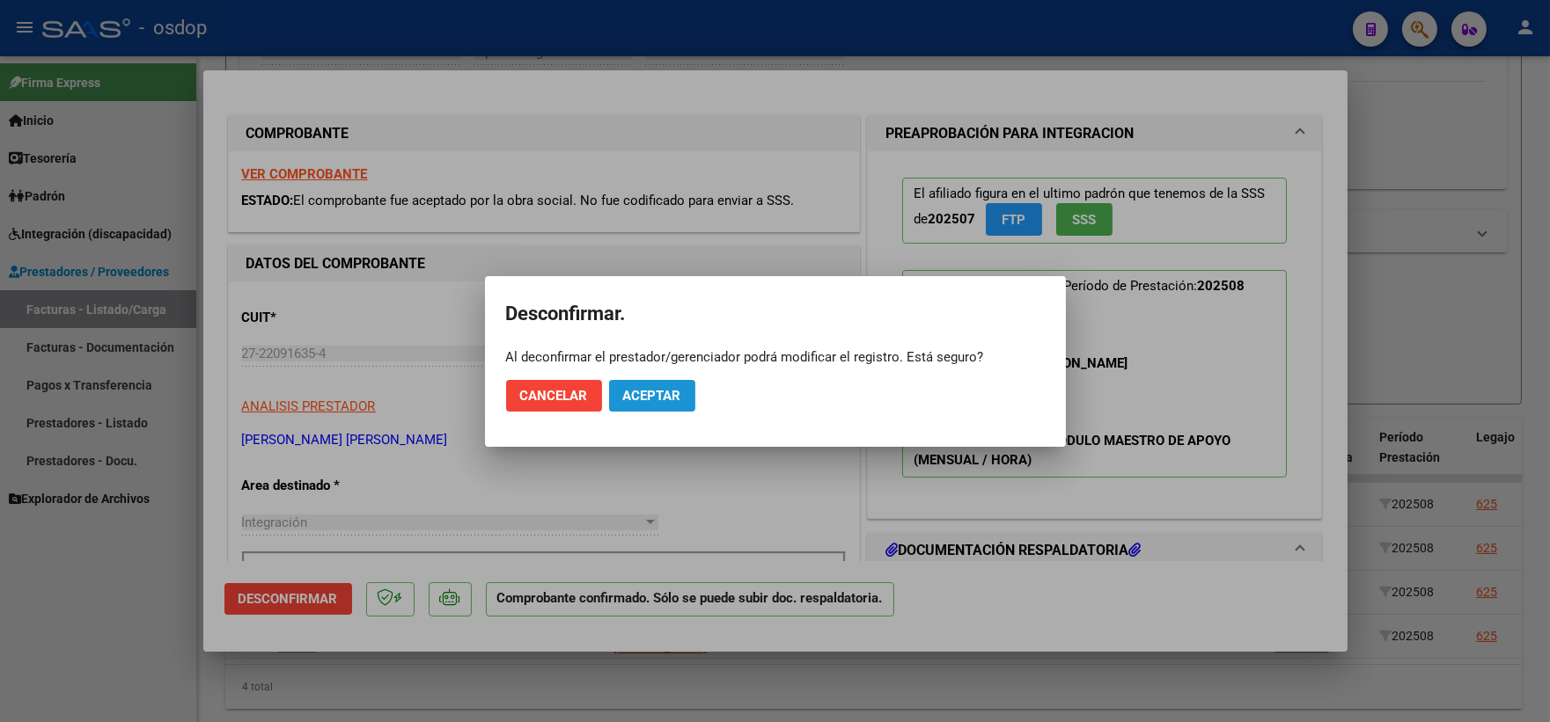
click at [643, 400] on span "Aceptar" at bounding box center [652, 396] width 58 height 16
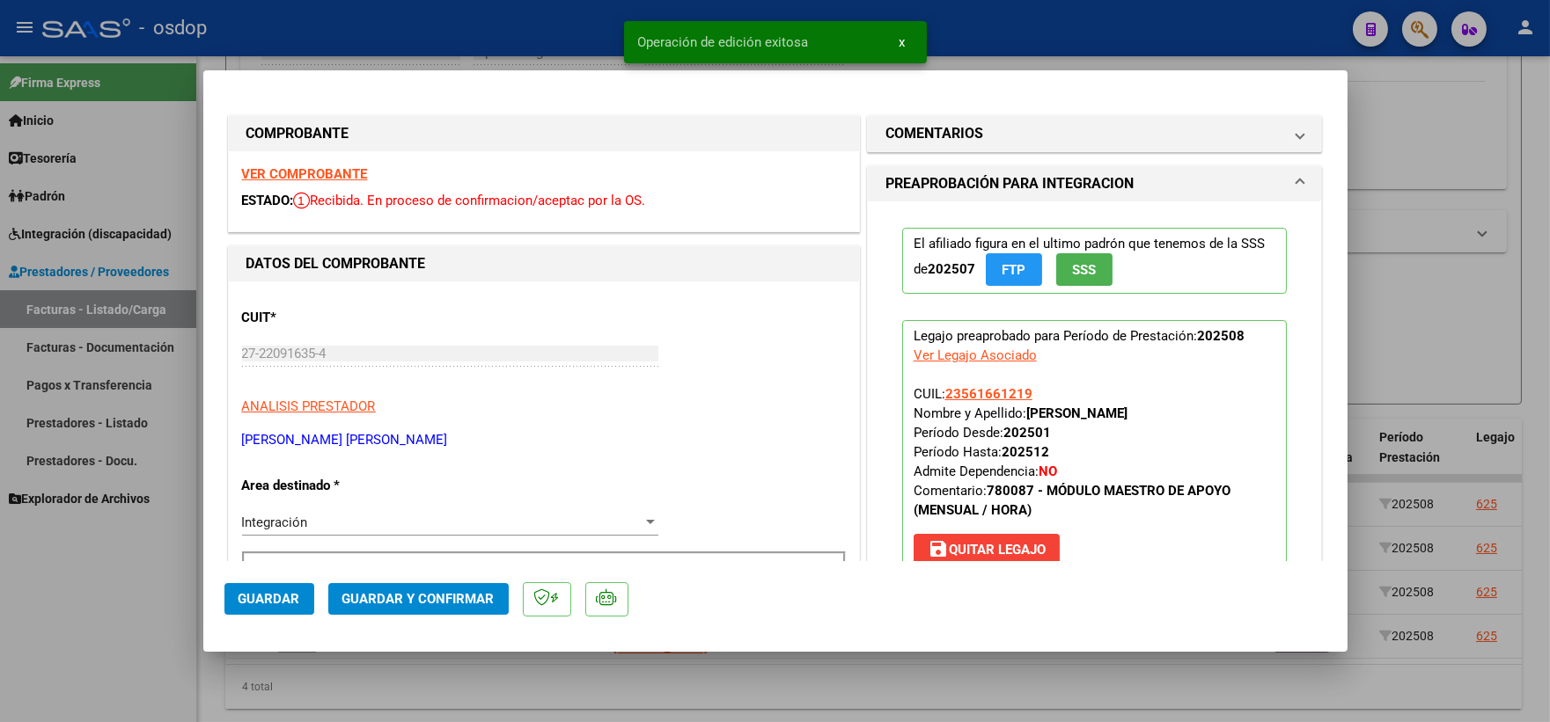
click at [155, 569] on div at bounding box center [775, 361] width 1550 height 722
type input "$ 0,00"
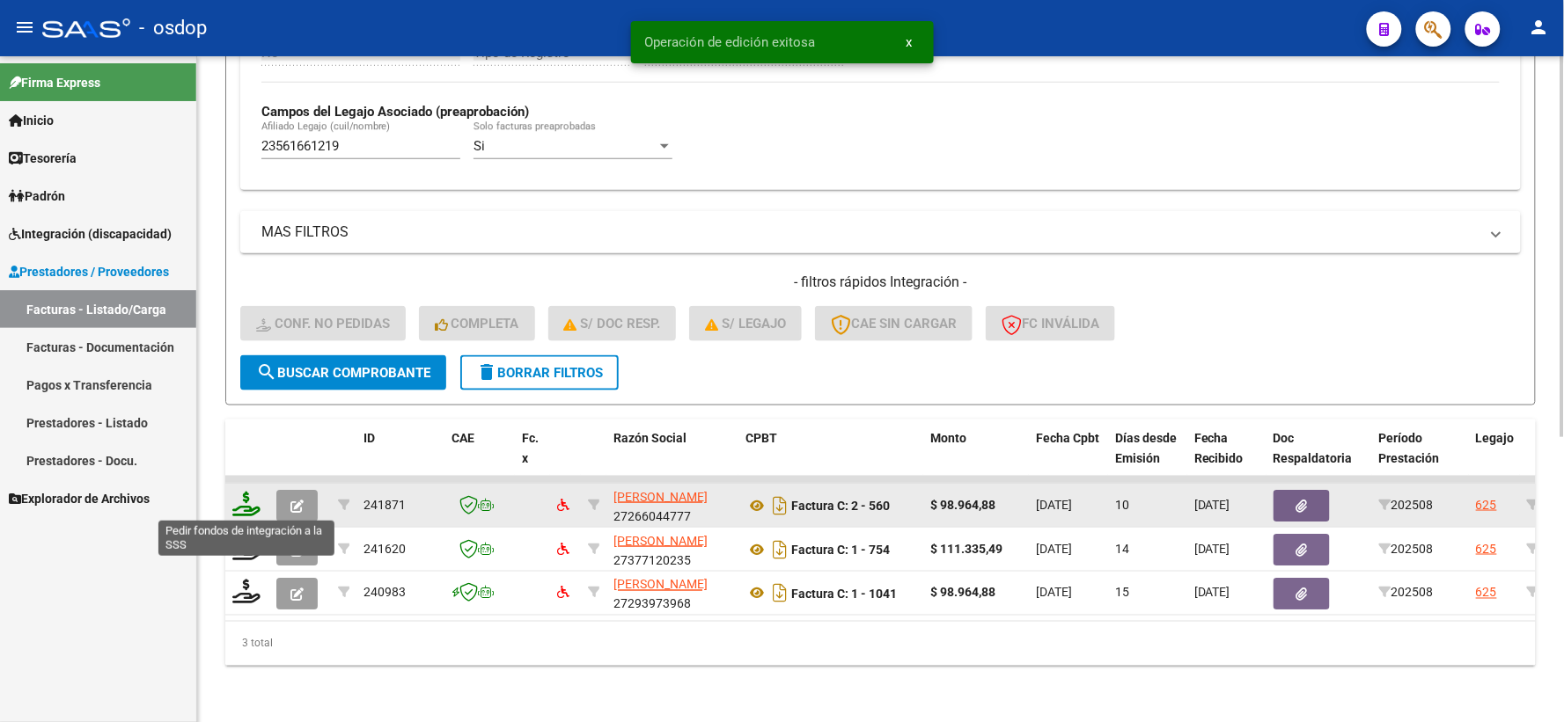
click at [244, 500] on icon at bounding box center [246, 504] width 28 height 25
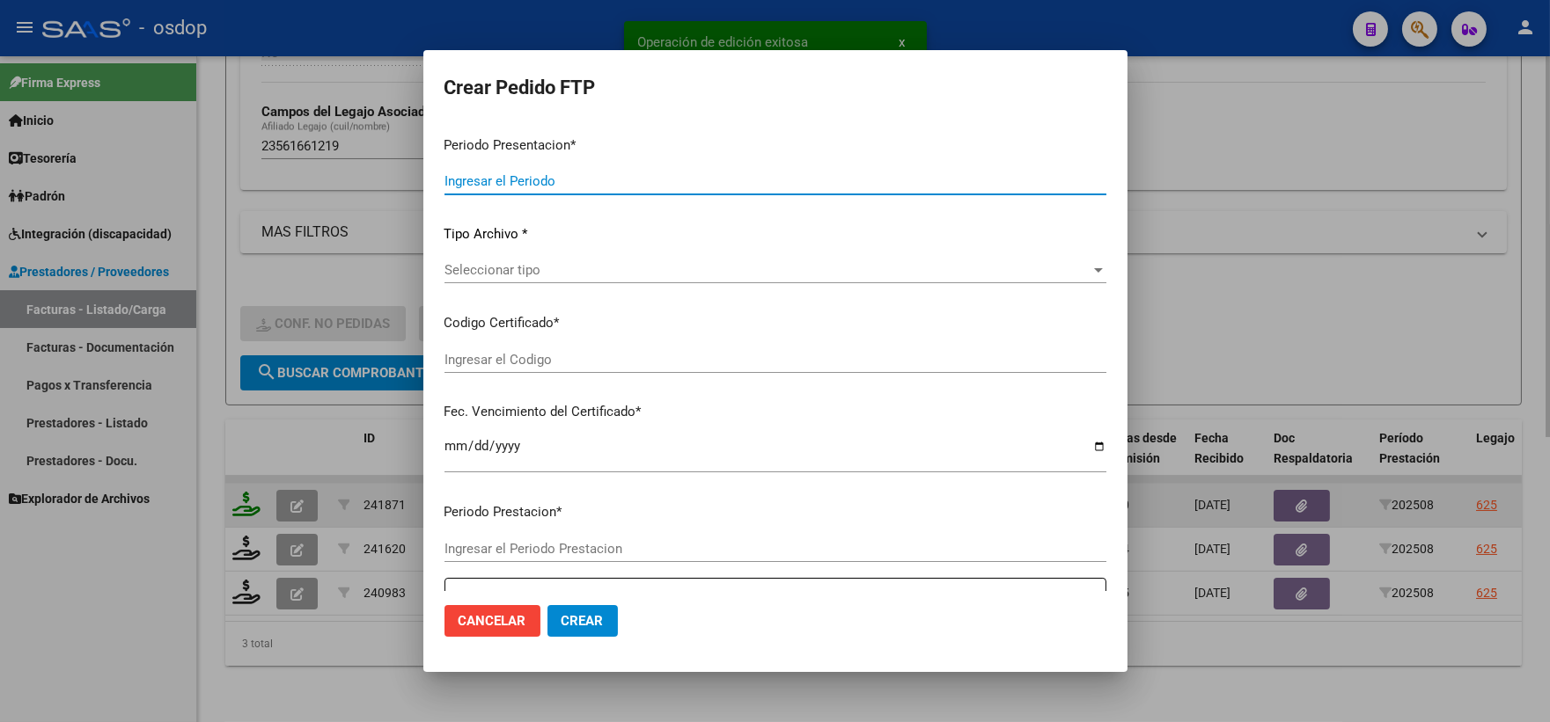
type input "202508"
type input "$ 98.964,88"
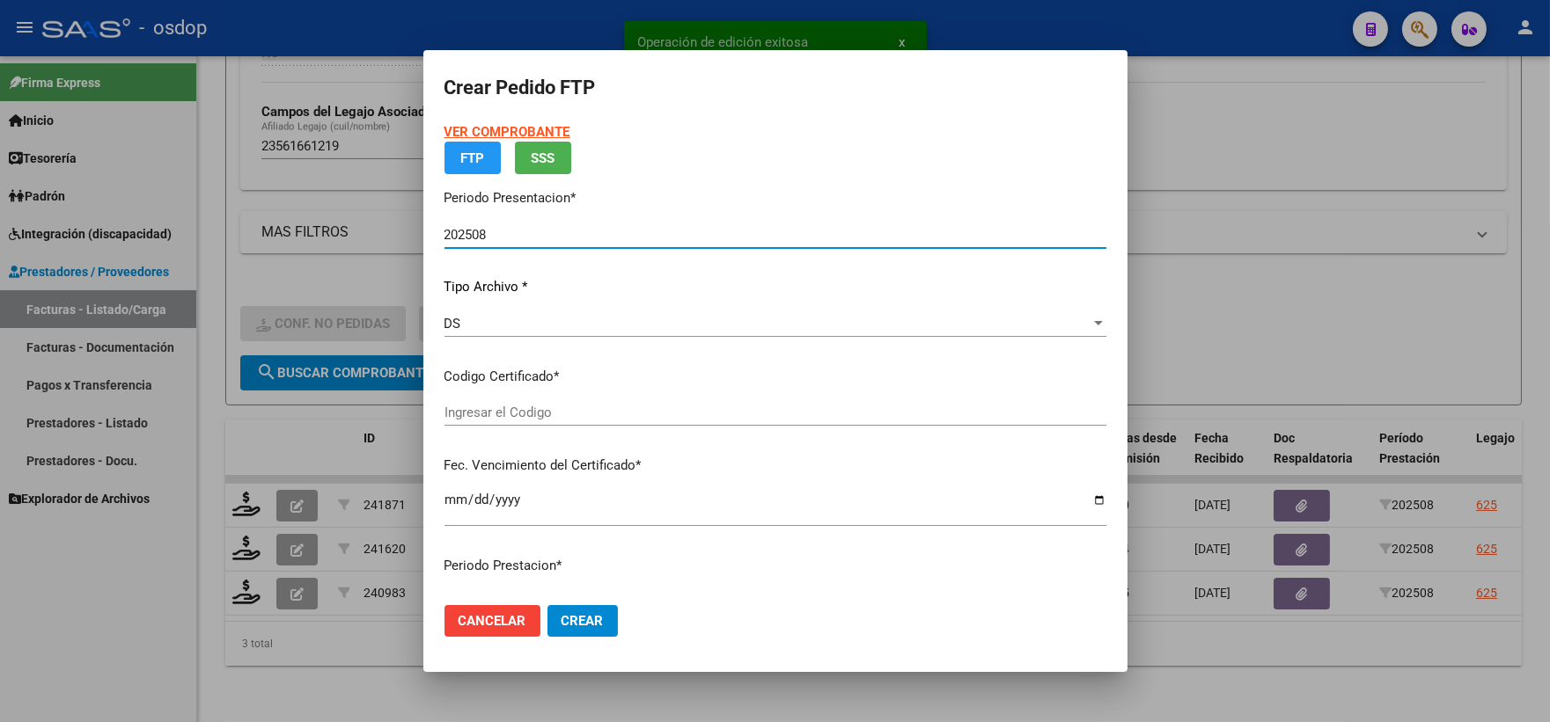
click at [204, 561] on div at bounding box center [775, 361] width 1550 height 722
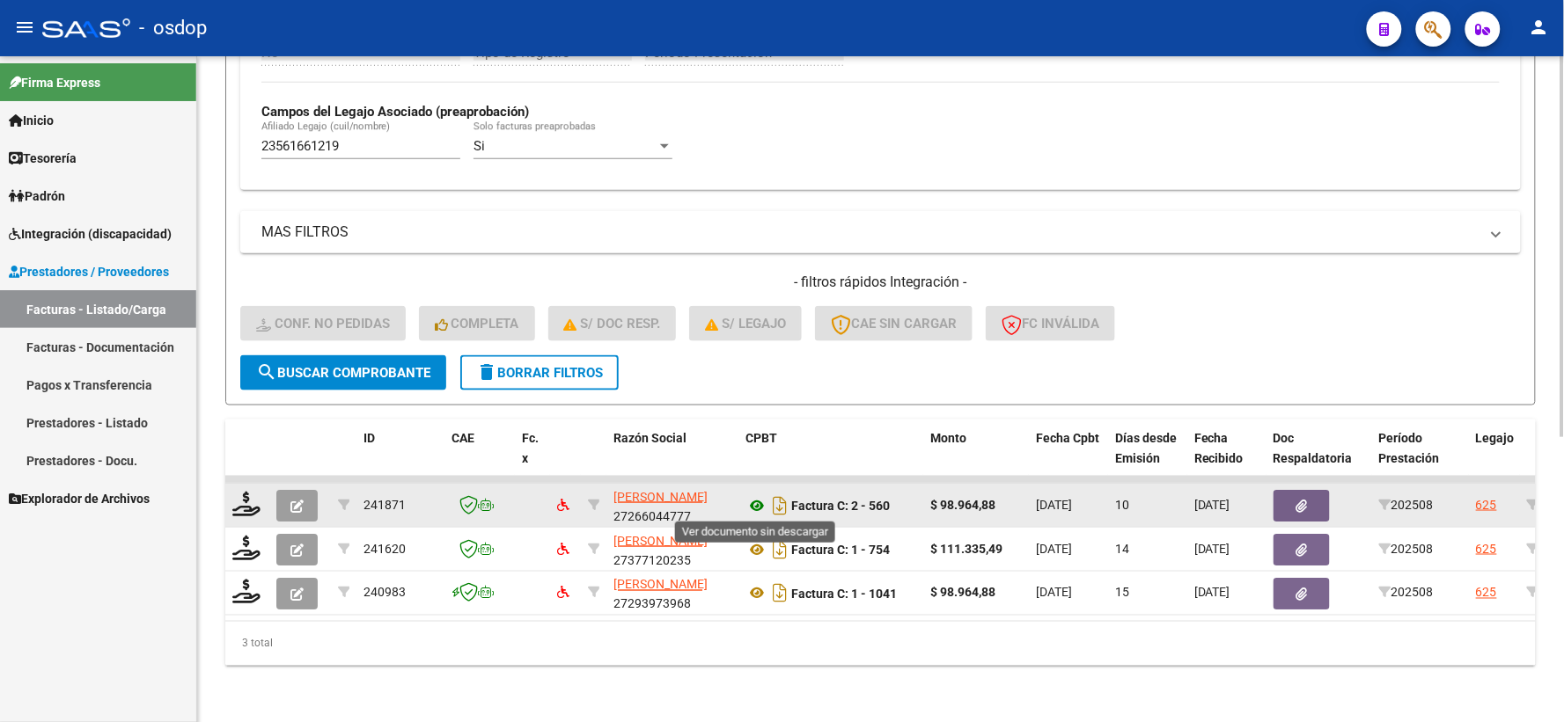
click at [764, 505] on icon at bounding box center [756, 505] width 23 height 21
click at [1298, 497] on button "button" at bounding box center [1301, 506] width 56 height 32
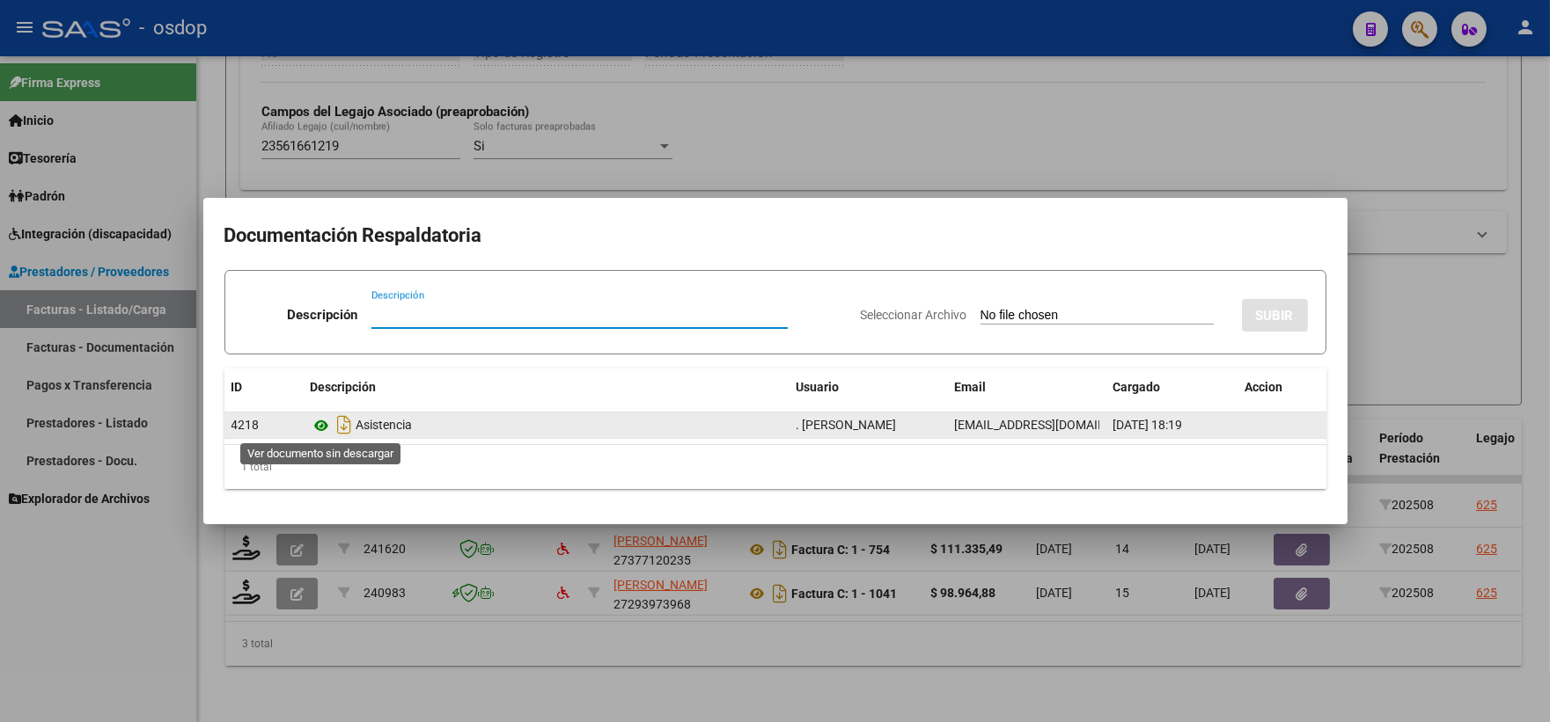
click at [319, 425] on icon at bounding box center [322, 425] width 23 height 21
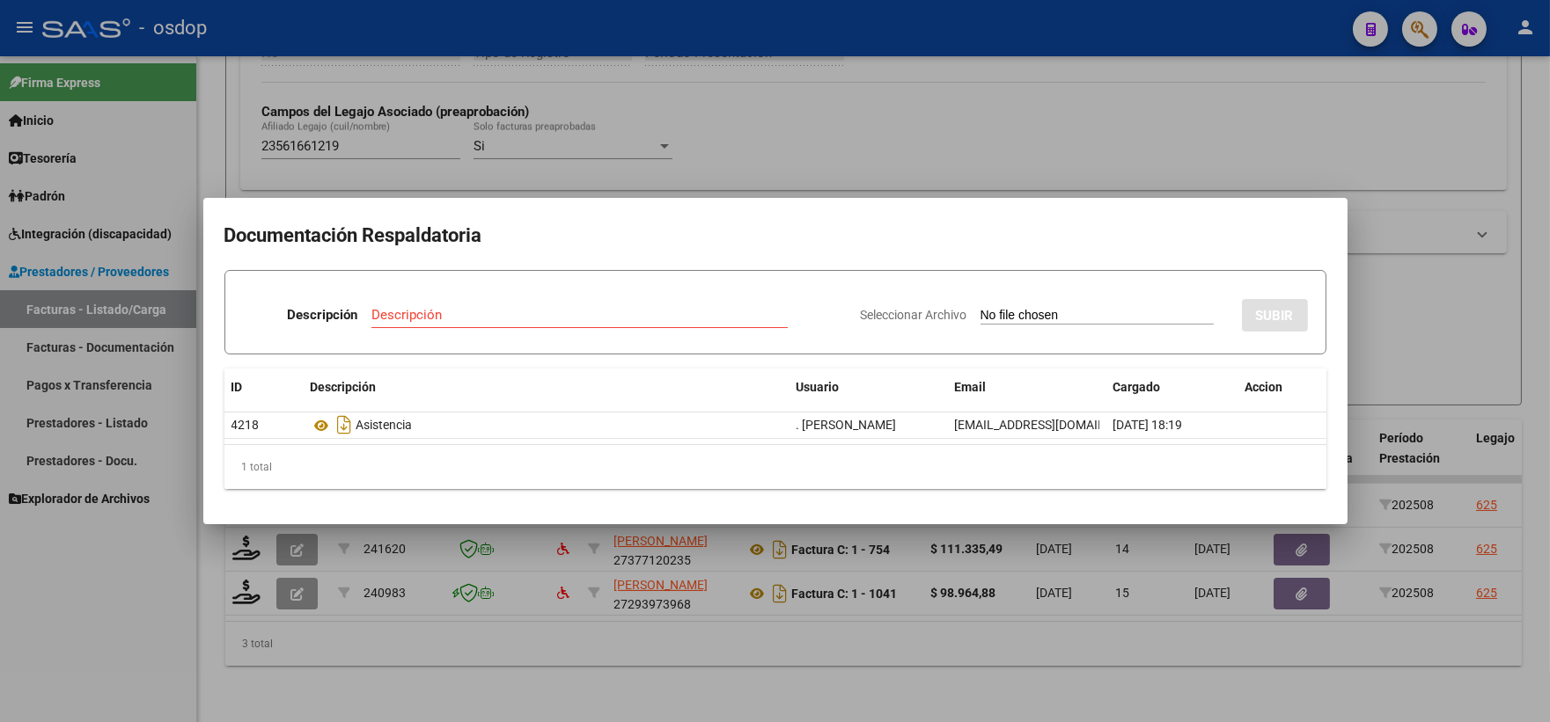
click at [449, 135] on div at bounding box center [775, 361] width 1550 height 722
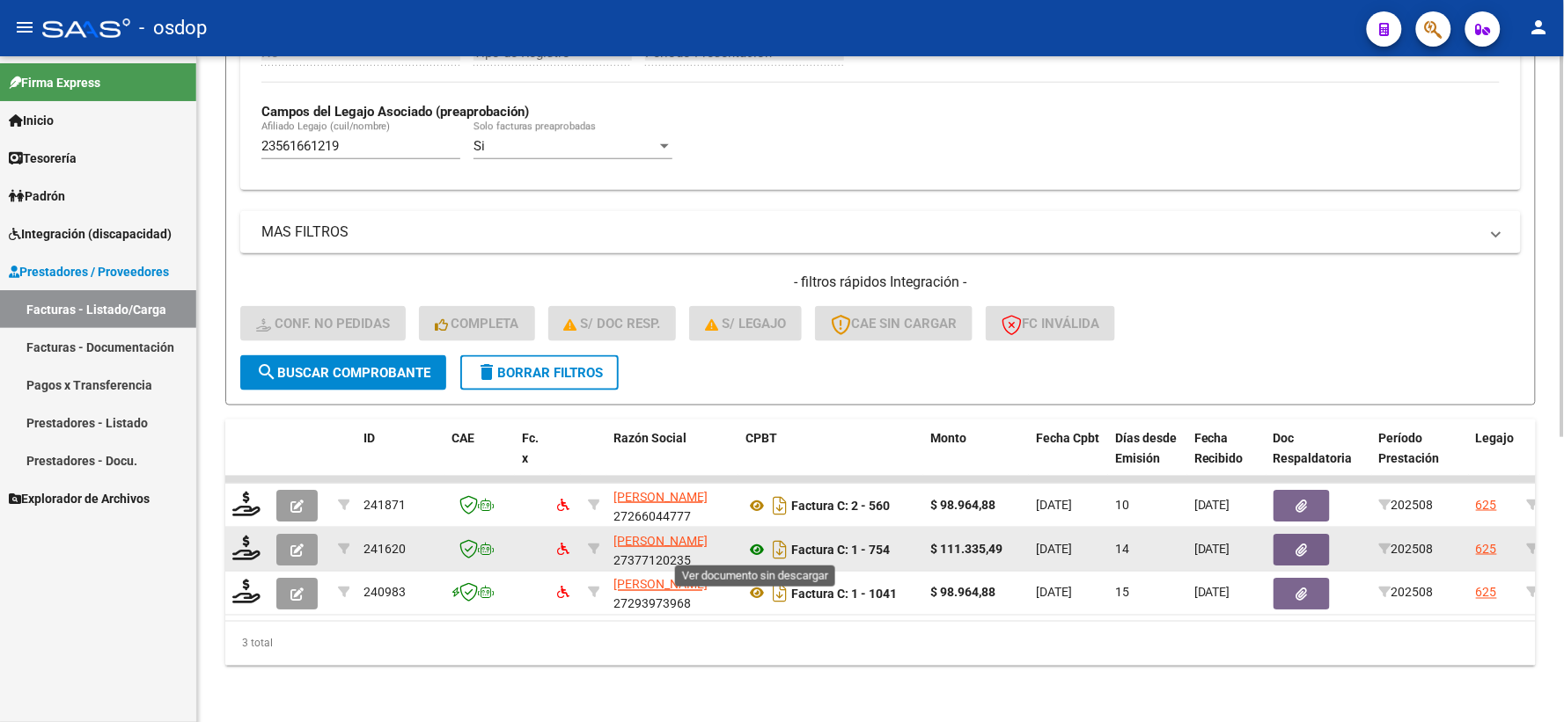
click at [759, 552] on icon at bounding box center [756, 549] width 23 height 21
click at [1312, 559] on button "button" at bounding box center [1301, 550] width 56 height 32
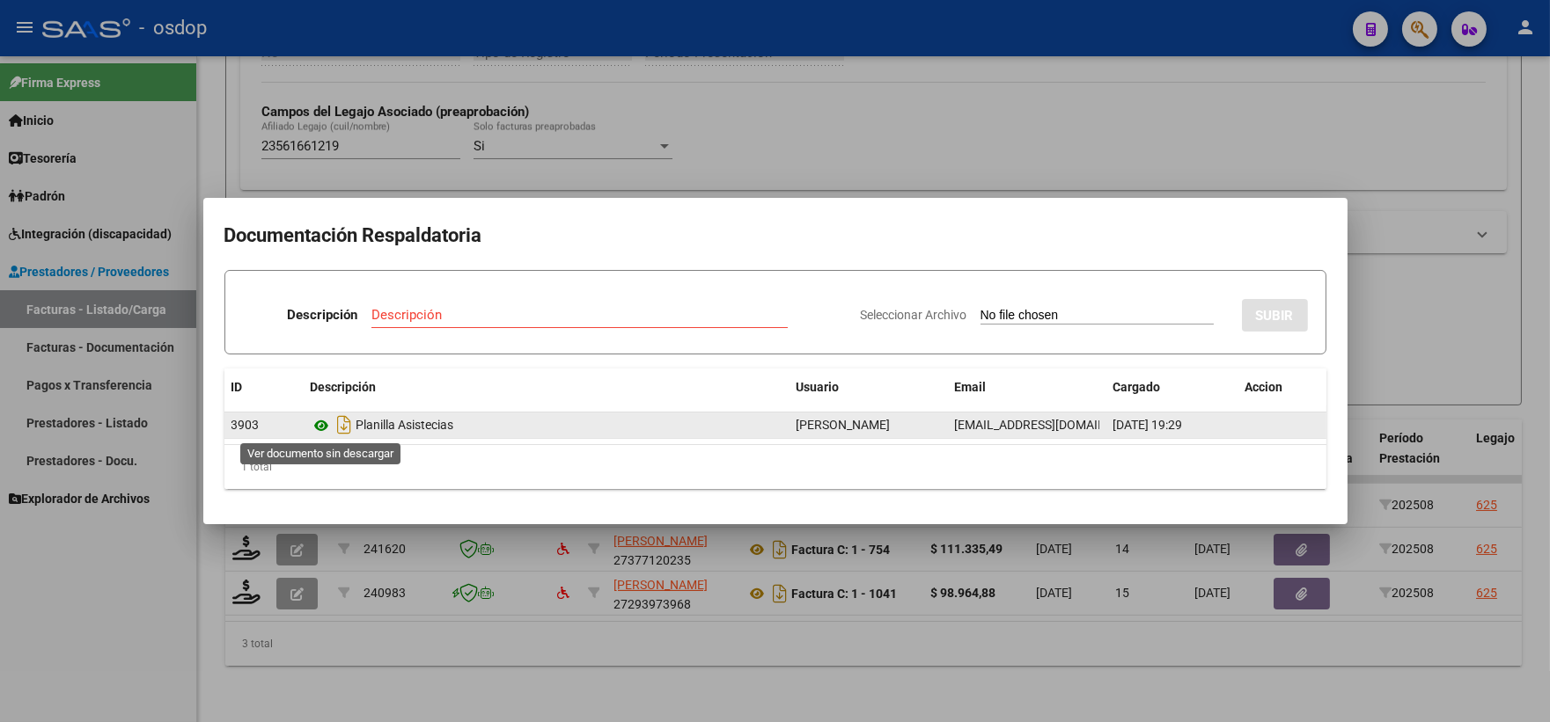
click at [315, 429] on icon at bounding box center [322, 425] width 23 height 21
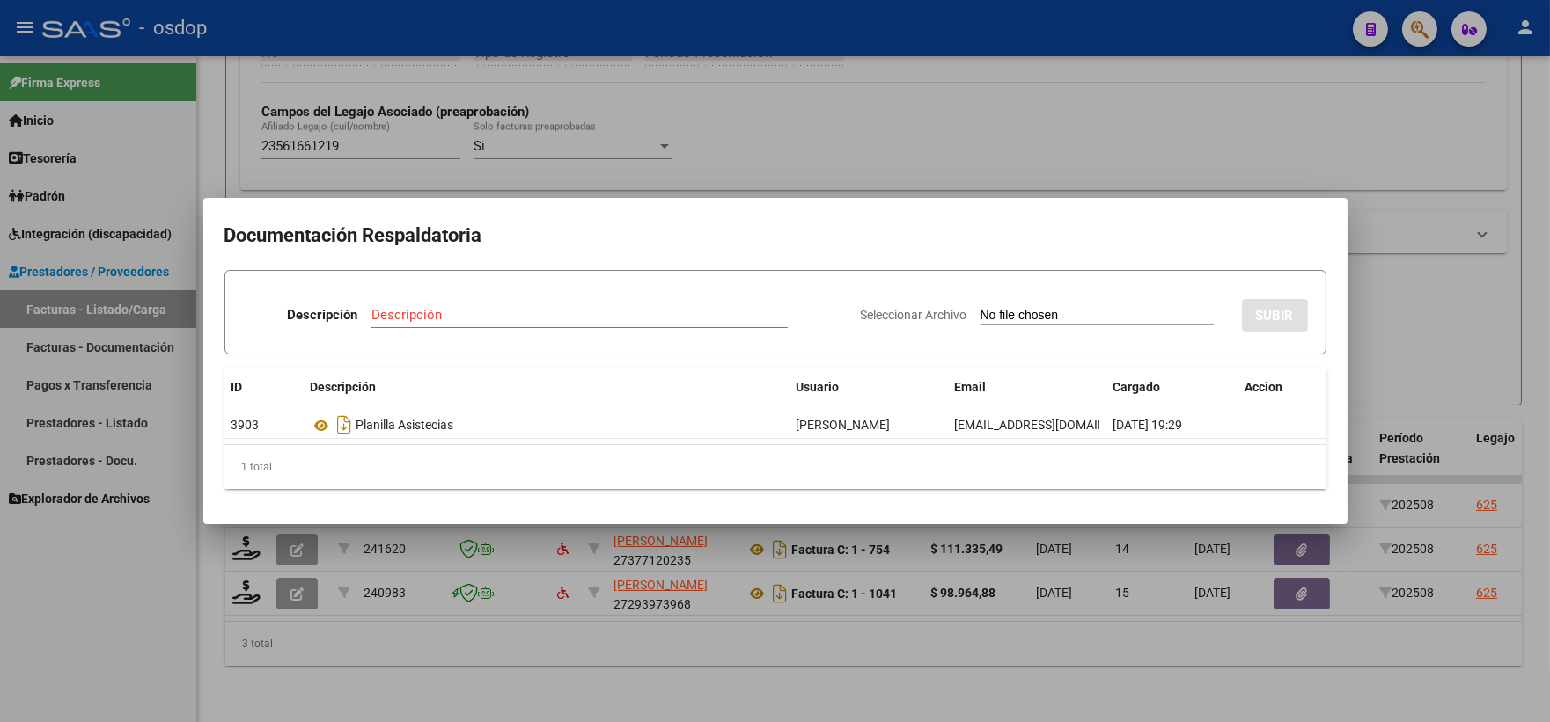
click at [440, 100] on div at bounding box center [775, 361] width 1550 height 722
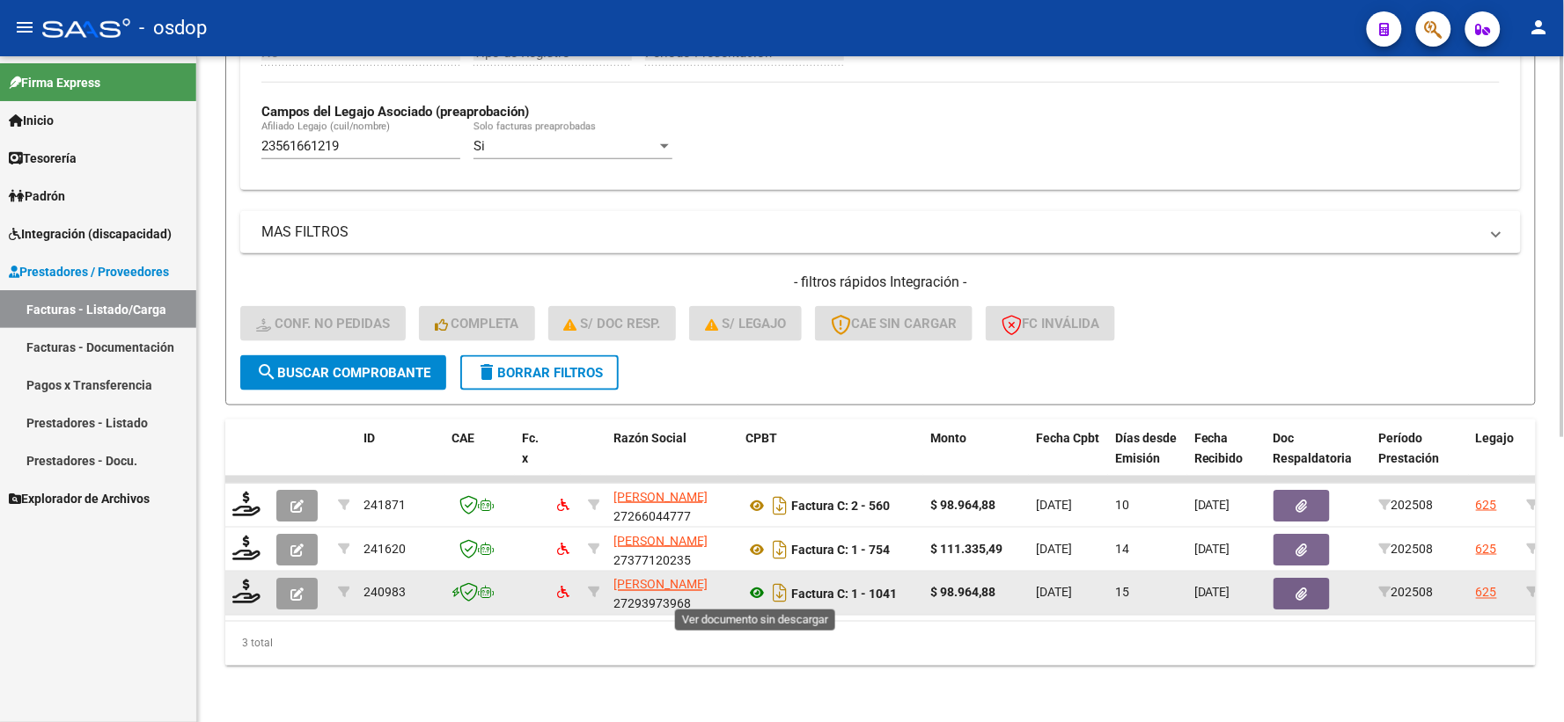
click at [760, 588] on icon at bounding box center [756, 593] width 23 height 21
click at [1278, 588] on button "button" at bounding box center [1301, 594] width 56 height 32
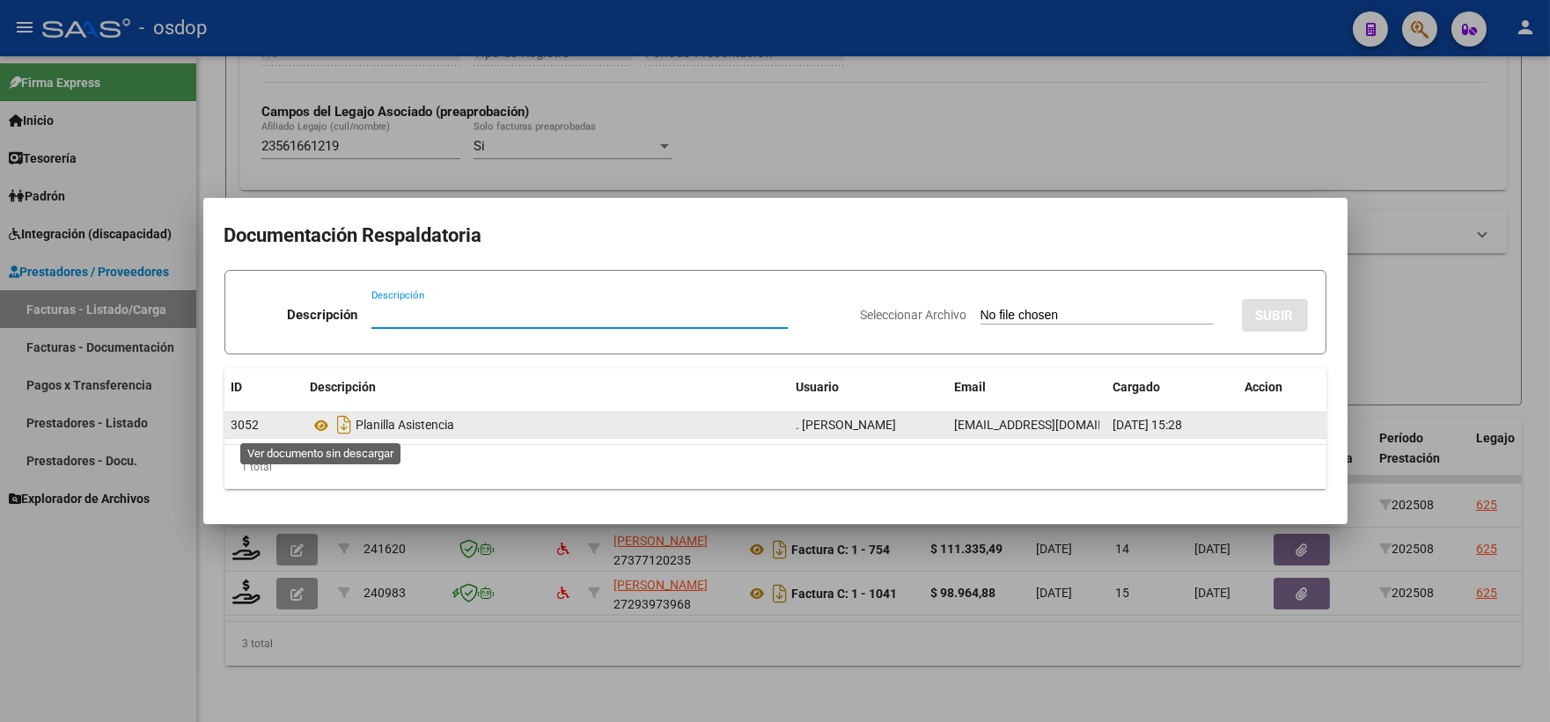
click at [309, 419] on datatable-body-cell "Planilla Asistencia" at bounding box center [547, 426] width 486 height 26
click at [321, 424] on icon at bounding box center [322, 425] width 23 height 21
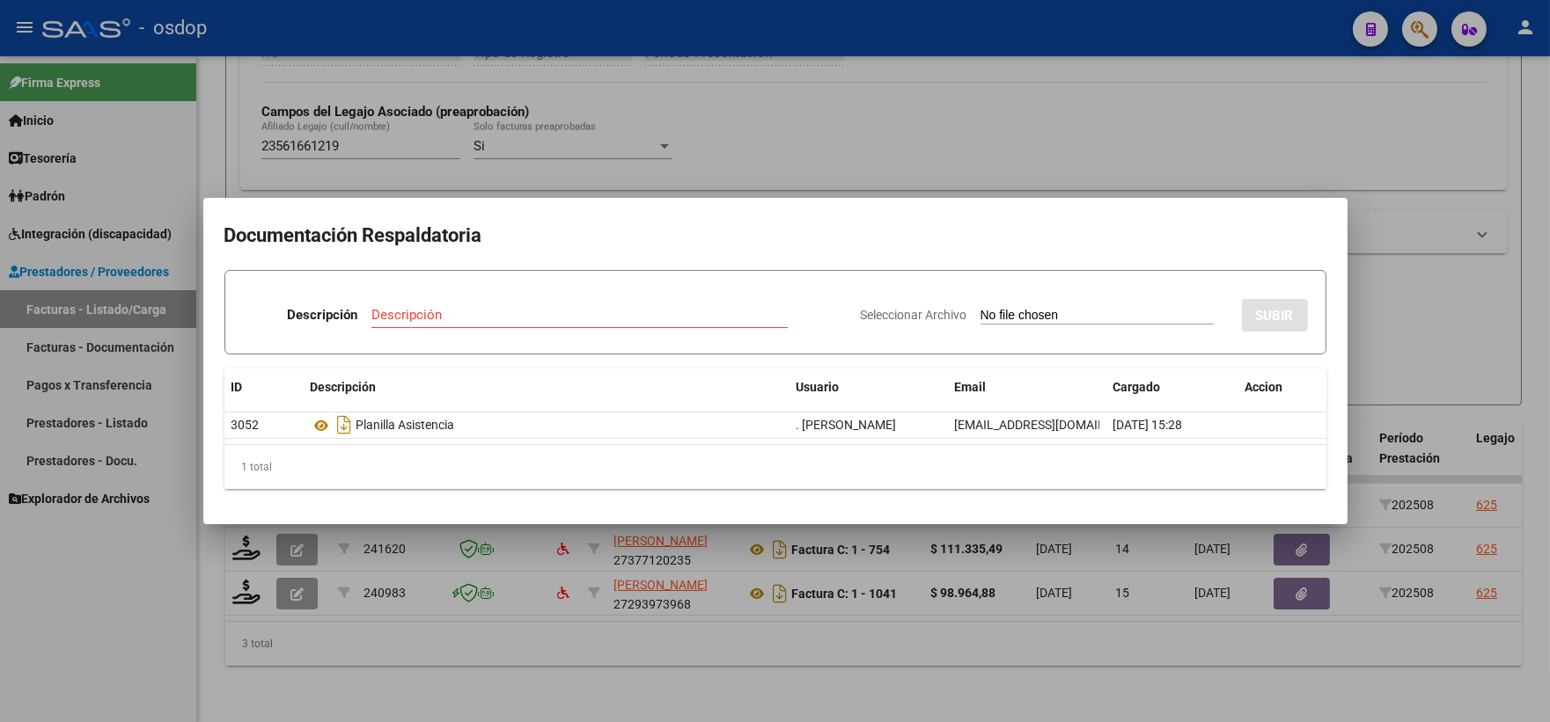
click at [353, 58] on div at bounding box center [775, 361] width 1550 height 722
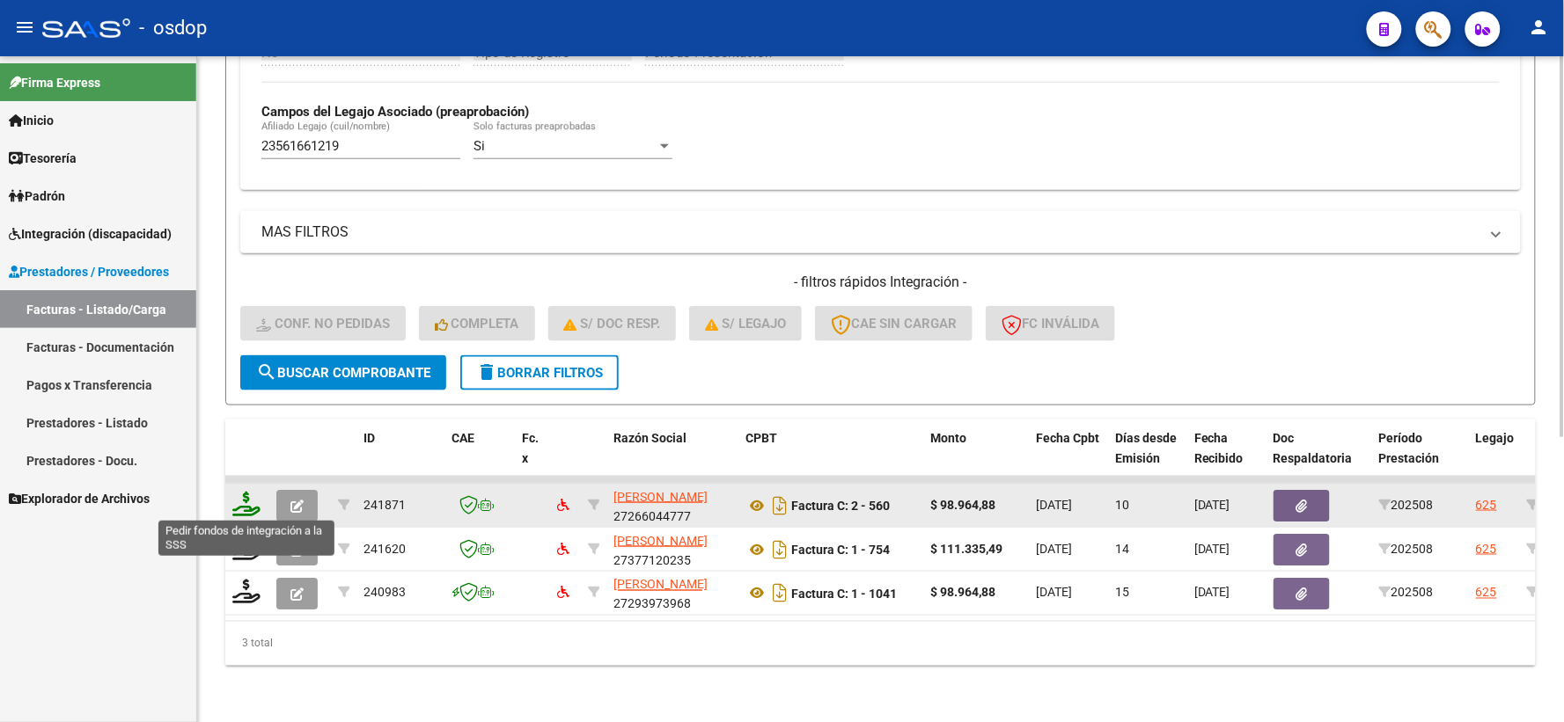
click at [250, 506] on icon at bounding box center [246, 504] width 28 height 25
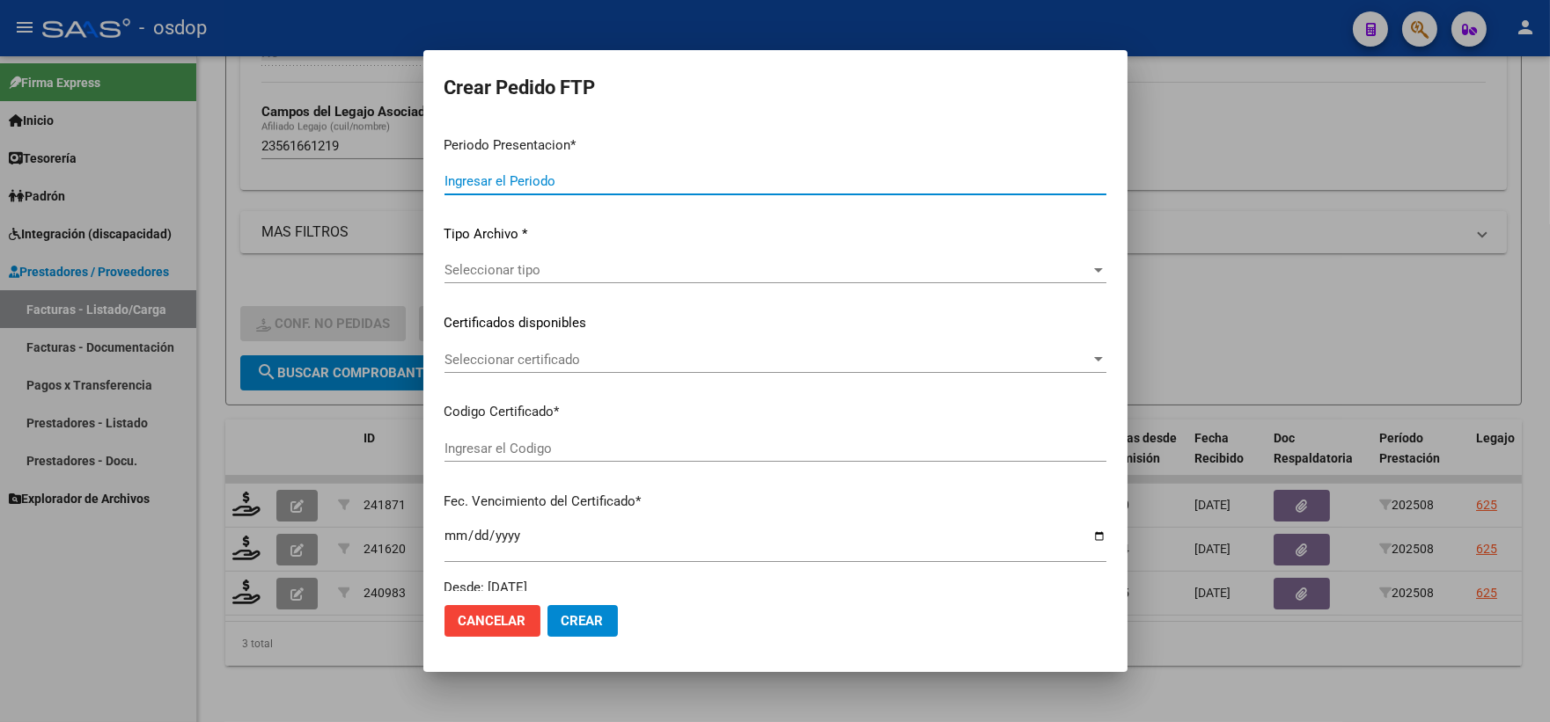
type input "202508"
type input "$ 98.964,88"
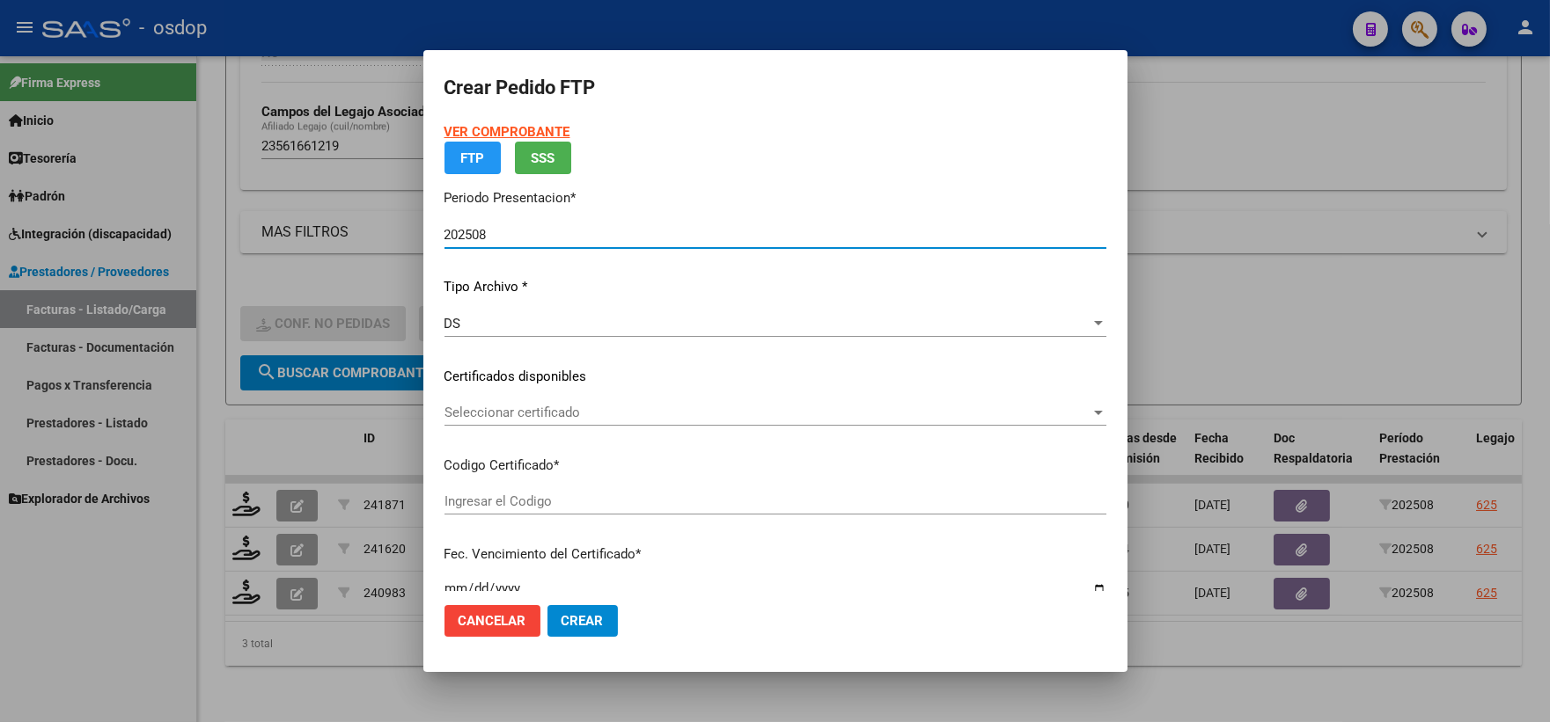
type input "1866560617"
type input "2026-02-08"
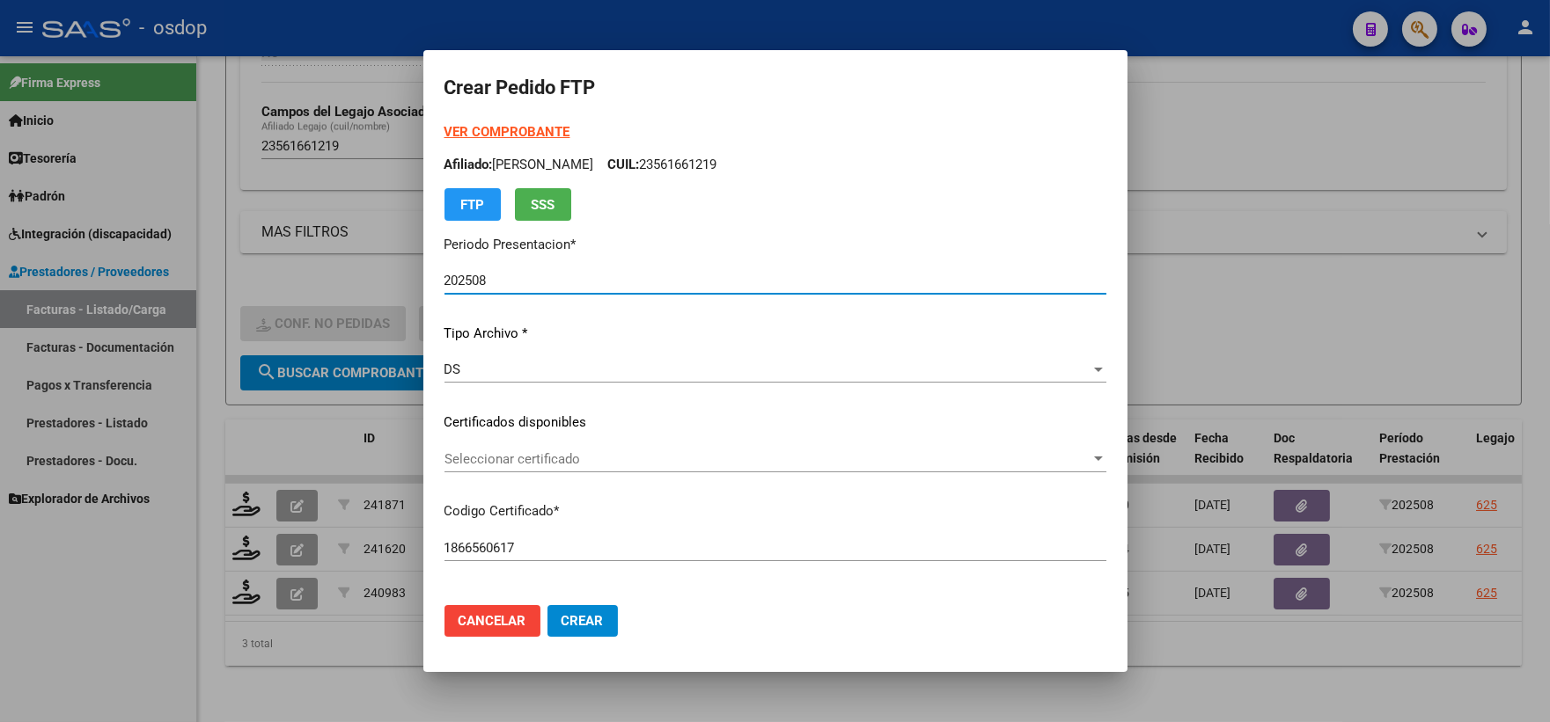
click at [533, 455] on span "Seleccionar certificado" at bounding box center [767, 459] width 646 height 16
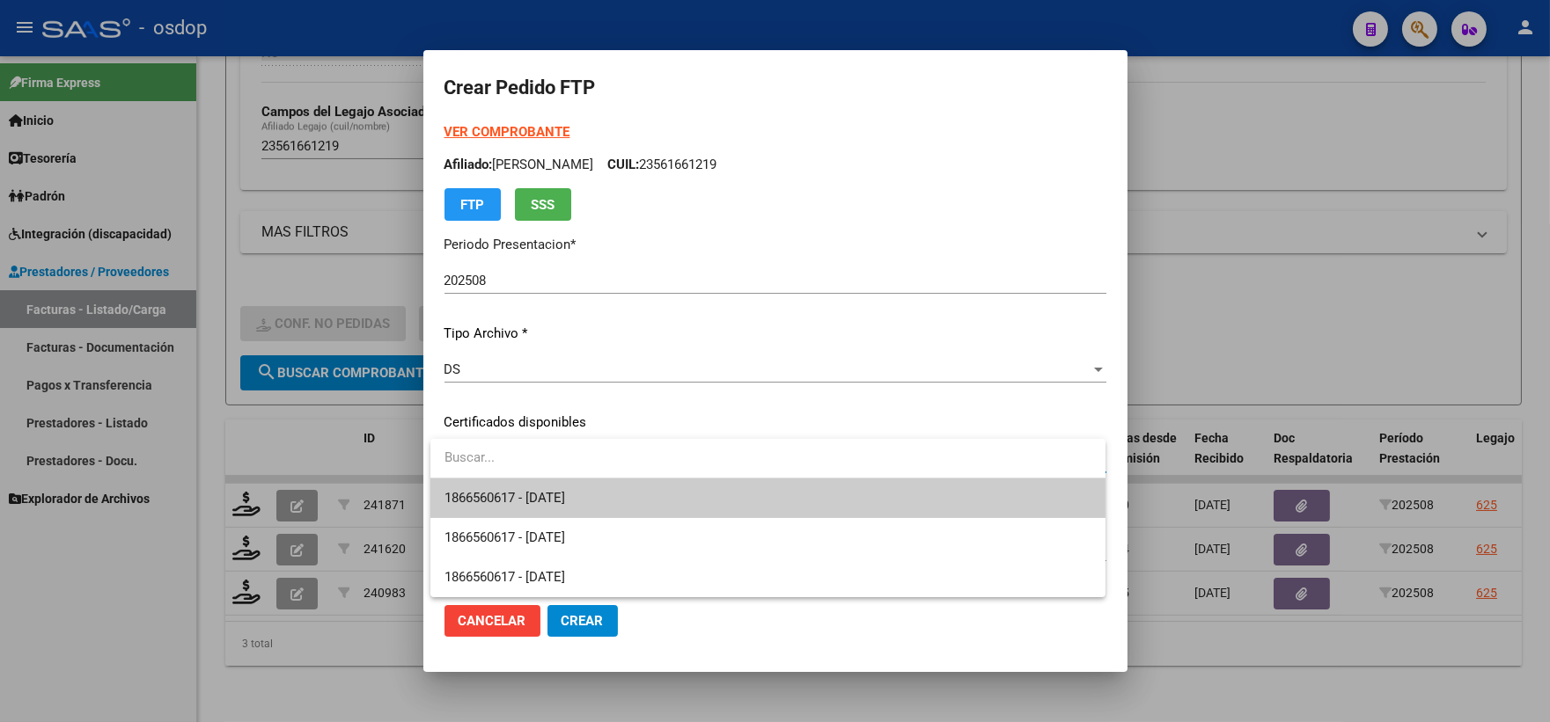
click at [577, 485] on span "1866560617 - 2026-02-08" at bounding box center [767, 499] width 647 height 40
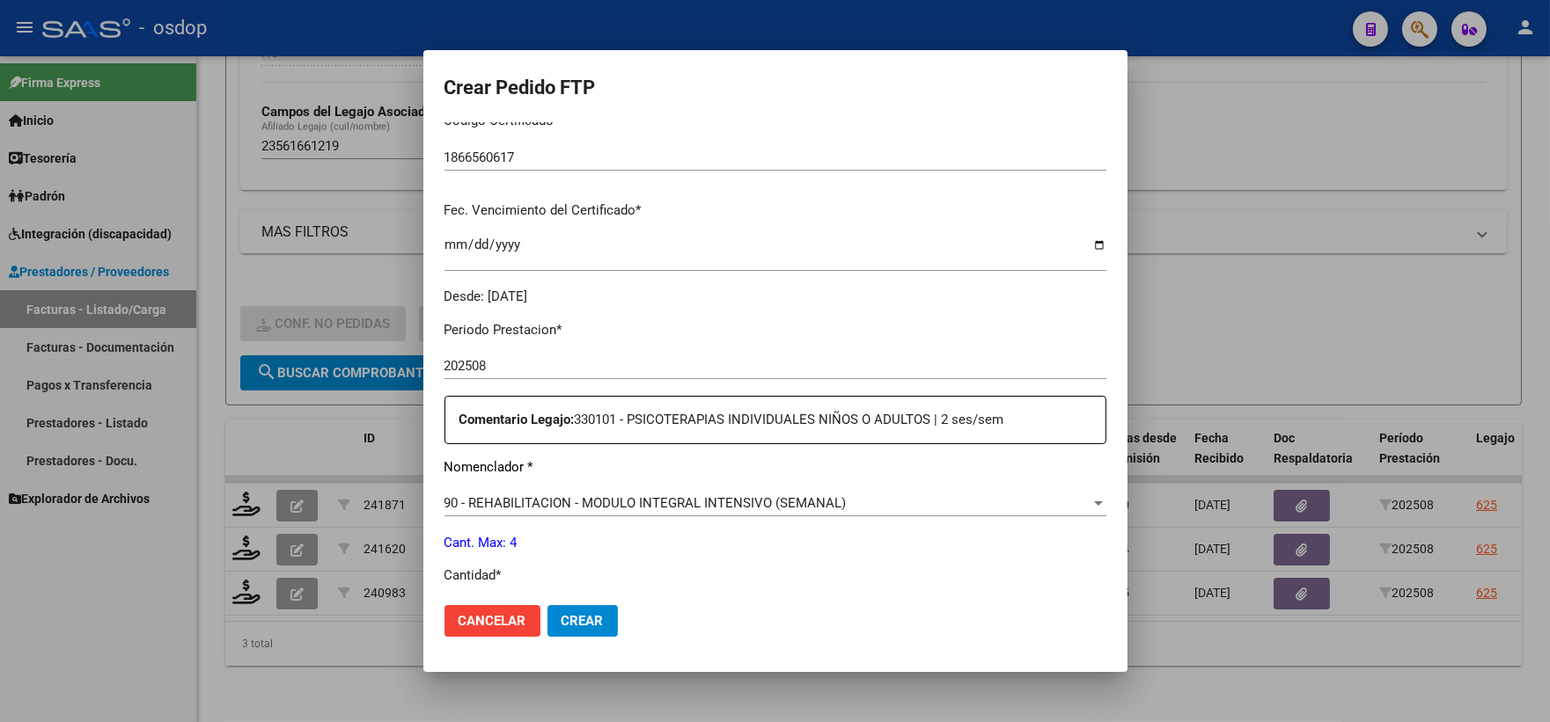
scroll to position [488, 0]
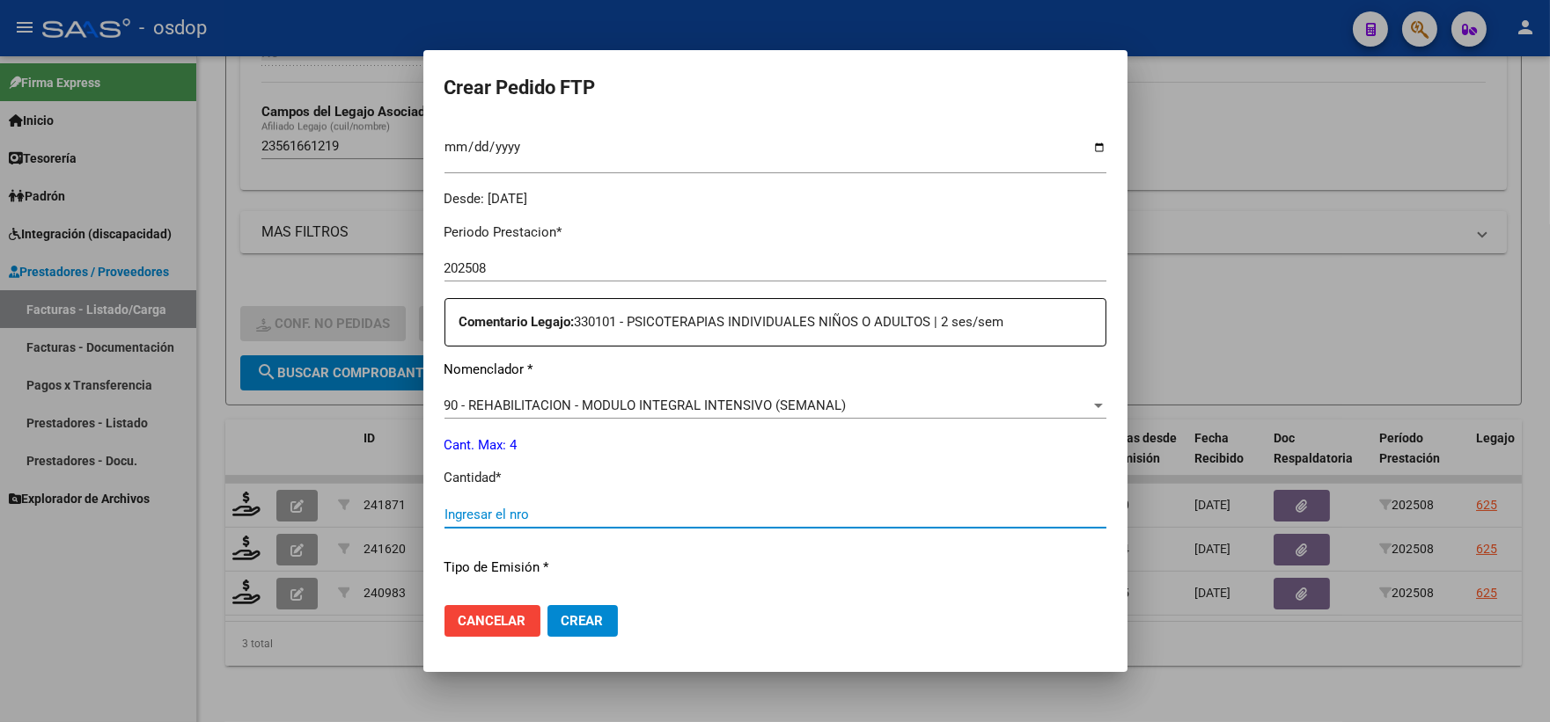
click at [560, 508] on input "Ingresar el nro" at bounding box center [775, 515] width 662 height 16
type input "4"
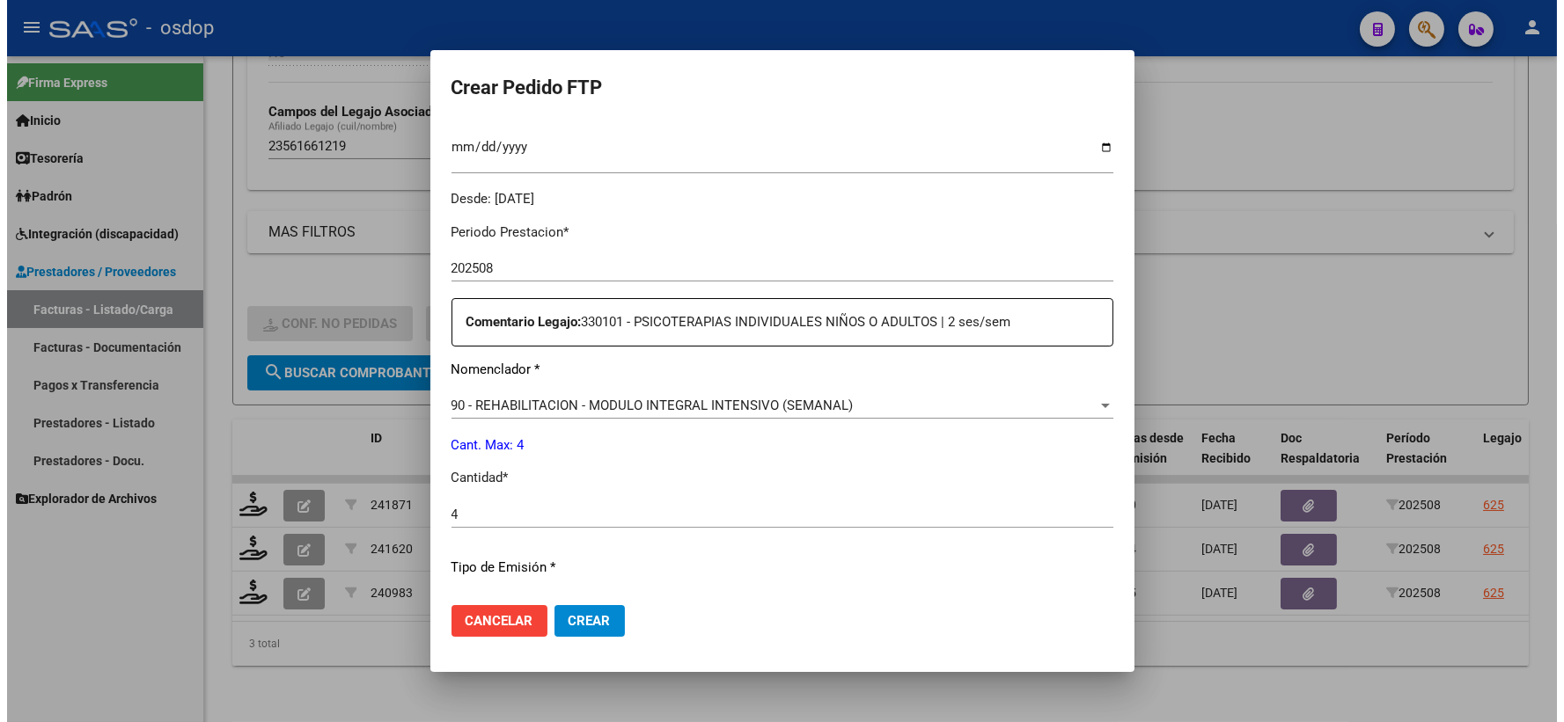
scroll to position [708, 0]
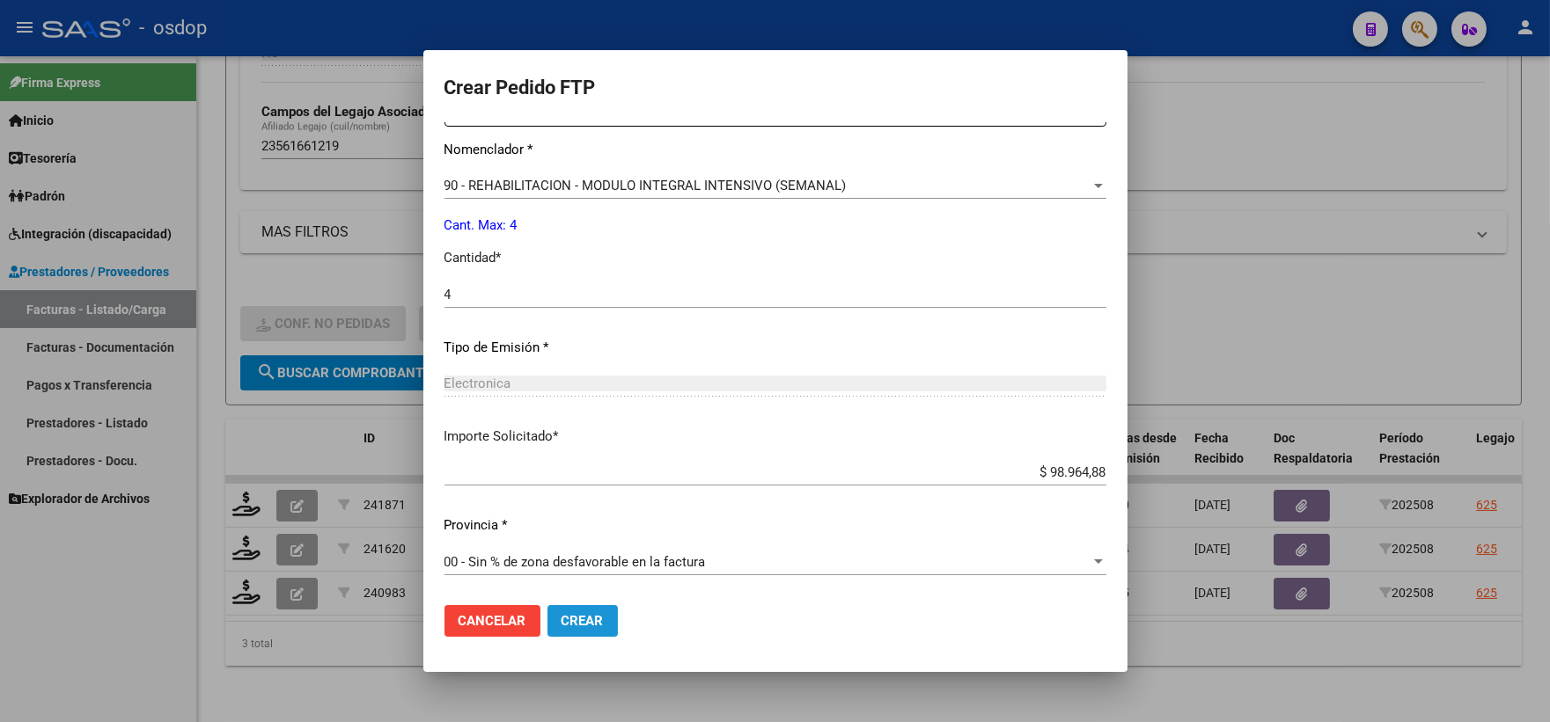
click at [568, 621] on span "Crear" at bounding box center [582, 621] width 42 height 16
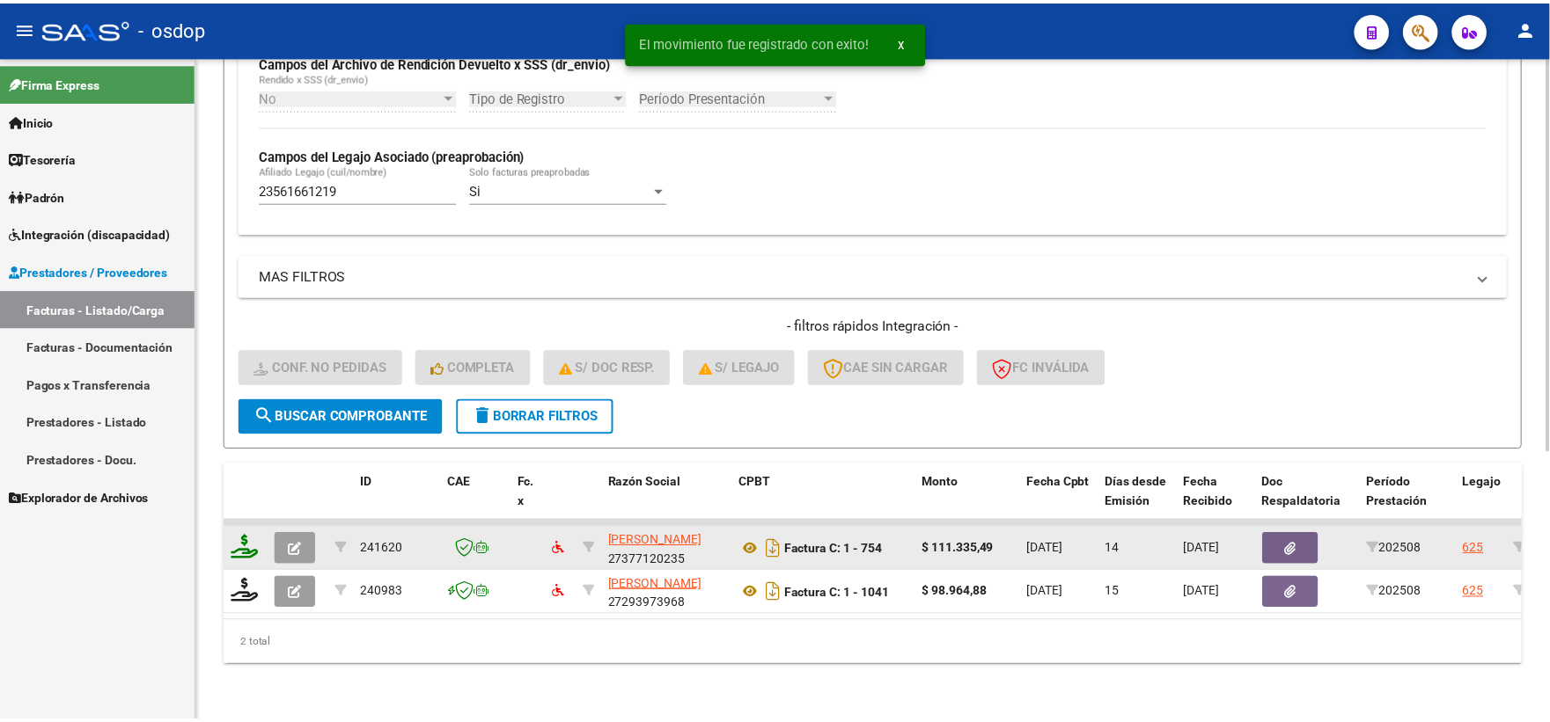
scroll to position [454, 0]
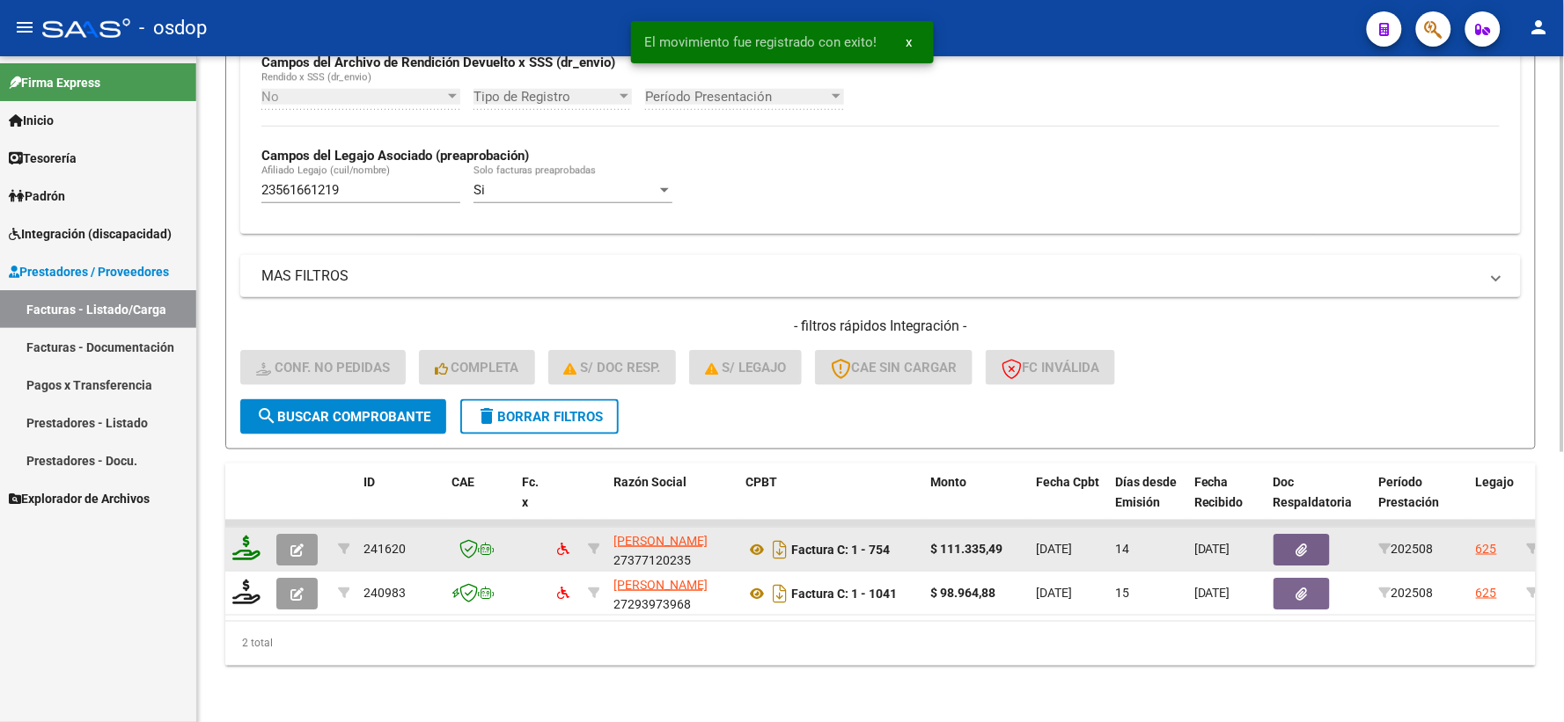
drag, startPoint x: 249, startPoint y: 516, endPoint x: 253, endPoint y: 538, distance: 22.3
click at [252, 534] on datatable-body-cell at bounding box center [247, 549] width 44 height 43
click at [253, 541] on icon at bounding box center [246, 548] width 28 height 25
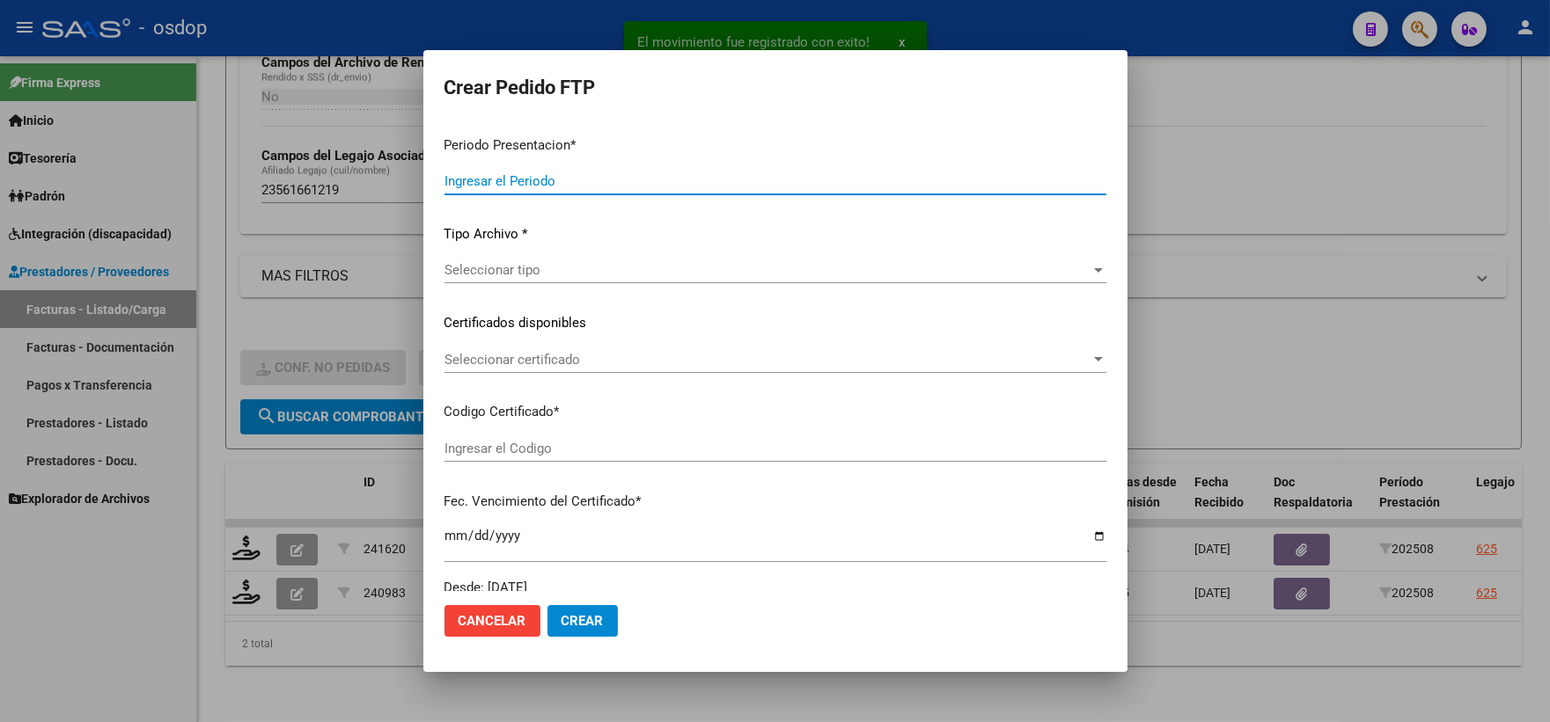
type input "202508"
type input "$ 111.335,49"
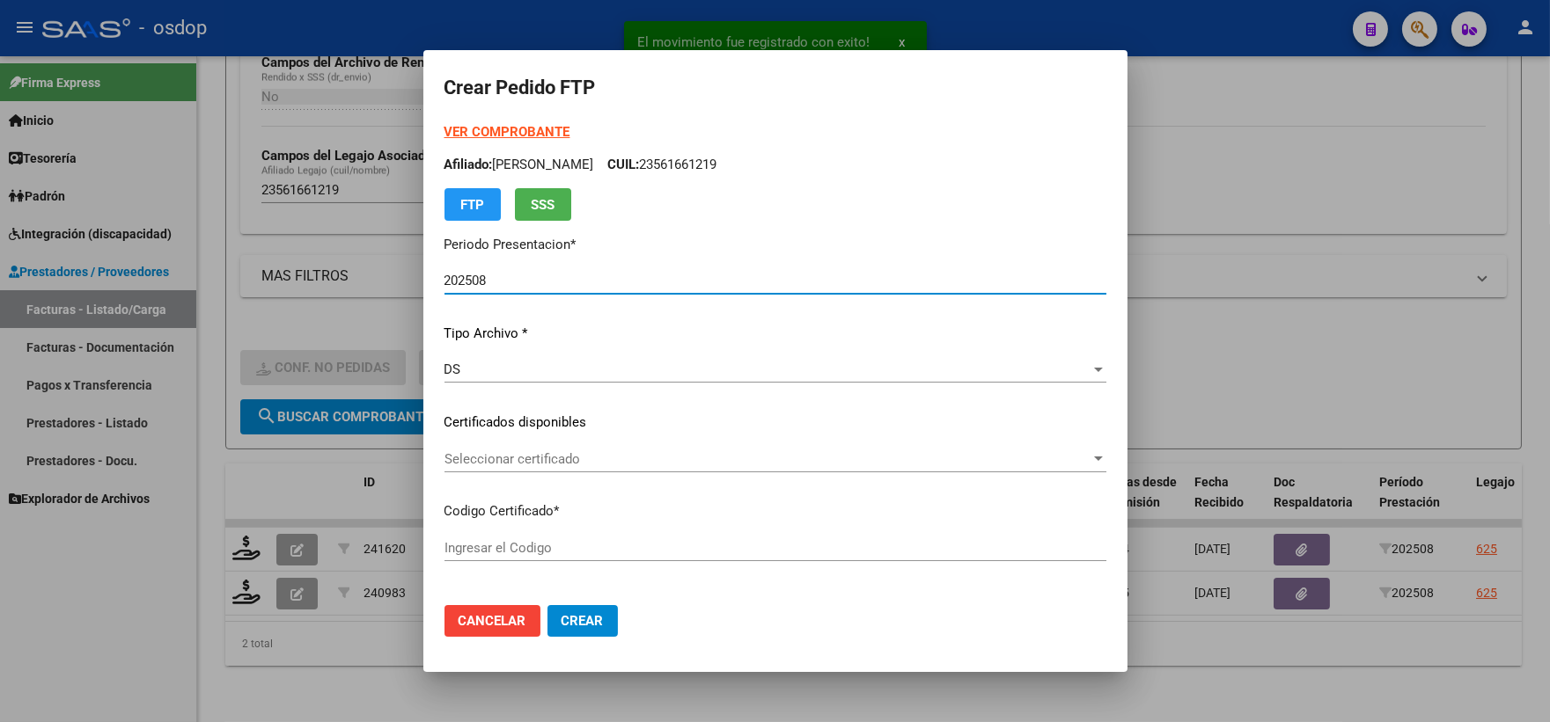
type input "1866560617"
type input "2026-02-08"
click at [558, 468] on div "Seleccionar certificado Seleccionar certificado" at bounding box center [775, 459] width 662 height 26
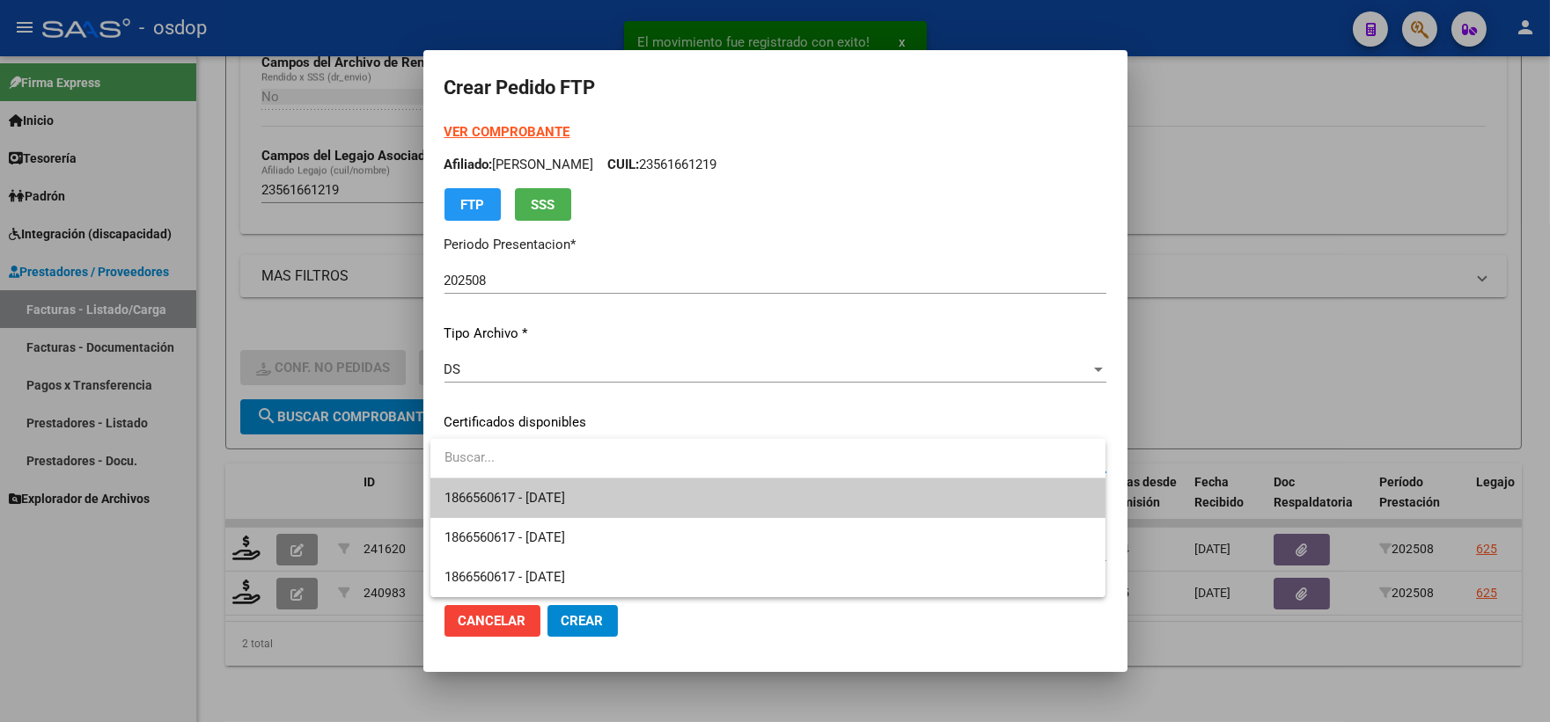
click at [577, 488] on span "1866560617 - 2026-02-08" at bounding box center [767, 499] width 647 height 40
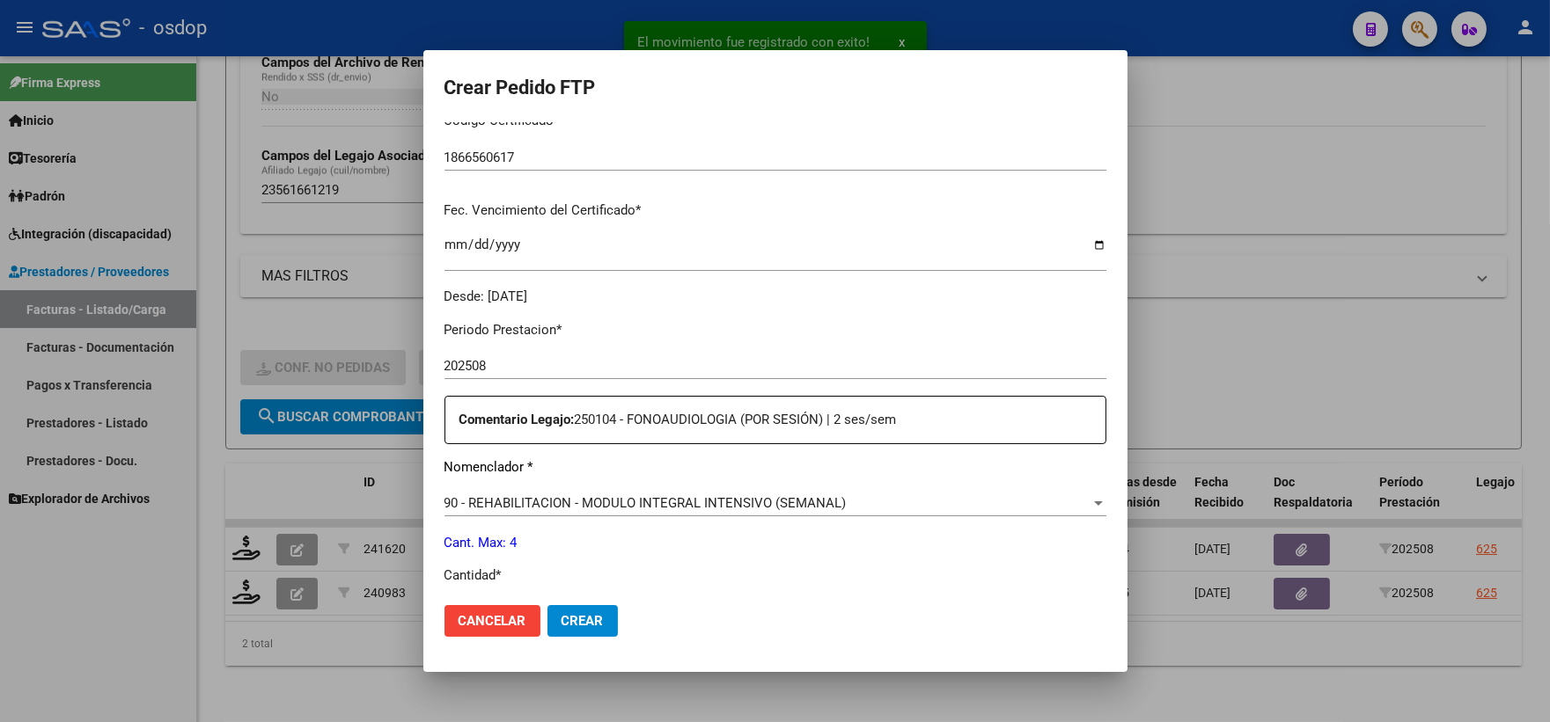
scroll to position [488, 0]
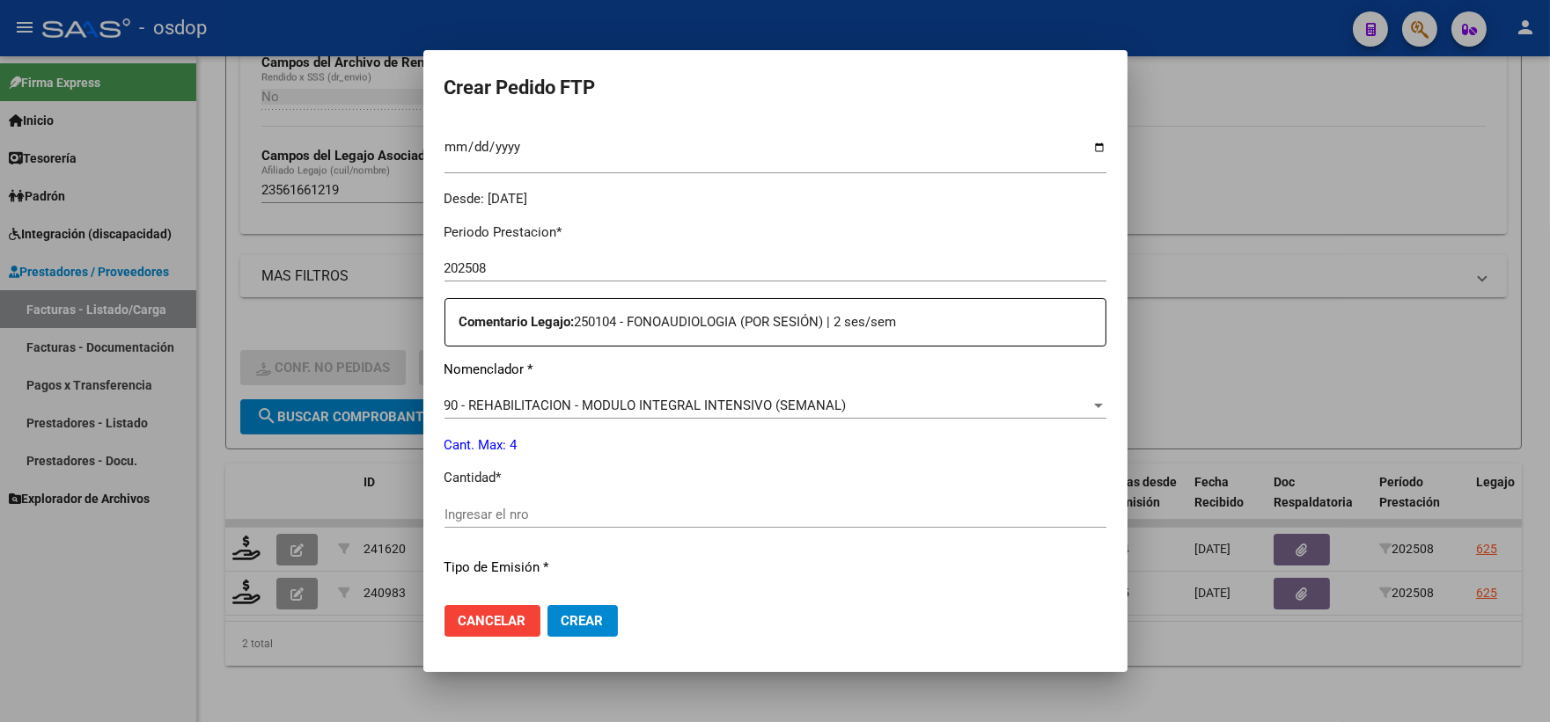
click at [563, 502] on div "Ingresar el nro" at bounding box center [775, 515] width 662 height 26
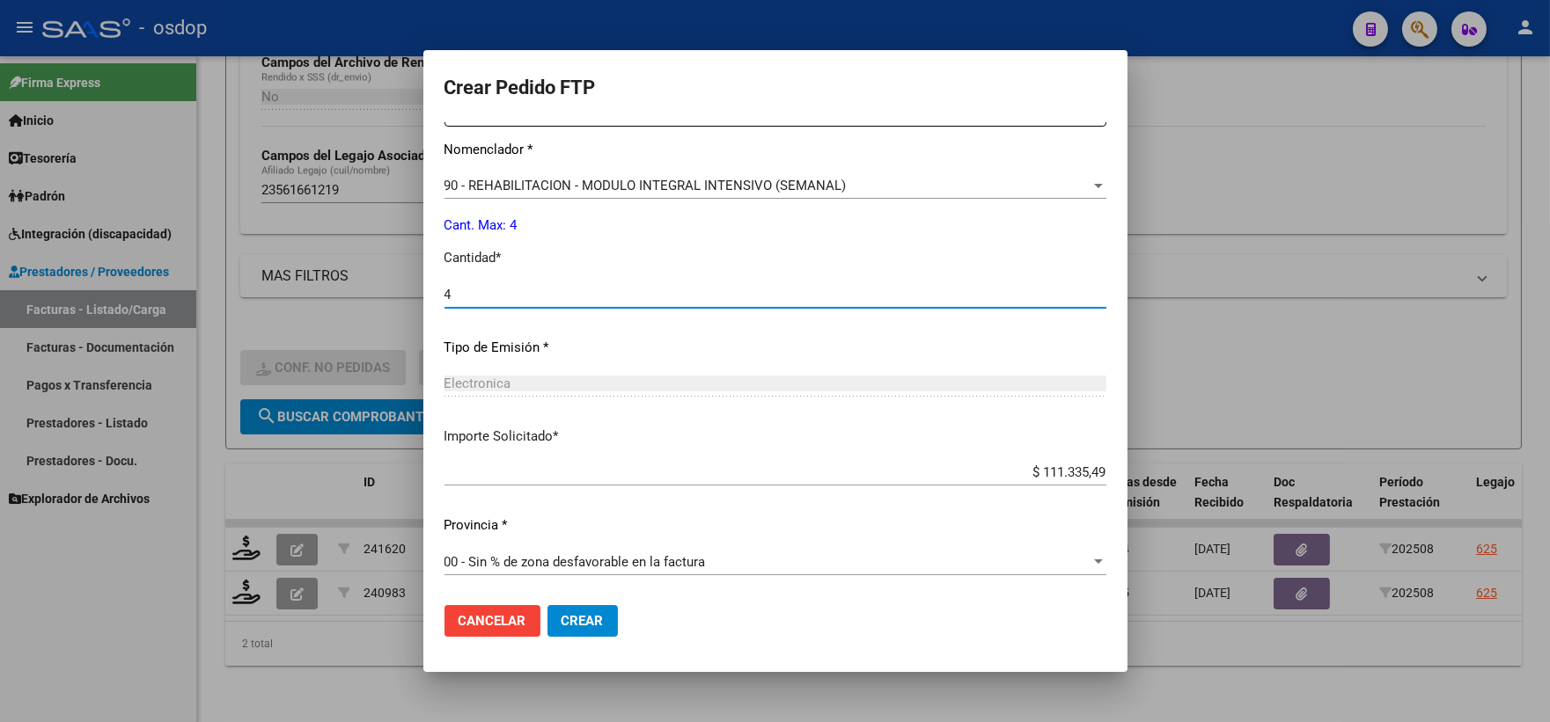
type input "4"
click at [566, 613] on span "Crear" at bounding box center [582, 621] width 42 height 16
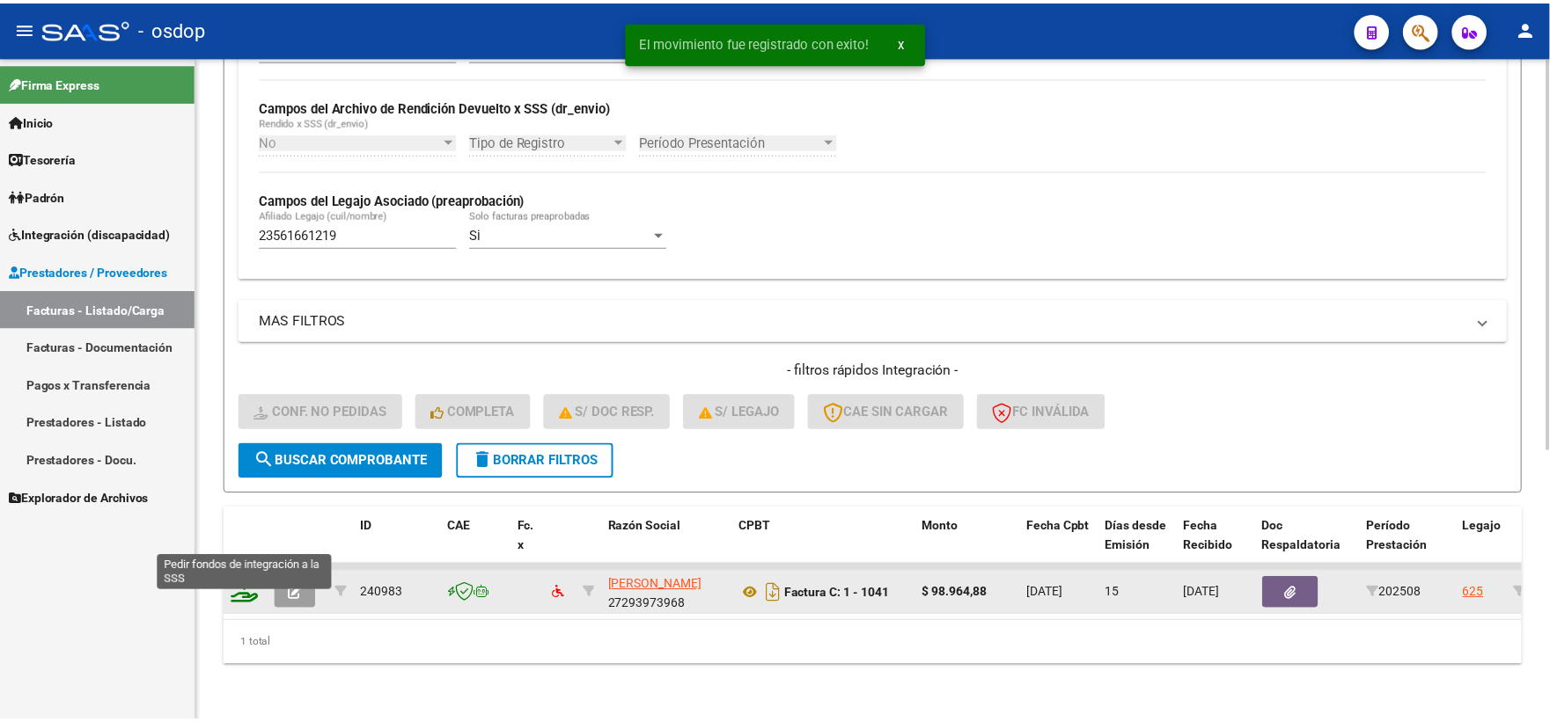
scroll to position [410, 0]
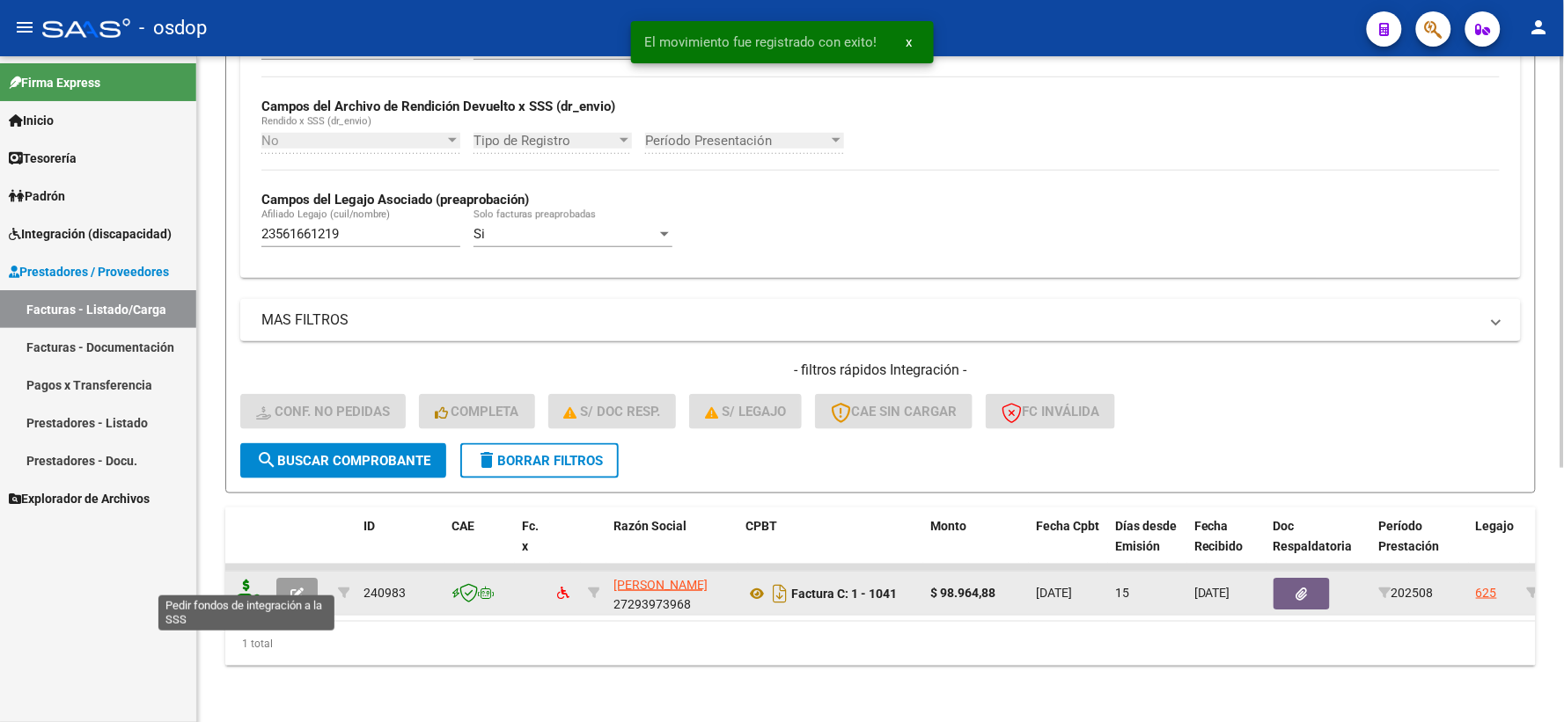
click at [253, 580] on icon at bounding box center [246, 592] width 28 height 25
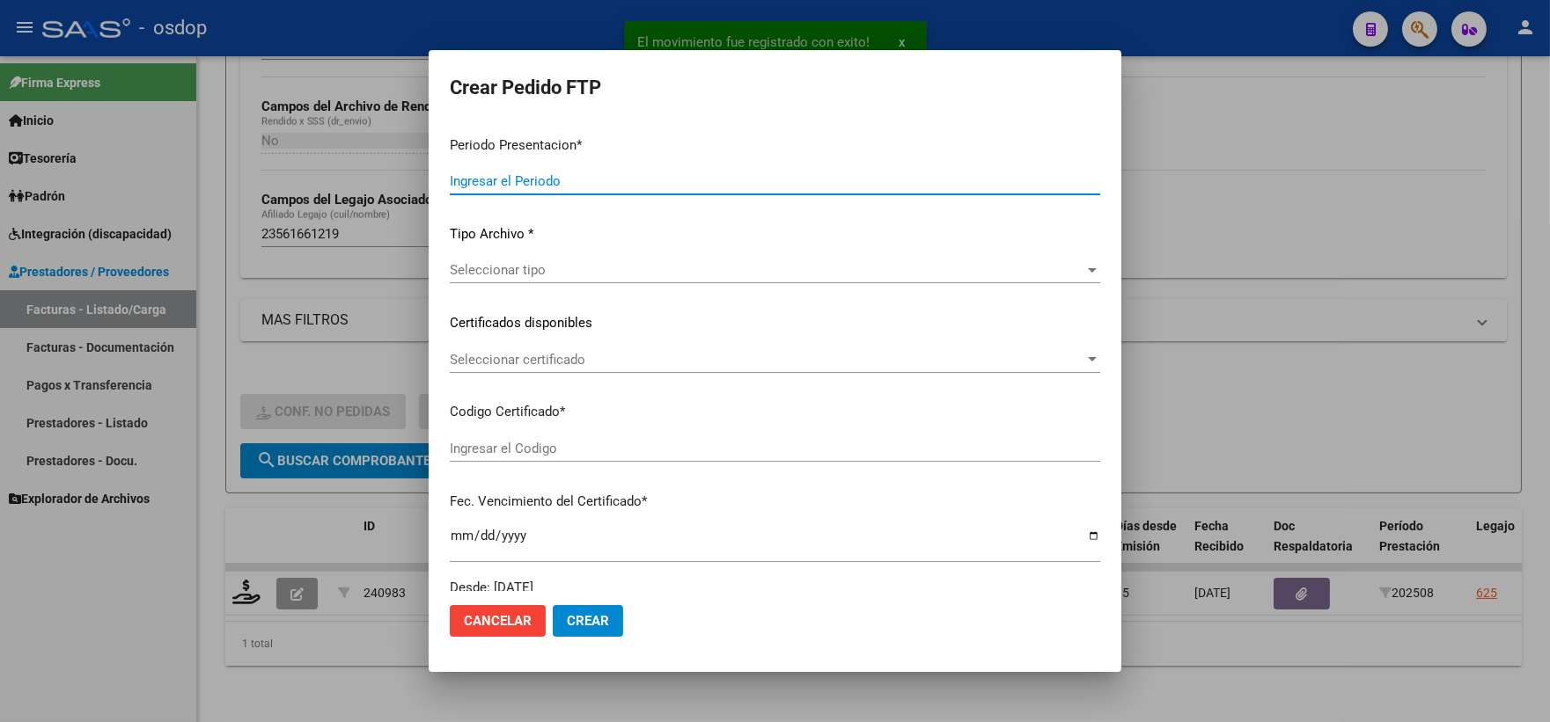
type input "202508"
type input "$ 98.964,88"
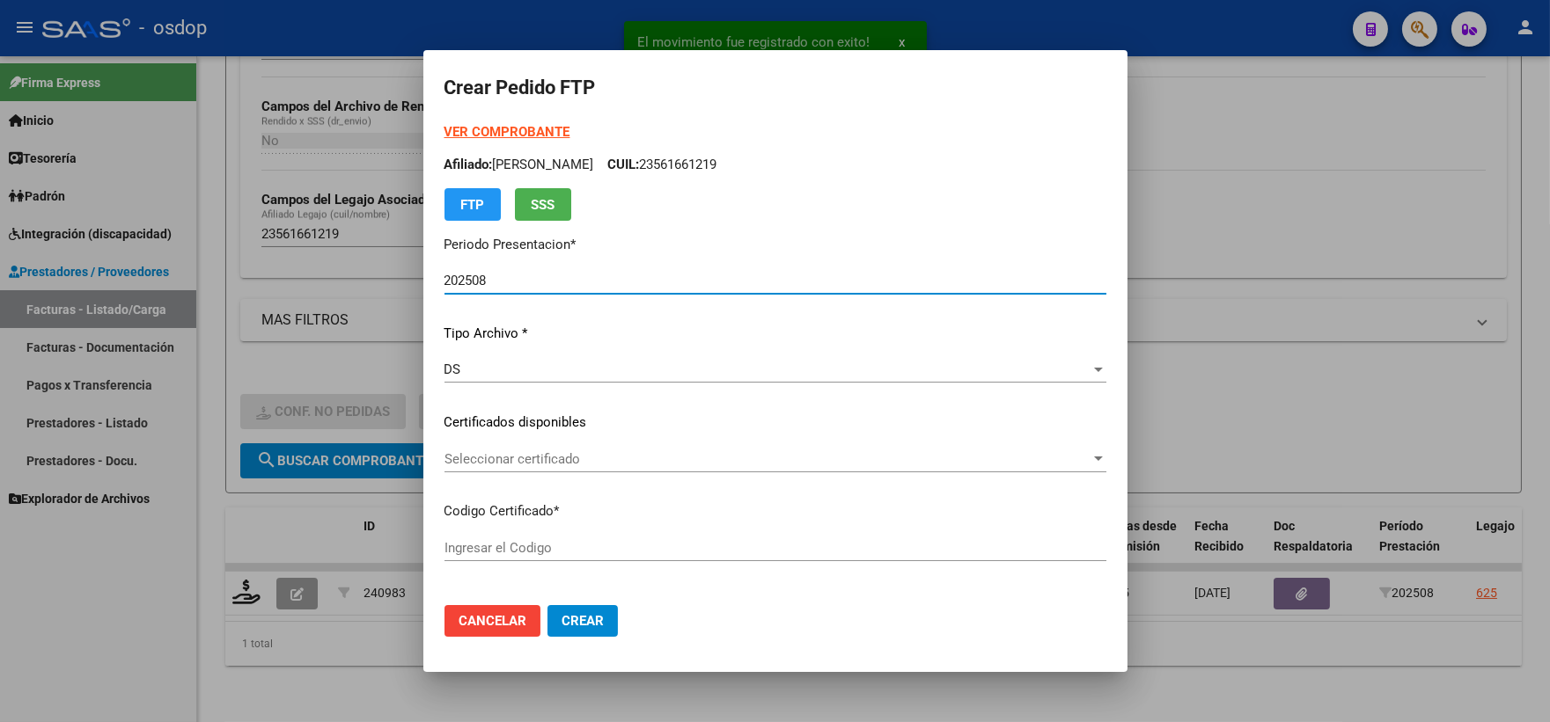
type input "1866560617"
type input "2026-02-08"
click at [570, 473] on div "Seleccionar certificado Seleccionar certificado" at bounding box center [775, 467] width 662 height 43
click at [558, 462] on span "Seleccionar certificado" at bounding box center [767, 459] width 646 height 16
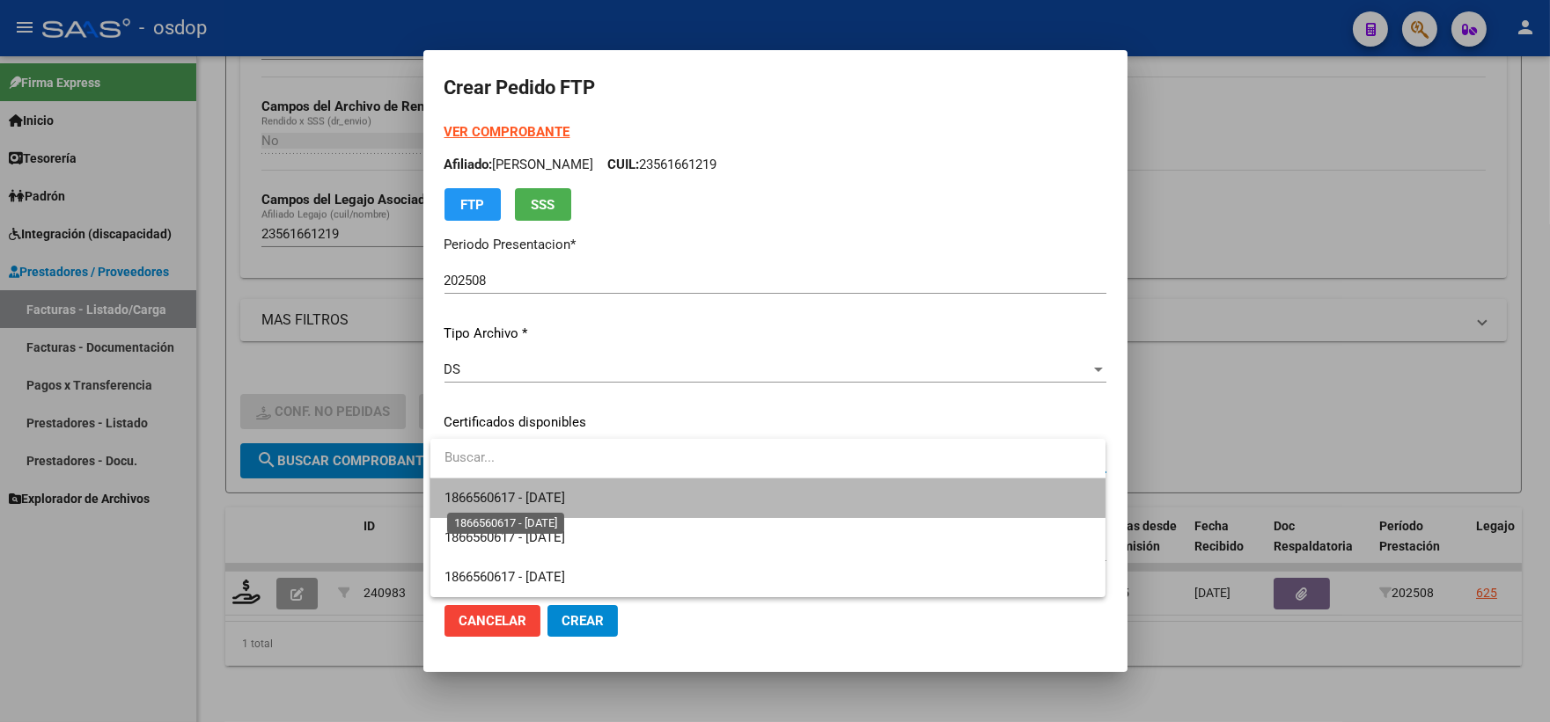
click at [565, 490] on span "1866560617 - 2026-02-08" at bounding box center [504, 498] width 121 height 16
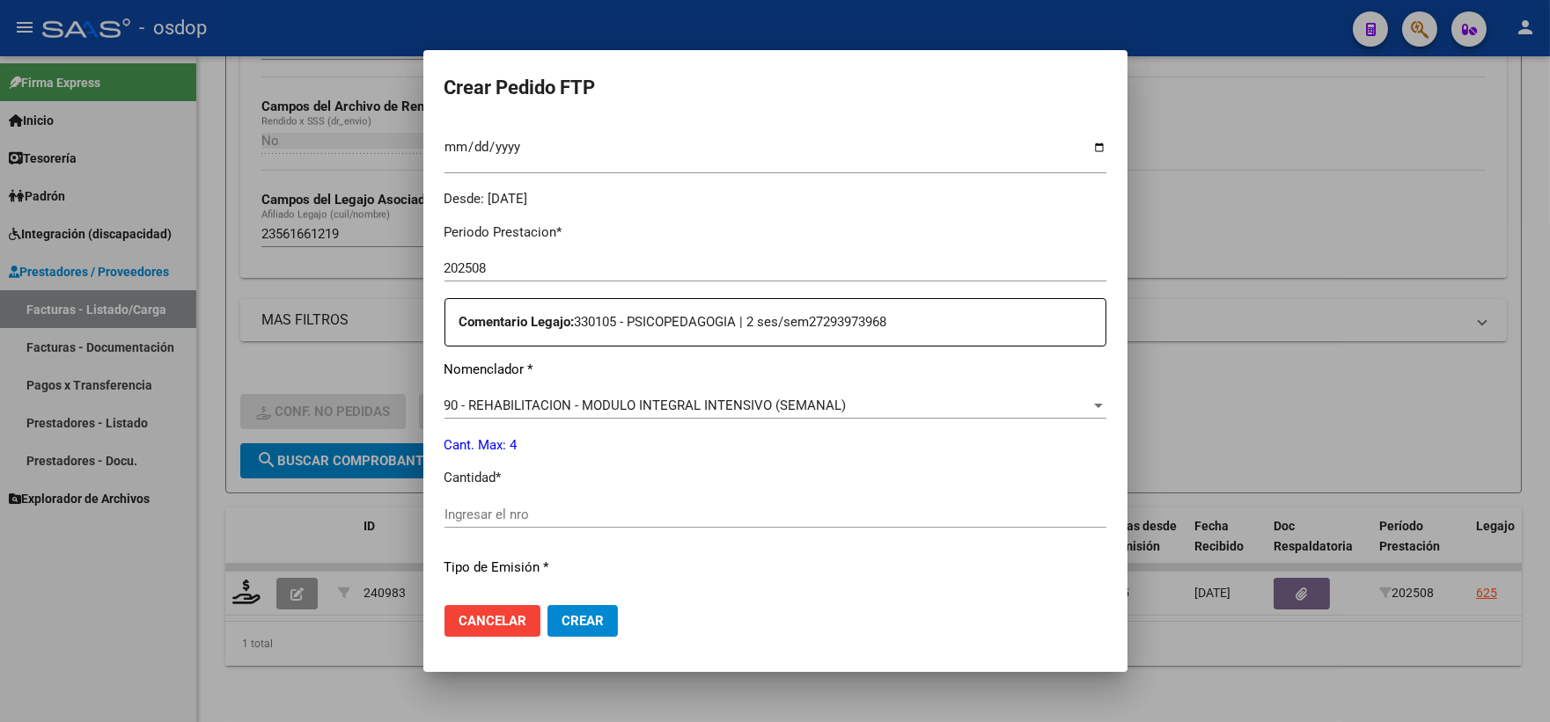
scroll to position [586, 0]
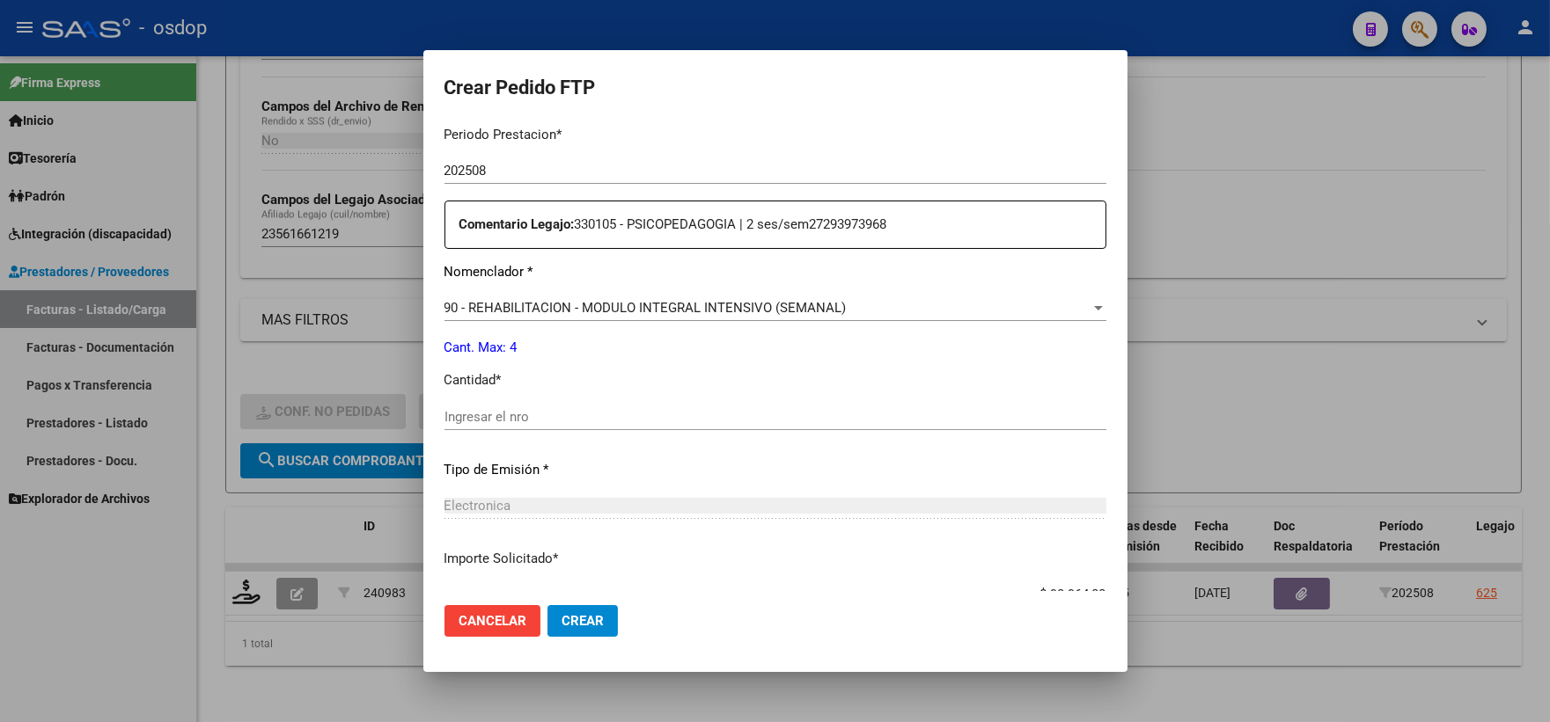
click at [575, 415] on input "Ingresar el nro" at bounding box center [775, 417] width 662 height 16
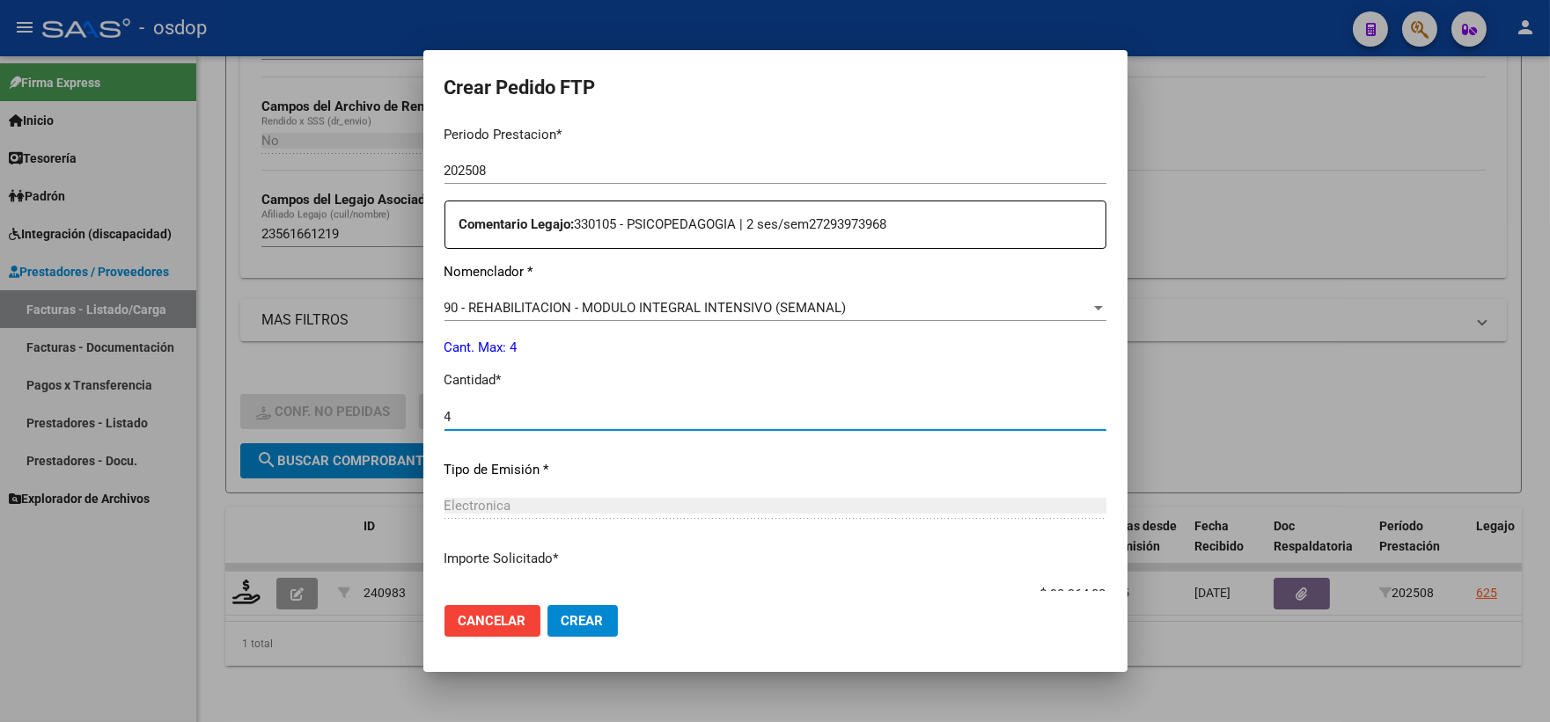
type input "4"
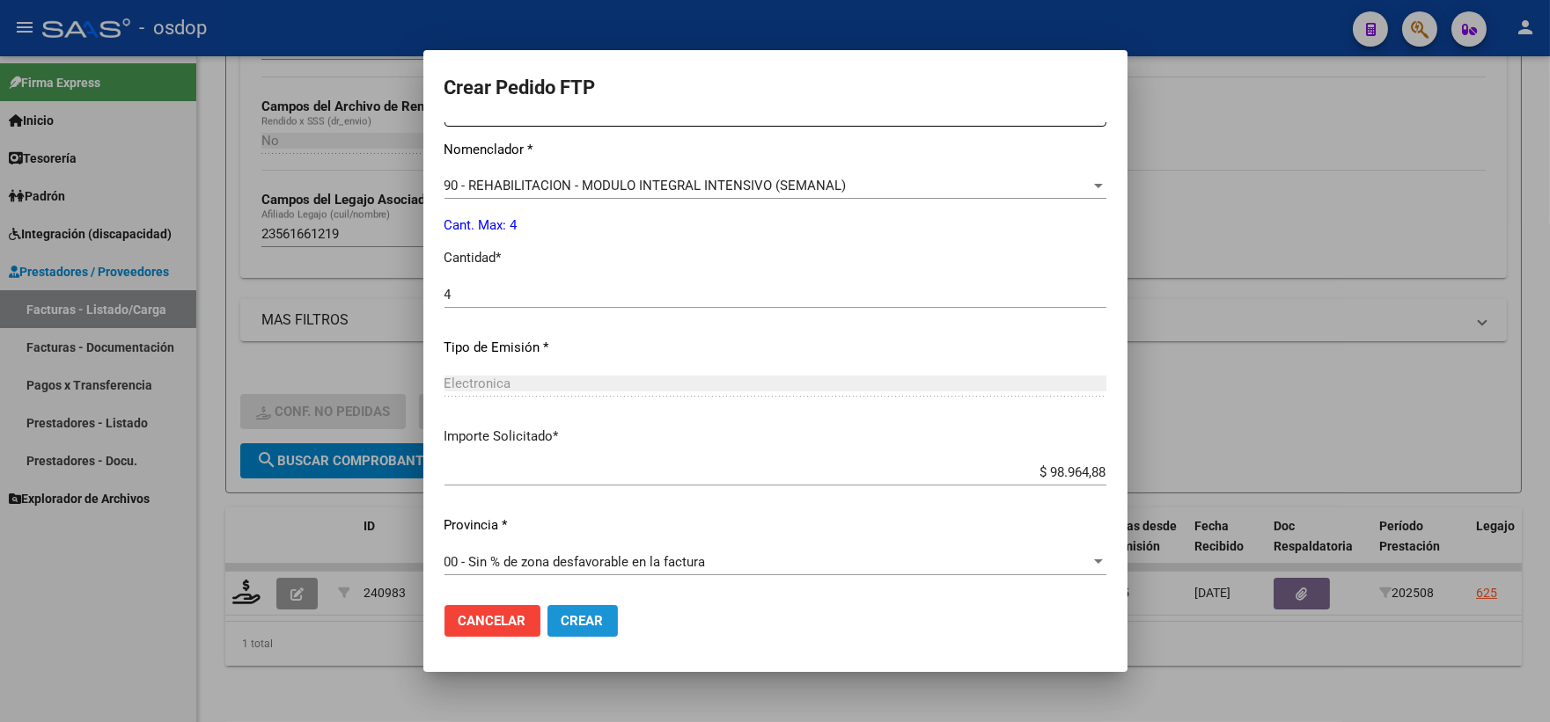
click at [573, 625] on span "Crear" at bounding box center [582, 621] width 42 height 16
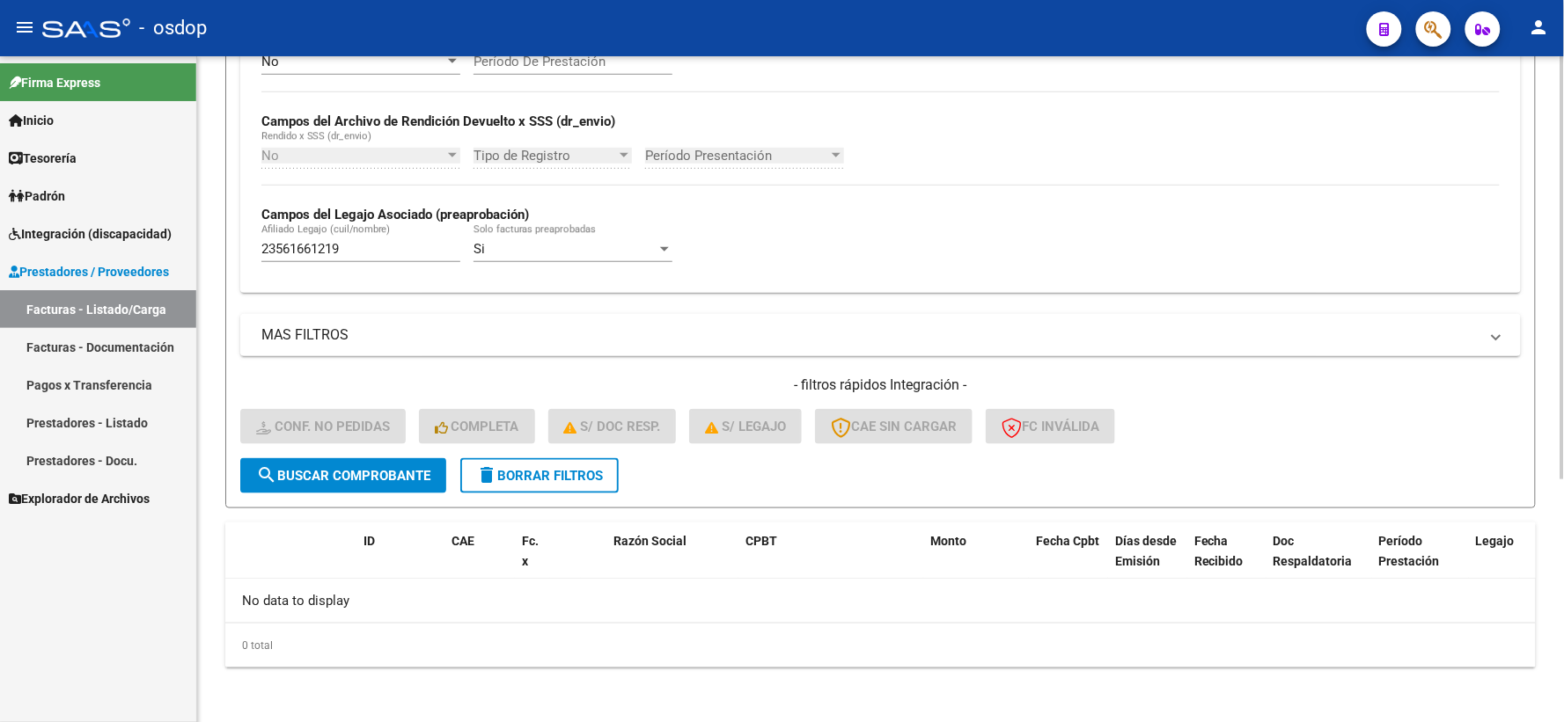
scroll to position [284, 0]
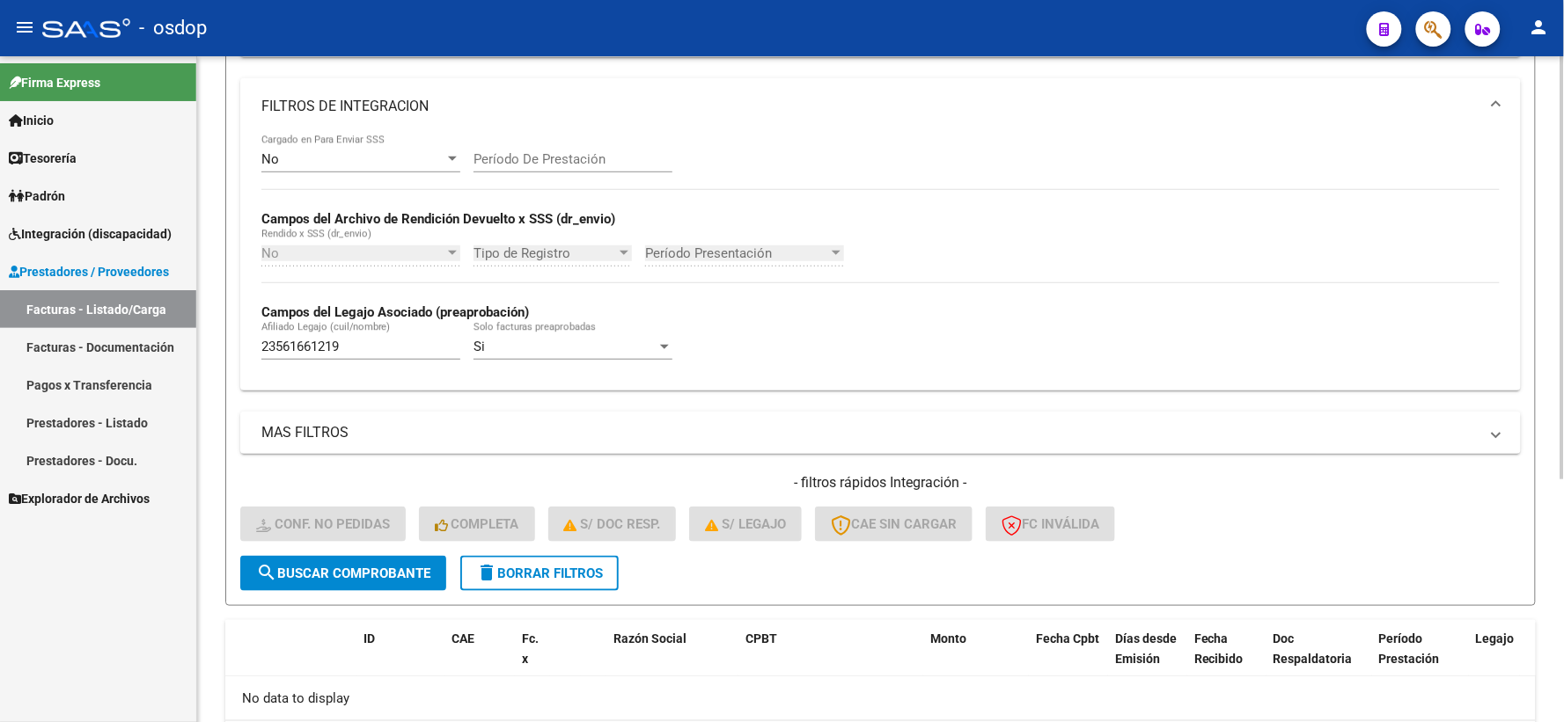
drag, startPoint x: 407, startPoint y: 338, endPoint x: 391, endPoint y: 341, distance: 16.2
click at [392, 341] on div "23561661219 Afiliado Legajo (cuil/nombre)" at bounding box center [360, 341] width 199 height 38
paste input "0576008660"
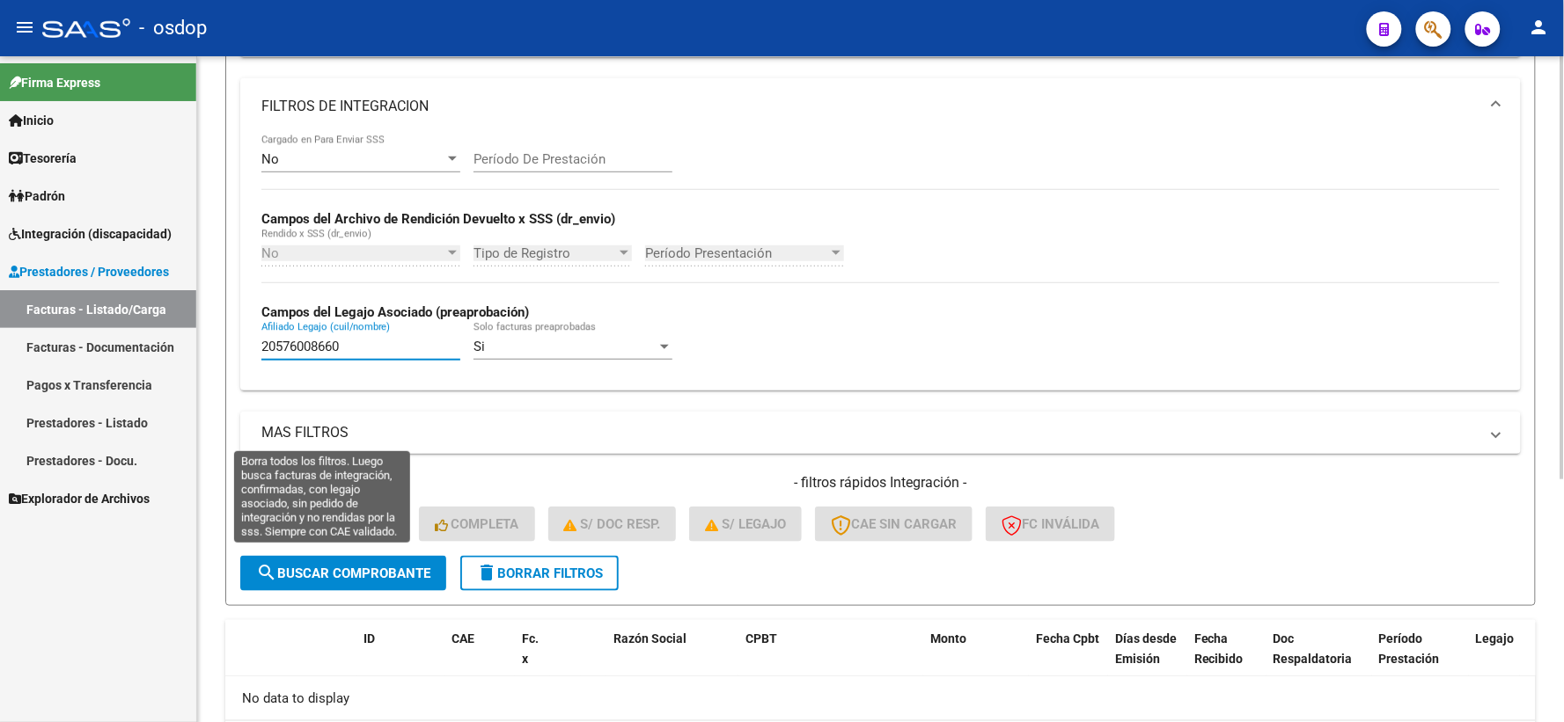
scroll to position [382, 0]
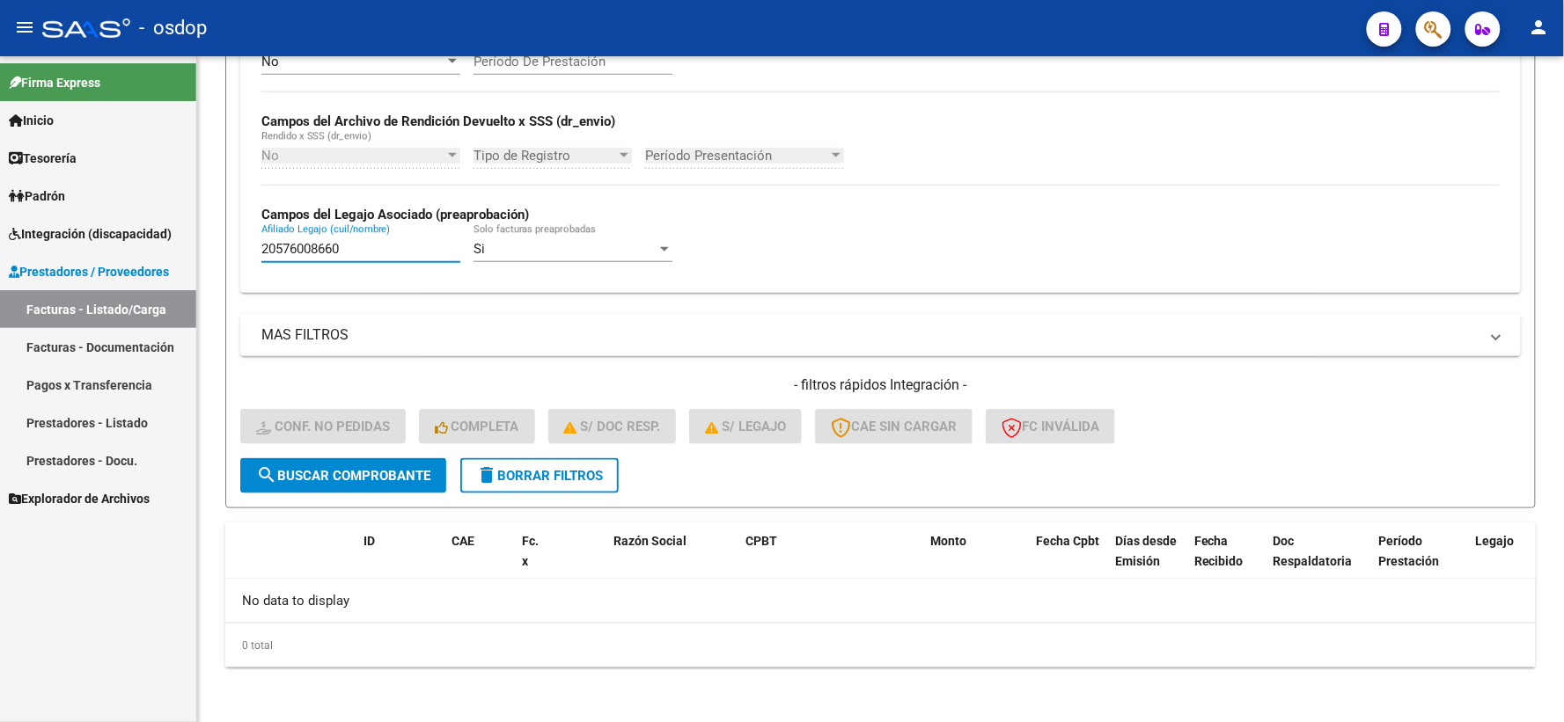
drag, startPoint x: 367, startPoint y: 253, endPoint x: 196, endPoint y: 225, distance: 173.0
click at [204, 216] on div "Video tutorial PRESTADORES -> Listado de CPBTs Emitidos por Prestadores / Prove…" at bounding box center [880, 199] width 1367 height 1050
drag, startPoint x: 392, startPoint y: 255, endPoint x: 0, endPoint y: 158, distance: 404.2
click at [53, 182] on mat-sidenav-container "Firma Express Inicio Calendario SSS Instructivos Contacto OS Tesorería Extracto…" at bounding box center [782, 389] width 1564 height 666
paste input "7546209461"
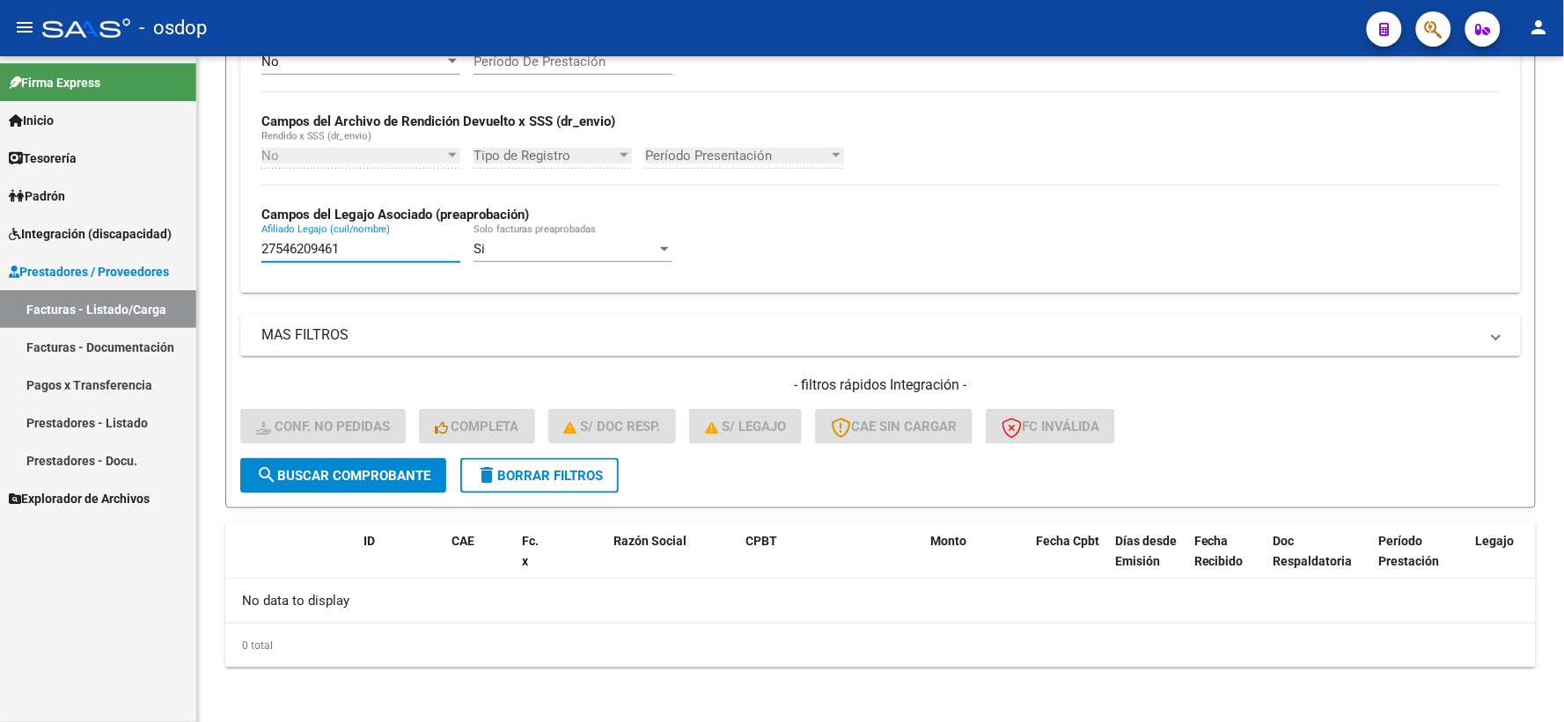
type input "27546209461"
click at [391, 256] on input "27546209461" at bounding box center [360, 249] width 199 height 16
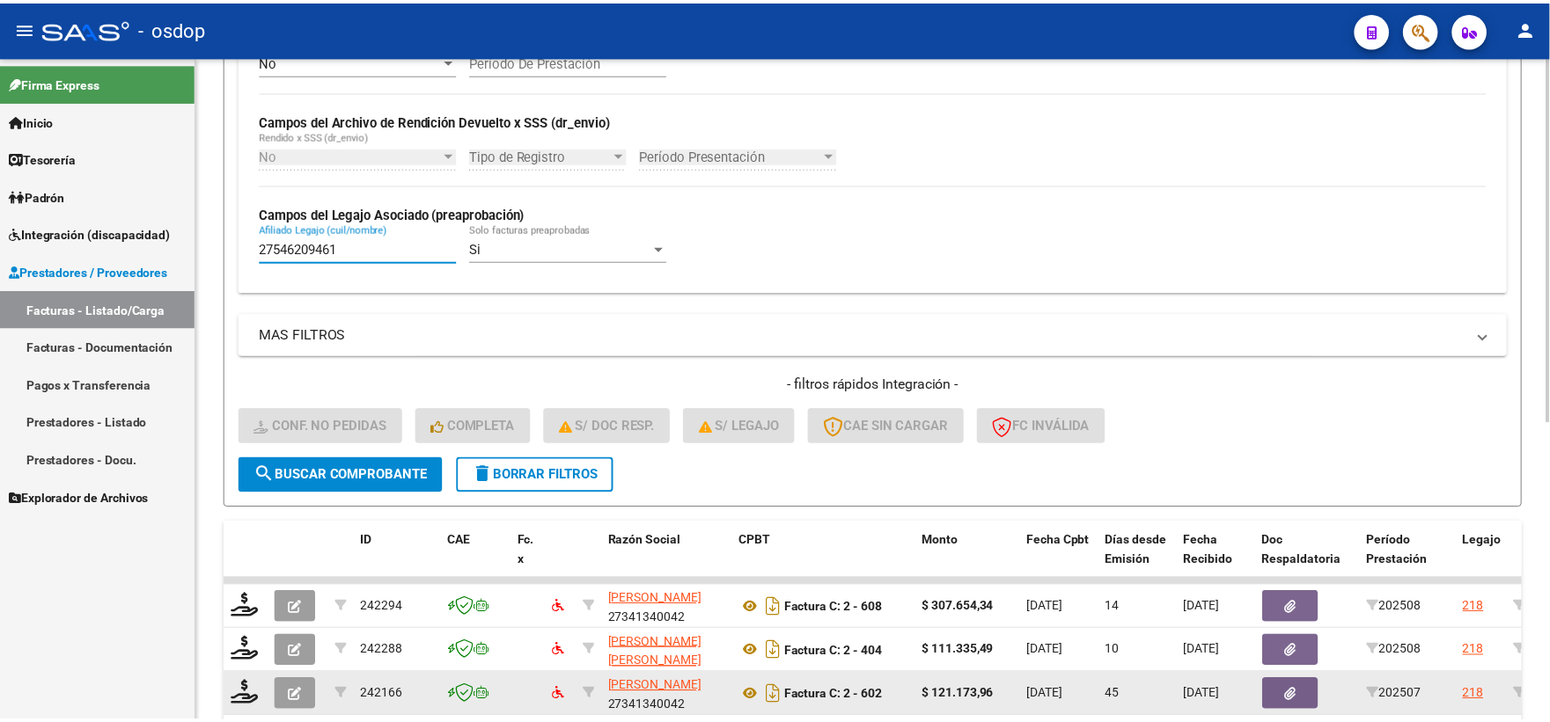
scroll to position [542, 0]
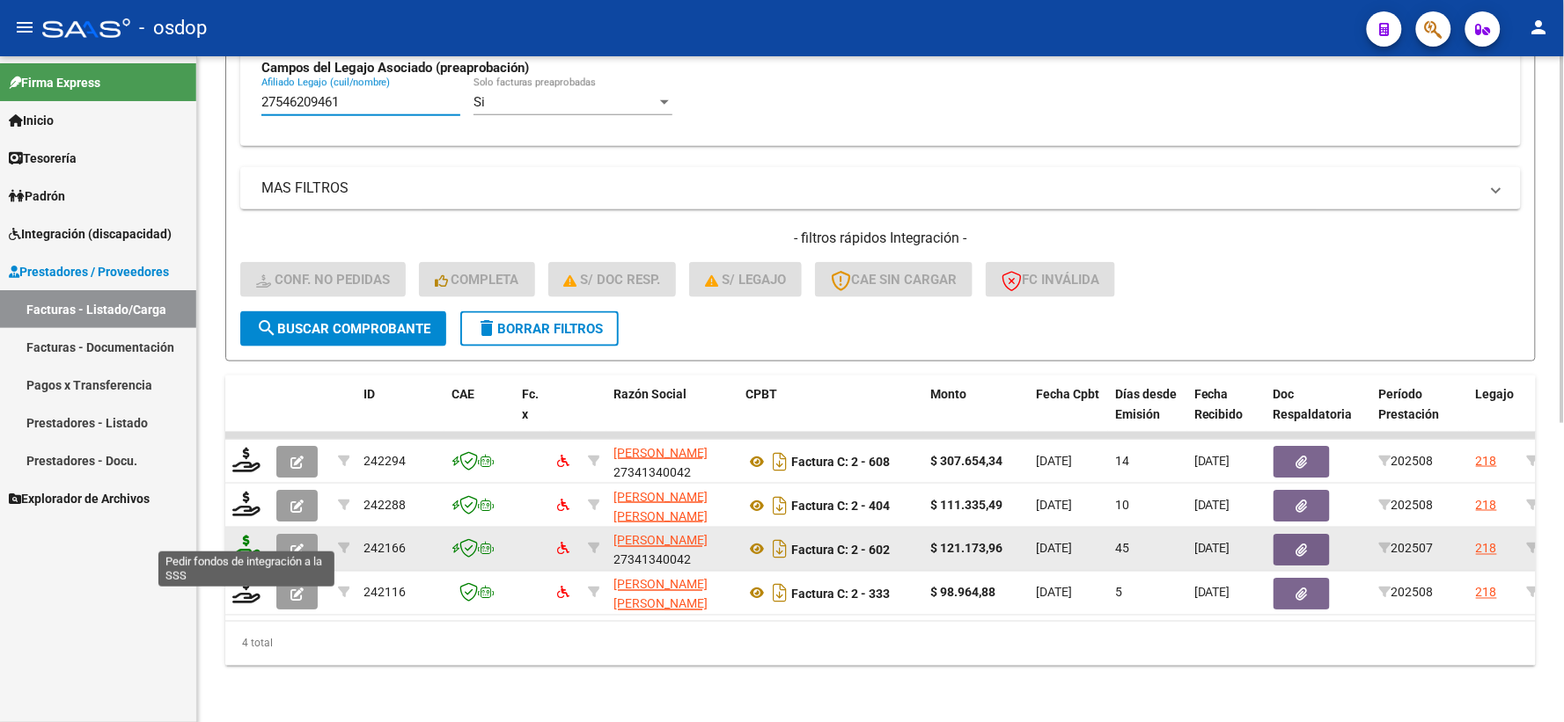
click at [244, 536] on icon at bounding box center [246, 548] width 28 height 25
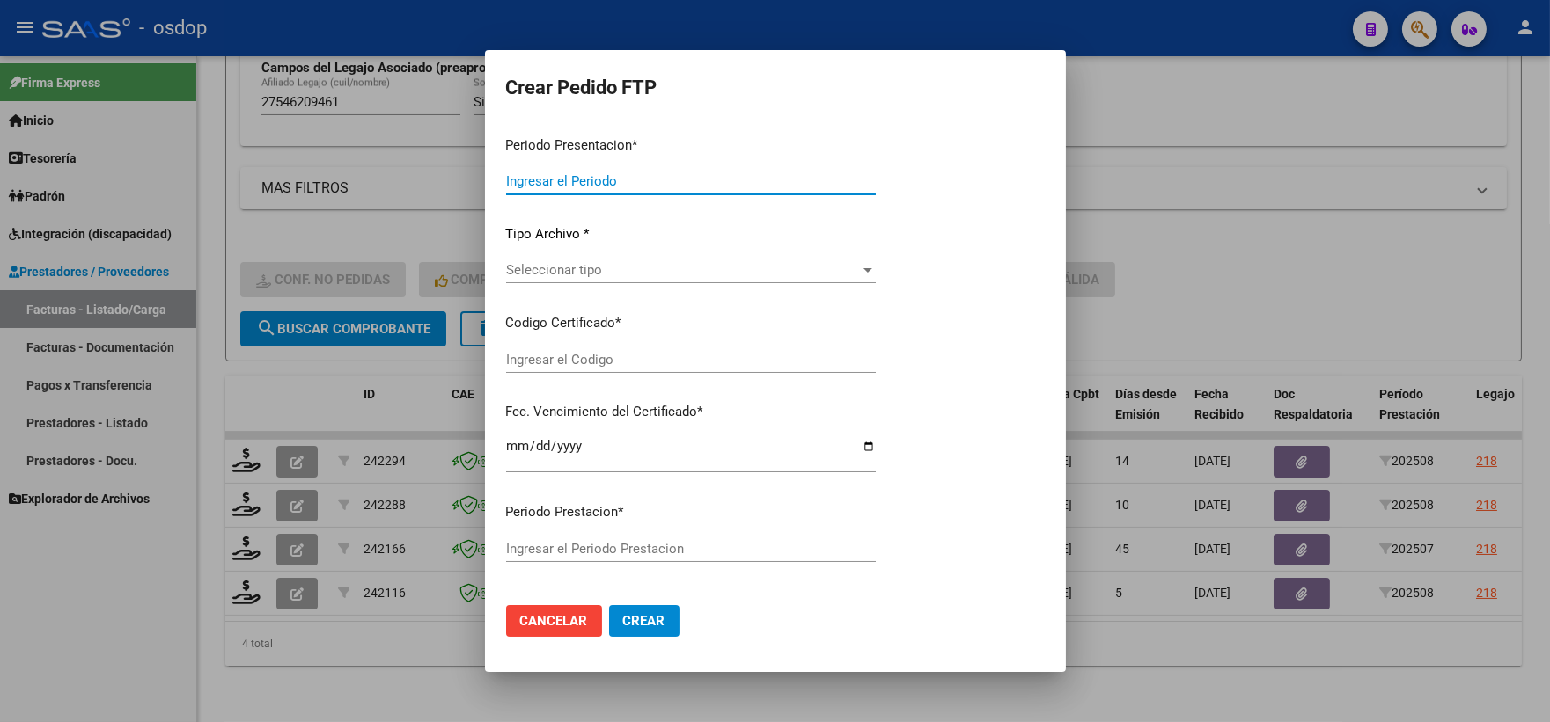
type input "202508"
type input "202507"
type input "$ 121.173,96"
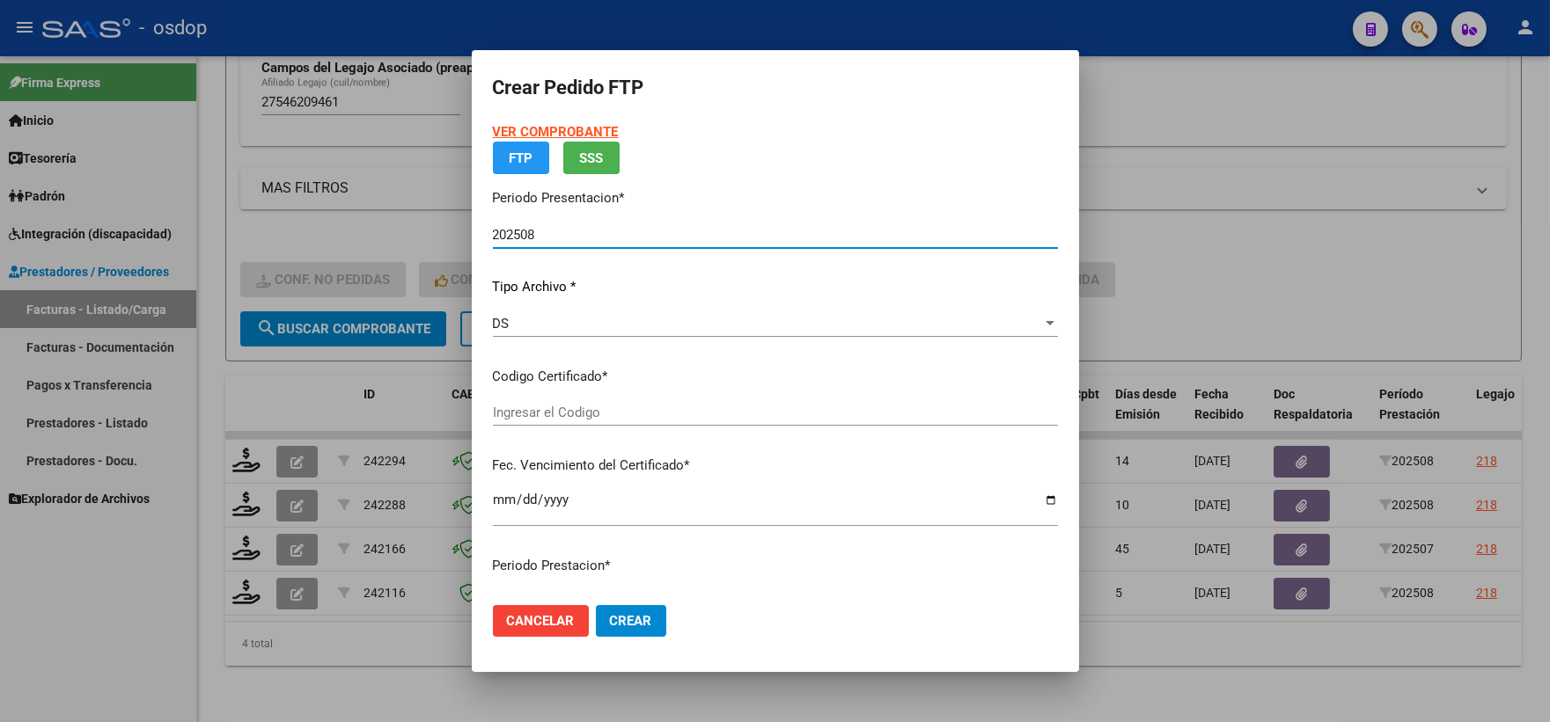
type input "1289896377"
type input "2032-05-20"
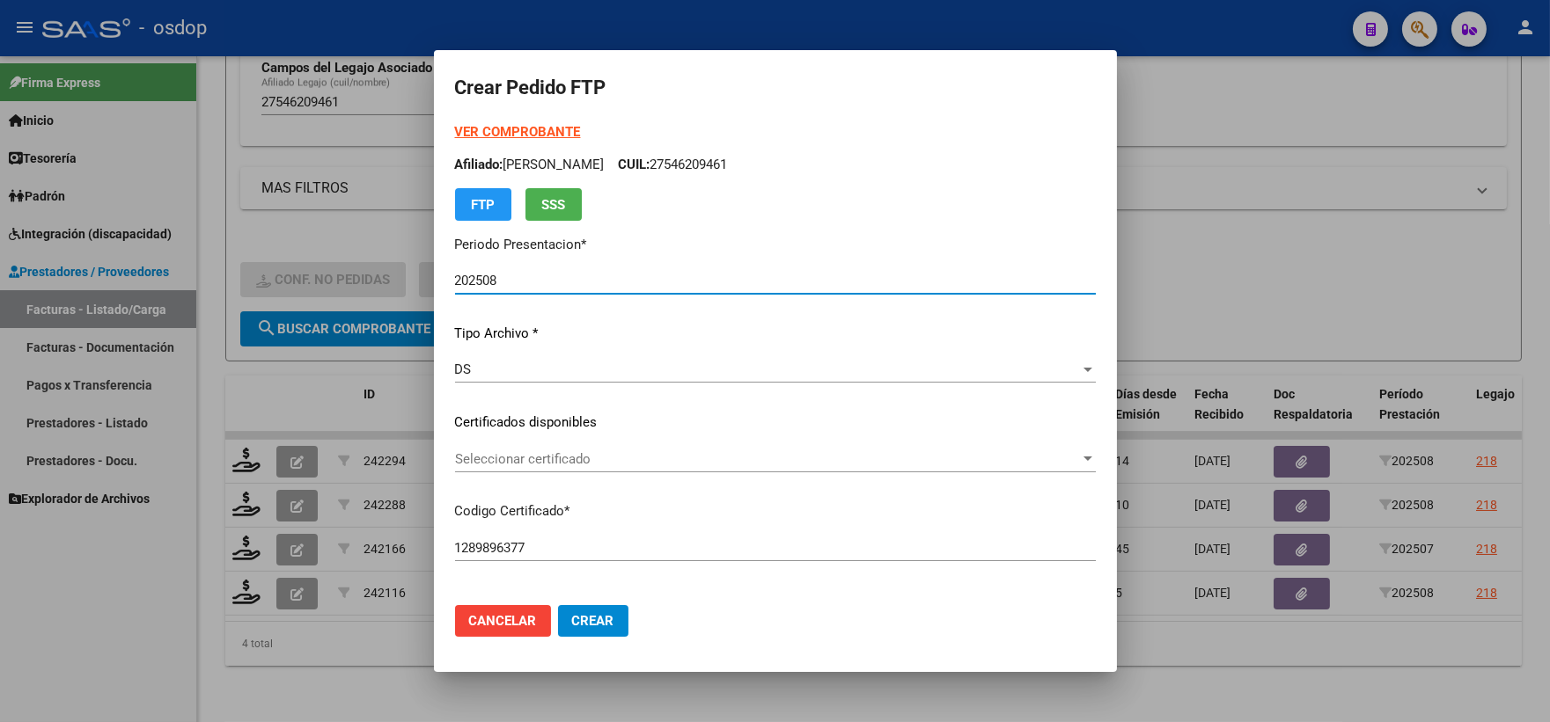
click at [639, 451] on span "Seleccionar certificado" at bounding box center [767, 459] width 625 height 16
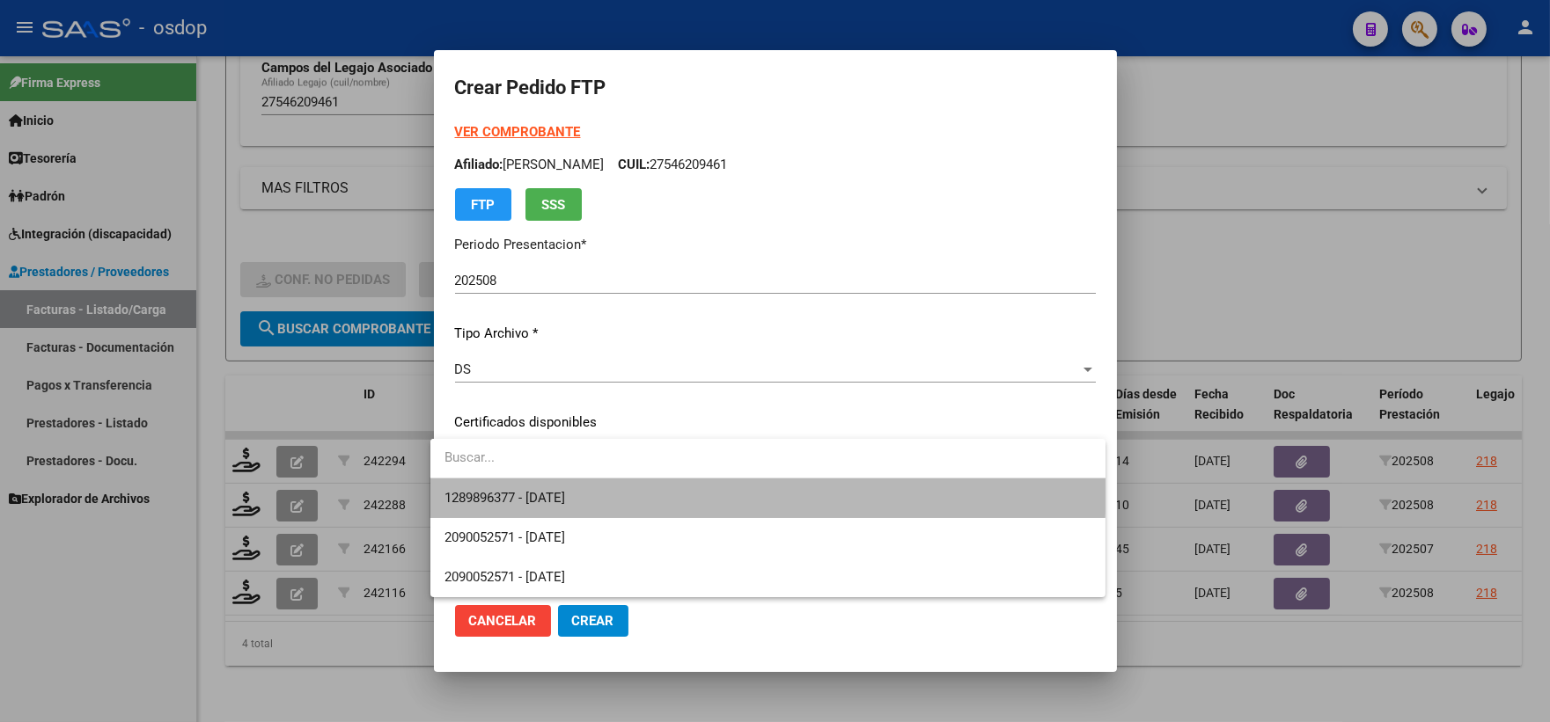
click at [689, 489] on span "1289896377 - 2032-05-20" at bounding box center [767, 499] width 647 height 40
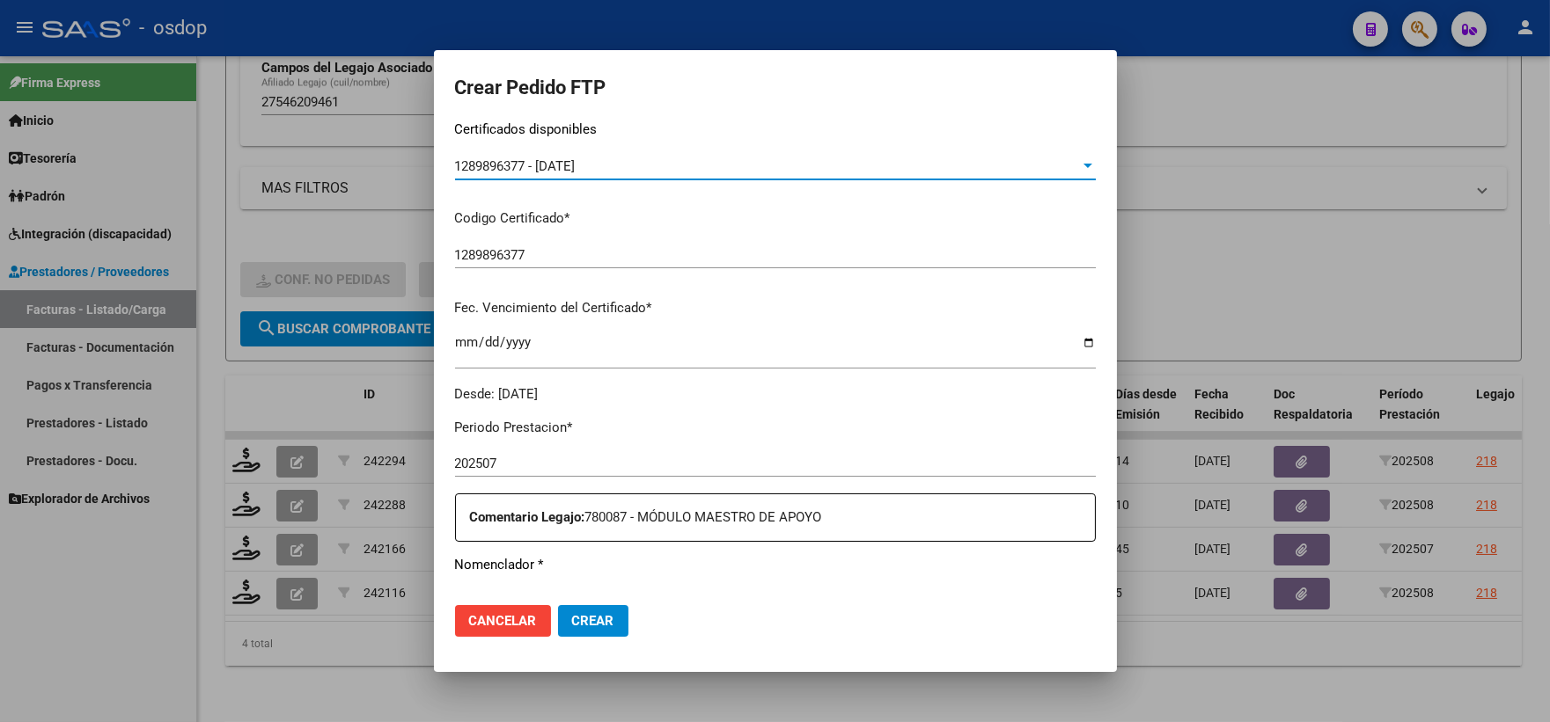
scroll to position [586, 0]
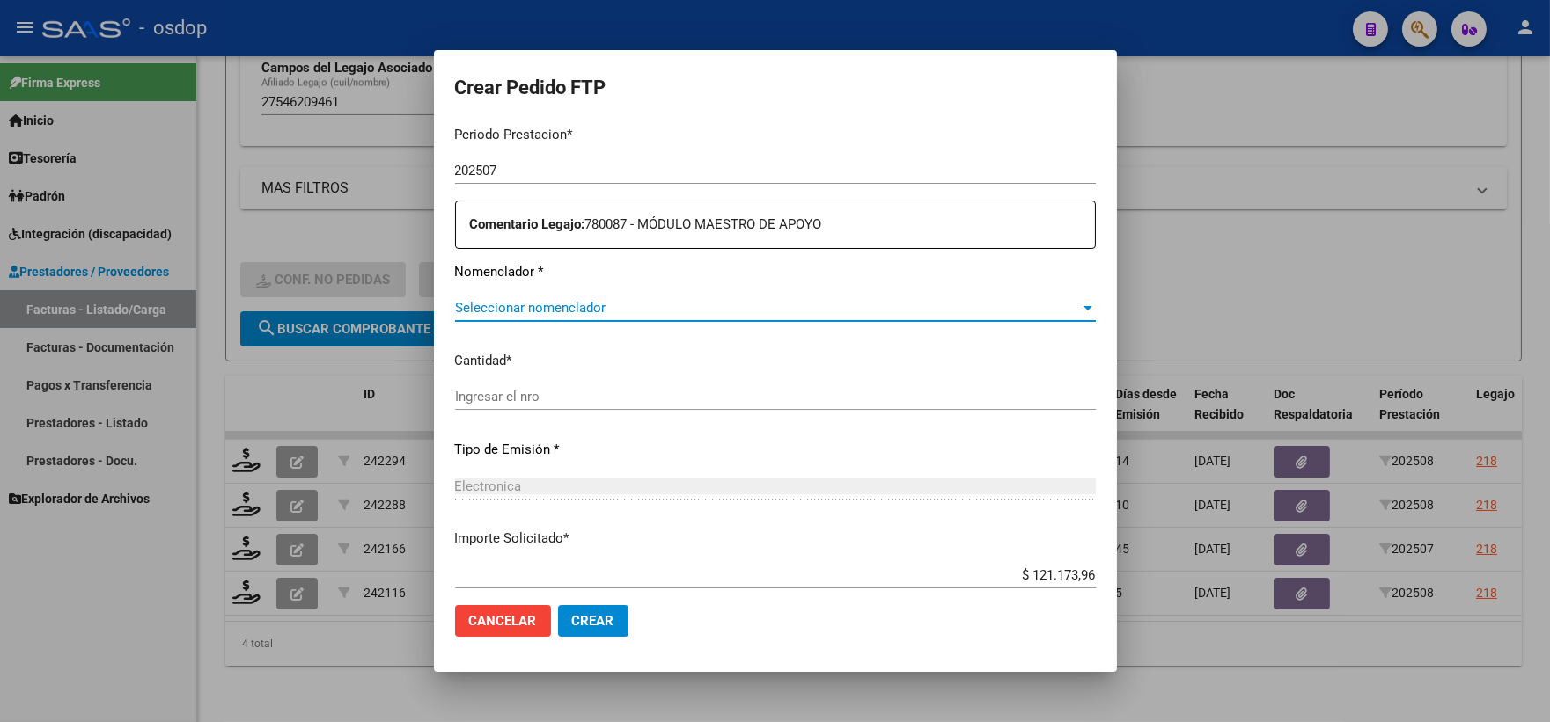
click at [689, 309] on span "Seleccionar nomenclador" at bounding box center [767, 308] width 625 height 16
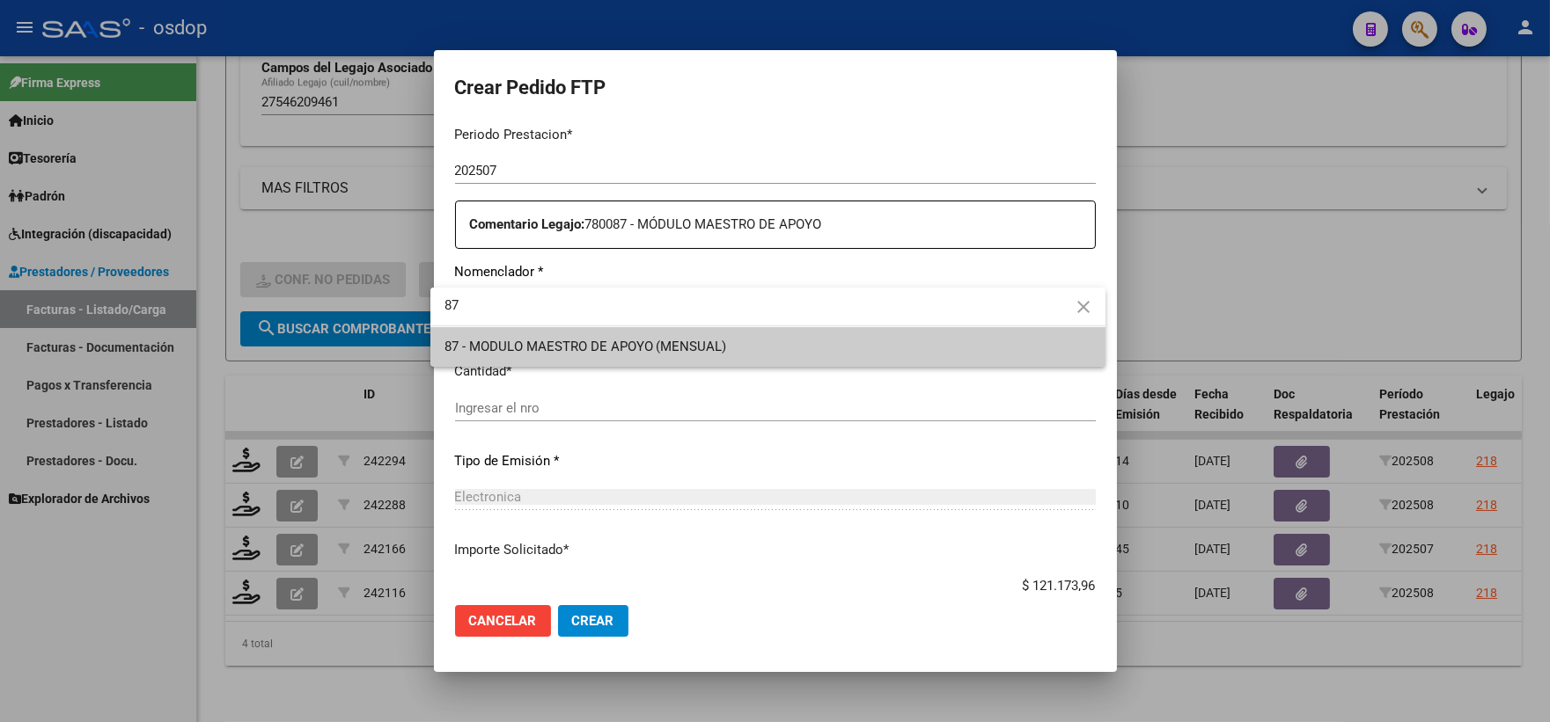
type input "87"
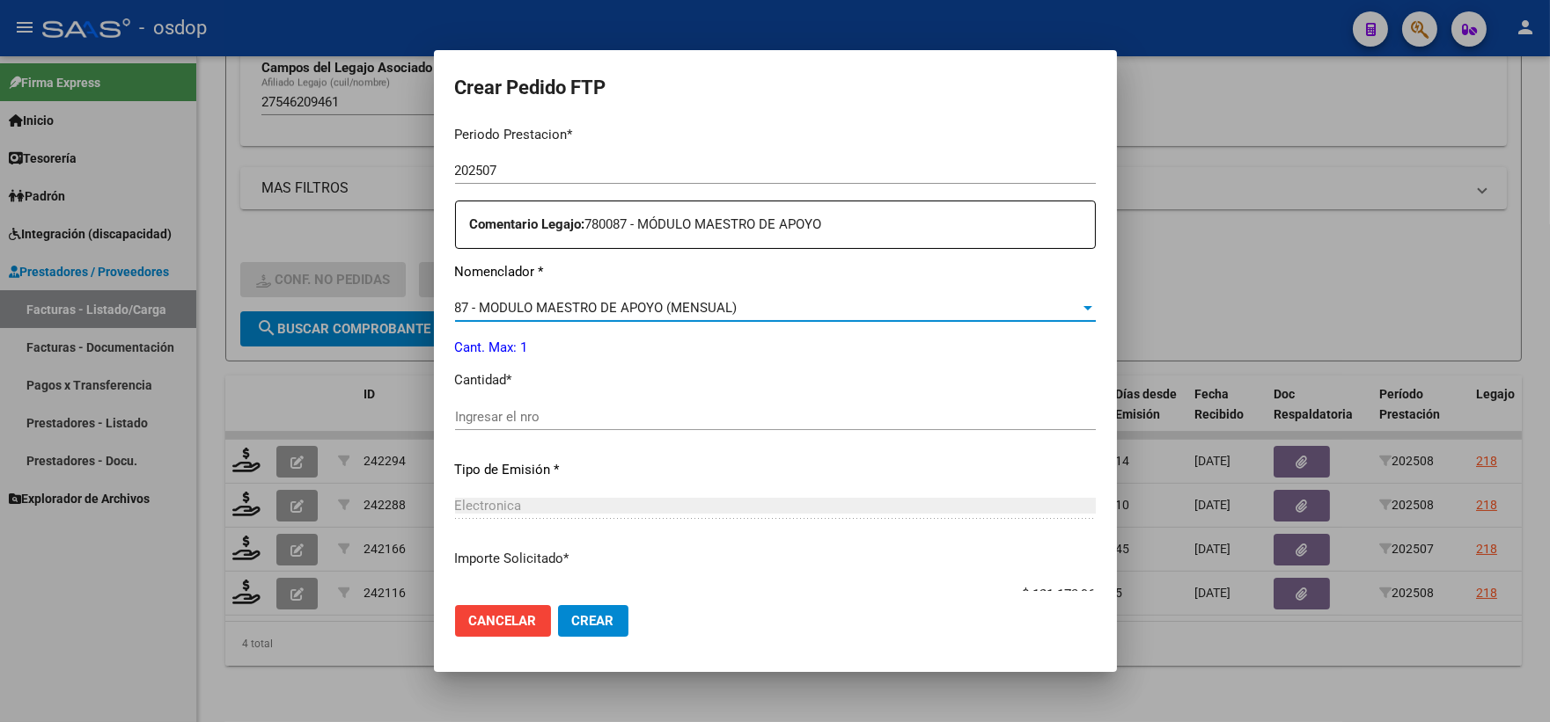
click at [524, 418] on input "Ingresar el nro" at bounding box center [775, 417] width 641 height 16
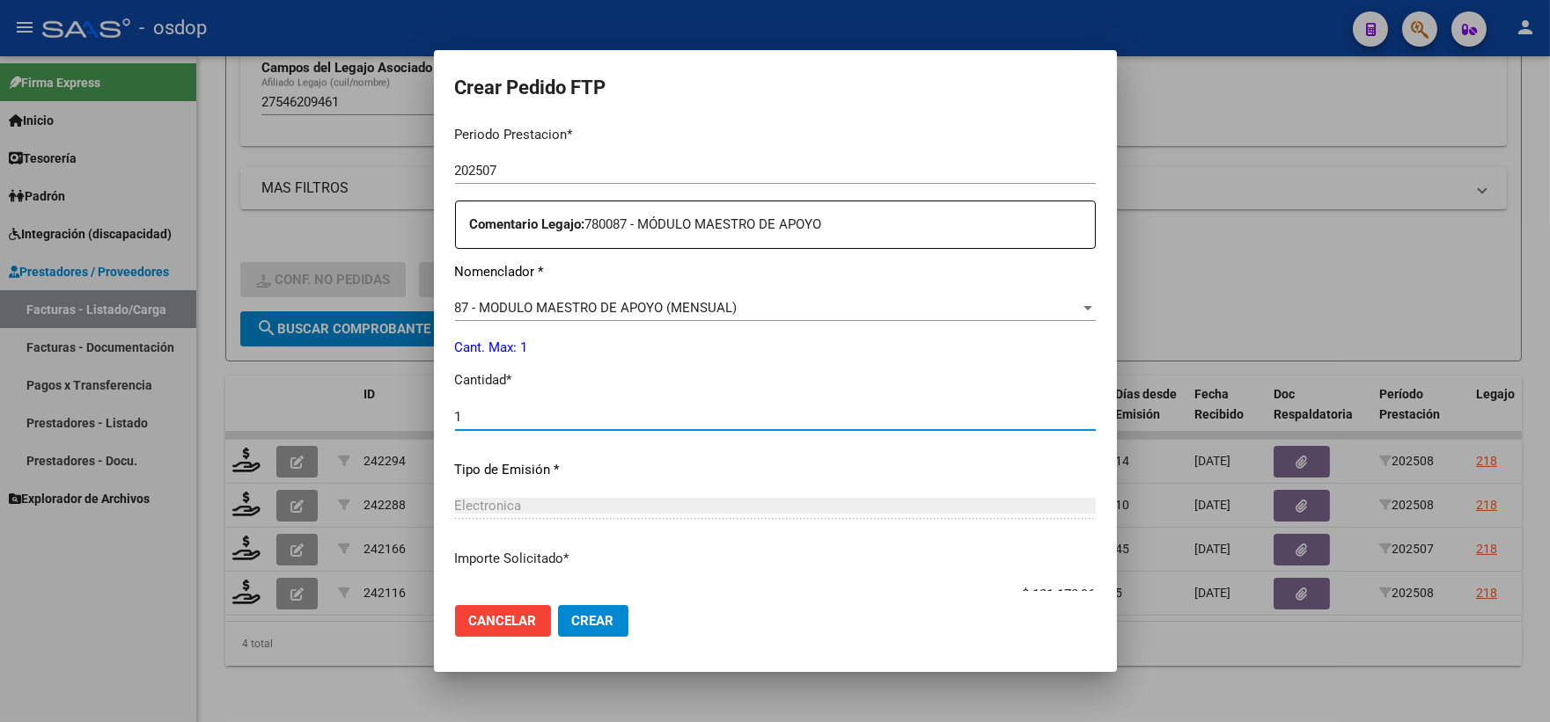
type input "1"
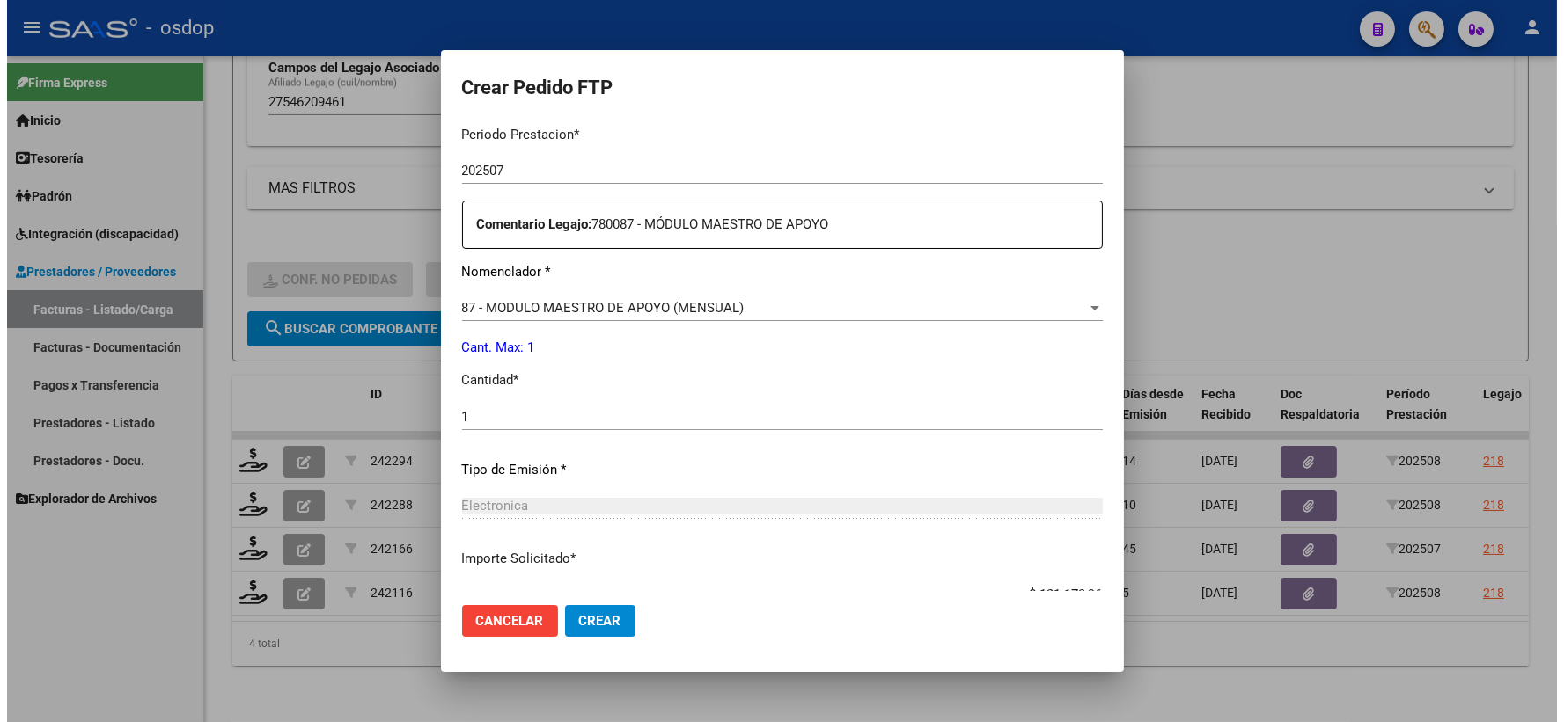
scroll to position [708, 0]
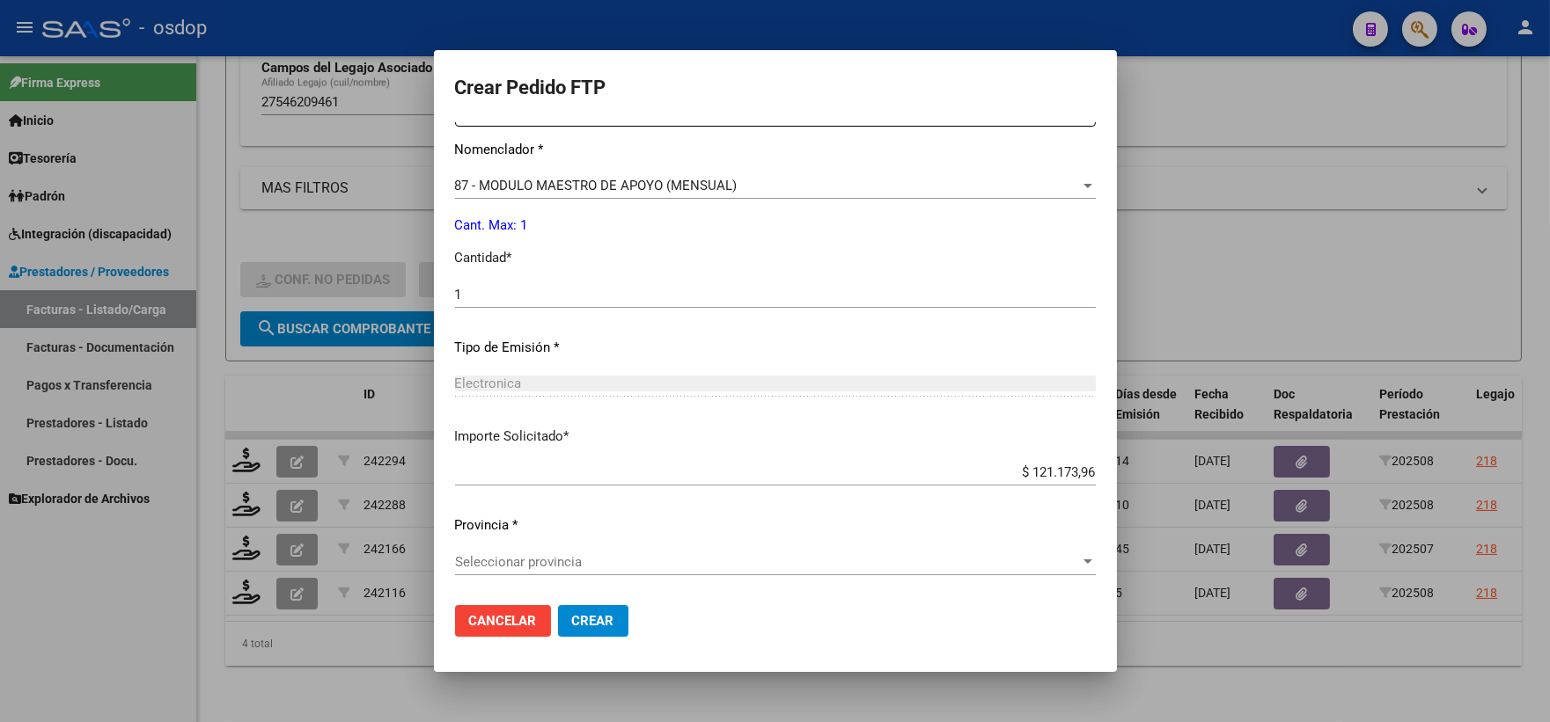
click at [542, 554] on span "Seleccionar provincia" at bounding box center [767, 562] width 625 height 16
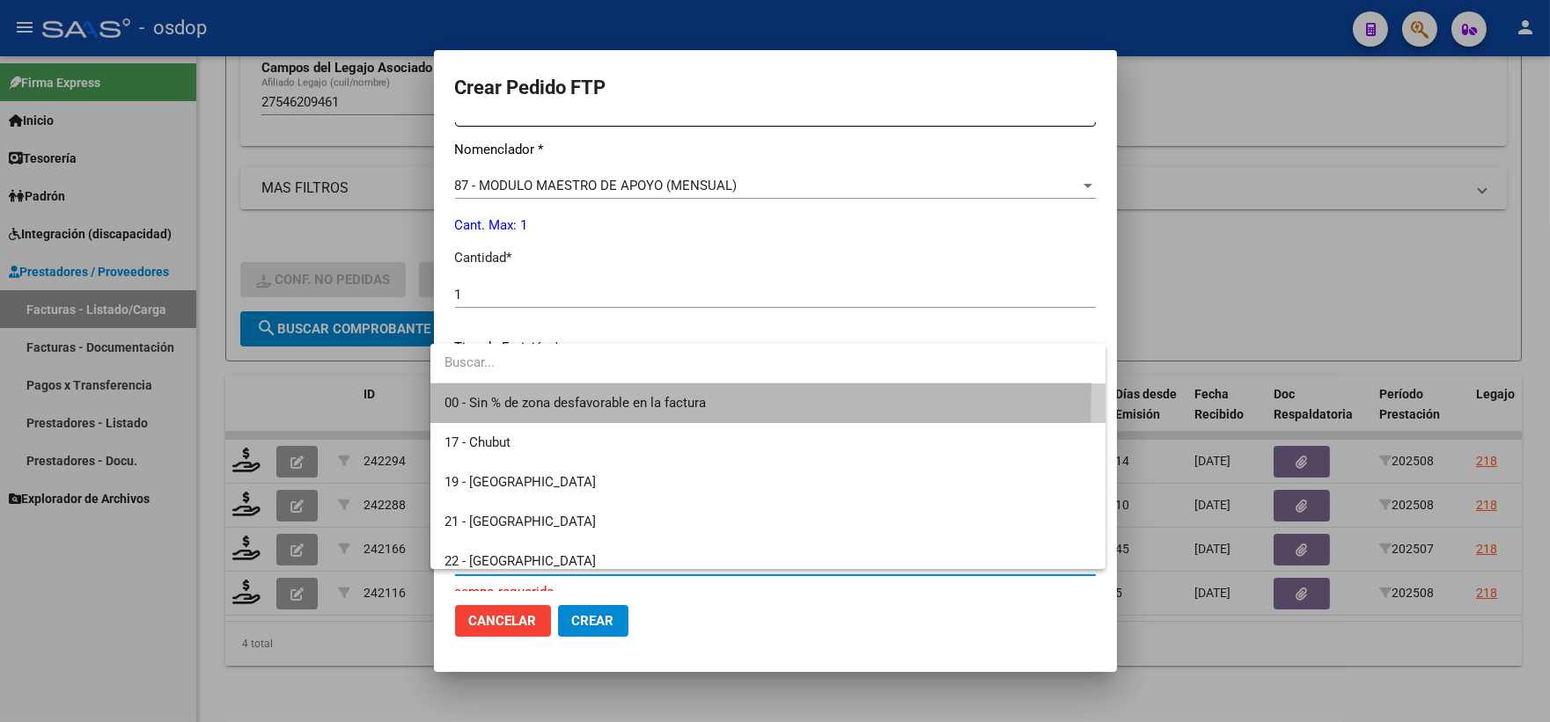
click at [532, 393] on span "00 - Sin % de zona desfavorable en la factura" at bounding box center [767, 404] width 647 height 40
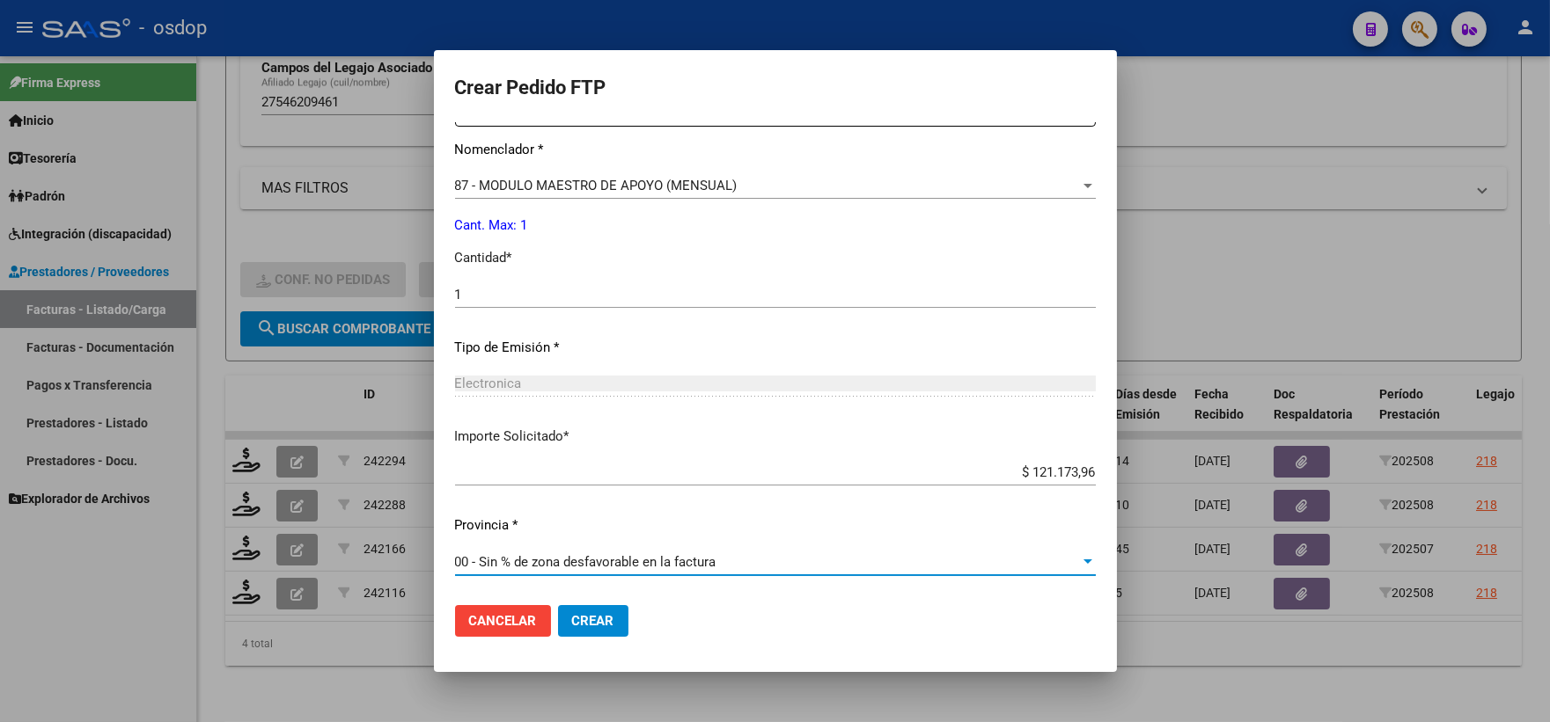
click at [598, 645] on mat-dialog-actions "Cancelar Crear" at bounding box center [775, 621] width 641 height 60
click at [594, 627] on span "Crear" at bounding box center [593, 621] width 42 height 16
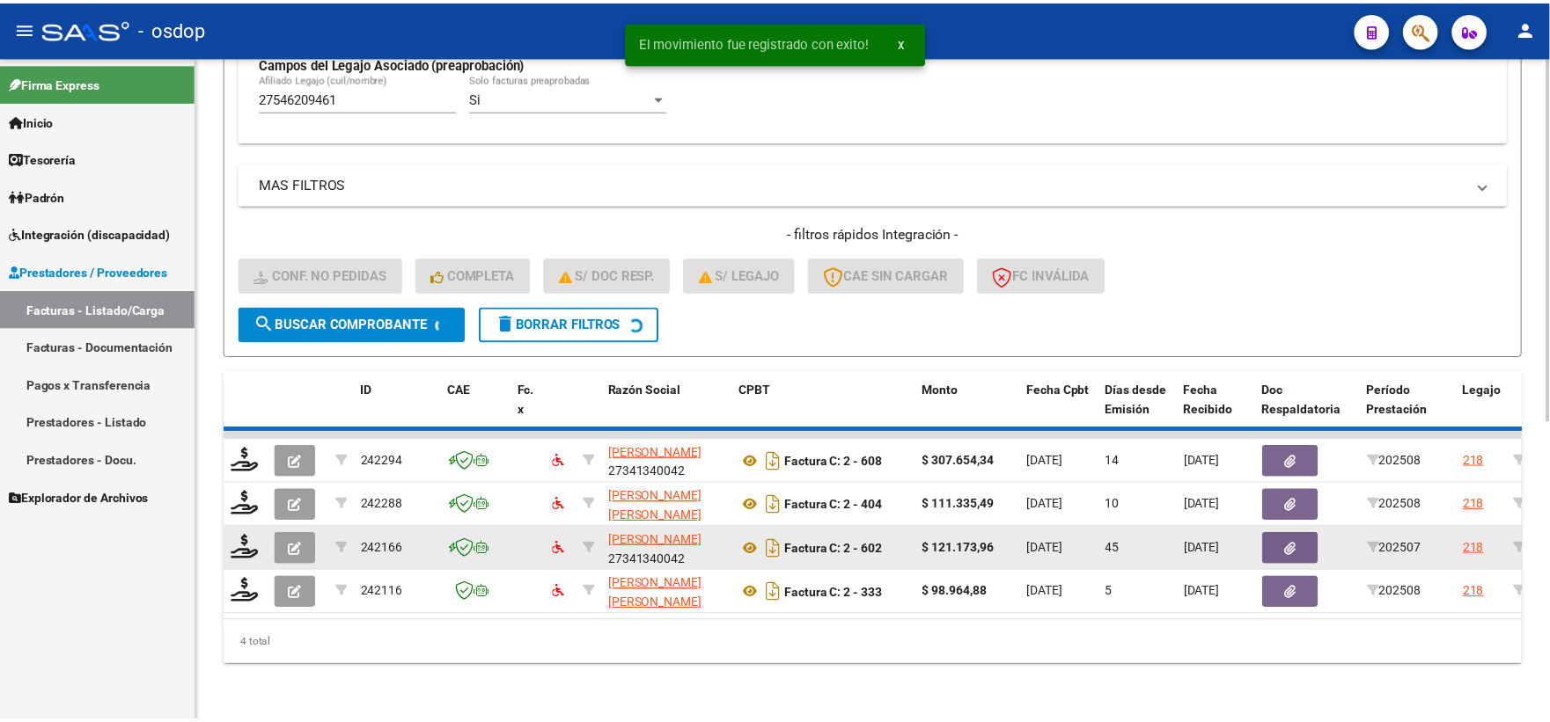
scroll to position [498, 0]
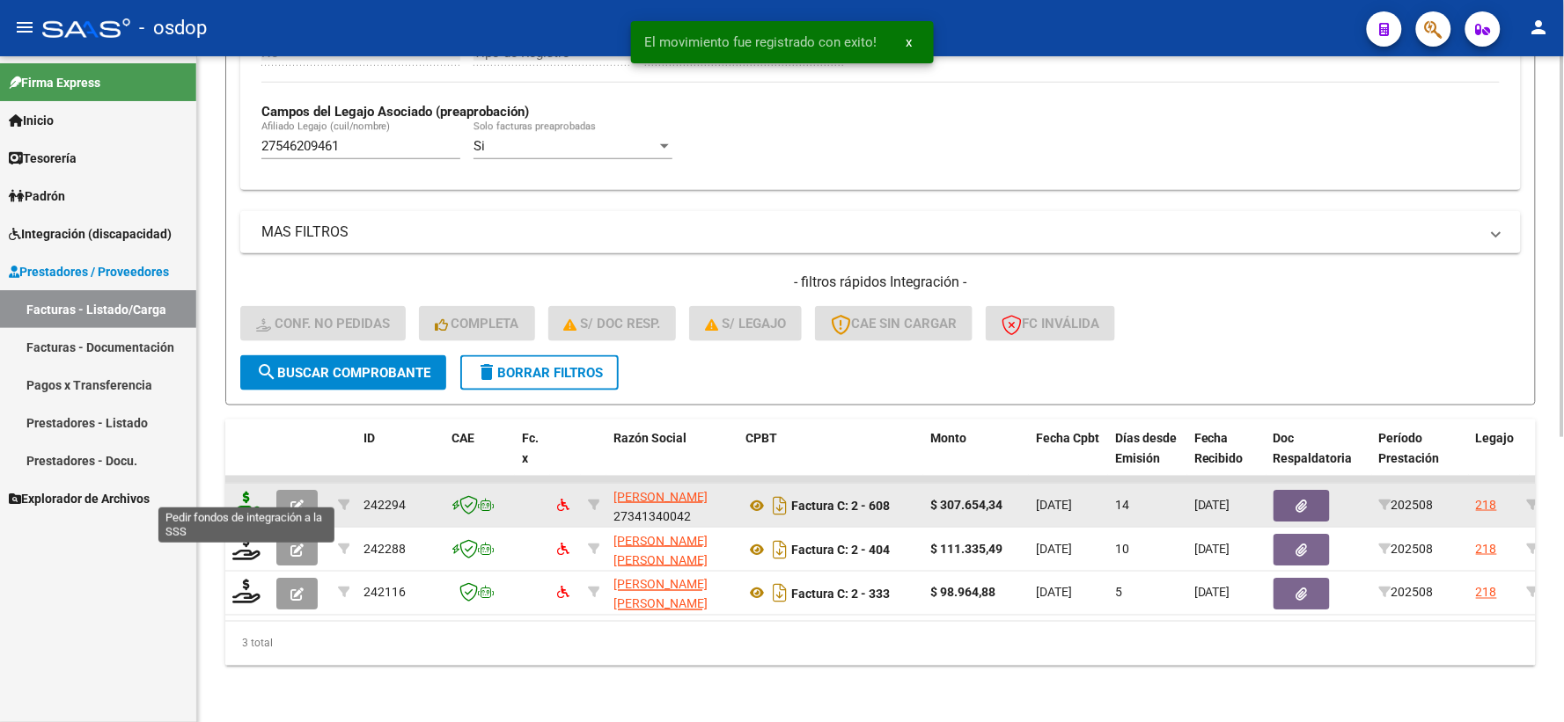
click at [256, 492] on icon at bounding box center [246, 504] width 28 height 25
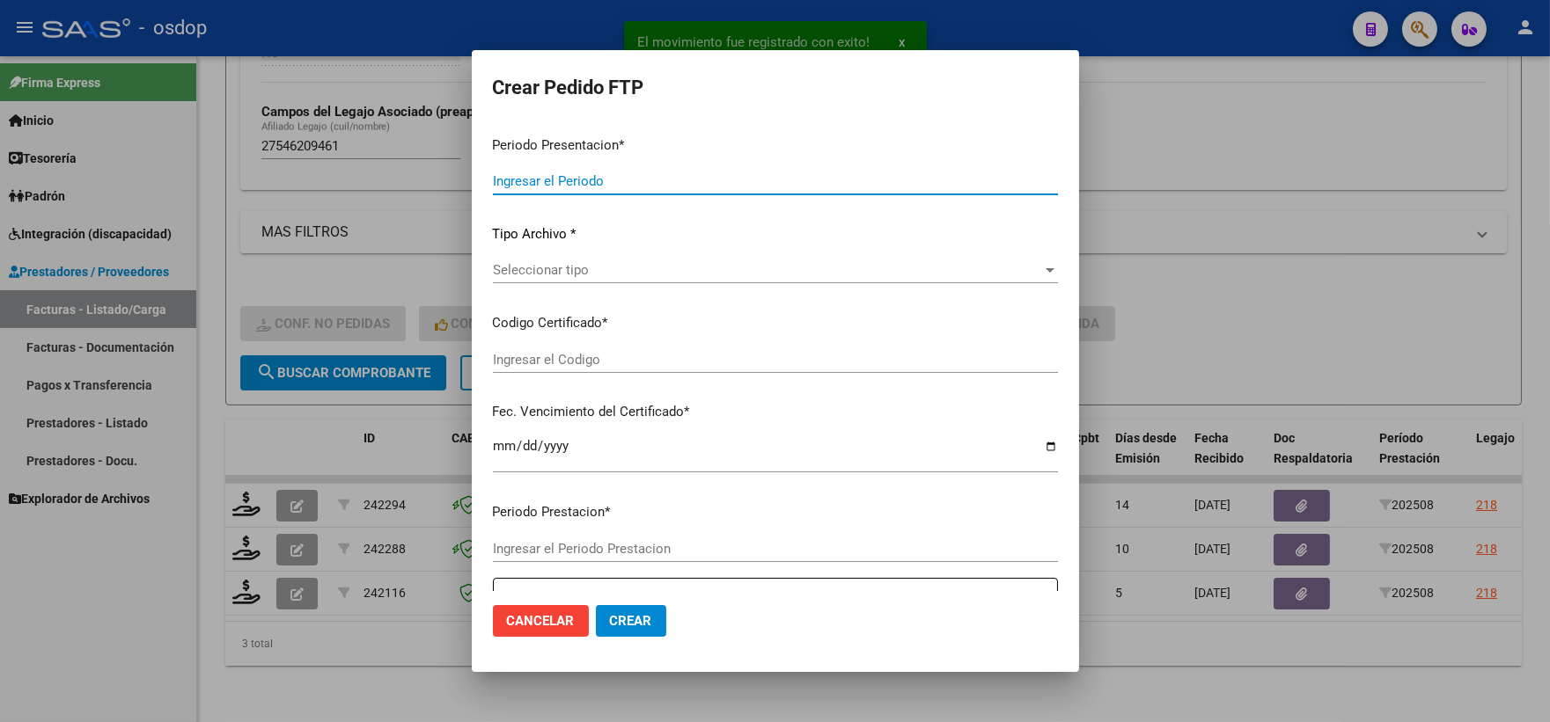
type input "202508"
type input "$ 307.654,34"
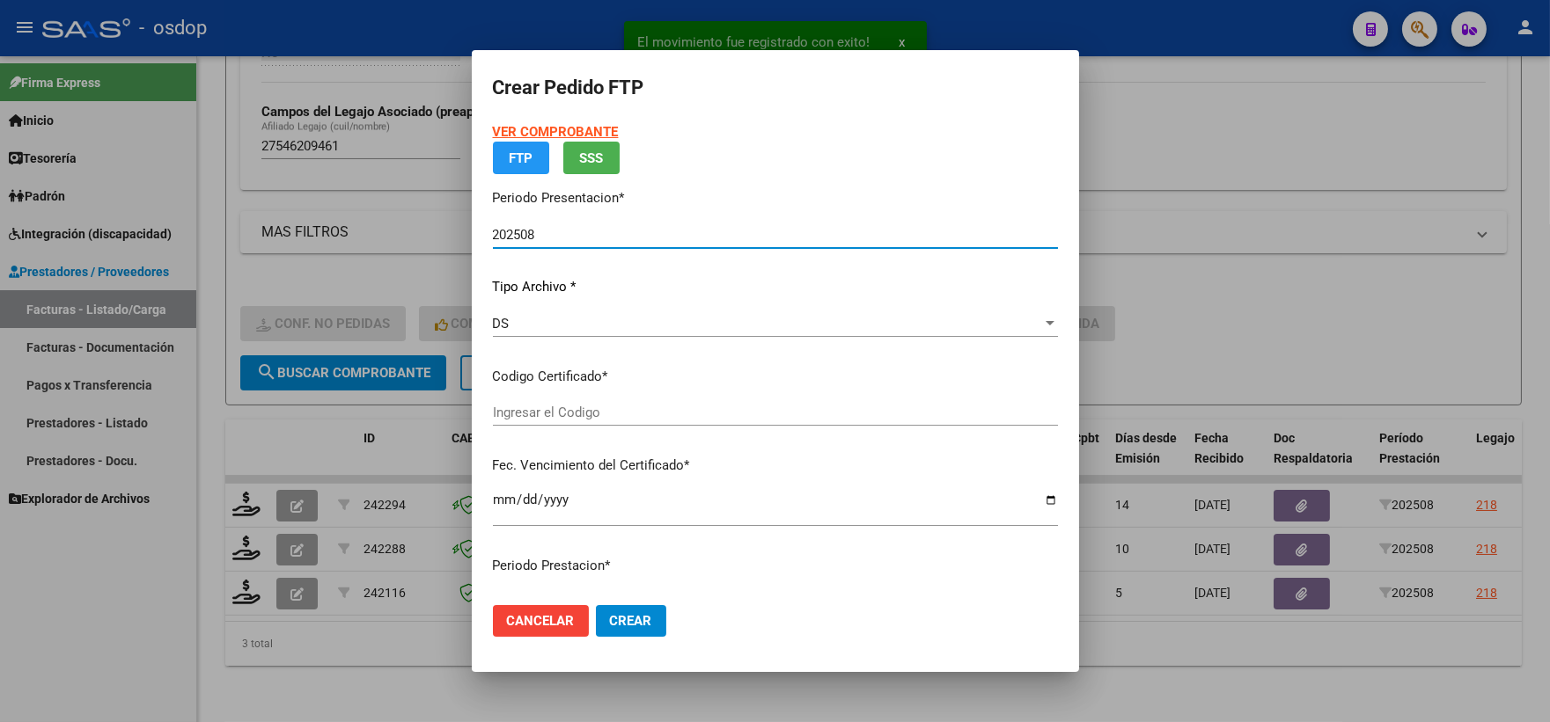
type input "1289896377"
type input "2032-05-20"
click at [563, 354] on div "DS Seleccionar tipo" at bounding box center [775, 332] width 565 height 43
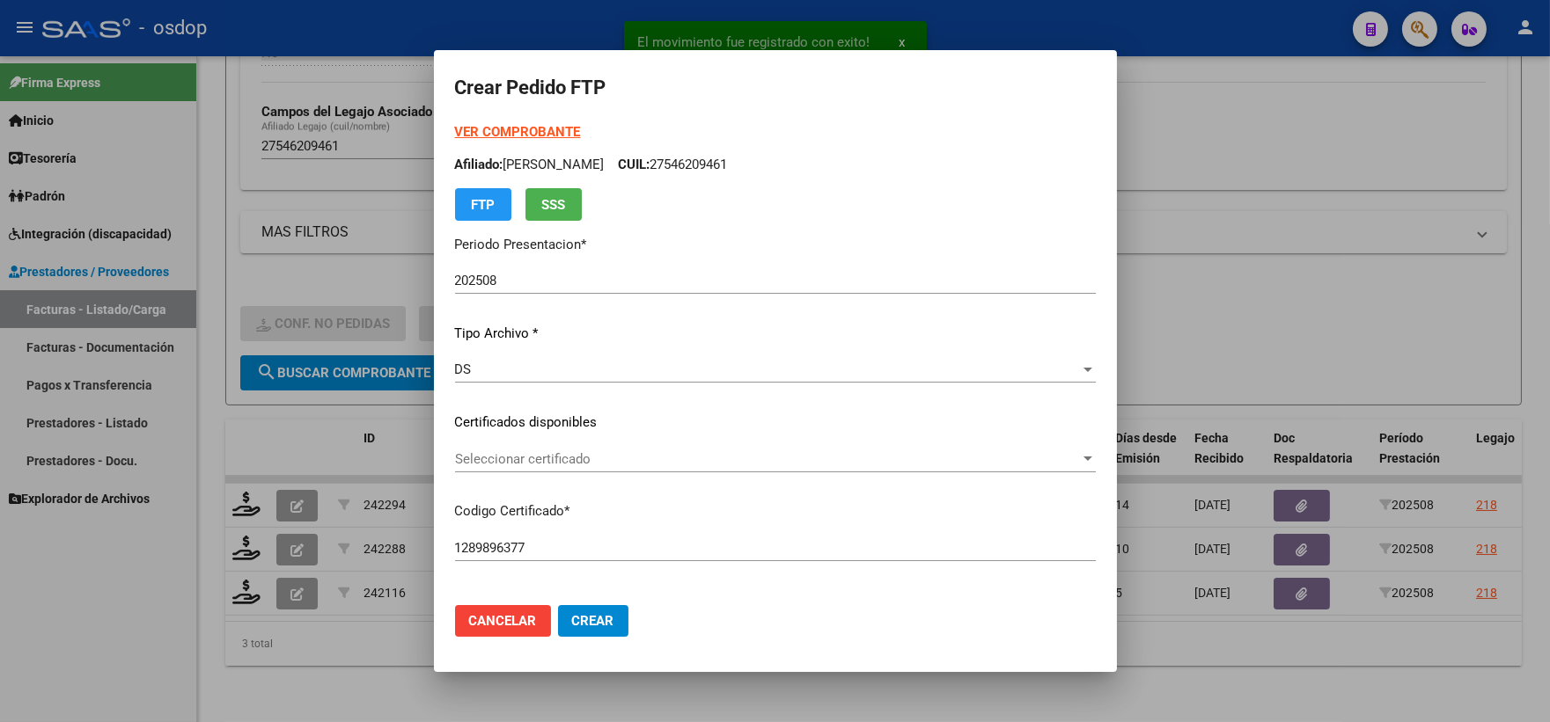
click at [576, 446] on div "VER COMPROBANTE ARCA Padrón Afiliado: MARTI KUNC ISABELLA CUIL: 27546209461 FTP…" at bounding box center [775, 410] width 641 height 576
click at [578, 461] on span "Seleccionar certificado" at bounding box center [767, 459] width 625 height 16
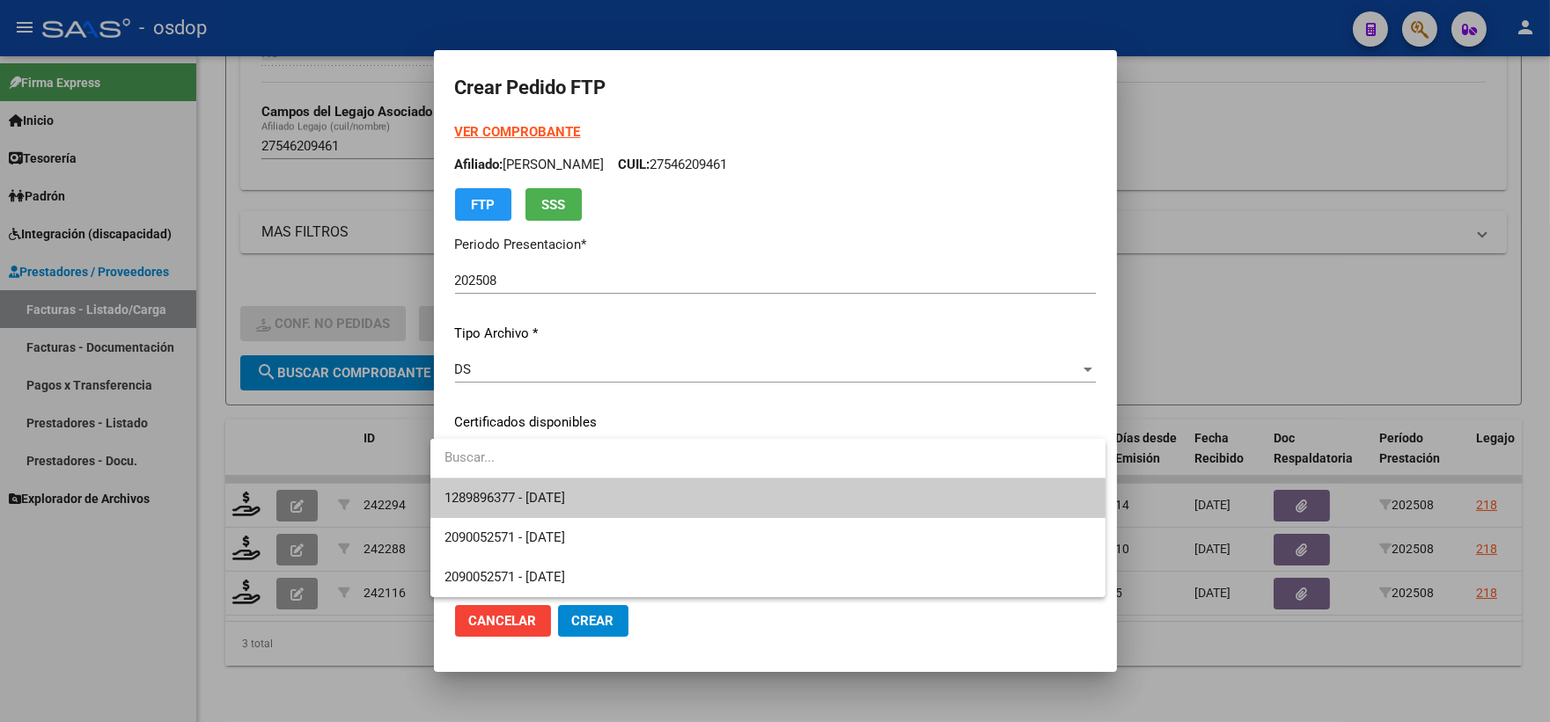
click at [610, 494] on span "1289896377 - 2032-05-20" at bounding box center [767, 499] width 647 height 40
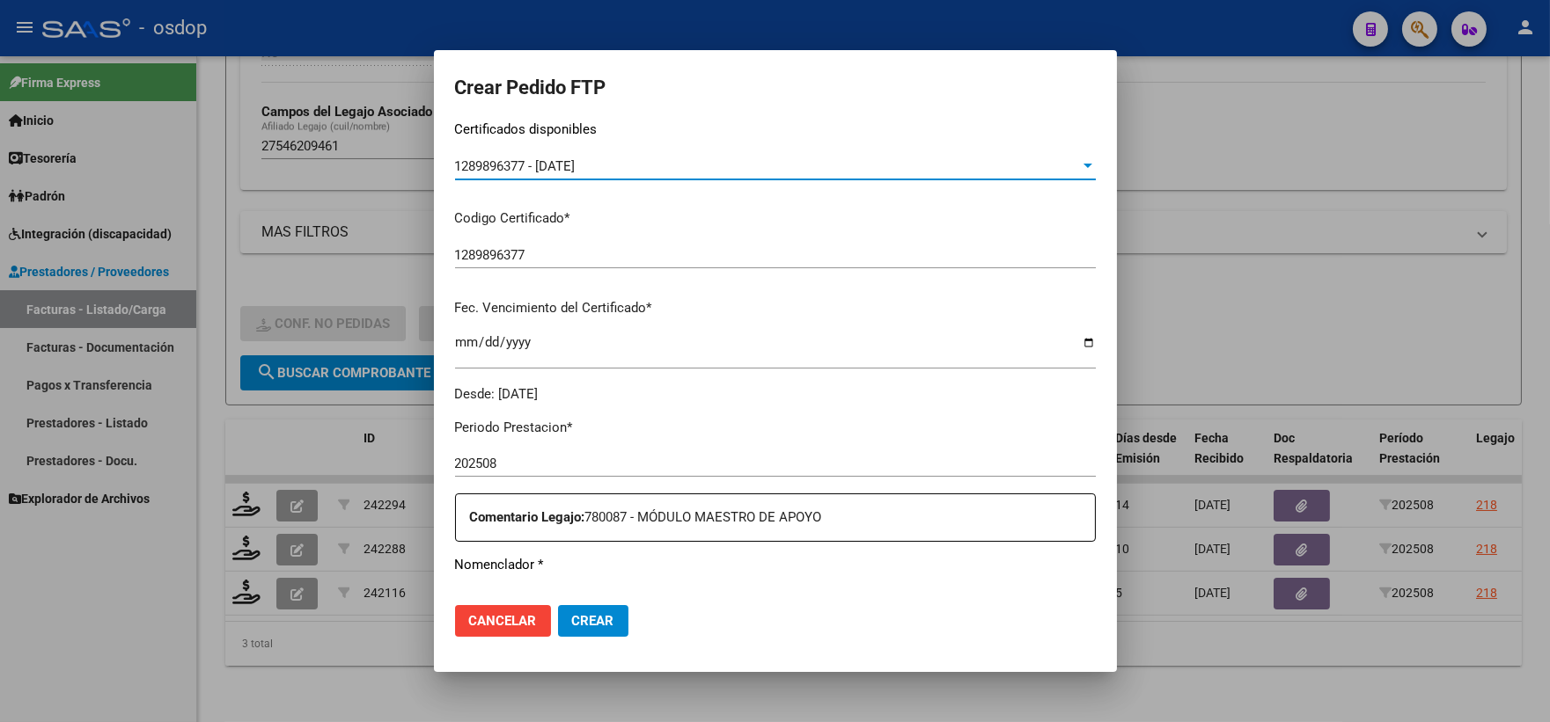
scroll to position [488, 0]
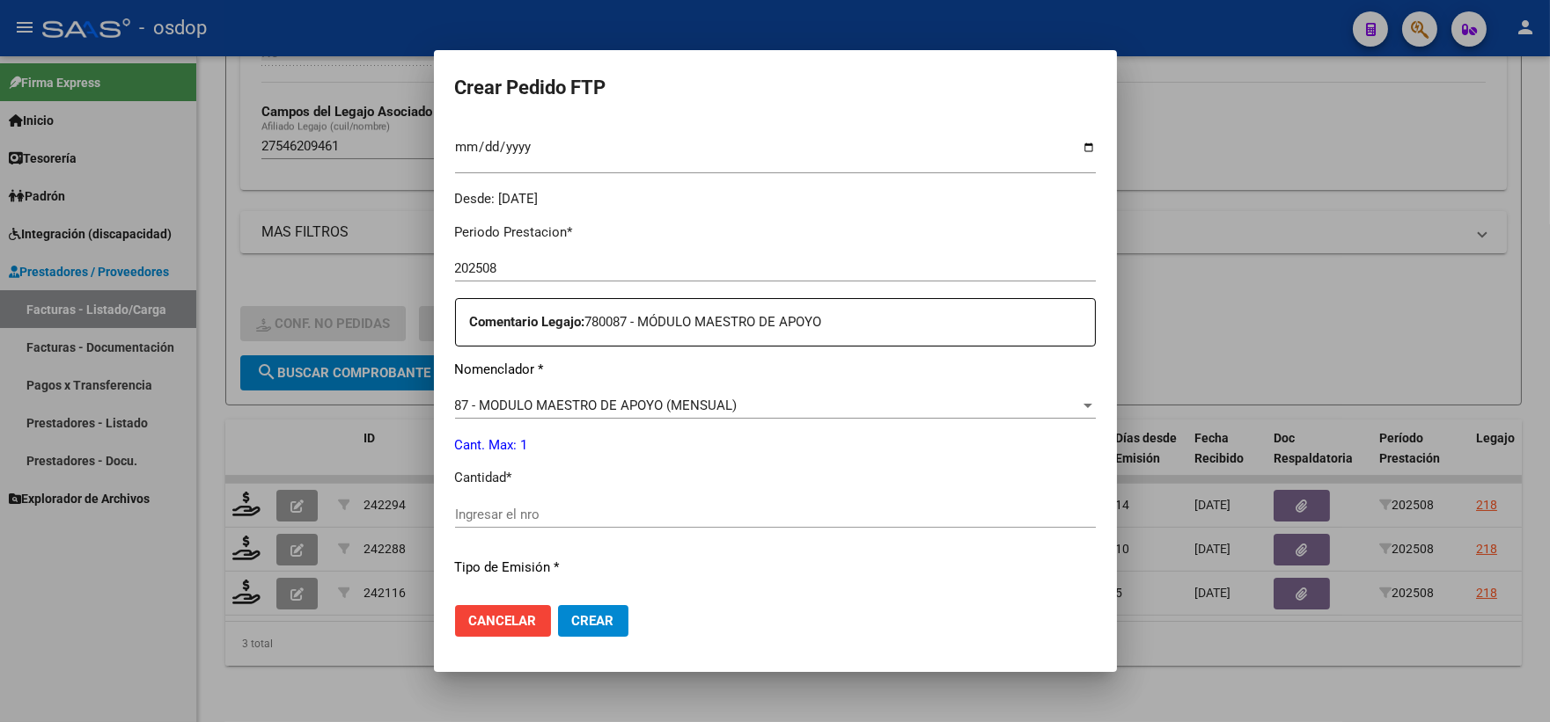
click at [617, 515] on input "Ingresar el nro" at bounding box center [775, 515] width 641 height 16
type input "1"
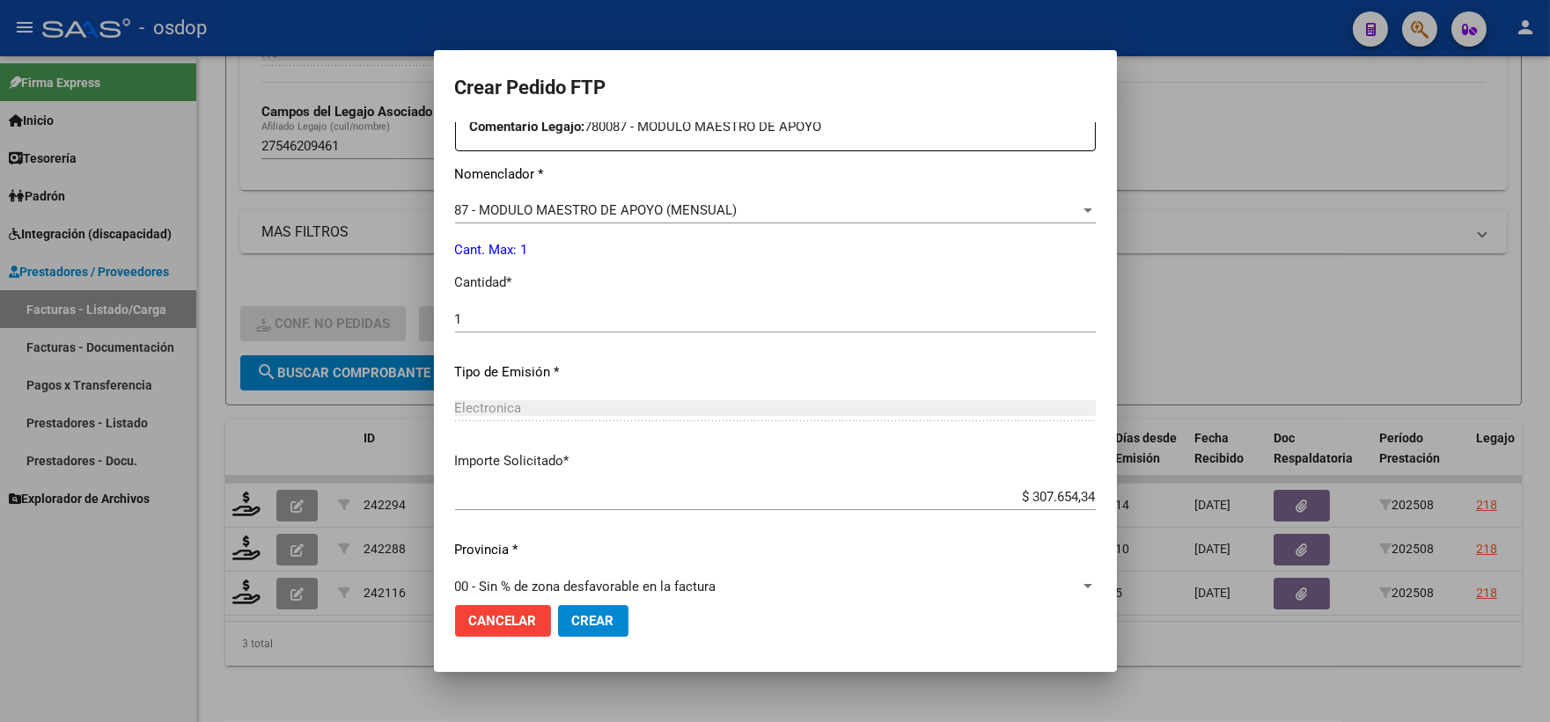
scroll to position [708, 0]
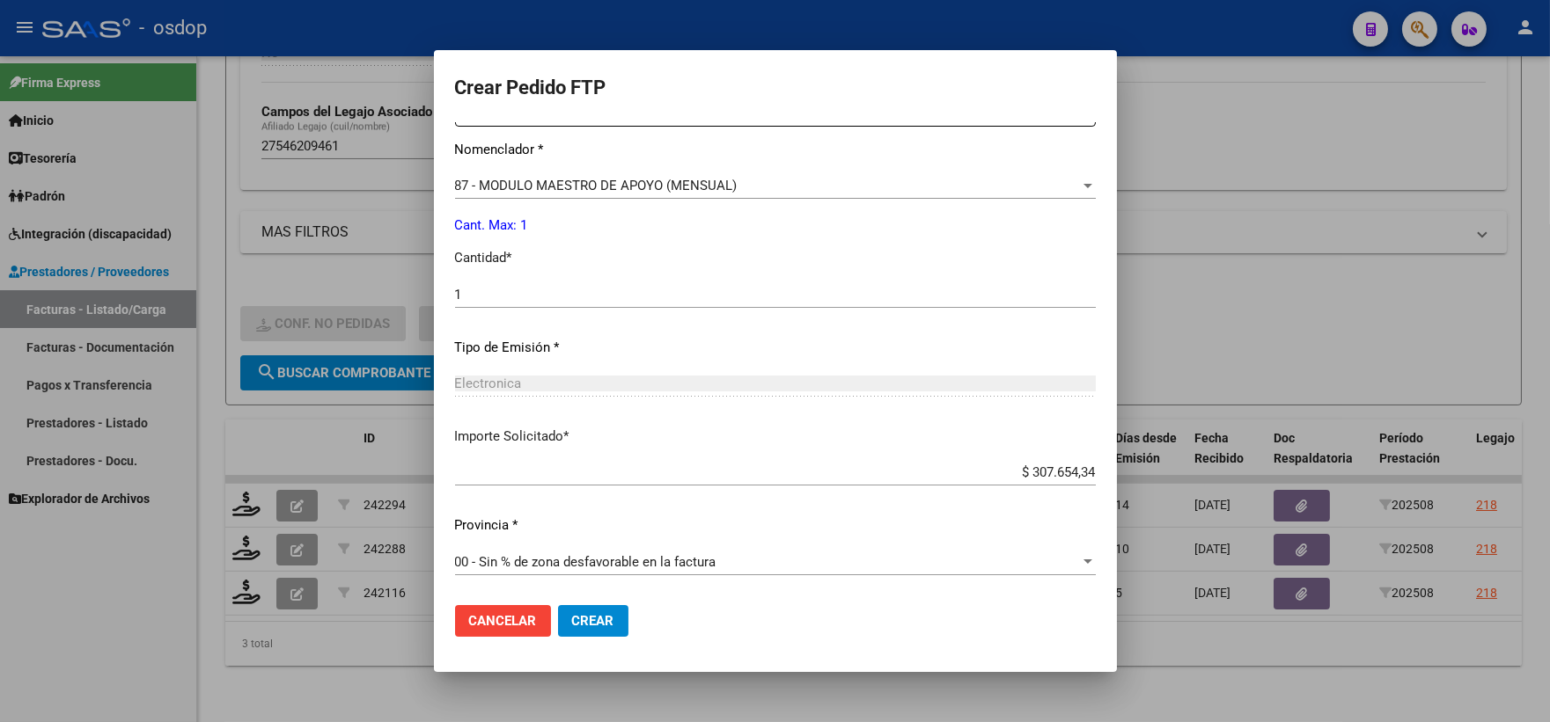
click at [584, 607] on button "Crear" at bounding box center [593, 621] width 70 height 32
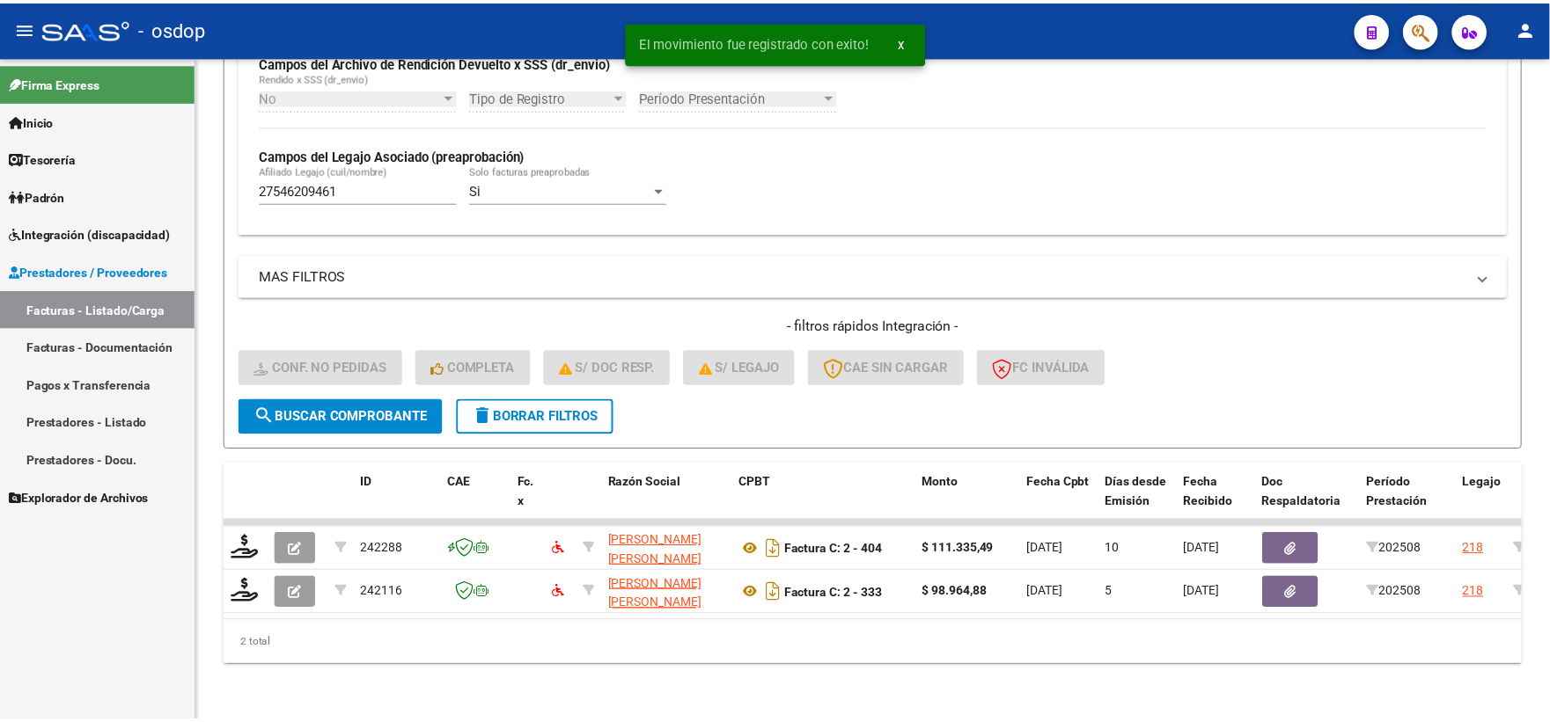
scroll to position [454, 0]
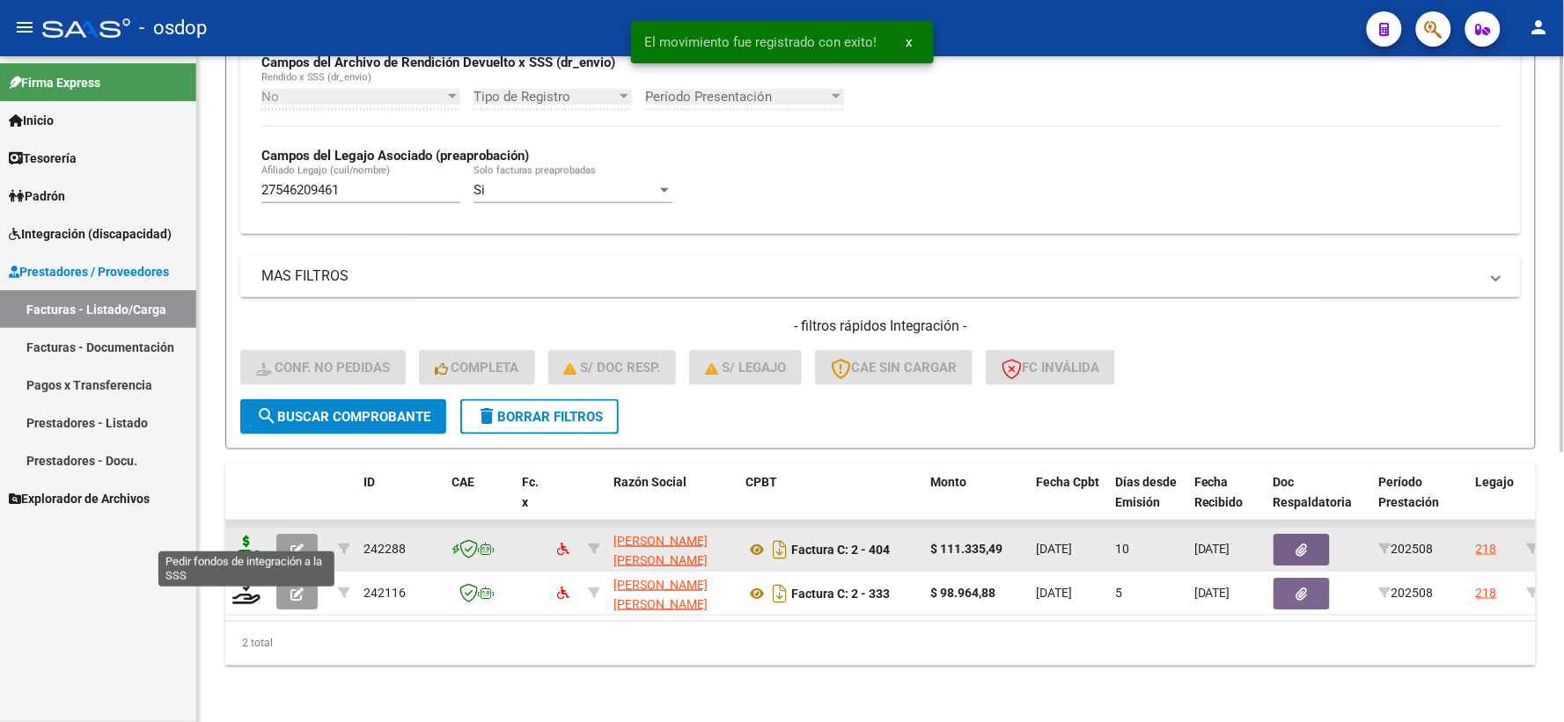
click at [242, 537] on icon at bounding box center [246, 548] width 28 height 25
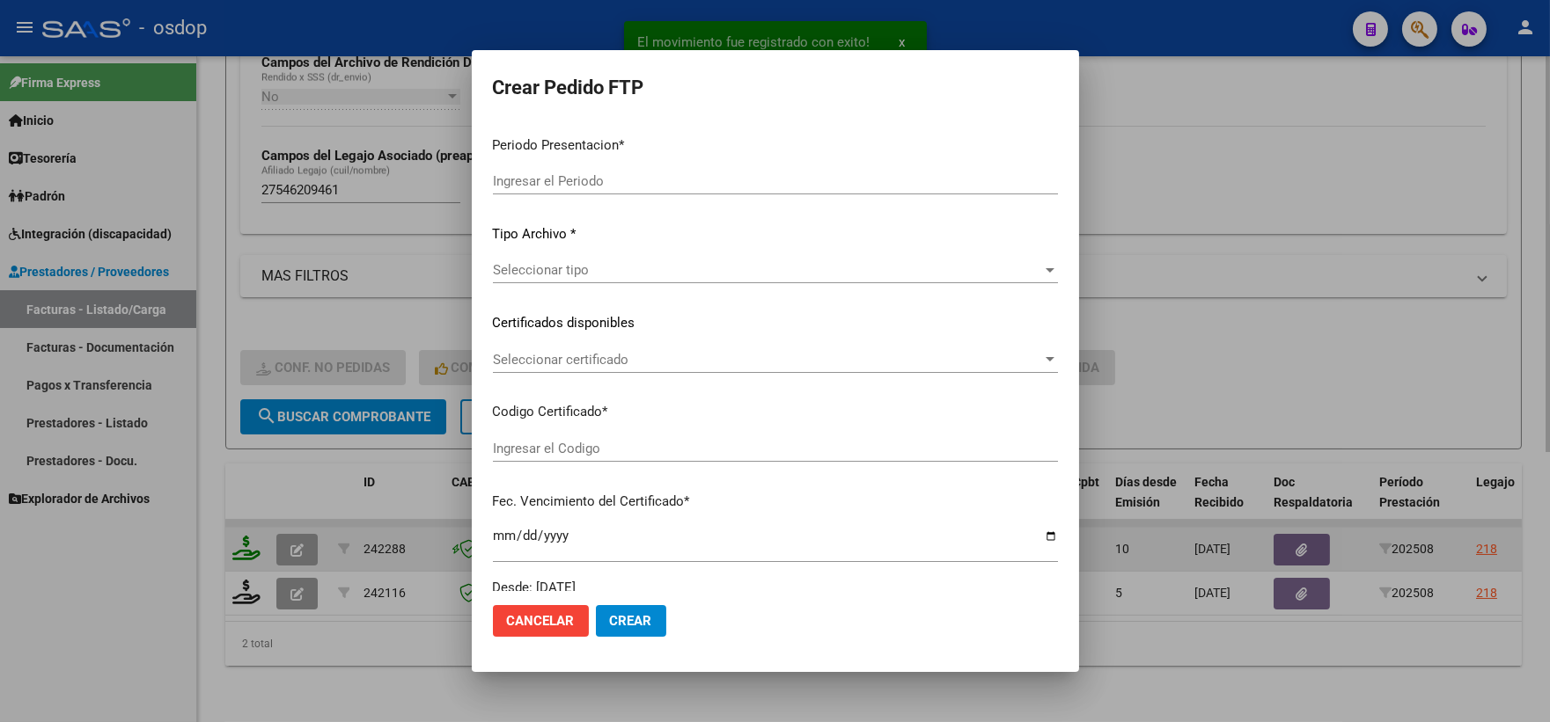
type input "202508"
type input "$ 111.335,49"
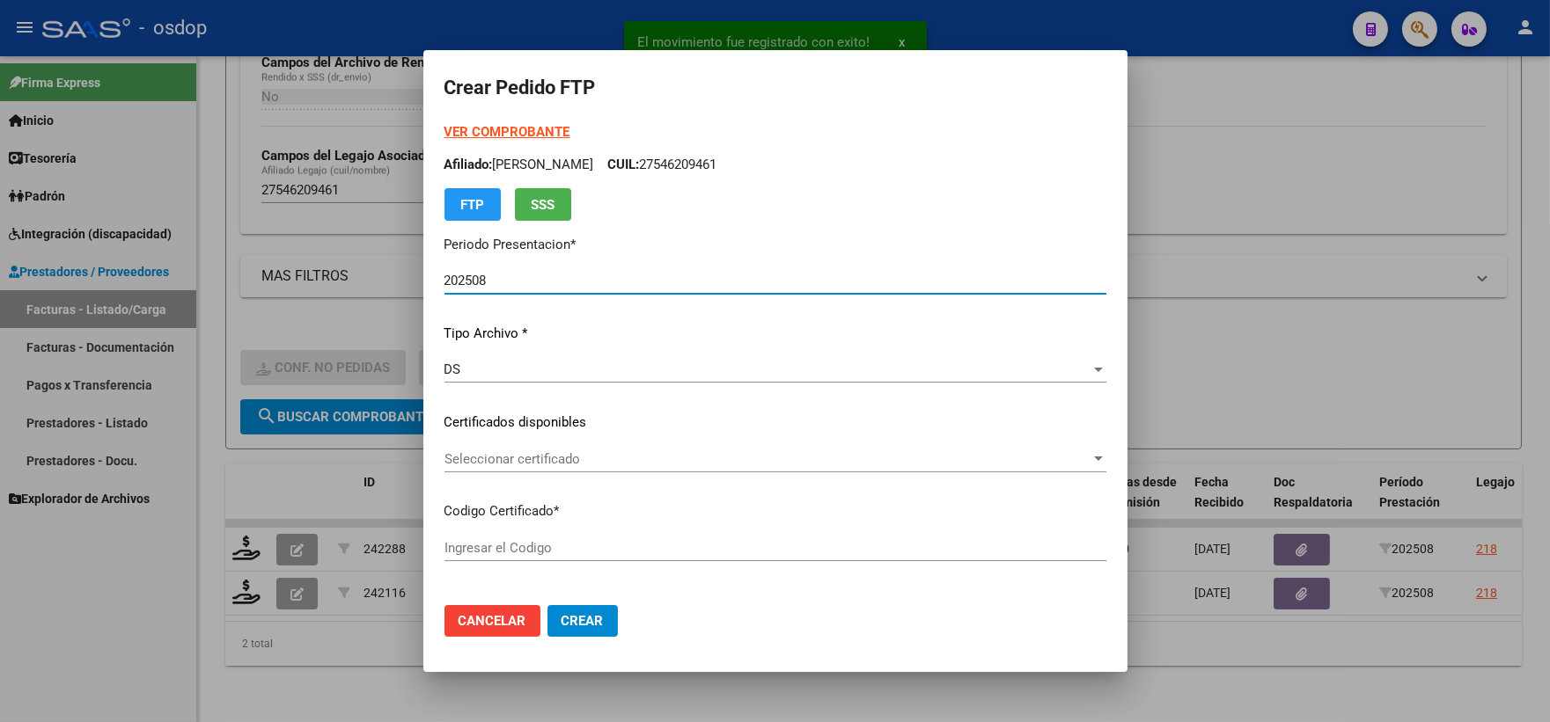
type input "1289896377"
type input "2032-05-20"
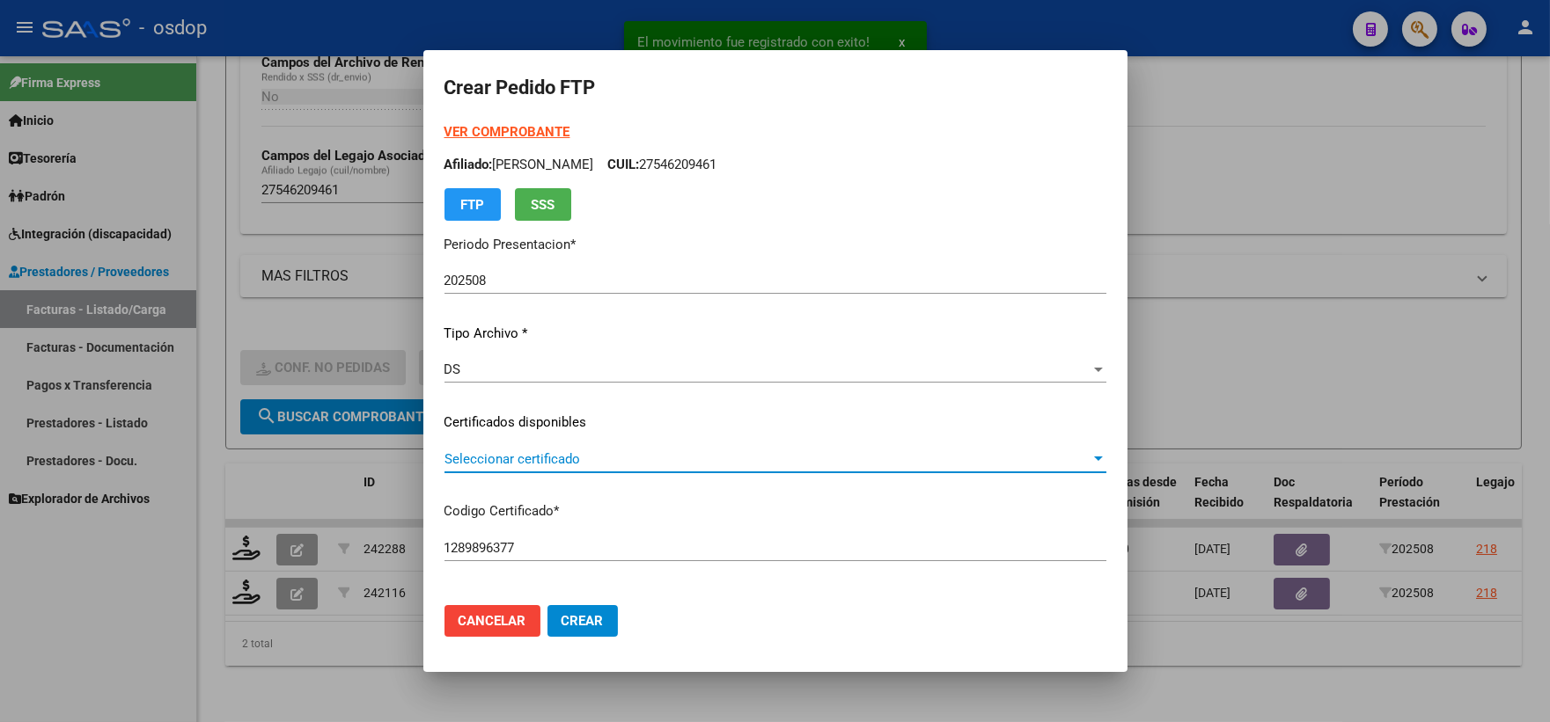
click at [508, 464] on span "Seleccionar certificado" at bounding box center [767, 459] width 646 height 16
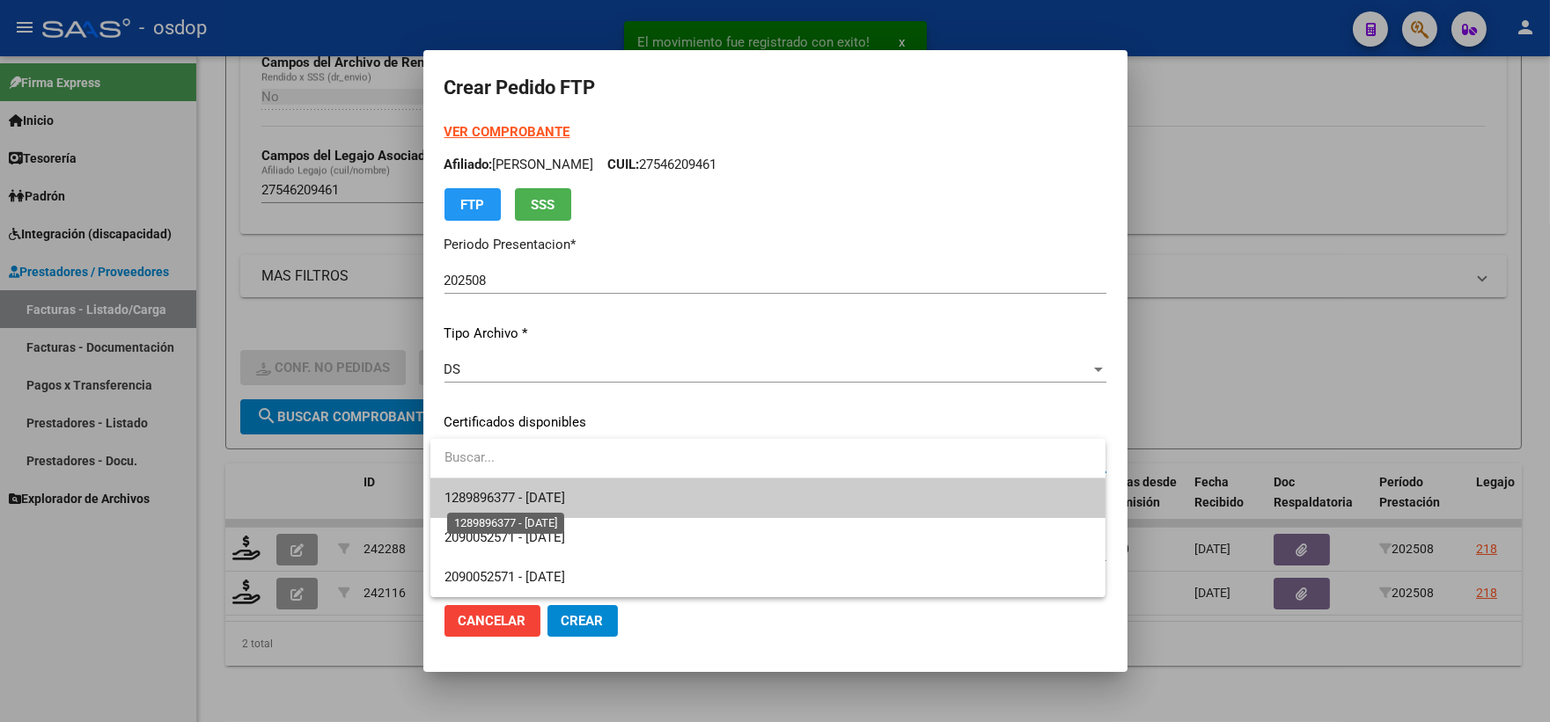
click at [532, 502] on span "1289896377 - 2032-05-20" at bounding box center [504, 498] width 121 height 16
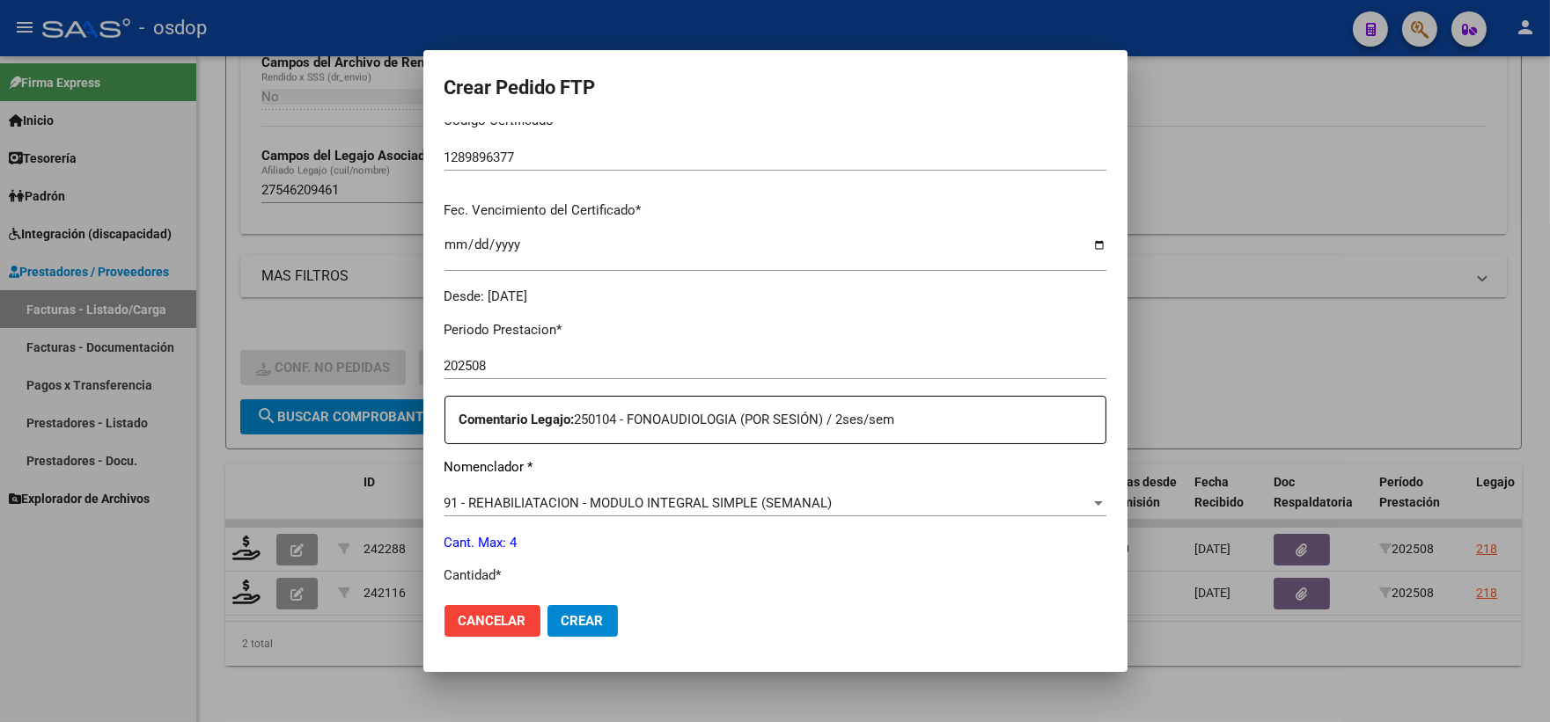
scroll to position [586, 0]
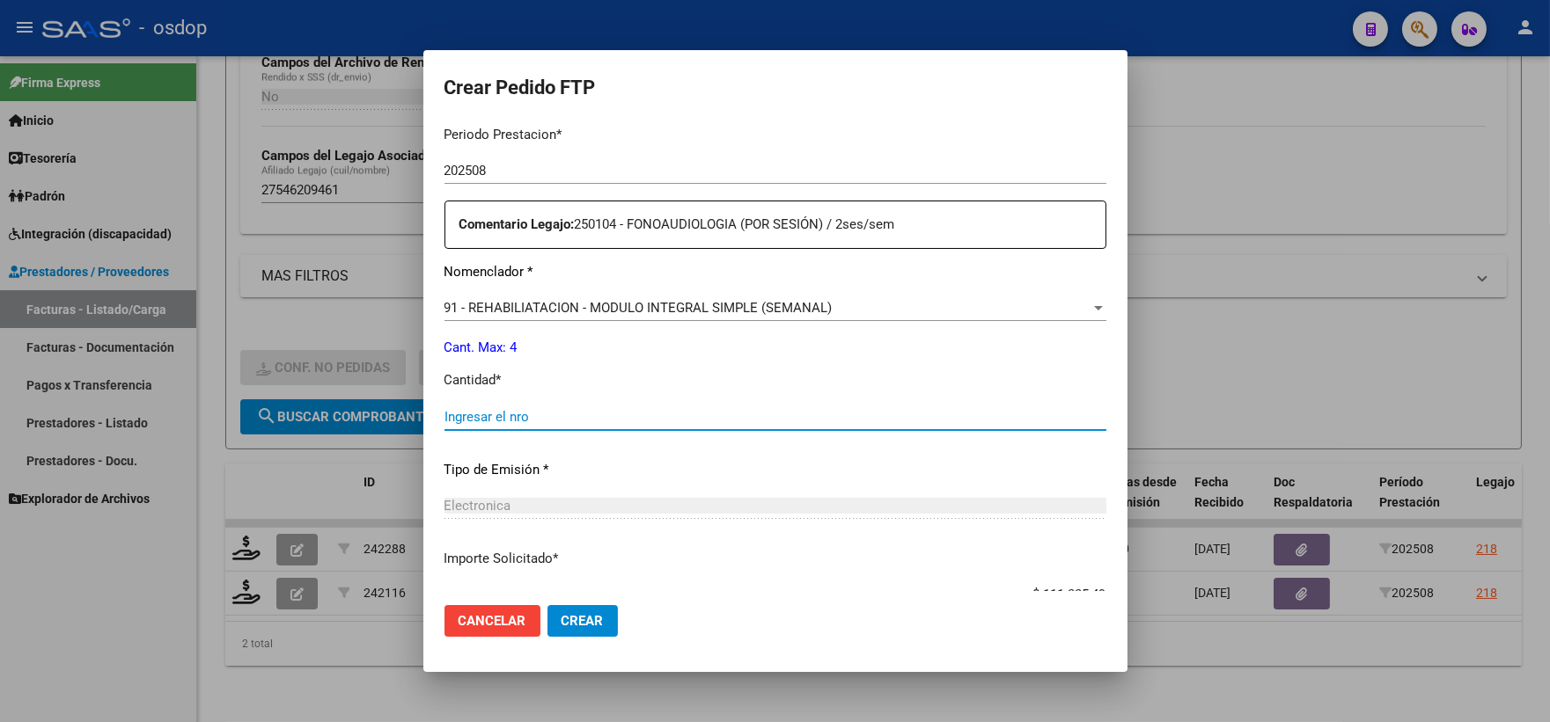
click at [532, 414] on input "Ingresar el nro" at bounding box center [775, 417] width 662 height 16
type input "4"
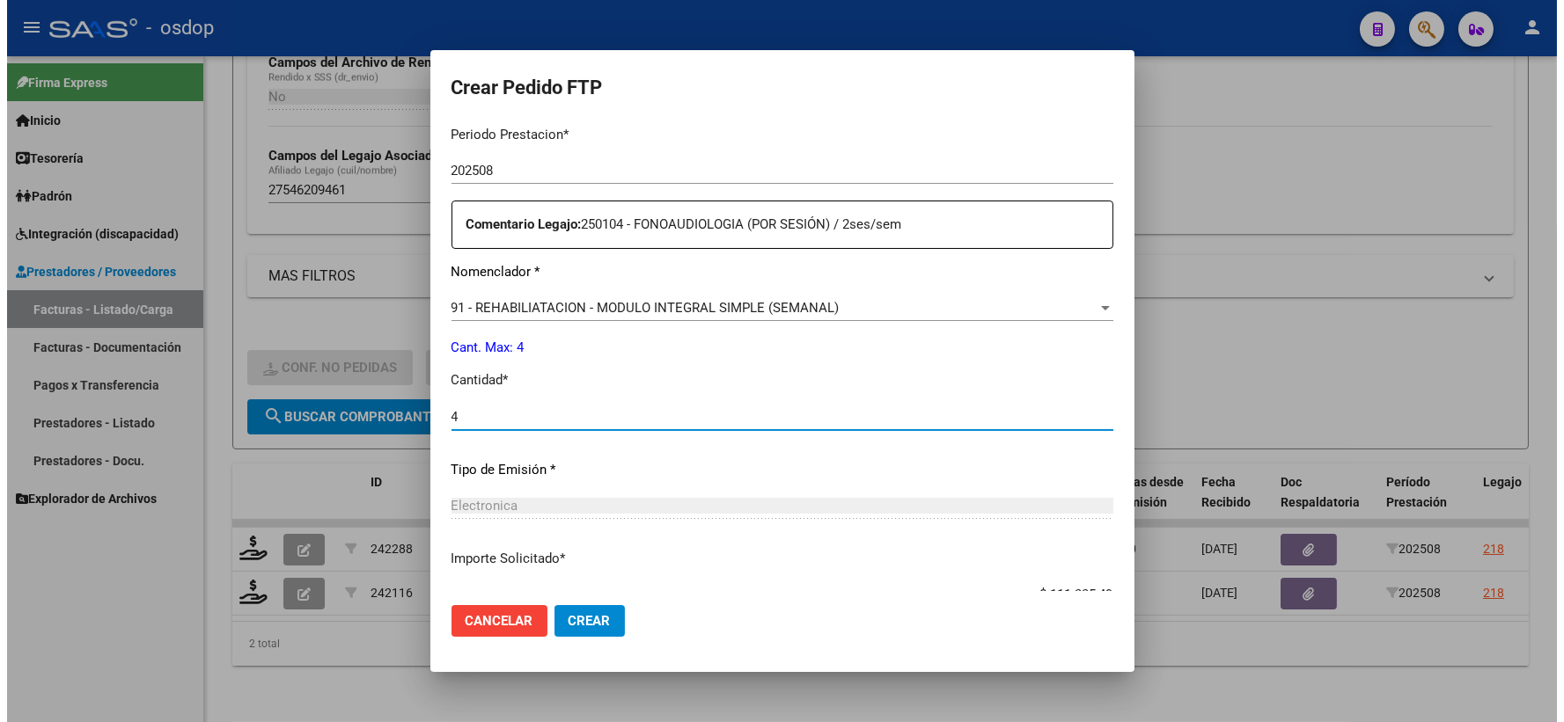
scroll to position [708, 0]
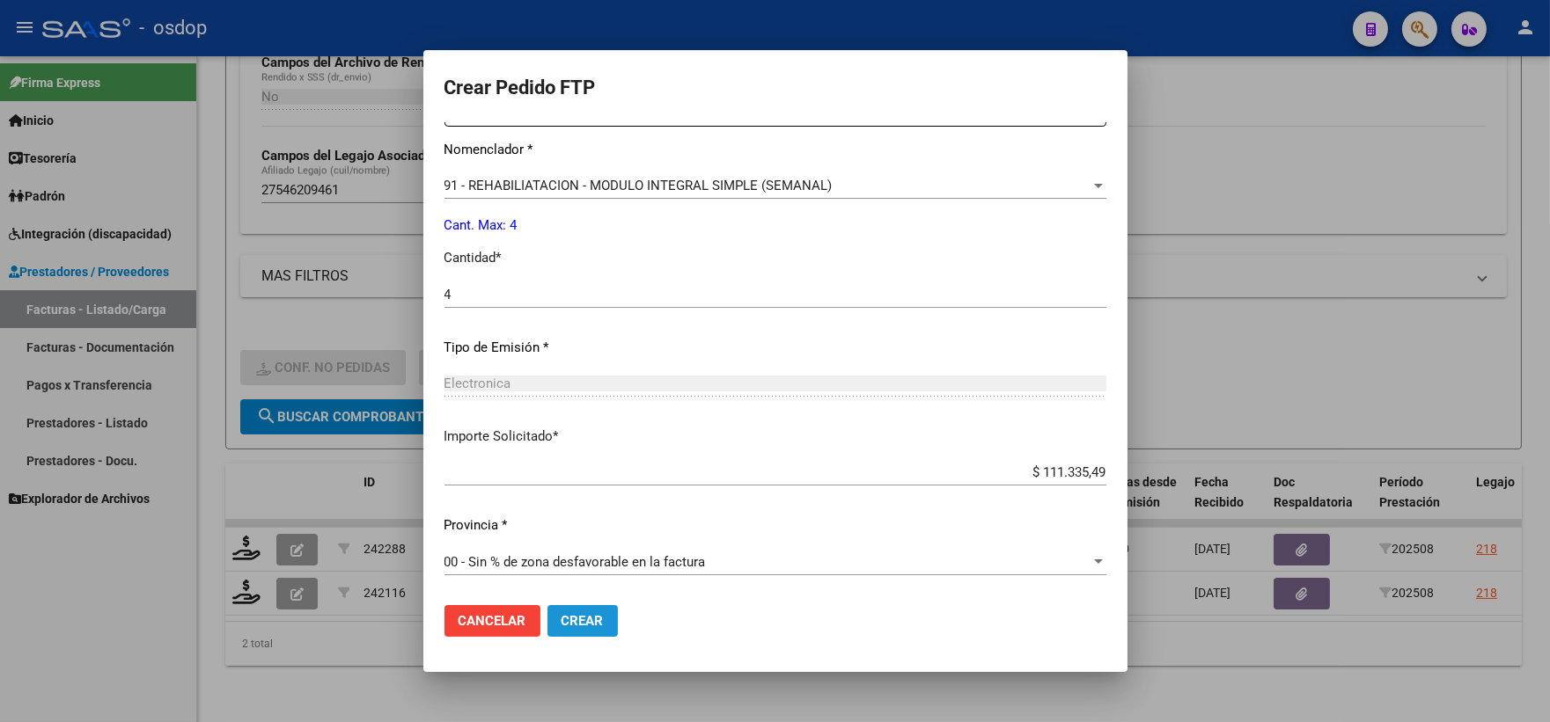
click at [597, 634] on button "Crear" at bounding box center [582, 621] width 70 height 32
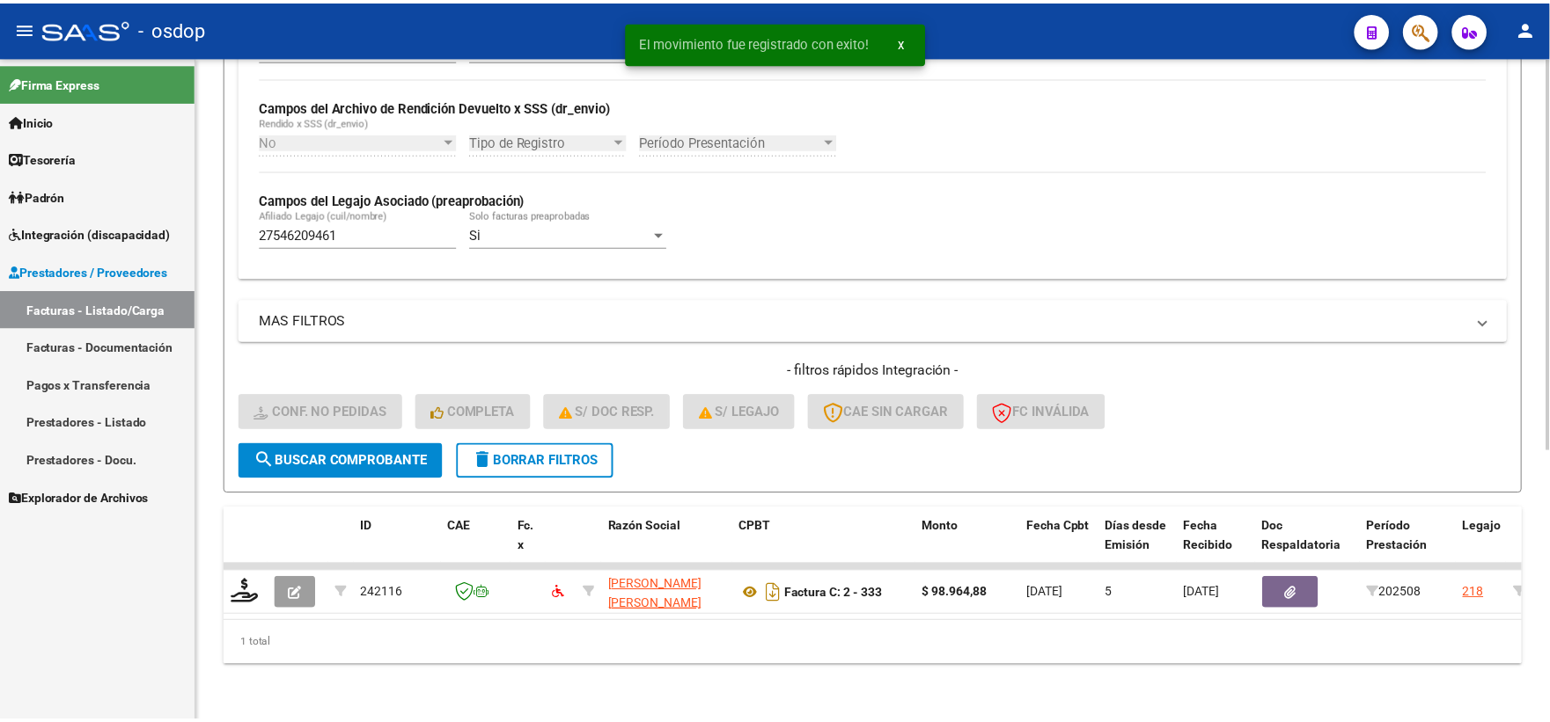
scroll to position [410, 0]
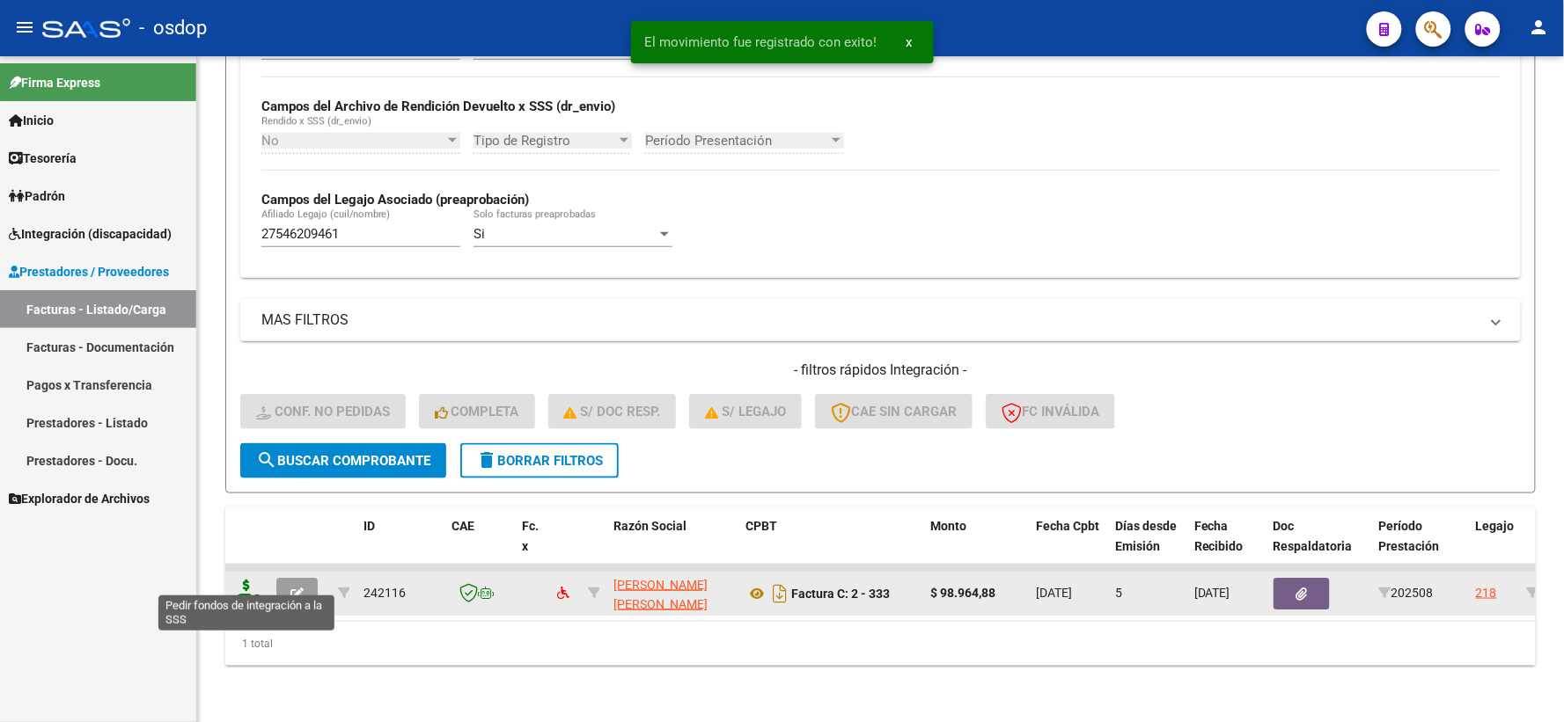
click at [251, 580] on icon at bounding box center [246, 592] width 28 height 25
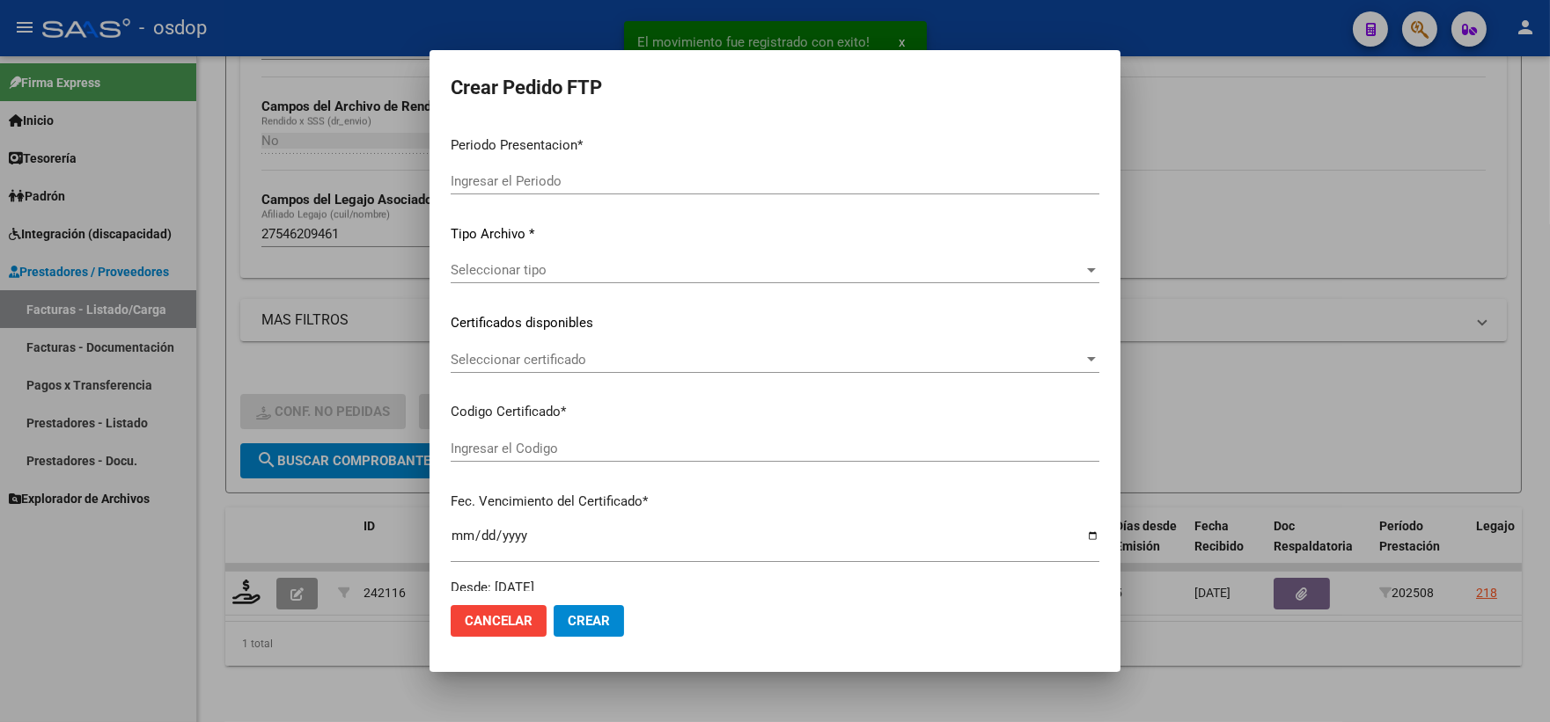
type input "202508"
type input "$ 98.964,88"
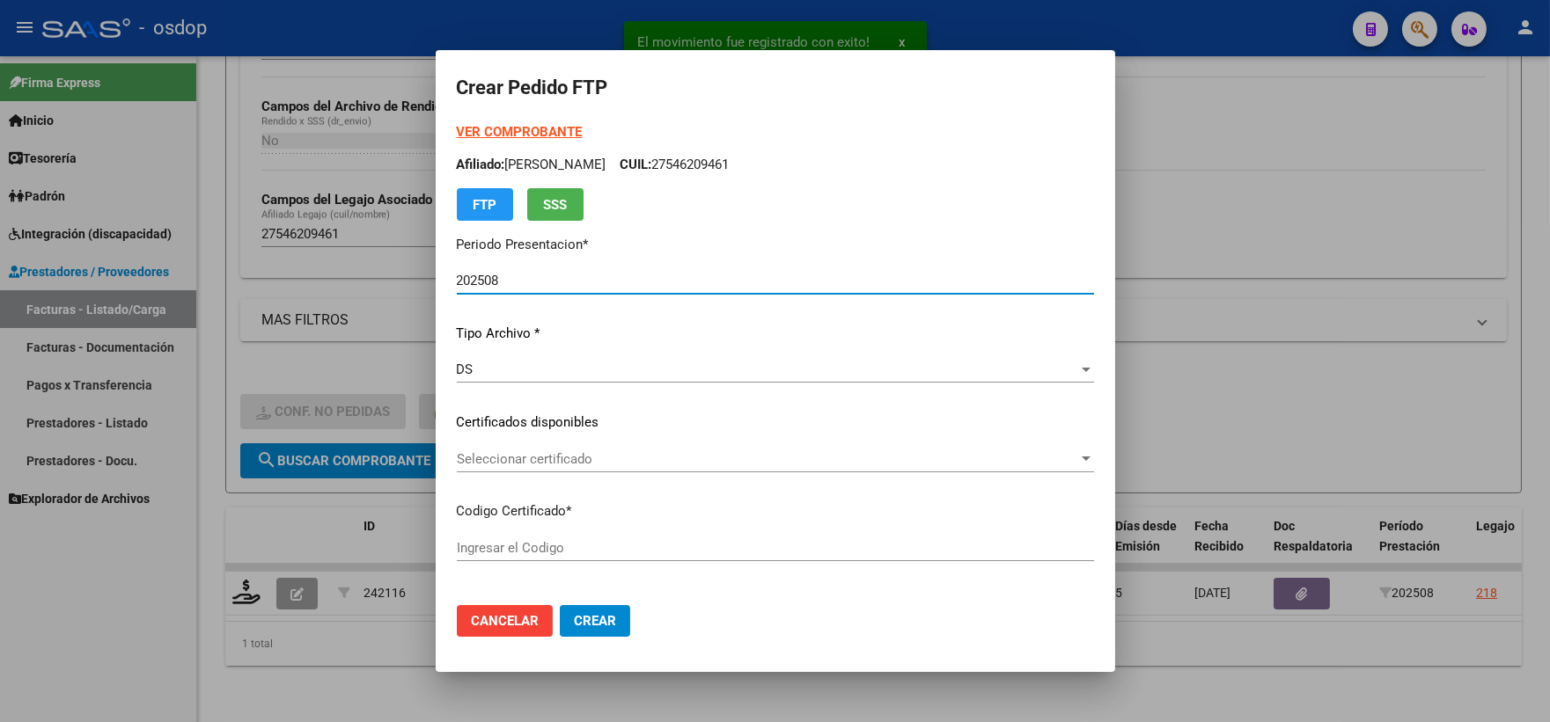
type input "1289896377"
type input "2032-05-20"
click at [550, 447] on div "Seleccionar certificado Seleccionar certificado" at bounding box center [775, 459] width 637 height 26
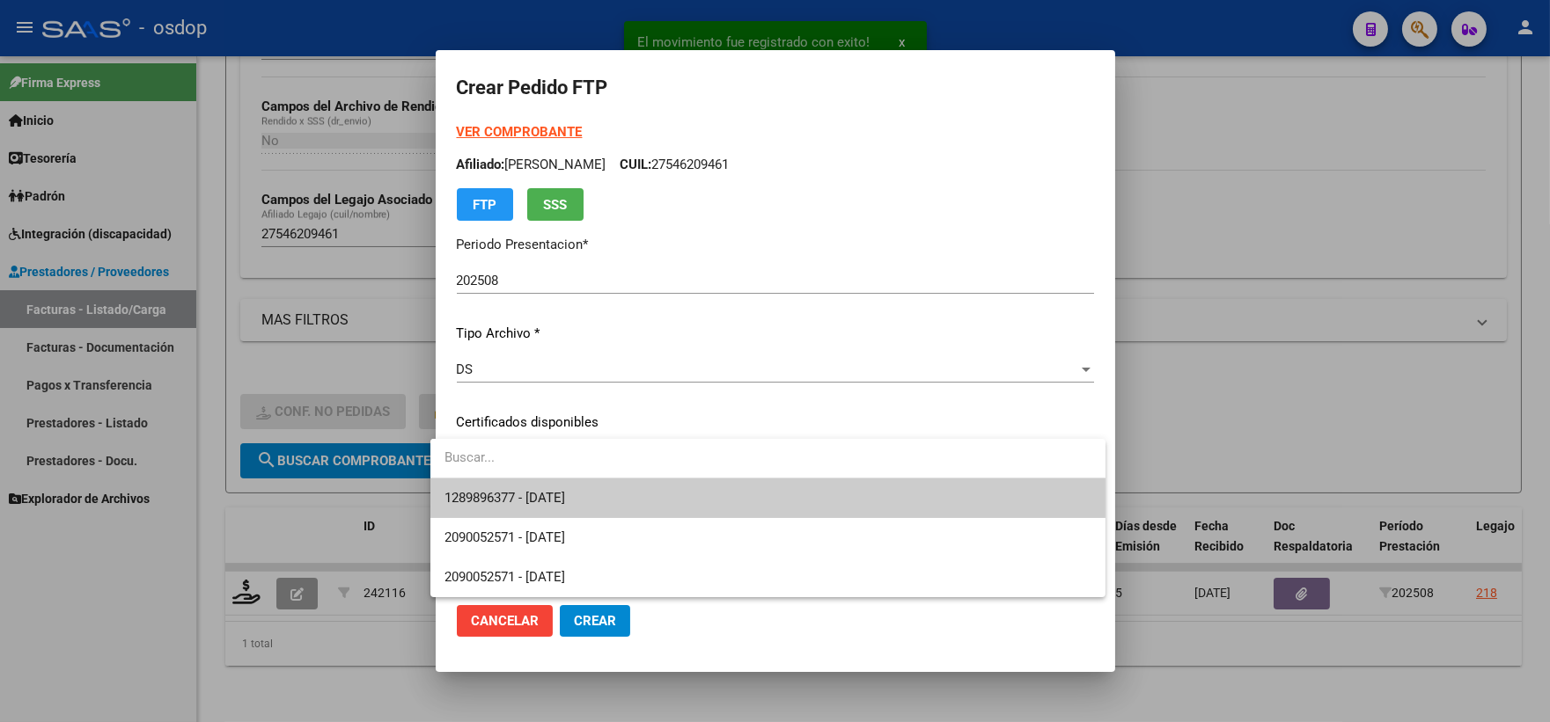
click at [564, 495] on span "1289896377 - 2032-05-20" at bounding box center [504, 498] width 121 height 16
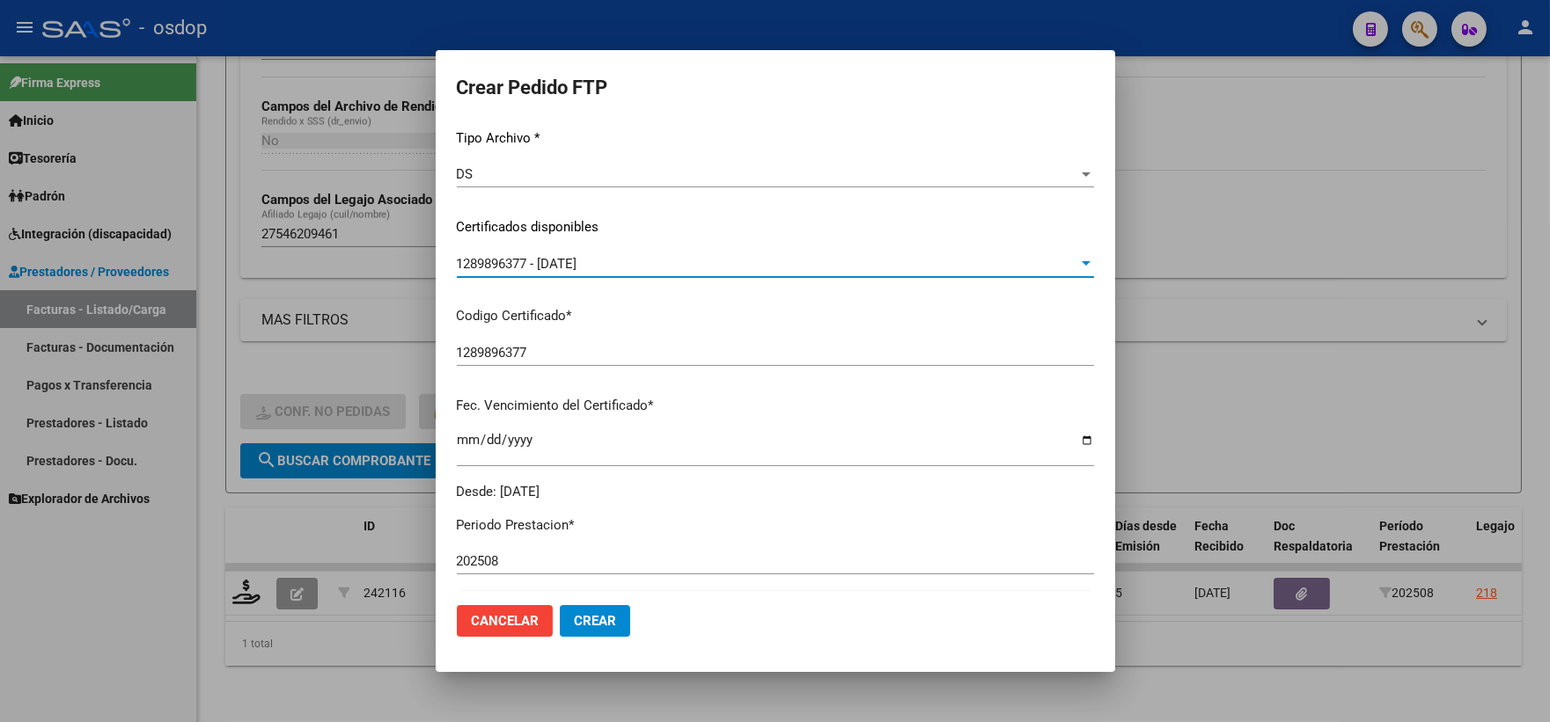
scroll to position [586, 0]
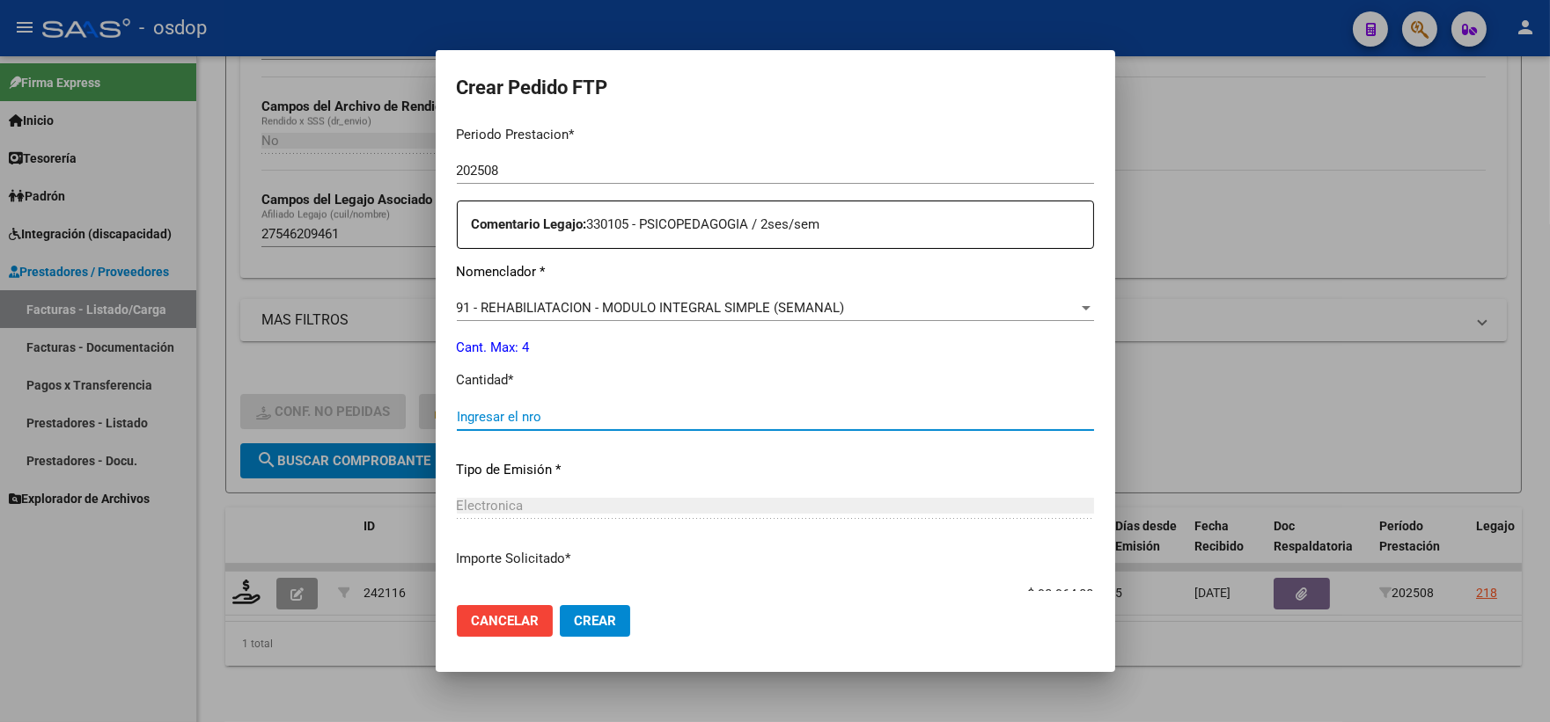
click at [594, 421] on input "Ingresar el nro" at bounding box center [775, 417] width 637 height 16
type input "4"
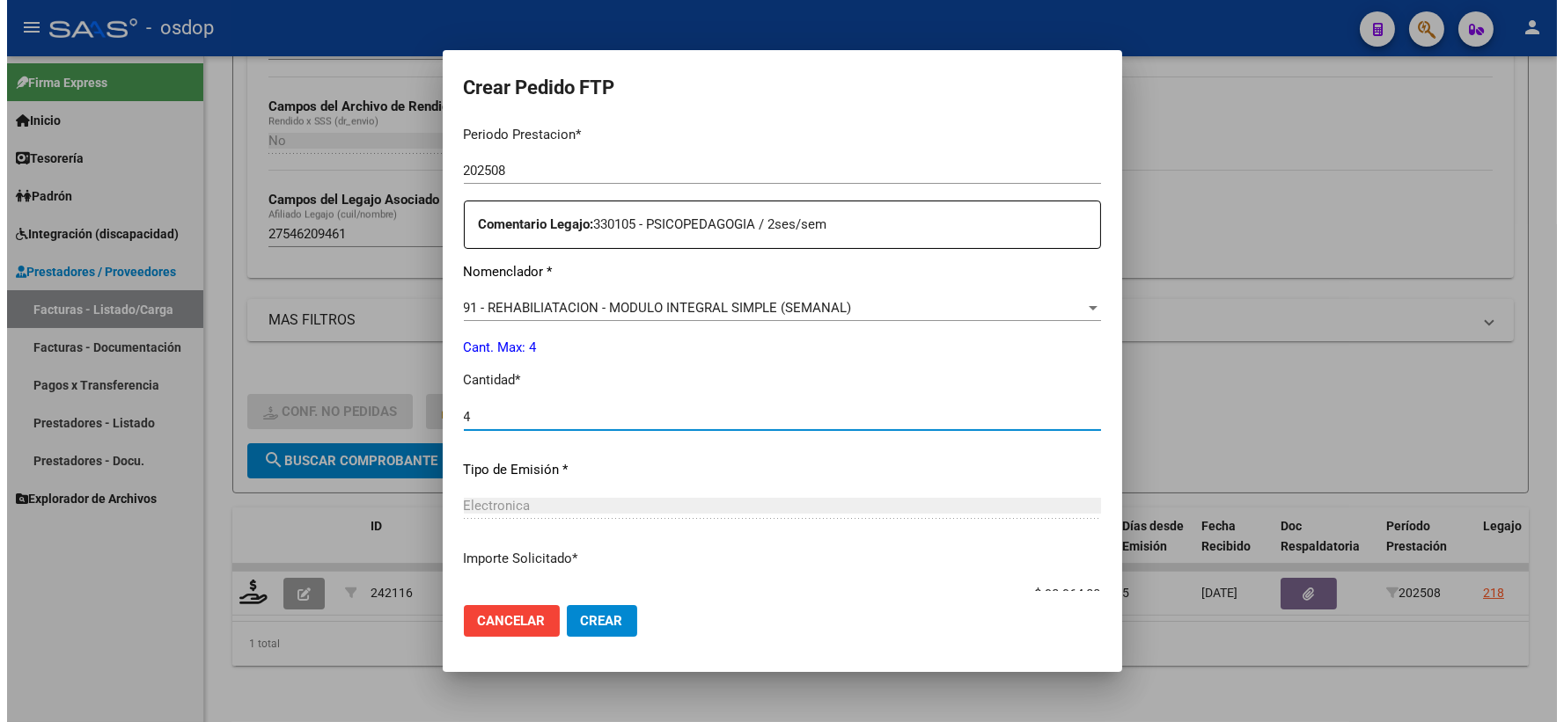
scroll to position [708, 0]
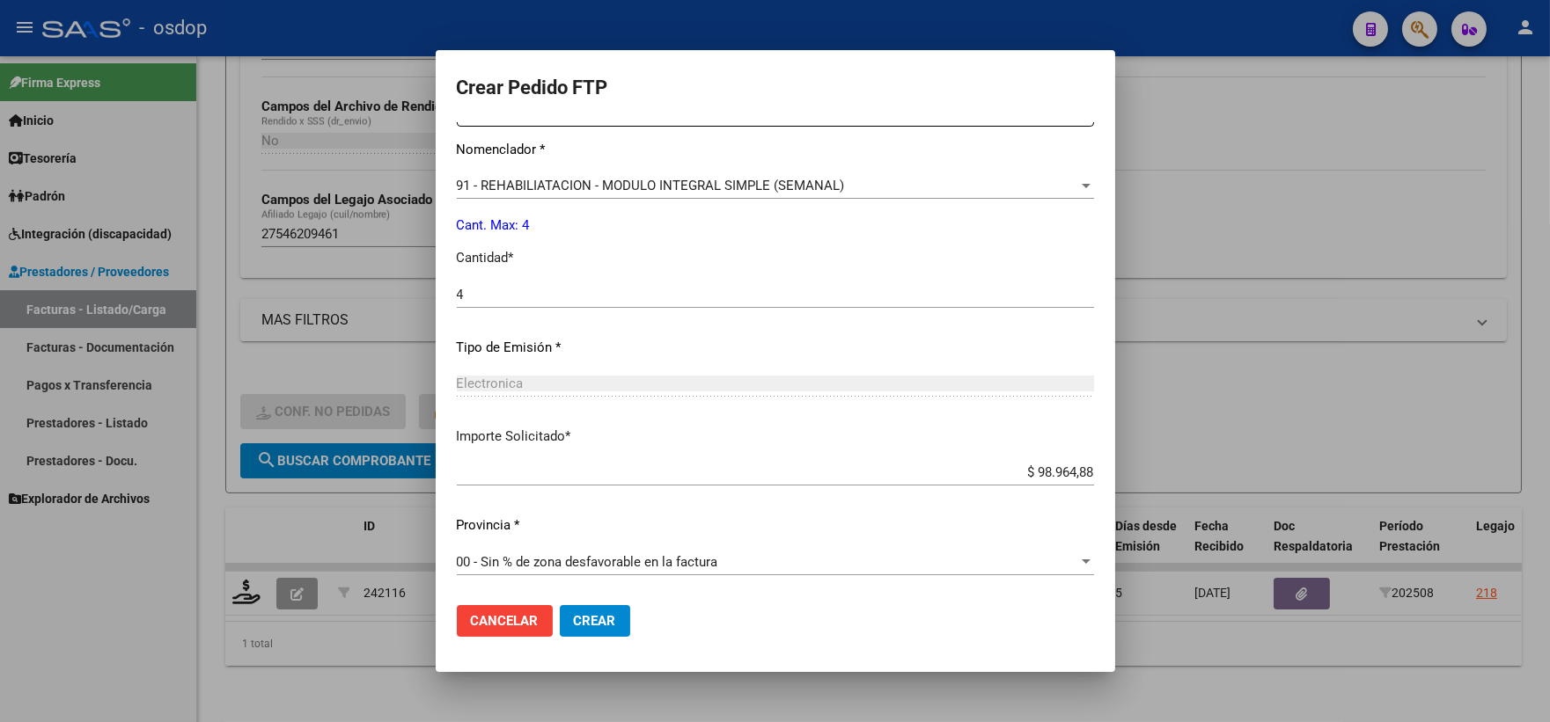
click at [583, 626] on span "Crear" at bounding box center [595, 621] width 42 height 16
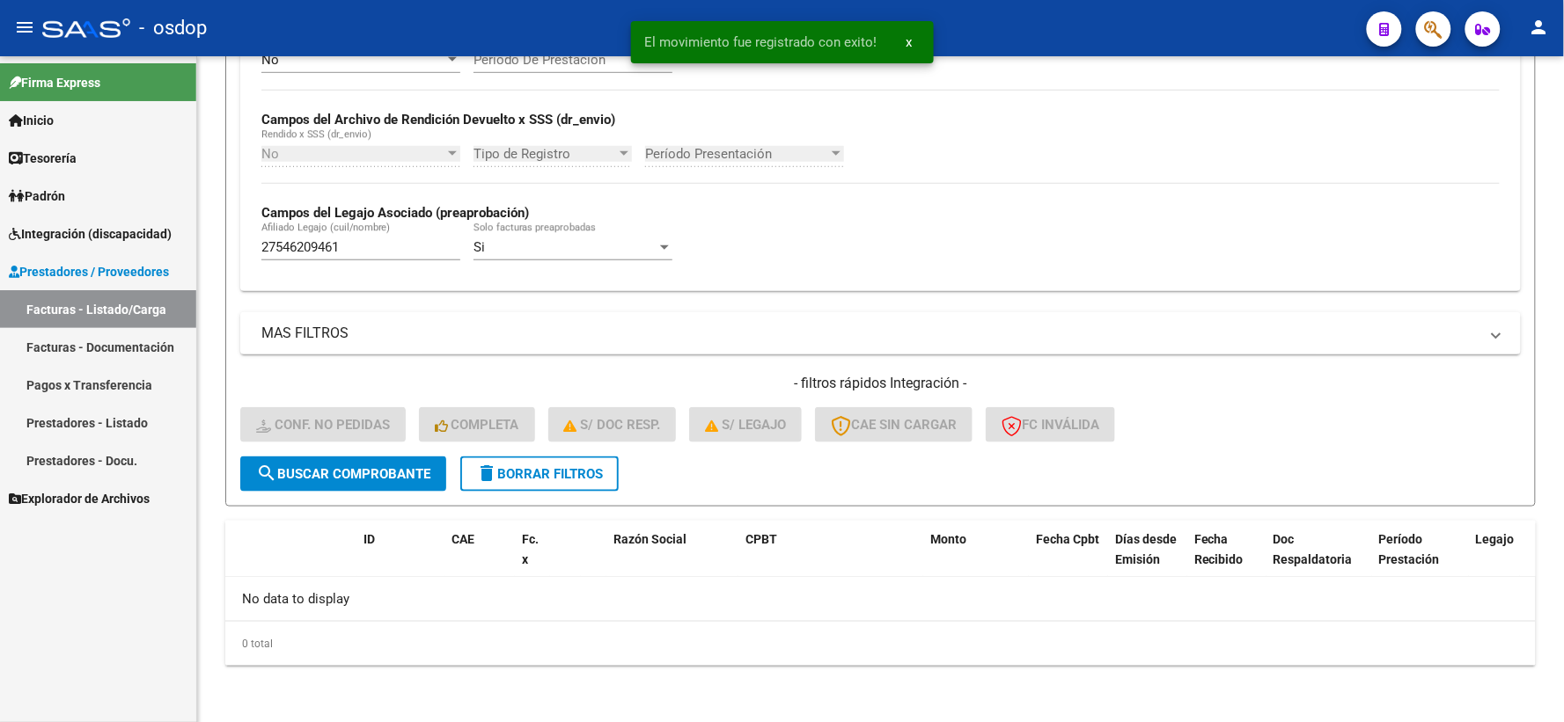
scroll to position [382, 0]
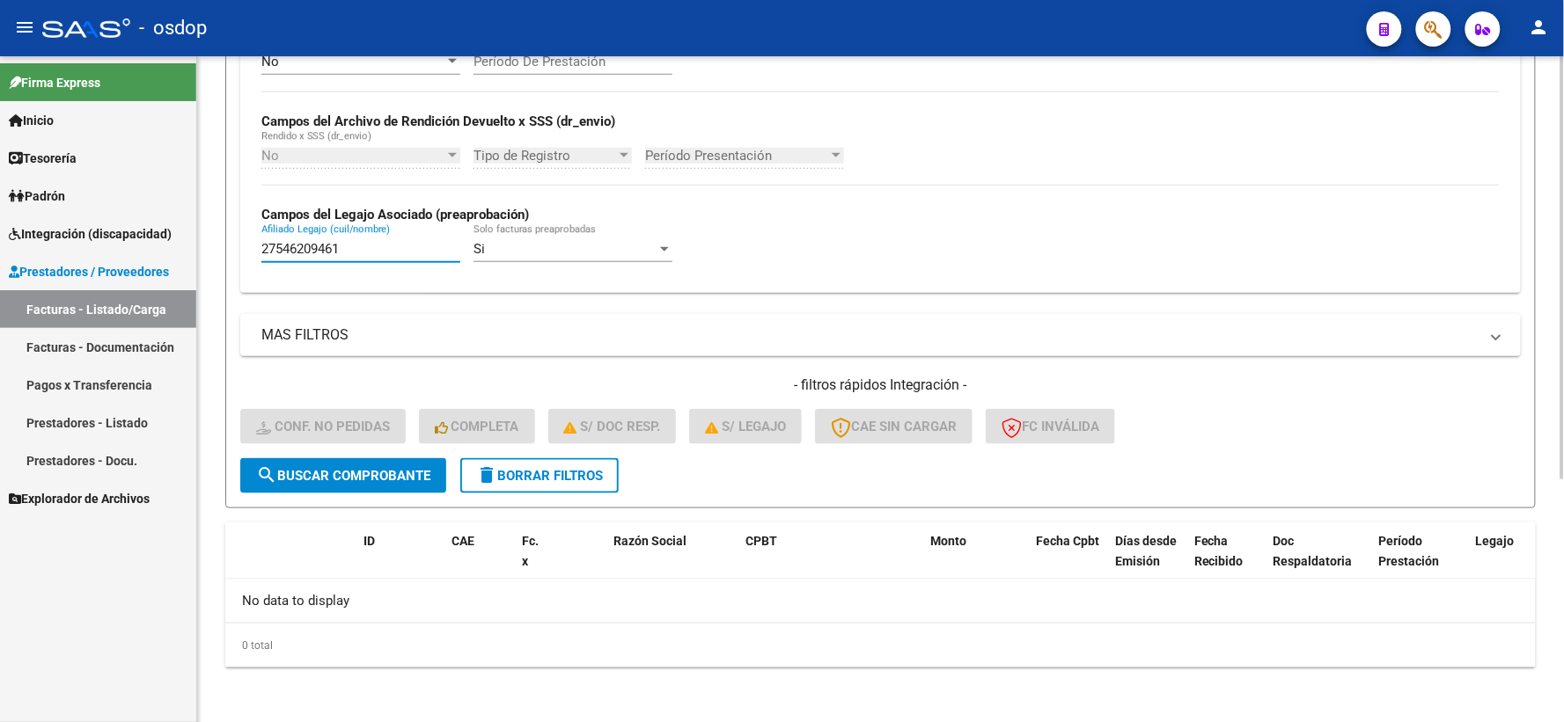
click at [420, 255] on input "27546209461" at bounding box center [360, 249] width 199 height 16
click at [215, 286] on div "Video tutorial PRESTADORES -> Listado de CPBTs Emitidos por Prestadores / Prove…" at bounding box center [880, 199] width 1367 height 1050
drag, startPoint x: 352, startPoint y: 250, endPoint x: 10, endPoint y: 191, distance: 347.4
click at [33, 197] on mat-sidenav-container "Firma Express Inicio Calendario SSS Instructivos Contacto OS Tesorería Extracto…" at bounding box center [782, 389] width 1564 height 666
paste input "3528721729"
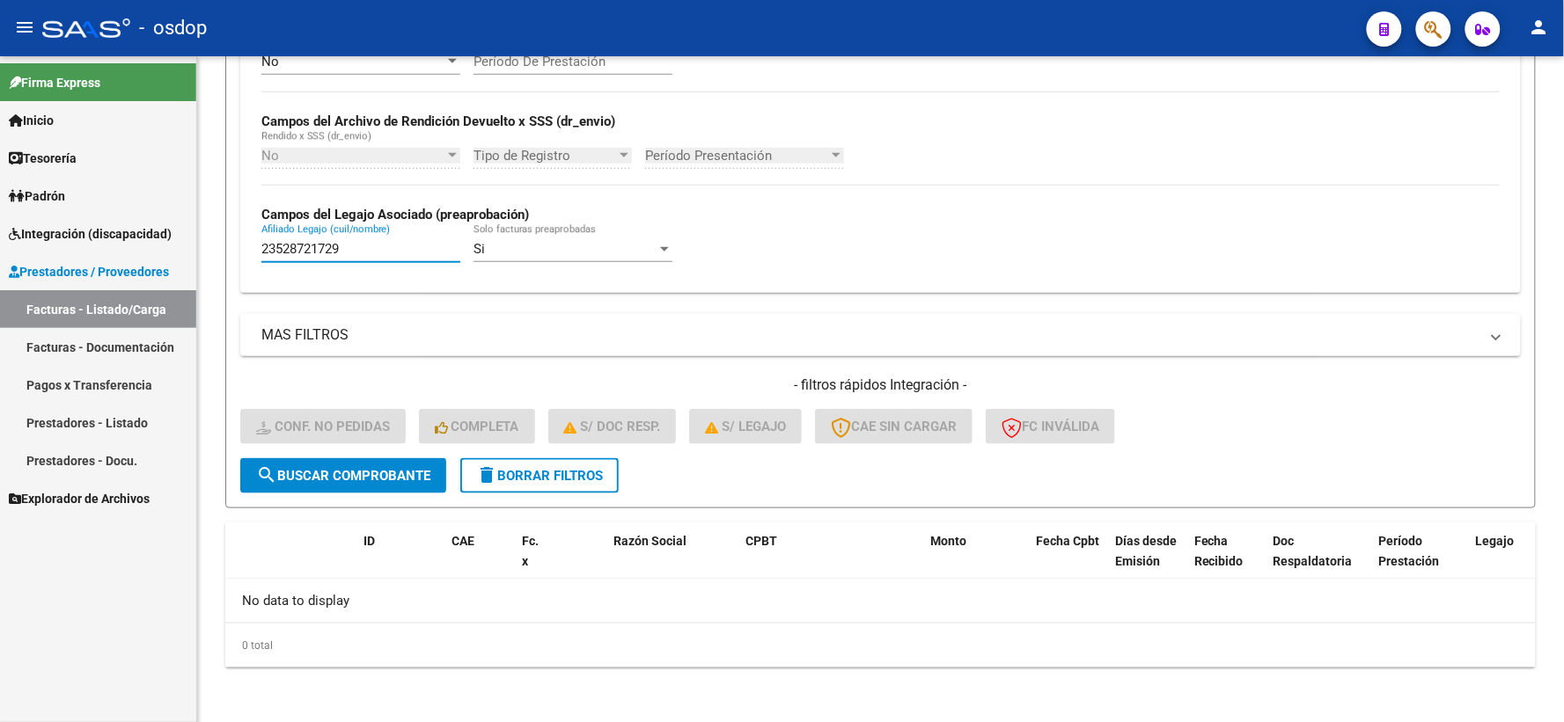
type input "23528721729"
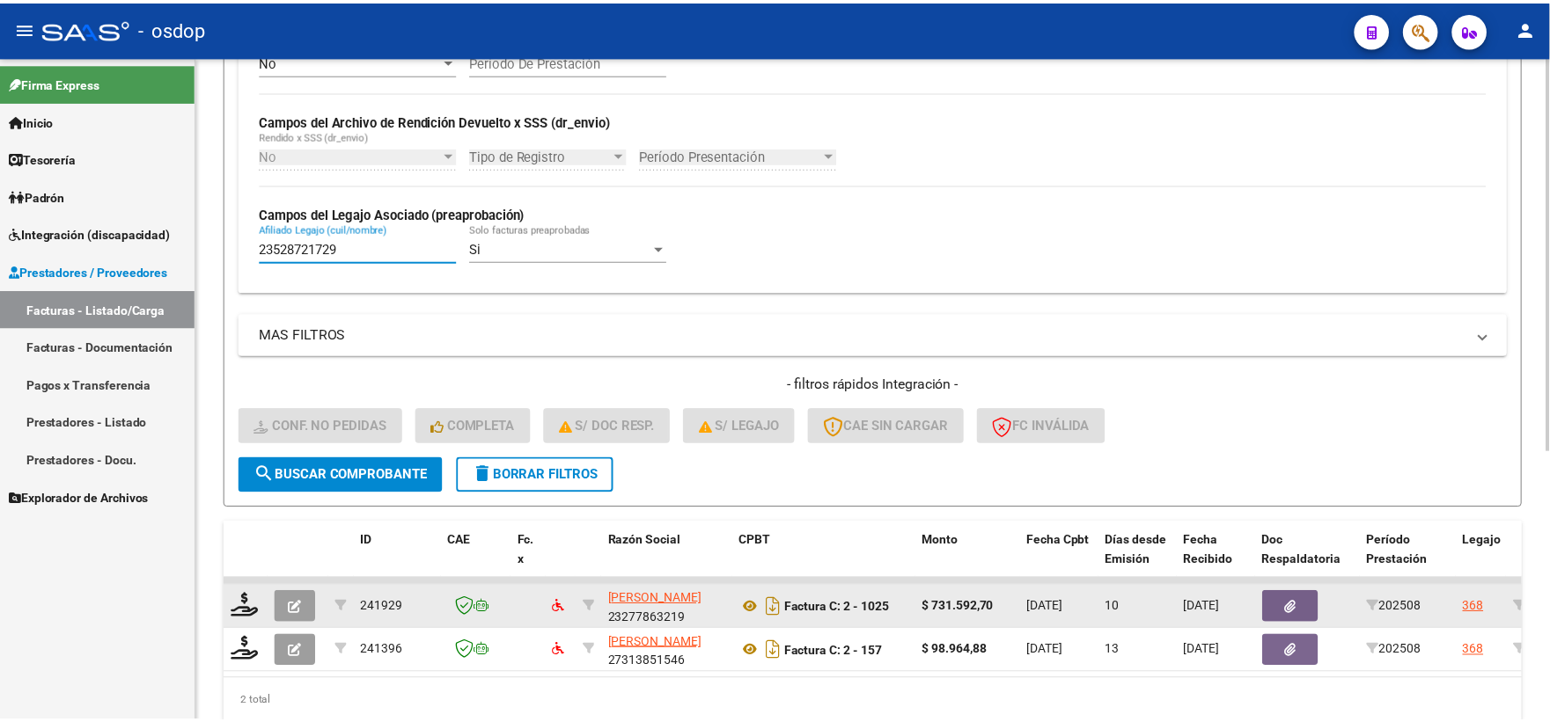
scroll to position [454, 0]
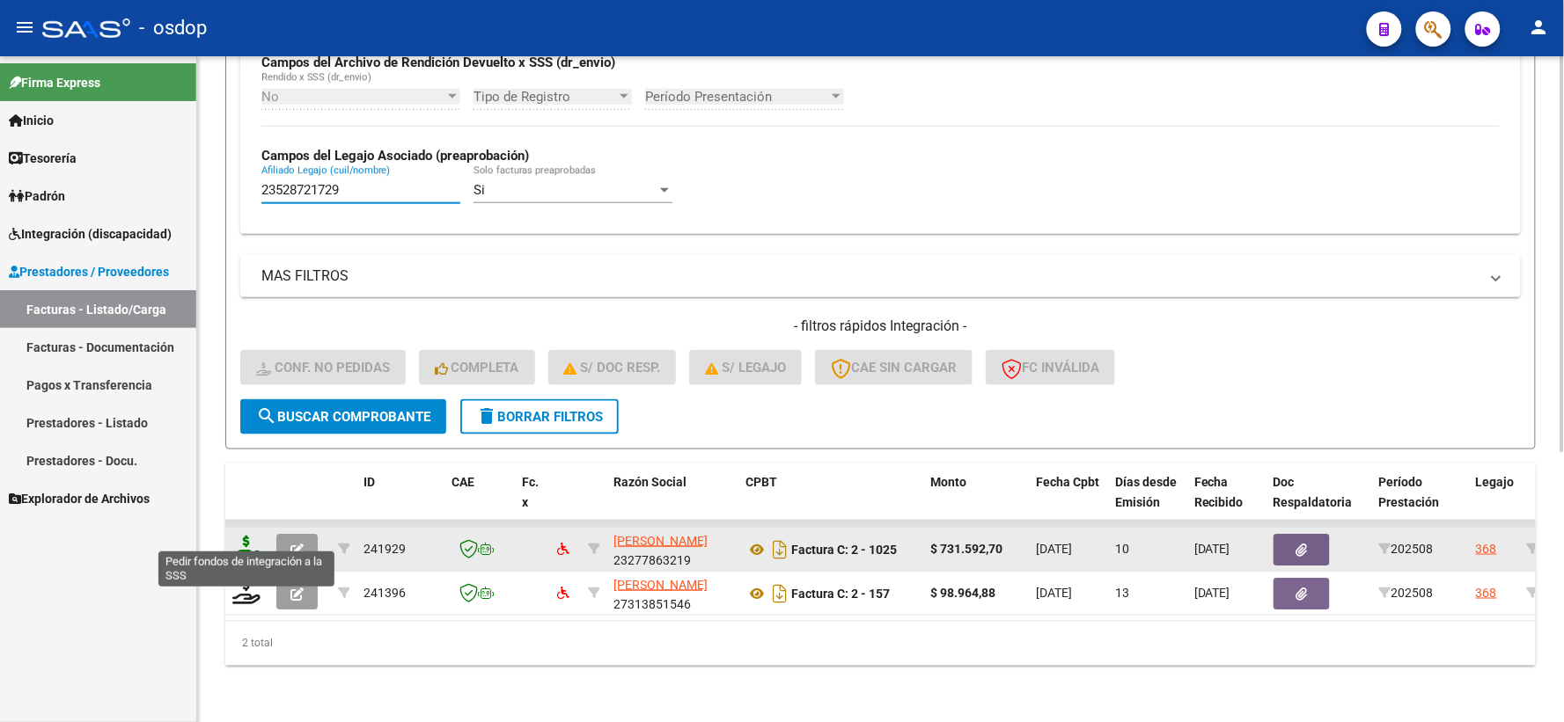
click at [251, 537] on icon at bounding box center [246, 548] width 28 height 25
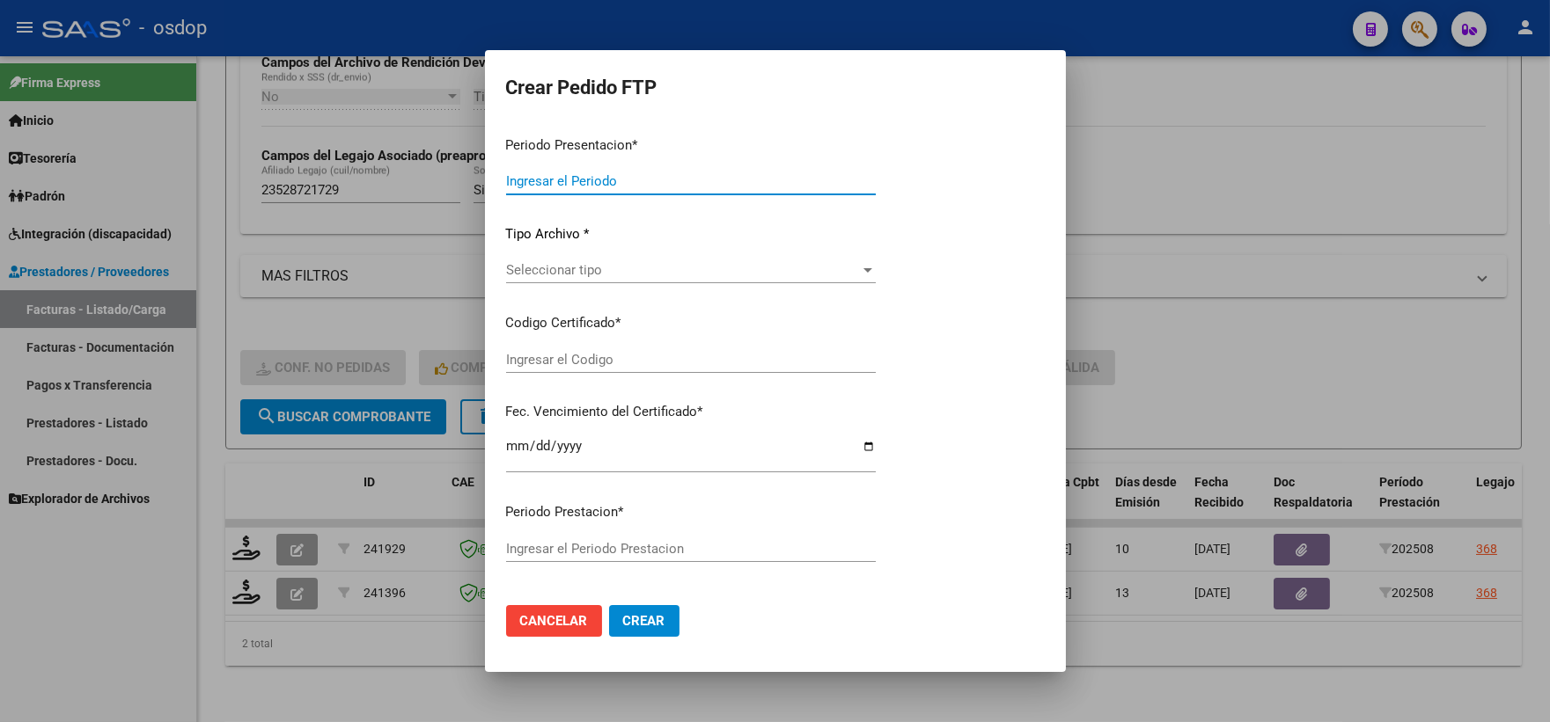
type input "202508"
type input "$ 731.592,70"
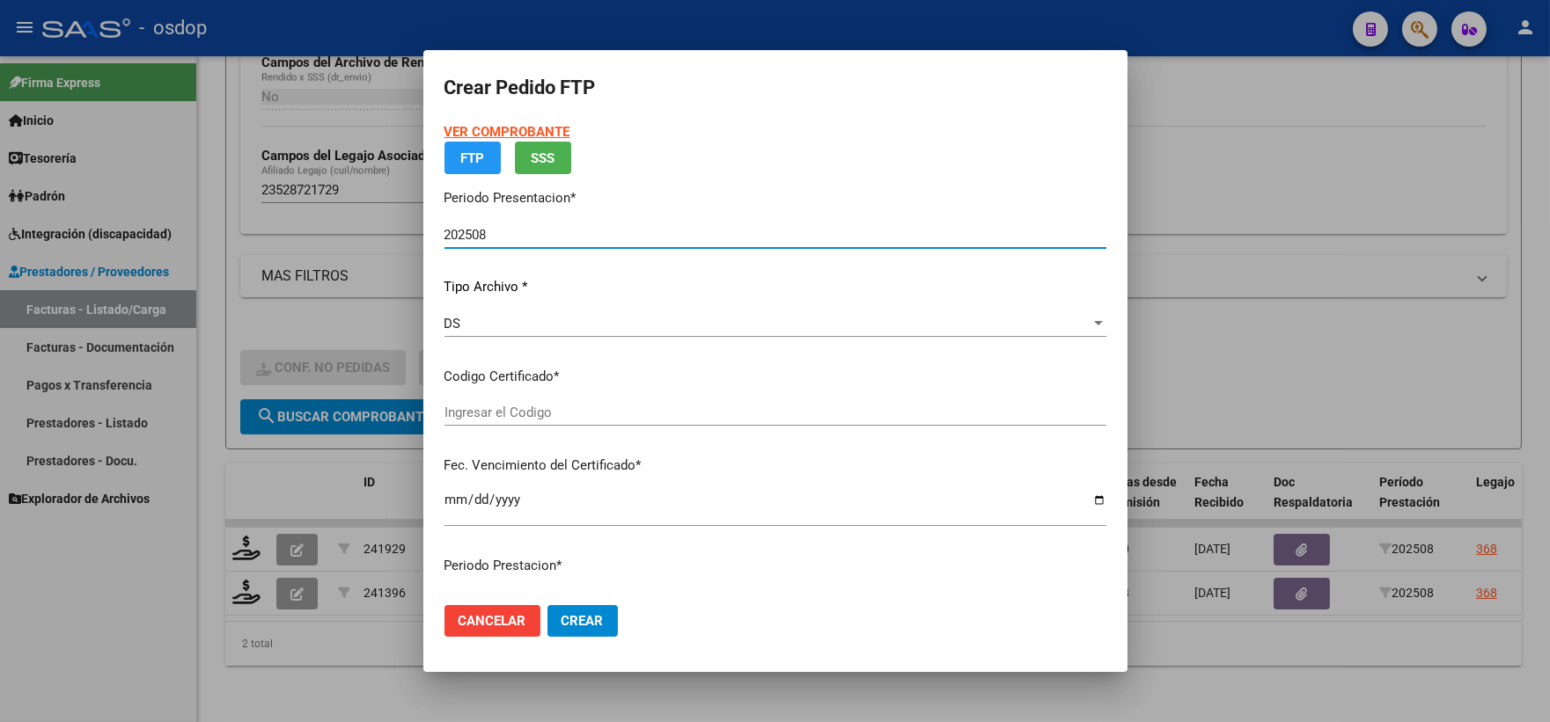
type input "4418646938"
type input "2027-12-20"
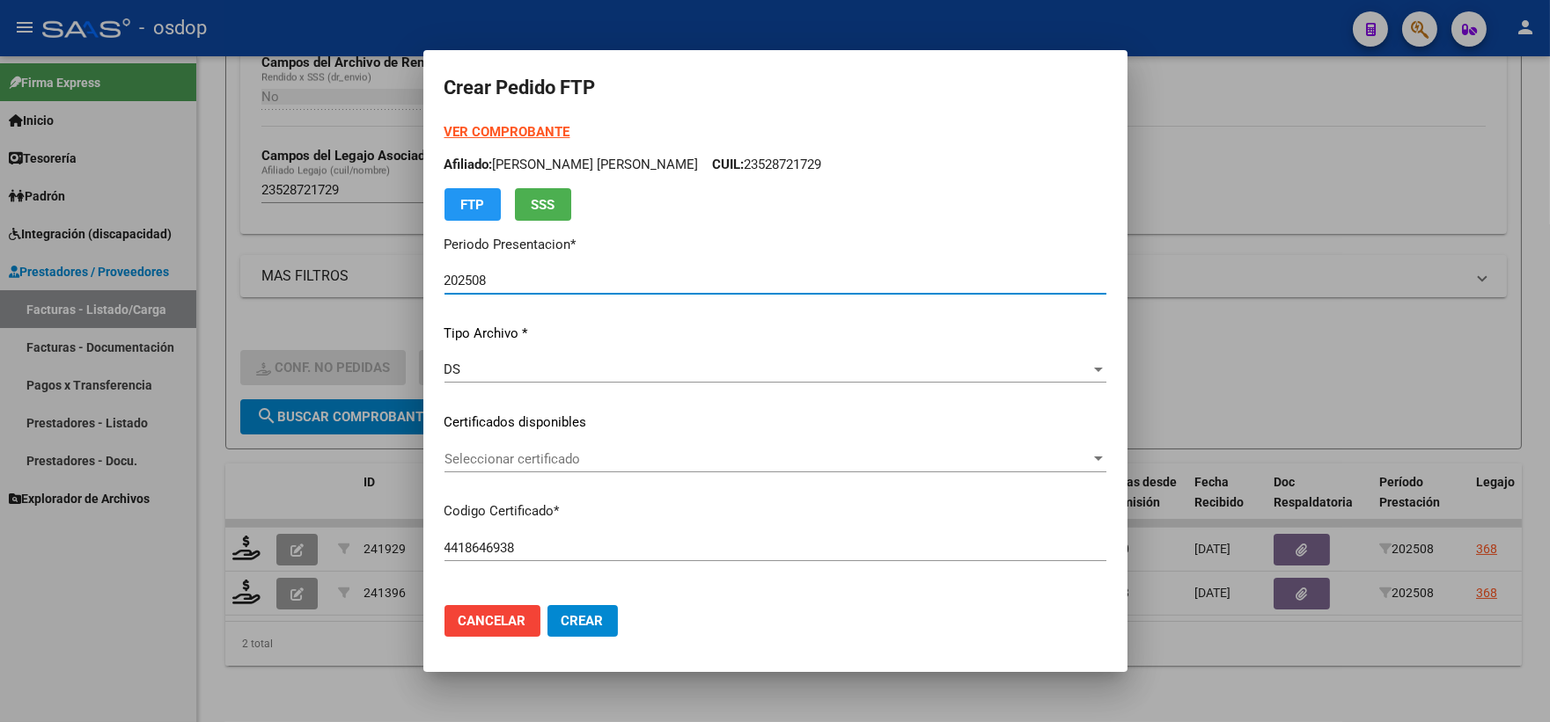
click at [620, 456] on span "Seleccionar certificado" at bounding box center [767, 459] width 646 height 16
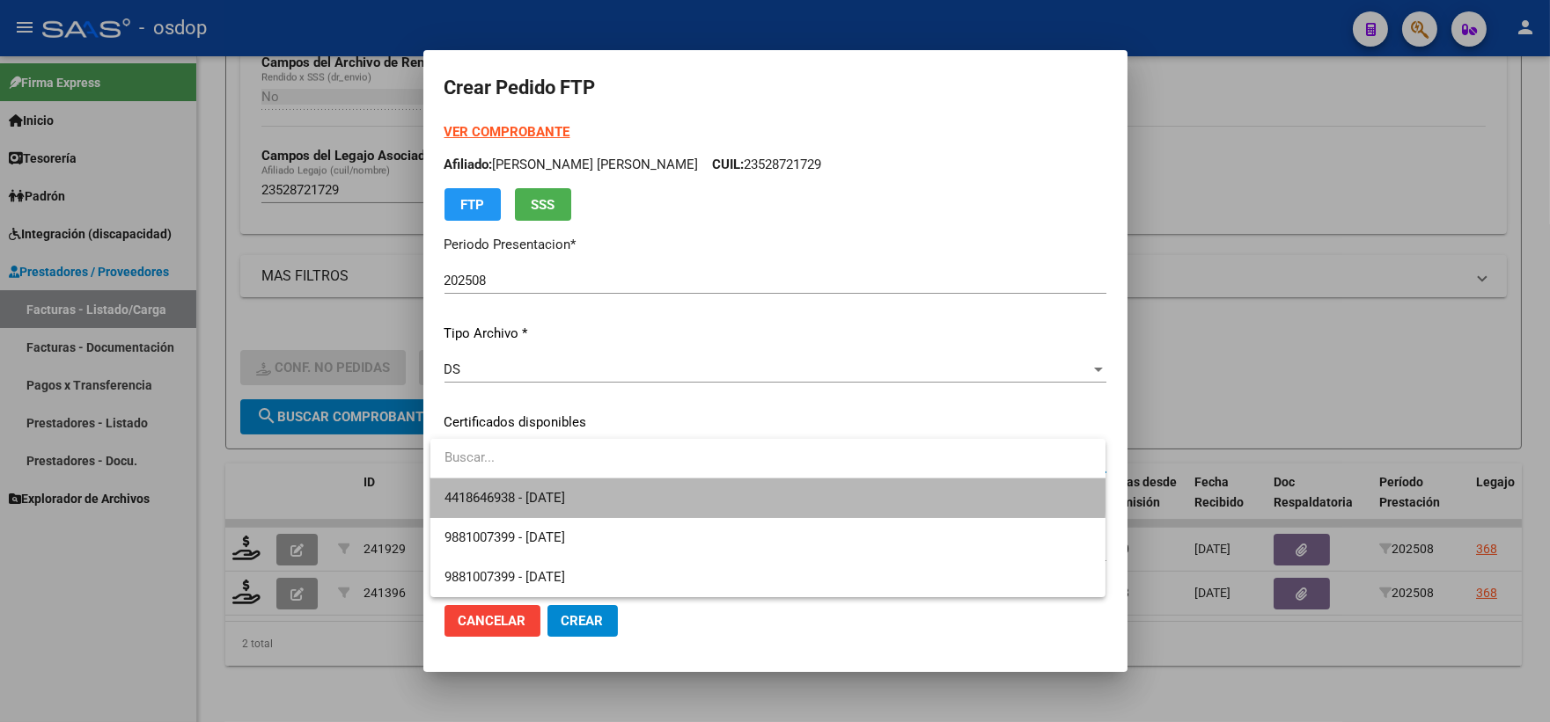
click at [629, 485] on span "4418646938 - 2027-12-20" at bounding box center [767, 499] width 647 height 40
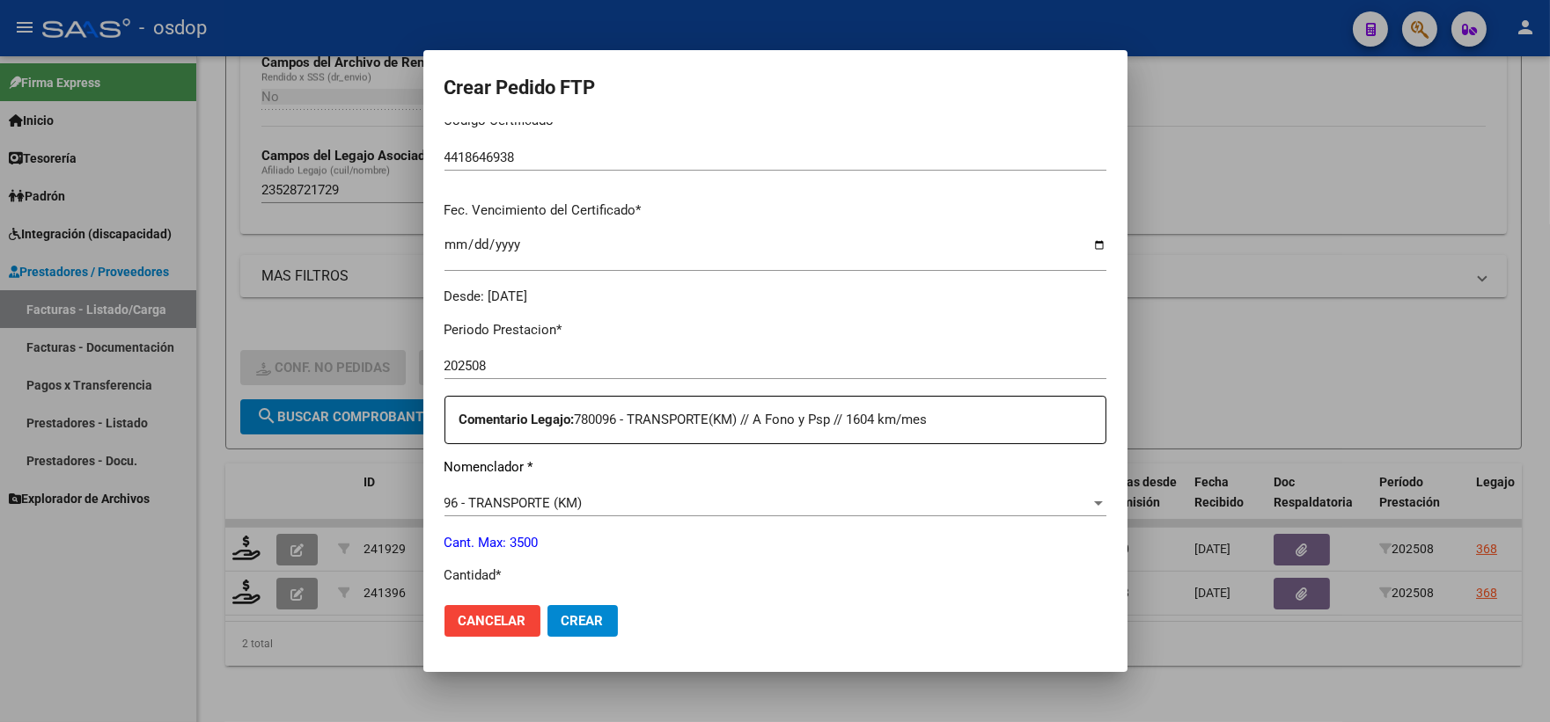
scroll to position [586, 0]
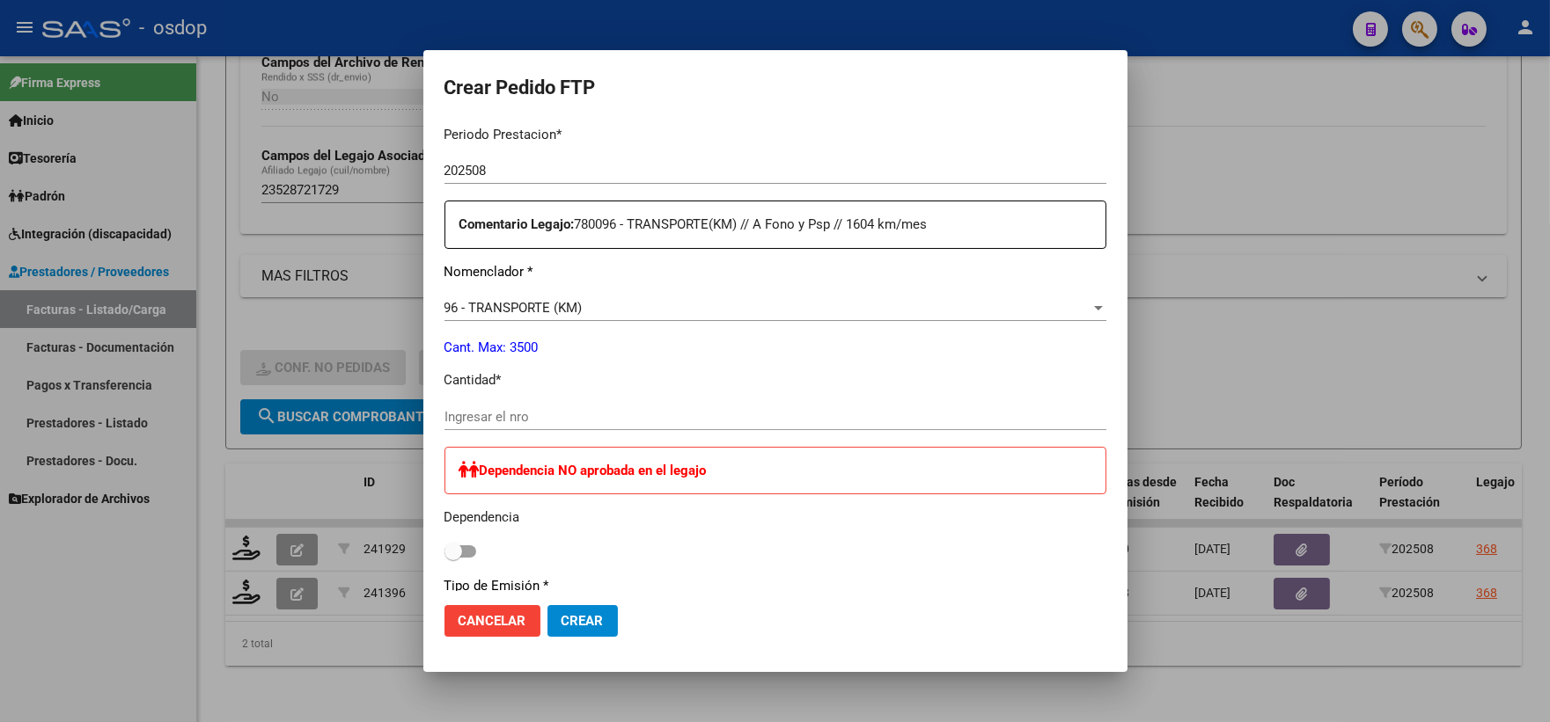
click at [619, 447] on div "Dependencia NO aprobada en el legajo" at bounding box center [775, 471] width 662 height 48
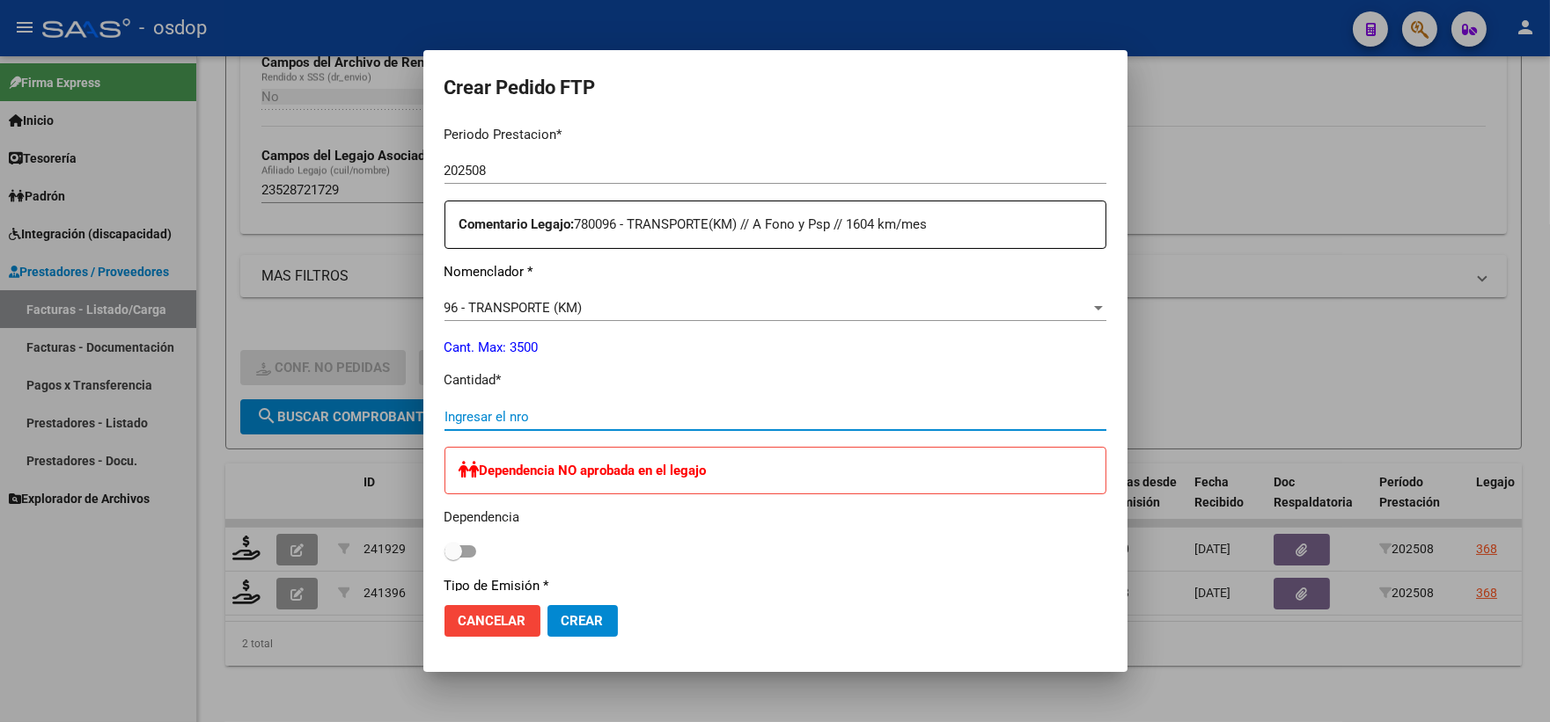
click at [603, 415] on input "Ingresar el nro" at bounding box center [775, 417] width 662 height 16
type input "1350"
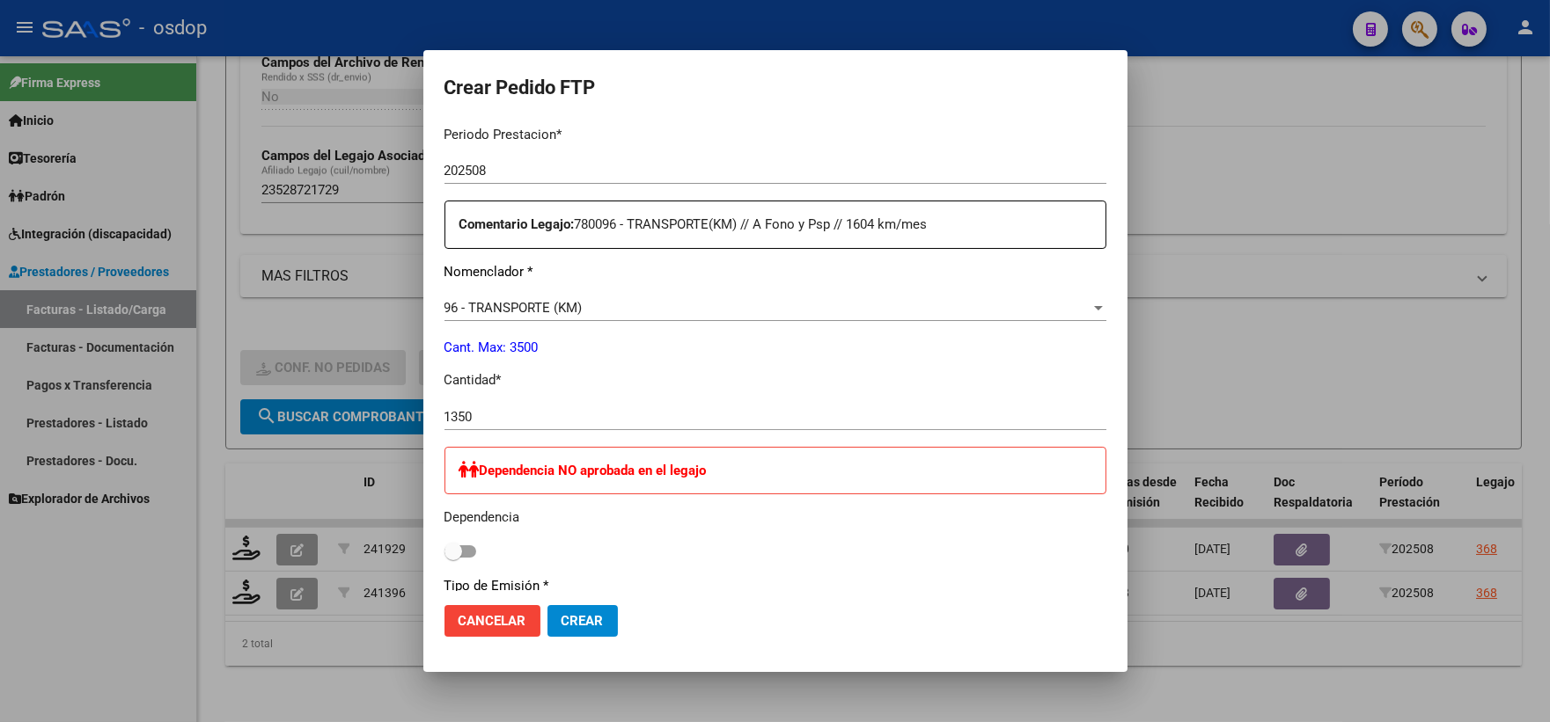
click at [673, 398] on div "Periodo Prestacion * 202508 Ingresar el Periodo Prestacion Comentario Legajo: 7…" at bounding box center [775, 561] width 662 height 898
click at [626, 425] on div "1350 Ingresar el nro" at bounding box center [775, 417] width 662 height 26
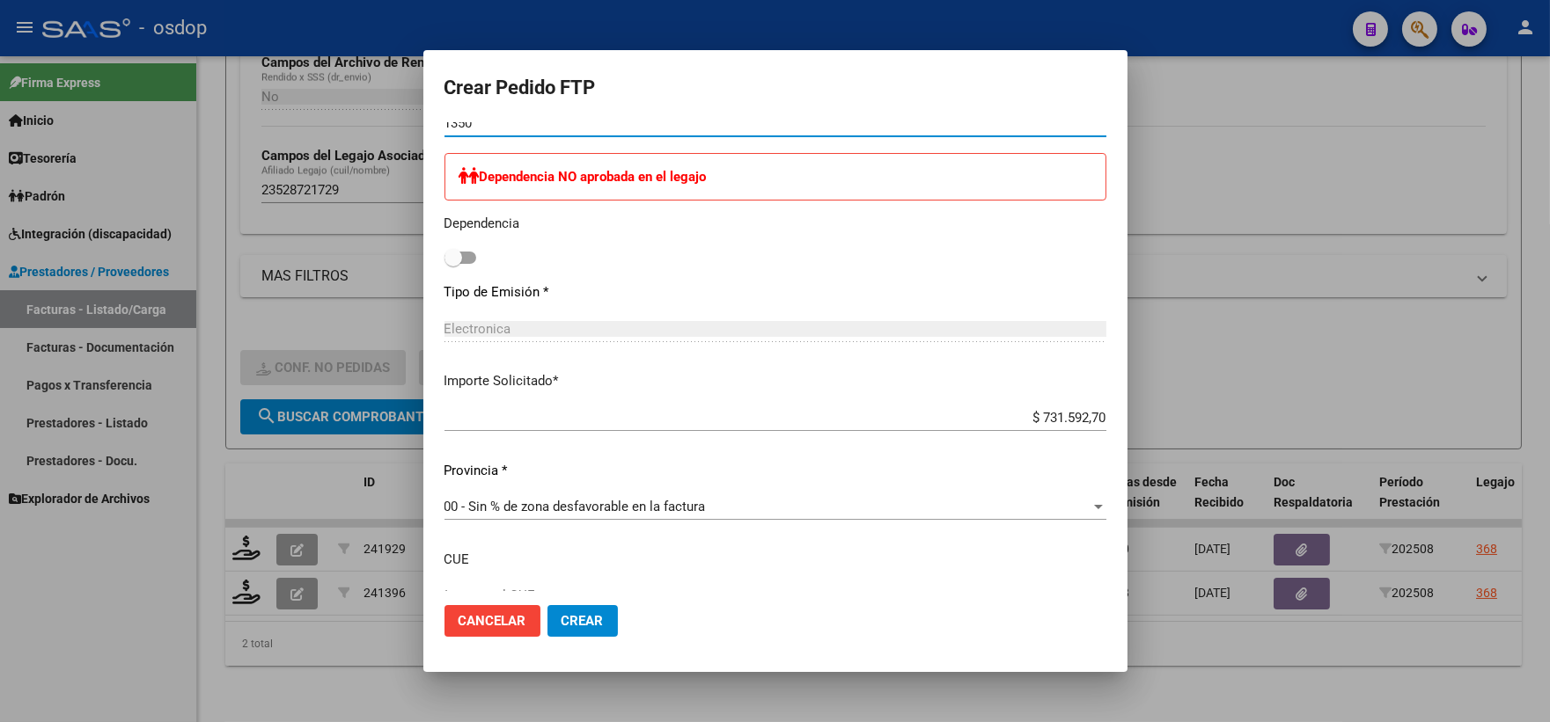
scroll to position [1003, 0]
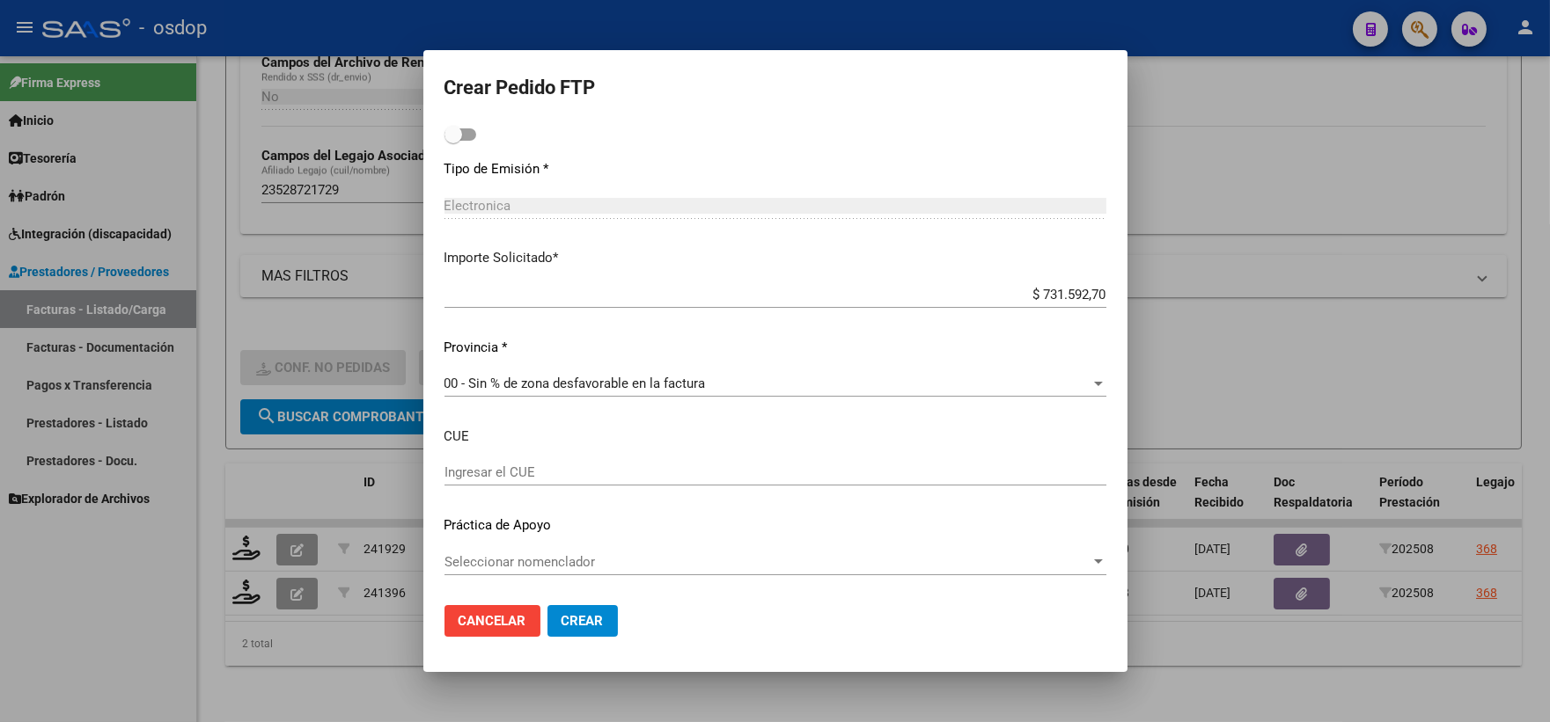
click at [583, 559] on span "Seleccionar nomenclador" at bounding box center [767, 562] width 646 height 16
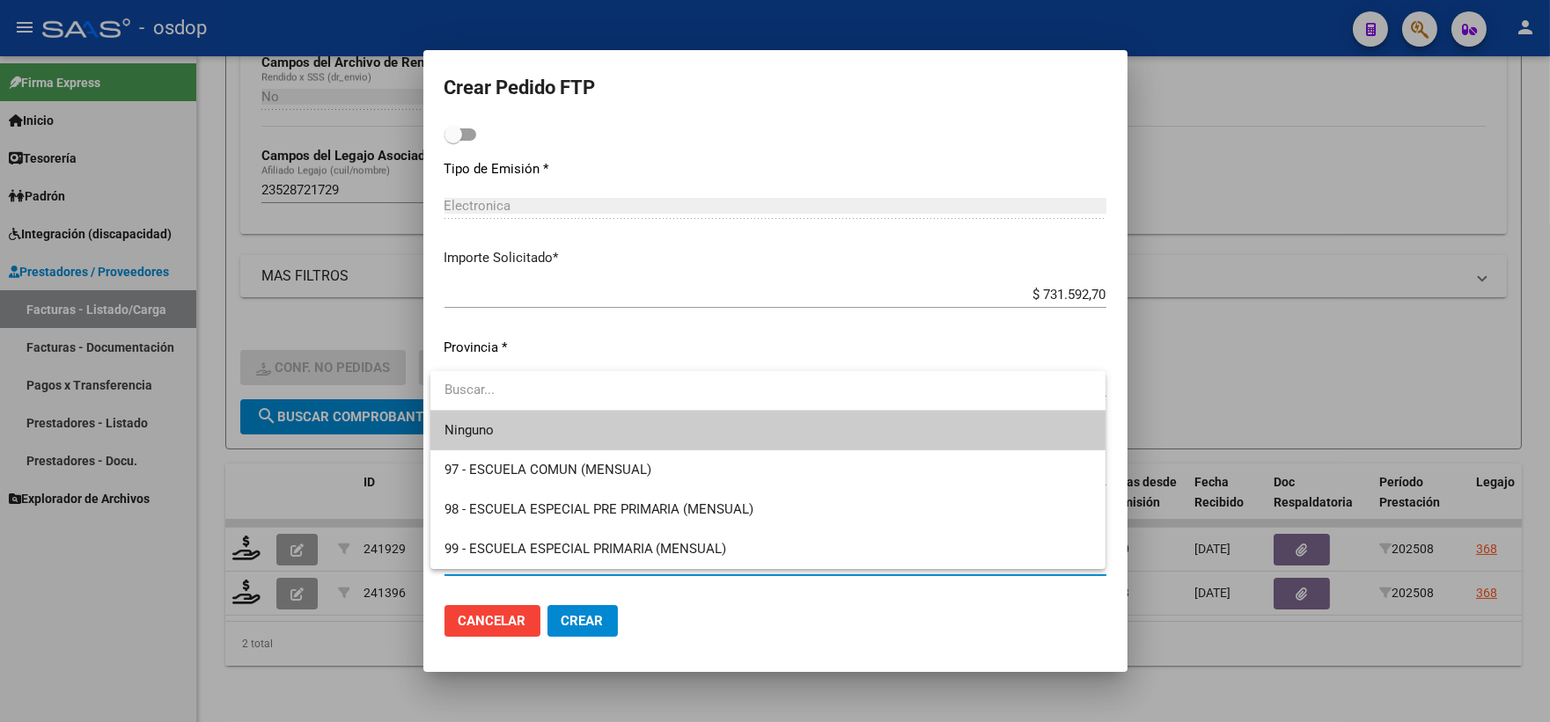
click at [502, 294] on div at bounding box center [775, 361] width 1550 height 722
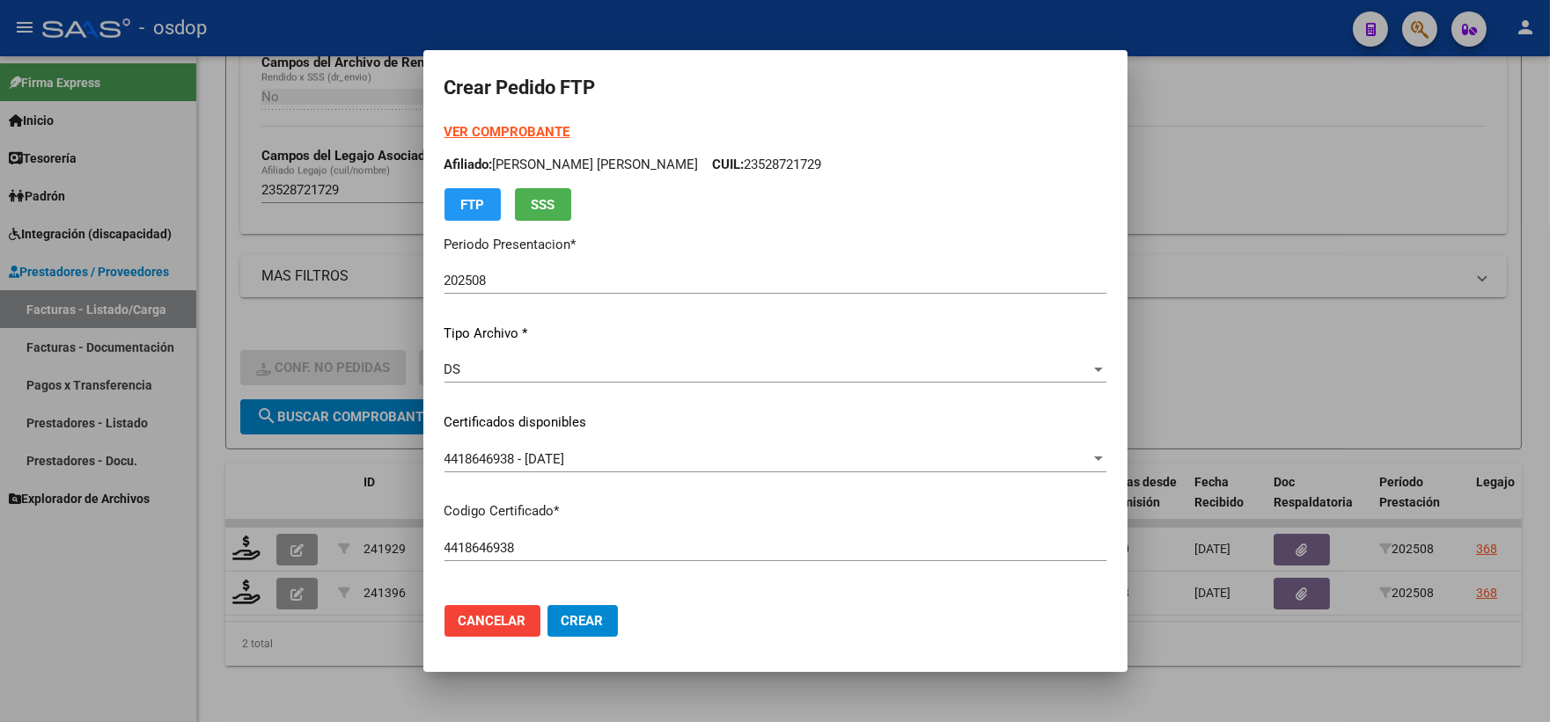
scroll to position [488, 0]
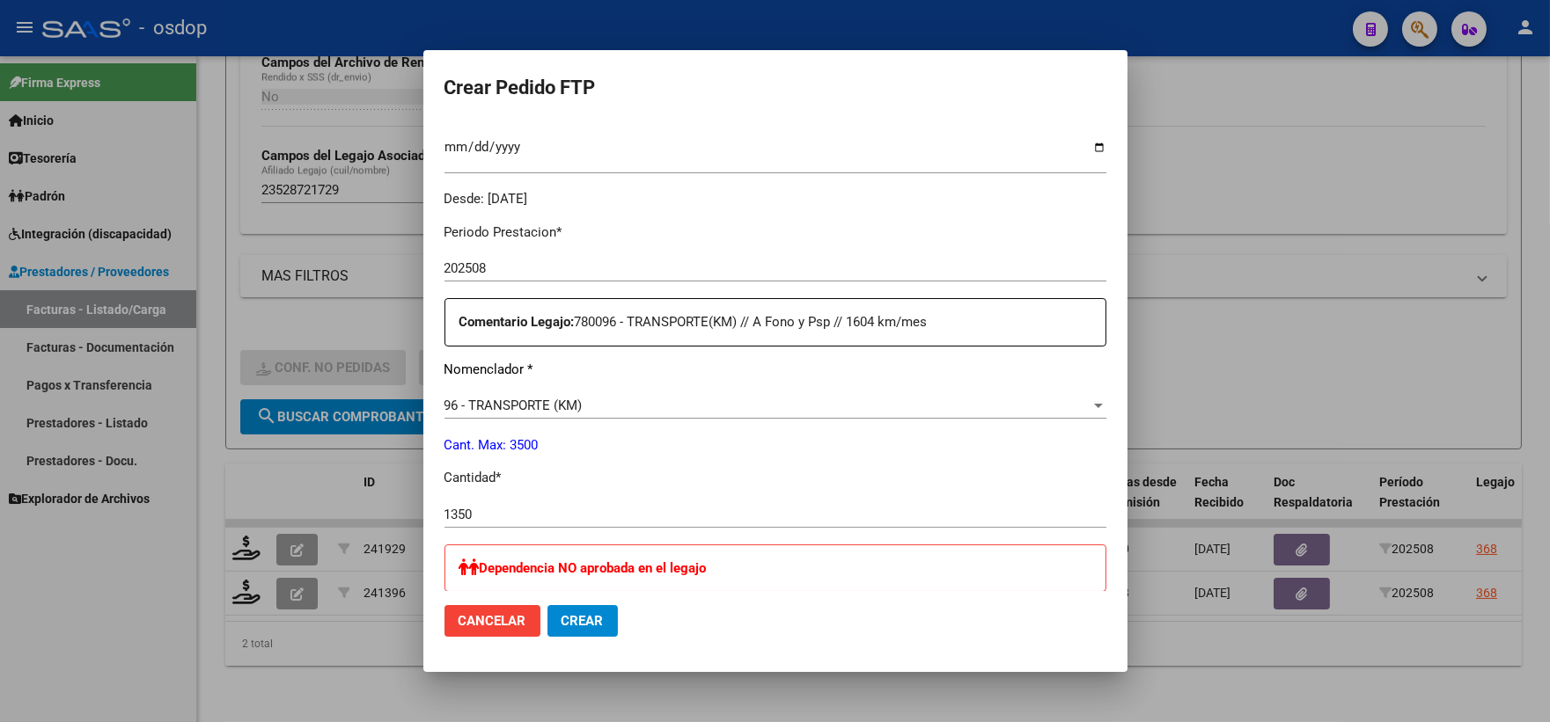
click at [582, 619] on span "Crear" at bounding box center [582, 621] width 42 height 16
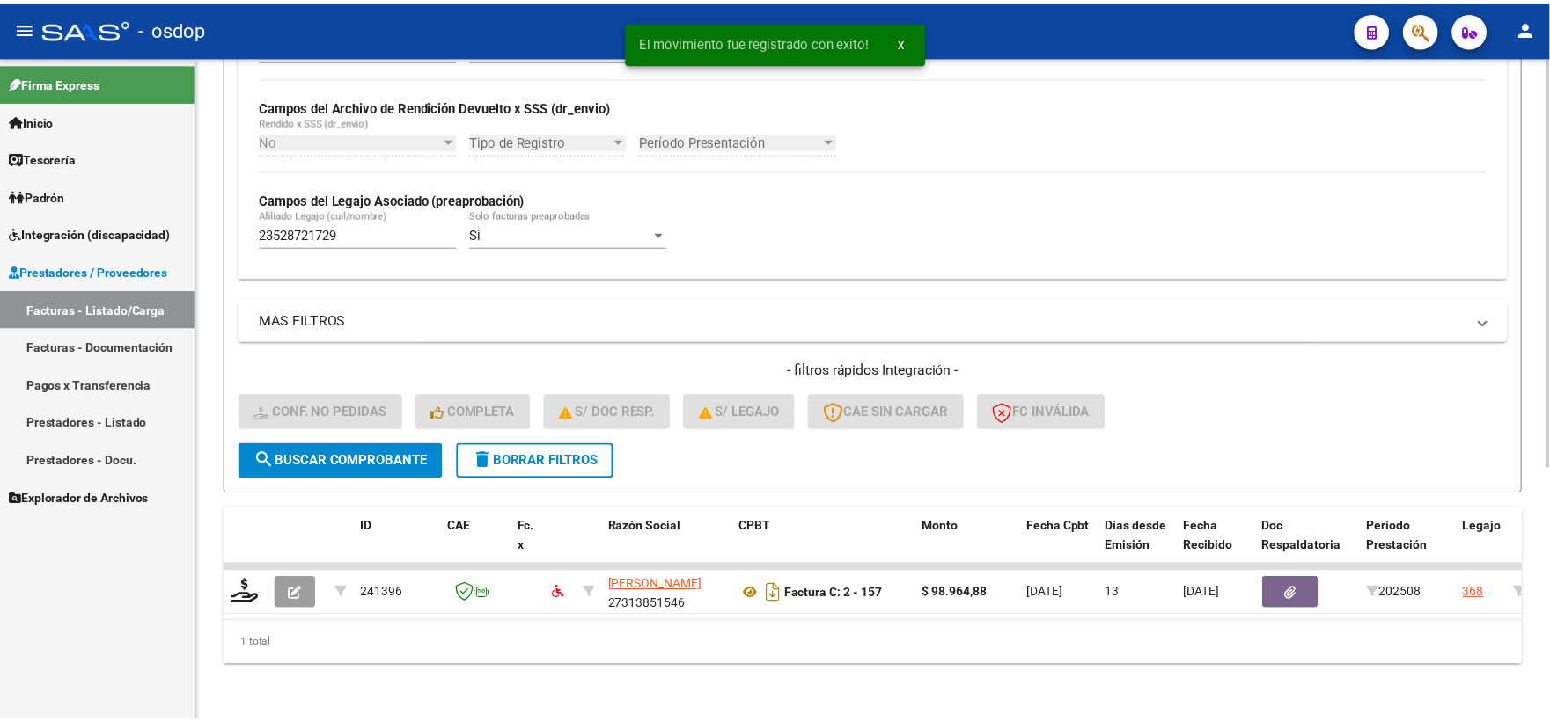
scroll to position [410, 0]
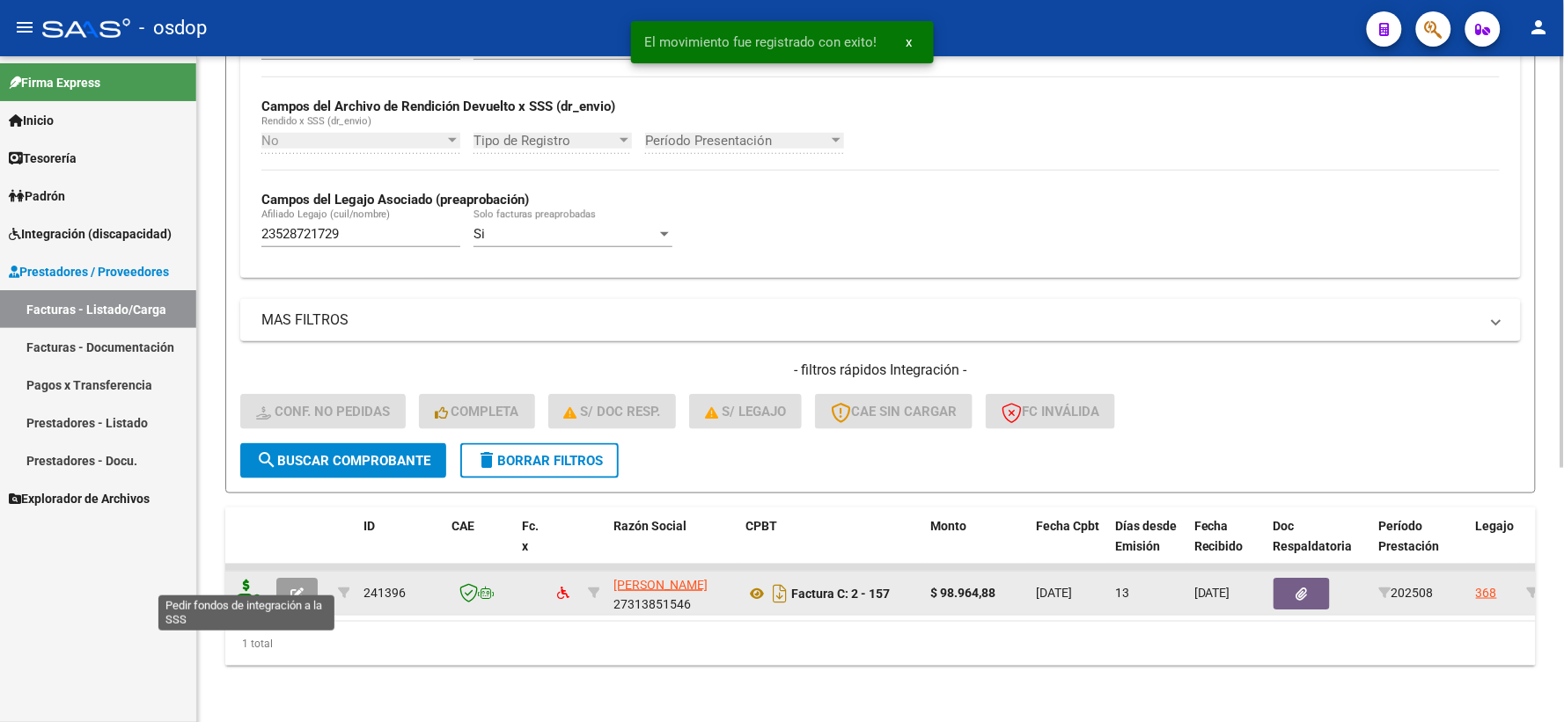
click at [257, 580] on icon at bounding box center [246, 592] width 28 height 25
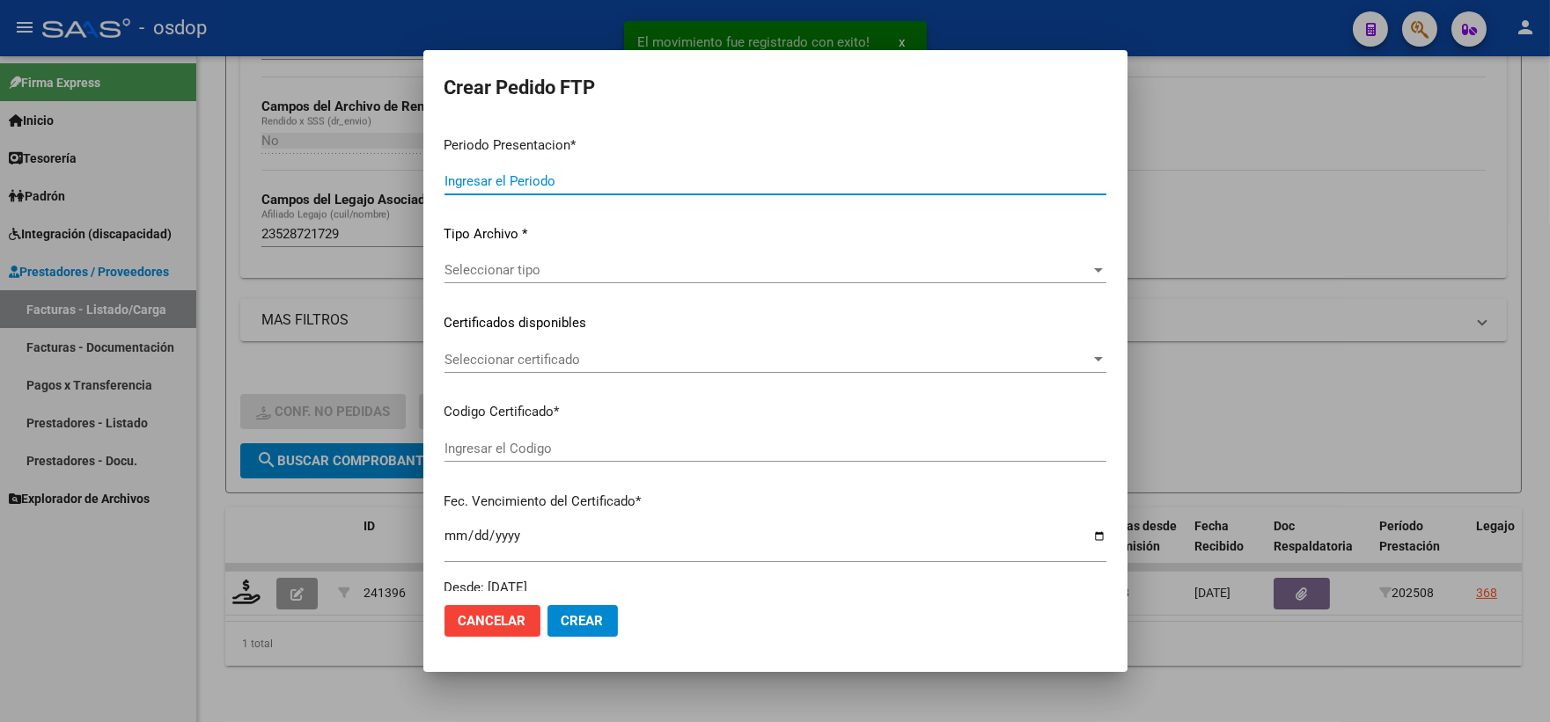
type input "202508"
type input "$ 98.964,88"
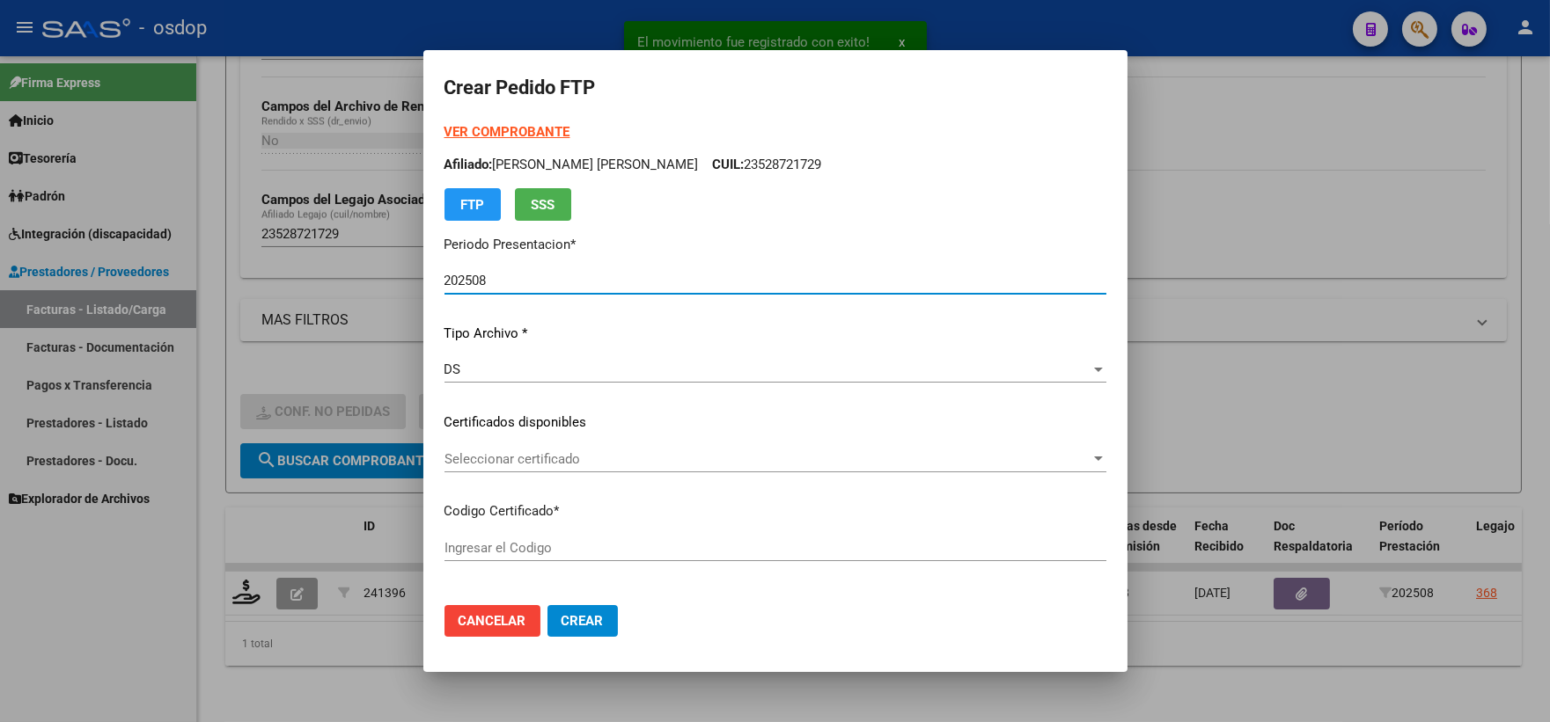
type input "4418646938"
type input "2027-12-20"
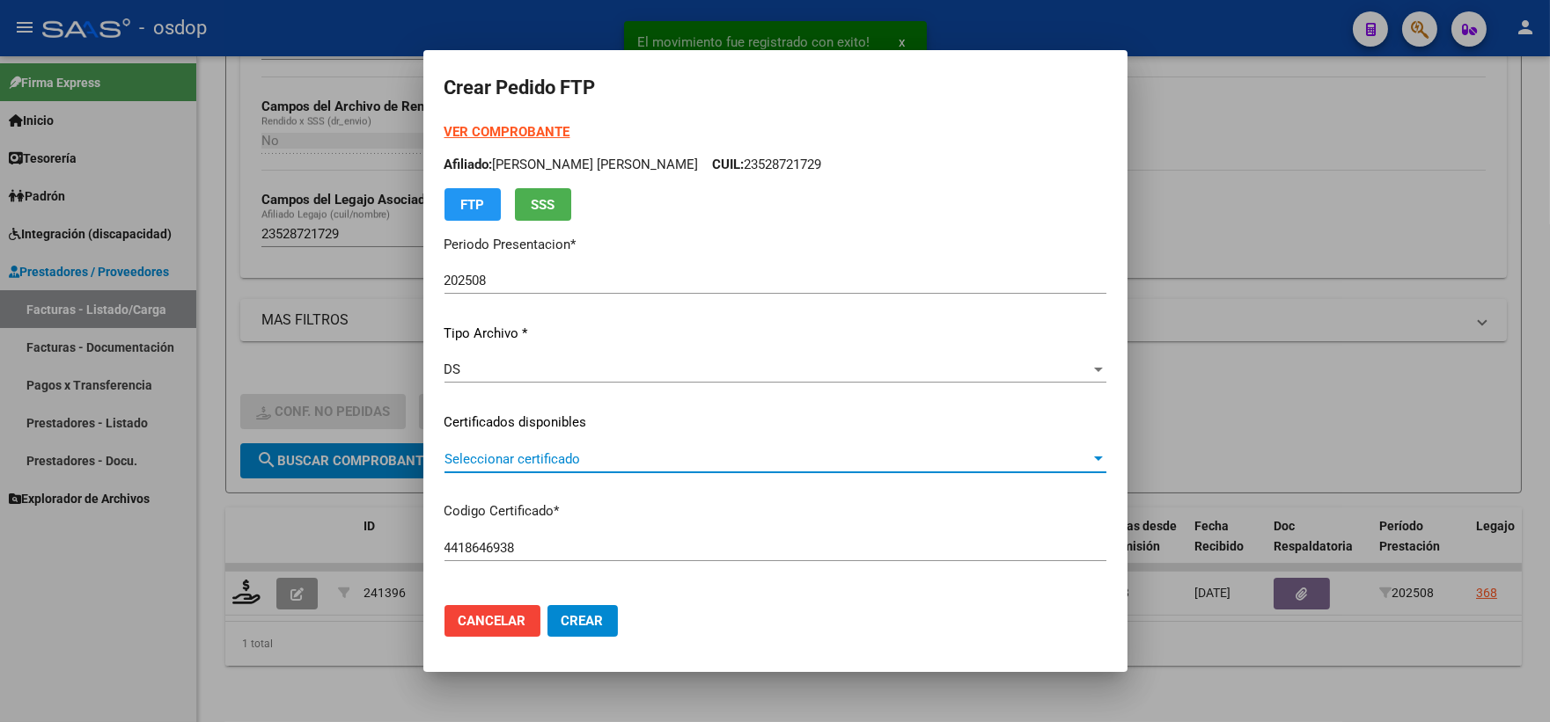
click at [513, 458] on span "Seleccionar certificado" at bounding box center [767, 459] width 646 height 16
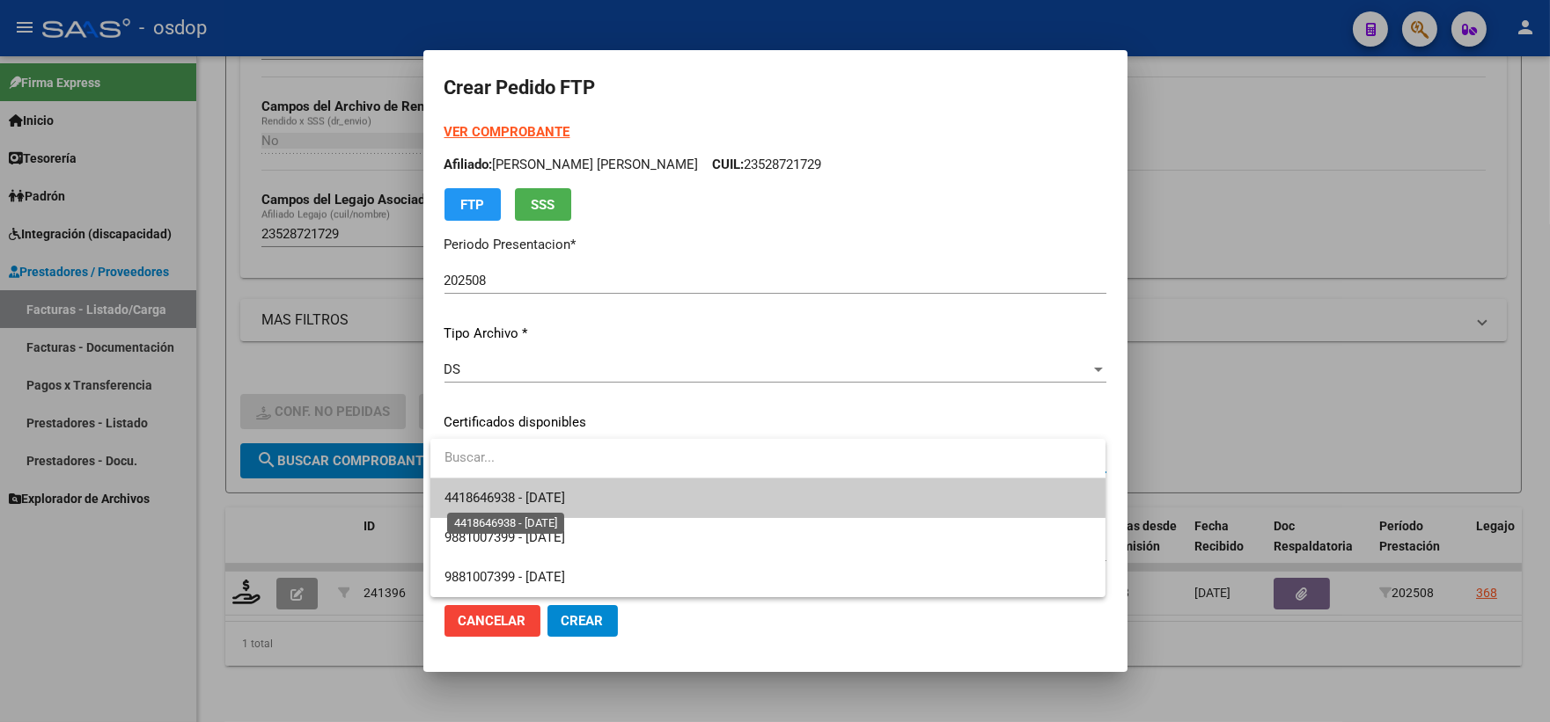
click at [564, 505] on span "4418646938 - 2027-12-20" at bounding box center [504, 498] width 121 height 16
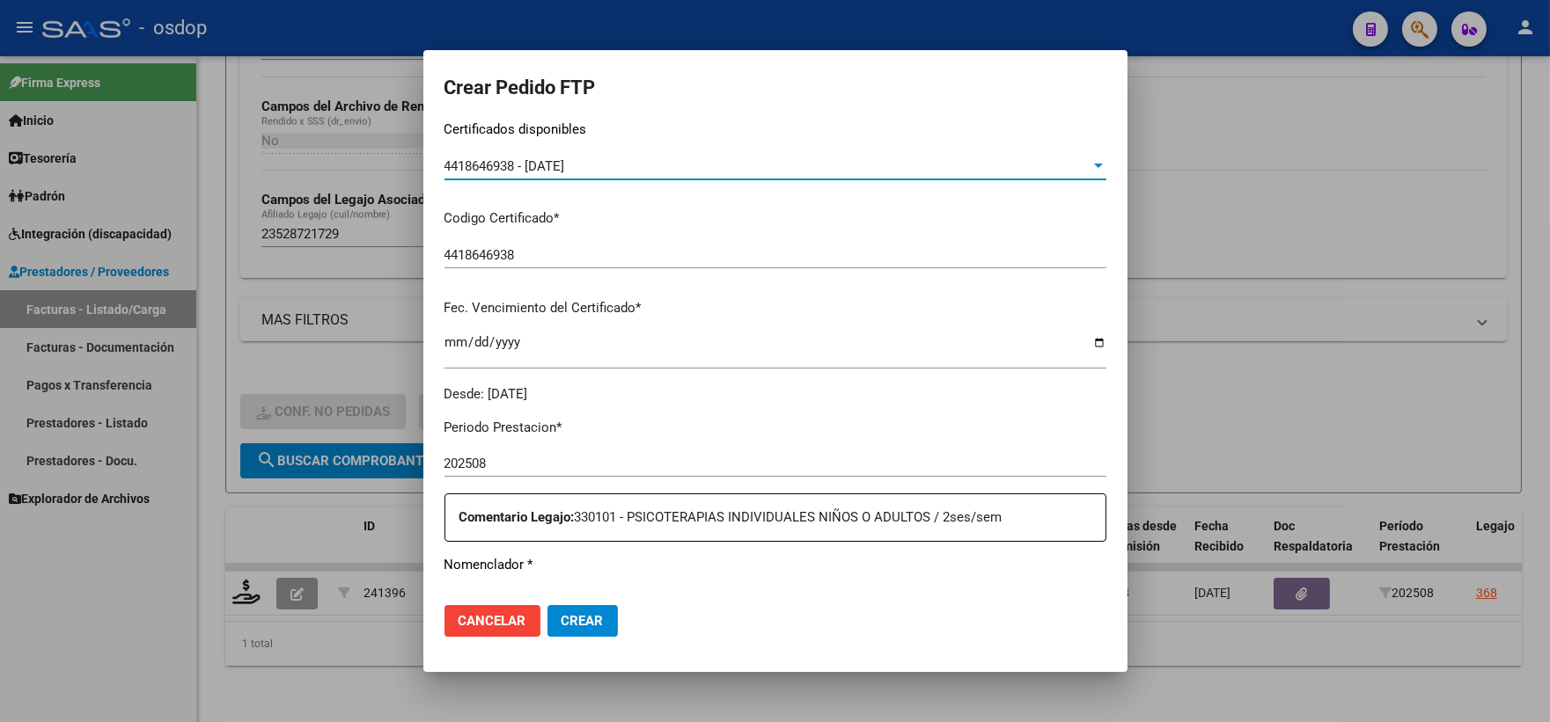
scroll to position [684, 0]
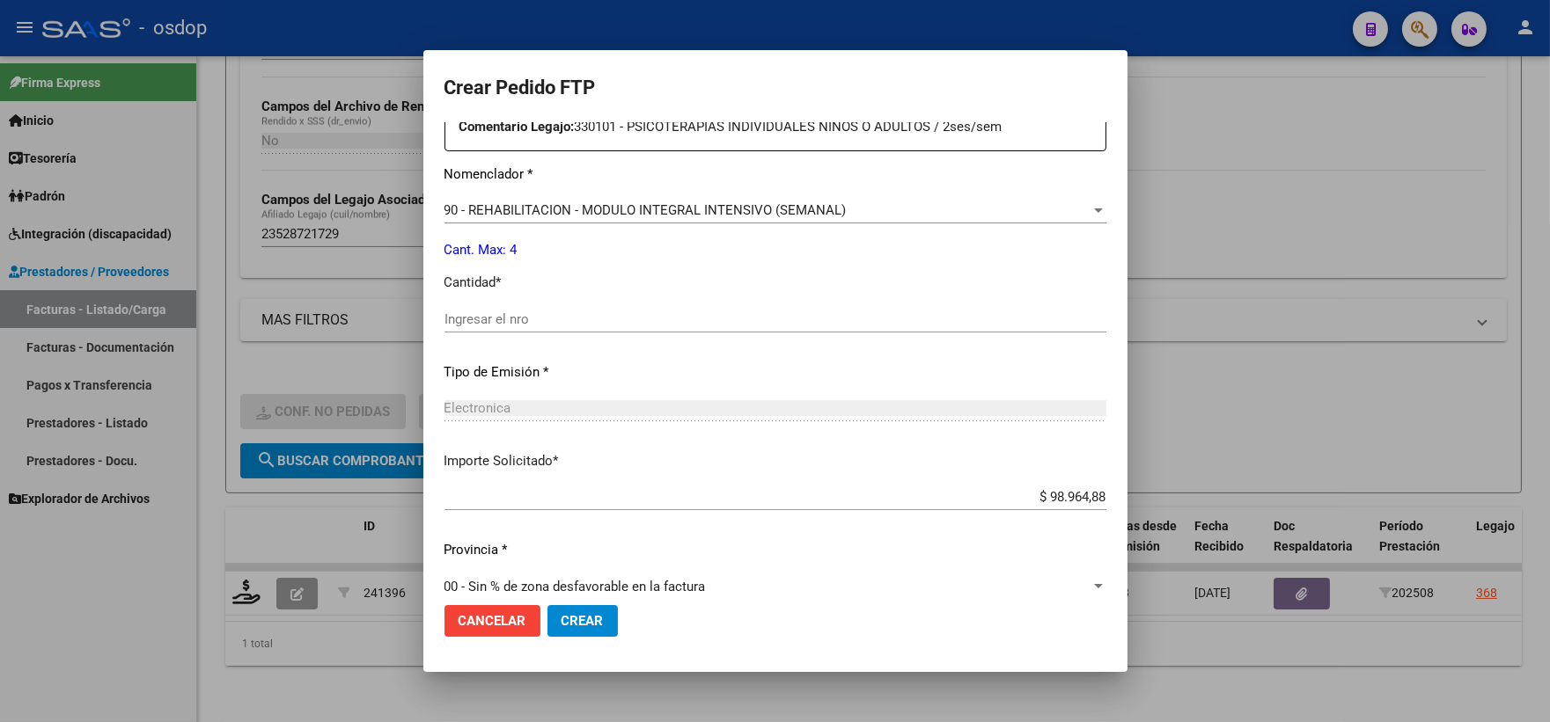
click at [666, 321] on input "Ingresar el nro" at bounding box center [775, 320] width 662 height 16
type input "4"
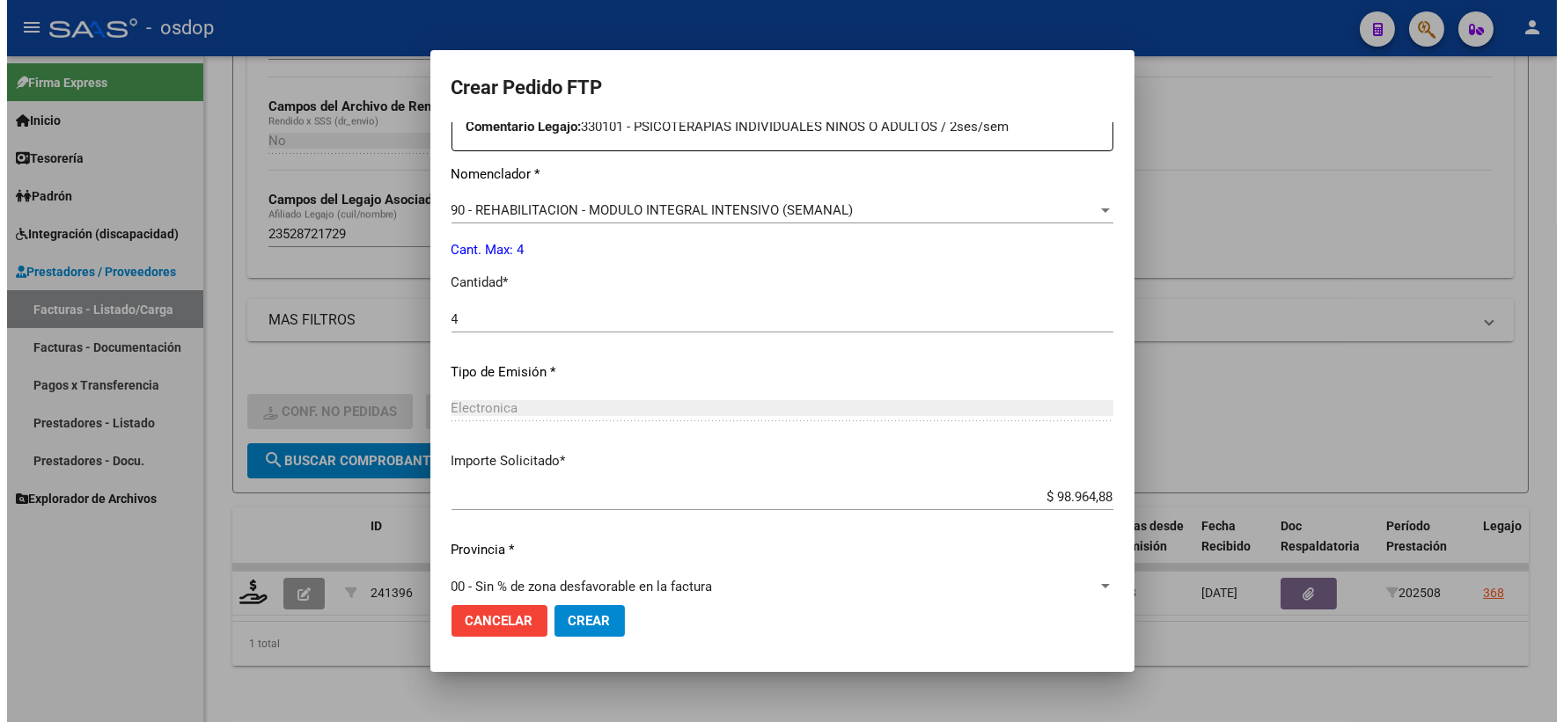
scroll to position [708, 0]
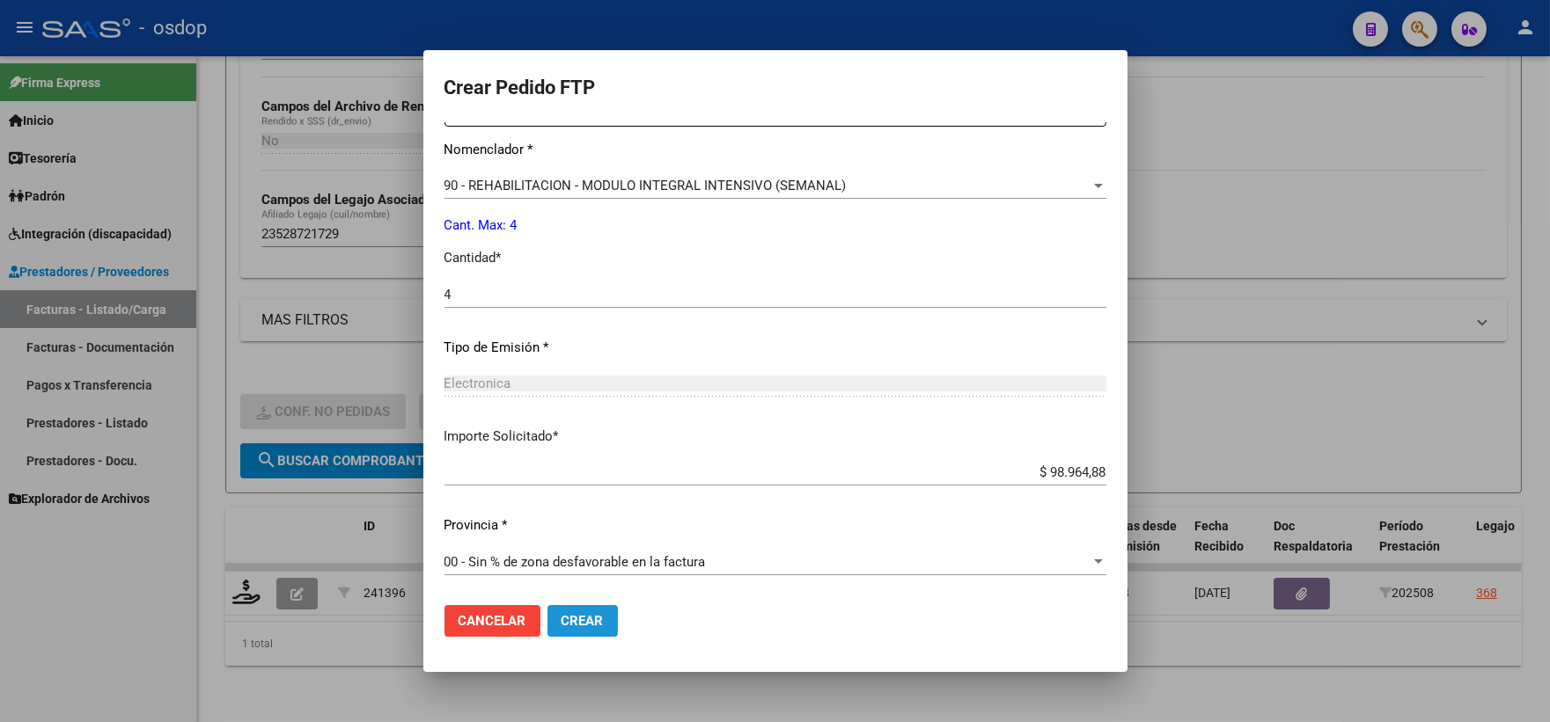
click at [598, 610] on button "Crear" at bounding box center [582, 621] width 70 height 32
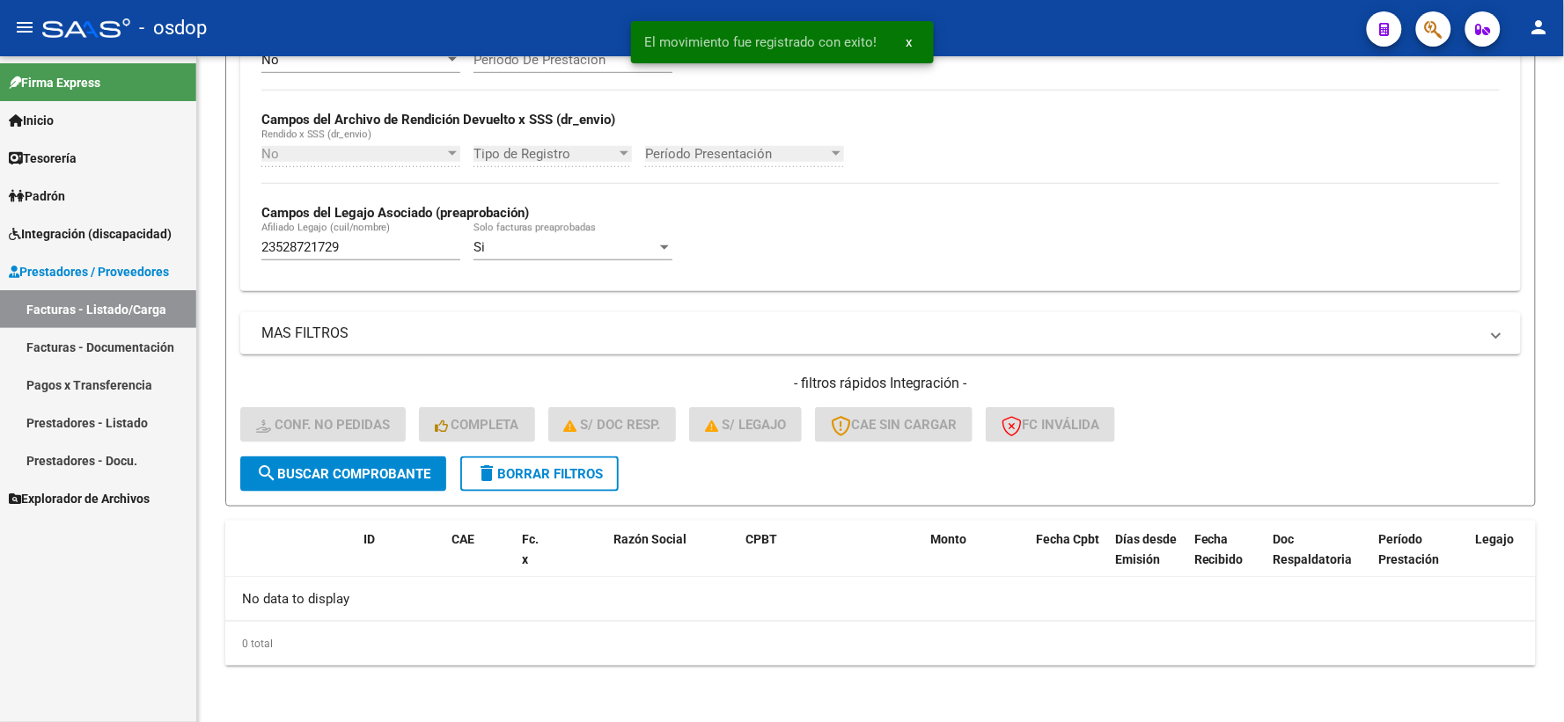
scroll to position [382, 0]
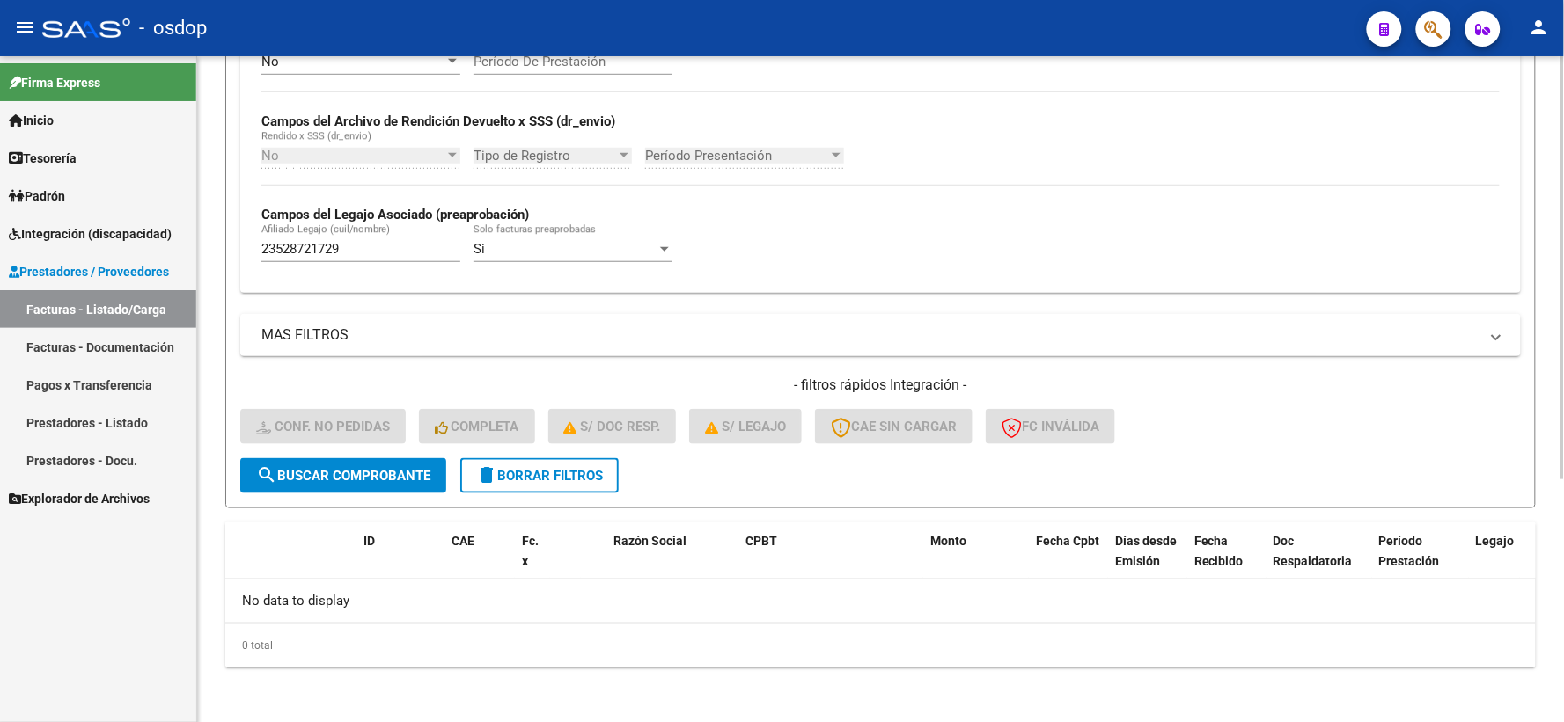
click at [396, 250] on input "23528721729" at bounding box center [360, 249] width 199 height 16
drag, startPoint x: 364, startPoint y: 249, endPoint x: 109, endPoint y: 245, distance: 255.2
click at [109, 245] on mat-sidenav-container "Firma Express Inicio Calendario SSS Instructivos Contacto OS Tesorería Extracto…" at bounding box center [782, 389] width 1564 height 666
paste input "0570389921"
type input "20570389921"
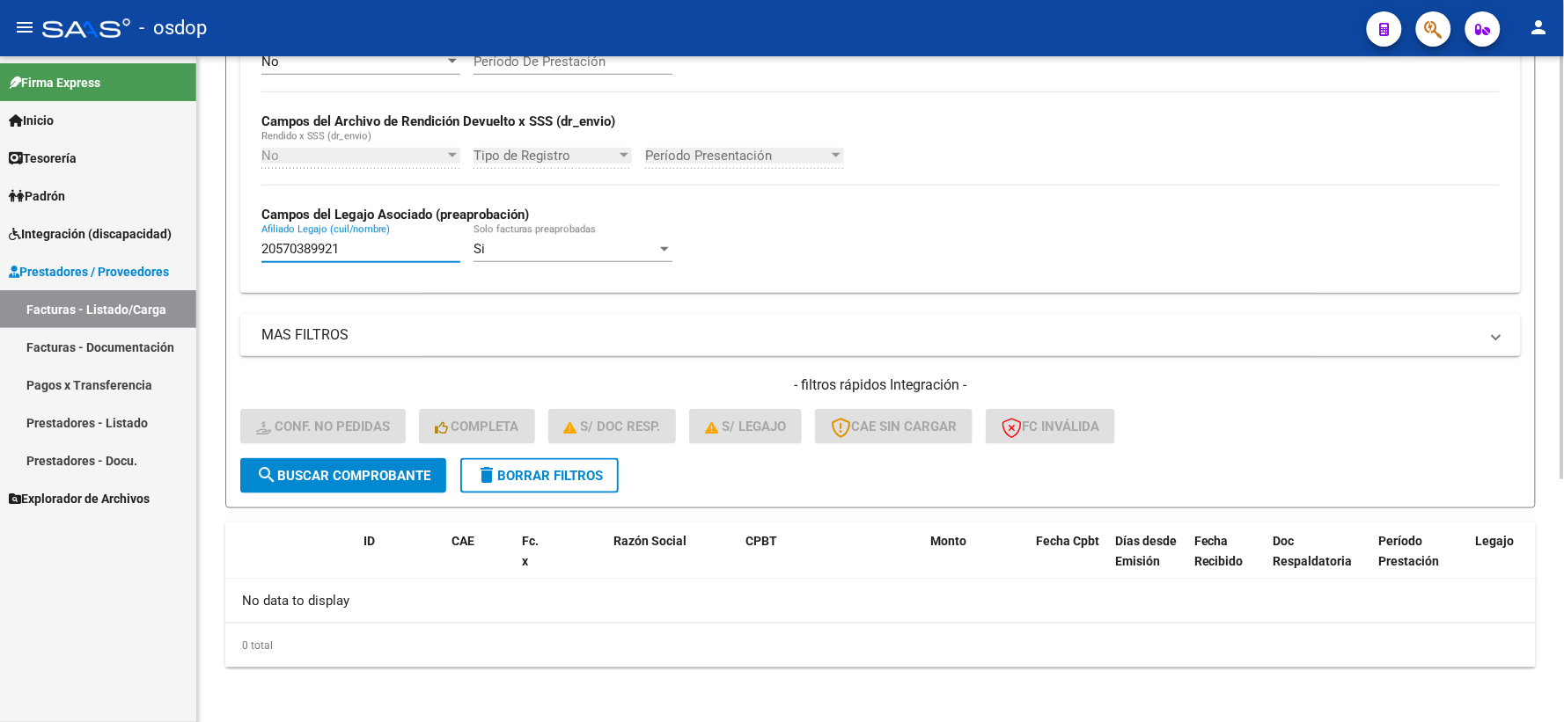
click at [383, 477] on span "search Buscar Comprobante" at bounding box center [343, 476] width 174 height 16
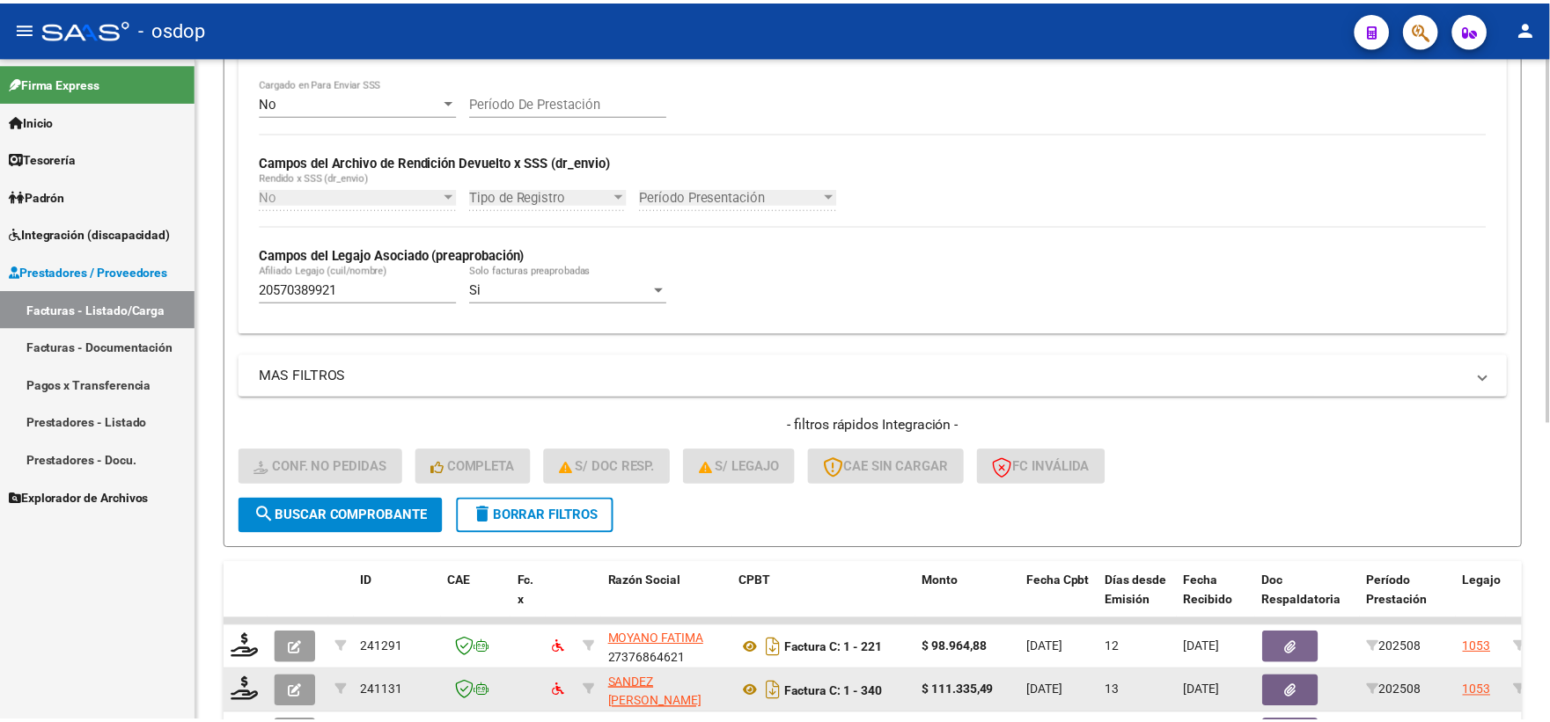
scroll to position [542, 0]
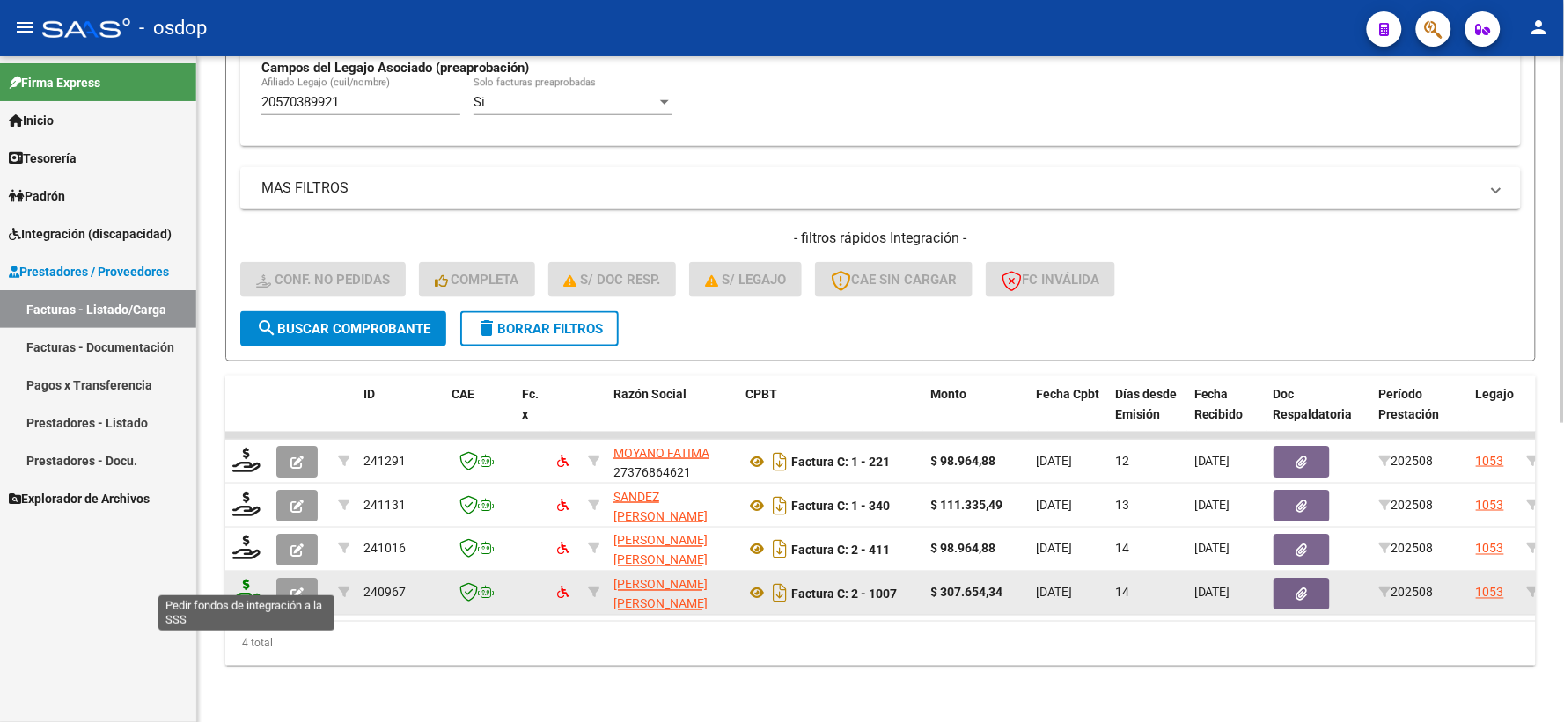
click at [256, 580] on icon at bounding box center [246, 592] width 28 height 25
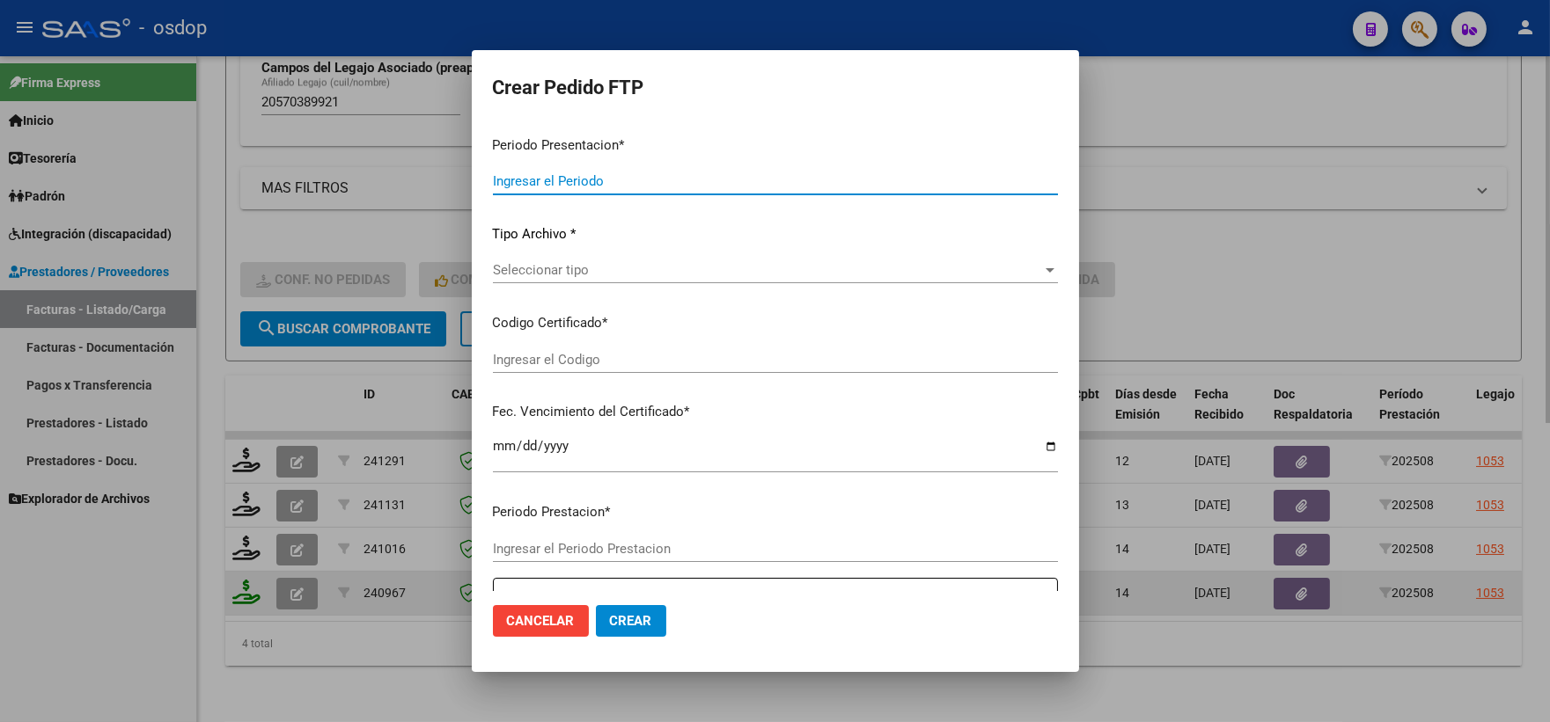
type input "202508"
type input "$ 307.654,34"
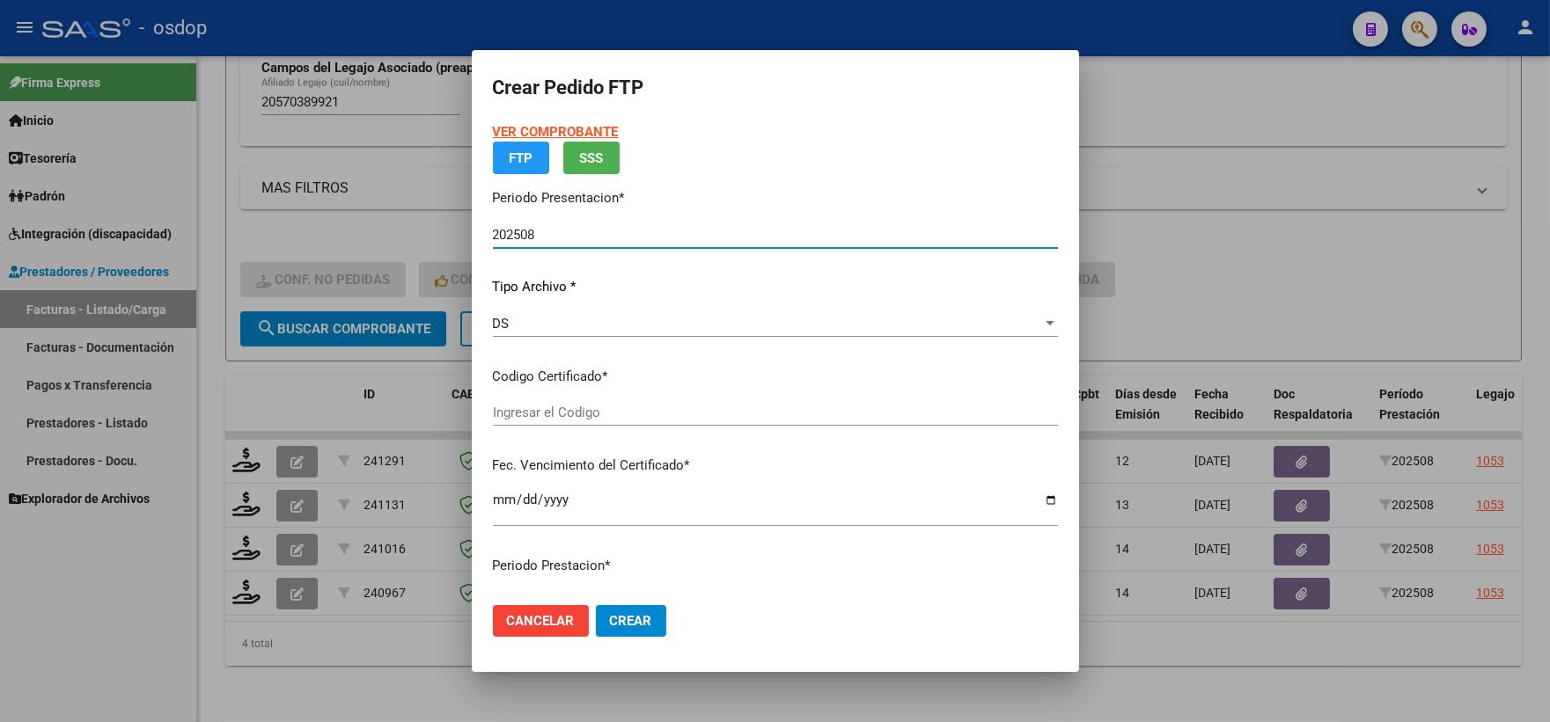
type input "1928691062"
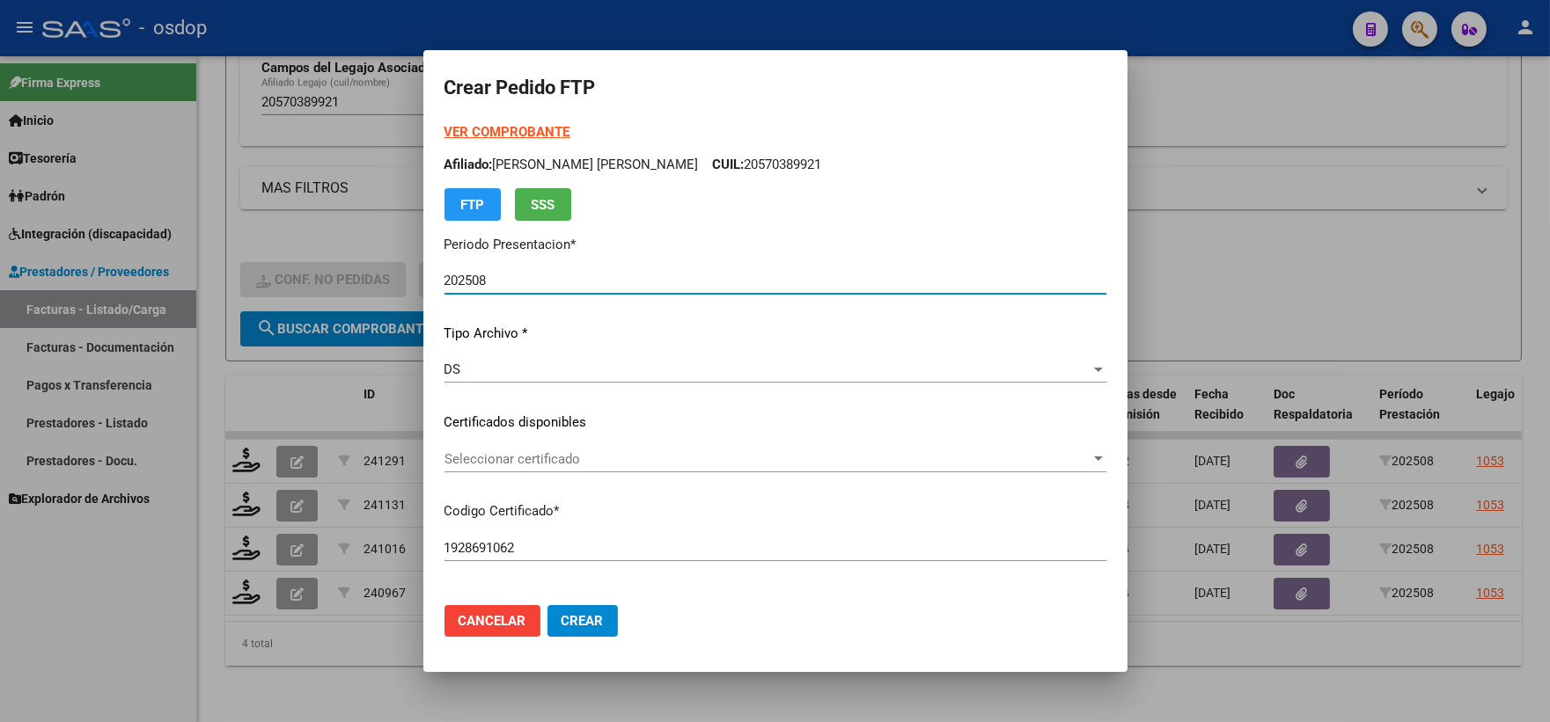
click at [636, 470] on div "Seleccionar certificado Seleccionar certificado" at bounding box center [775, 459] width 662 height 26
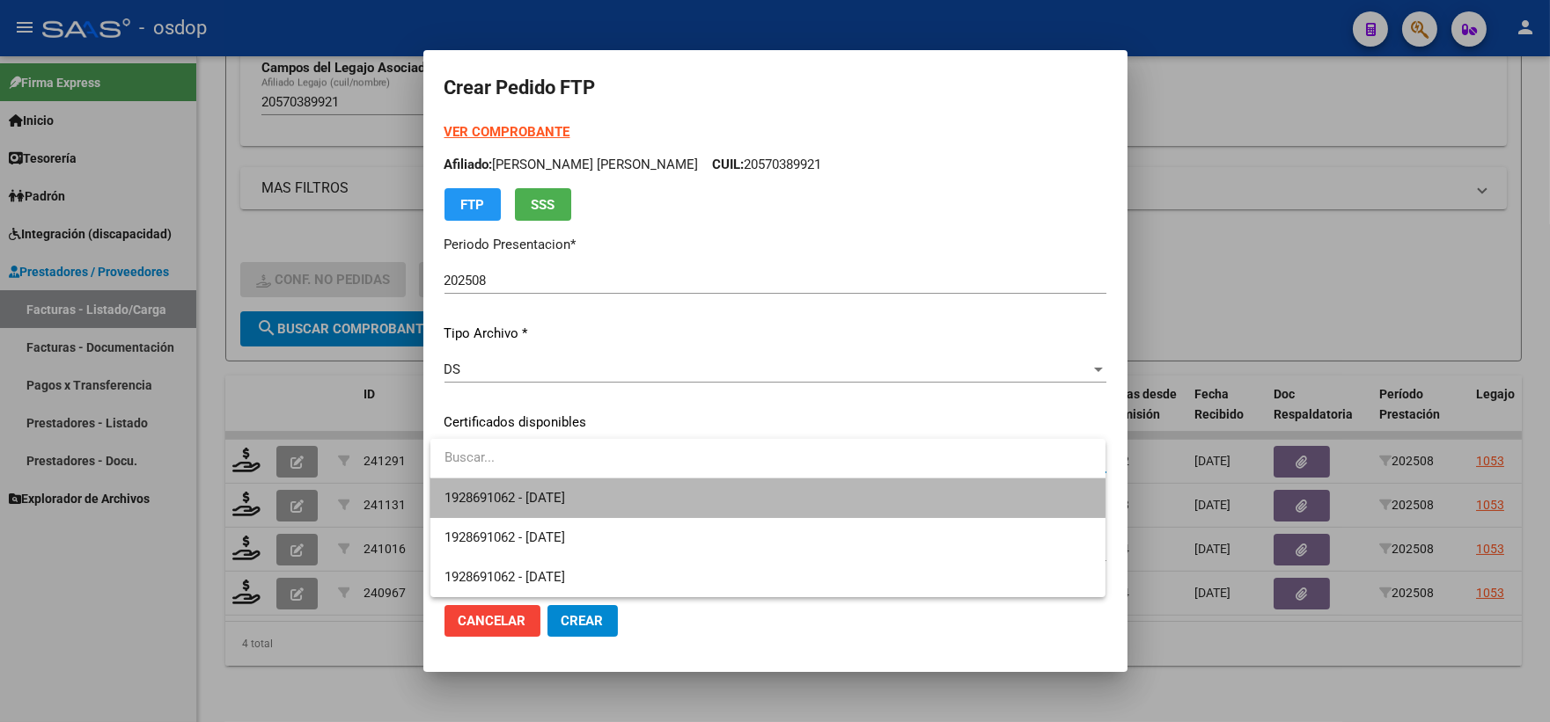
click at [648, 491] on span "1928691062 - 2026-11-29" at bounding box center [767, 499] width 647 height 40
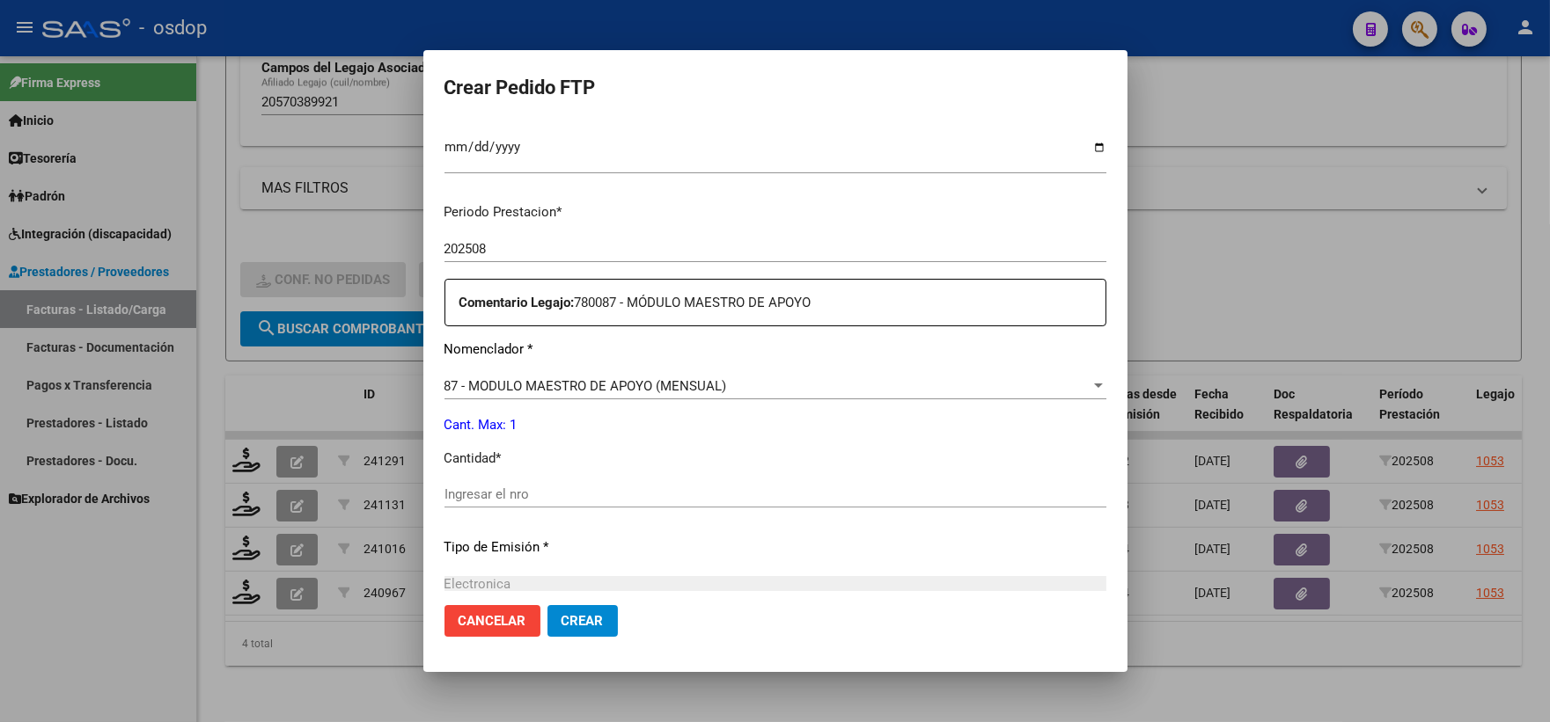
scroll to position [586, 0]
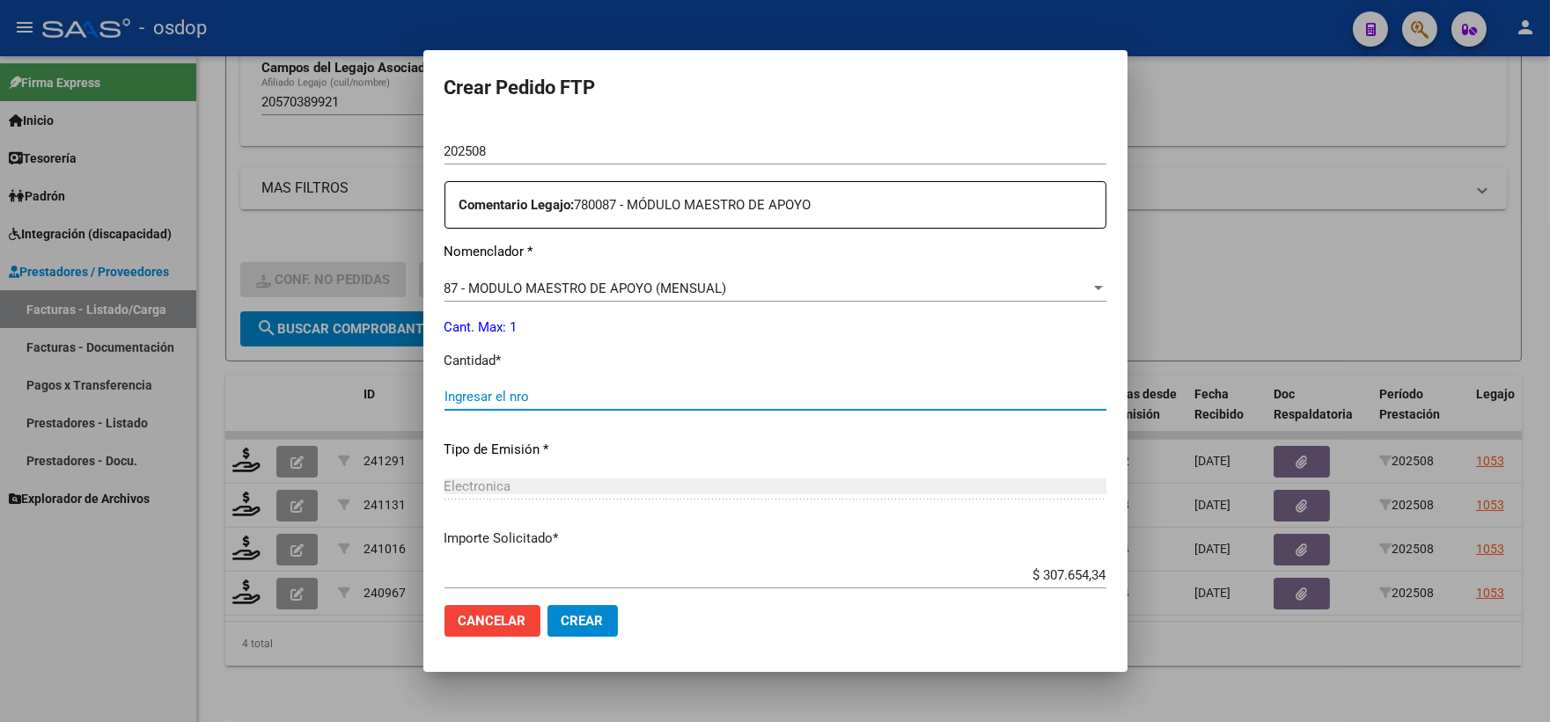
click at [626, 400] on input "Ingresar el nro" at bounding box center [775, 397] width 662 height 16
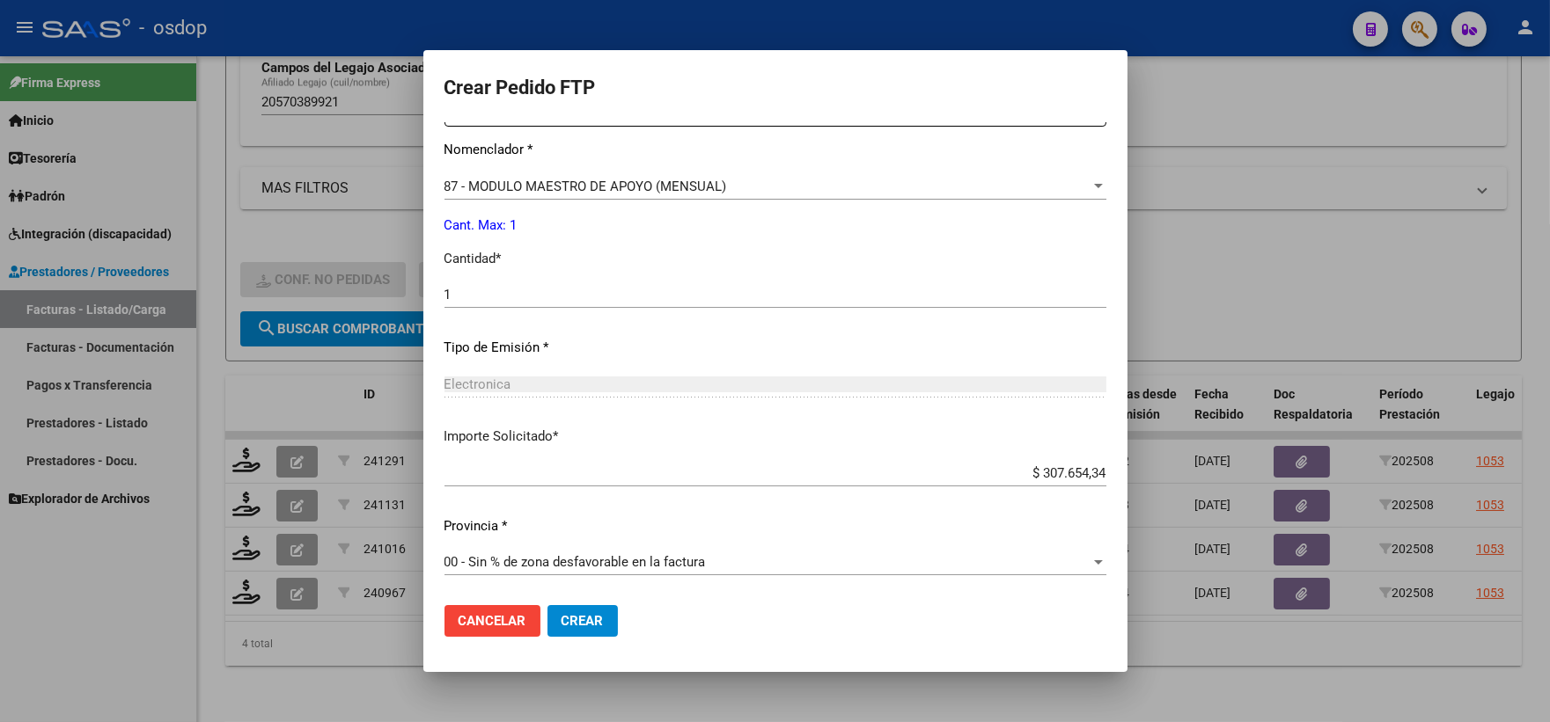
click at [582, 598] on mat-dialog-actions "Cancelar Crear" at bounding box center [775, 621] width 662 height 60
click at [588, 618] on span "Crear" at bounding box center [582, 621] width 42 height 16
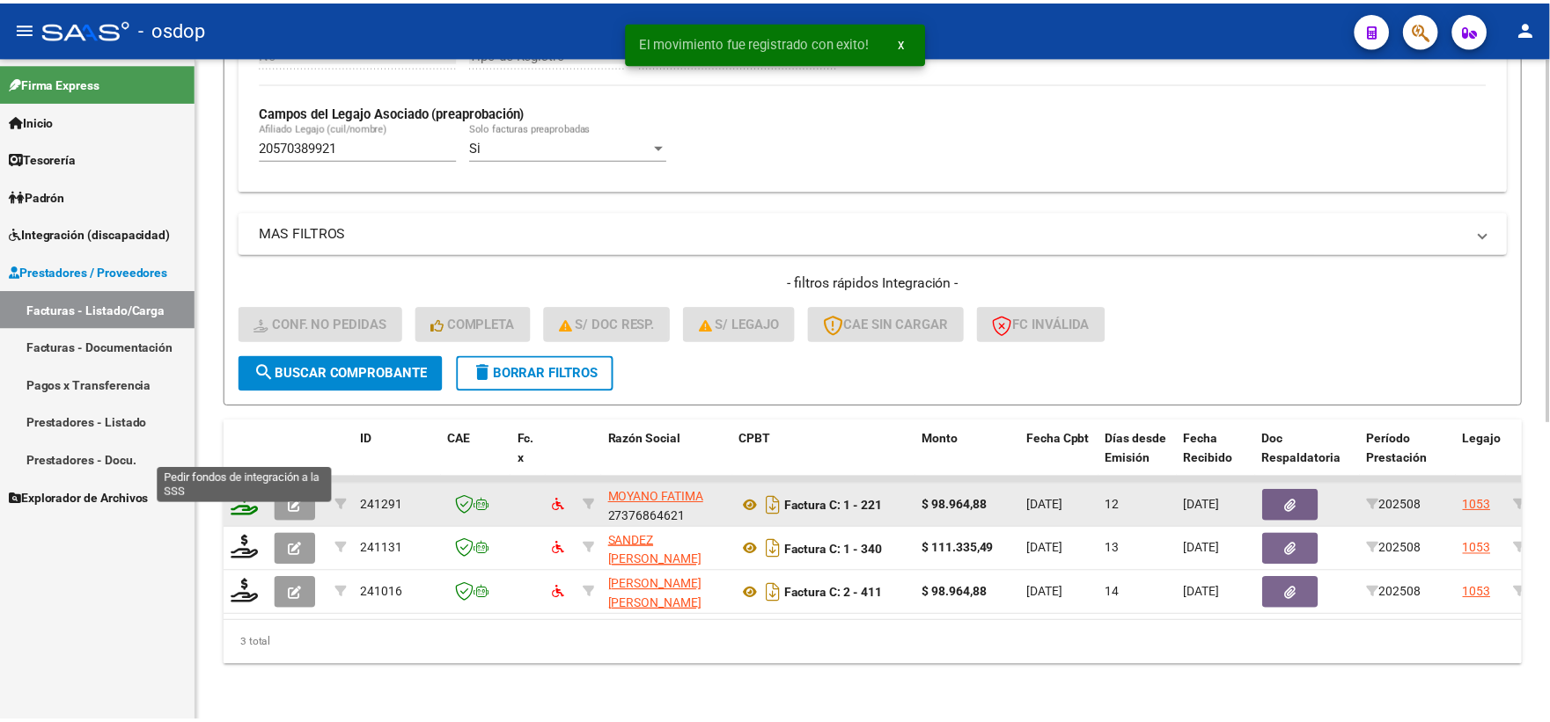
scroll to position [498, 0]
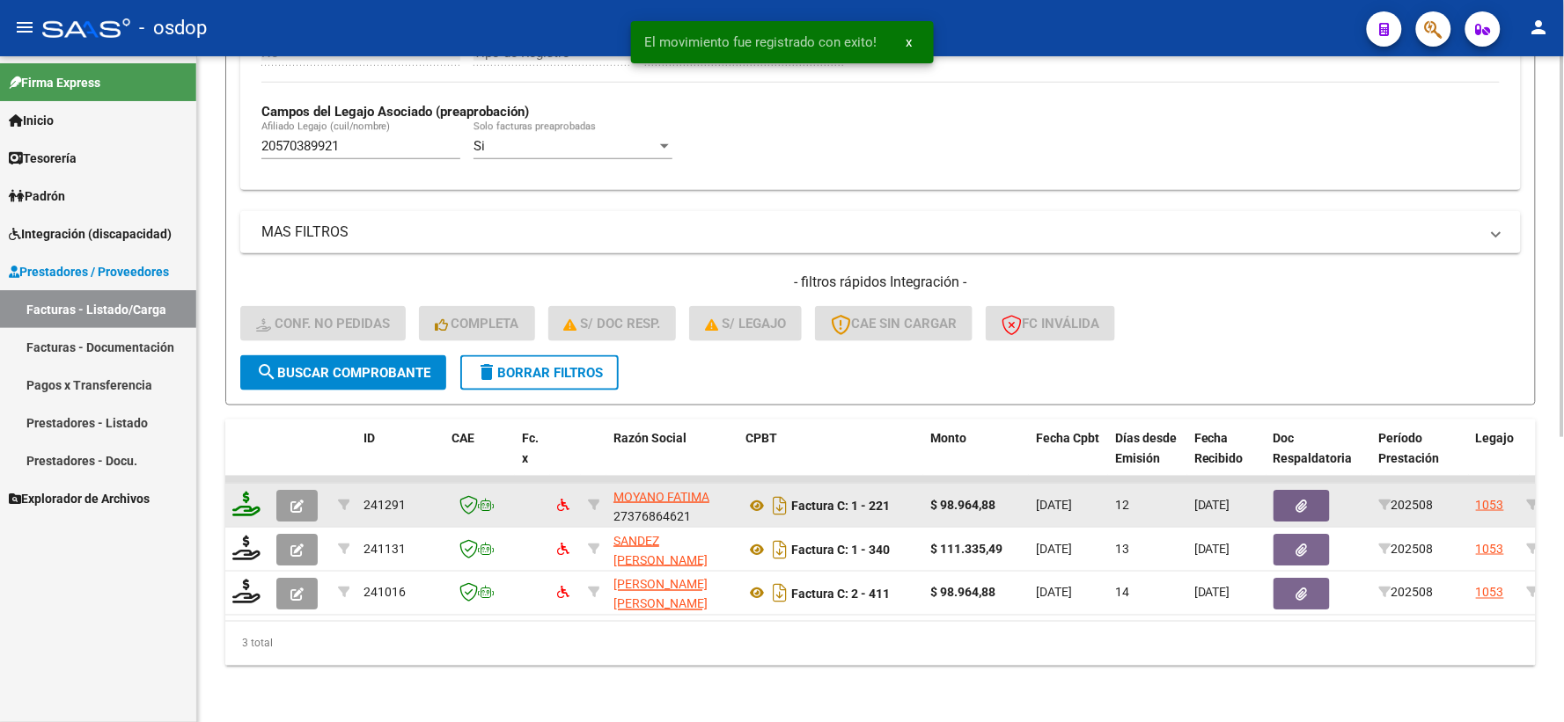
click at [248, 484] on datatable-body-cell at bounding box center [247, 505] width 44 height 43
click at [248, 492] on icon at bounding box center [246, 504] width 28 height 25
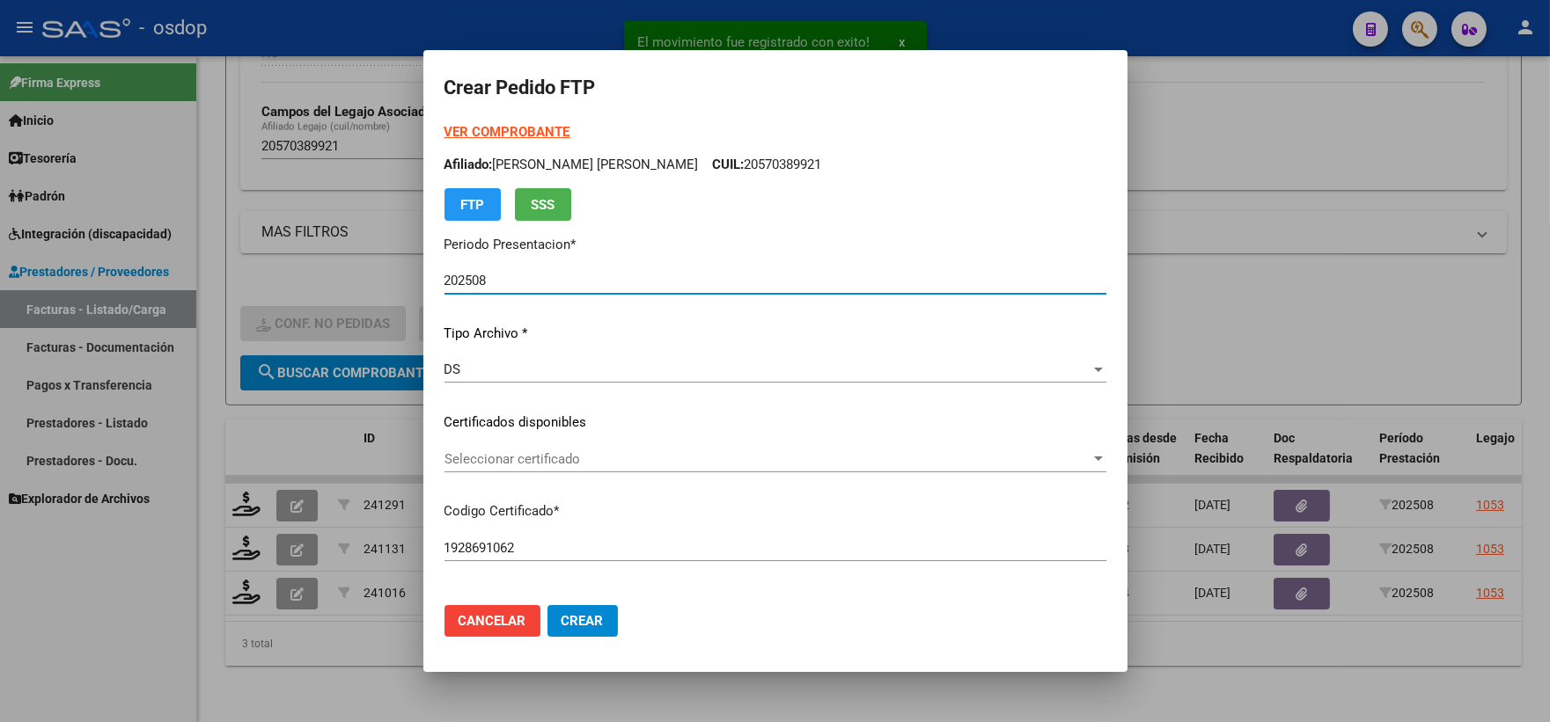
click at [599, 450] on div "Seleccionar certificado Seleccionar certificado" at bounding box center [775, 459] width 662 height 26
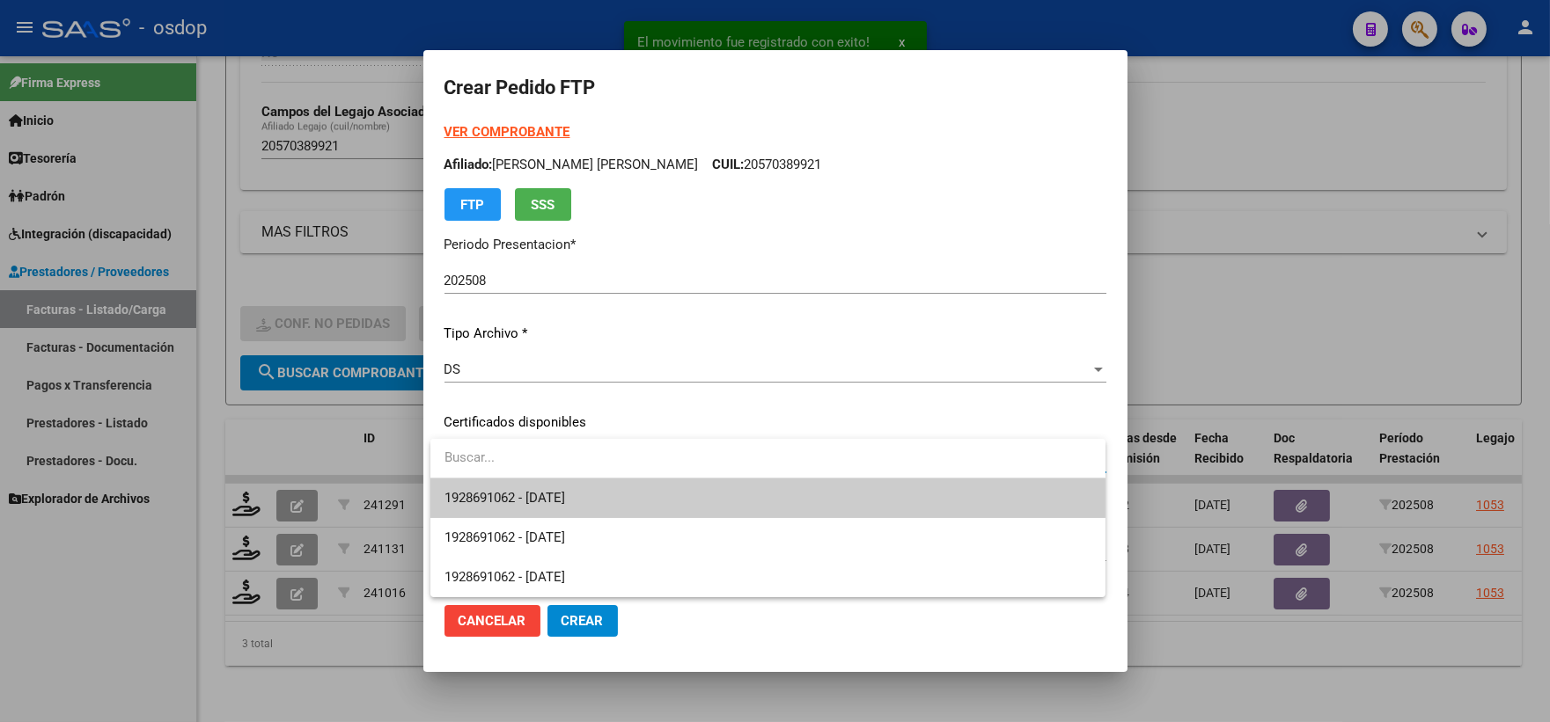
click at [605, 476] on input "dropdown search" at bounding box center [767, 458] width 675 height 40
click at [612, 487] on span "1928691062 - 2026-11-29" at bounding box center [767, 499] width 647 height 40
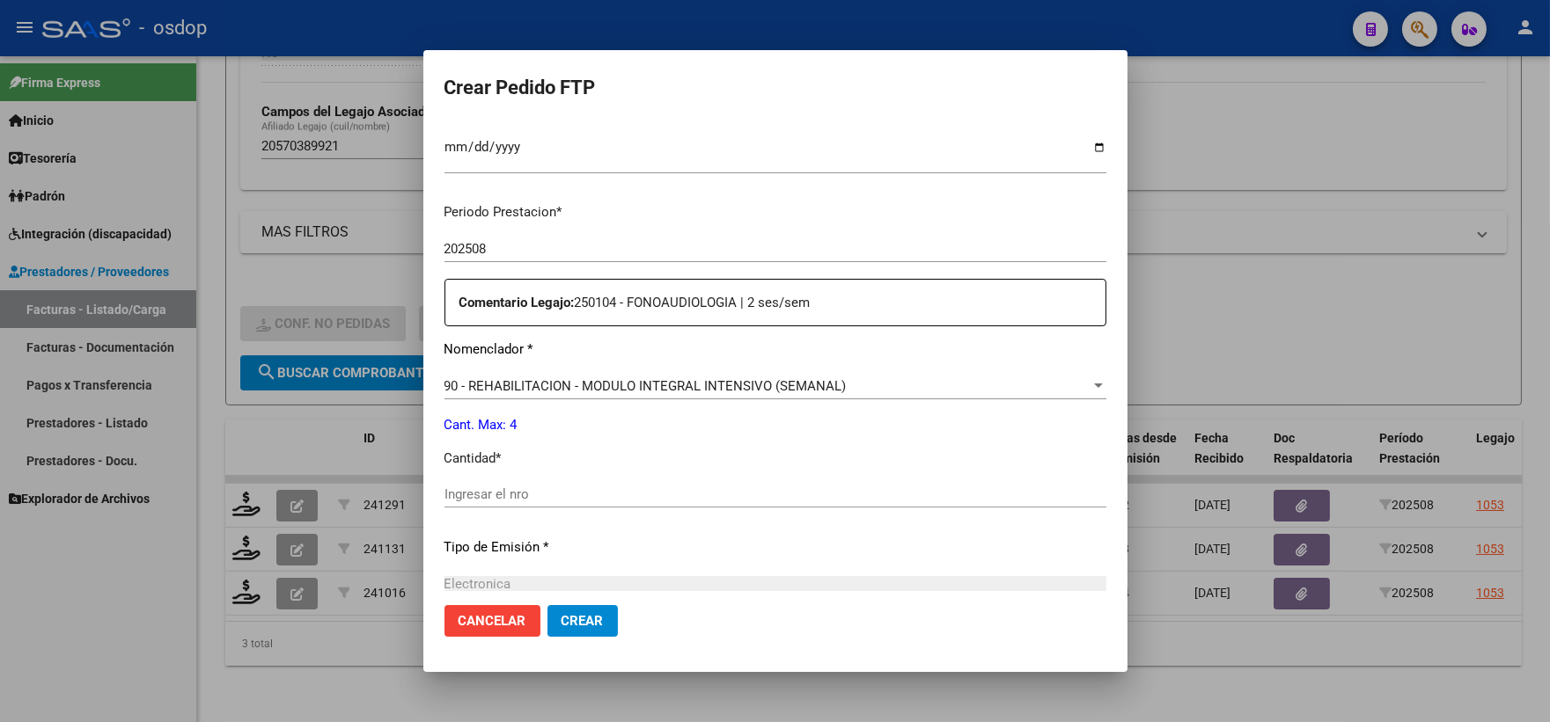
scroll to position [586, 0]
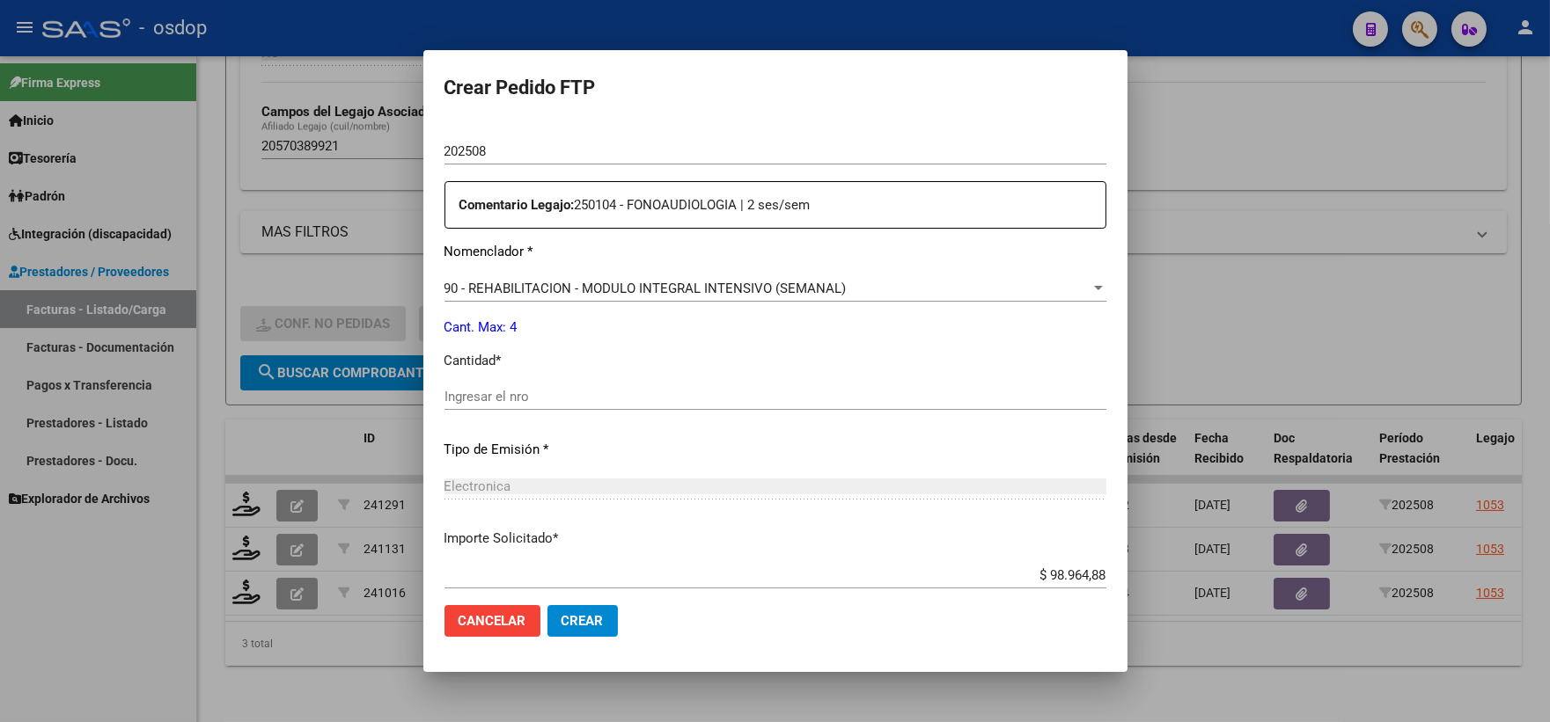
click at [594, 392] on input "Ingresar el nro" at bounding box center [775, 397] width 662 height 16
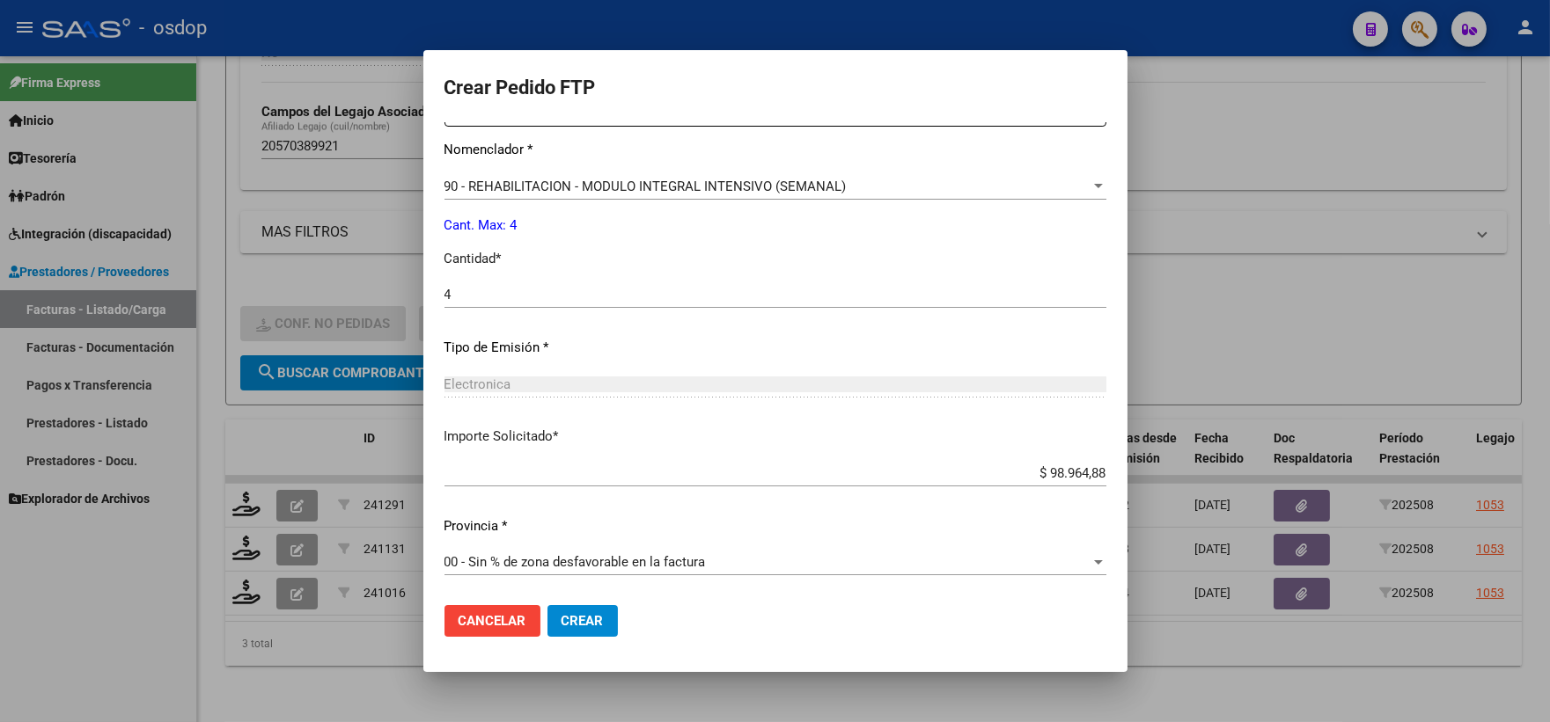
drag, startPoint x: 591, startPoint y: 601, endPoint x: 588, endPoint y: 629, distance: 28.4
click at [588, 629] on mat-dialog-actions "Cancelar Crear" at bounding box center [775, 621] width 662 height 60
click at [586, 629] on button "Crear" at bounding box center [582, 621] width 70 height 32
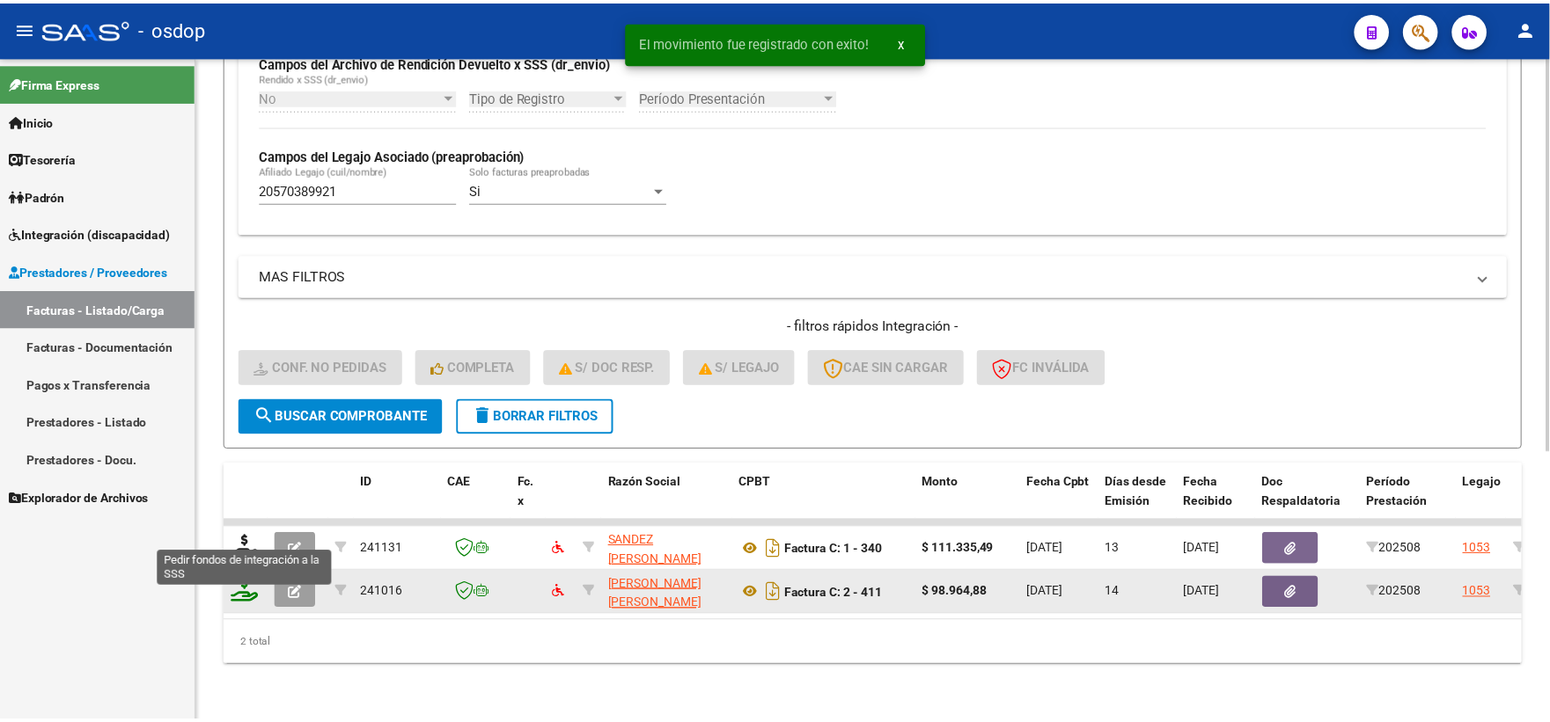
scroll to position [454, 0]
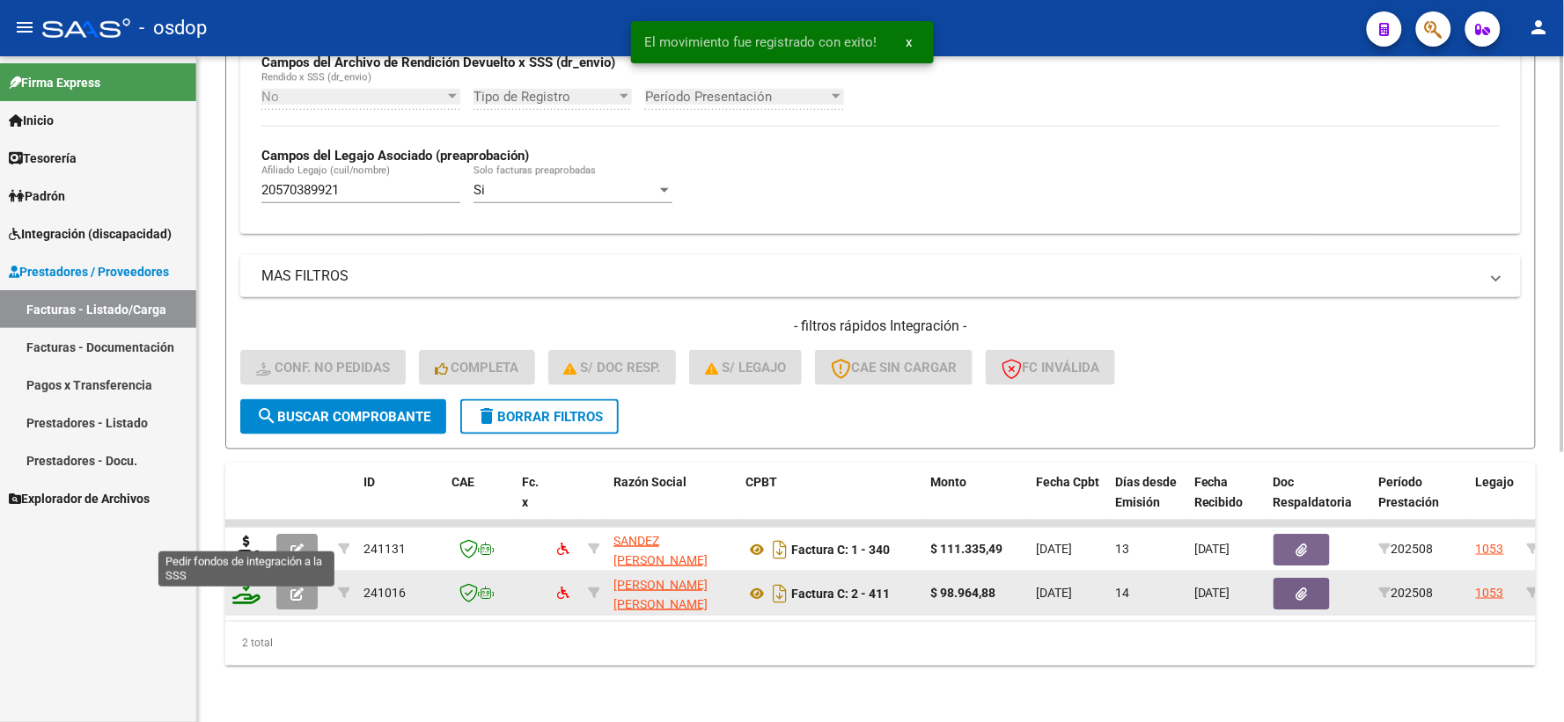
click at [244, 544] on icon at bounding box center [246, 548] width 28 height 25
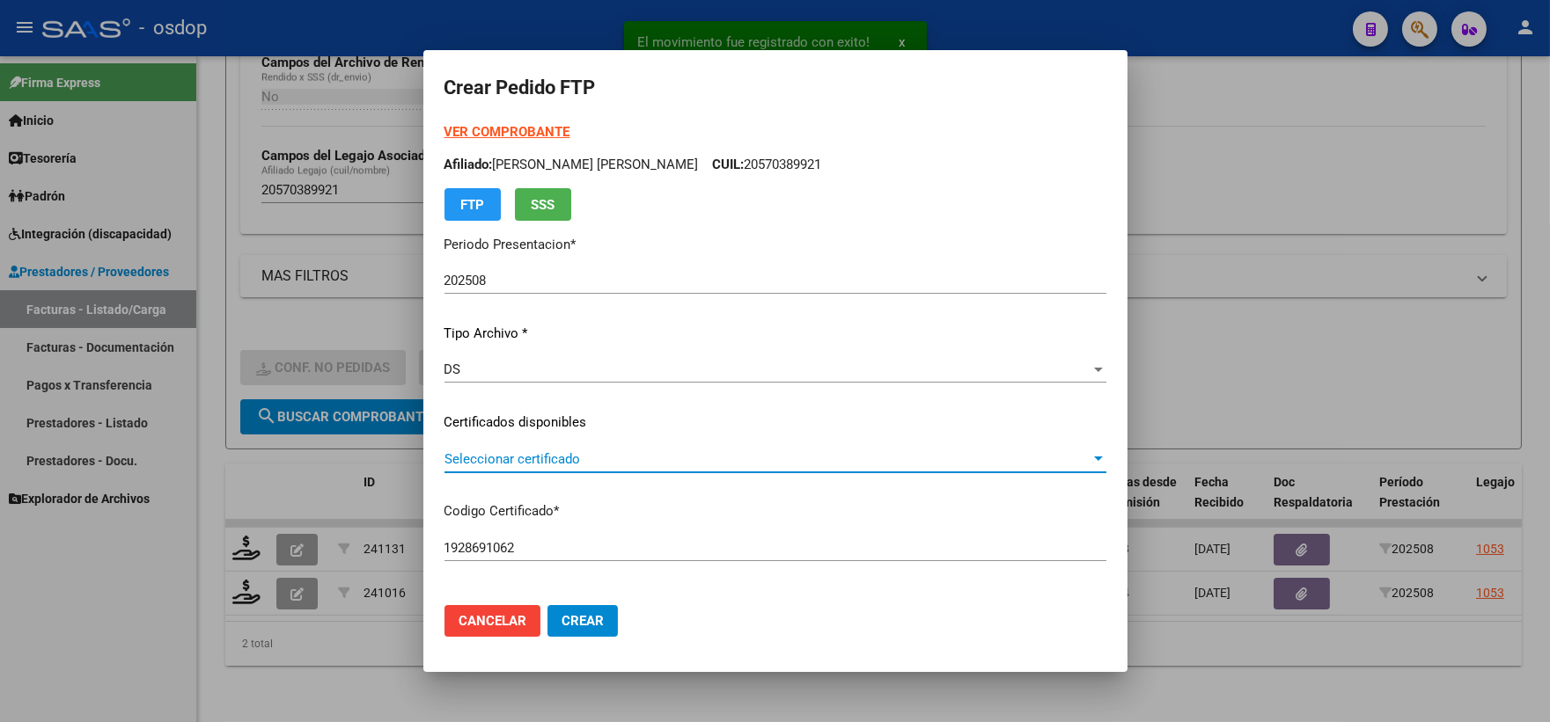
click at [587, 463] on span "Seleccionar certificado" at bounding box center [767, 459] width 646 height 16
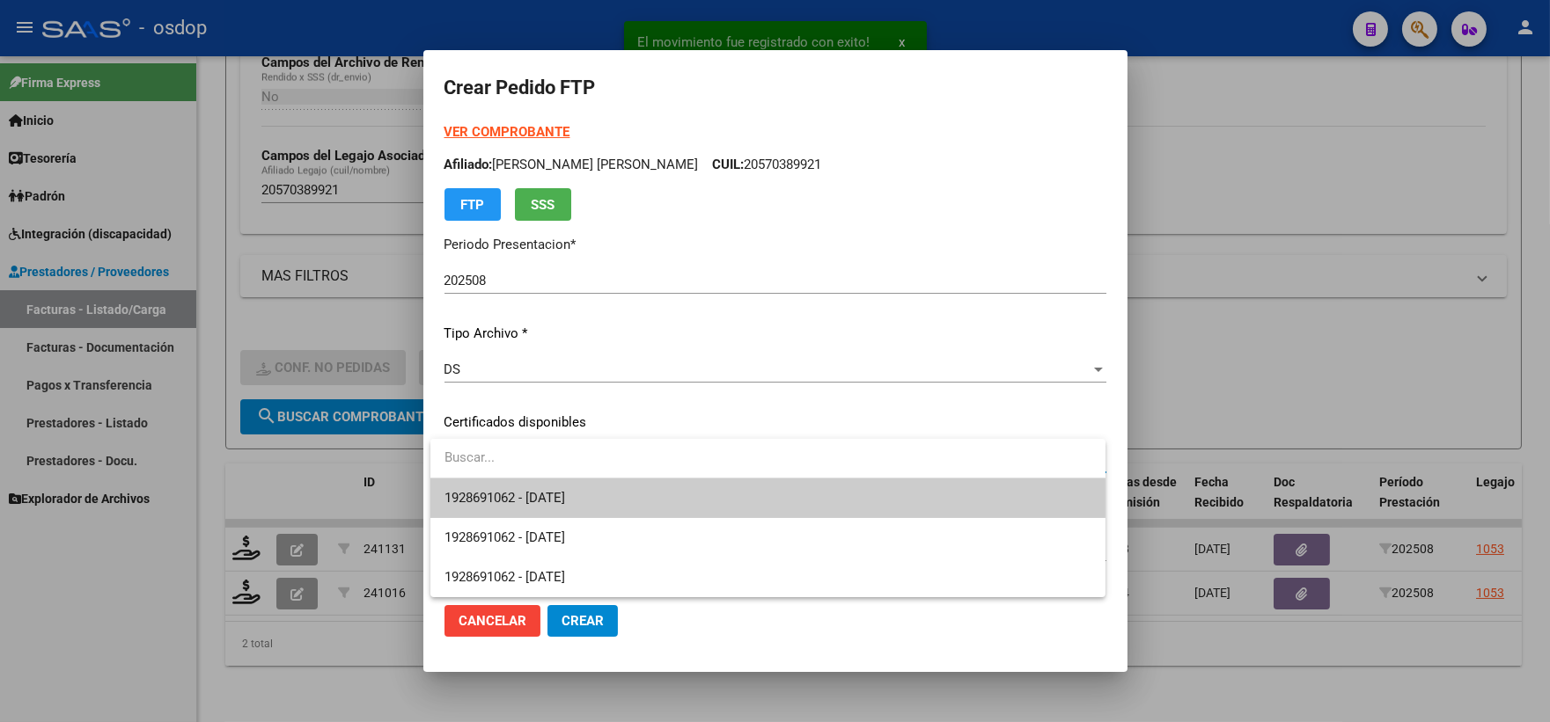
click at [613, 486] on span "1928691062 - 2026-11-29" at bounding box center [767, 499] width 647 height 40
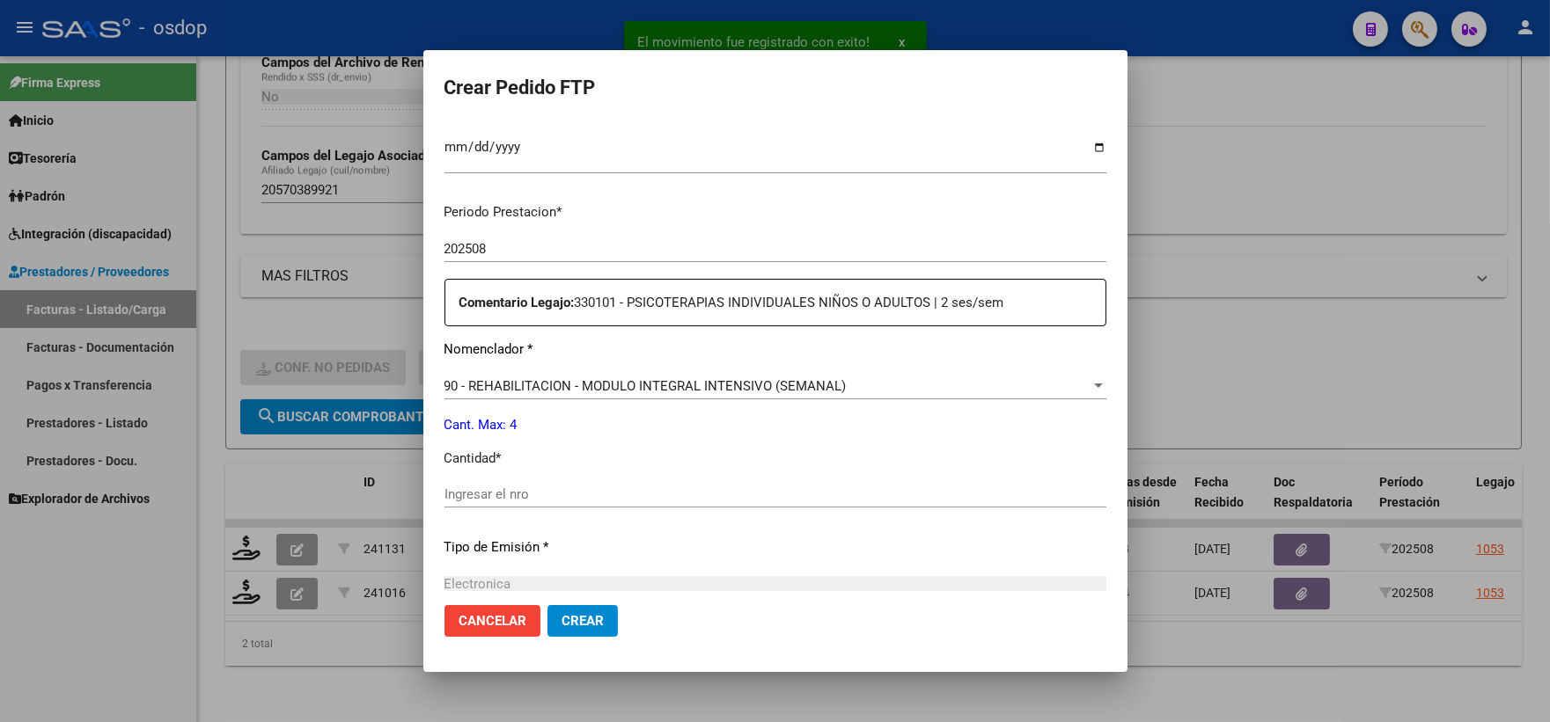
scroll to position [684, 0]
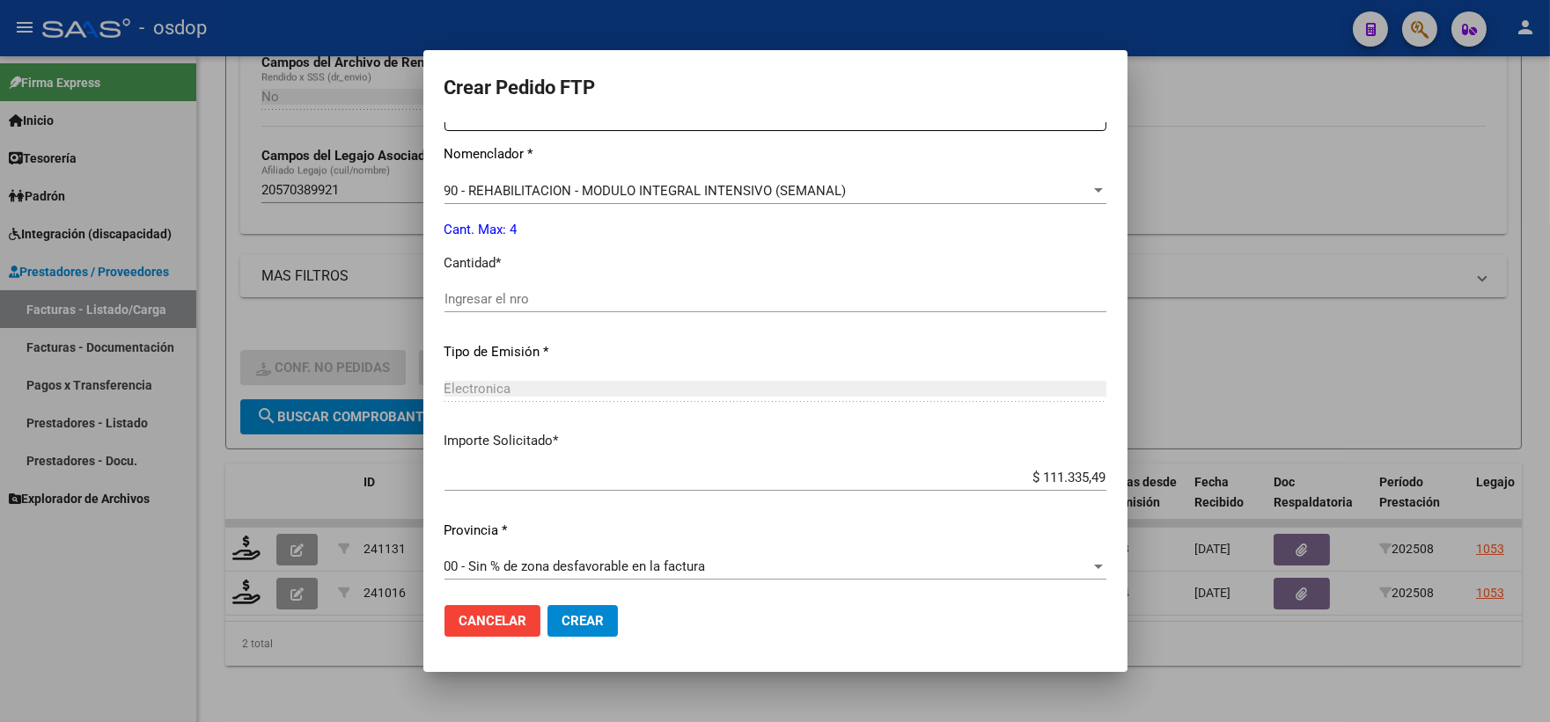
click at [581, 309] on div "Ingresar el nro" at bounding box center [775, 299] width 662 height 26
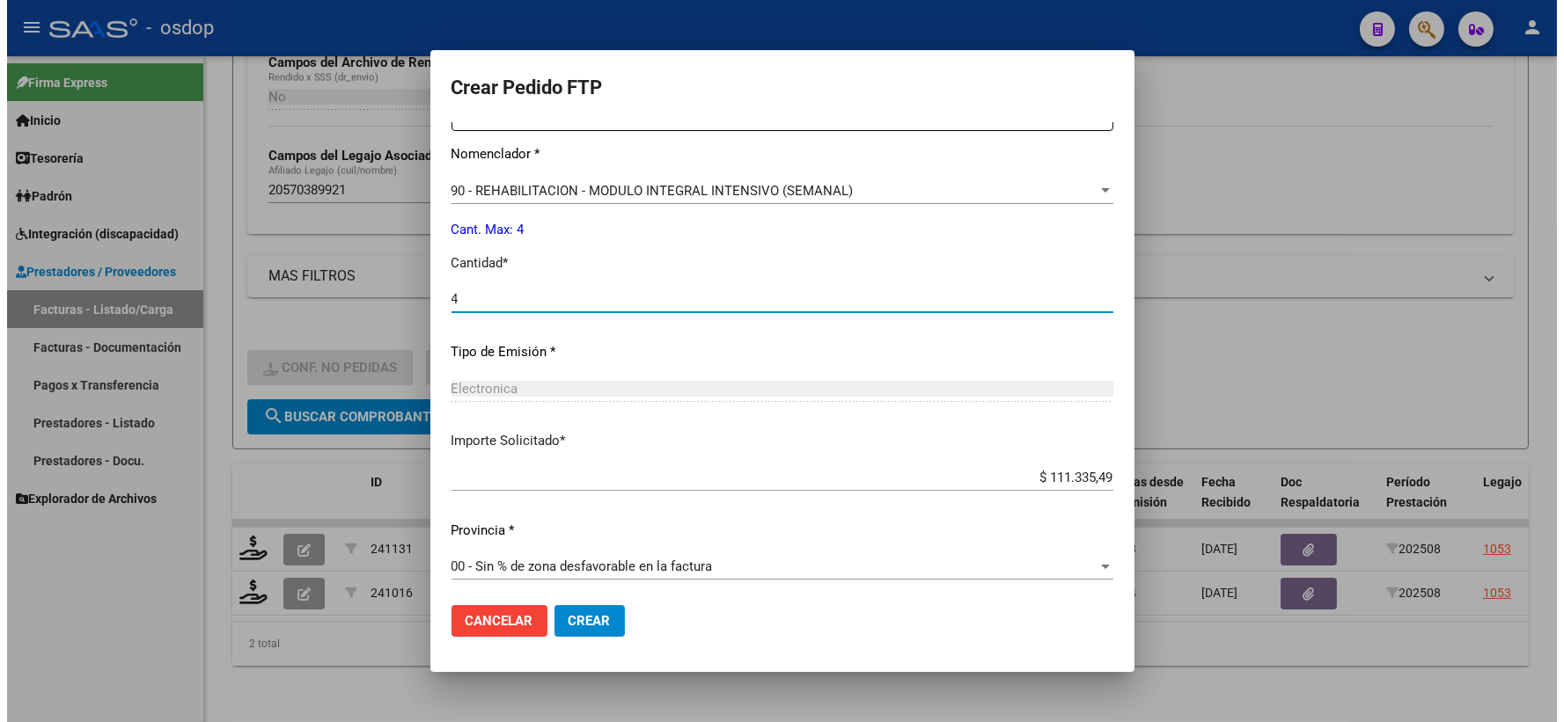
scroll to position [689, 0]
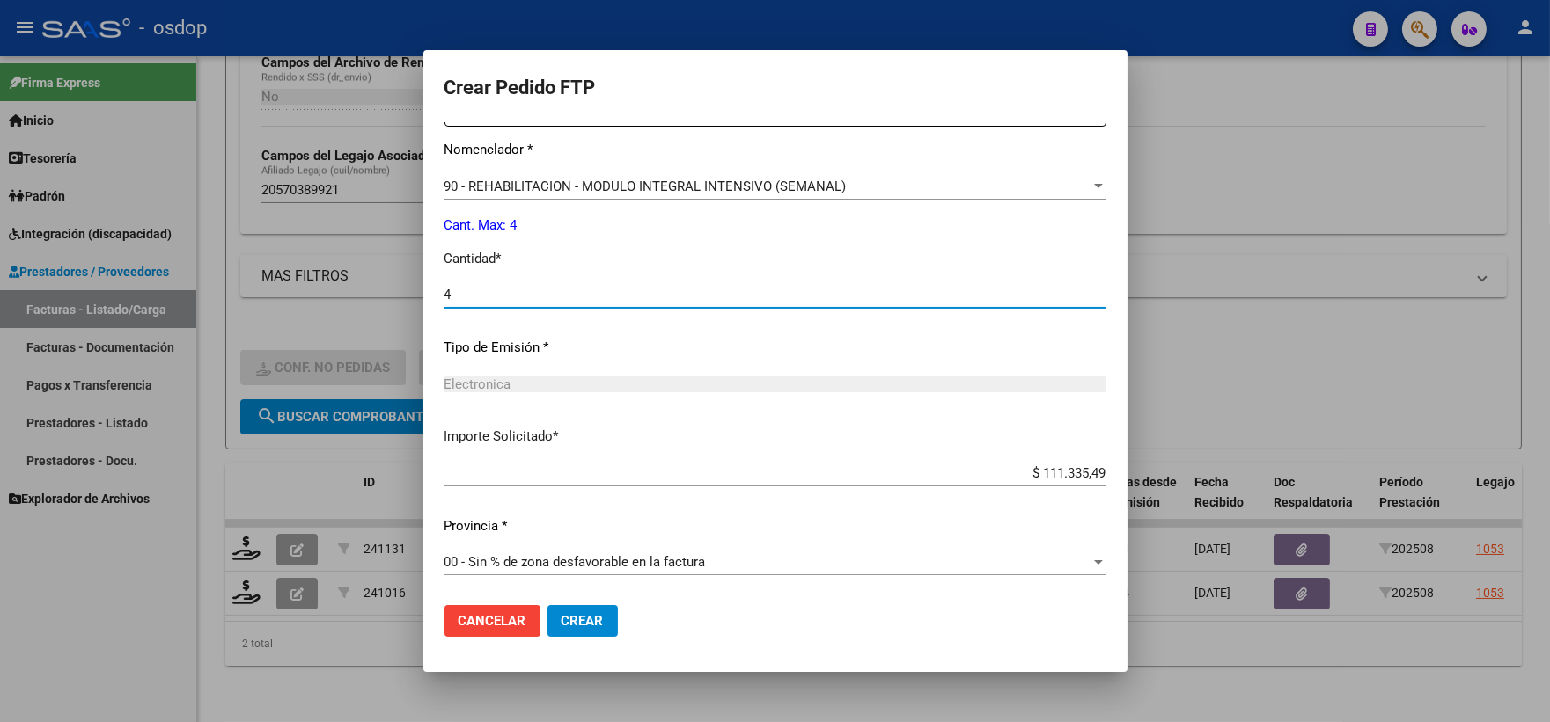
click at [590, 614] on span "Crear" at bounding box center [582, 621] width 42 height 16
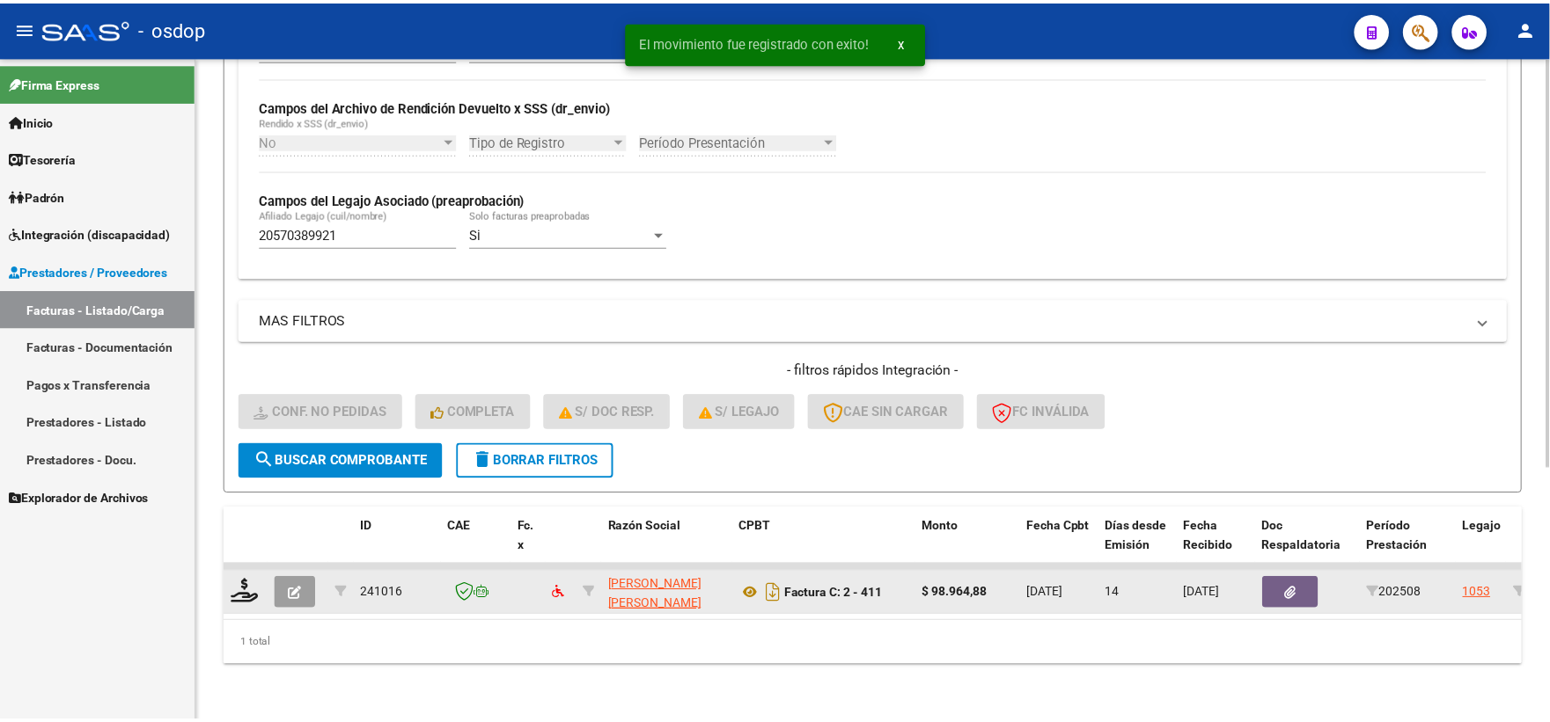
scroll to position [410, 0]
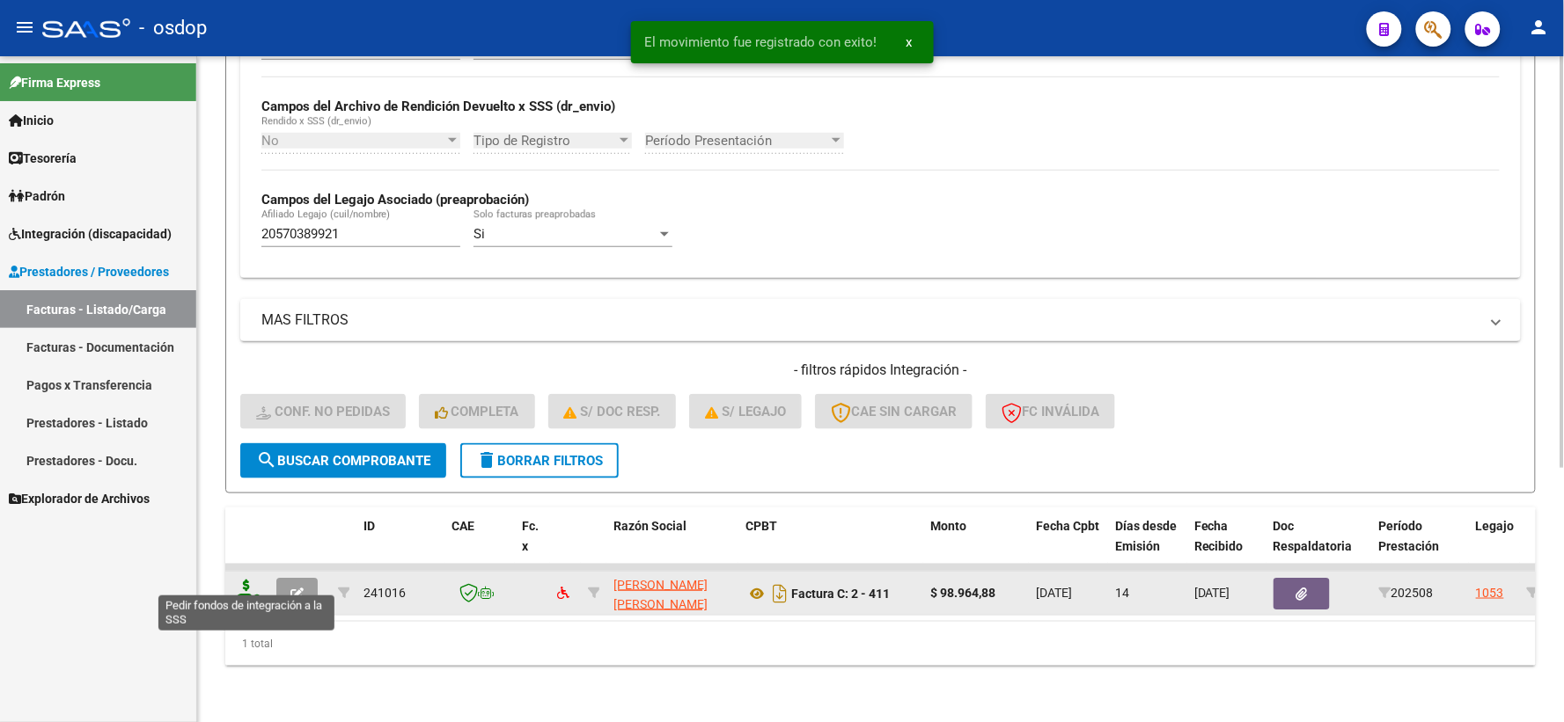
click at [243, 580] on icon at bounding box center [246, 592] width 28 height 25
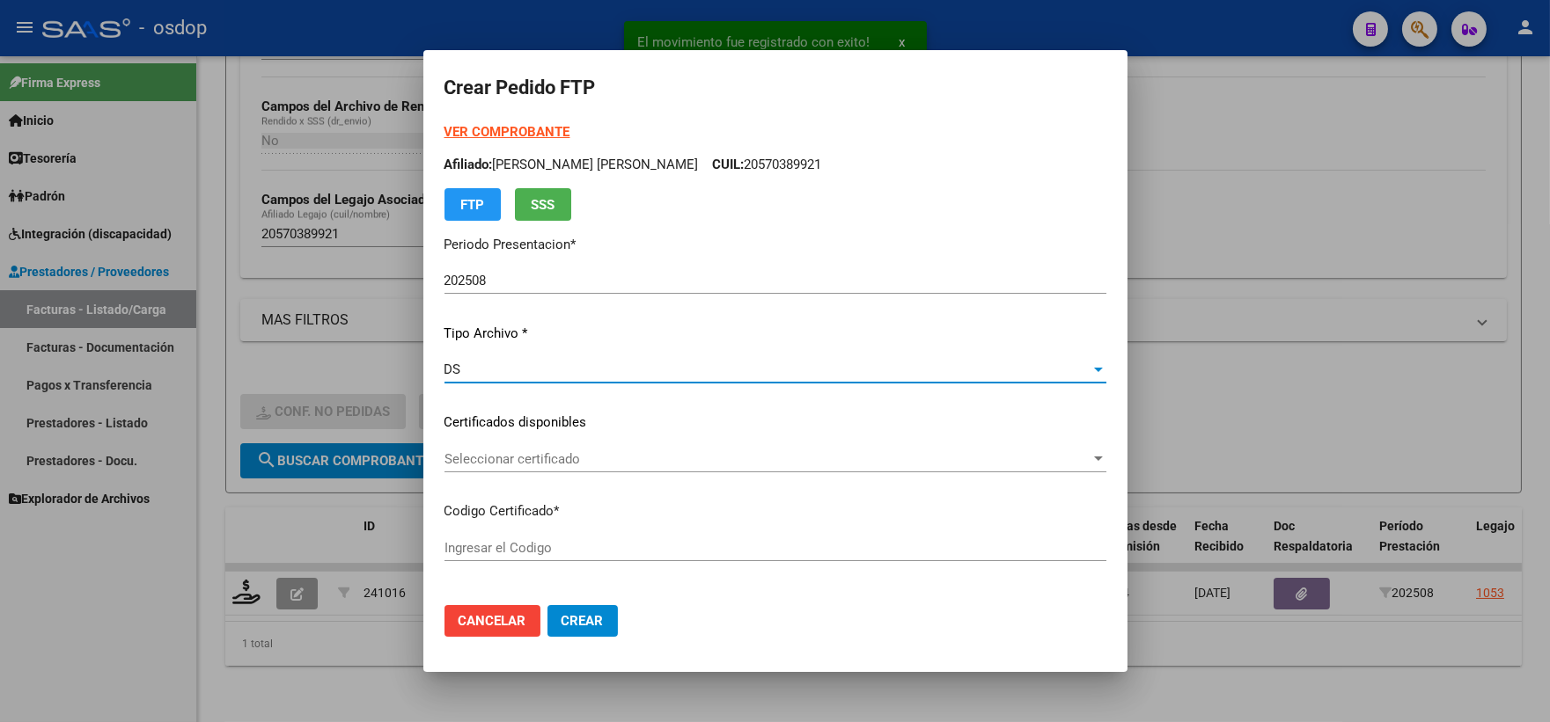
click at [561, 364] on div "DS" at bounding box center [767, 370] width 646 height 16
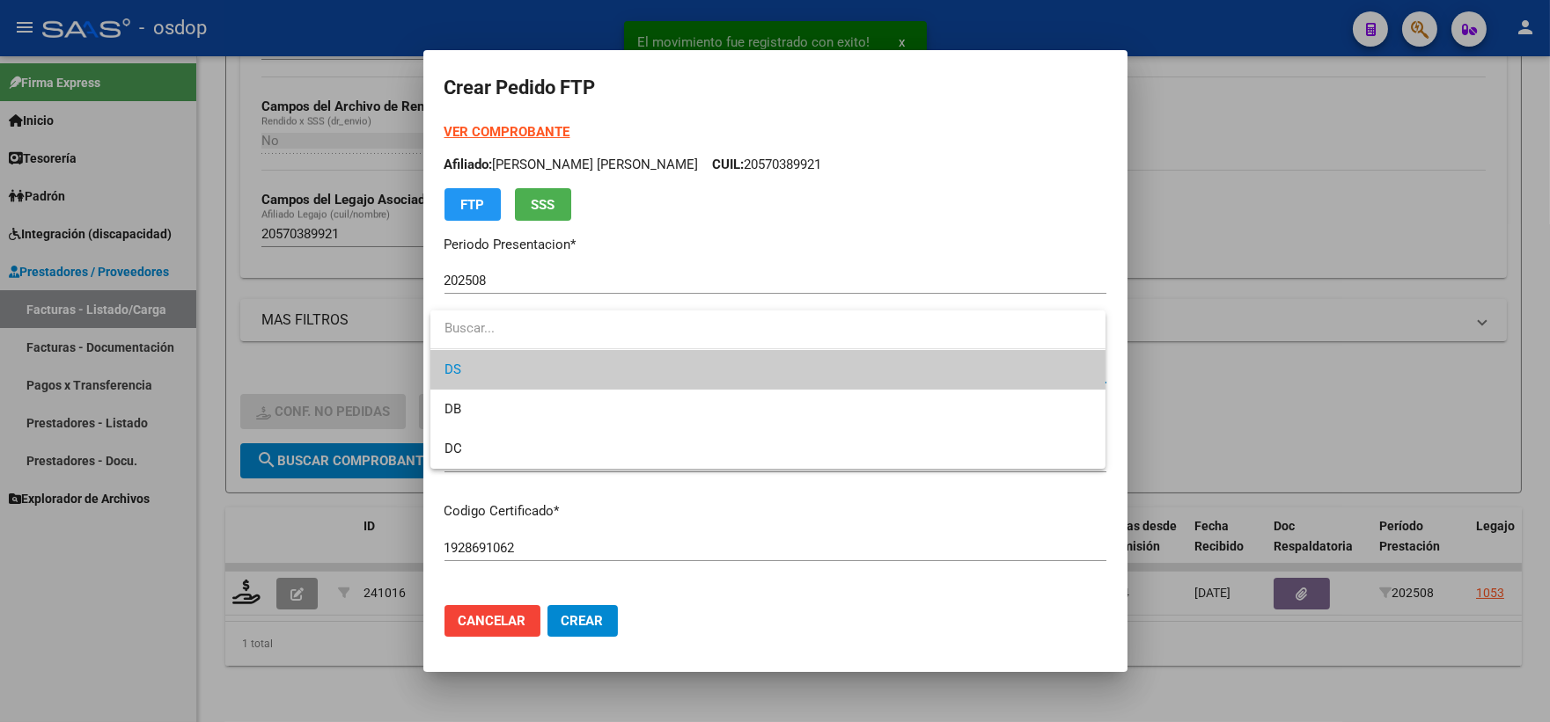
click at [572, 499] on div at bounding box center [775, 361] width 1550 height 722
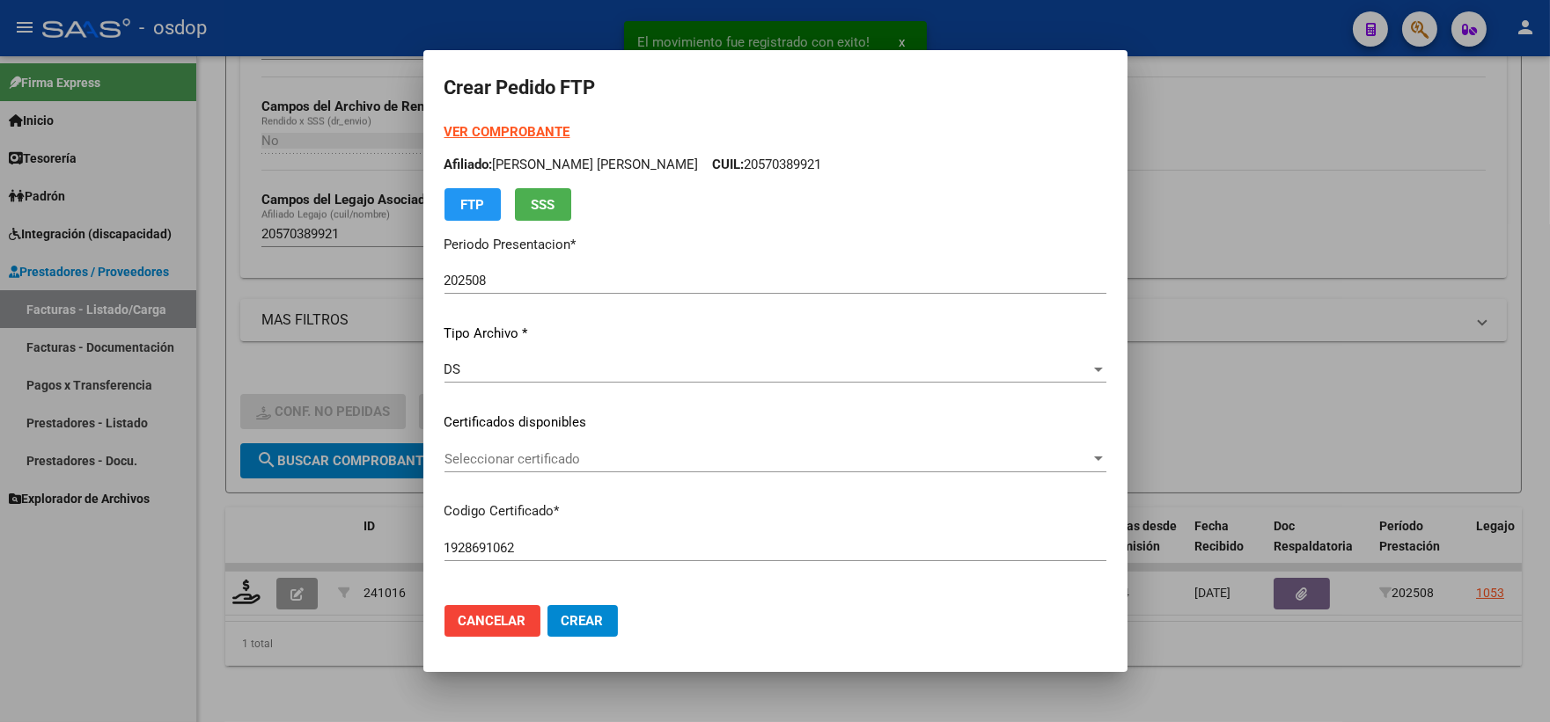
click at [555, 458] on span "Seleccionar certificado" at bounding box center [767, 459] width 646 height 16
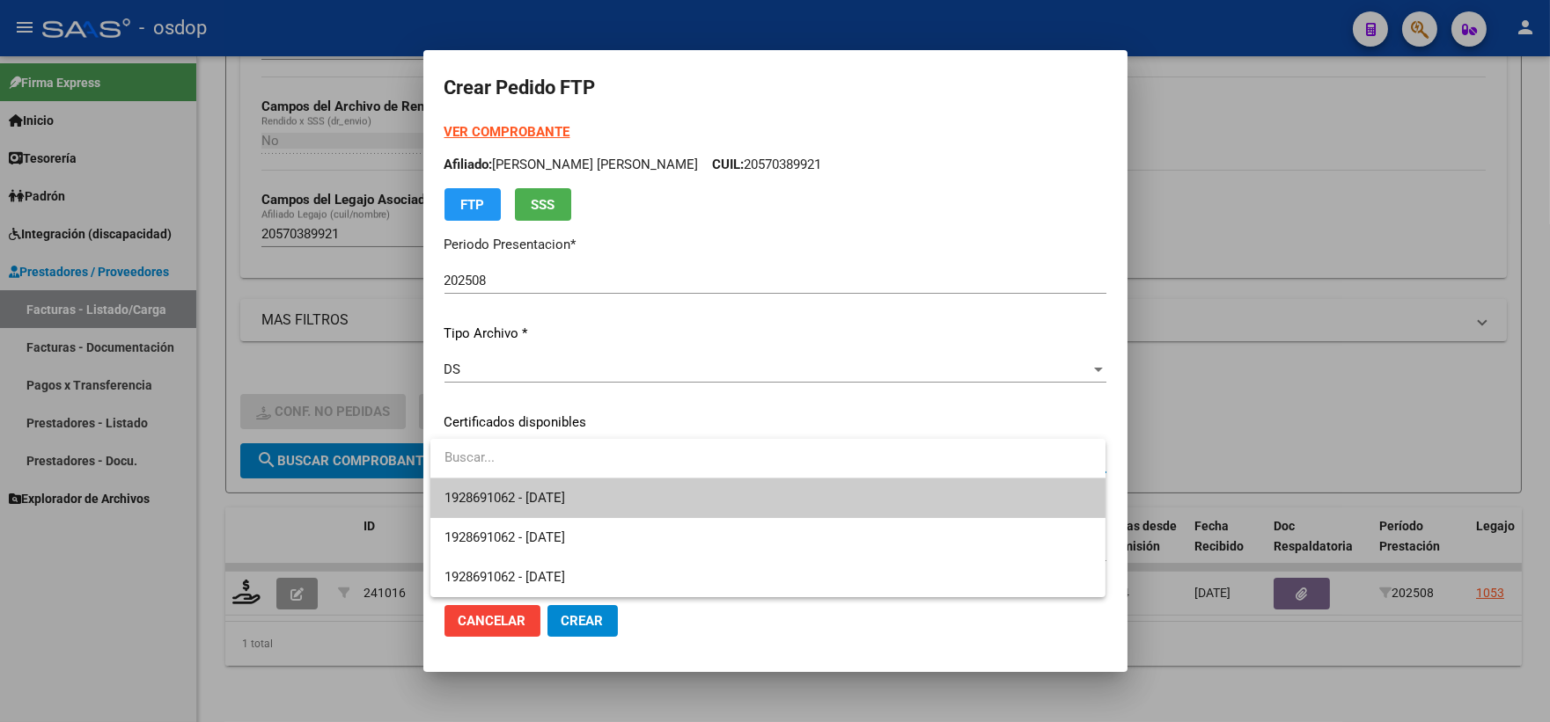
click at [601, 491] on span "1928691062 - 2026-11-29" at bounding box center [767, 499] width 647 height 40
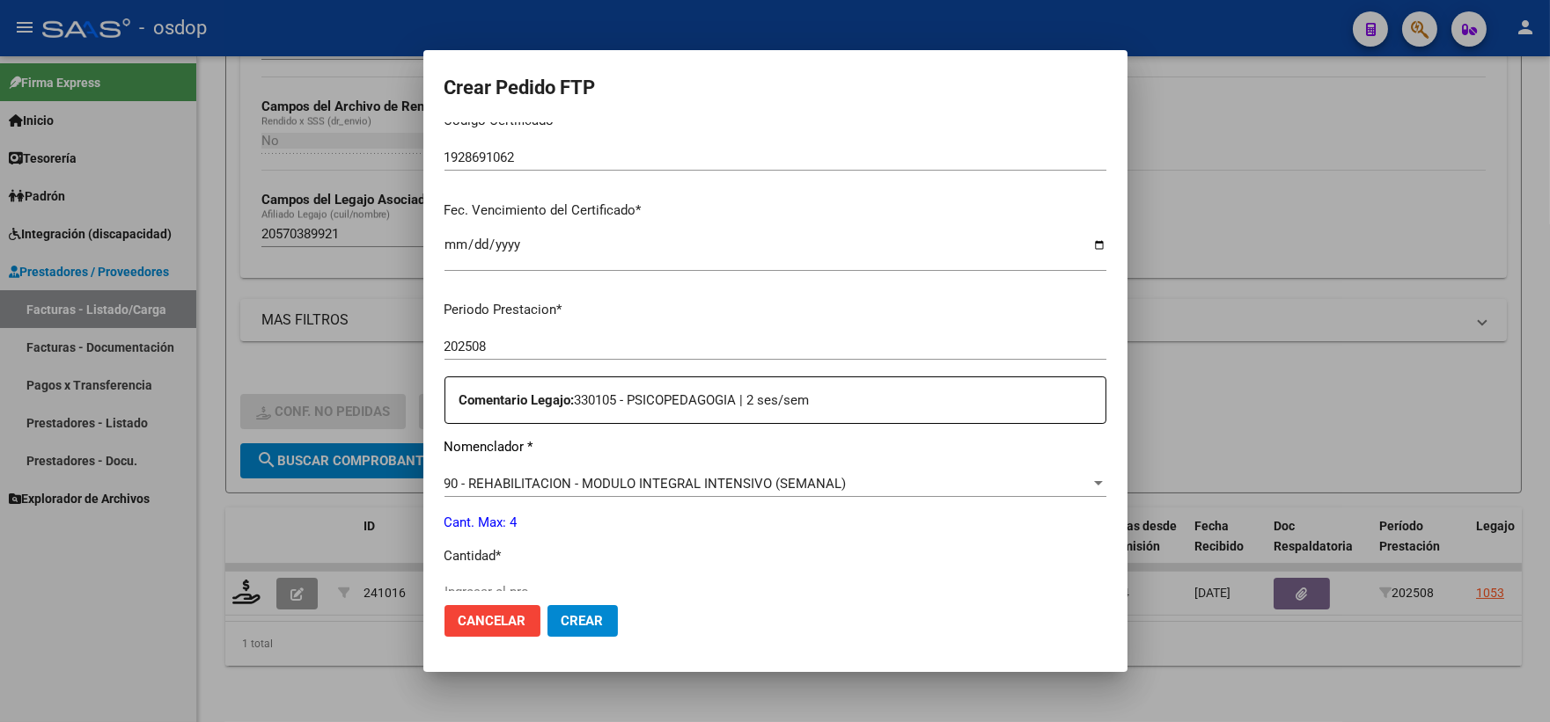
scroll to position [586, 0]
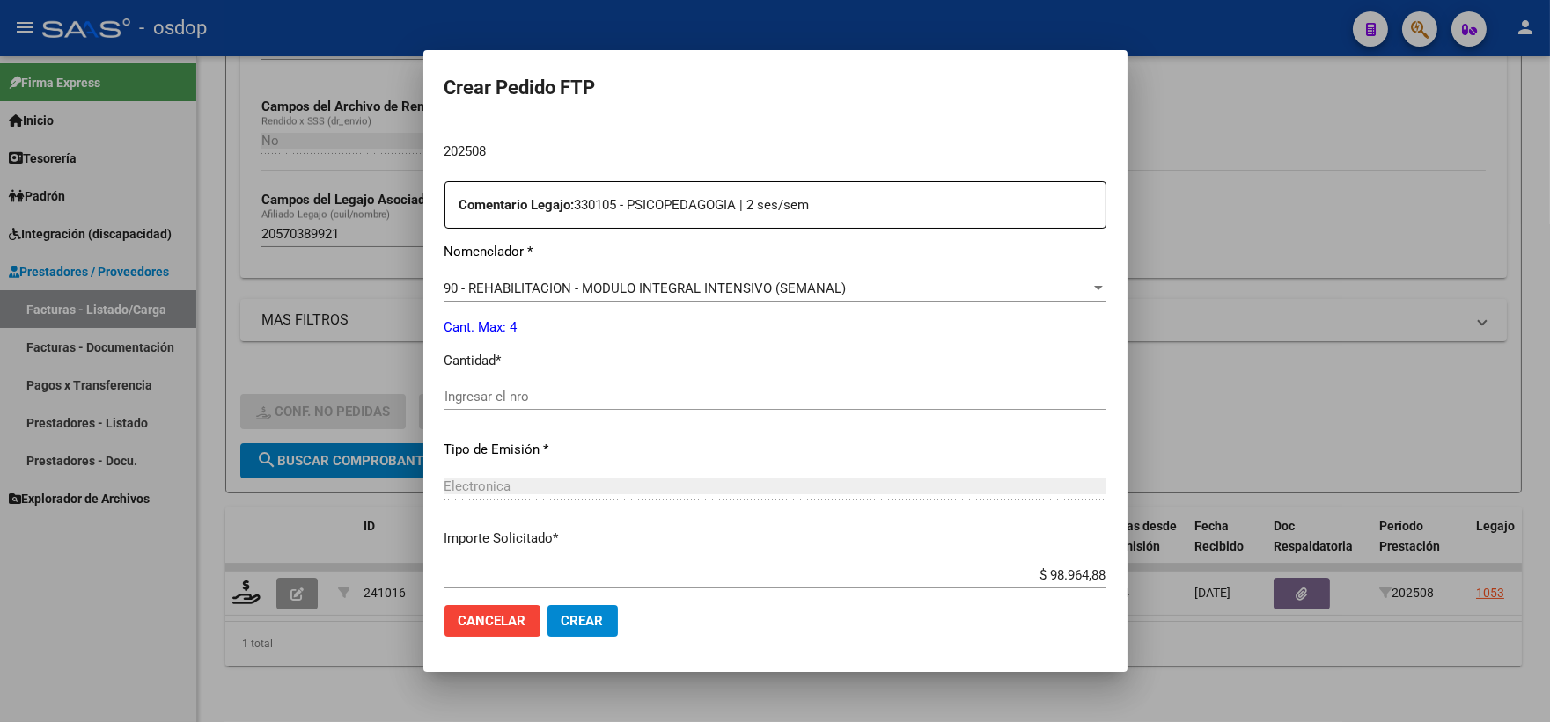
click at [576, 398] on input "Ingresar el nro" at bounding box center [775, 397] width 662 height 16
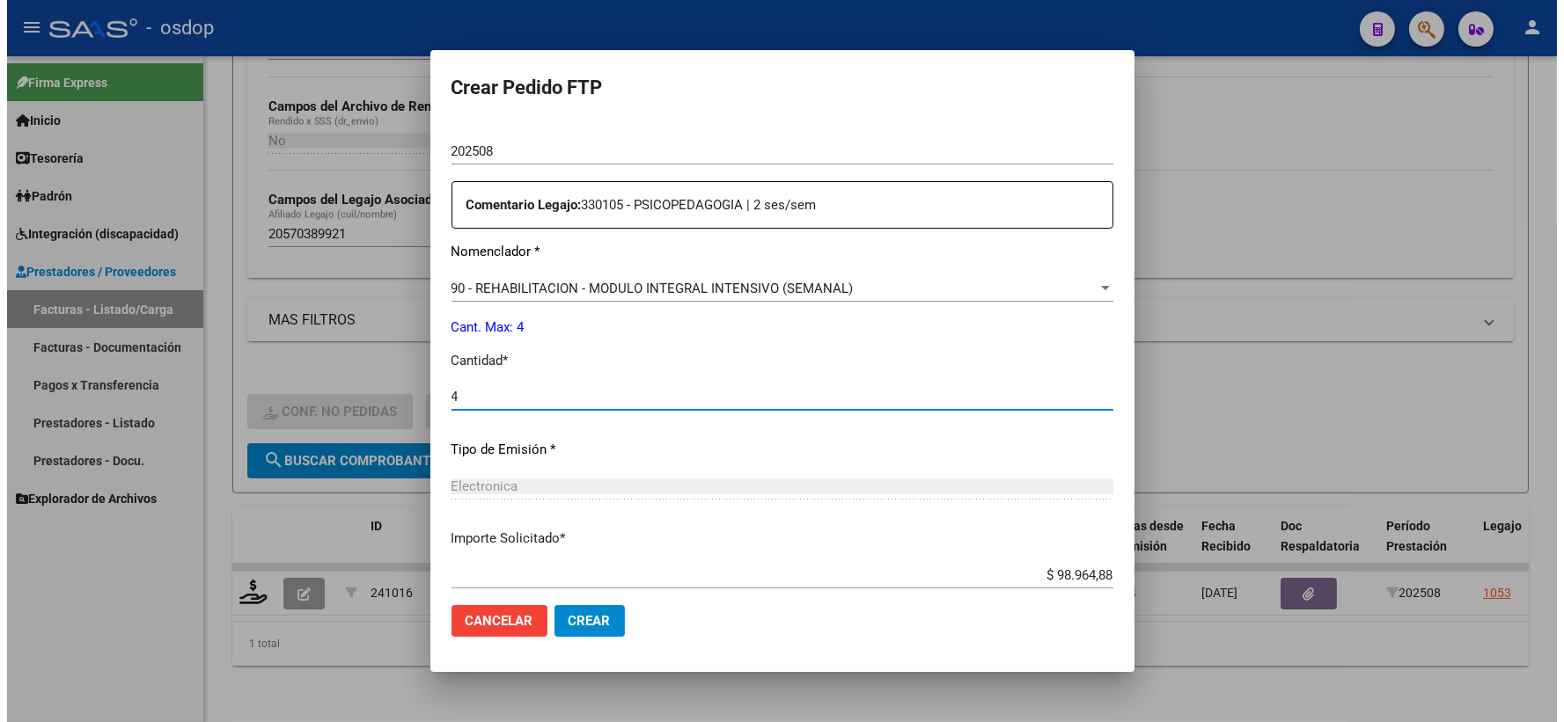
scroll to position [689, 0]
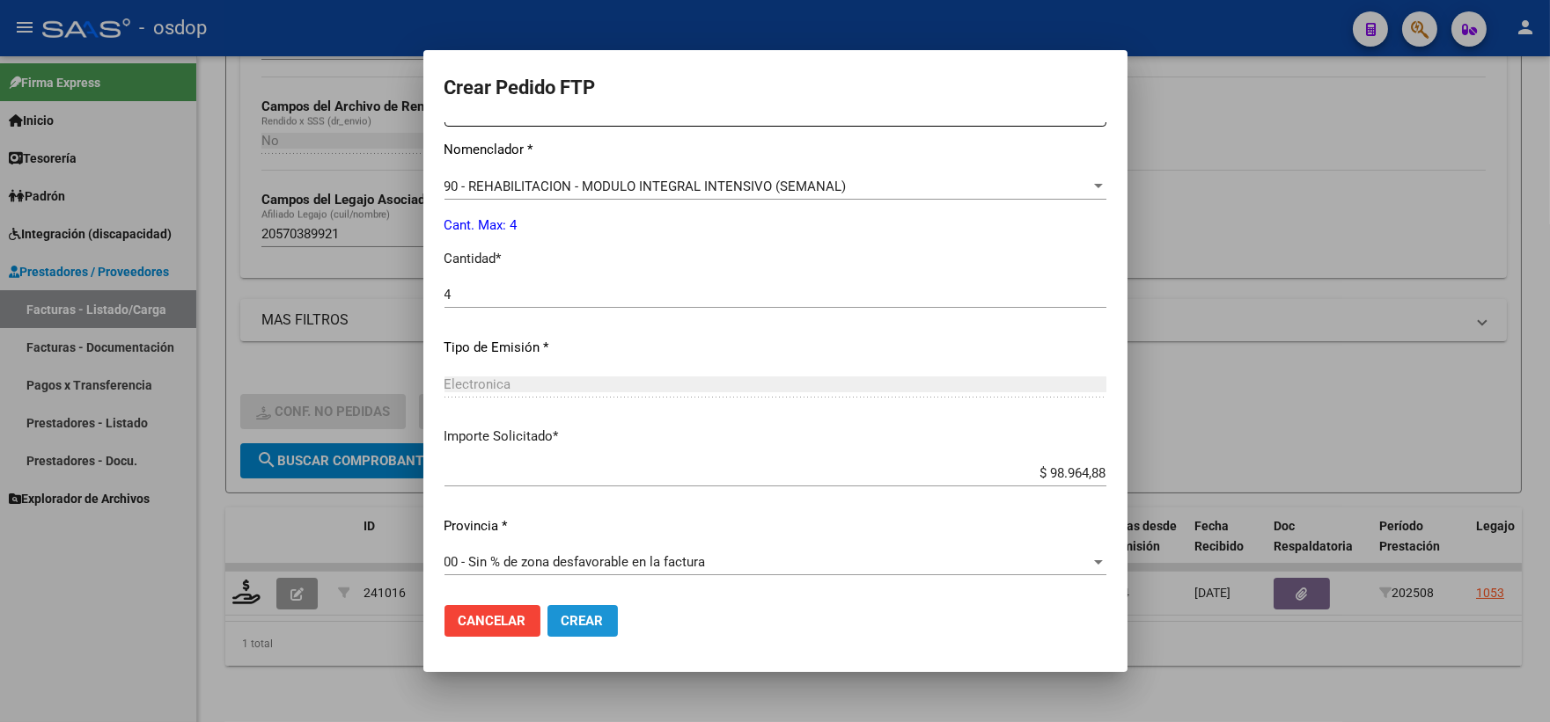
click at [574, 632] on button "Crear" at bounding box center [582, 621] width 70 height 32
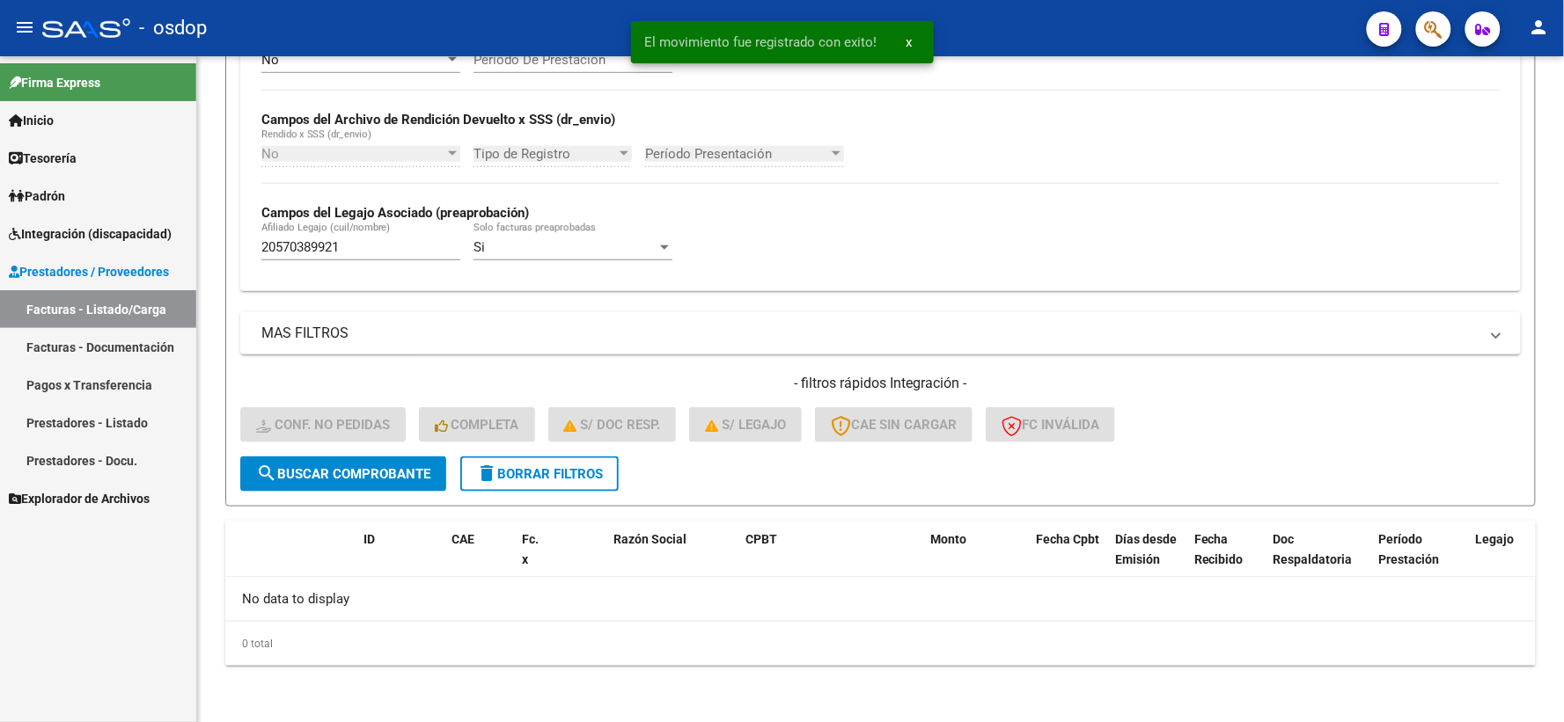
scroll to position [382, 0]
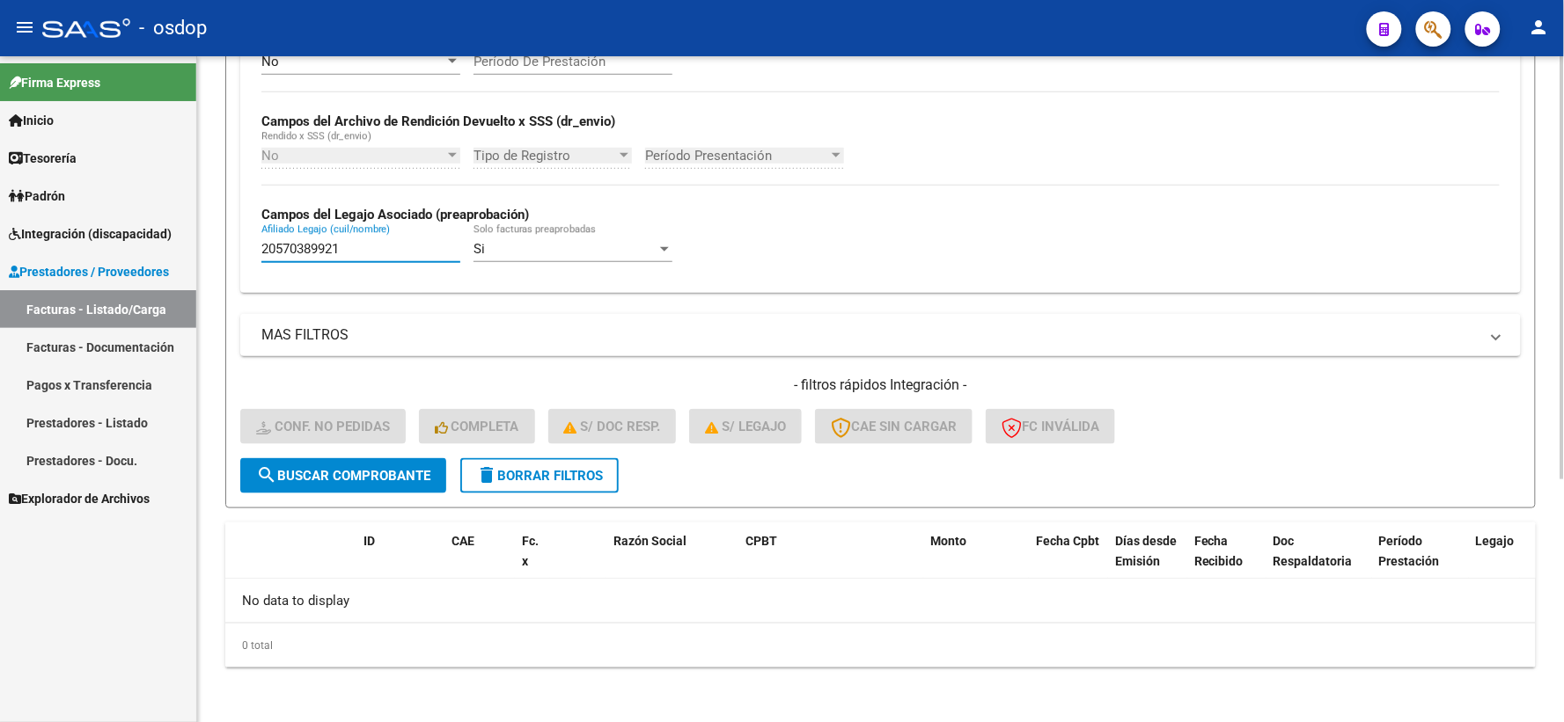
click at [401, 255] on input "20570389921" at bounding box center [360, 249] width 199 height 16
click at [383, 473] on span "search Buscar Comprobante" at bounding box center [343, 476] width 174 height 16
drag, startPoint x: 358, startPoint y: 261, endPoint x: 309, endPoint y: 136, distance: 135.1
click at [191, 231] on mat-sidenav-container "Firma Express Inicio Calendario SSS Instructivos Contacto OS Tesorería Extracto…" at bounding box center [782, 389] width 1564 height 666
click at [437, 255] on input "20570389921" at bounding box center [360, 249] width 199 height 16
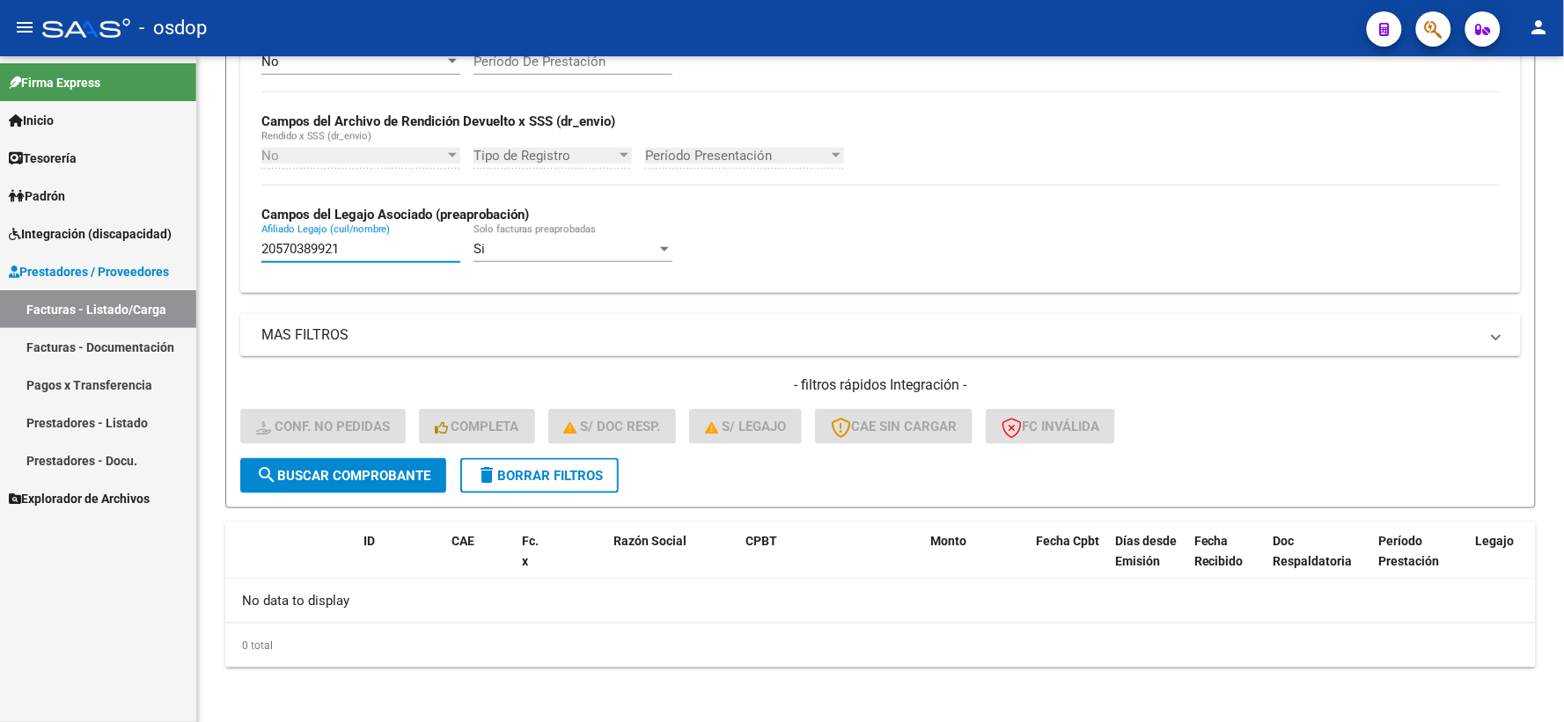
drag, startPoint x: 437, startPoint y: 255, endPoint x: 114, endPoint y: 172, distance: 333.6
click at [150, 191] on mat-sidenav-container "Firma Express Inicio Calendario SSS Instructivos Contacto OS Tesorería Extracto…" at bounding box center [782, 389] width 1564 height 666
paste input "35037486"
click at [336, 470] on span "search Buscar Comprobante" at bounding box center [343, 476] width 174 height 16
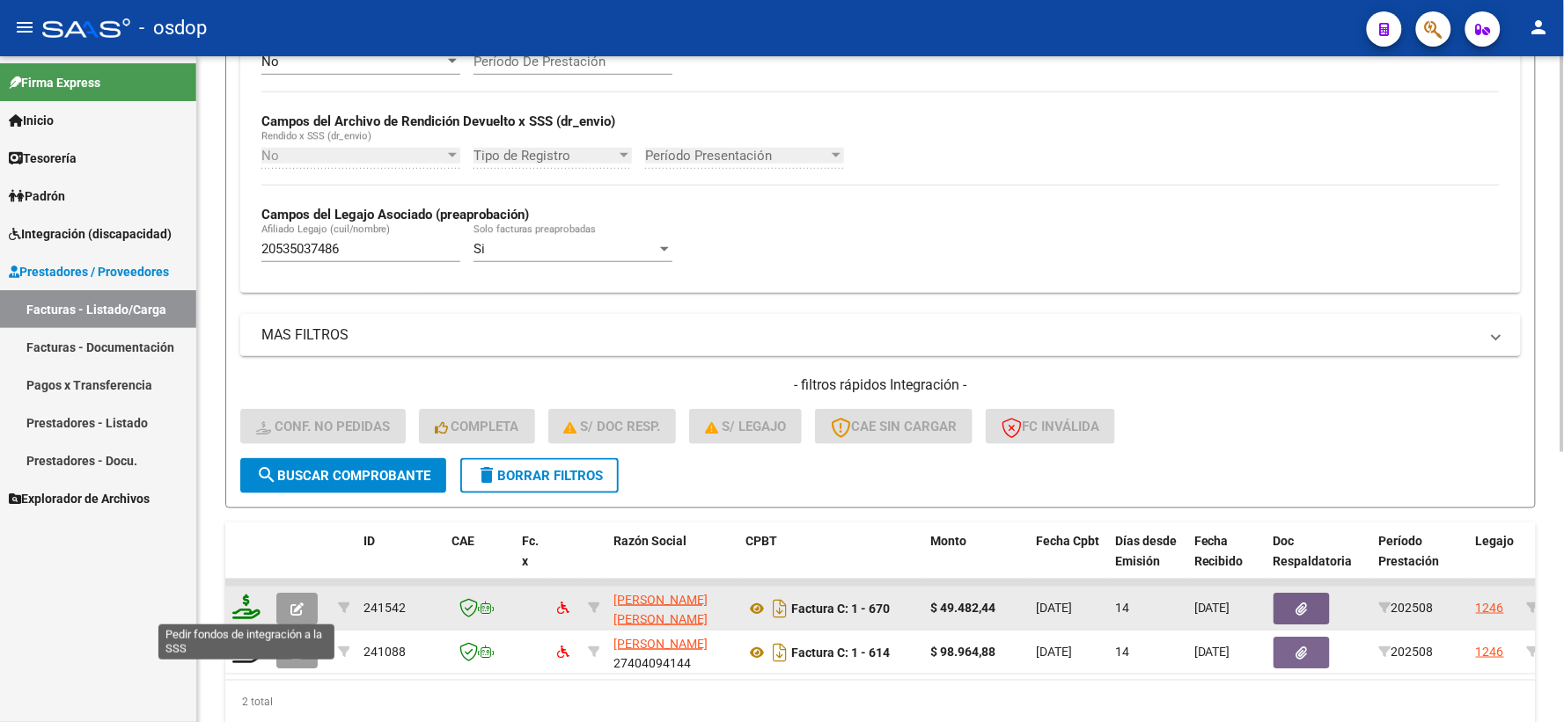
click at [250, 610] on icon at bounding box center [246, 607] width 28 height 25
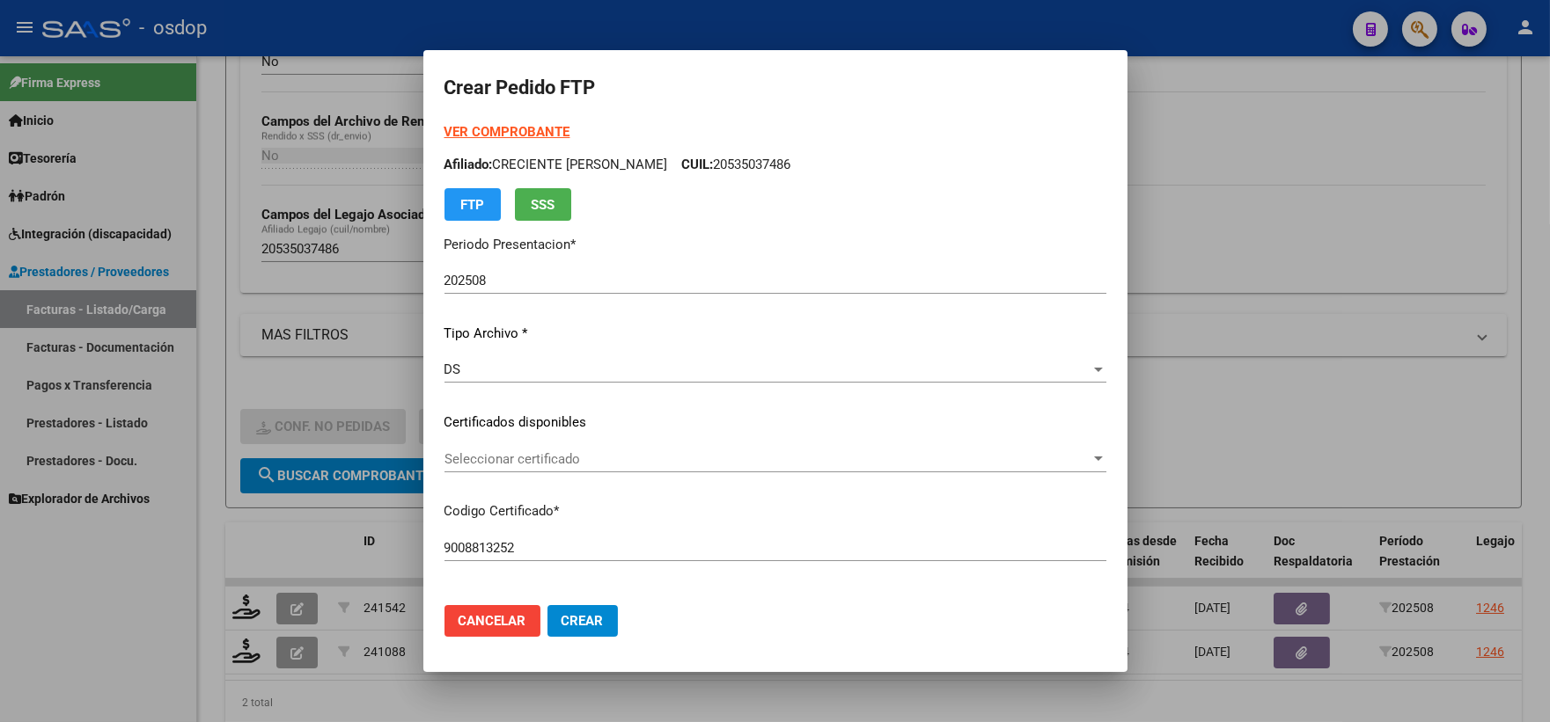
click at [713, 468] on div "Seleccionar certificado Seleccionar certificado" at bounding box center [775, 459] width 662 height 26
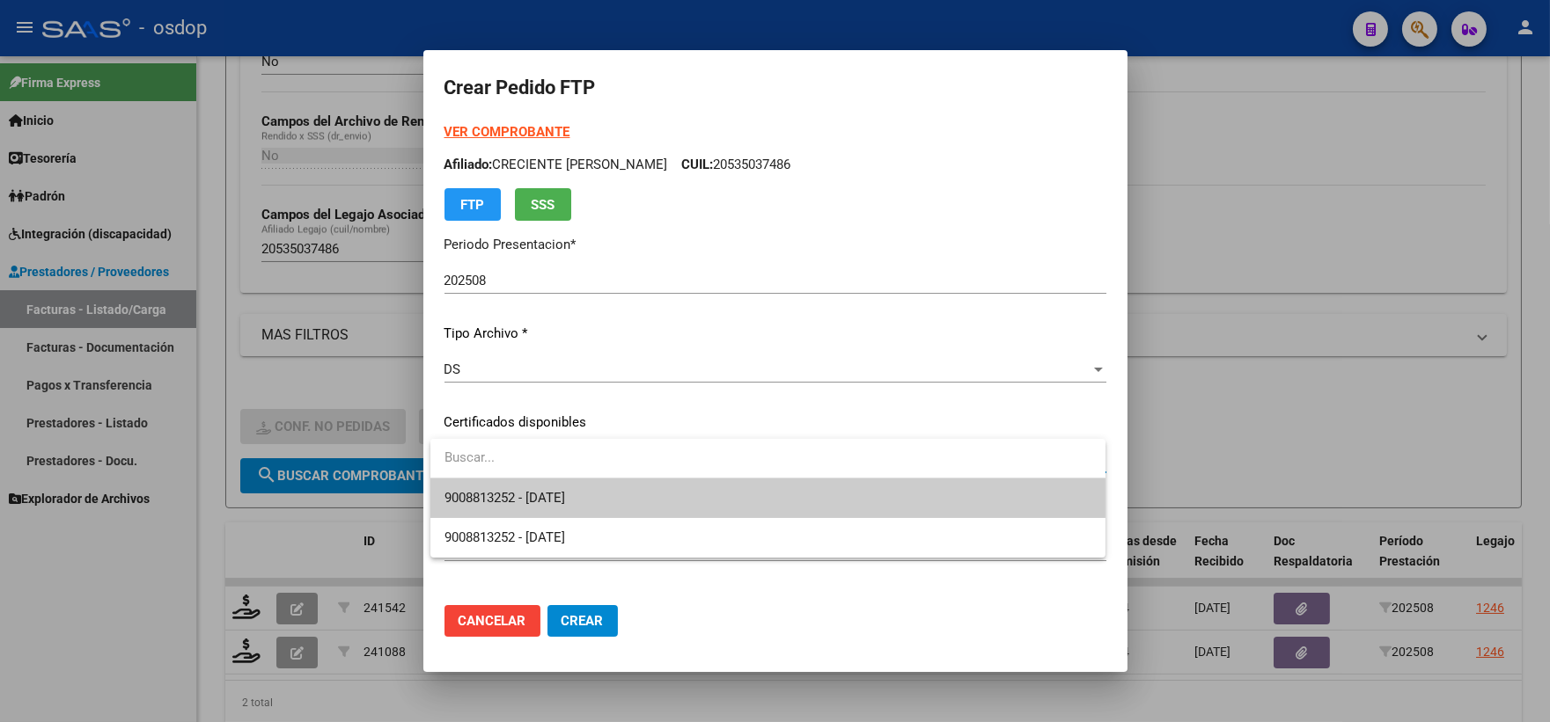
click at [724, 486] on span "9008813252 - 2026-06-29" at bounding box center [767, 499] width 647 height 40
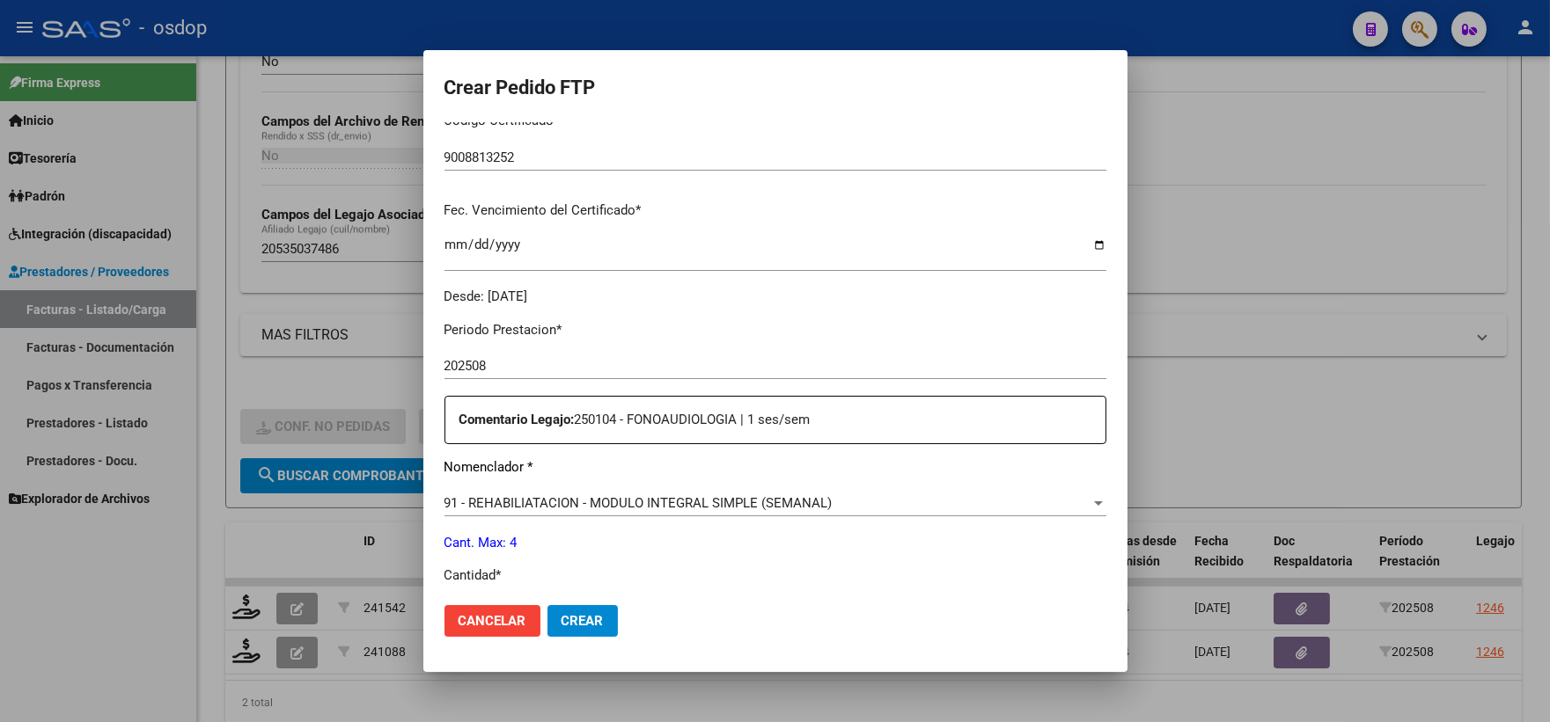
scroll to position [586, 0]
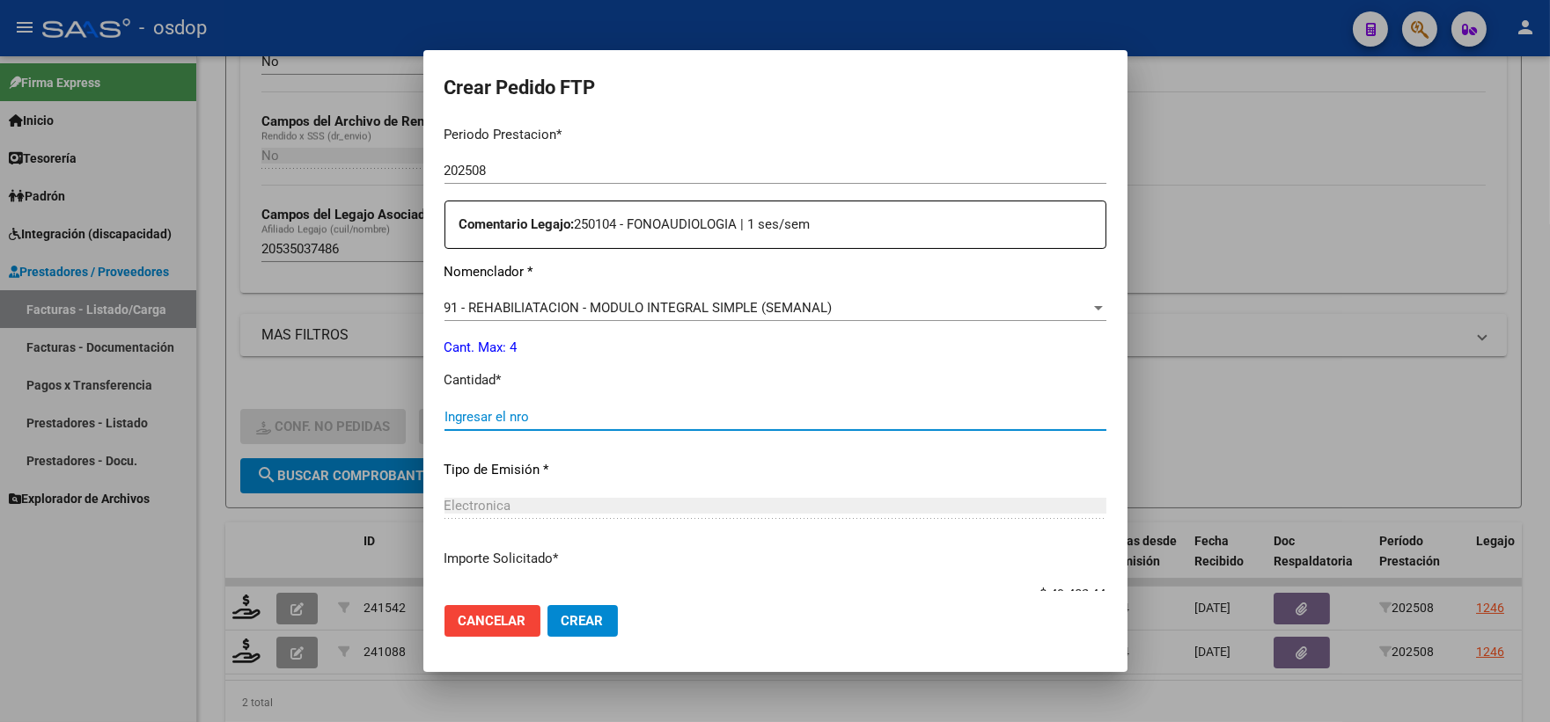
click at [654, 419] on input "Ingresar el nro" at bounding box center [775, 417] width 662 height 16
click at [579, 613] on span "Crear" at bounding box center [582, 621] width 42 height 16
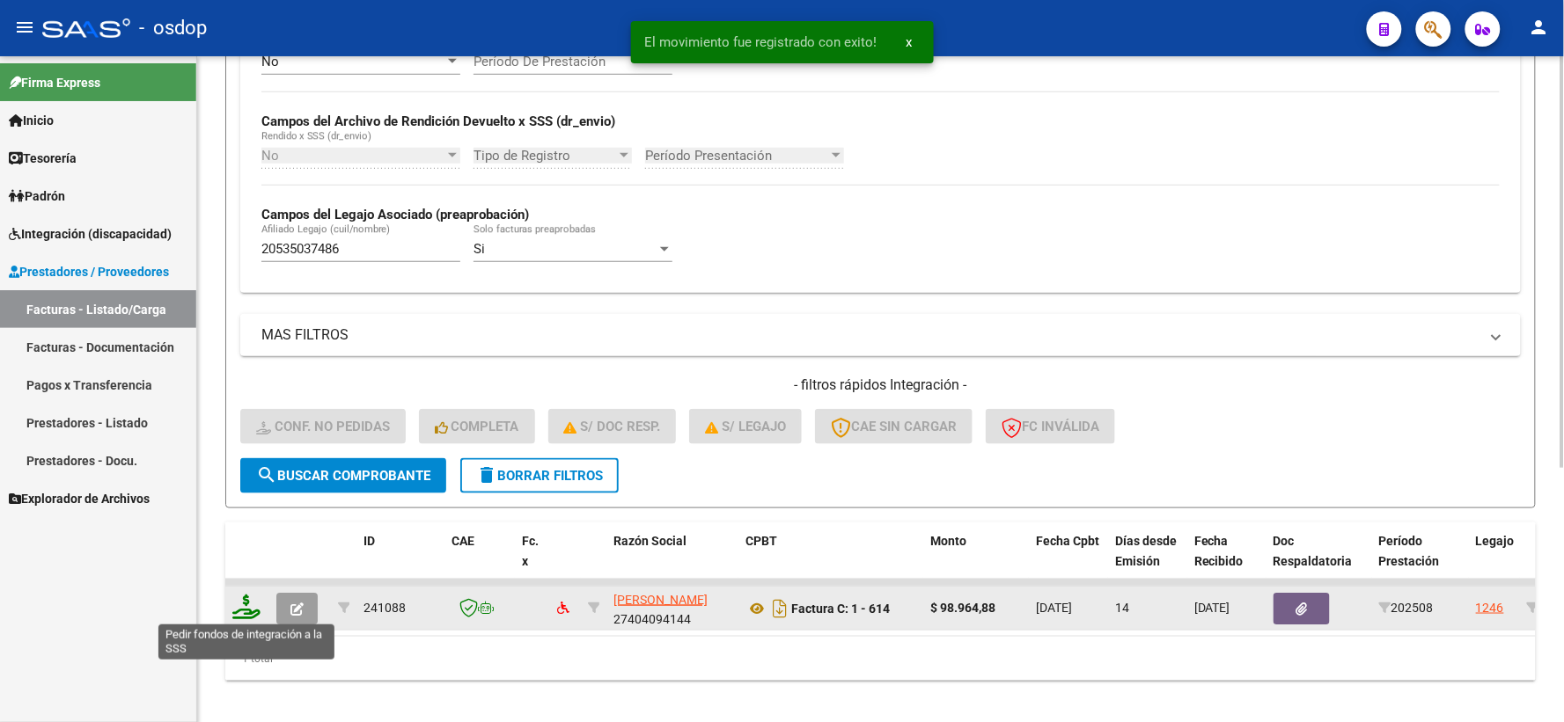
click at [239, 617] on icon at bounding box center [246, 607] width 28 height 25
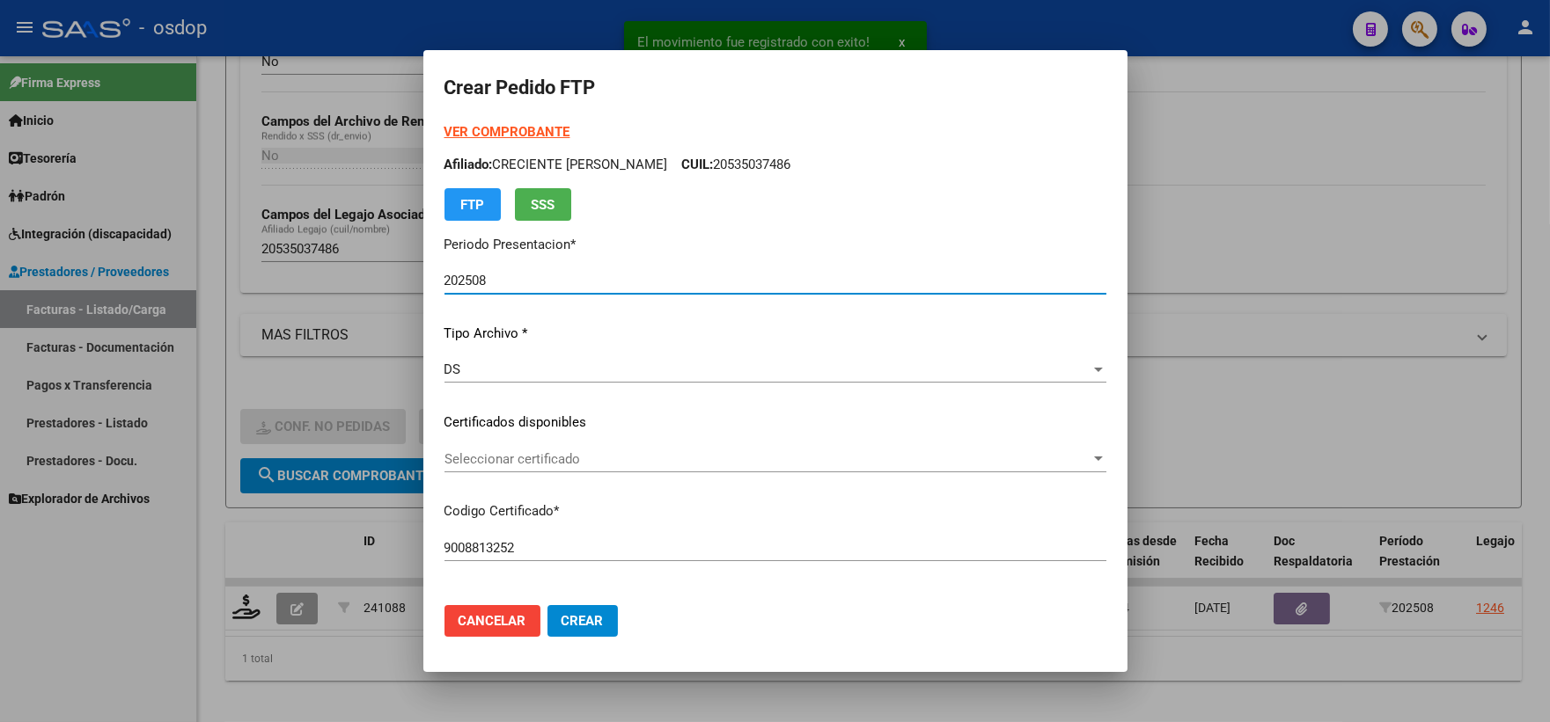
click at [555, 461] on span "Seleccionar certificado" at bounding box center [767, 459] width 646 height 16
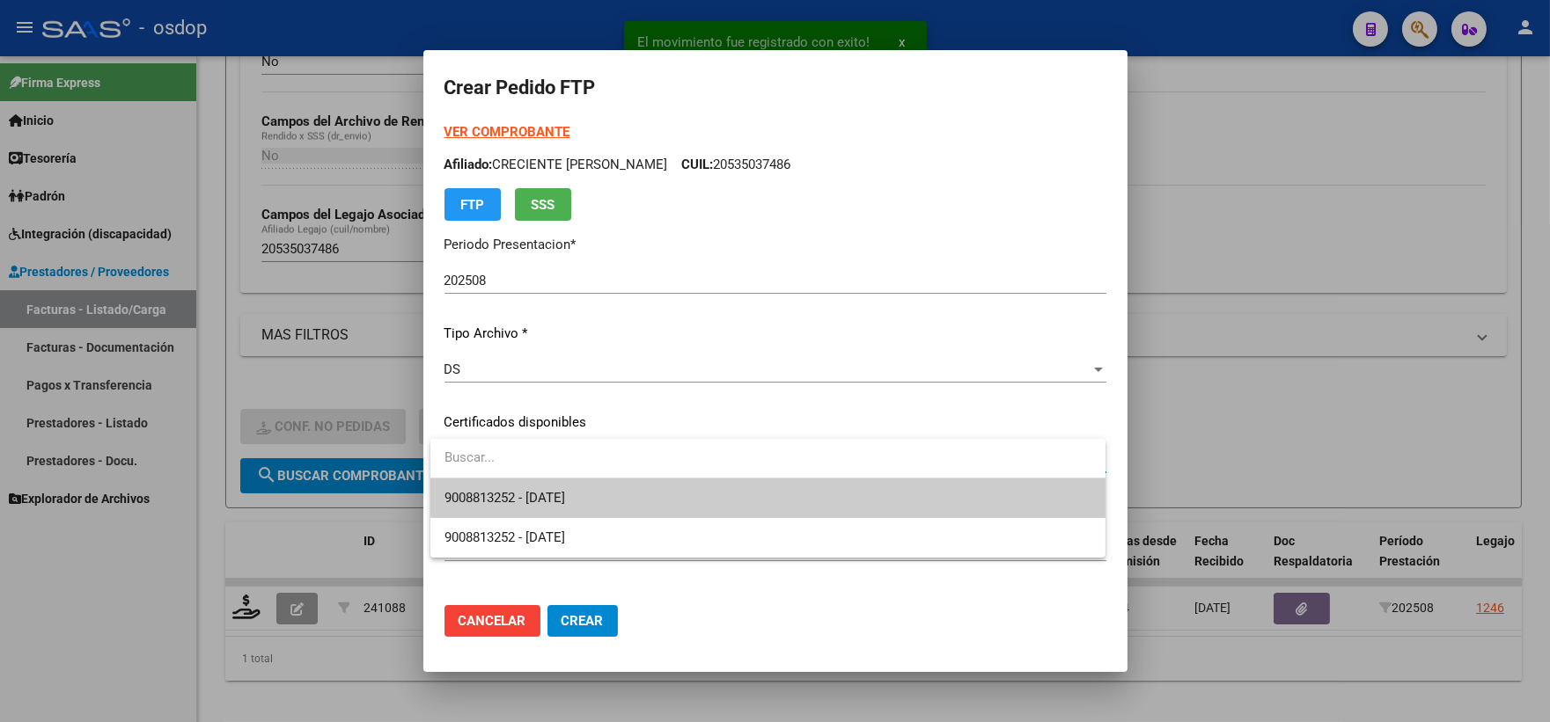
click at [602, 499] on span "9008813252 - 2026-06-29" at bounding box center [767, 499] width 647 height 40
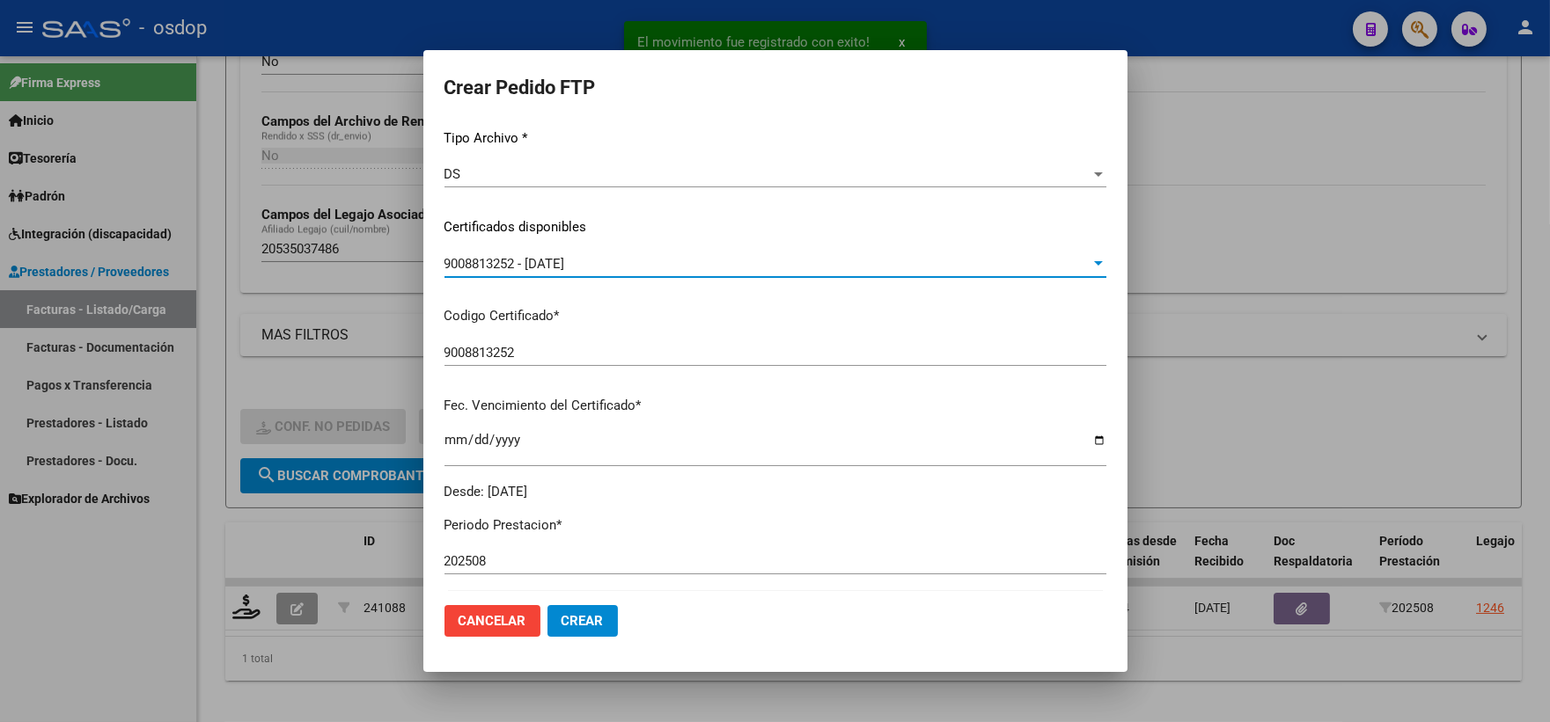
scroll to position [488, 0]
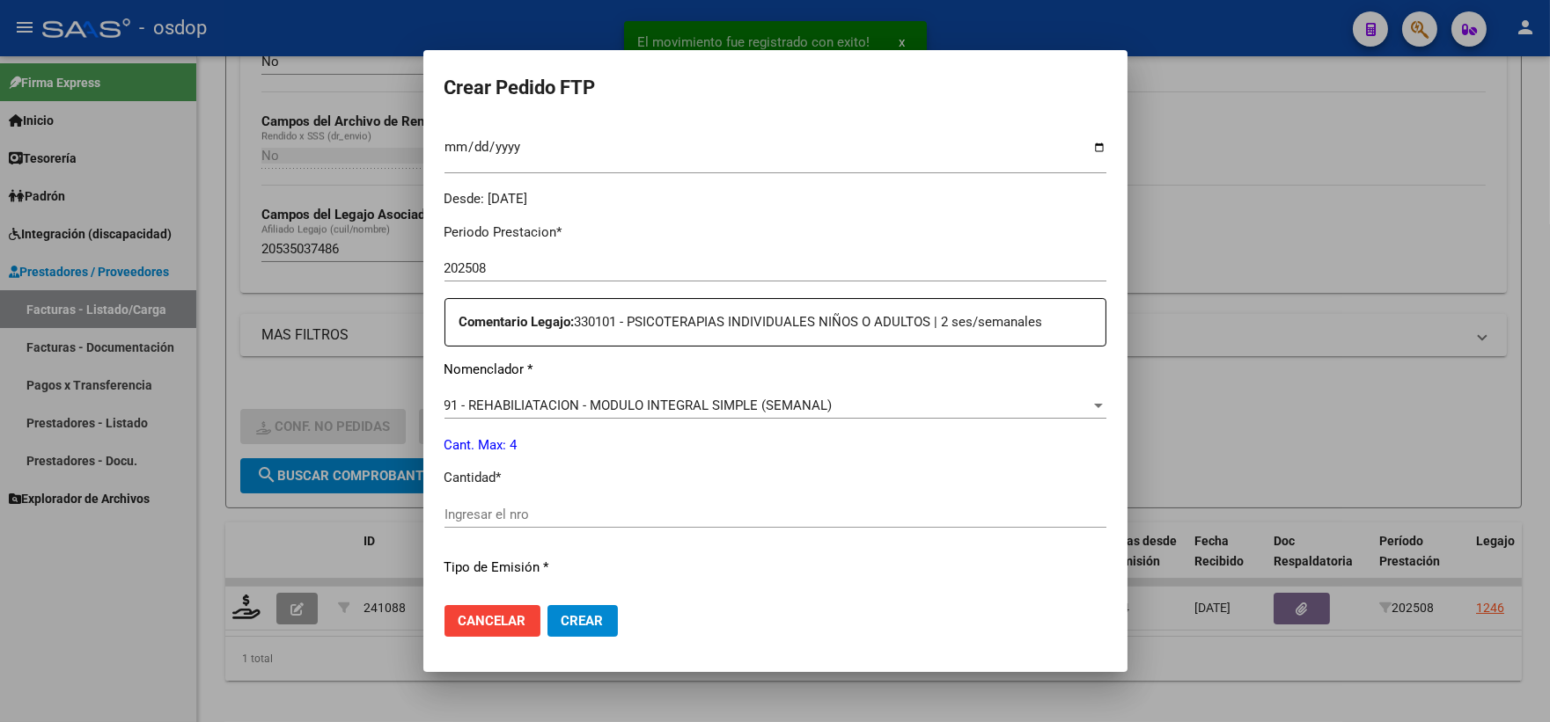
click at [576, 523] on div "Ingresar el nro" at bounding box center [775, 515] width 662 height 26
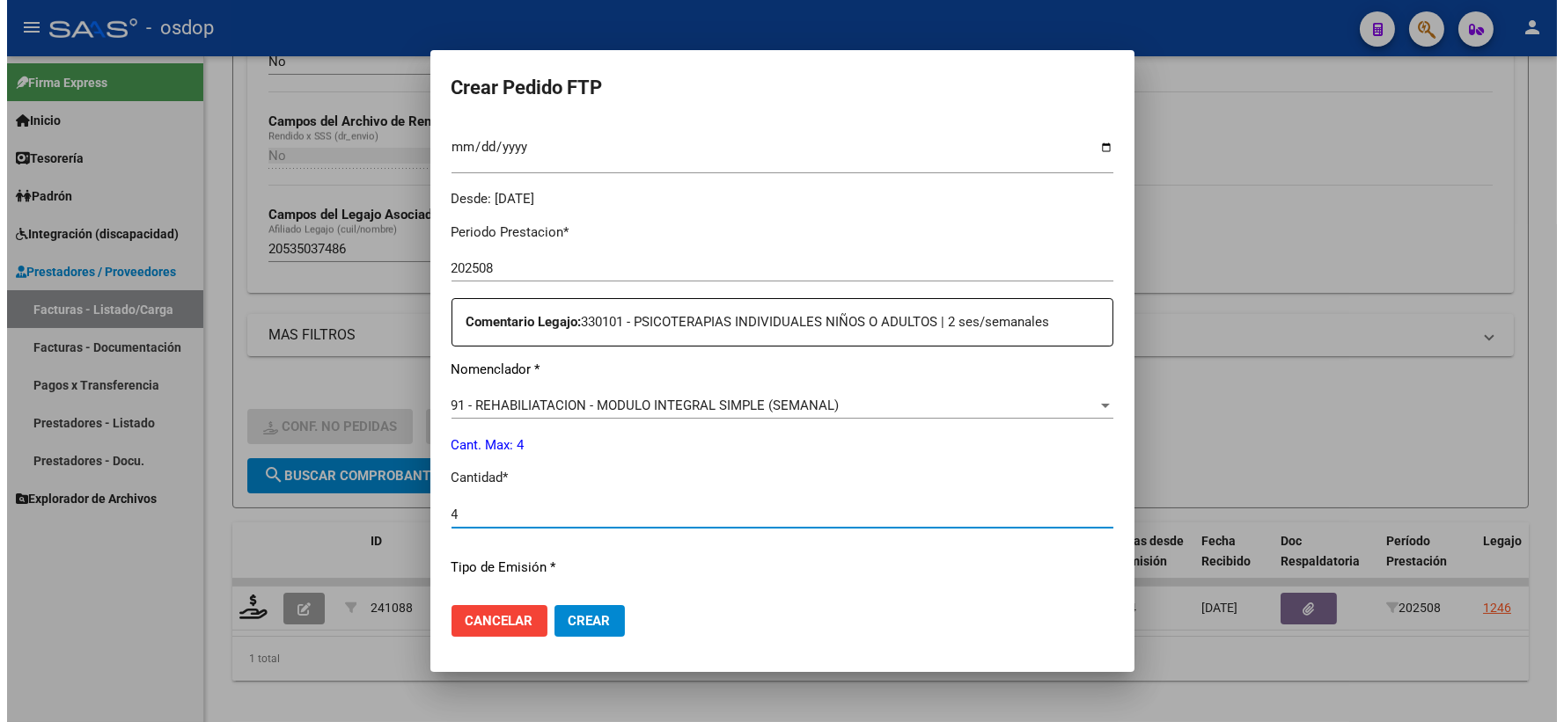
scroll to position [708, 0]
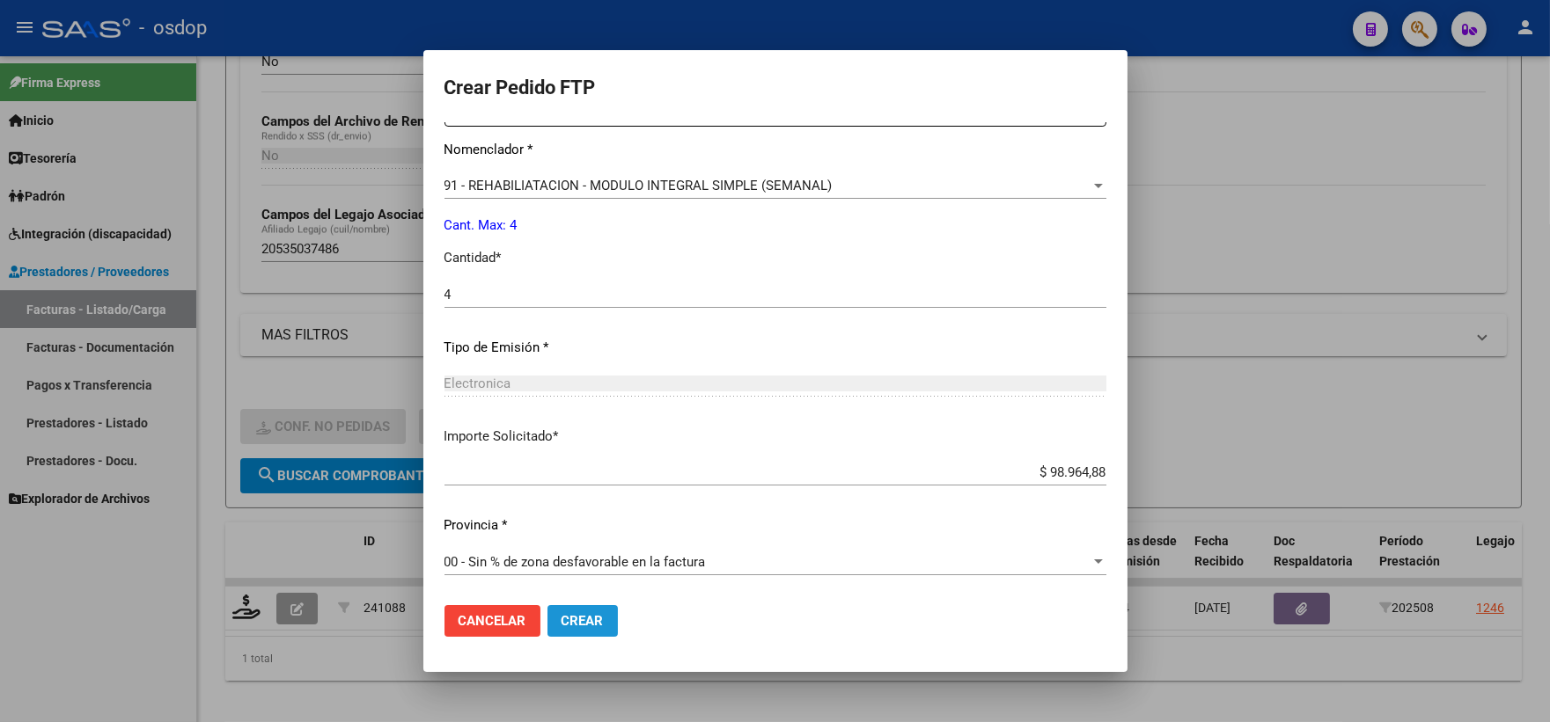
click at [600, 611] on button "Crear" at bounding box center [582, 621] width 70 height 32
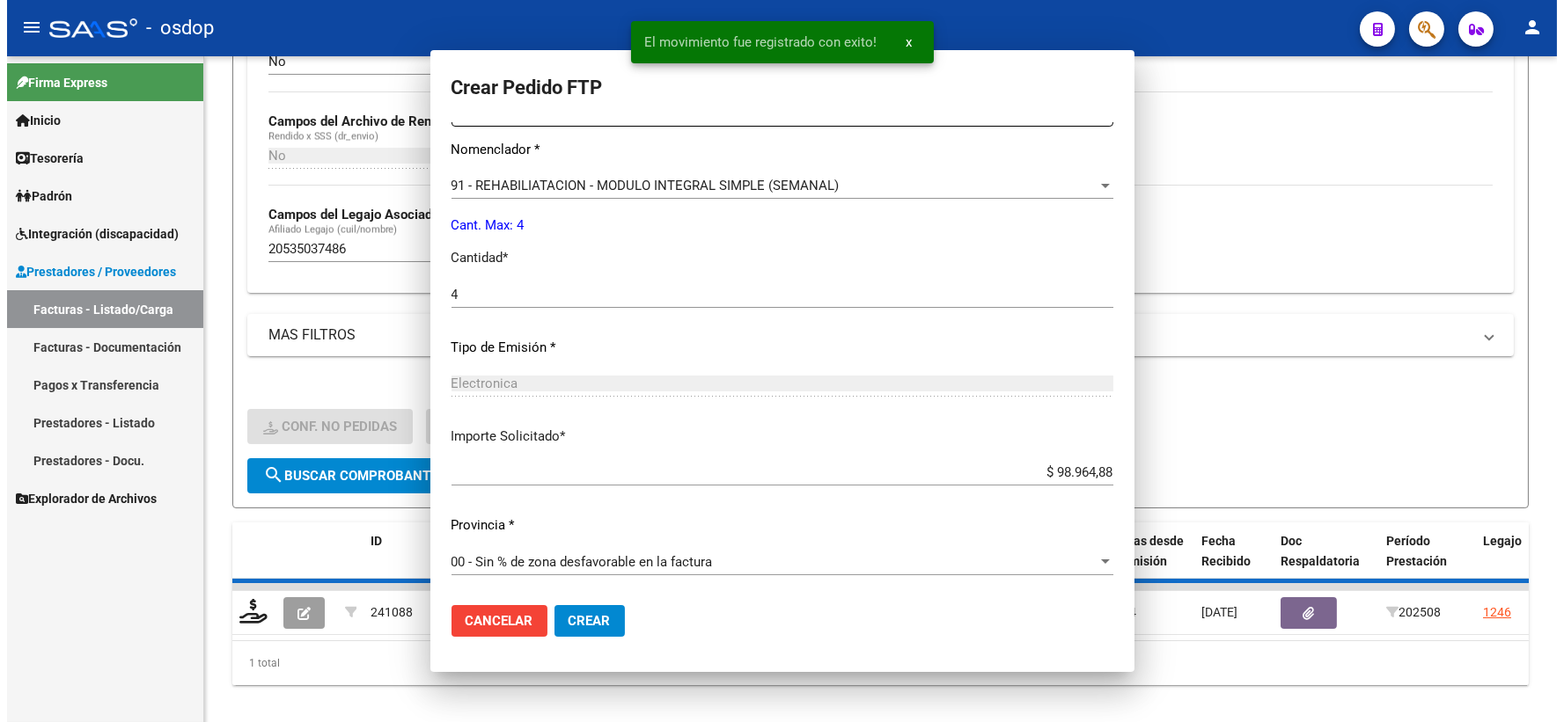
scroll to position [0, 0]
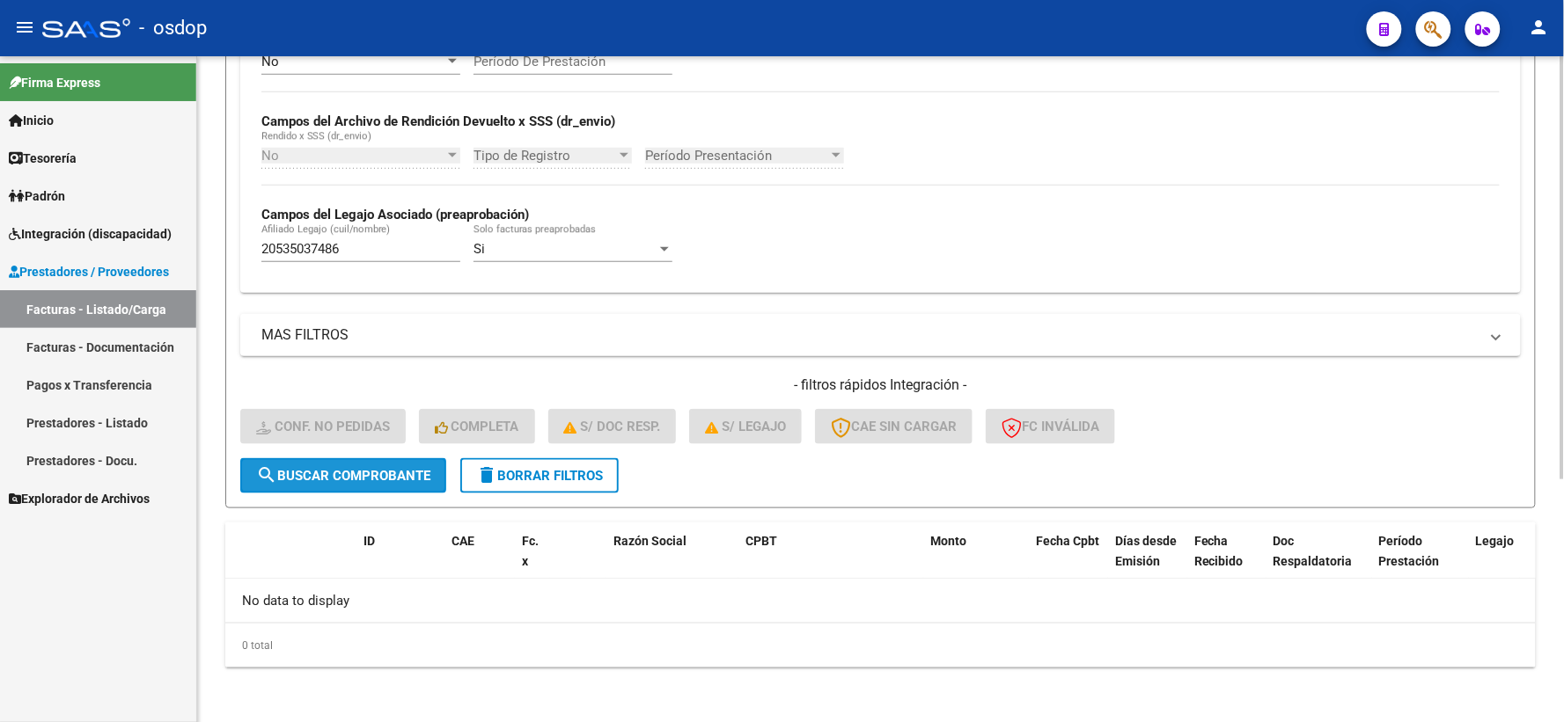
click at [414, 459] on button "search Buscar Comprobante" at bounding box center [343, 475] width 206 height 35
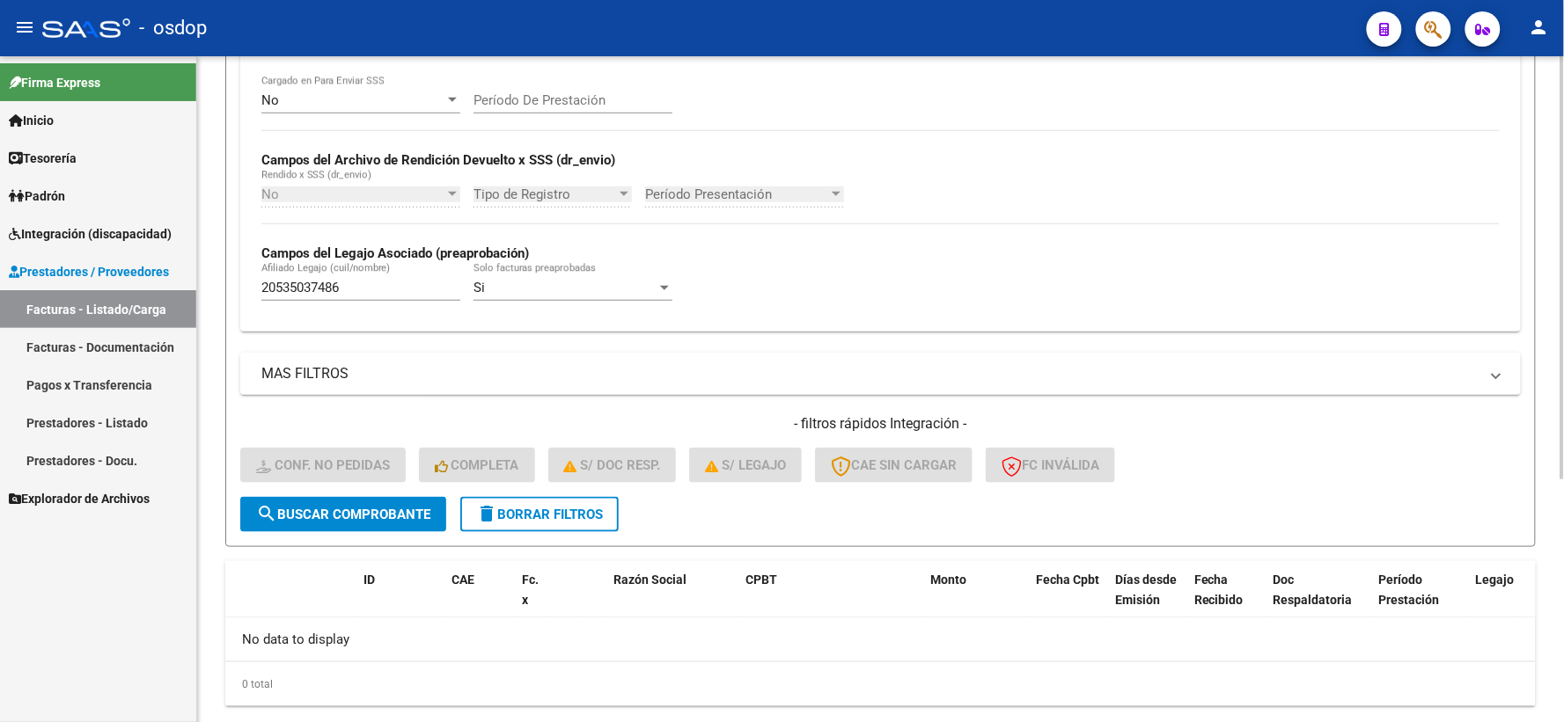
scroll to position [382, 0]
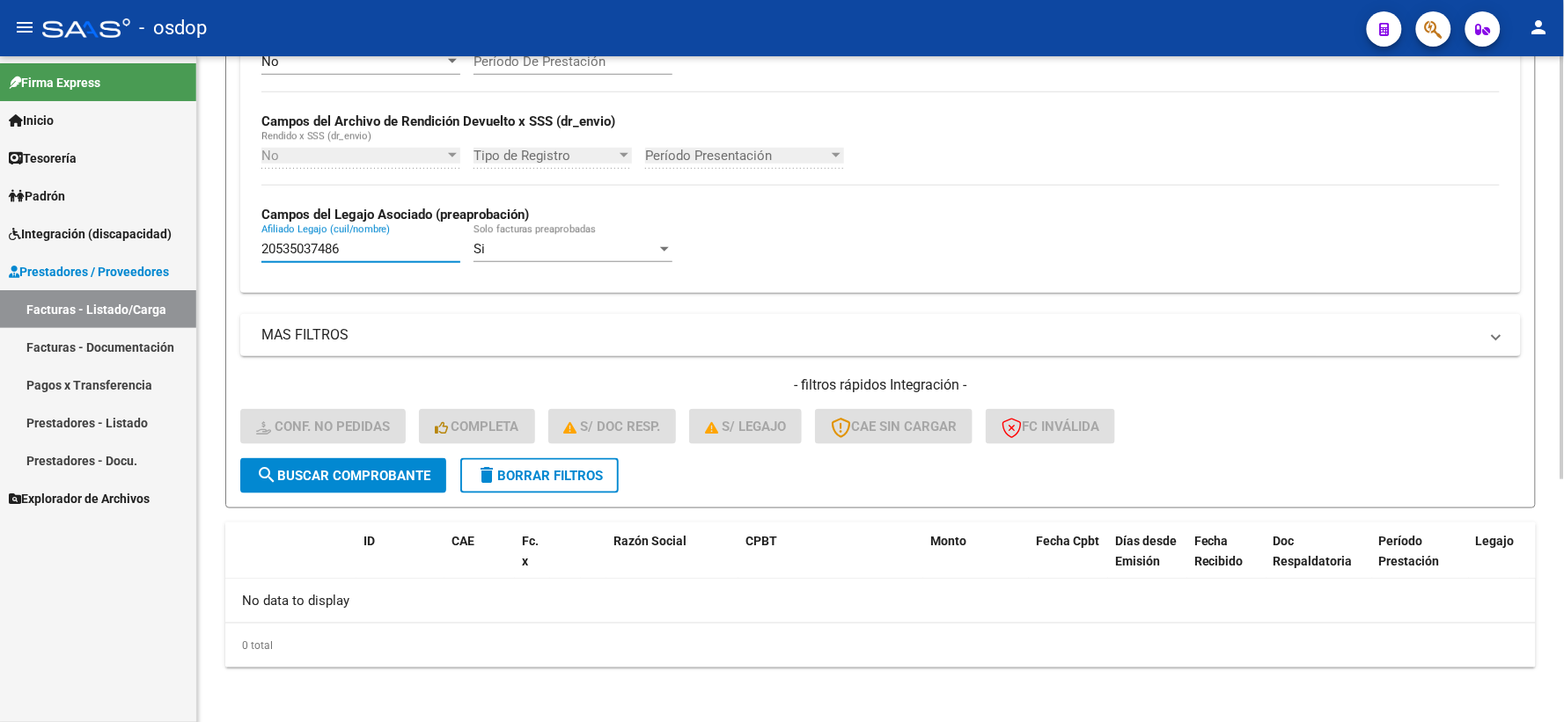
click at [414, 245] on input "20535037486" at bounding box center [360, 249] width 199 height 16
drag, startPoint x: 363, startPoint y: 251, endPoint x: 0, endPoint y: 257, distance: 362.6
click at [4, 257] on mat-sidenav-container "Firma Express Inicio Calendario SSS Instructivos Contacto OS Tesorería Extracto…" at bounding box center [782, 389] width 1564 height 666
paste input "73261470"
click at [306, 468] on span "search Buscar Comprobante" at bounding box center [343, 476] width 174 height 16
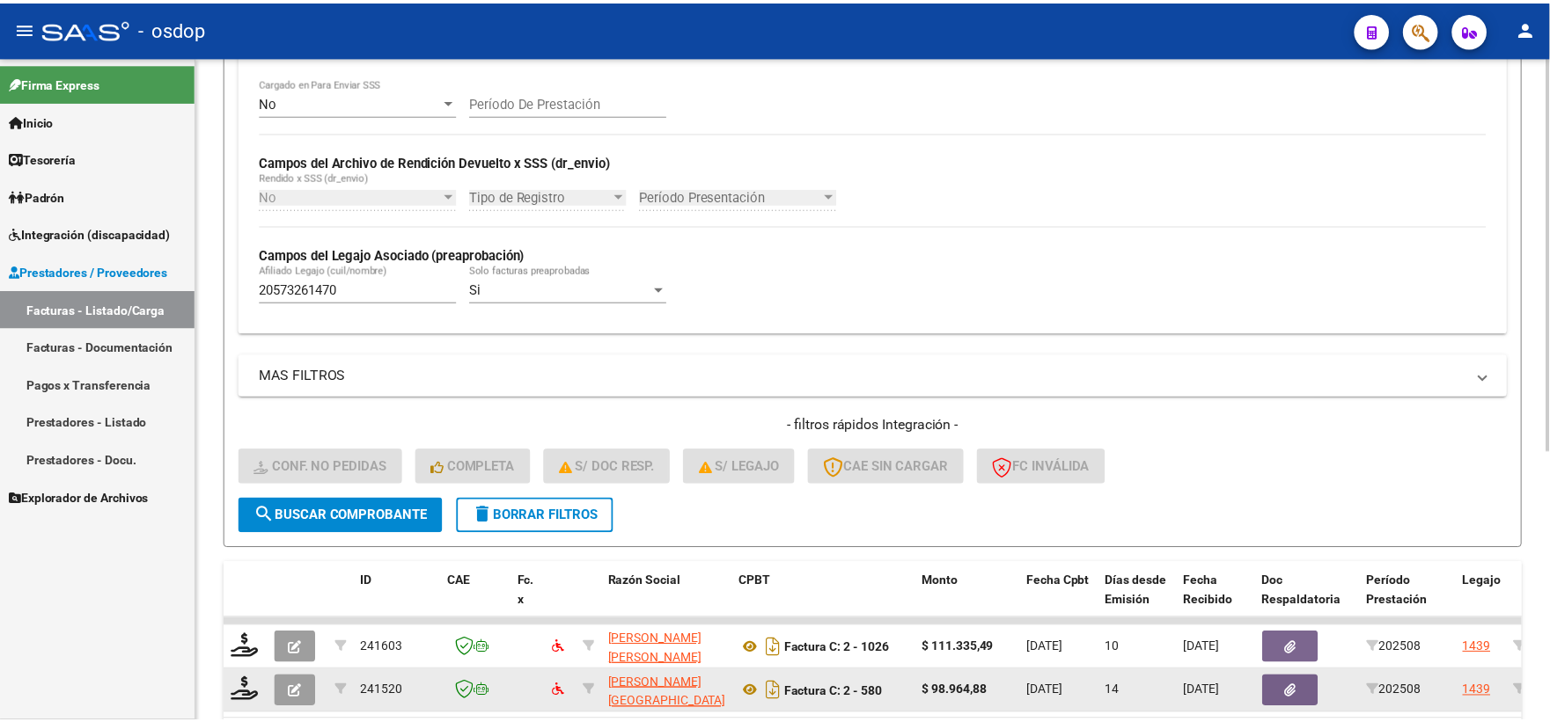
scroll to position [440, 0]
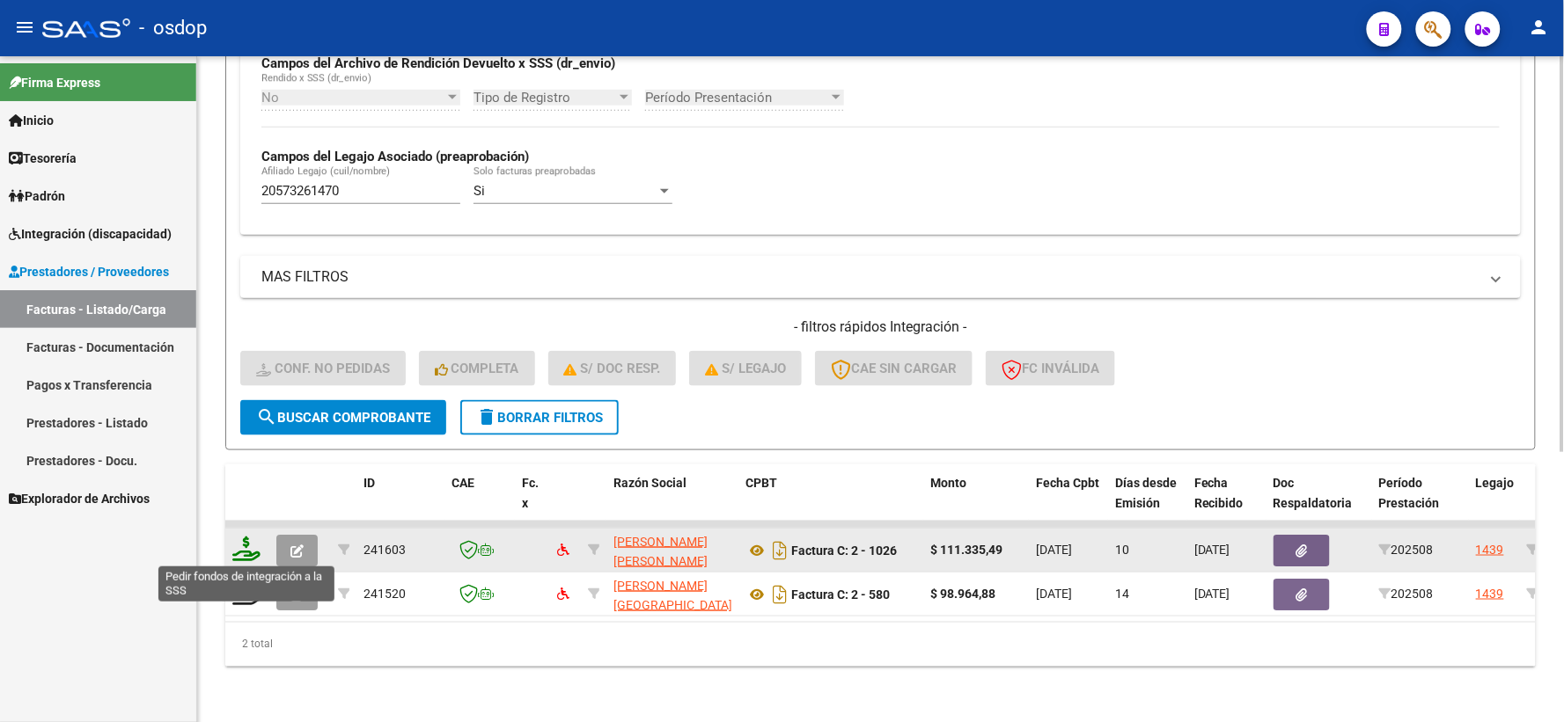
click at [238, 542] on icon at bounding box center [246, 549] width 28 height 25
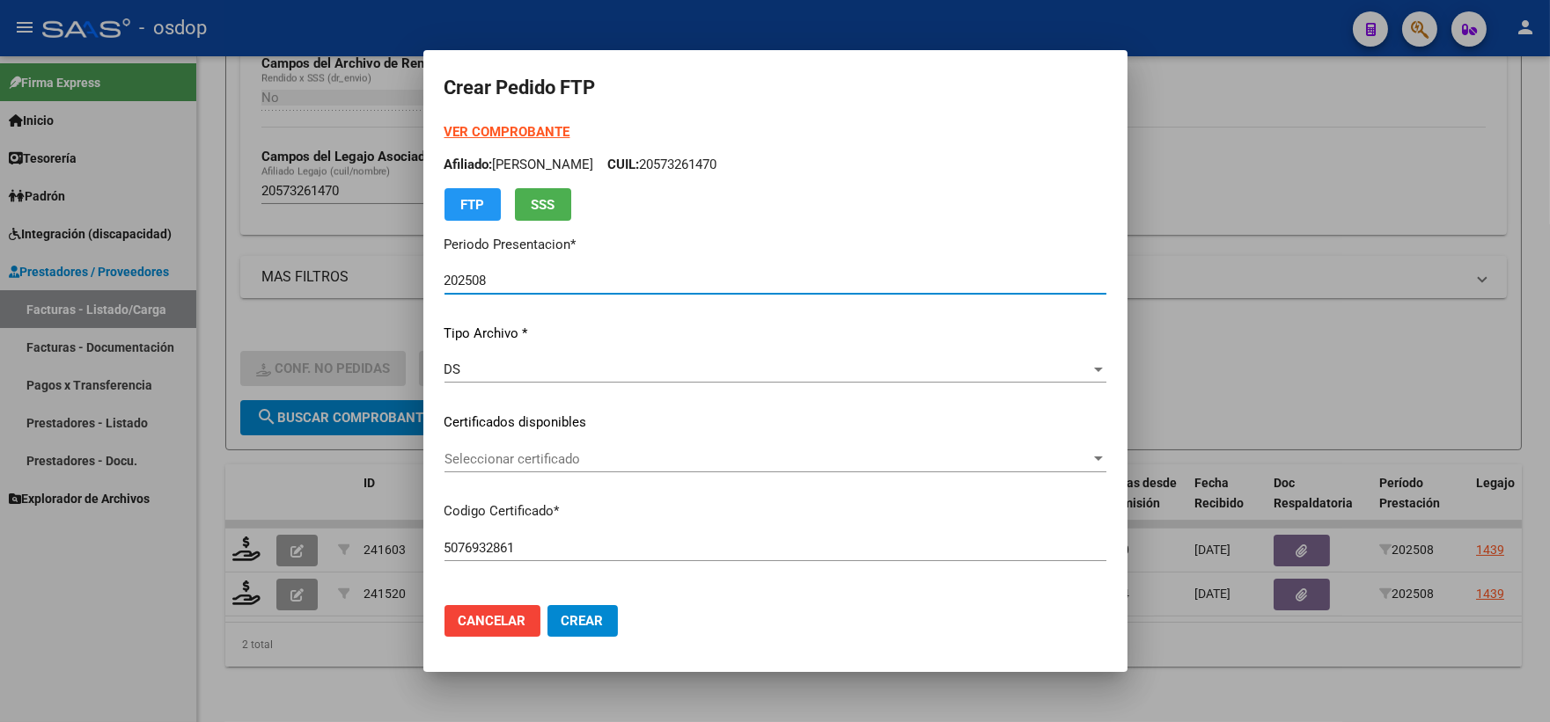
click at [602, 451] on span "Seleccionar certificado" at bounding box center [767, 459] width 646 height 16
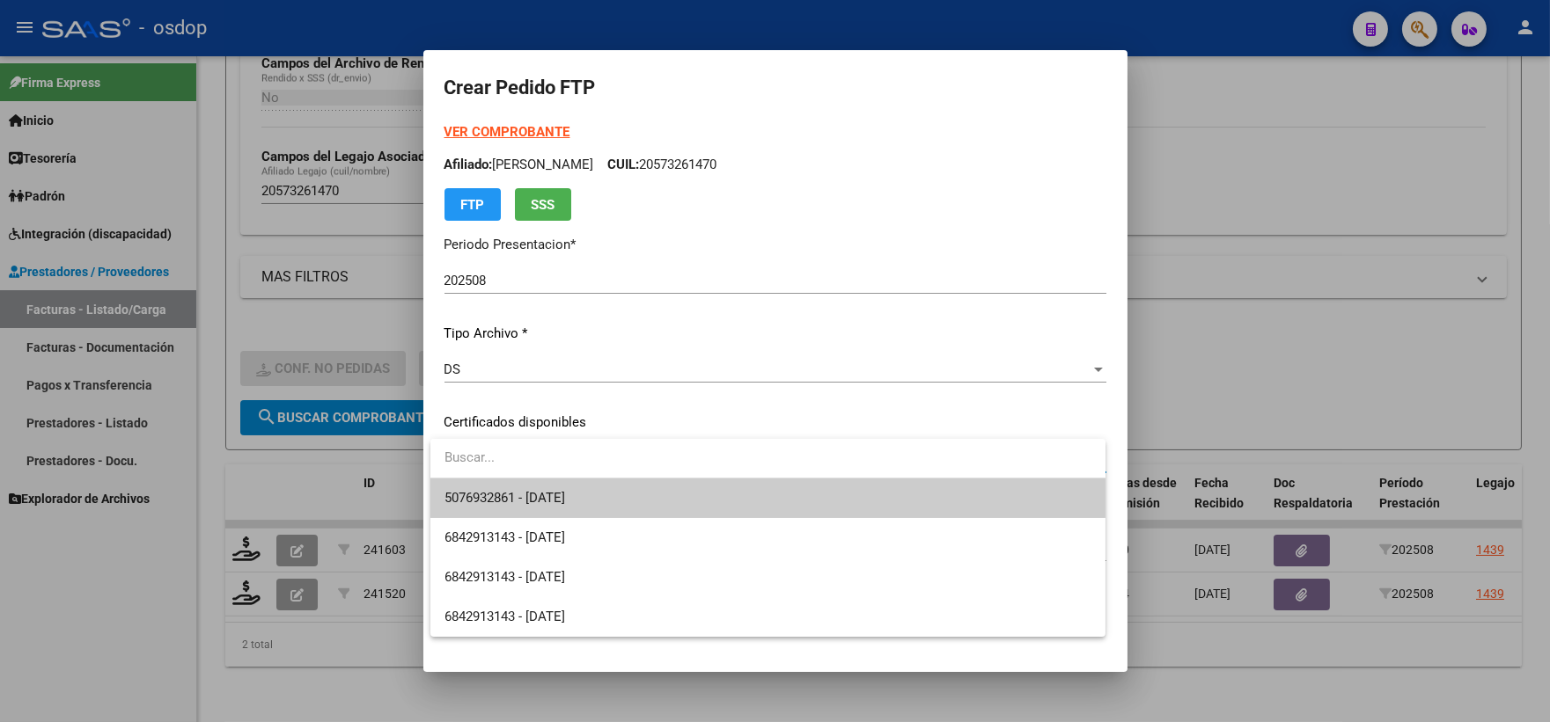
click at [649, 505] on span "5076932861 - 2027-12-19" at bounding box center [767, 499] width 647 height 40
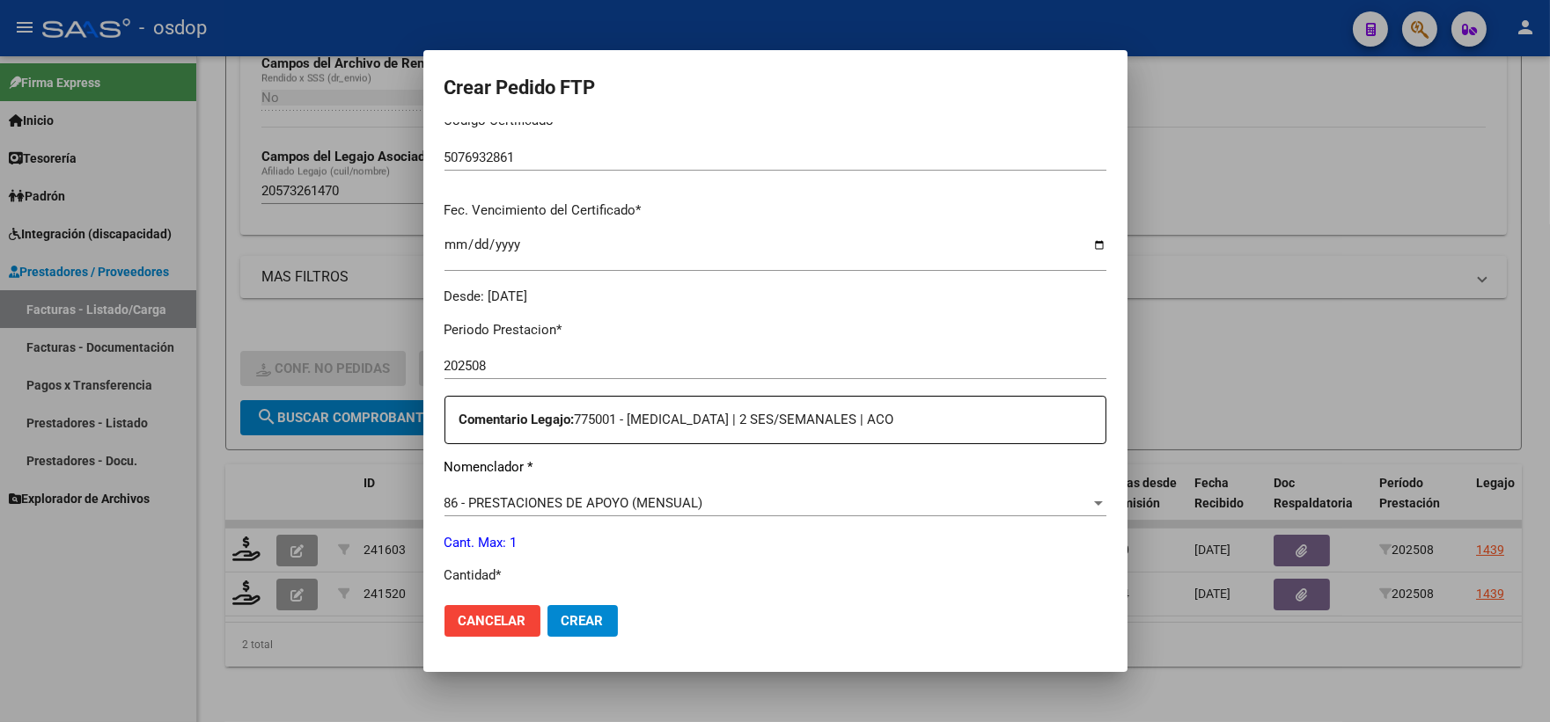
scroll to position [586, 0]
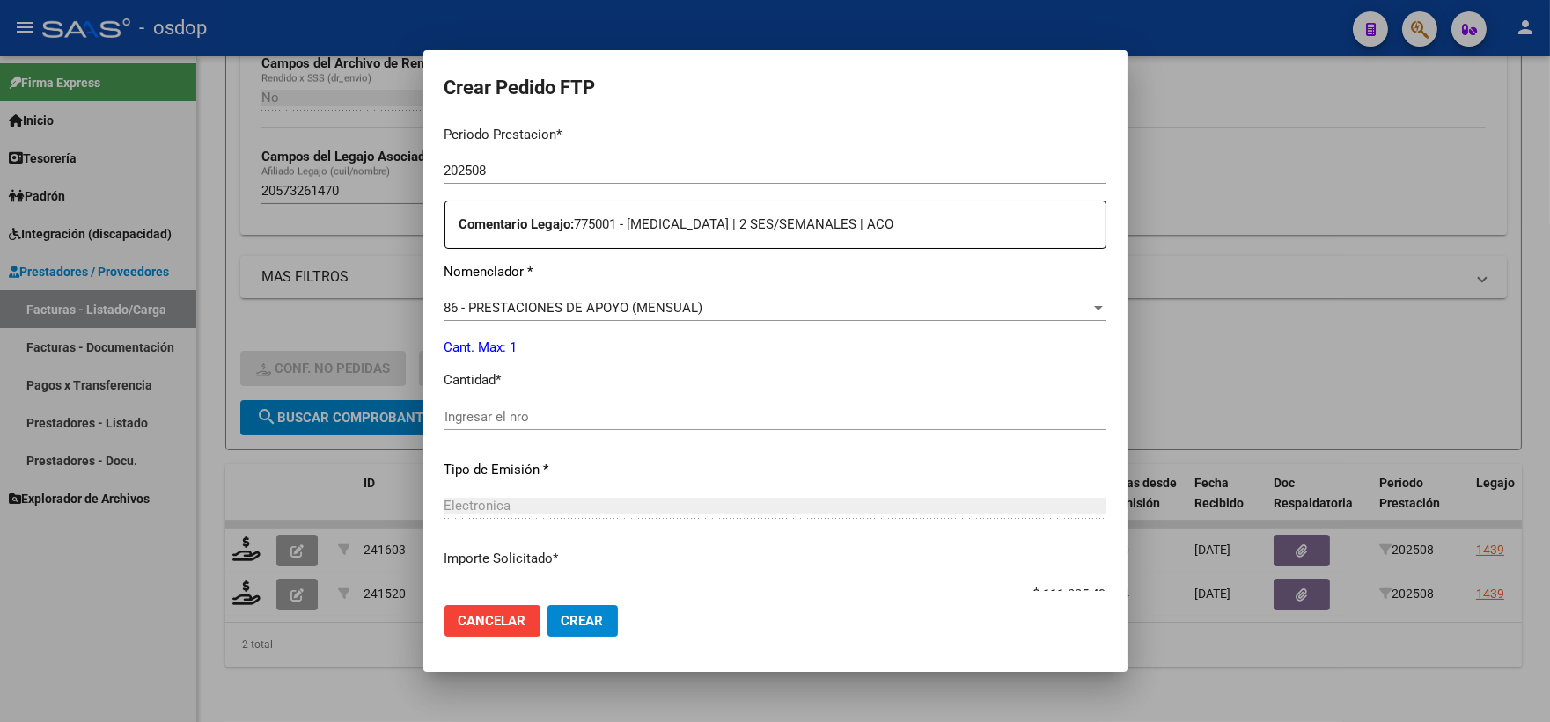
click at [590, 409] on input "Ingresar el nro" at bounding box center [775, 417] width 662 height 16
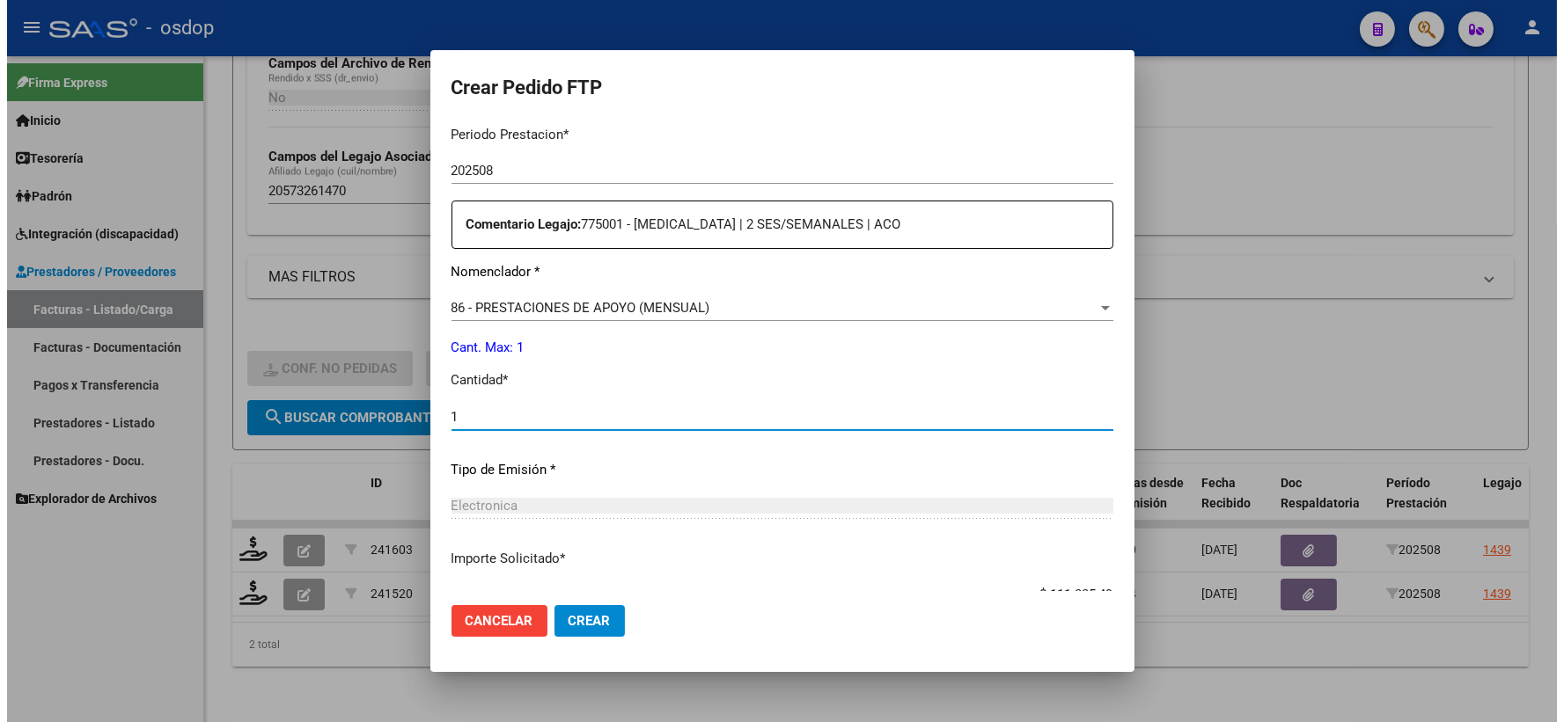
scroll to position [886, 0]
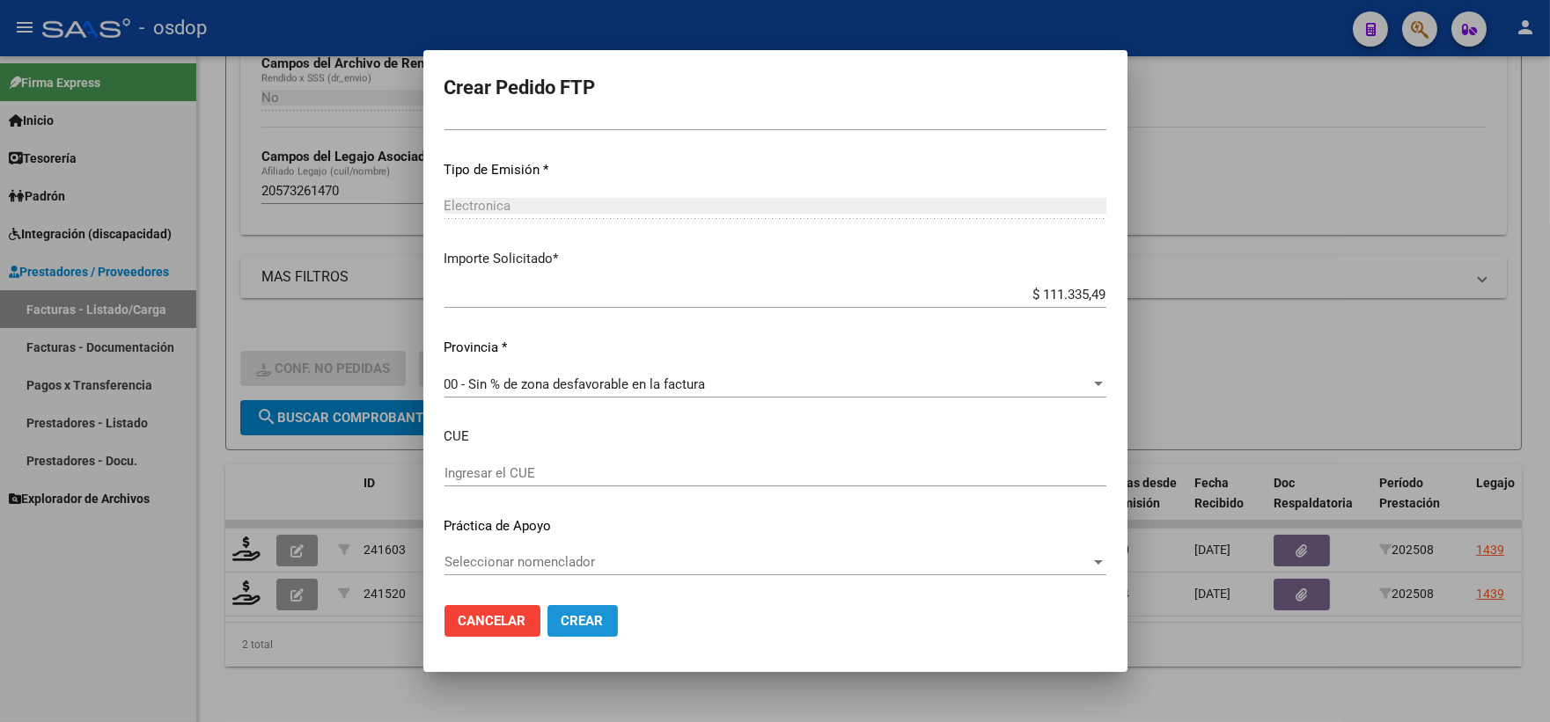
click at [593, 621] on span "Crear" at bounding box center [582, 621] width 42 height 16
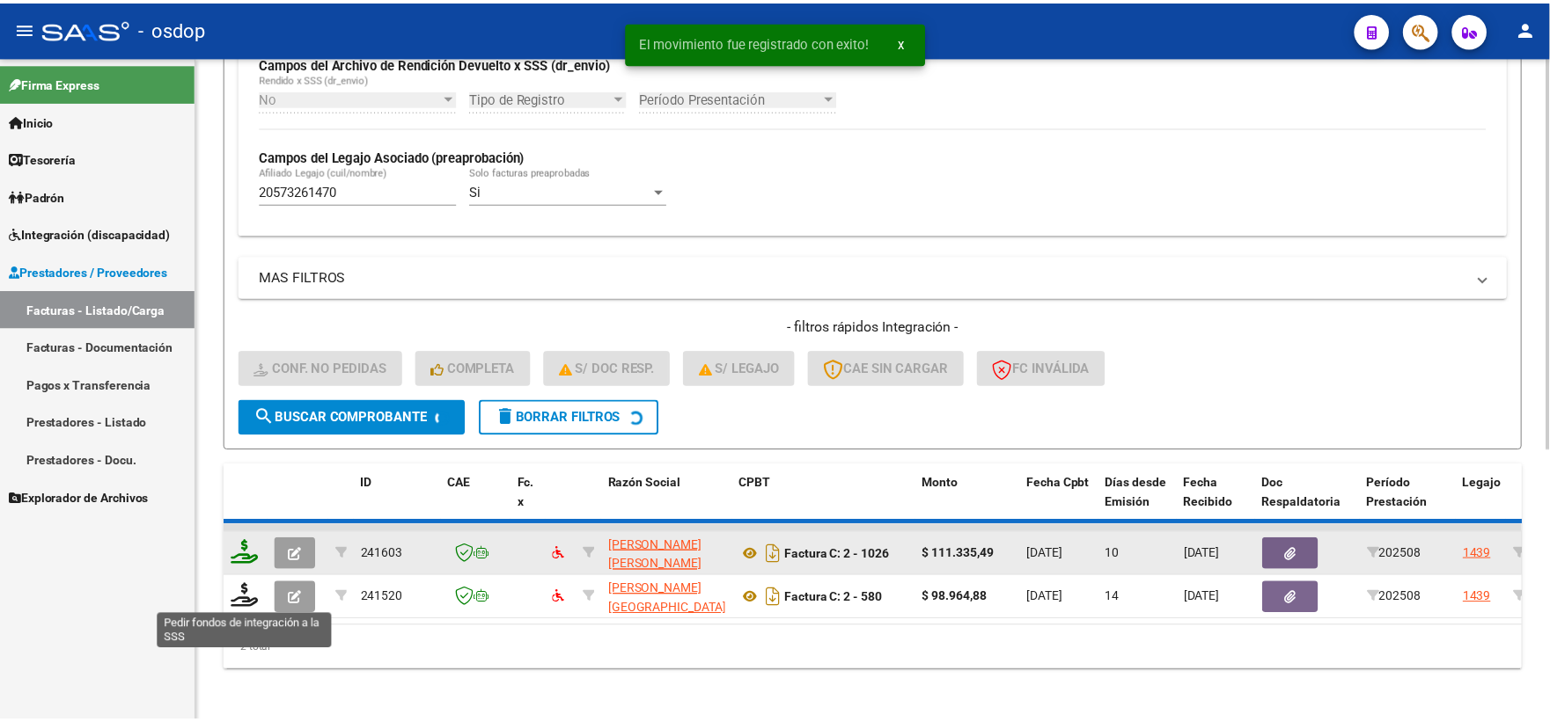
scroll to position [410, 0]
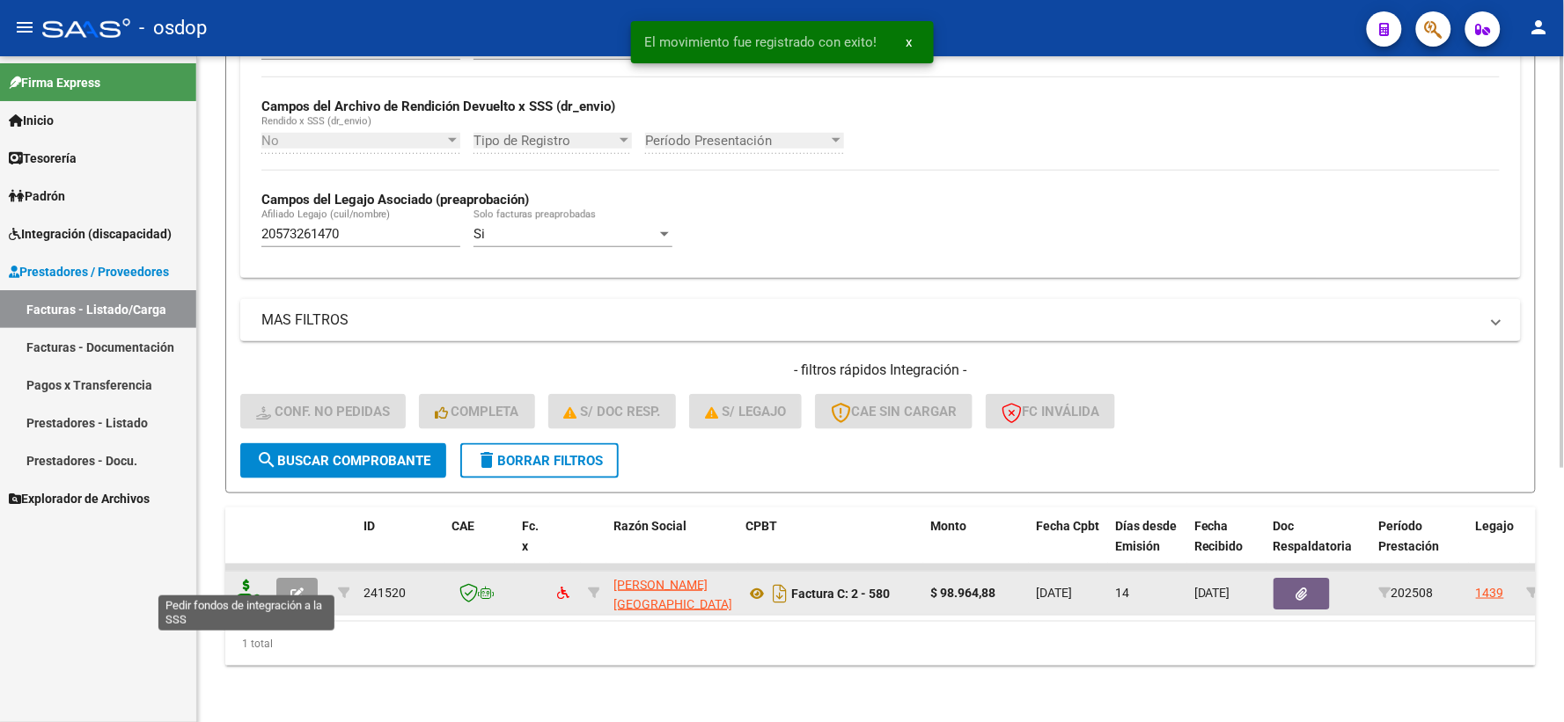
click at [245, 582] on icon at bounding box center [246, 592] width 28 height 25
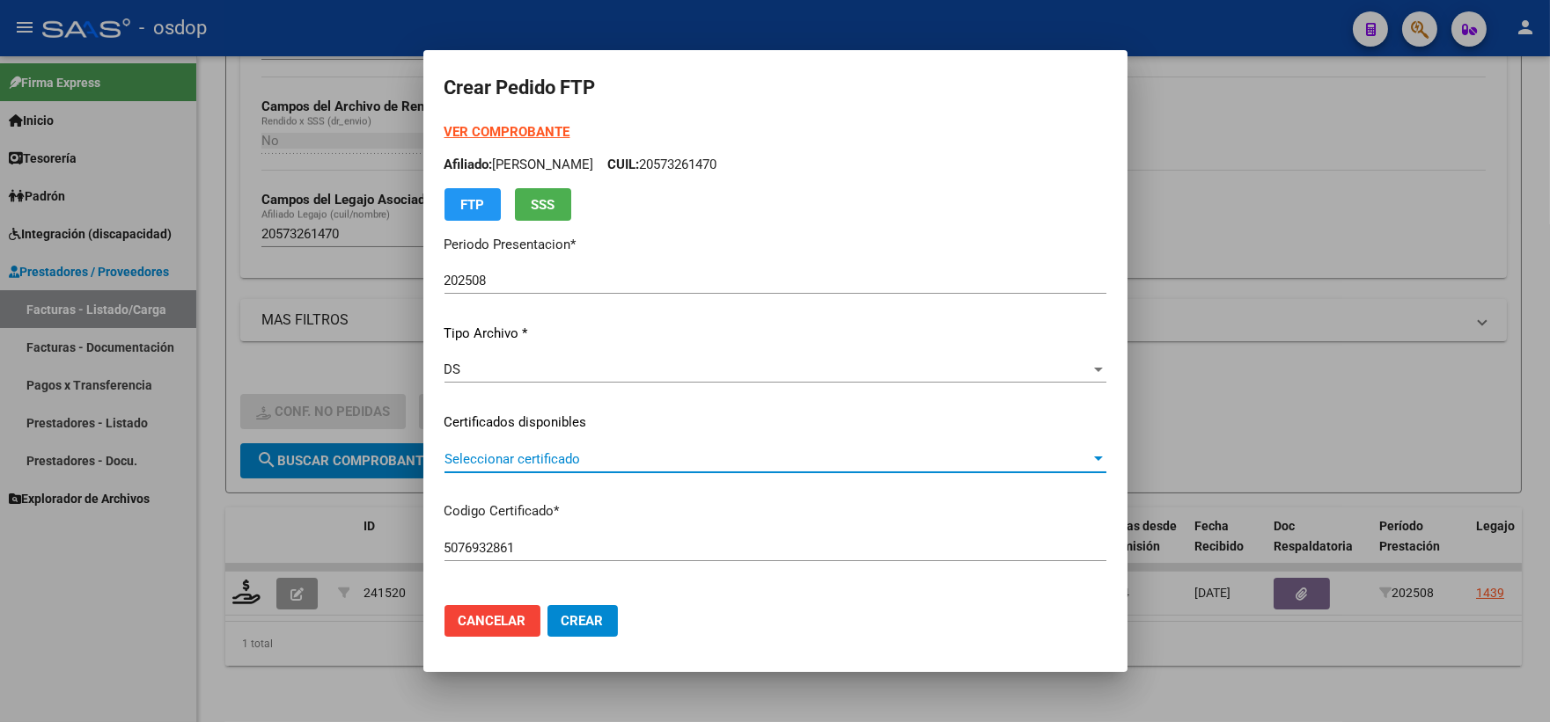
click at [544, 458] on span "Seleccionar certificado" at bounding box center [767, 459] width 646 height 16
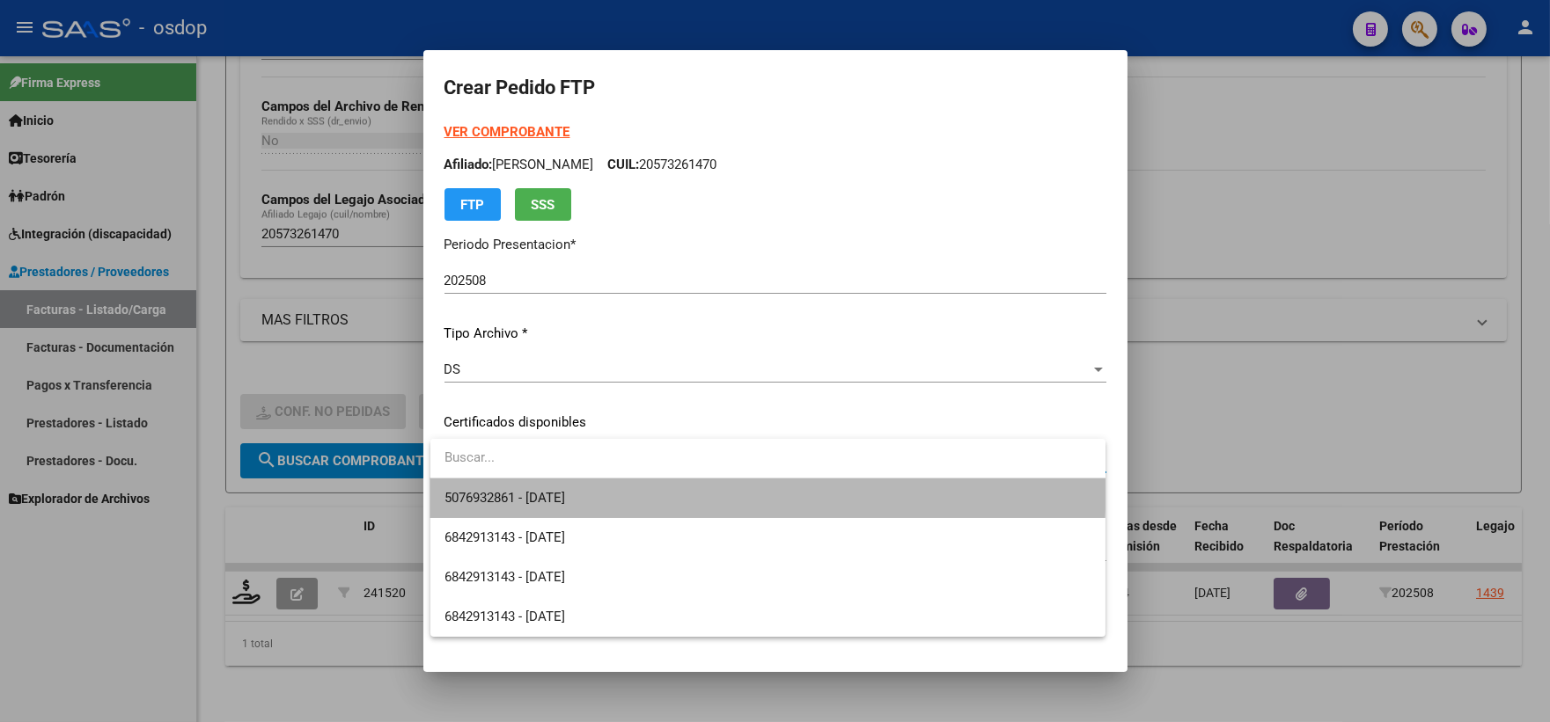
click at [569, 481] on span "5076932861 - 2027-12-19" at bounding box center [767, 499] width 647 height 40
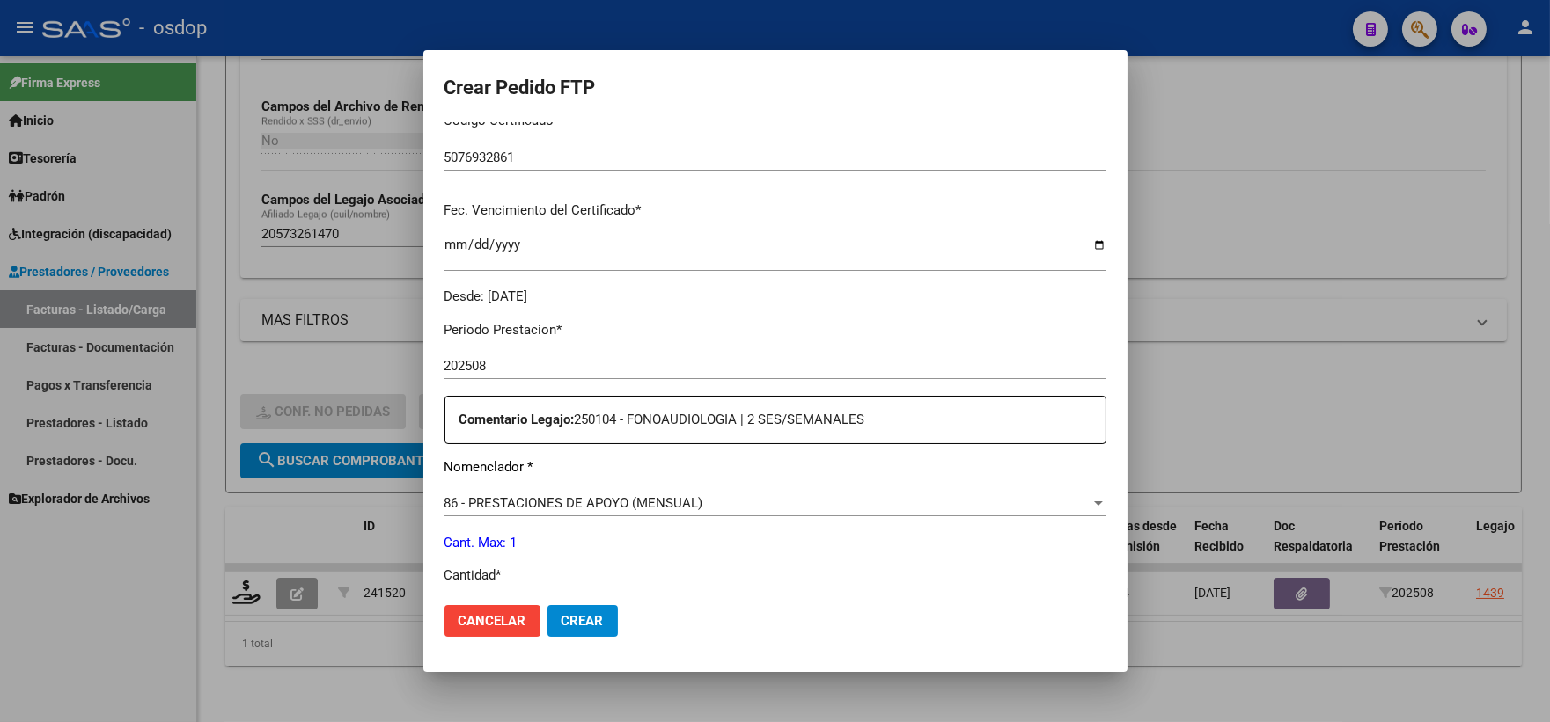
scroll to position [586, 0]
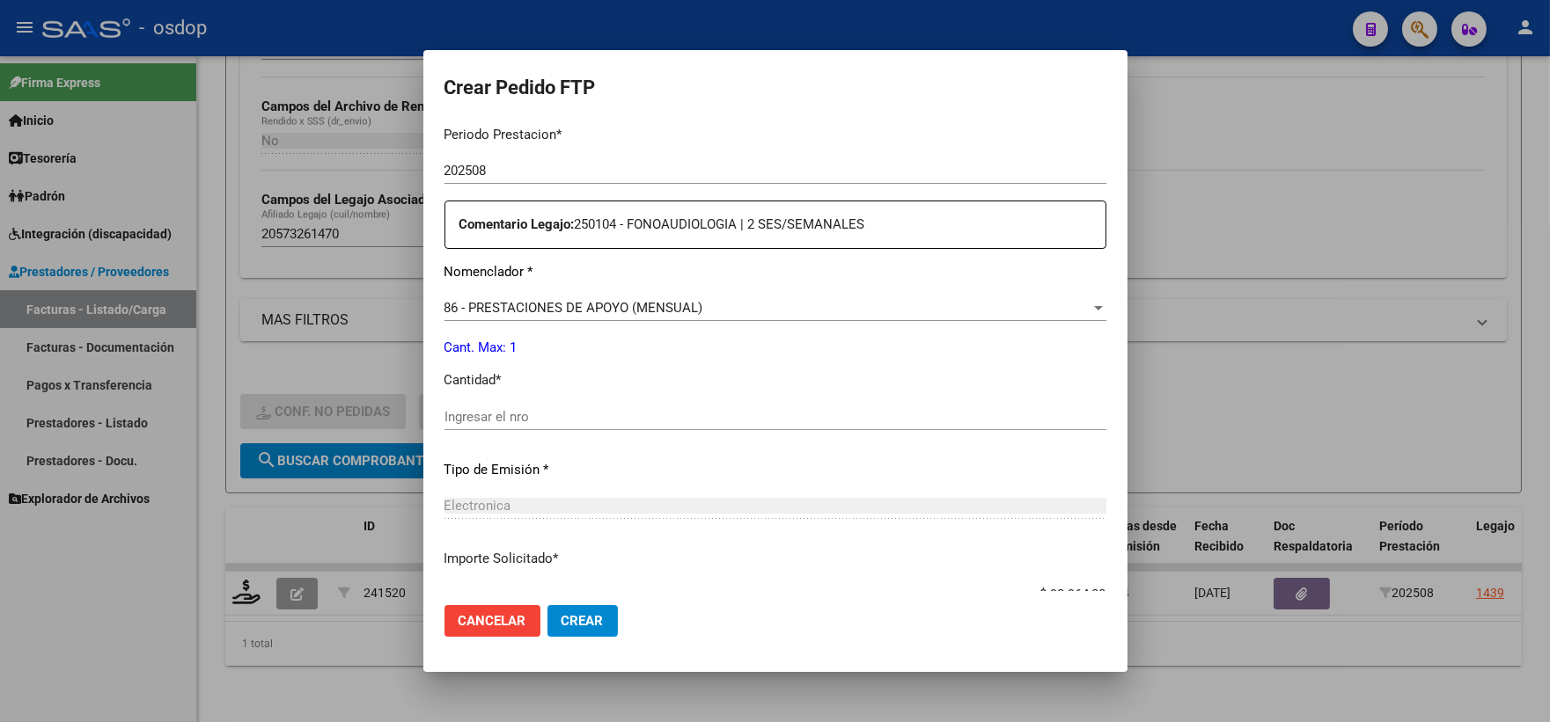
click at [533, 424] on input "Ingresar el nro" at bounding box center [775, 417] width 662 height 16
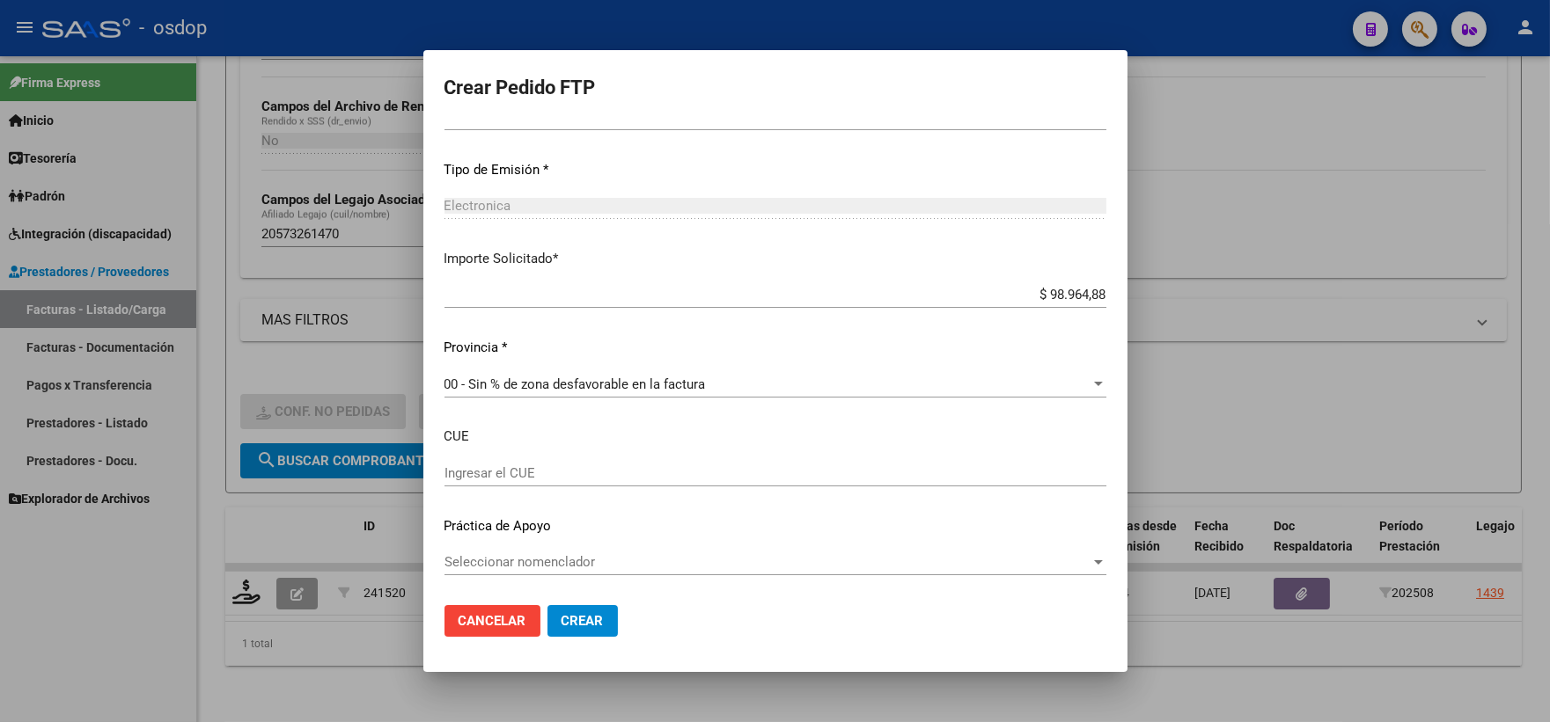
click at [570, 613] on span "Crear" at bounding box center [582, 621] width 42 height 16
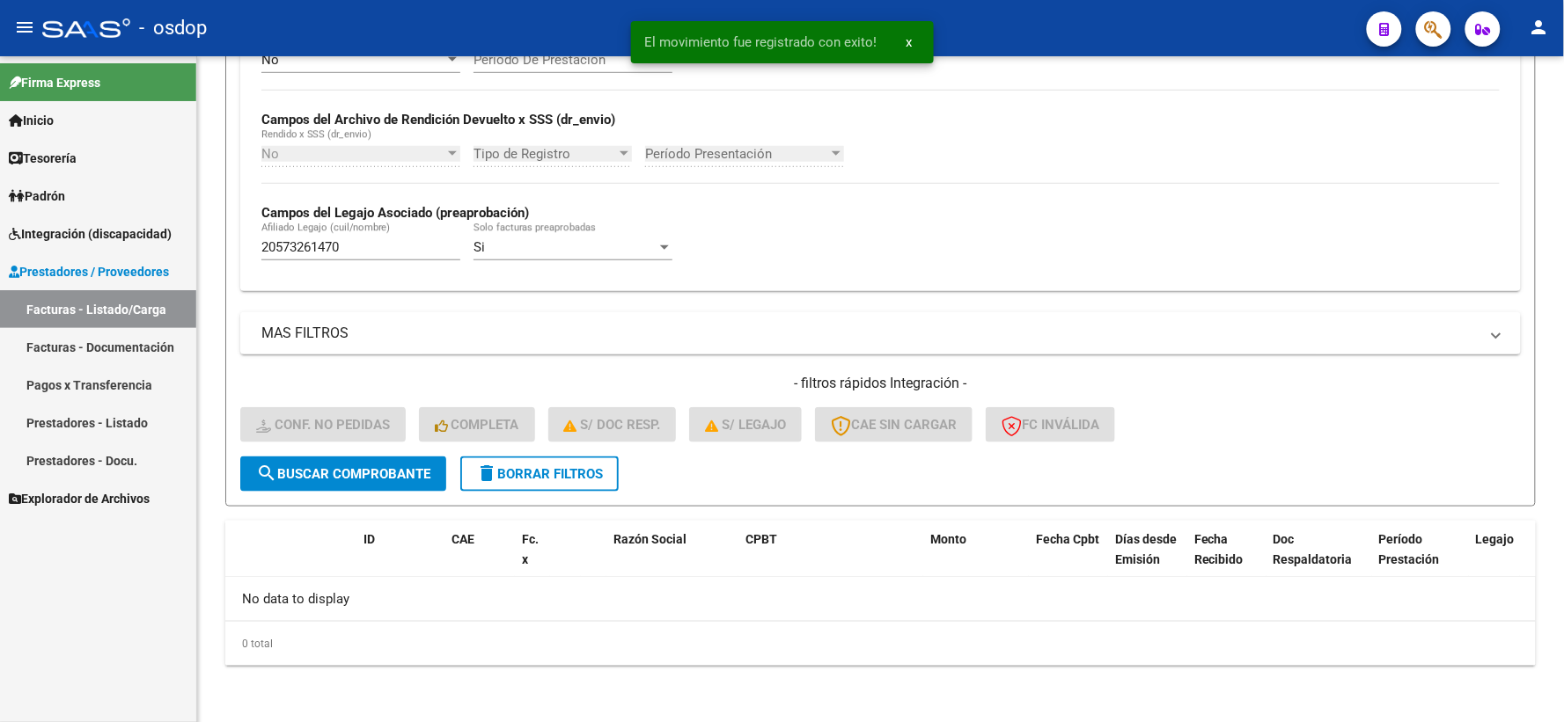
scroll to position [382, 0]
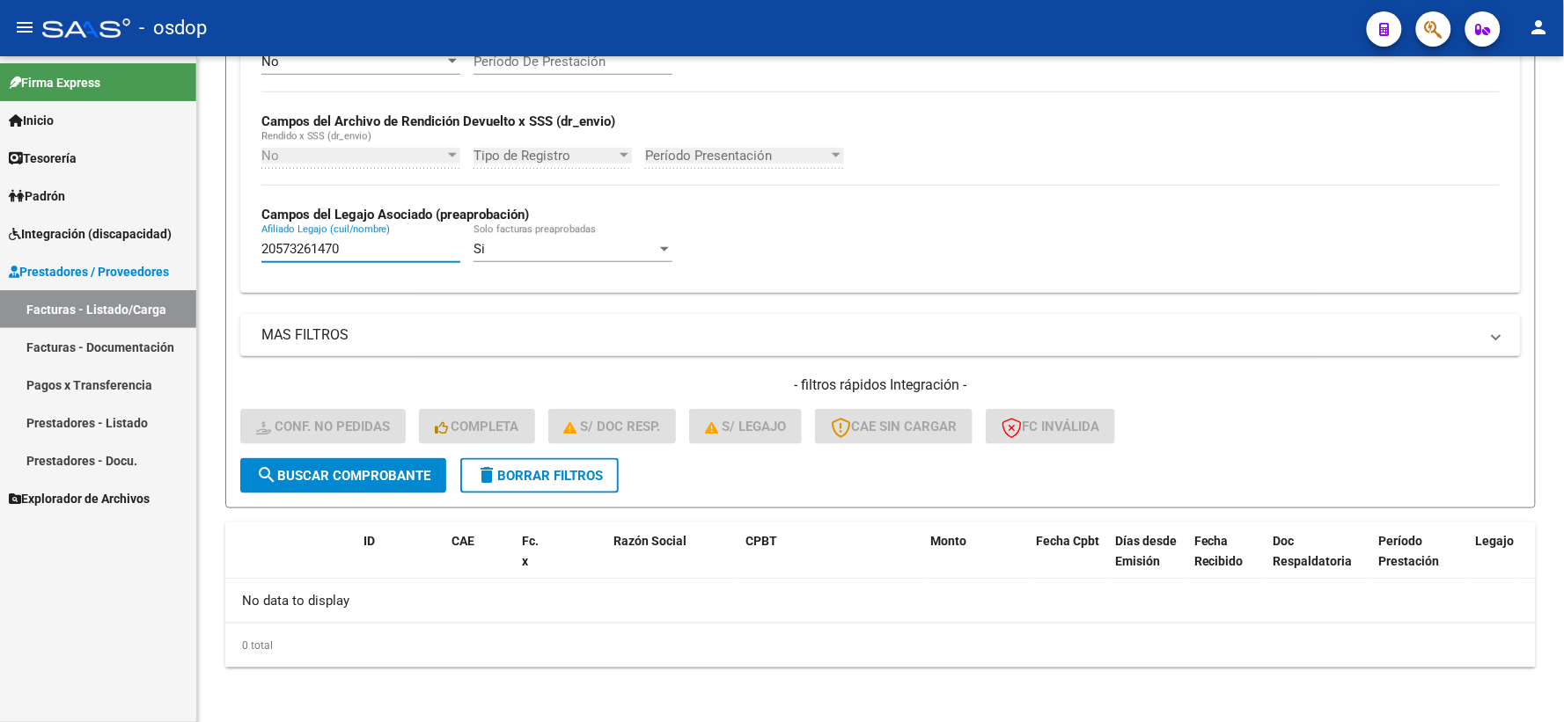
drag, startPoint x: 357, startPoint y: 255, endPoint x: 0, endPoint y: 268, distance: 357.5
click at [0, 268] on mat-sidenav-container "Firma Express Inicio Calendario SSS Instructivos Contacto OS Tesorería Extracto…" at bounding box center [782, 389] width 1564 height 666
paste input "330696975"
click at [282, 465] on button "search Buscar Comprobante" at bounding box center [343, 475] width 206 height 35
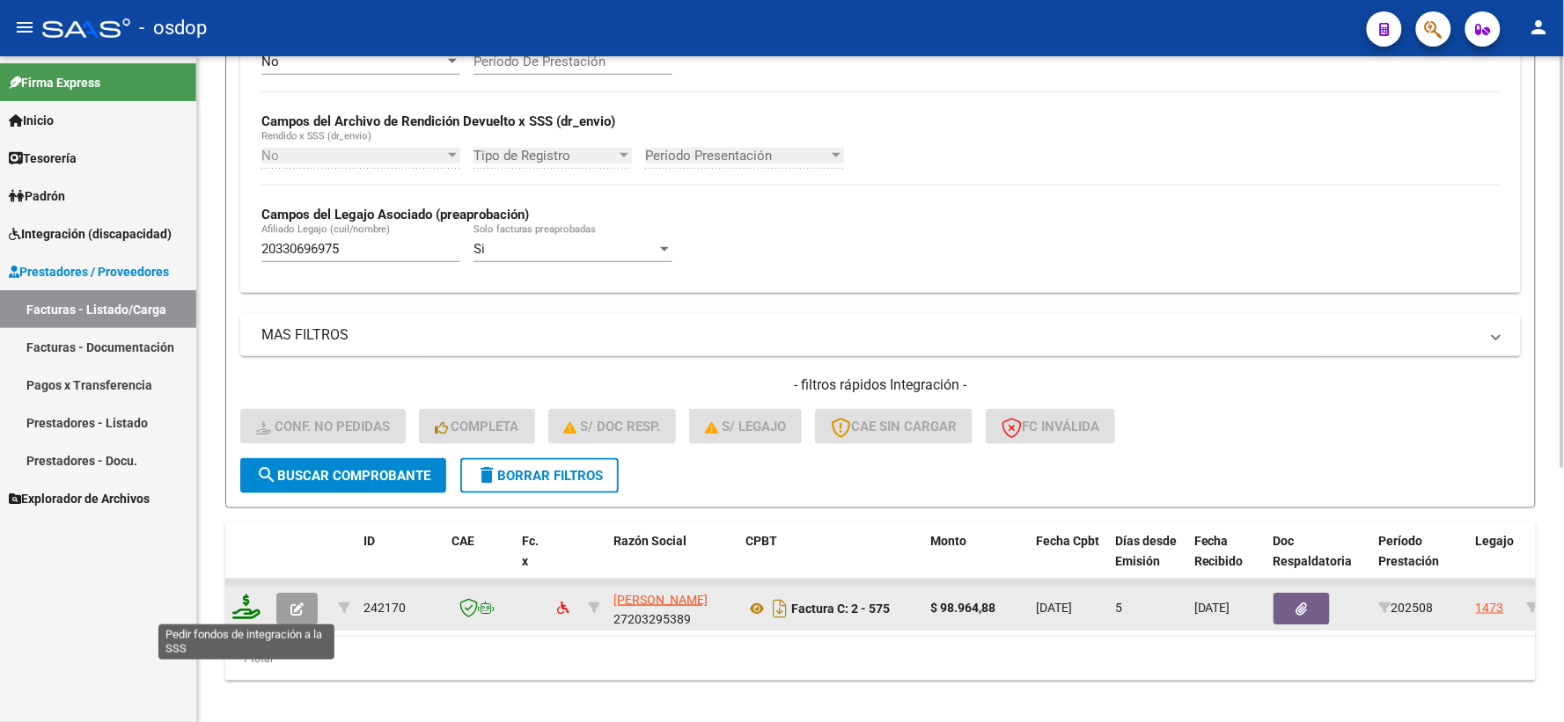
click at [247, 610] on icon at bounding box center [246, 607] width 28 height 25
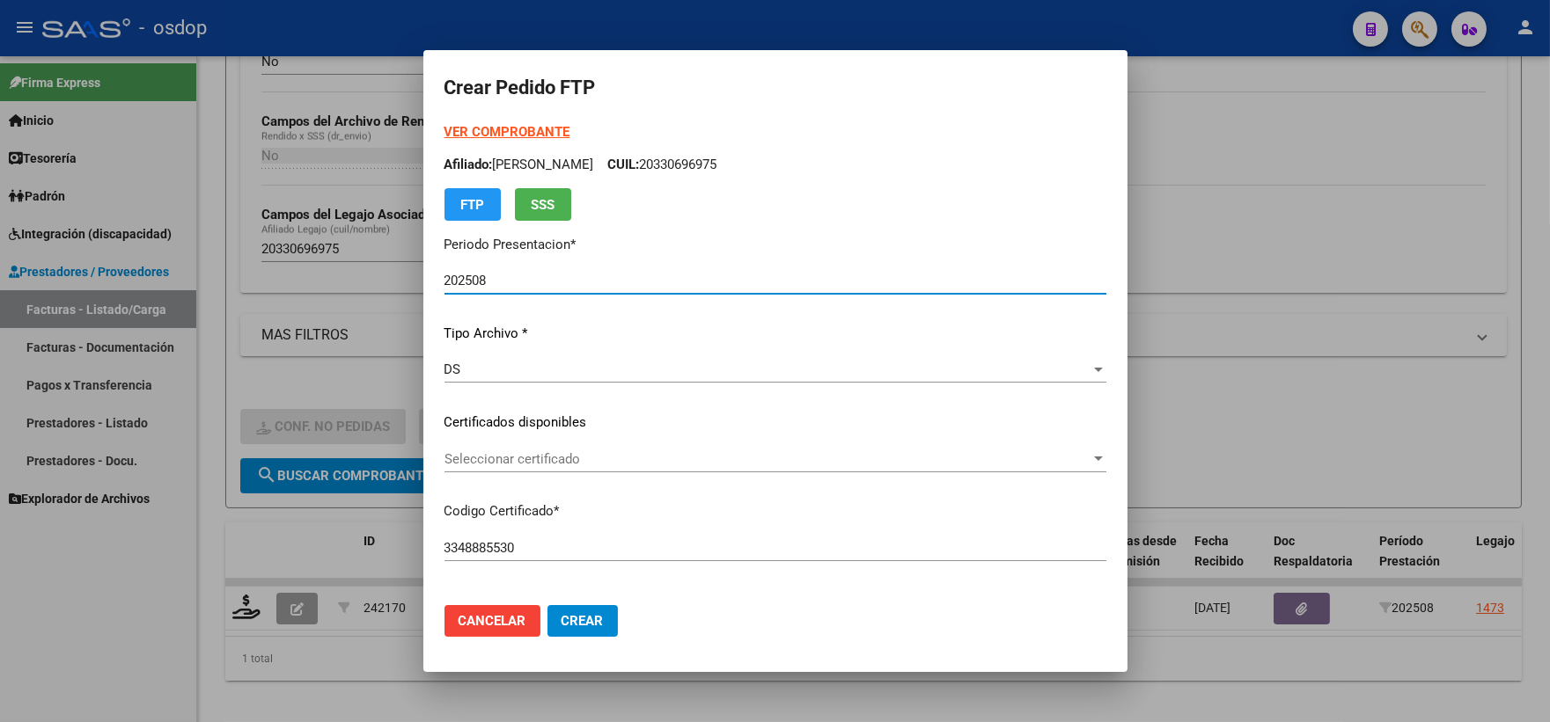
click at [614, 469] on div "Seleccionar certificado Seleccionar certificado" at bounding box center [775, 459] width 662 height 26
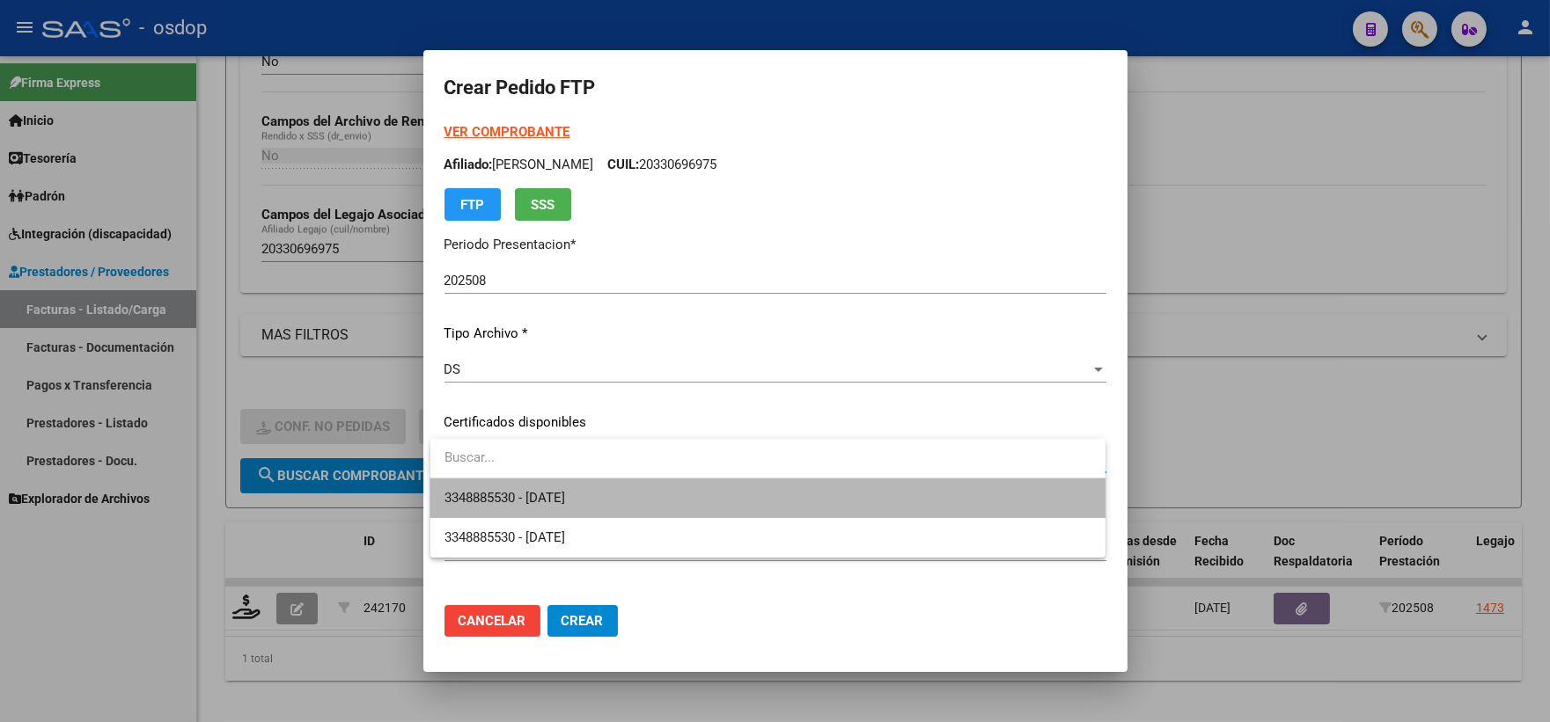
click at [601, 494] on span "3348885530 - 2027-08-22" at bounding box center [767, 499] width 647 height 40
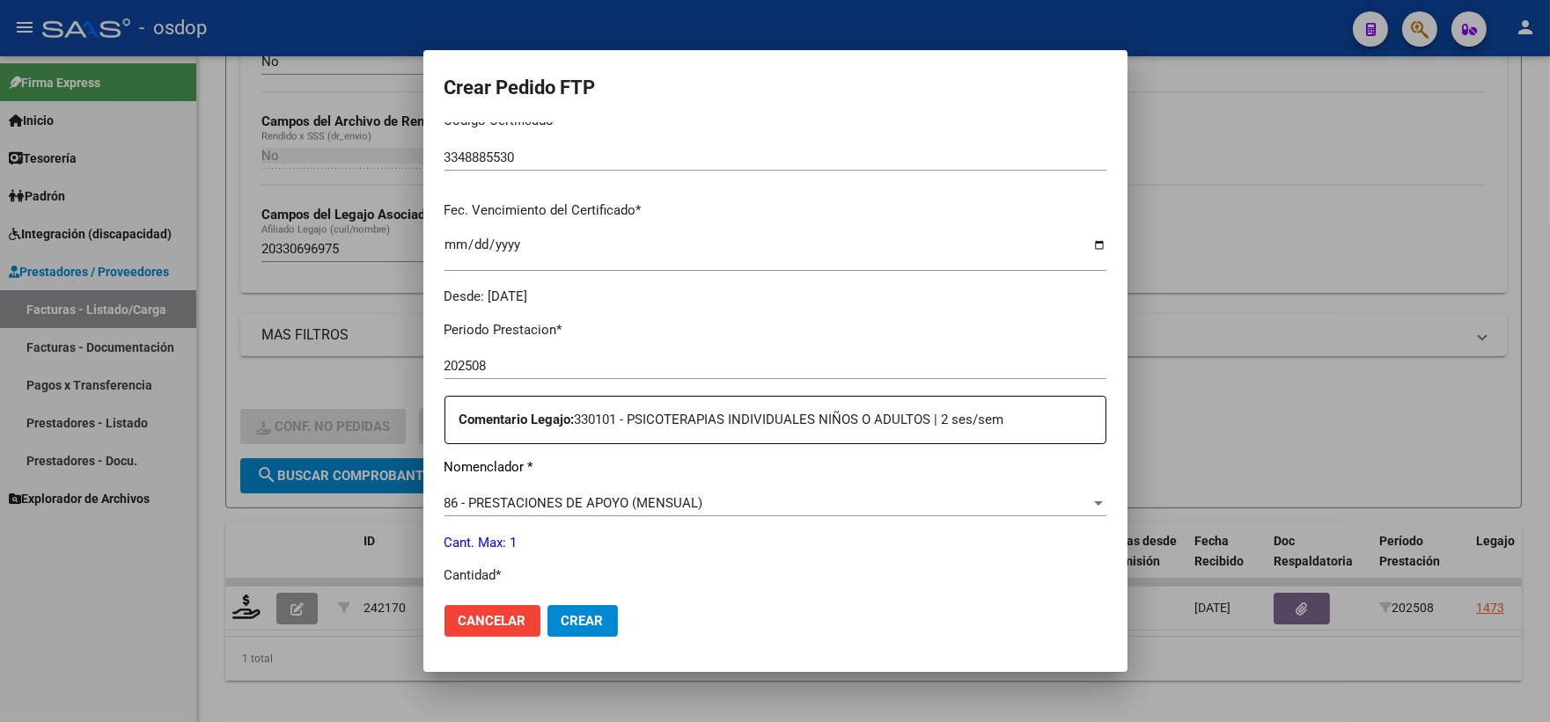
scroll to position [684, 0]
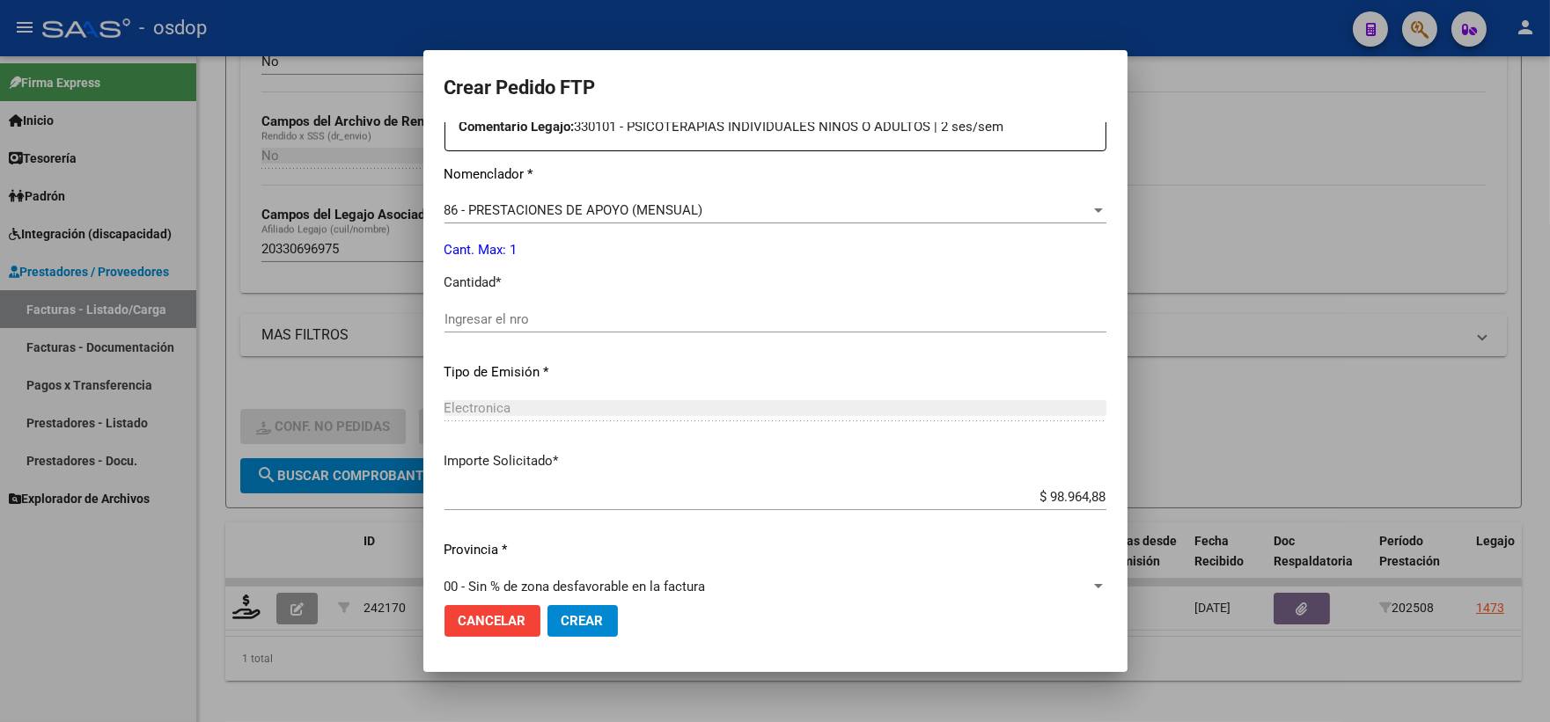
click at [547, 302] on div "Periodo Prestacion * 202508 Ingresar el Periodo Prestacion Comentario Legajo: 3…" at bounding box center [775, 404] width 662 height 781
click at [570, 315] on input "Ingresar el nro" at bounding box center [775, 320] width 662 height 16
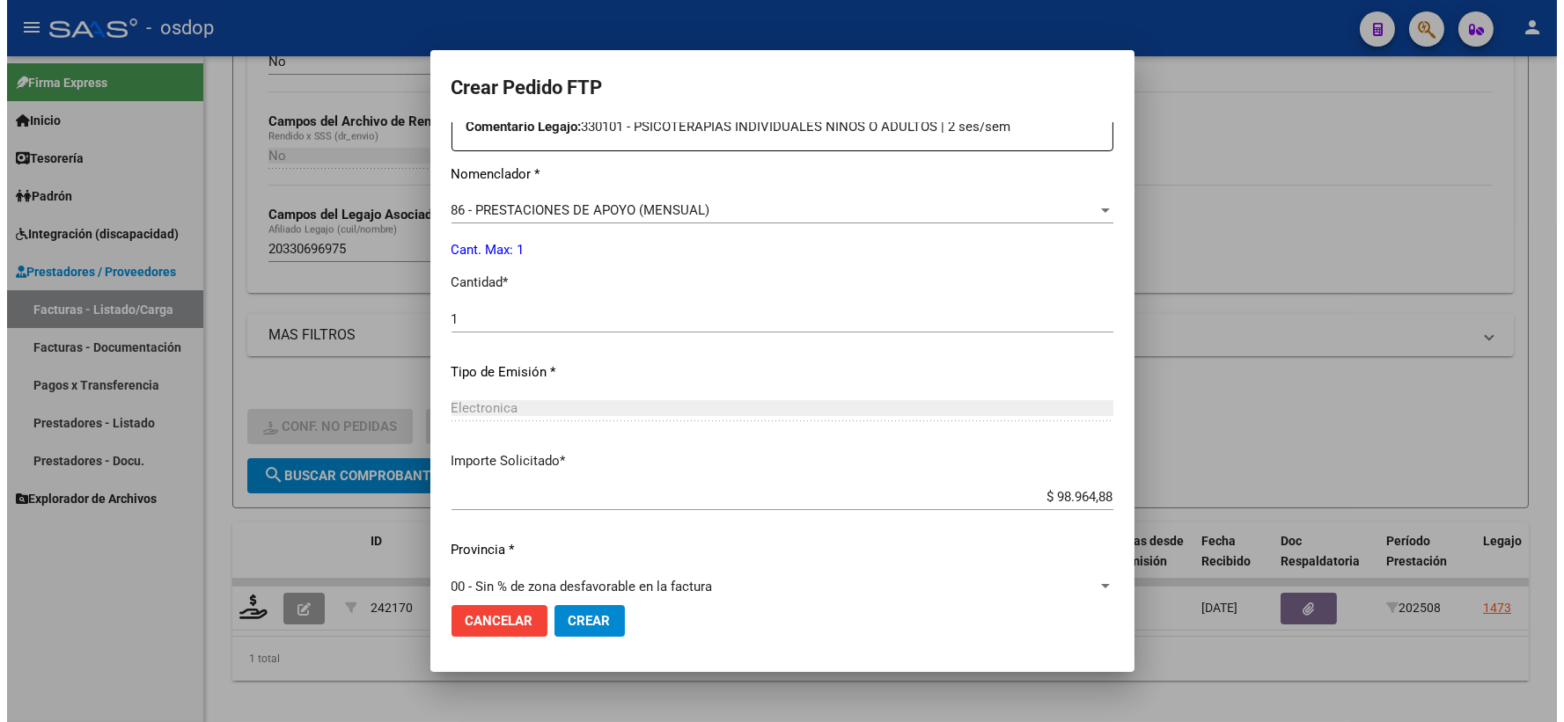
scroll to position [886, 0]
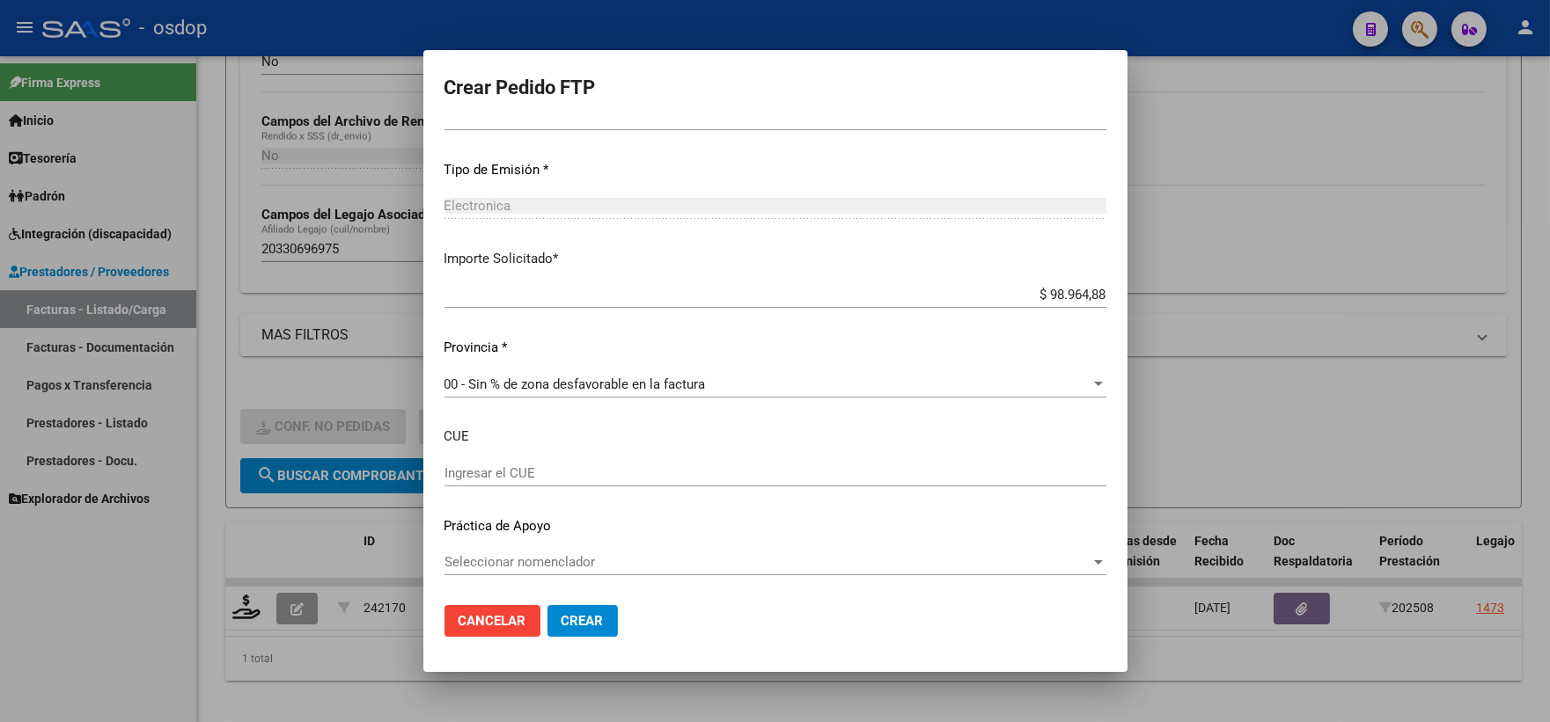
click at [578, 617] on span "Crear" at bounding box center [582, 621] width 42 height 16
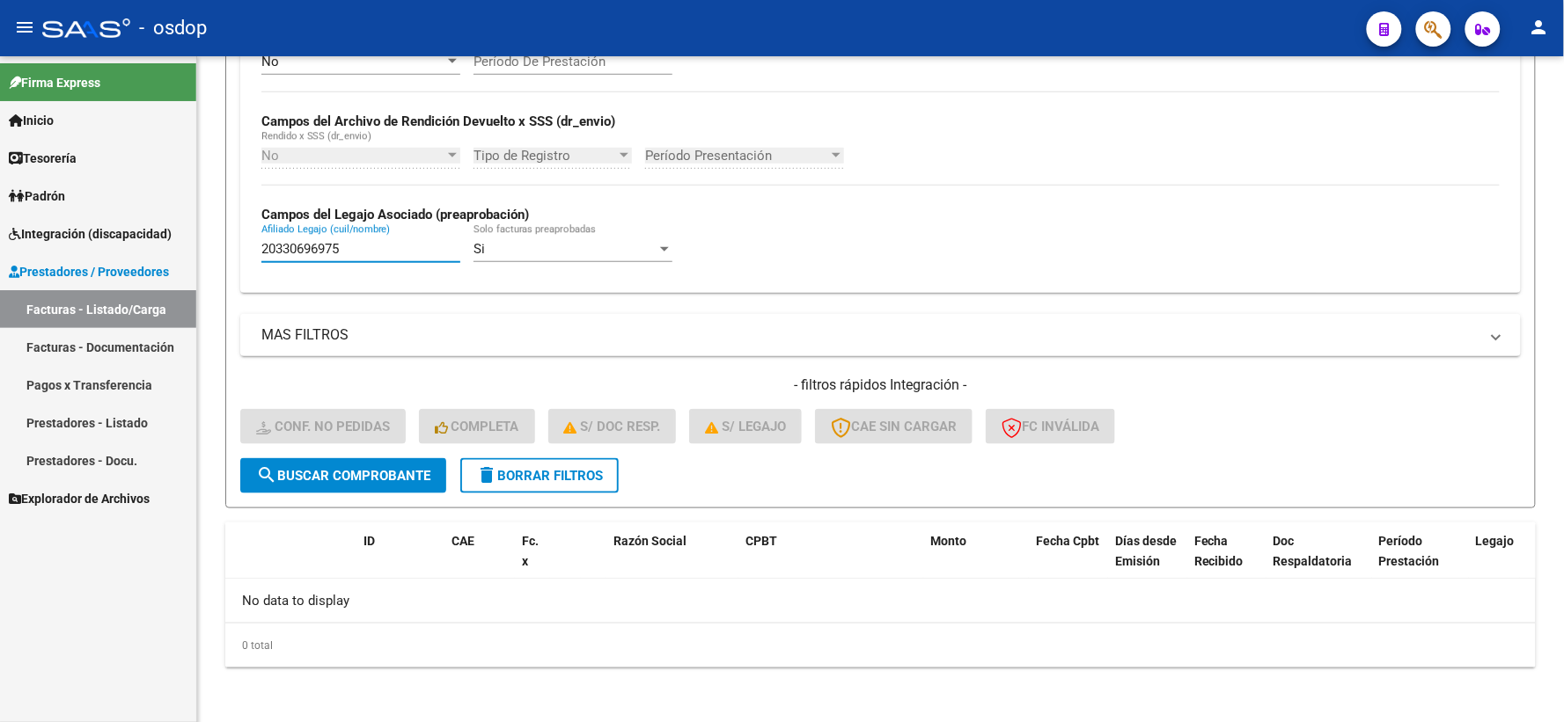
drag, startPoint x: 370, startPoint y: 251, endPoint x: 0, endPoint y: 189, distance: 375.6
click at [0, 233] on mat-sidenav-container "Firma Express Inicio Calendario SSS Instructivos Contacto OS Tesorería Extracto…" at bounding box center [782, 389] width 1564 height 666
paste input "3562964509"
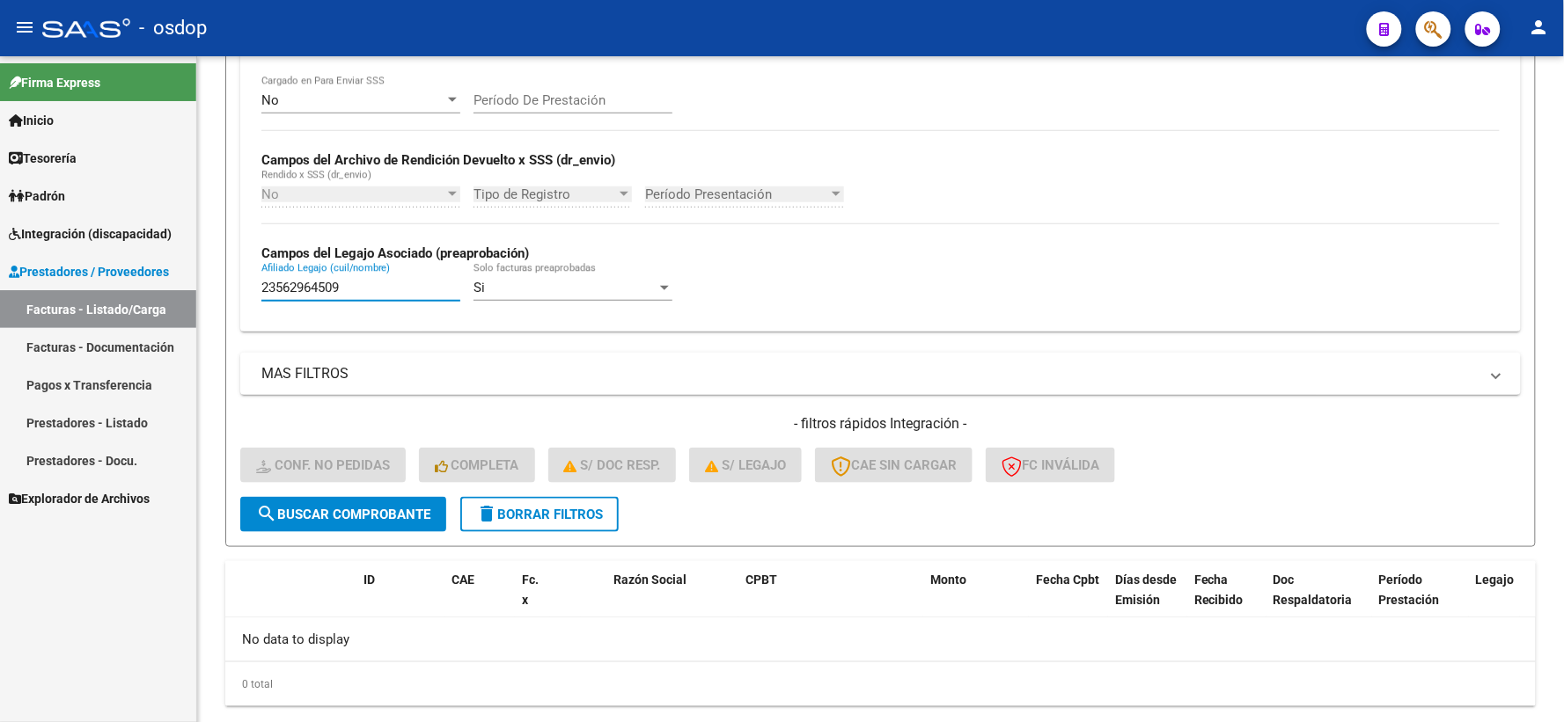
scroll to position [382, 0]
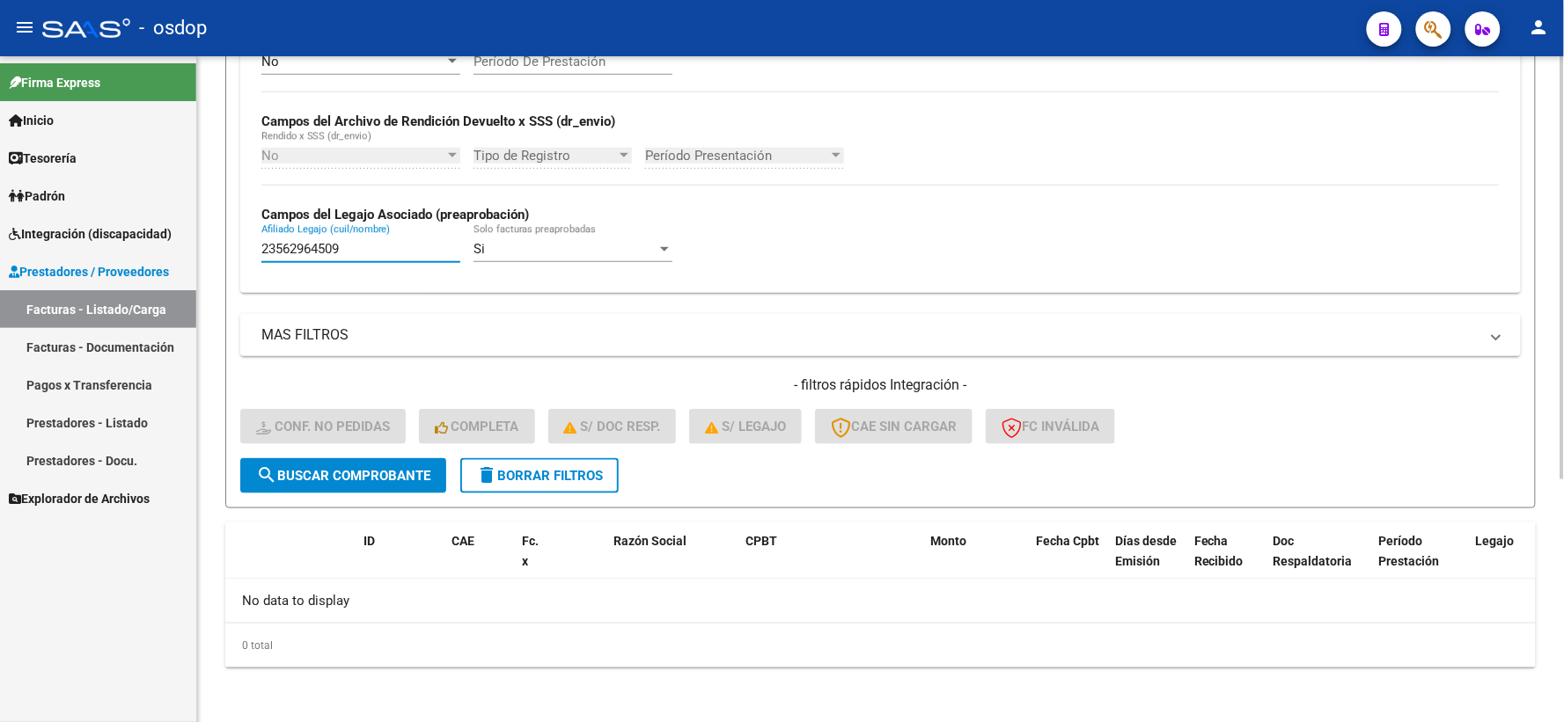
click at [348, 476] on span "search Buscar Comprobante" at bounding box center [343, 476] width 174 height 16
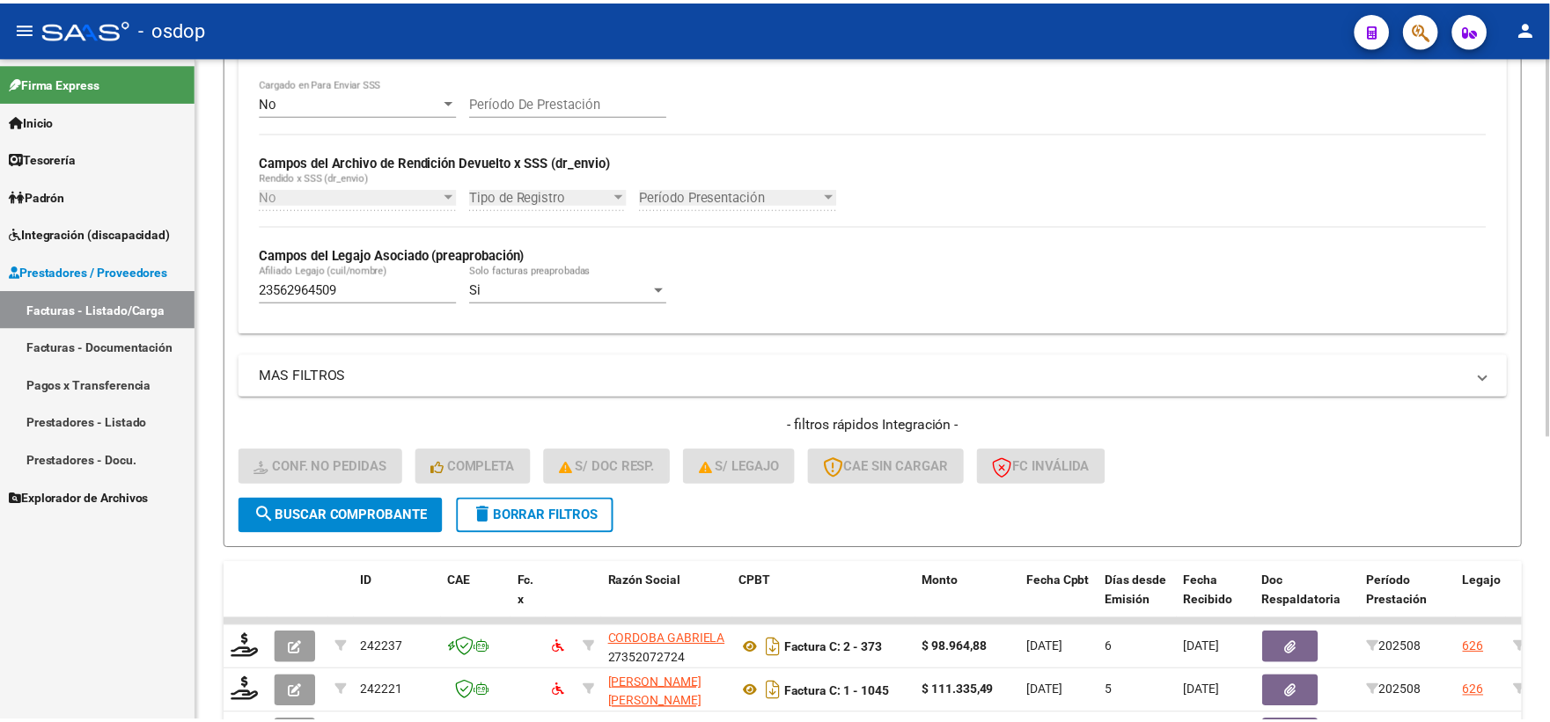
scroll to position [498, 0]
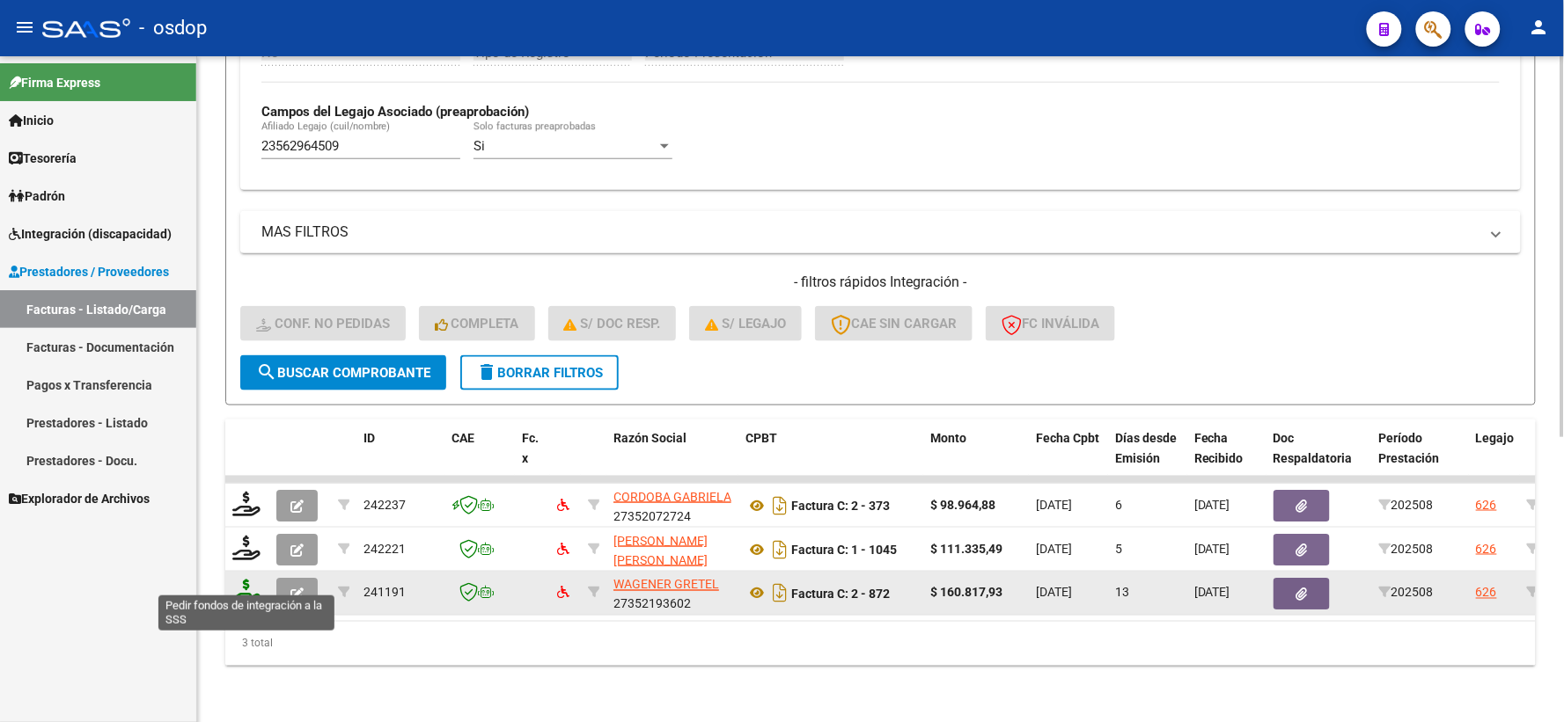
click at [245, 580] on icon at bounding box center [246, 592] width 28 height 25
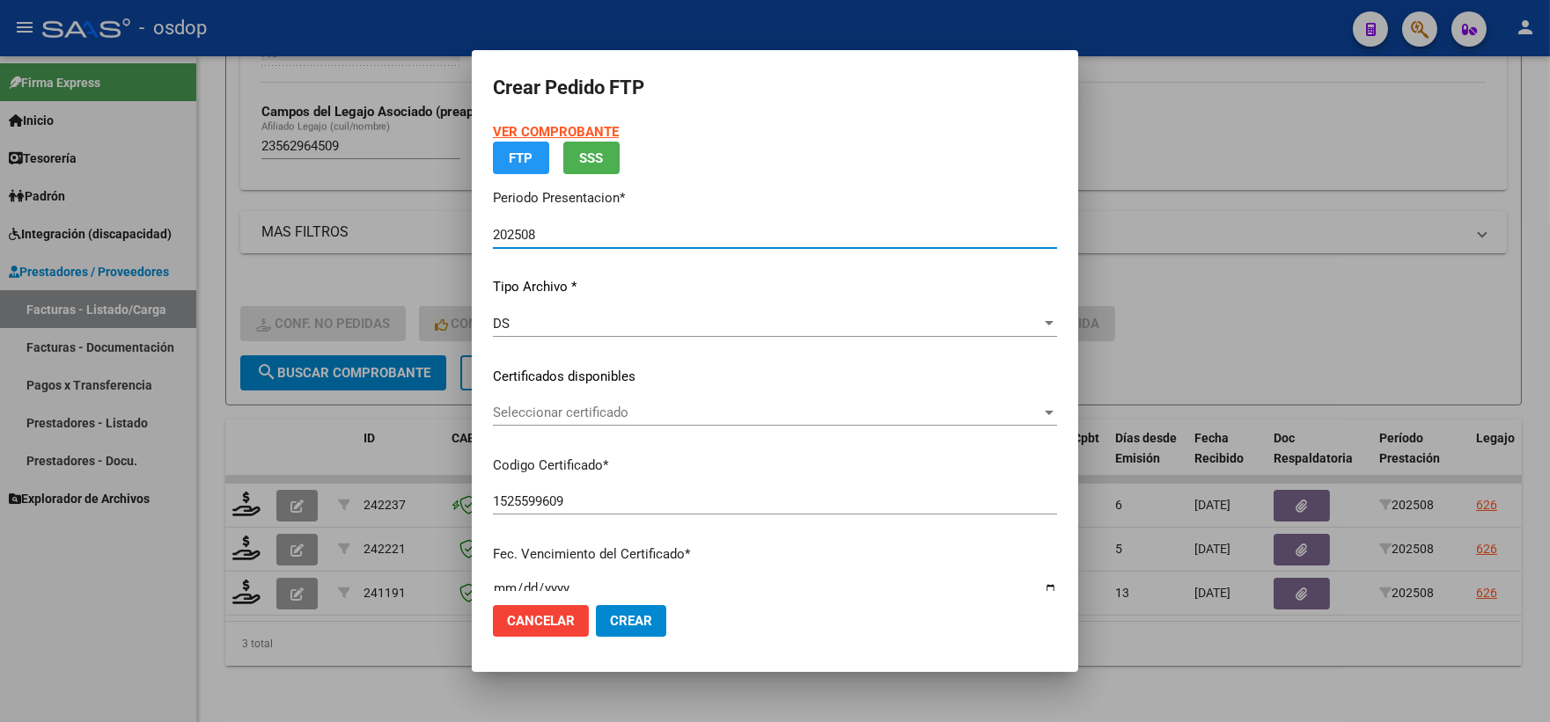
click at [573, 411] on span "Seleccionar certificado" at bounding box center [767, 413] width 548 height 16
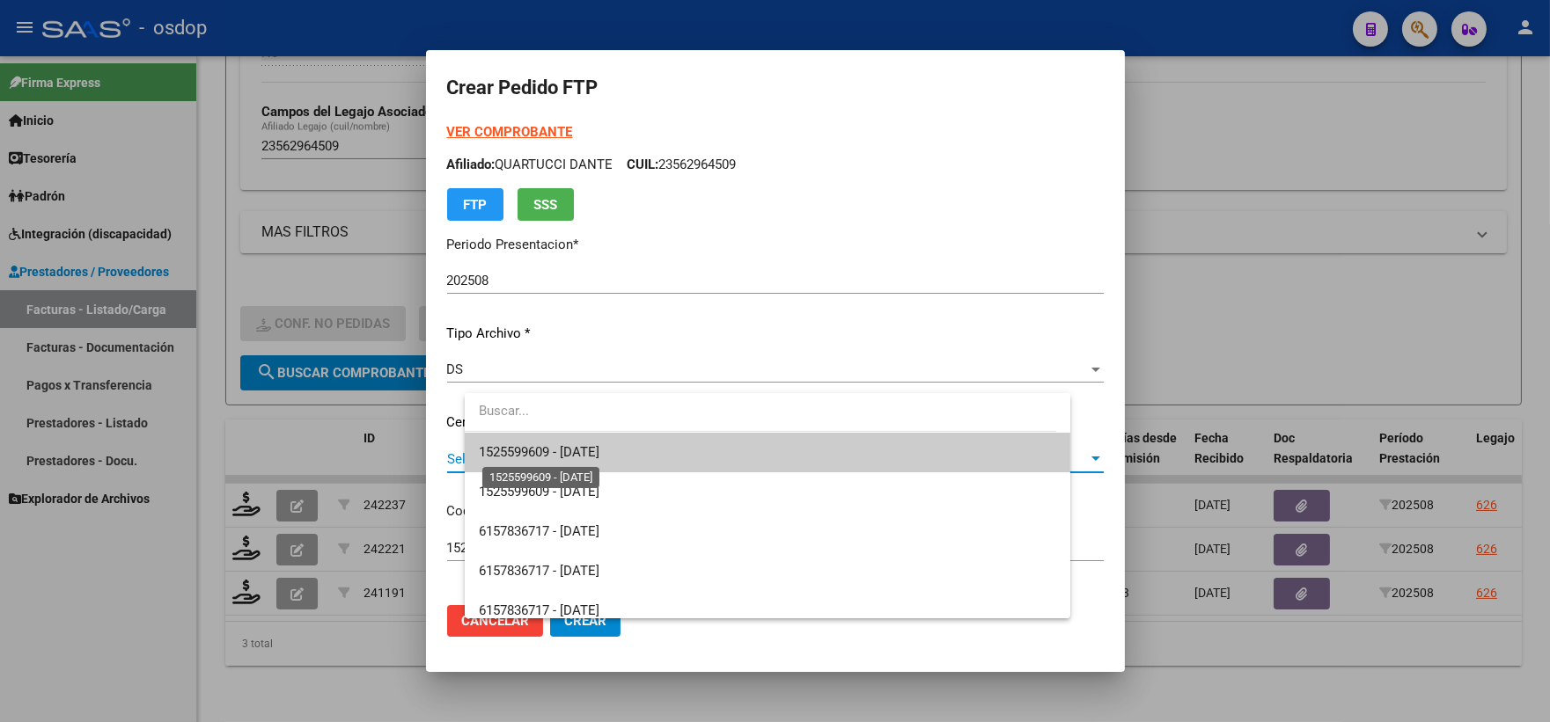
click at [591, 447] on span "1525599609 - 2028-12-29" at bounding box center [539, 452] width 121 height 16
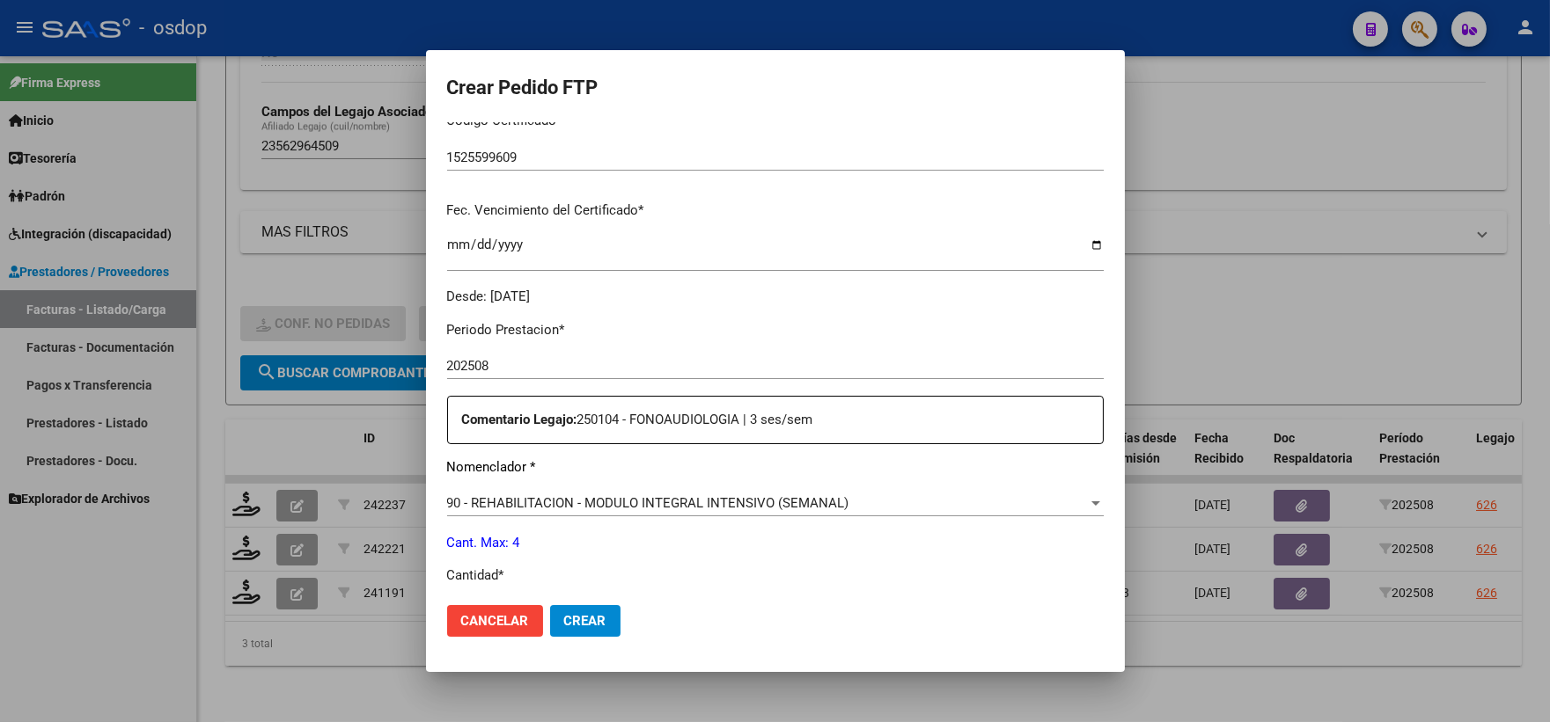
scroll to position [586, 0]
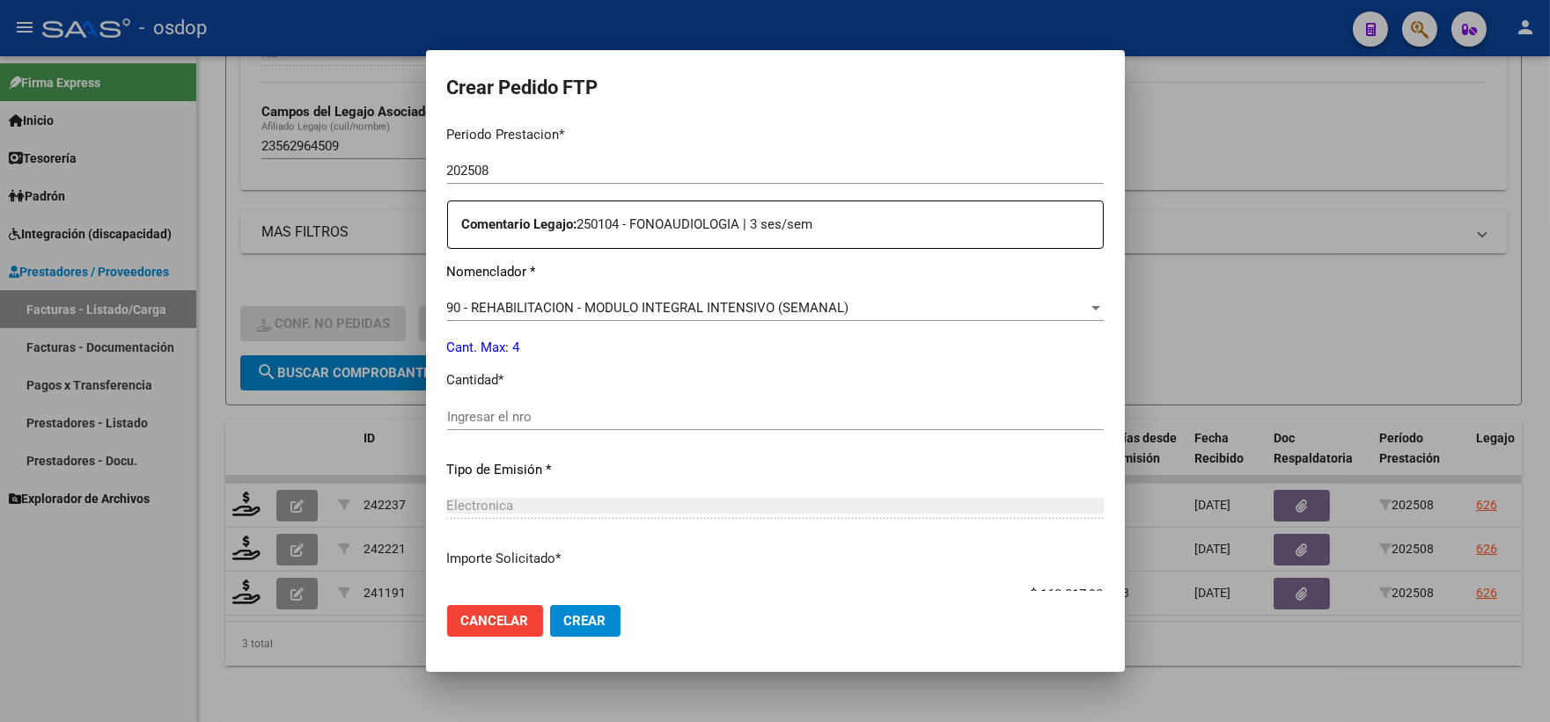
click at [605, 420] on input "Ingresar el nro" at bounding box center [775, 417] width 656 height 16
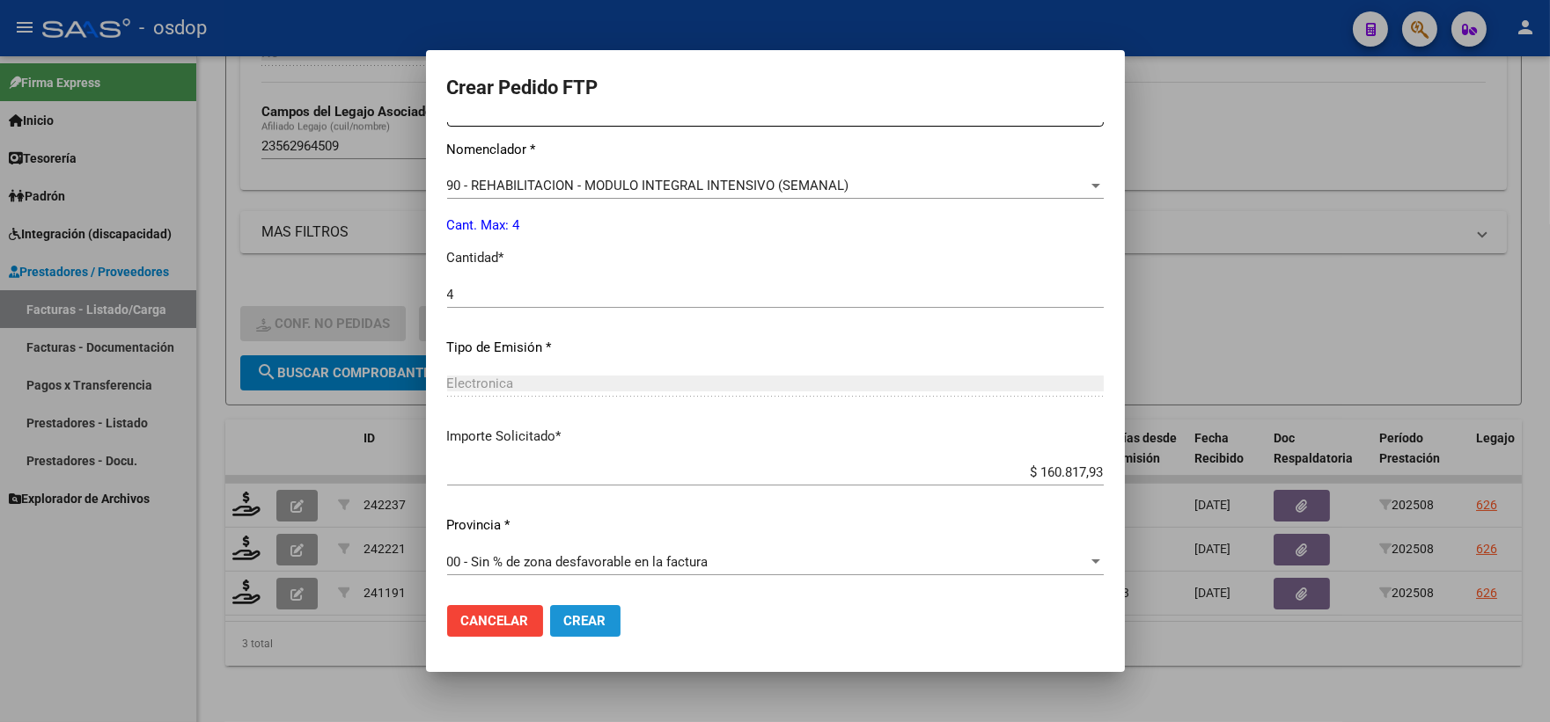
click at [603, 621] on button "Crear" at bounding box center [585, 621] width 70 height 32
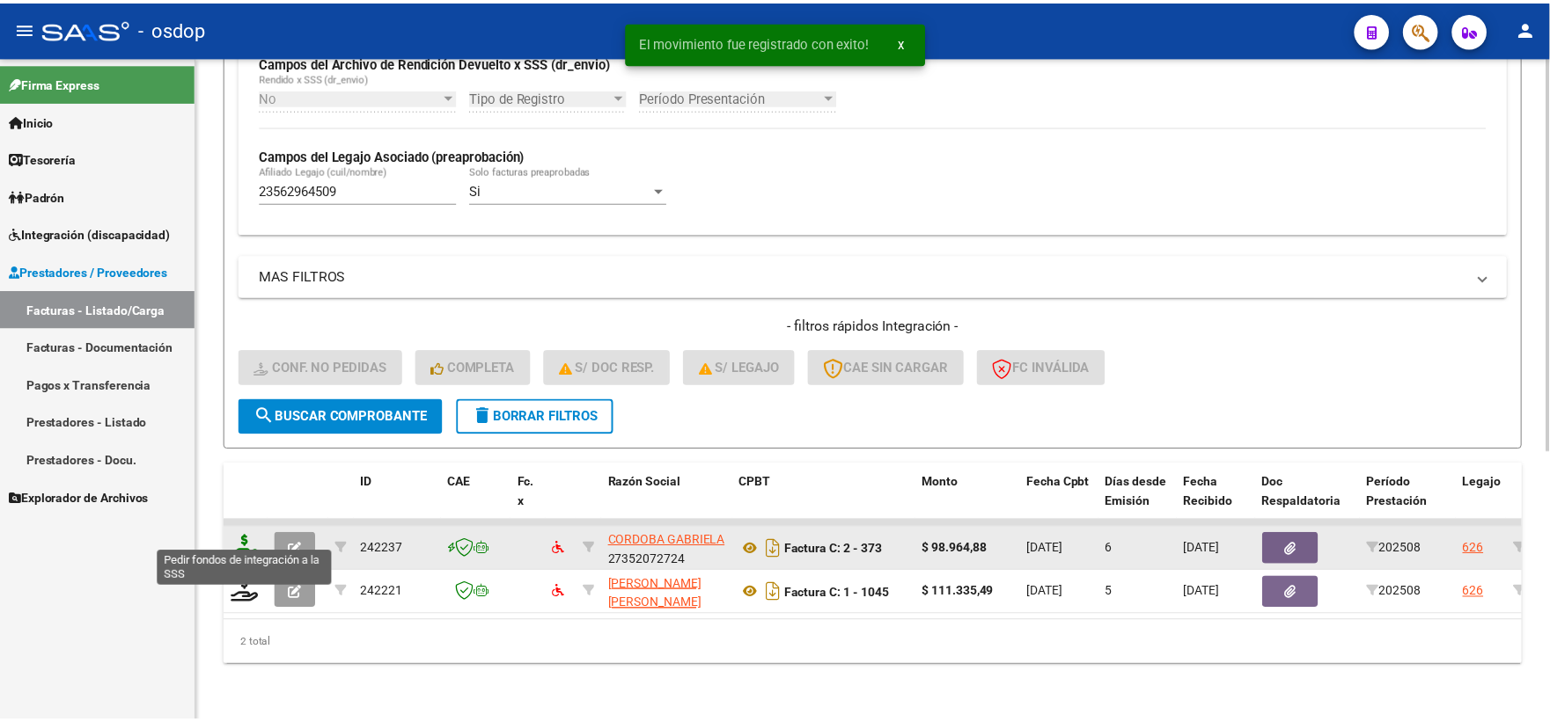
scroll to position [454, 0]
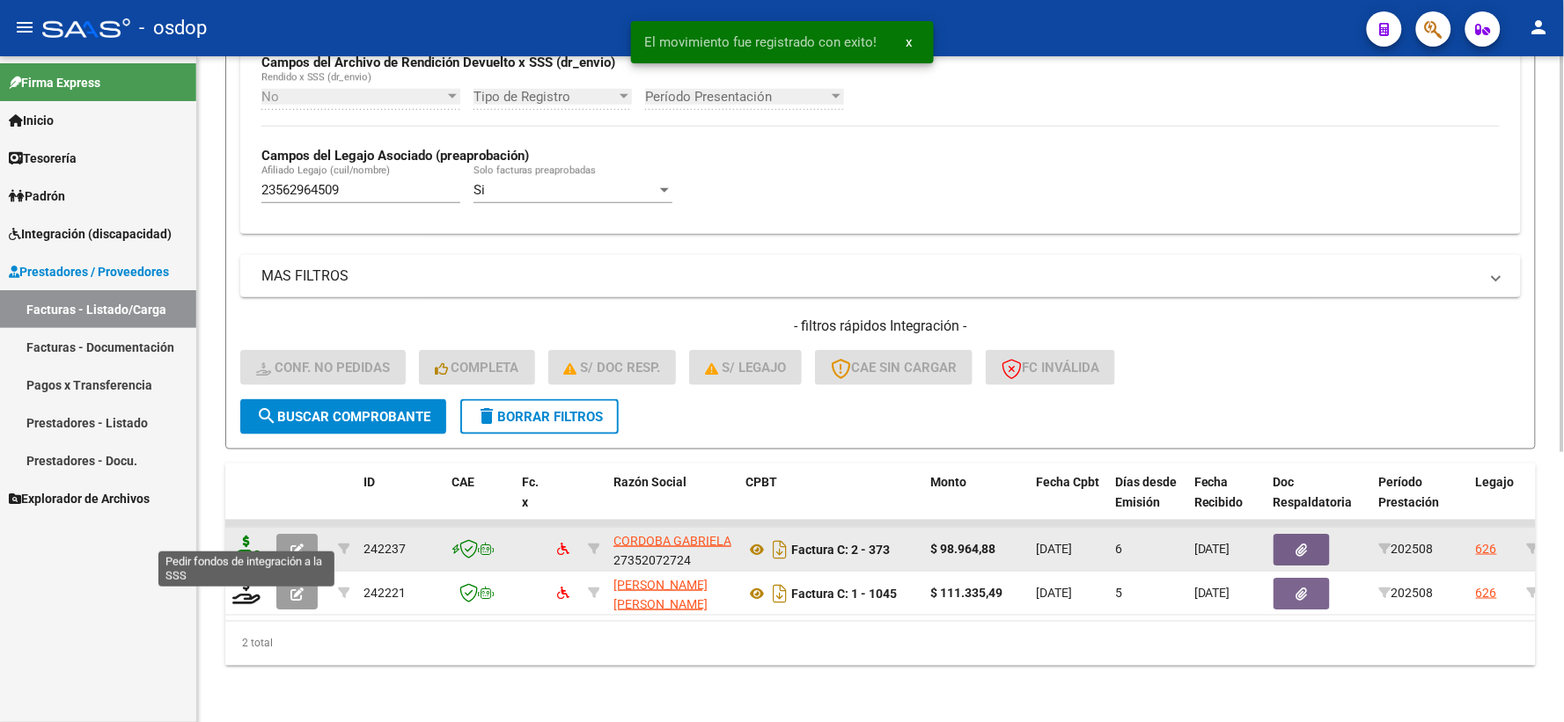
click at [253, 539] on icon at bounding box center [246, 548] width 28 height 25
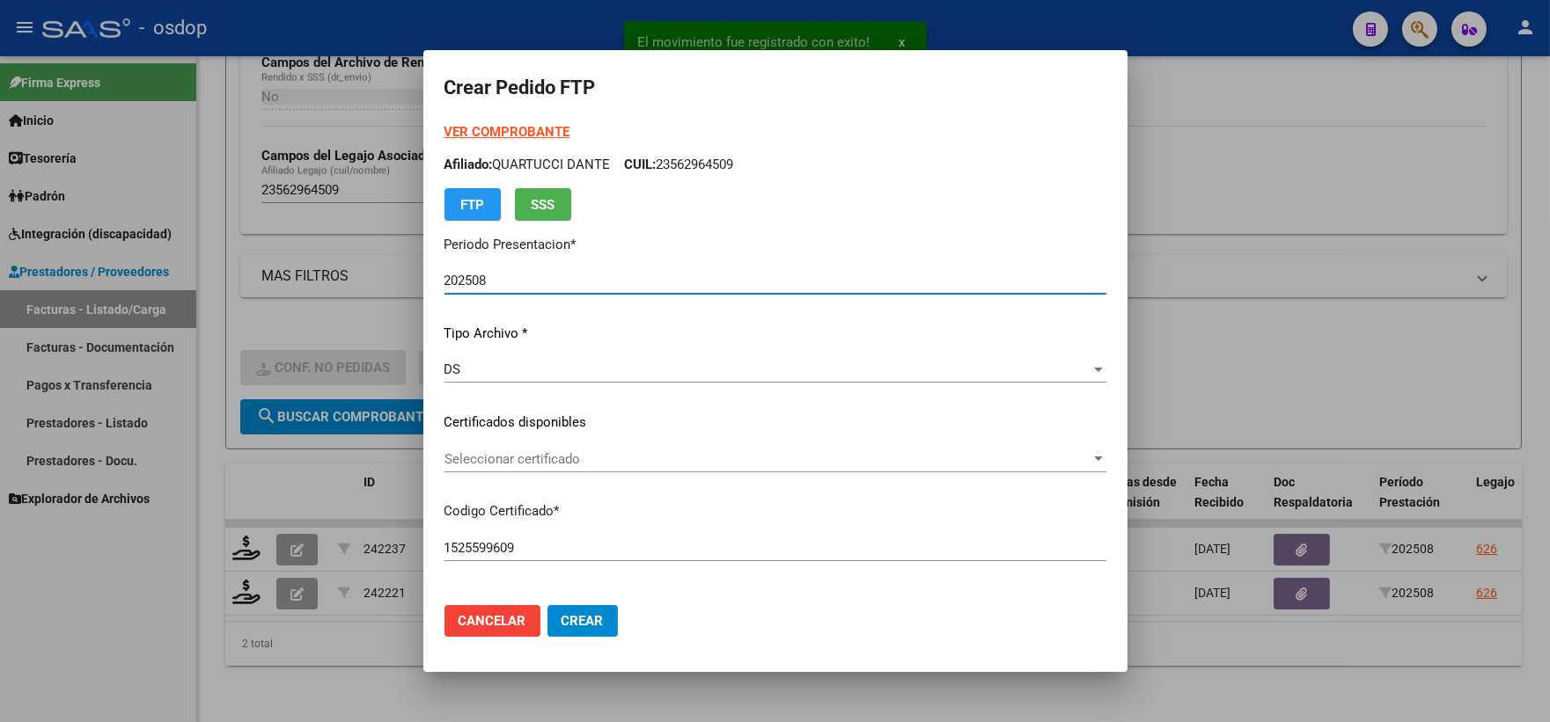
click at [583, 418] on p "Certificados disponibles" at bounding box center [775, 423] width 662 height 20
click at [576, 441] on div "VER COMPROBANTE ARCA Padrón Afiliado: QUARTUCCI DANTE CUIL: 23562964509 FTP SSS…" at bounding box center [775, 410] width 662 height 576
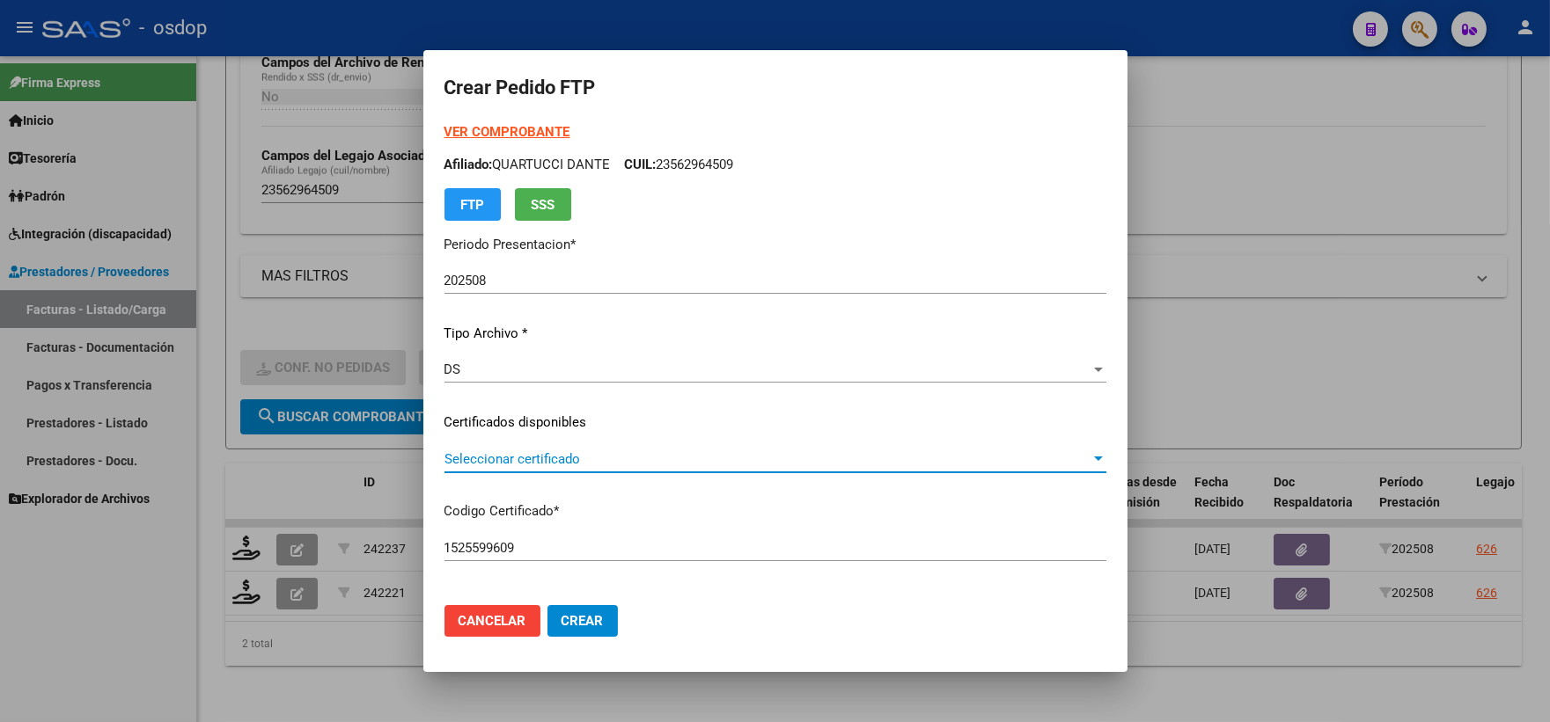
click at [576, 458] on span "Seleccionar certificado" at bounding box center [767, 459] width 646 height 16
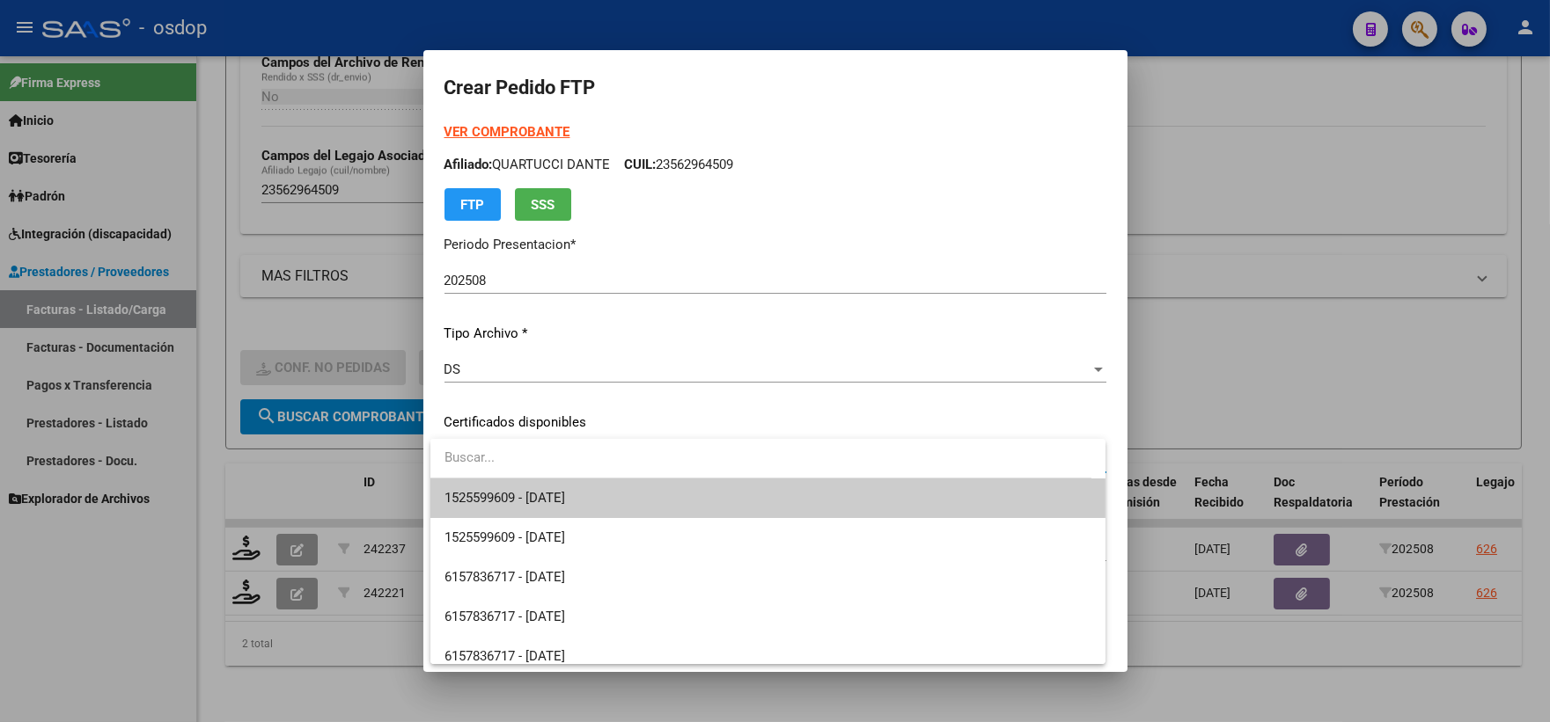
click at [587, 485] on div "1525599609 - 2028-12-29 1525599609 - 2028-12-29 6157836717 - 2025-12-28 6157836…" at bounding box center [767, 551] width 675 height 225
click at [587, 485] on span "1525599609 - 2028-12-29" at bounding box center [767, 499] width 647 height 40
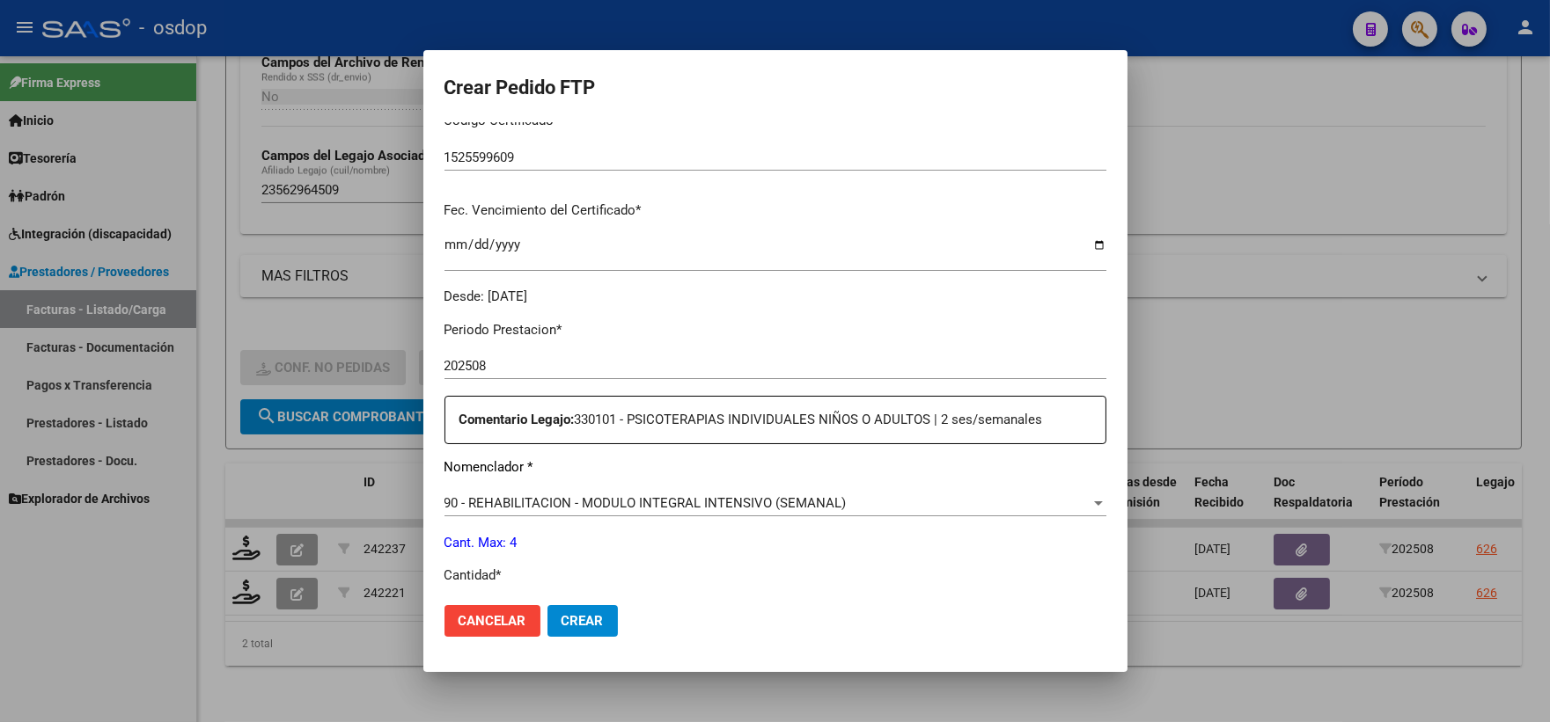
scroll to position [586, 0]
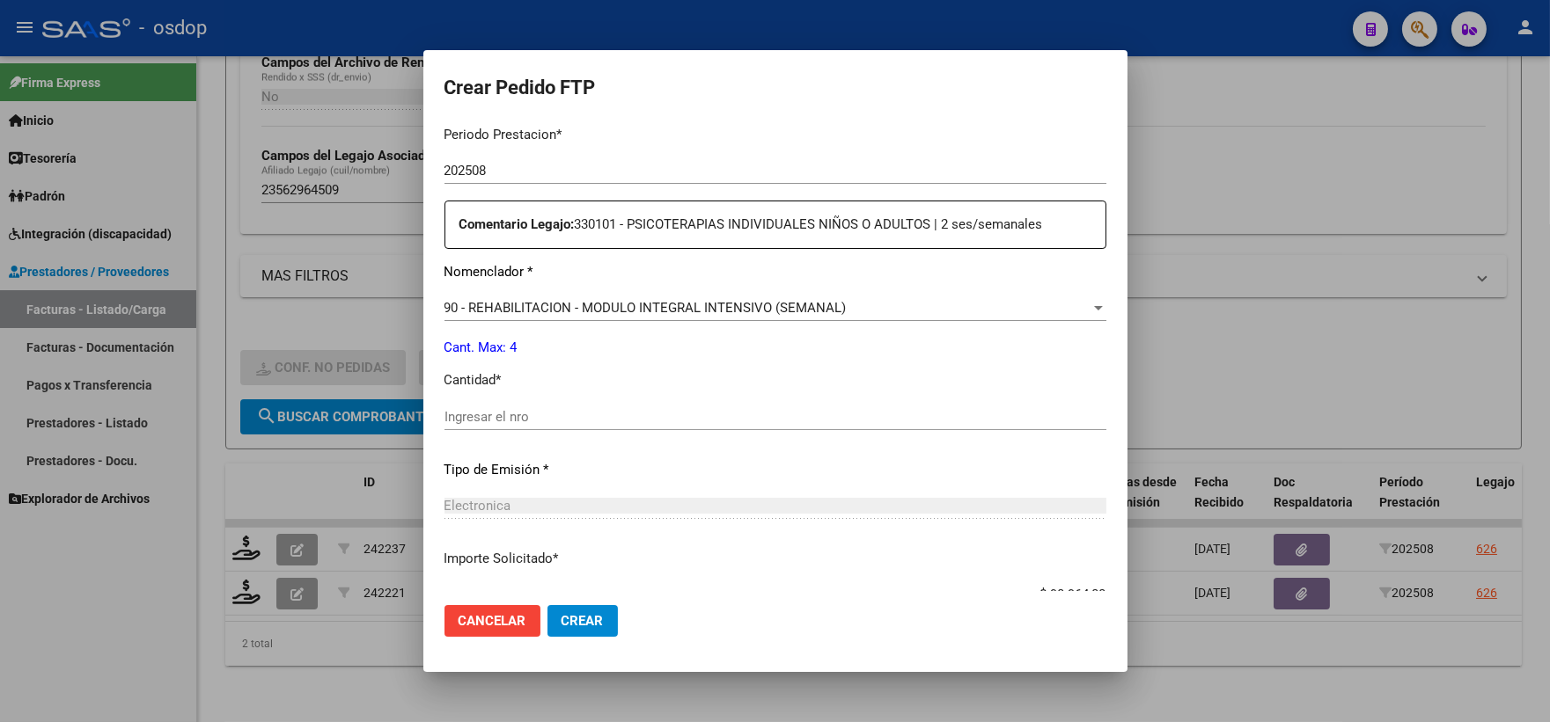
click at [620, 421] on input "Ingresar el nro" at bounding box center [775, 417] width 662 height 16
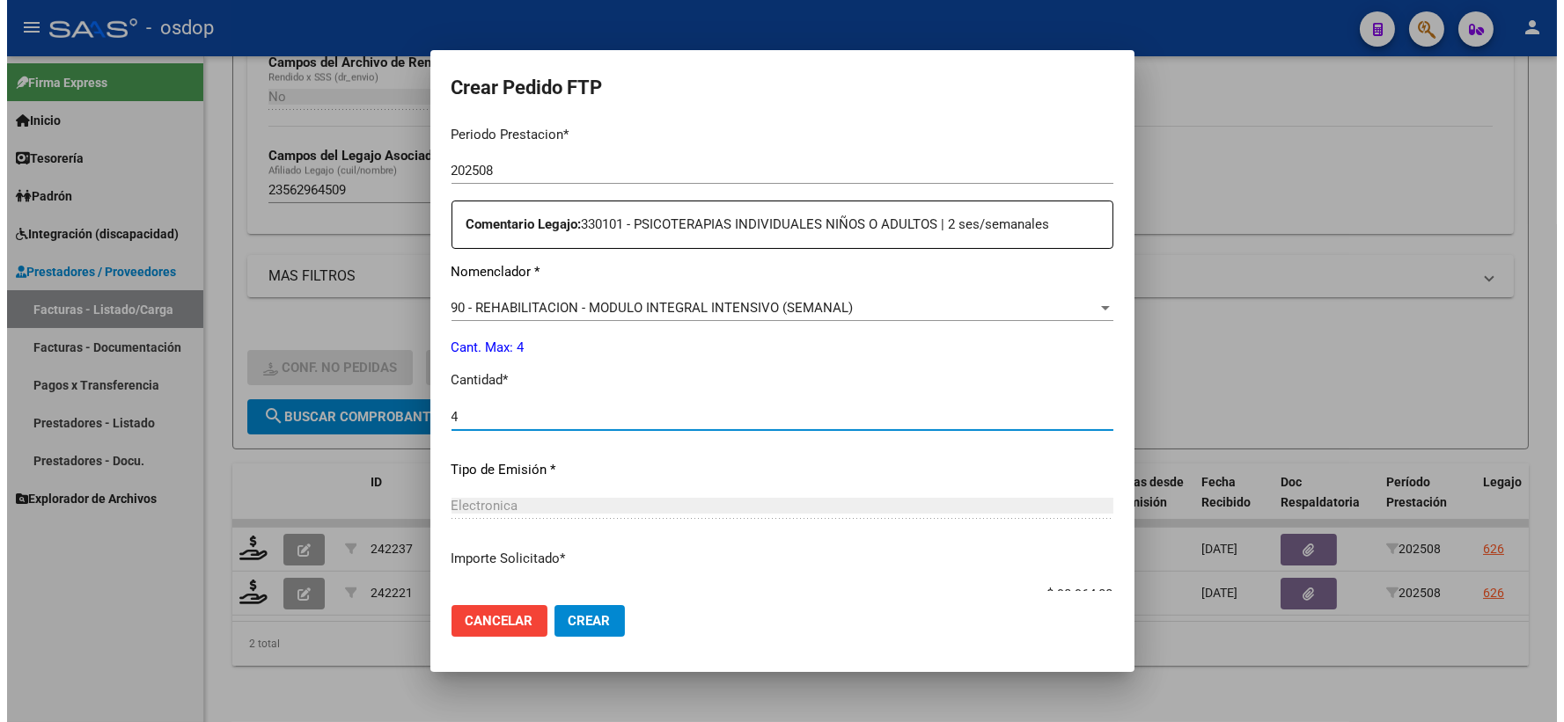
scroll to position [708, 0]
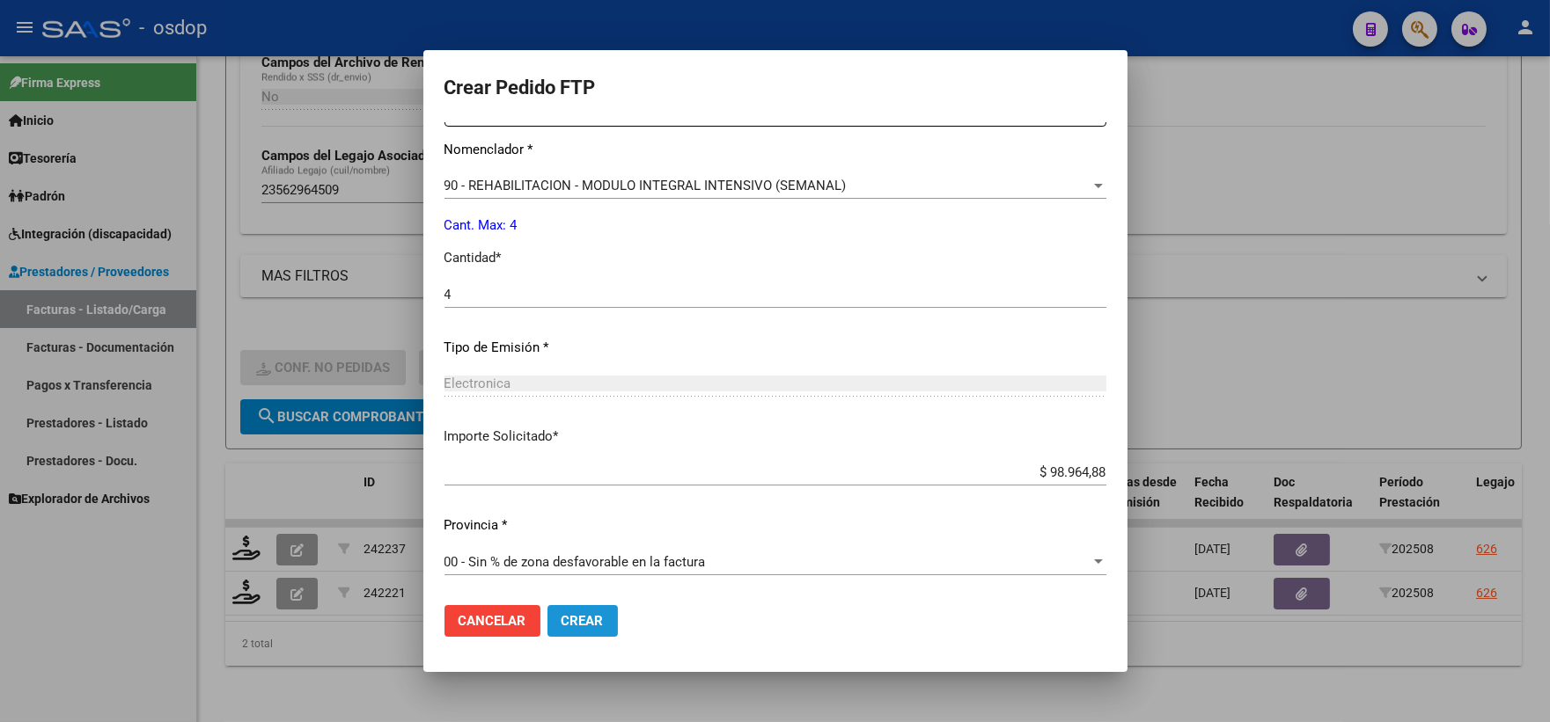
click at [573, 614] on span "Crear" at bounding box center [582, 621] width 42 height 16
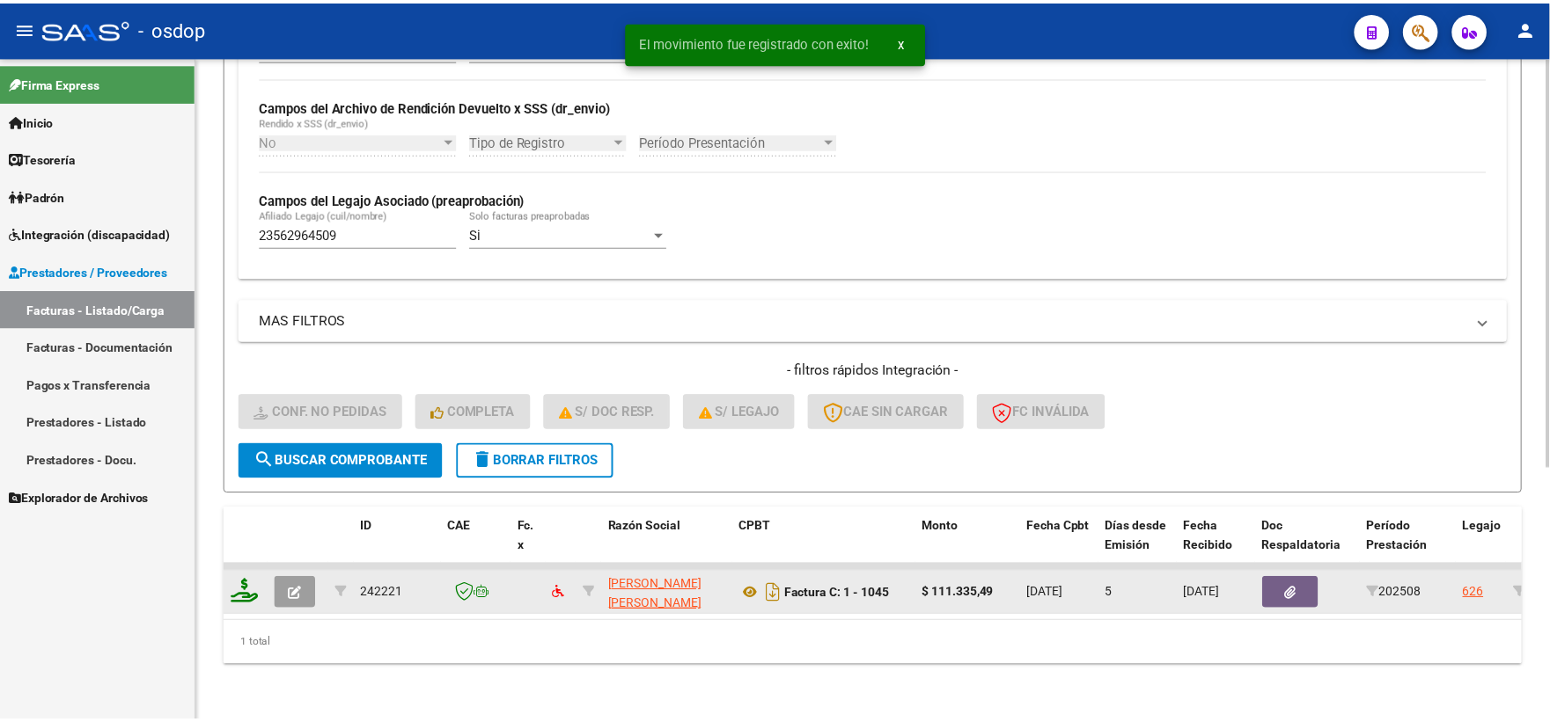
scroll to position [410, 0]
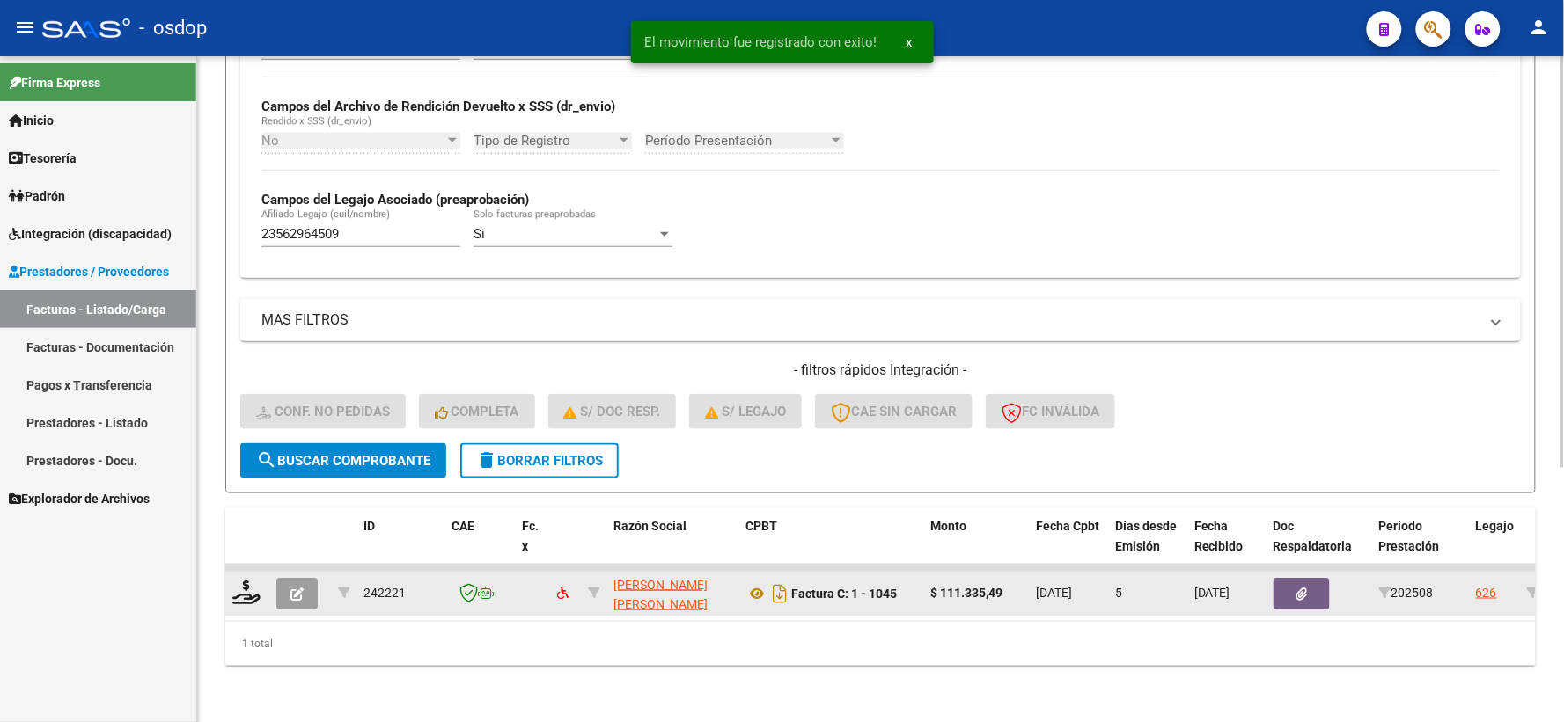
click at [235, 572] on datatable-body-cell at bounding box center [247, 593] width 44 height 43
click at [240, 580] on icon at bounding box center [246, 592] width 28 height 25
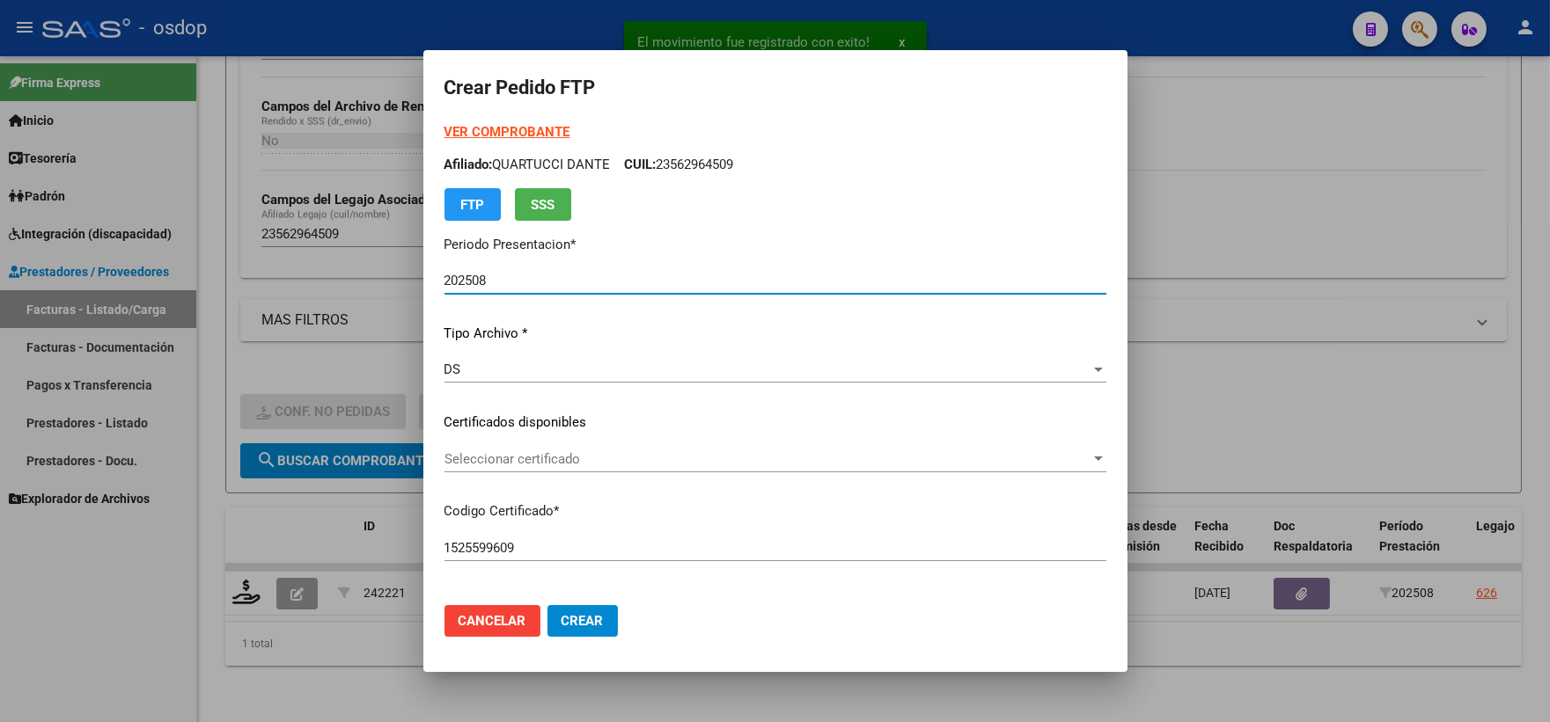
click at [556, 485] on div "Seleccionar certificado Seleccionar certificado" at bounding box center [775, 467] width 662 height 43
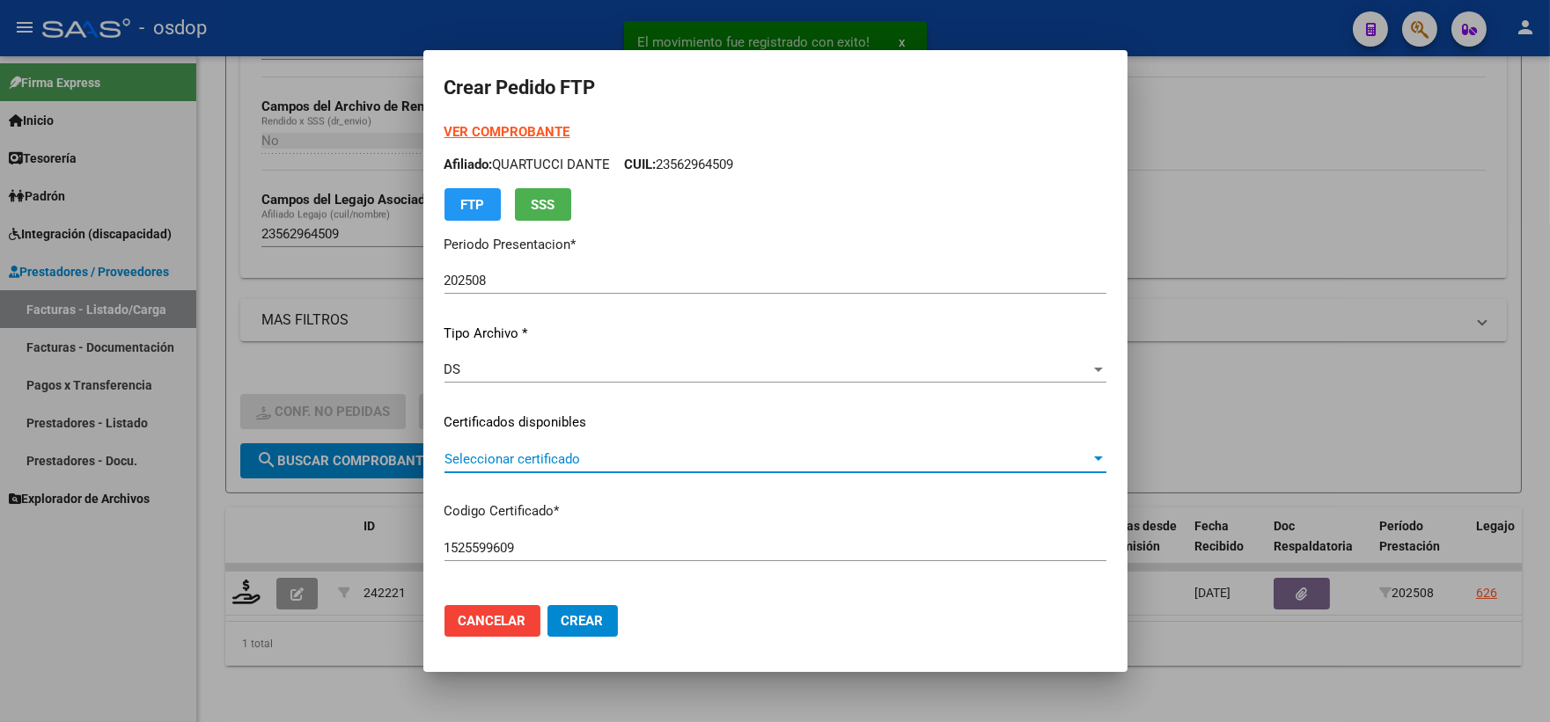
click at [555, 461] on span "Seleccionar certificado" at bounding box center [767, 459] width 646 height 16
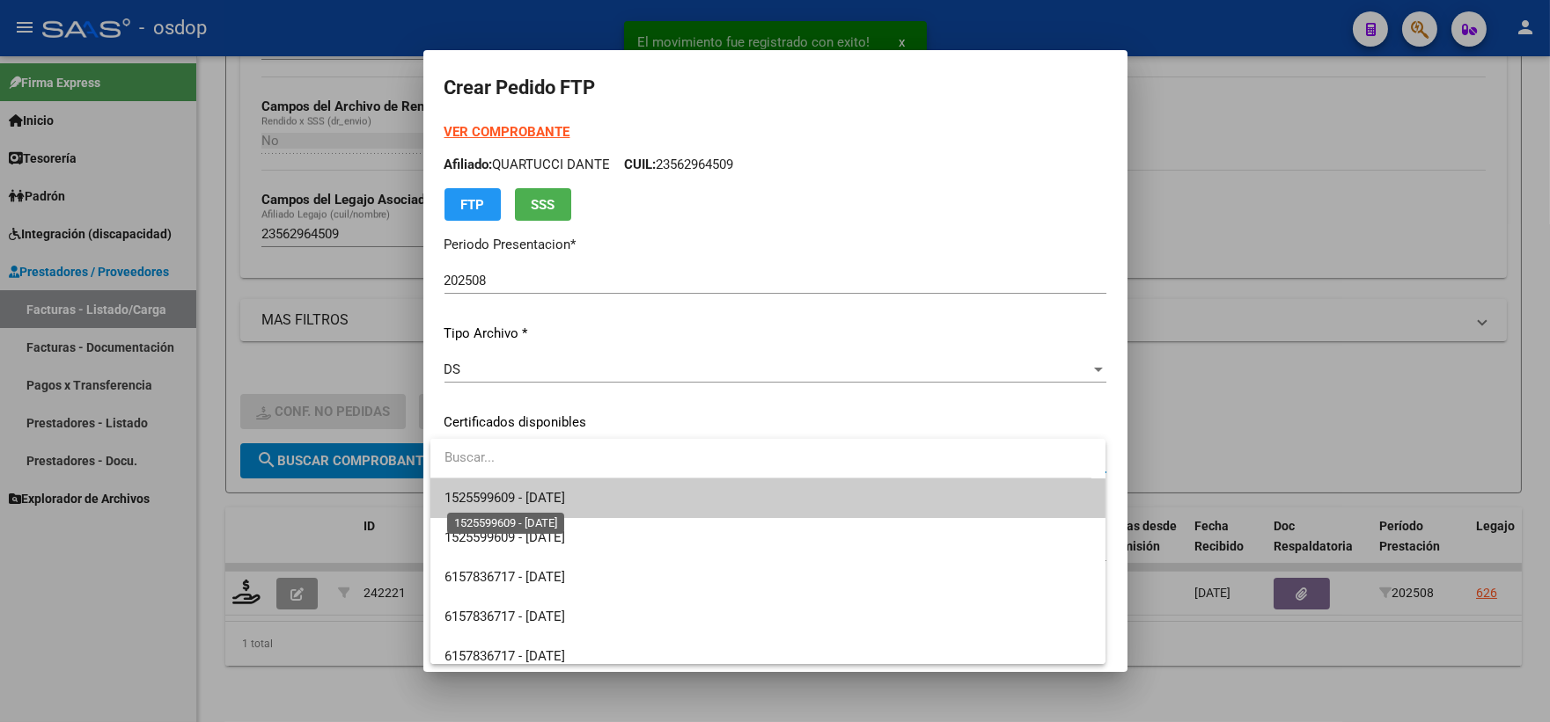
click at [565, 497] on span "1525599609 - 2028-12-29" at bounding box center [504, 498] width 121 height 16
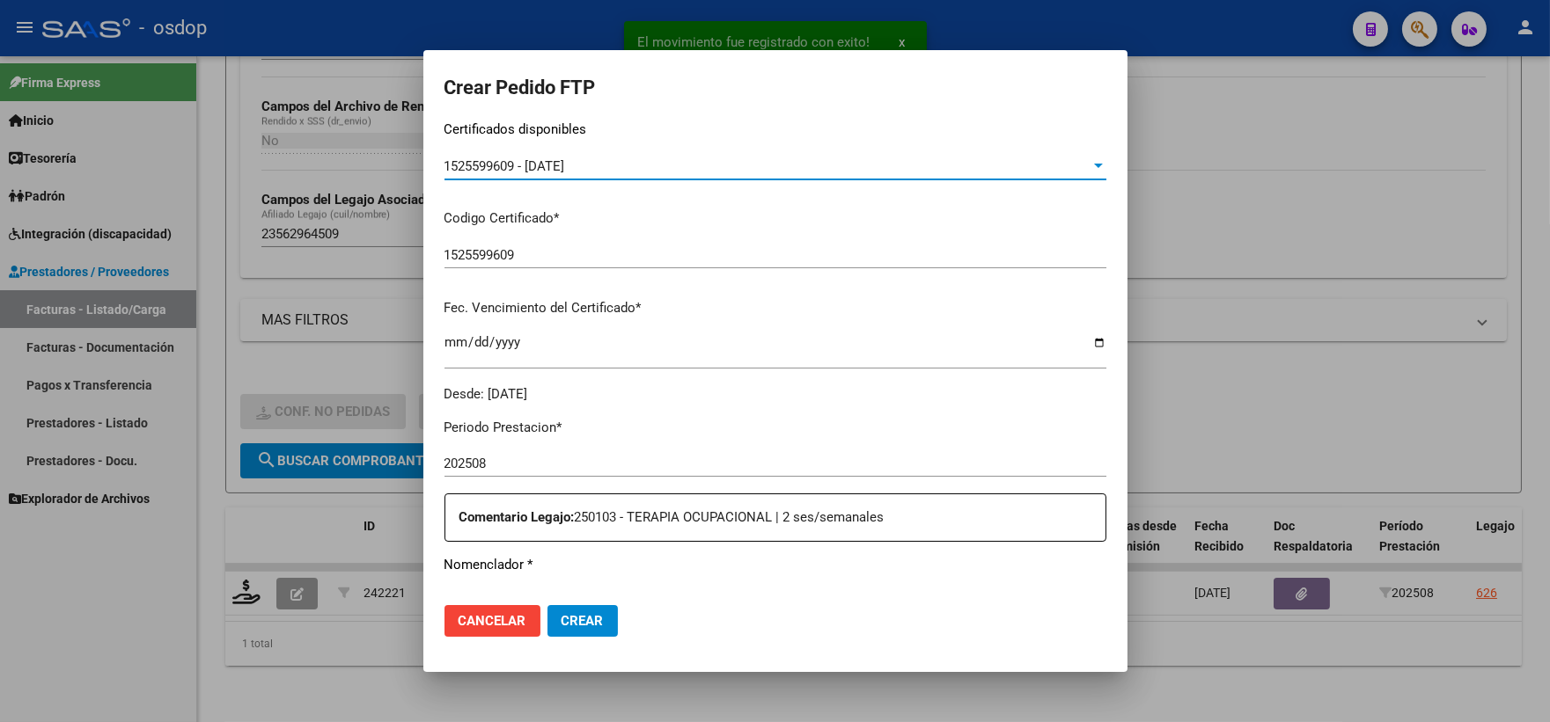
scroll to position [488, 0]
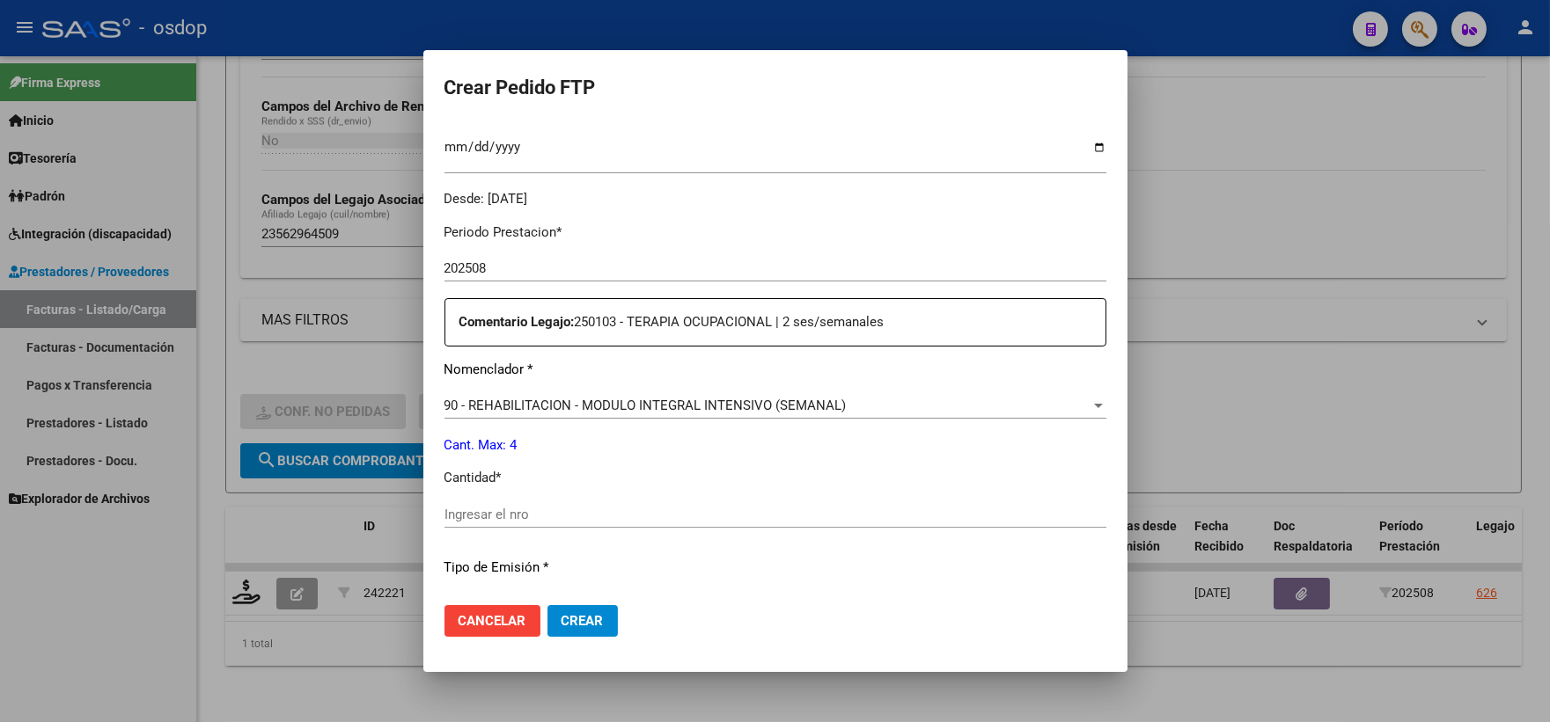
click at [603, 523] on div "Ingresar el nro" at bounding box center [775, 515] width 662 height 26
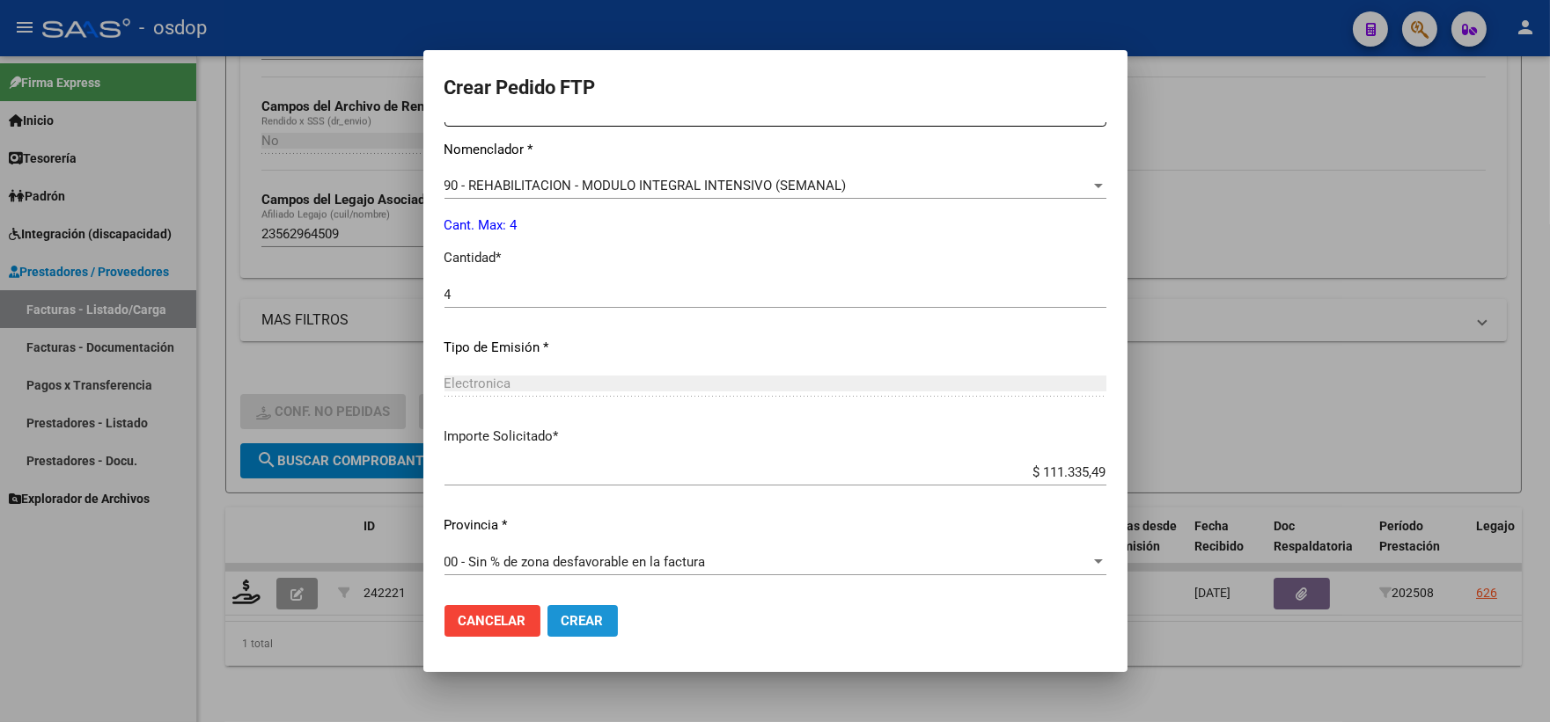
click at [587, 622] on span "Crear" at bounding box center [582, 621] width 42 height 16
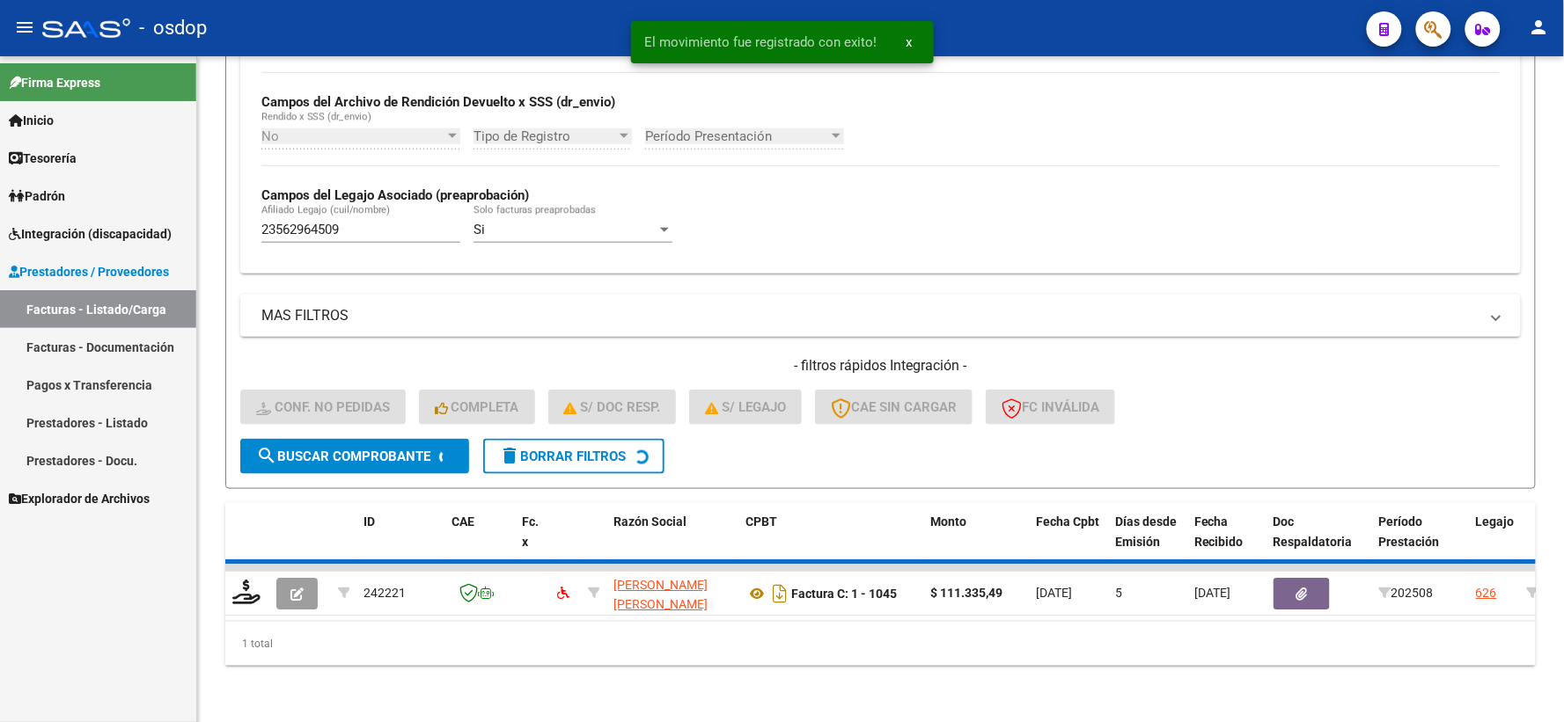
scroll to position [382, 0]
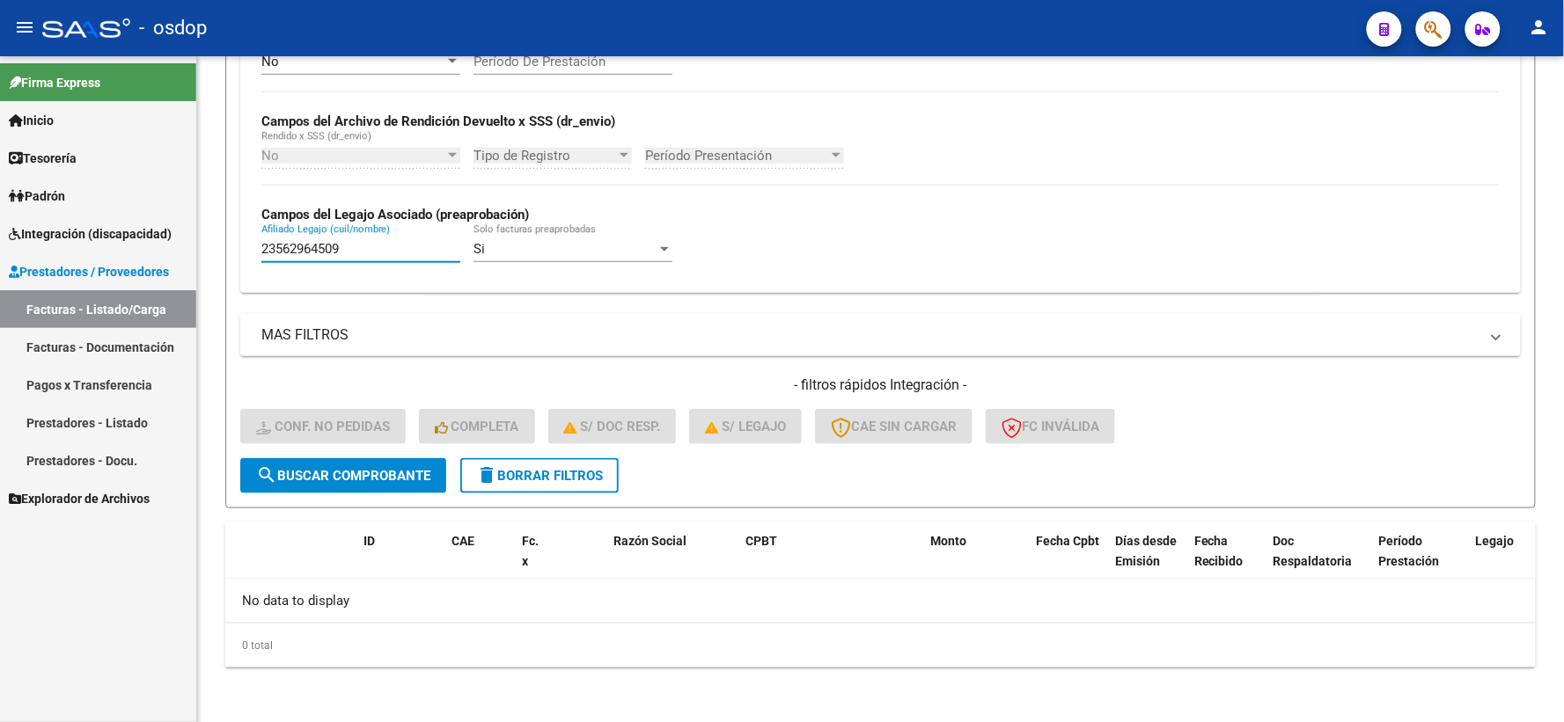
drag, startPoint x: 392, startPoint y: 245, endPoint x: 0, endPoint y: 59, distance: 434.2
click at [126, 189] on mat-sidenav-container "Firma Express Inicio Calendario SSS Instructivos Contacto OS Tesorería Extracto…" at bounding box center [782, 389] width 1564 height 666
paste input "0566841356"
click at [352, 452] on div "- filtros rápidos Integración - Conf. no pedidas Completa S/ Doc Resp. S/ legaj…" at bounding box center [880, 417] width 1280 height 83
click at [361, 464] on button "search Buscar Comprobante" at bounding box center [343, 475] width 206 height 35
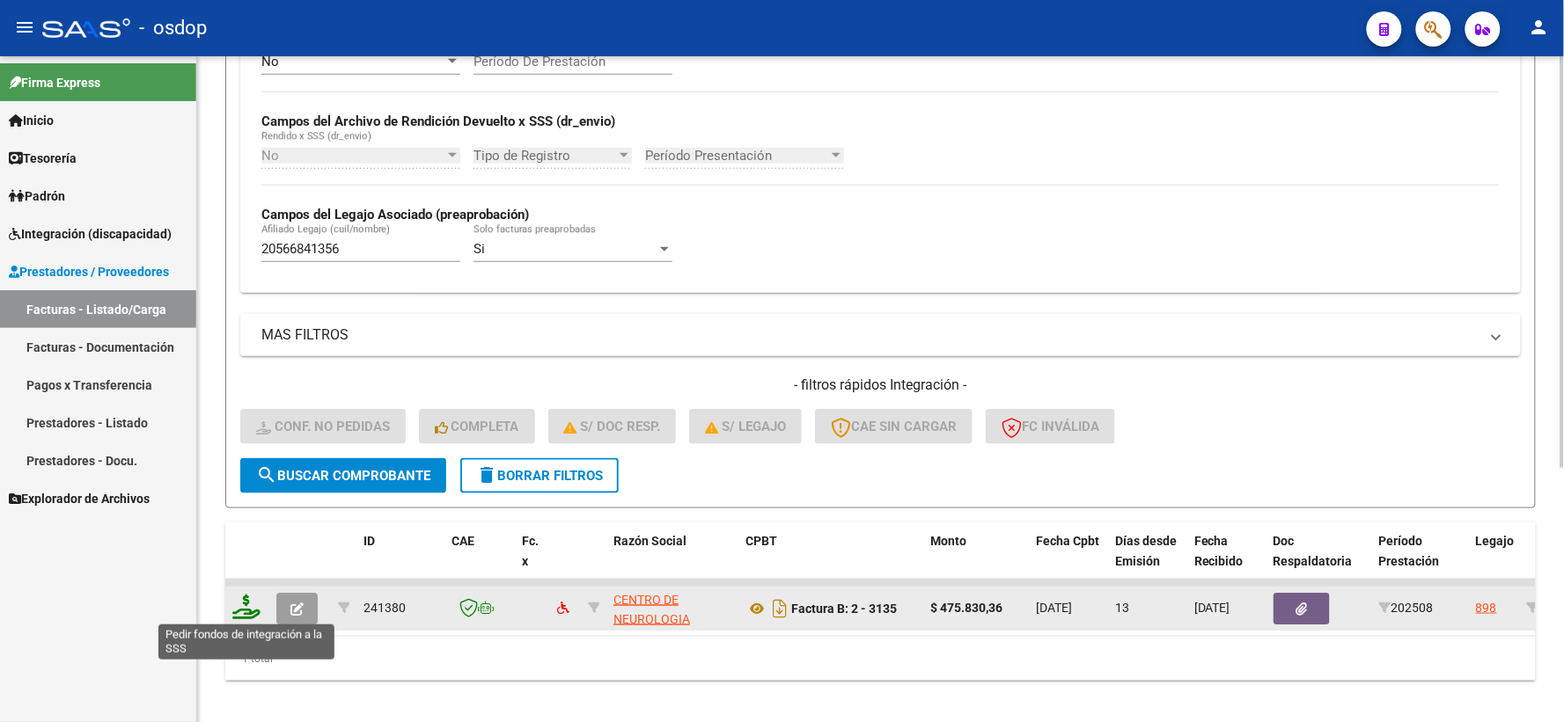
click at [241, 607] on icon at bounding box center [246, 607] width 28 height 25
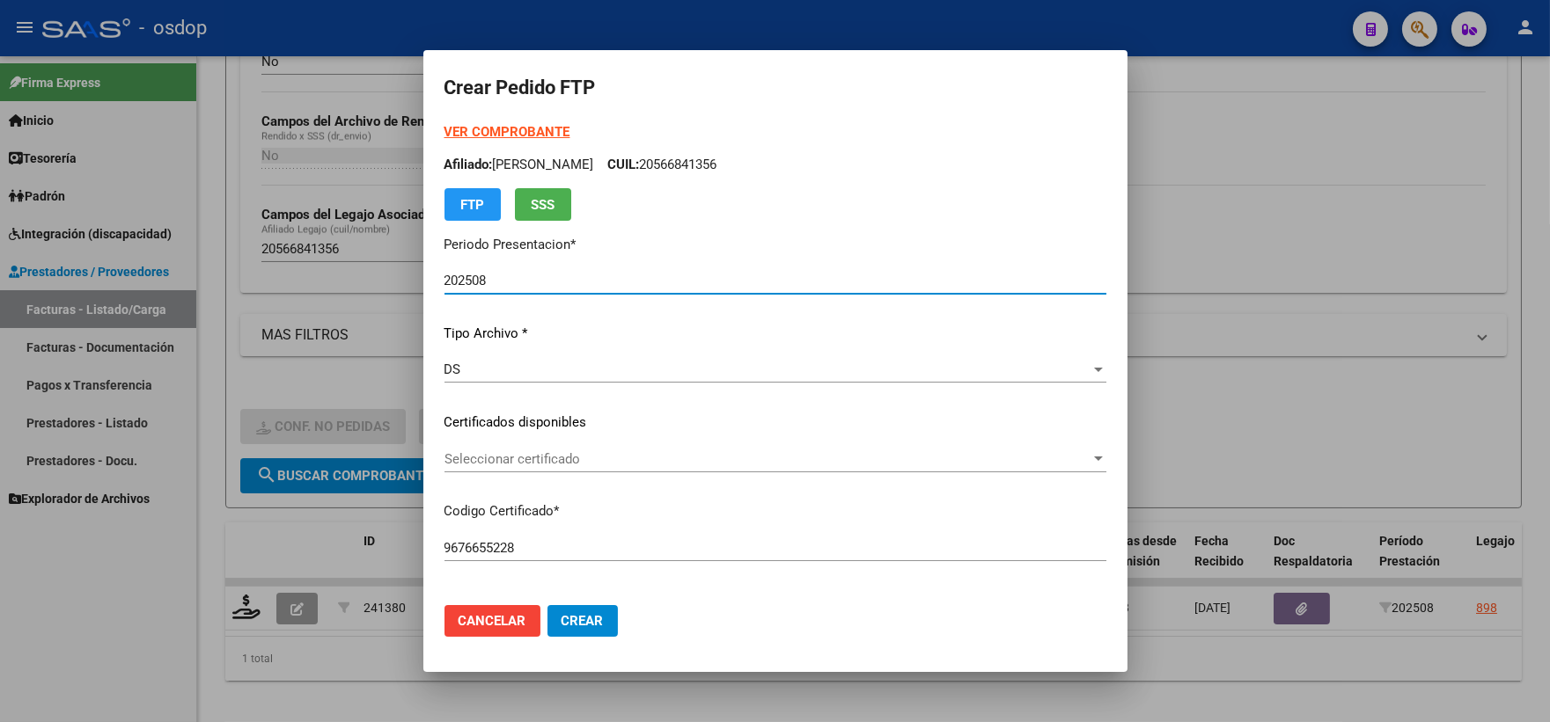
scroll to position [195, 0]
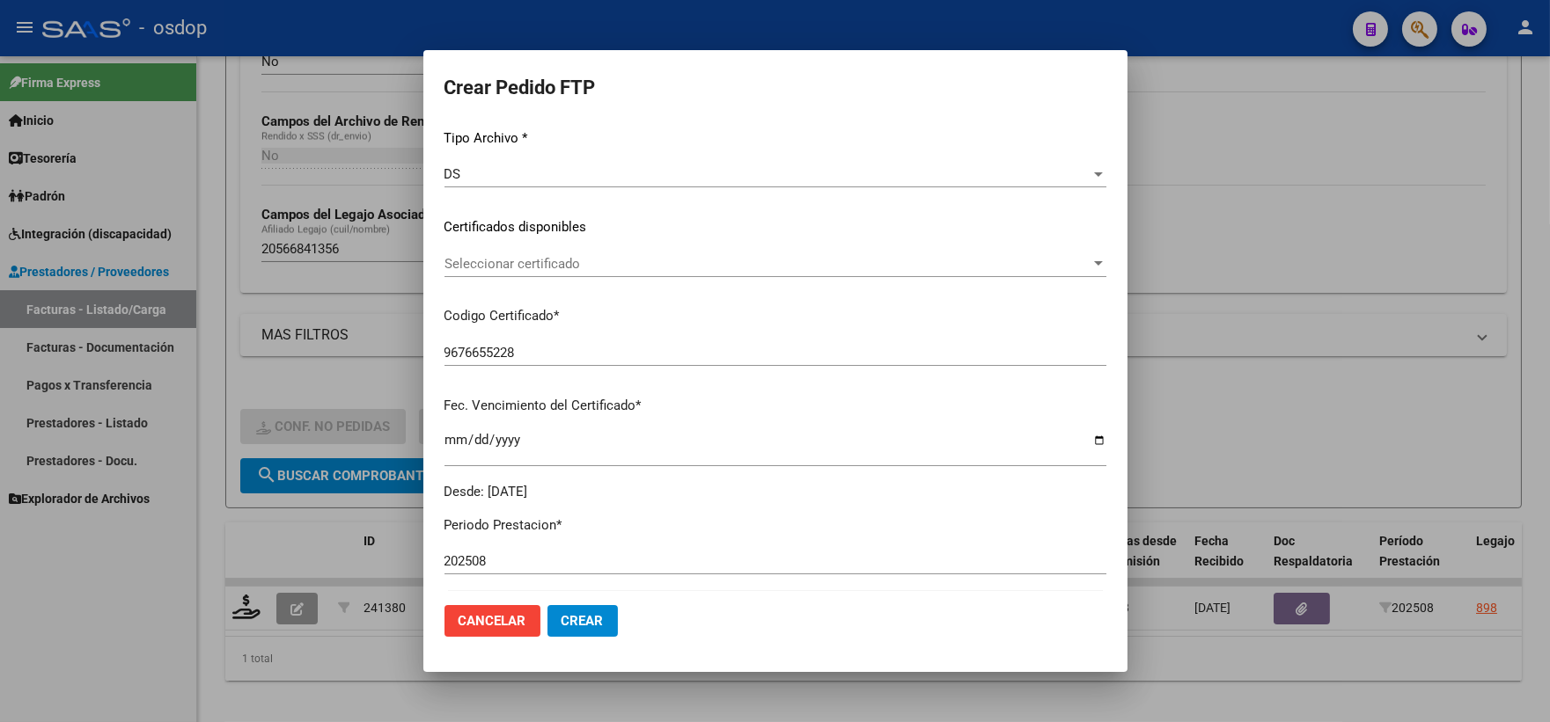
click at [616, 286] on div "Seleccionar certificado Seleccionar certificado" at bounding box center [775, 272] width 662 height 43
click at [607, 268] on span "Seleccionar certificado" at bounding box center [767, 264] width 646 height 16
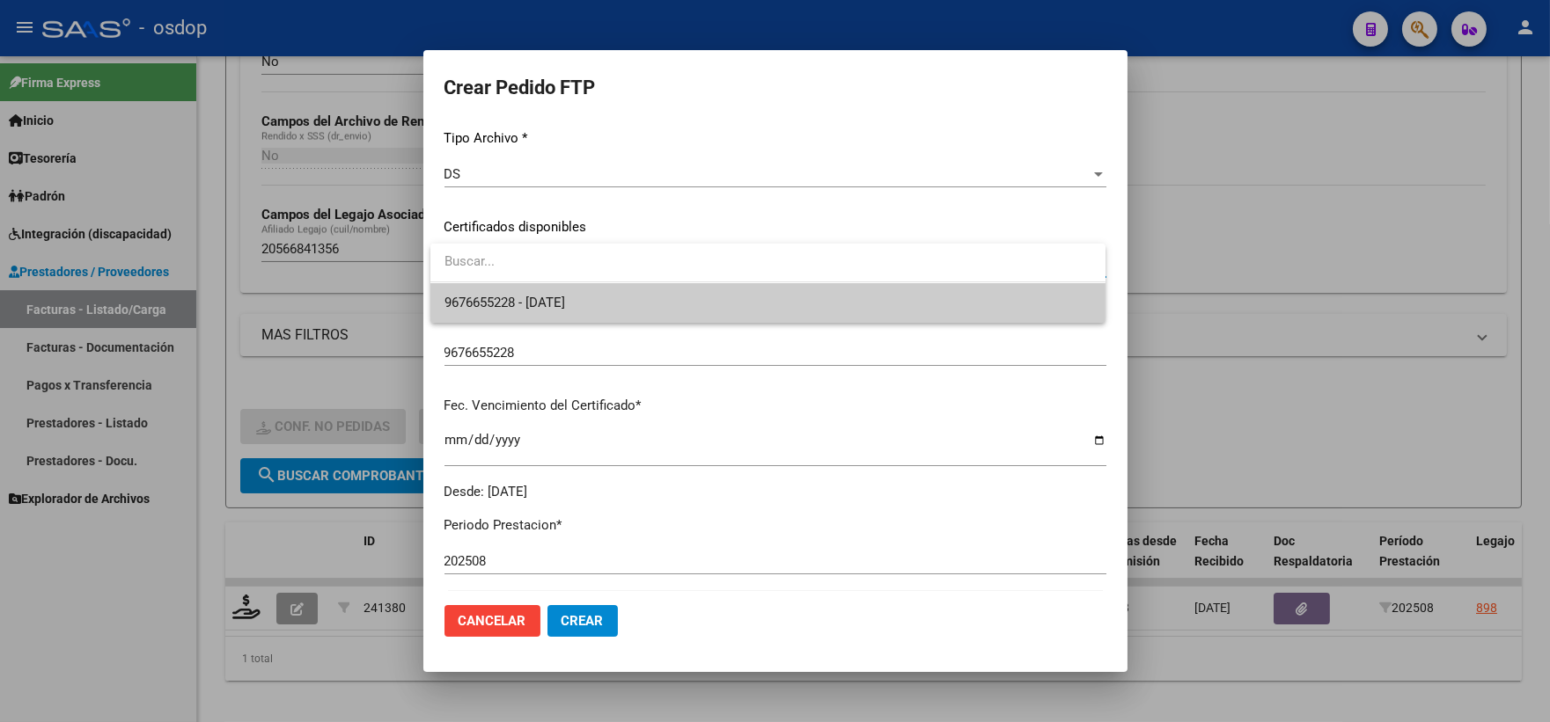
click at [625, 315] on span "9676655228 - 2029-04-05" at bounding box center [767, 303] width 647 height 40
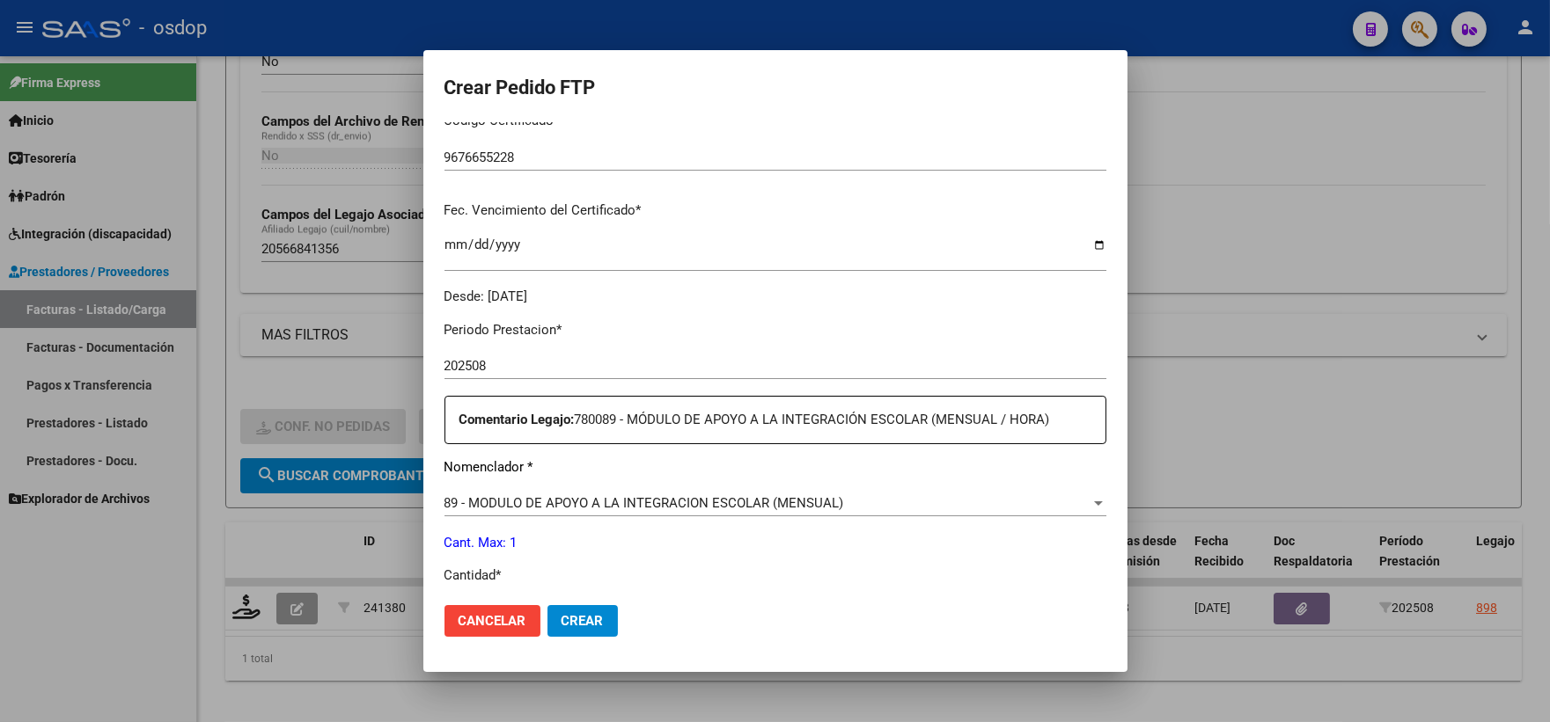
scroll to position [586, 0]
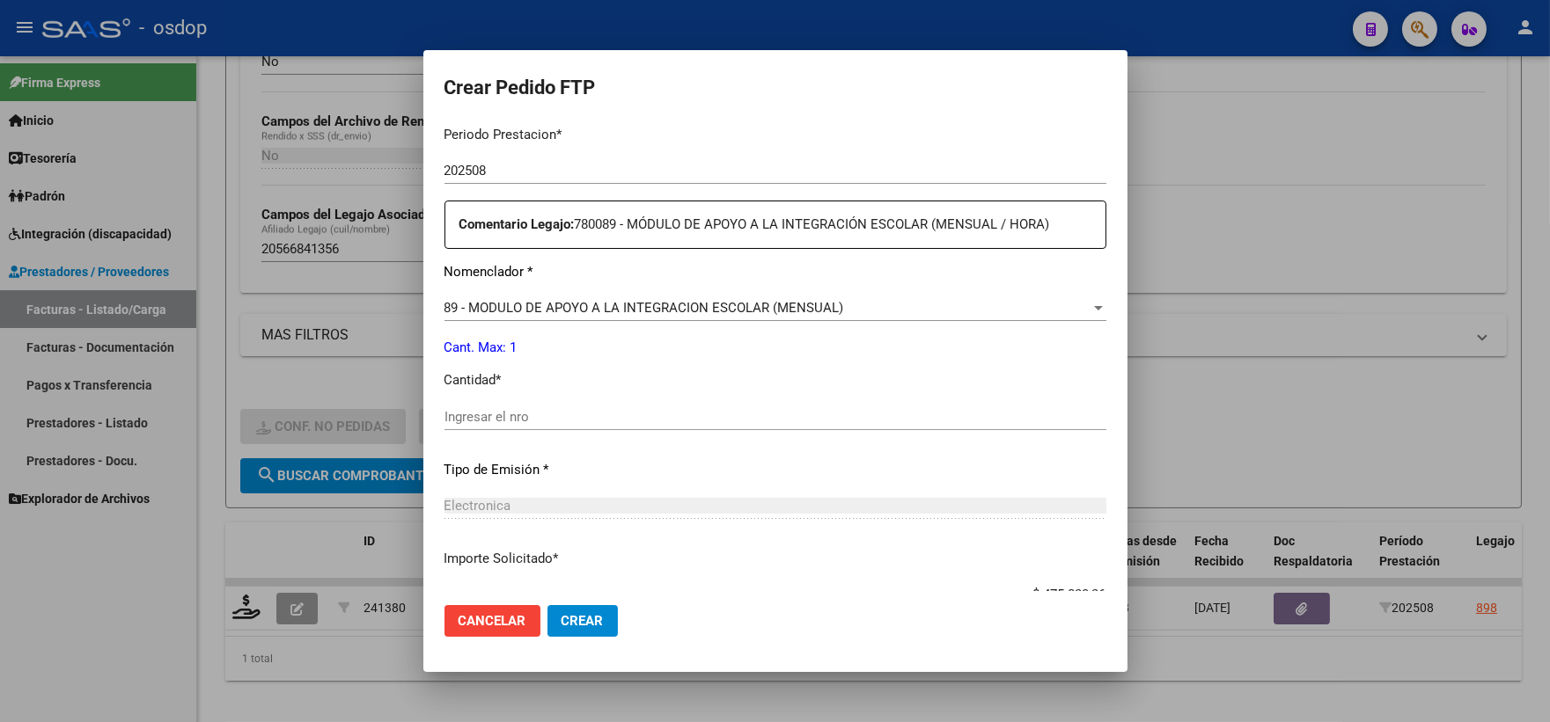
click at [554, 412] on input "Ingresar el nro" at bounding box center [775, 417] width 662 height 16
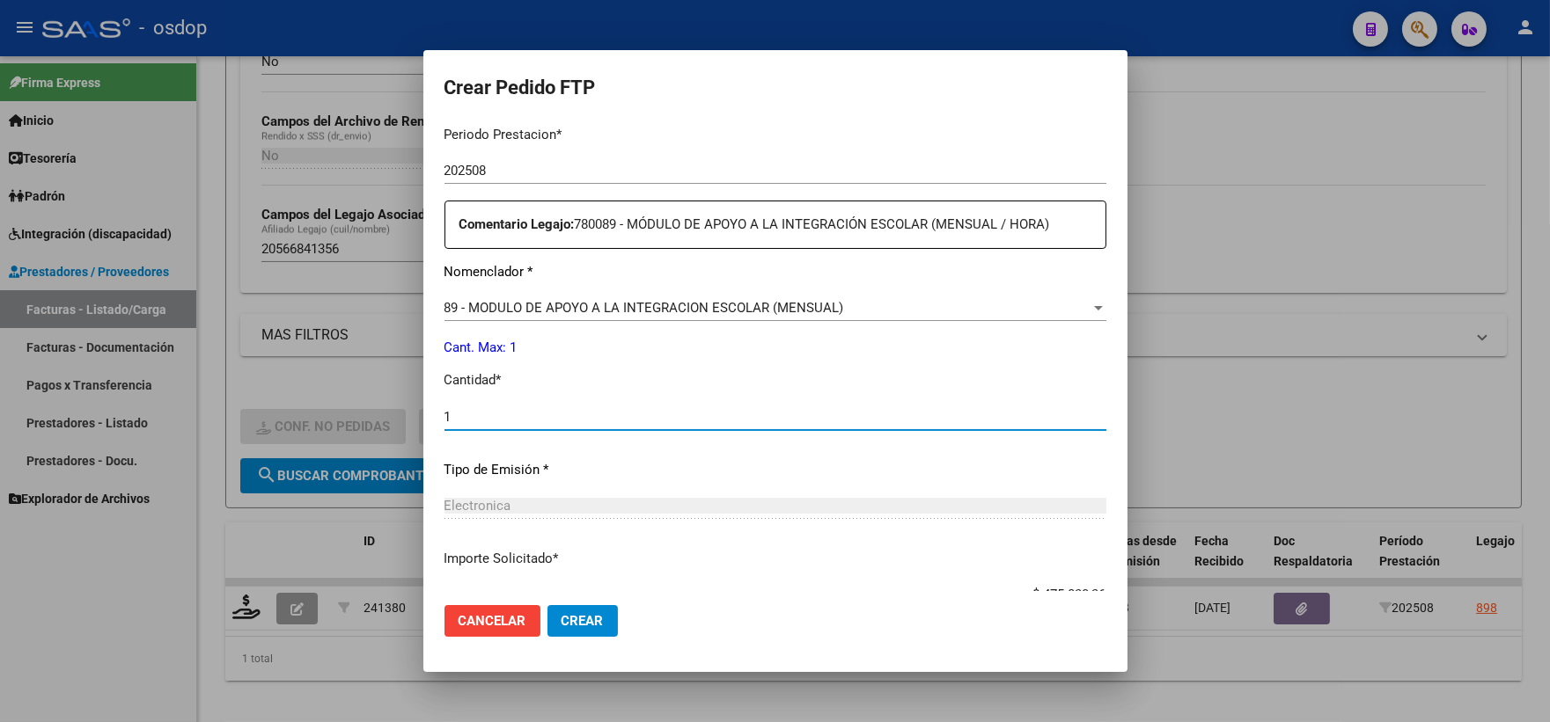
scroll to position [708, 0]
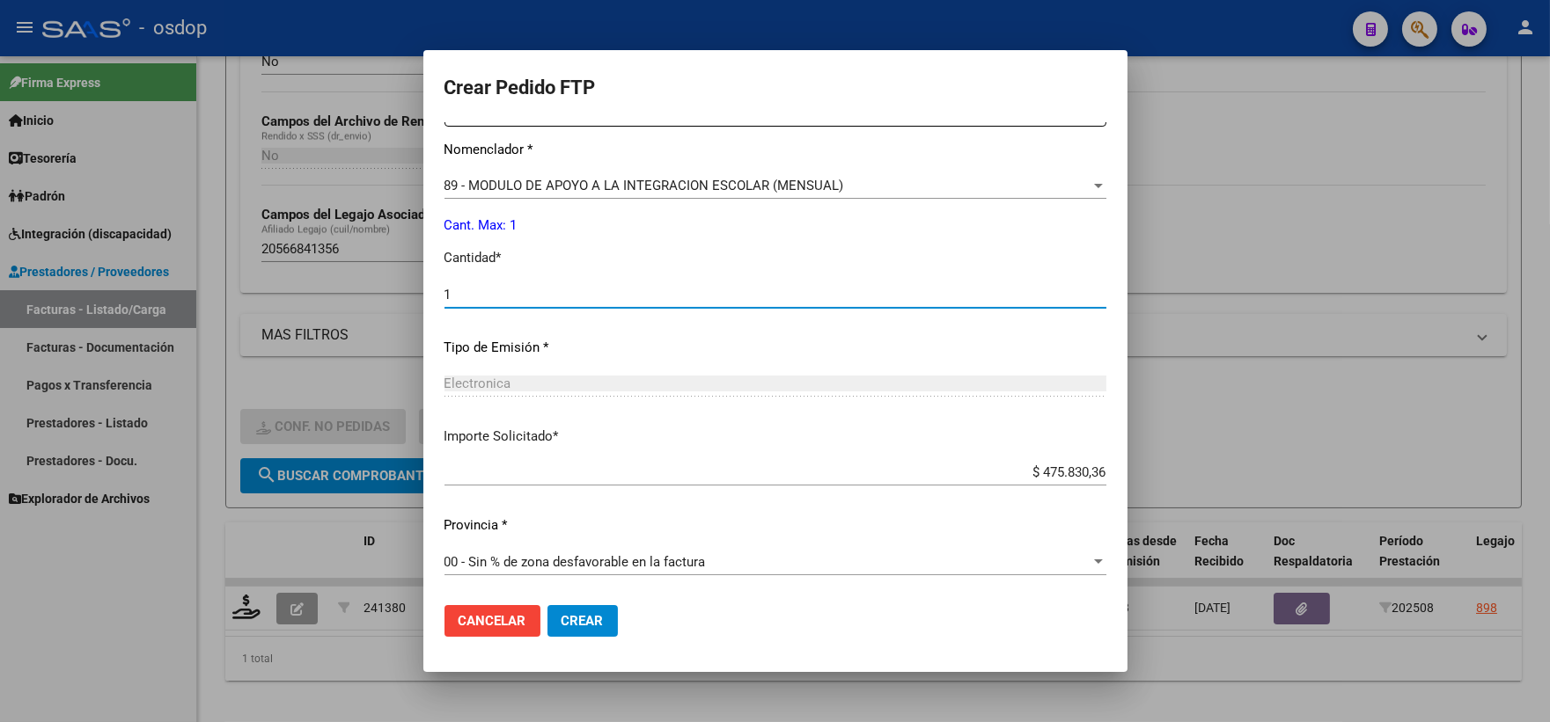
click at [608, 619] on button "Crear" at bounding box center [582, 621] width 70 height 32
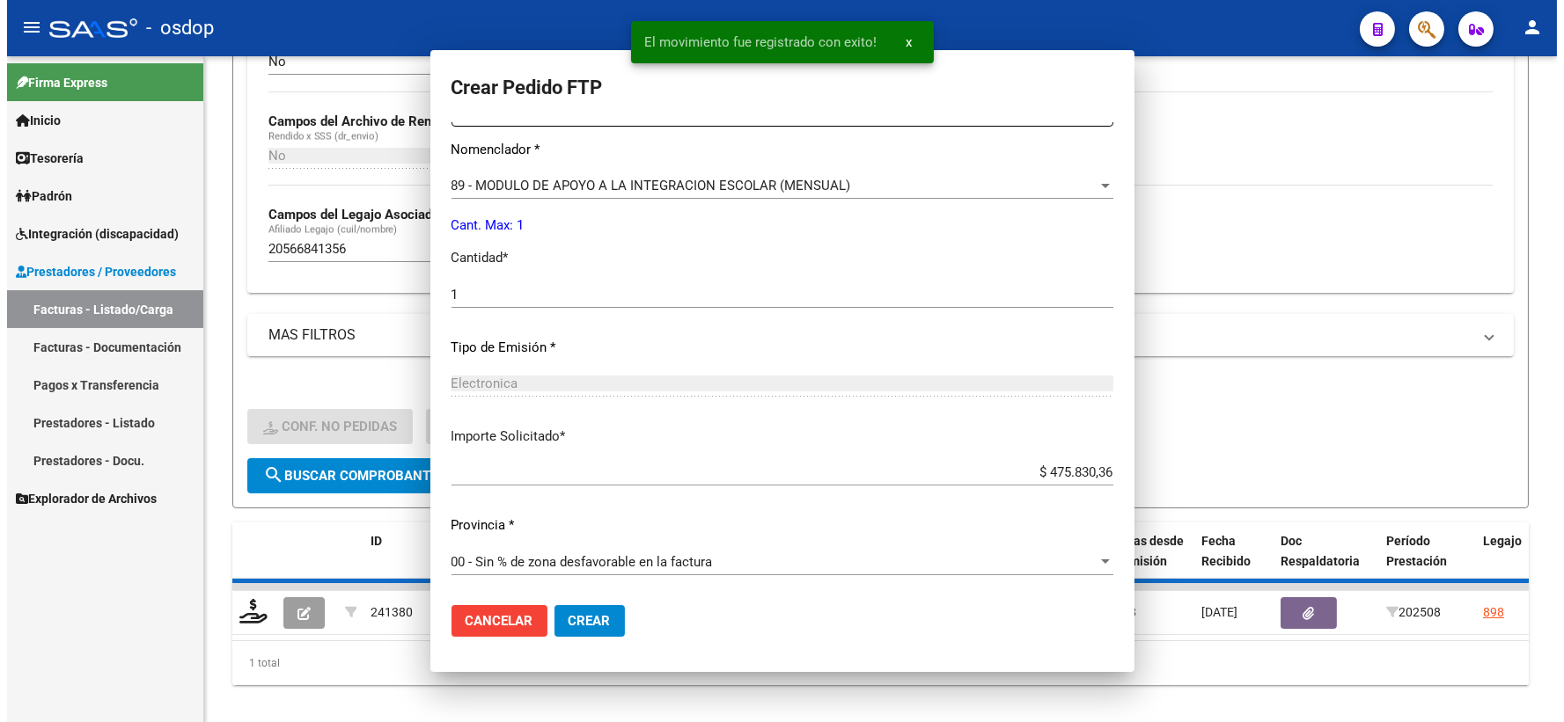
scroll to position [609, 0]
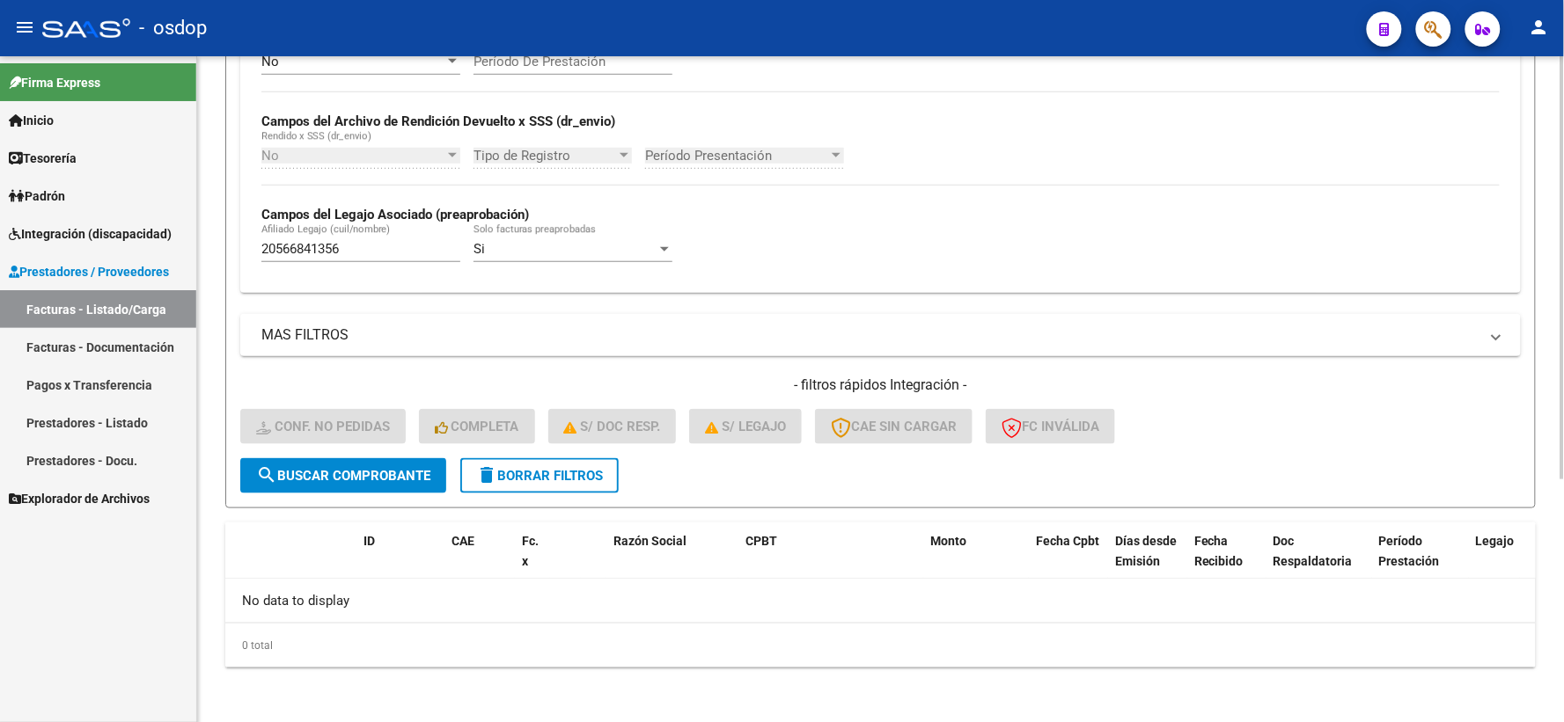
click at [403, 262] on div "20566841356 Afiliado Legajo (cuil/nombre)" at bounding box center [360, 243] width 199 height 38
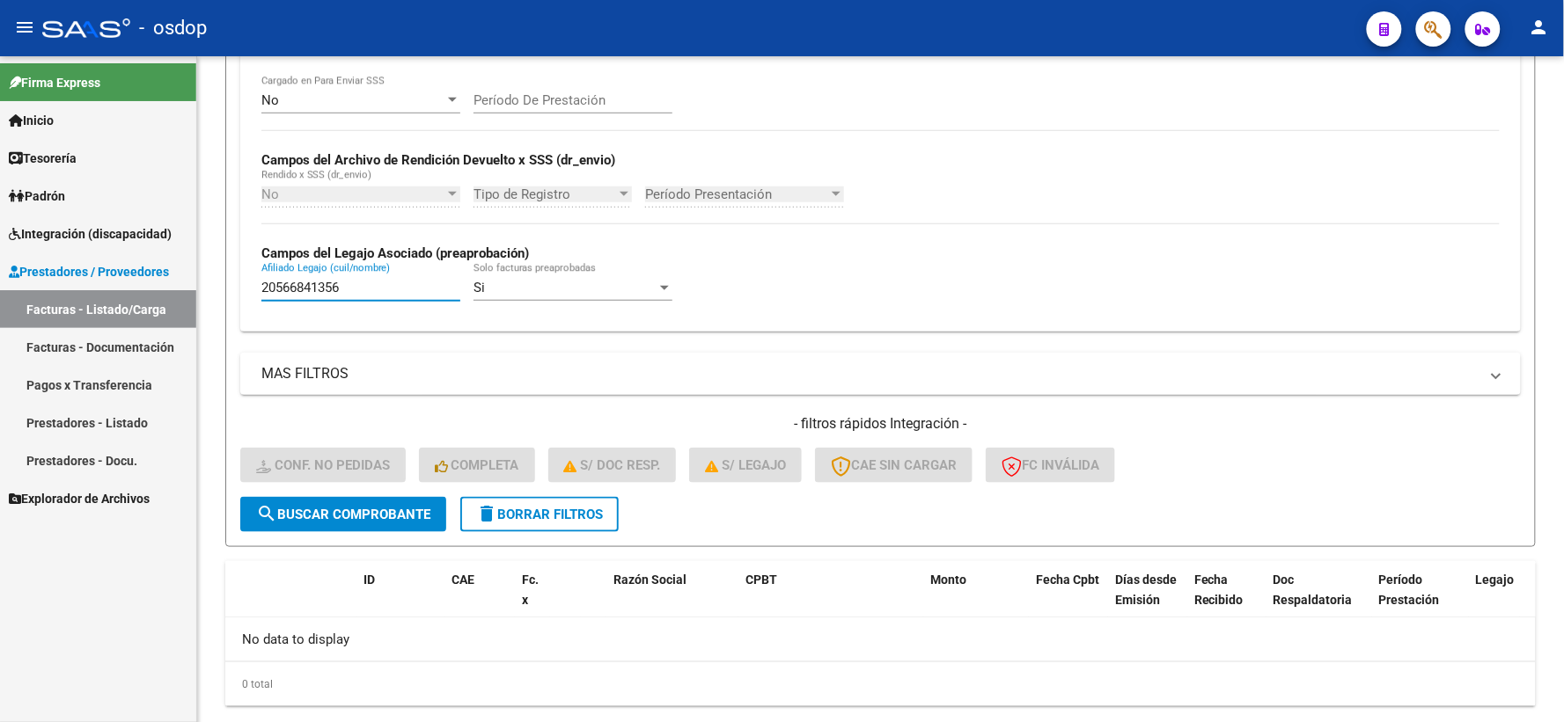
scroll to position [382, 0]
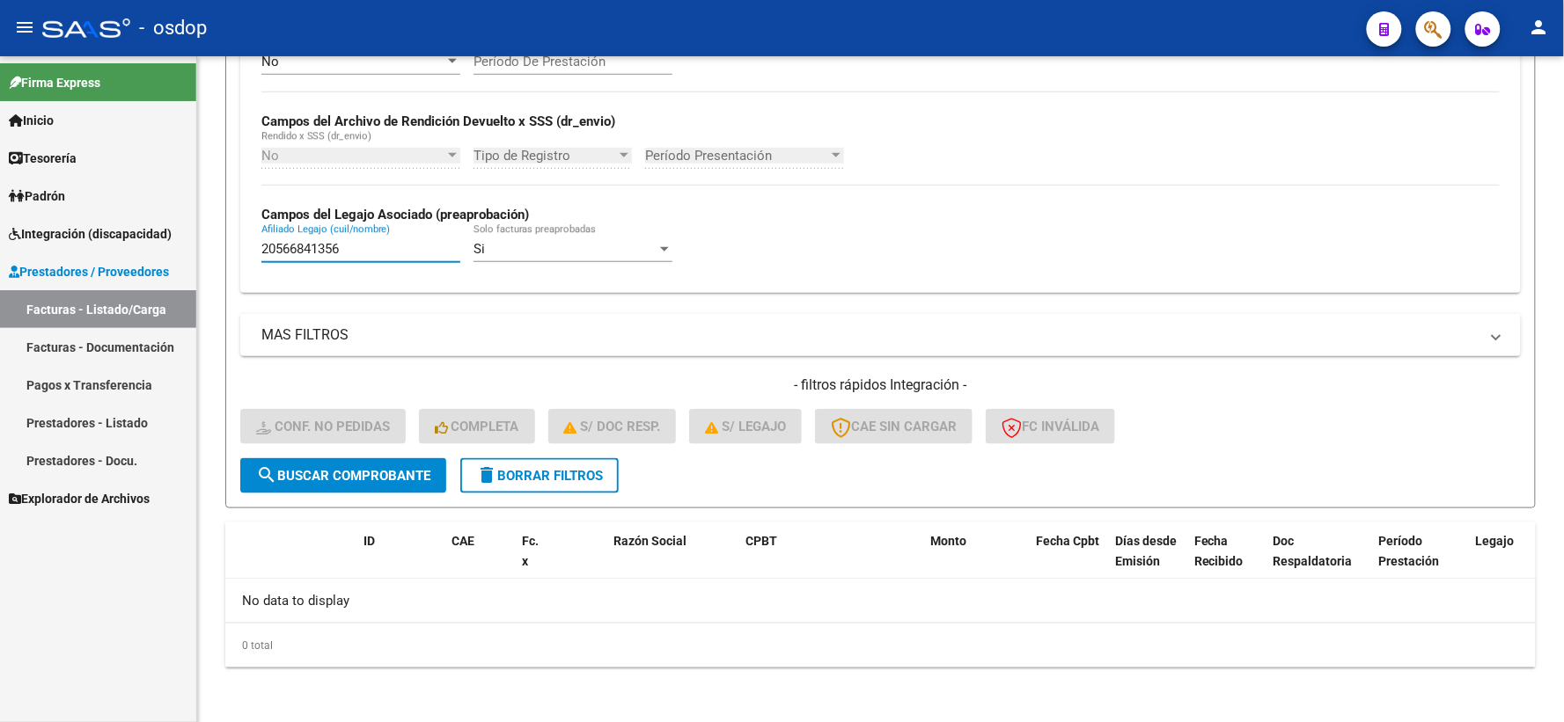
click at [154, 238] on mat-sidenav-container "Firma Express Inicio Calendario SSS Instructivos Contacto OS Tesorería Extracto…" at bounding box center [782, 389] width 1564 height 666
paste input "7532736493"
click at [321, 507] on div "Video tutorial PRESTADORES -> Listado de CPBTs Emitidos por Prestadores / Prove…" at bounding box center [880, 185] width 1310 height 965
click at [306, 478] on span "search Buscar Comprobante" at bounding box center [343, 476] width 174 height 16
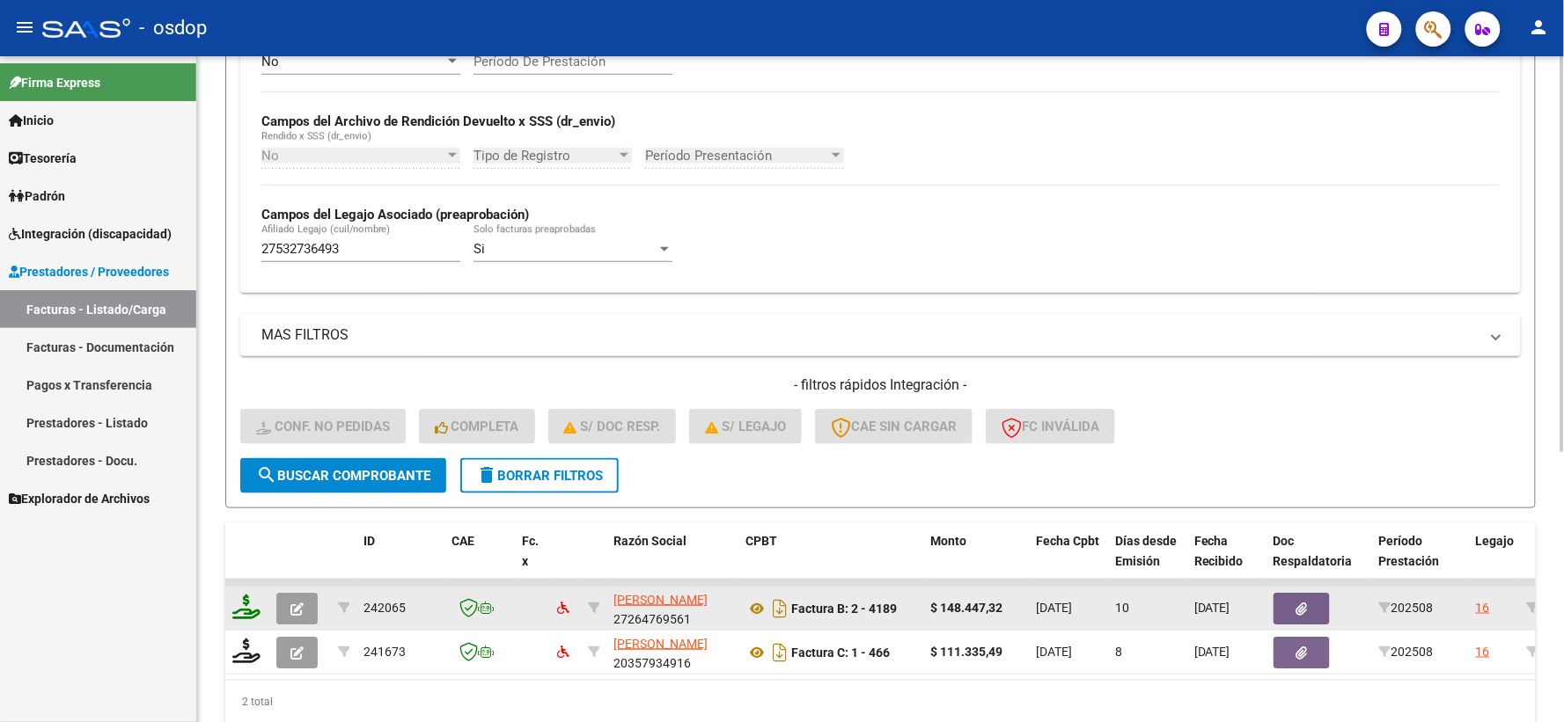
click at [250, 609] on icon at bounding box center [246, 607] width 28 height 25
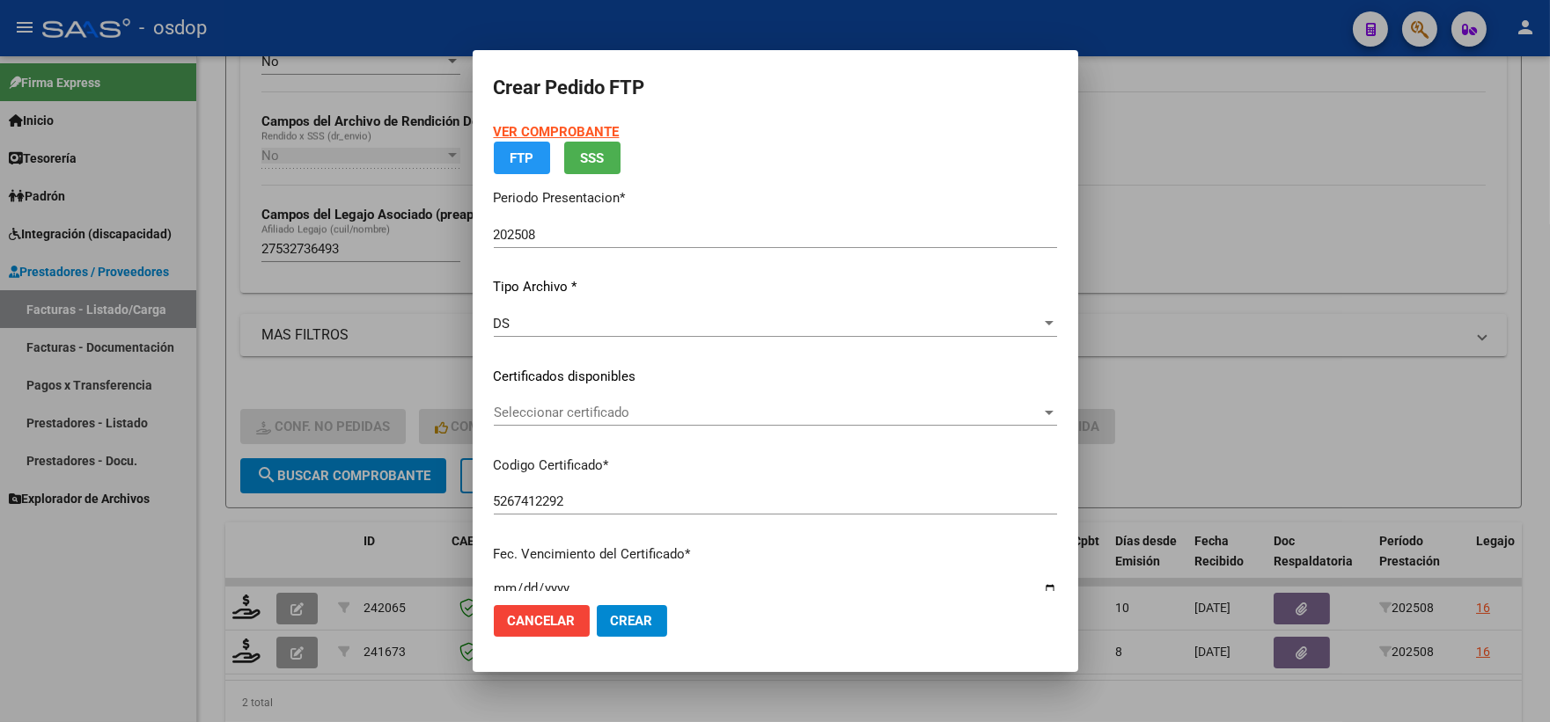
click at [598, 431] on div "Seleccionar certificado Seleccionar certificado" at bounding box center [775, 421] width 563 height 43
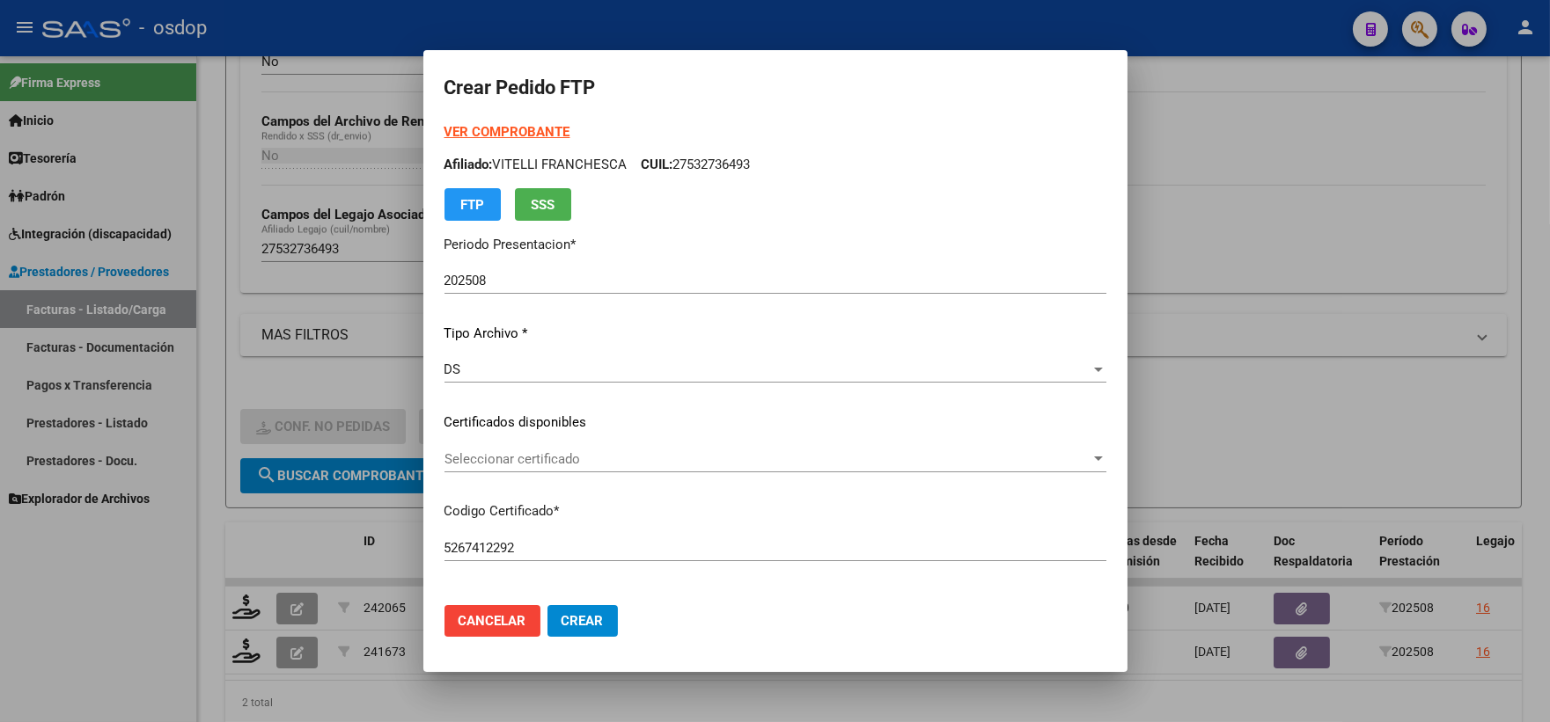
click at [601, 427] on p "Certificados disponibles" at bounding box center [775, 423] width 662 height 20
click at [592, 471] on div "Seleccionar certificado Seleccionar certificado" at bounding box center [775, 459] width 662 height 26
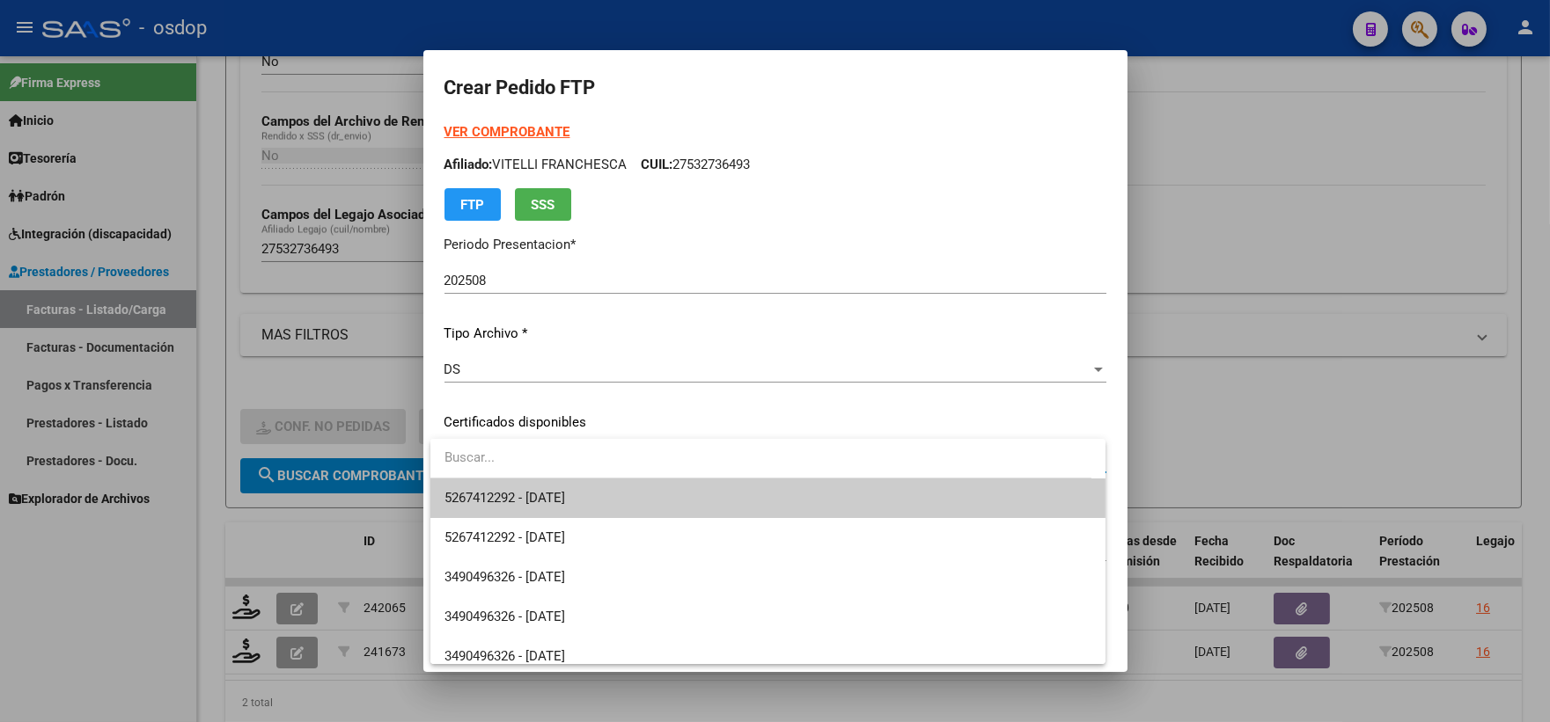
click at [612, 490] on span "5267412292 - 2031-03-18" at bounding box center [767, 499] width 647 height 40
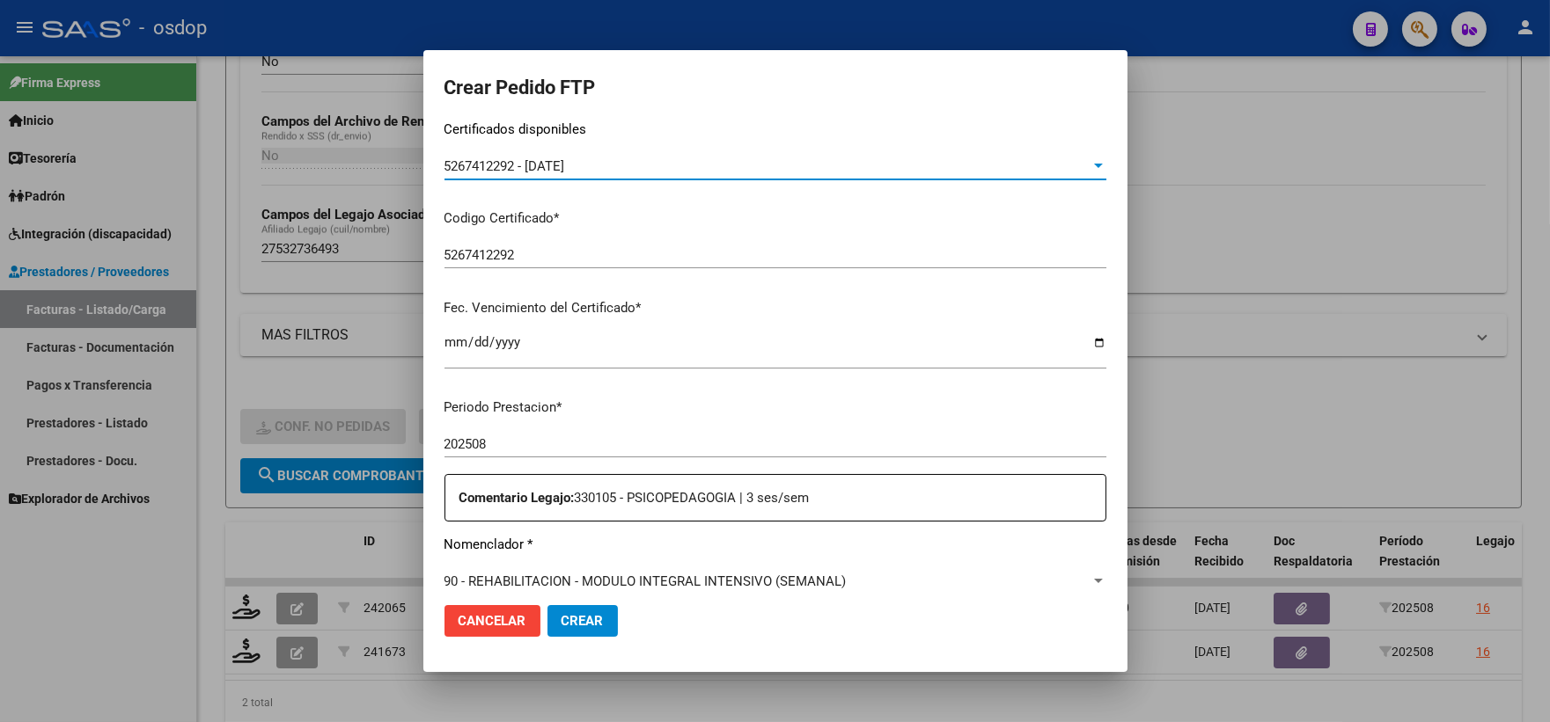
scroll to position [488, 0]
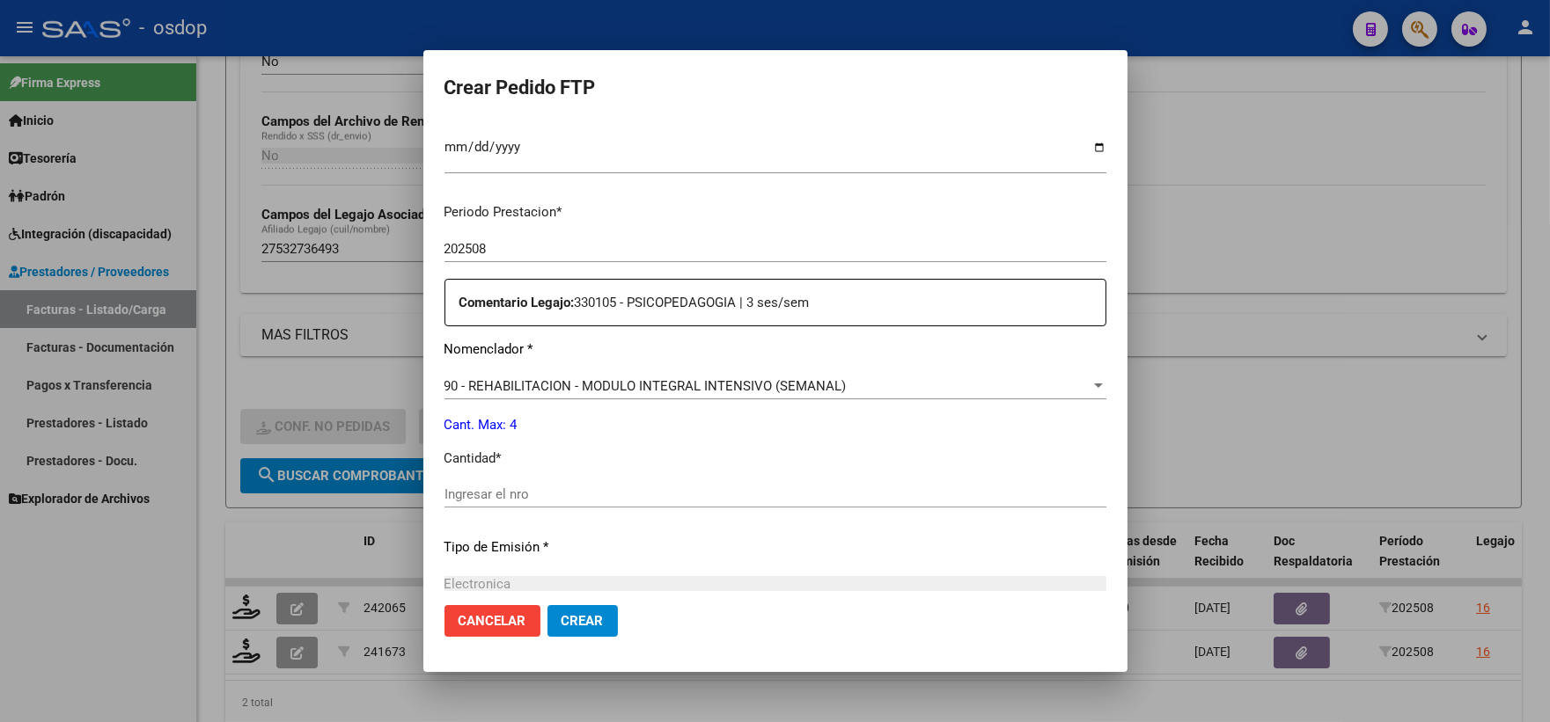
click at [610, 499] on input "Ingresar el nro" at bounding box center [775, 495] width 662 height 16
click at [576, 616] on span "Crear" at bounding box center [582, 621] width 42 height 16
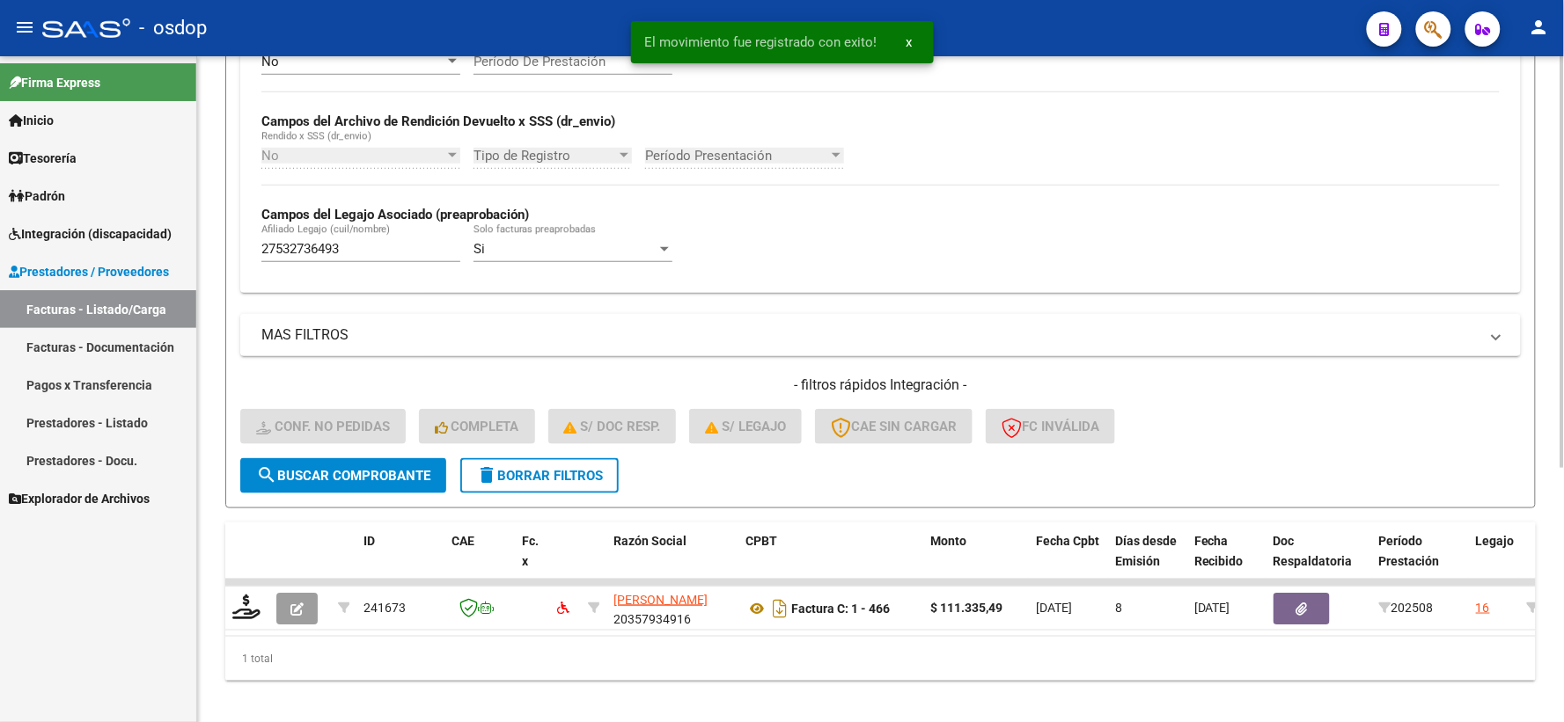
drag, startPoint x: 203, startPoint y: 584, endPoint x: 215, endPoint y: 585, distance: 11.5
click at [204, 584] on div "Video tutorial PRESTADORES -> Listado de CPBTs Emitidos por Prestadores / Prove…" at bounding box center [880, 205] width 1367 height 1063
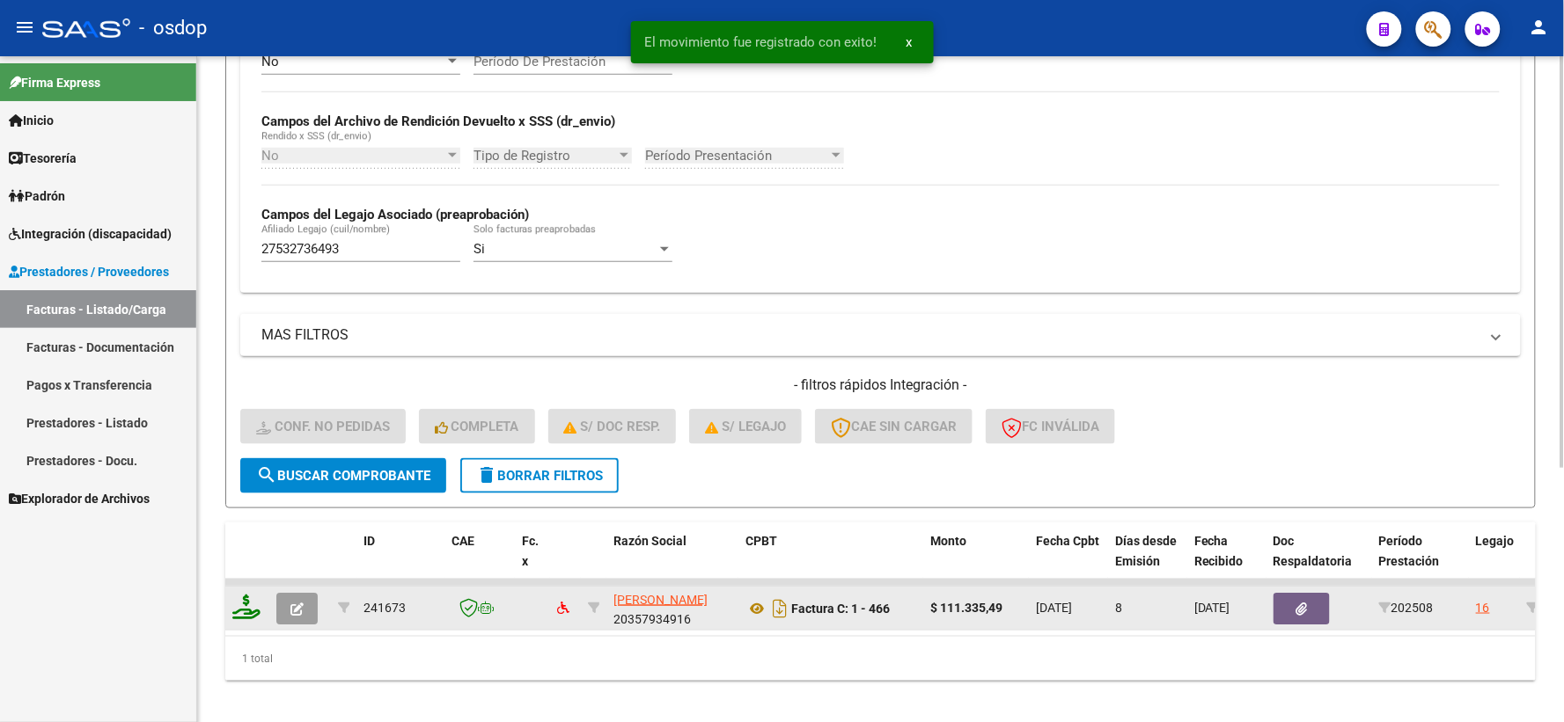
click at [232, 597] on icon at bounding box center [246, 607] width 28 height 25
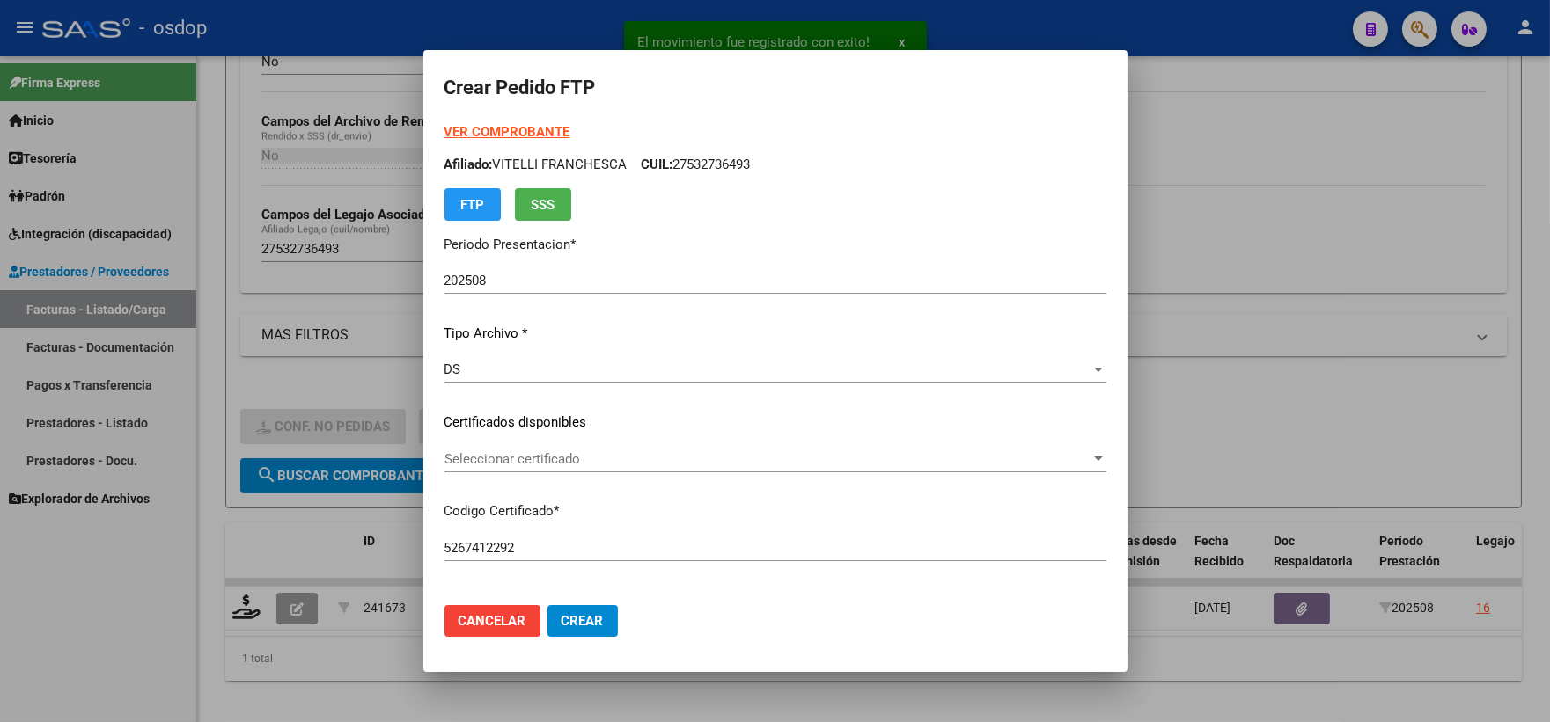
click at [621, 473] on div "Seleccionar certificado Seleccionar certificado" at bounding box center [775, 467] width 662 height 43
click at [647, 468] on div "Seleccionar certificado Seleccionar certificado" at bounding box center [775, 459] width 662 height 26
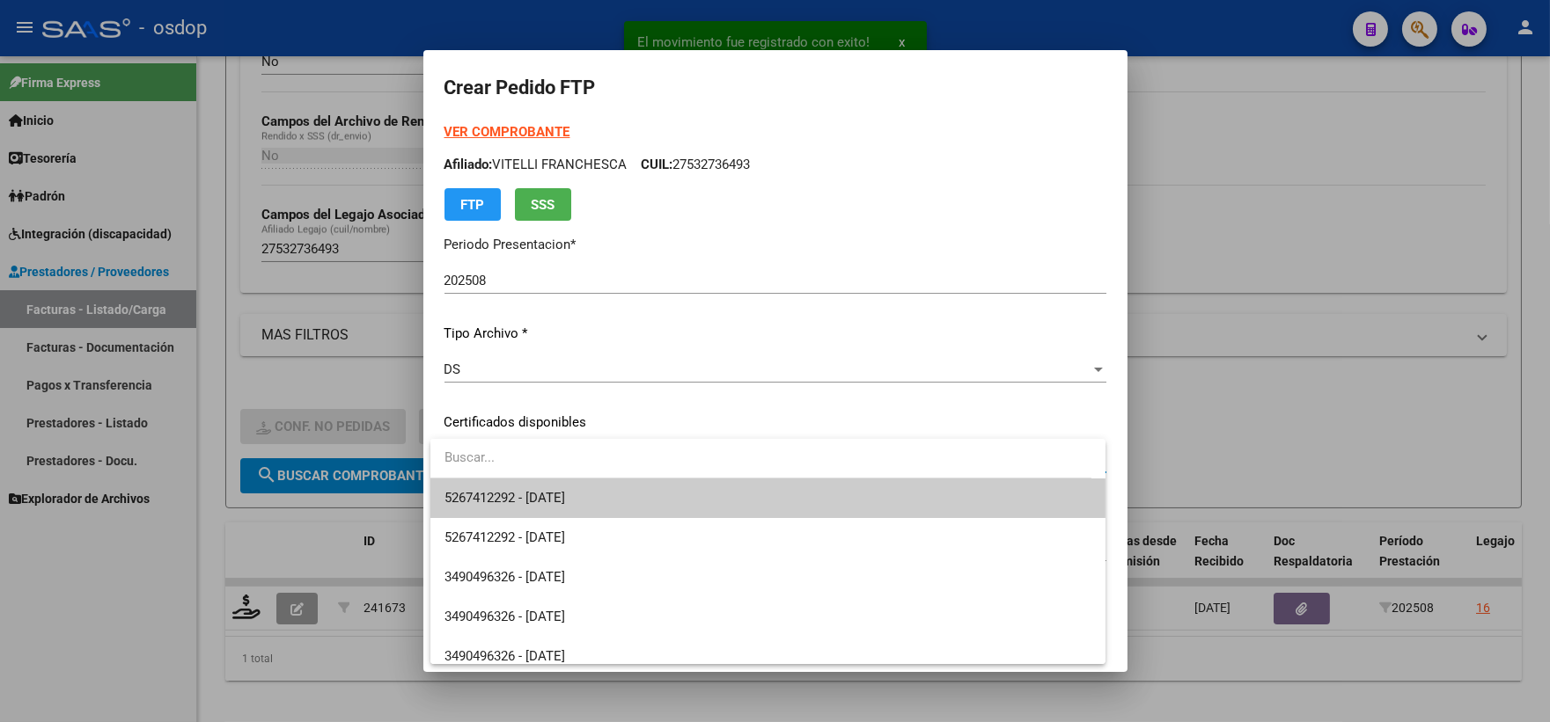
click at [690, 497] on span "5267412292 - 2031-03-18" at bounding box center [767, 499] width 647 height 40
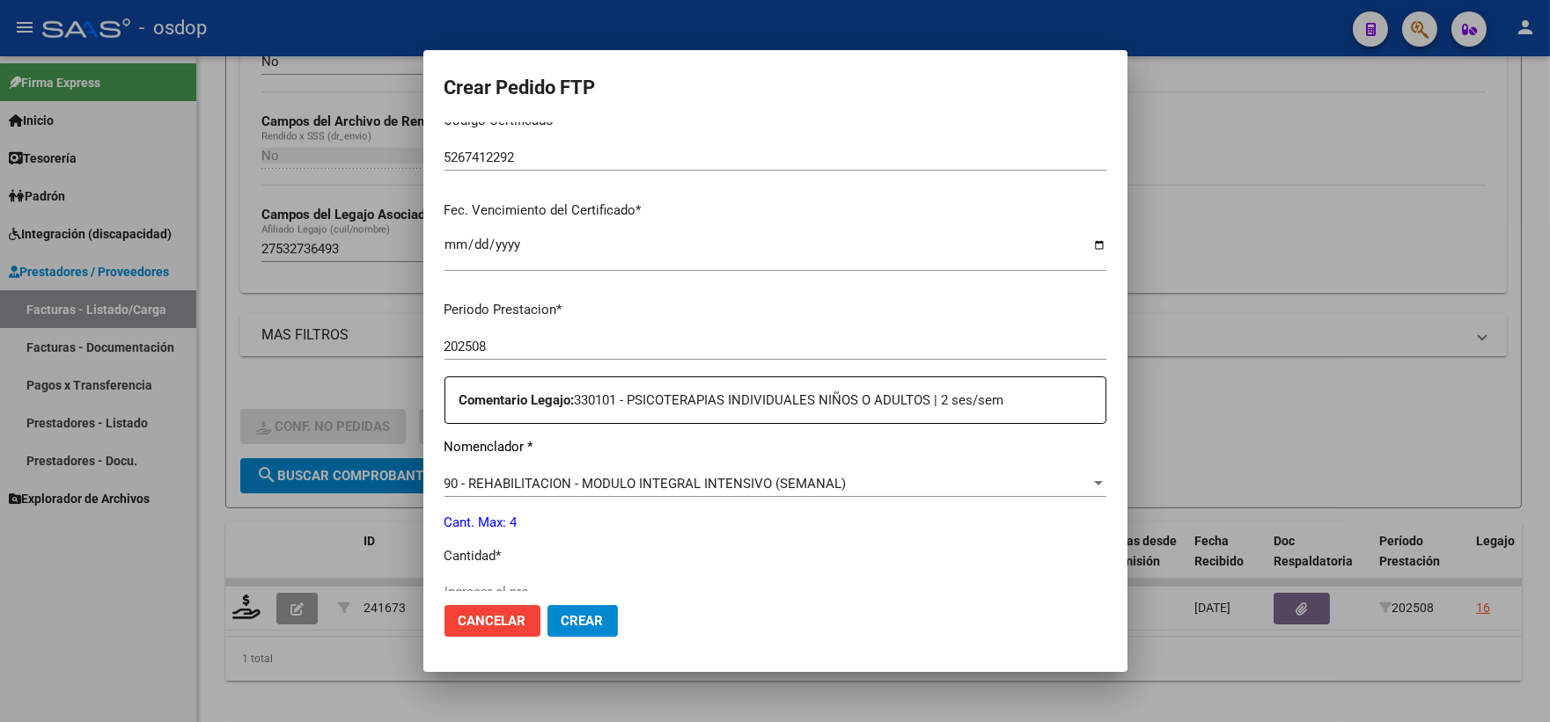
scroll to position [586, 0]
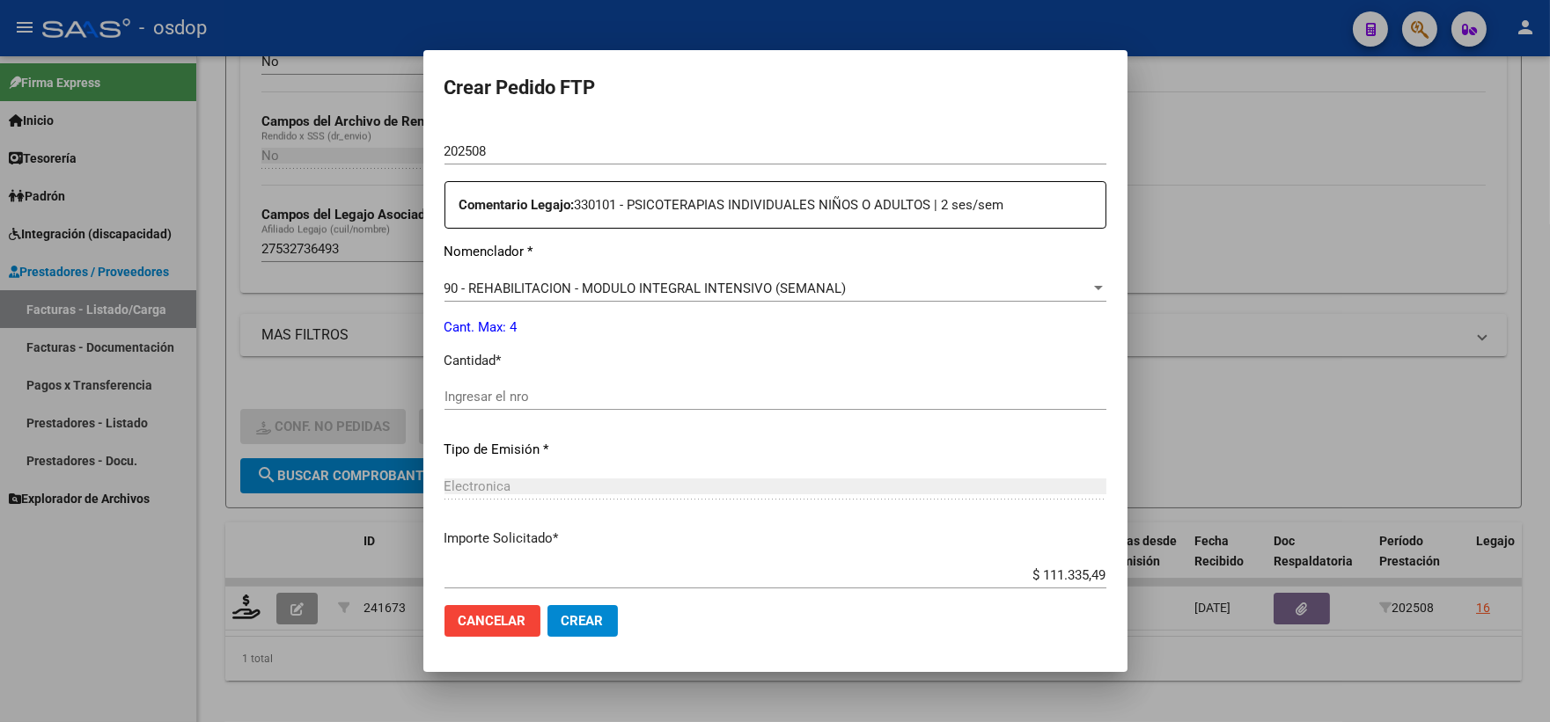
click at [657, 419] on div "Ingresar el nro" at bounding box center [775, 405] width 662 height 43
click at [652, 400] on input "Ingresar el nro" at bounding box center [775, 397] width 662 height 16
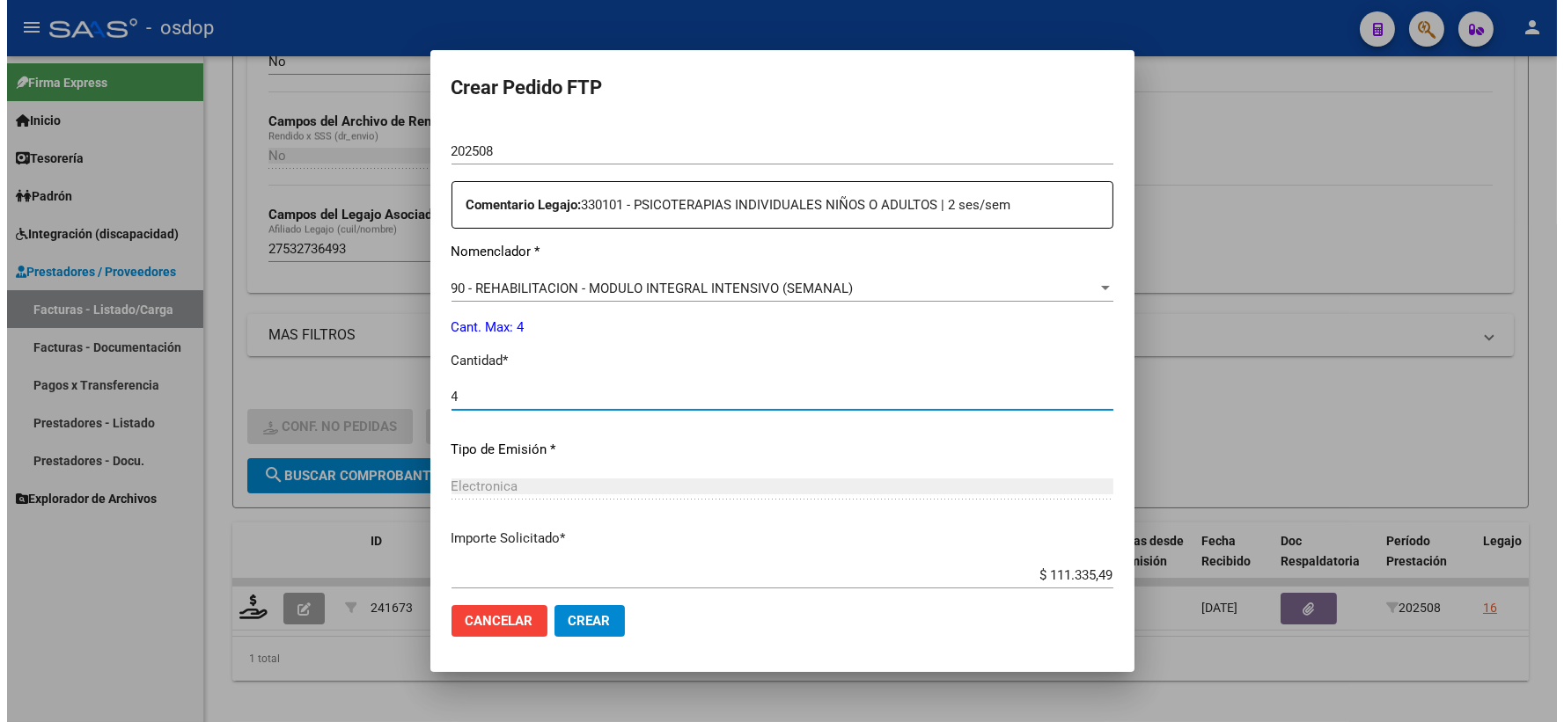
scroll to position [689, 0]
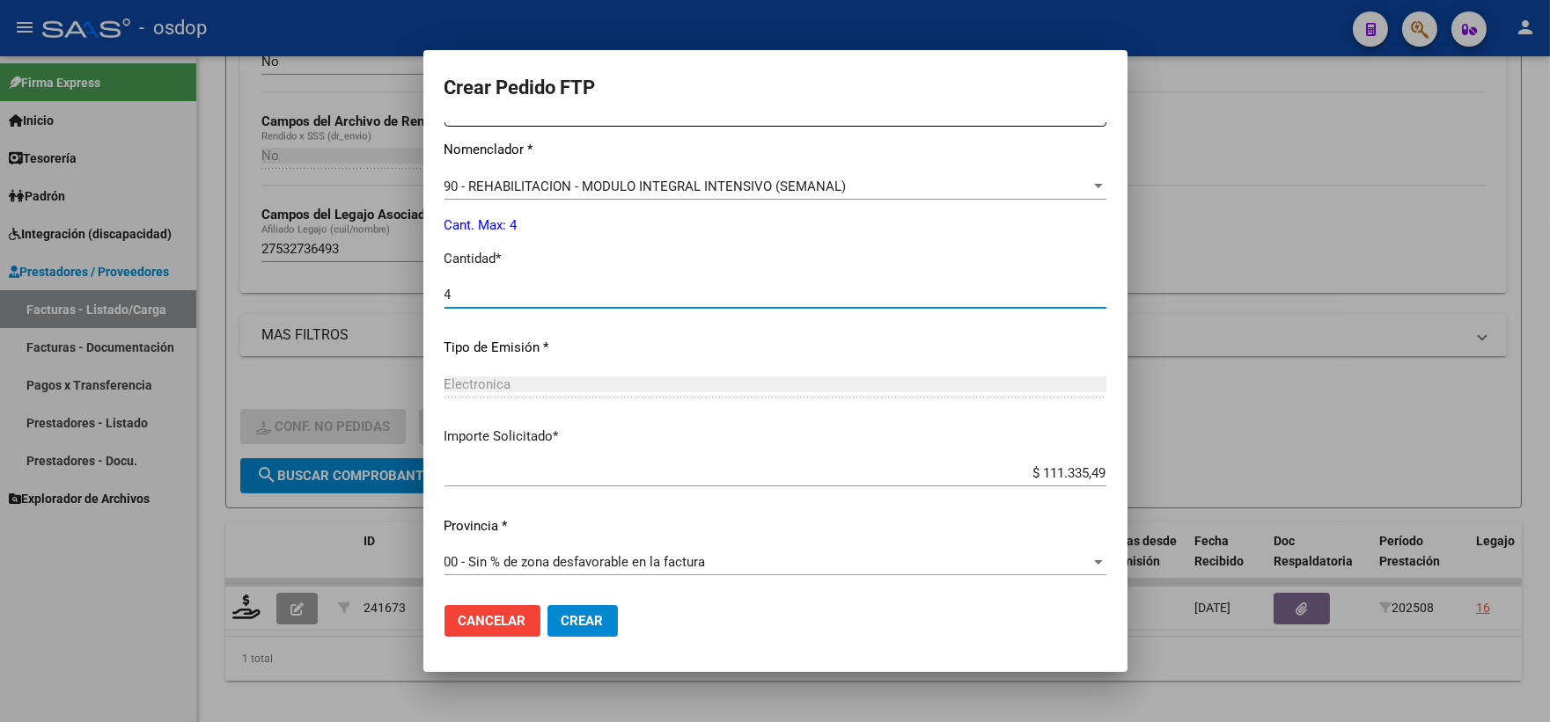
click at [588, 612] on button "Crear" at bounding box center [582, 621] width 70 height 32
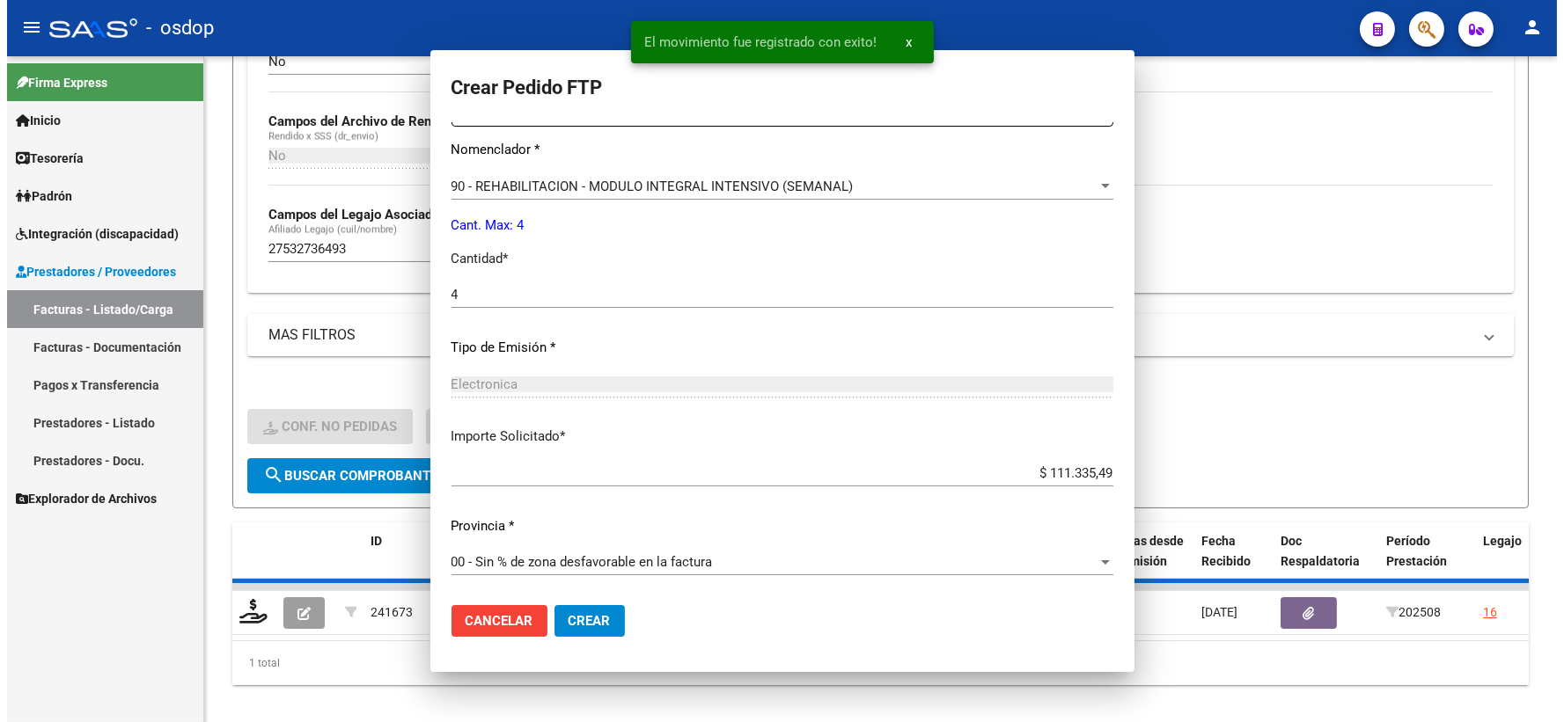
scroll to position [0, 0]
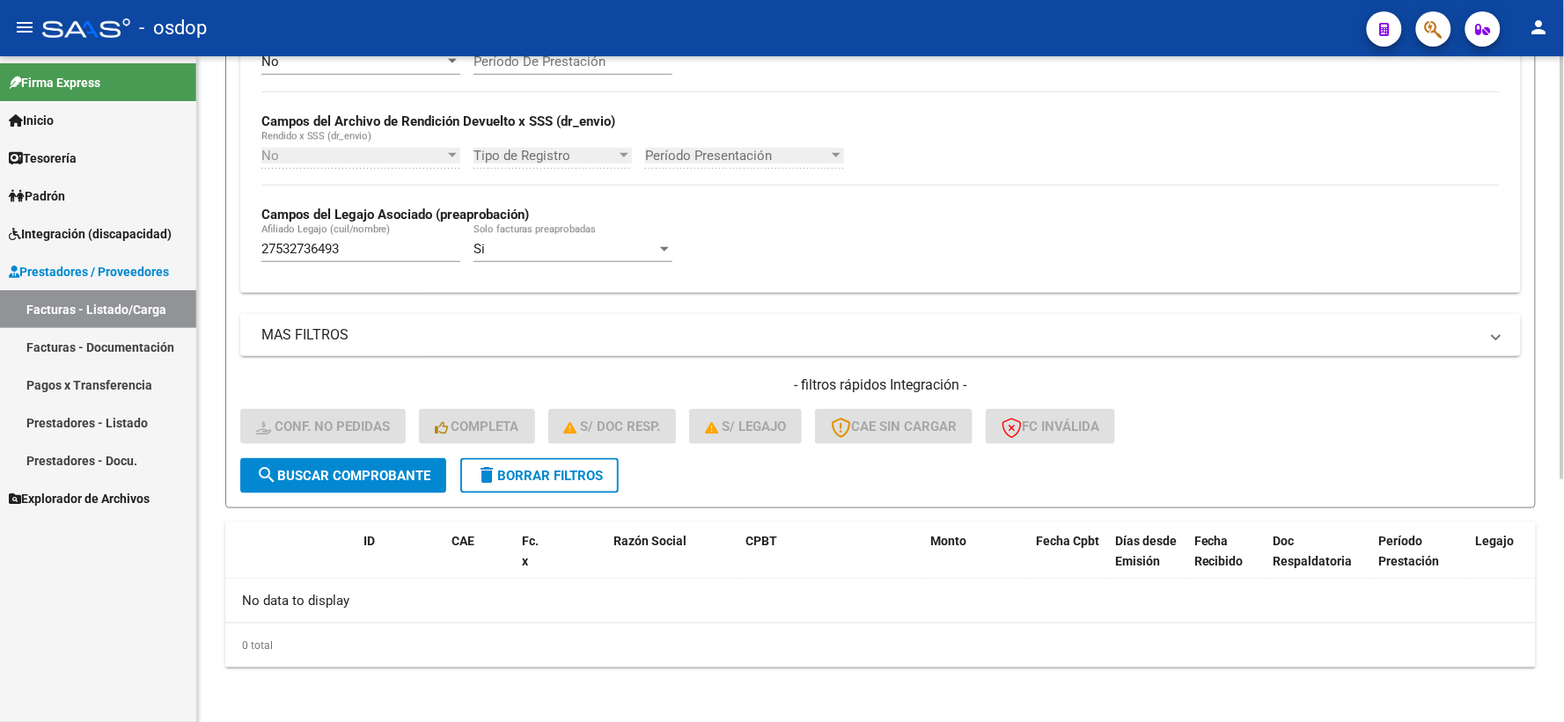
drag, startPoint x: 389, startPoint y: 260, endPoint x: 349, endPoint y: 247, distance: 41.7
click at [349, 247] on div "27532736493 [PERSON_NAME] (cuil/nombre)" at bounding box center [360, 243] width 199 height 38
drag, startPoint x: 363, startPoint y: 239, endPoint x: 69, endPoint y: 260, distance: 295.5
click at [69, 260] on mat-sidenav-container "Firma Express Inicio Calendario SSS Instructivos Contacto OS Tesorería Extracto…" at bounding box center [782, 389] width 1564 height 666
click at [304, 253] on input "27532736493" at bounding box center [360, 249] width 199 height 16
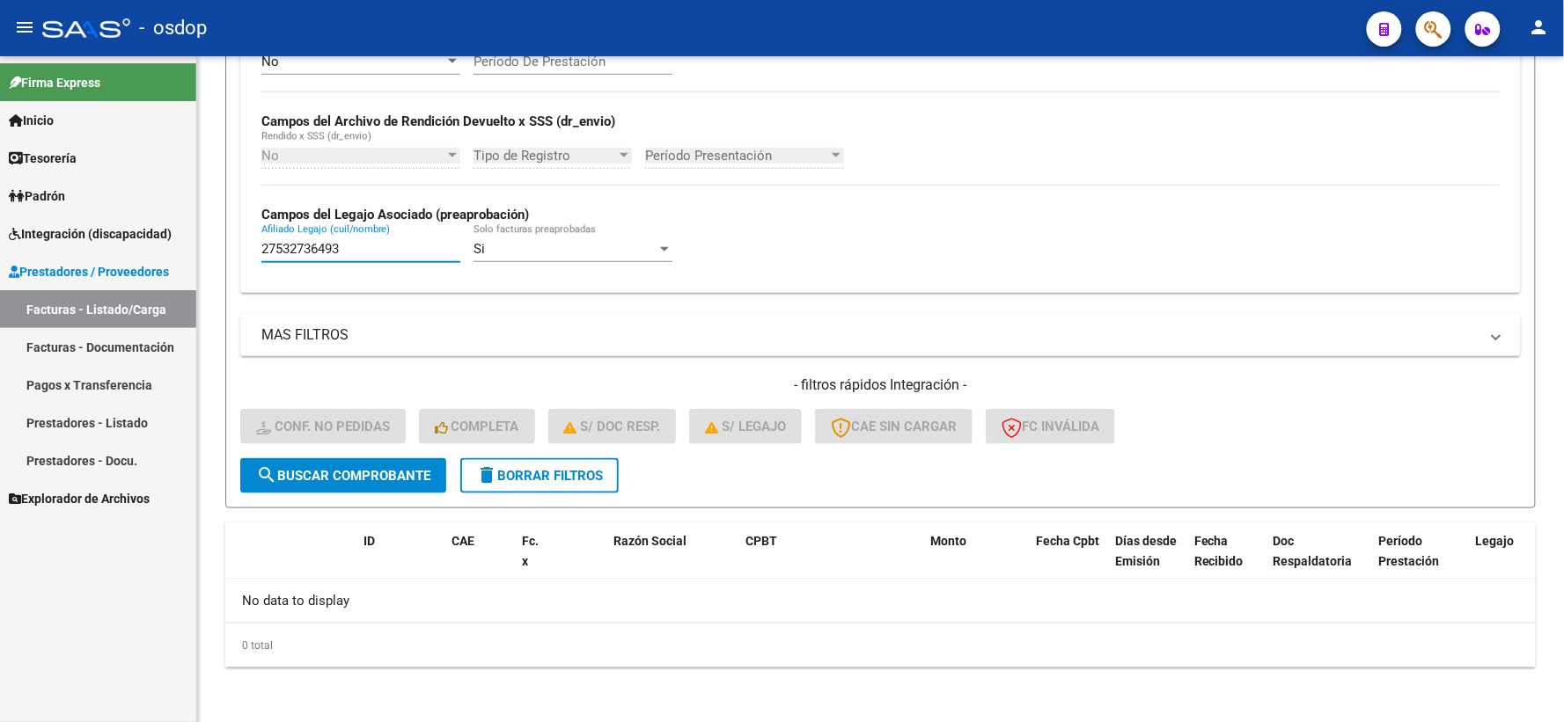
drag, startPoint x: 346, startPoint y: 252, endPoint x: 101, endPoint y: 259, distance: 244.7
click at [101, 259] on mat-sidenav-container "Firma Express Inicio Calendario SSS Instructivos Contacto OS Tesorería Extracto…" at bounding box center [782, 389] width 1564 height 666
paste input "3556520119"
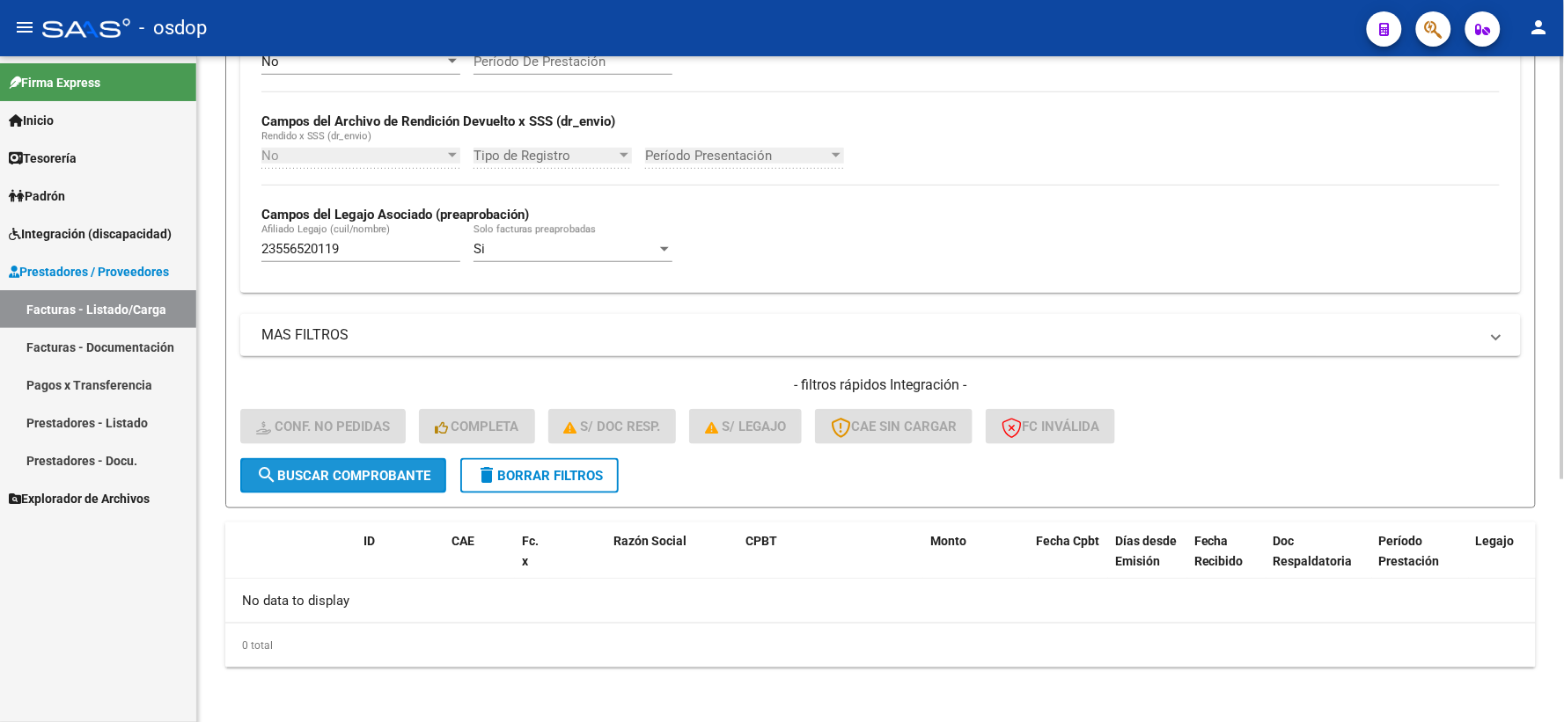
click at [287, 480] on span "search Buscar Comprobante" at bounding box center [343, 476] width 174 height 16
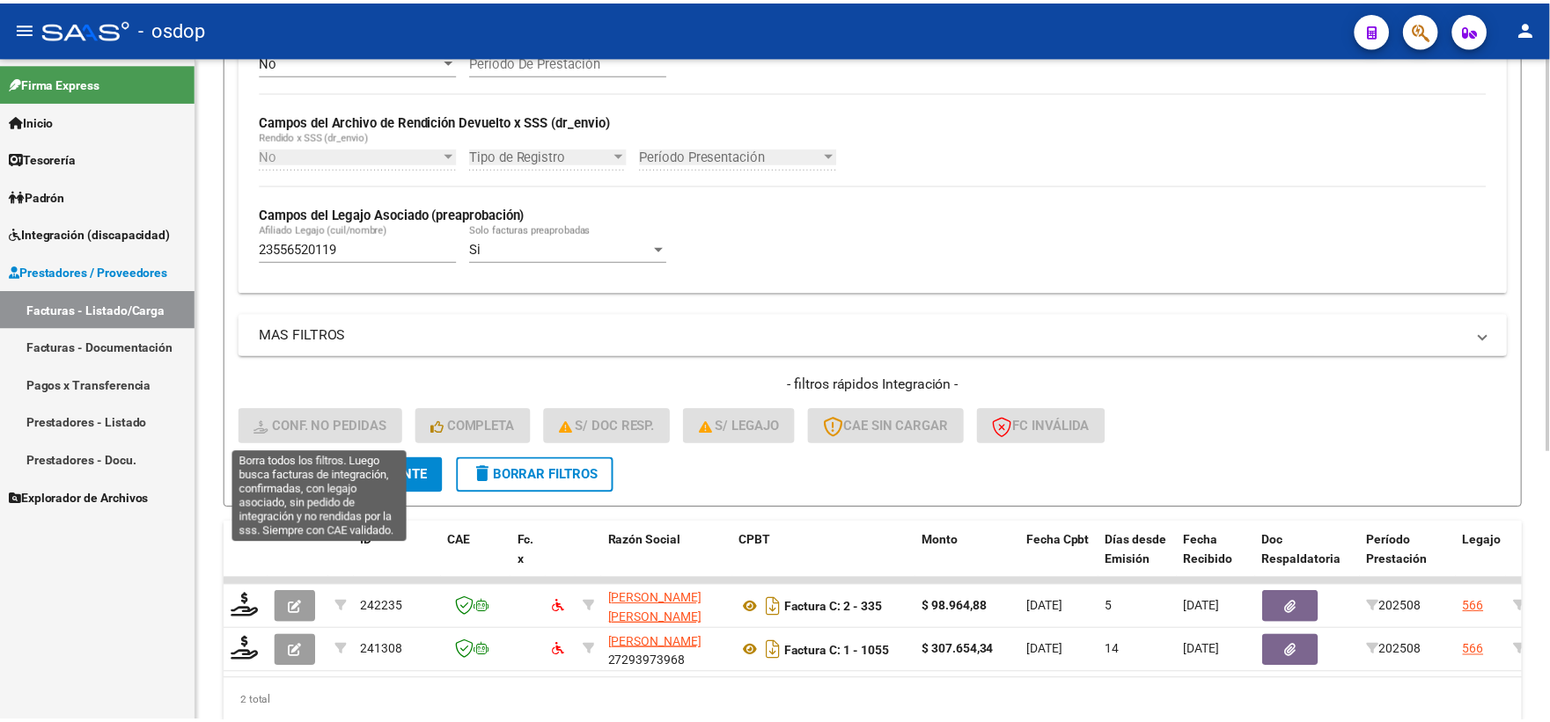
scroll to position [454, 0]
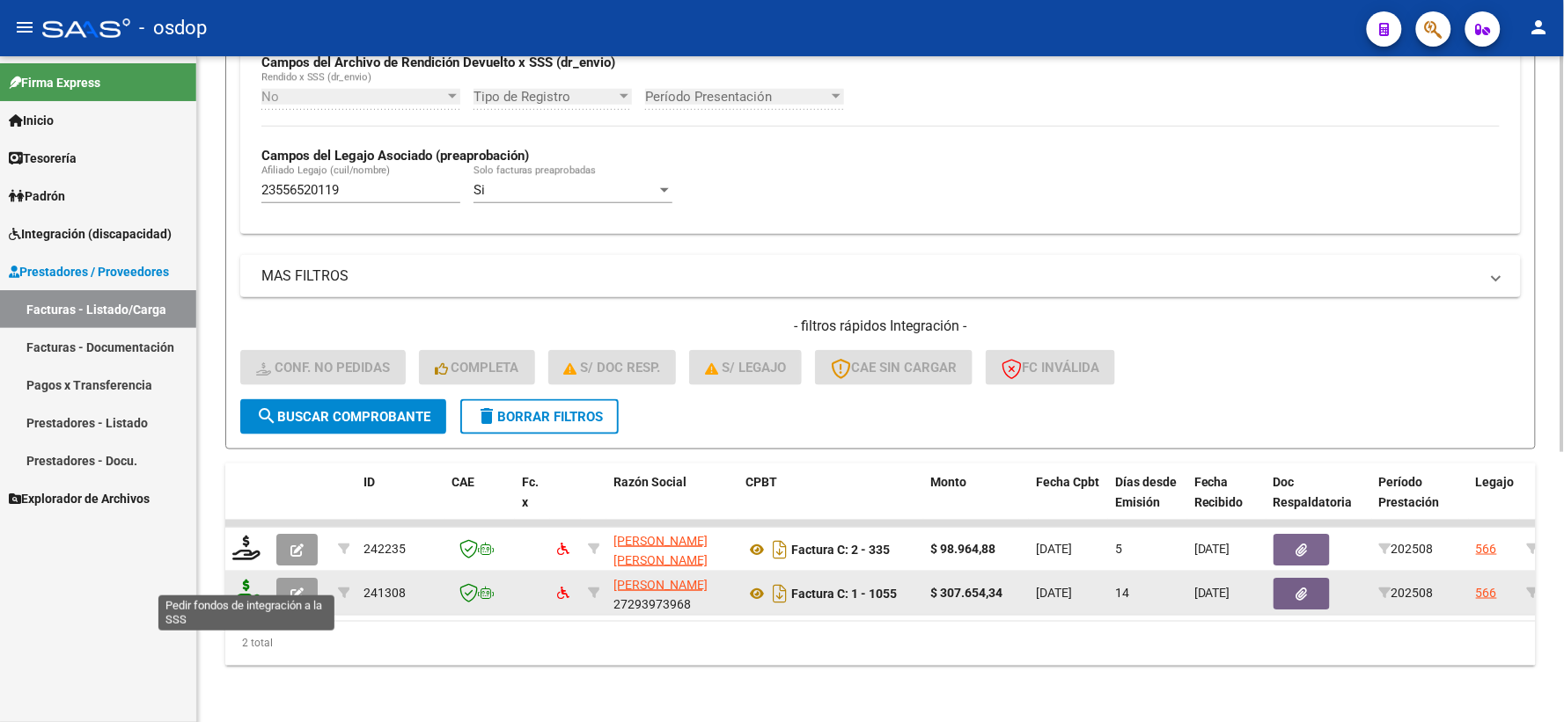
click at [238, 580] on icon at bounding box center [246, 592] width 28 height 25
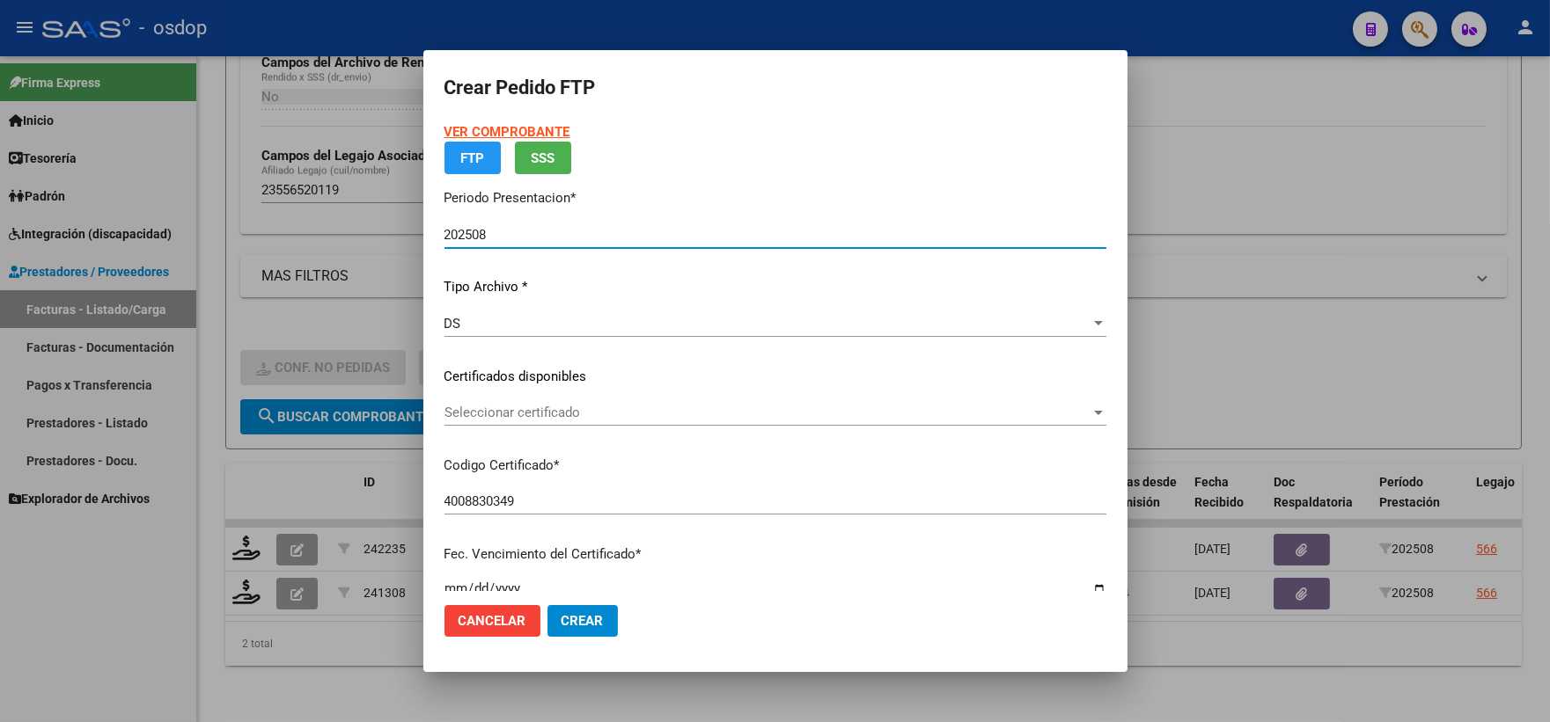
click at [684, 387] on p "Certificados disponibles" at bounding box center [775, 377] width 662 height 20
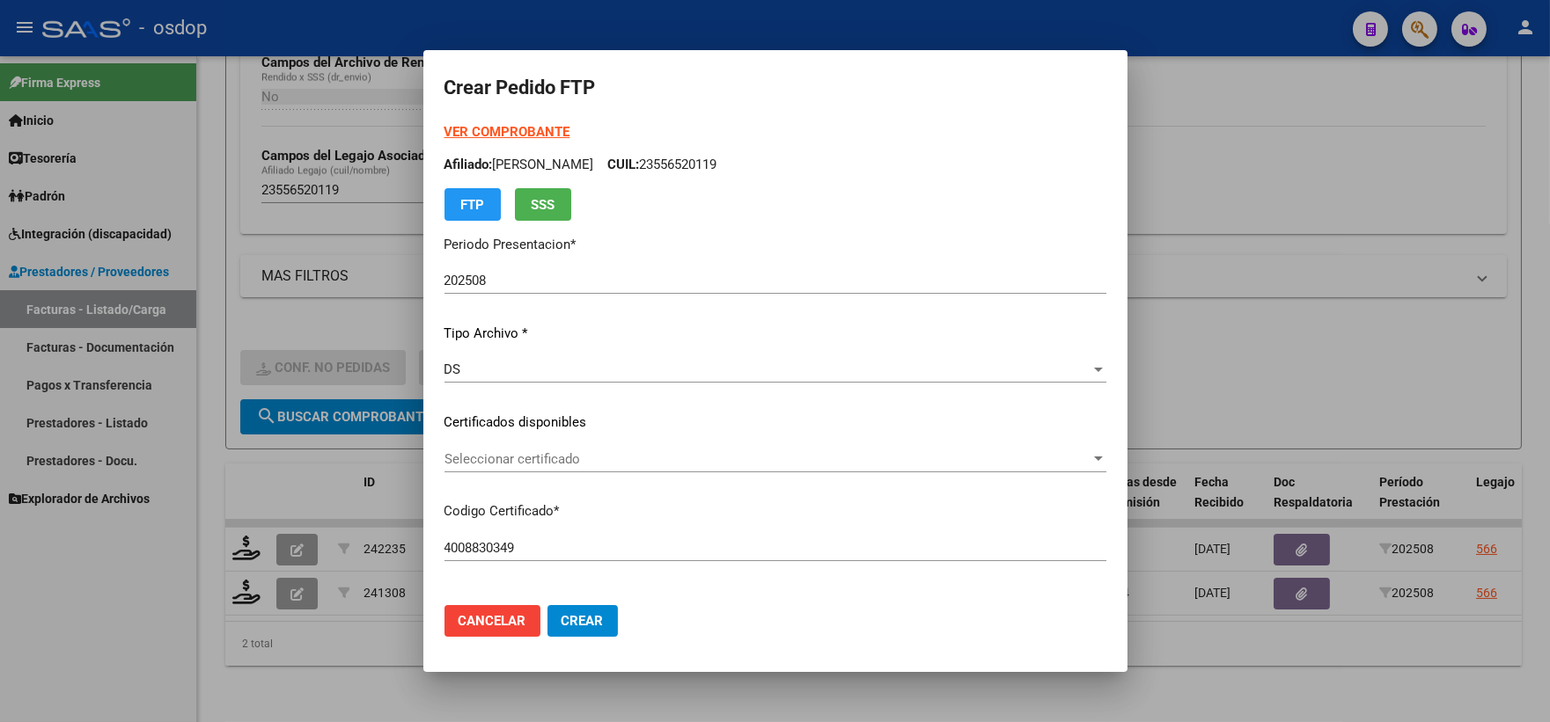
click at [679, 473] on div "Seleccionar certificado Seleccionar certificado" at bounding box center [775, 467] width 662 height 43
click at [691, 469] on div "Seleccionar certificado Seleccionar certificado" at bounding box center [775, 459] width 662 height 26
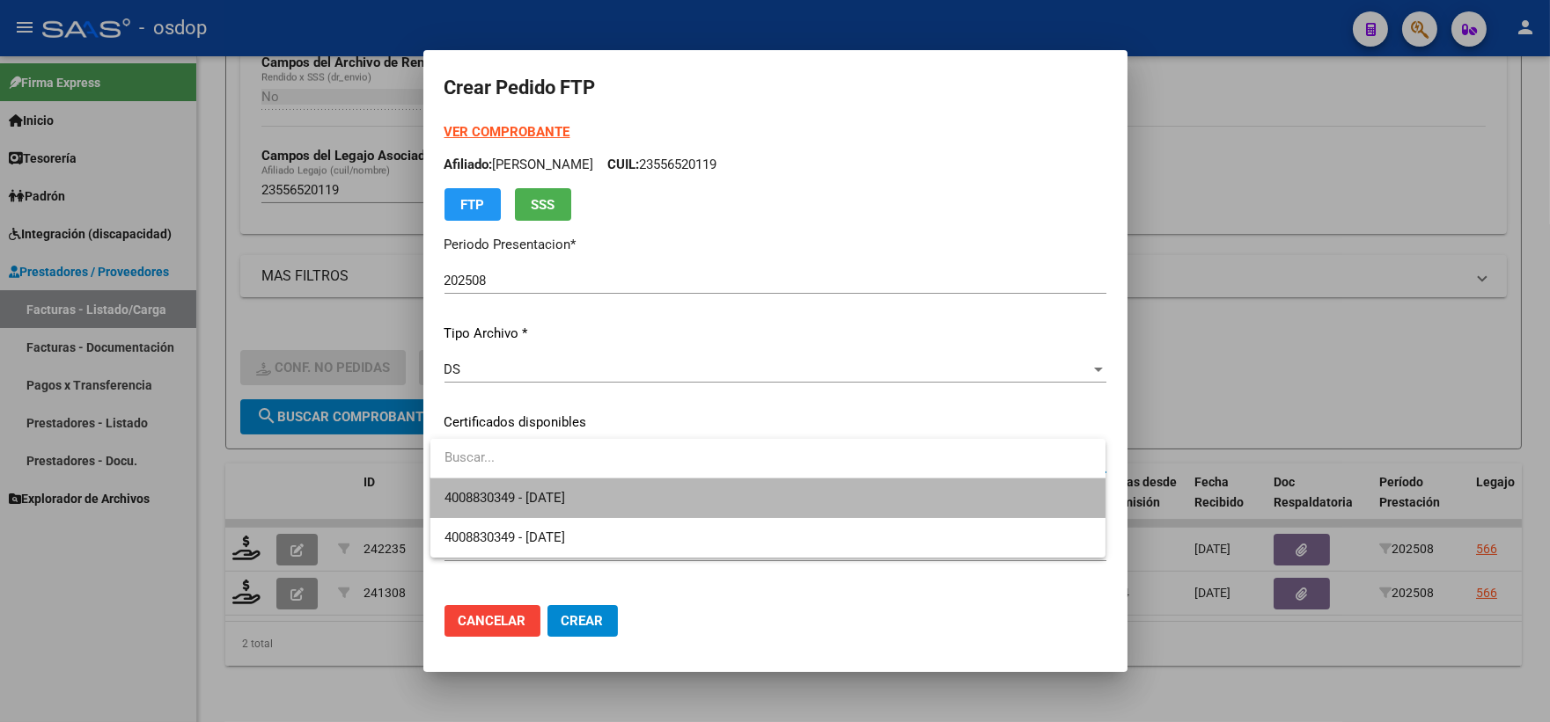
click at [705, 494] on span "4008830349 - 2026-08-18" at bounding box center [767, 499] width 647 height 40
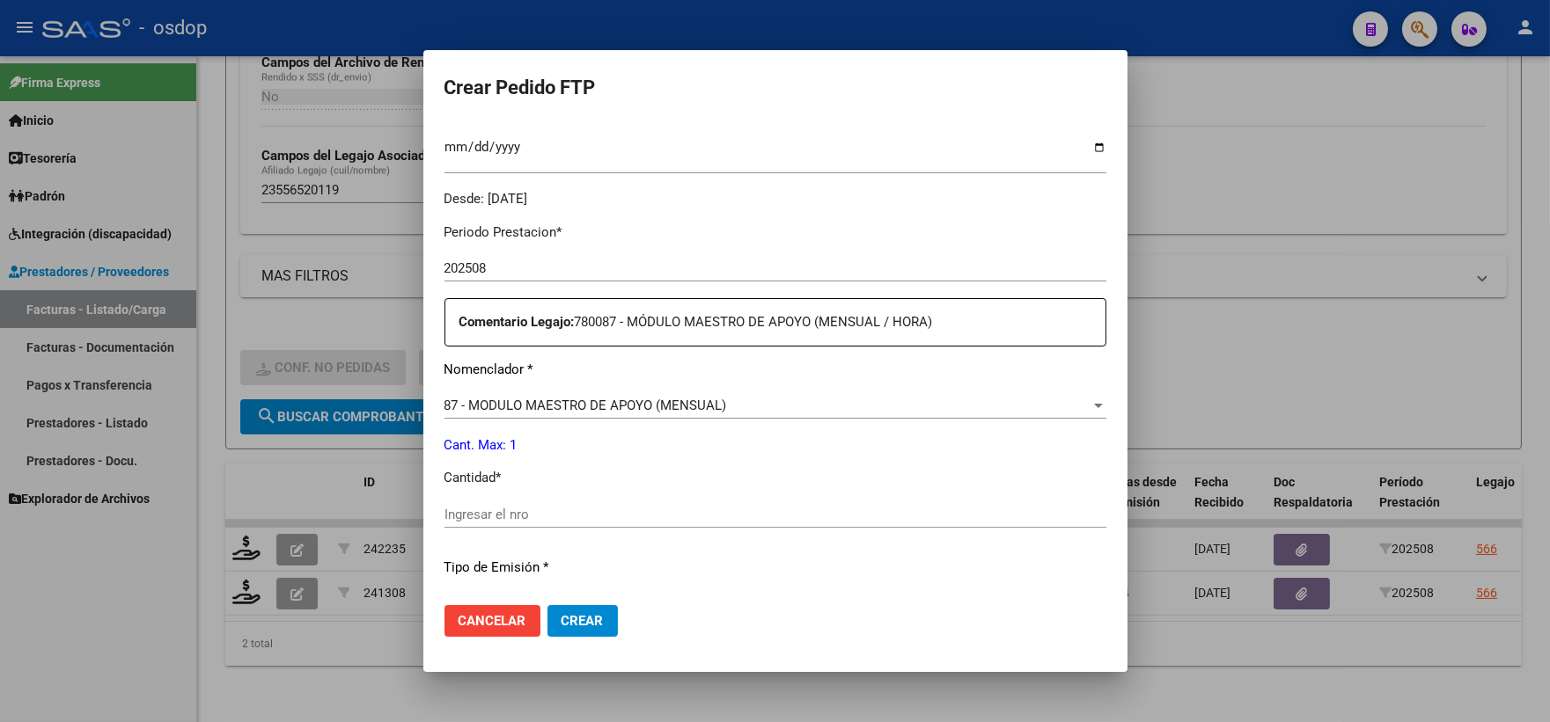
scroll to position [586, 0]
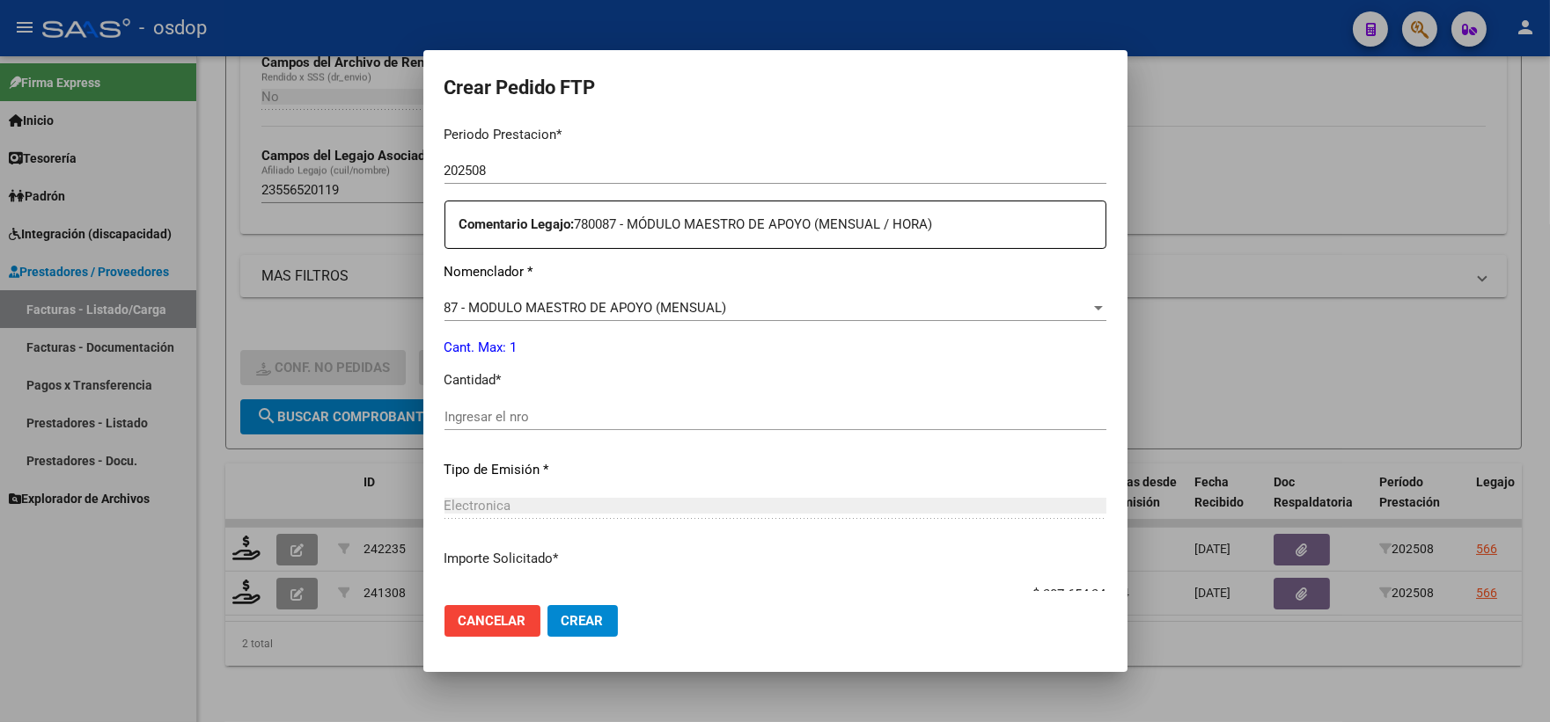
click at [609, 428] on div "Ingresar el nro" at bounding box center [775, 425] width 662 height 43
click at [622, 414] on input "Ingresar el nro" at bounding box center [775, 417] width 662 height 16
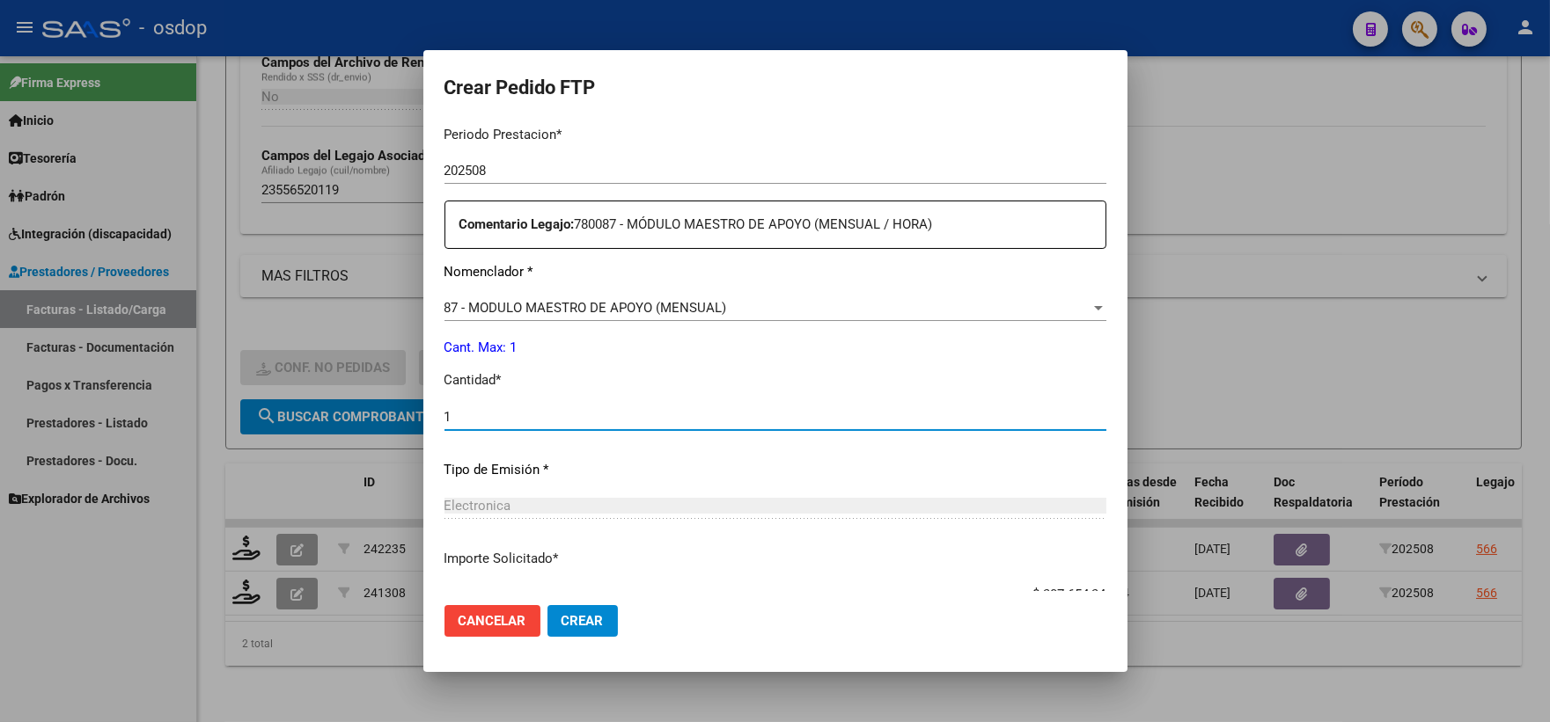
click at [568, 620] on span "Crear" at bounding box center [582, 621] width 42 height 16
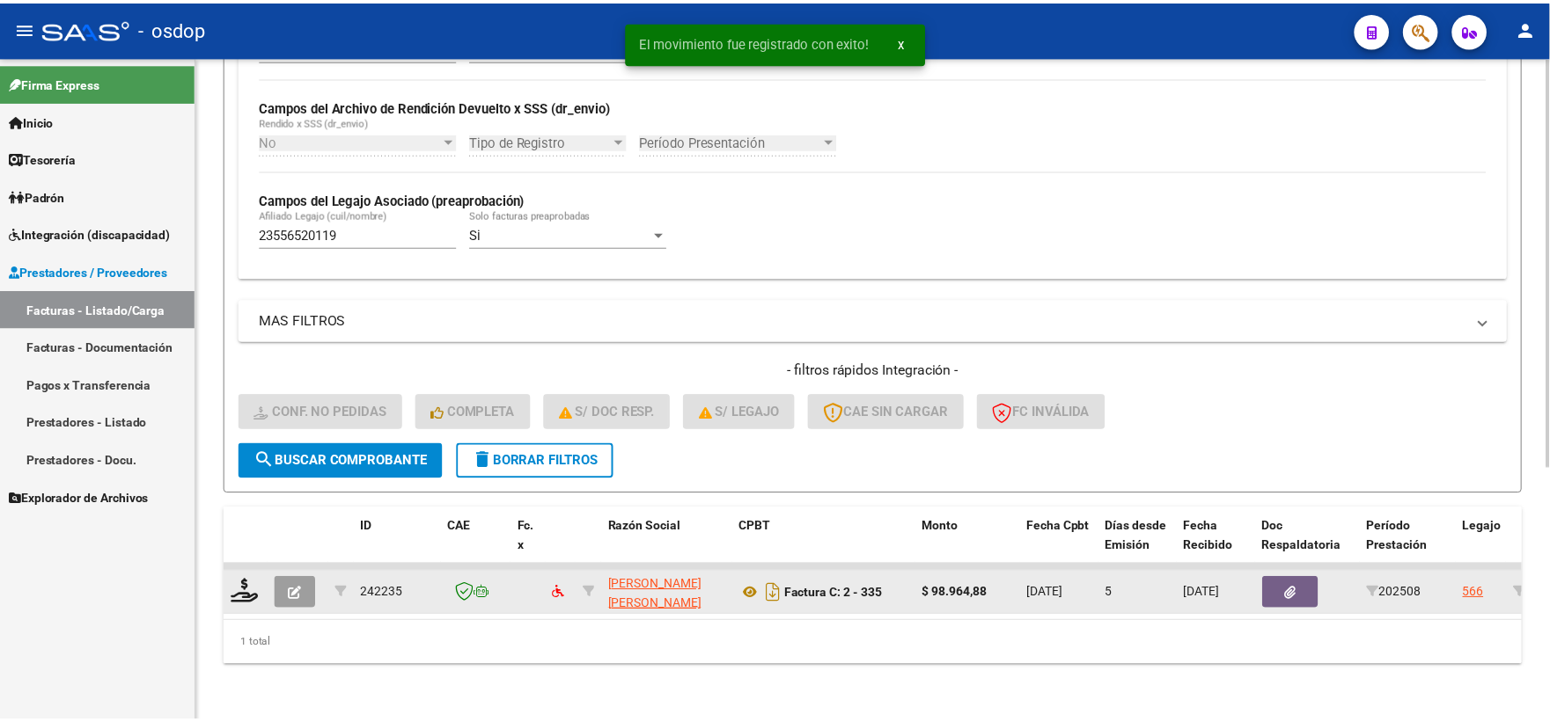
scroll to position [410, 0]
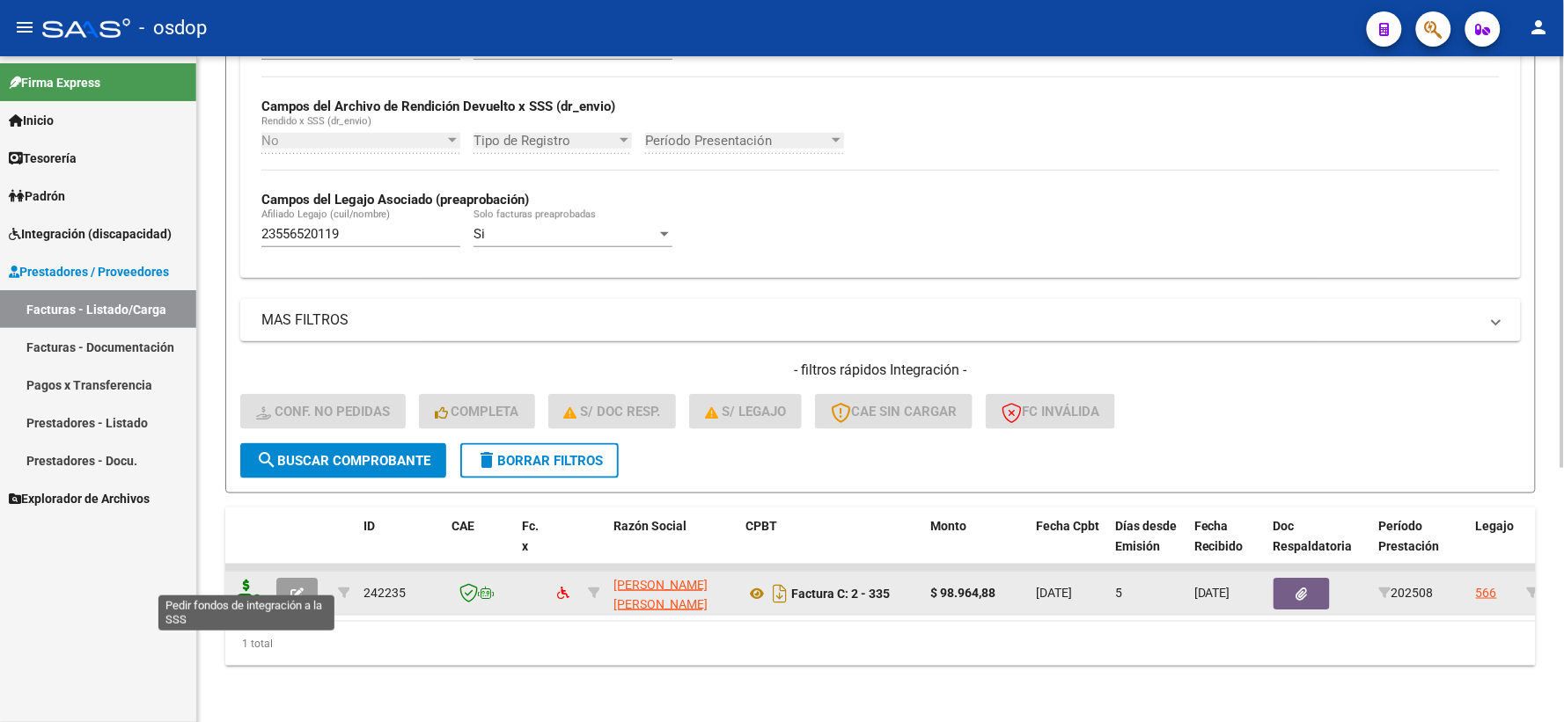
click at [248, 580] on icon at bounding box center [246, 592] width 28 height 25
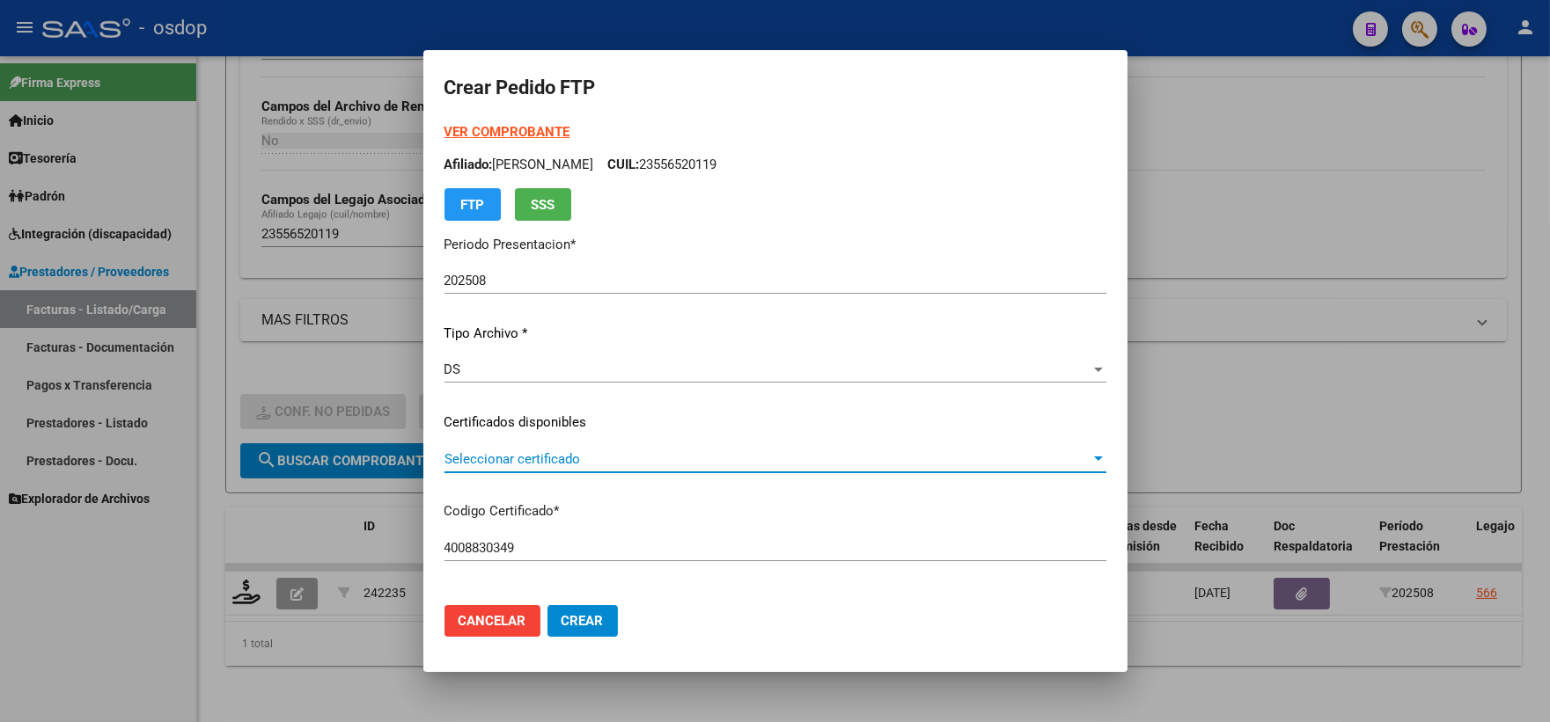
click at [511, 462] on span "Seleccionar certificado" at bounding box center [767, 459] width 646 height 16
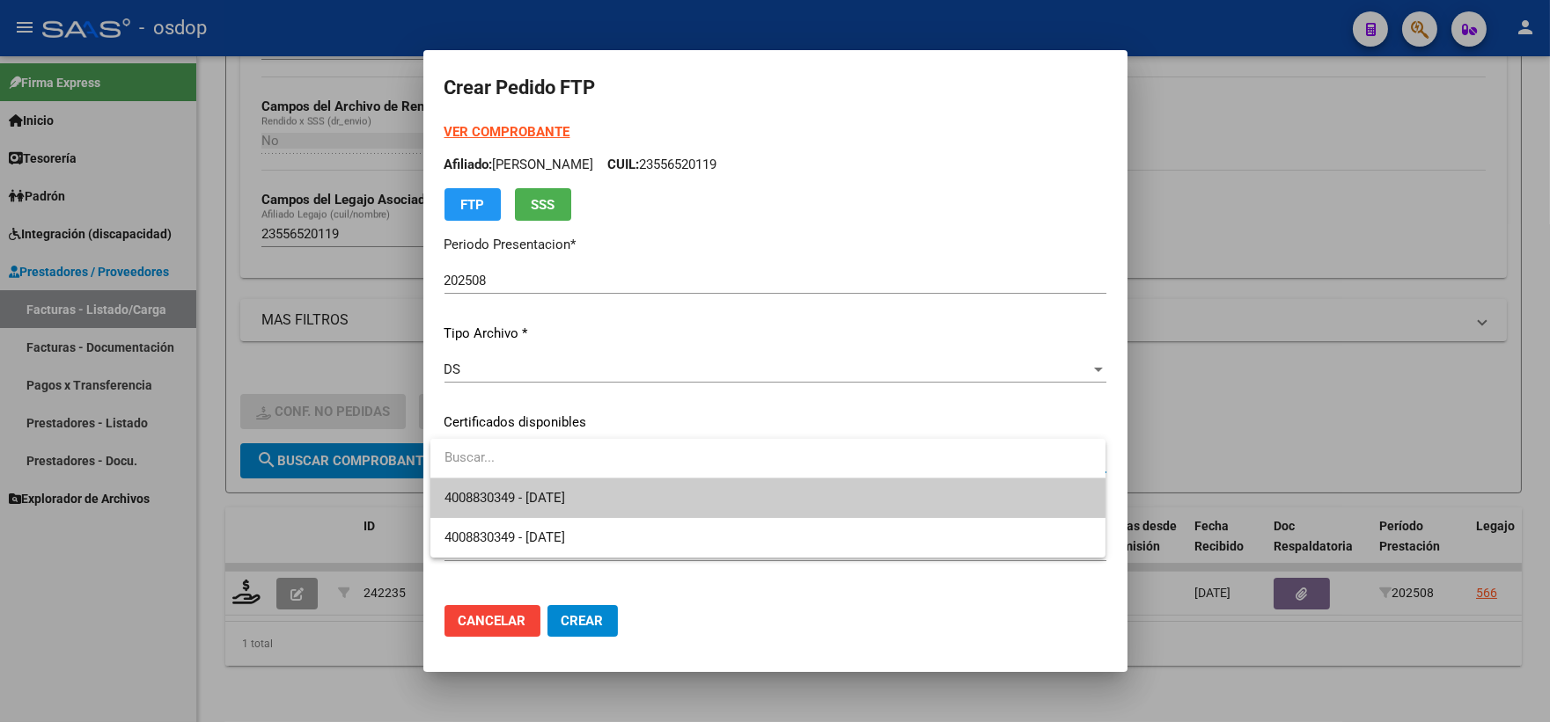
click at [532, 485] on span "4008830349 - 2026-08-18" at bounding box center [767, 499] width 647 height 40
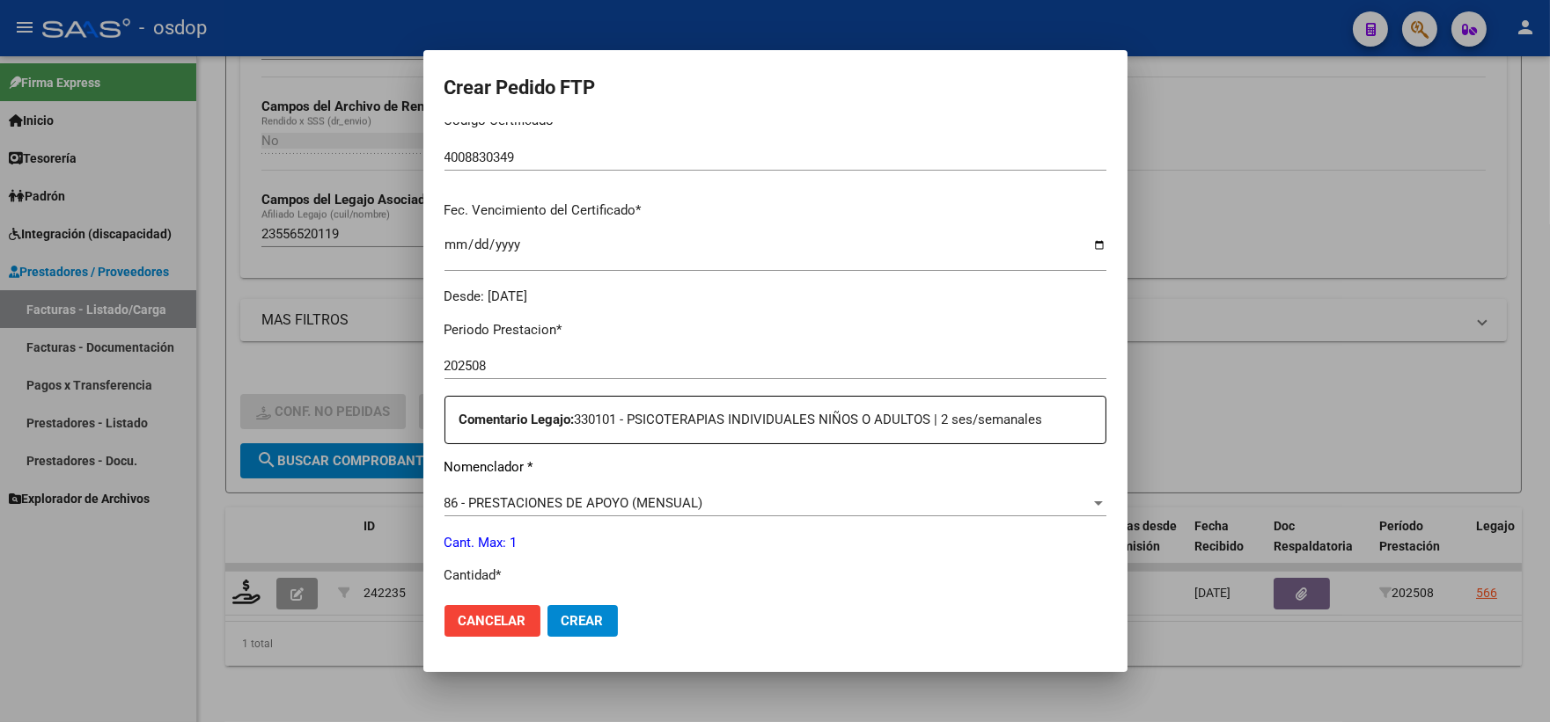
scroll to position [684, 0]
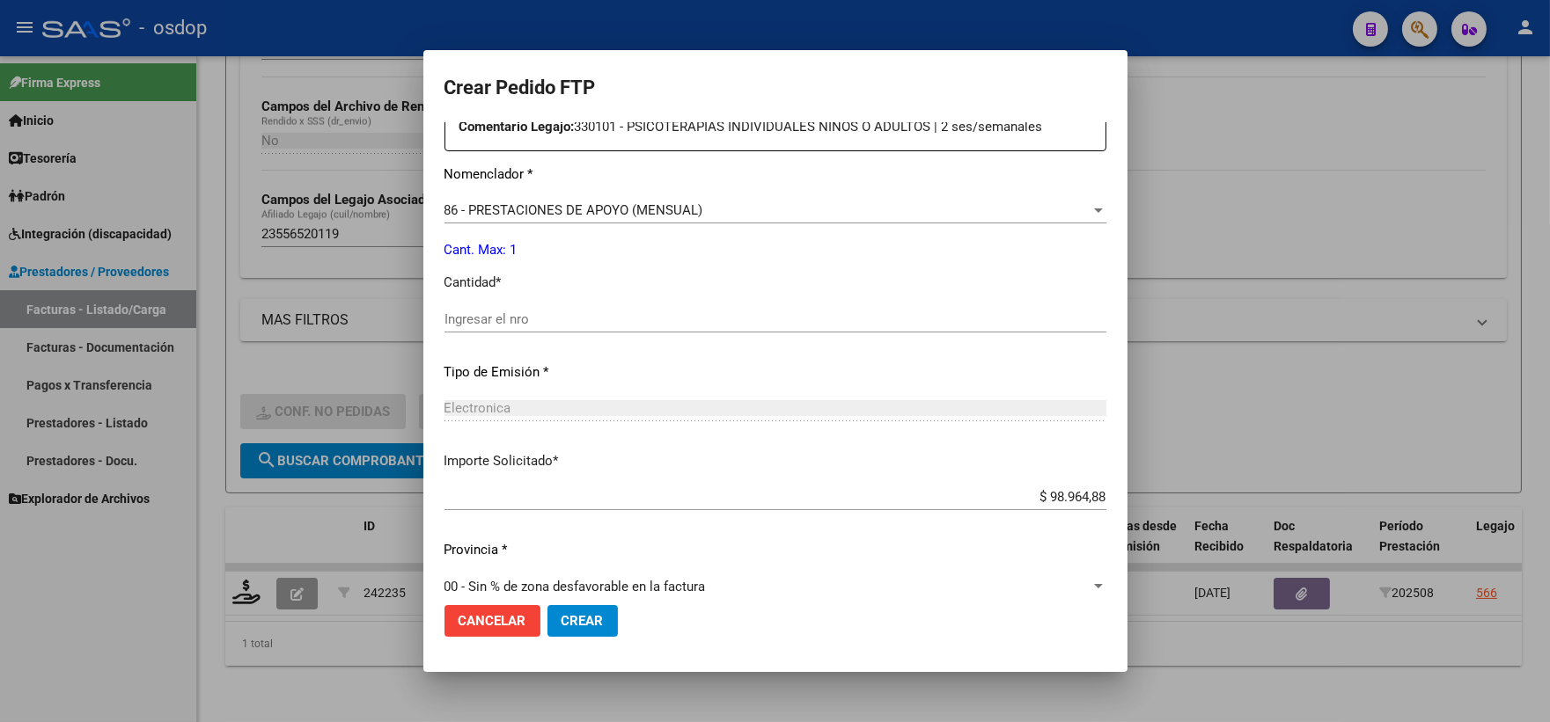
click at [583, 309] on div "Ingresar el nro" at bounding box center [775, 319] width 662 height 26
click at [591, 327] on div "Ingresar el nro" at bounding box center [775, 319] width 662 height 26
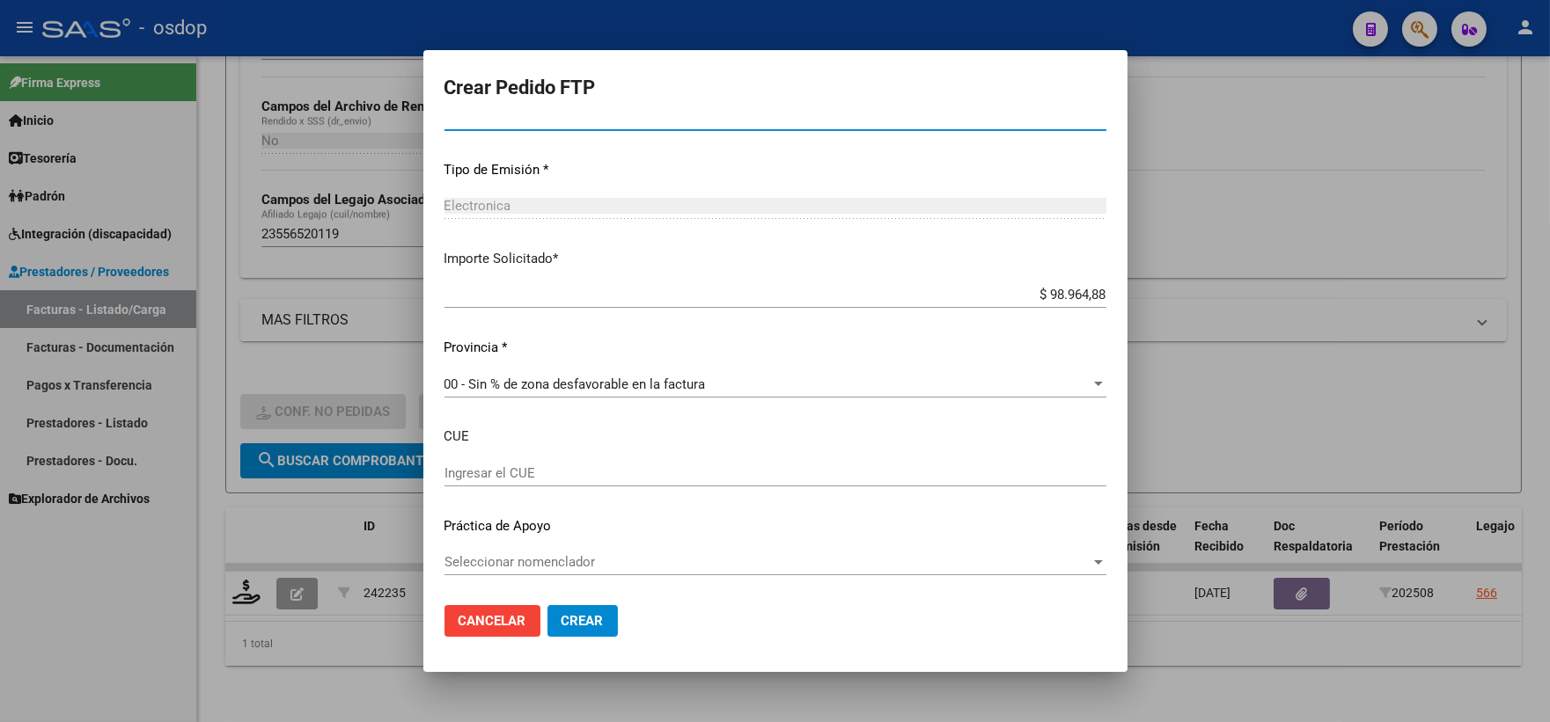
click at [569, 618] on span "Crear" at bounding box center [582, 621] width 42 height 16
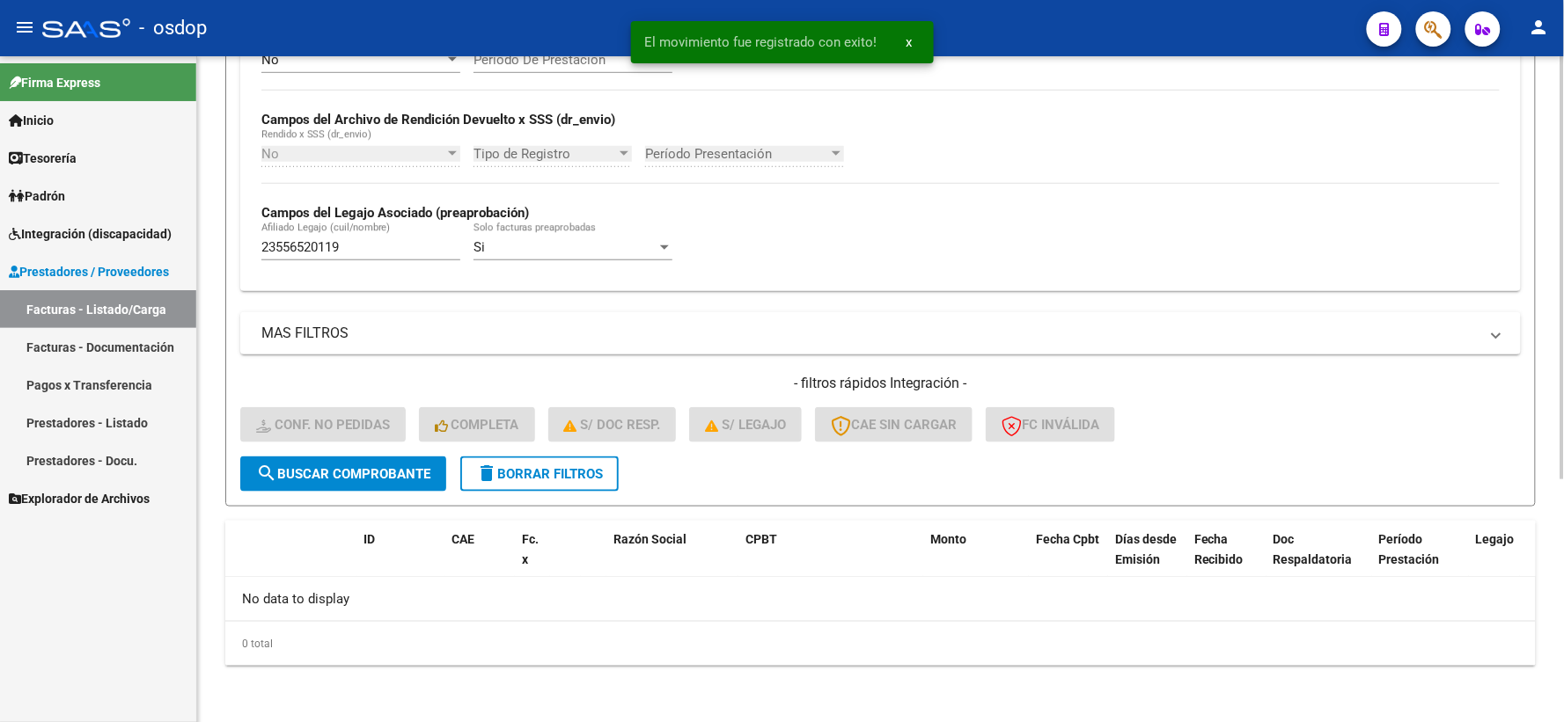
scroll to position [382, 0]
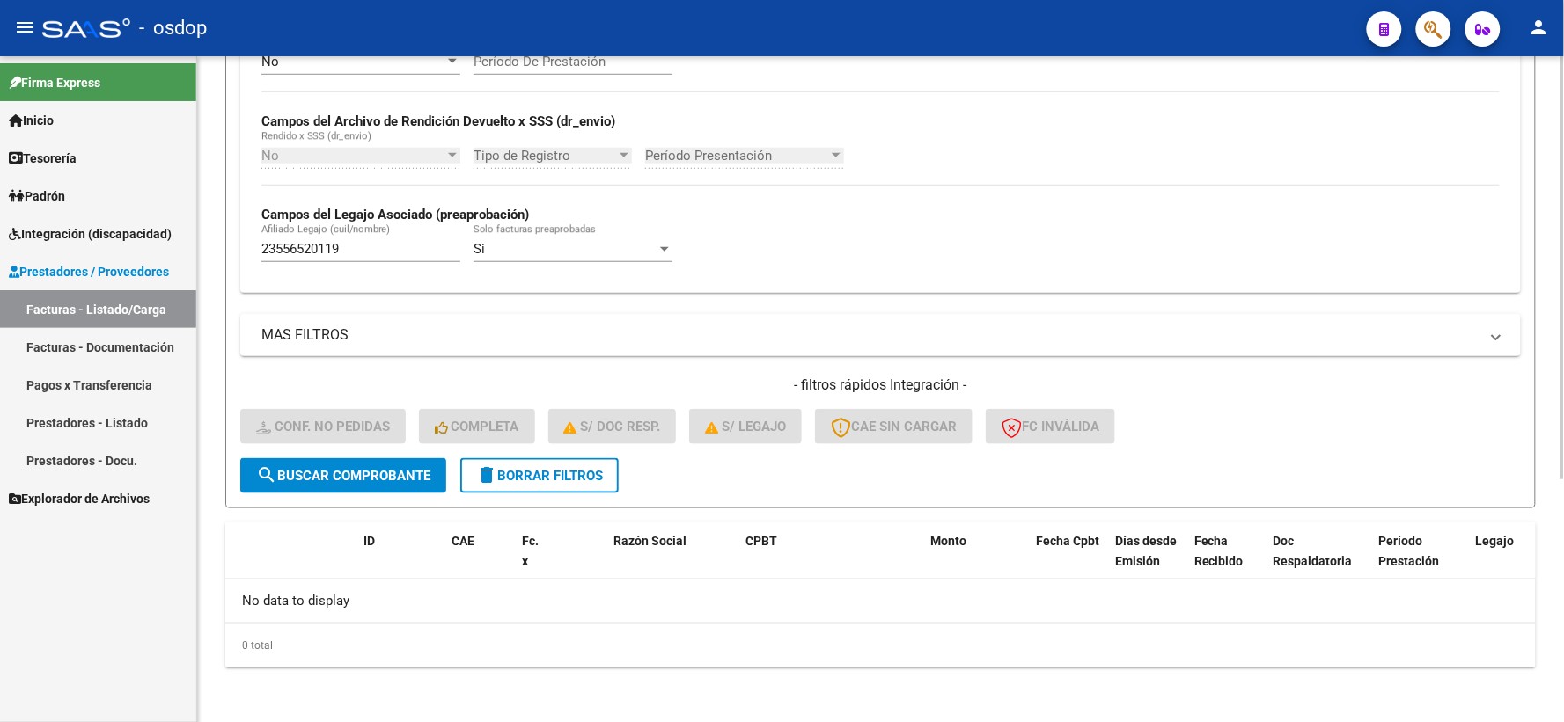
click at [328, 494] on form "Filtros Id Integración Area Seleccionar Gerenciador Seleccionar Gerenciador Si …" at bounding box center [880, 168] width 1310 height 682
click at [328, 480] on span "search Buscar Comprobante" at bounding box center [343, 476] width 174 height 16
drag, startPoint x: 372, startPoint y: 267, endPoint x: 217, endPoint y: 250, distance: 155.8
click at [217, 250] on div "Video tutorial PRESTADORES -> Listado de CPBTs Emitidos por Prestadores / Prove…" at bounding box center [880, 199] width 1367 height 1050
click at [345, 271] on div "23556520119 Afiliado Legajo (cuil/nombre)" at bounding box center [360, 251] width 199 height 55
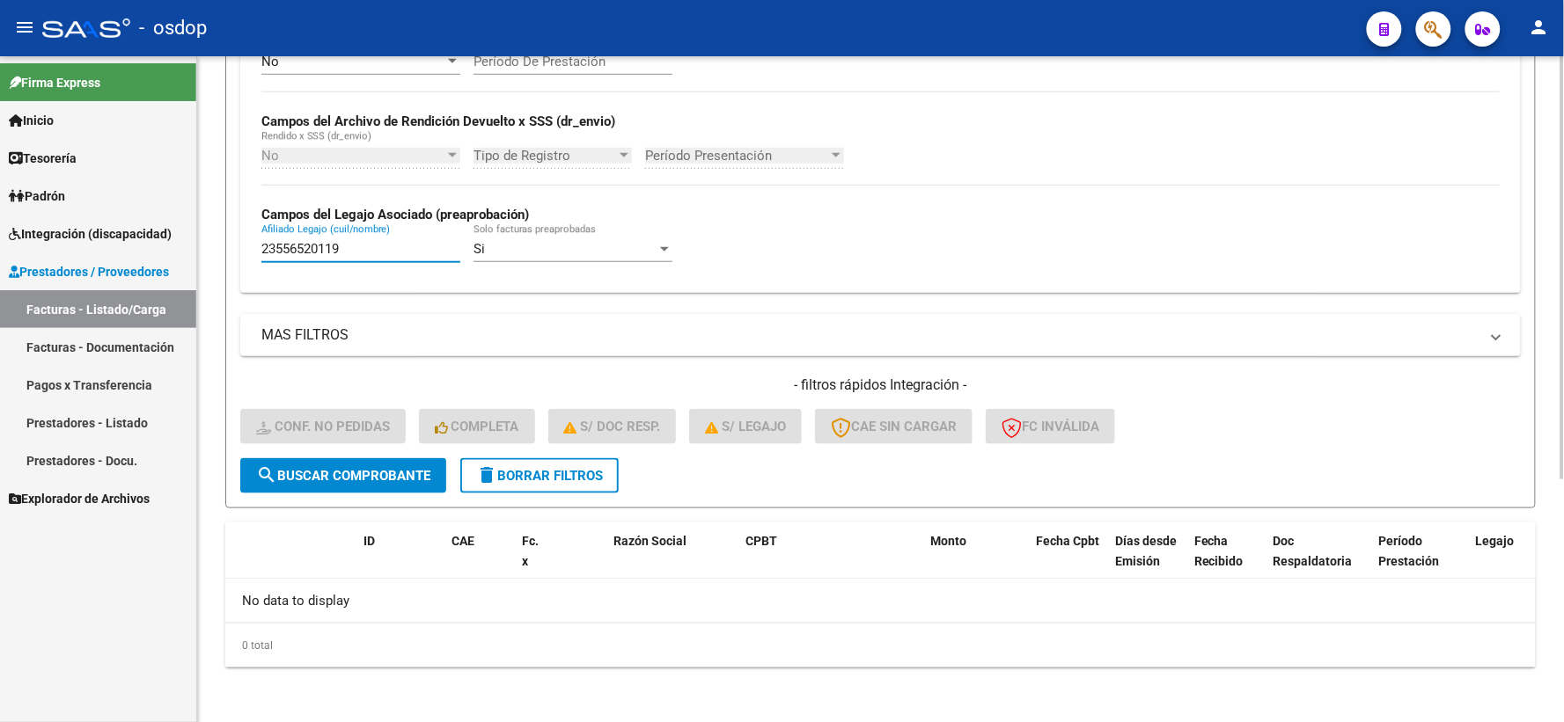
drag, startPoint x: 363, startPoint y: 258, endPoint x: 243, endPoint y: 244, distance: 121.4
click at [243, 244] on div "No Cargado en Para Enviar SSS Período De Prestación Campos del Archivo de Rendi…" at bounding box center [880, 165] width 1280 height 256
paste input "7553629123"
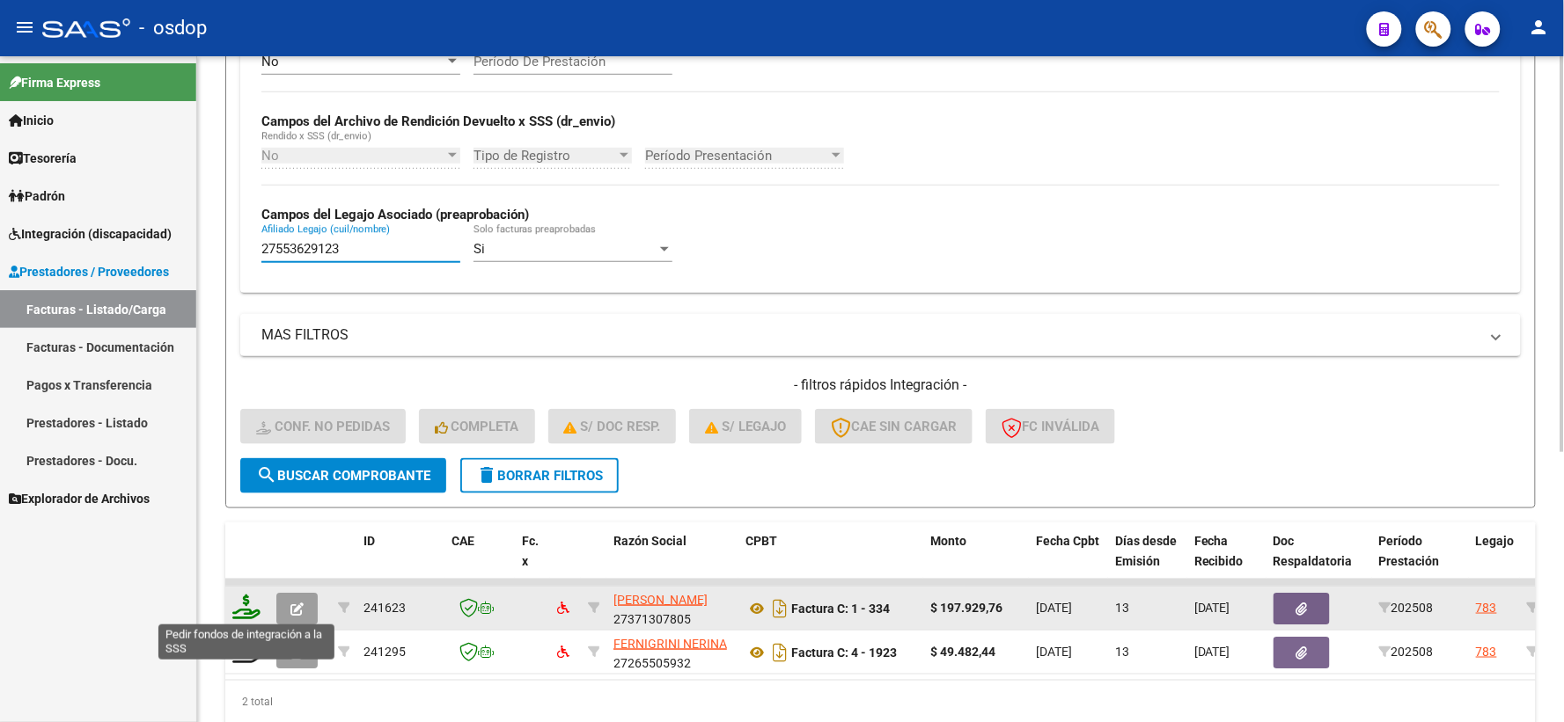
click at [246, 614] on icon at bounding box center [246, 607] width 28 height 25
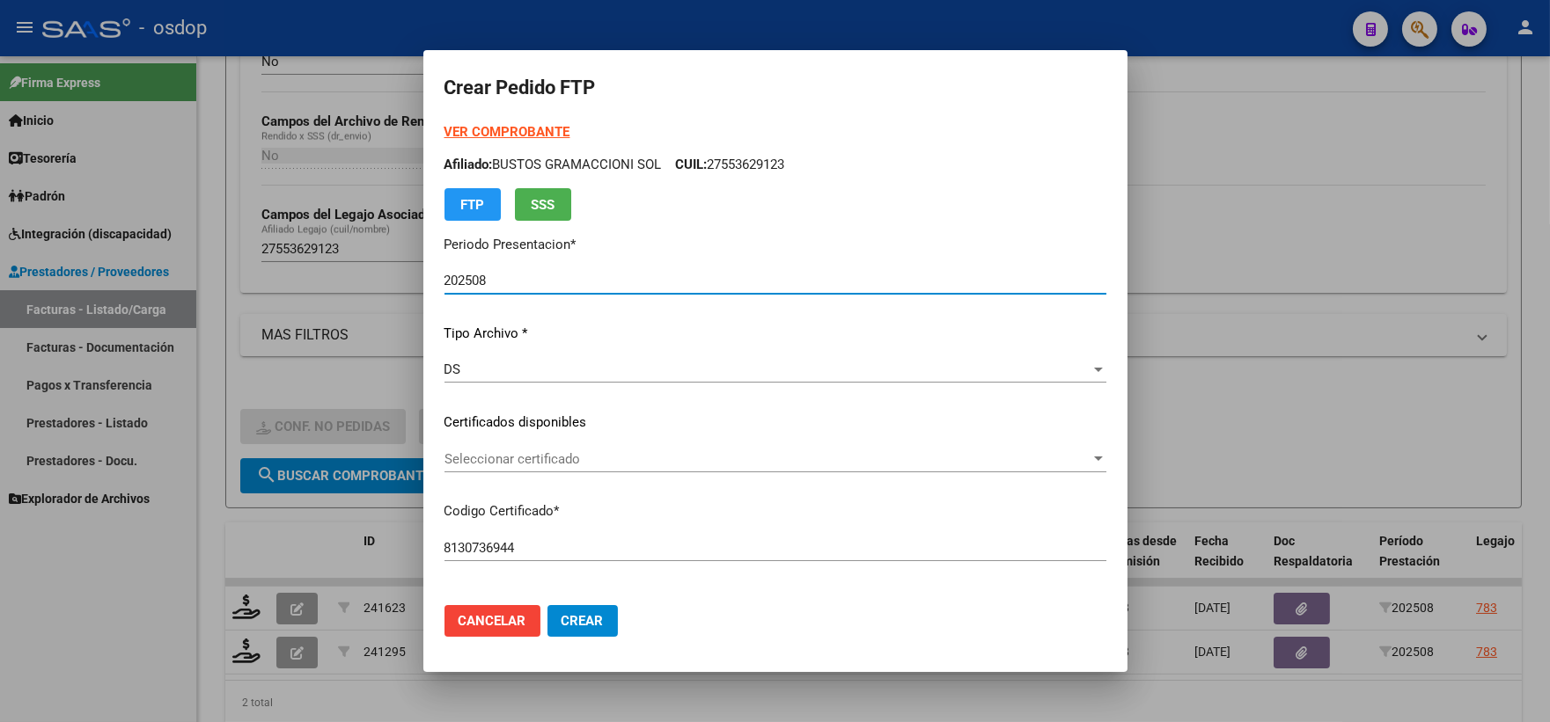
click at [563, 422] on p "Certificados disponibles" at bounding box center [775, 423] width 662 height 20
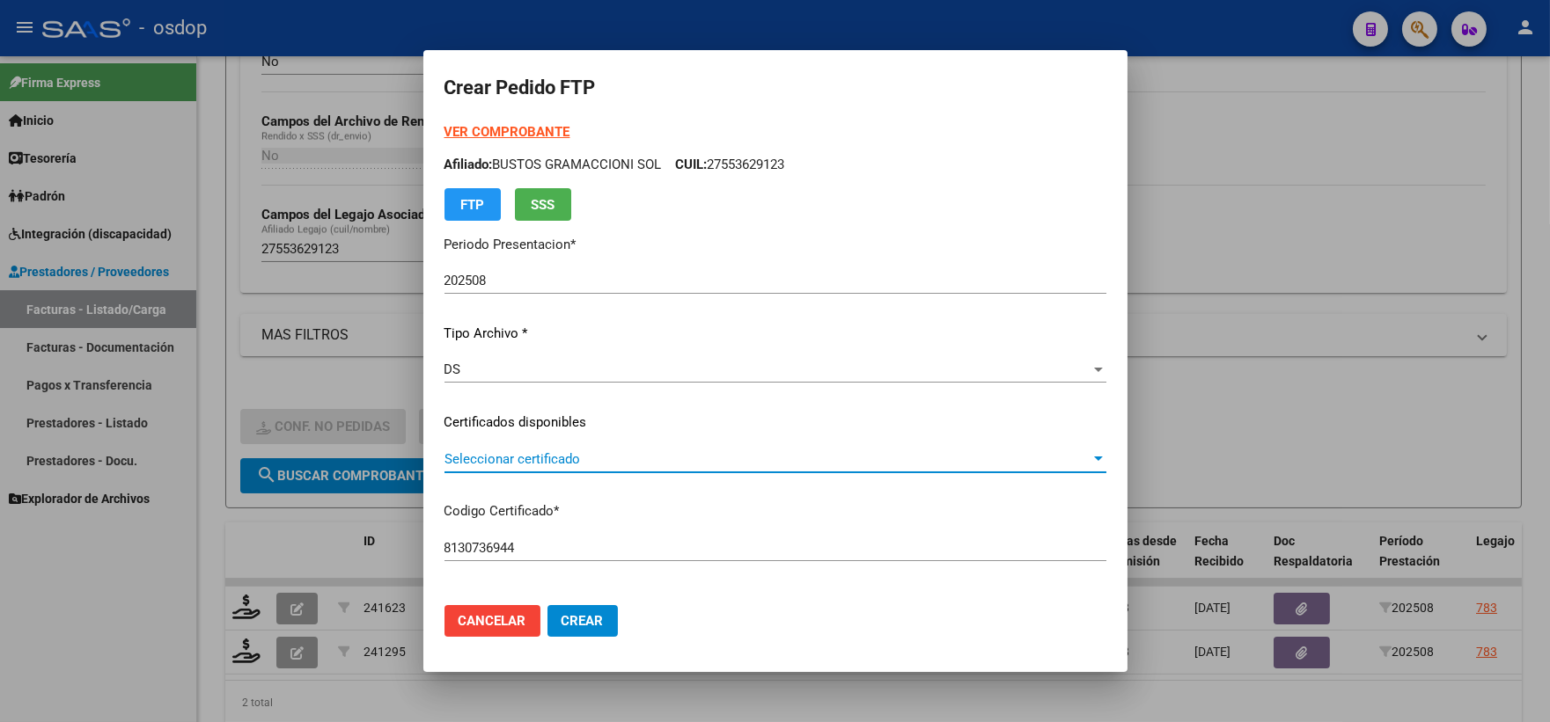
click at [569, 458] on span "Seleccionar certificado" at bounding box center [767, 459] width 646 height 16
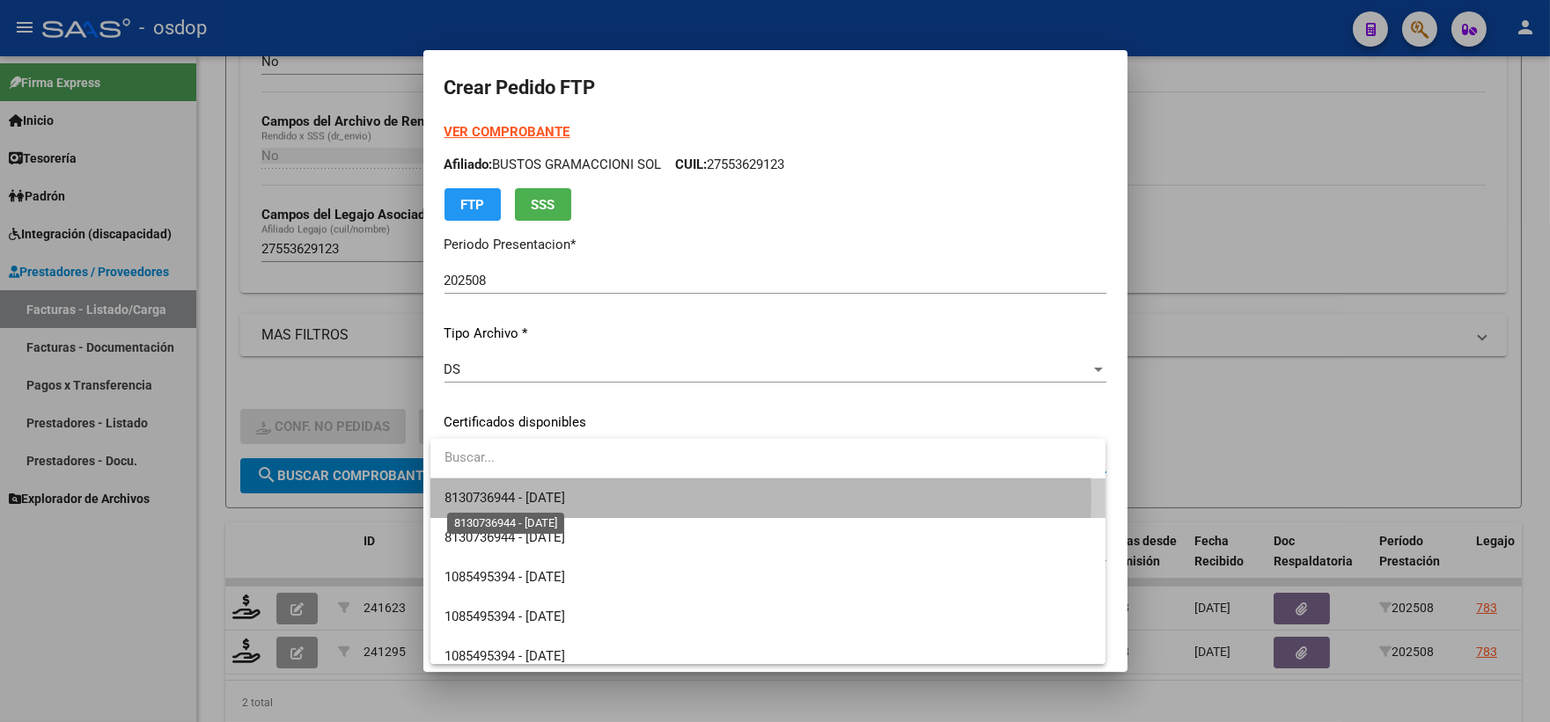
click at [565, 496] on span "8130736944 - 2033-02-17" at bounding box center [504, 498] width 121 height 16
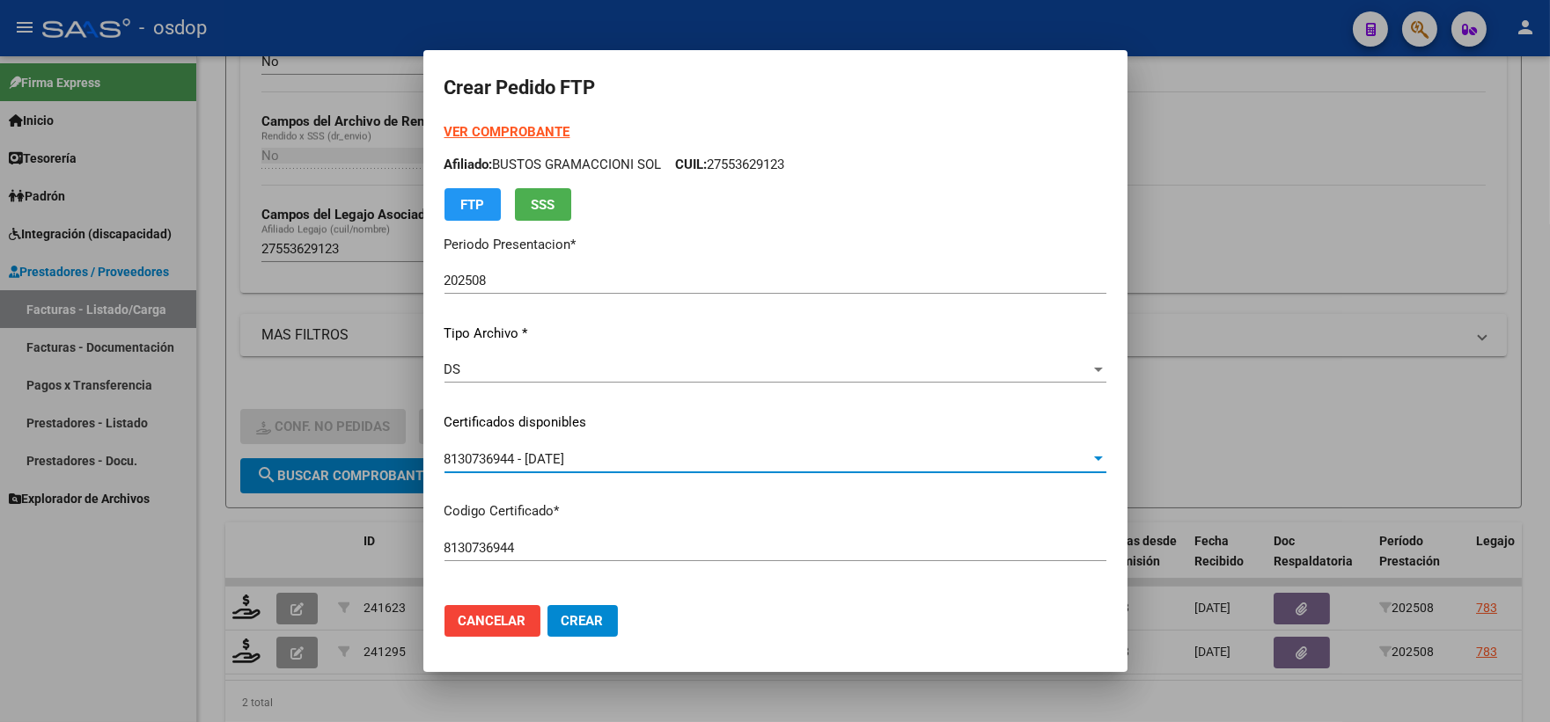
scroll to position [488, 0]
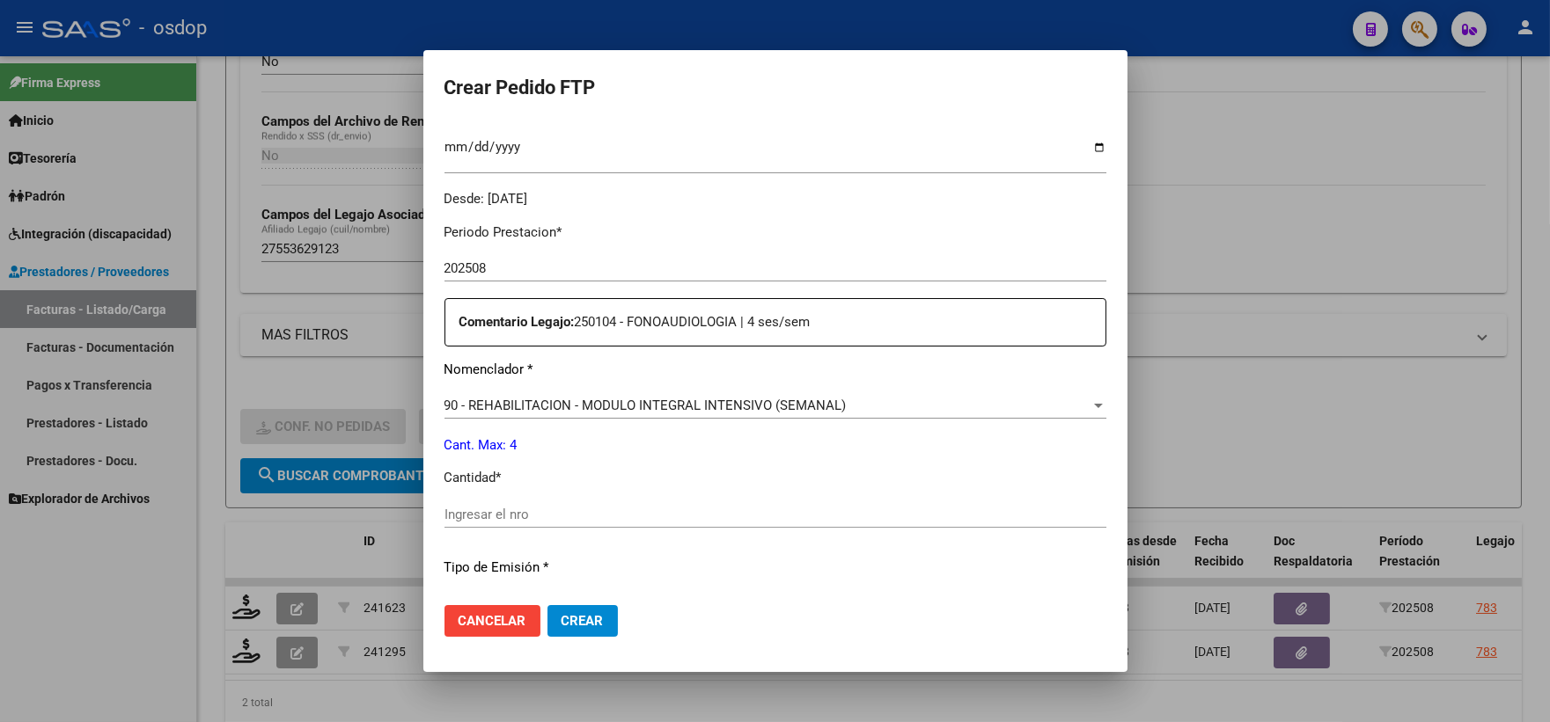
click at [494, 520] on input "Ingresar el nro" at bounding box center [775, 515] width 662 height 16
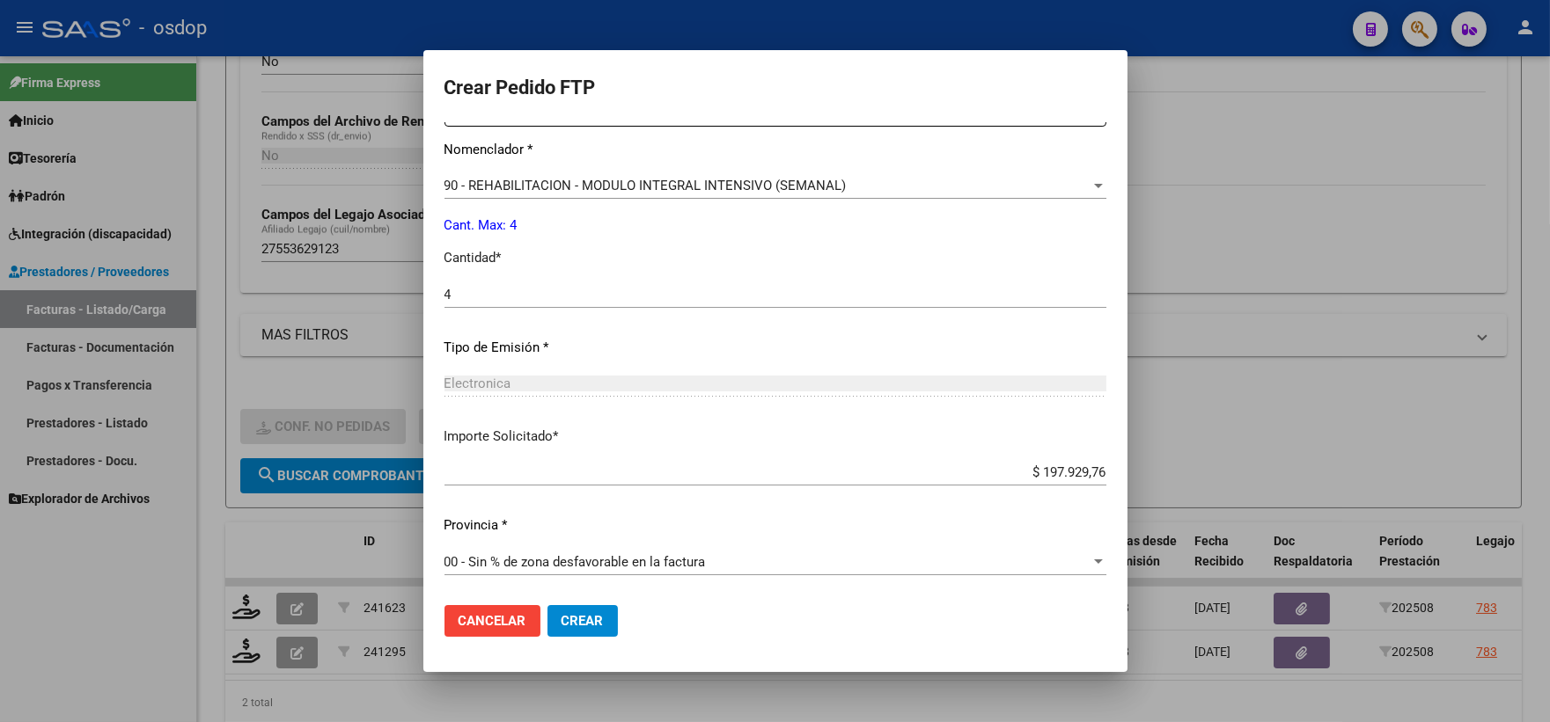
click at [569, 625] on span "Crear" at bounding box center [582, 621] width 42 height 16
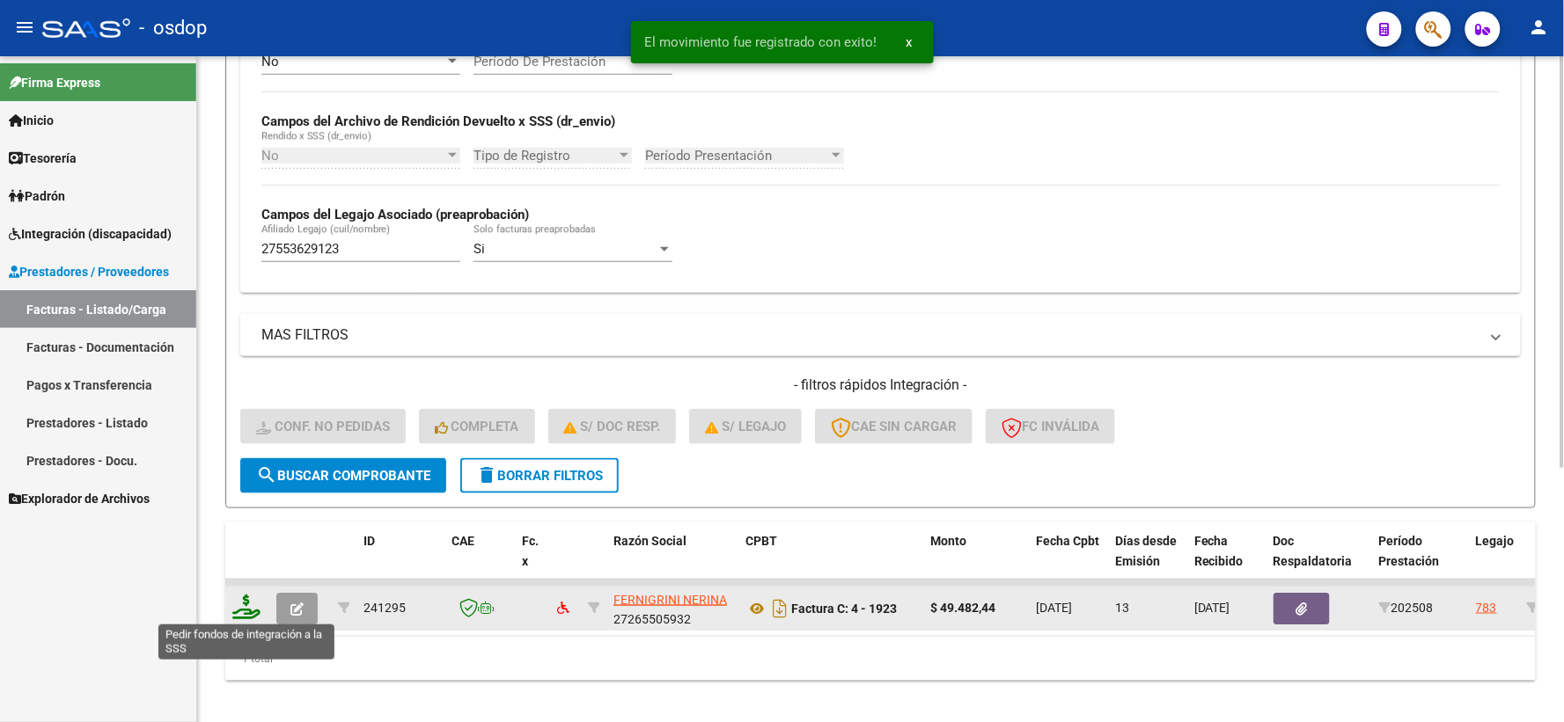
click at [252, 602] on icon at bounding box center [246, 607] width 28 height 25
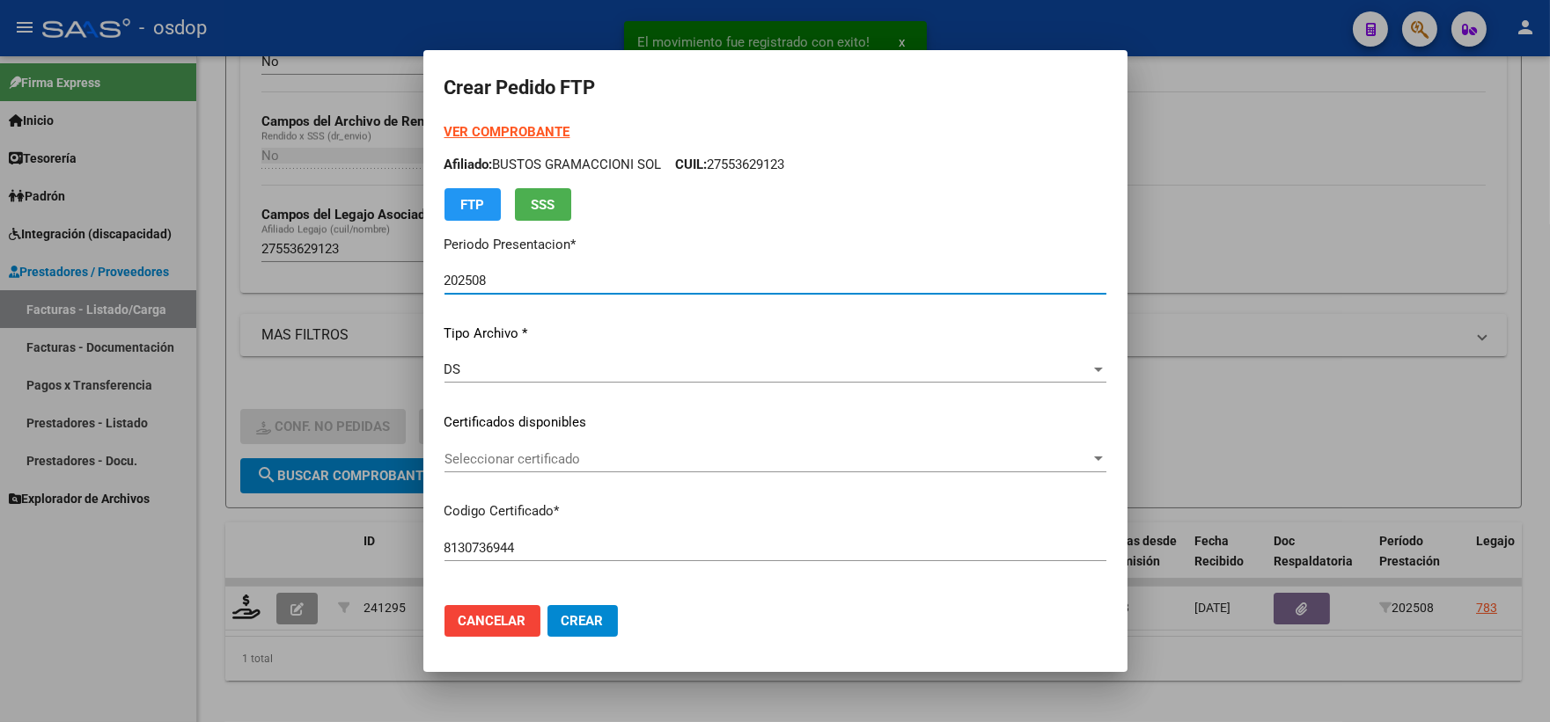
click at [553, 467] on div "Seleccionar certificado Seleccionar certificado" at bounding box center [775, 459] width 662 height 26
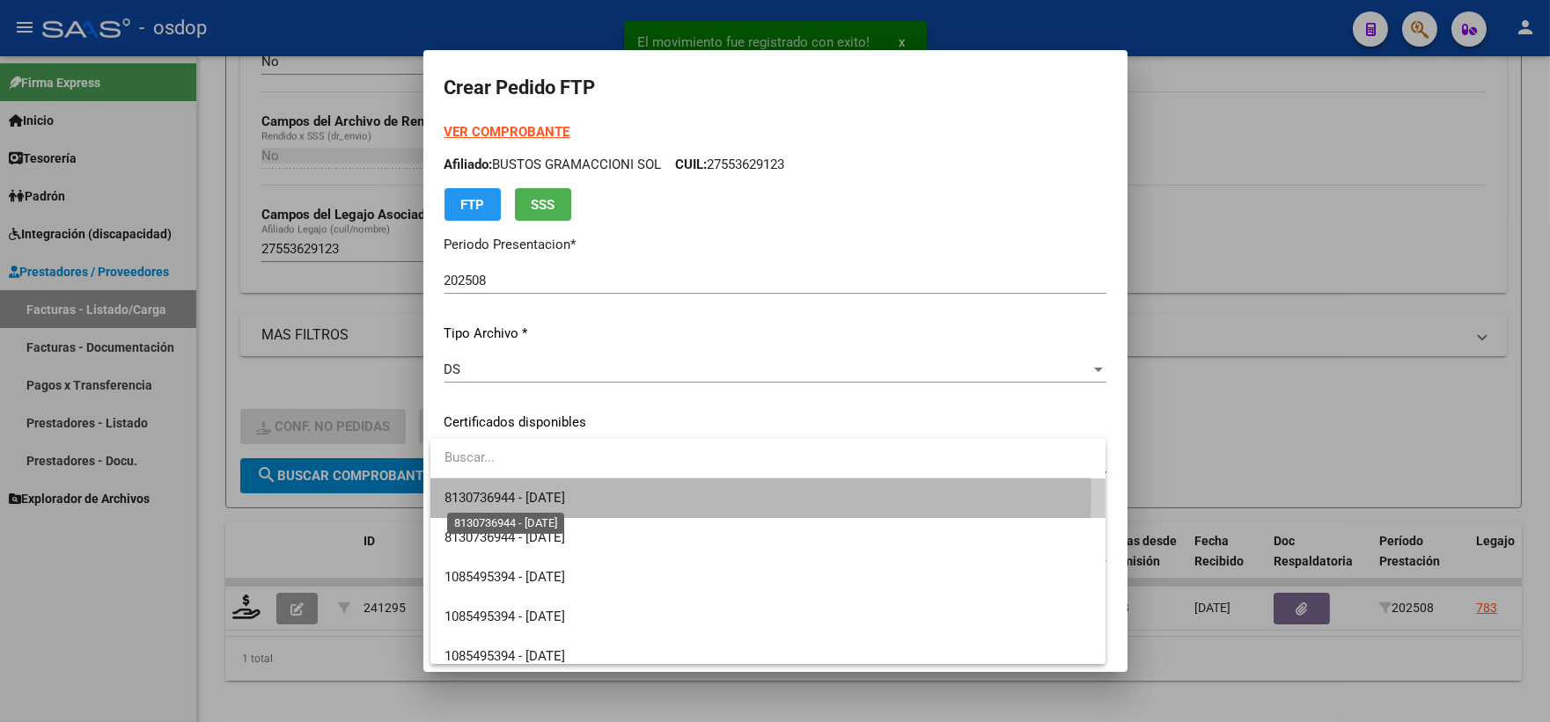
click at [565, 493] on span "8130736944 - 2033-02-17" at bounding box center [504, 498] width 121 height 16
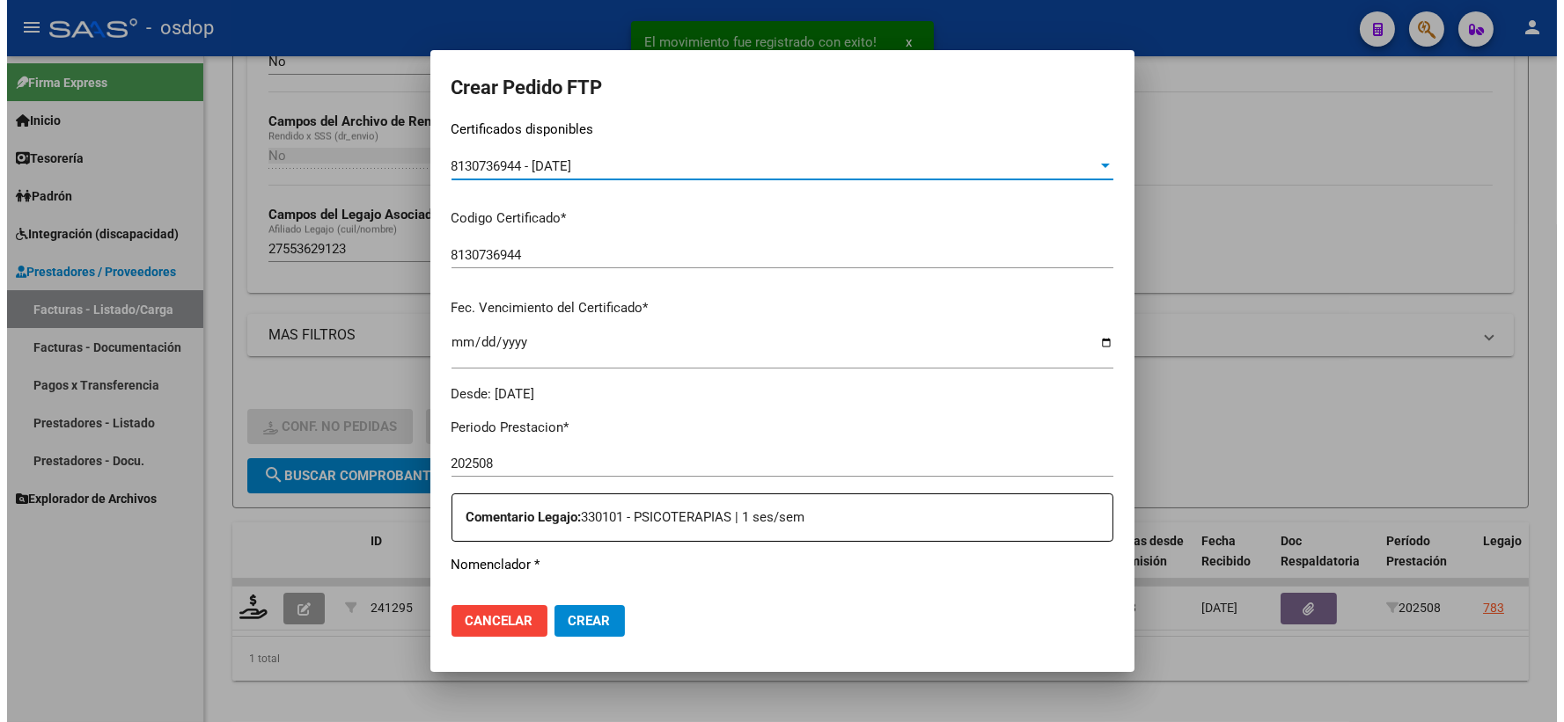
scroll to position [586, 0]
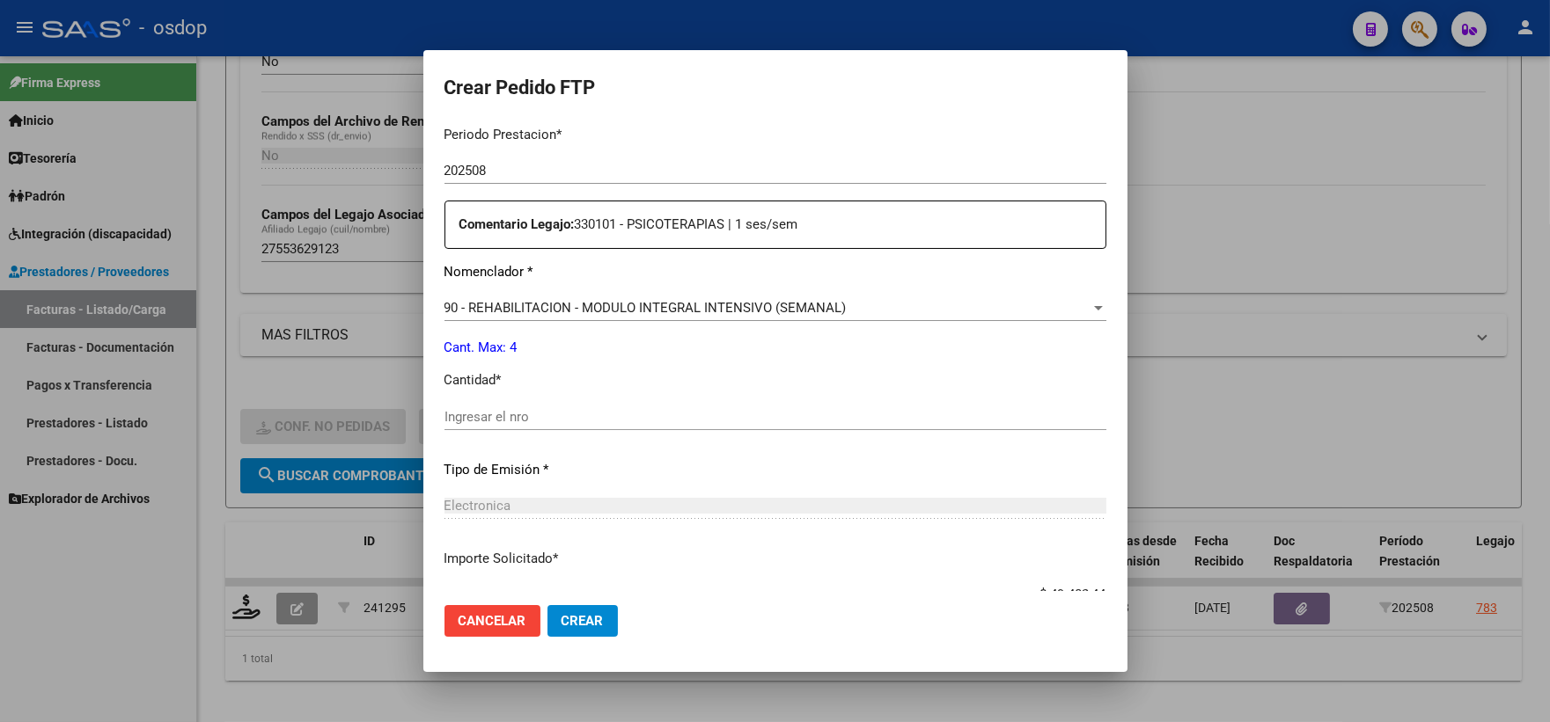
click at [537, 426] on div "Ingresar el nro" at bounding box center [775, 417] width 662 height 26
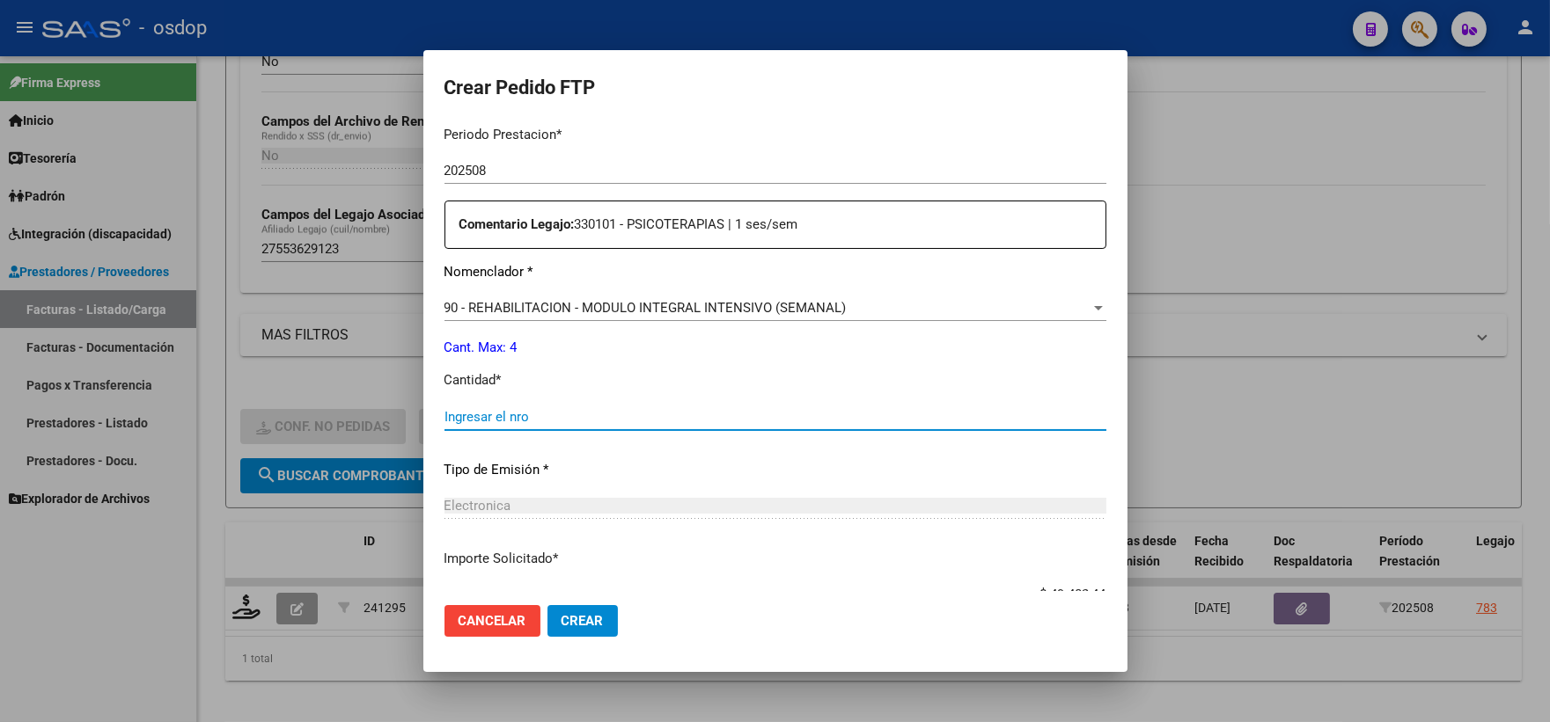
click at [593, 620] on span "Crear" at bounding box center [582, 621] width 42 height 16
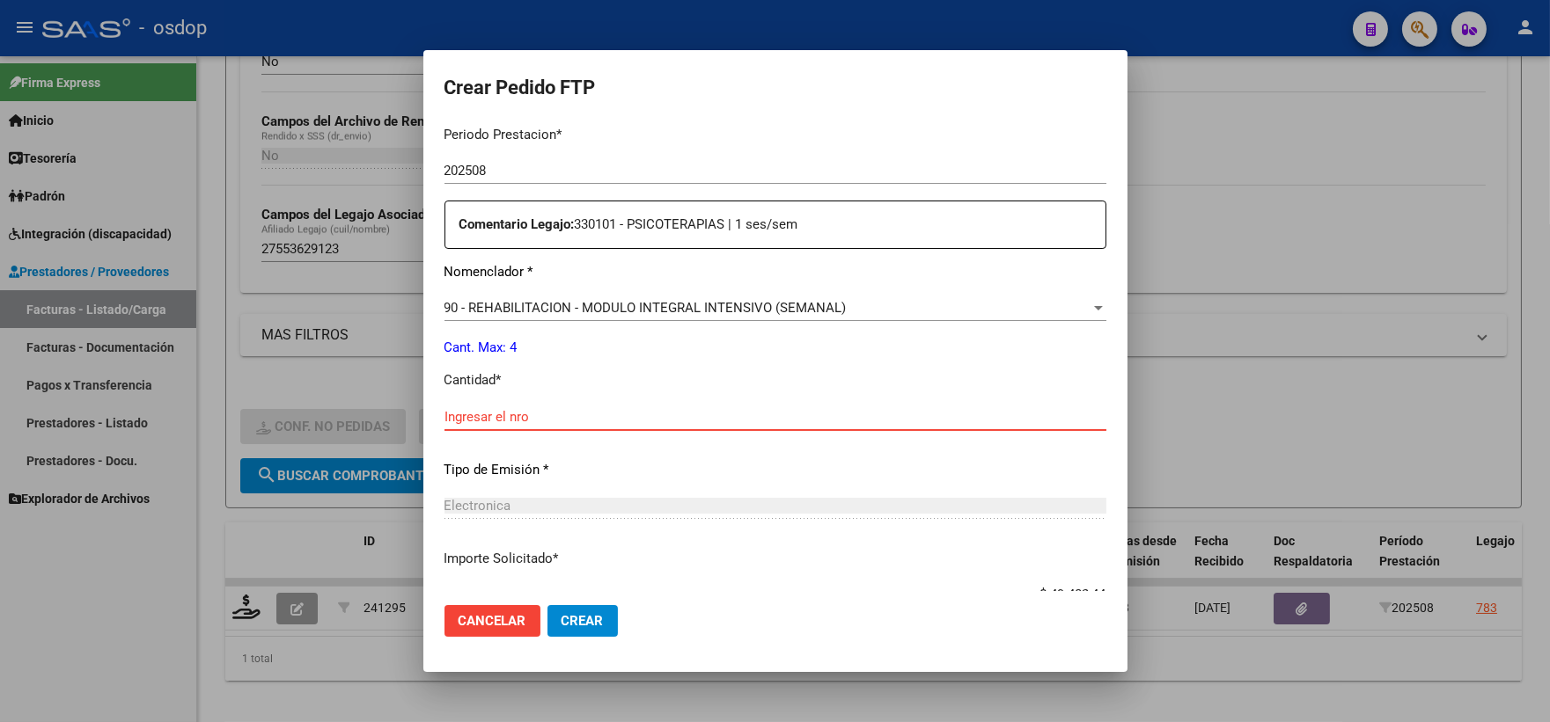
click at [560, 420] on input "Ingresar el nro" at bounding box center [775, 417] width 662 height 16
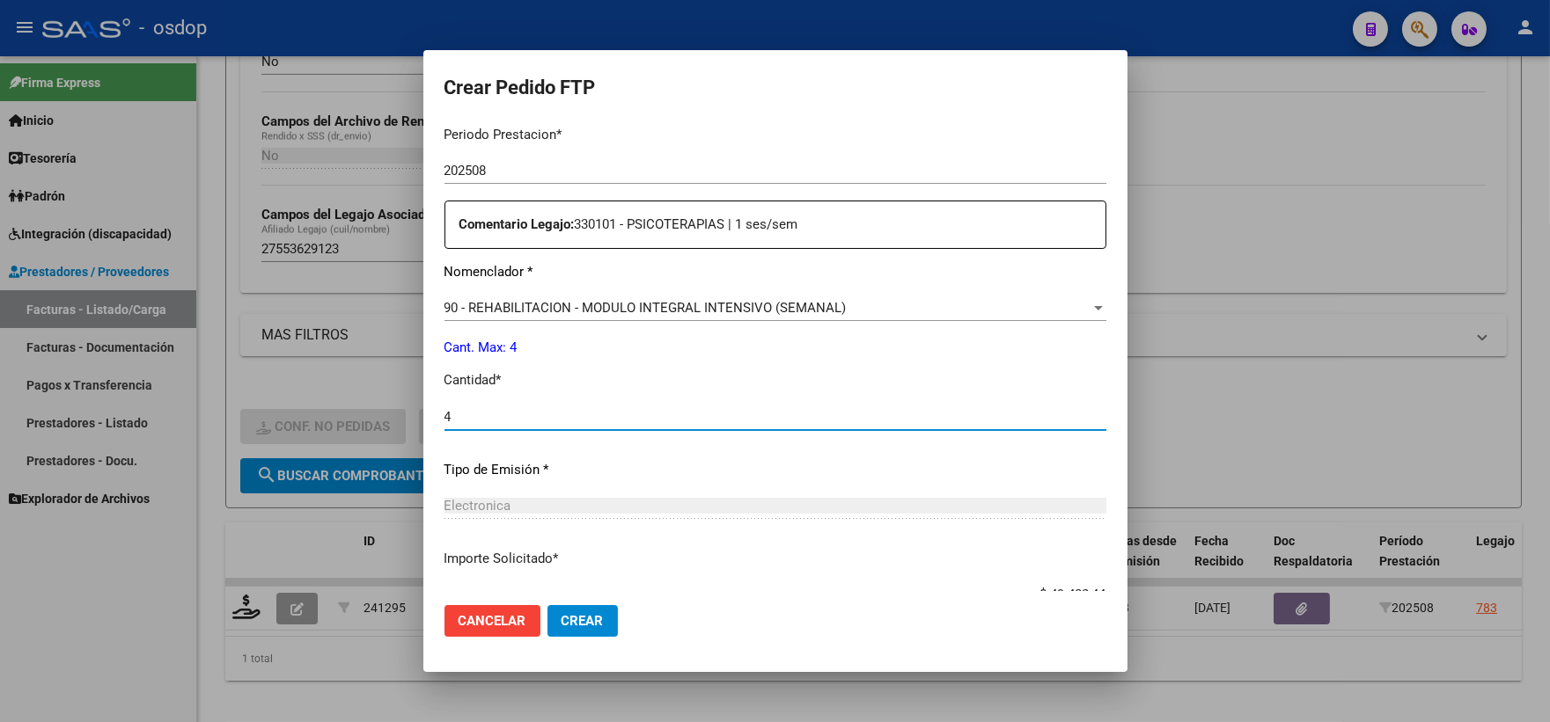
click at [585, 641] on mat-dialog-actions "Cancelar Crear" at bounding box center [775, 621] width 662 height 60
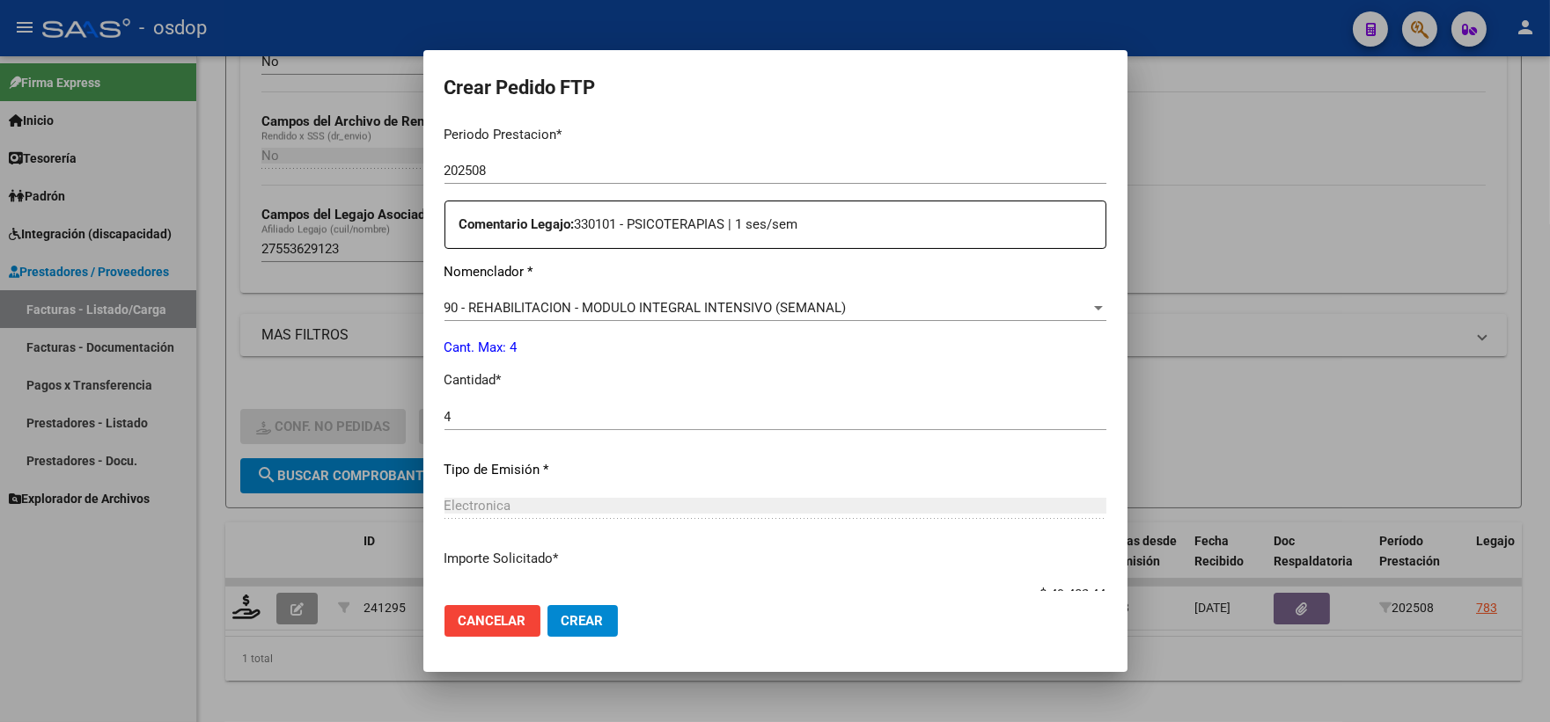
click at [582, 625] on span "Crear" at bounding box center [582, 621] width 42 height 16
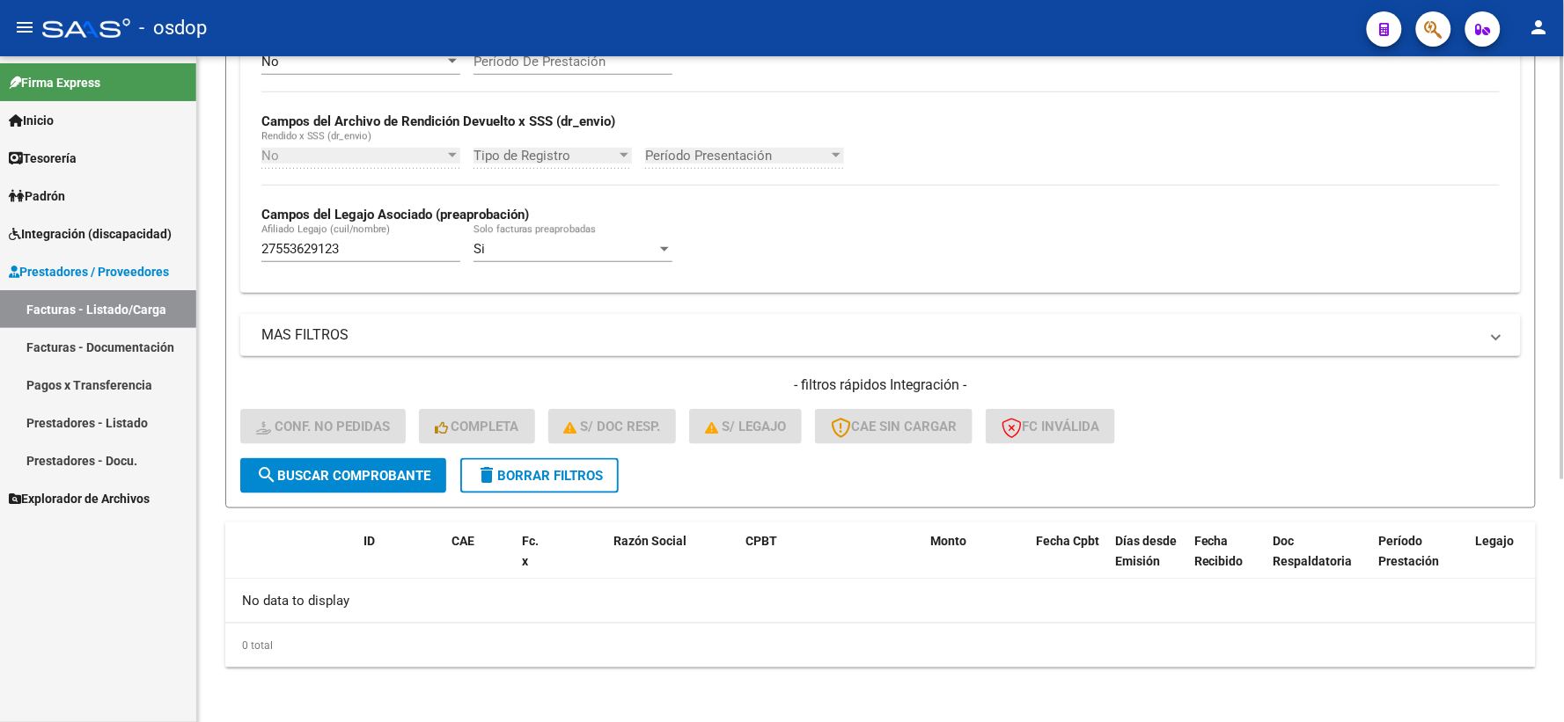
drag, startPoint x: 410, startPoint y: 262, endPoint x: 230, endPoint y: 259, distance: 180.4
click at [188, 240] on mat-sidenav-container "Firma Express Inicio Calendario SSS Instructivos Contacto OS Tesorería Extracto…" at bounding box center [782, 389] width 1564 height 666
click at [373, 267] on div "27553629123 Afiliado Legajo (cuil/nombre)" at bounding box center [360, 251] width 199 height 55
drag, startPoint x: 173, startPoint y: 239, endPoint x: 106, endPoint y: 238, distance: 67.8
click at [121, 238] on mat-sidenav-container "Firma Express Inicio Calendario SSS Instructivos Contacto OS Tesorería Extracto…" at bounding box center [782, 389] width 1564 height 666
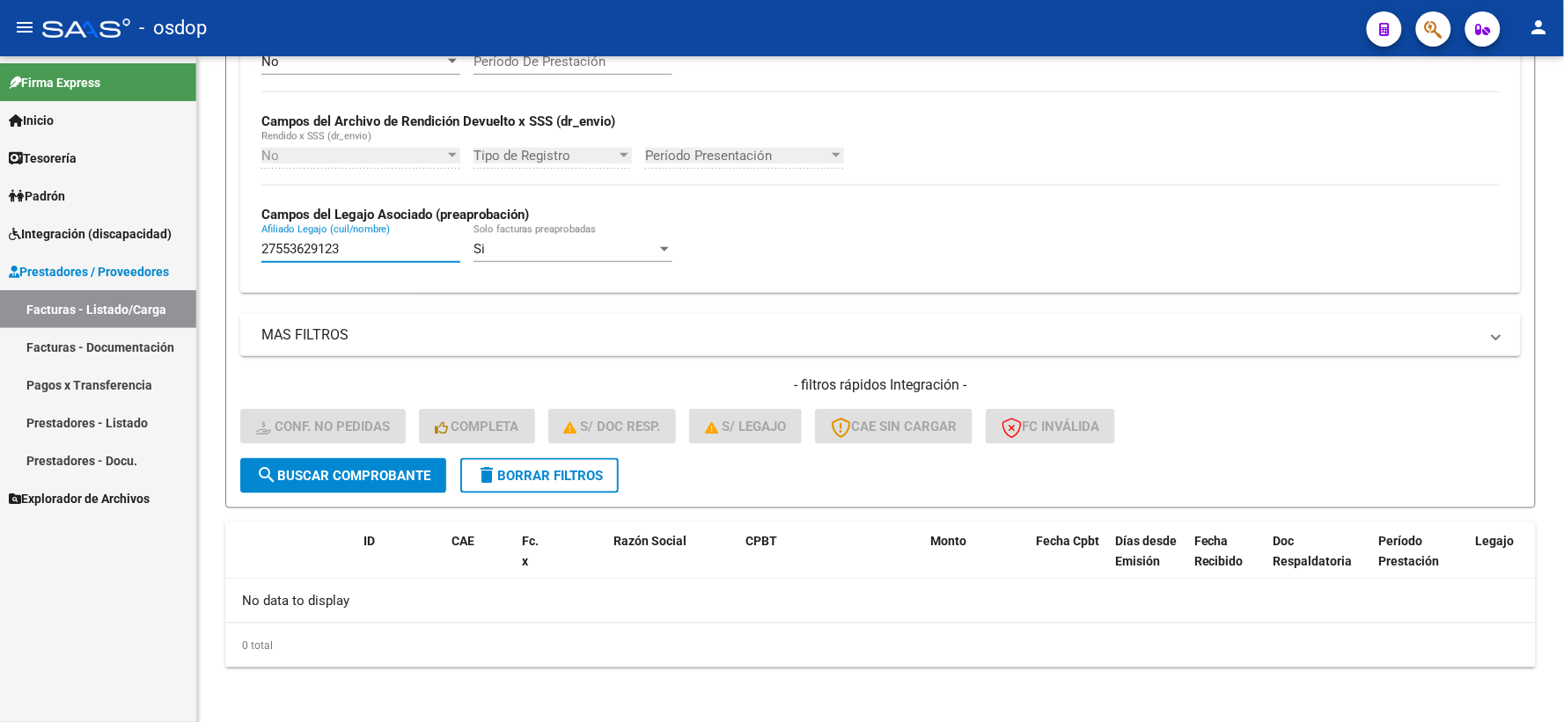
paste input "03531866"
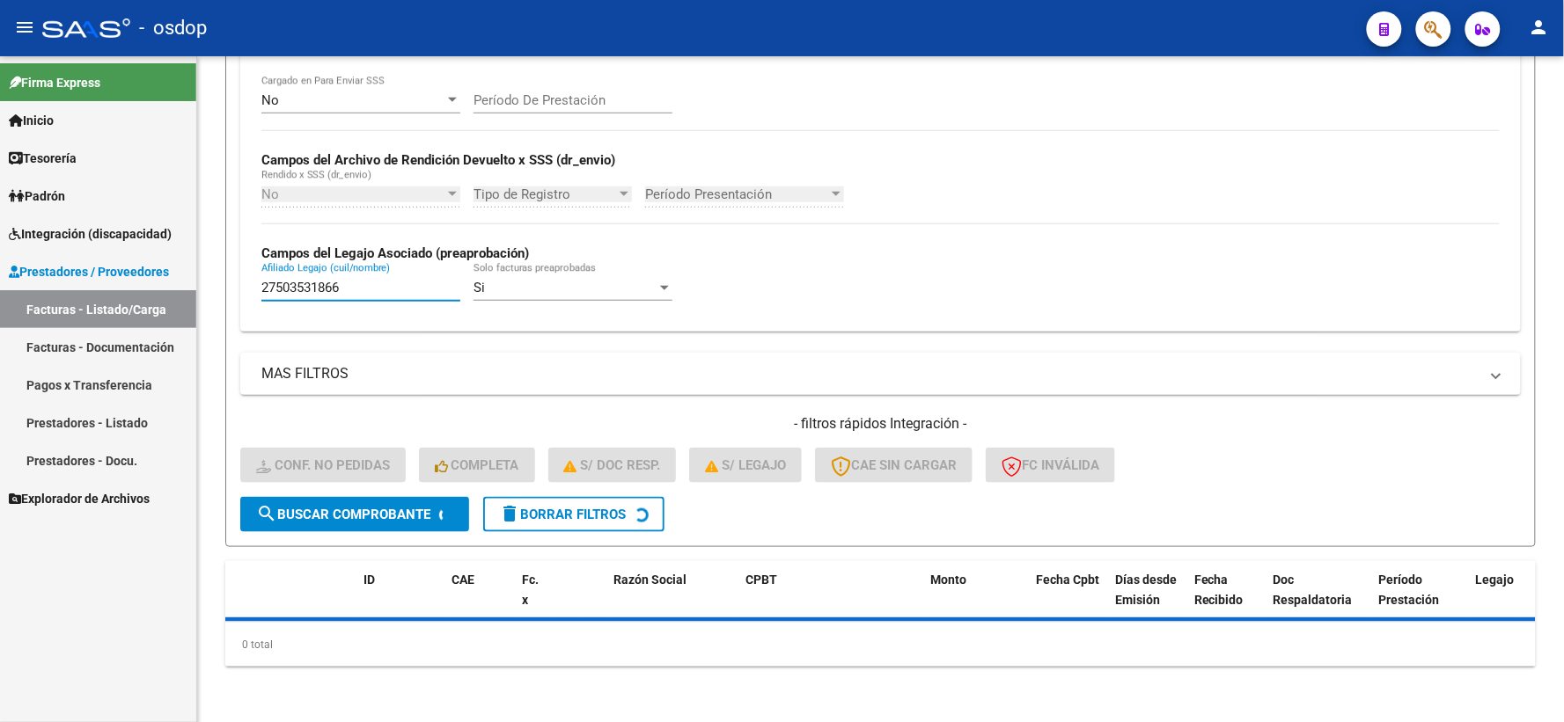
scroll to position [382, 0]
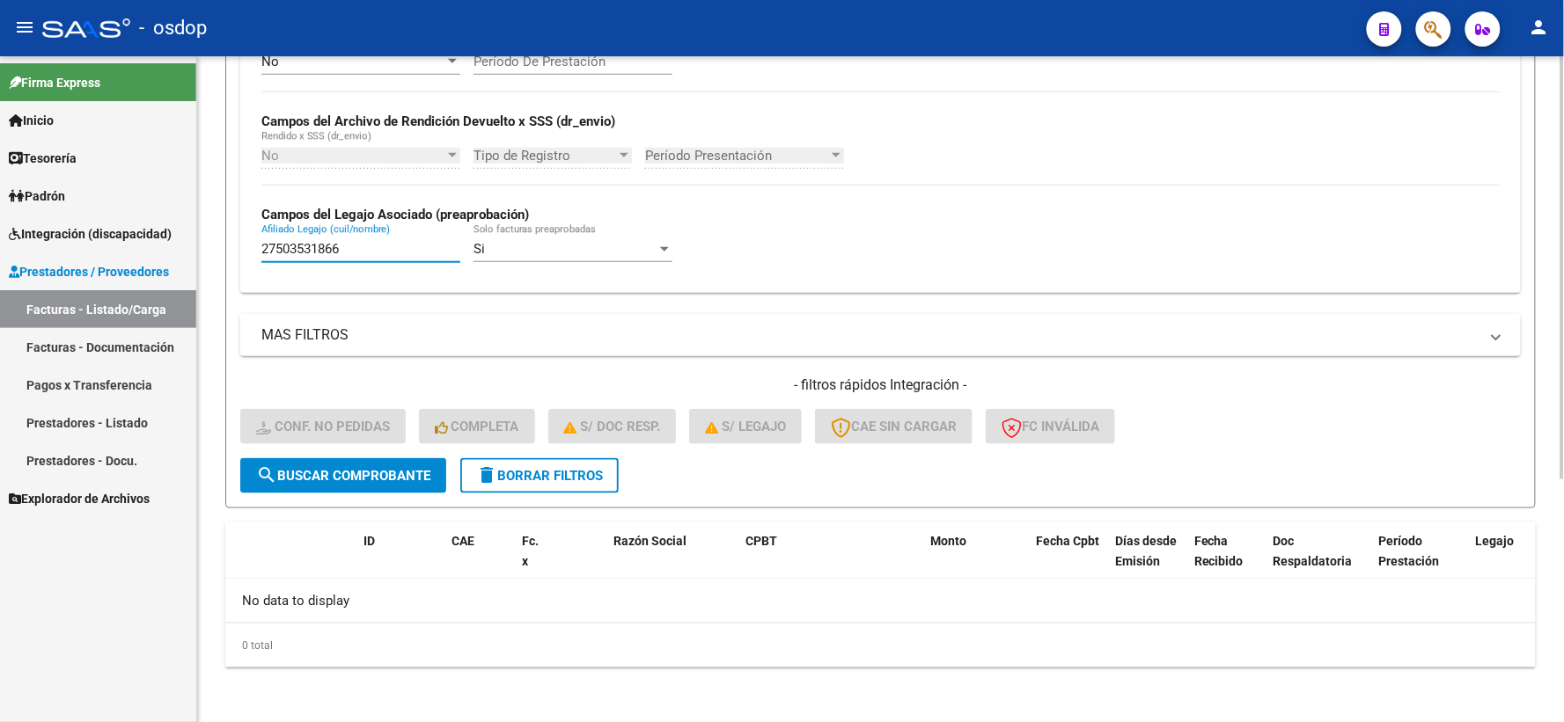
drag, startPoint x: 349, startPoint y: 495, endPoint x: 335, endPoint y: 484, distance: 18.1
click at [348, 495] on form "Filtros Id Integración Area Seleccionar Gerenciador Seleccionar Gerenciador Si …" at bounding box center [880, 168] width 1310 height 682
click at [335, 484] on button "search Buscar Comprobante" at bounding box center [343, 475] width 206 height 35
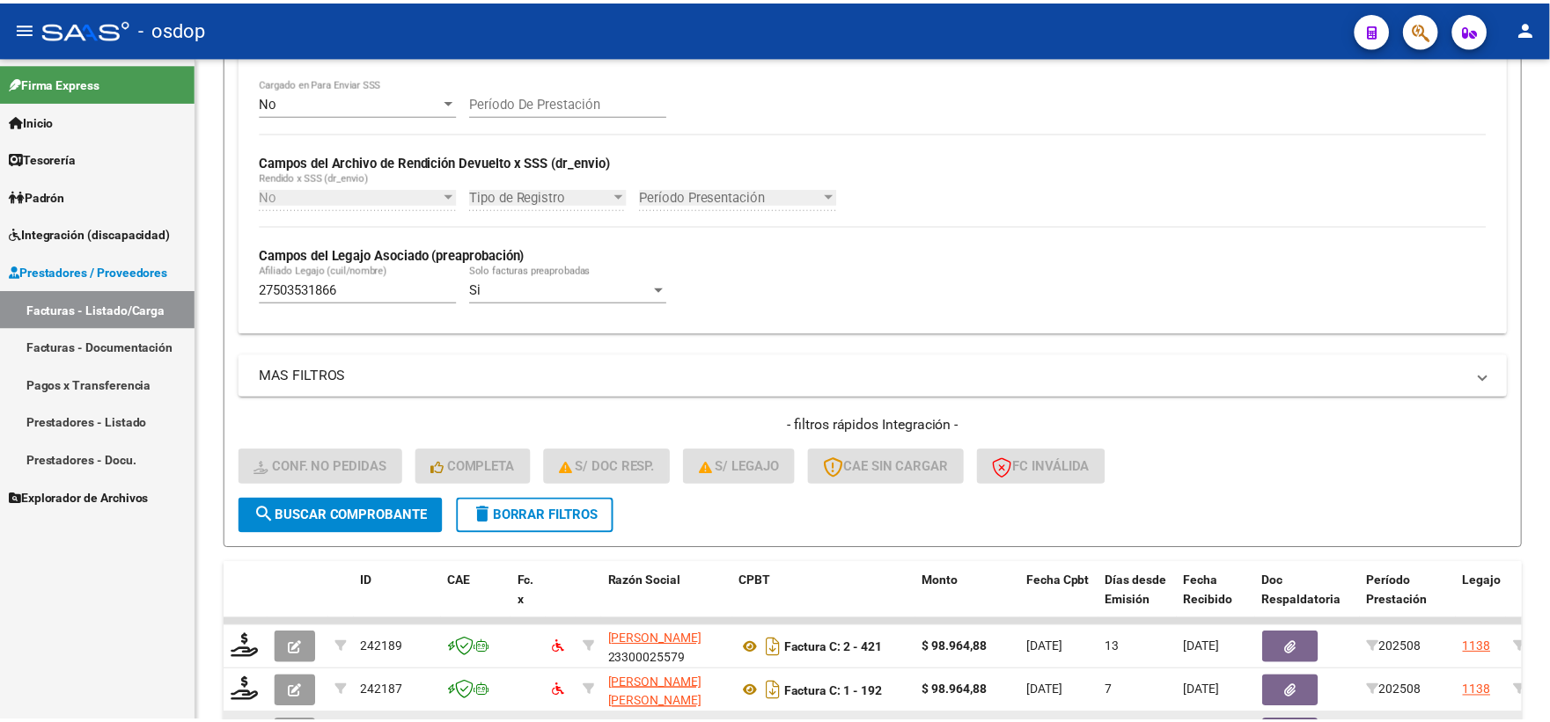
scroll to position [498, 0]
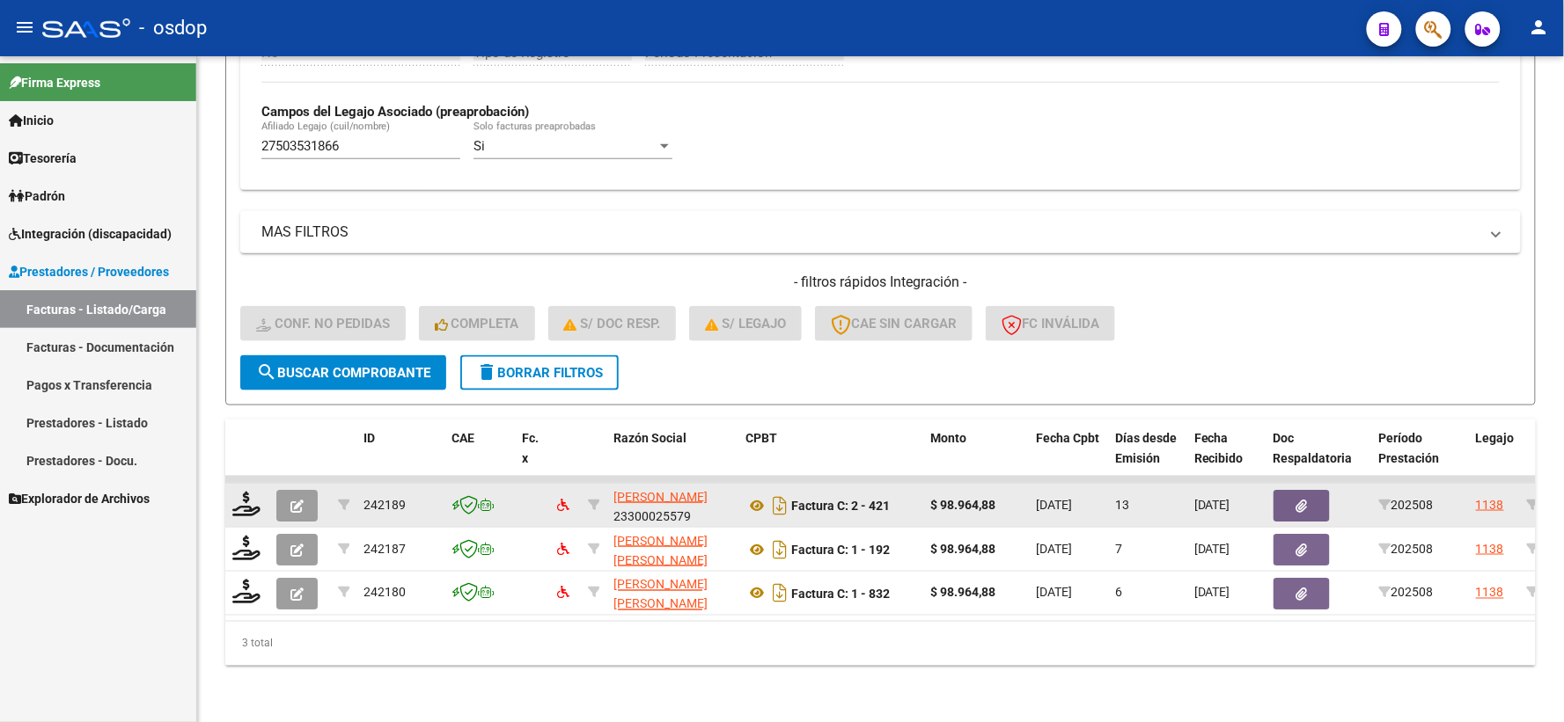
click at [244, 505] on datatable-body-cell at bounding box center [247, 505] width 44 height 43
click at [244, 504] on div at bounding box center [247, 505] width 30 height 27
click at [245, 495] on icon at bounding box center [246, 504] width 28 height 25
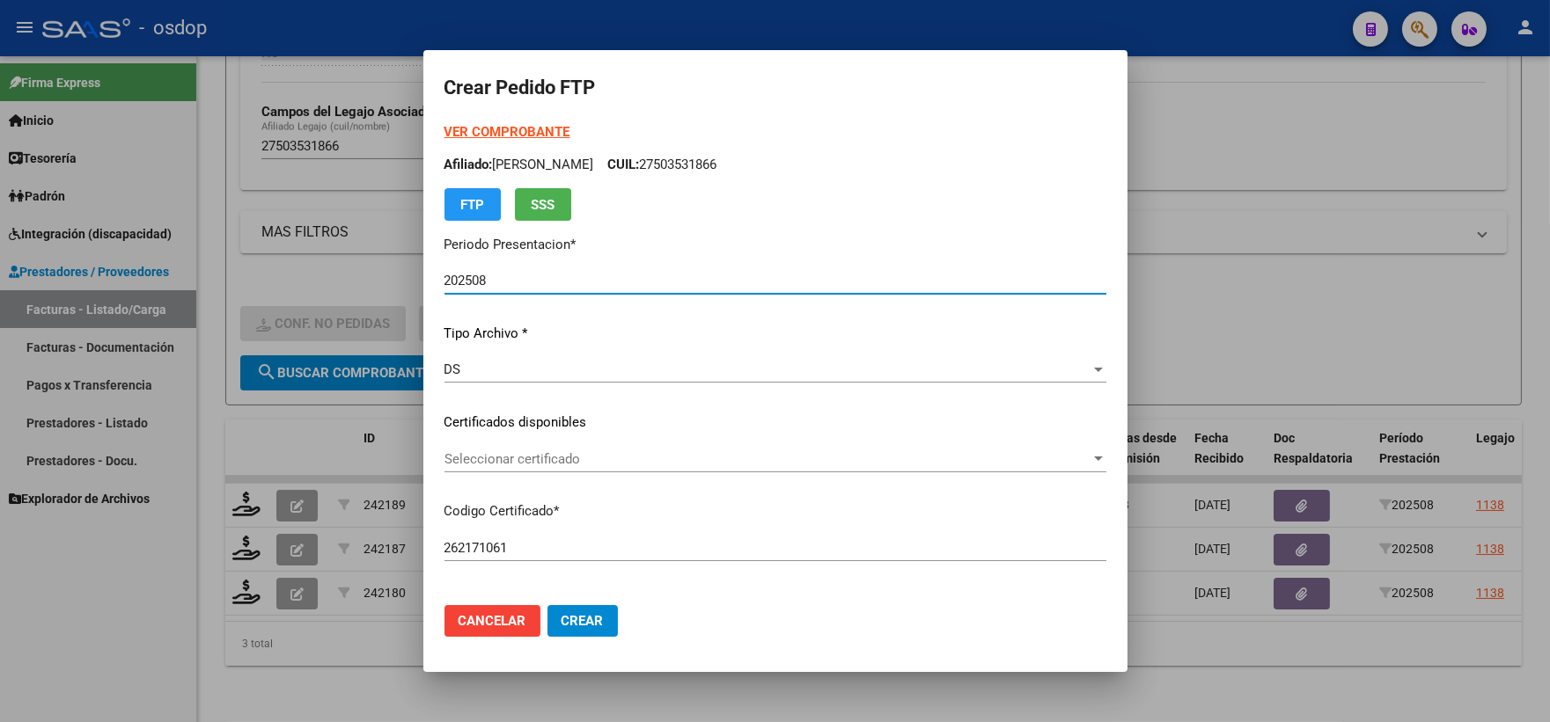
click at [542, 433] on div "VER COMPROBANTE ARCA Padrón Afiliado: LEIVA ROC­O MACARENA CUIL: 27503531866 FT…" at bounding box center [775, 410] width 662 height 576
click at [529, 472] on div "Seleccionar certificado Seleccionar certificado" at bounding box center [775, 459] width 662 height 26
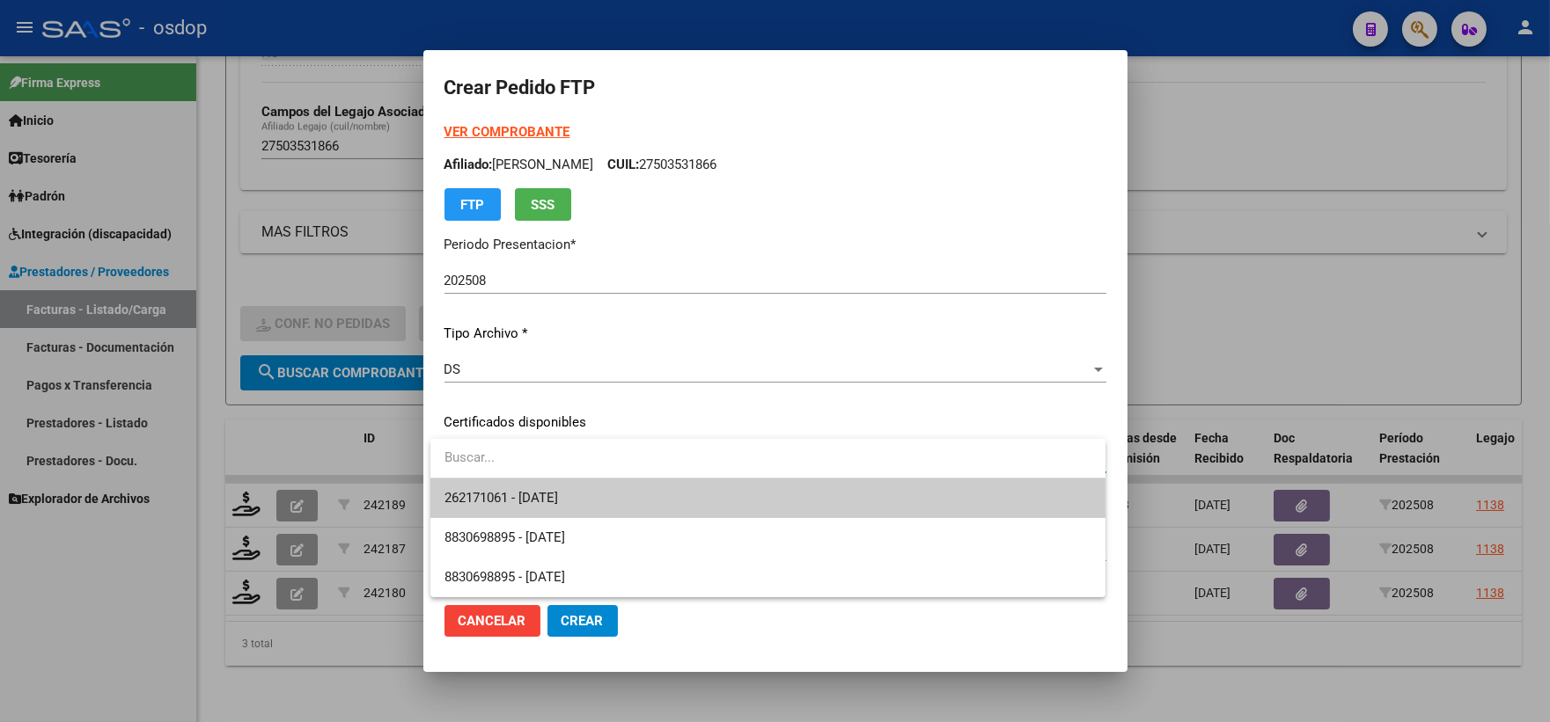
click at [540, 498] on span "262171061 - 2027-12-06" at bounding box center [501, 498] width 114 height 16
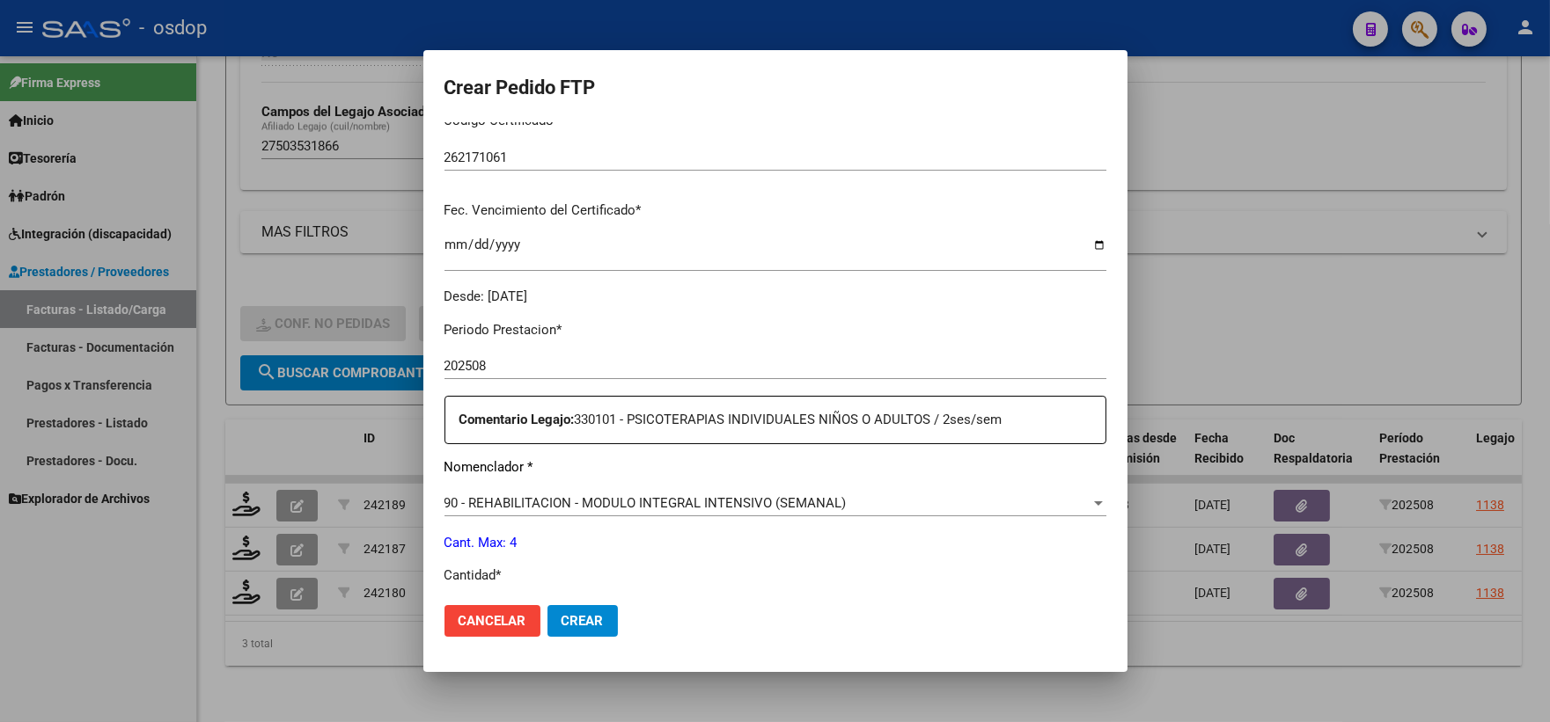
scroll to position [684, 0]
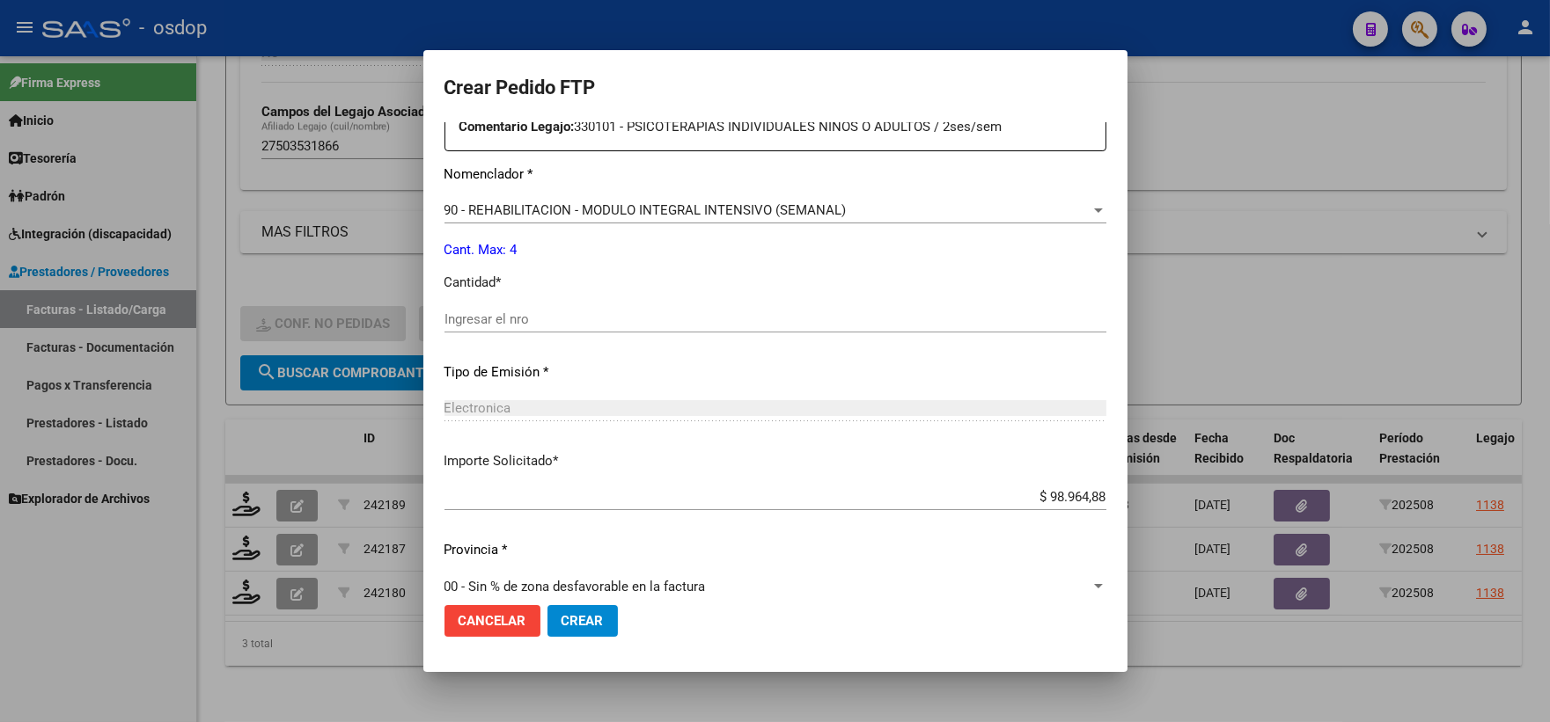
click at [572, 314] on input "Ingresar el nro" at bounding box center [775, 320] width 662 height 16
click at [569, 605] on button "Crear" at bounding box center [582, 621] width 70 height 32
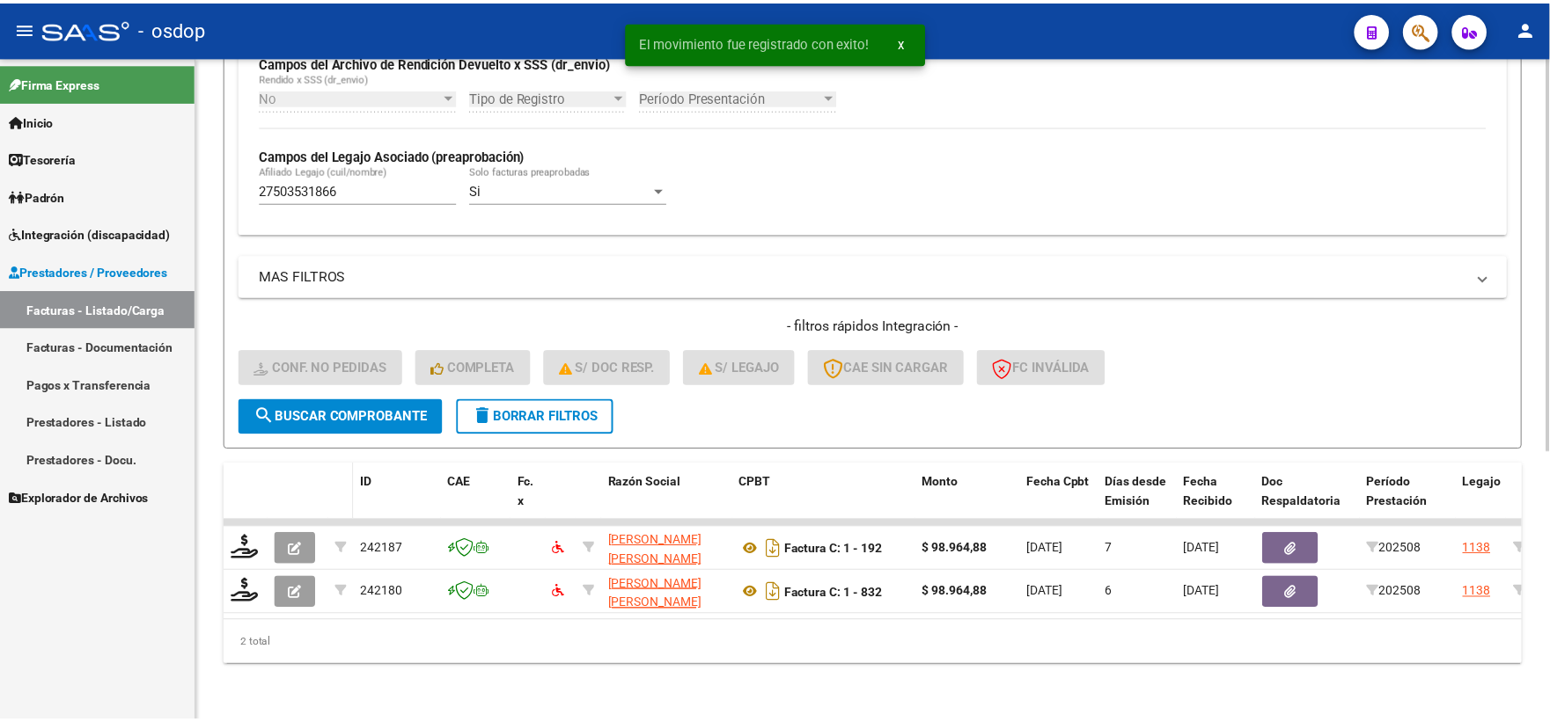
scroll to position [454, 0]
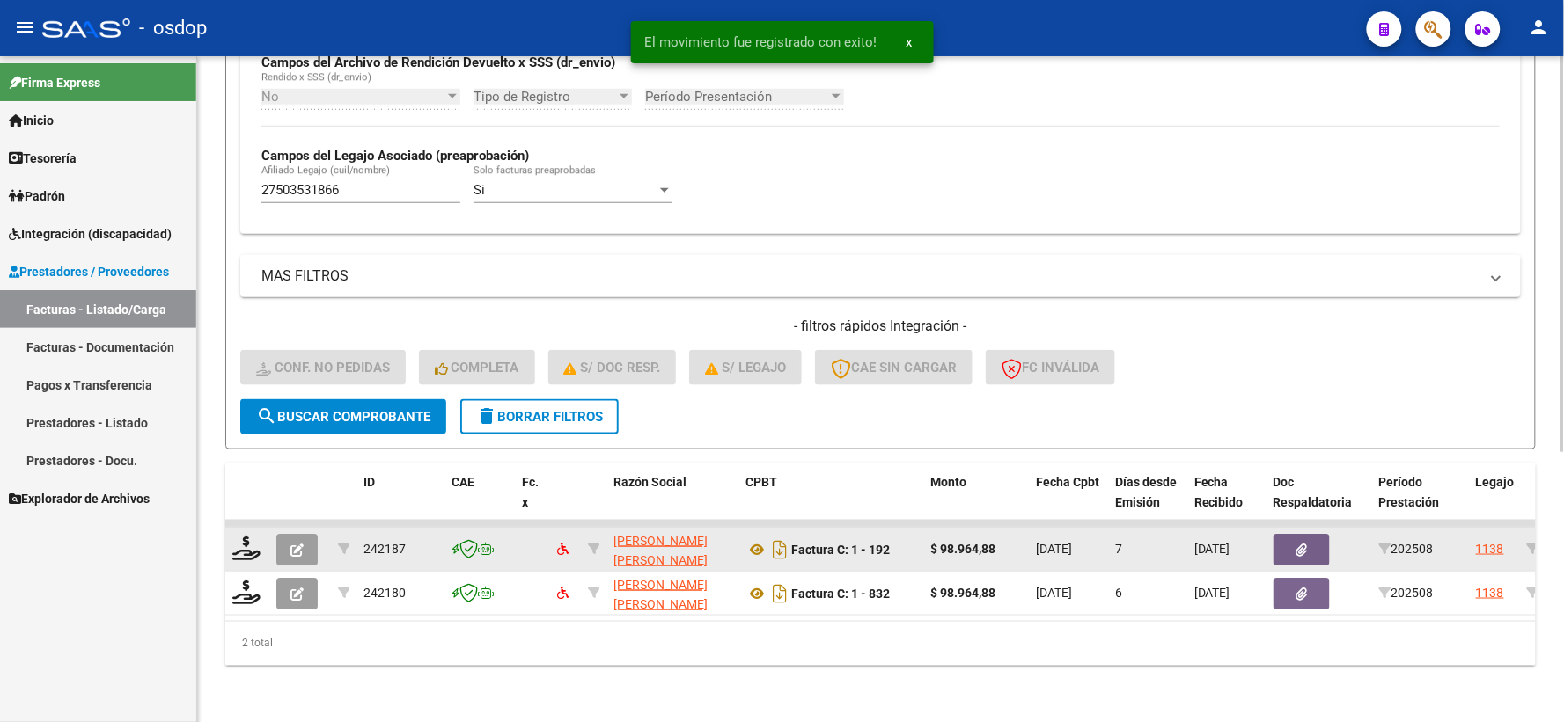
click at [241, 528] on datatable-body-cell at bounding box center [247, 549] width 44 height 43
click at [247, 536] on icon at bounding box center [246, 548] width 28 height 25
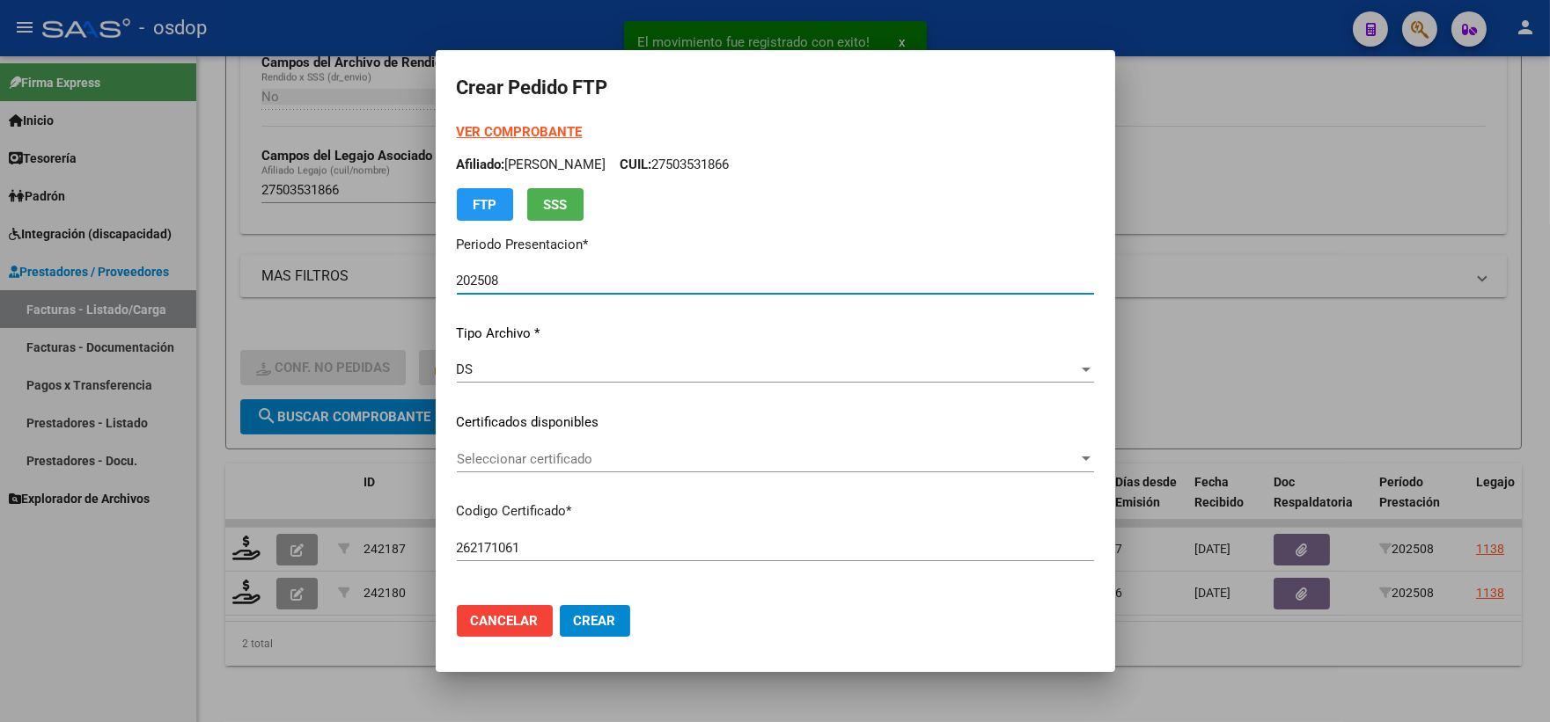
click at [509, 470] on div "Seleccionar certificado Seleccionar certificado" at bounding box center [775, 459] width 637 height 26
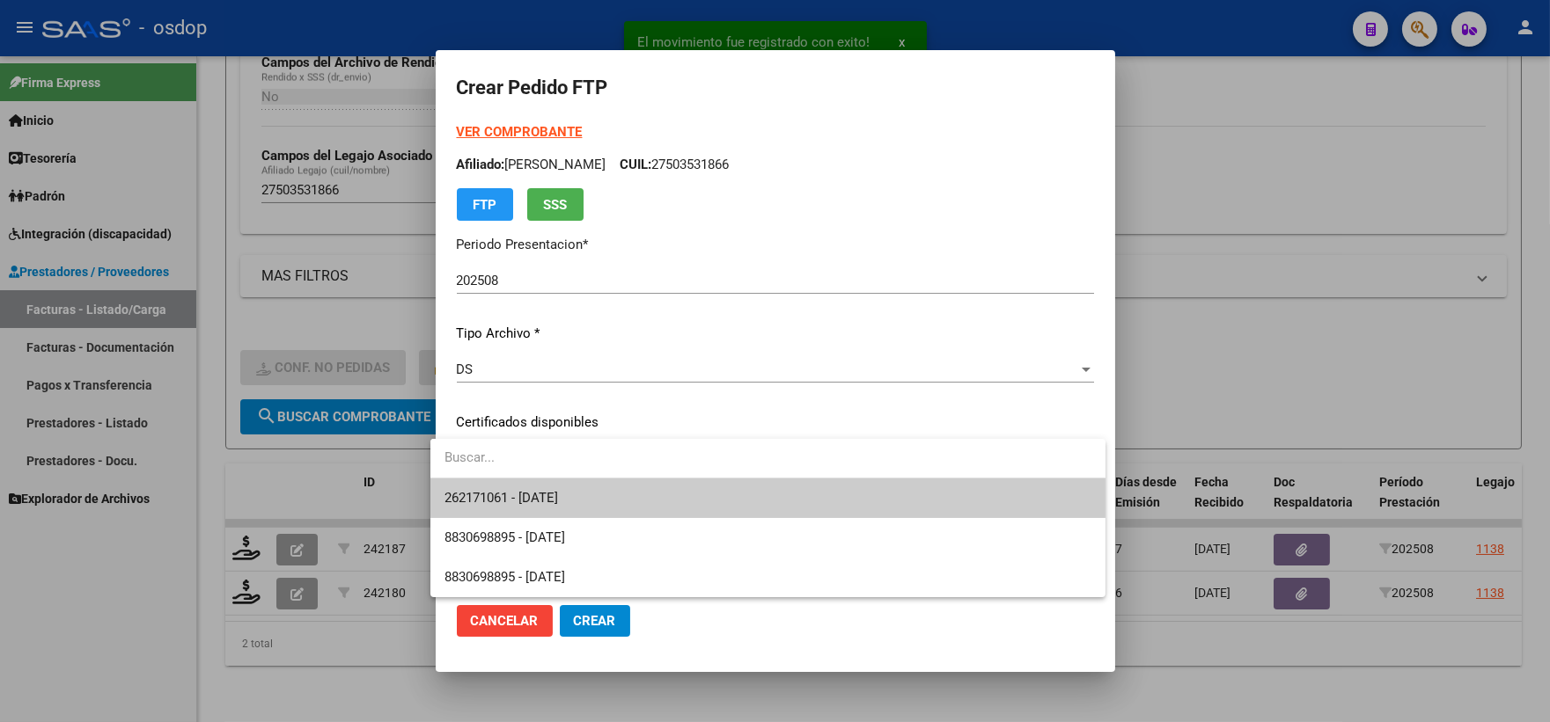
click at [524, 486] on span "262171061 - 2027-12-06" at bounding box center [767, 499] width 647 height 40
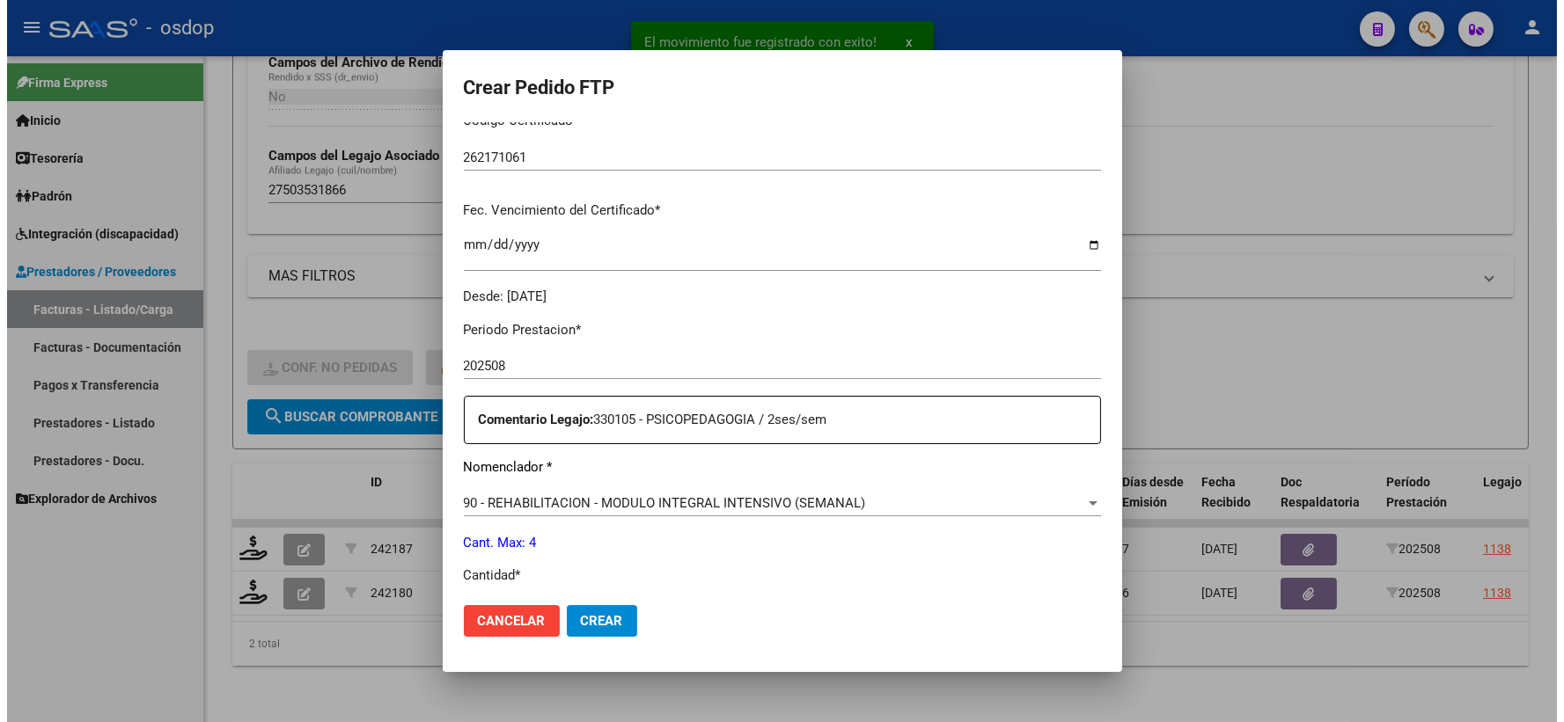
scroll to position [586, 0]
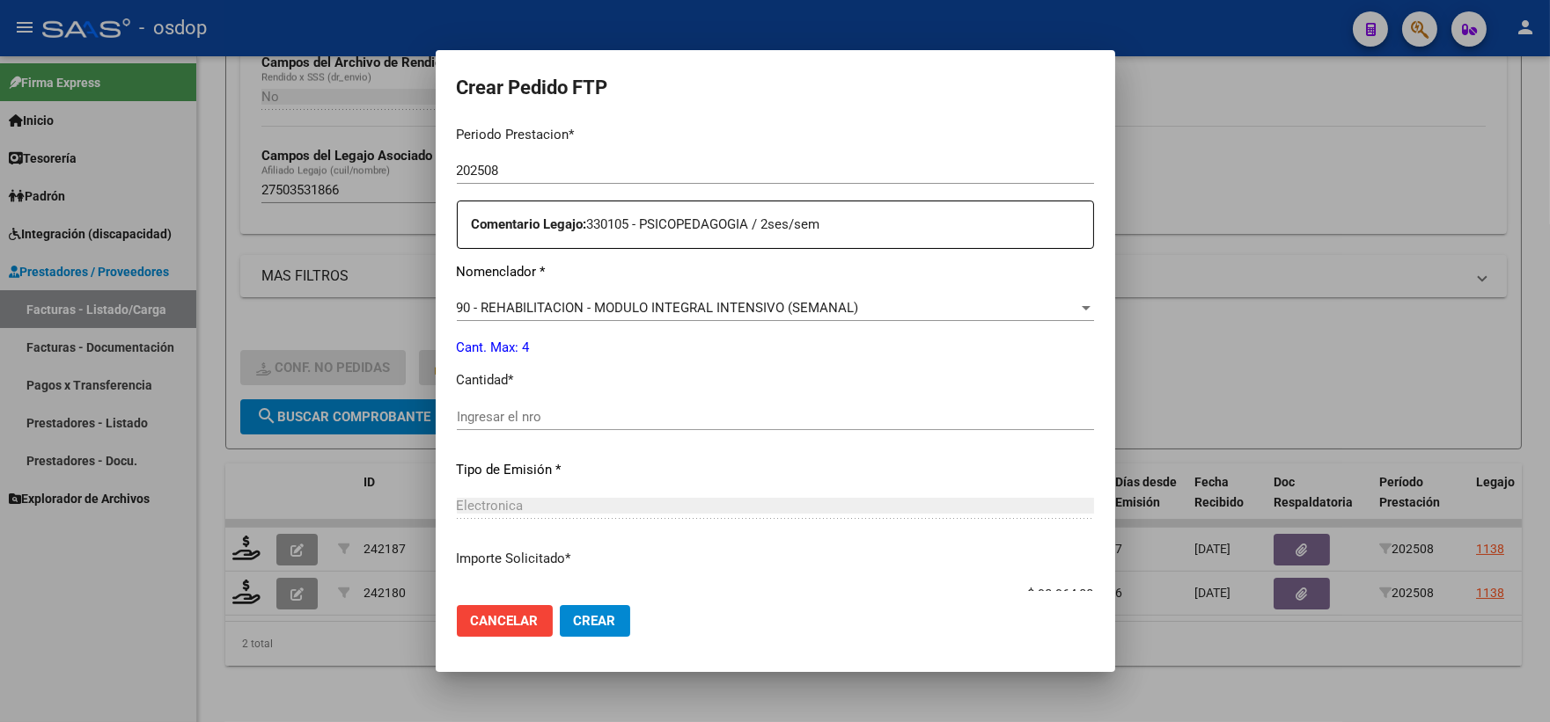
click at [535, 397] on div "Periodo Prestacion * 202508 Ingresar el Periodo Prestacion Comentario Legajo: 3…" at bounding box center [775, 413] width 637 height 603
click at [539, 407] on div "Ingresar el nro" at bounding box center [775, 417] width 637 height 26
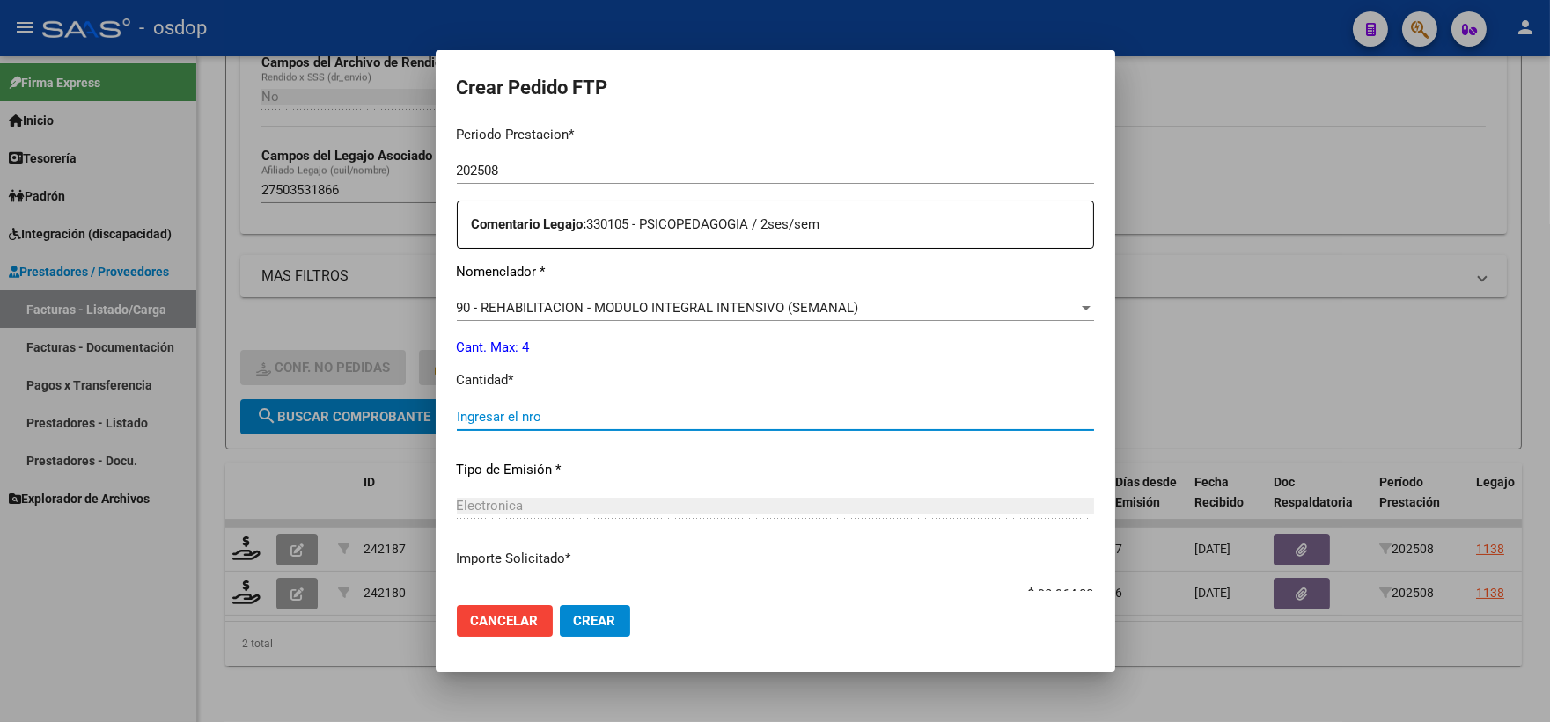
click at [552, 415] on input "Ingresar el nro" at bounding box center [775, 417] width 637 height 16
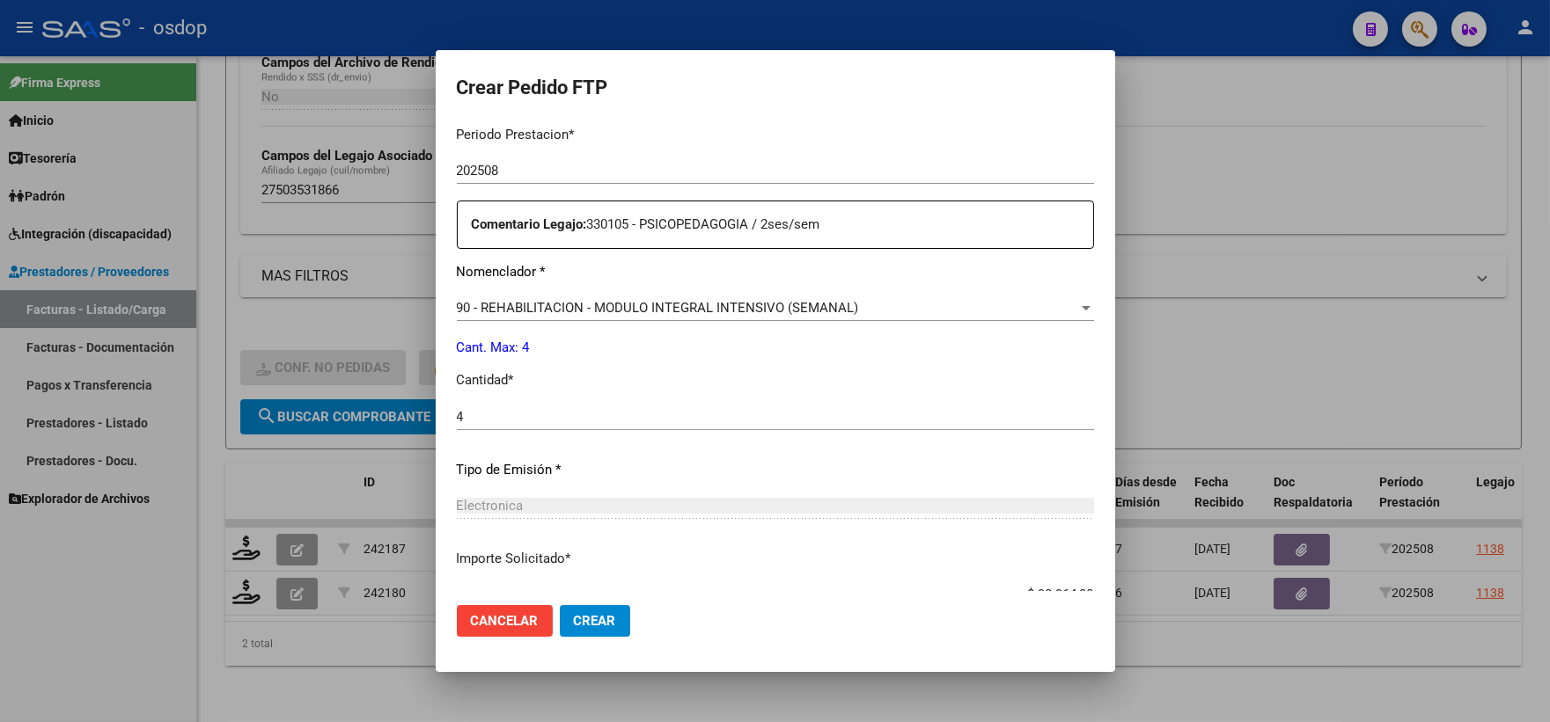
click at [617, 603] on mat-dialog-actions "Cancelar Crear" at bounding box center [775, 621] width 637 height 60
click at [605, 618] on button "Crear" at bounding box center [595, 621] width 70 height 32
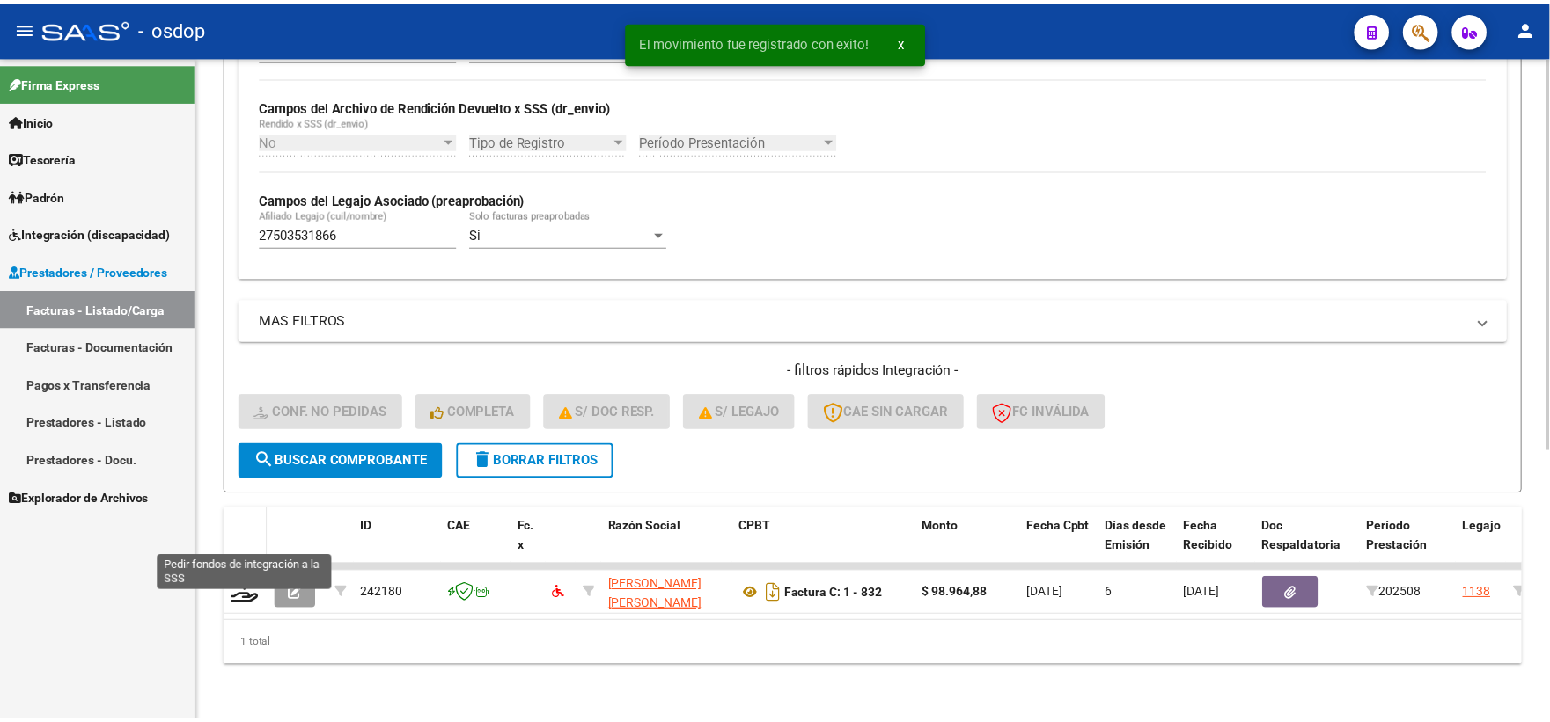
scroll to position [410, 0]
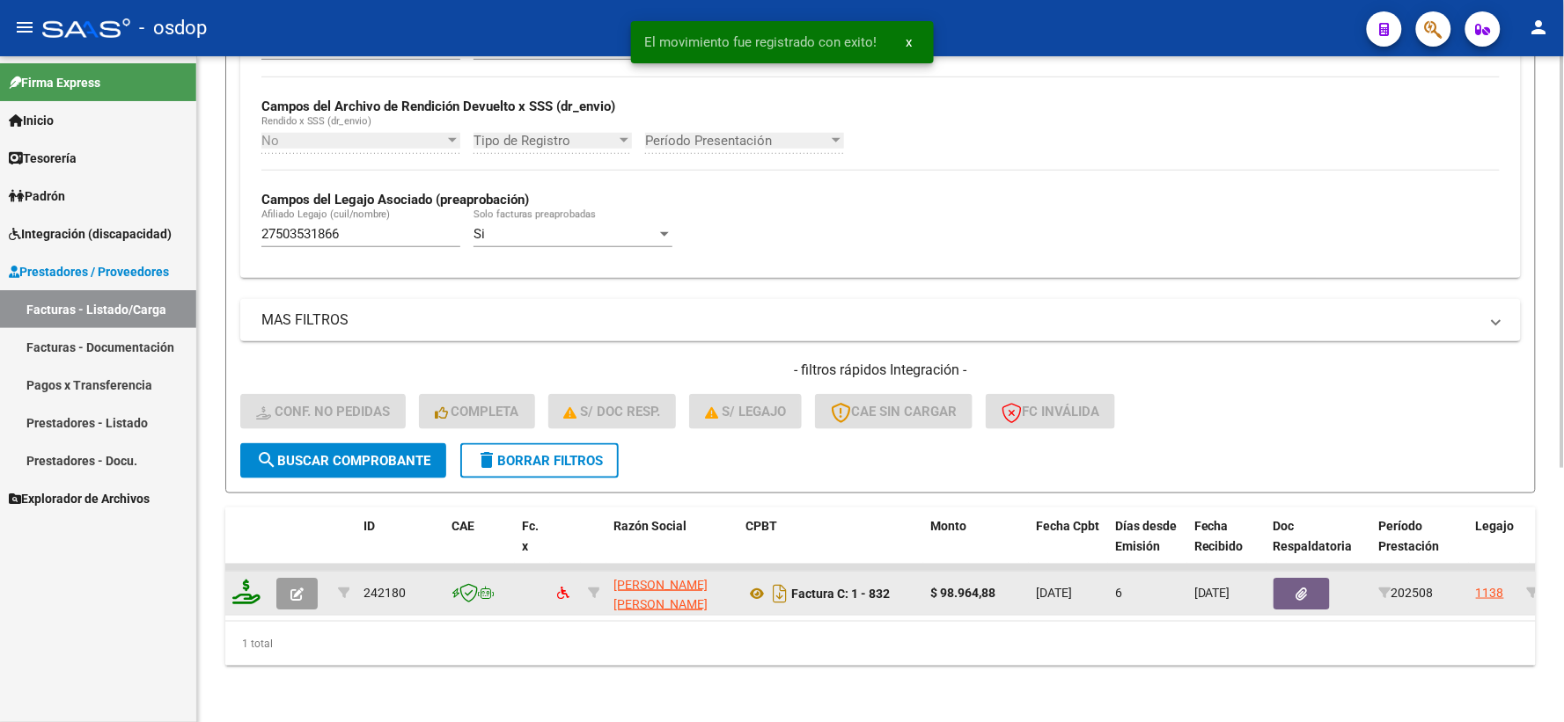
click at [244, 582] on icon at bounding box center [246, 592] width 28 height 25
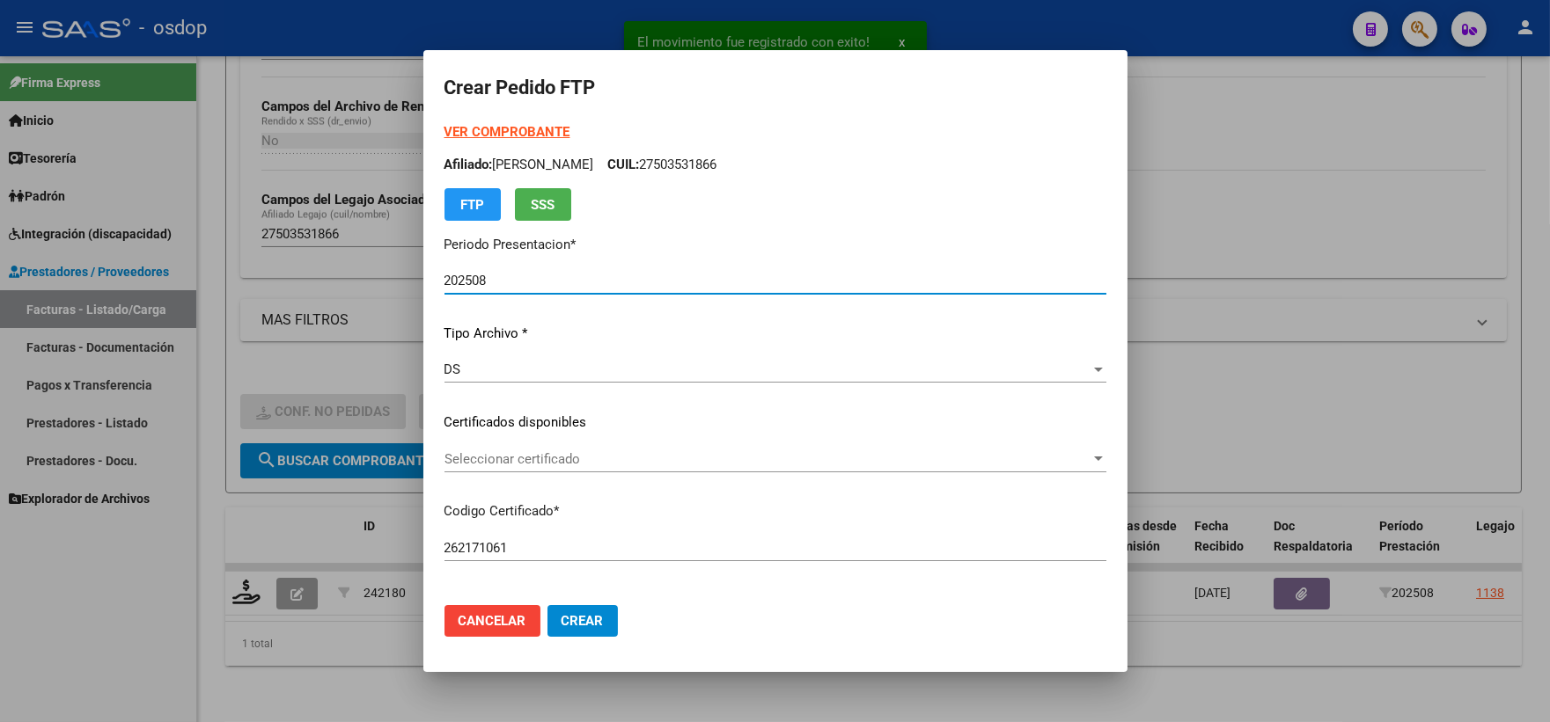
click at [480, 452] on span "Seleccionar certificado" at bounding box center [767, 459] width 646 height 16
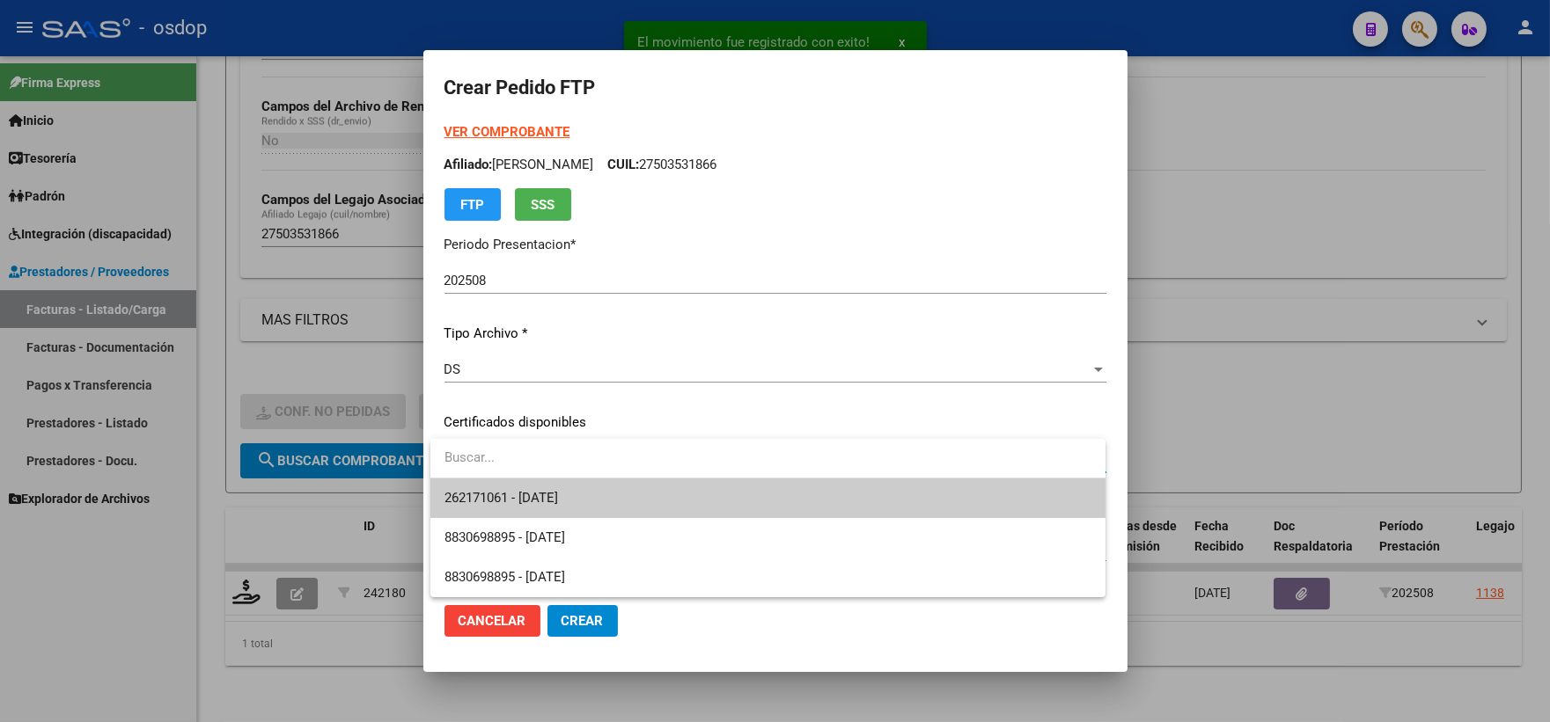
click at [502, 482] on span "262171061 - 2027-12-06" at bounding box center [767, 499] width 647 height 40
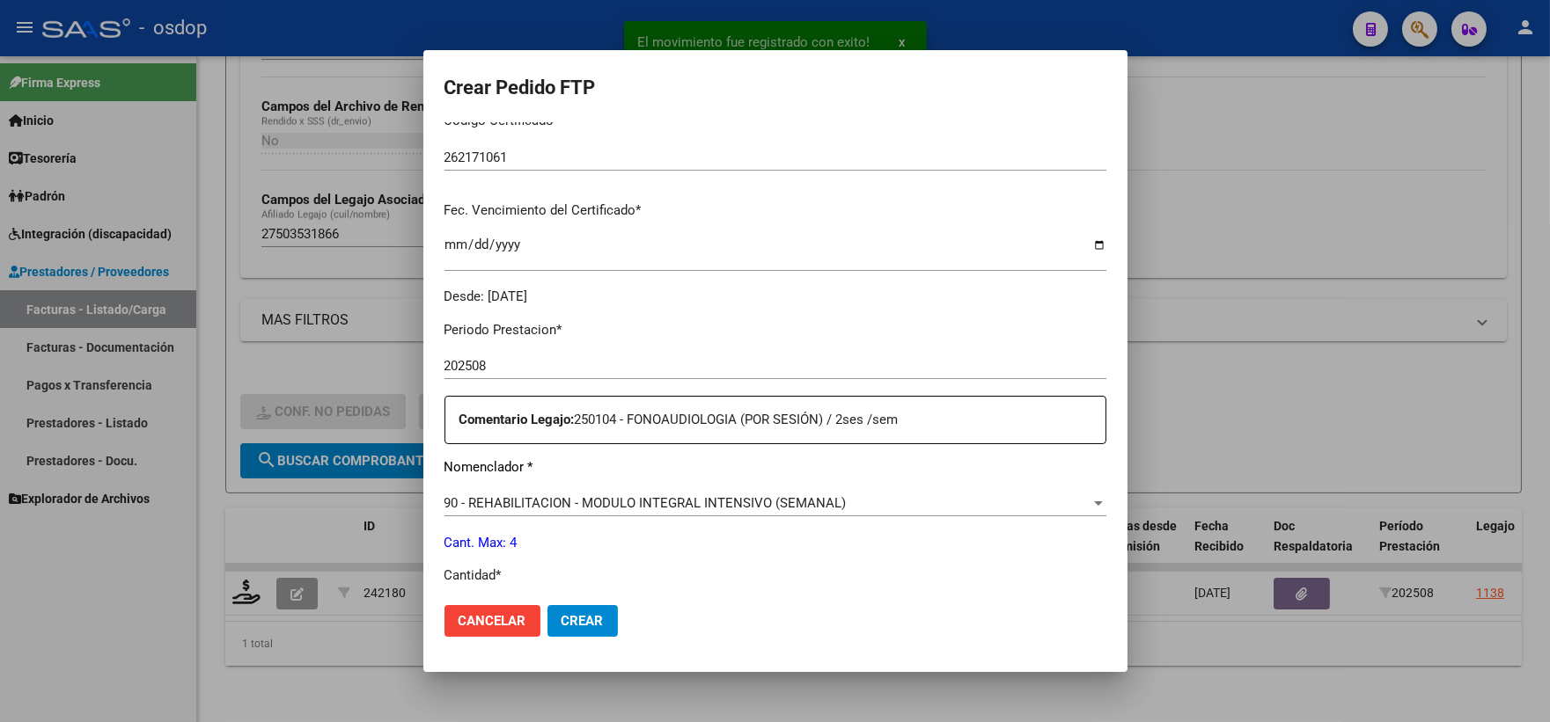
scroll to position [586, 0]
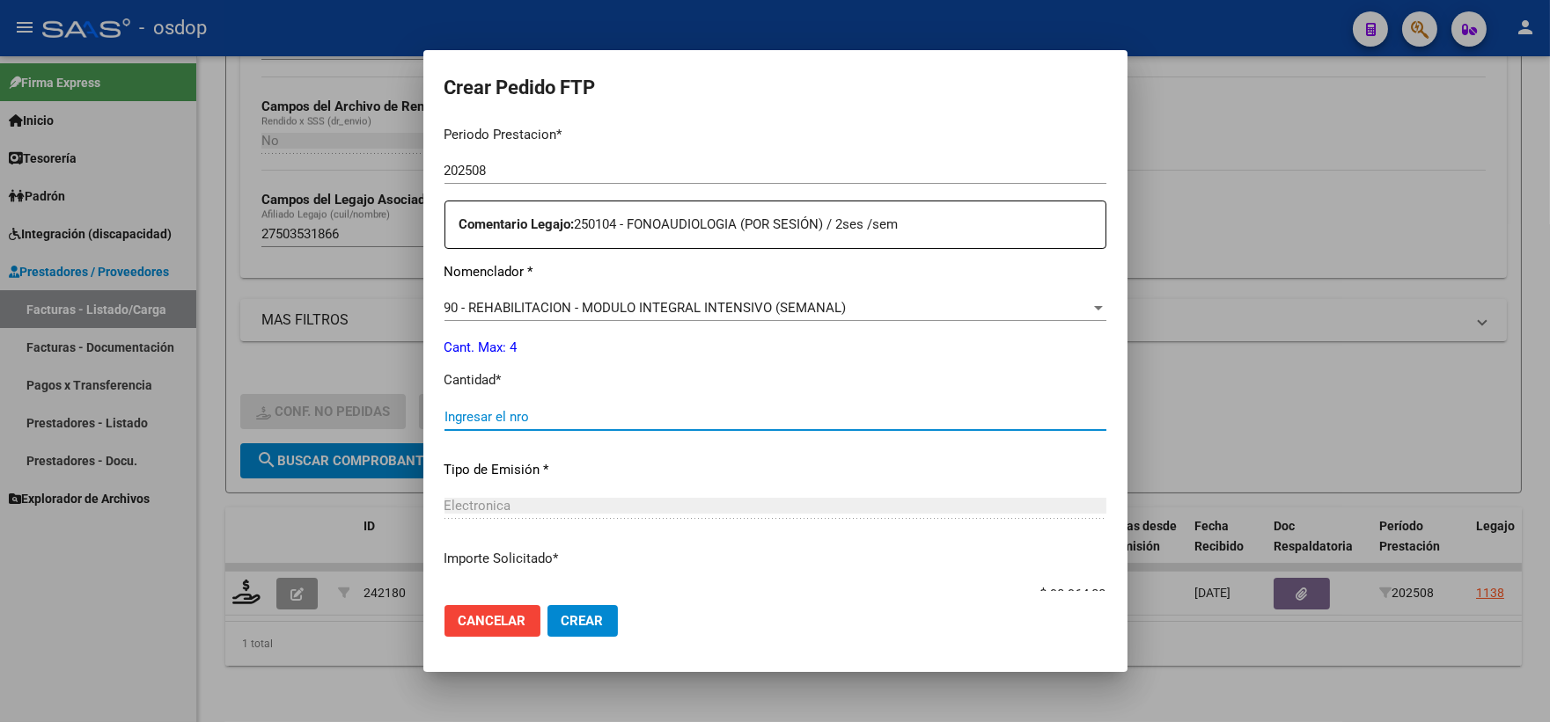
click at [502, 412] on input "Ingresar el nro" at bounding box center [775, 417] width 662 height 16
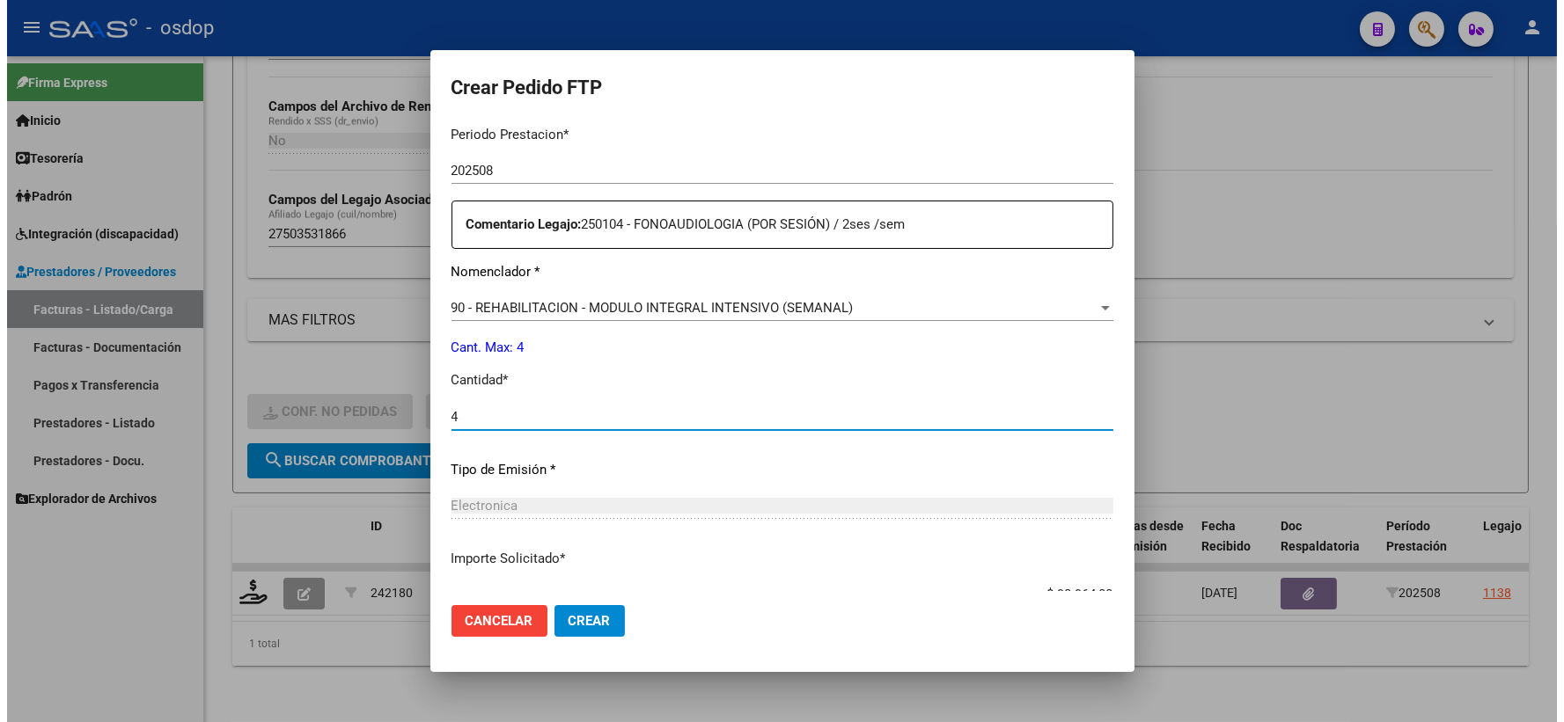
scroll to position [708, 0]
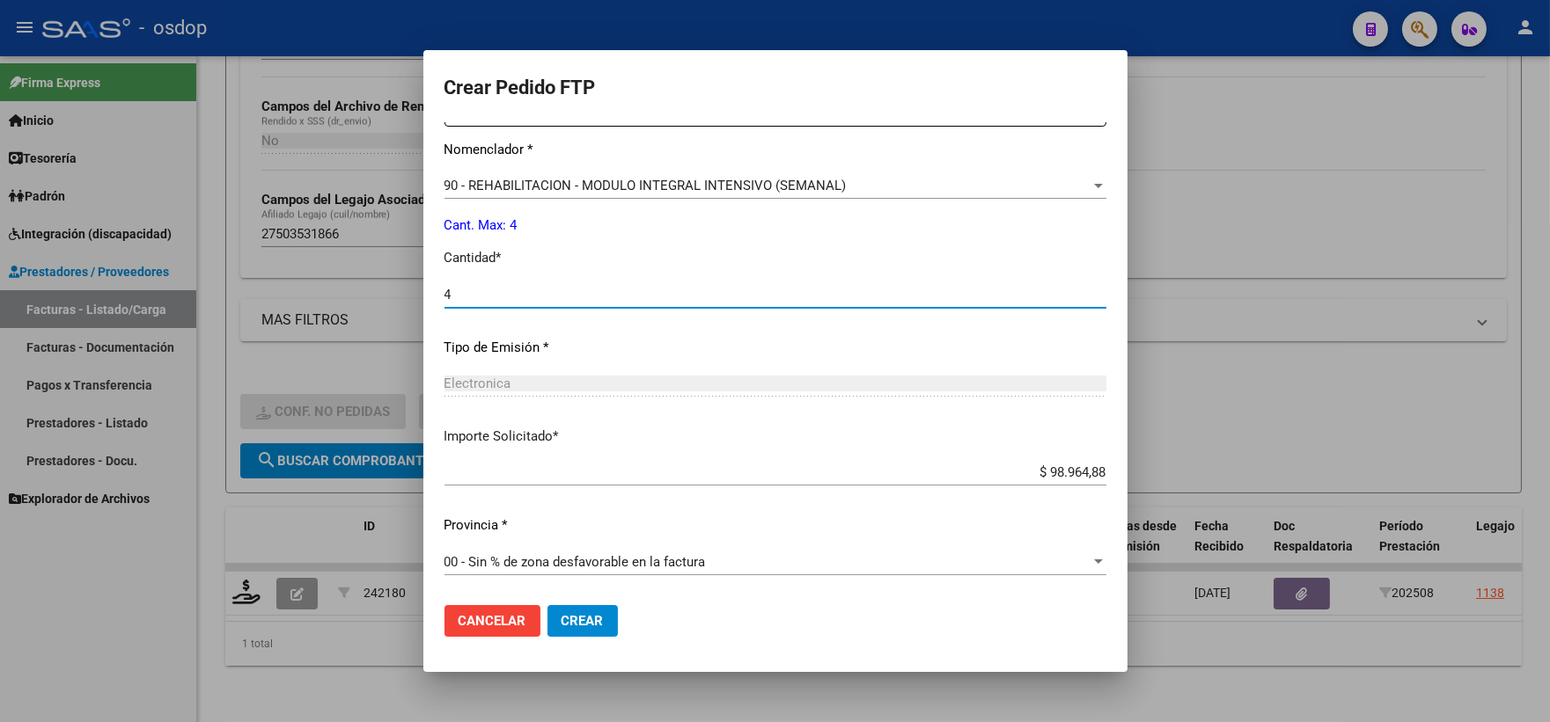
click at [604, 613] on button "Crear" at bounding box center [582, 621] width 70 height 32
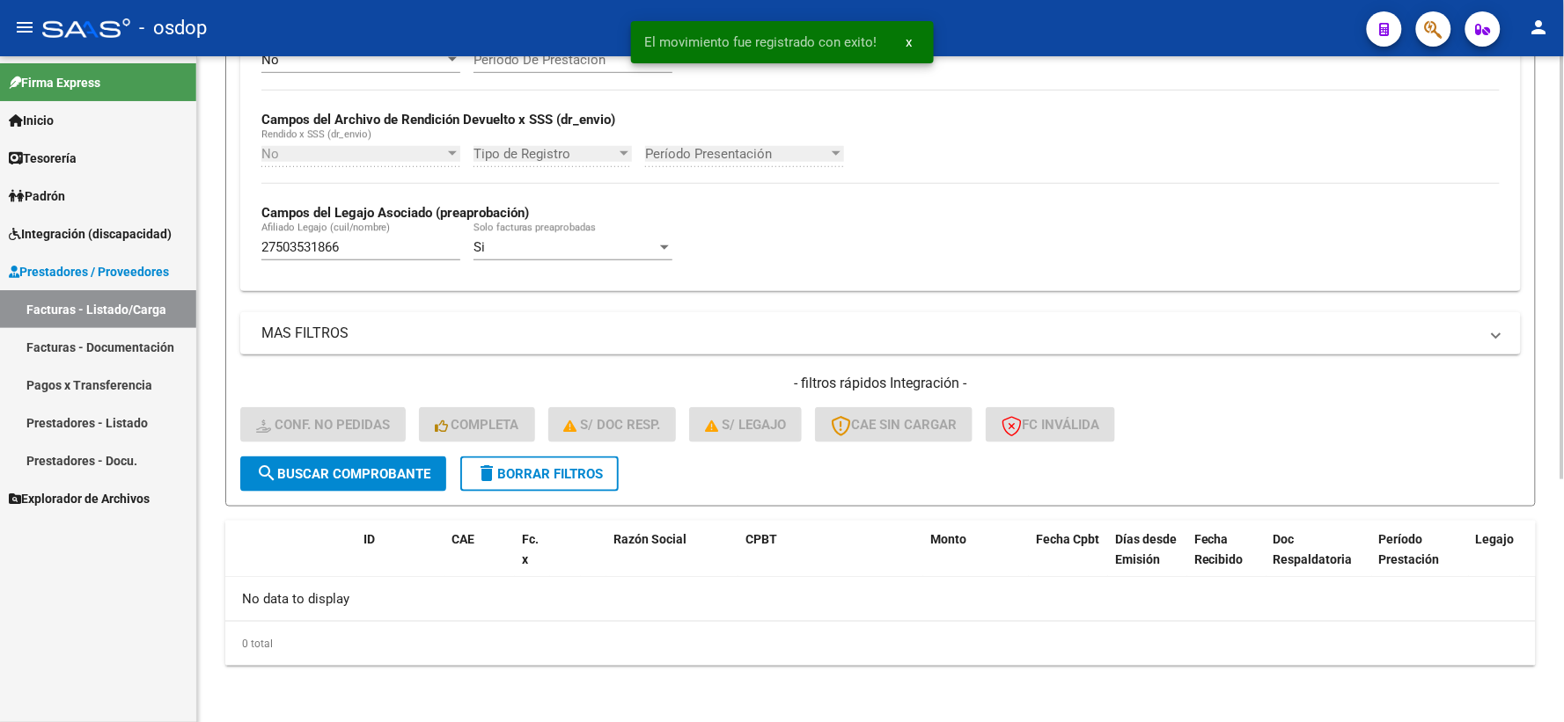
scroll to position [382, 0]
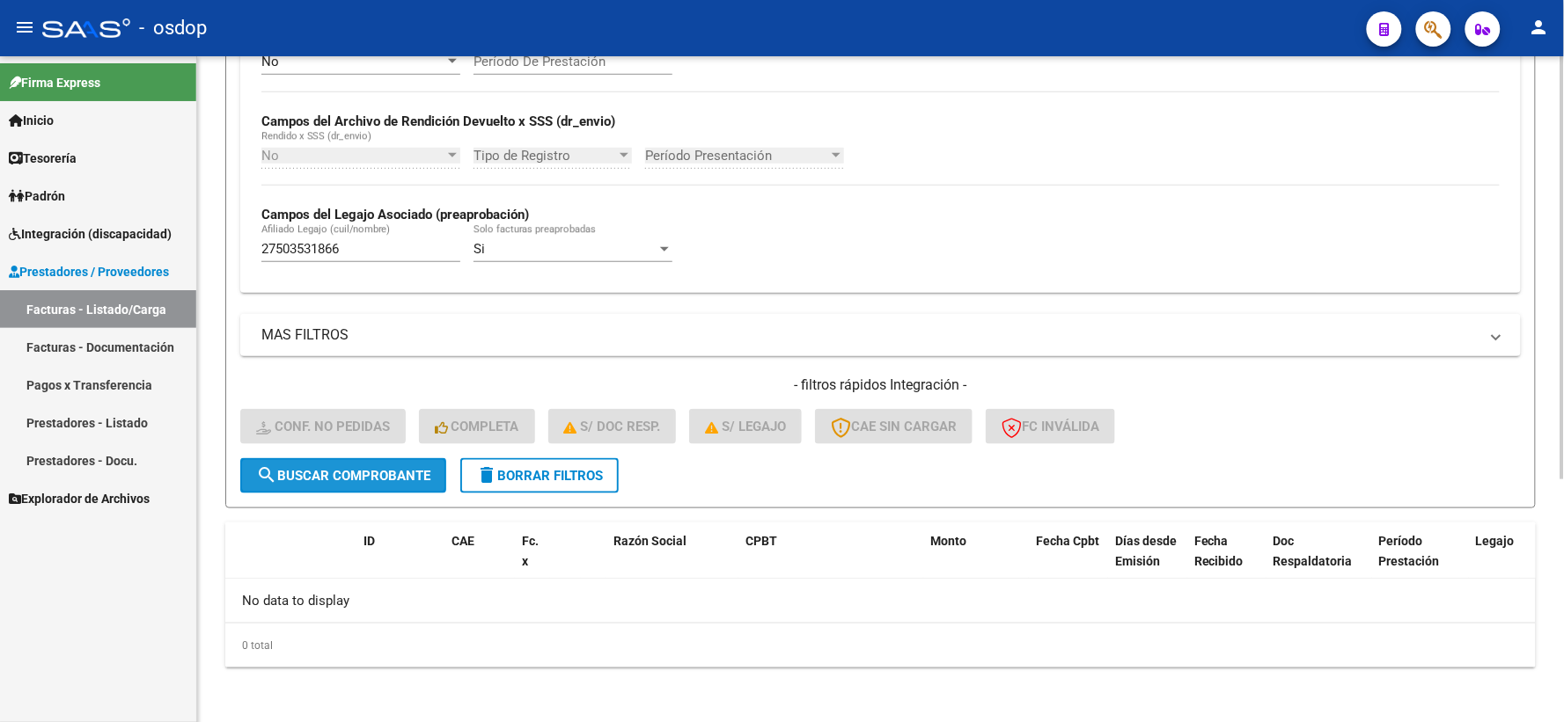
click at [394, 461] on button "search Buscar Comprobante" at bounding box center [343, 475] width 206 height 35
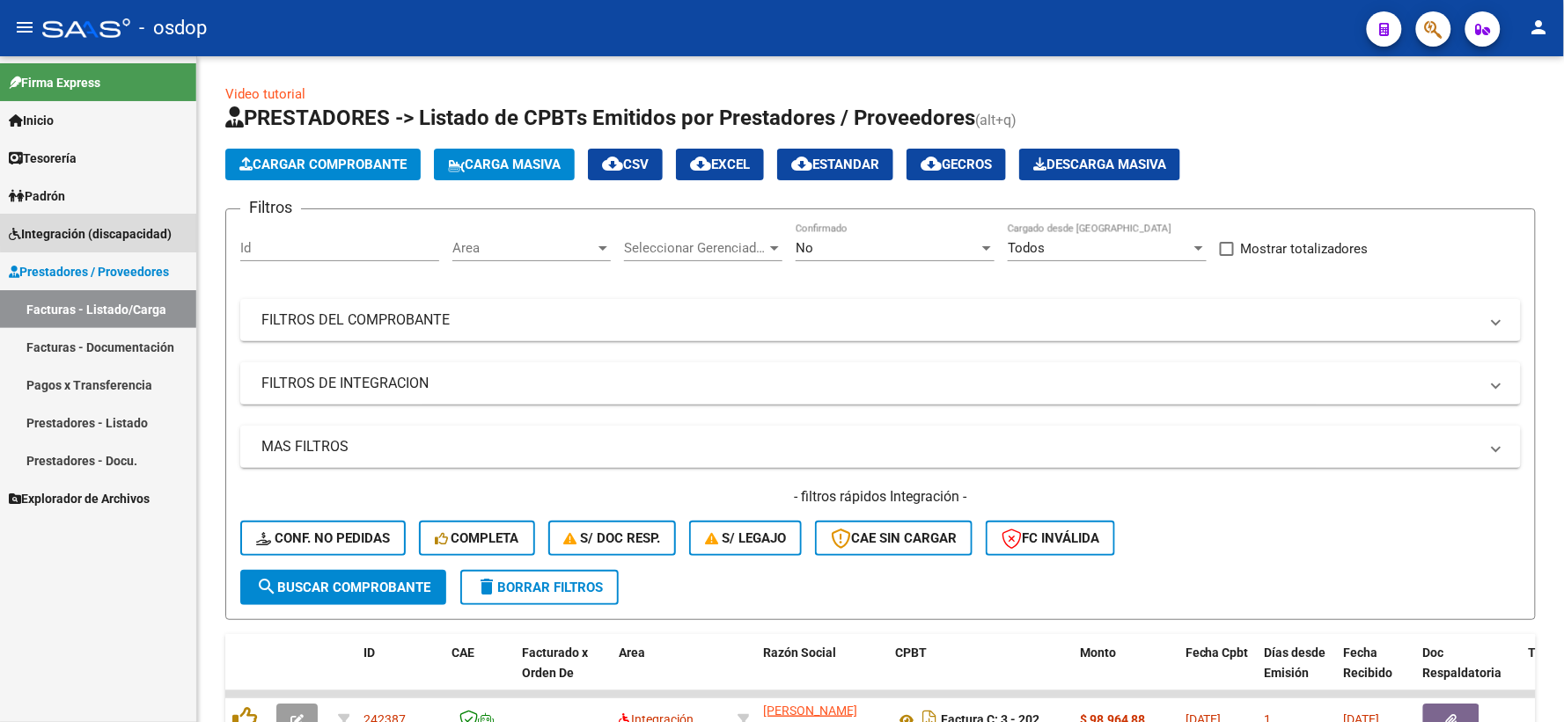
click at [146, 226] on span "Integración (discapacidad)" at bounding box center [90, 233] width 163 height 19
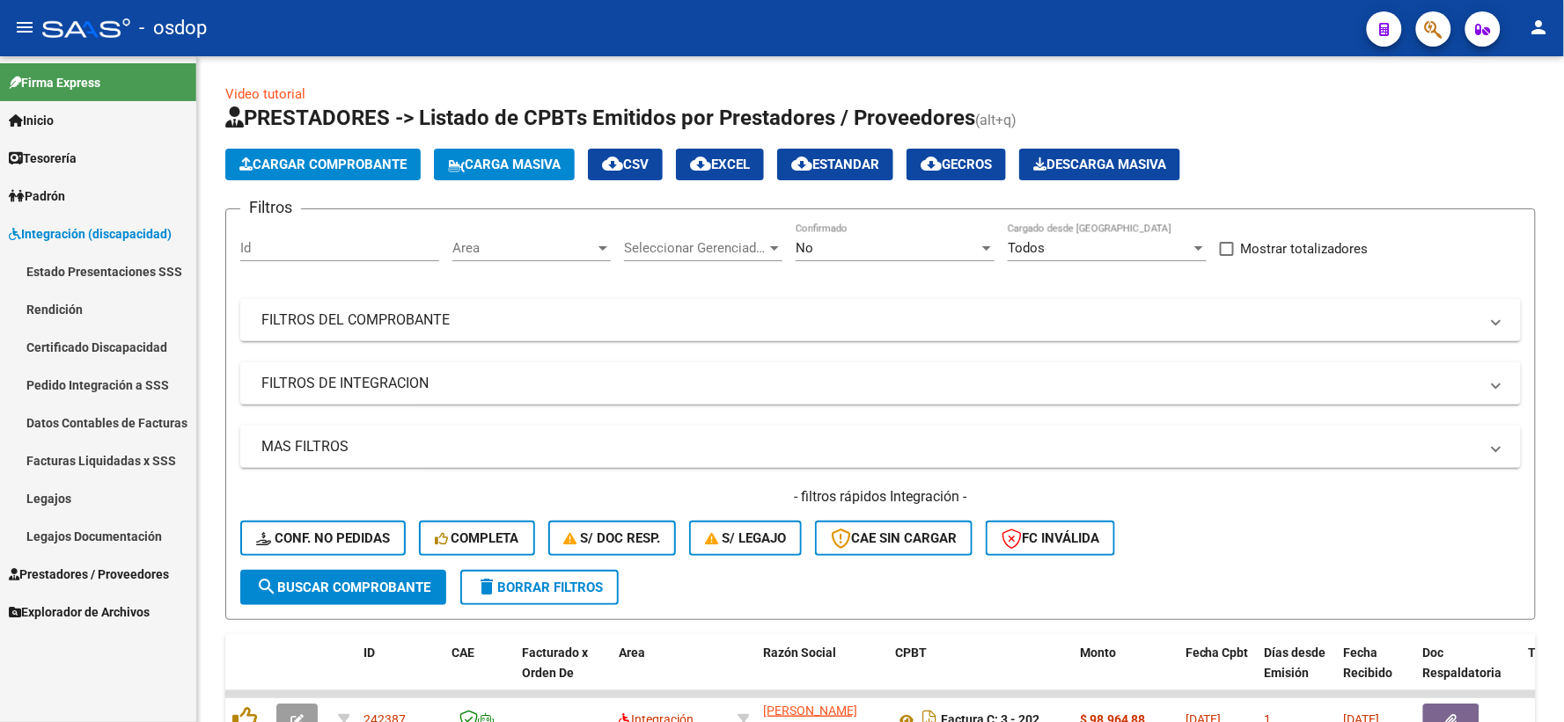
click at [157, 382] on link "Pedido Integración a SSS" at bounding box center [98, 385] width 196 height 38
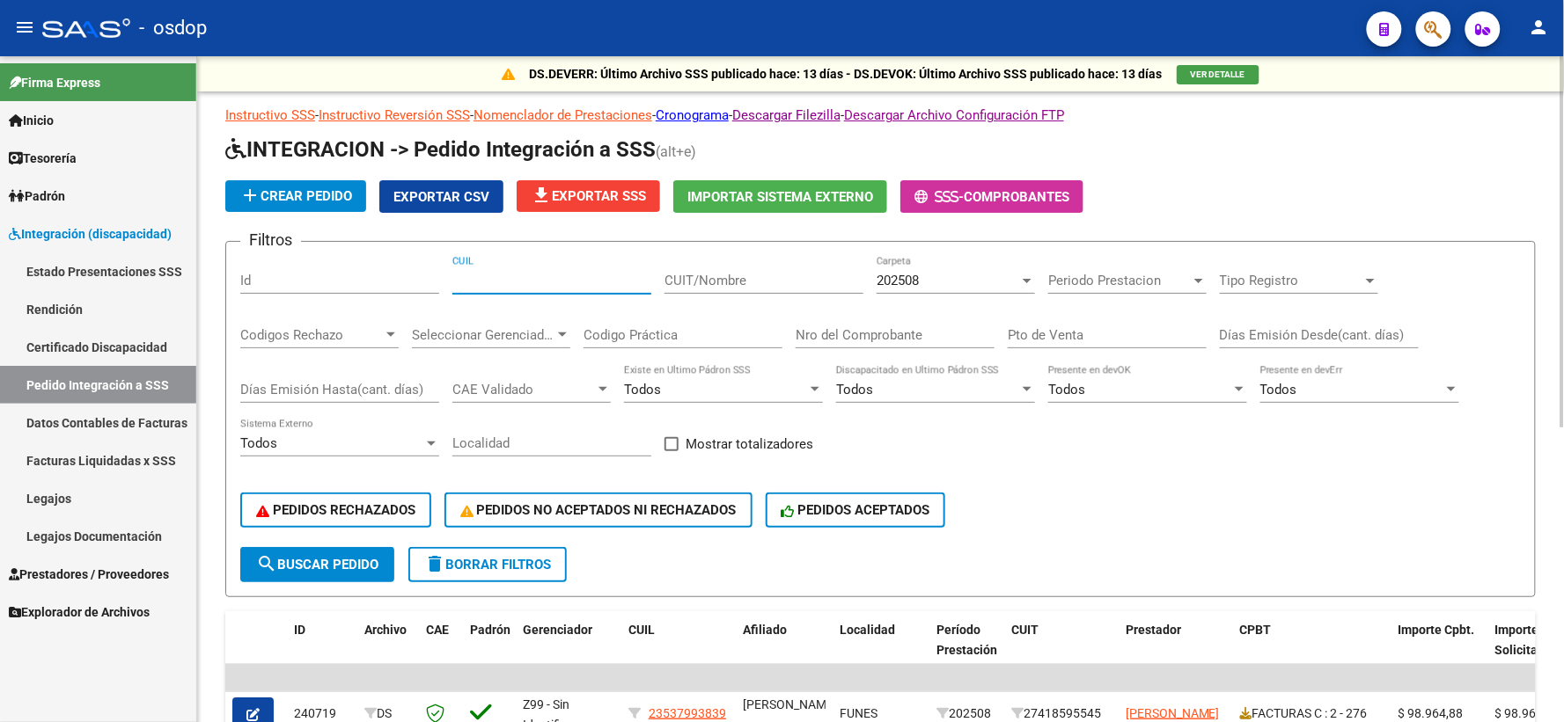
click at [533, 282] on input "CUIL" at bounding box center [551, 281] width 199 height 16
drag, startPoint x: 495, startPoint y: 286, endPoint x: 406, endPoint y: 267, distance: 91.8
click at [415, 269] on div "Filtros Id CUIL CUIT/Nombre 202508 Carpeta Periodo Prestacion Periodo Prestacio…" at bounding box center [880, 401] width 1280 height 291
paste input "20549894993"
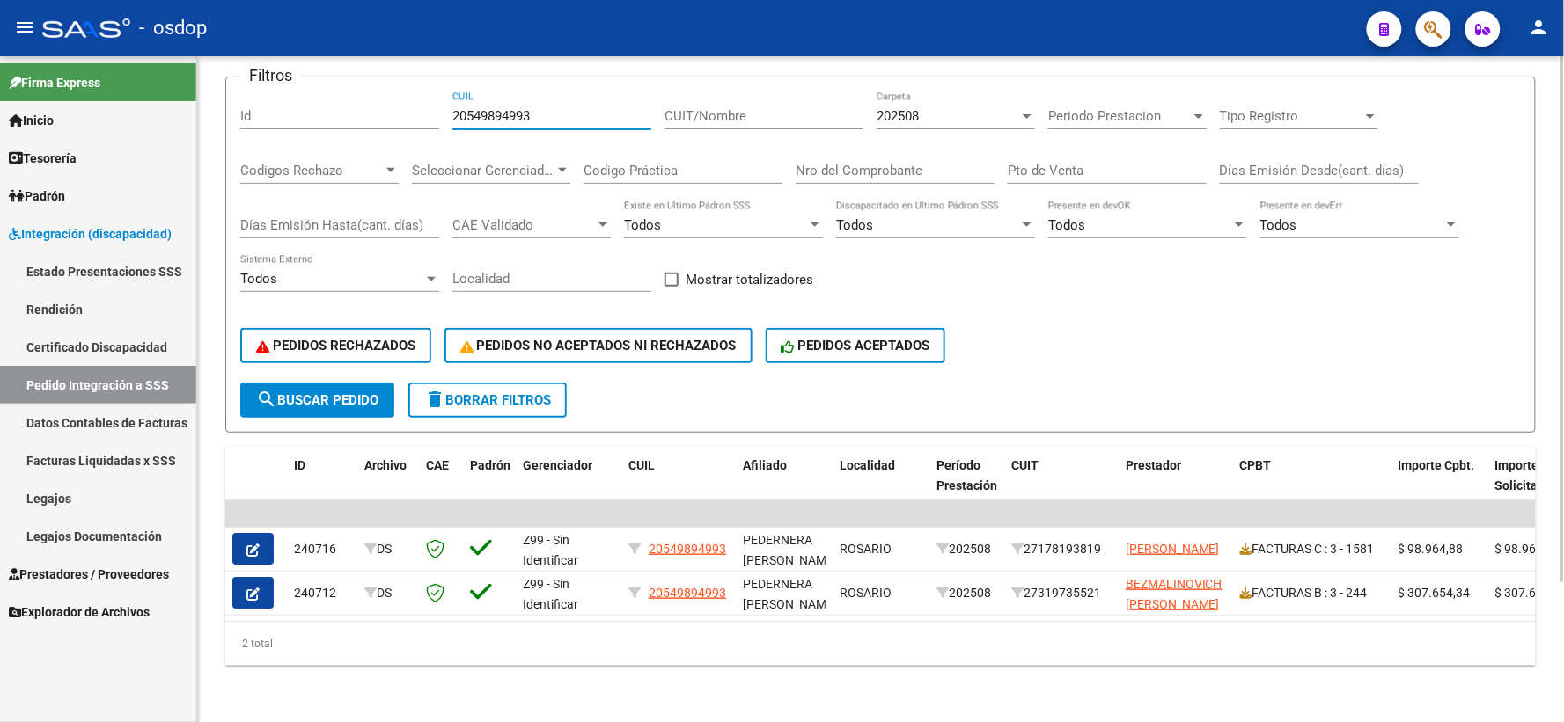
type input "20549894993"
click at [284, 658] on div "2 total" at bounding box center [880, 644] width 1310 height 44
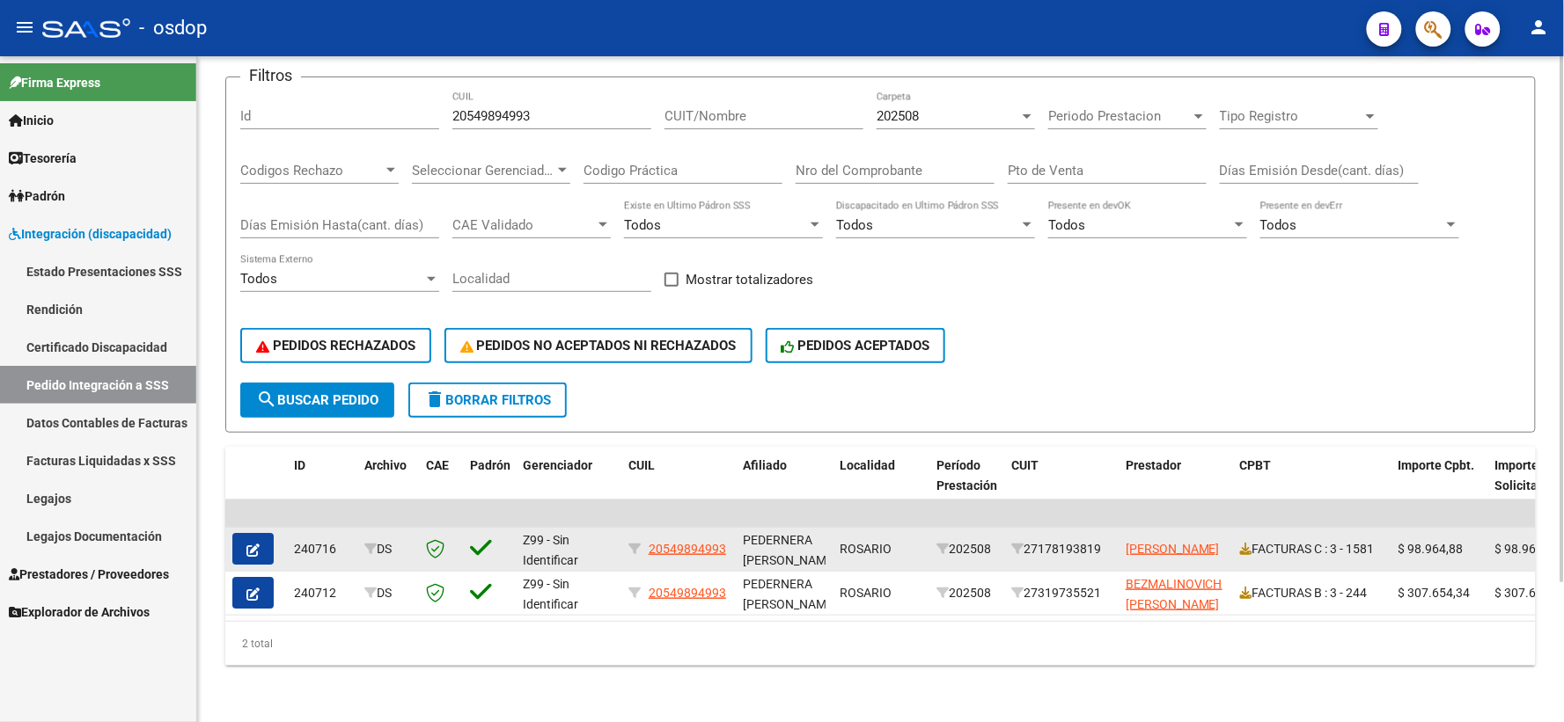
click at [250, 544] on icon "button" at bounding box center [252, 550] width 13 height 13
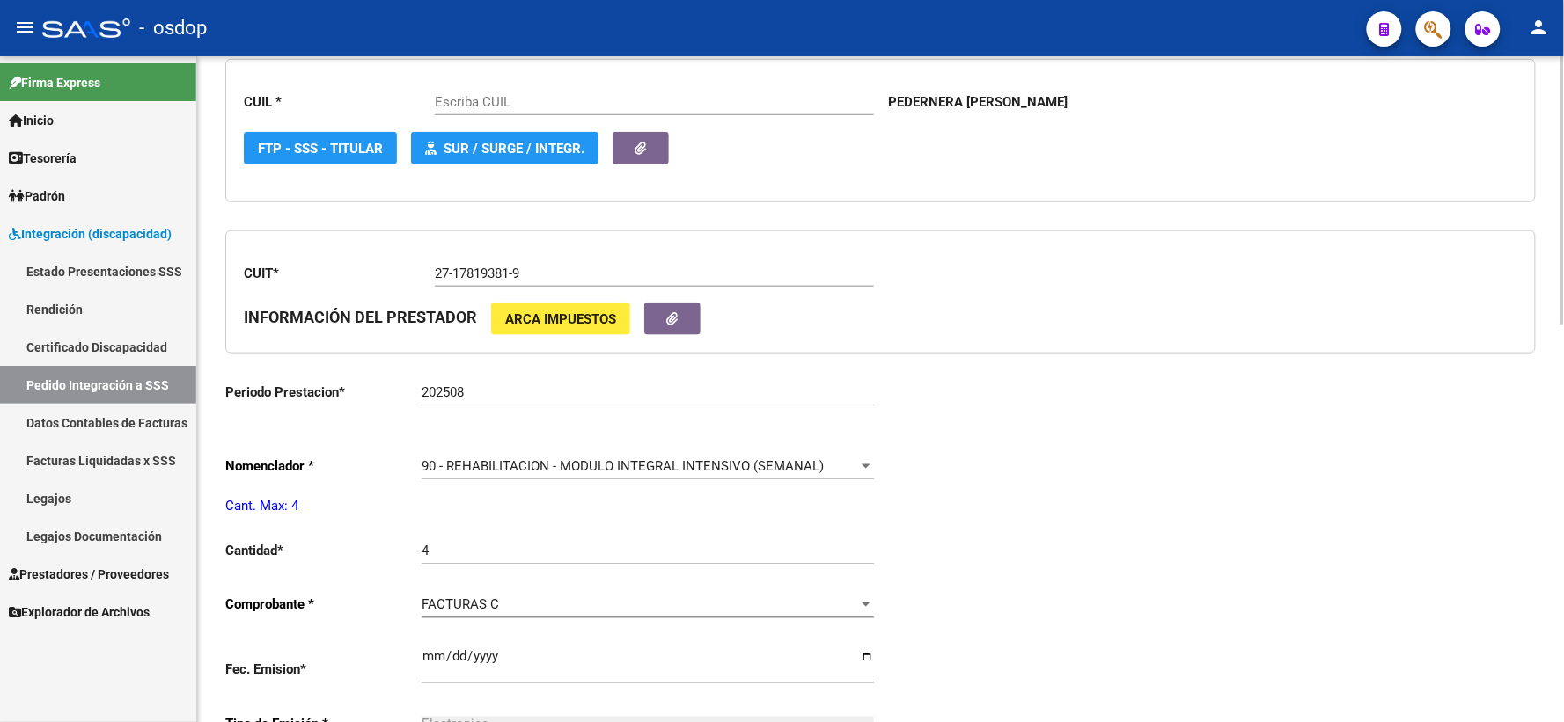
type input "20549894993"
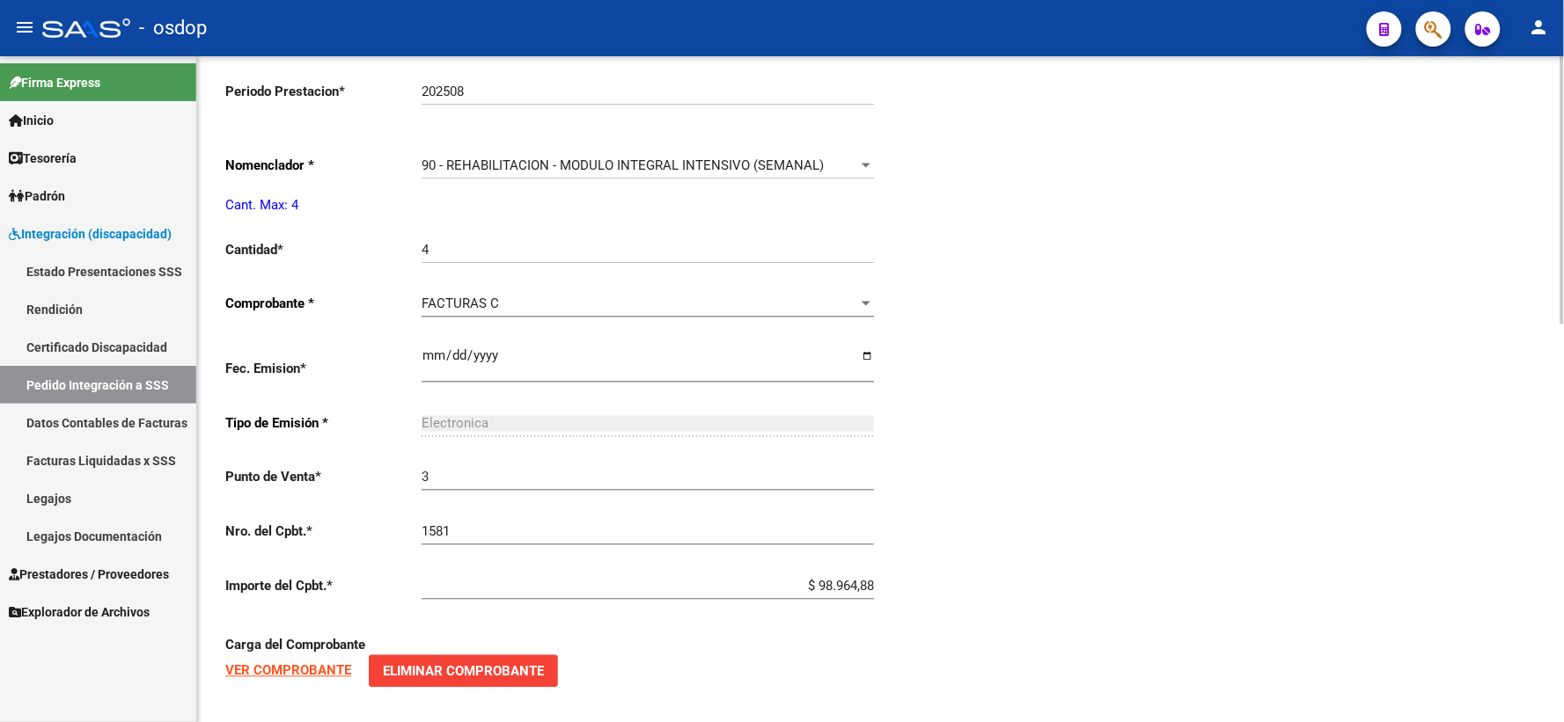
scroll to position [887, 0]
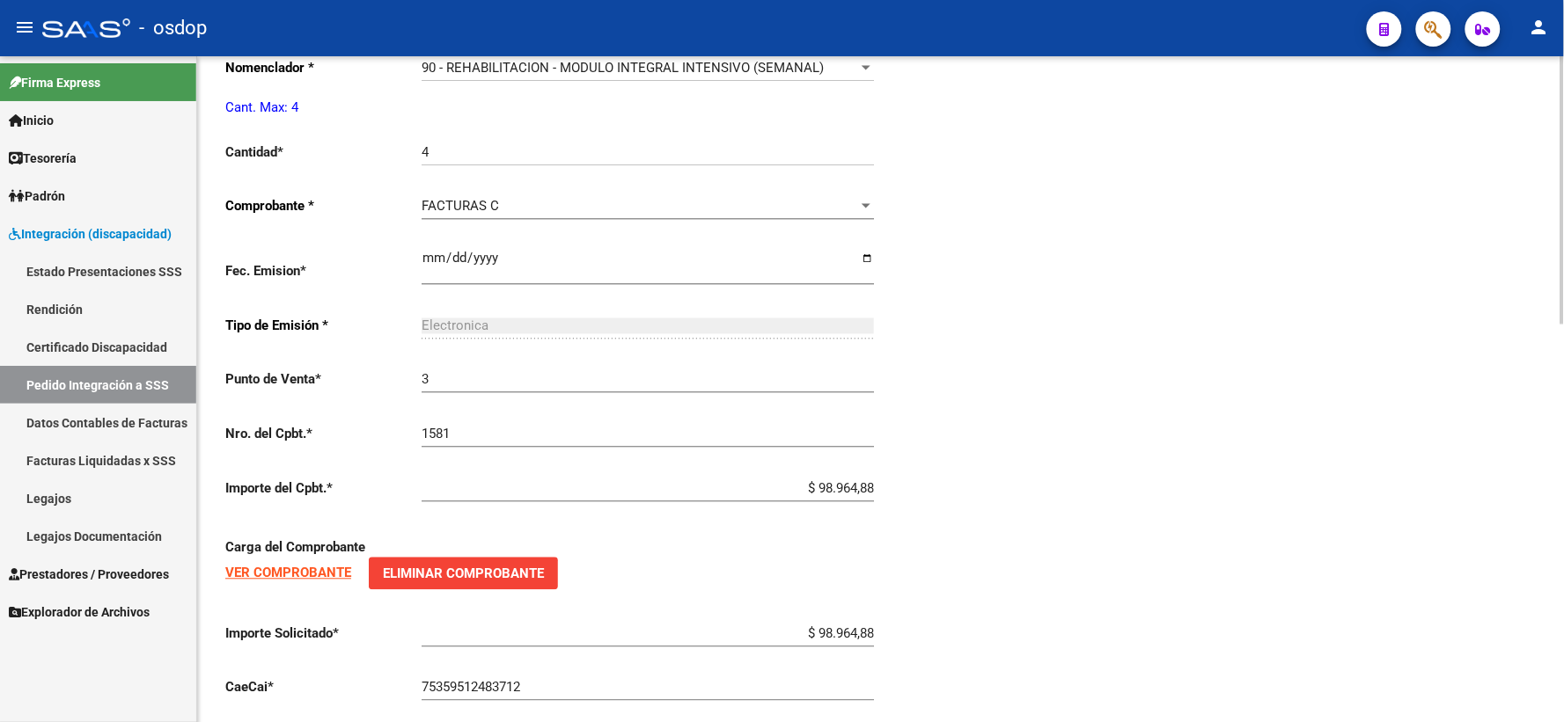
click at [630, 81] on div "90 - REHABILITACION - MODULO INTEGRAL INTENSIVO (SEMANAL) Seleccionar nomenclad…" at bounding box center [648, 62] width 452 height 38
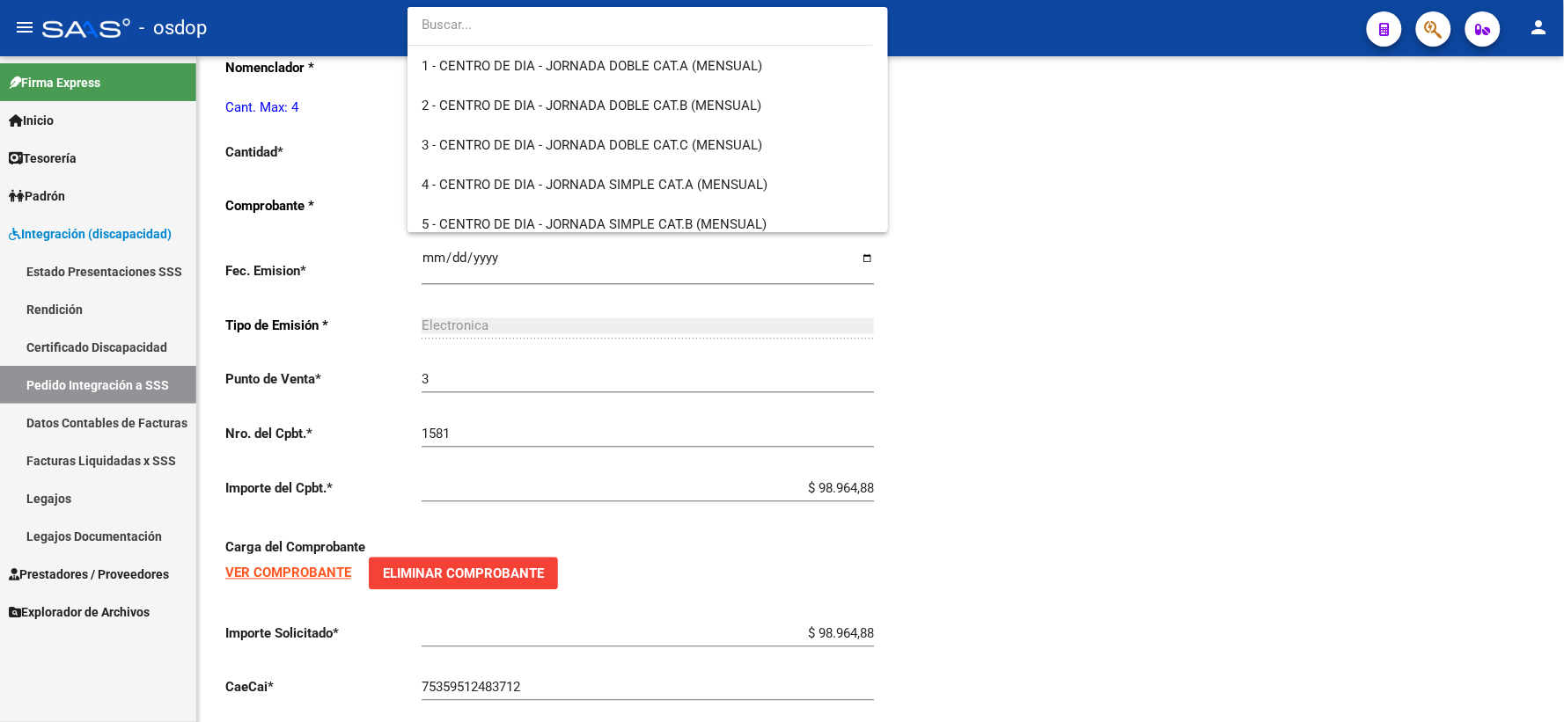
scroll to position [3520, 0]
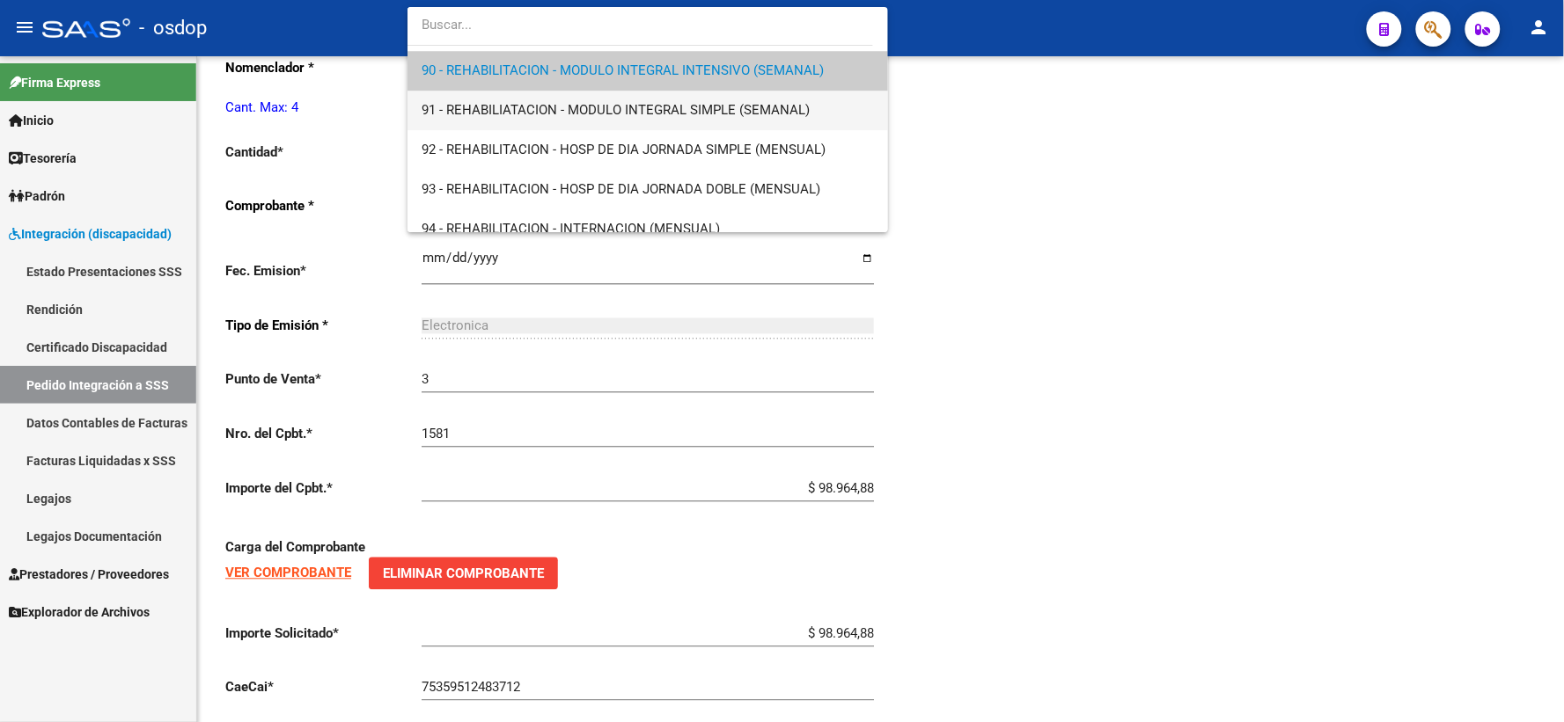
click at [623, 113] on span "91 - REHABILIATACION - MODULO INTEGRAL SIMPLE (SEMANAL)" at bounding box center [616, 110] width 388 height 16
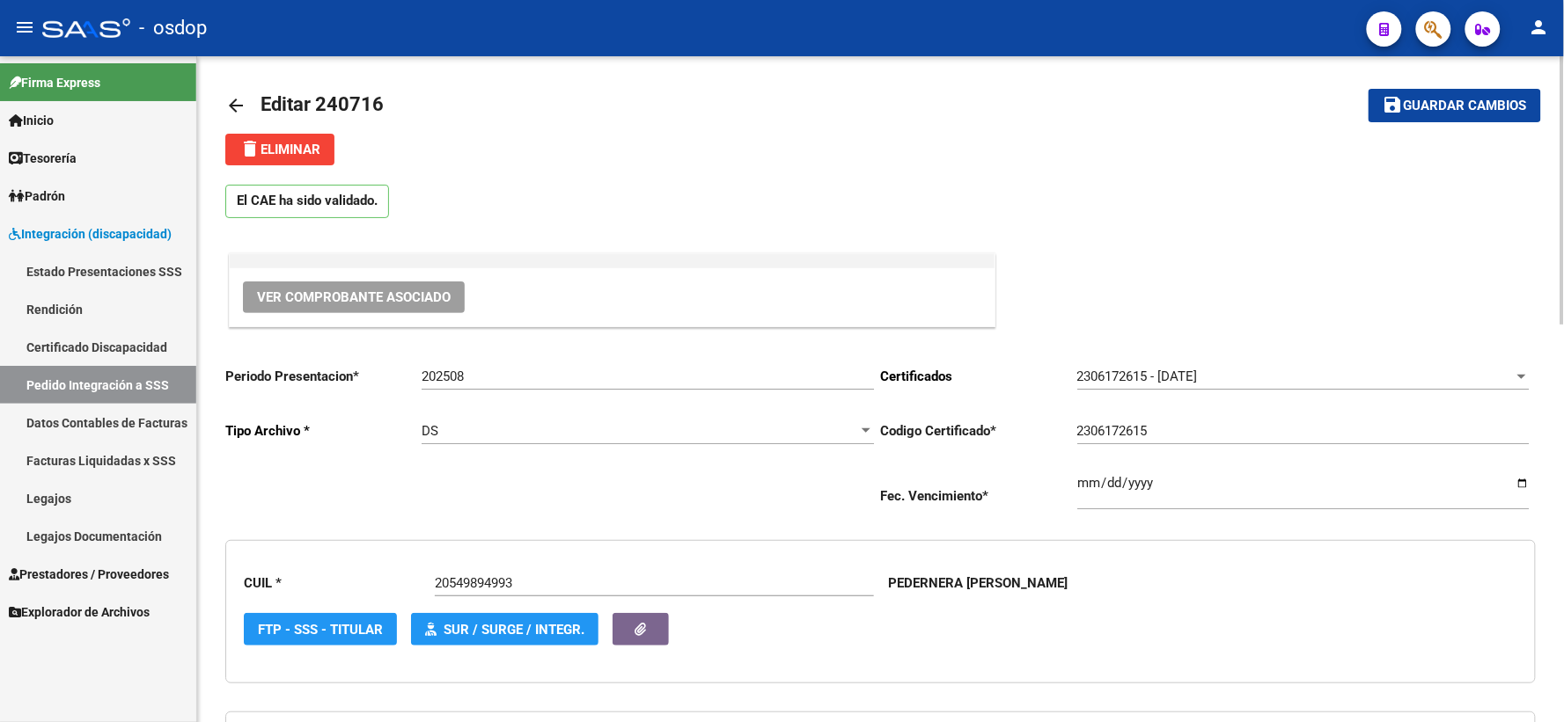
scroll to position [0, 0]
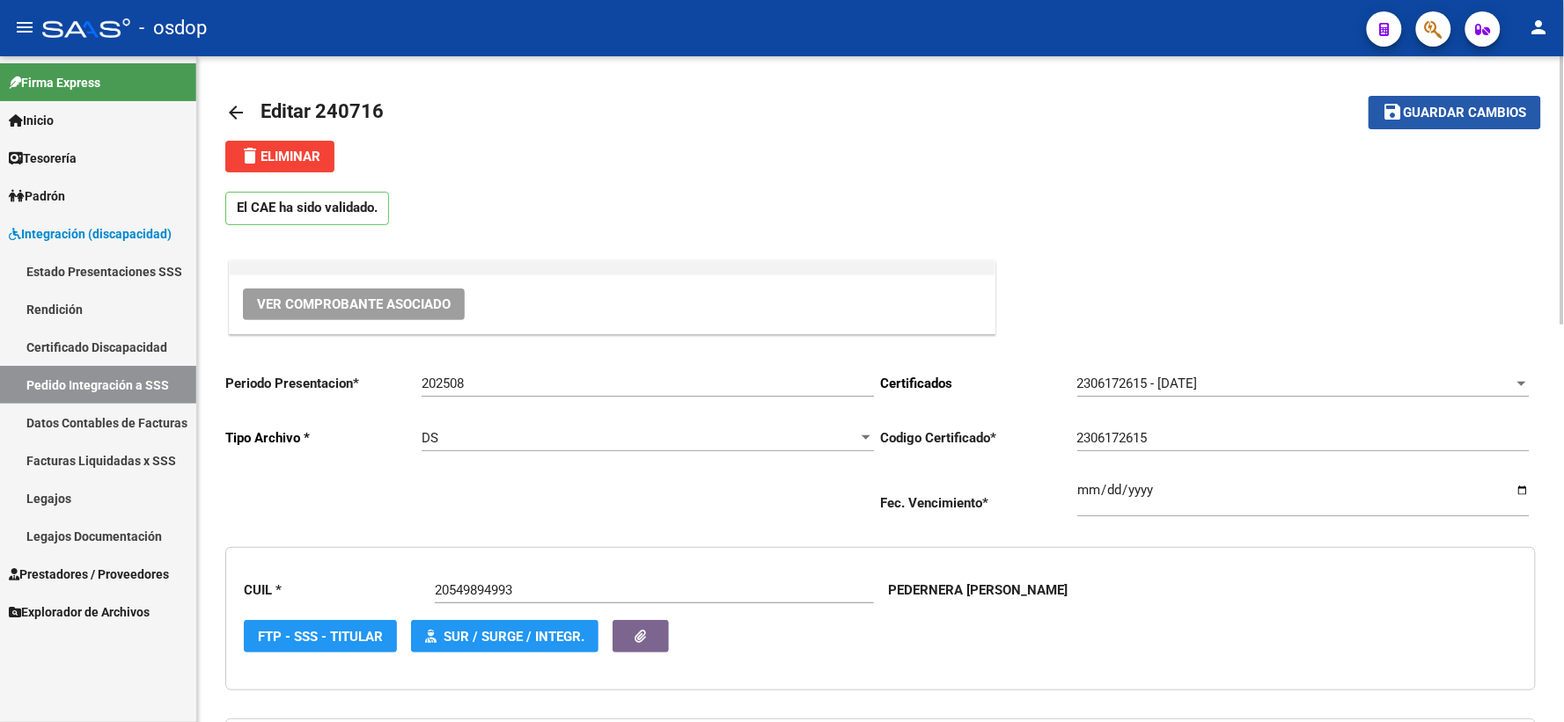
click at [1470, 118] on span "Guardar cambios" at bounding box center [1465, 114] width 123 height 16
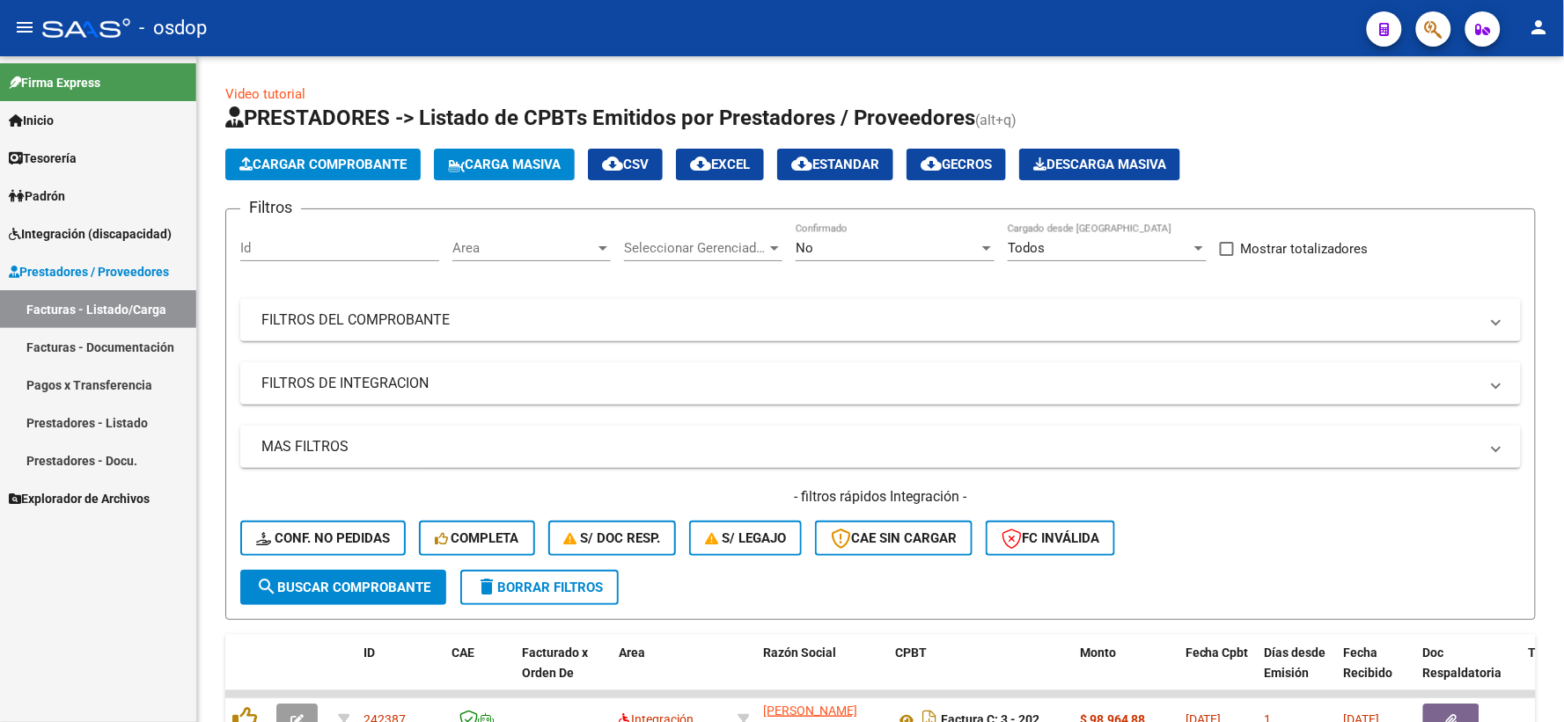
click at [69, 227] on span "Integración (discapacidad)" at bounding box center [90, 233] width 163 height 19
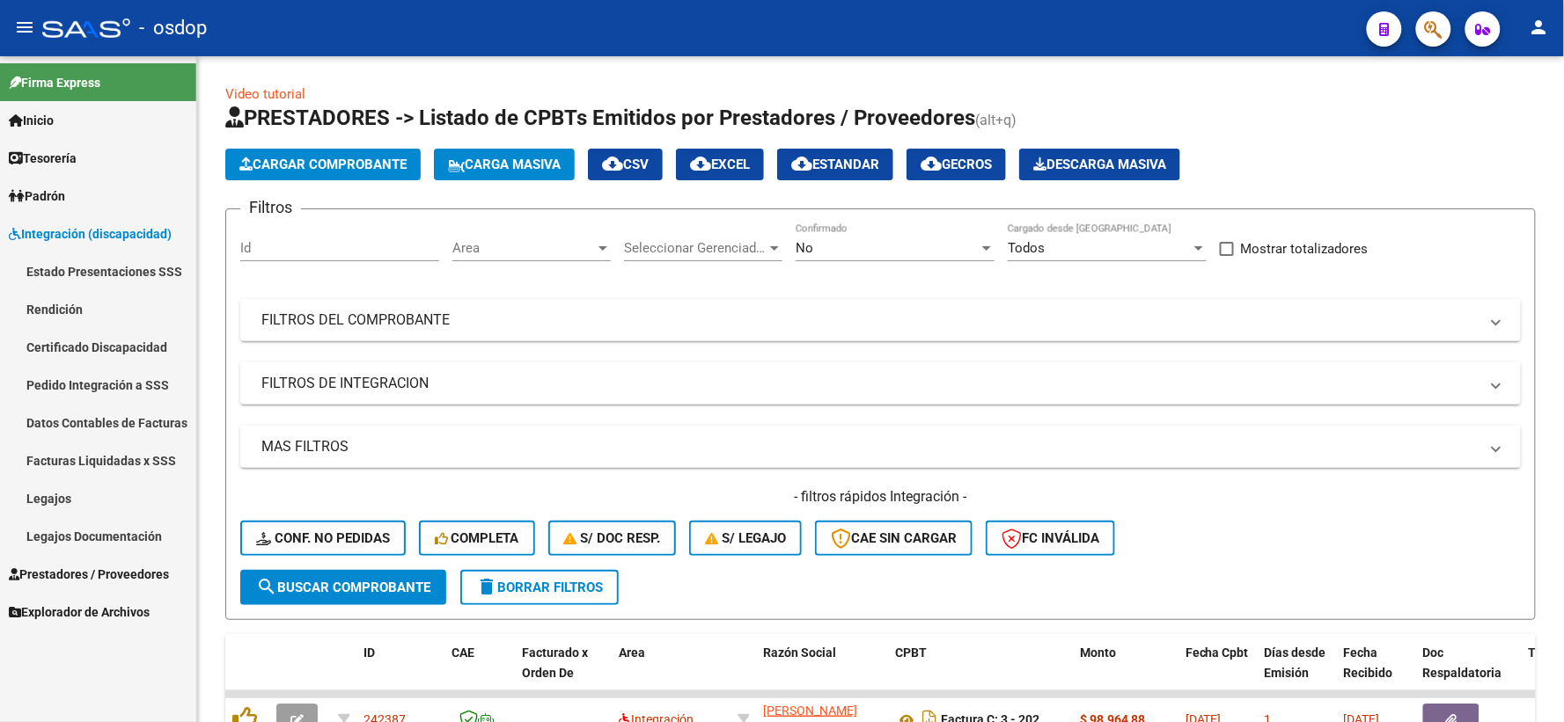
click at [121, 392] on link "Pedido Integración a SSS" at bounding box center [98, 385] width 196 height 38
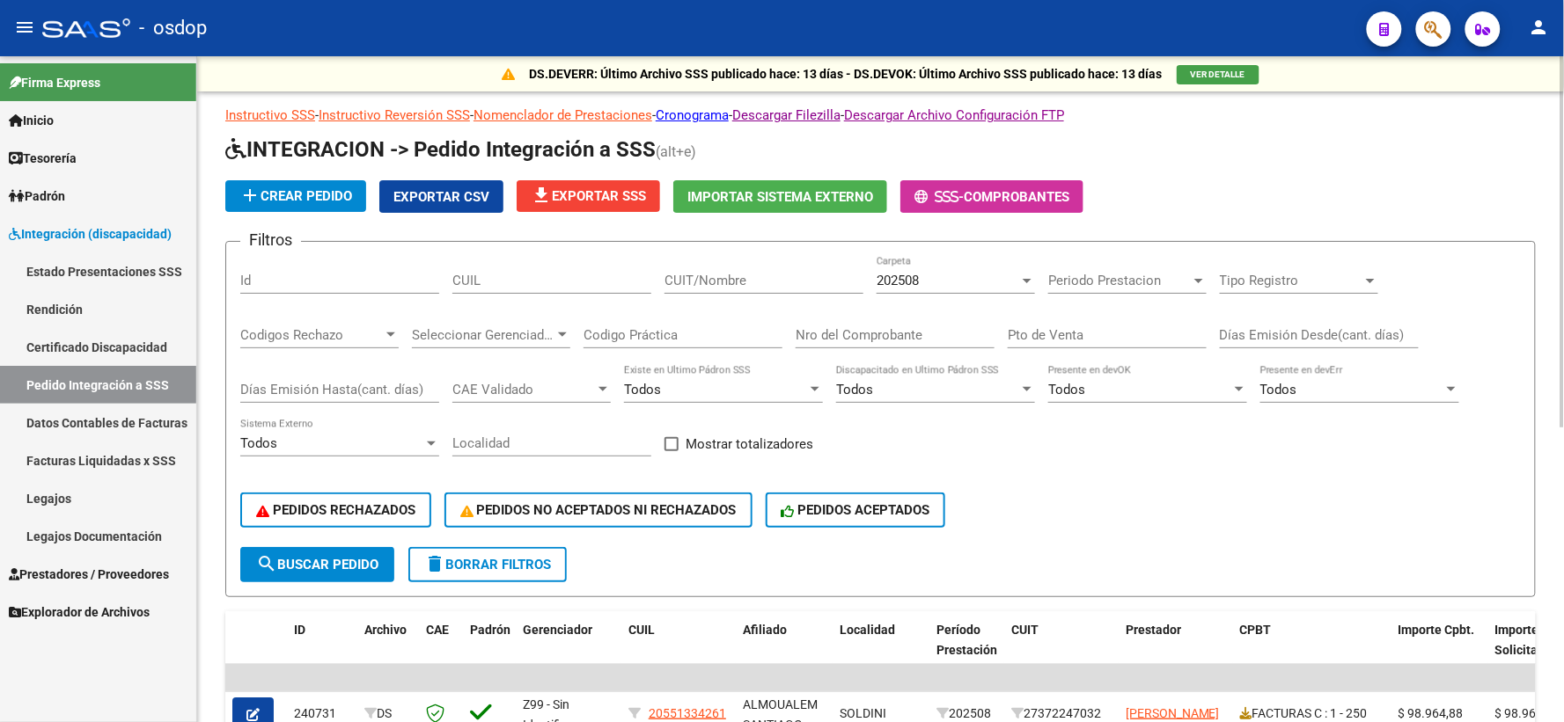
click at [616, 292] on div "CUIL" at bounding box center [551, 275] width 199 height 38
paste input "20551334261"
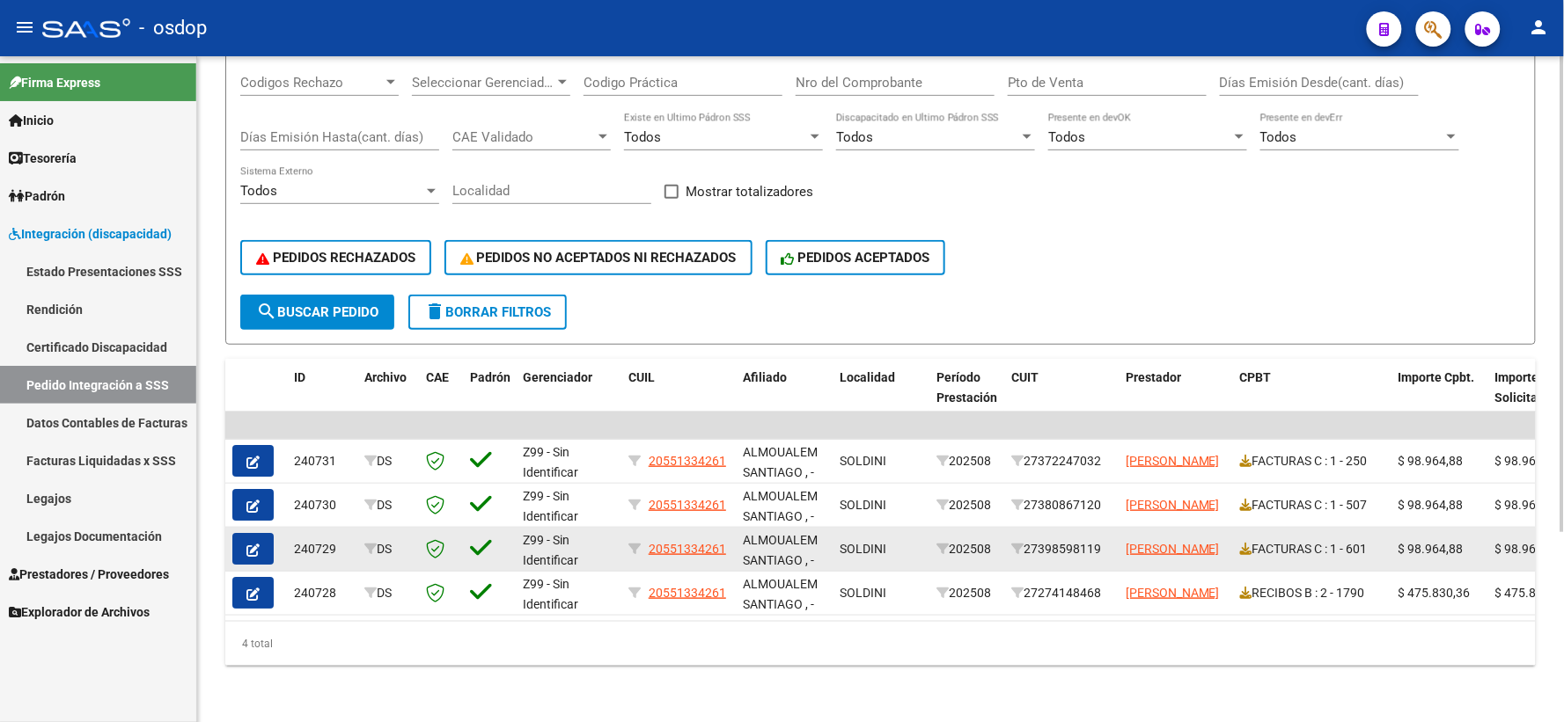
type input "20551334261"
click at [247, 544] on button "button" at bounding box center [252, 549] width 41 height 32
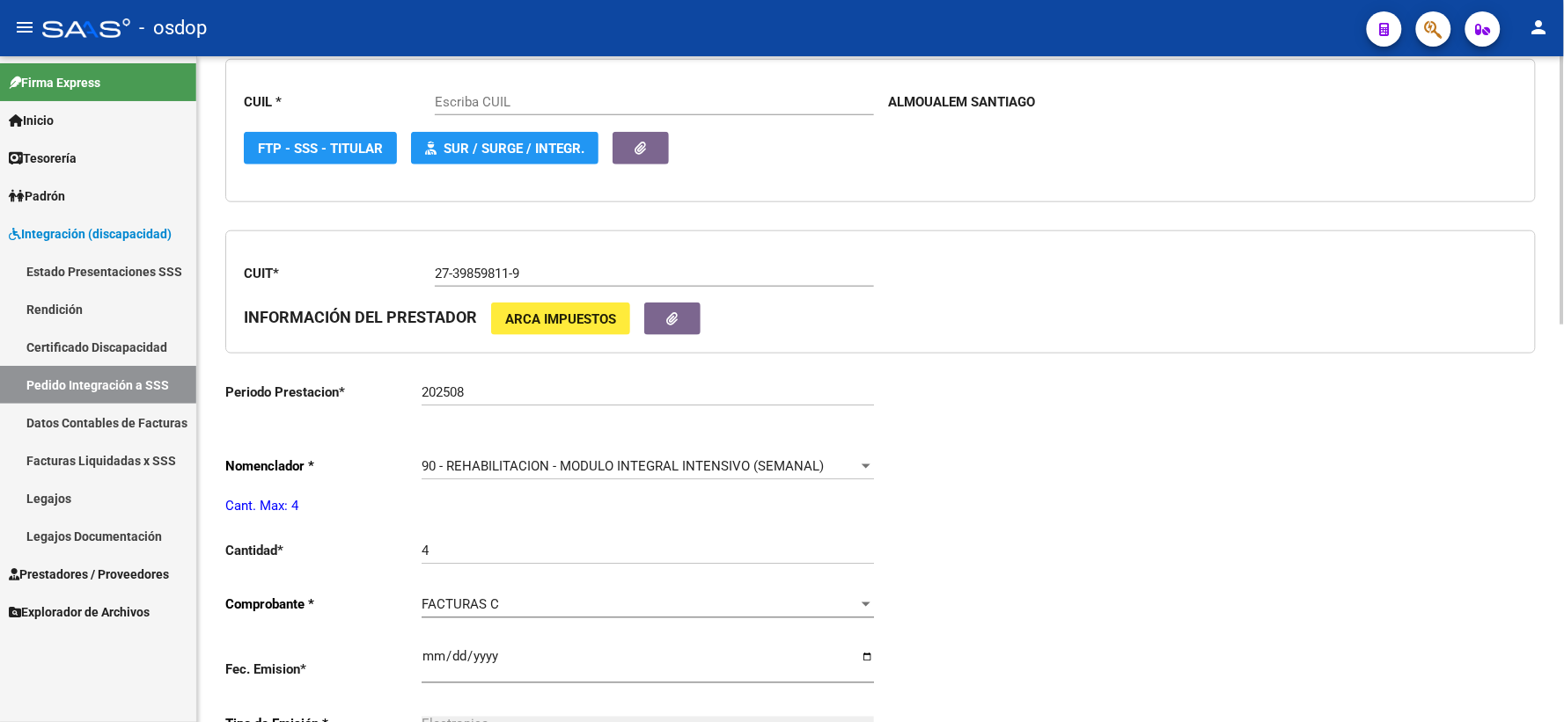
scroll to position [781, 0]
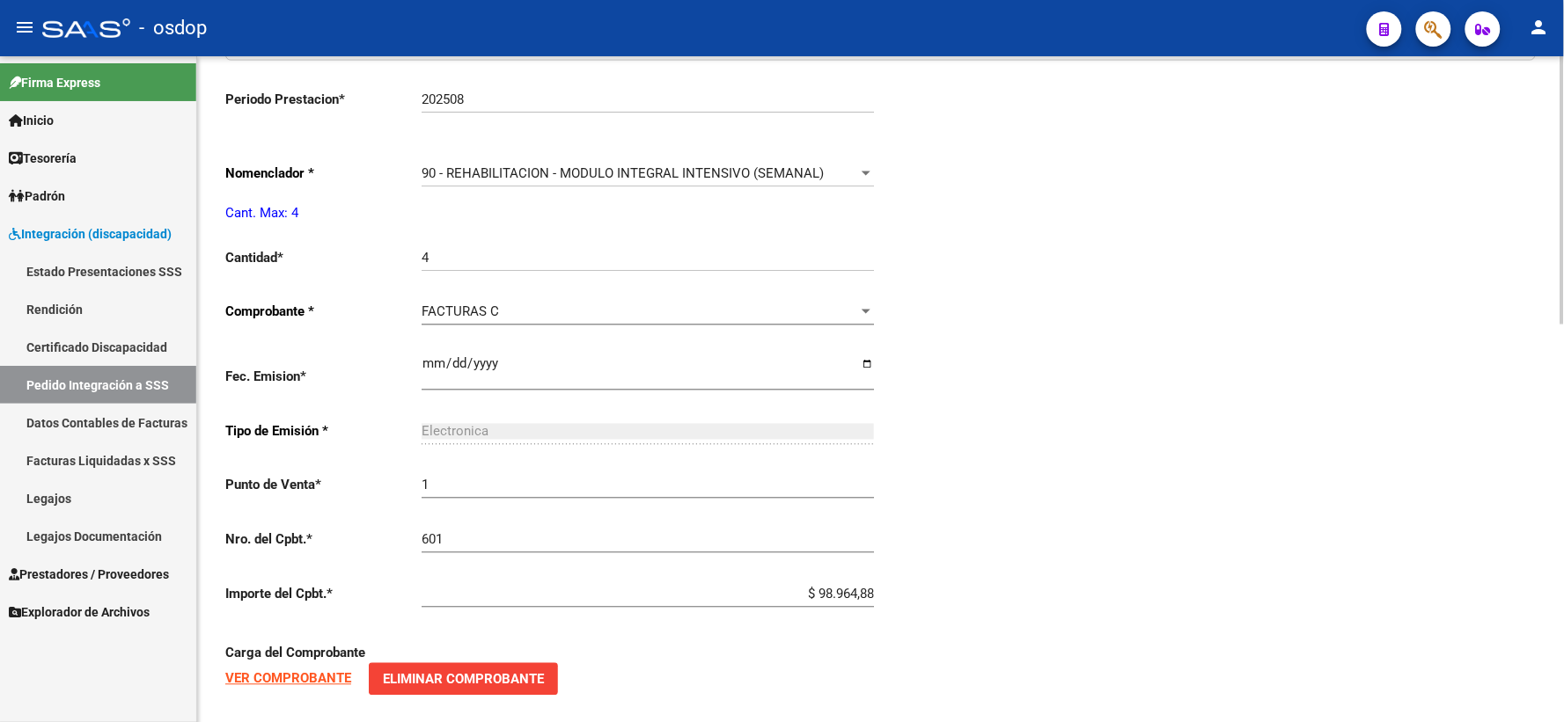
type input "20551334261"
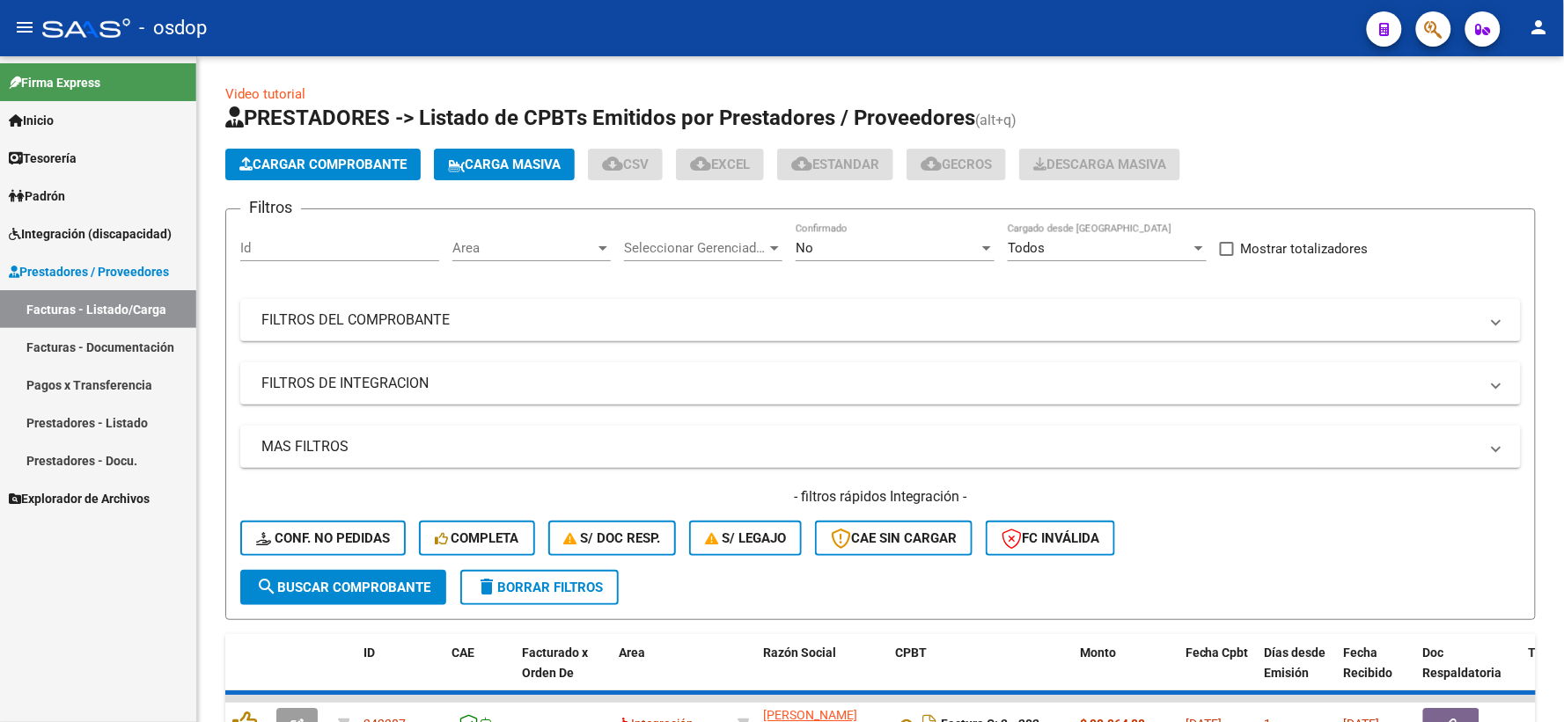
click at [100, 224] on span "Integración (discapacidad)" at bounding box center [90, 233] width 163 height 19
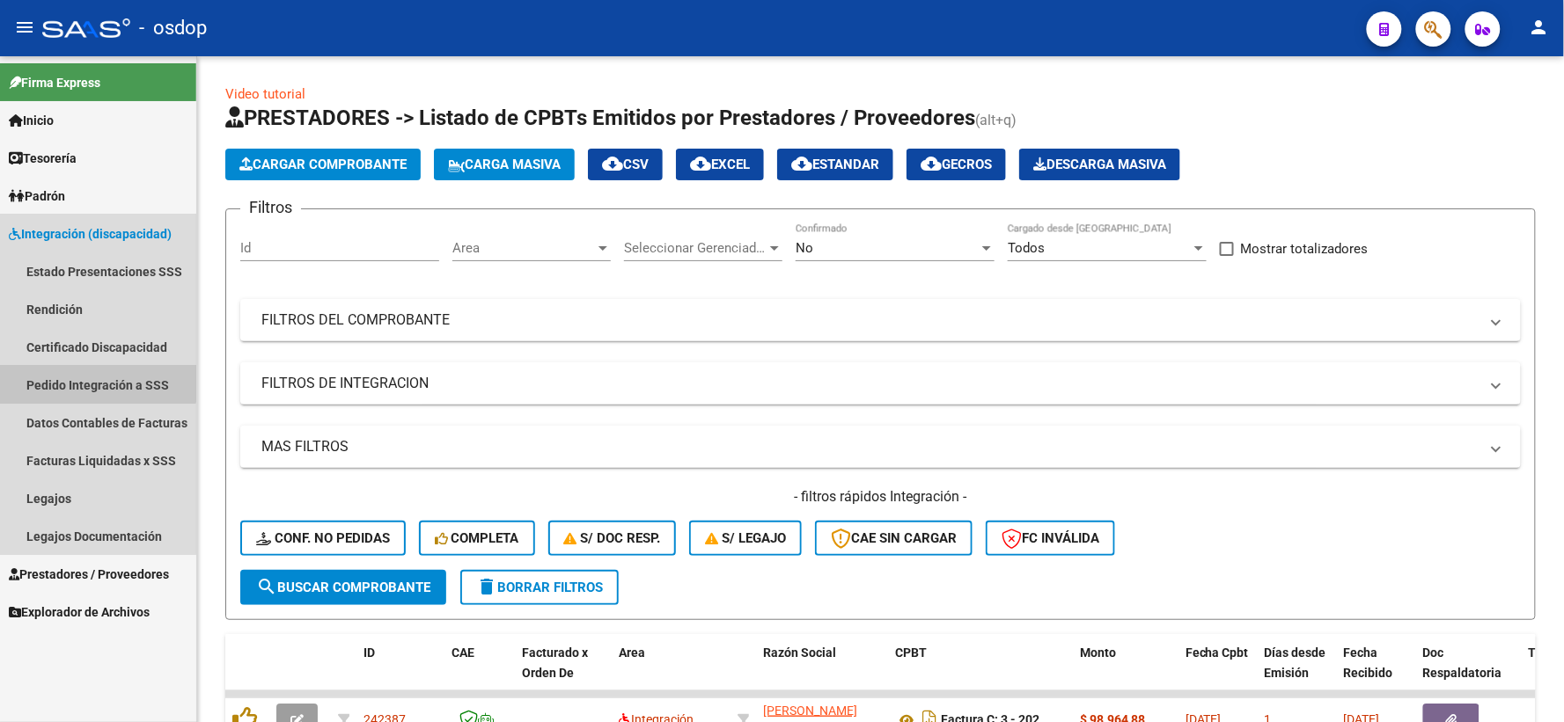
click at [95, 375] on link "Pedido Integración a SSS" at bounding box center [98, 385] width 196 height 38
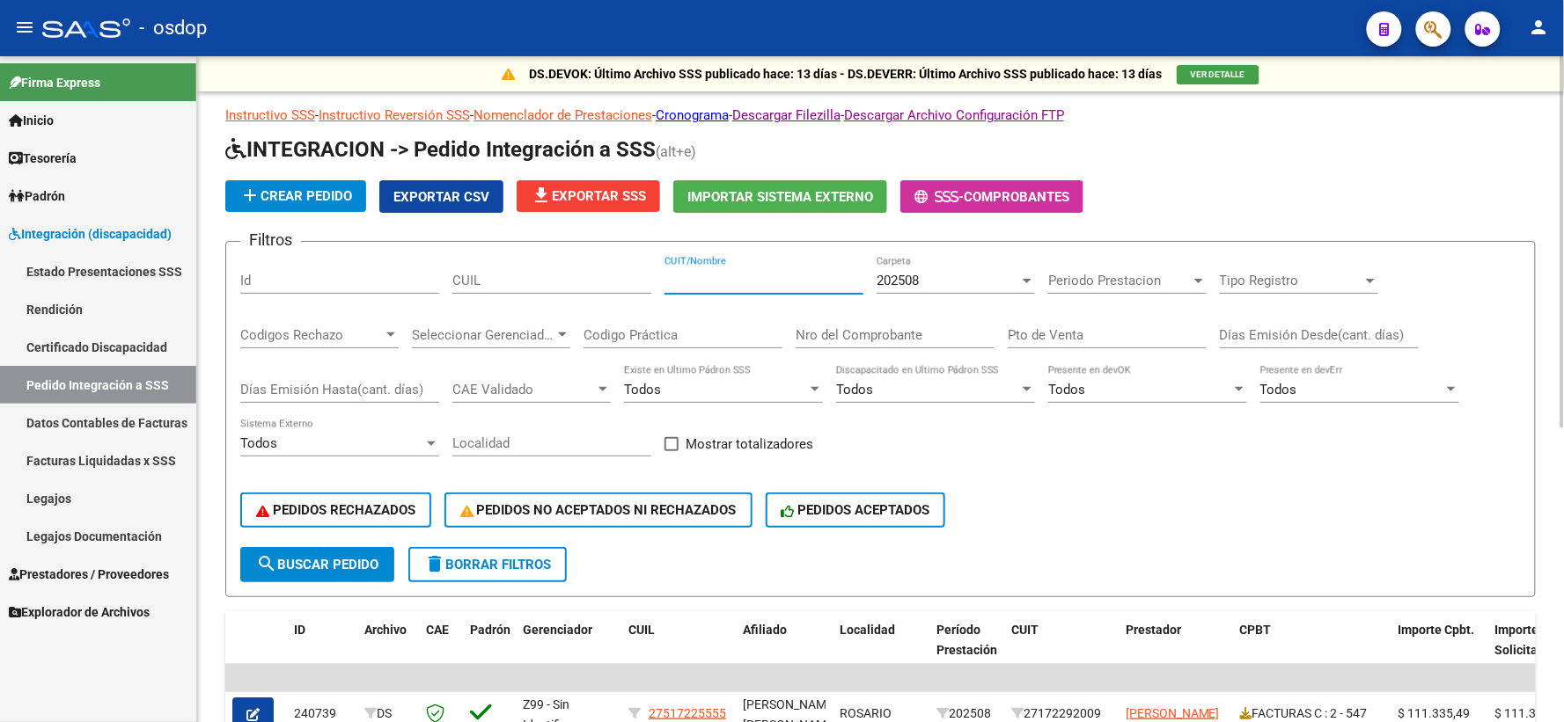
click at [693, 287] on input "CUIT/Nombre" at bounding box center [763, 281] width 199 height 16
paste input "27517225555"
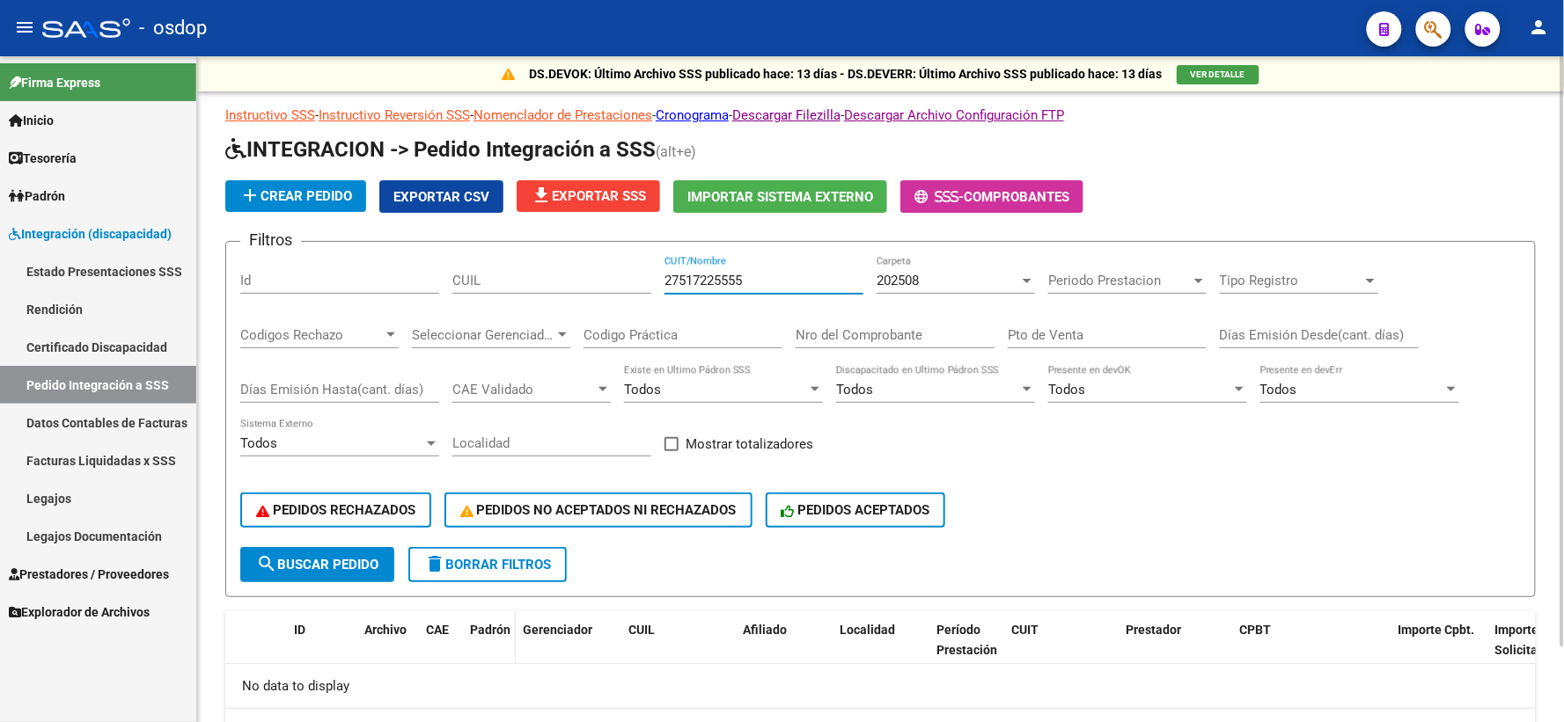
scroll to position [84, 0]
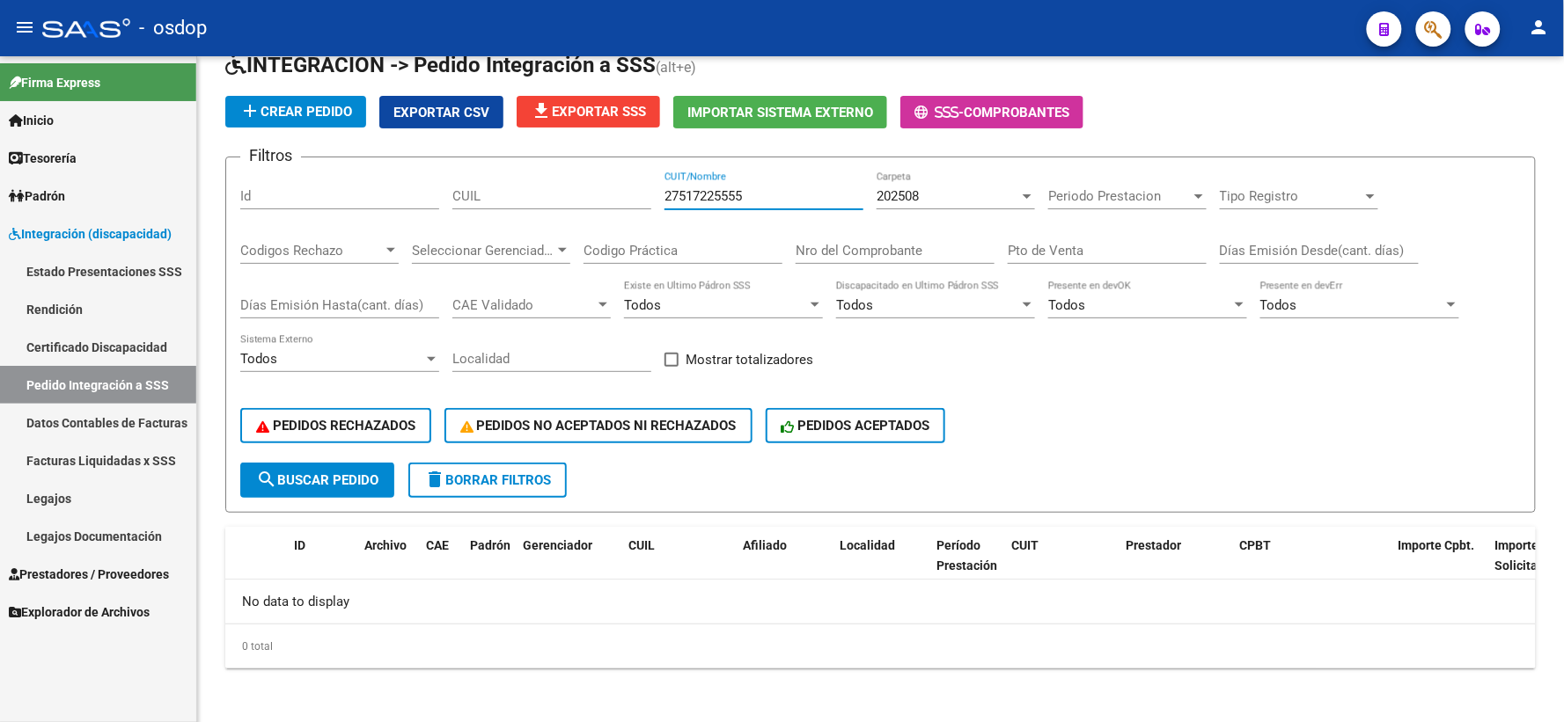
type input "27517225555"
drag, startPoint x: 768, startPoint y: 191, endPoint x: 539, endPoint y: 130, distance: 236.7
click at [565, 143] on app-list-header "INTEGRACION -> Pedido Integración a SSS (alt+e) add Crear Pedido Exportar CSV f…" at bounding box center [880, 282] width 1310 height 462
click at [549, 208] on div "CUIL" at bounding box center [551, 191] width 199 height 38
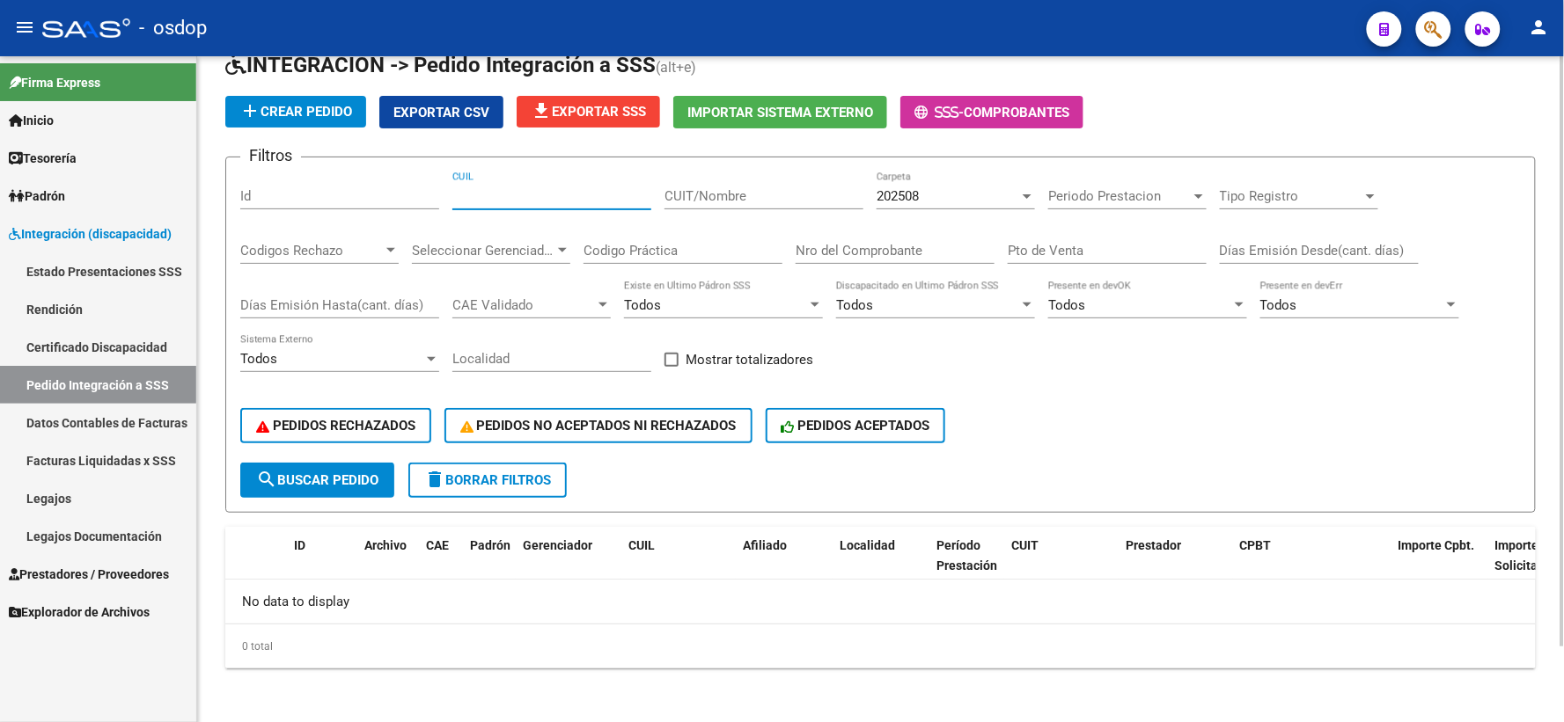
paste input "27517225555"
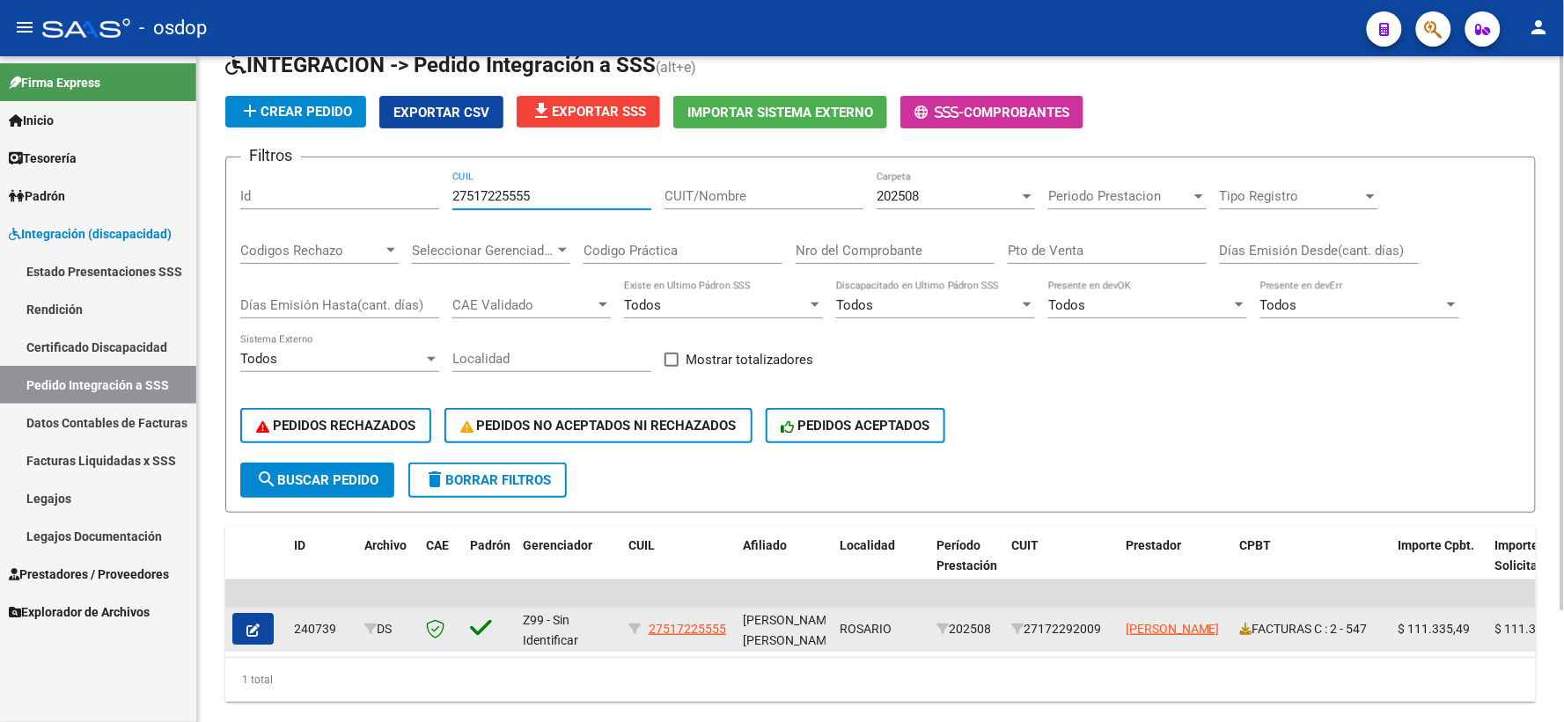
type input "27517225555"
click at [250, 624] on icon "button" at bounding box center [252, 630] width 13 height 13
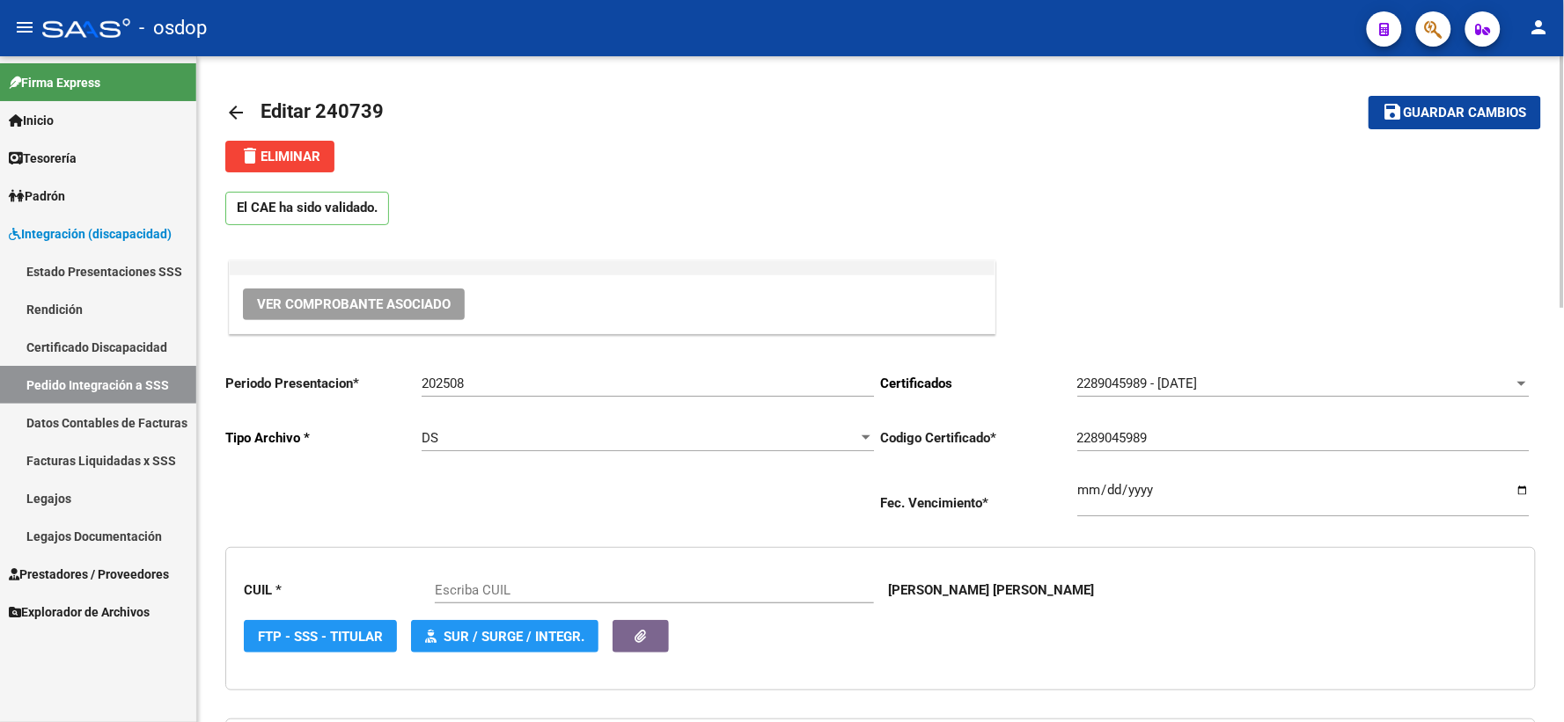
type input "27517225555"
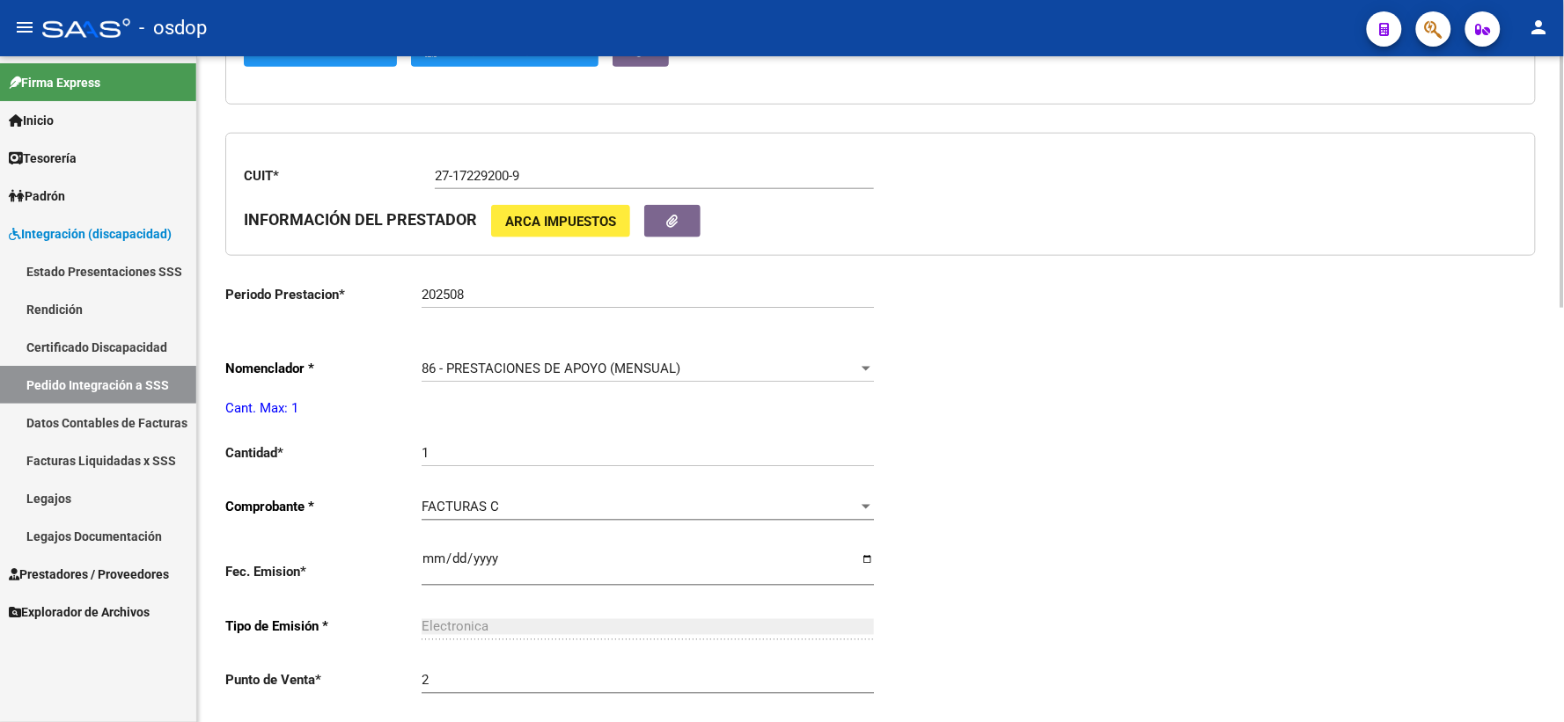
scroll to position [684, 0]
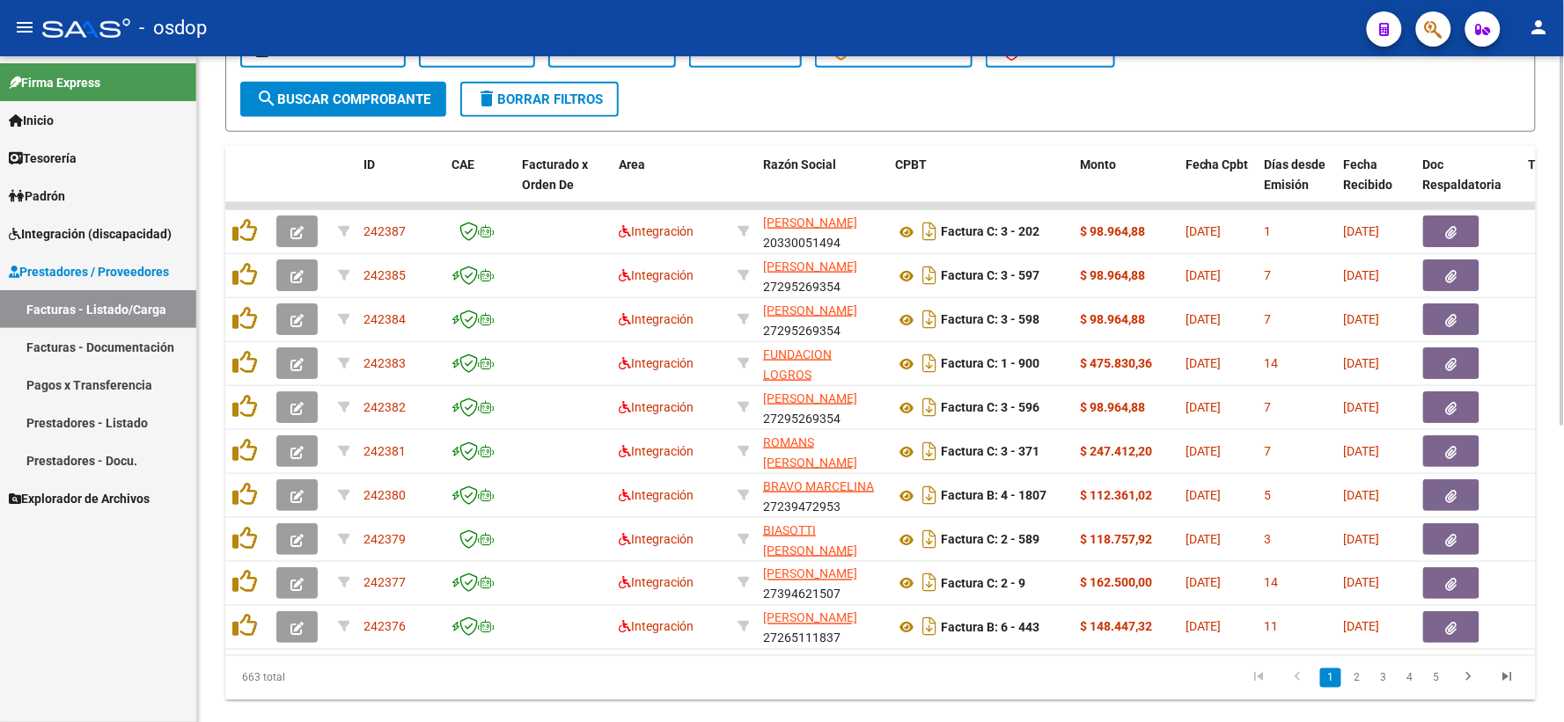
scroll to position [195, 0]
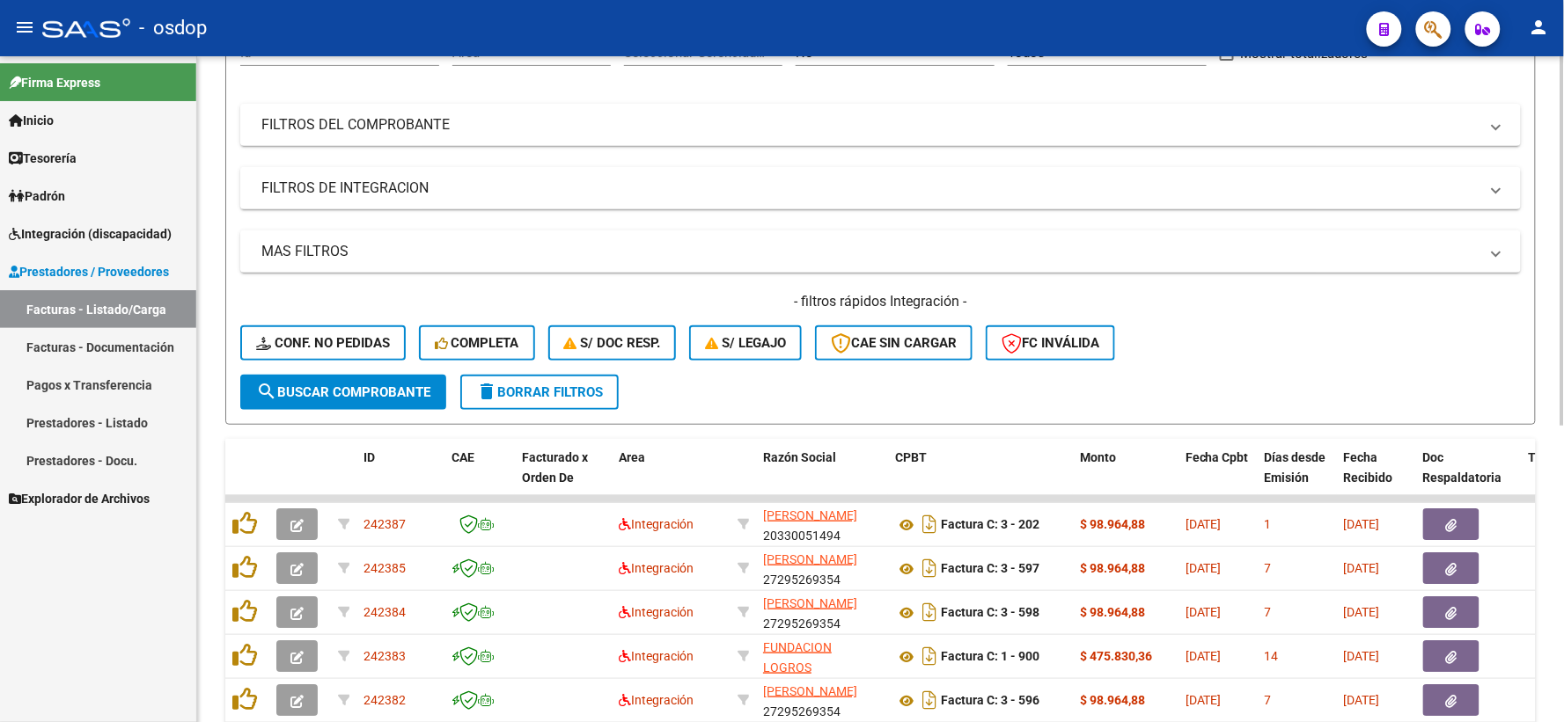
click at [216, 392] on div "Video tutorial PRESTADORES -> Listado de CPBTs Emitidos por Prestadores / Prove…" at bounding box center [880, 455] width 1367 height 1189
click at [209, 388] on div "Video tutorial PRESTADORES -> Listado de CPBTs Emitidos por Prestadores / Prove…" at bounding box center [880, 455] width 1367 height 1189
click at [207, 349] on div "Video tutorial PRESTADORES -> Listado de CPBTs Emitidos por Prestadores / Prove…" at bounding box center [880, 455] width 1367 height 1189
click at [139, 234] on span "Integración (discapacidad)" at bounding box center [90, 233] width 163 height 19
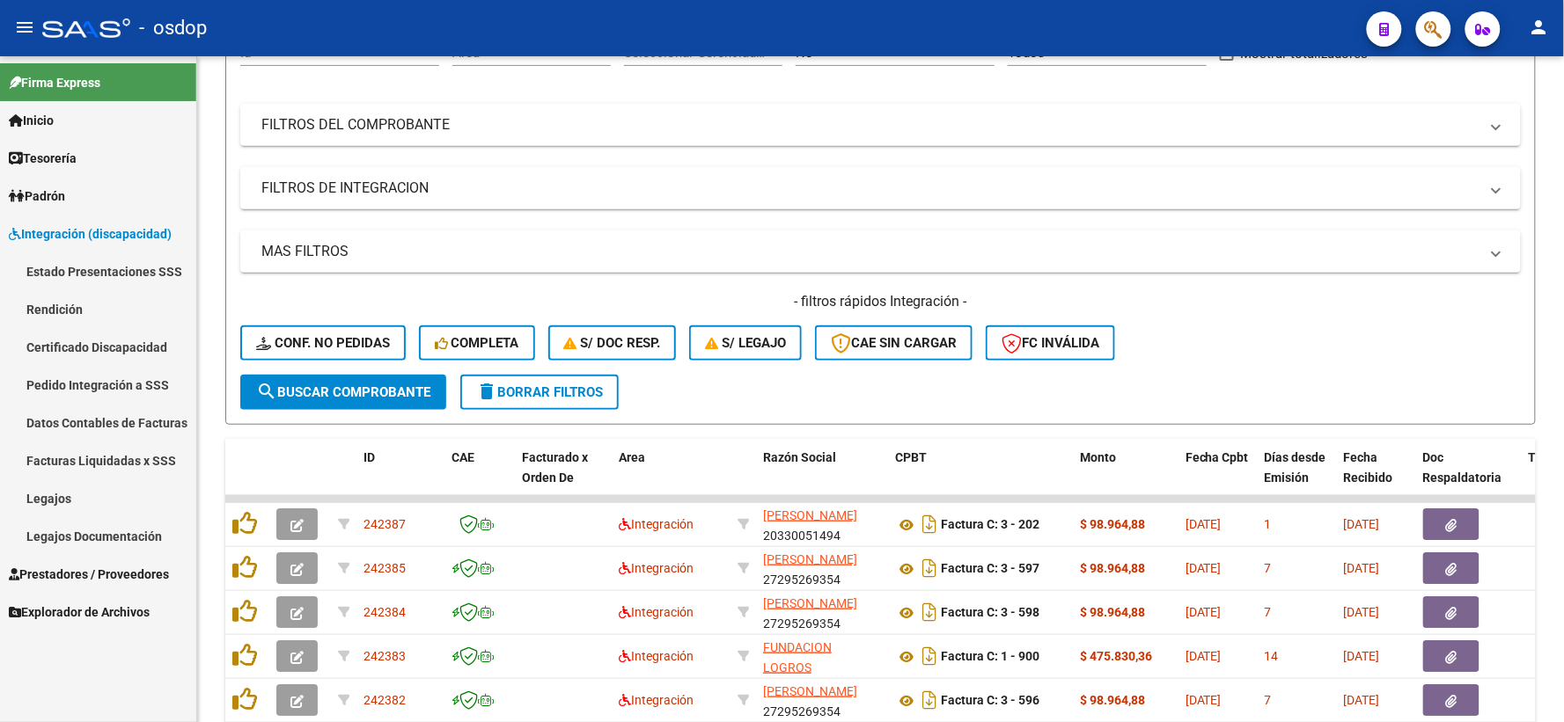
click at [128, 399] on link "Pedido Integración a SSS" at bounding box center [98, 385] width 196 height 38
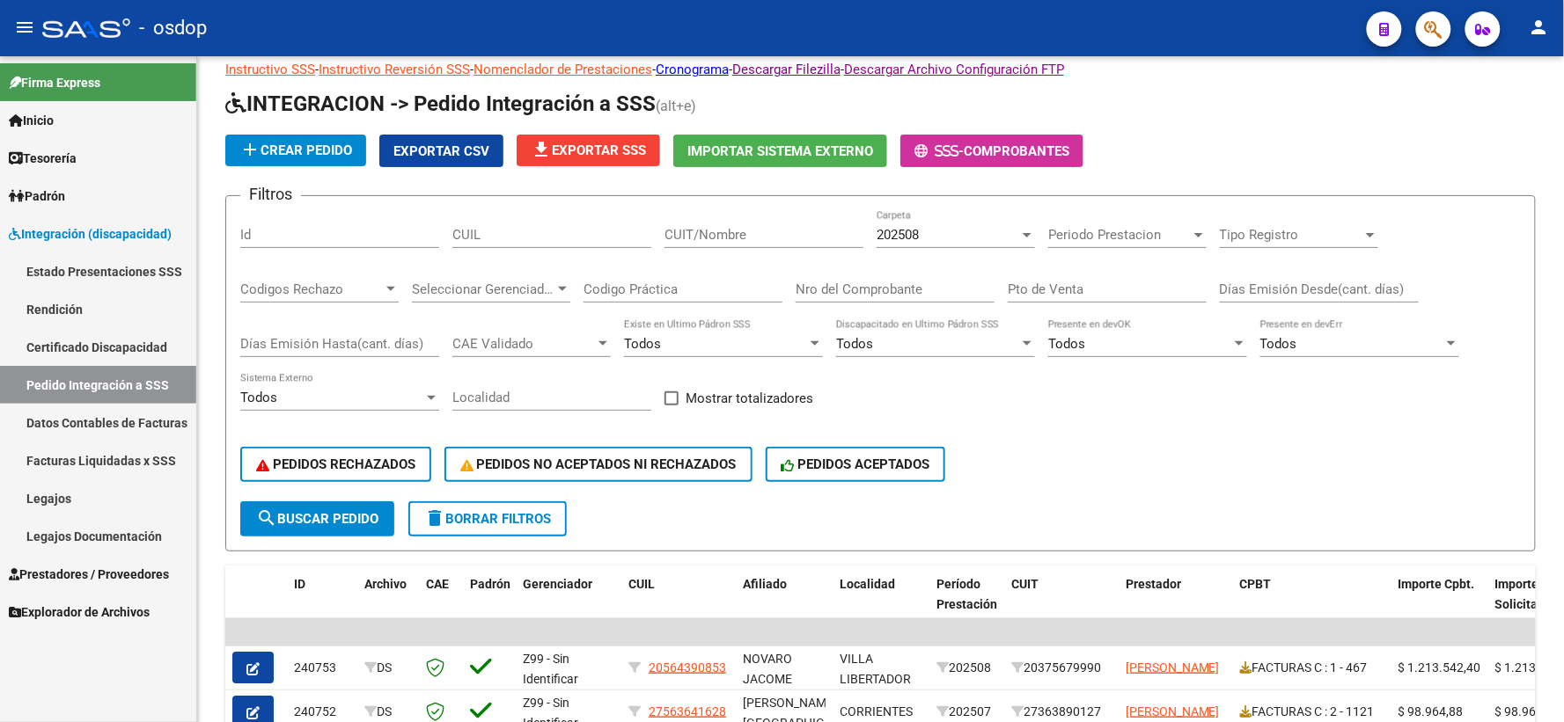
scroll to position [195, 0]
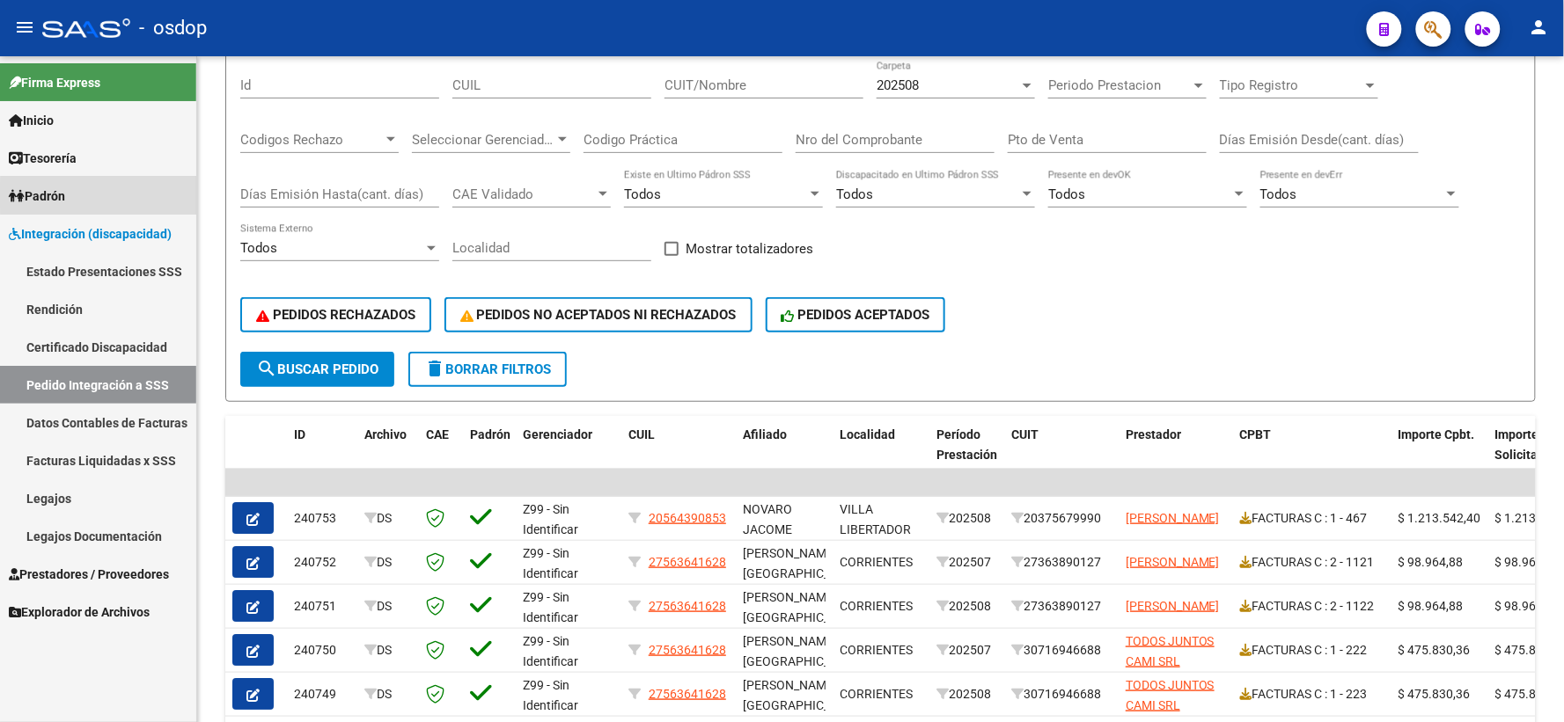
click at [114, 195] on link "Padrón" at bounding box center [98, 196] width 196 height 38
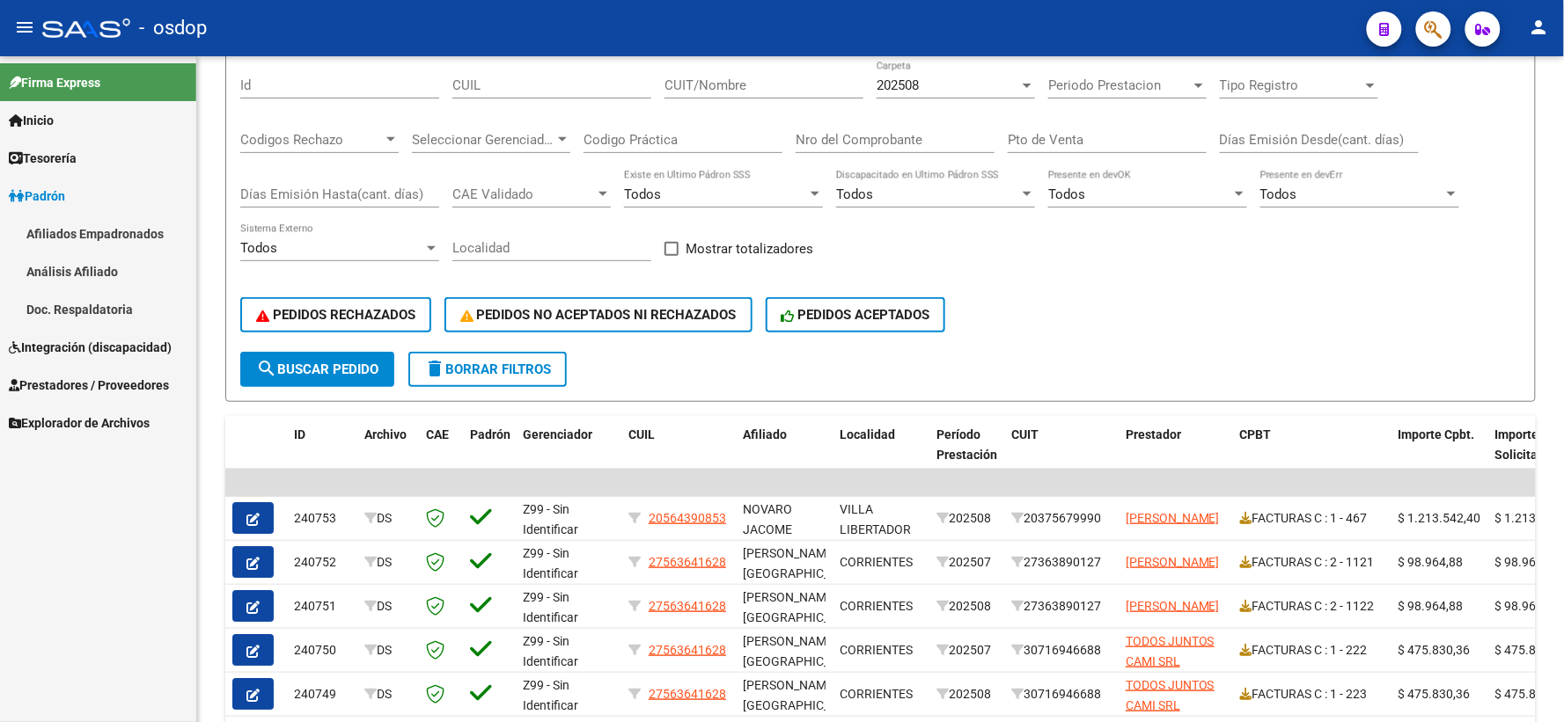
click at [112, 382] on span "Prestadores / Proveedores" at bounding box center [89, 385] width 160 height 19
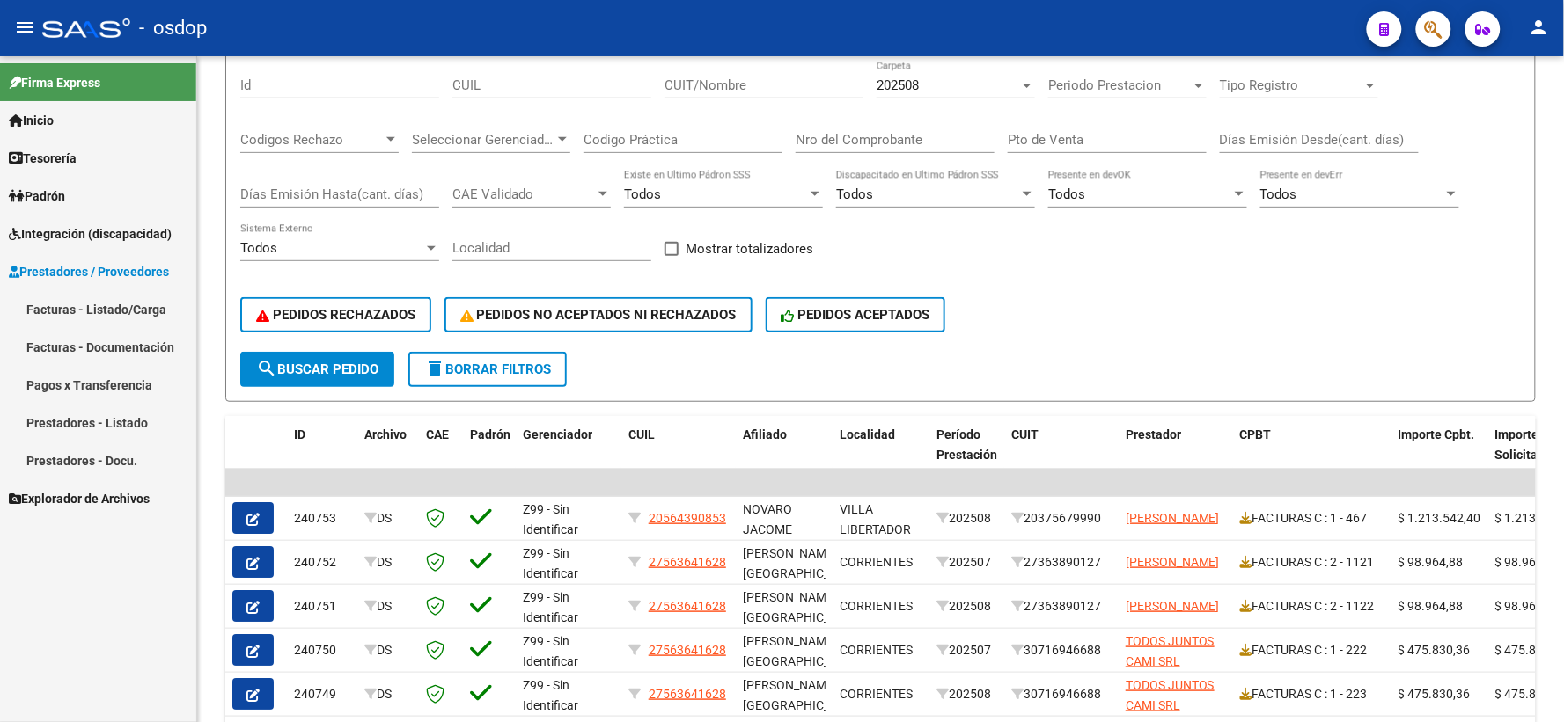
click at [128, 384] on link "Pagos x Transferencia" at bounding box center [98, 385] width 196 height 38
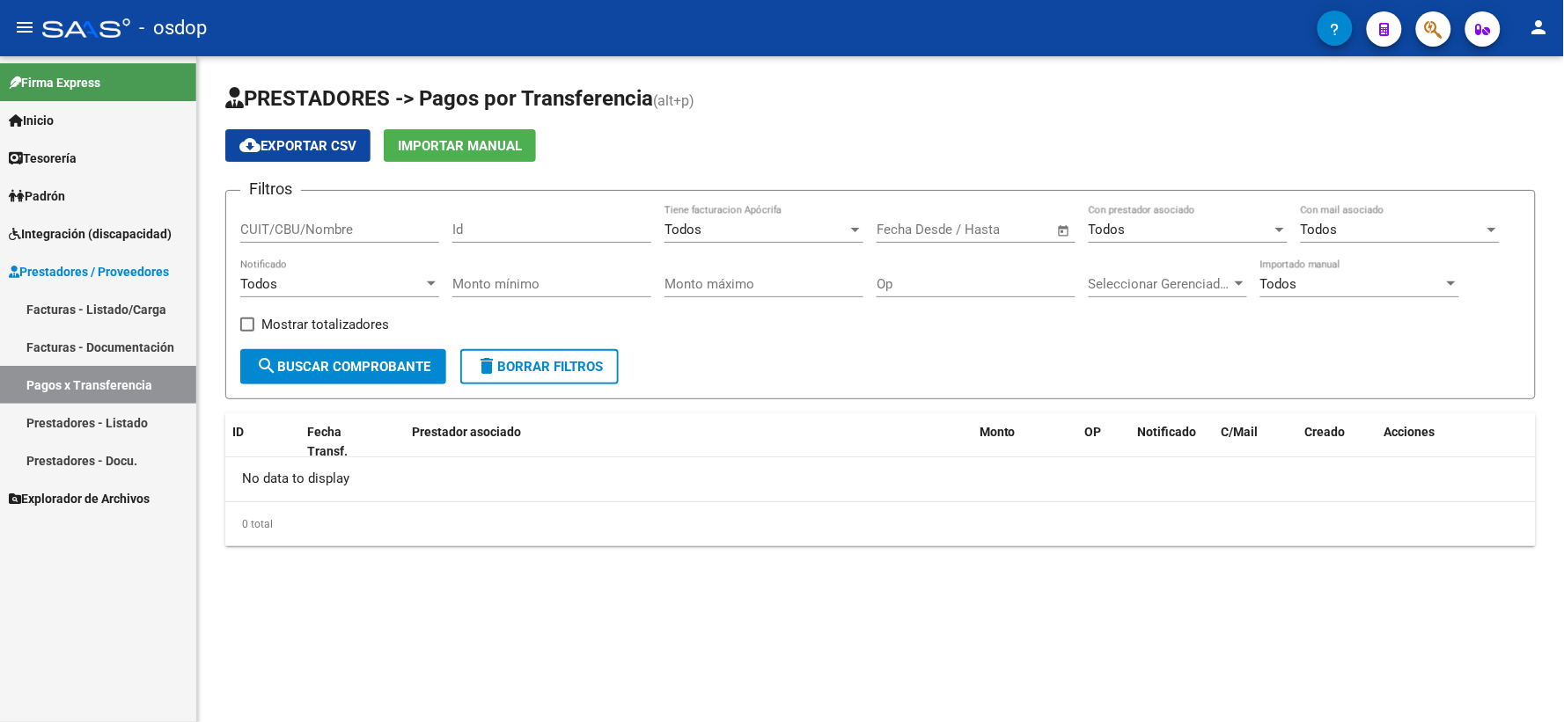
click at [132, 353] on link "Facturas - Documentación" at bounding box center [98, 347] width 196 height 38
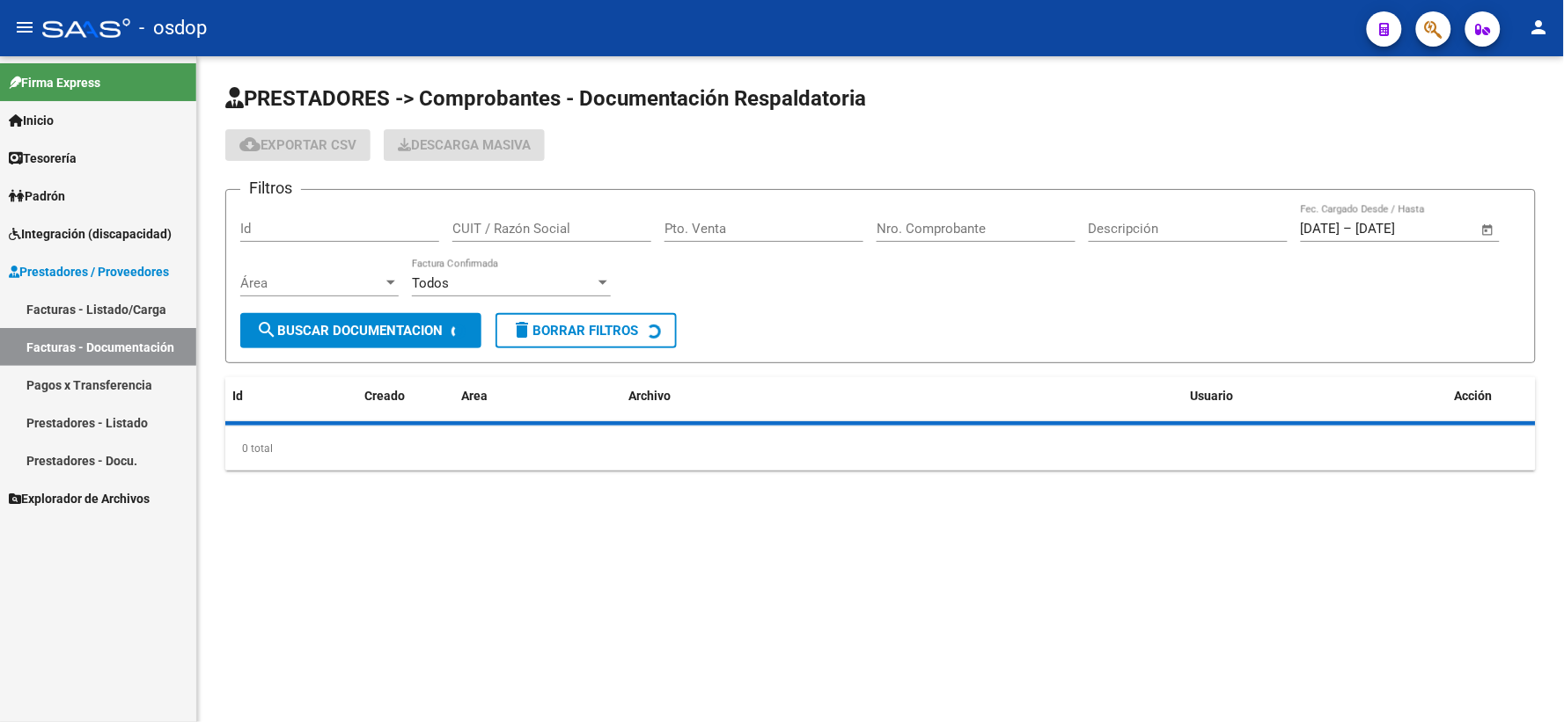
click at [118, 305] on link "Facturas - Listado/Carga" at bounding box center [98, 309] width 196 height 38
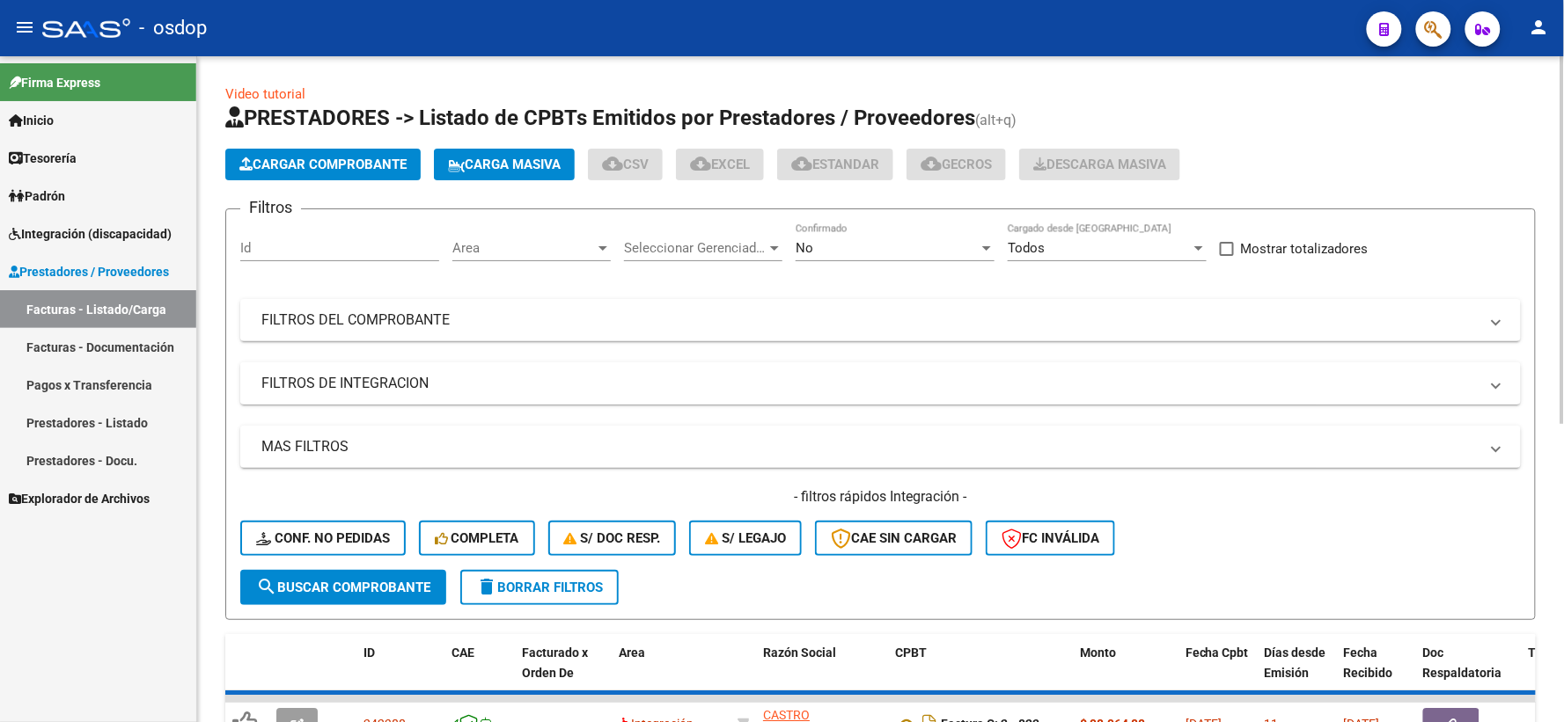
click at [422, 390] on mat-panel-title "FILTROS DE INTEGRACION" at bounding box center [869, 383] width 1217 height 19
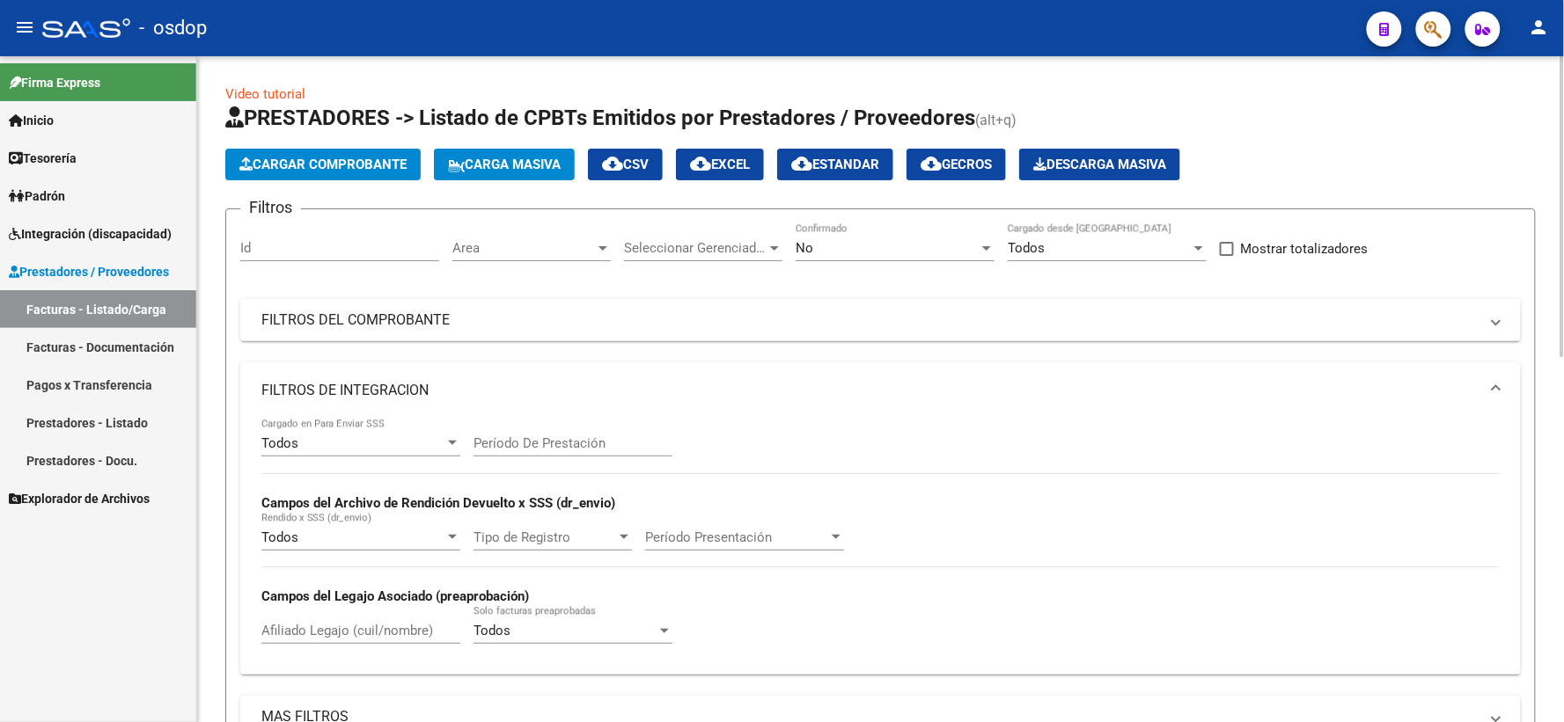
click at [407, 637] on input "Afiliado Legajo (cuil/nombre)" at bounding box center [360, 631] width 199 height 16
paste input "27546209461"
type input "27546209461"
click at [886, 267] on div "No Confirmado" at bounding box center [895, 251] width 199 height 55
click at [882, 249] on div "No" at bounding box center [887, 248] width 183 height 16
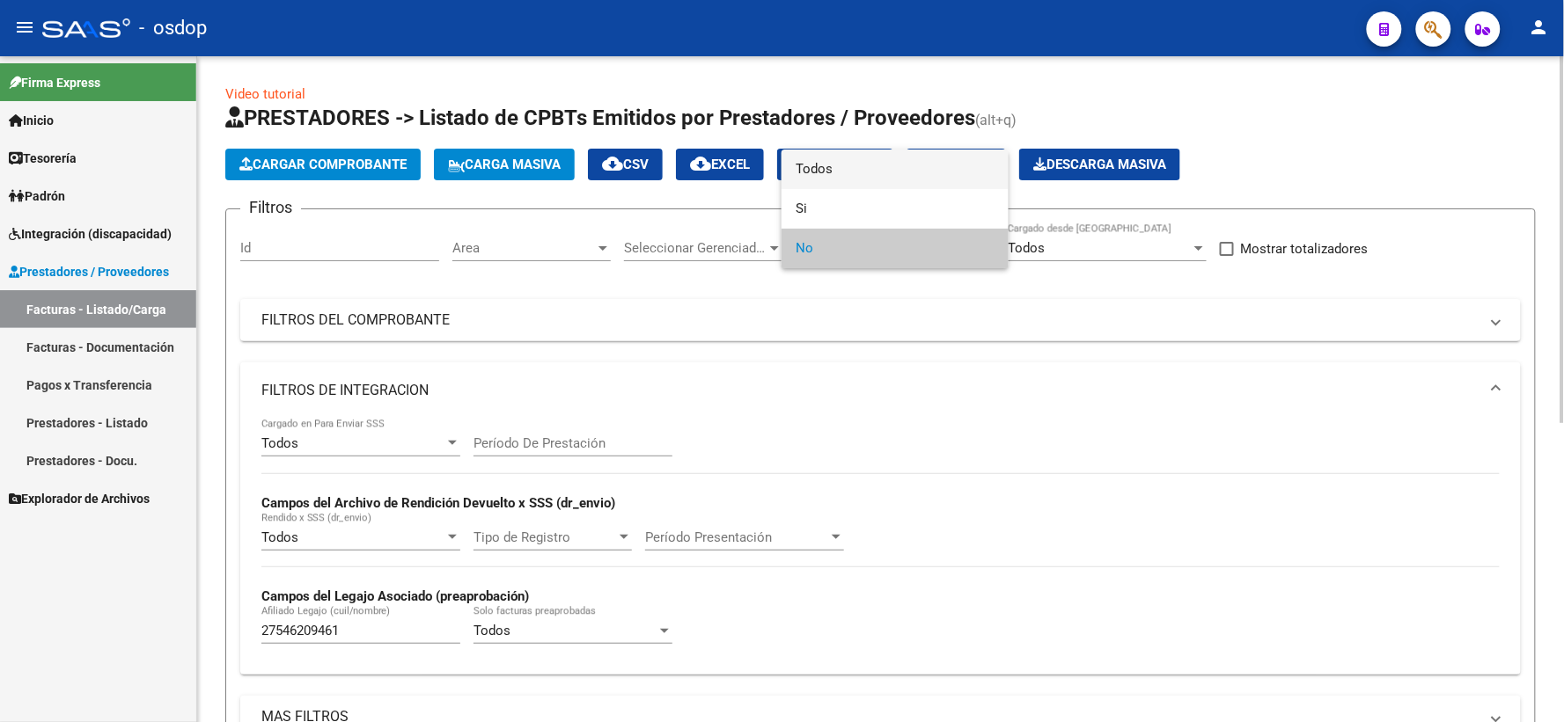
click at [802, 172] on span "Todos" at bounding box center [895, 170] width 199 height 40
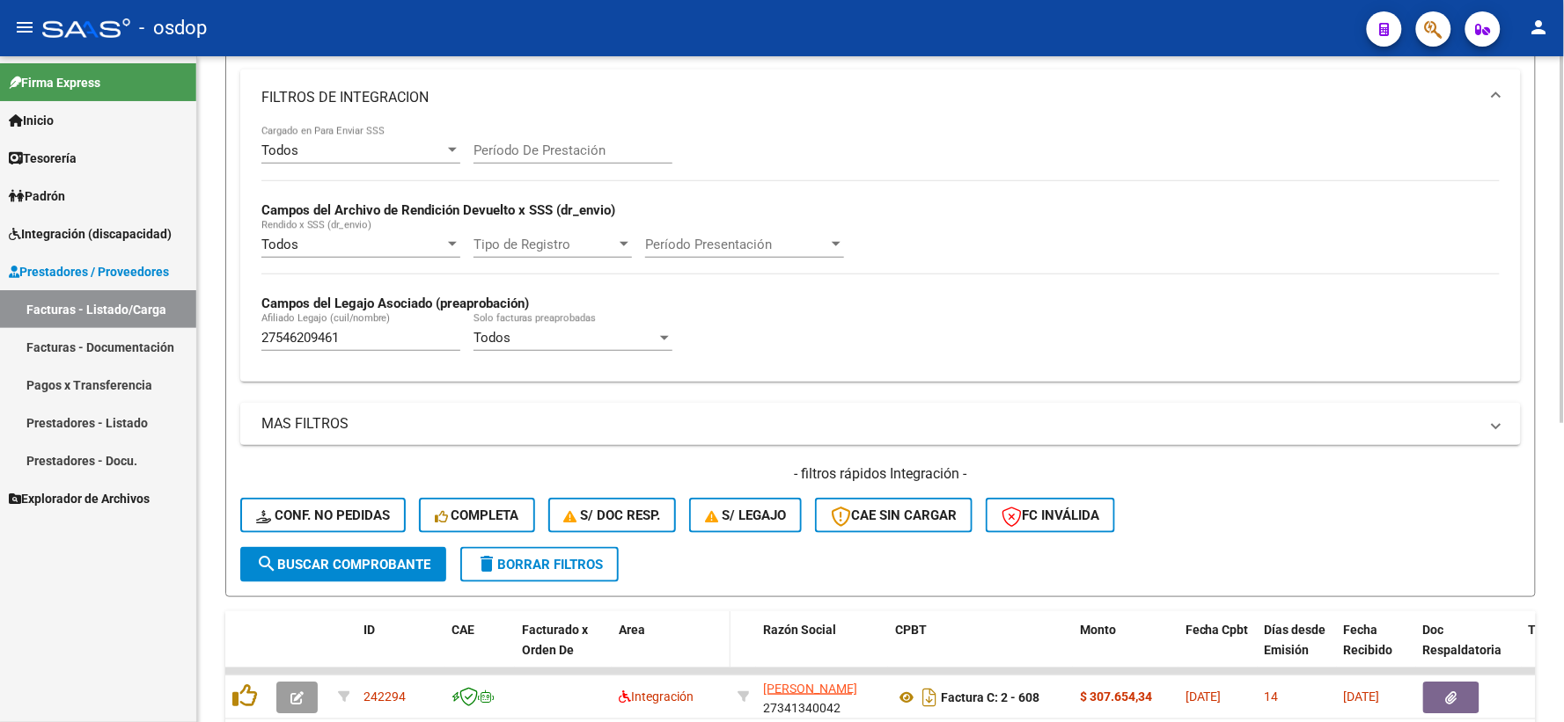
scroll to position [542, 0]
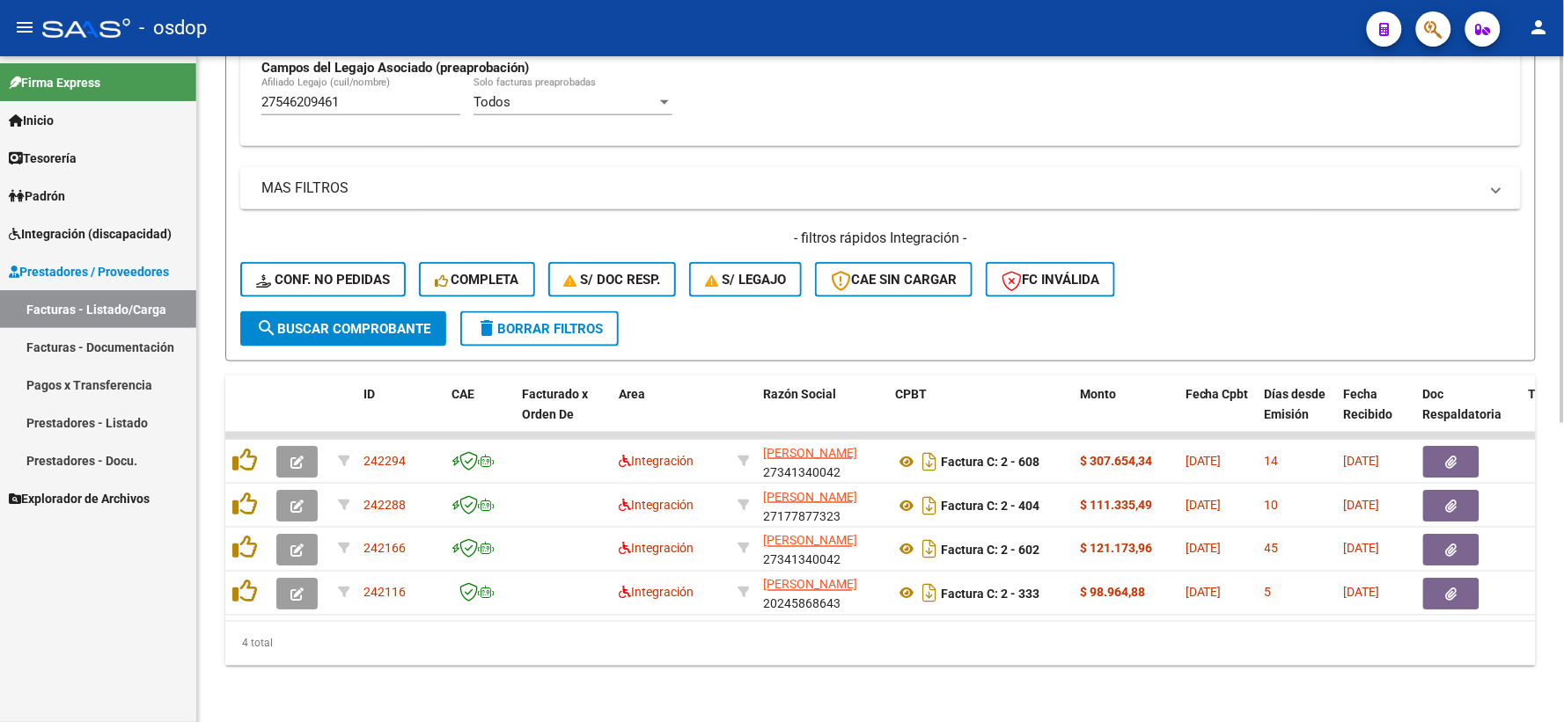
click at [402, 321] on span "search Buscar Comprobante" at bounding box center [343, 329] width 174 height 16
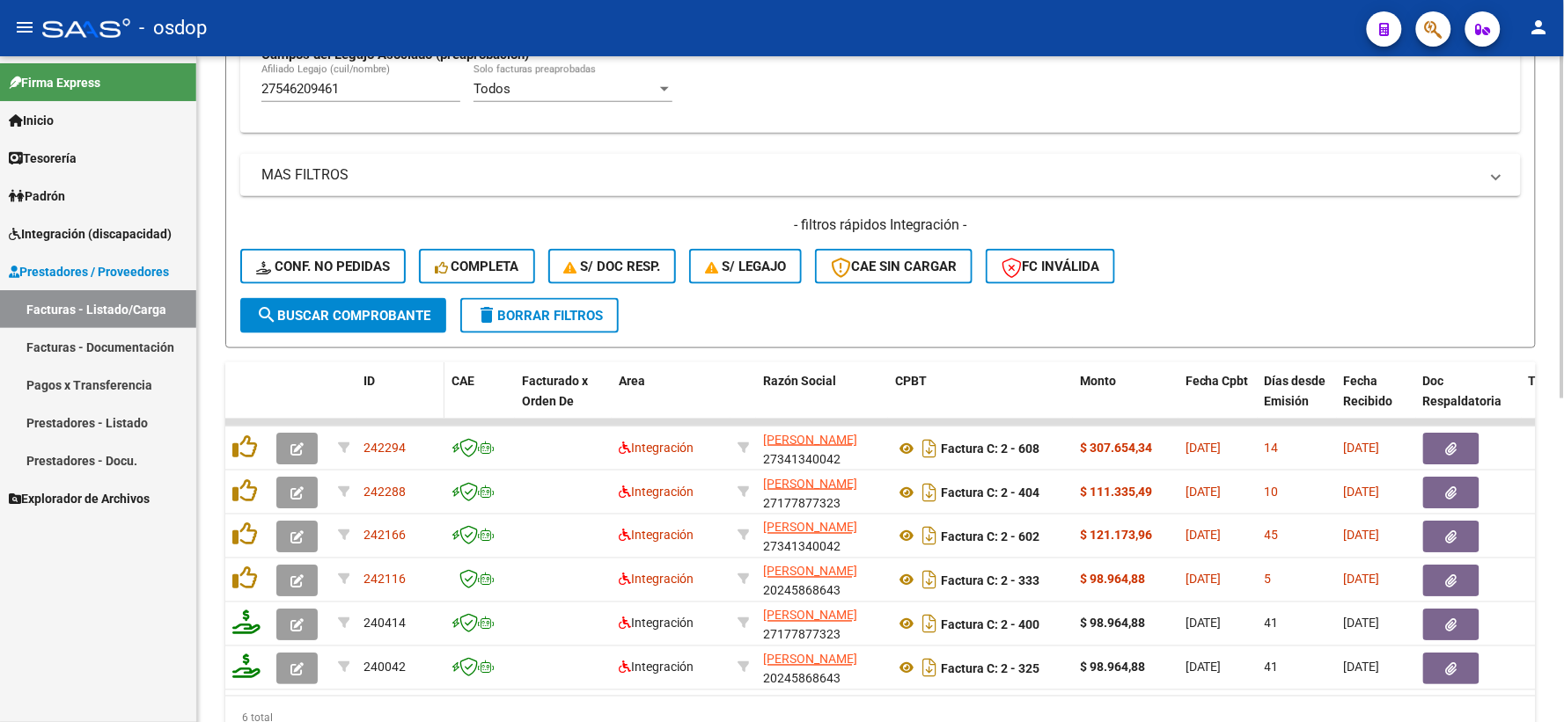
scroll to position [630, 0]
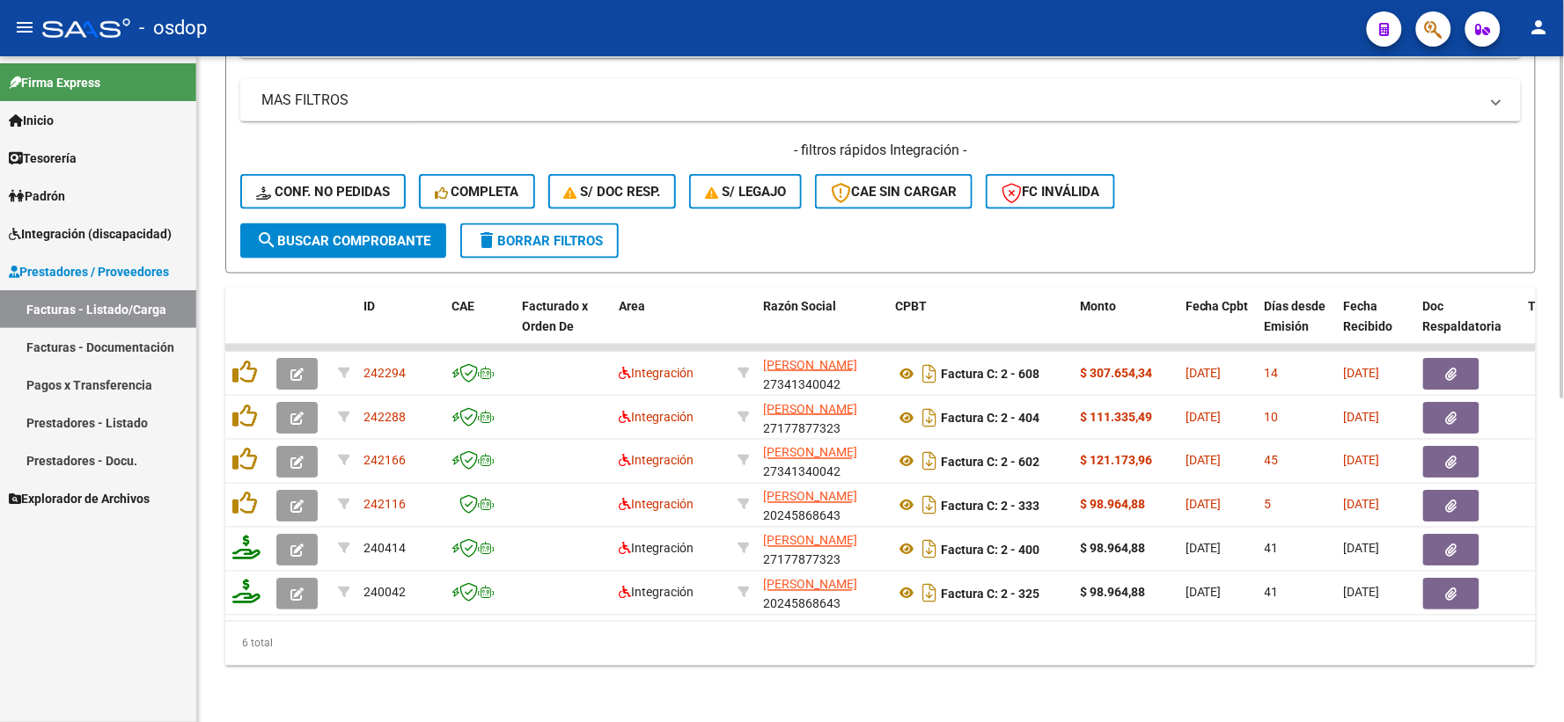
drag, startPoint x: 370, startPoint y: 625, endPoint x: 385, endPoint y: 625, distance: 15.8
click at [385, 625] on div "6 total" at bounding box center [880, 644] width 1310 height 44
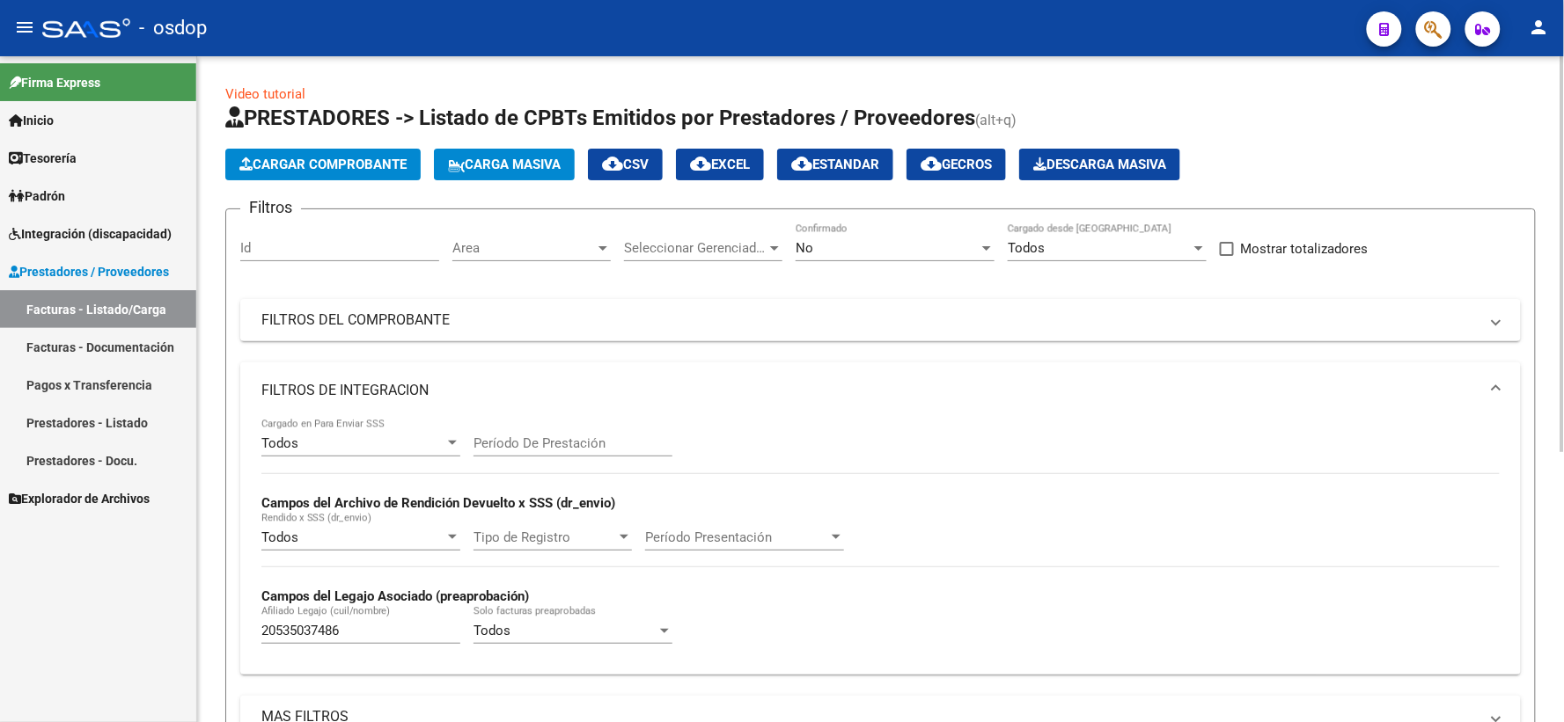
scroll to position [454, 0]
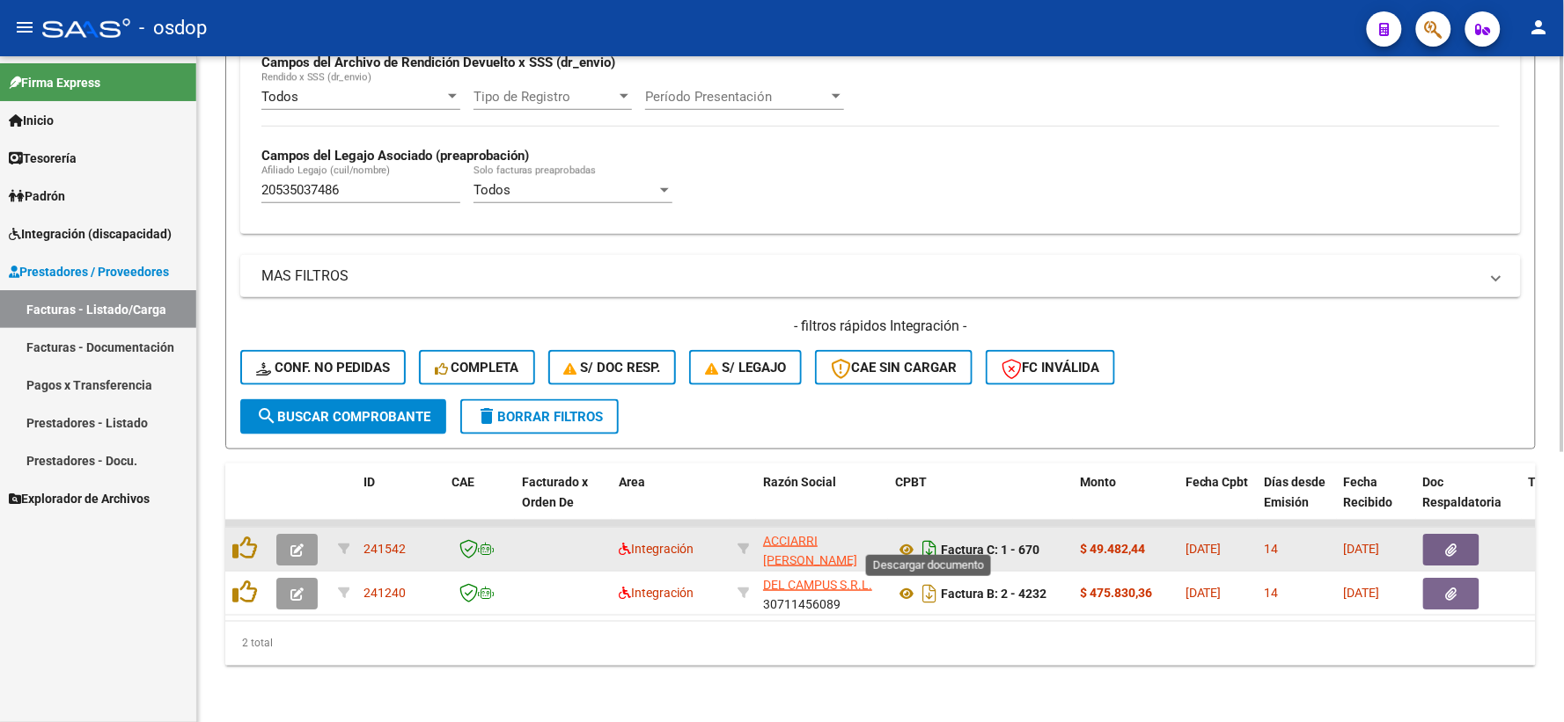
click at [918, 536] on icon "Descargar documento" at bounding box center [929, 550] width 23 height 28
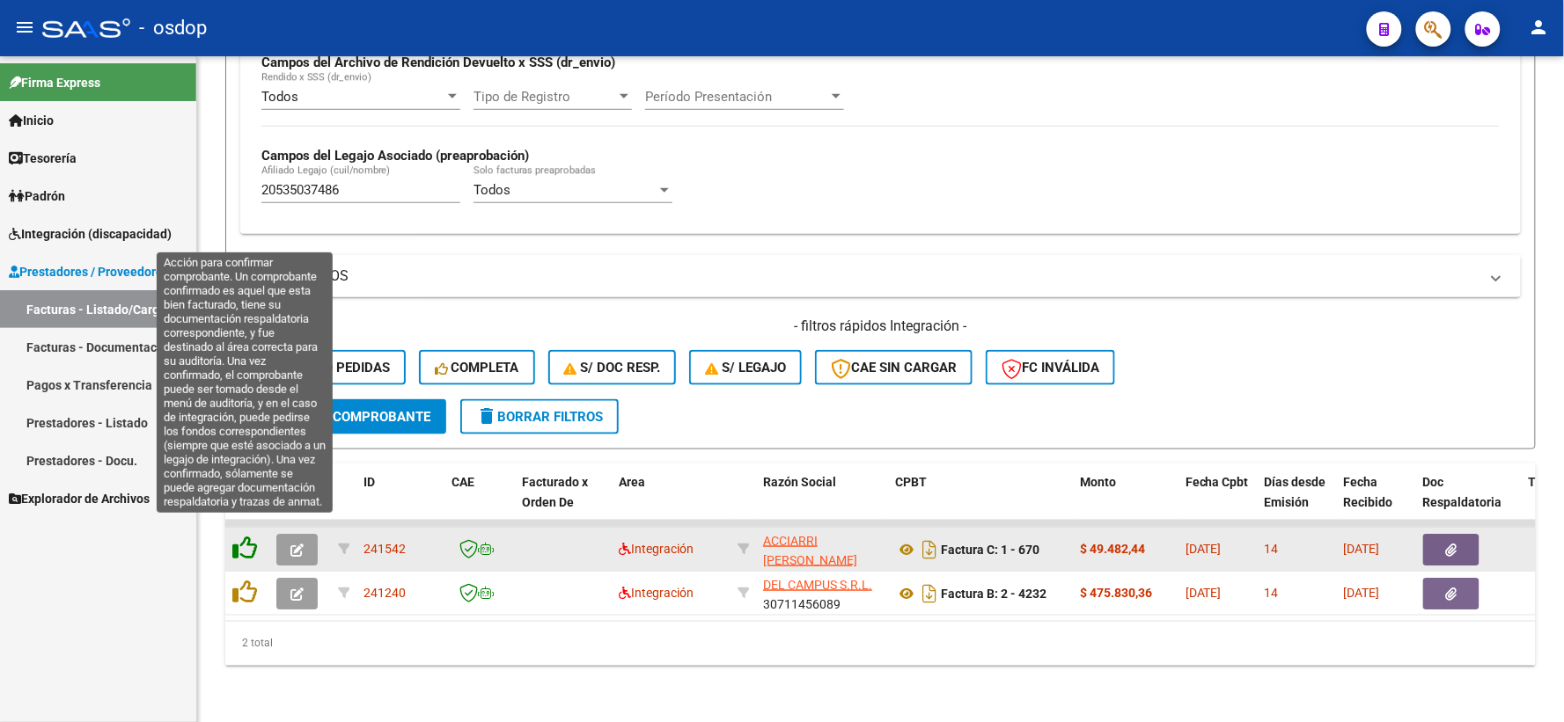
click at [250, 544] on icon at bounding box center [244, 548] width 25 height 25
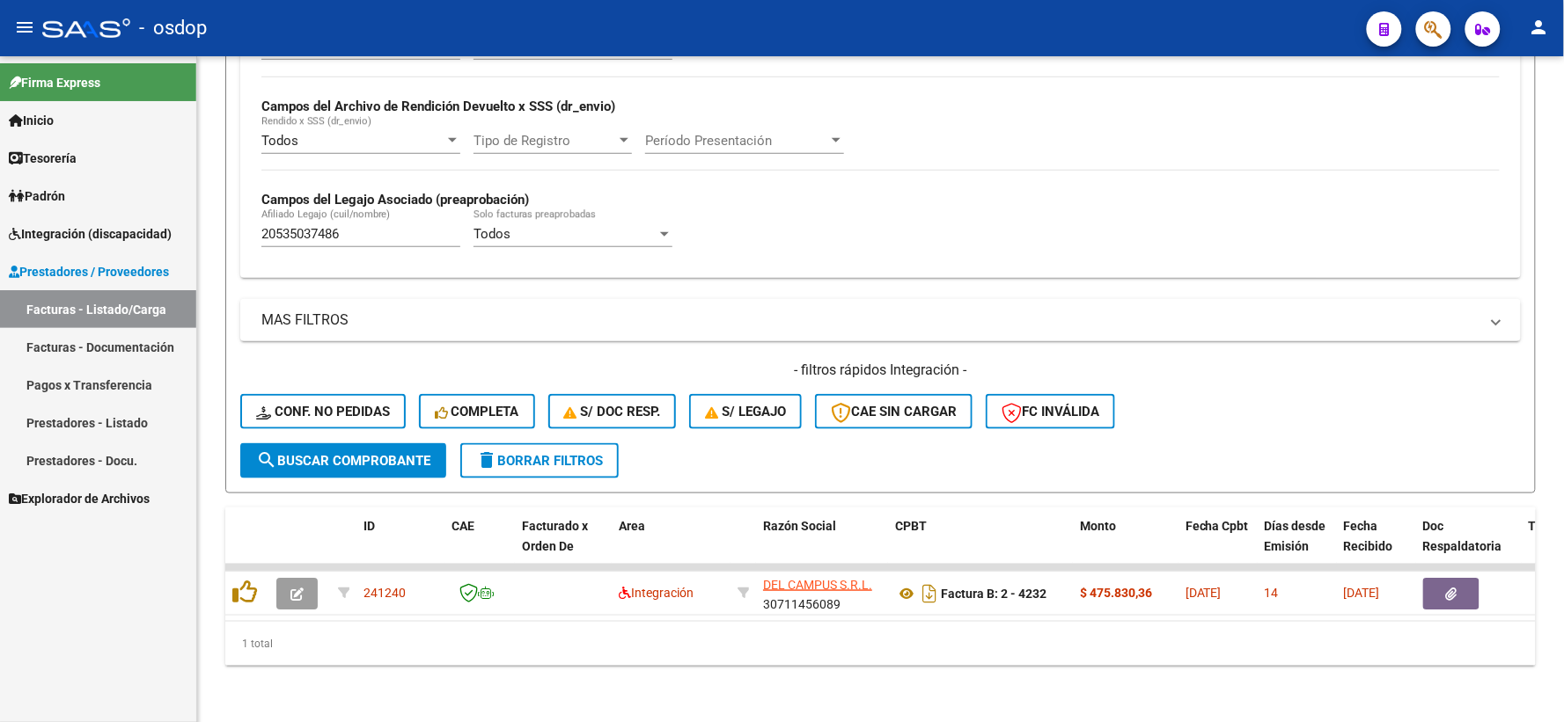
scroll to position [410, 0]
drag, startPoint x: 416, startPoint y: 216, endPoint x: 0, endPoint y: 199, distance: 416.6
click at [0, 199] on mat-sidenav-container "Firma Express Inicio Calendario SSS Instructivos Contacto OS Tesorería Extracto…" at bounding box center [782, 389] width 1564 height 666
paste input "73261470"
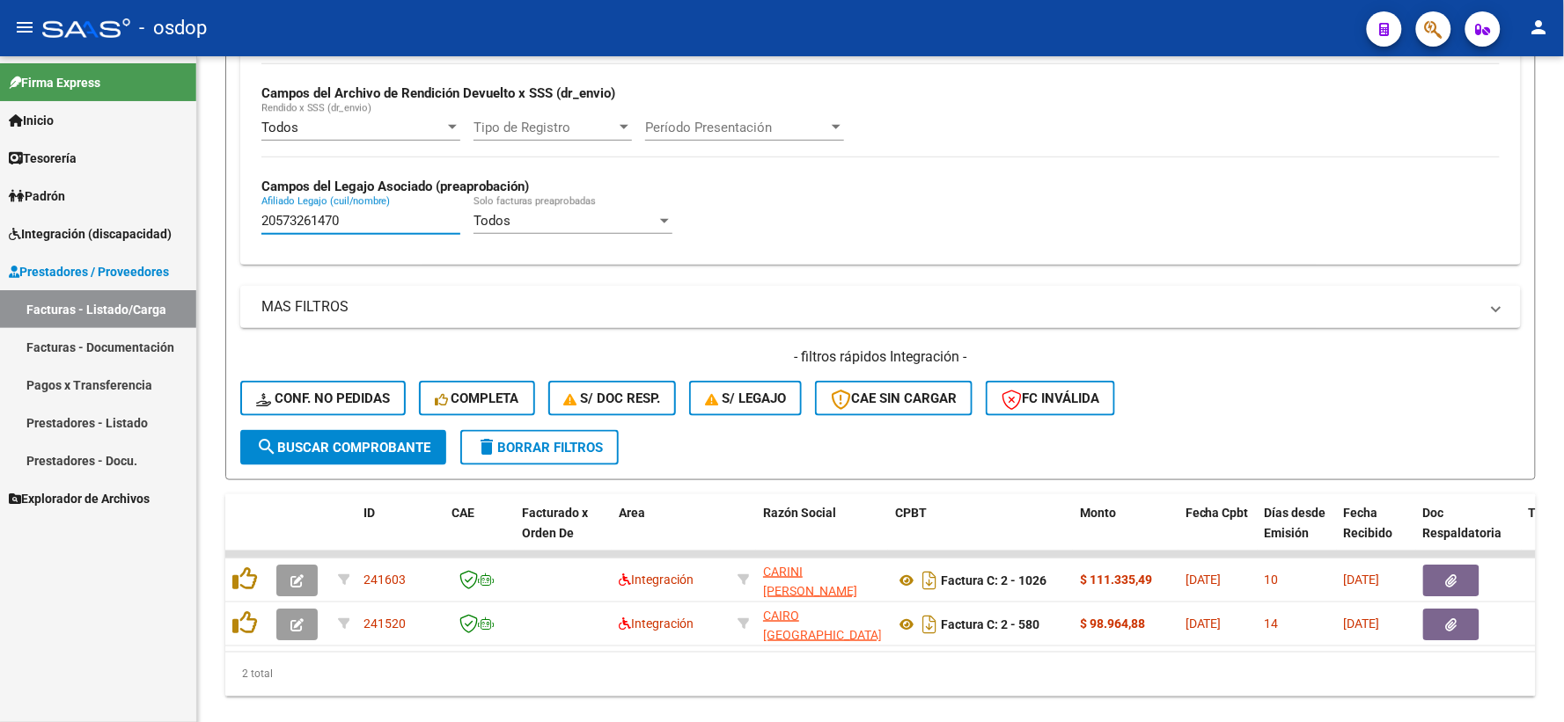
type input "20573261470"
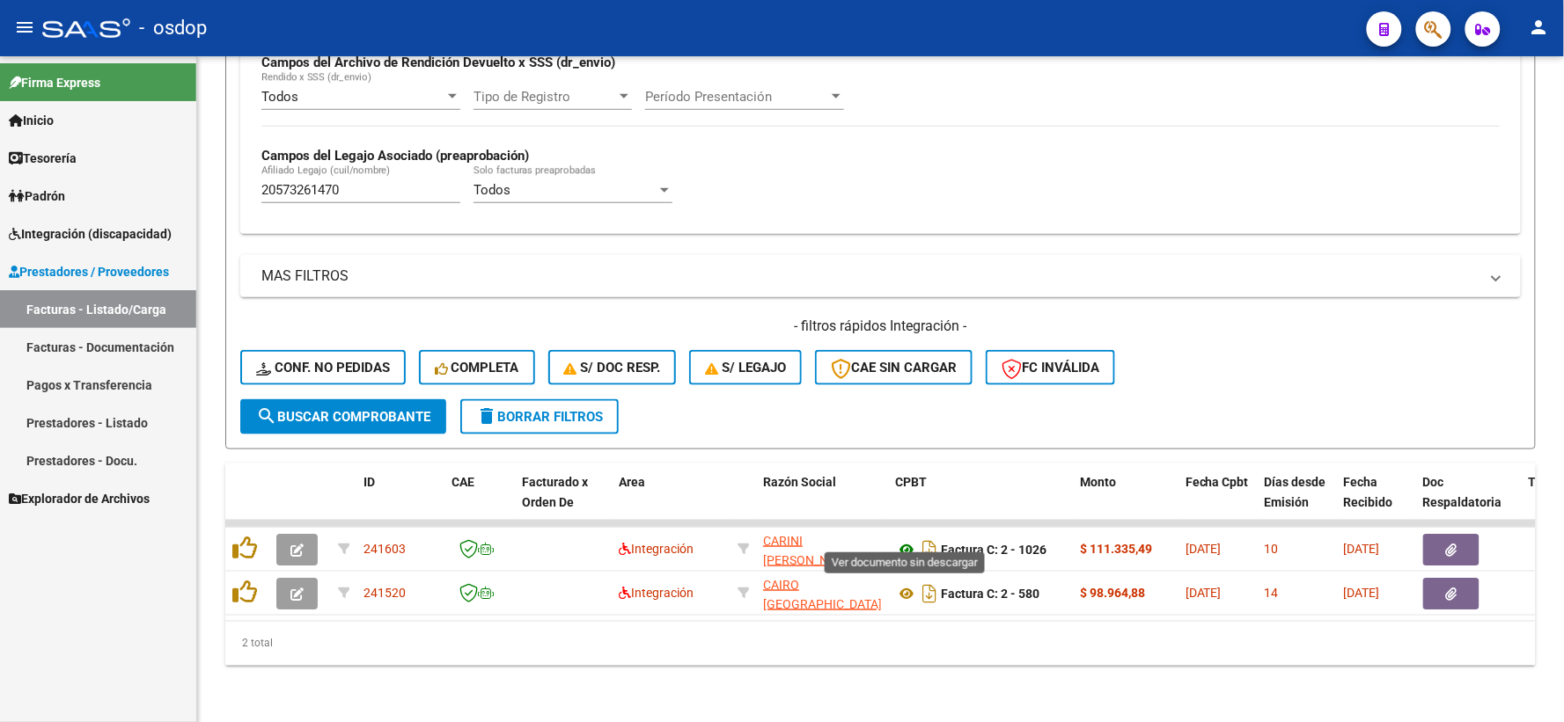
click at [905, 539] on icon at bounding box center [906, 549] width 23 height 21
click at [1470, 539] on button "button" at bounding box center [1451, 550] width 56 height 32
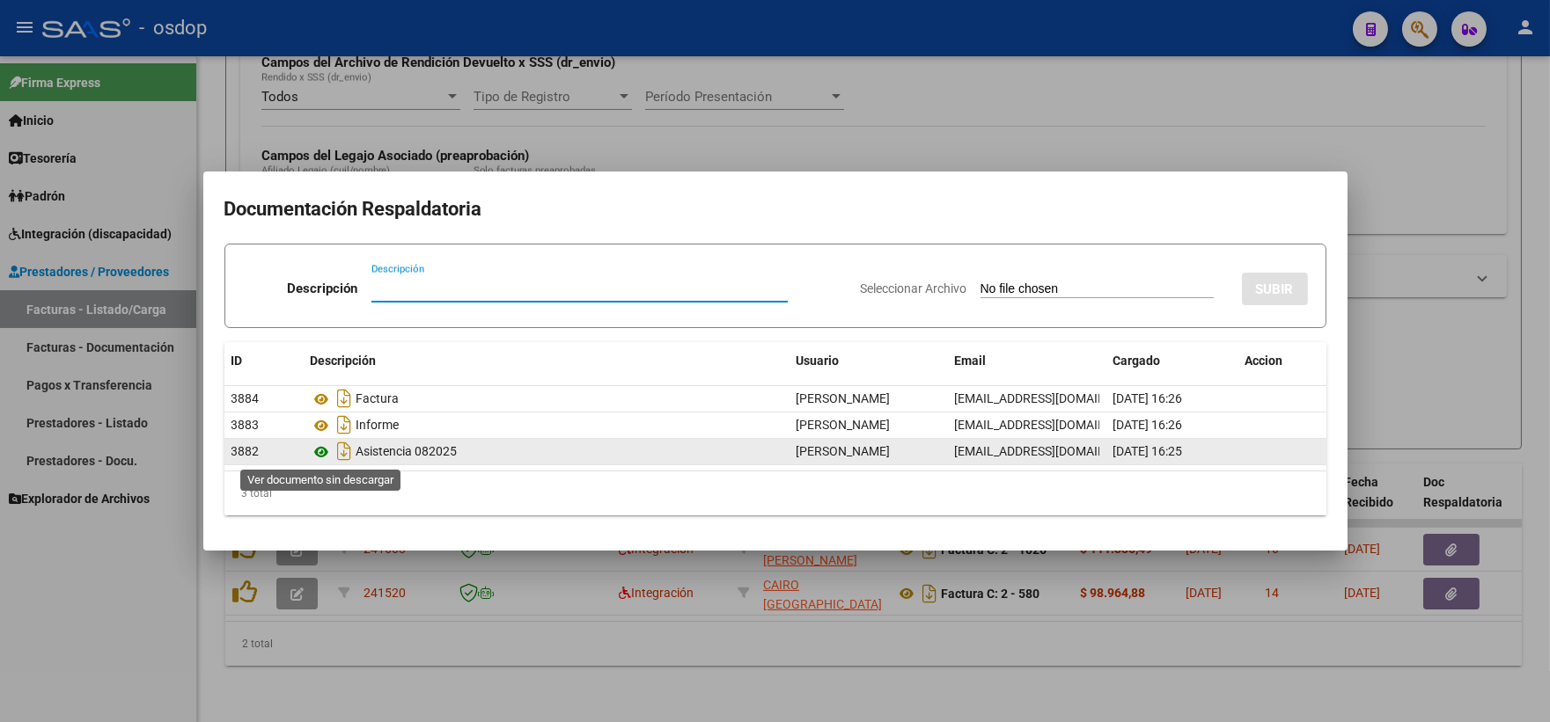
click at [315, 451] on icon at bounding box center [322, 452] width 23 height 21
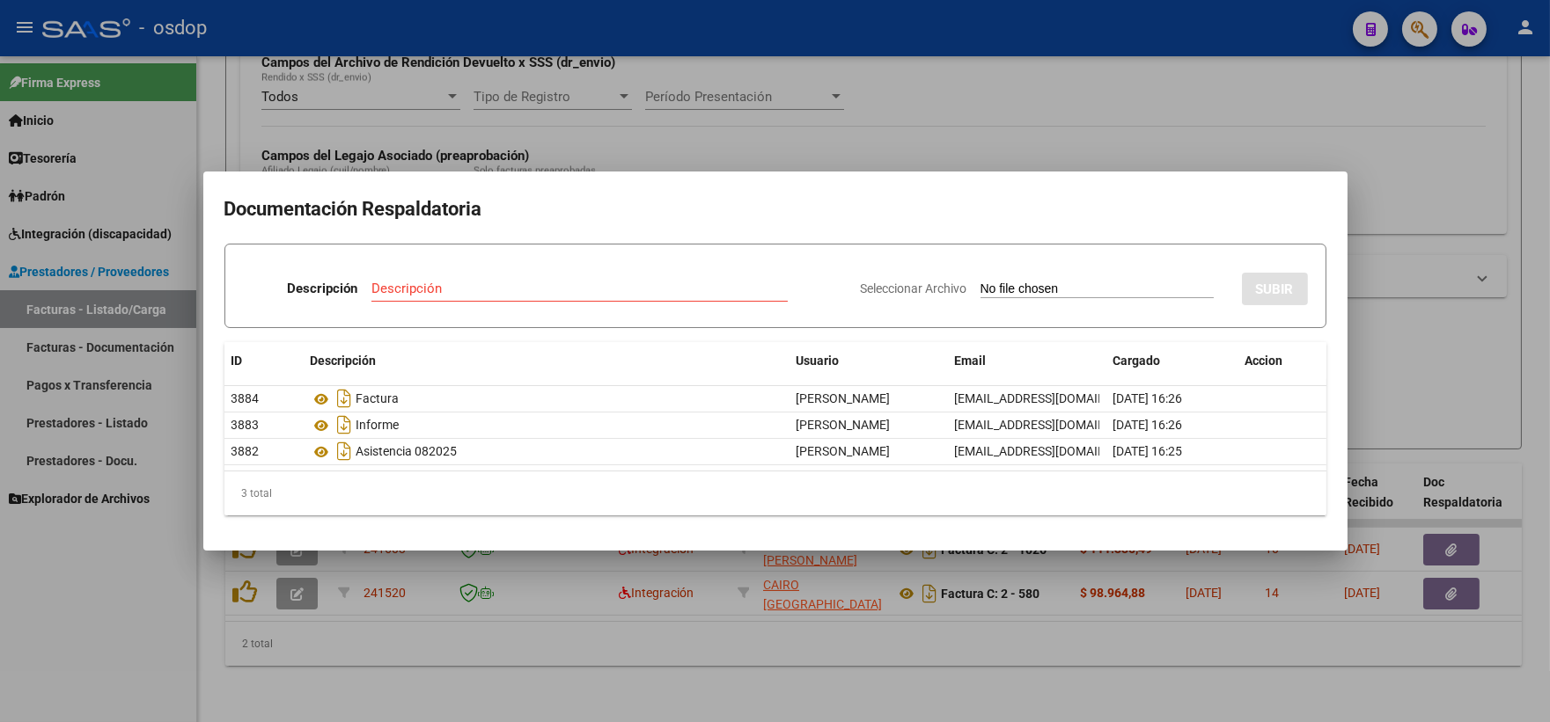
click at [476, 123] on div at bounding box center [775, 361] width 1550 height 722
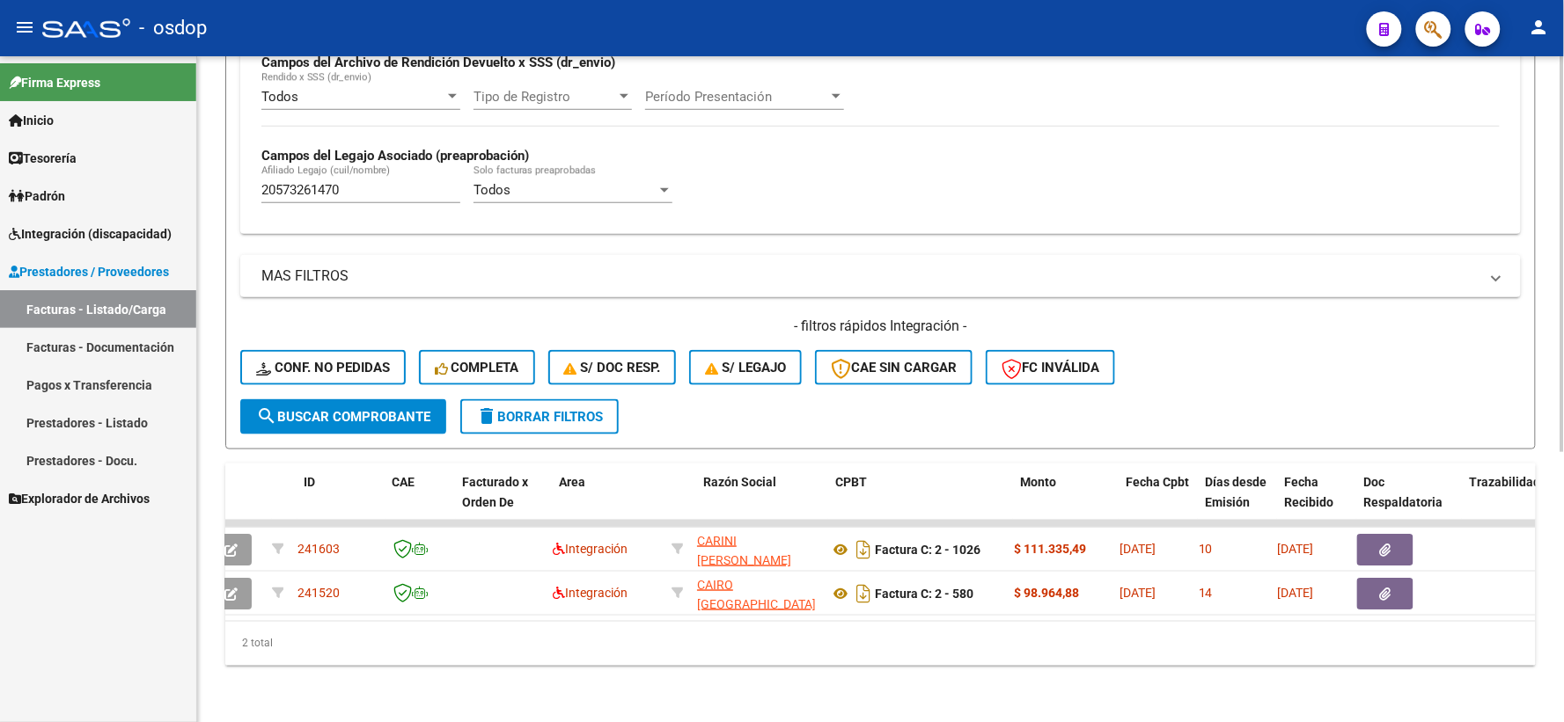
scroll to position [0, 59]
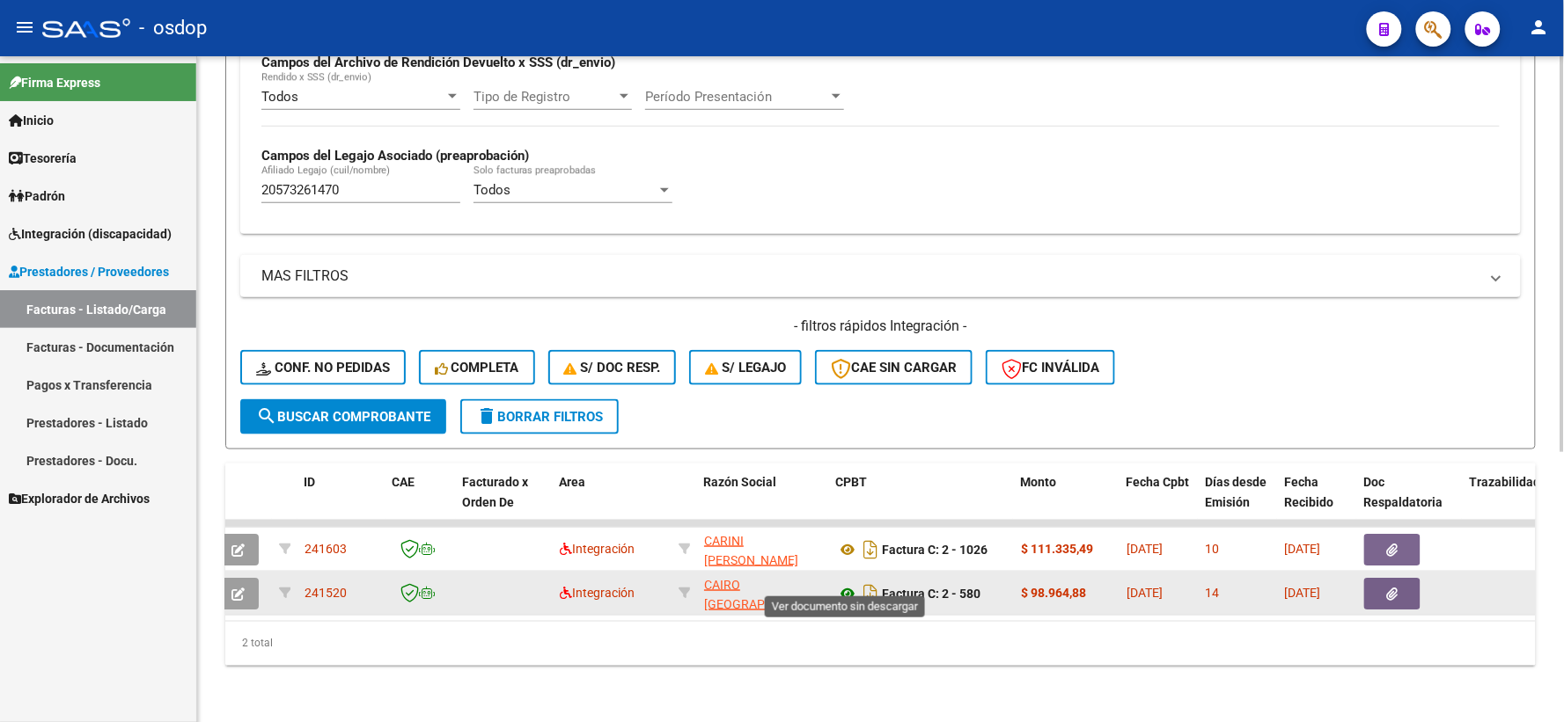
click at [847, 583] on icon at bounding box center [847, 593] width 23 height 21
click at [1382, 578] on button "button" at bounding box center [1392, 594] width 56 height 32
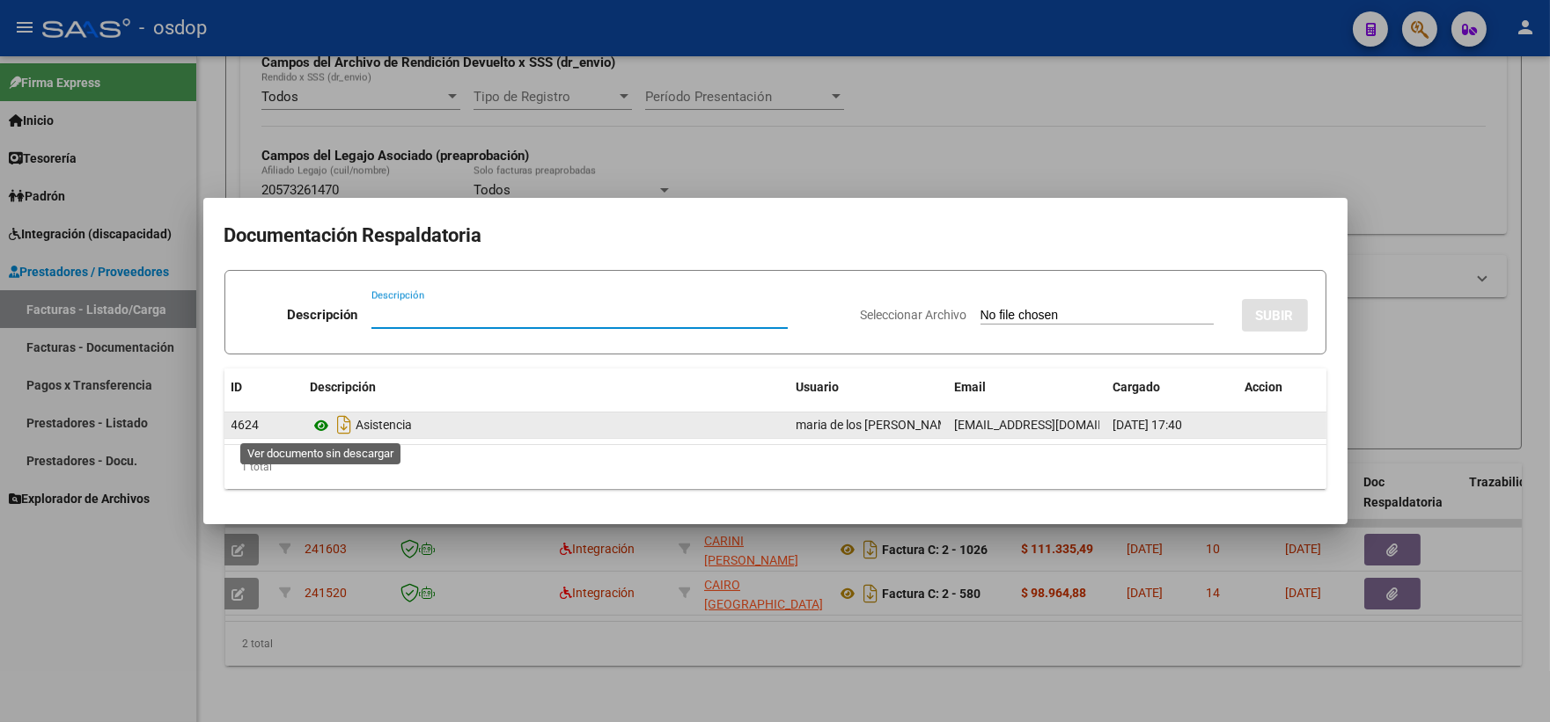
click at [319, 425] on icon at bounding box center [322, 425] width 23 height 21
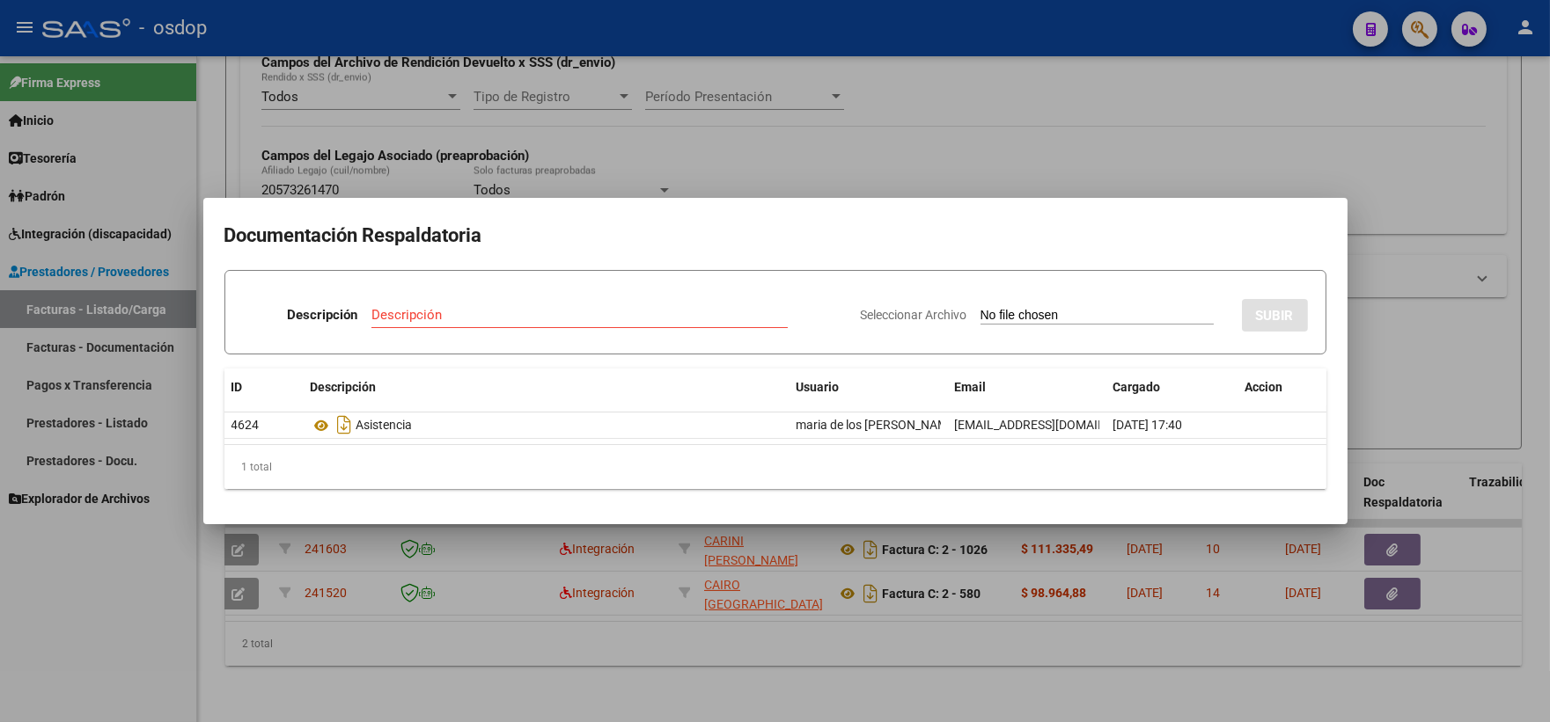
click at [354, 110] on div at bounding box center [775, 361] width 1550 height 722
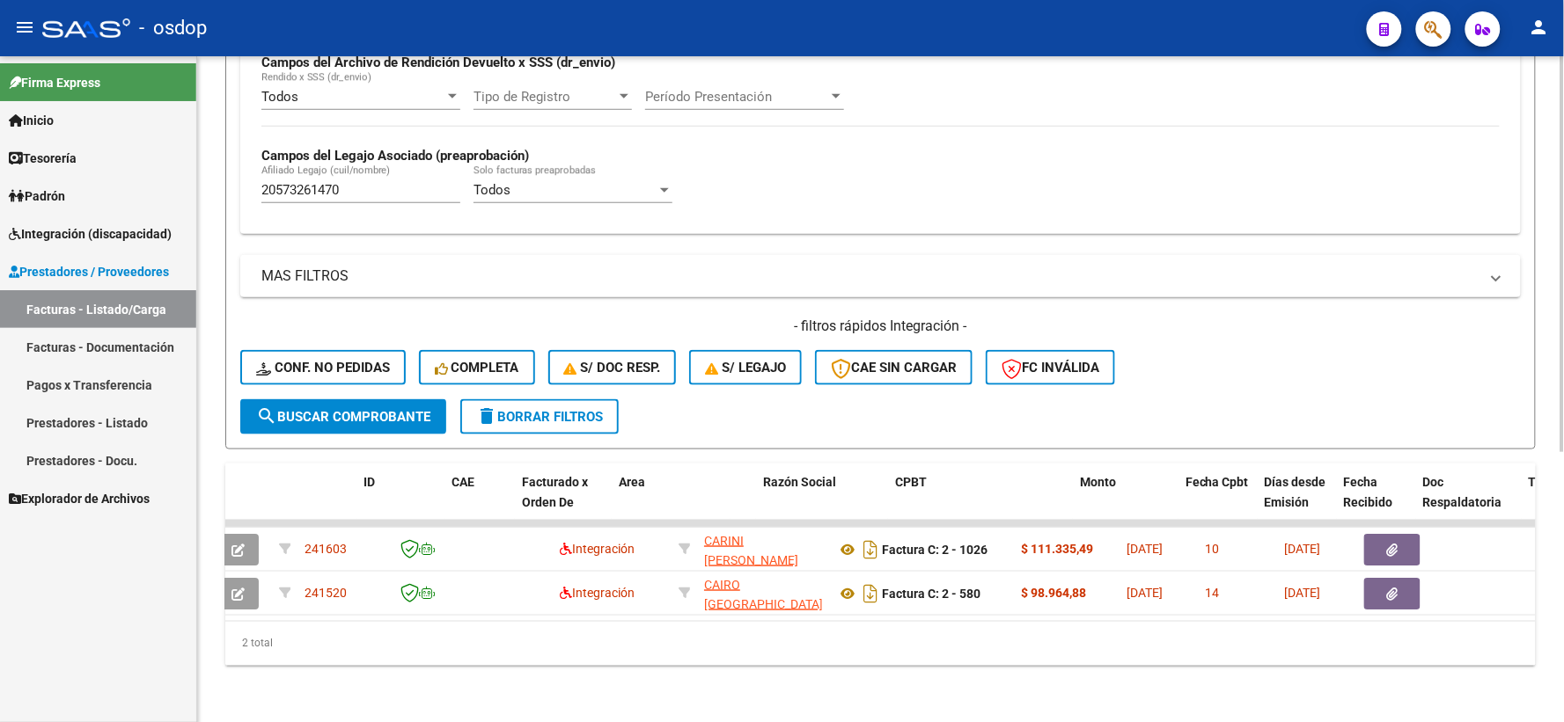
scroll to position [0, 0]
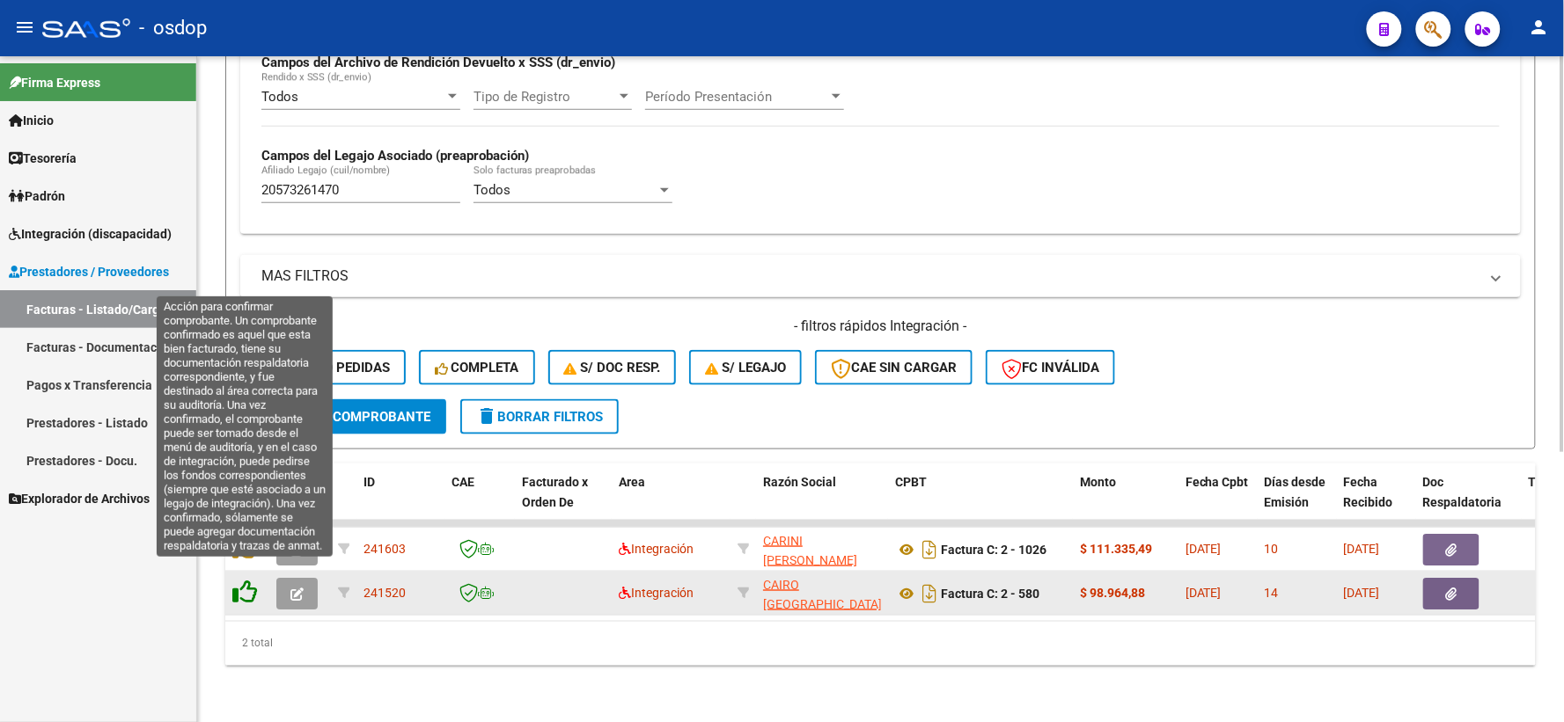
click at [238, 588] on icon at bounding box center [244, 592] width 25 height 25
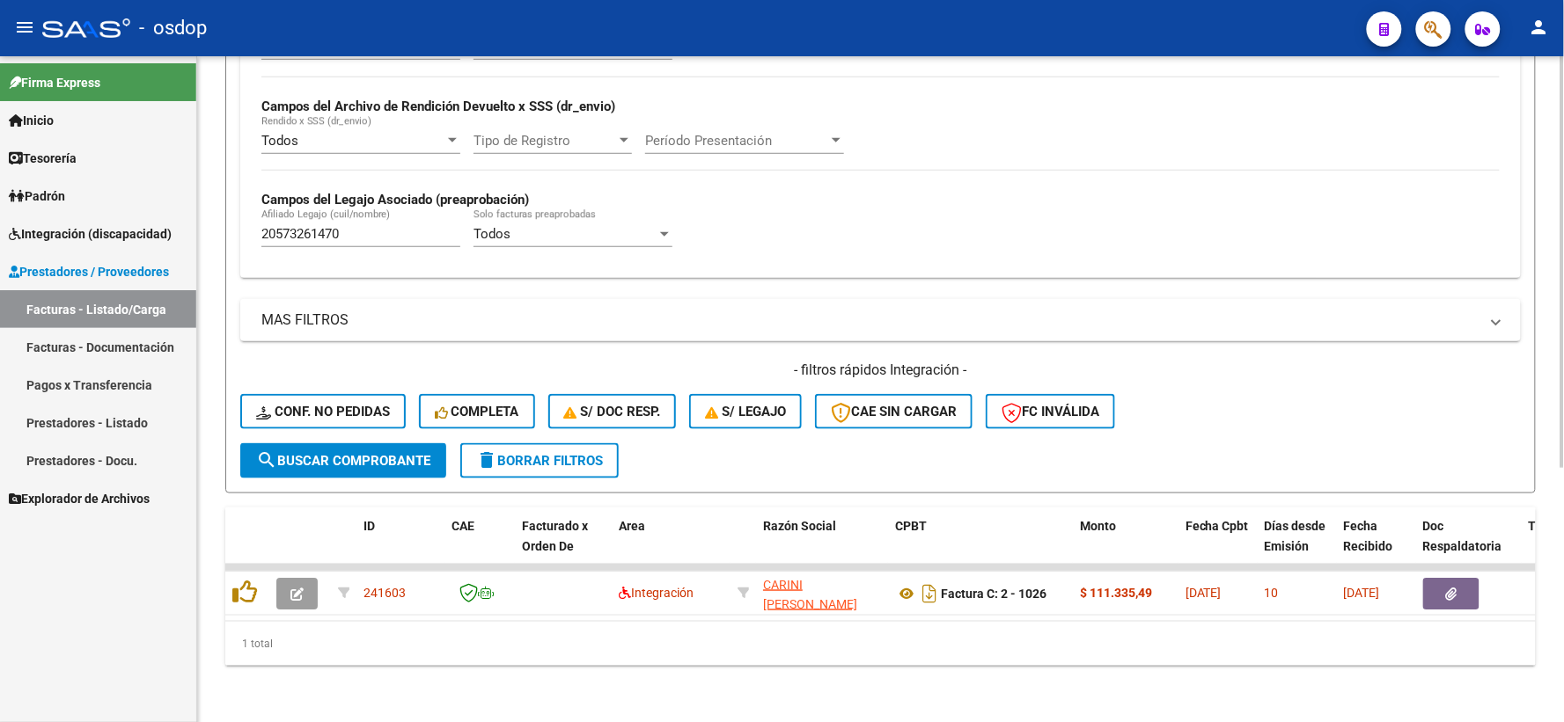
scroll to position [410, 0]
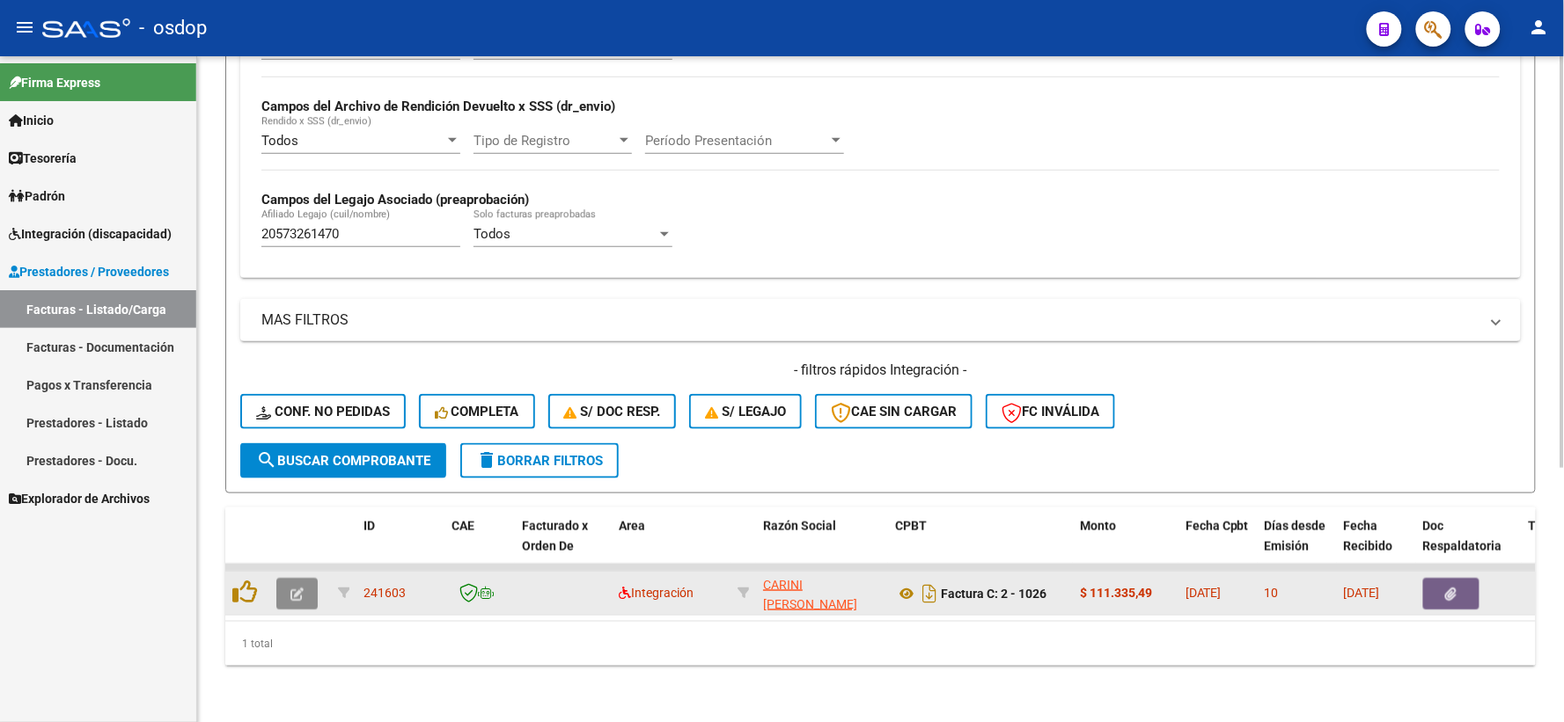
click at [294, 588] on icon "button" at bounding box center [296, 594] width 13 height 13
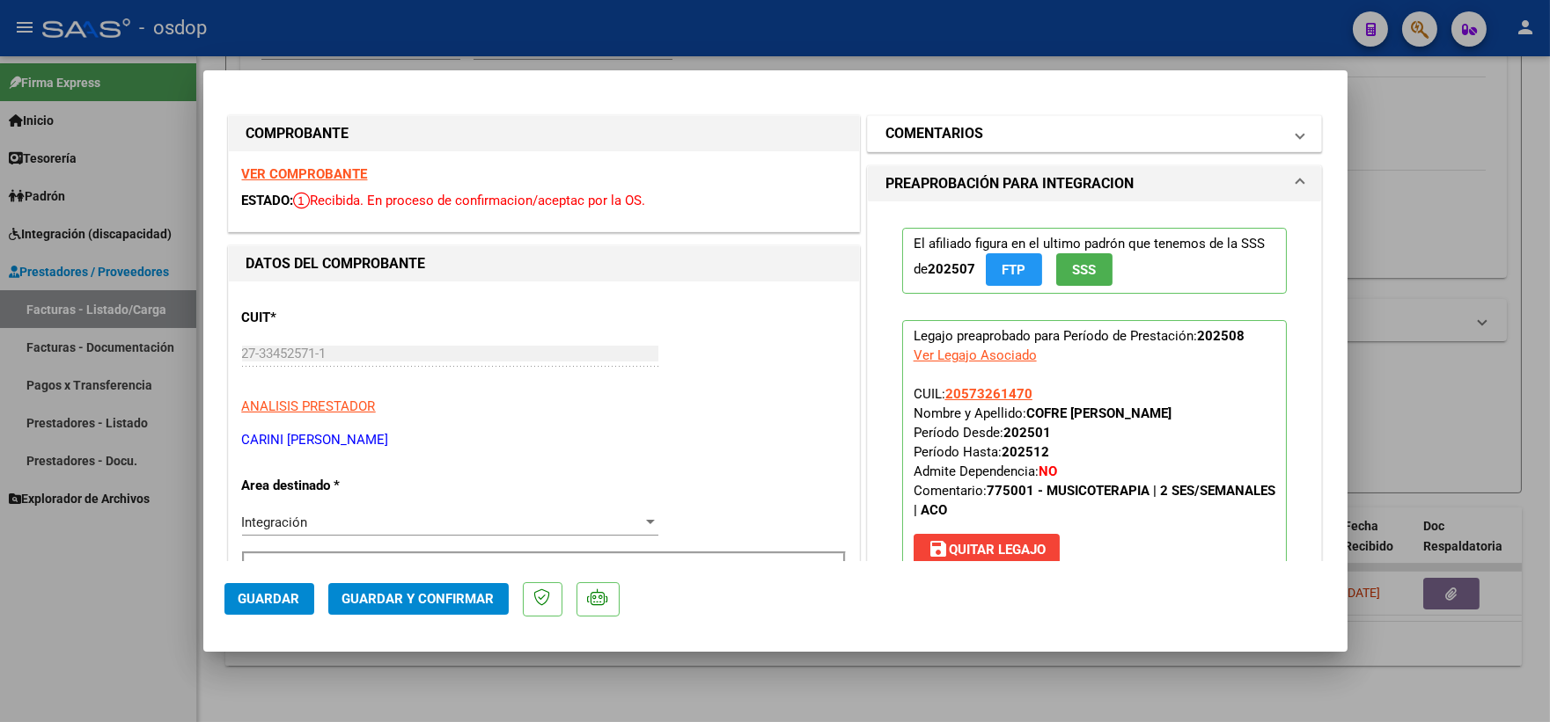
click at [977, 137] on mat-panel-title "COMENTARIOS" at bounding box center [1084, 133] width 398 height 21
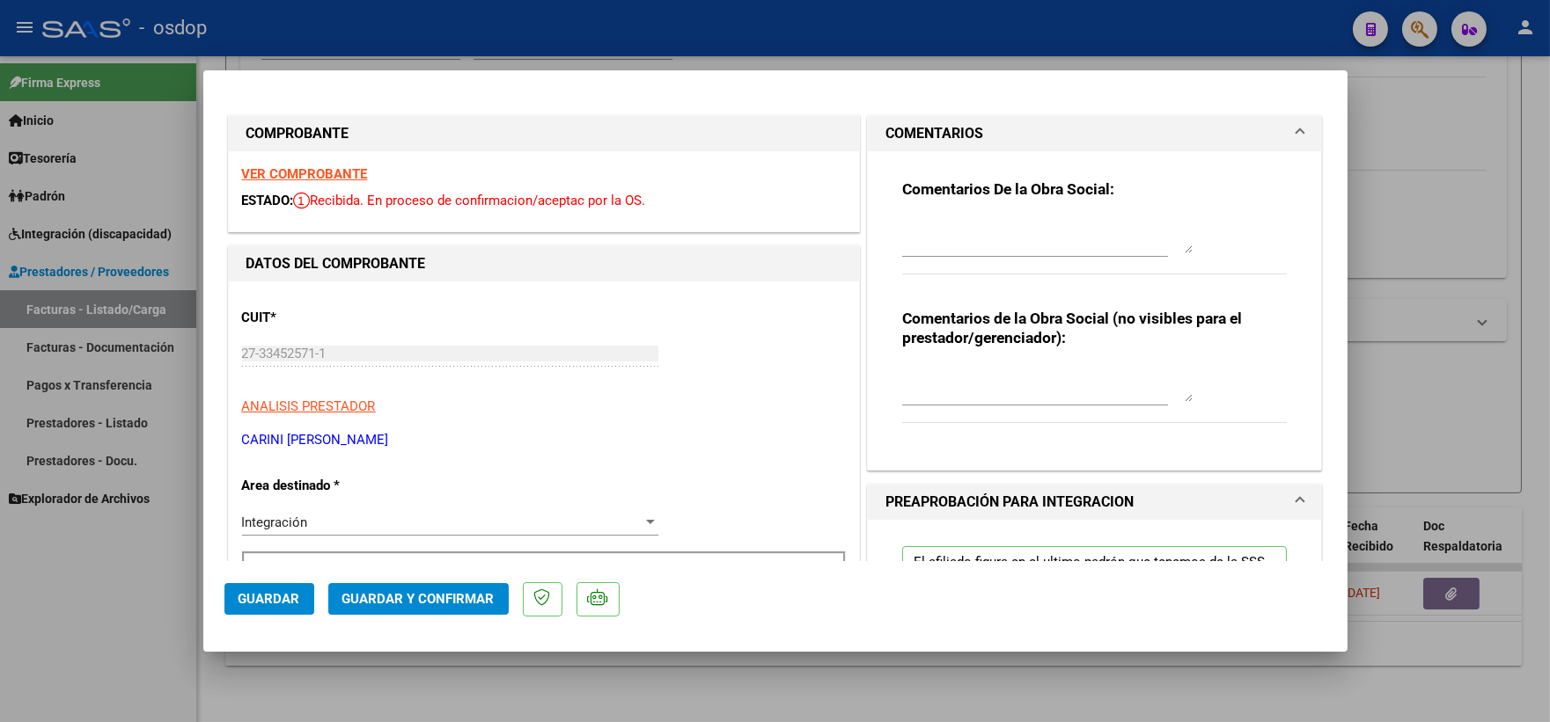
click at [945, 380] on textarea at bounding box center [1047, 384] width 290 height 35
type textarea "A cargo de OSDOP"
click at [403, 596] on span "Guardar y Confirmar" at bounding box center [418, 599] width 152 height 16
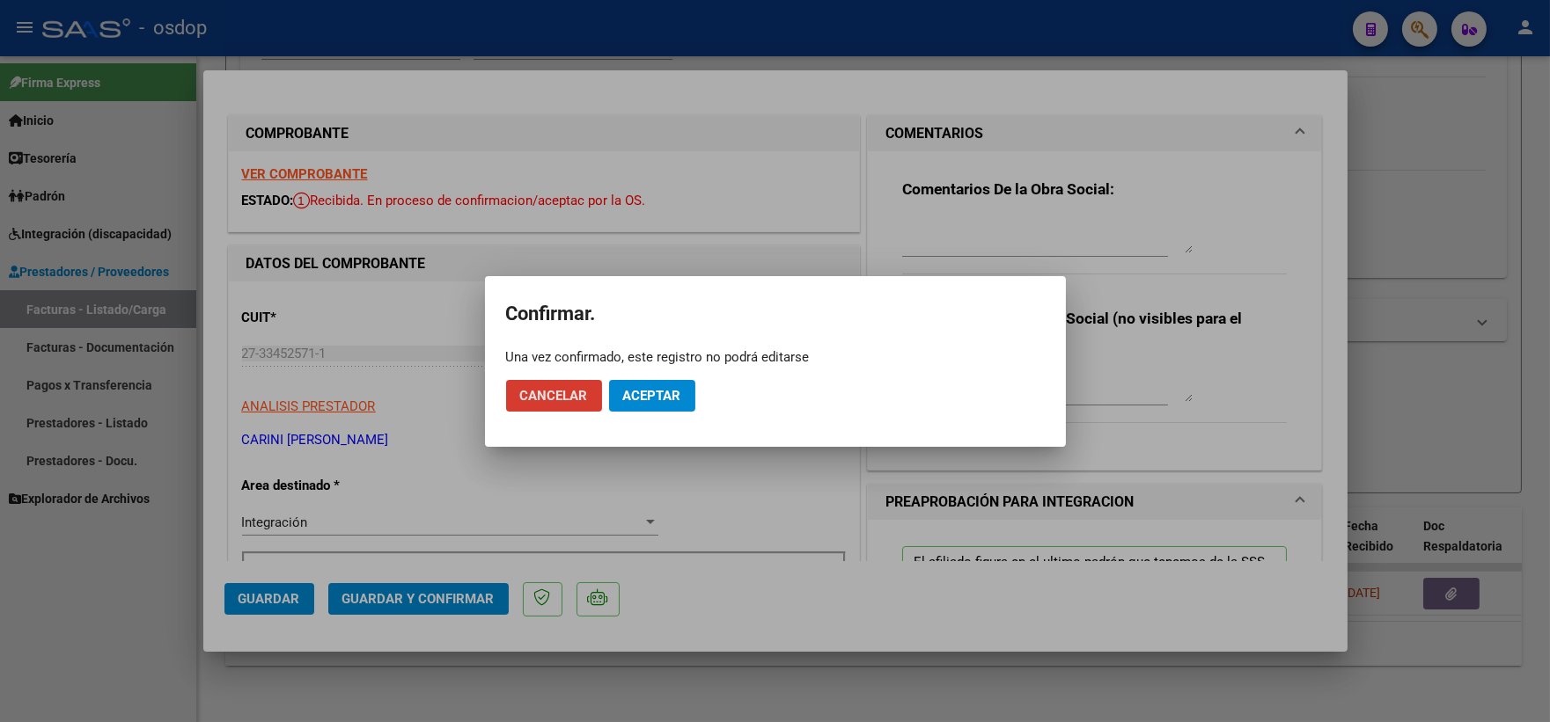
click at [662, 393] on span "Aceptar" at bounding box center [652, 396] width 58 height 16
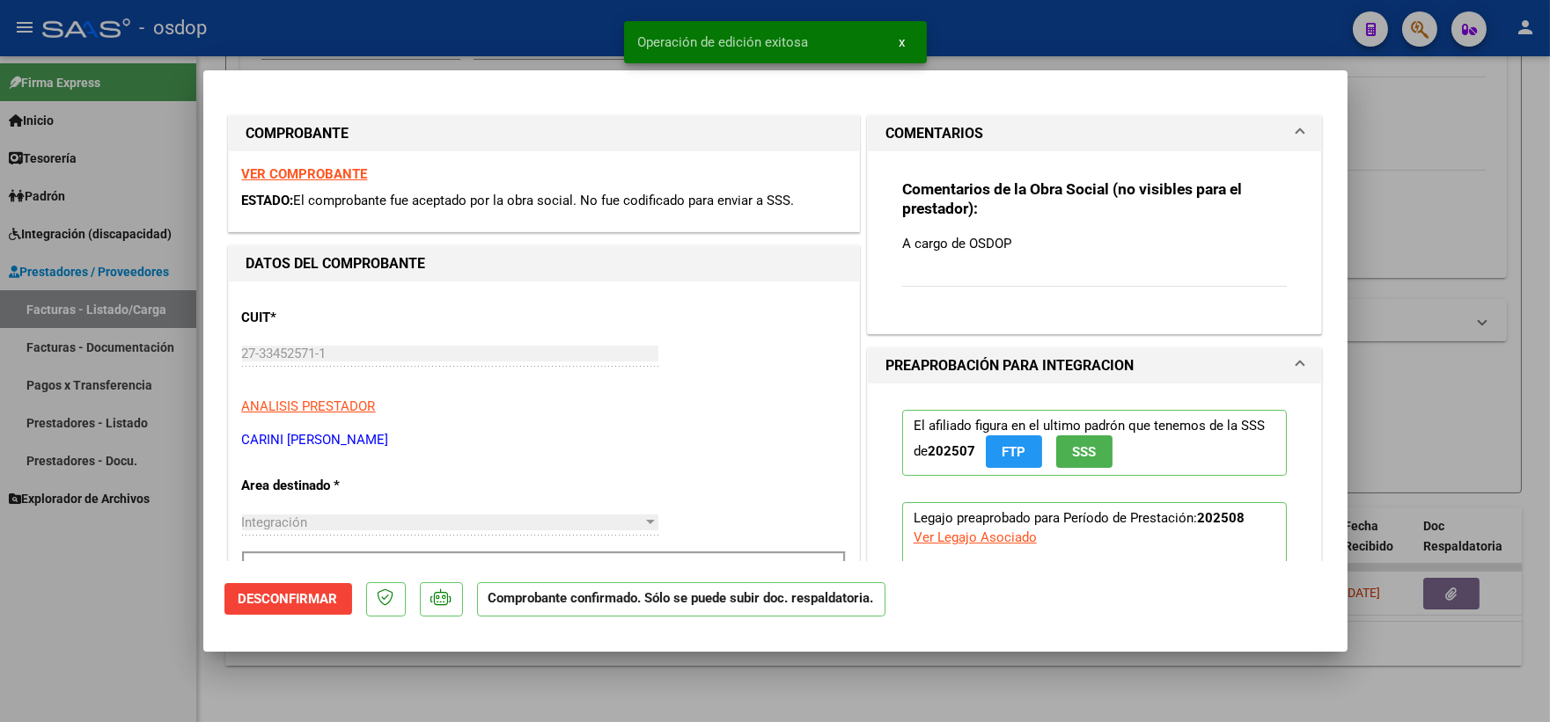
click at [178, 542] on div at bounding box center [775, 361] width 1550 height 722
type input "$ 0,00"
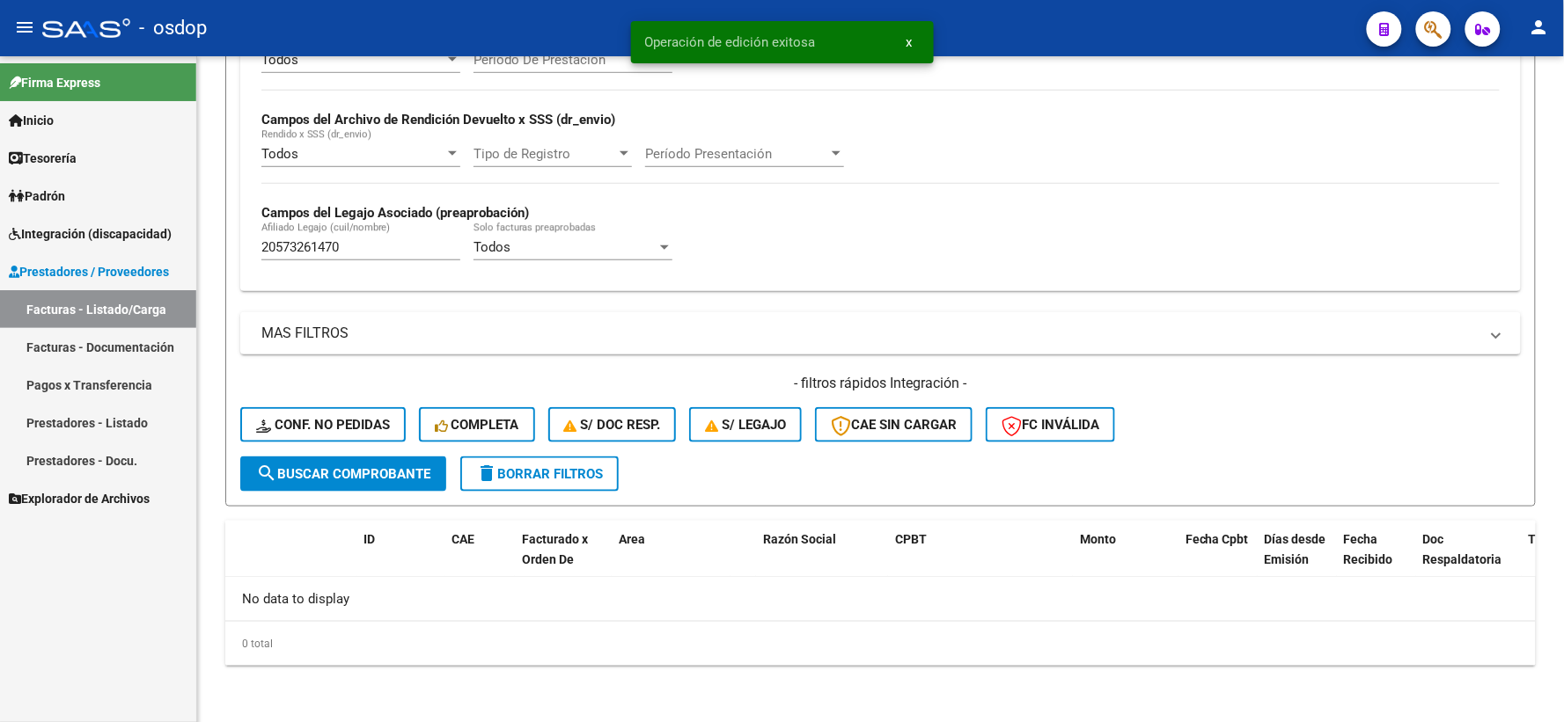
scroll to position [382, 0]
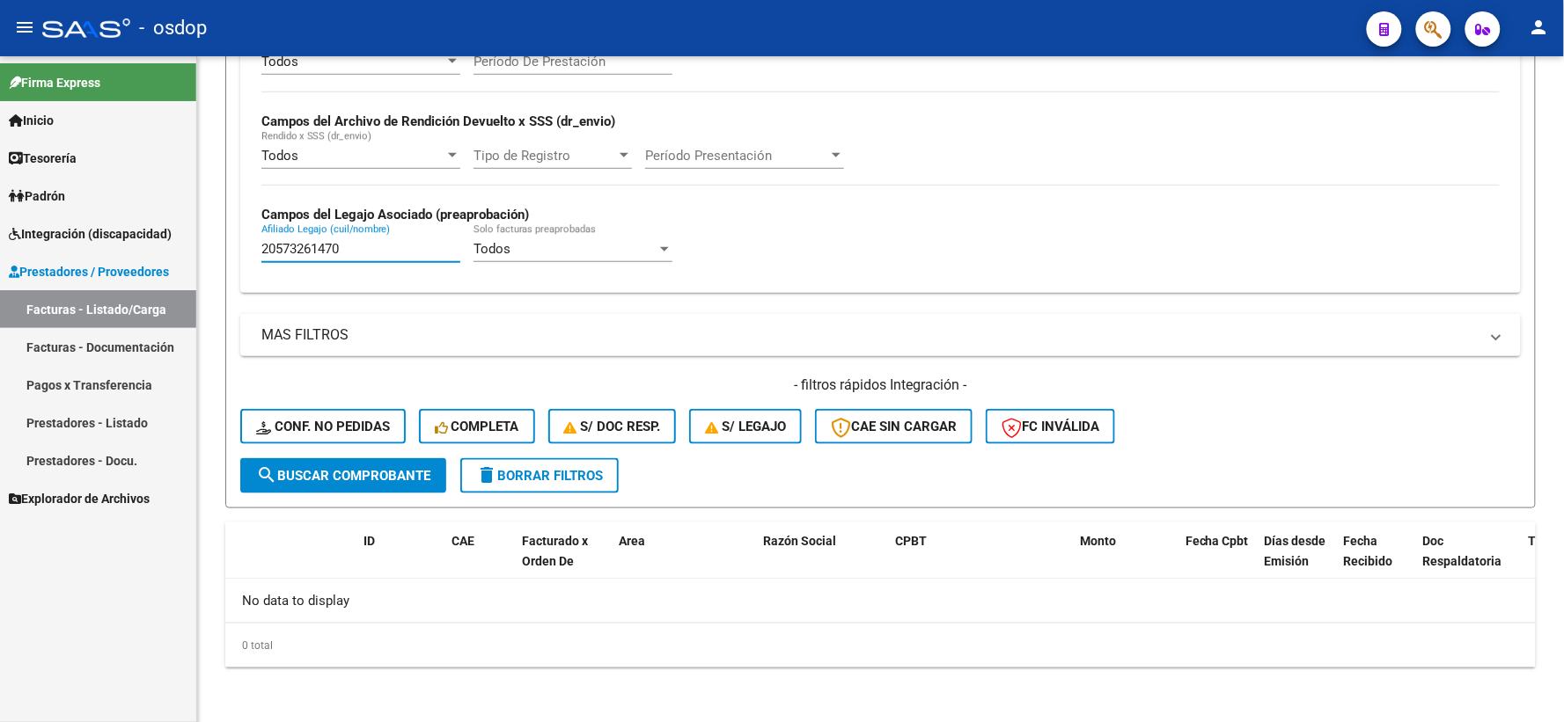
drag, startPoint x: 356, startPoint y: 250, endPoint x: 0, endPoint y: 77, distance: 395.5
click at [11, 201] on mat-sidenav-container "Firma Express Inicio Calendario SSS Instructivos Contacto OS Tesorería Extracto…" at bounding box center [782, 389] width 1564 height 666
paste input "330696975"
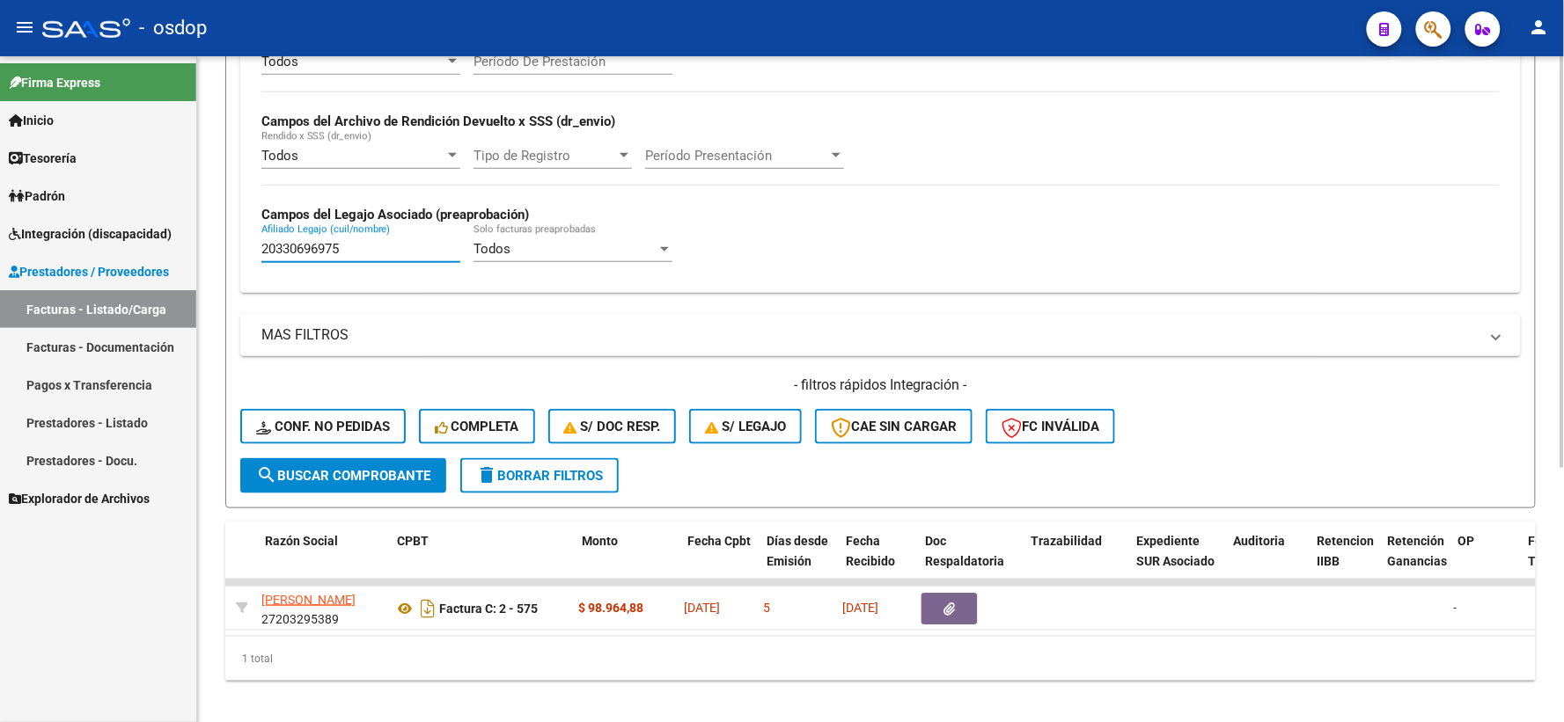
scroll to position [0, 497]
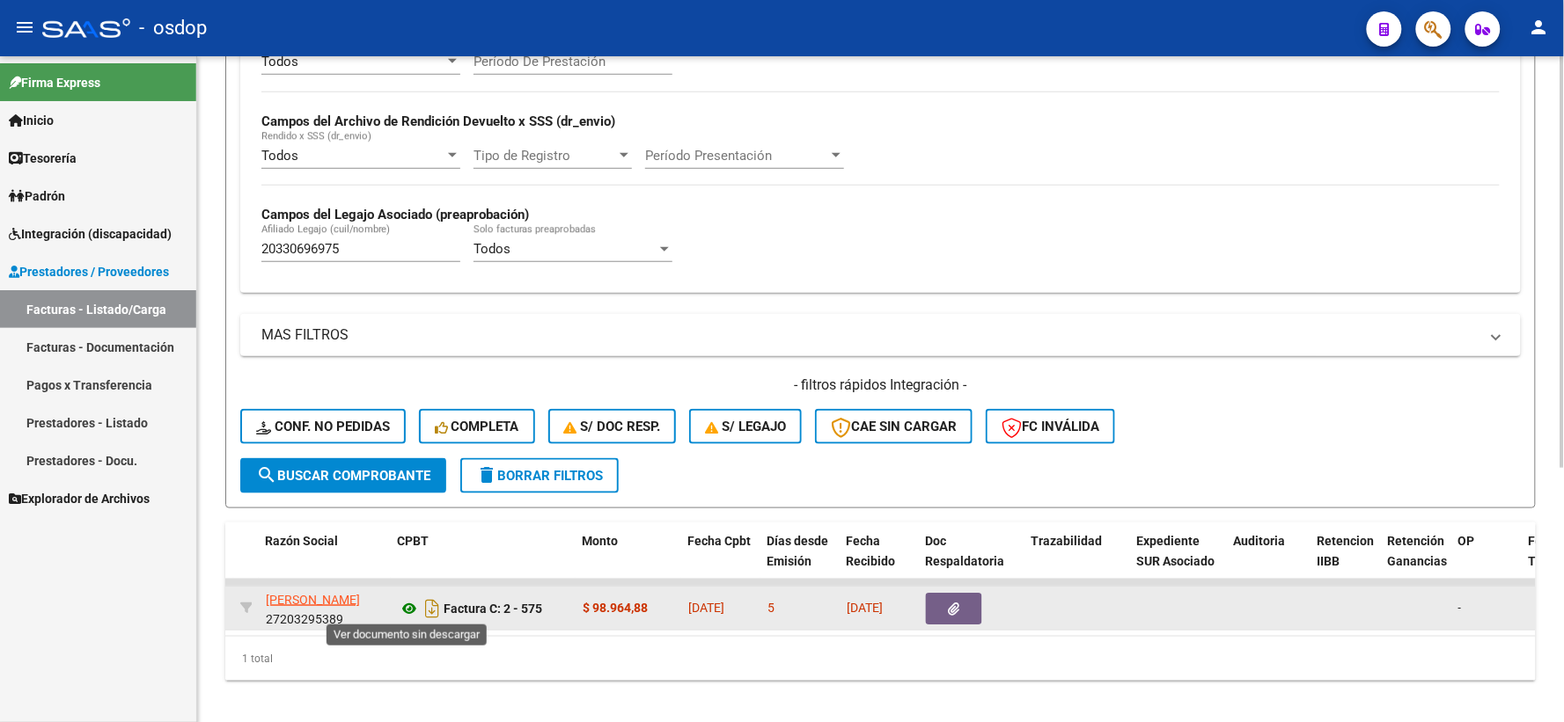
click at [418, 605] on icon at bounding box center [409, 608] width 23 height 21
click at [938, 603] on button "button" at bounding box center [954, 609] width 56 height 32
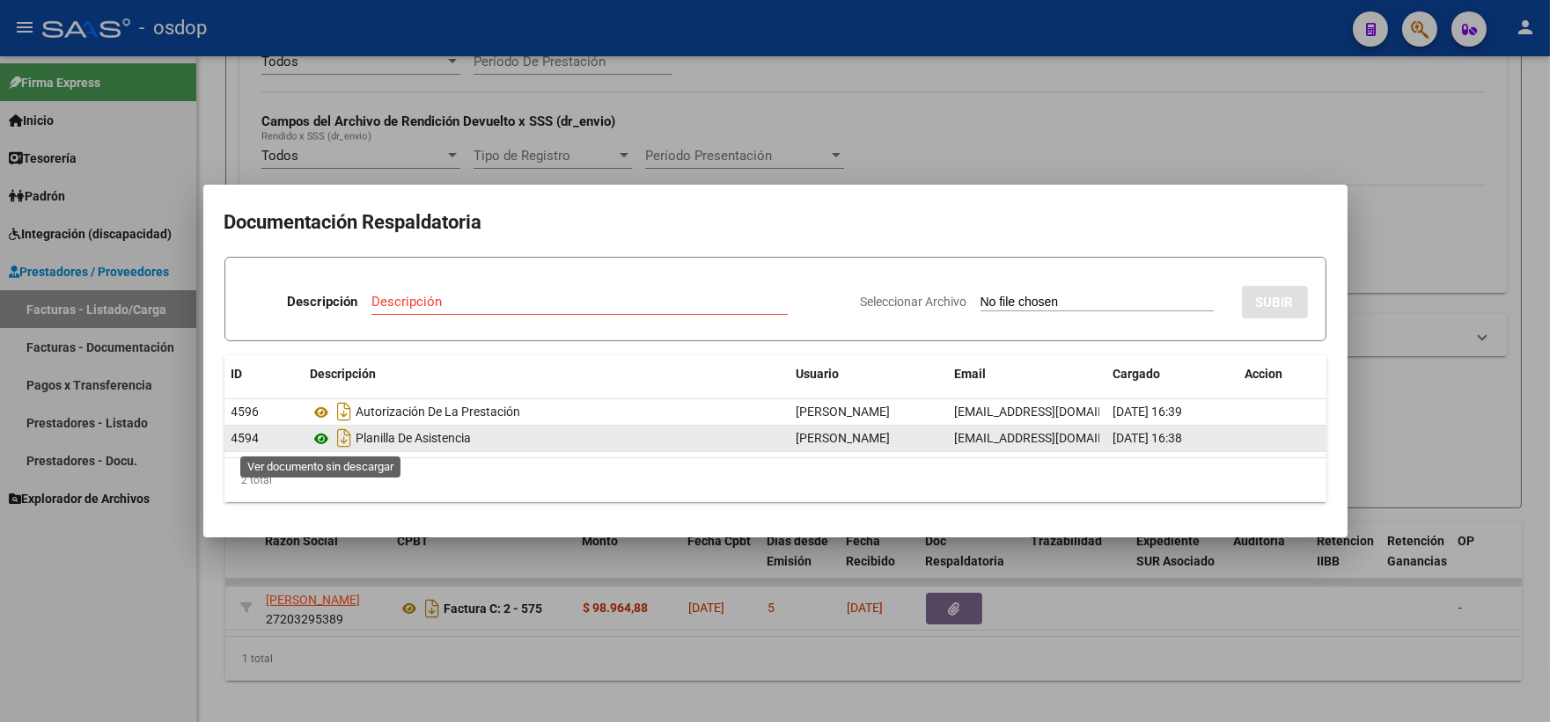
click at [326, 436] on icon at bounding box center [322, 439] width 23 height 21
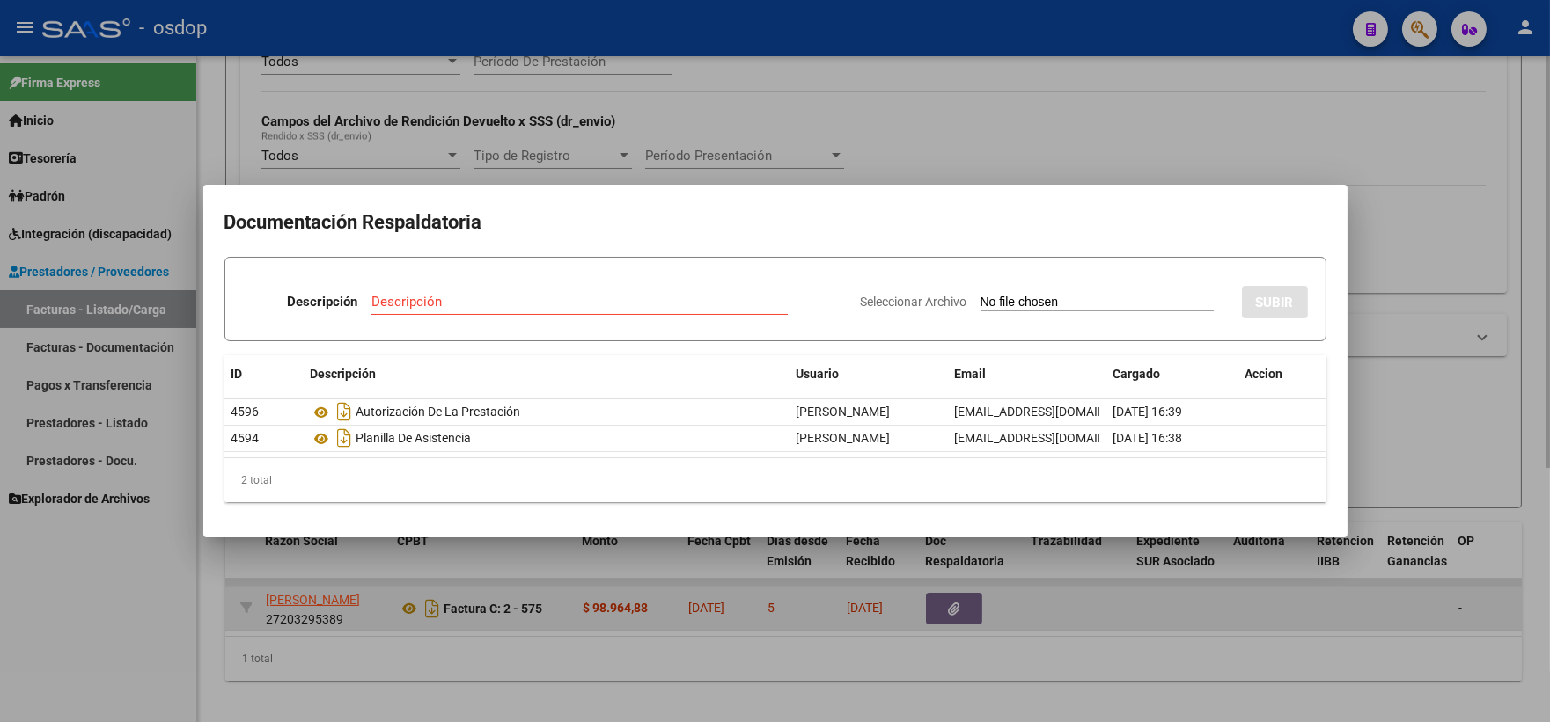
click at [584, 607] on div at bounding box center [775, 361] width 1550 height 722
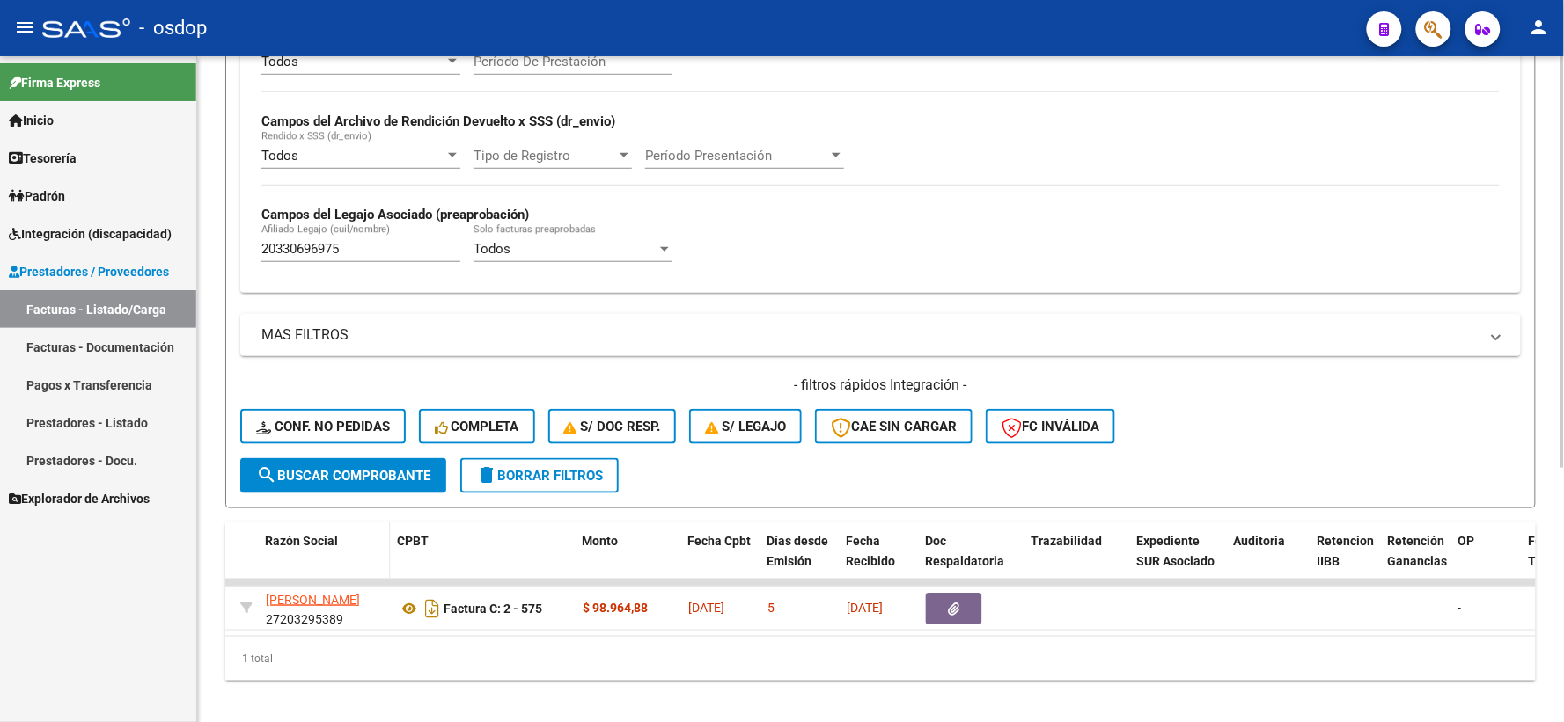
drag, startPoint x: 535, startPoint y: 634, endPoint x: 271, endPoint y: 569, distance: 271.9
click at [271, 569] on div "ID CAE Facturado x Orden De Area Razón Social CPBT Monto Fecha Cpbt Días desde …" at bounding box center [880, 602] width 1310 height 158
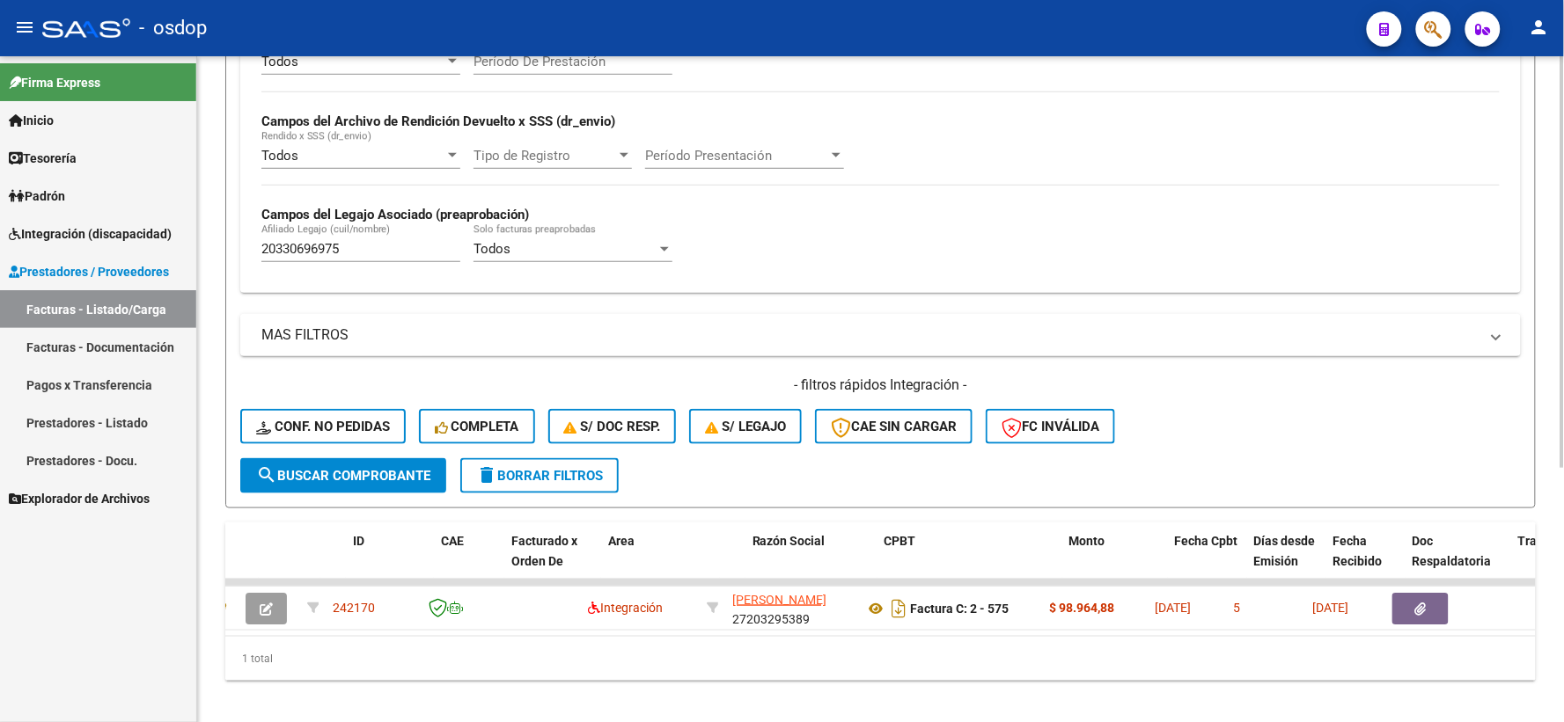
scroll to position [0, 11]
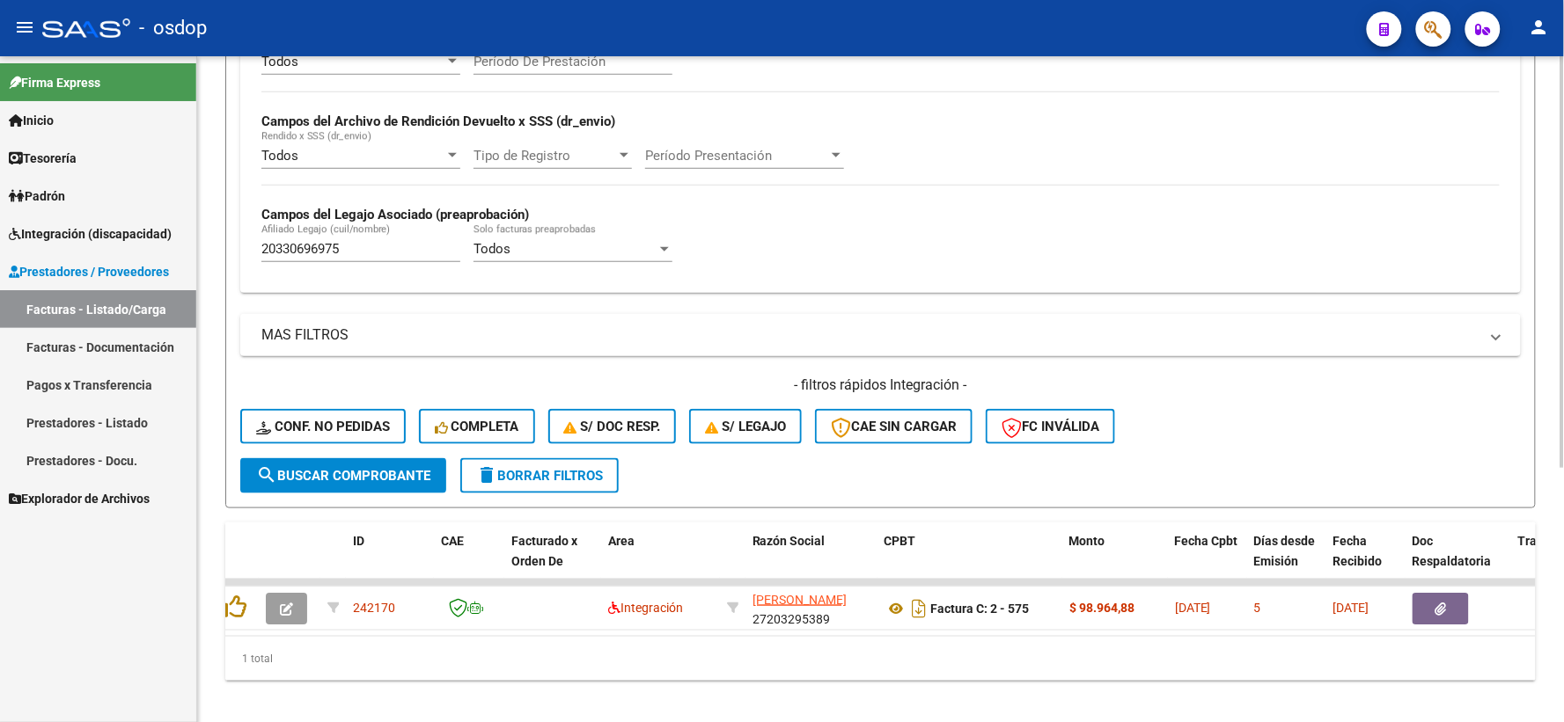
click at [308, 666] on div "1 total" at bounding box center [880, 659] width 1310 height 44
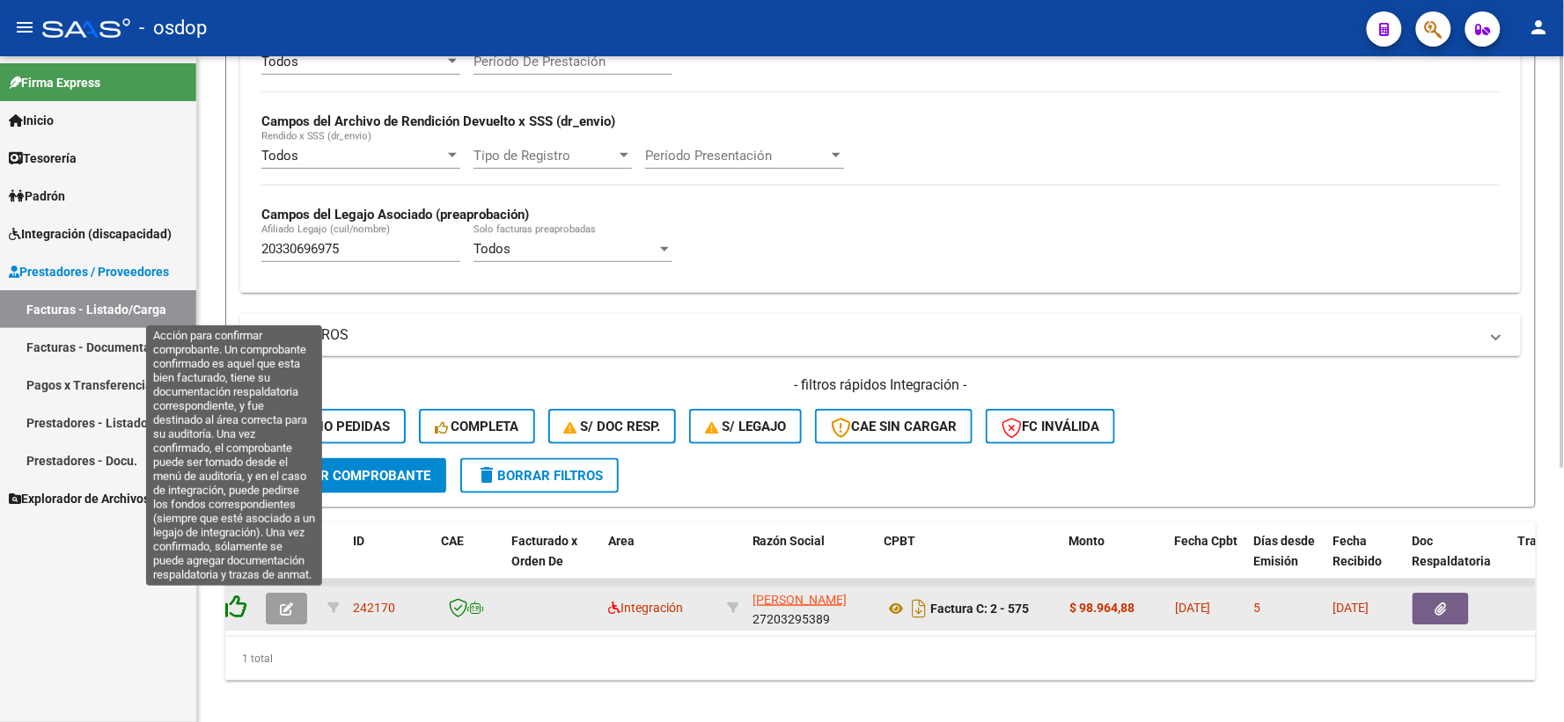
click at [238, 613] on icon at bounding box center [234, 607] width 25 height 25
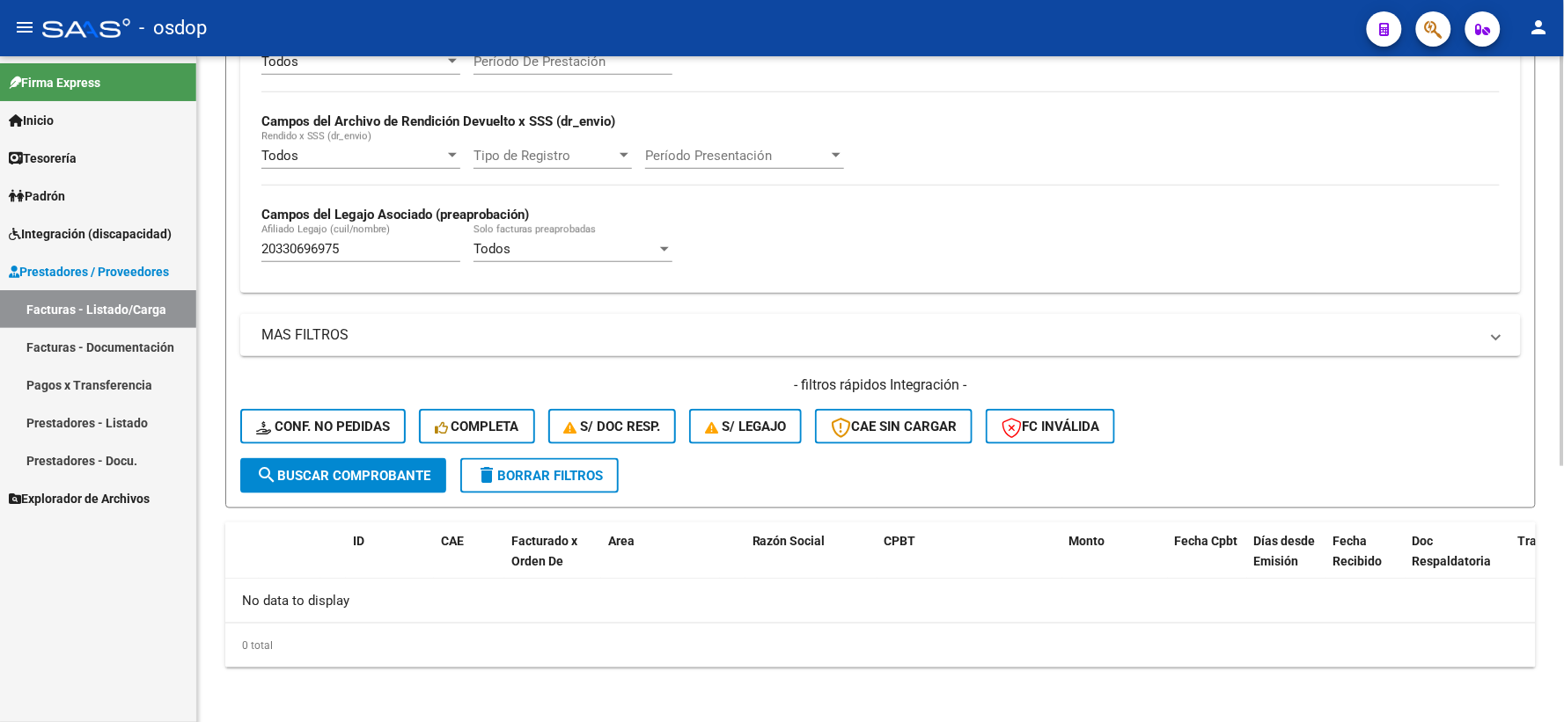
scroll to position [0, 0]
drag, startPoint x: 358, startPoint y: 248, endPoint x: 0, endPoint y: 194, distance: 362.3
click at [0, 209] on mat-sidenav-container "Firma Express Inicio Calendario SSS Instructivos Contacto OS Tesorería Extracto…" at bounding box center [782, 389] width 1564 height 666
paste input "3562964509"
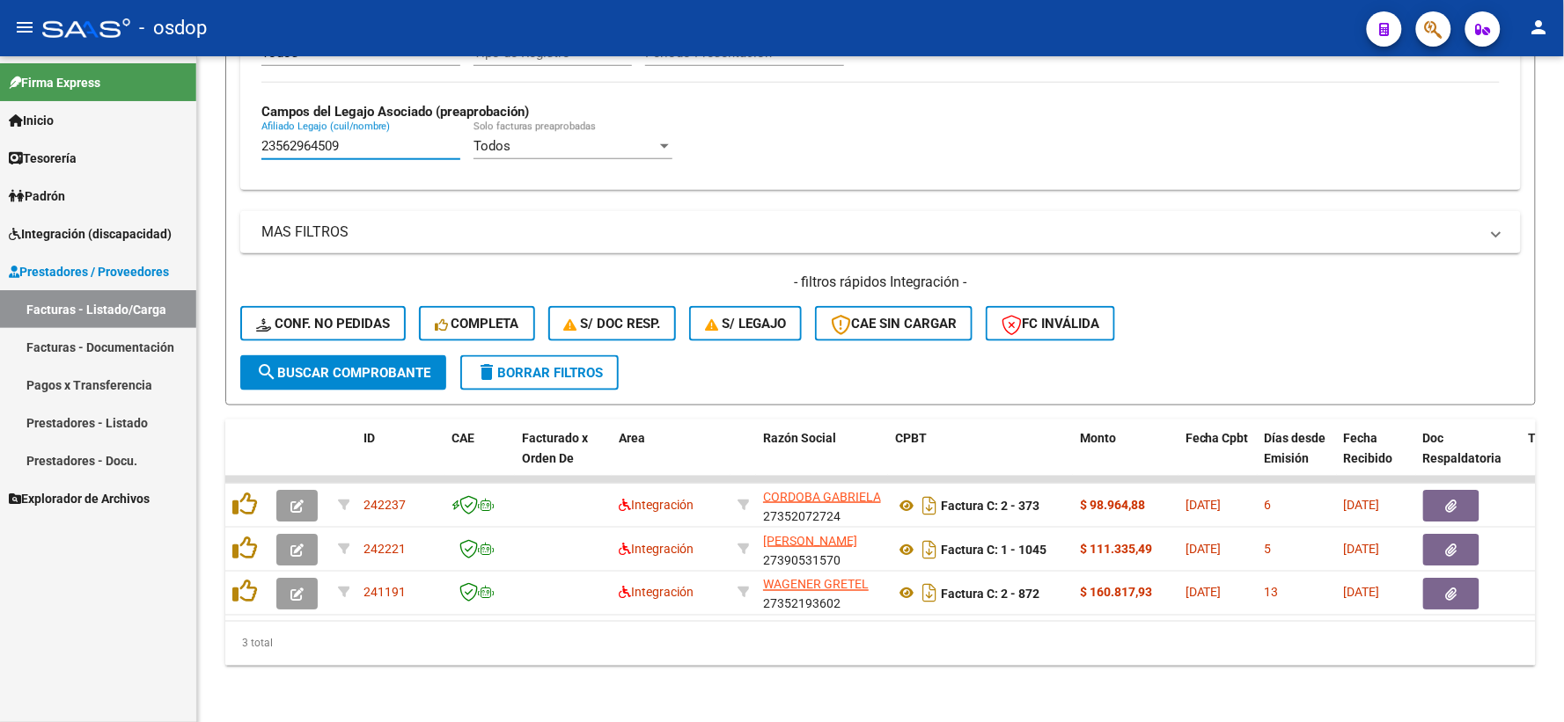
click at [550, 678] on div "Video tutorial PRESTADORES -> Listado de CPBTs Emitidos por Prestadores / Prove…" at bounding box center [880, 146] width 1367 height 1151
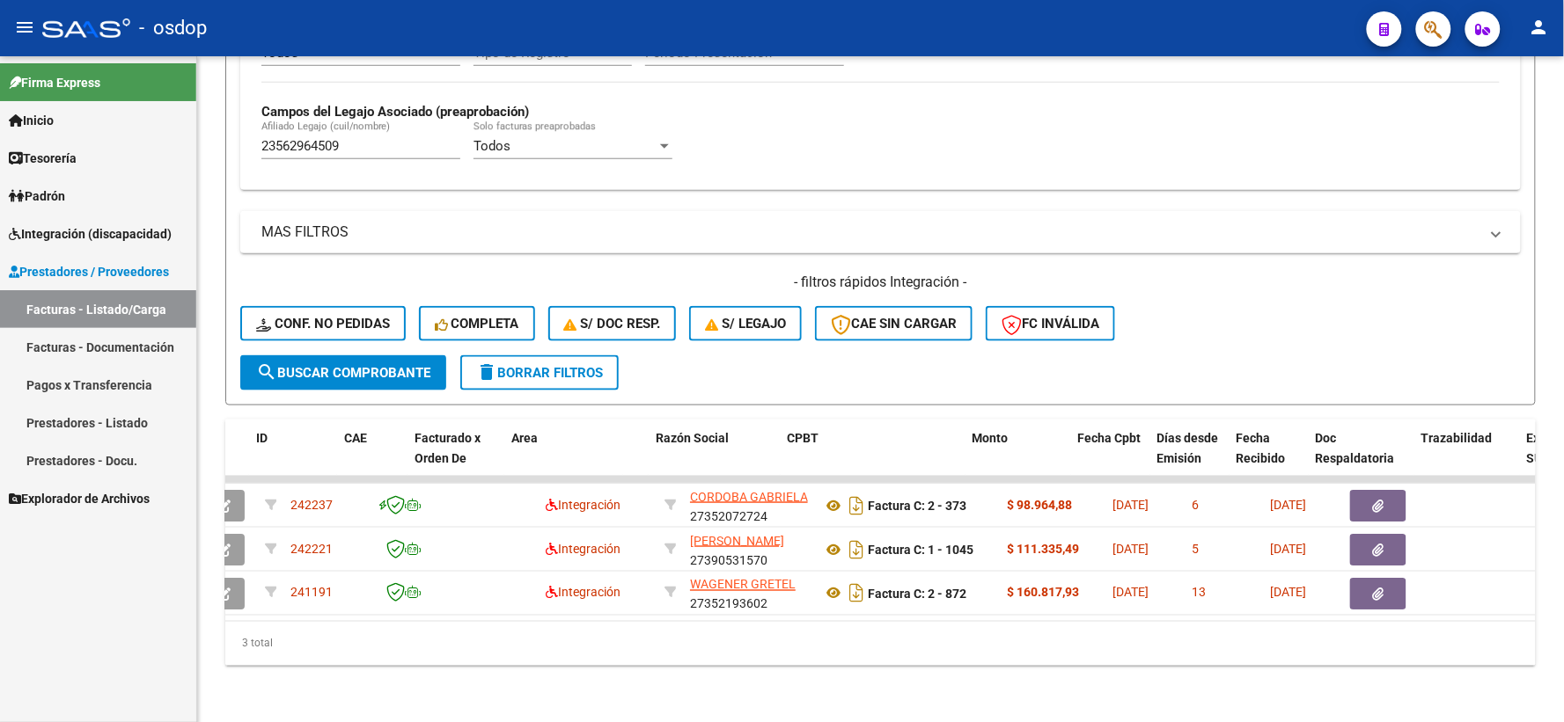
scroll to position [0, 138]
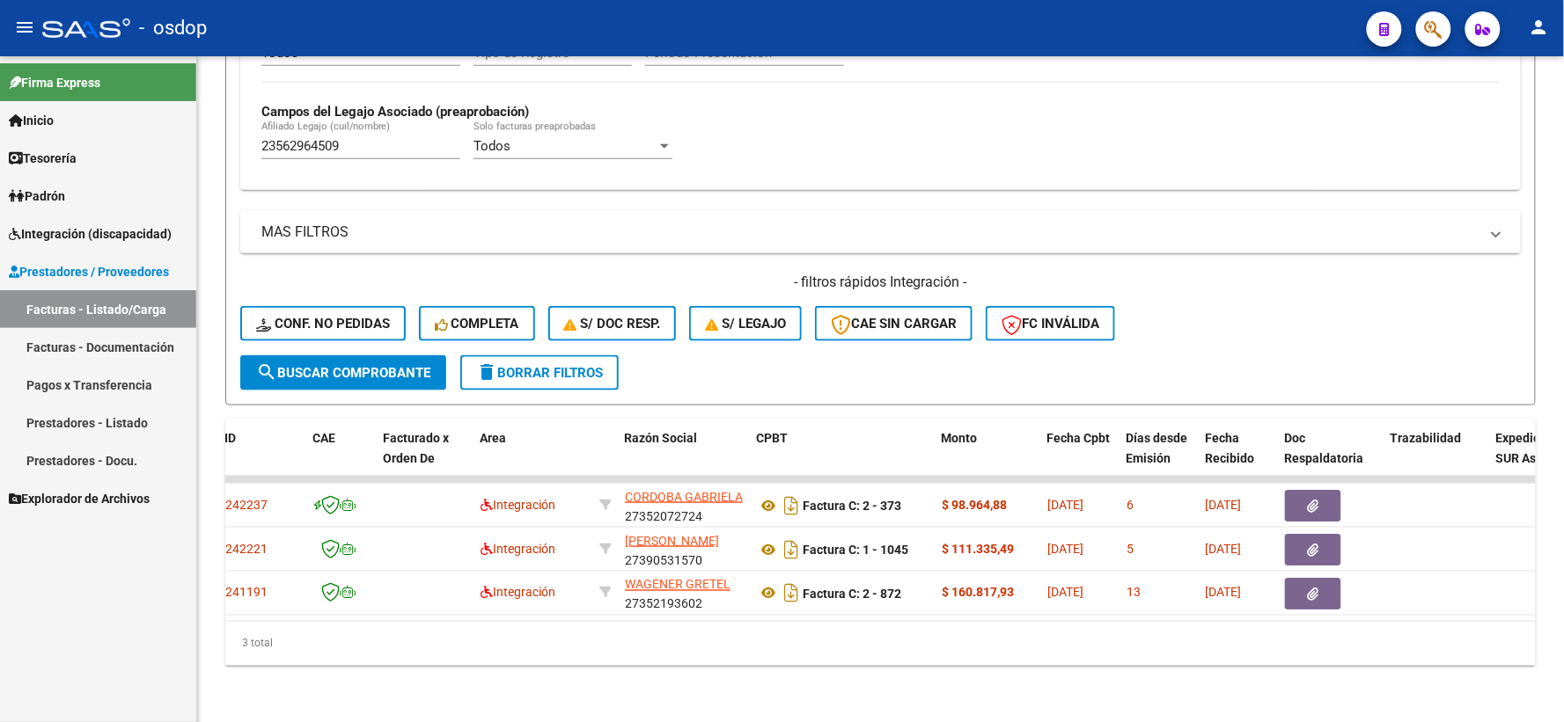
click at [635, 711] on div "Video tutorial PRESTADORES -> Listado de CPBTs Emitidos por Prestadores / Prove…" at bounding box center [880, 146] width 1367 height 1151
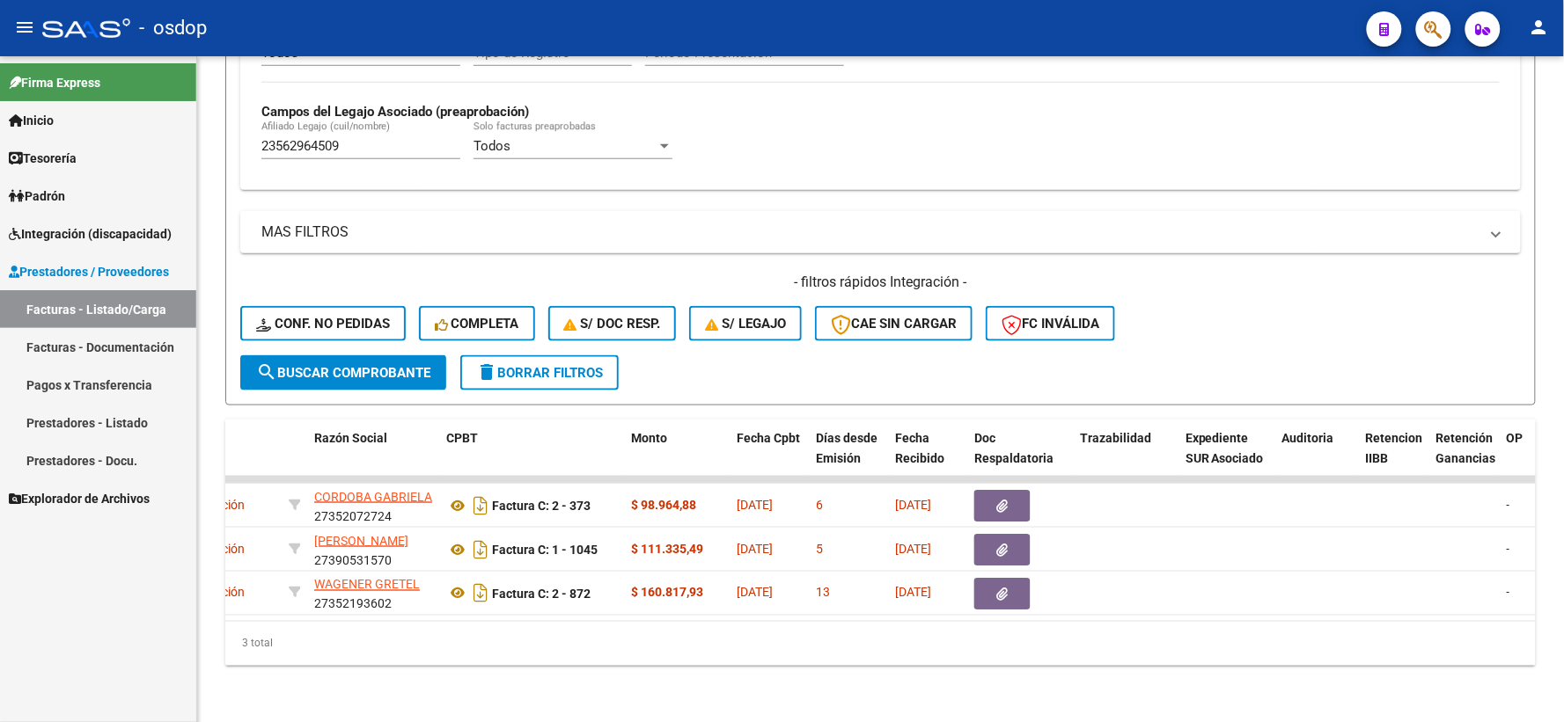
scroll to position [0, 285]
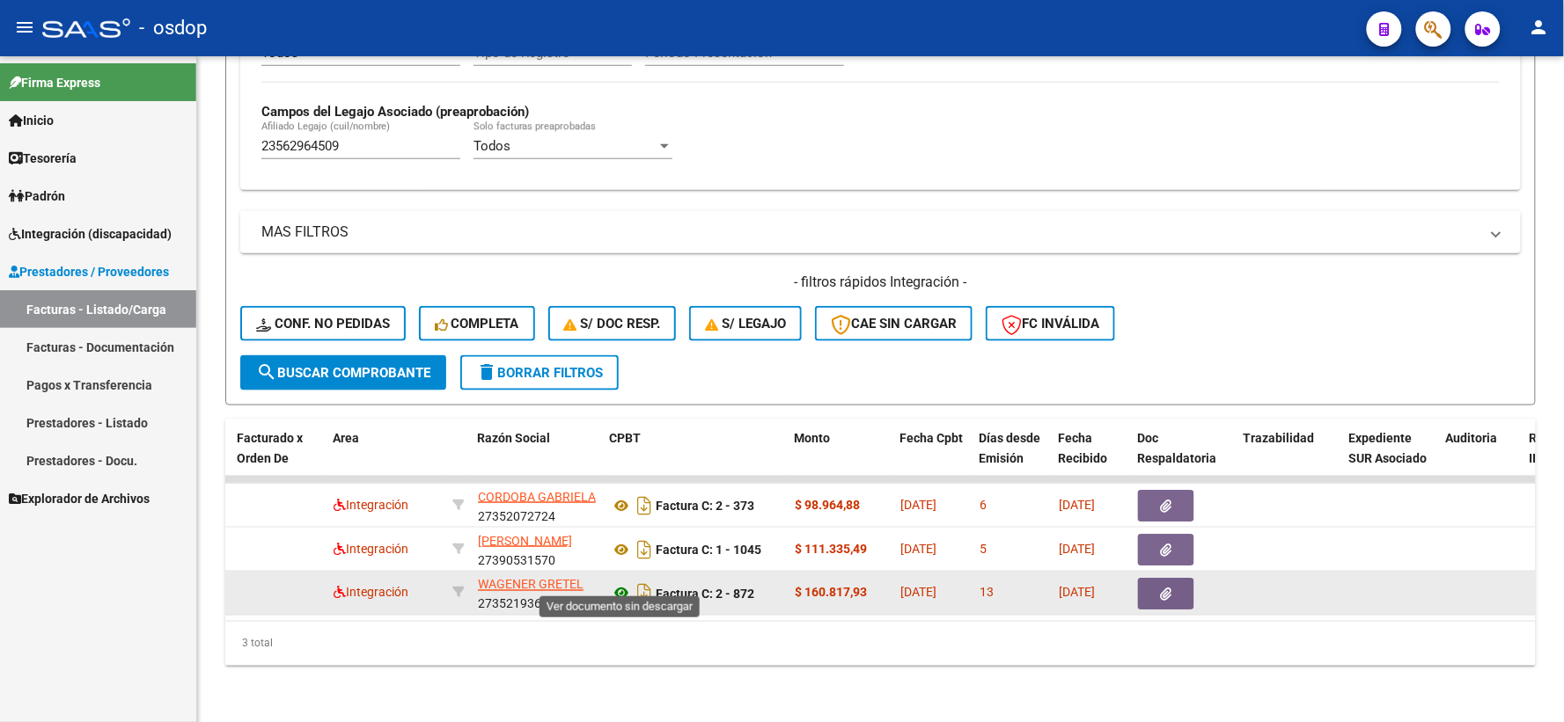
click at [611, 583] on icon at bounding box center [621, 593] width 23 height 21
click at [1162, 588] on icon "button" at bounding box center [1166, 594] width 11 height 13
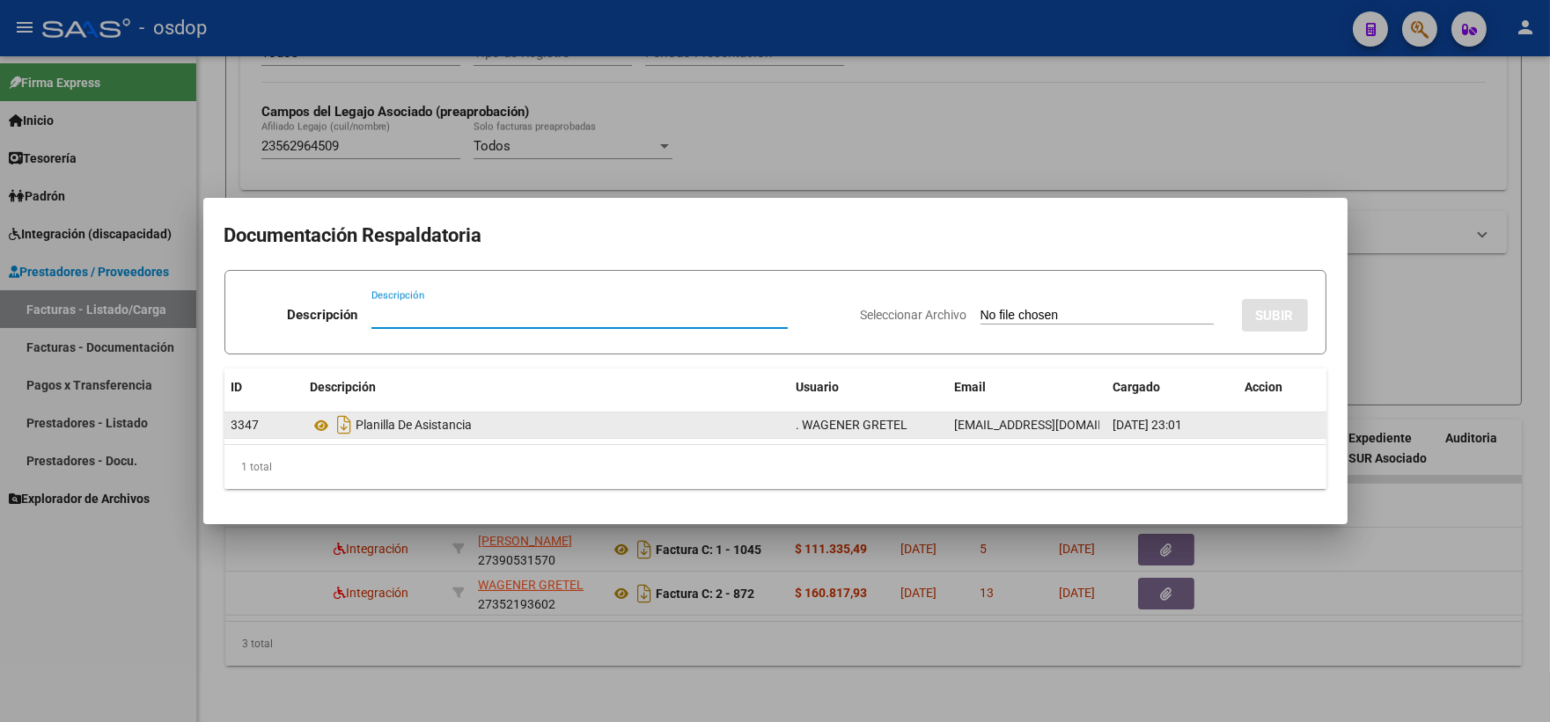
click at [305, 428] on datatable-body-cell "Planilla De Asistancia" at bounding box center [547, 426] width 486 height 26
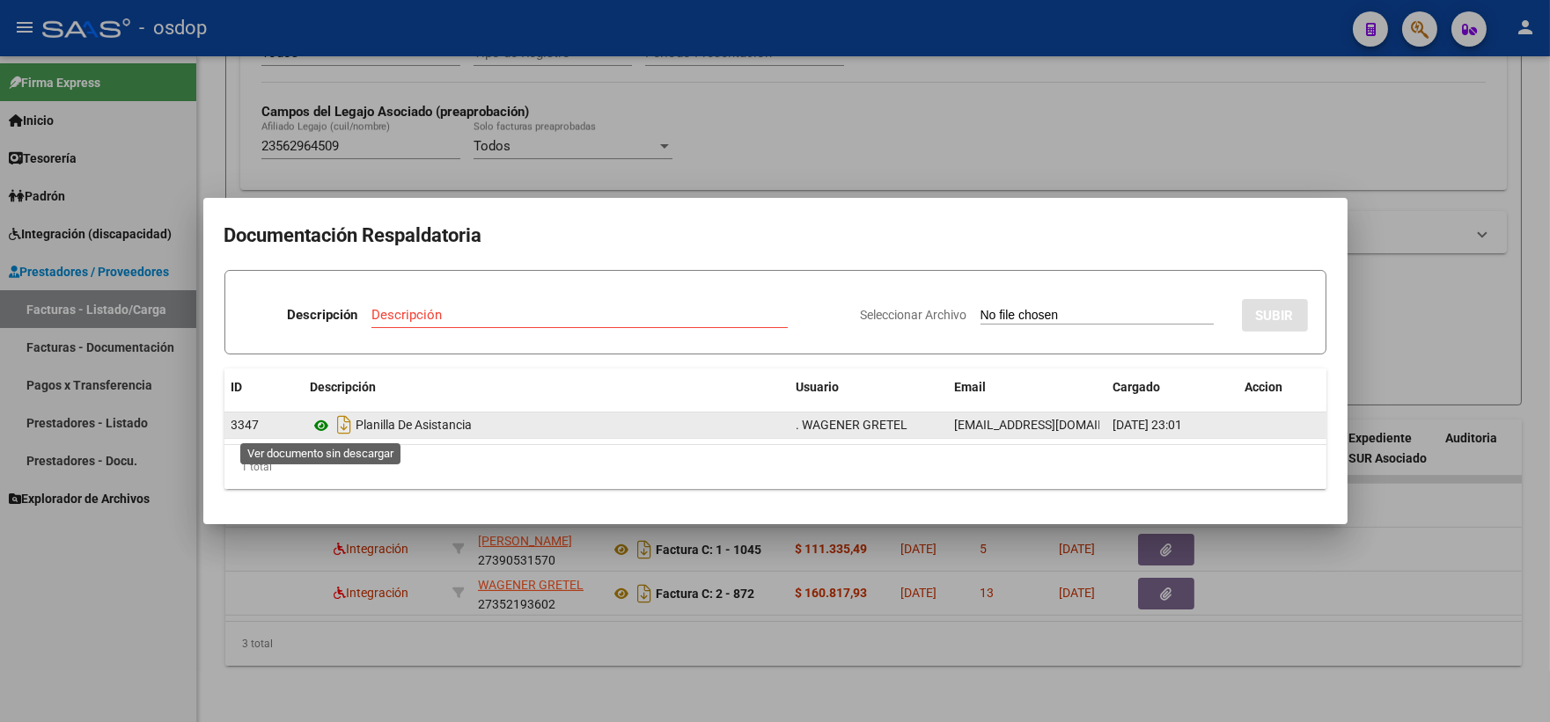
click at [323, 422] on icon at bounding box center [322, 425] width 23 height 21
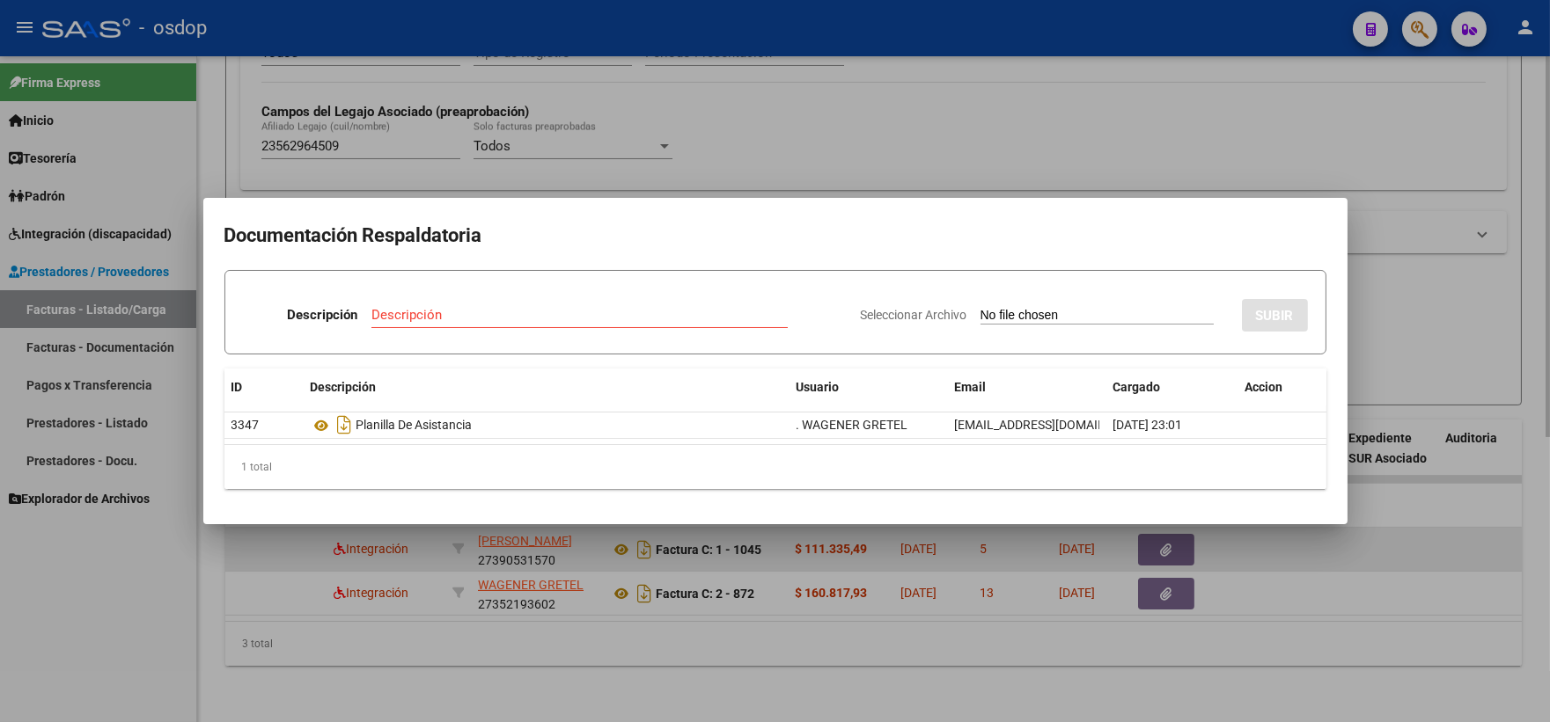
click at [572, 554] on div at bounding box center [775, 361] width 1550 height 722
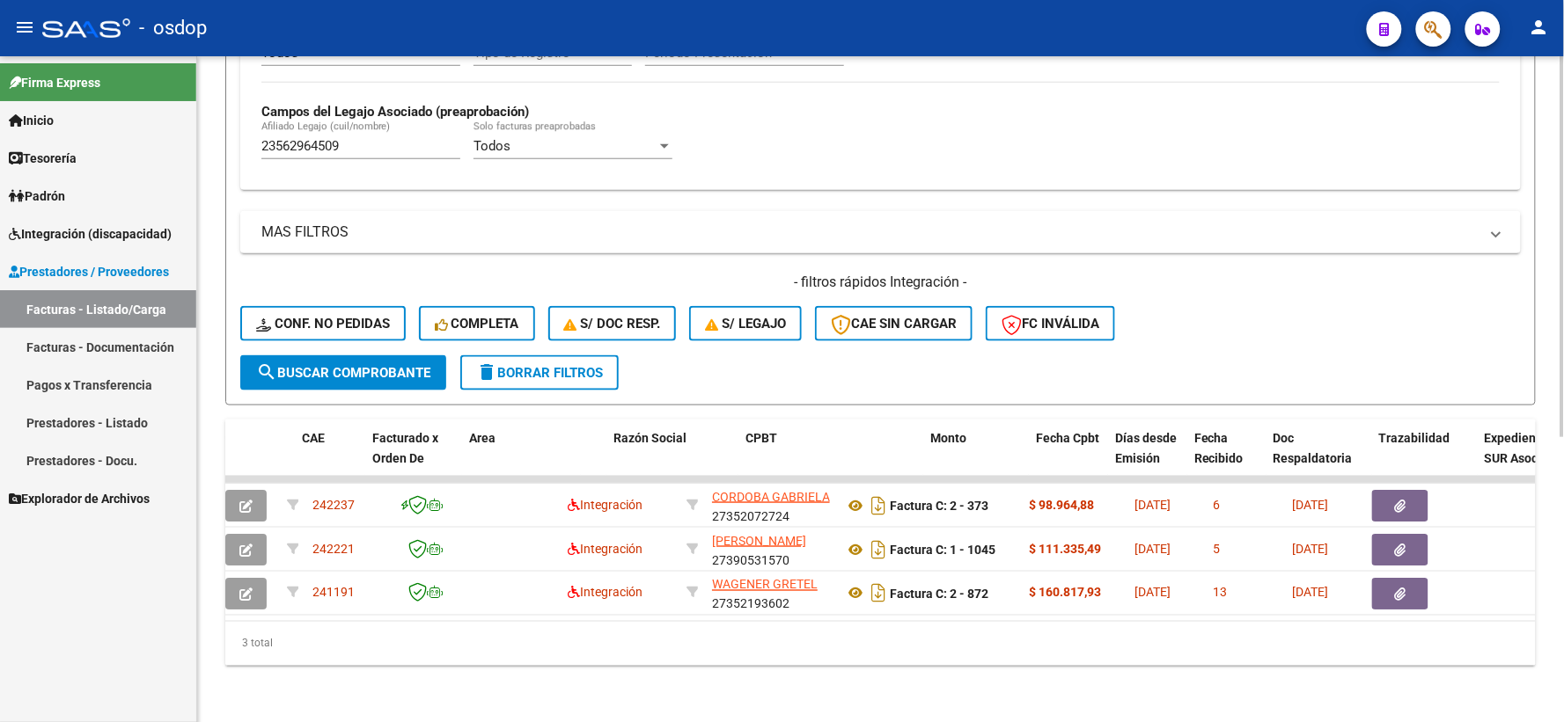
scroll to position [0, 0]
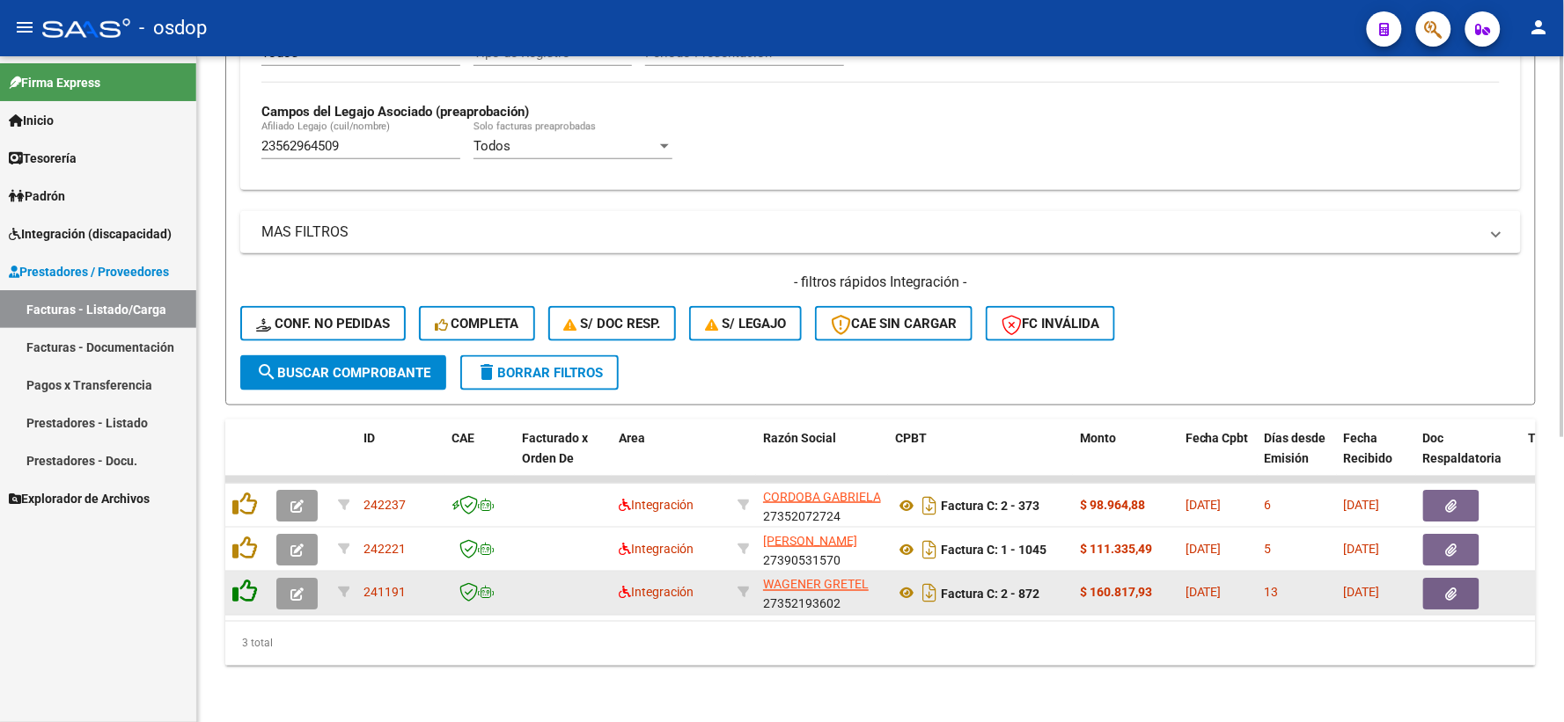
click at [240, 580] on icon at bounding box center [244, 592] width 25 height 25
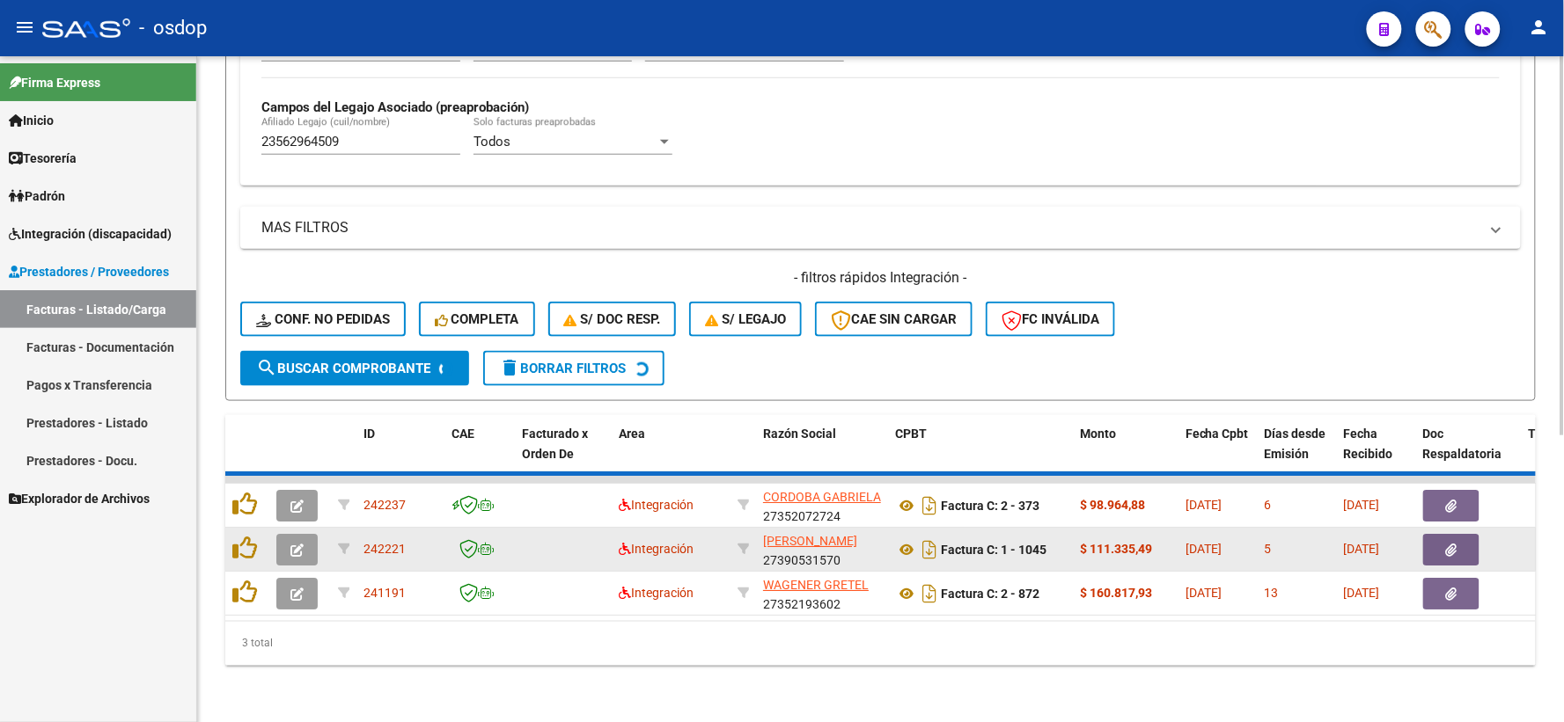
scroll to position [454, 0]
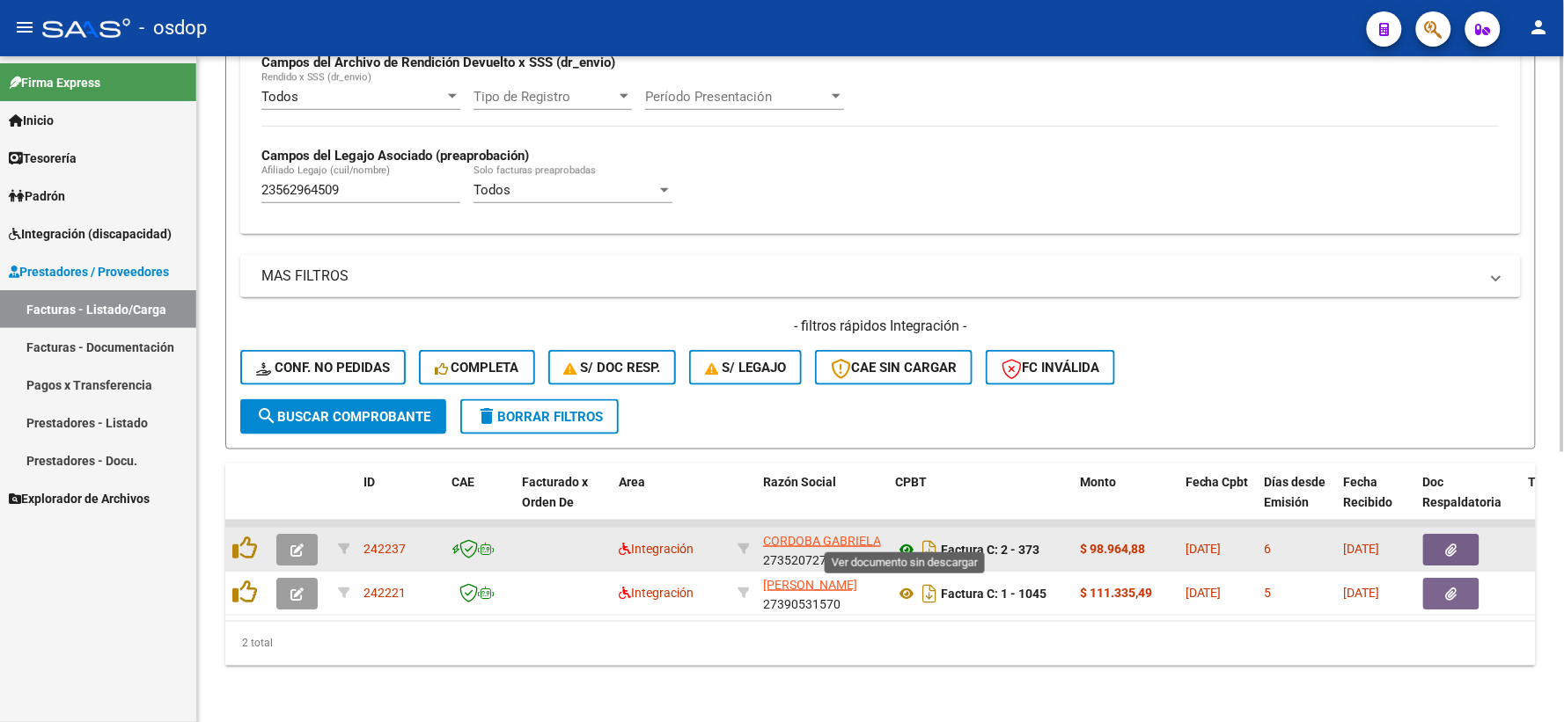
click at [907, 539] on icon at bounding box center [906, 549] width 23 height 21
click at [1446, 544] on icon "button" at bounding box center [1451, 550] width 11 height 13
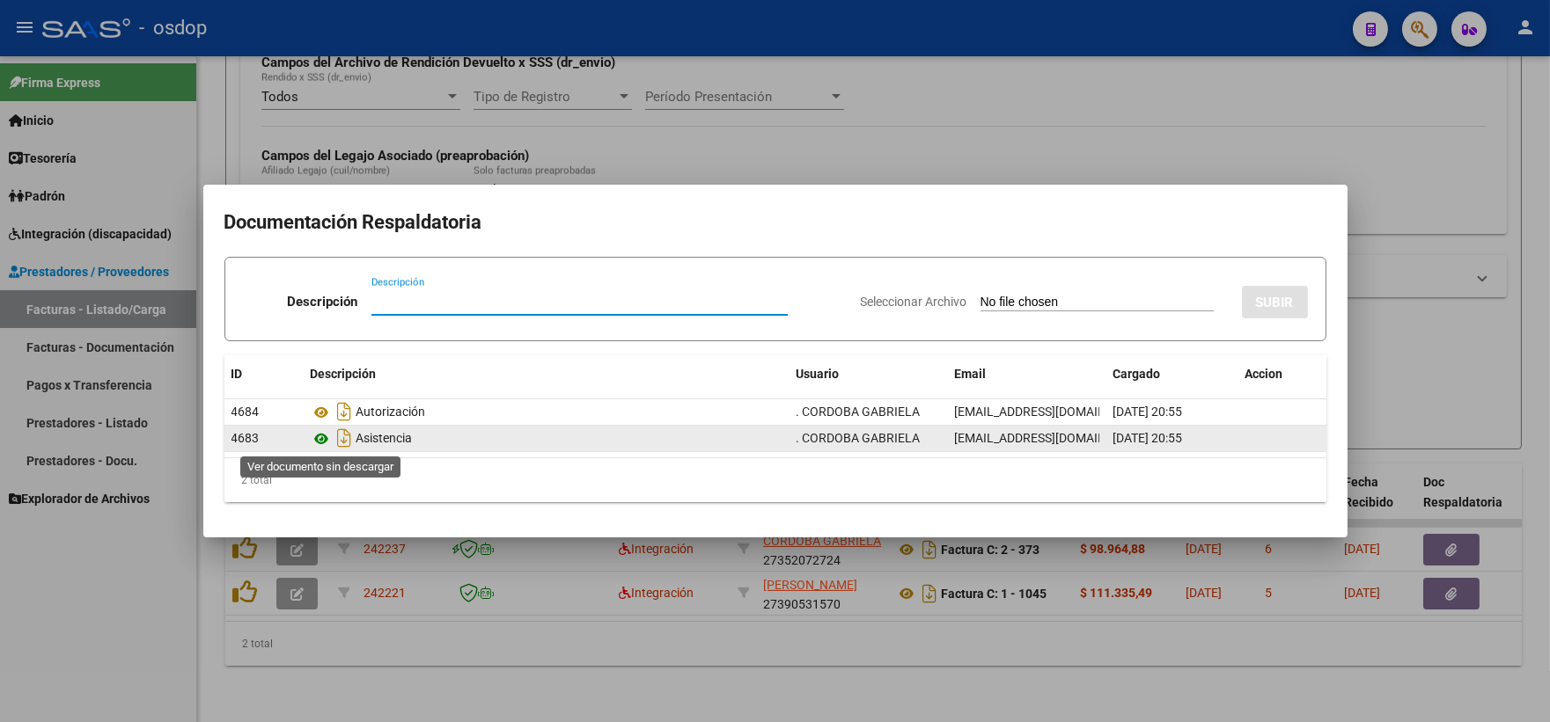
click at [313, 445] on icon at bounding box center [322, 439] width 23 height 21
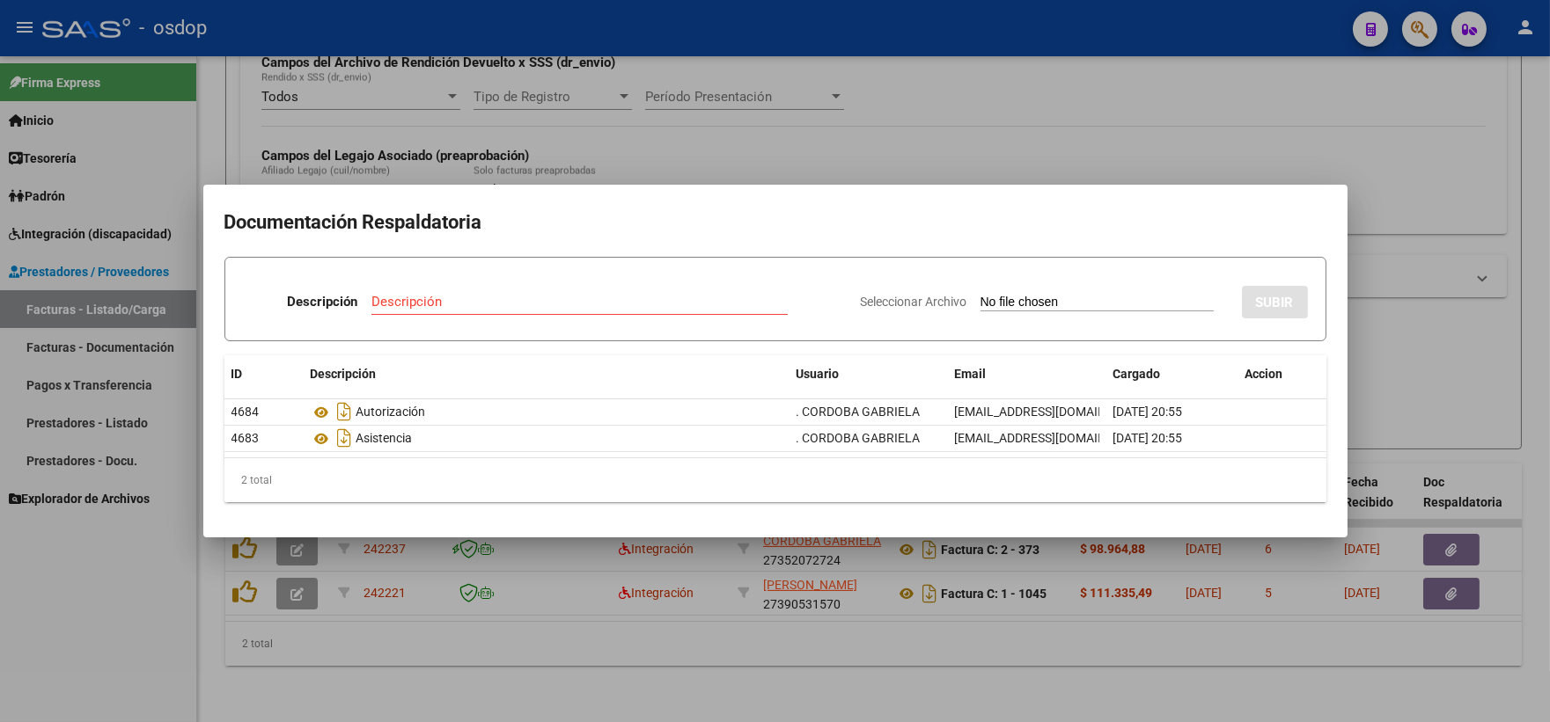
click at [773, 611] on div at bounding box center [775, 361] width 1550 height 722
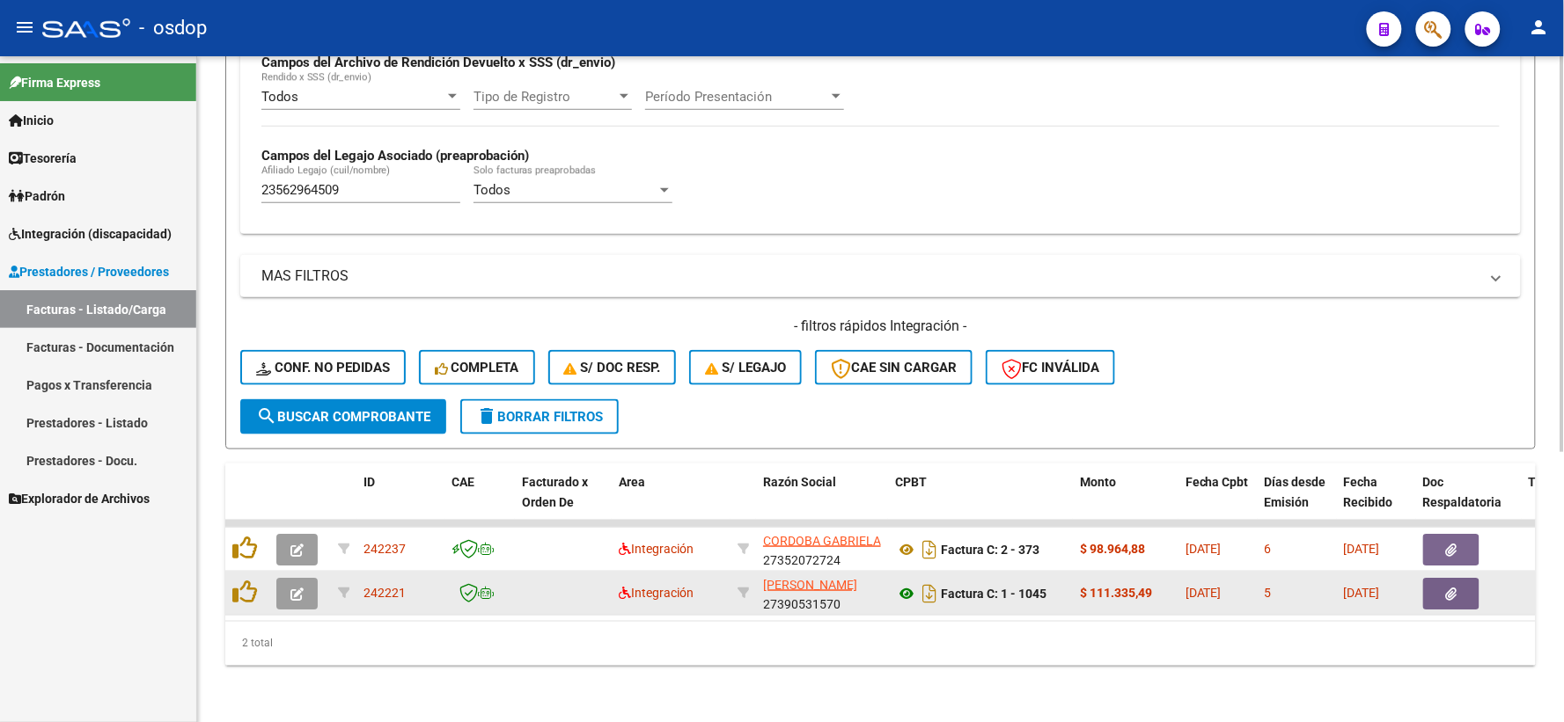
click at [902, 583] on icon at bounding box center [906, 593] width 23 height 21
click at [1455, 588] on icon "button" at bounding box center [1451, 594] width 11 height 13
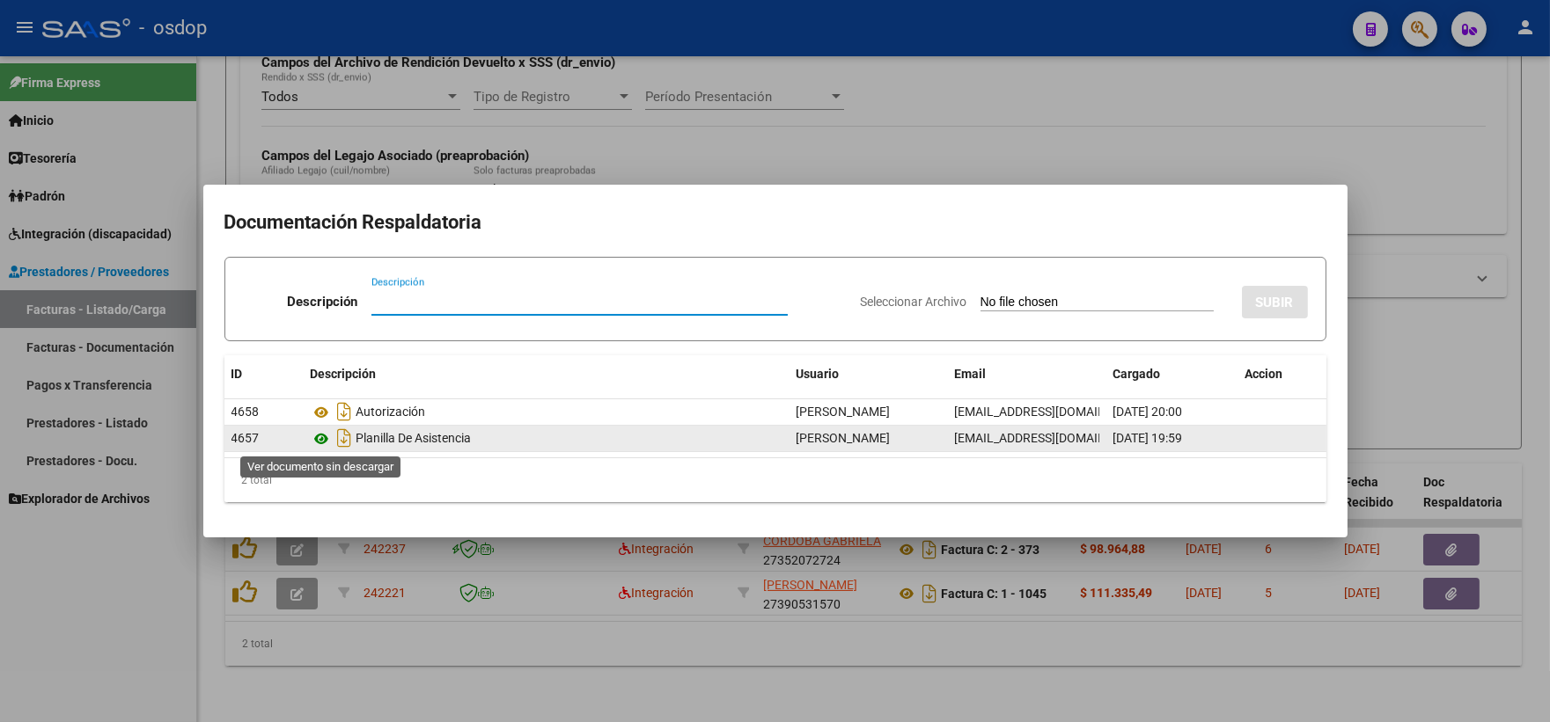
click at [326, 437] on icon at bounding box center [322, 439] width 23 height 21
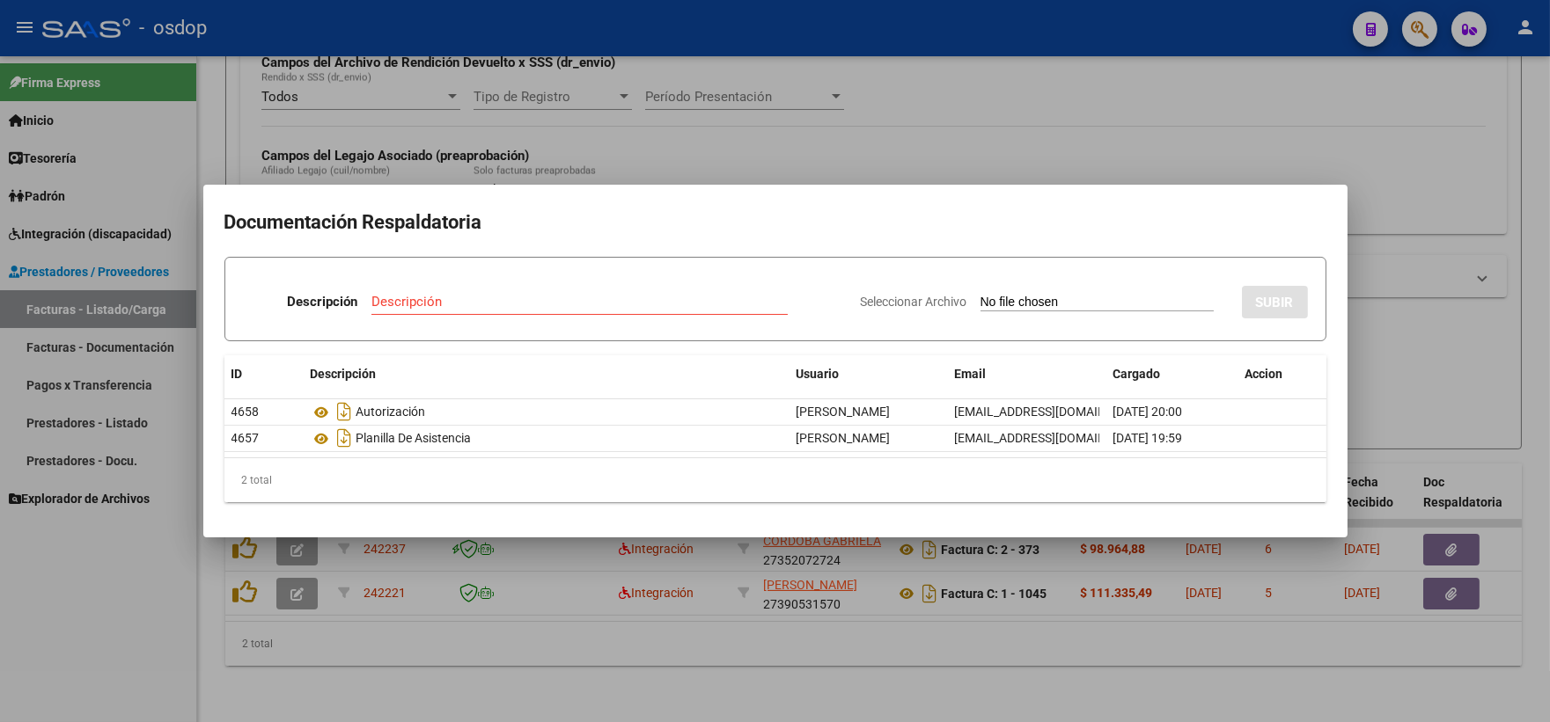
click at [361, 574] on div at bounding box center [775, 361] width 1550 height 722
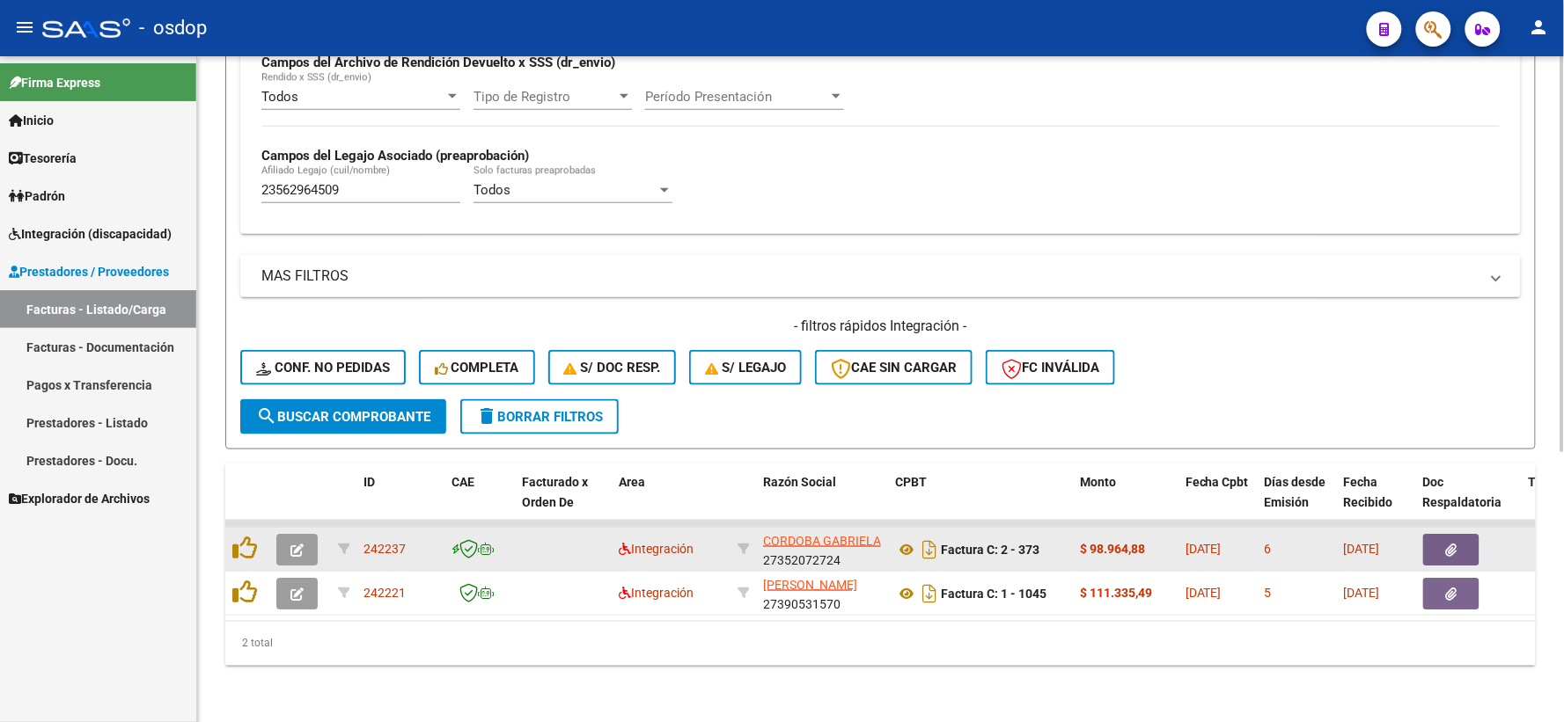
click at [256, 550] on datatable-body-cell at bounding box center [247, 549] width 44 height 43
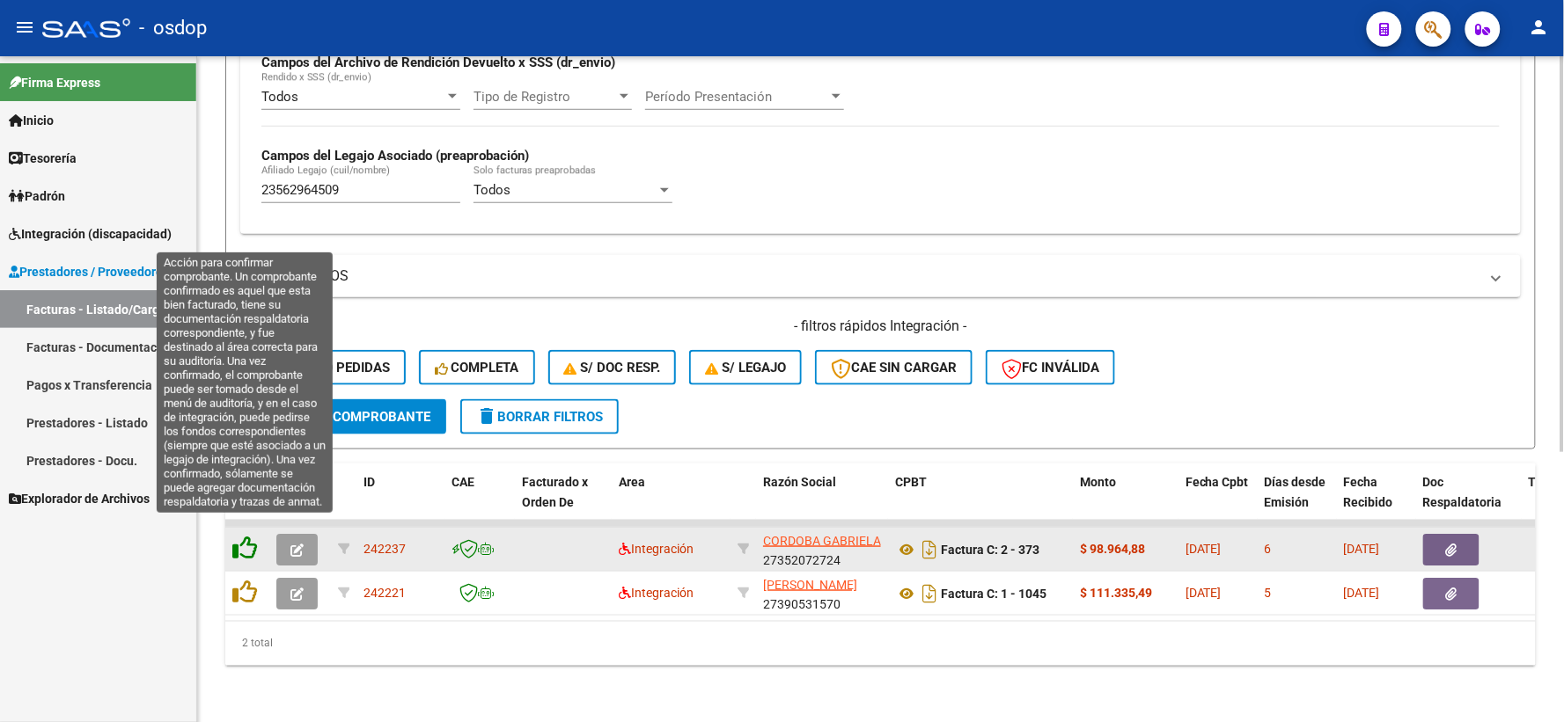
click at [240, 539] on icon at bounding box center [244, 548] width 25 height 25
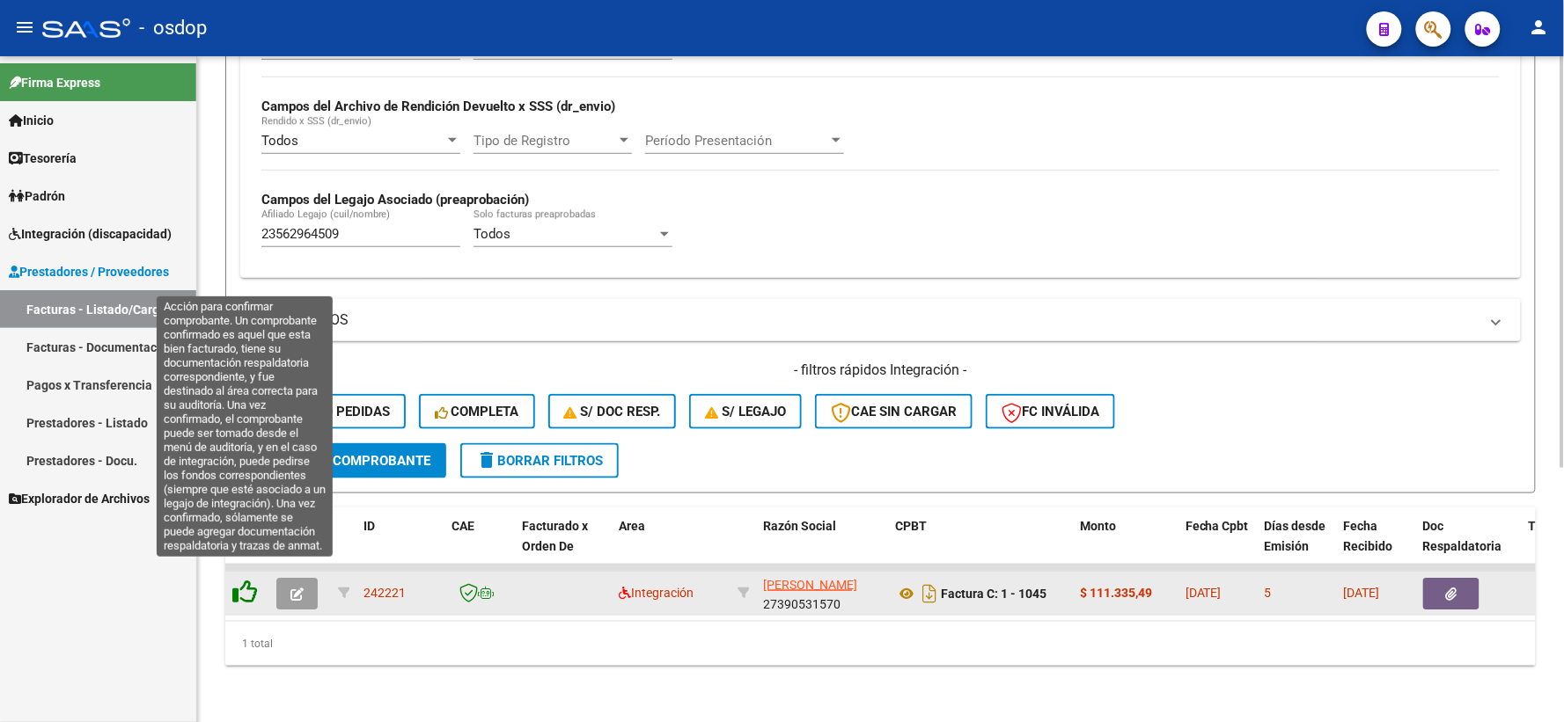
scroll to position [410, 0]
click at [241, 583] on icon at bounding box center [244, 592] width 25 height 25
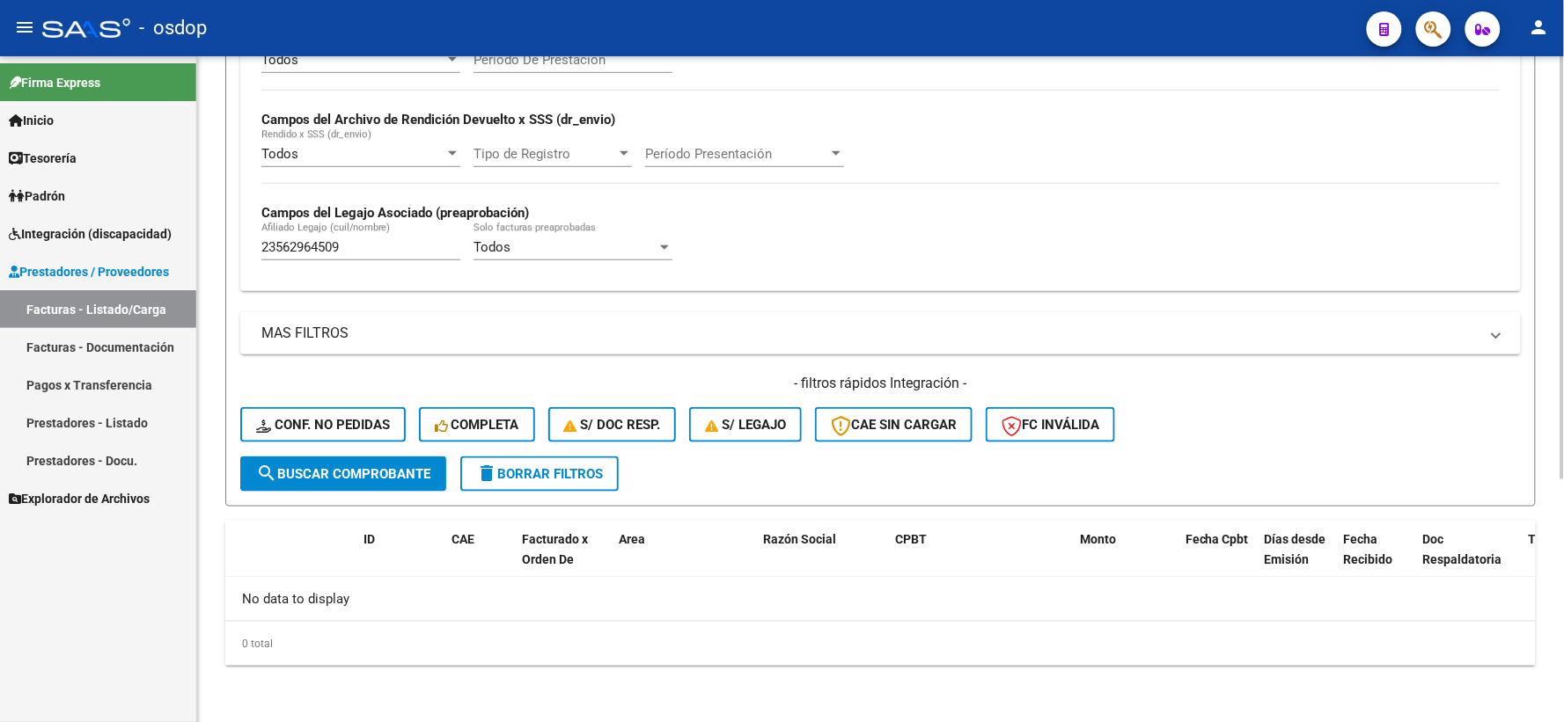
scroll to position [382, 0]
drag, startPoint x: 414, startPoint y: 241, endPoint x: 402, endPoint y: 253, distance: 16.8
click at [402, 253] on div "23562964509 [PERSON_NAME] (cuil/nombre)" at bounding box center [360, 243] width 199 height 38
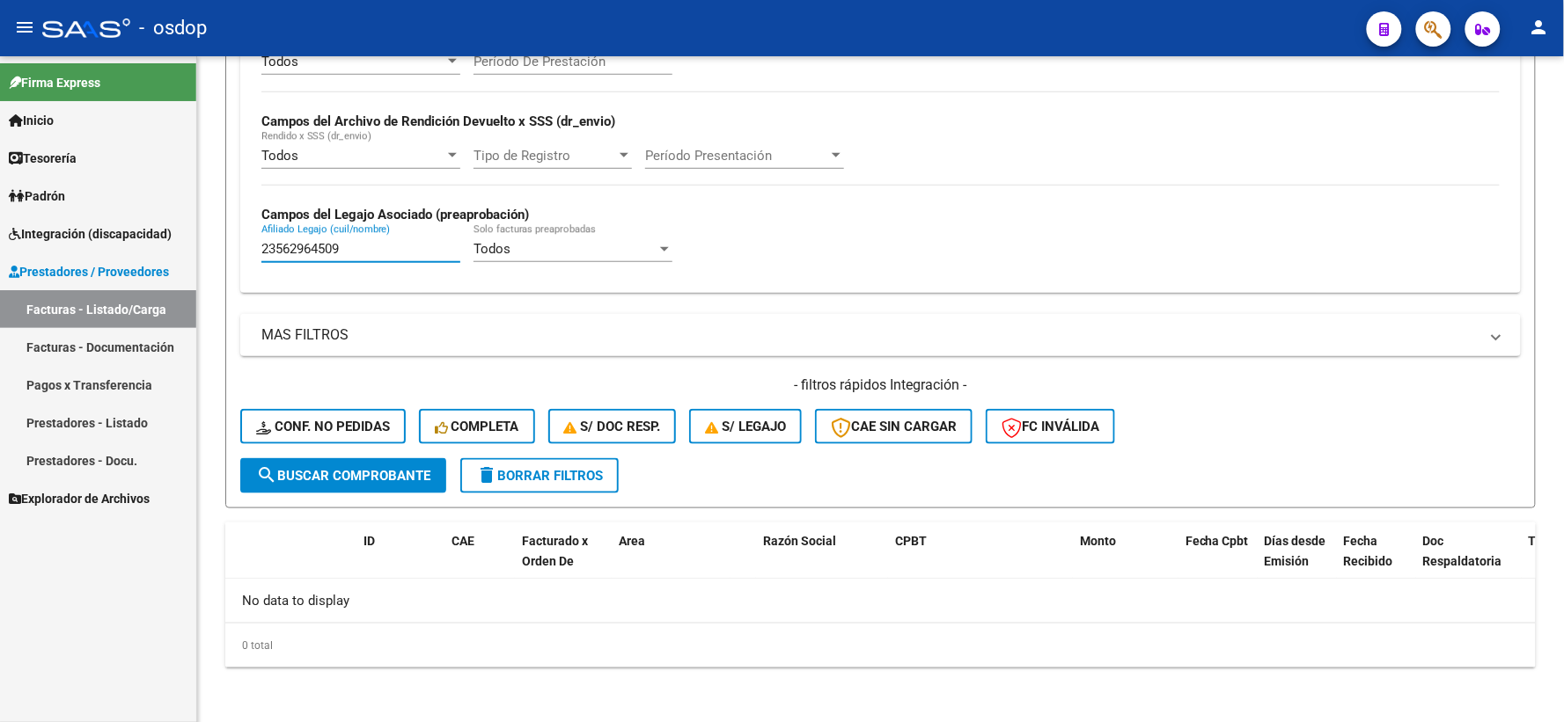
drag, startPoint x: 426, startPoint y: 252, endPoint x: 15, endPoint y: 216, distance: 412.5
click at [54, 230] on mat-sidenav-container "Firma Express Inicio Calendario SSS Instructivos Contacto OS Tesorería Extracto…" at bounding box center [782, 389] width 1564 height 666
paste input "0566841356"
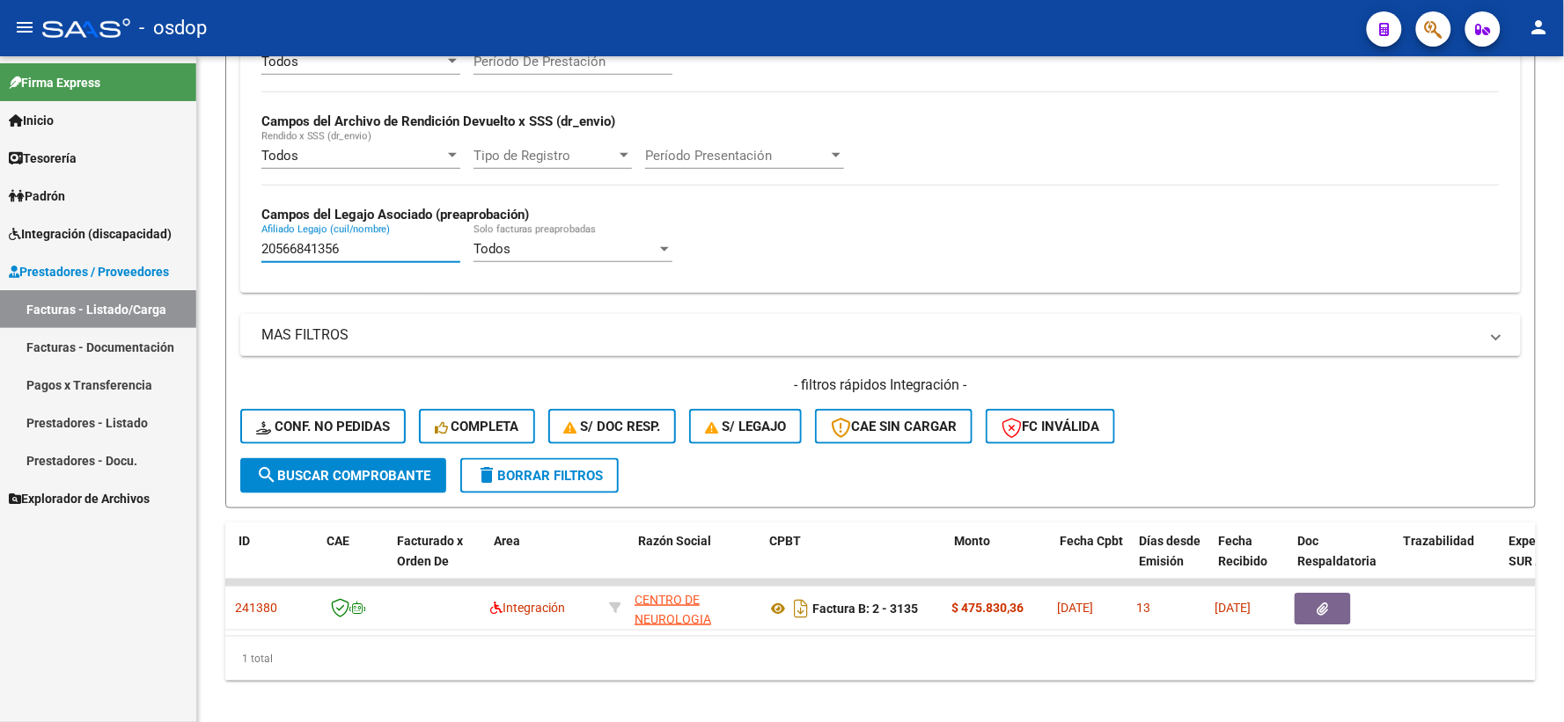
scroll to position [0, 125]
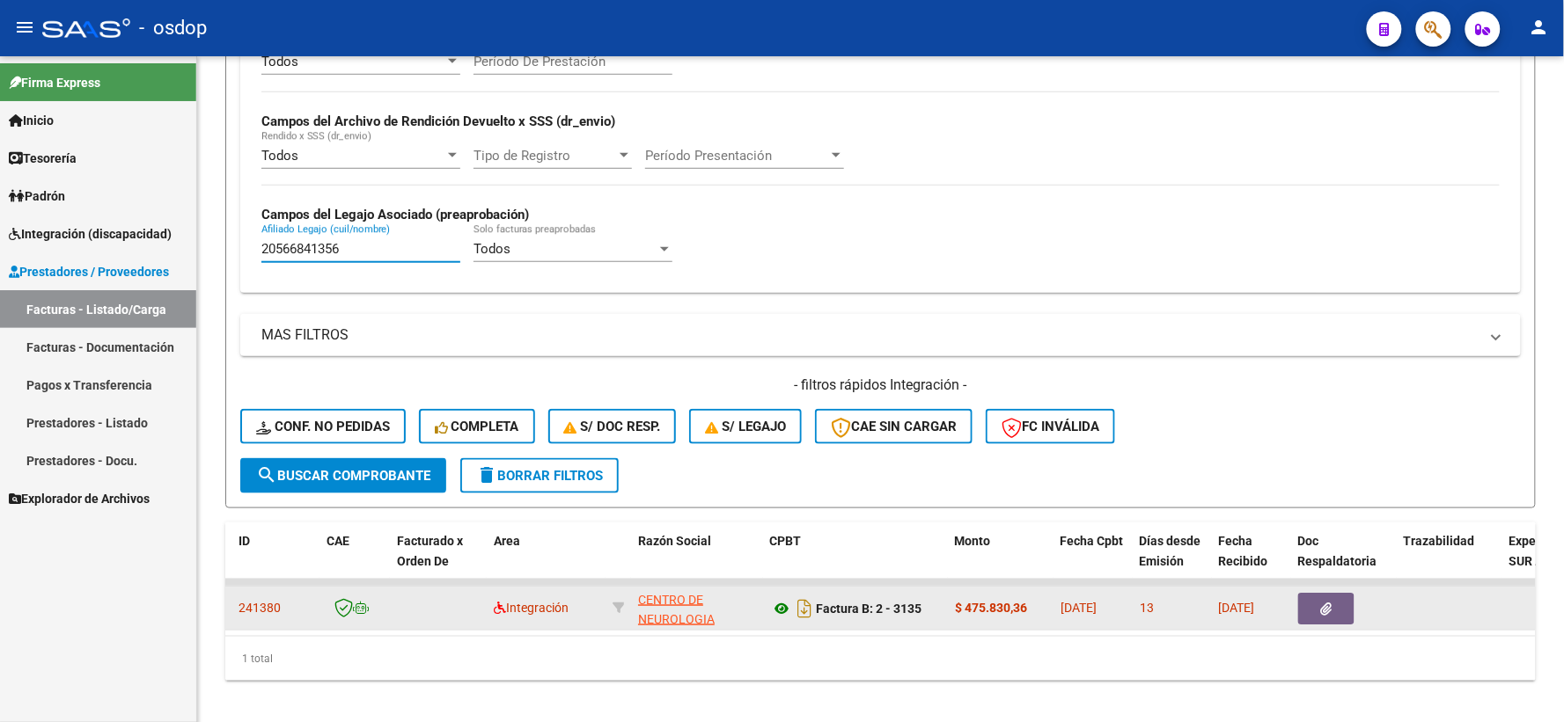
click at [783, 605] on icon at bounding box center [781, 608] width 23 height 21
click at [1314, 612] on button "button" at bounding box center [1326, 609] width 56 height 32
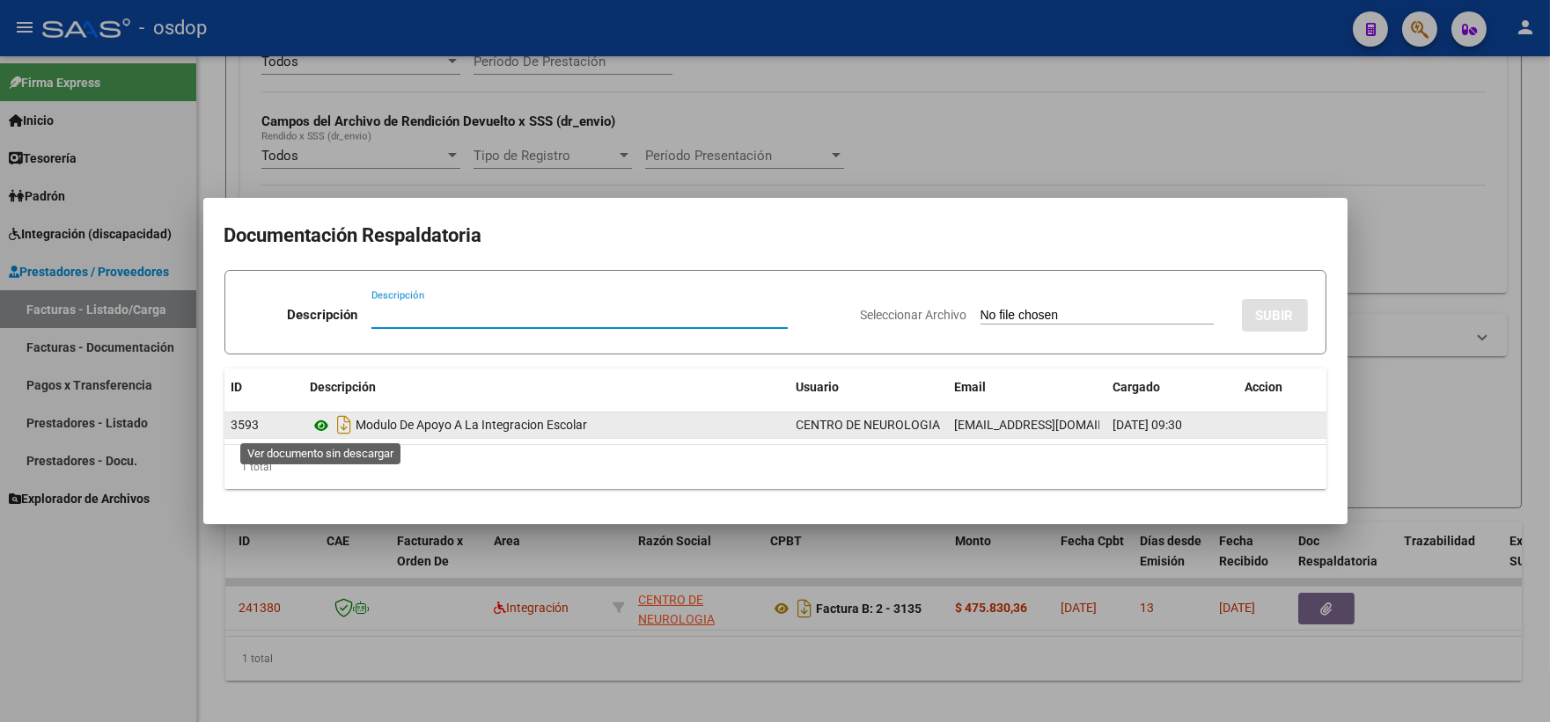
click at [326, 423] on icon at bounding box center [322, 425] width 23 height 21
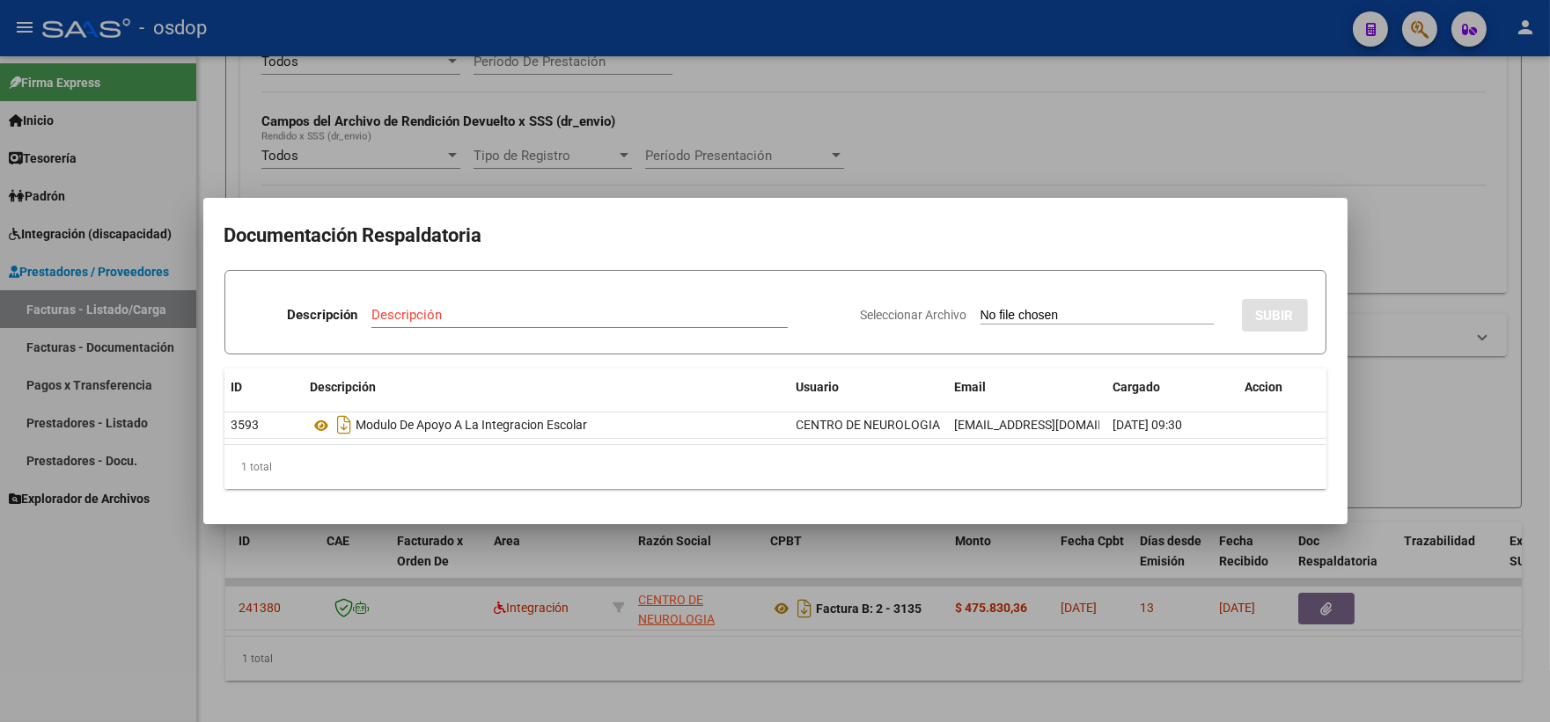
click at [442, 559] on div at bounding box center [775, 361] width 1550 height 722
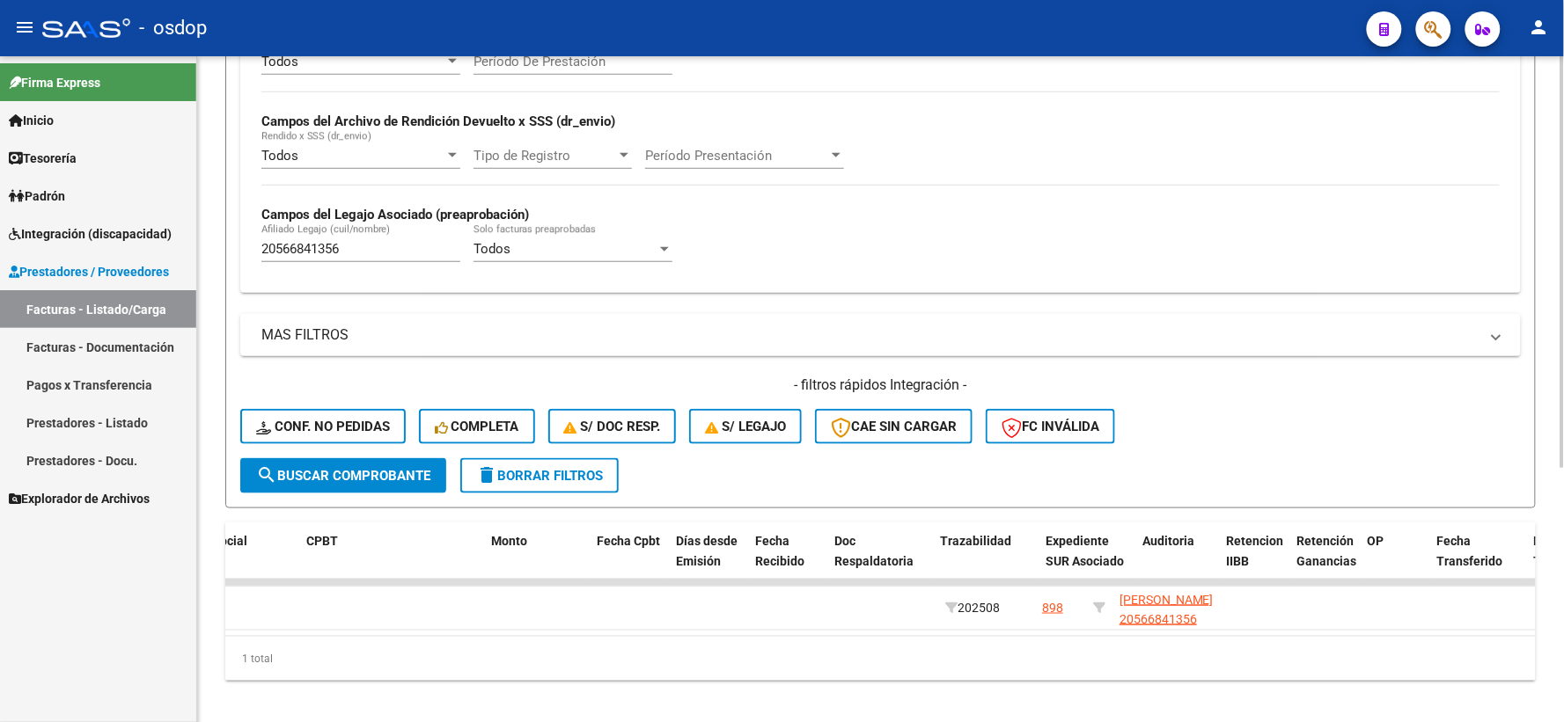
scroll to position [0, 0]
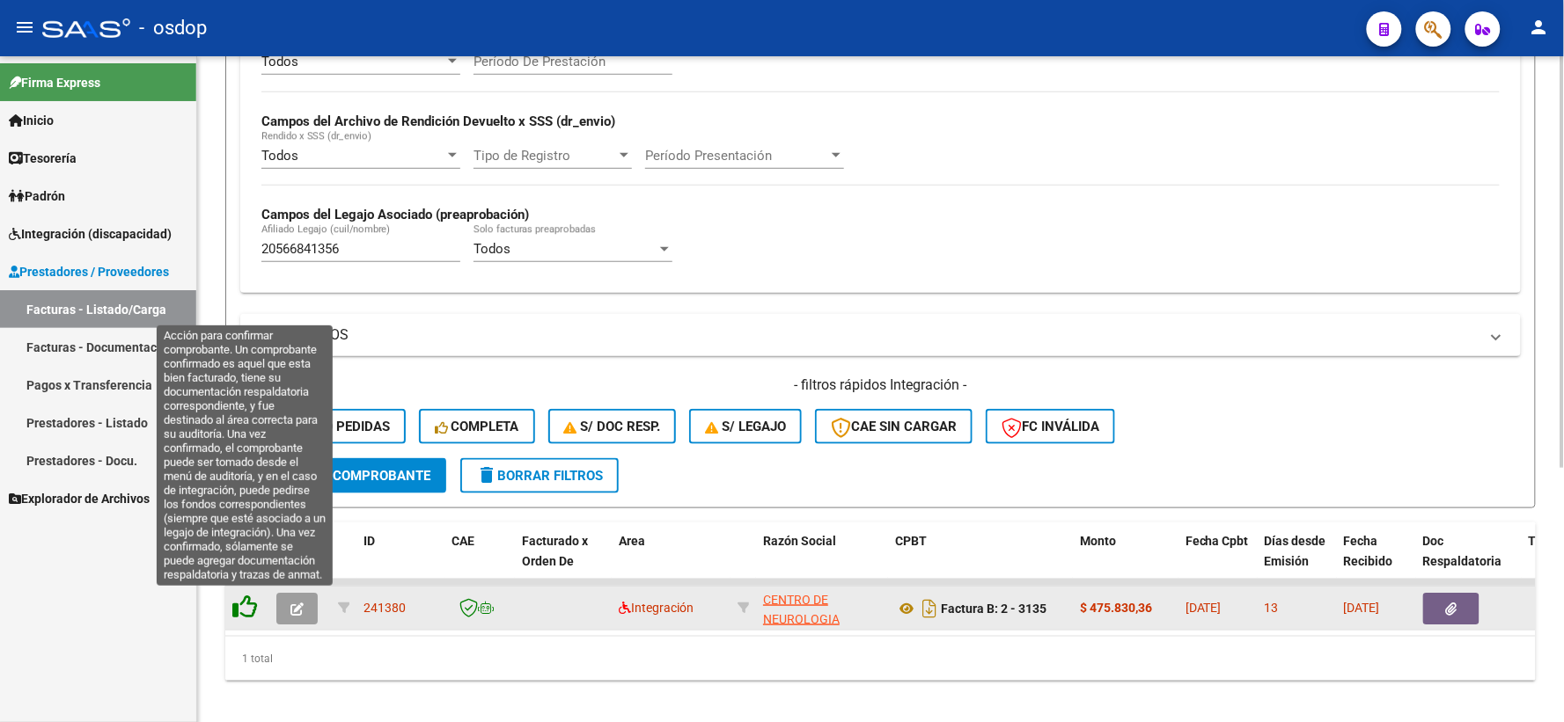
click at [235, 617] on icon at bounding box center [244, 607] width 25 height 25
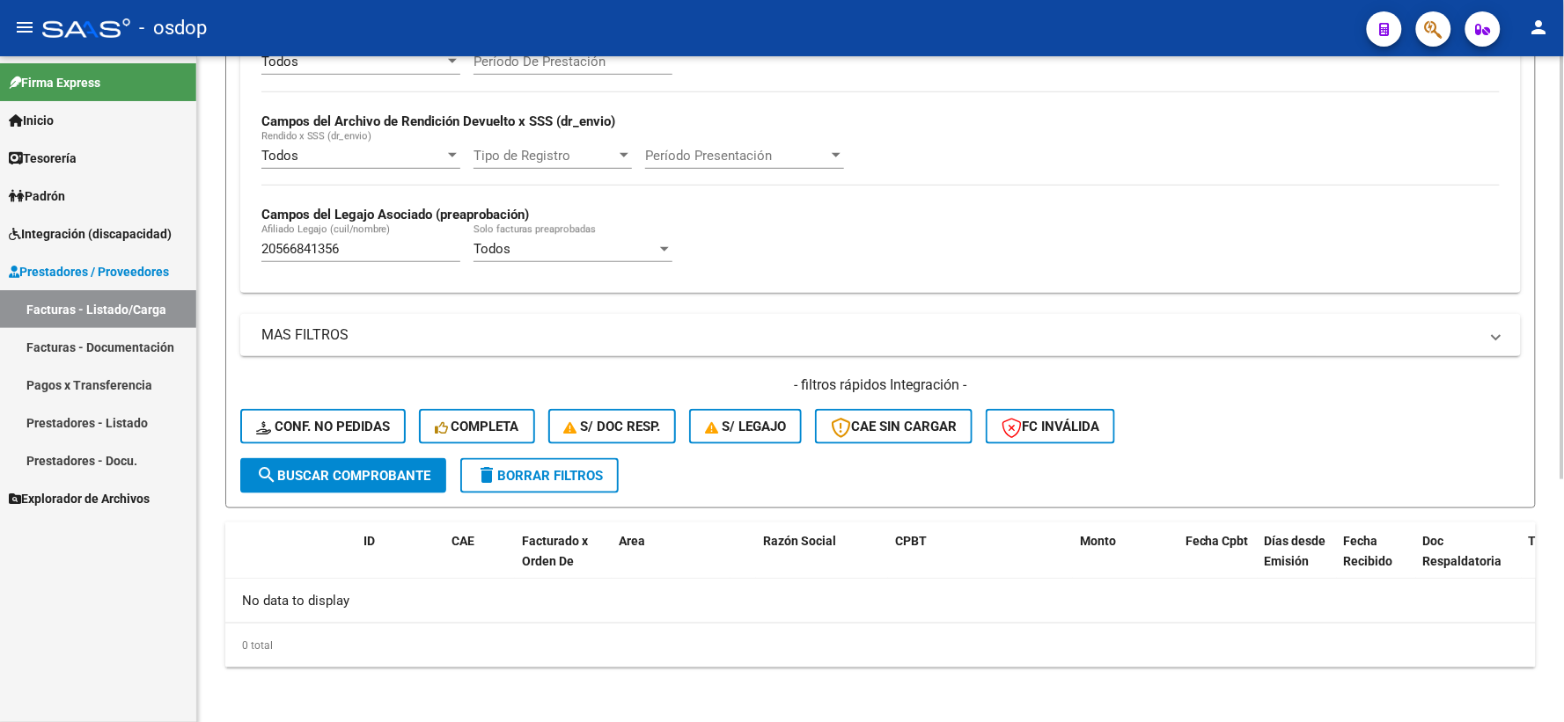
click at [417, 249] on input "20566841356" at bounding box center [360, 249] width 199 height 16
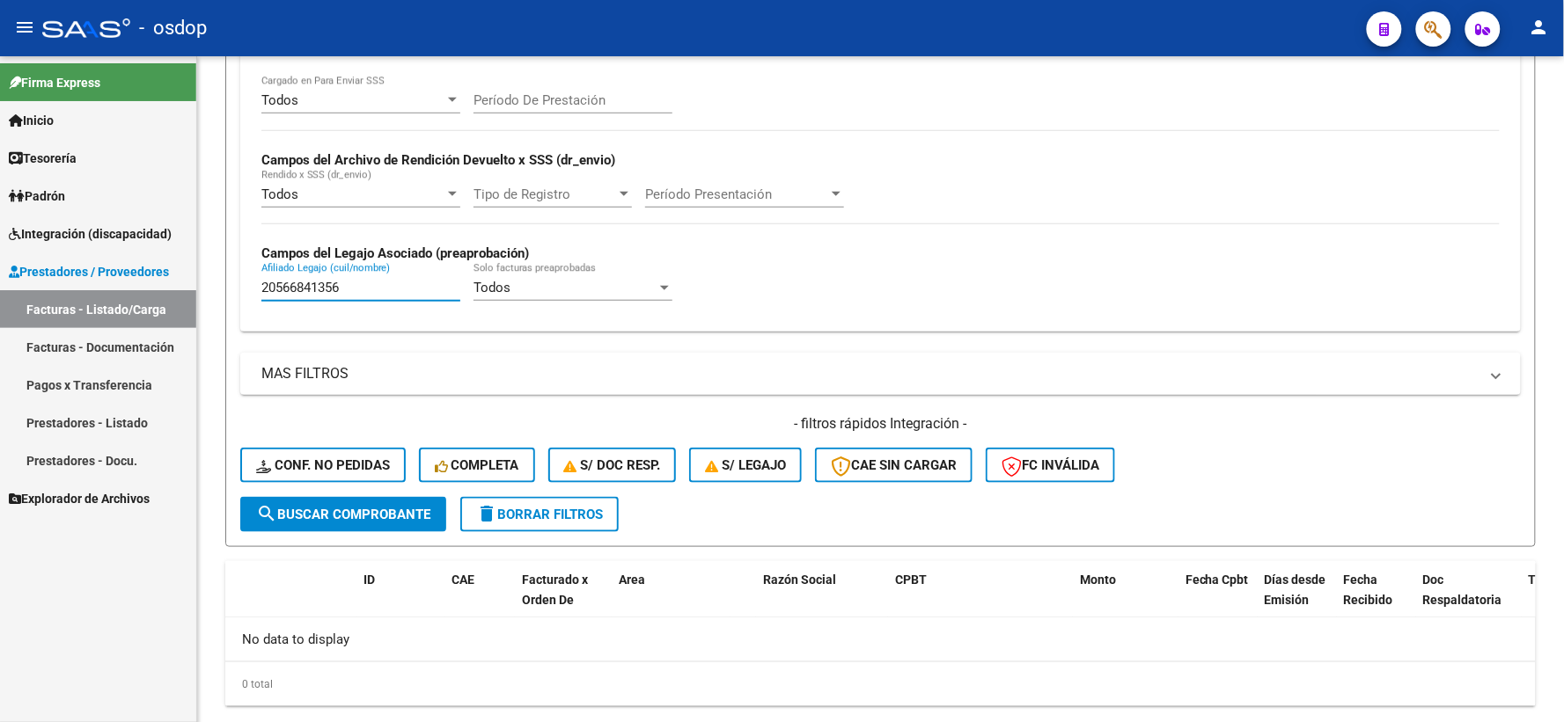
scroll to position [382, 0]
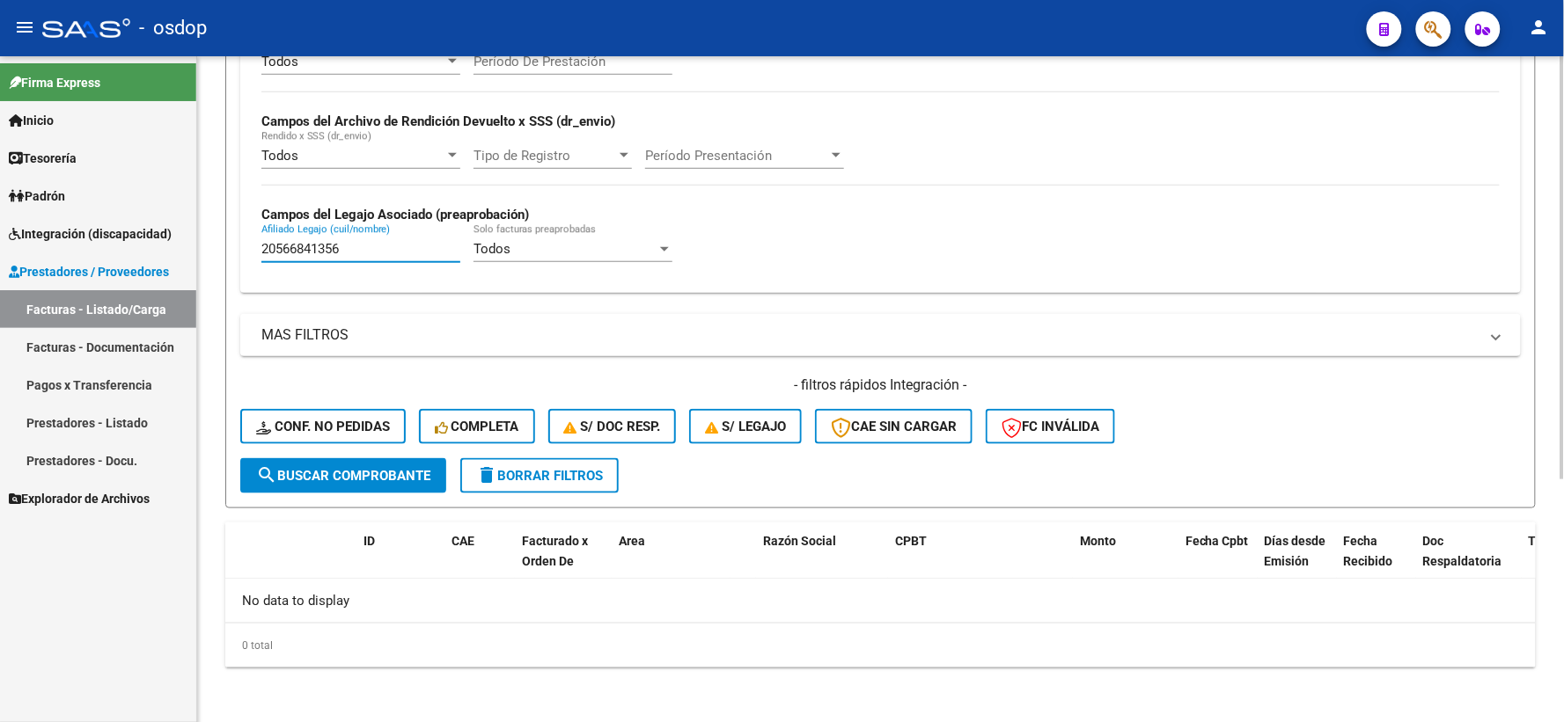
drag, startPoint x: 337, startPoint y: 253, endPoint x: 0, endPoint y: 22, distance: 408.4
click at [0, 165] on mat-sidenav-container "Firma Express Inicio Calendario SSS Instructivos Contacto OS Tesorería Extracto…" at bounding box center [782, 389] width 1564 height 666
paste input "7532736493"
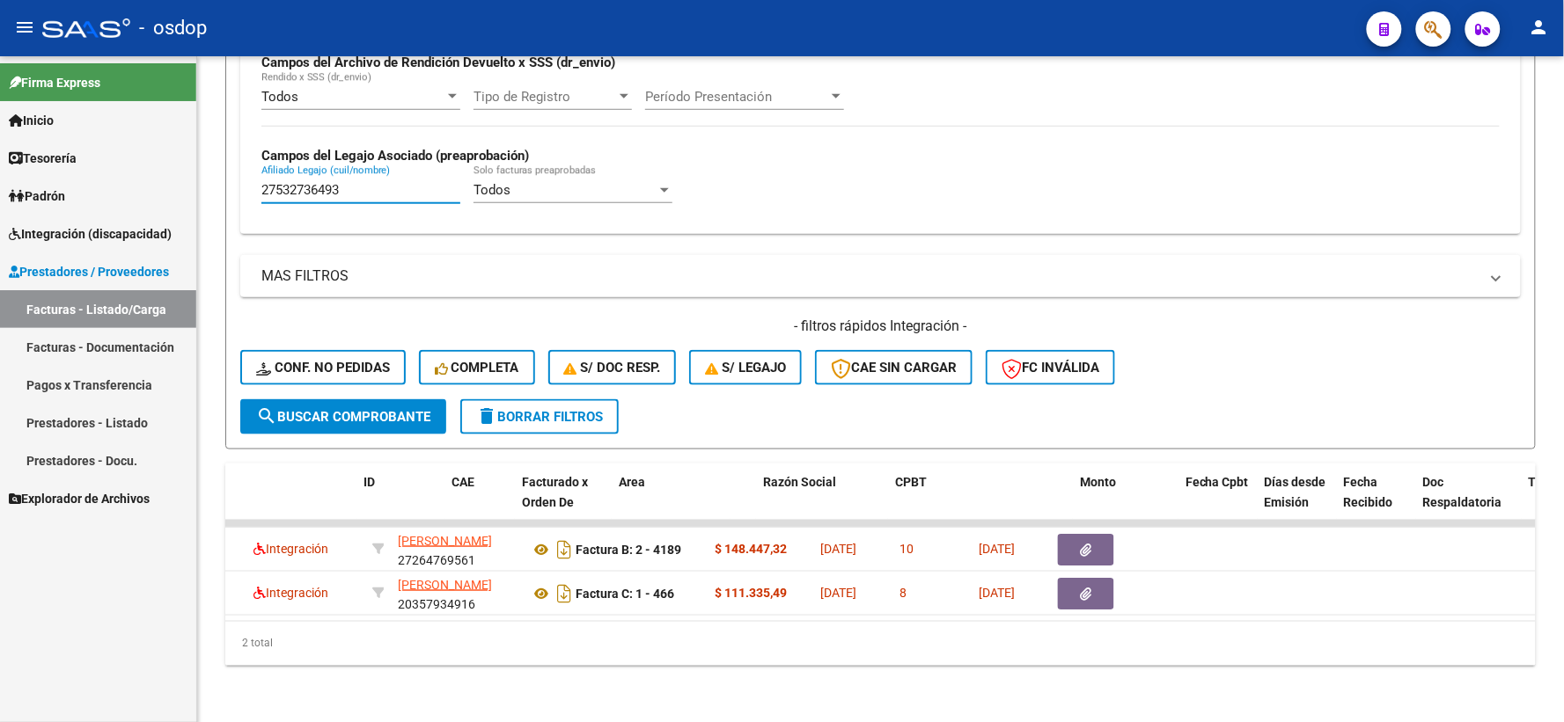
scroll to position [0, 0]
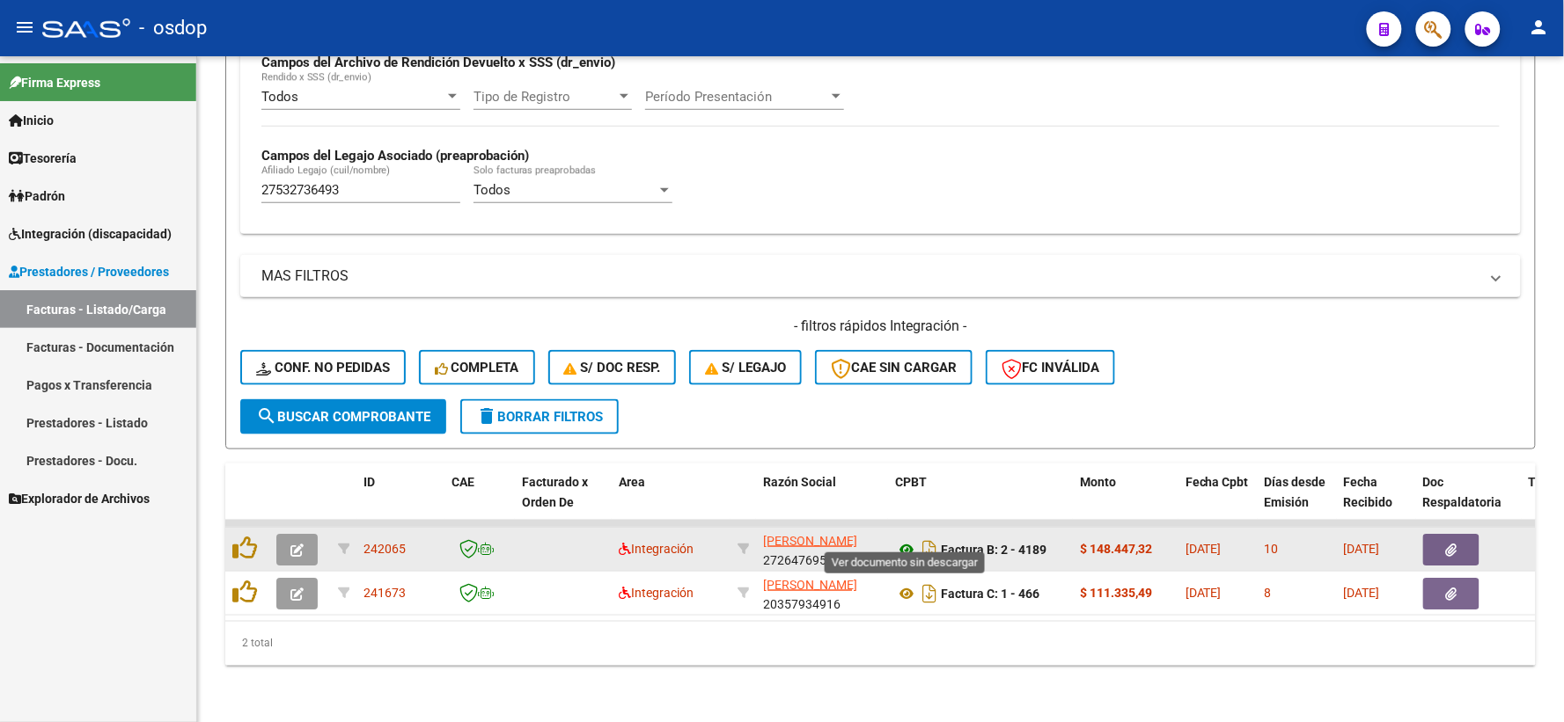
click at [913, 539] on icon at bounding box center [906, 549] width 23 height 21
click at [1454, 548] on button "button" at bounding box center [1451, 550] width 56 height 32
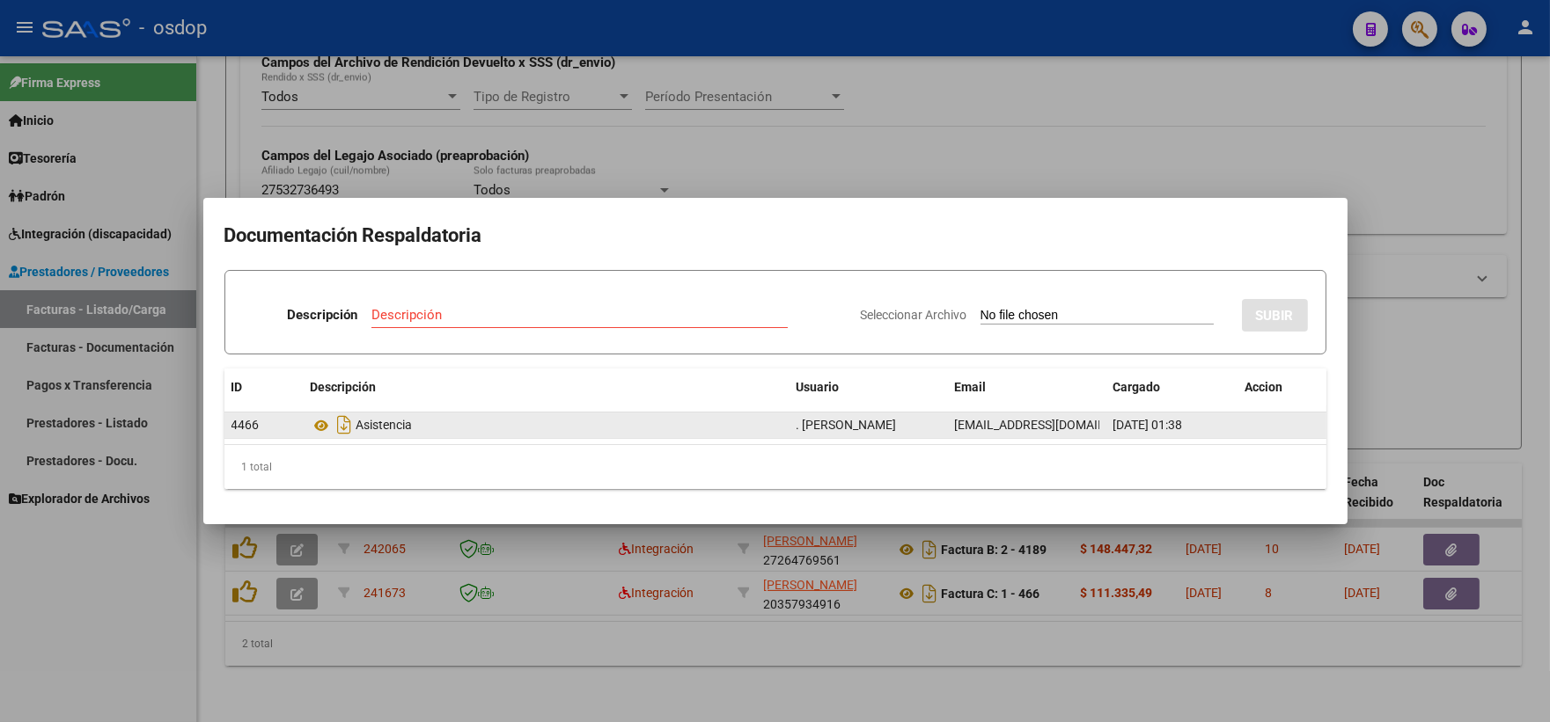
click at [309, 420] on datatable-body-cell "Asistencia" at bounding box center [547, 426] width 486 height 26
click at [317, 426] on icon at bounding box center [322, 425] width 23 height 21
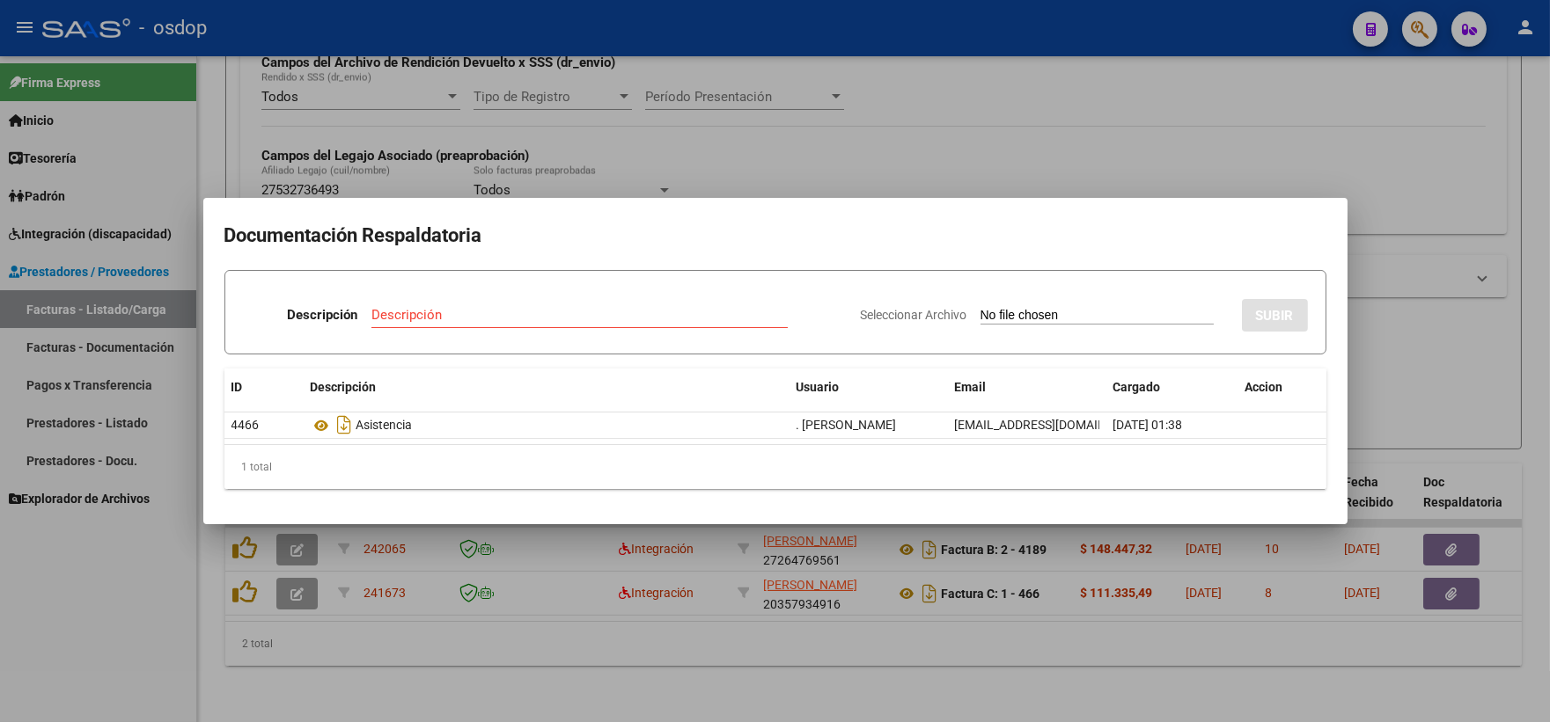
click at [407, 126] on div at bounding box center [775, 361] width 1550 height 722
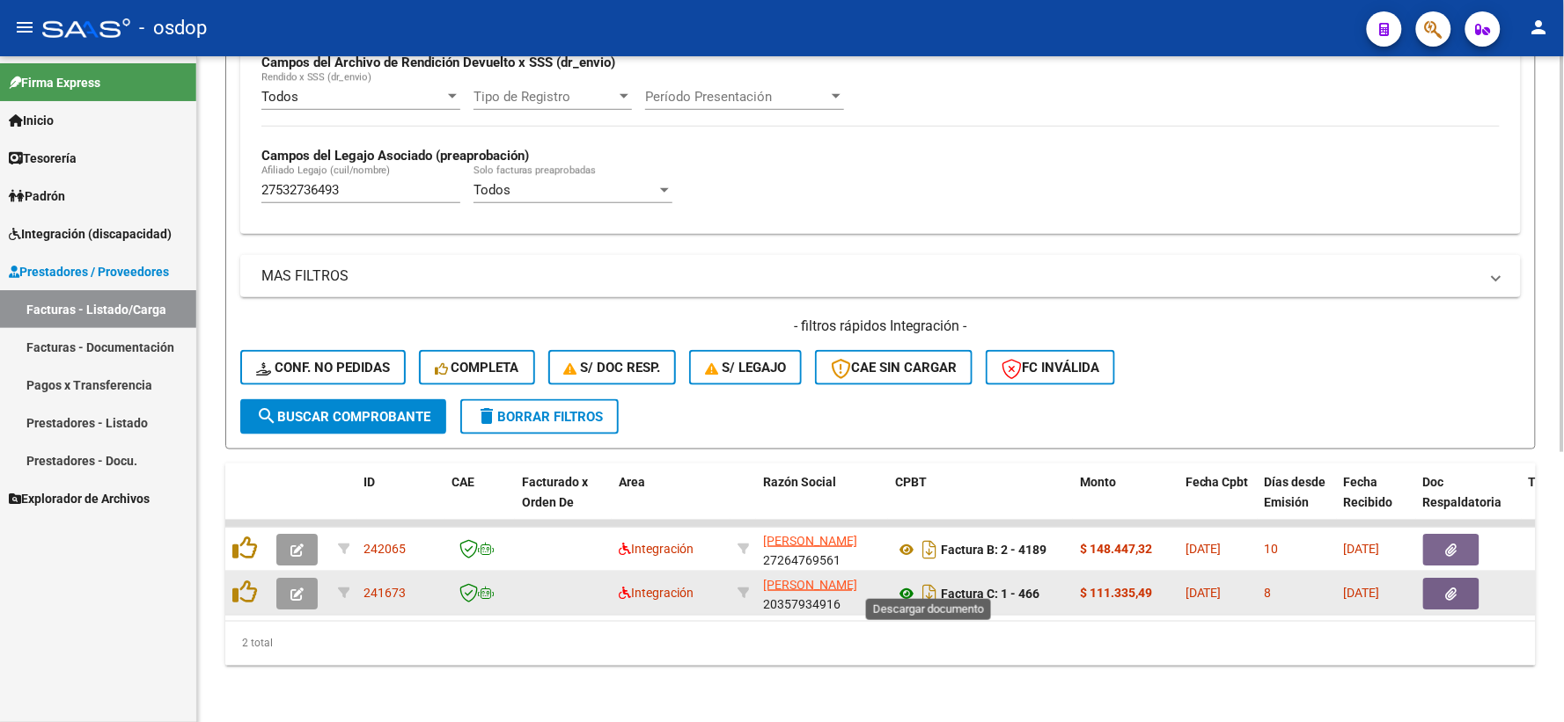
click at [898, 583] on icon at bounding box center [906, 593] width 23 height 21
click at [1424, 572] on datatable-body-cell at bounding box center [1469, 593] width 106 height 43
click at [1449, 588] on icon "button" at bounding box center [1451, 594] width 11 height 13
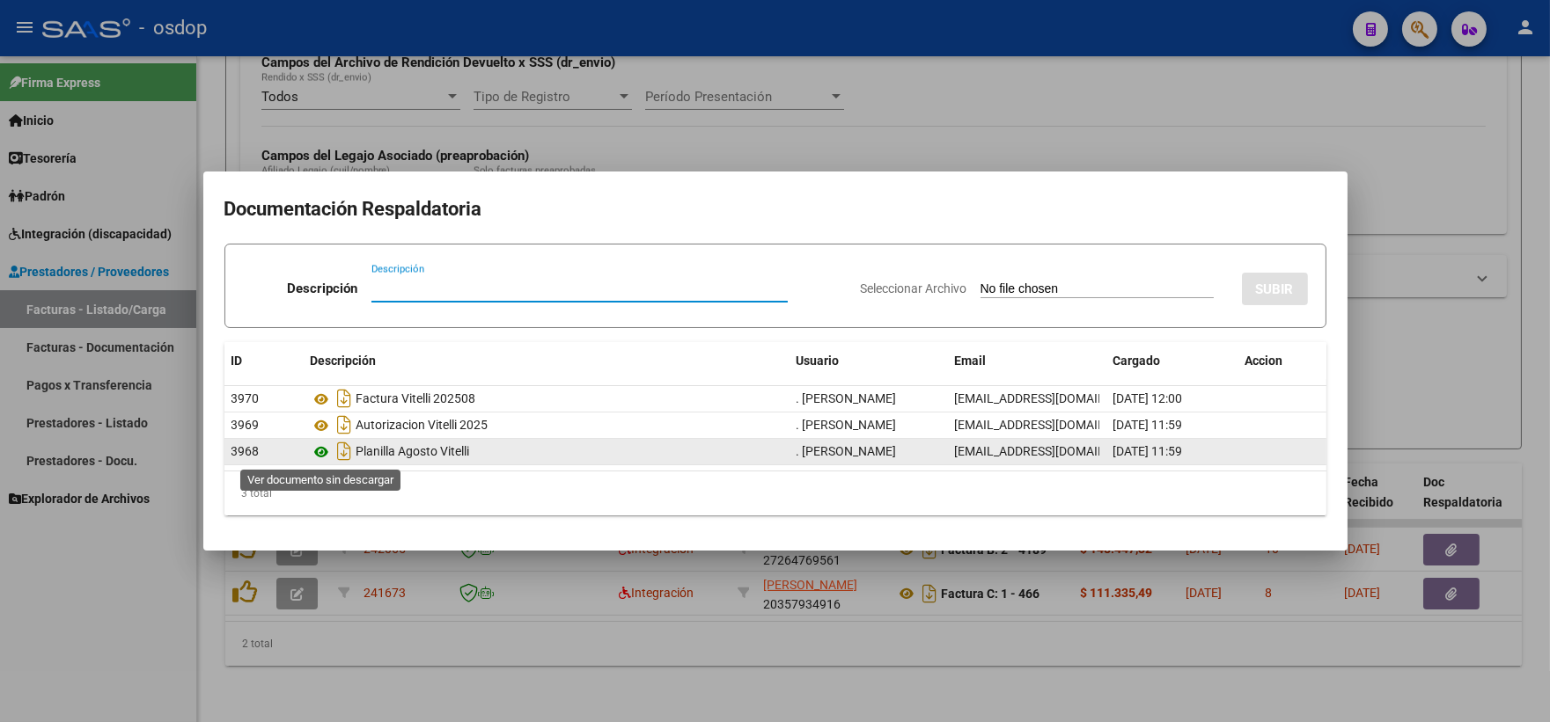
click at [319, 450] on icon at bounding box center [322, 452] width 23 height 21
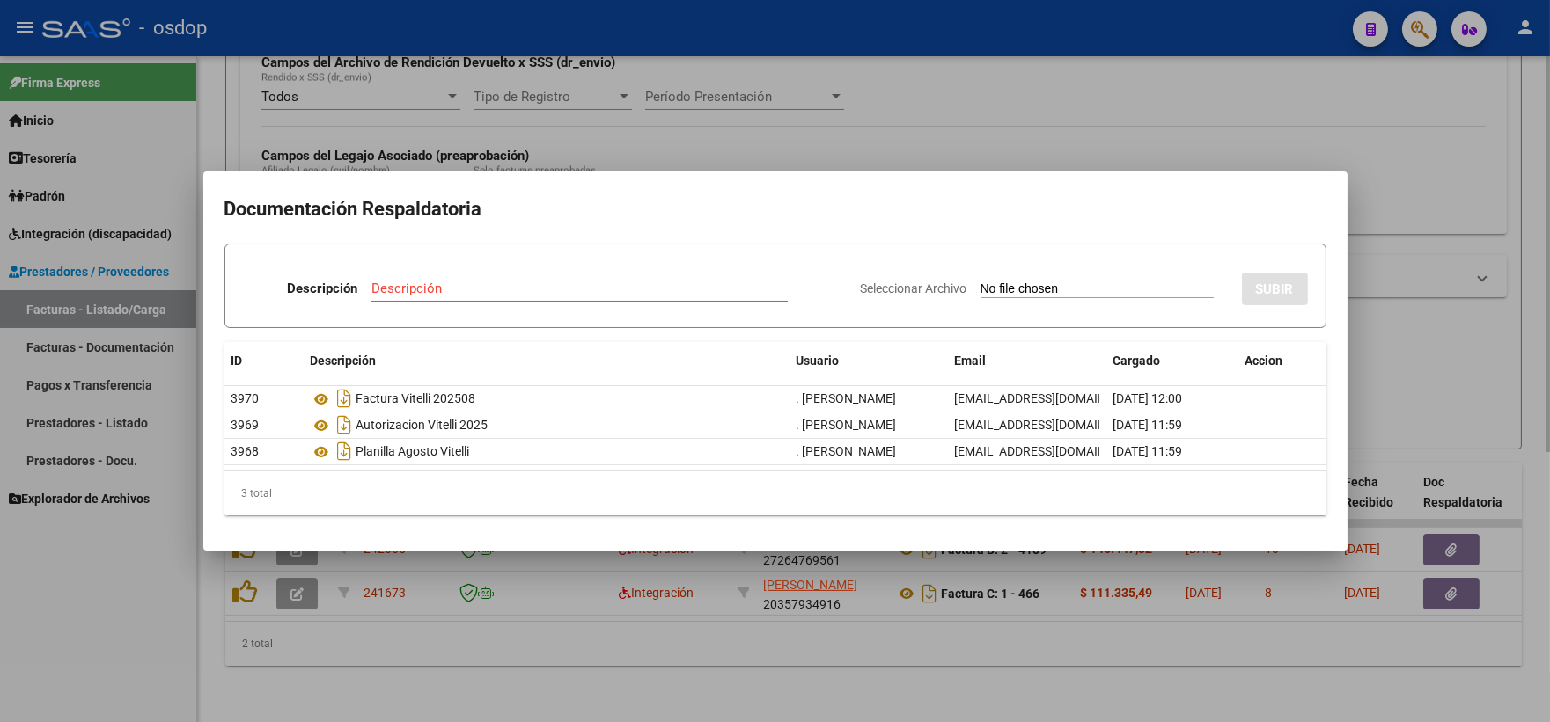
click at [328, 112] on div at bounding box center [775, 361] width 1550 height 722
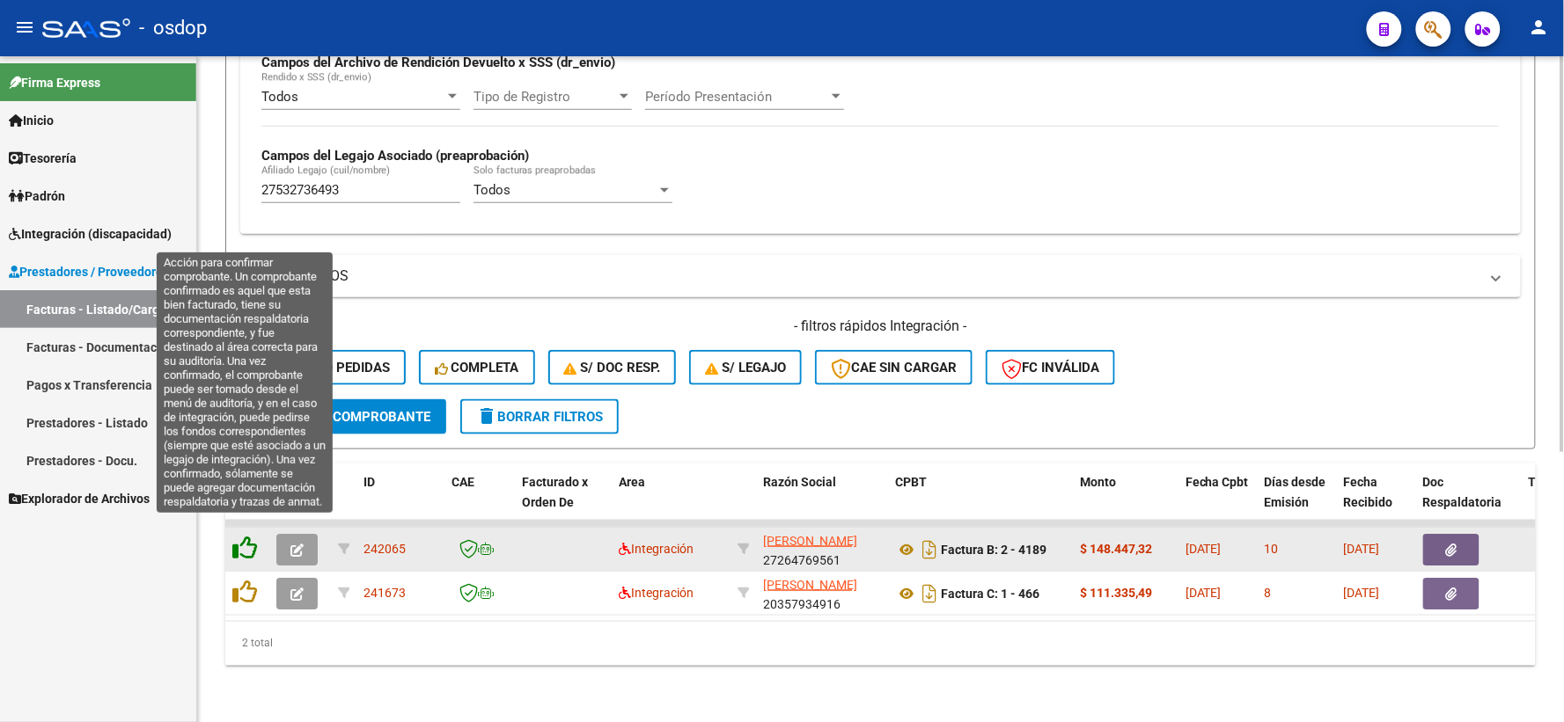
click at [244, 536] on icon at bounding box center [244, 548] width 25 height 25
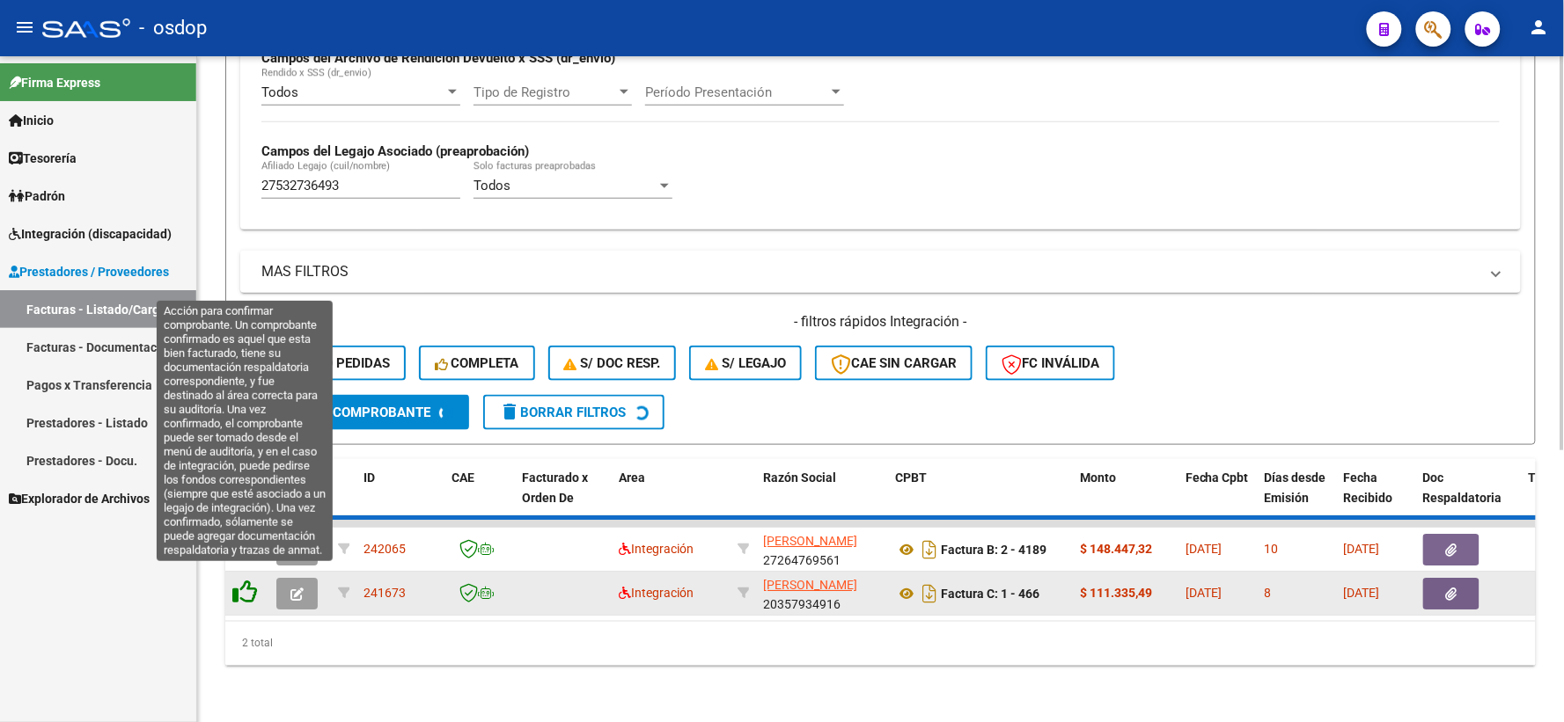
click at [244, 580] on icon at bounding box center [244, 592] width 25 height 25
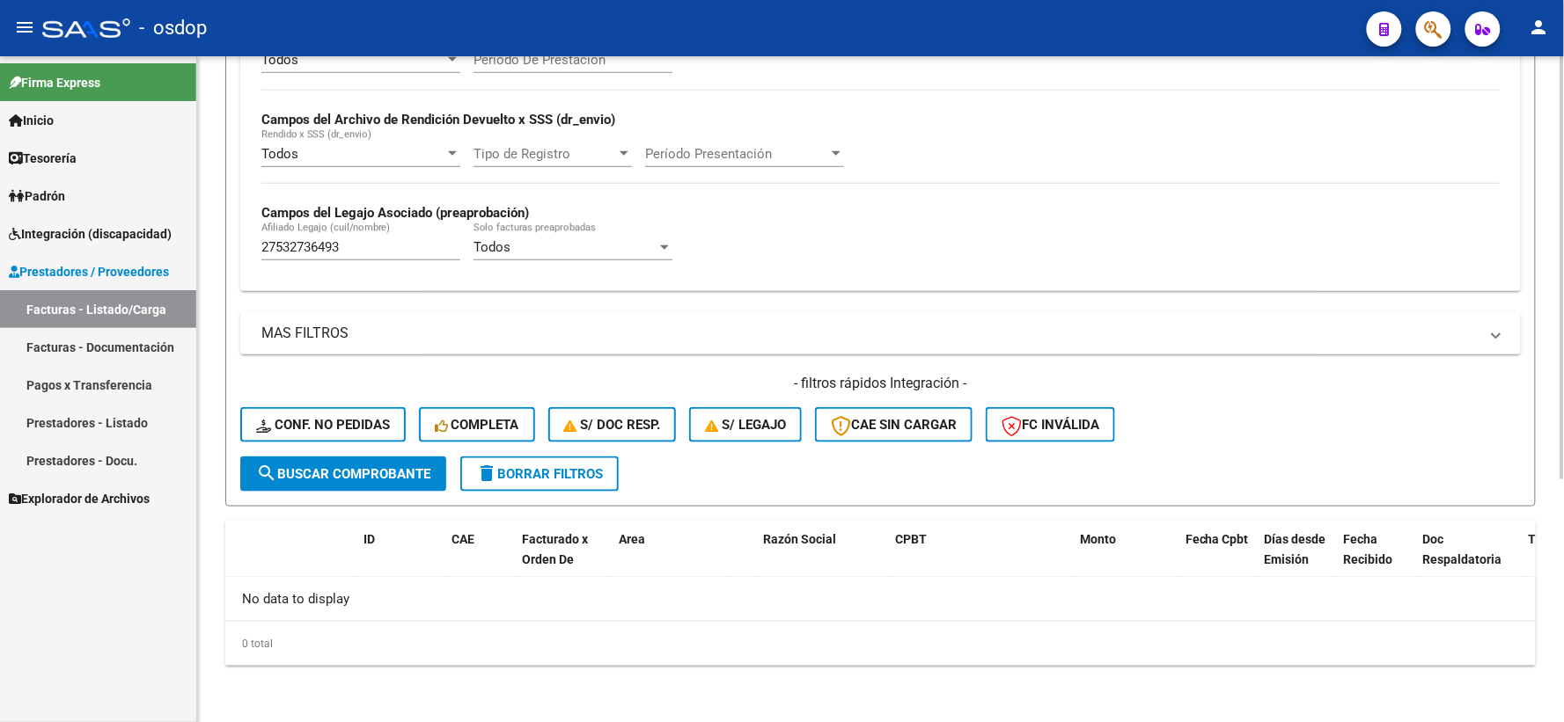
scroll to position [382, 0]
click at [344, 232] on div "27532736493 [PERSON_NAME] (cuil/nombre)" at bounding box center [360, 243] width 199 height 38
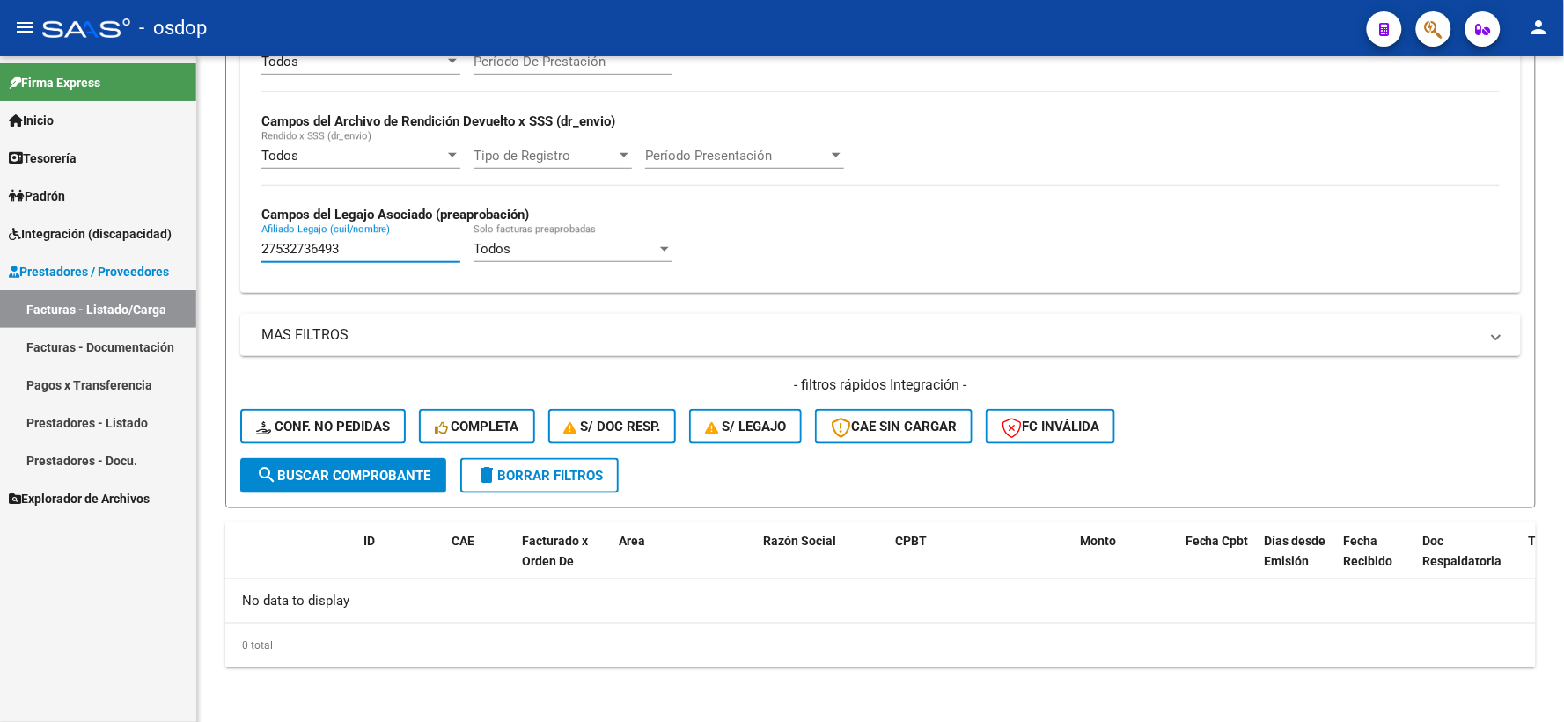
paste input "3556520119"
drag, startPoint x: 356, startPoint y: 246, endPoint x: 38, endPoint y: 182, distance: 324.1
click at [54, 190] on mat-sidenav-container "Firma Express Inicio Calendario SSS Instructivos Contacto OS Tesorería Extracto…" at bounding box center [782, 389] width 1564 height 666
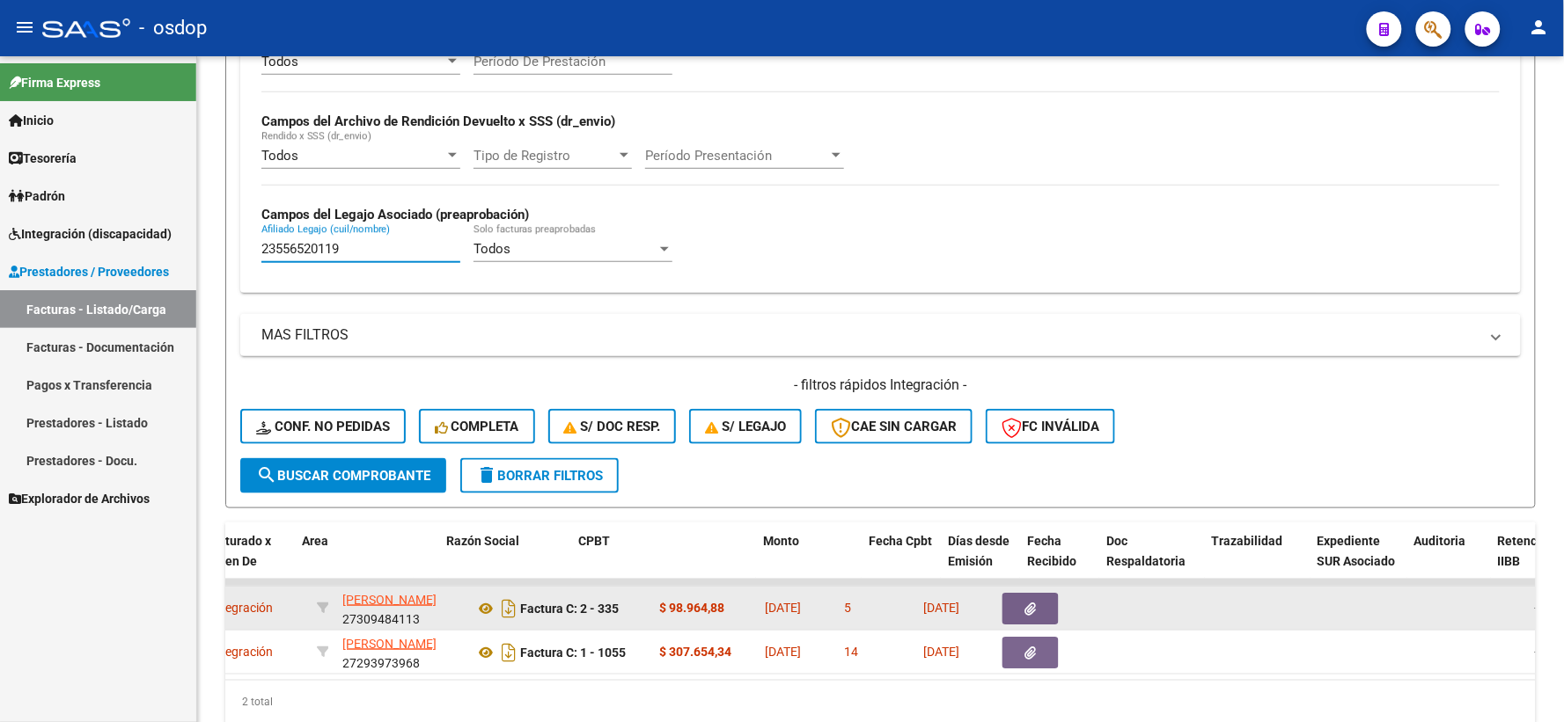
scroll to position [0, 317]
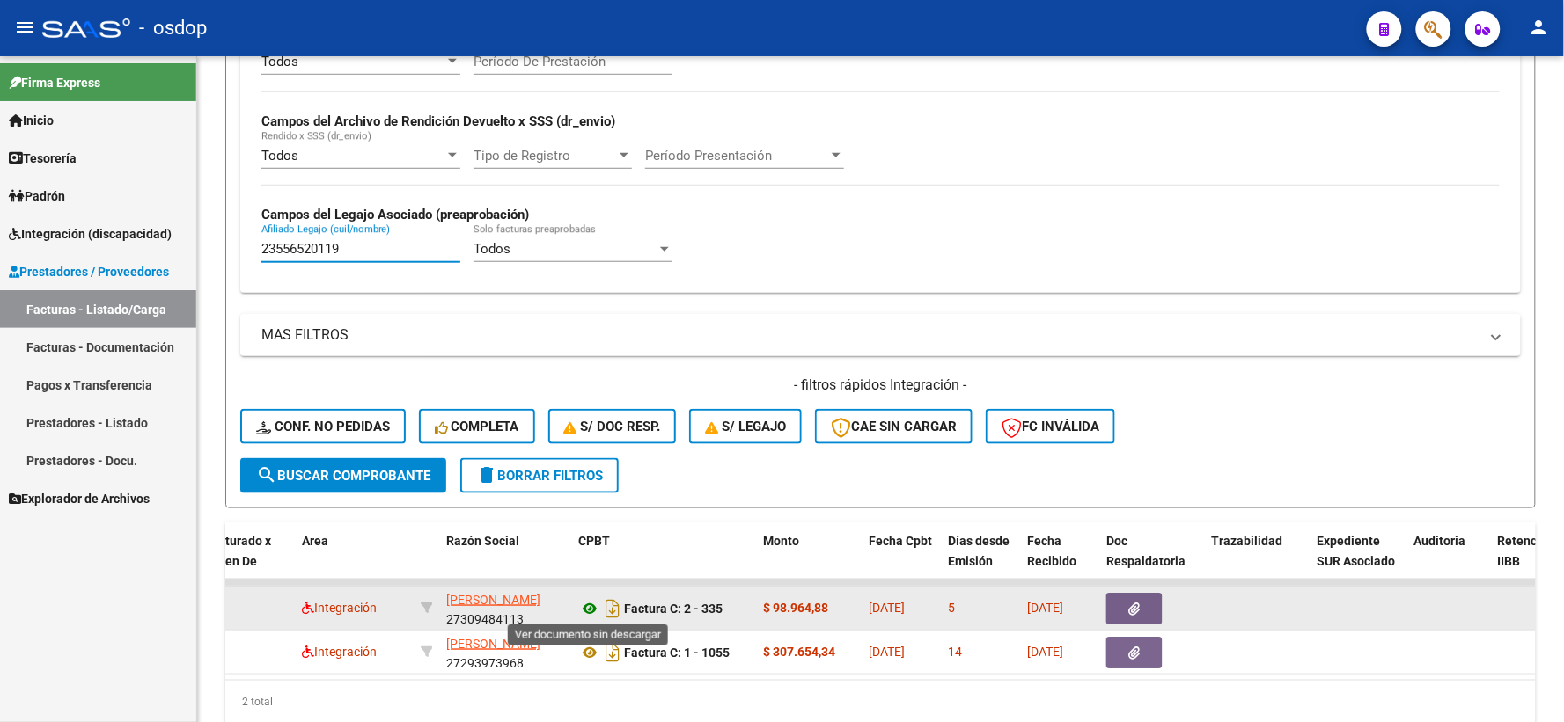
click at [596, 611] on icon at bounding box center [589, 608] width 23 height 21
click at [1121, 613] on button "button" at bounding box center [1134, 609] width 56 height 32
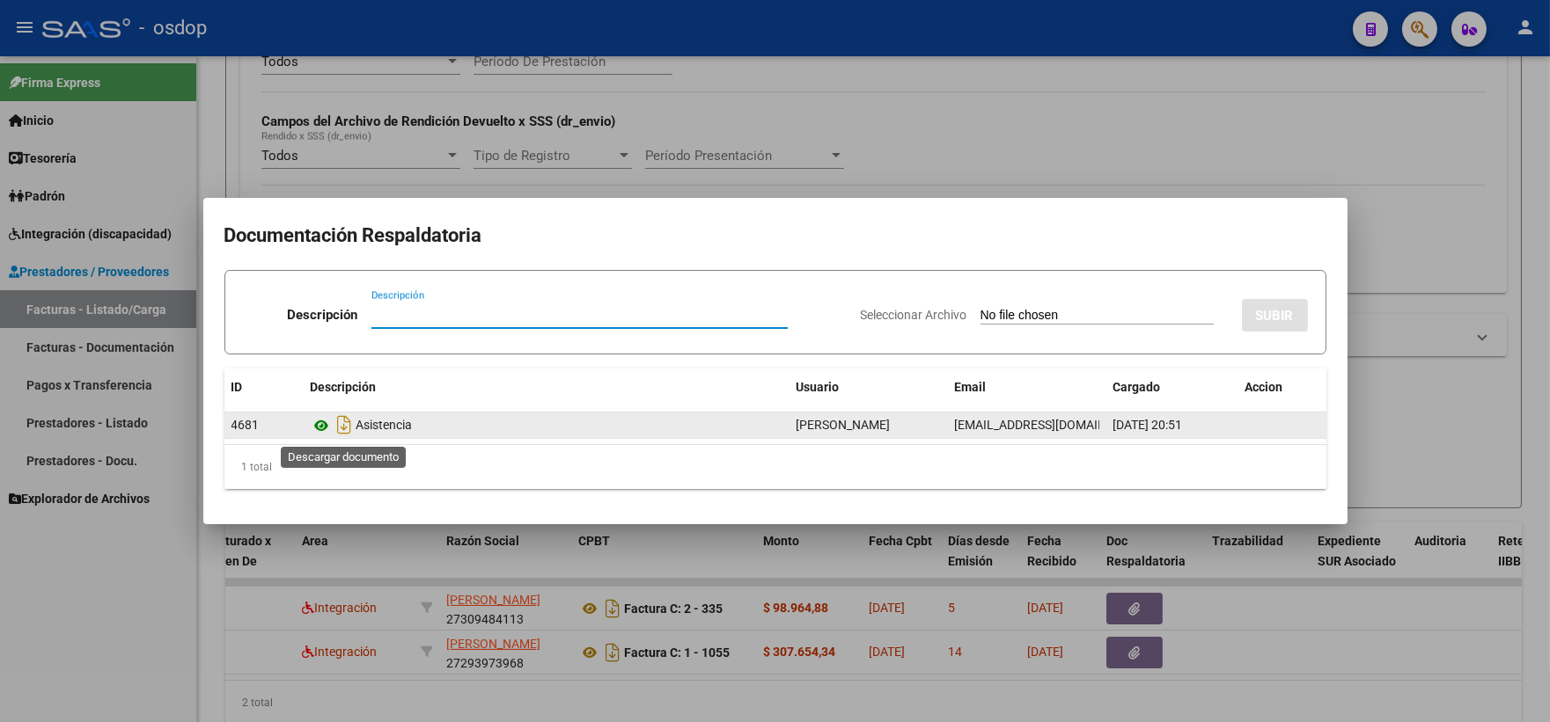
click at [322, 424] on icon at bounding box center [322, 425] width 23 height 21
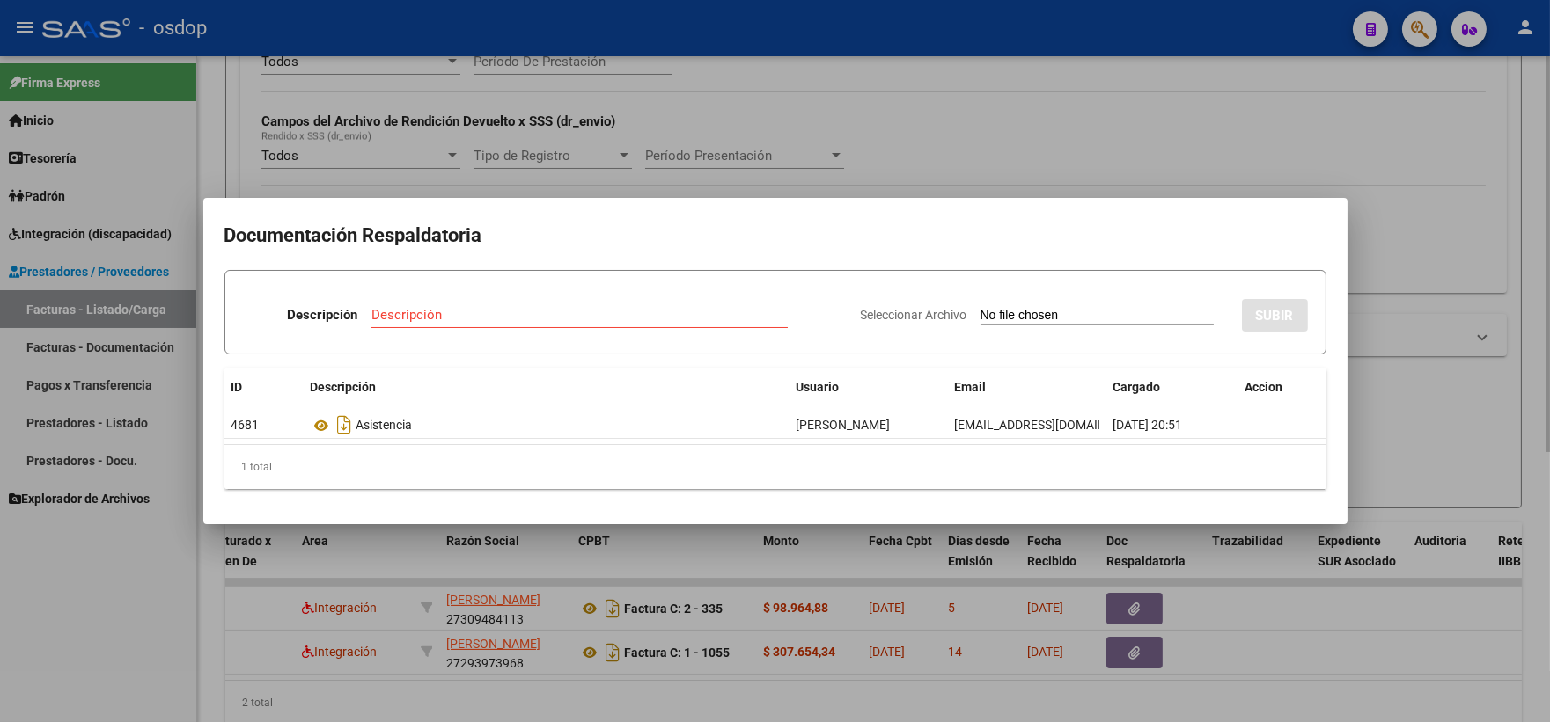
click at [377, 77] on div at bounding box center [775, 361] width 1550 height 722
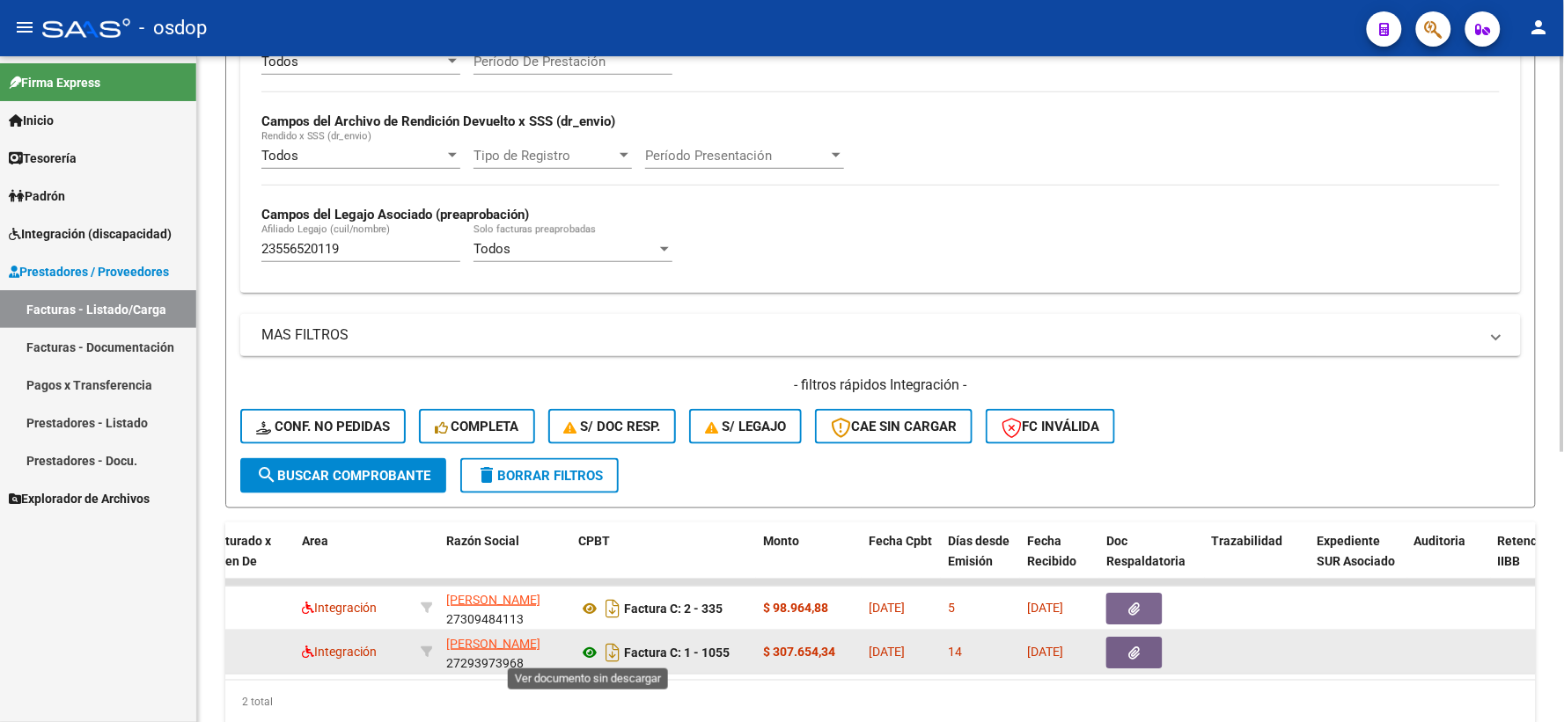
click at [587, 647] on icon at bounding box center [589, 652] width 23 height 21
click at [1122, 667] on datatable-body-cell at bounding box center [1152, 652] width 106 height 43
click at [1127, 661] on button "button" at bounding box center [1134, 653] width 56 height 32
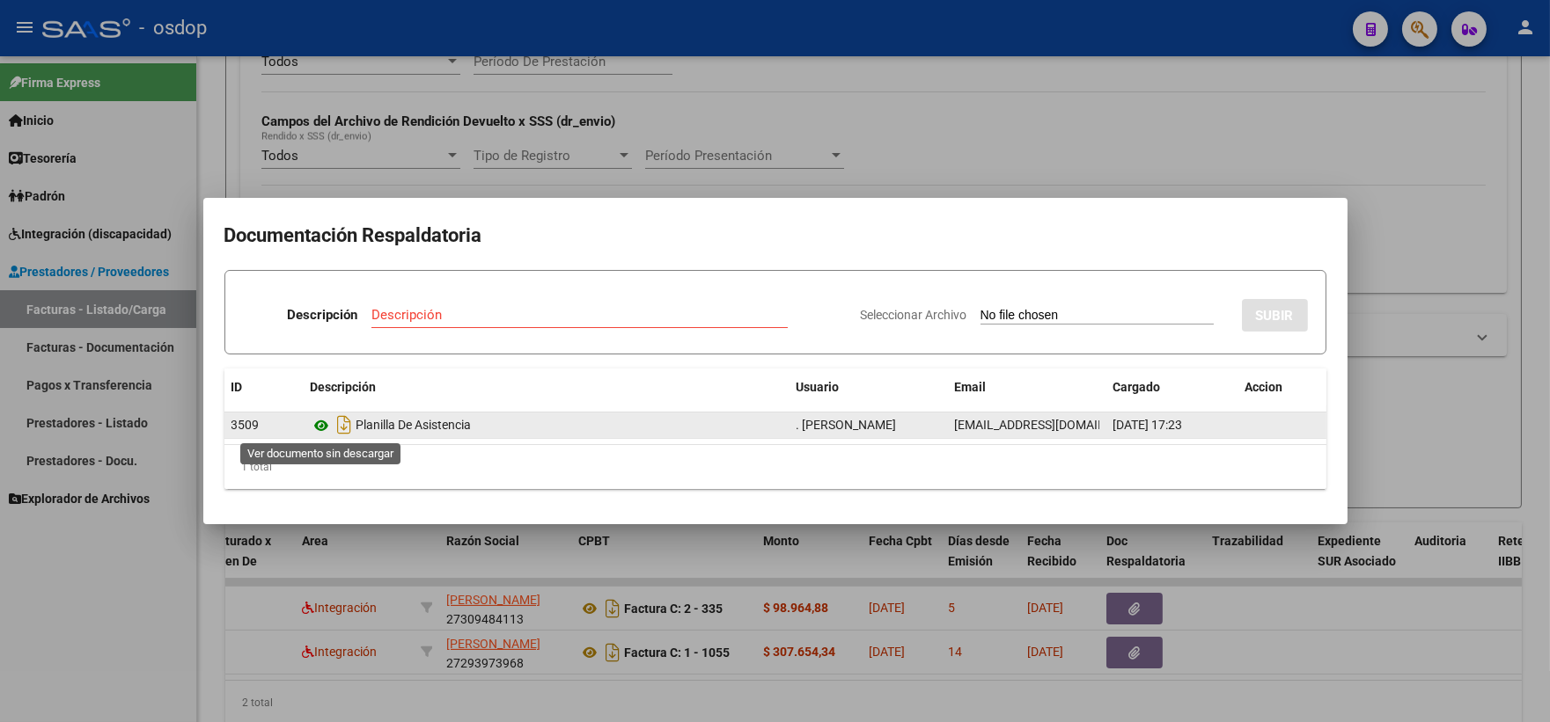
click at [326, 435] on icon at bounding box center [322, 425] width 23 height 21
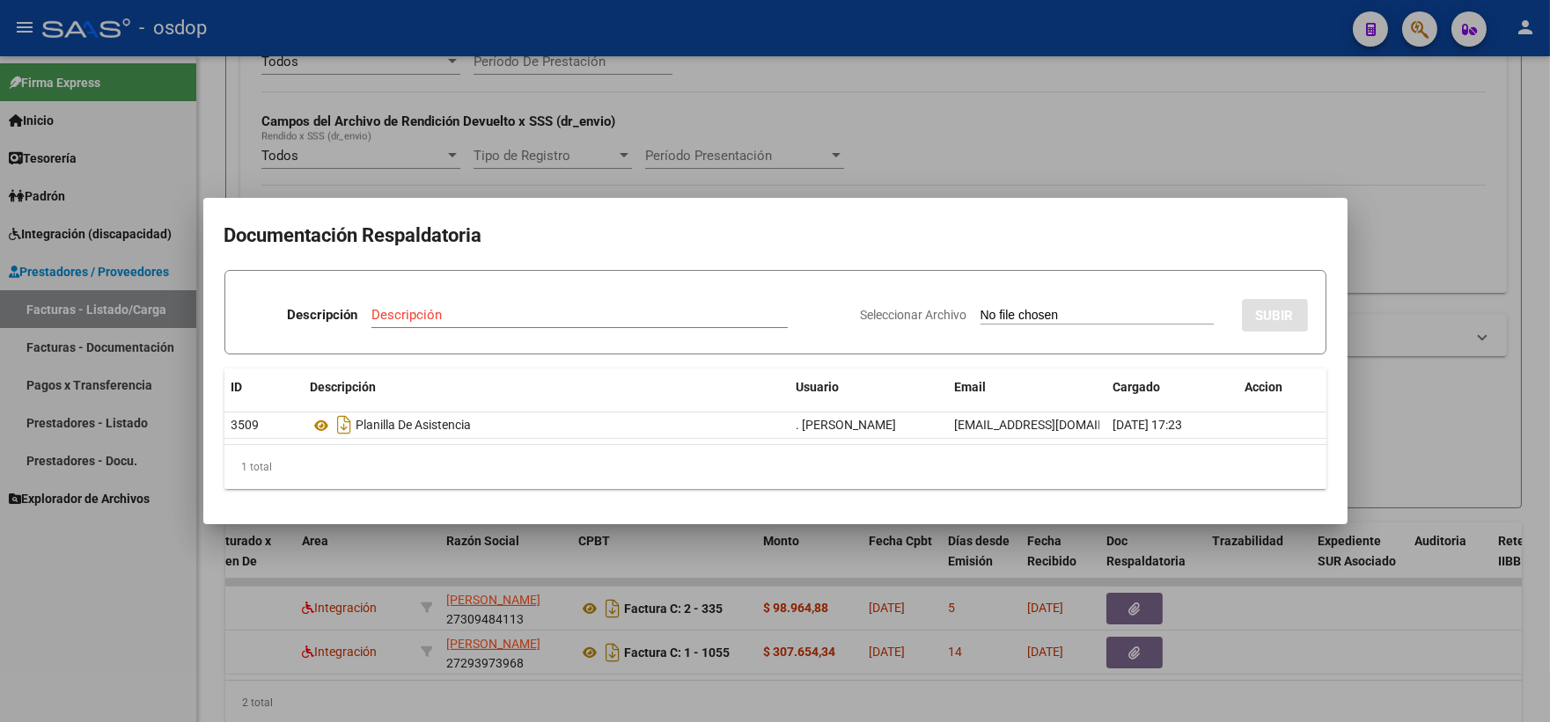
click at [402, 36] on div at bounding box center [775, 361] width 1550 height 722
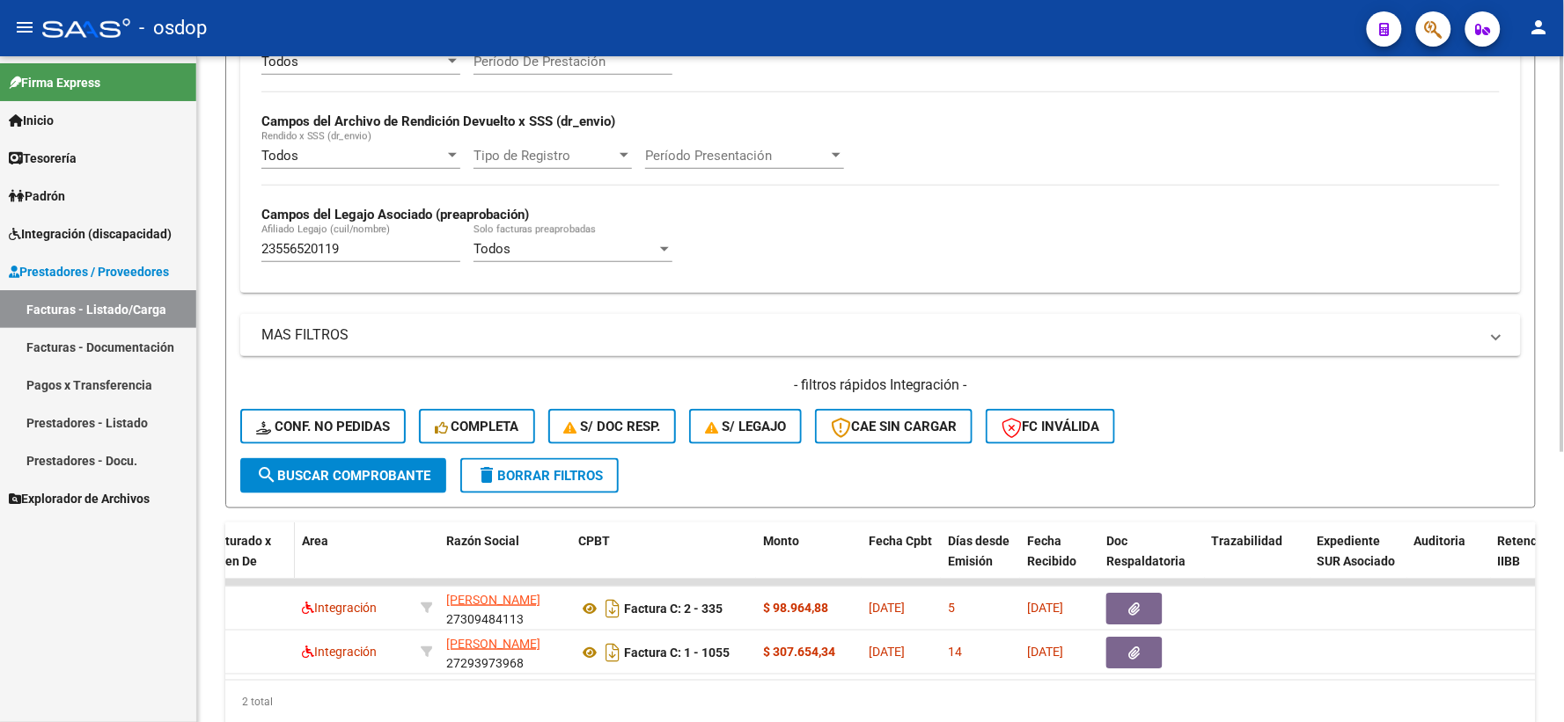
scroll to position [454, 0]
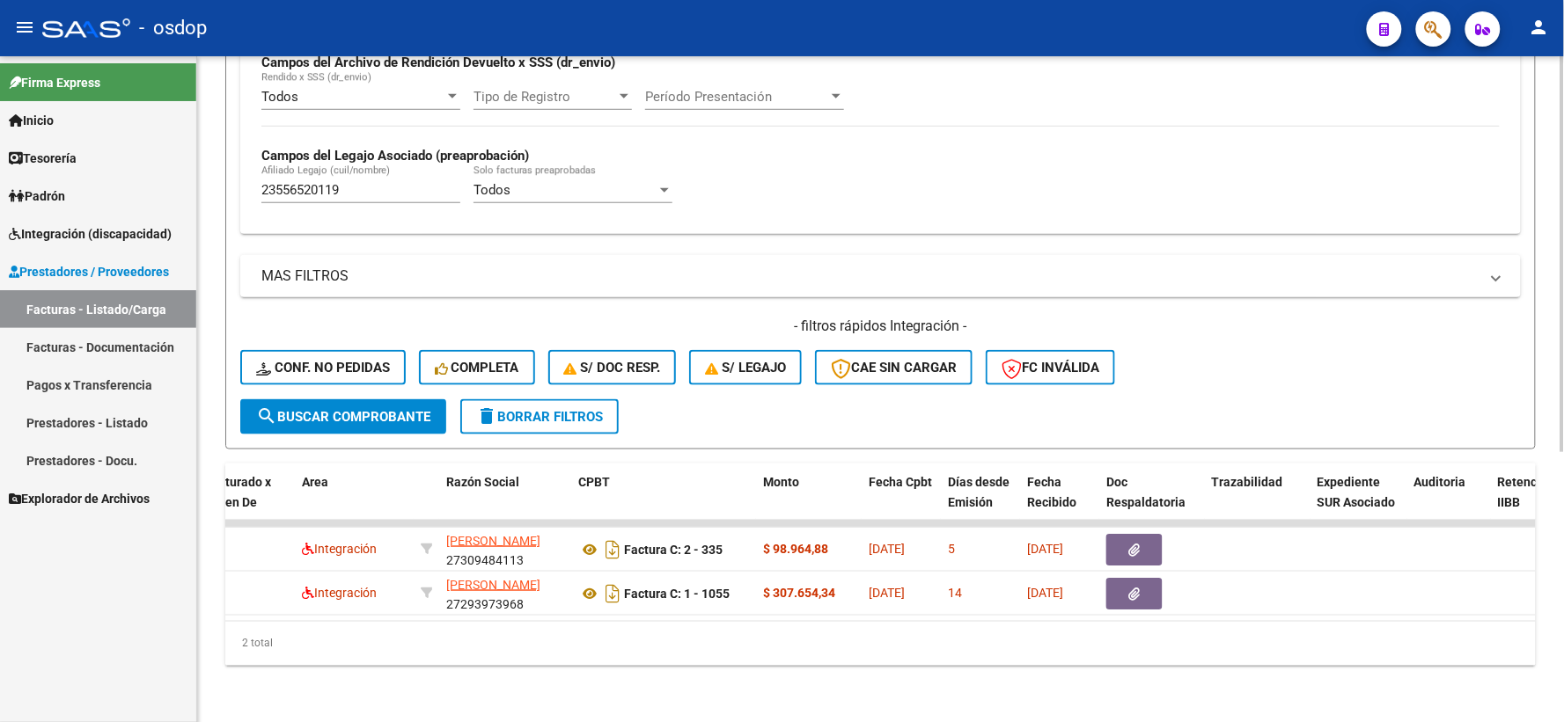
click at [473, 622] on div "2 total" at bounding box center [880, 644] width 1310 height 44
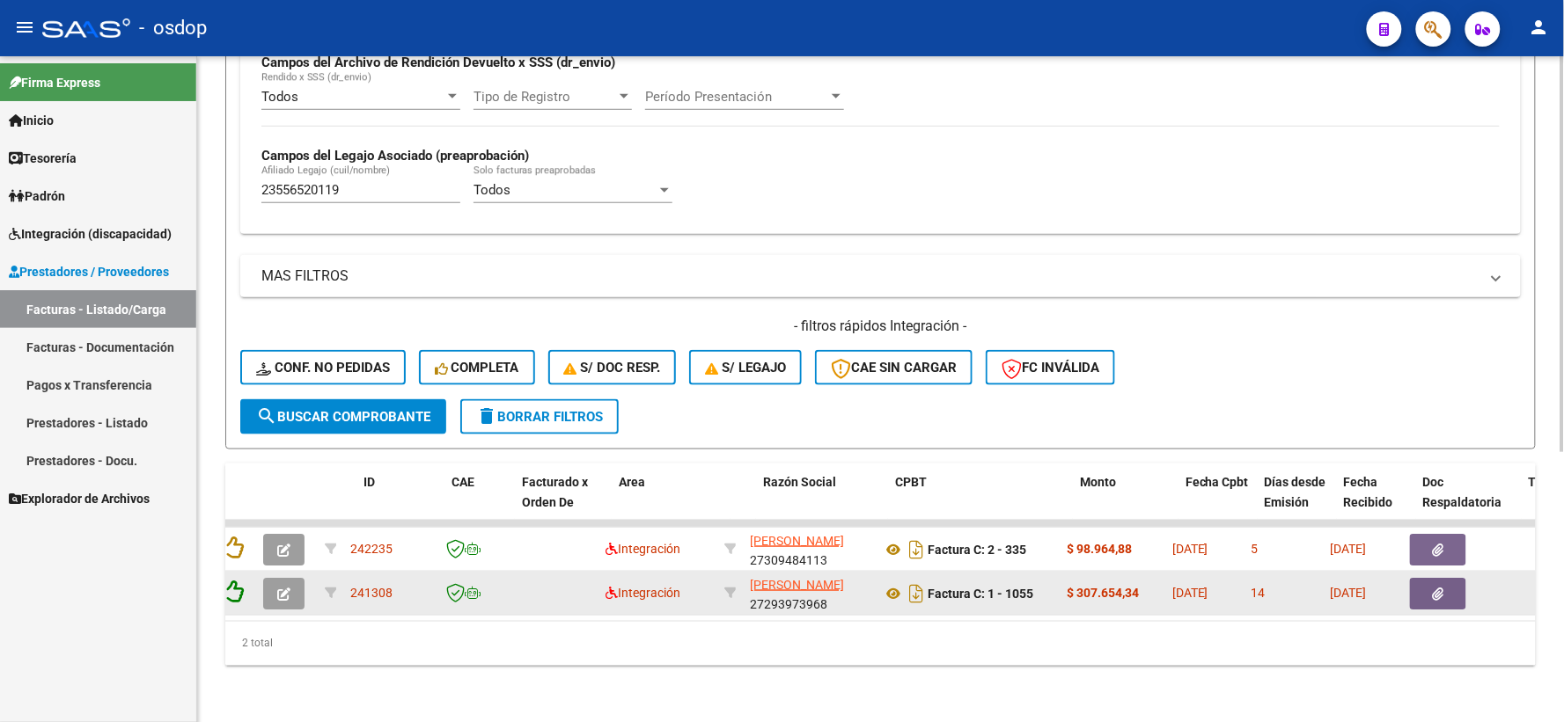
scroll to position [0, 0]
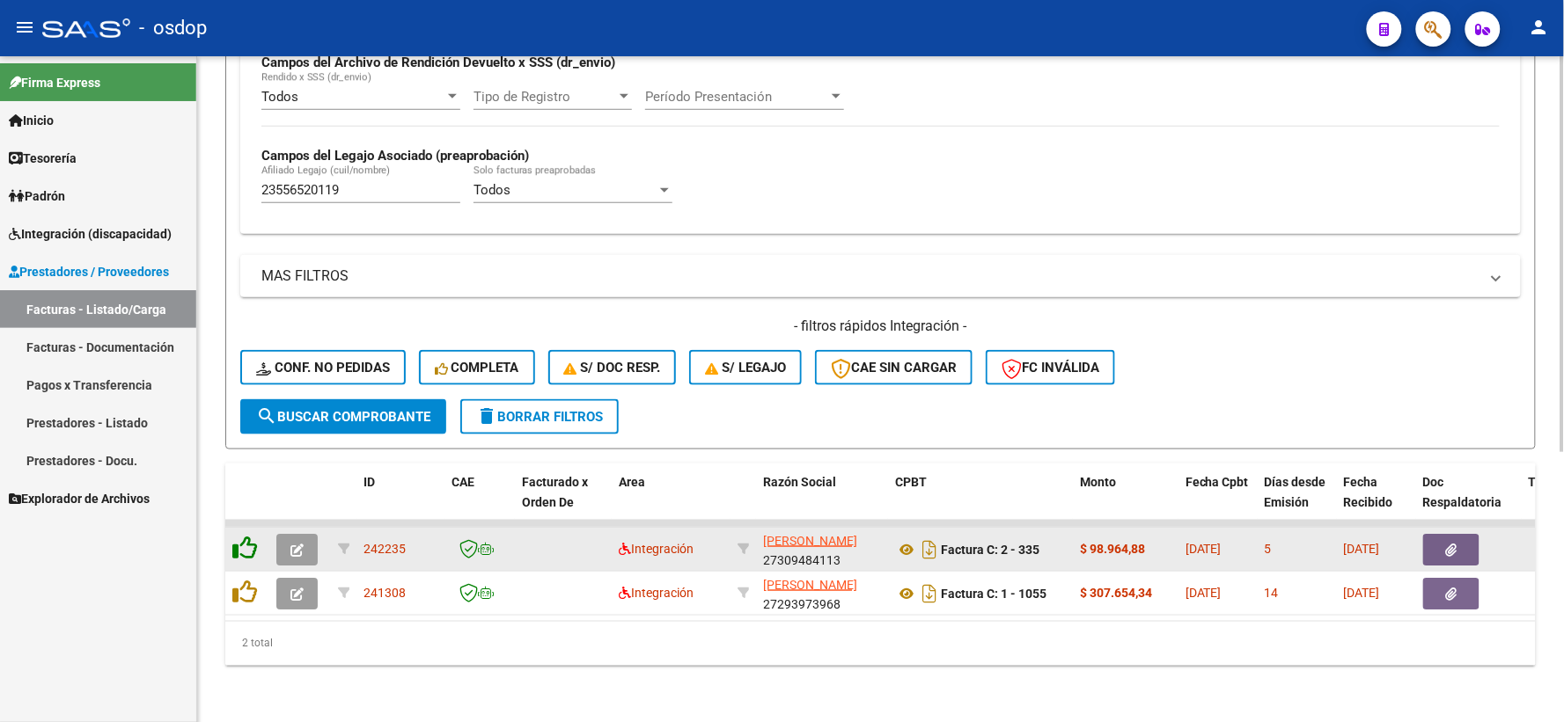
click at [253, 536] on icon at bounding box center [244, 548] width 25 height 25
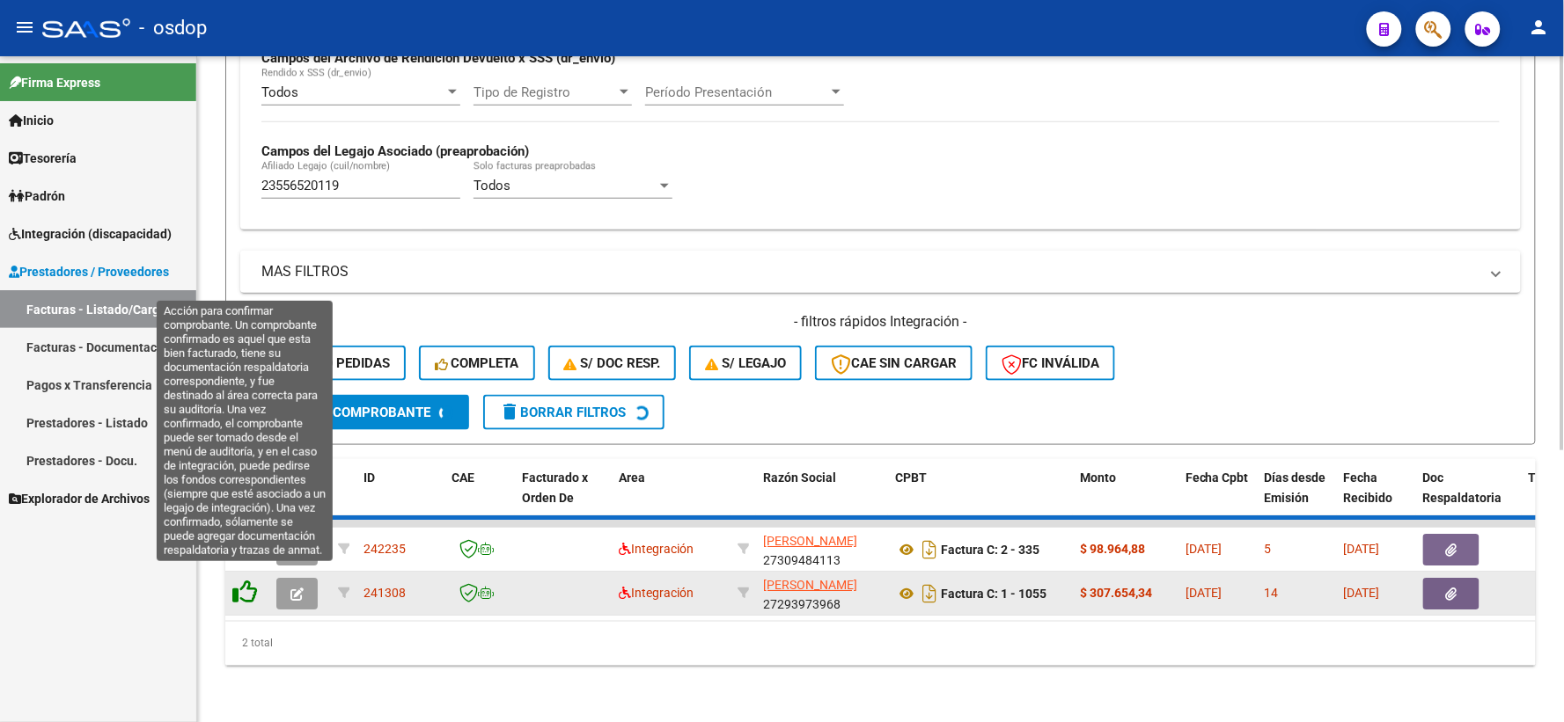
scroll to position [410, 0]
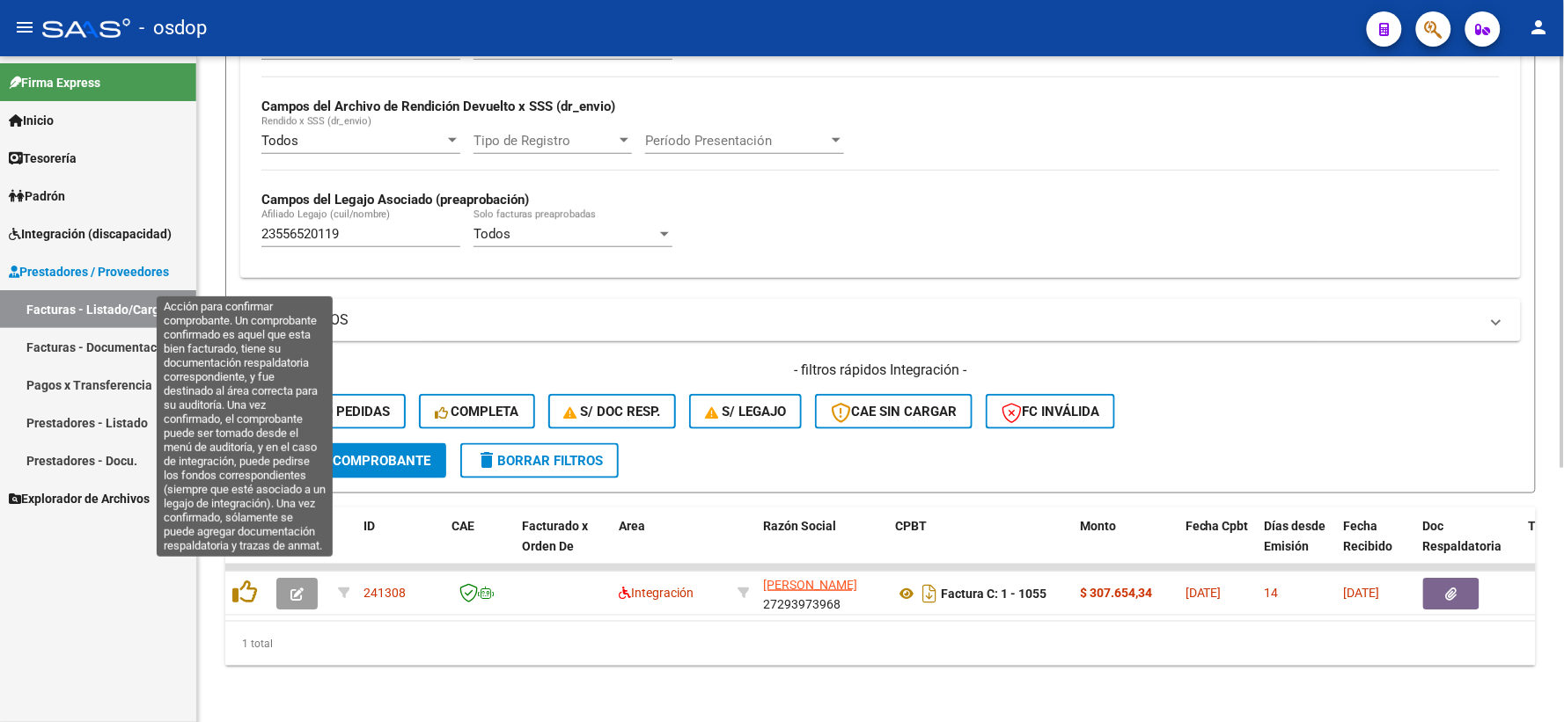
click at [250, 581] on icon at bounding box center [244, 592] width 25 height 25
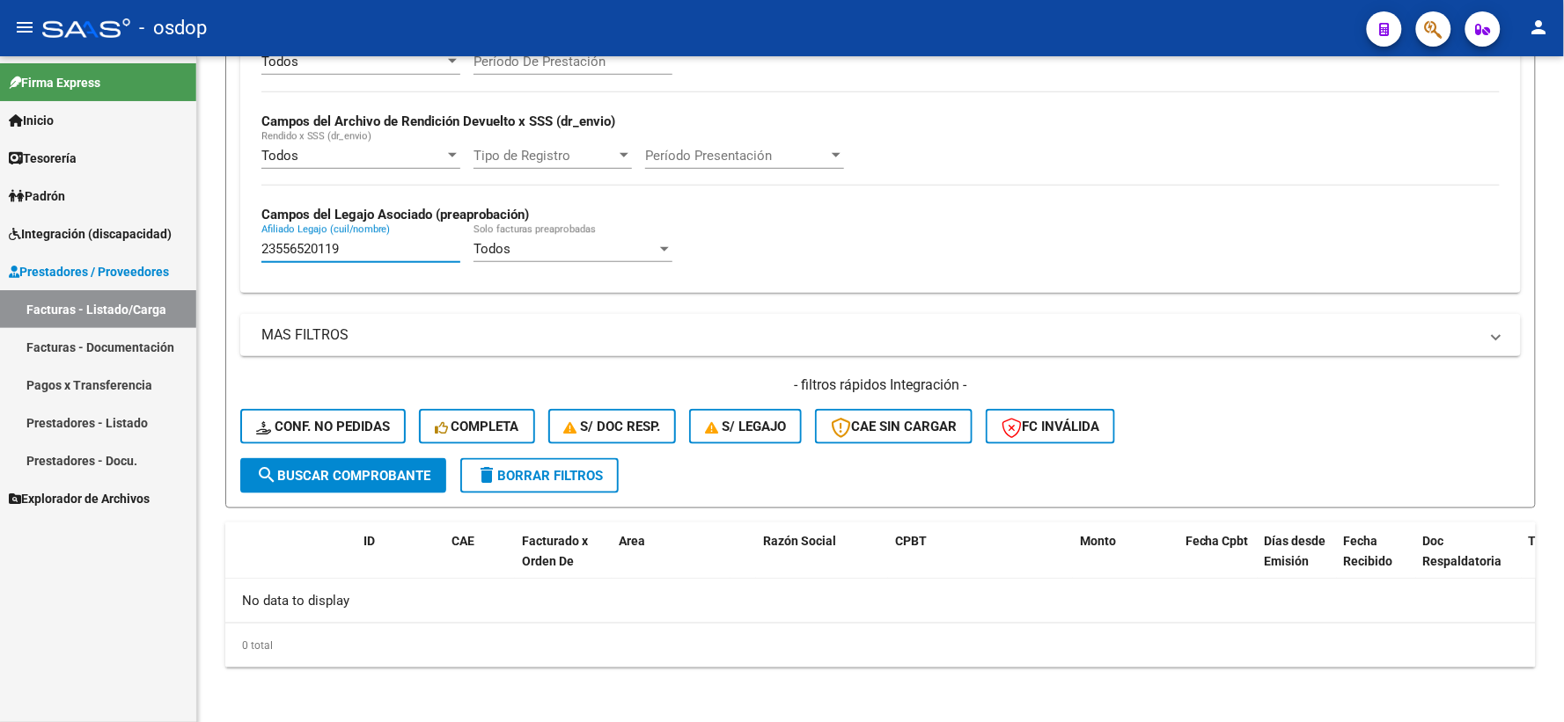
drag, startPoint x: 411, startPoint y: 245, endPoint x: 97, endPoint y: 249, distance: 314.2
click at [163, 267] on mat-sidenav-container "Firma Express Inicio Calendario SSS Instructivos Contacto OS Tesorería Extracto…" at bounding box center [782, 389] width 1564 height 666
paste input "7553629123"
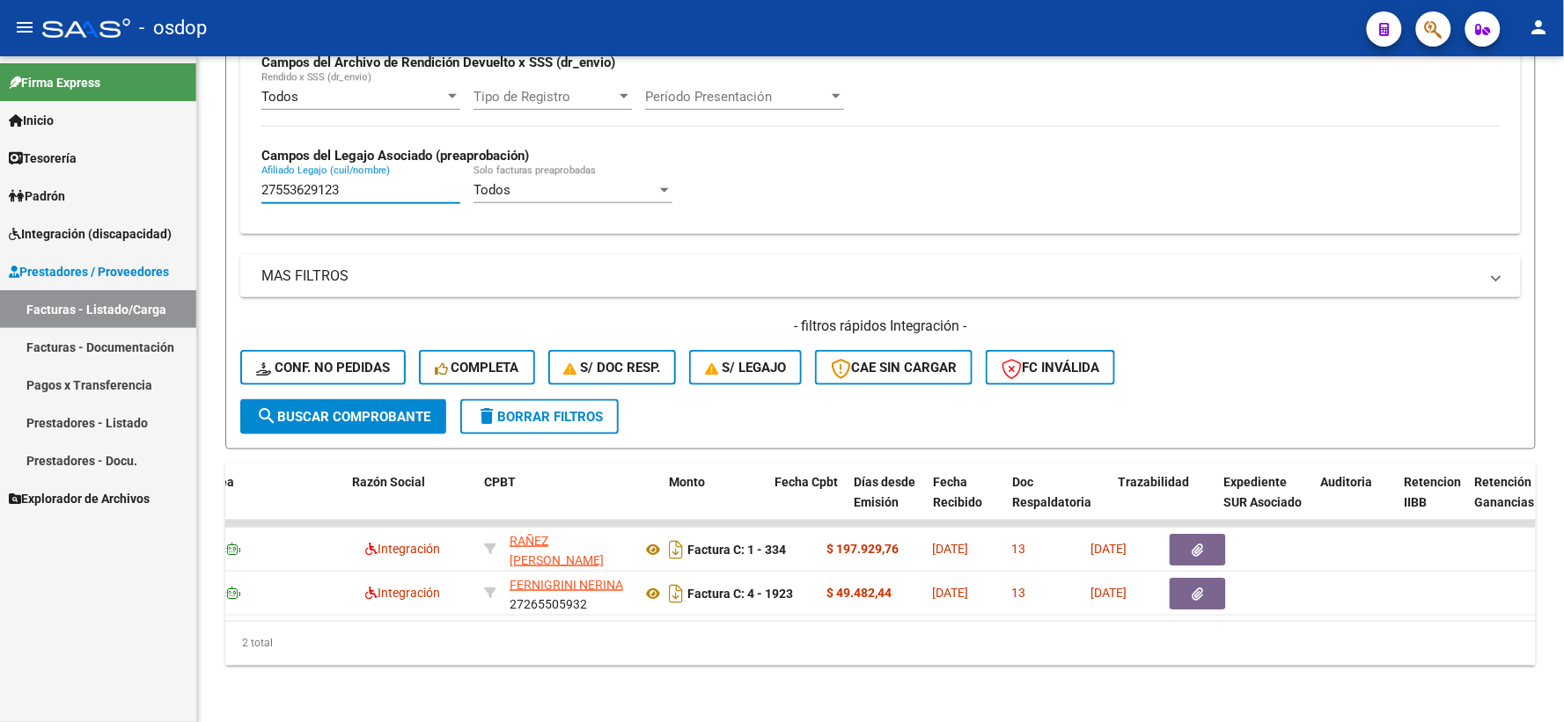
scroll to position [0, 435]
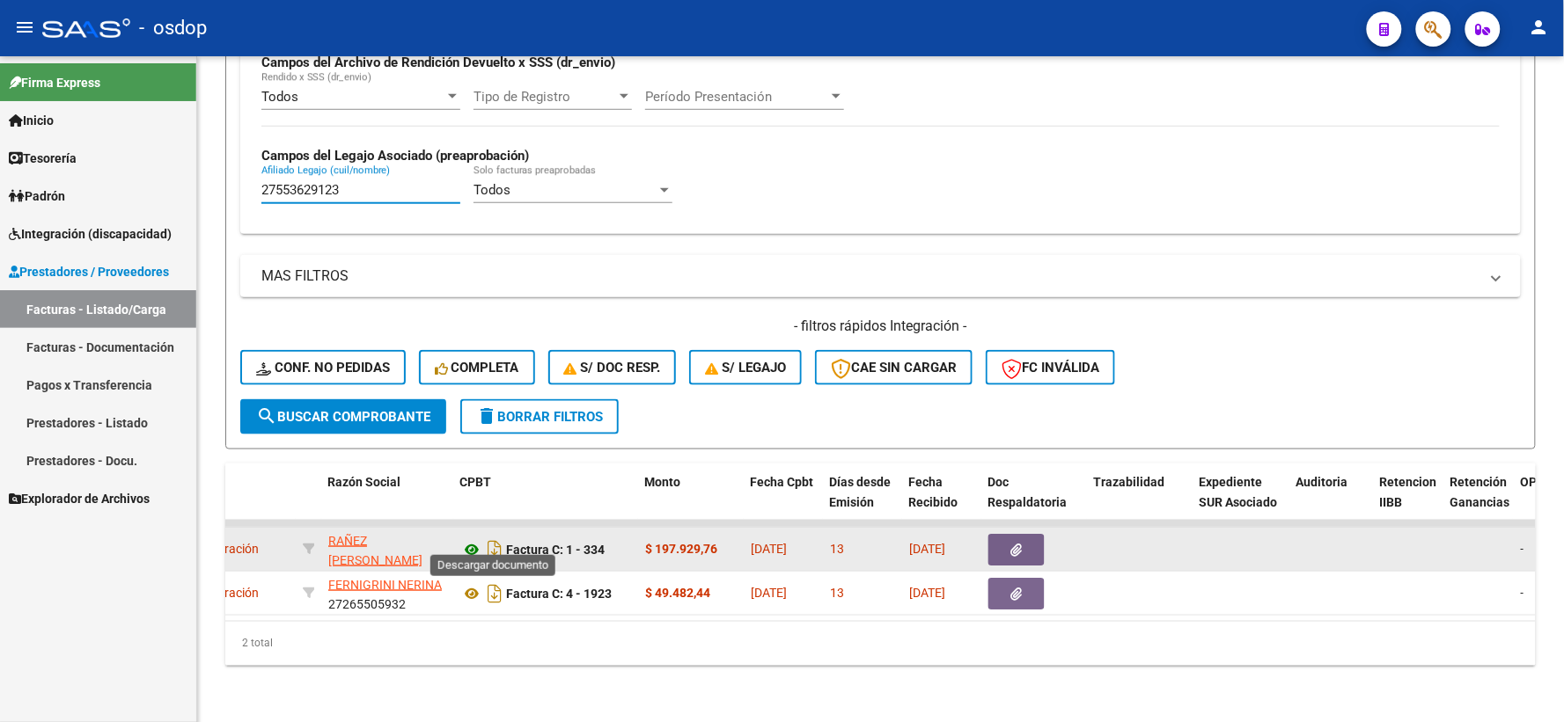
click at [475, 539] on icon at bounding box center [471, 549] width 23 height 21
click at [1005, 542] on button "button" at bounding box center [1016, 550] width 56 height 32
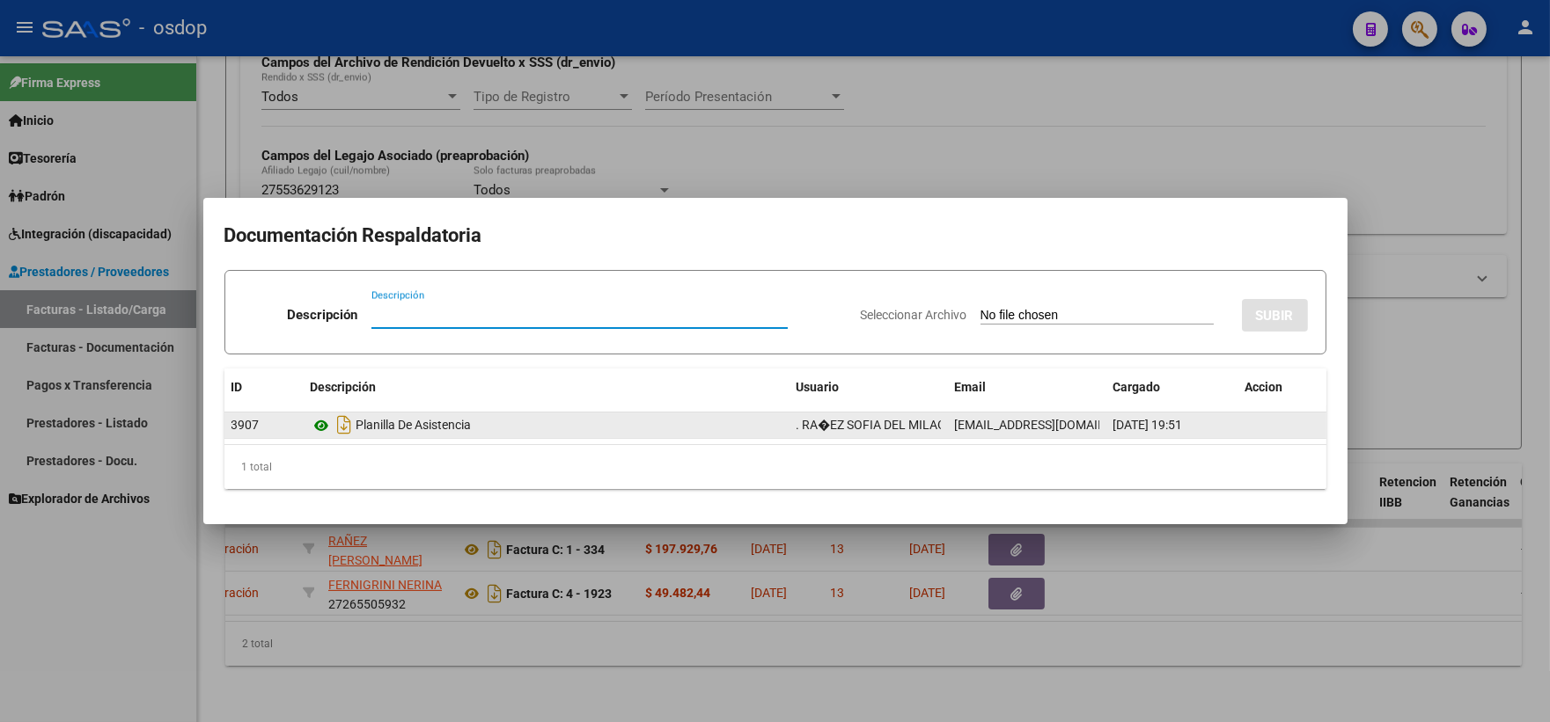
click at [315, 435] on icon at bounding box center [322, 425] width 23 height 21
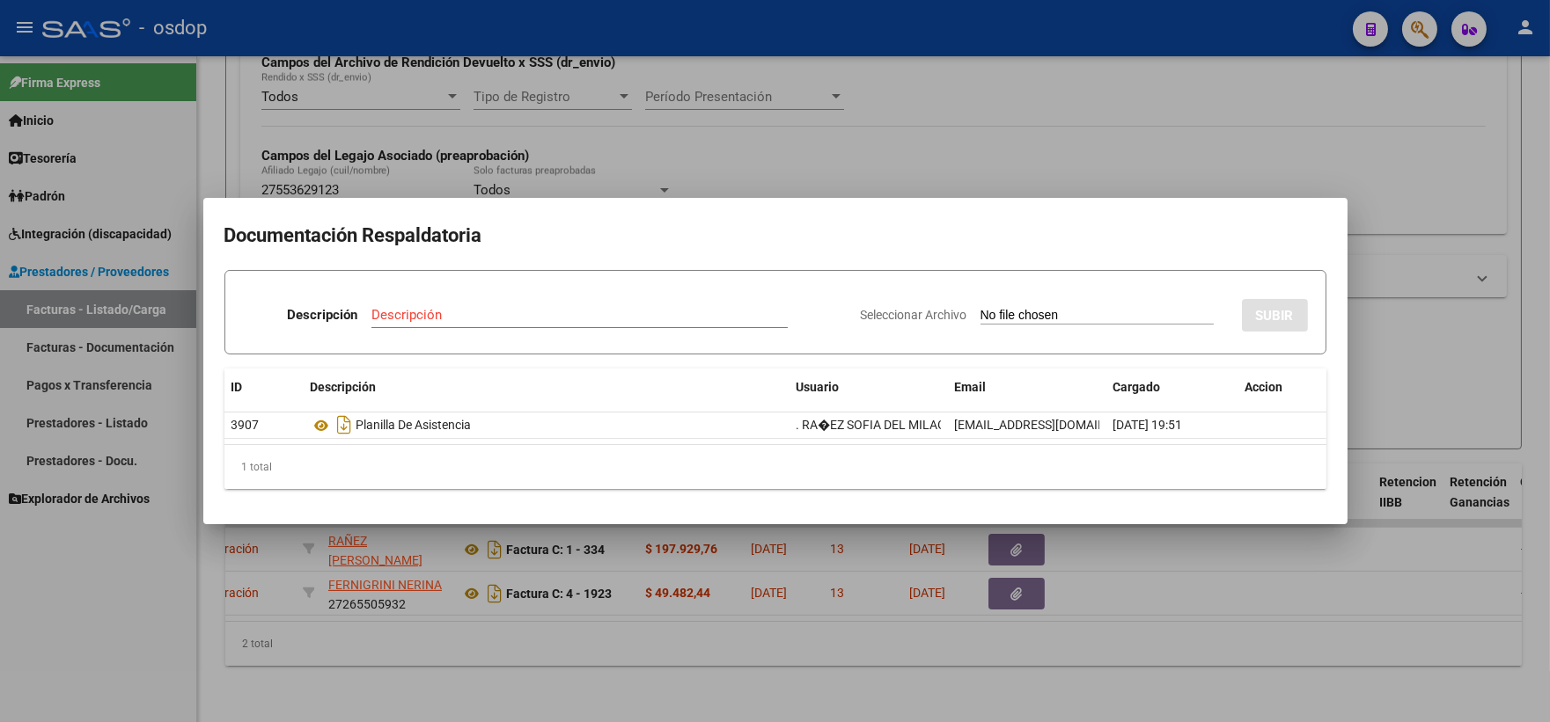
click at [506, 176] on div at bounding box center [775, 361] width 1550 height 722
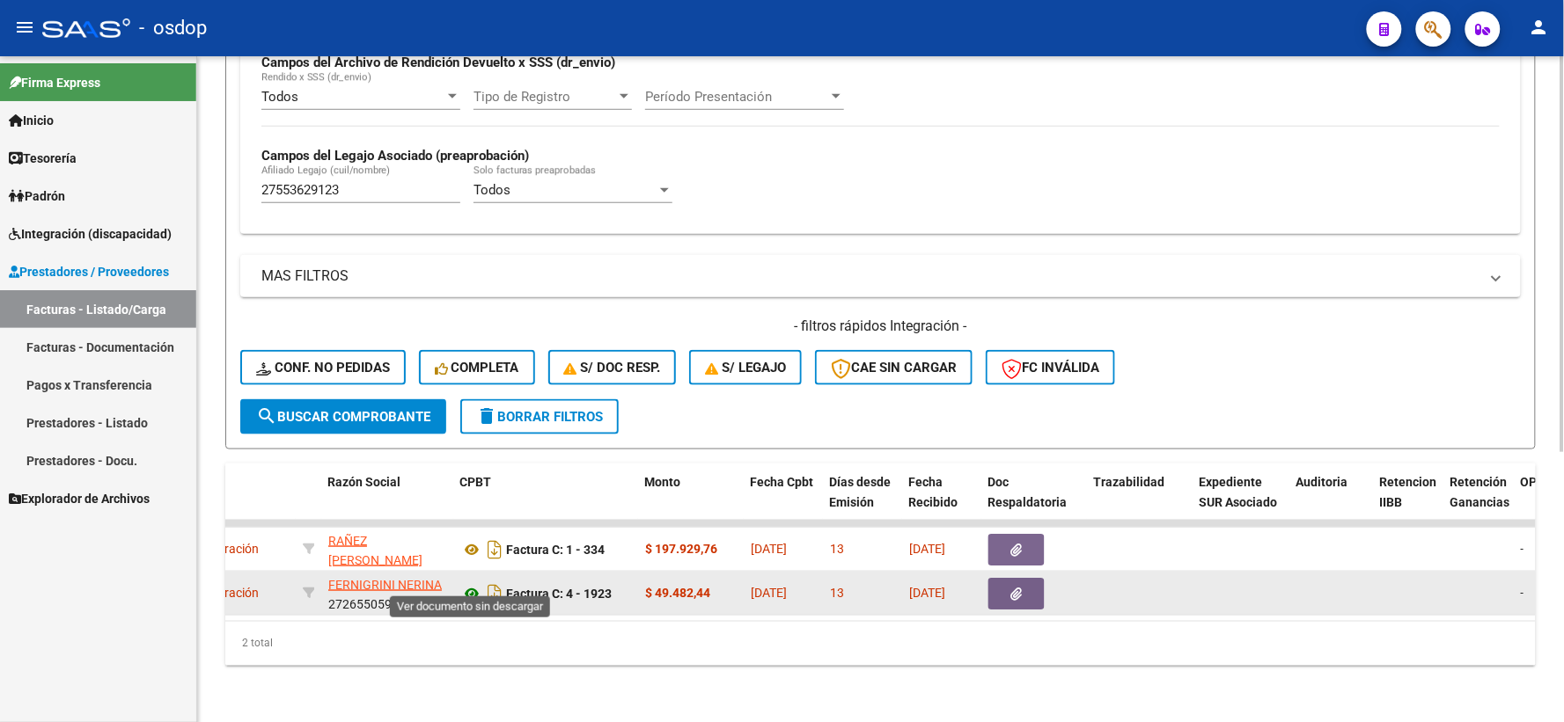
click at [478, 583] on icon at bounding box center [471, 593] width 23 height 21
click at [1003, 578] on button "button" at bounding box center [1016, 594] width 56 height 32
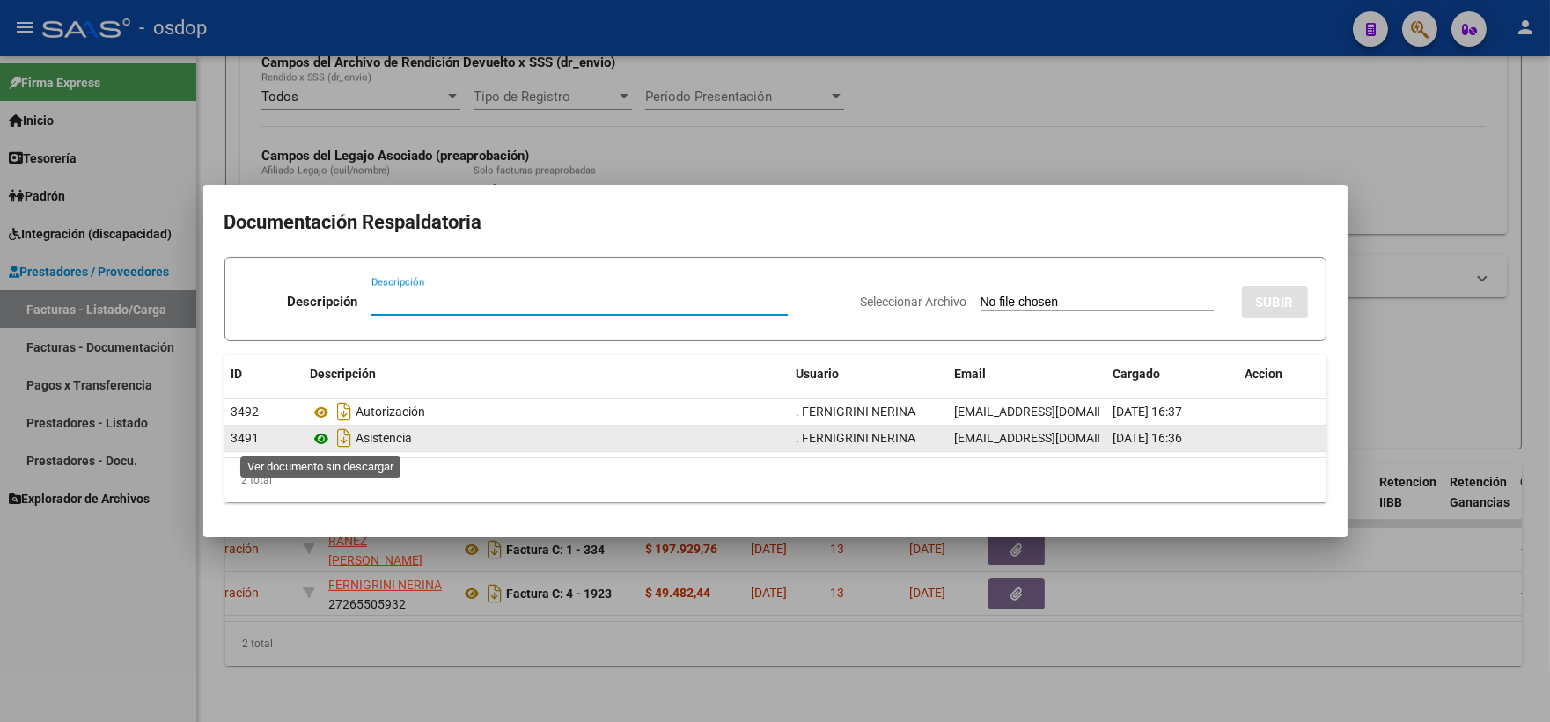
click at [317, 442] on icon at bounding box center [322, 439] width 23 height 21
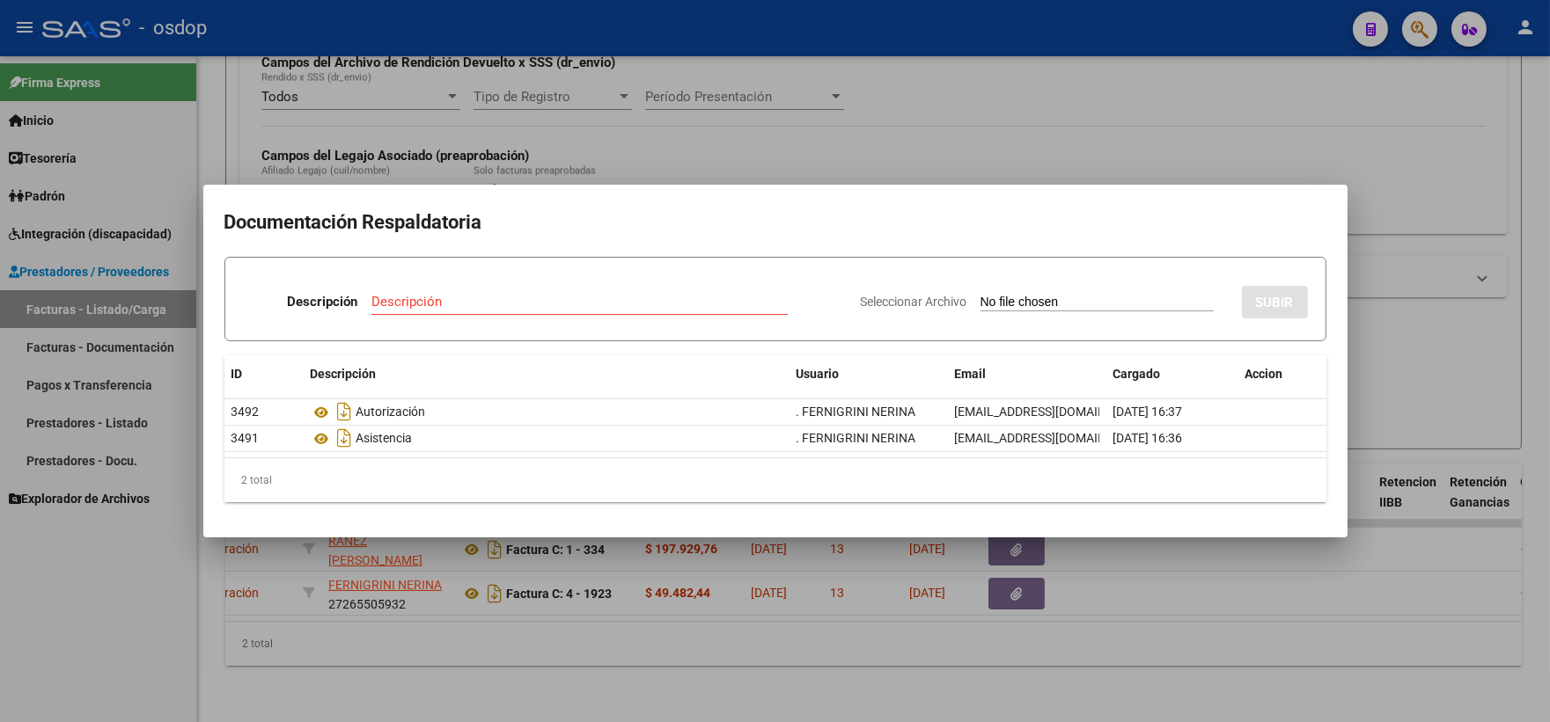
click at [463, 123] on div at bounding box center [775, 361] width 1550 height 722
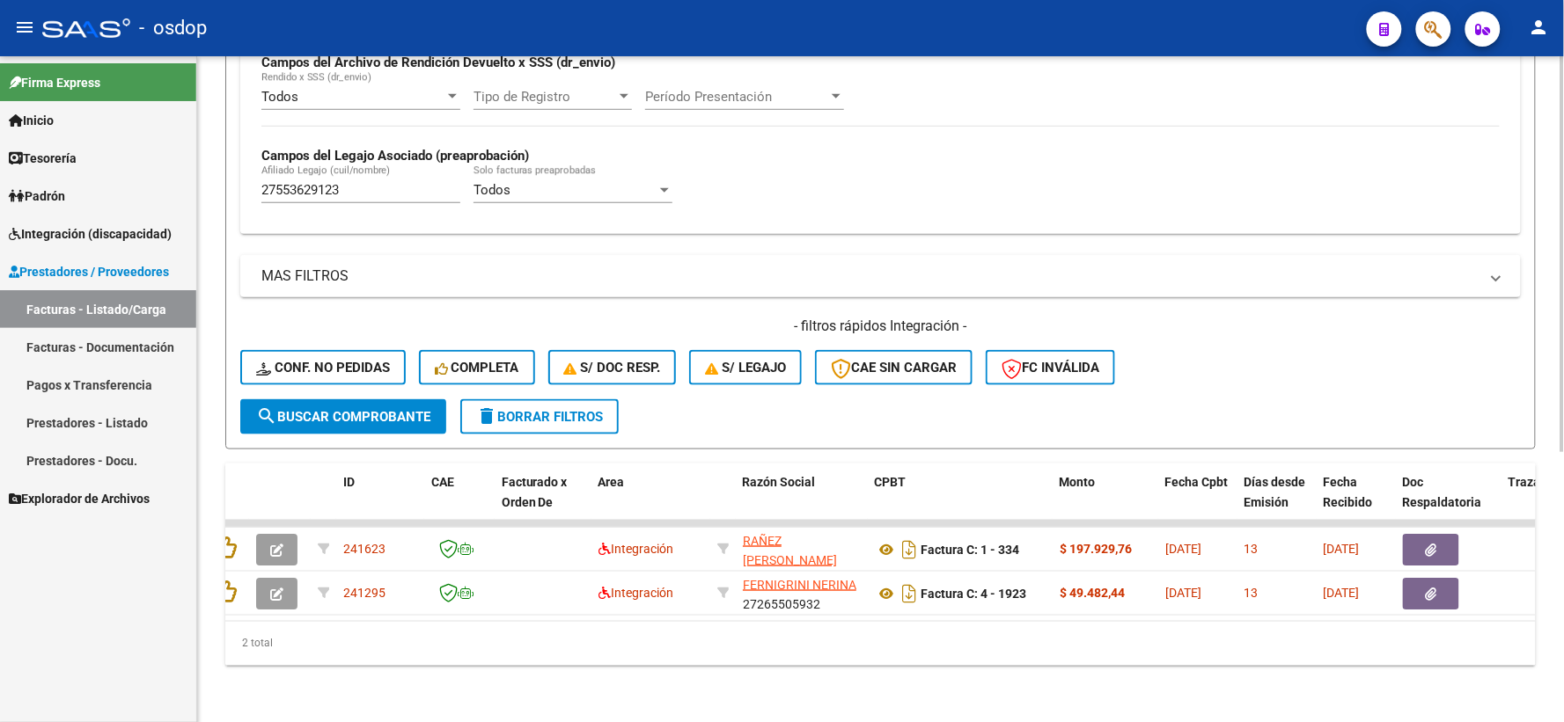
scroll to position [0, 0]
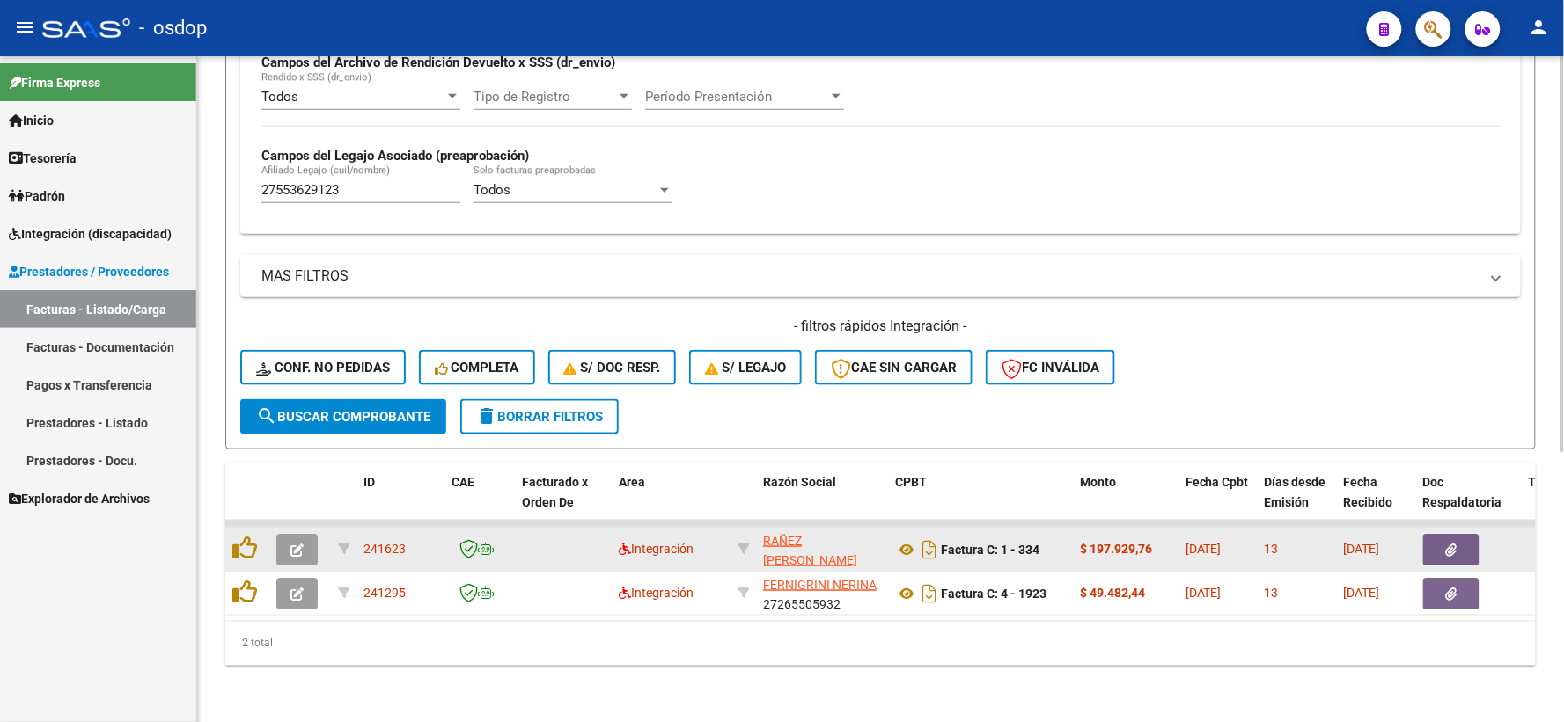
click at [264, 539] on datatable-body-cell at bounding box center [247, 549] width 44 height 43
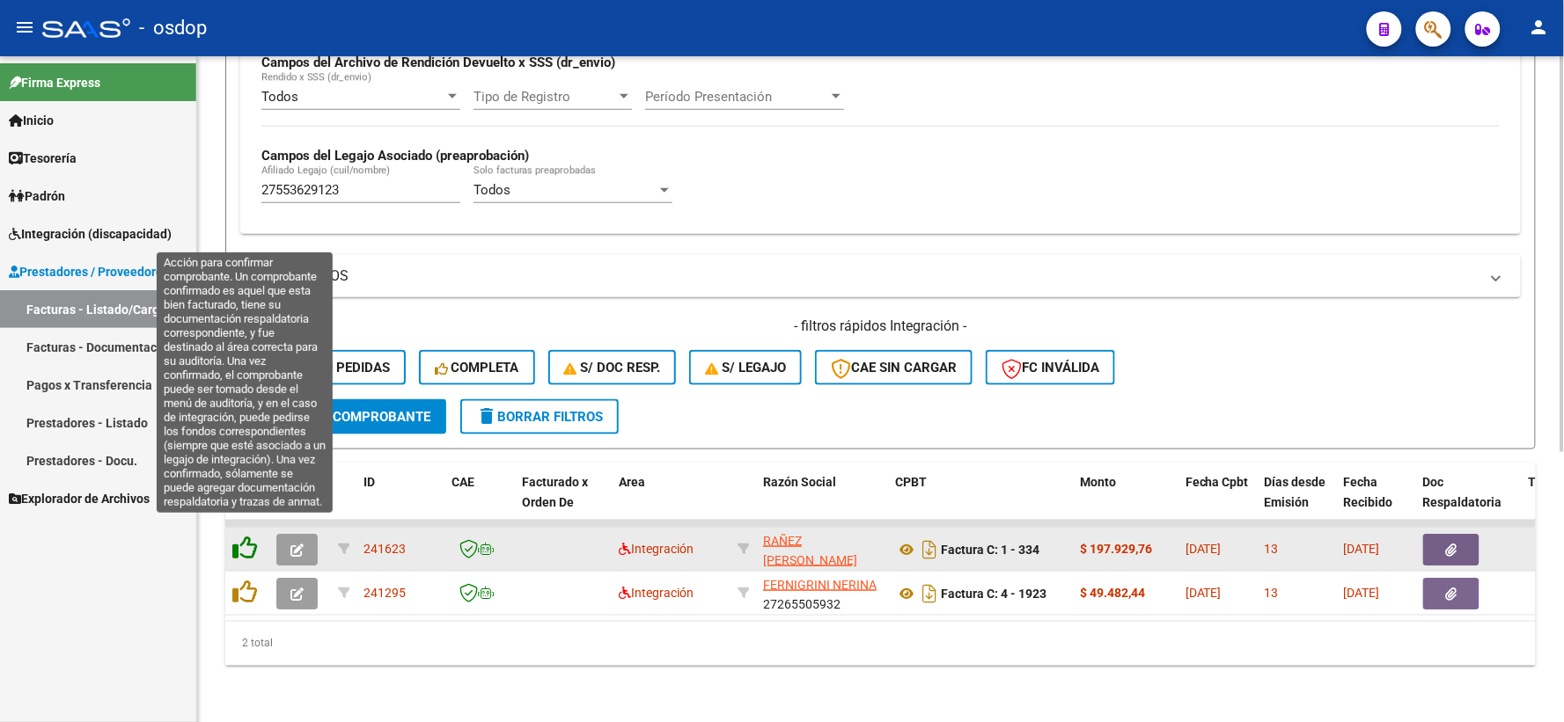
click at [245, 536] on icon at bounding box center [244, 548] width 25 height 25
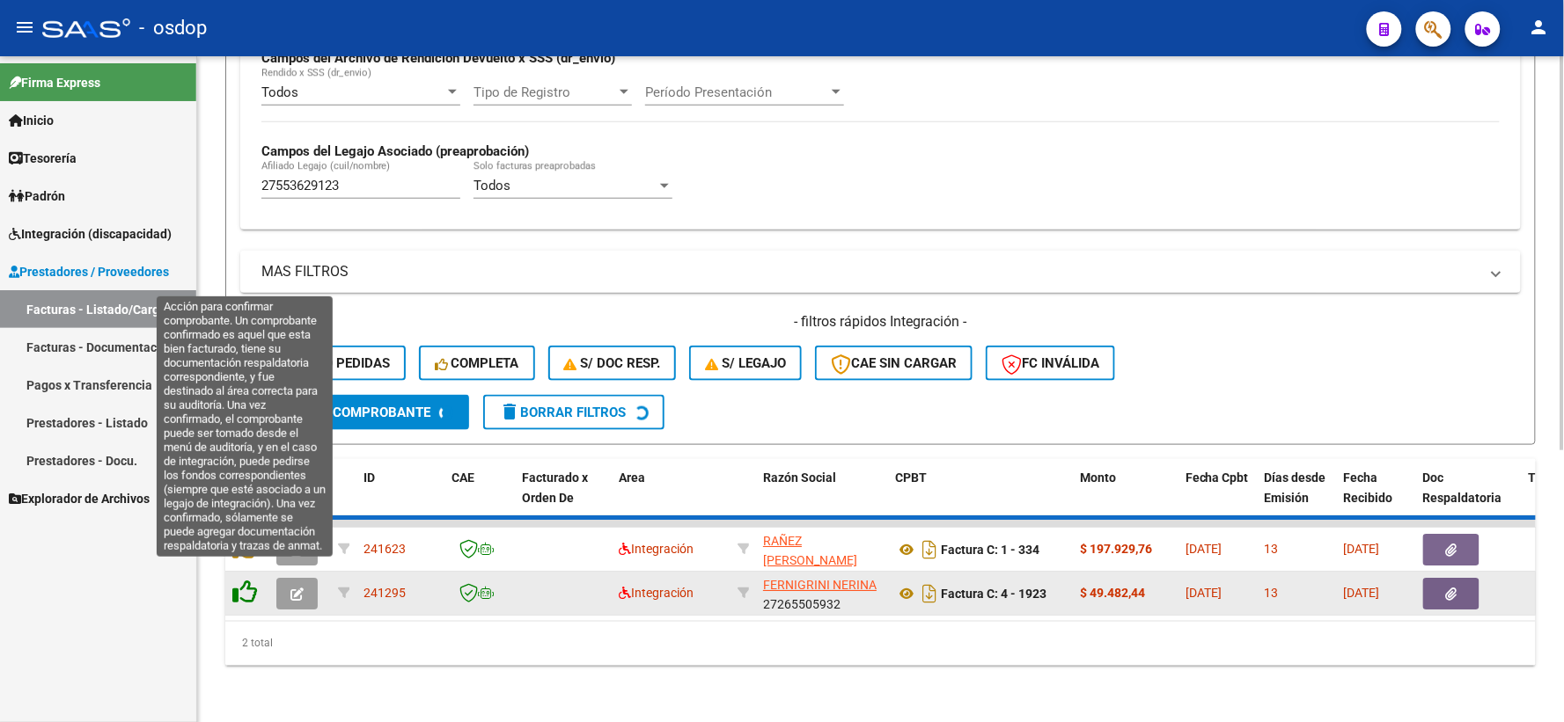
click at [243, 582] on icon at bounding box center [244, 592] width 25 height 25
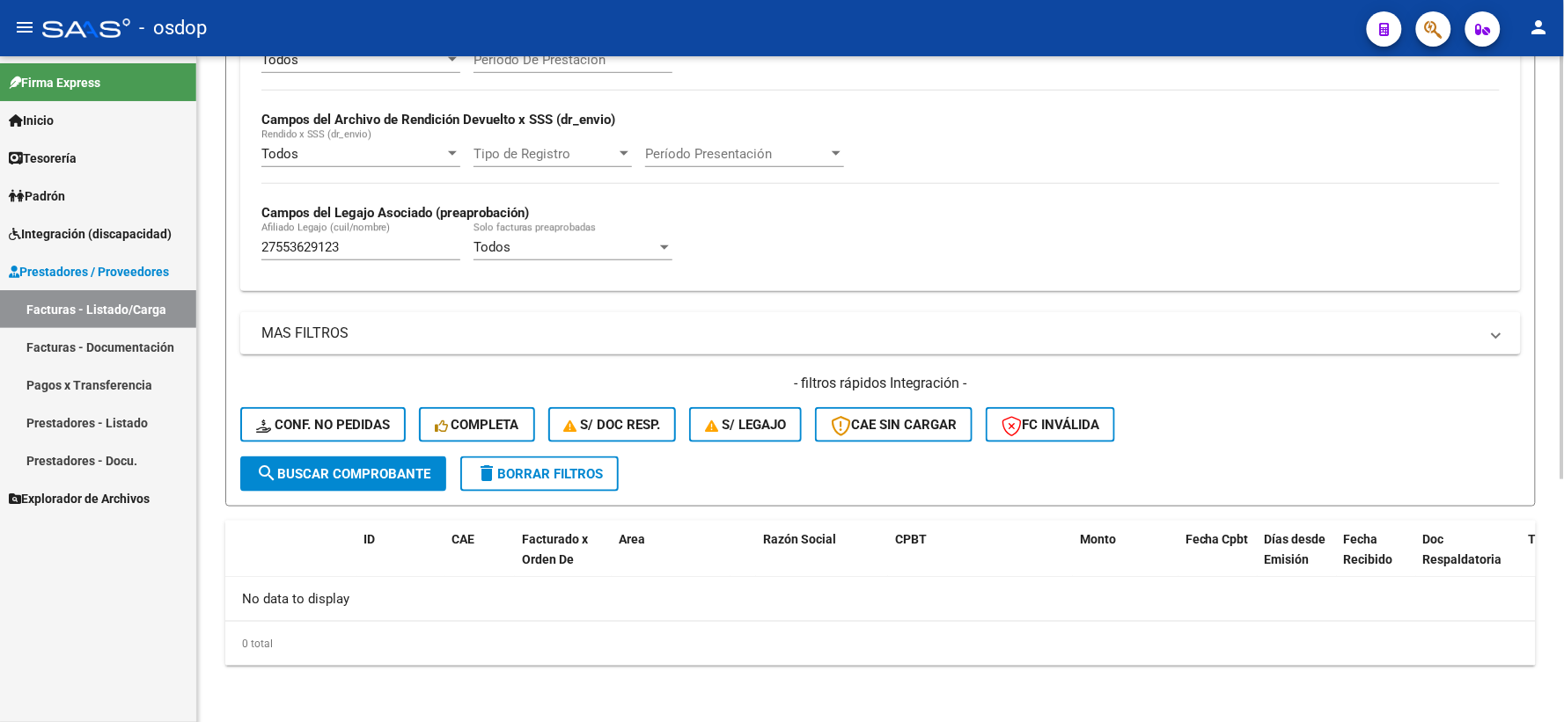
scroll to position [382, 0]
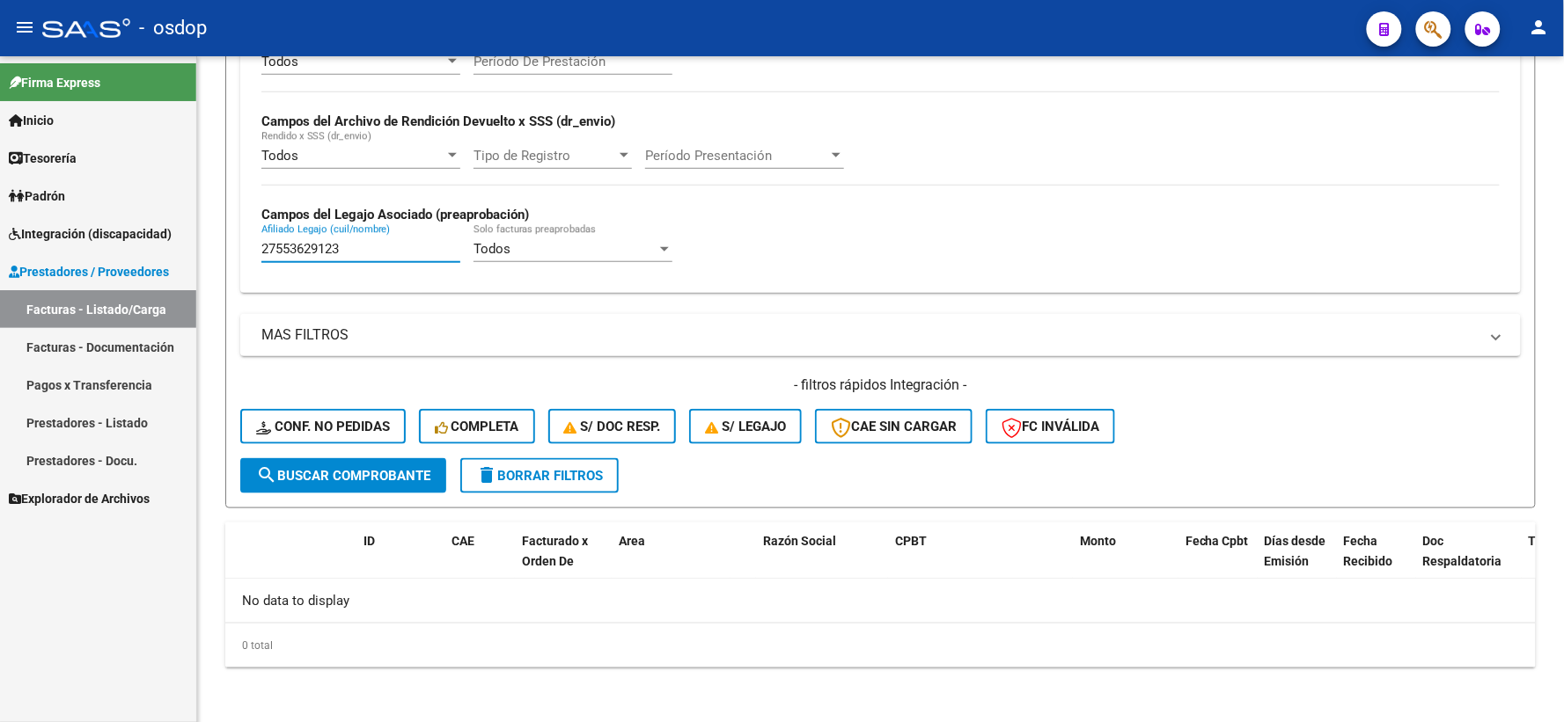
drag, startPoint x: 400, startPoint y: 253, endPoint x: 99, endPoint y: 252, distance: 301.8
click at [99, 252] on mat-sidenav-container "Firma Express Inicio Calendario SSS Instructivos Contacto OS Tesorería Extracto…" at bounding box center [782, 389] width 1564 height 666
paste input "03531866"
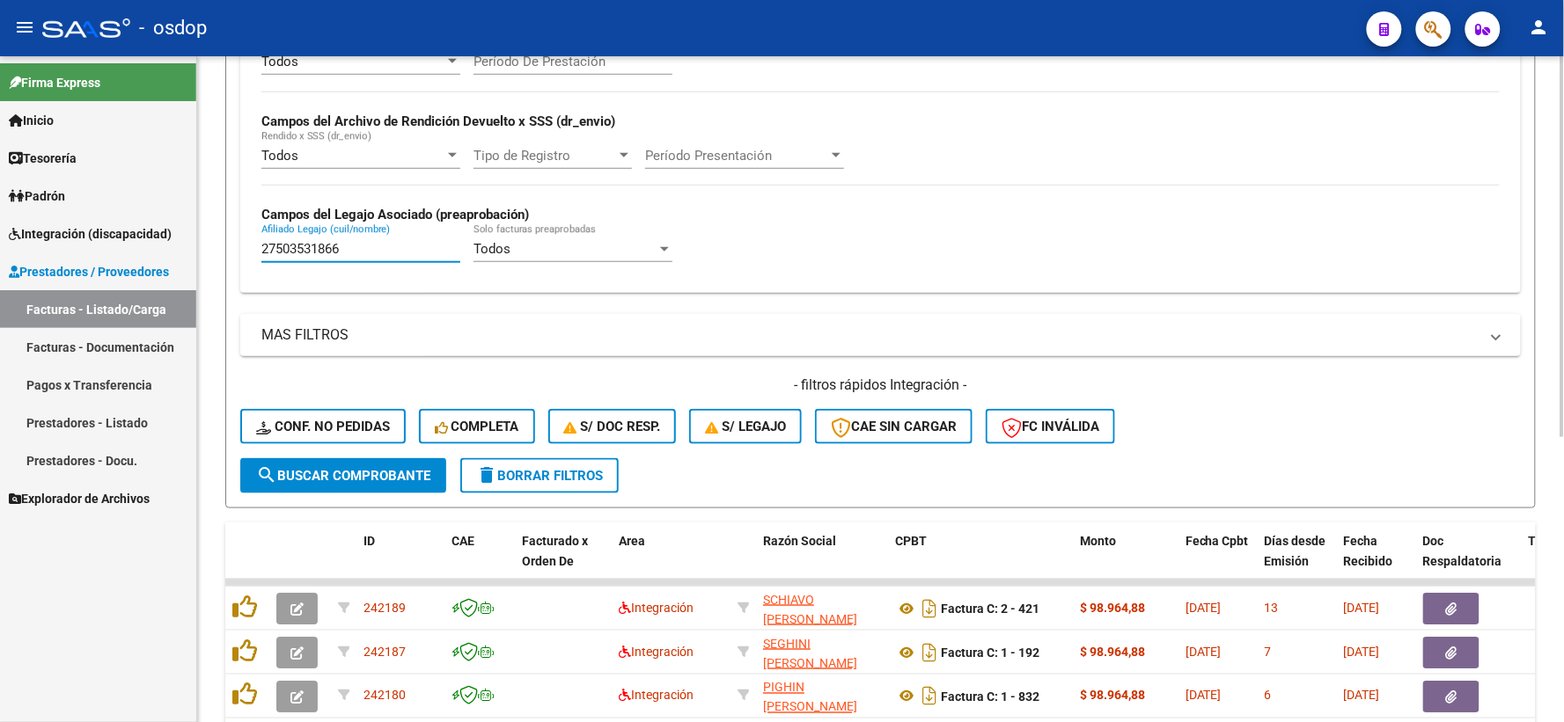
scroll to position [498, 0]
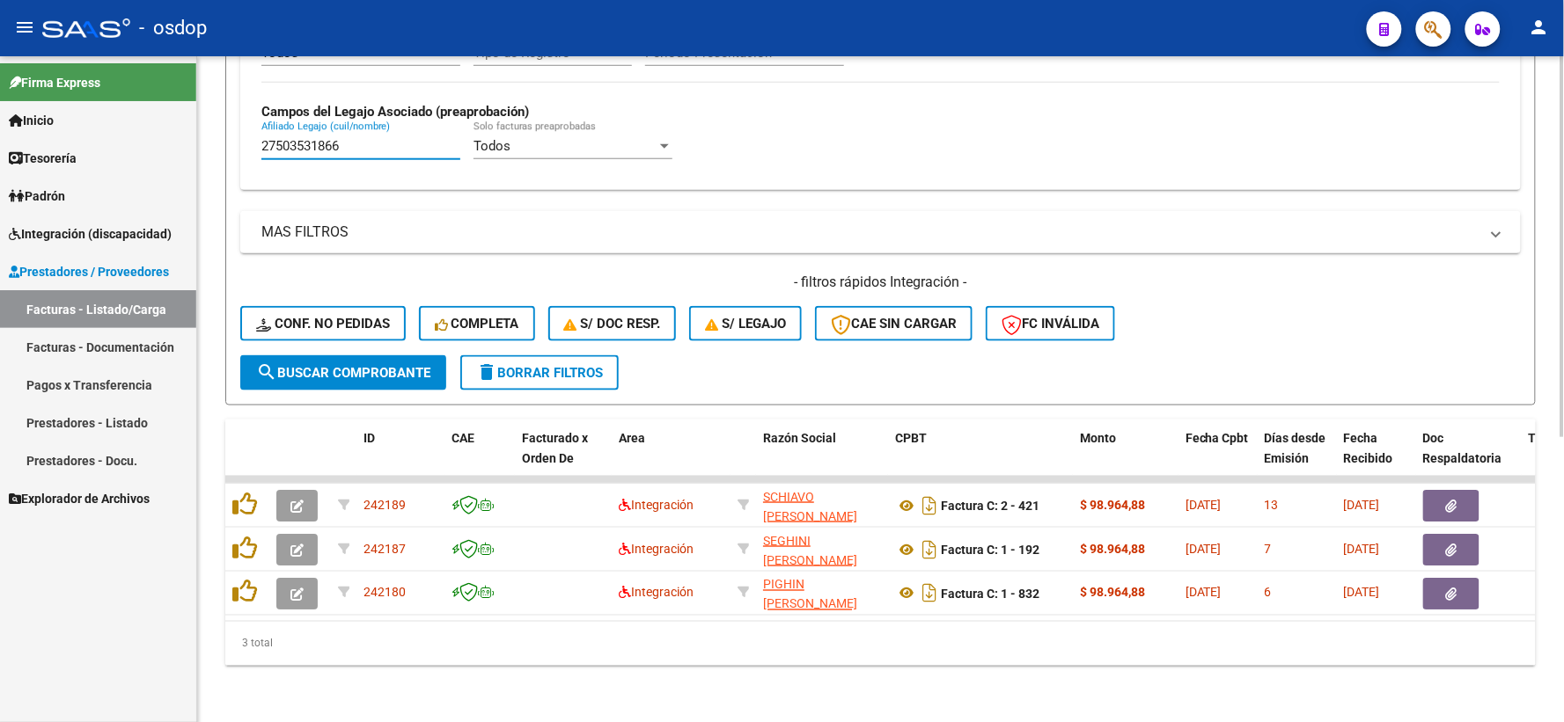
type input "27503531866"
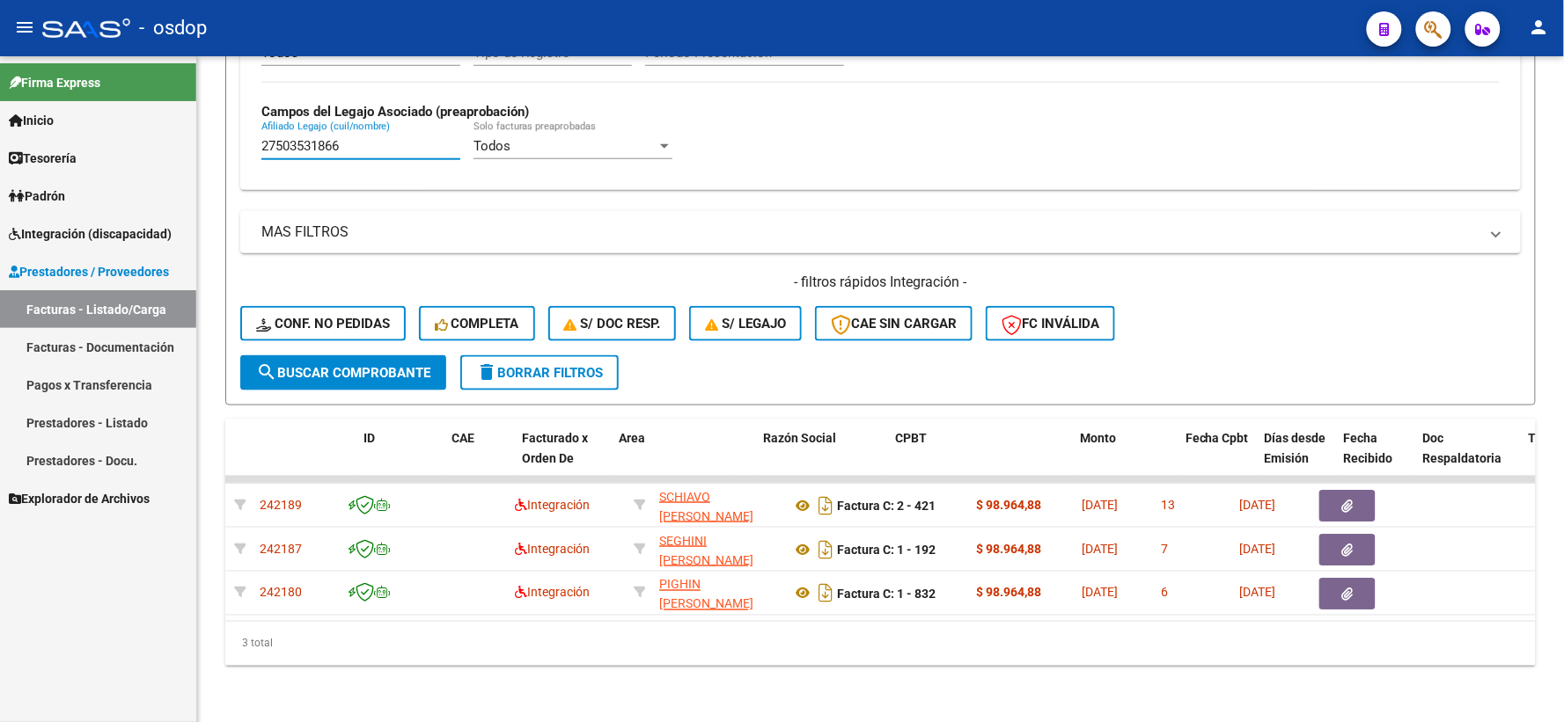
scroll to position [0, 0]
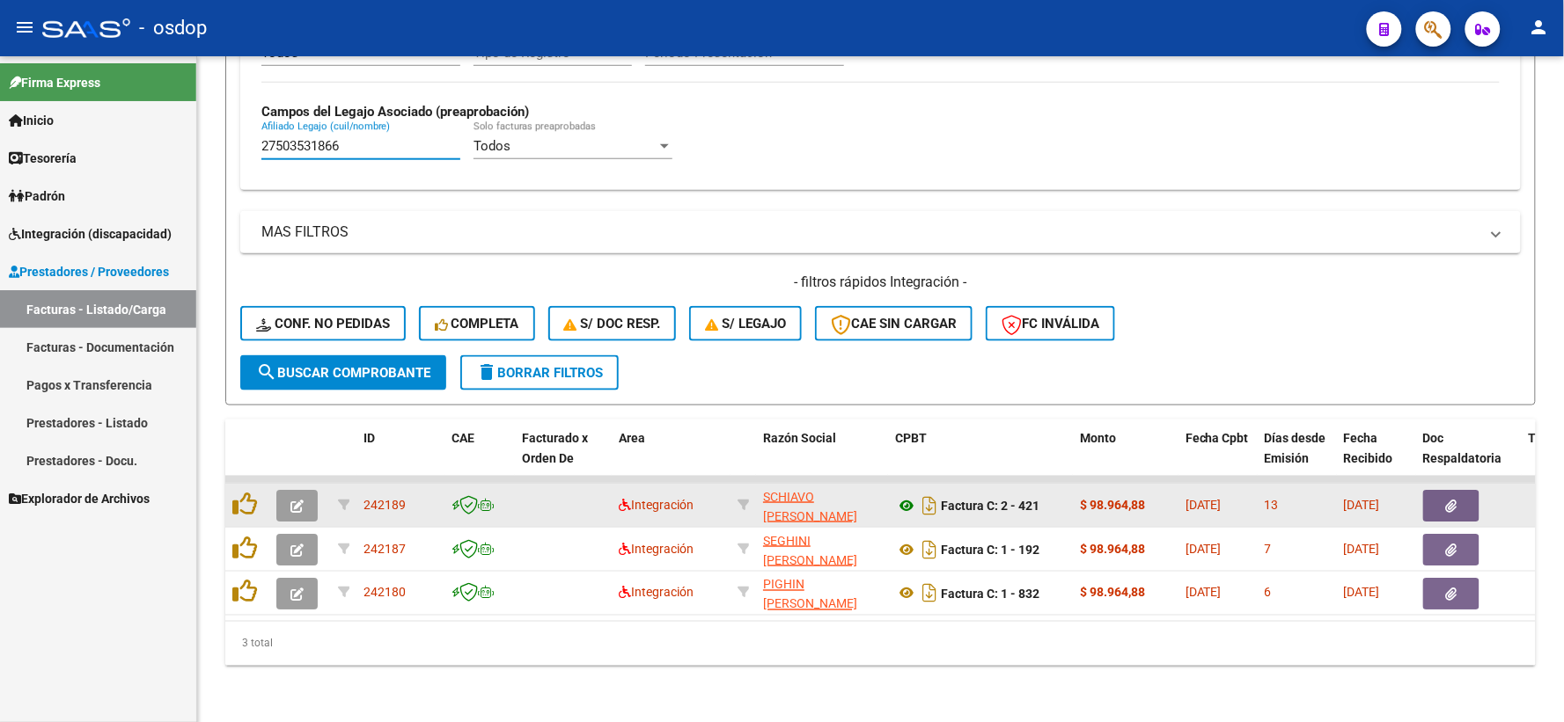
click at [898, 500] on icon at bounding box center [906, 505] width 23 height 21
click at [1456, 500] on icon "button" at bounding box center [1451, 506] width 11 height 13
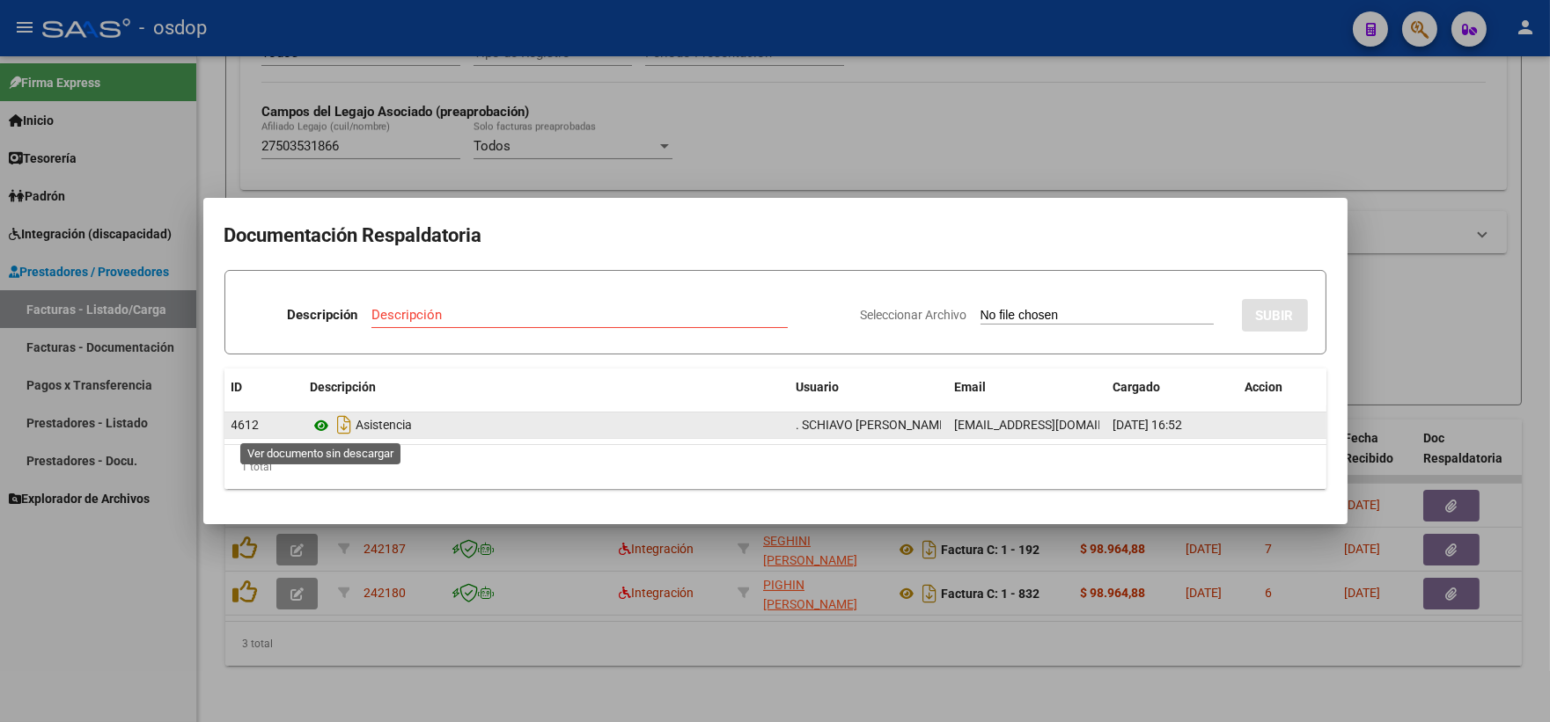
click at [324, 426] on icon at bounding box center [322, 425] width 23 height 21
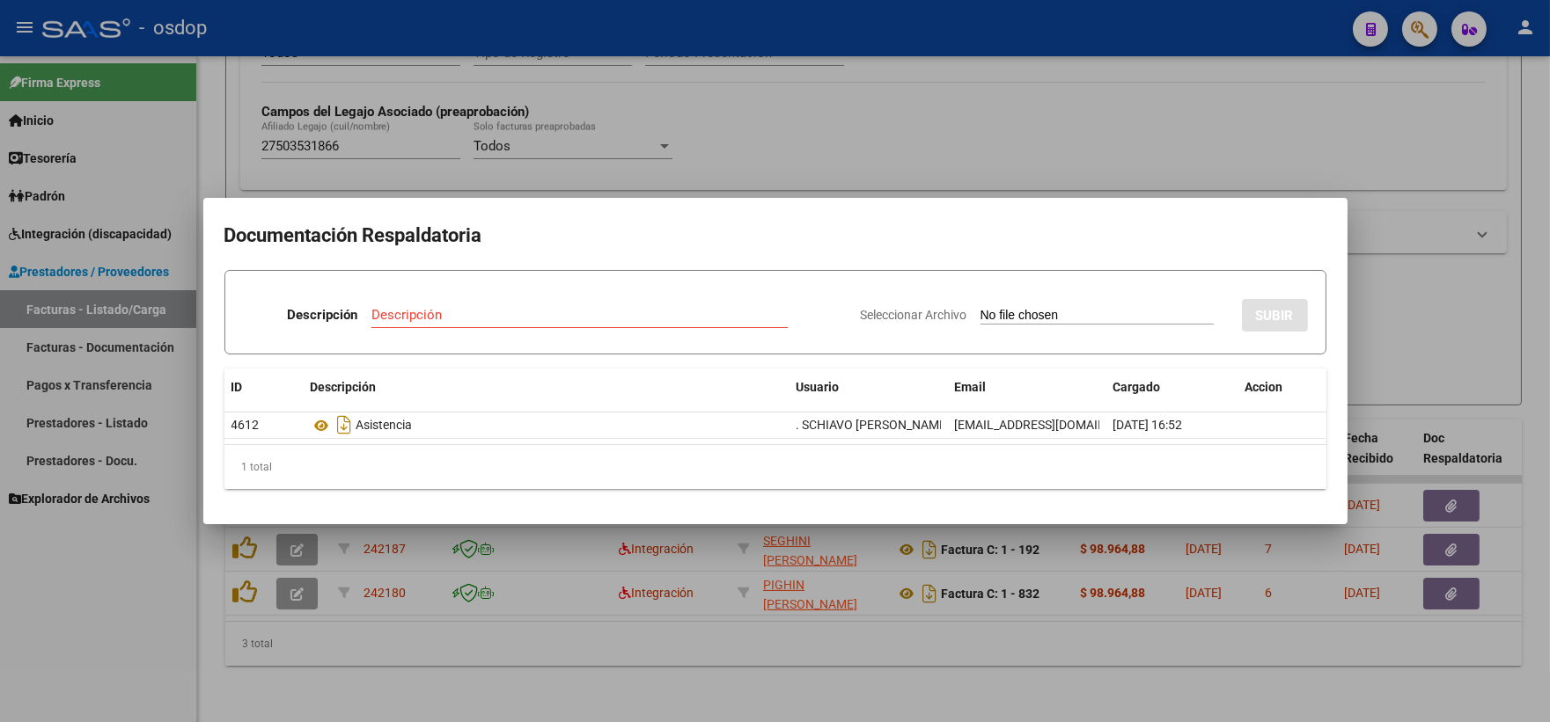
click at [533, 174] on div at bounding box center [775, 361] width 1550 height 722
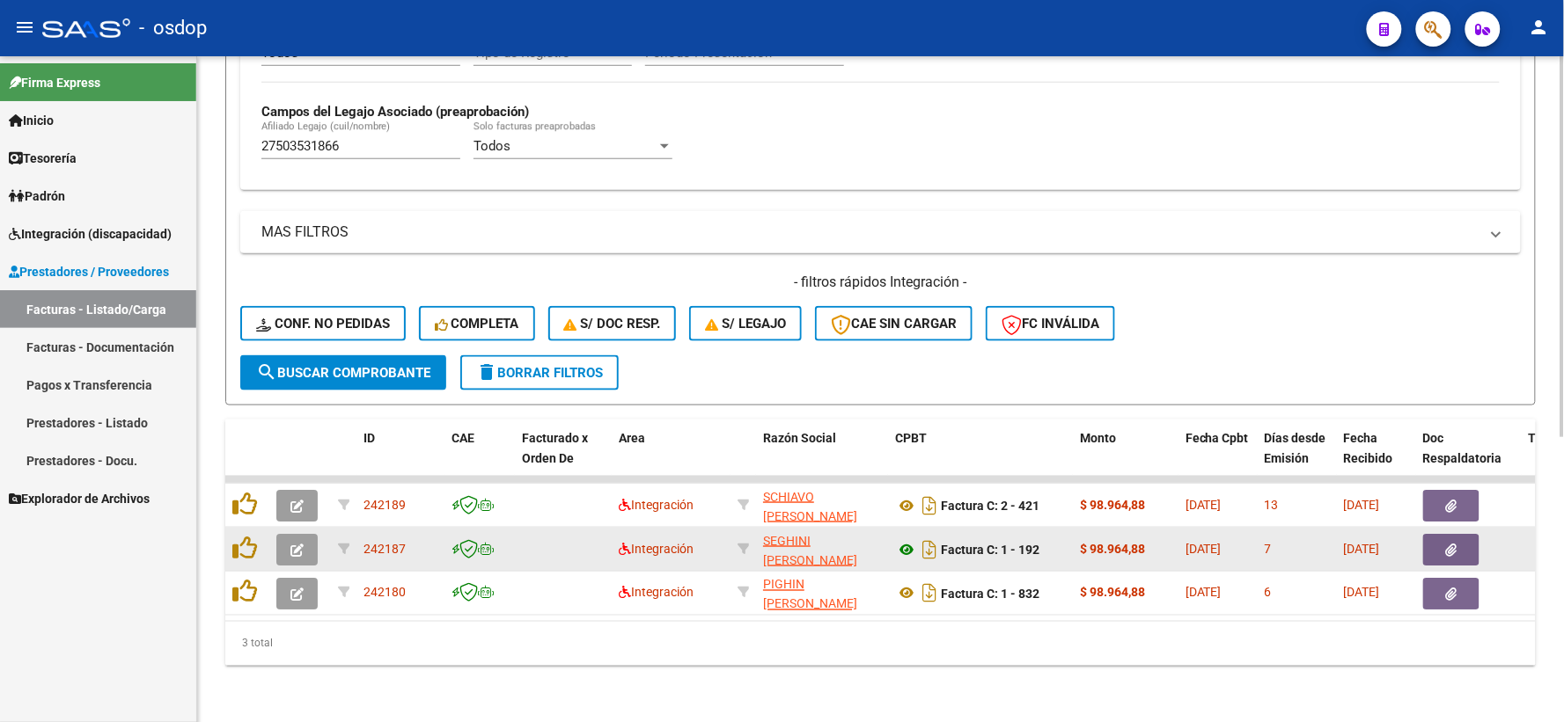
click at [895, 539] on icon at bounding box center [906, 549] width 23 height 21
click at [1449, 544] on icon "button" at bounding box center [1451, 550] width 11 height 13
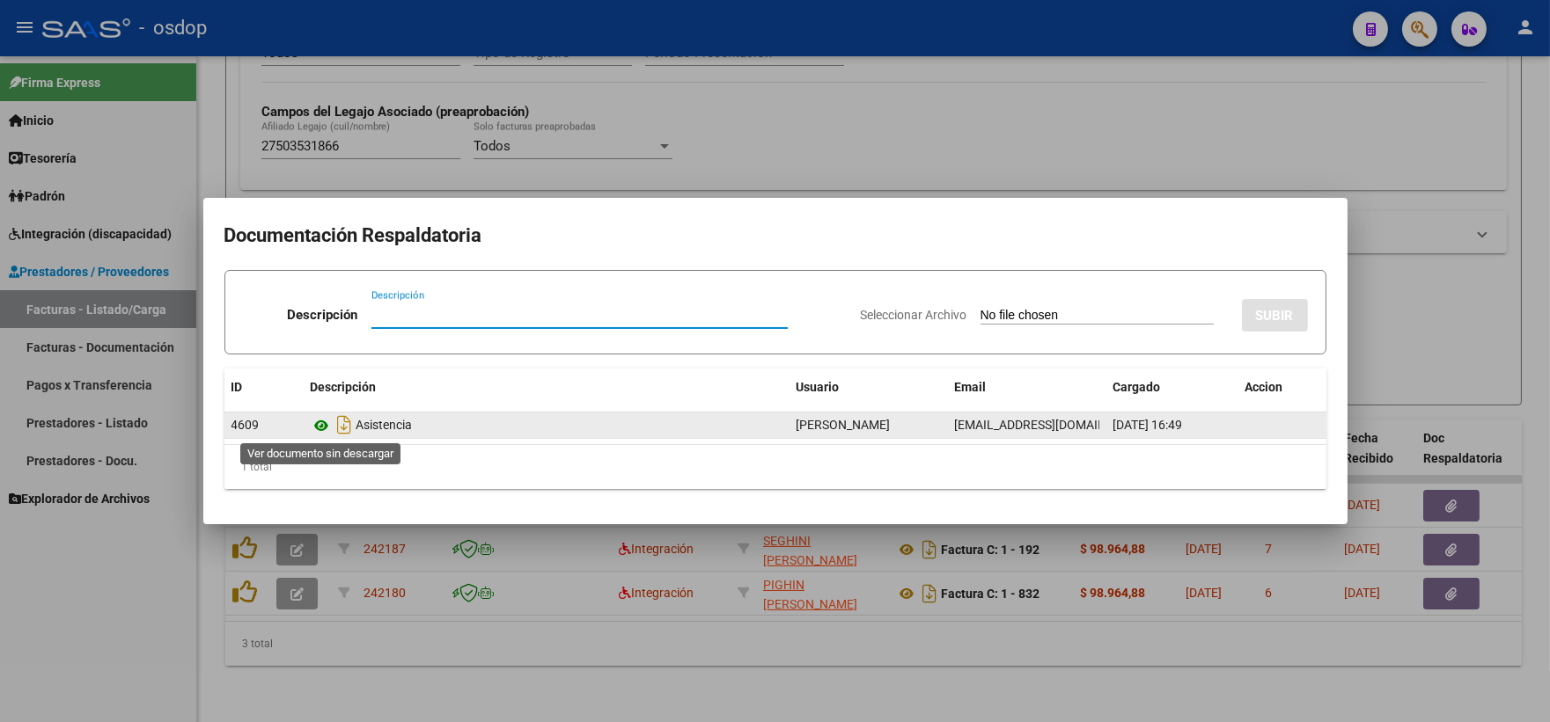
click at [319, 425] on icon at bounding box center [322, 425] width 23 height 21
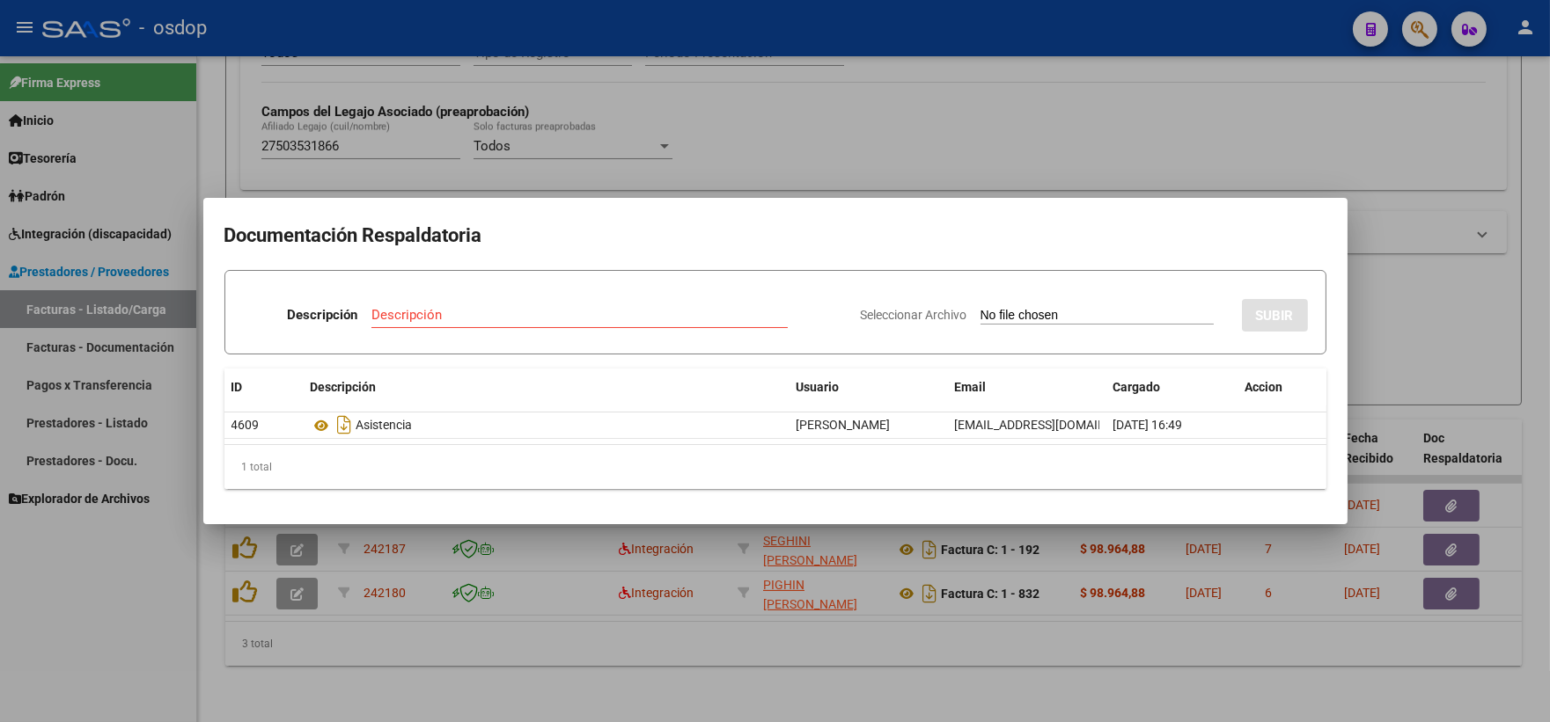
click at [500, 98] on div at bounding box center [775, 361] width 1550 height 722
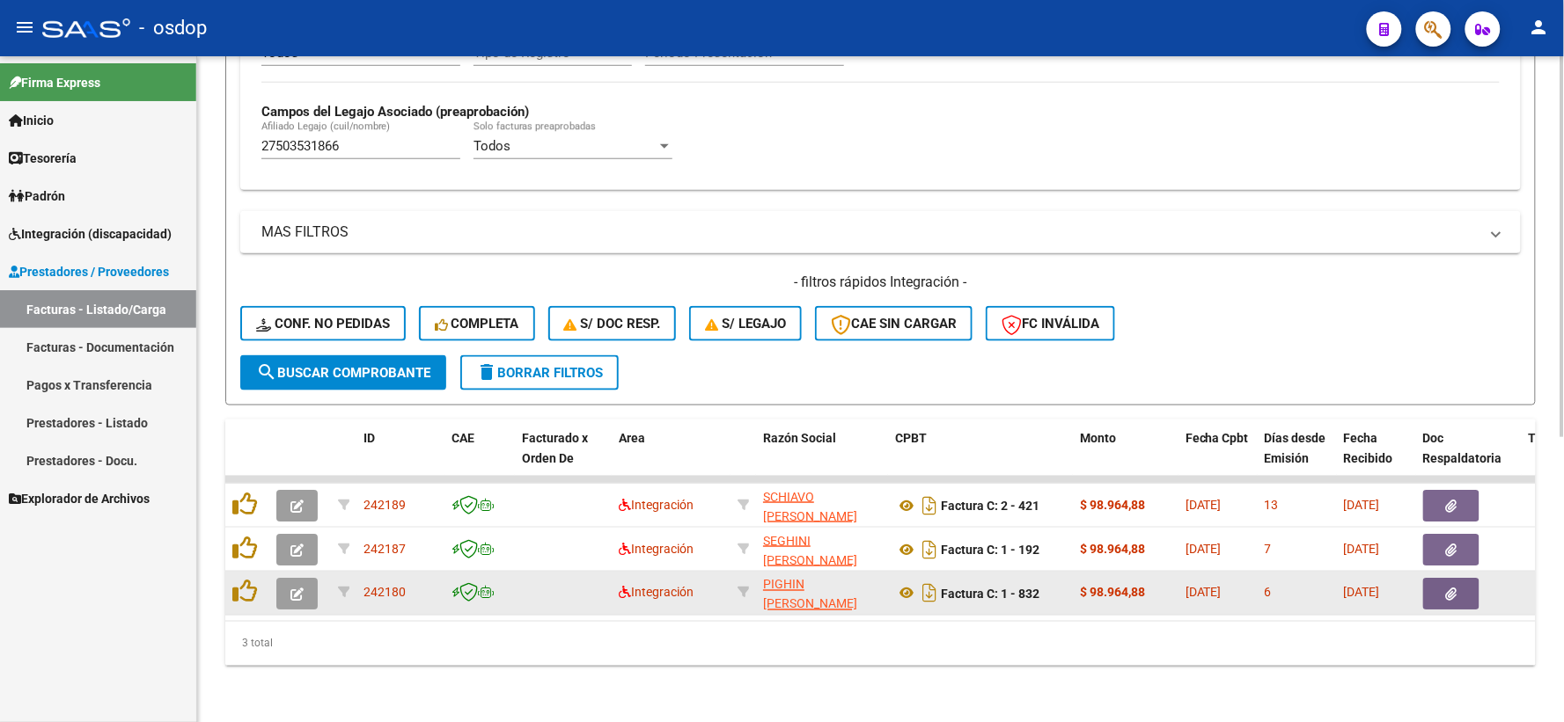
click at [884, 583] on datatable-body-cell "PIGHIN [PERSON_NAME] 27390505421" at bounding box center [822, 593] width 132 height 43
click at [896, 583] on icon at bounding box center [906, 593] width 23 height 21
click at [1465, 583] on button "button" at bounding box center [1451, 594] width 56 height 32
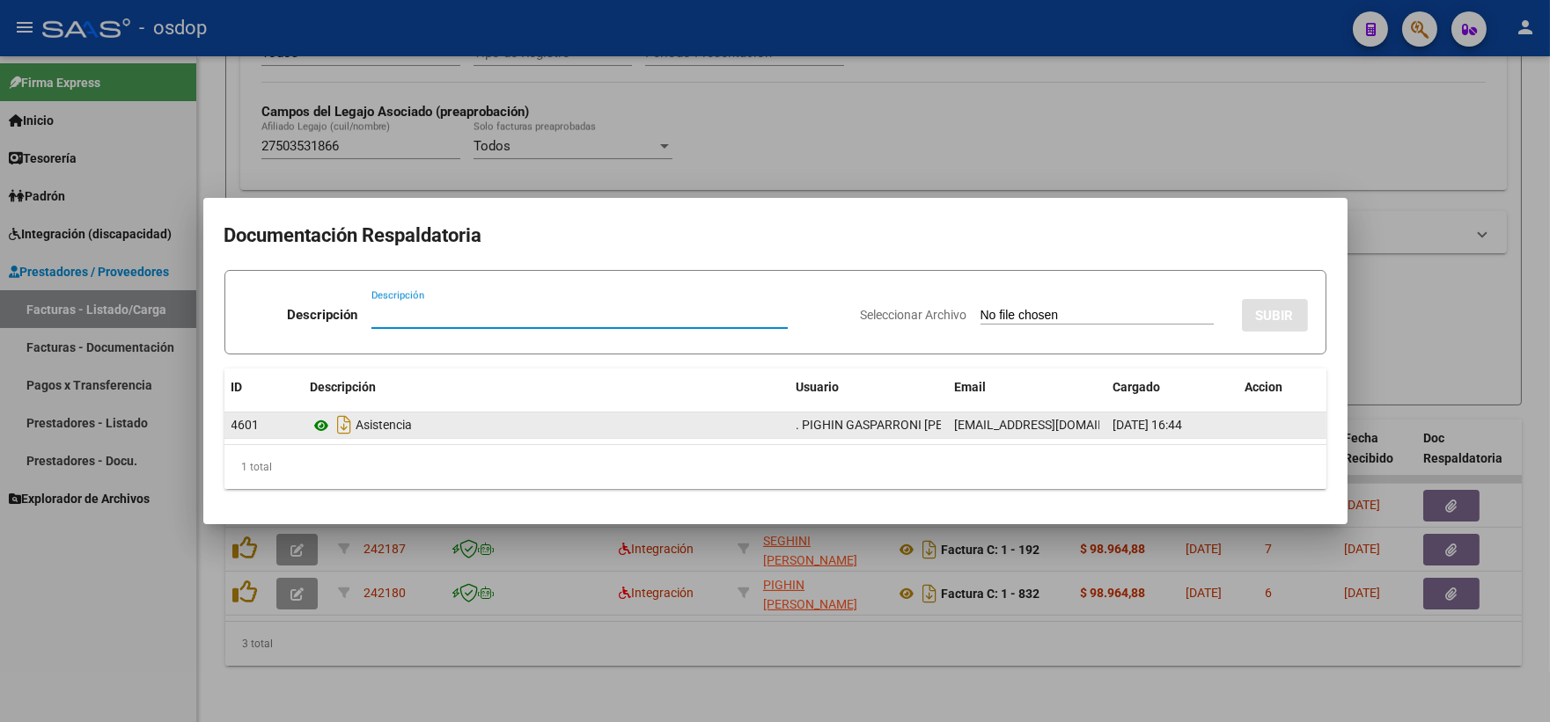
click at [319, 421] on icon at bounding box center [322, 425] width 23 height 21
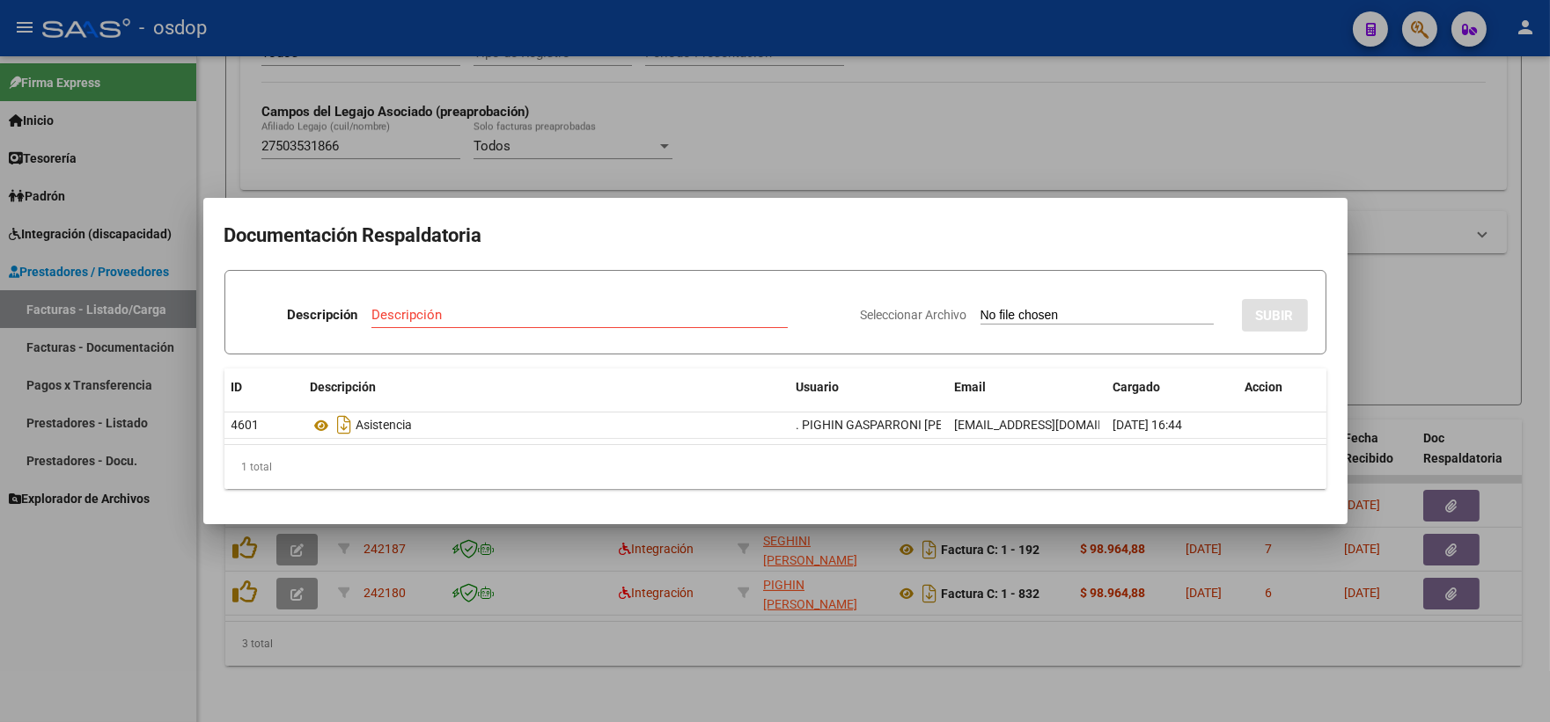
click at [396, 141] on div at bounding box center [775, 361] width 1550 height 722
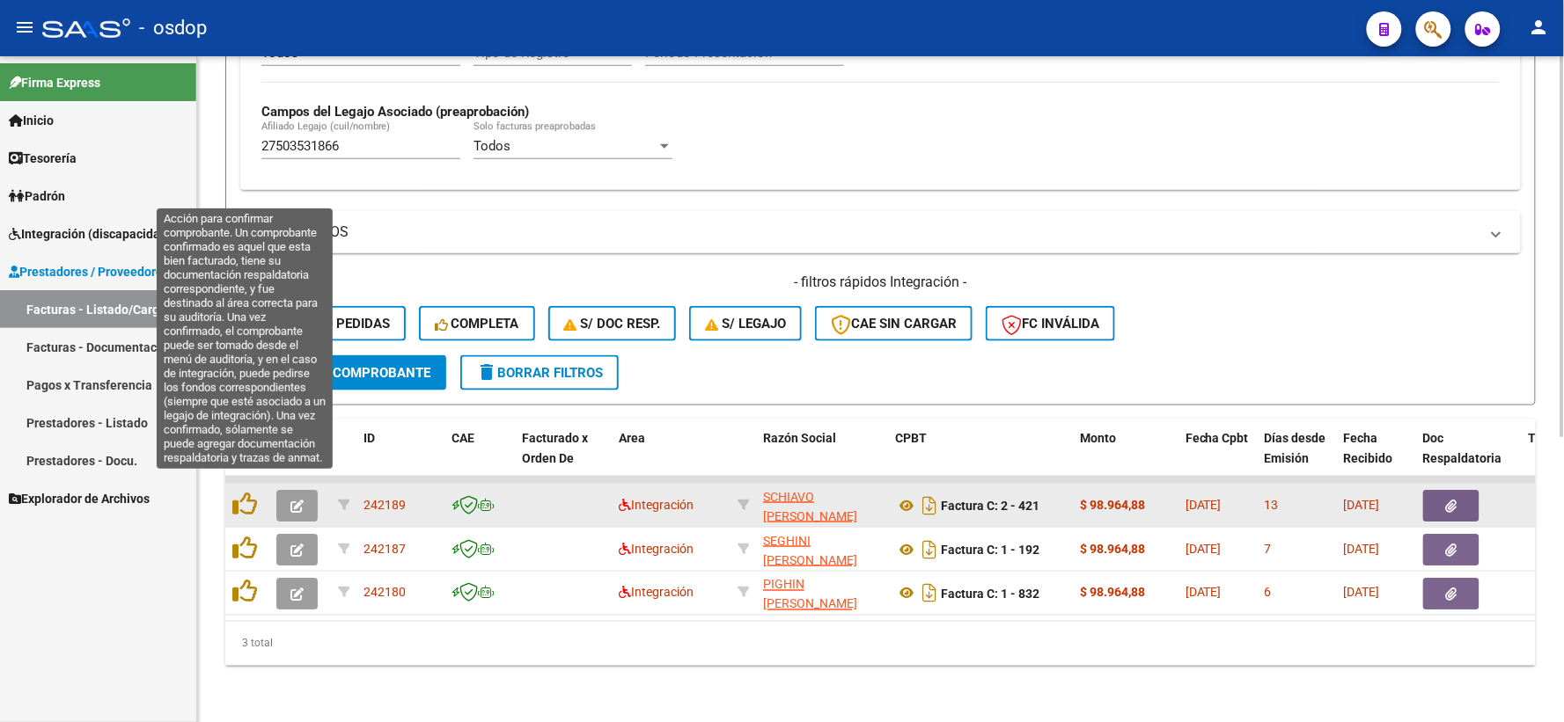
click at [231, 491] on datatable-body-cell at bounding box center [247, 505] width 44 height 43
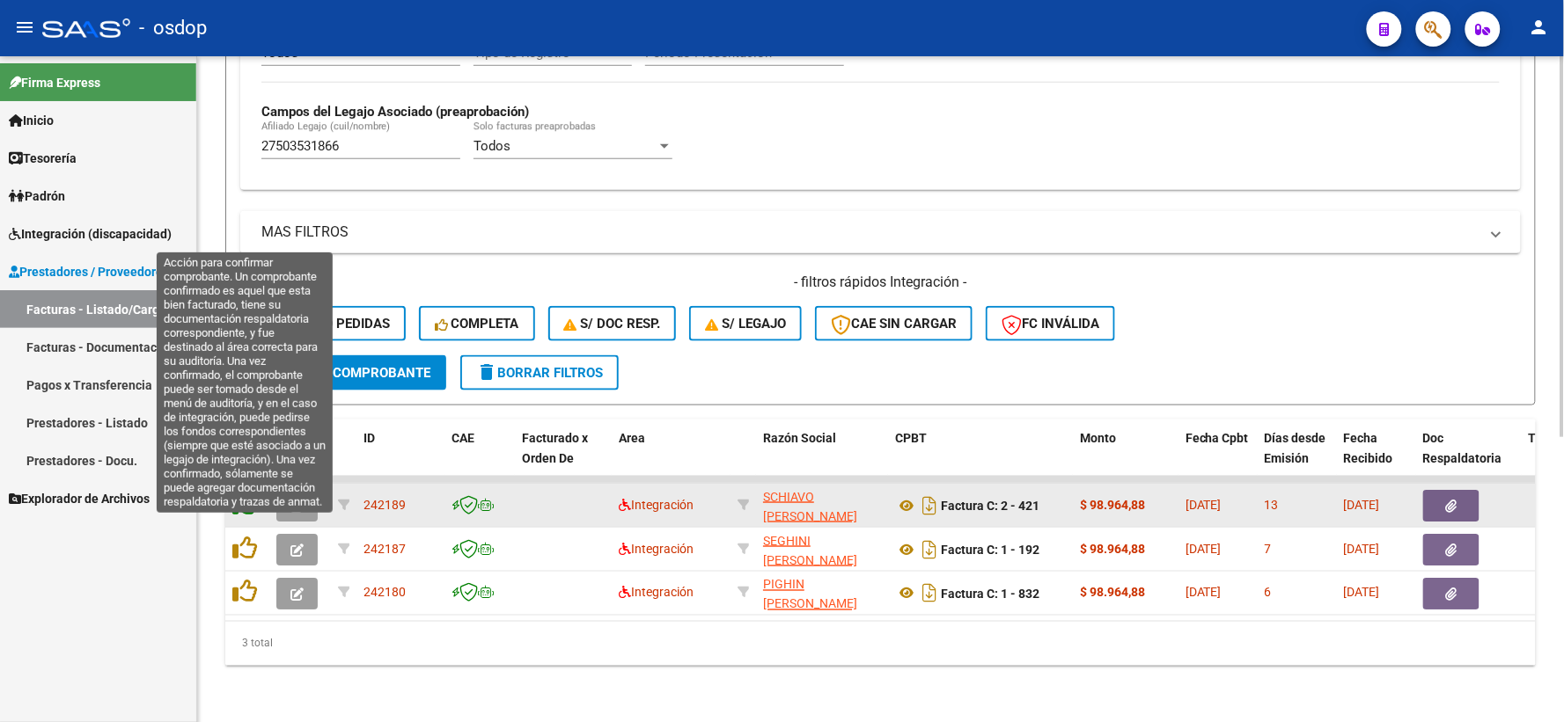
click at [246, 492] on icon at bounding box center [244, 504] width 25 height 25
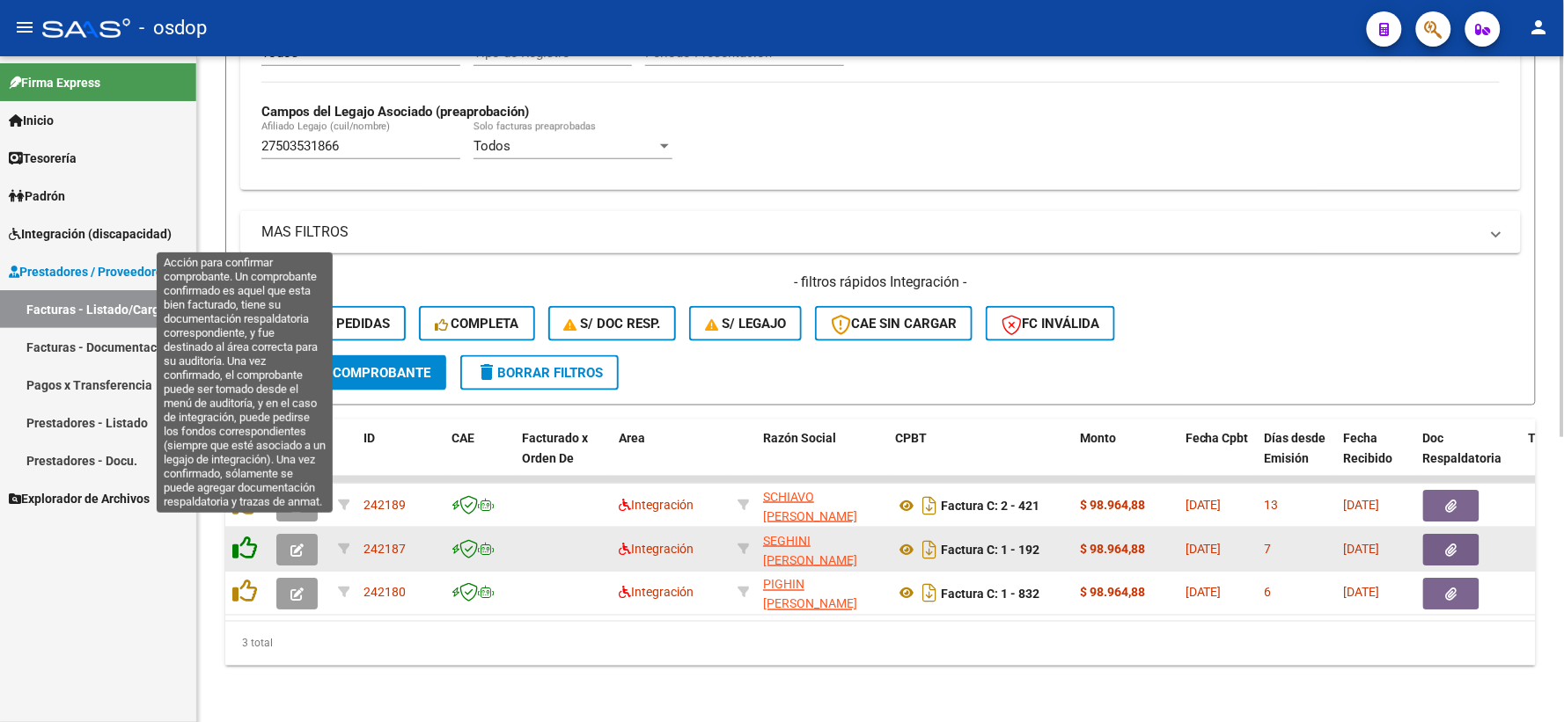
click at [251, 536] on icon at bounding box center [244, 548] width 25 height 25
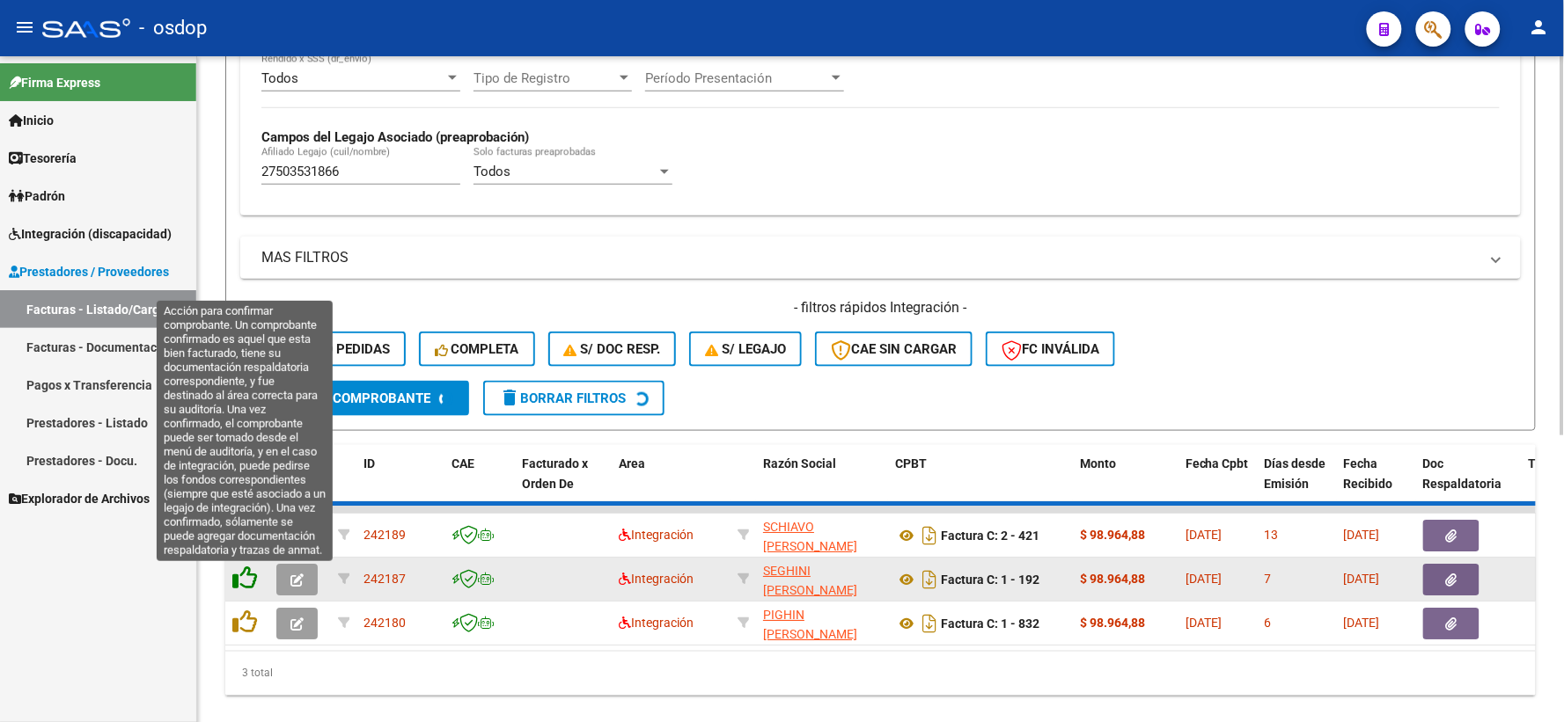
click at [245, 583] on icon at bounding box center [244, 578] width 25 height 25
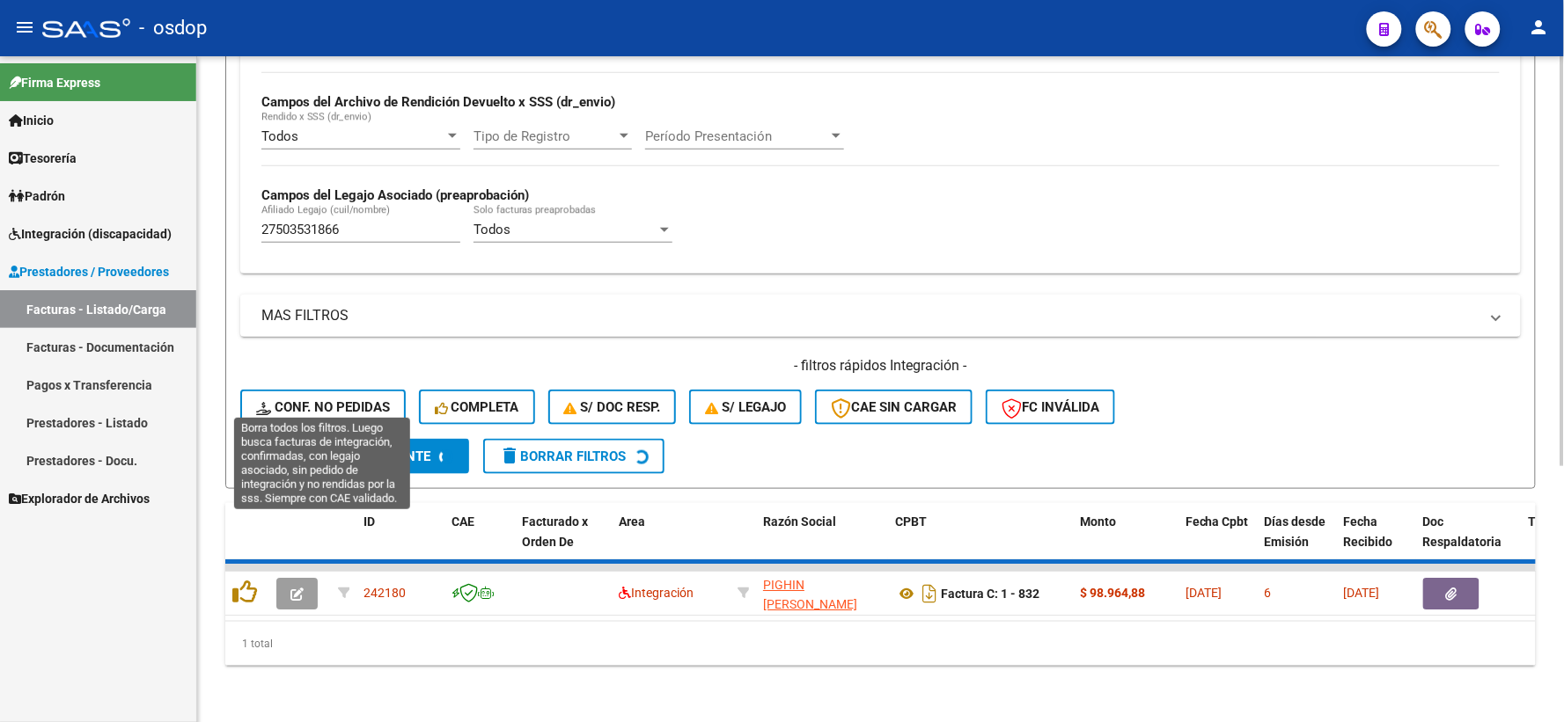
scroll to position [382, 0]
